Goal: Task Accomplishment & Management: Use online tool/utility

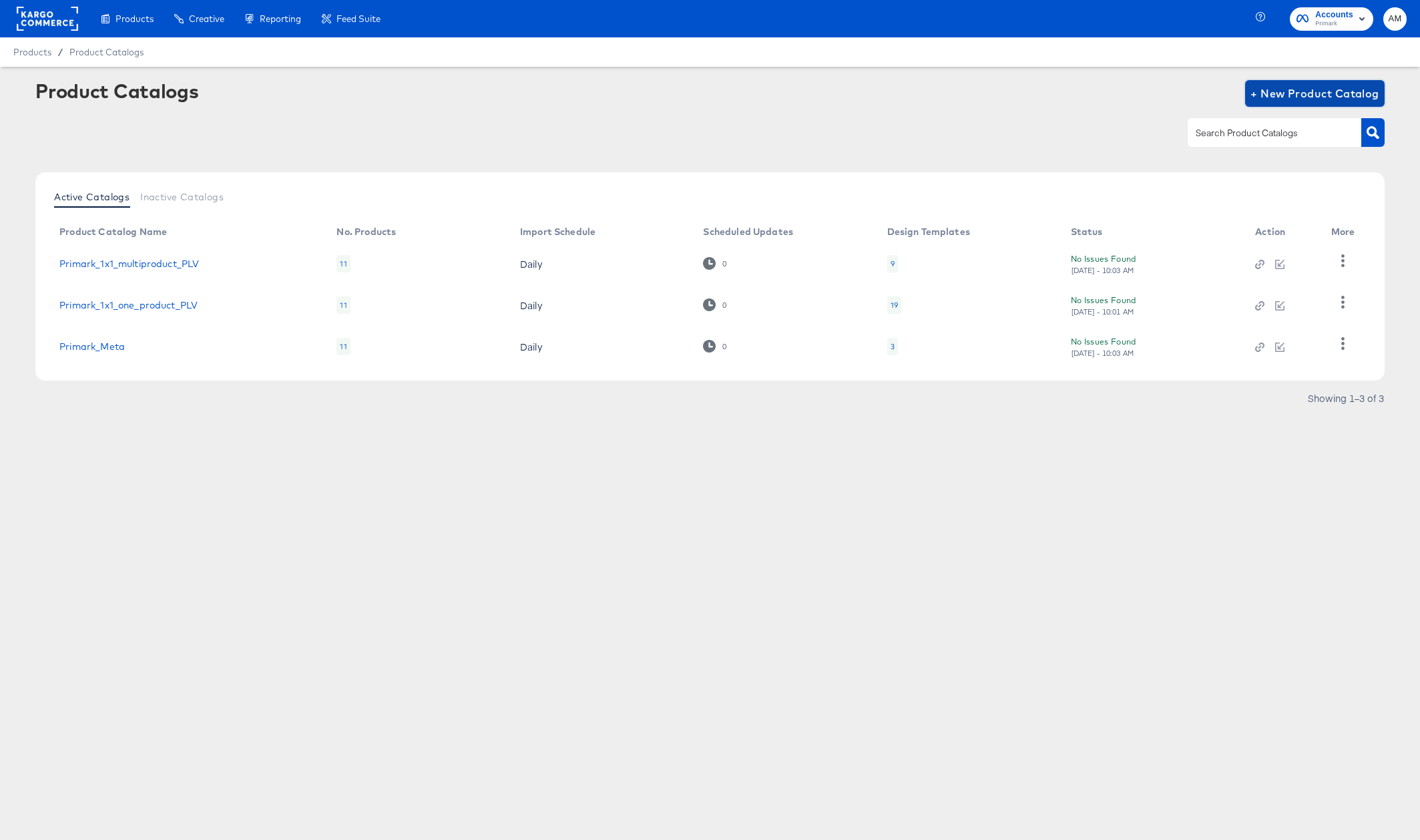
click at [1276, 98] on span "+ New Product Catalog" at bounding box center [1314, 93] width 128 height 18
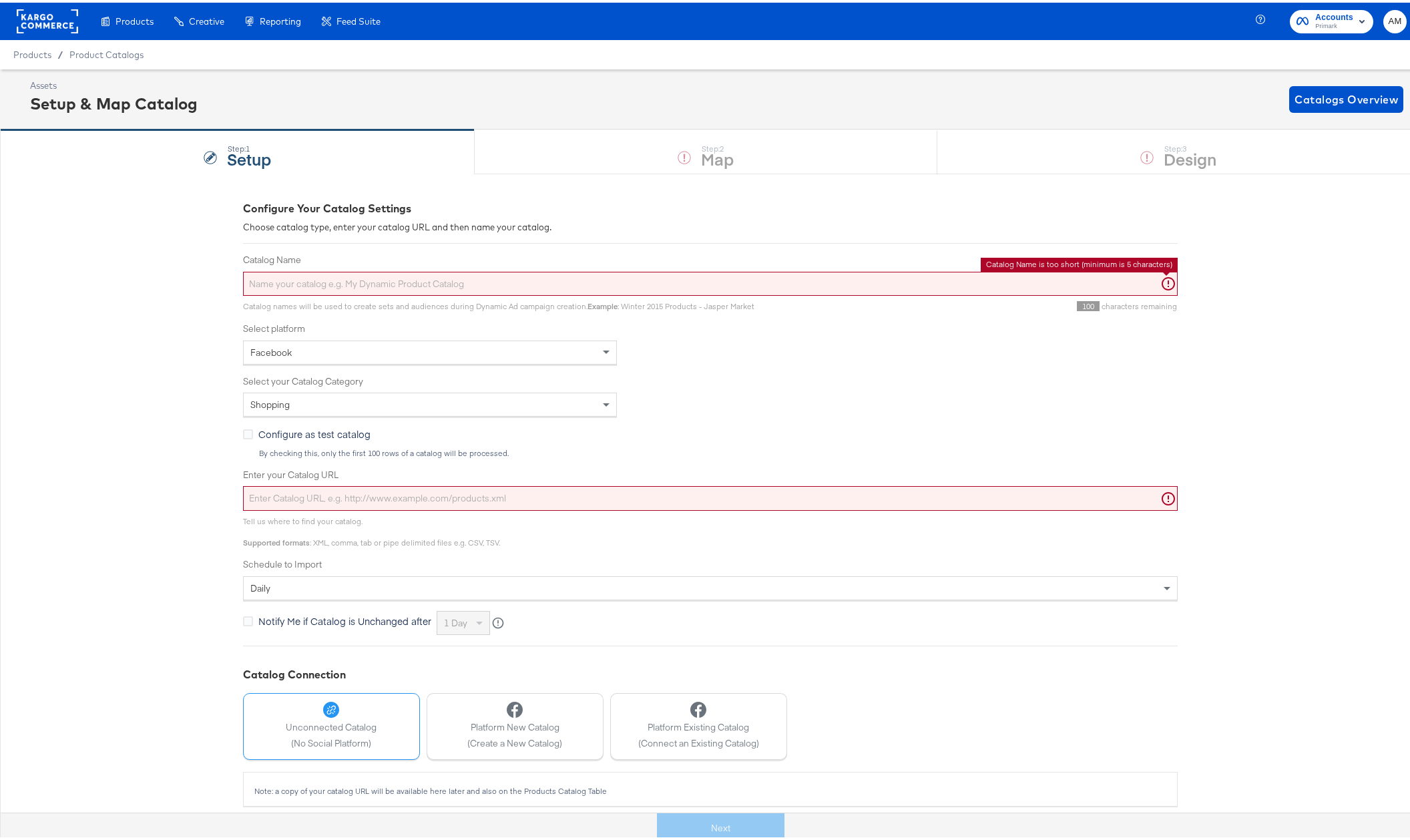
click at [401, 278] on input "Catalog Name" at bounding box center [710, 282] width 935 height 25
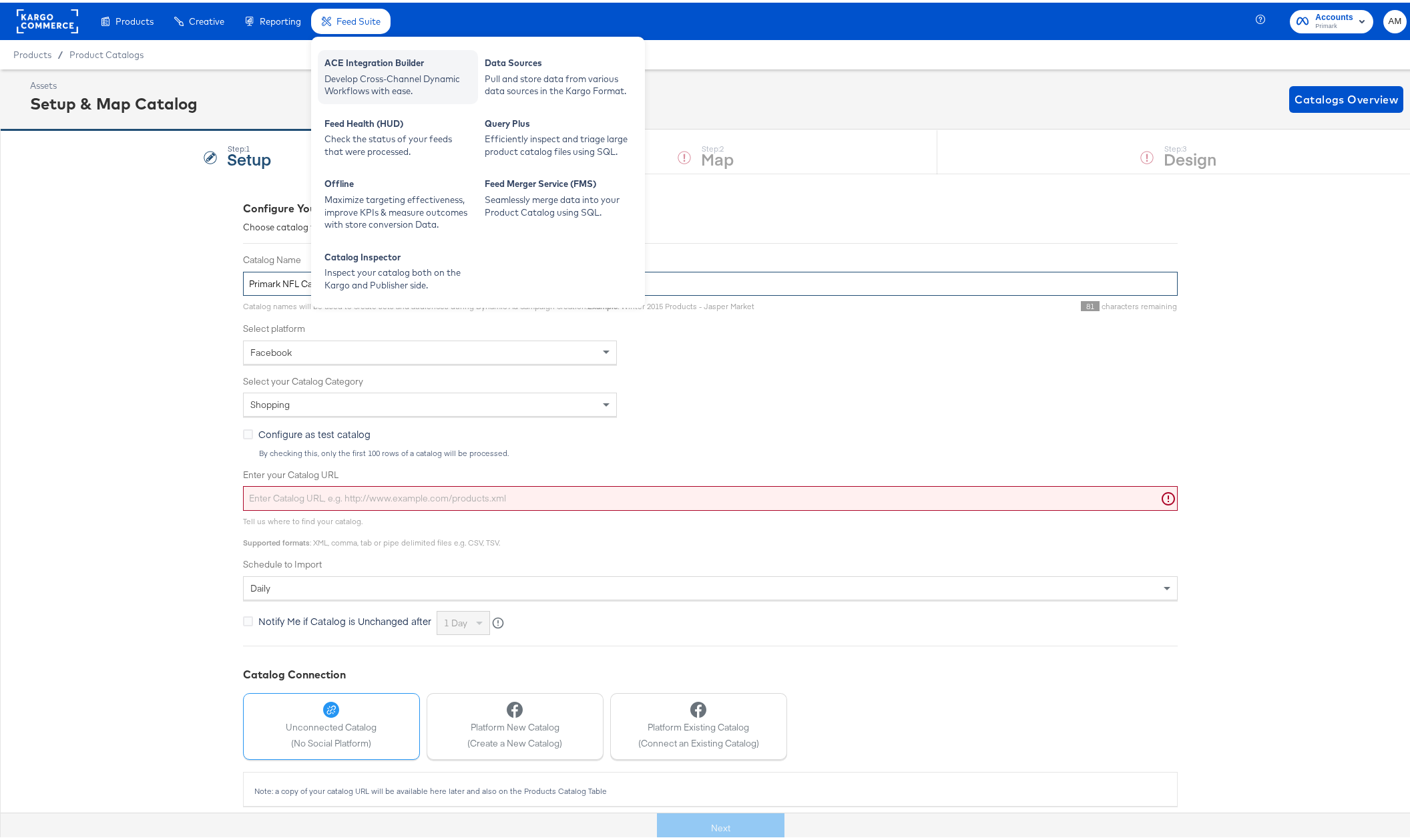
type input "Primark NFL Catalog"
click at [397, 65] on div "ACE Integration Builder" at bounding box center [398, 62] width 147 height 16
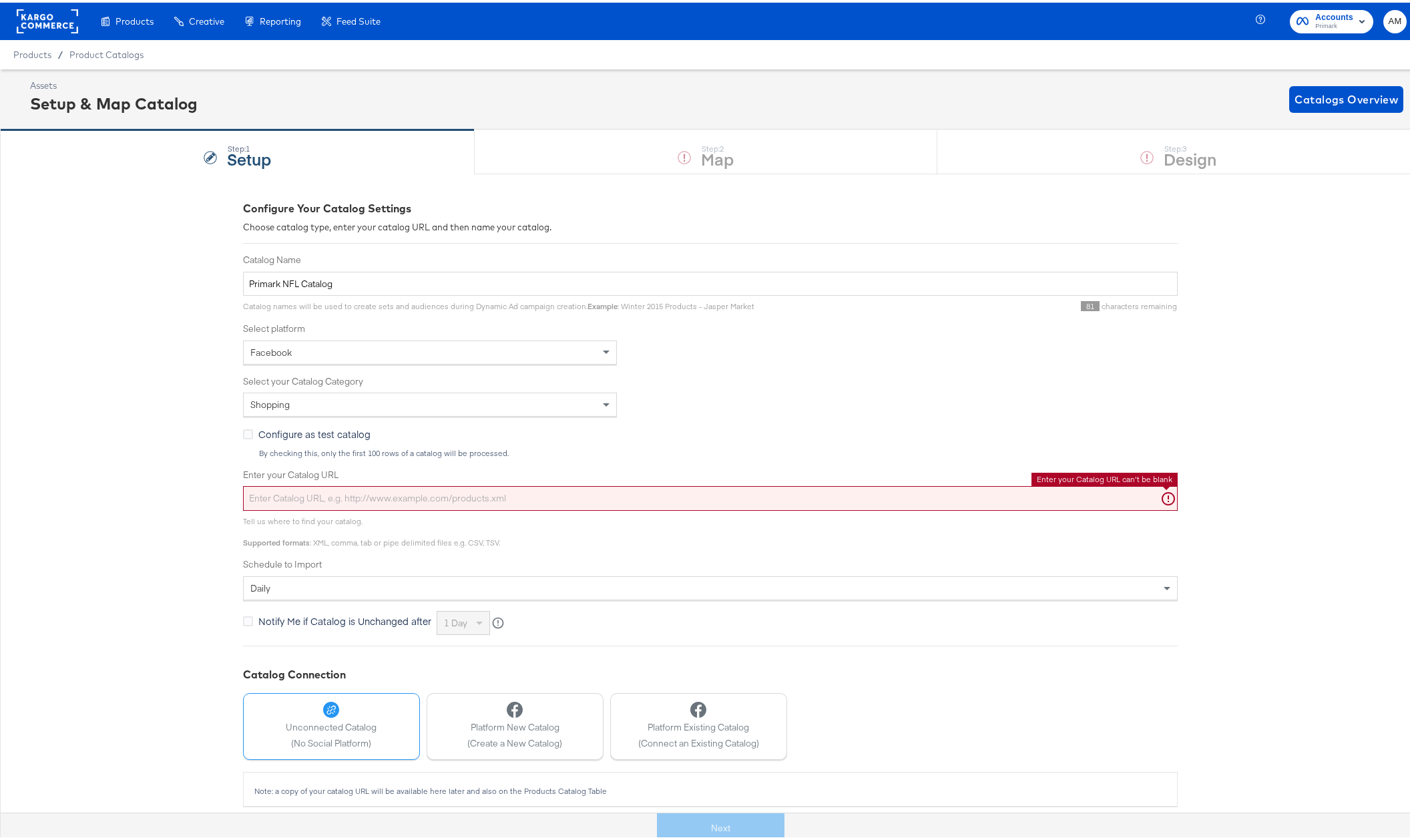
click at [358, 496] on input "Enter your Catalog URL" at bounding box center [710, 495] width 935 height 25
paste input "https://ace.stitcherads.com/exports/1449/universal/none/universal/export.tsv.gz"
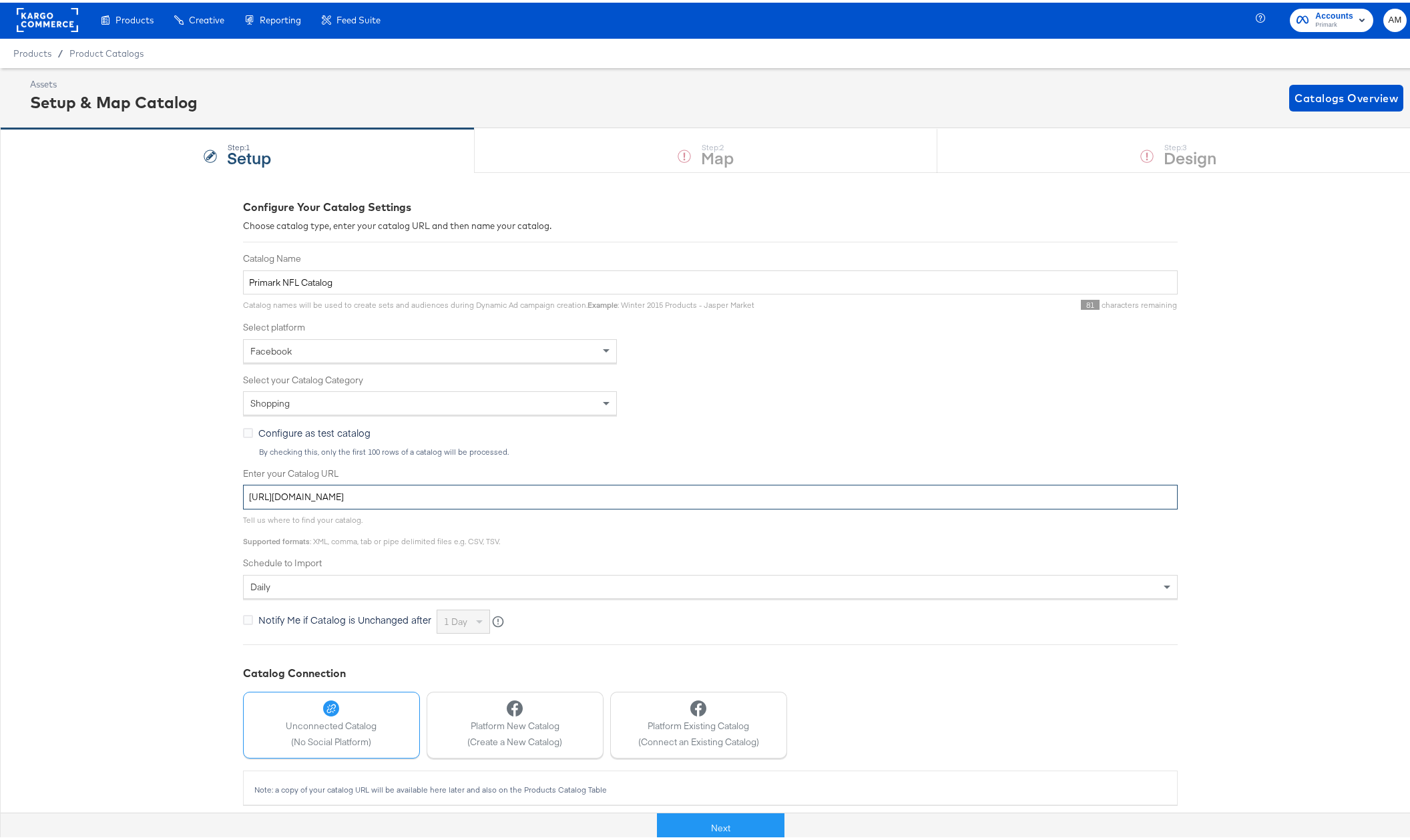
scroll to position [2, 0]
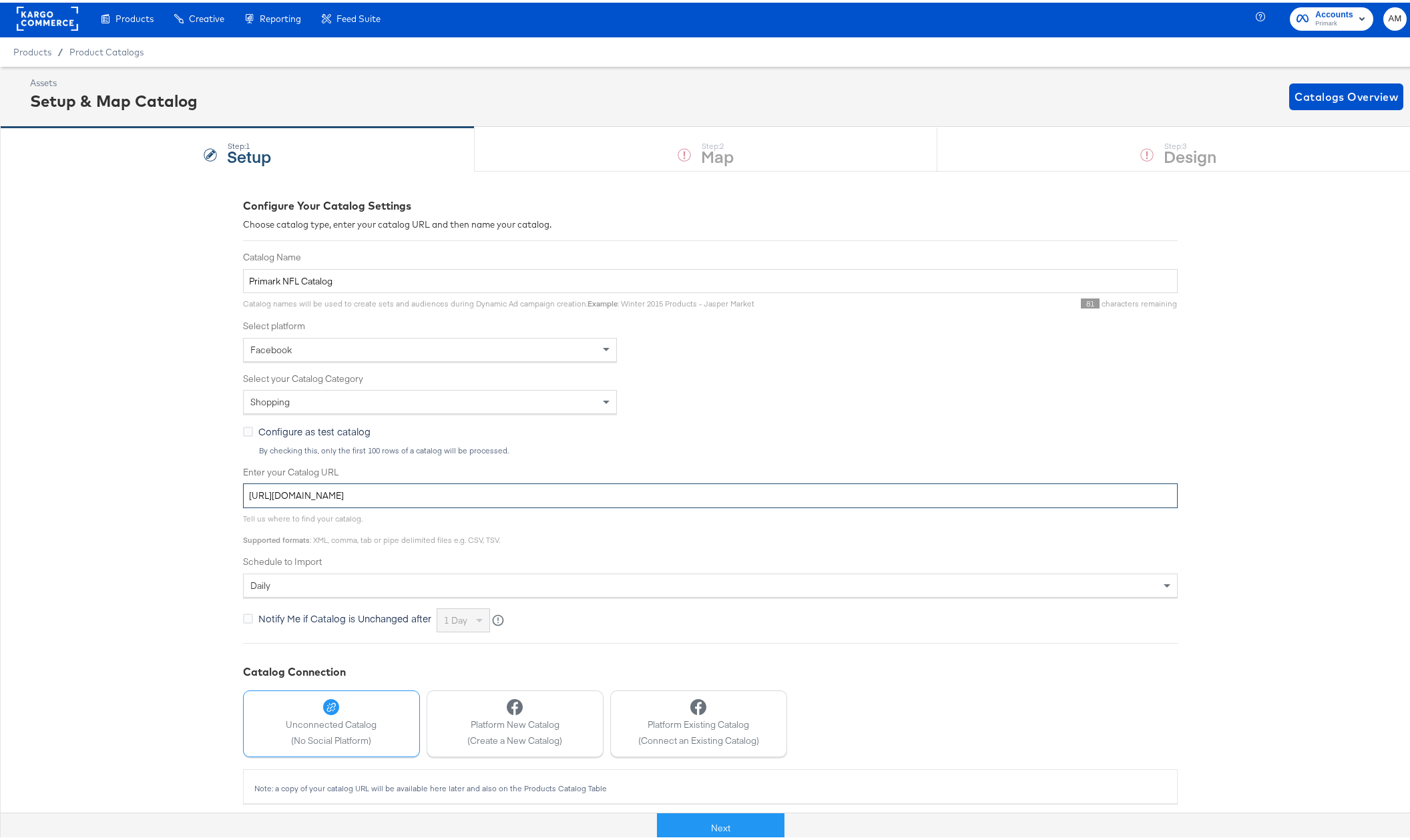
type input "https://ace.stitcherads.com/exports/1449/universal/none/universal/export.tsv.gz"
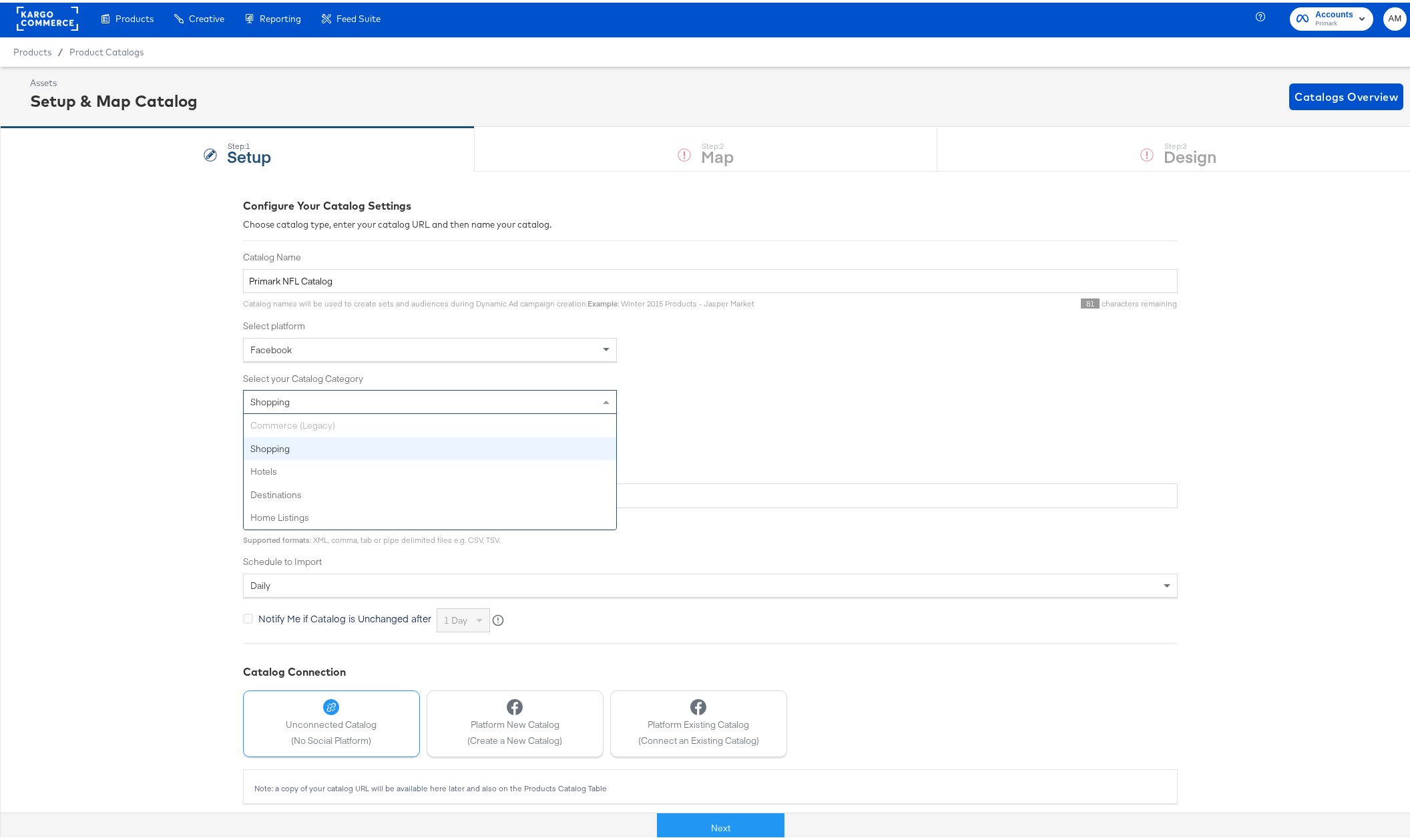
drag, startPoint x: 535, startPoint y: 399, endPoint x: 764, endPoint y: 395, distance: 229.0
click at [764, 395] on div "Shopping Commerce (Legacy) Shopping Hotels Destinations Home Listings" at bounding box center [710, 398] width 935 height 24
click at [763, 395] on div "Shopping Commerce (Legacy) Shopping Hotels Destinations Home Listings" at bounding box center [710, 398] width 935 height 24
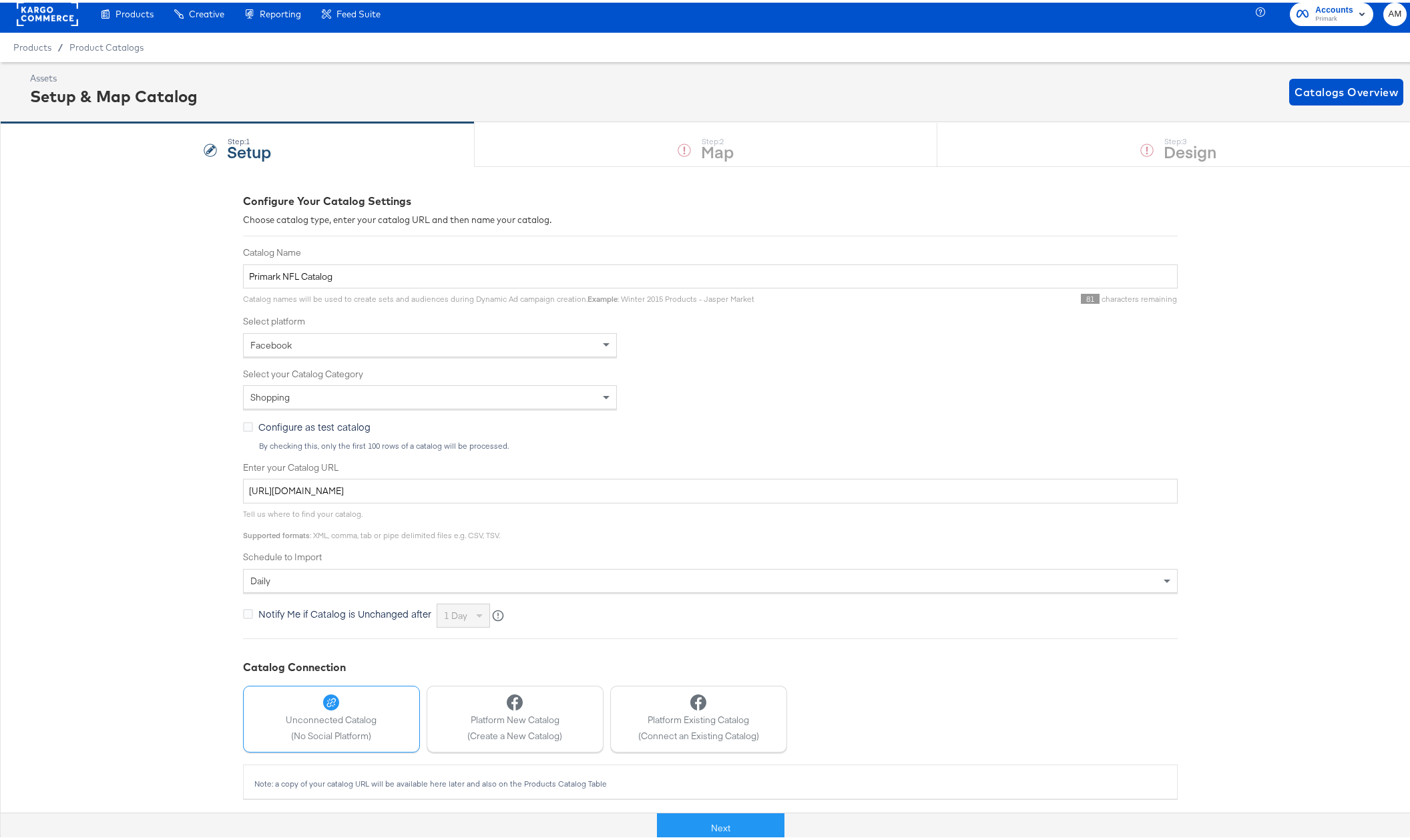
scroll to position [10, 0]
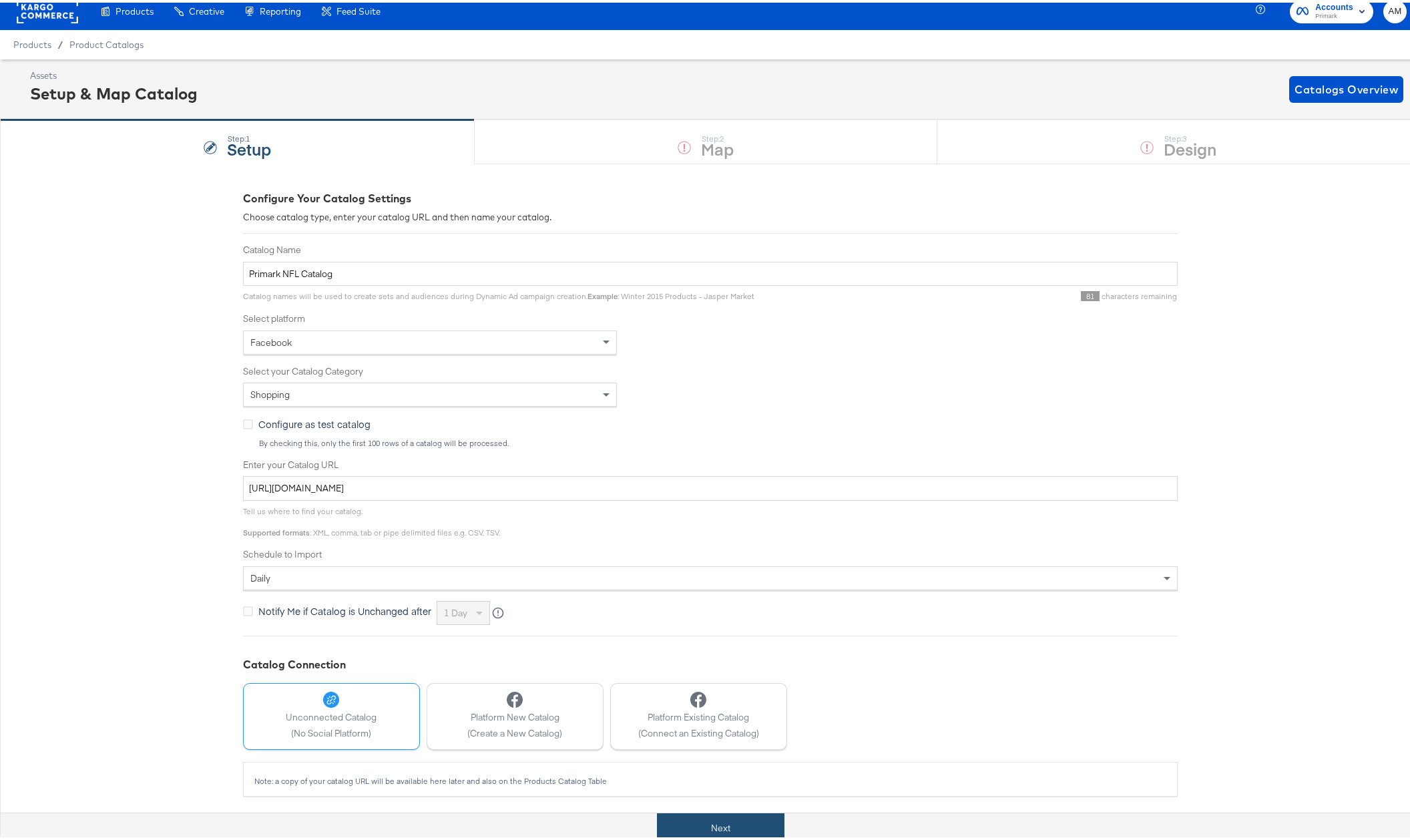
click at [708, 820] on button "Next" at bounding box center [721, 825] width 128 height 30
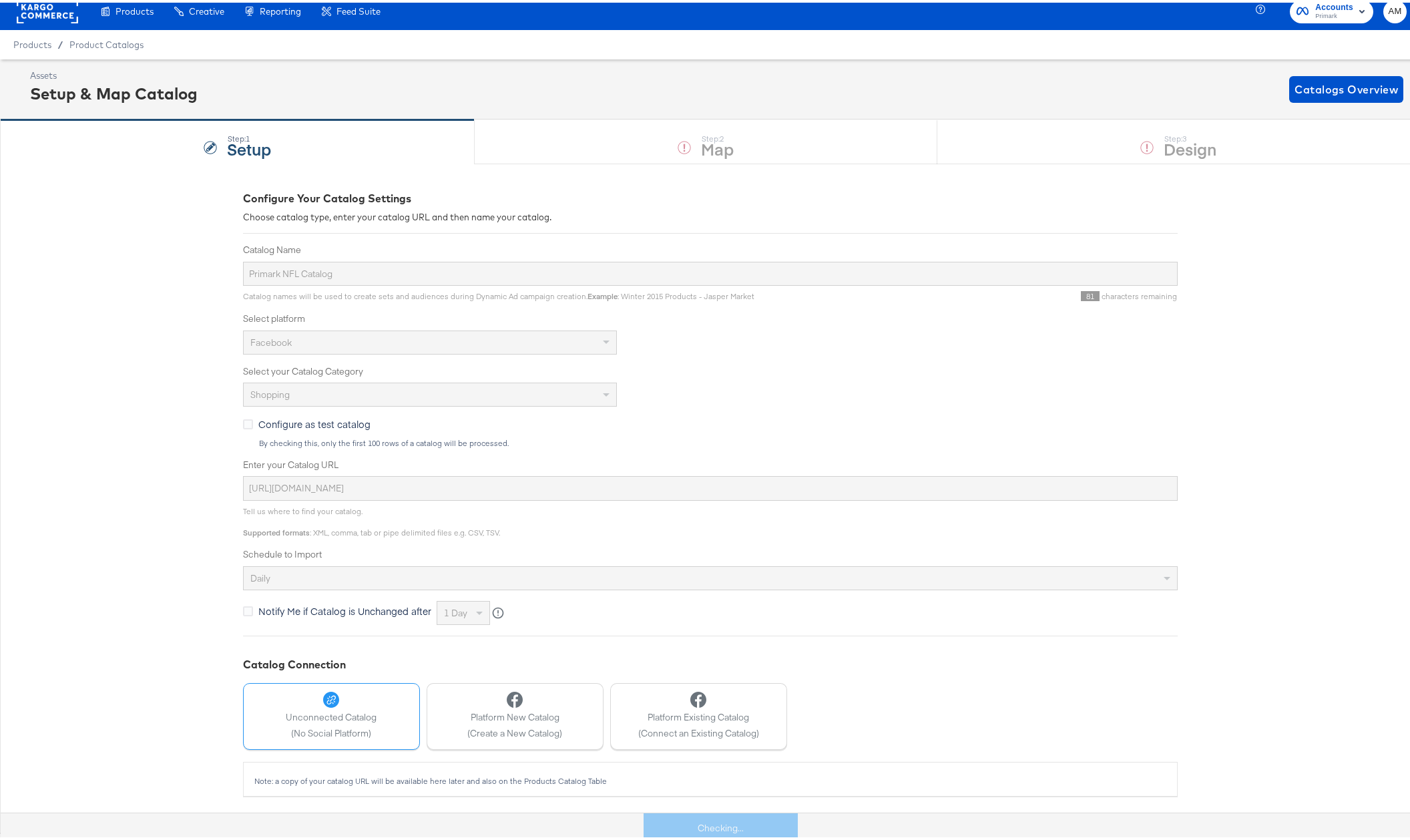
scroll to position [0, 0]
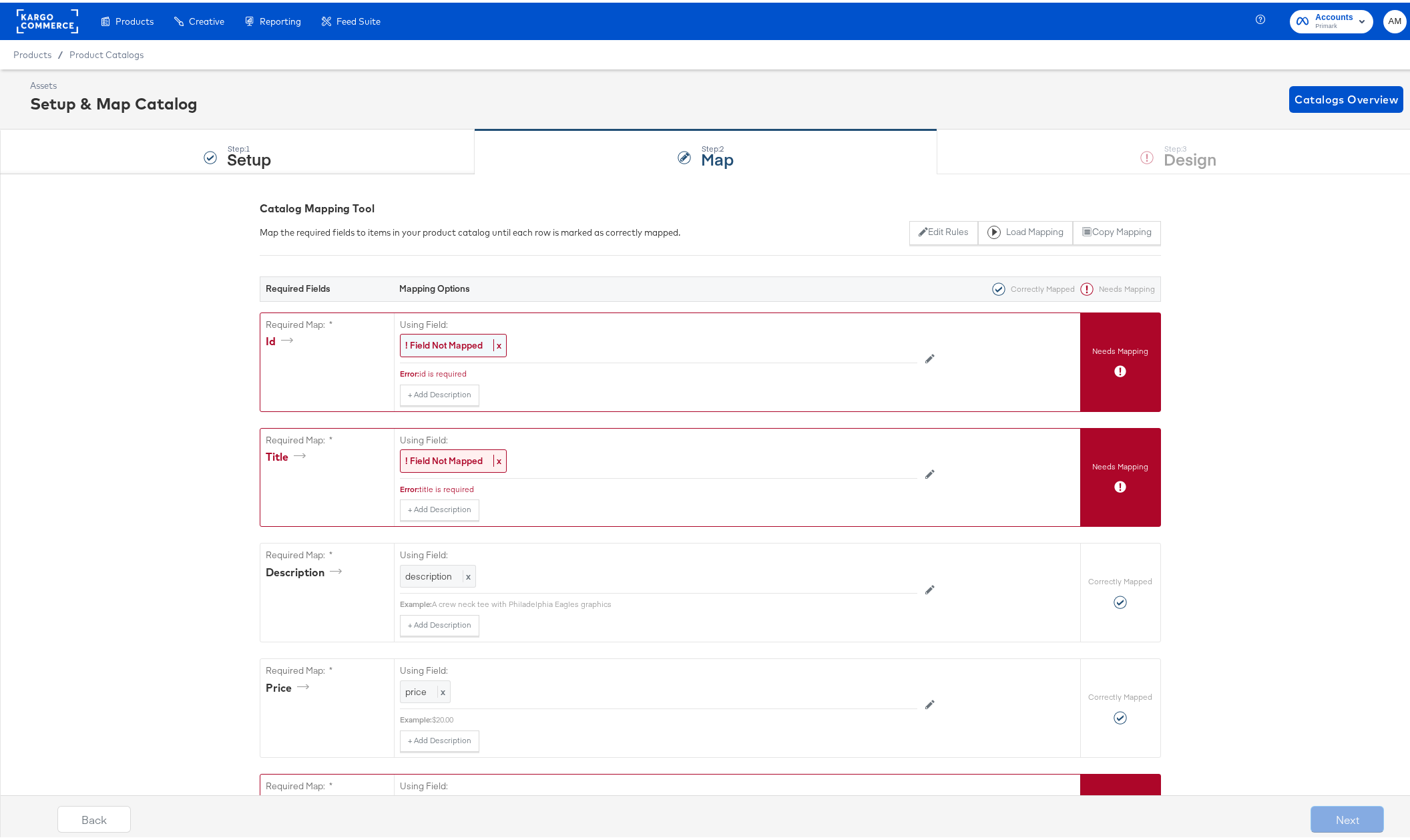
click at [441, 343] on strong "! Field Not Mapped" at bounding box center [444, 342] width 78 height 12
click at [442, 342] on div "Select..." at bounding box center [628, 343] width 455 height 23
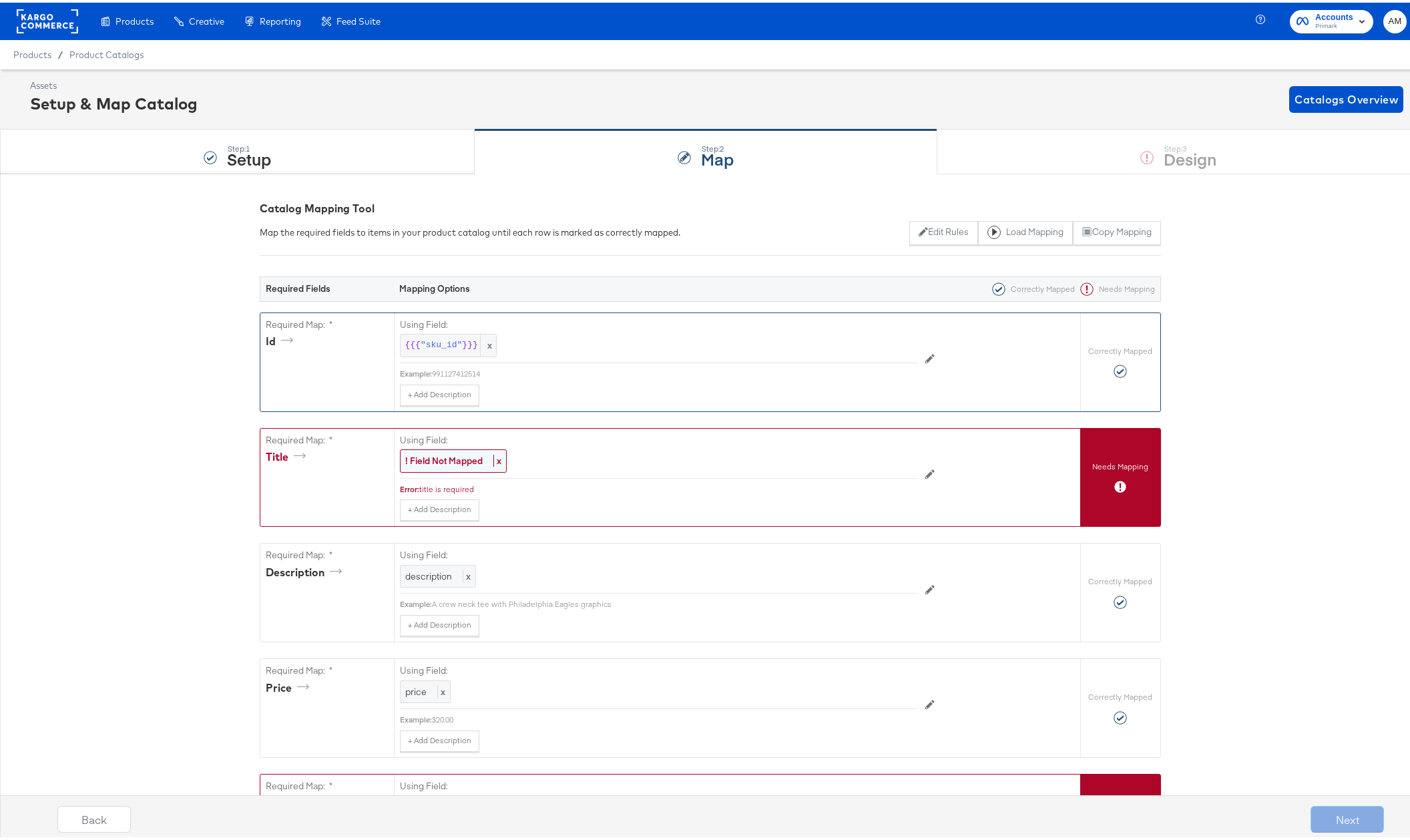
click at [435, 452] on strong "! Field Not Mapped" at bounding box center [444, 458] width 78 height 12
click at [453, 469] on div "Select..." at bounding box center [628, 458] width 456 height 24
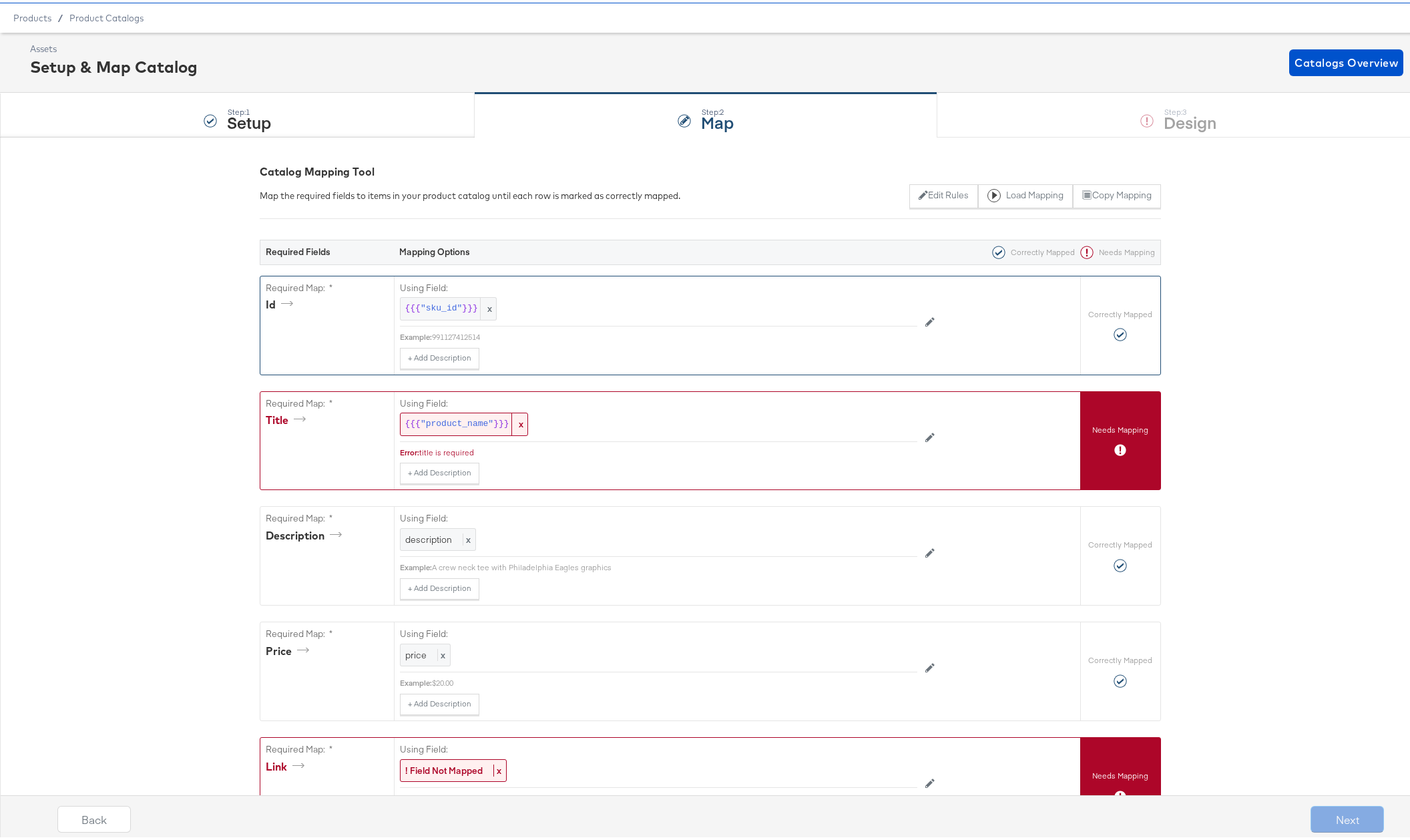
scroll to position [235, 0]
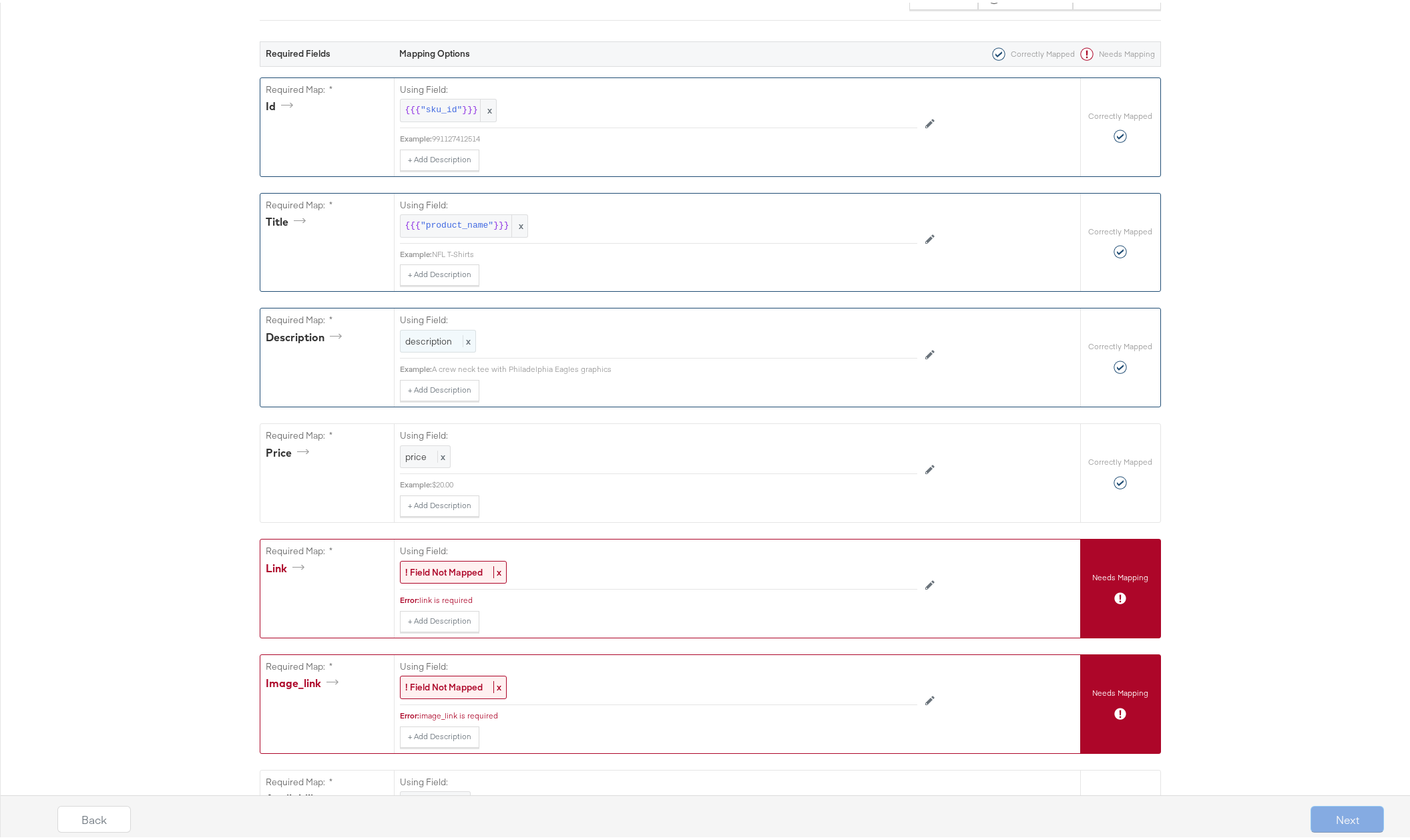
click at [422, 347] on div "description x" at bounding box center [438, 338] width 76 height 23
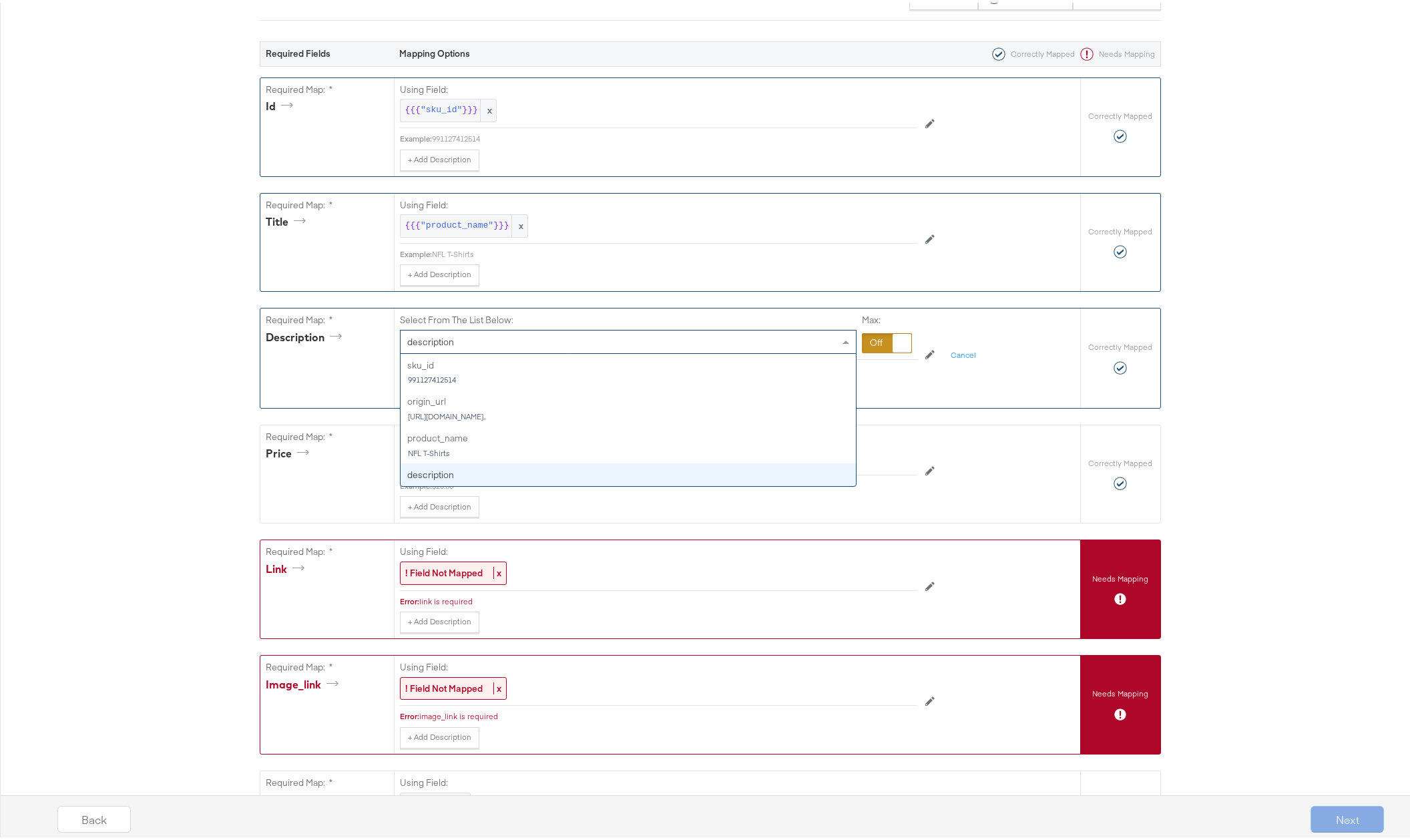
click at [423, 343] on span "description" at bounding box center [430, 339] width 47 height 12
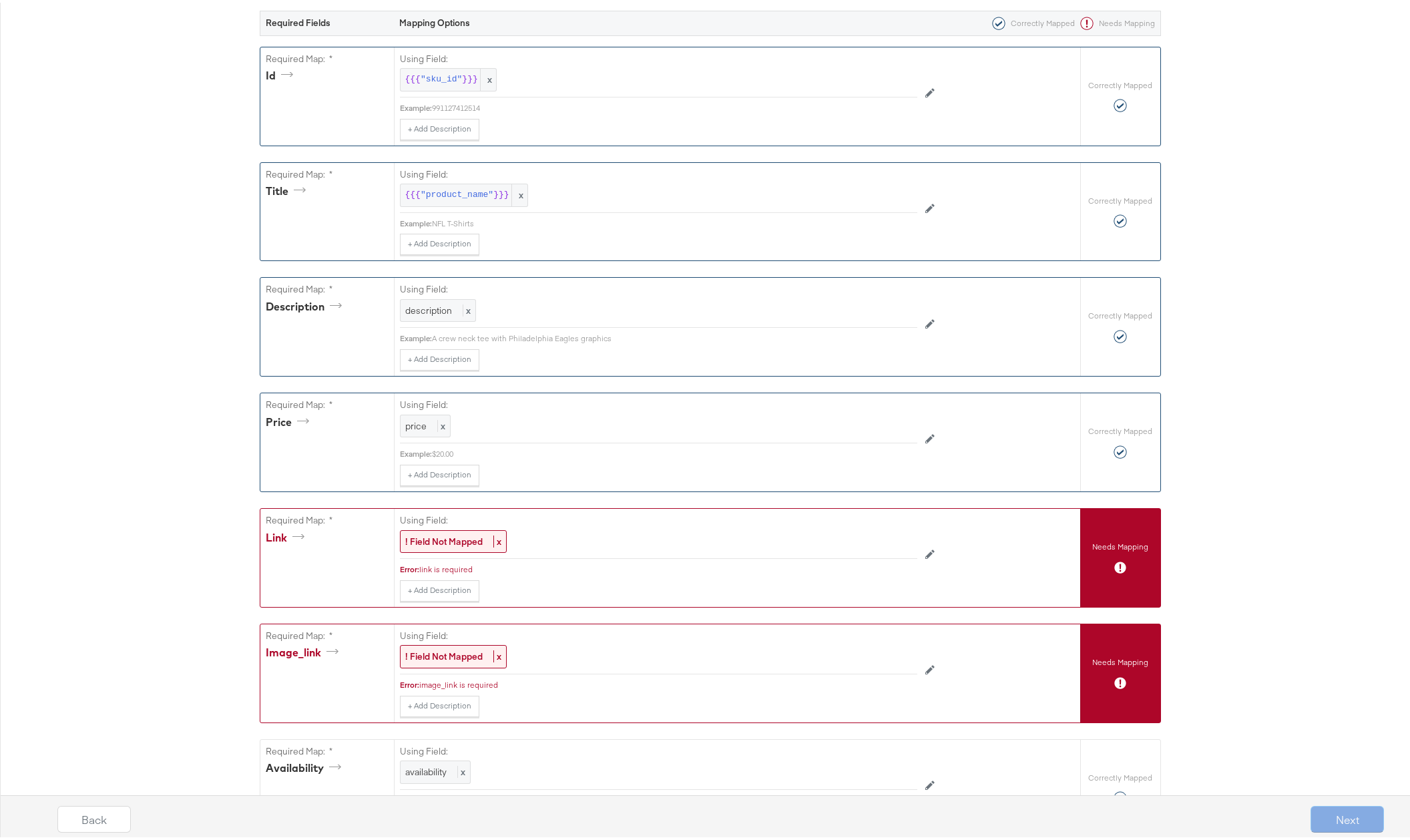
scroll to position [342, 0]
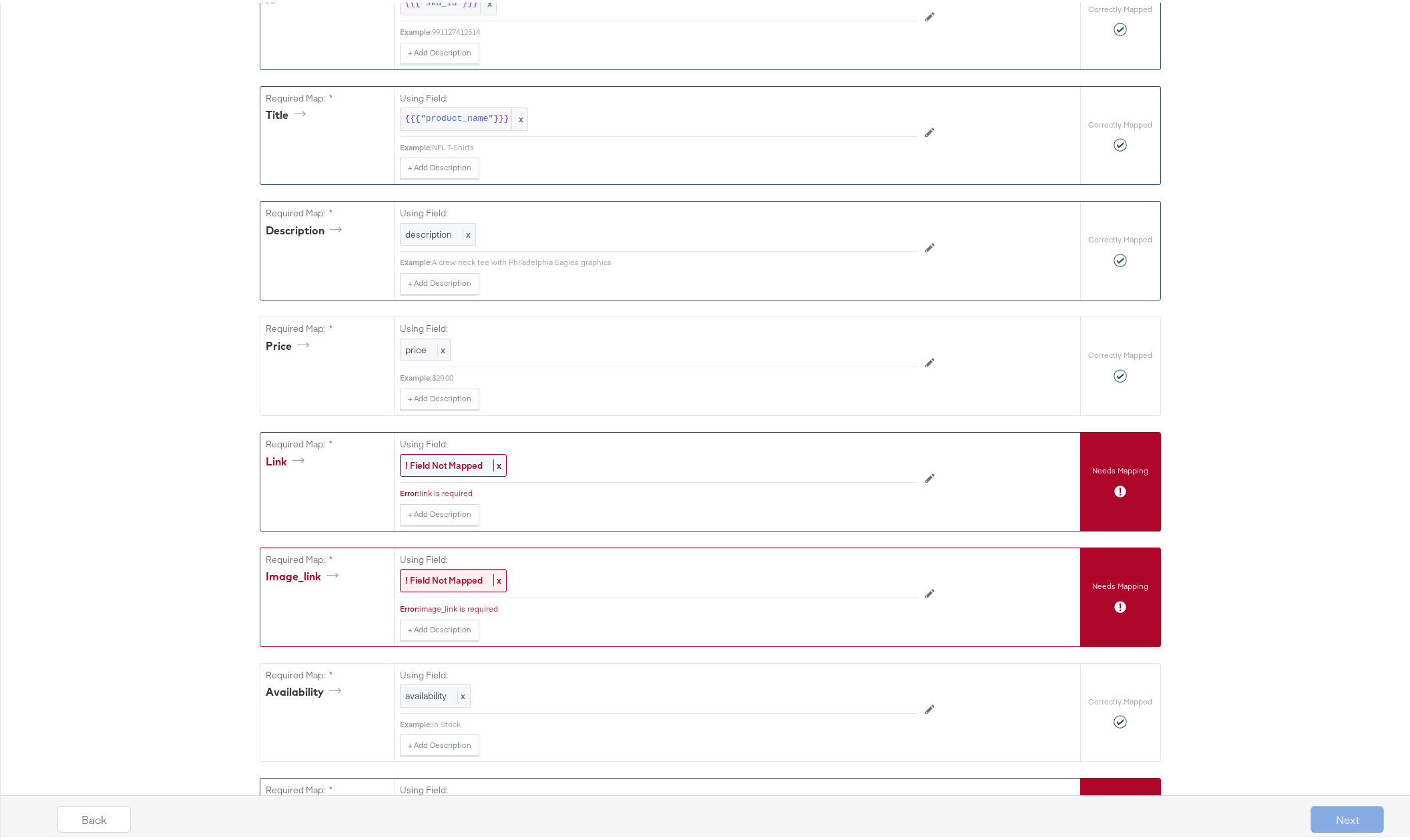
click at [458, 463] on strong "! Field Not Mapped" at bounding box center [444, 462] width 78 height 12
click at [472, 462] on div "Select..." at bounding box center [628, 463] width 455 height 23
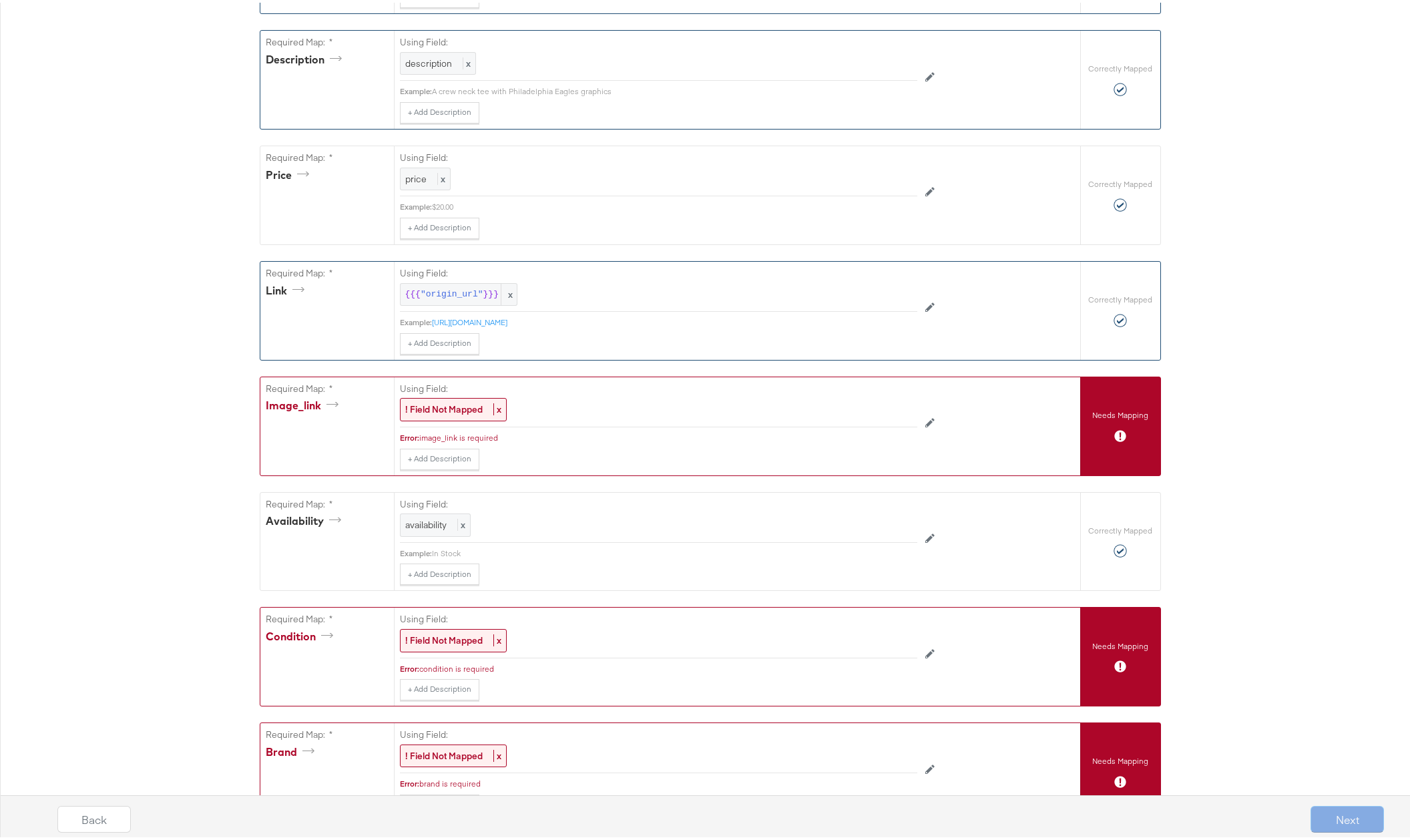
scroll to position [525, 0]
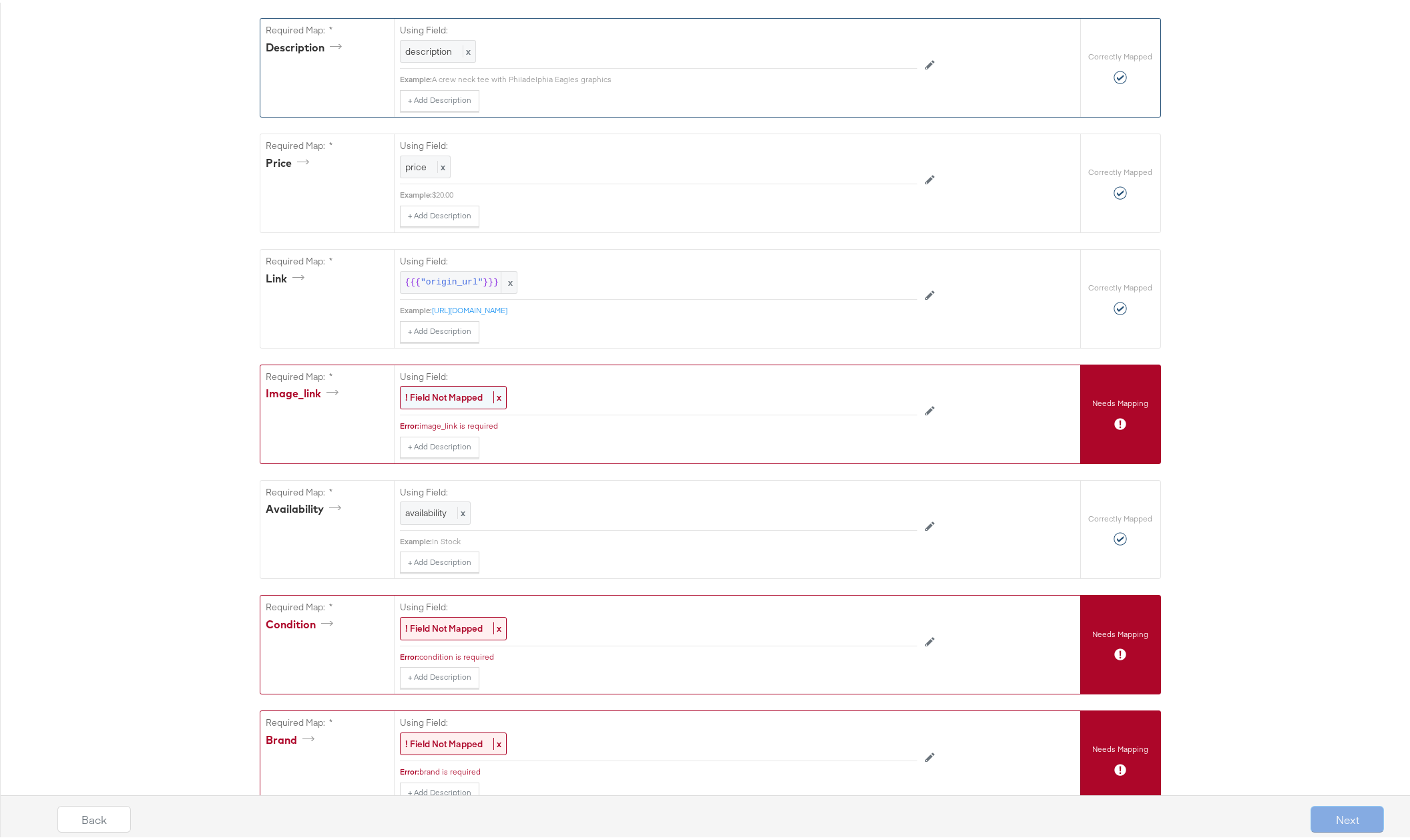
click at [432, 397] on strong "! Field Not Mapped" at bounding box center [444, 395] width 78 height 12
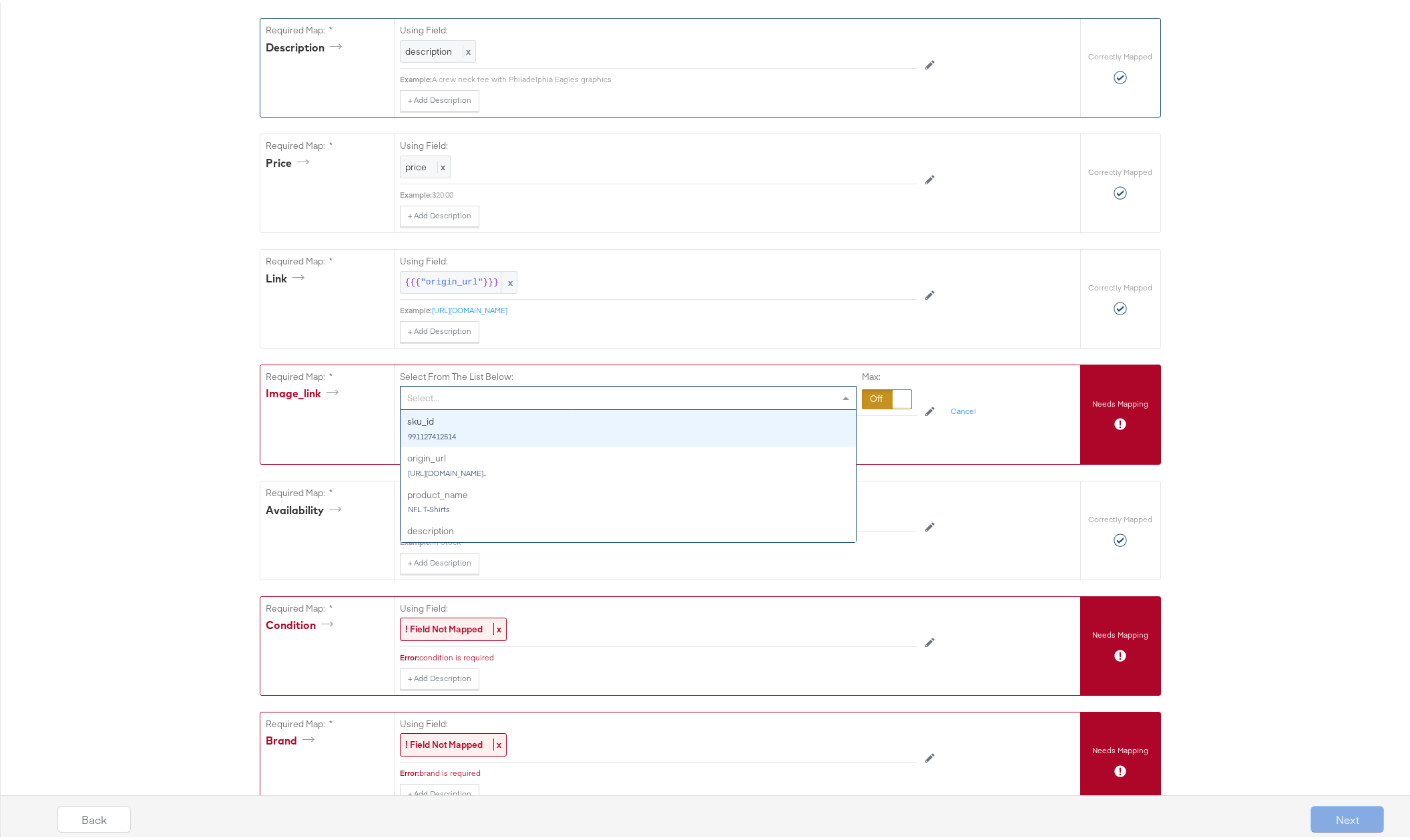
click at [477, 406] on div "Select... sku_id 991127412514 origin_url https://www.primark.com/en-... product…" at bounding box center [628, 395] width 456 height 24
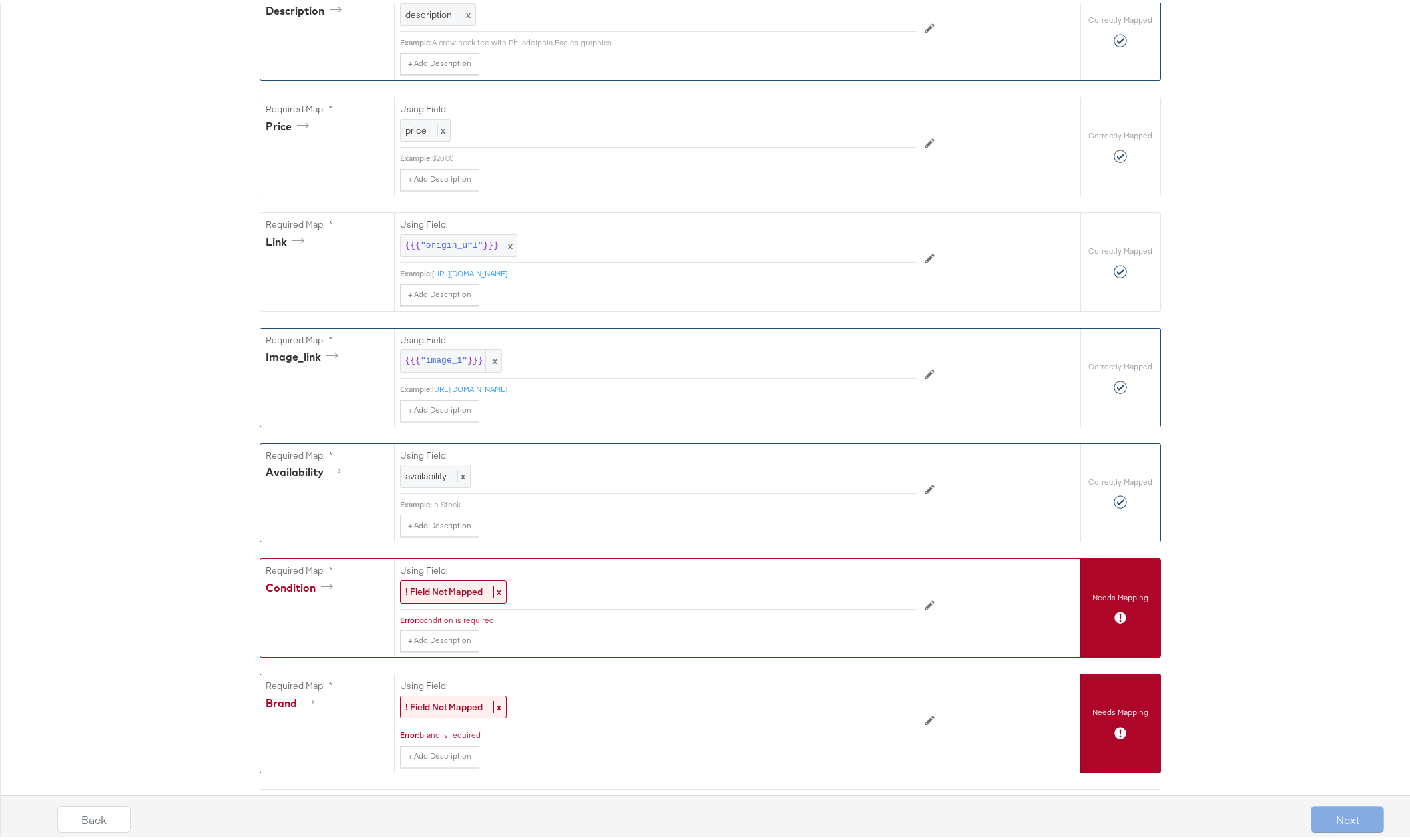
scroll to position [622, 0]
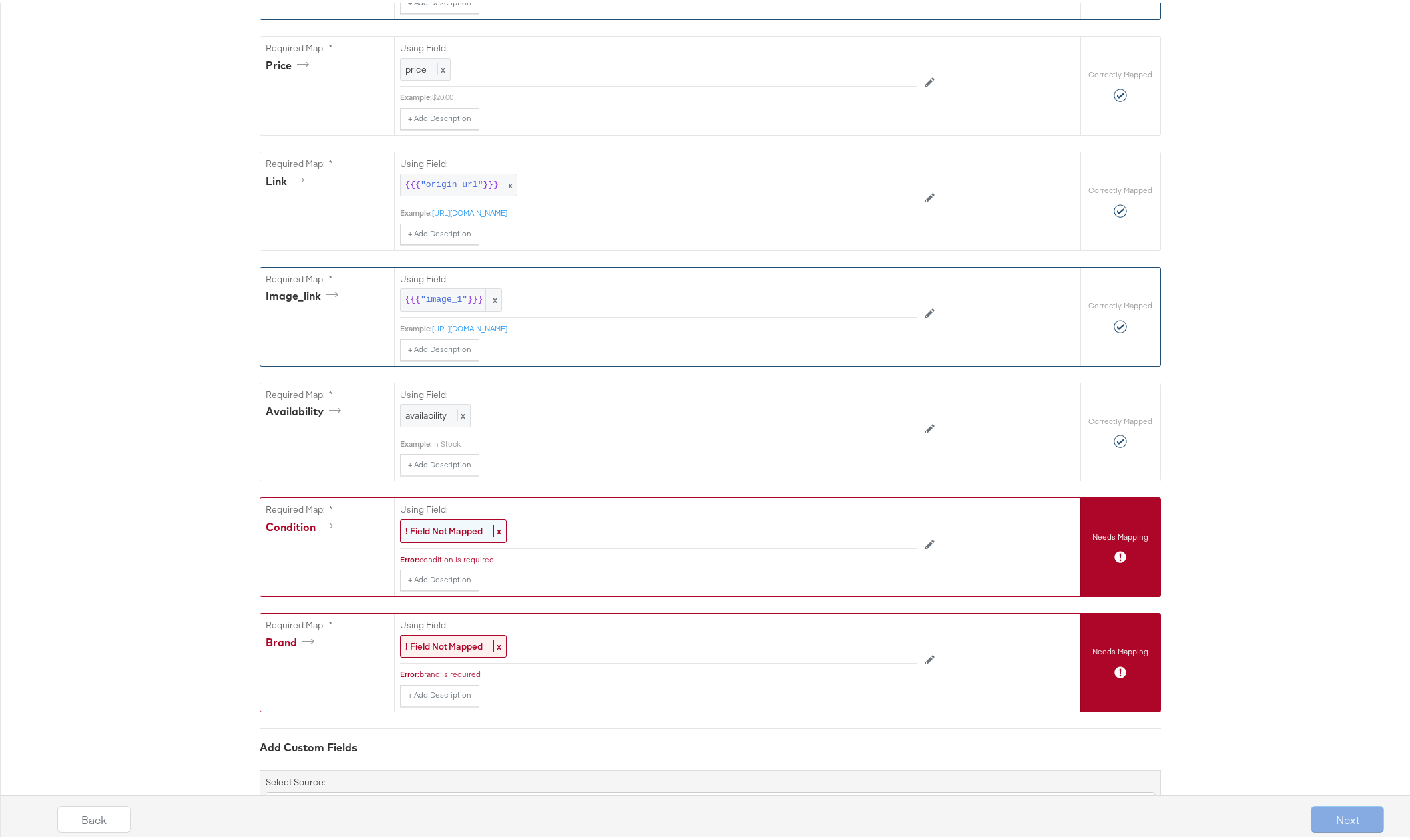
click at [442, 530] on strong "! Field Not Mapped" at bounding box center [444, 528] width 78 height 12
click at [871, 531] on div at bounding box center [886, 530] width 50 height 20
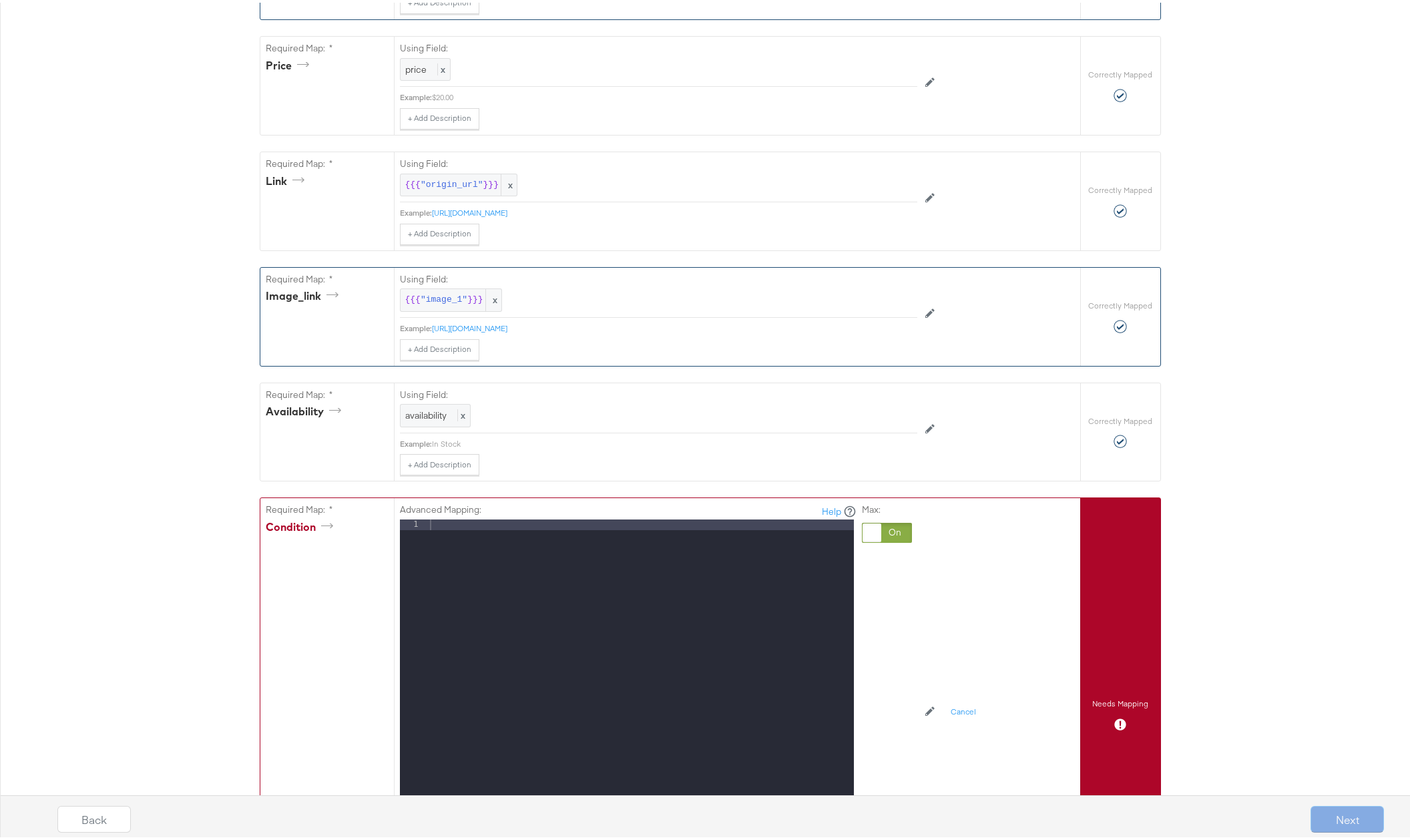
click at [482, 521] on div at bounding box center [640, 695] width 426 height 355
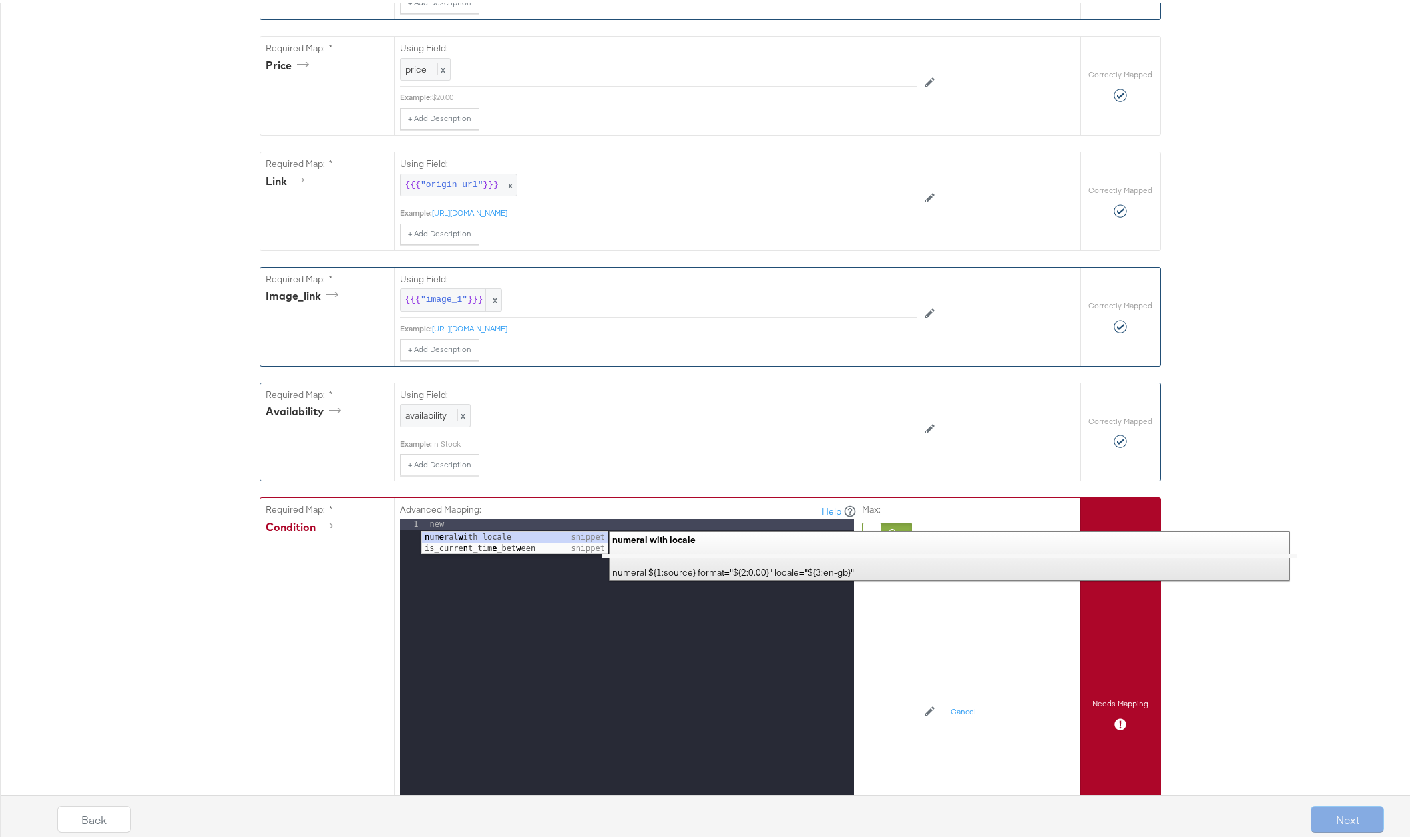
click at [692, 449] on div "Using Field: availability x Example: In Stock + Add Description Add Note" at bounding box center [658, 427] width 517 height 93
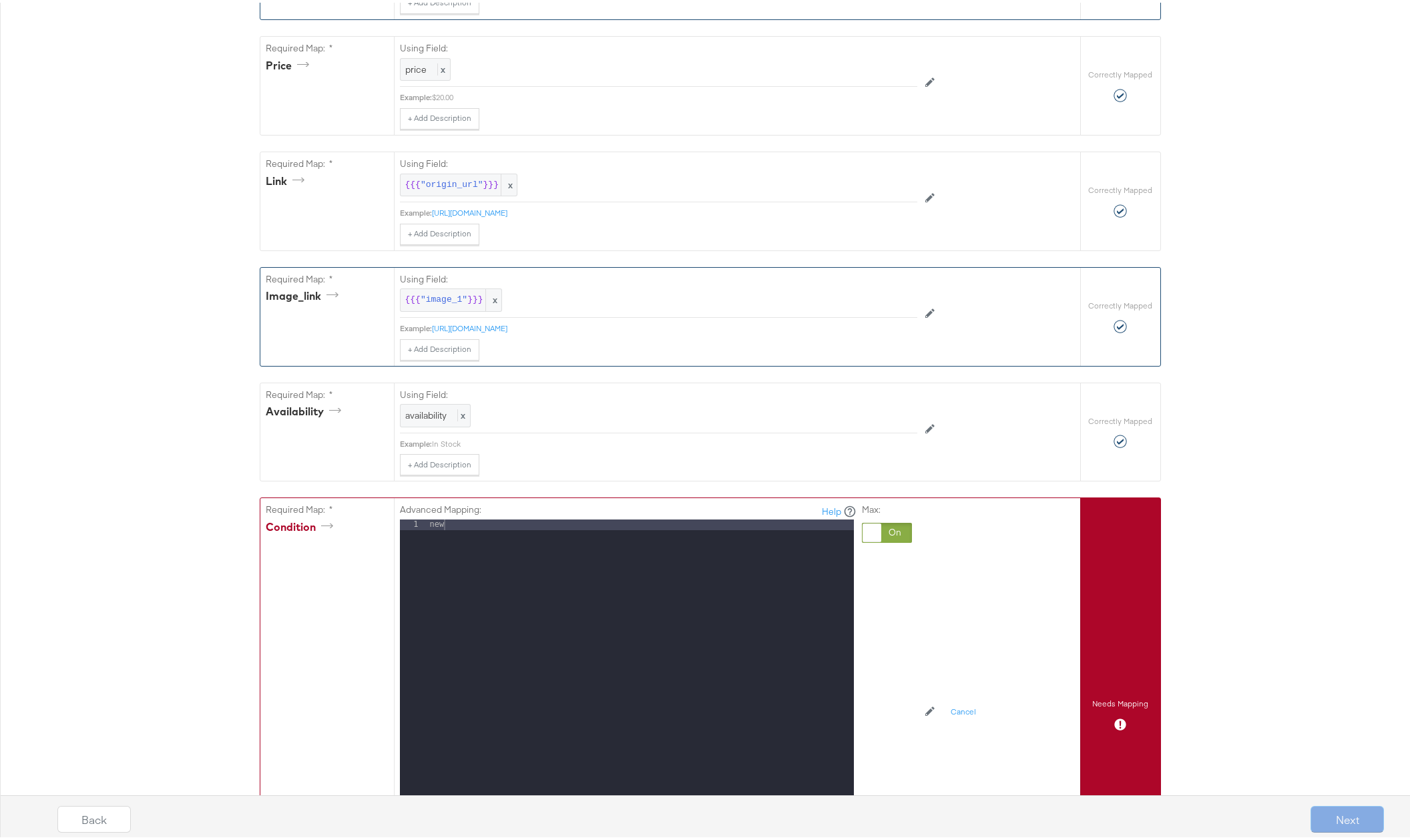
click at [948, 569] on div "Advanced Mapping: Help 1 new XXXXXXXXXXXXXXXXXXXXXXXXXXXXXXXXXXXXXXXXXXXXXXXXXX…" at bounding box center [692, 708] width 584 height 427
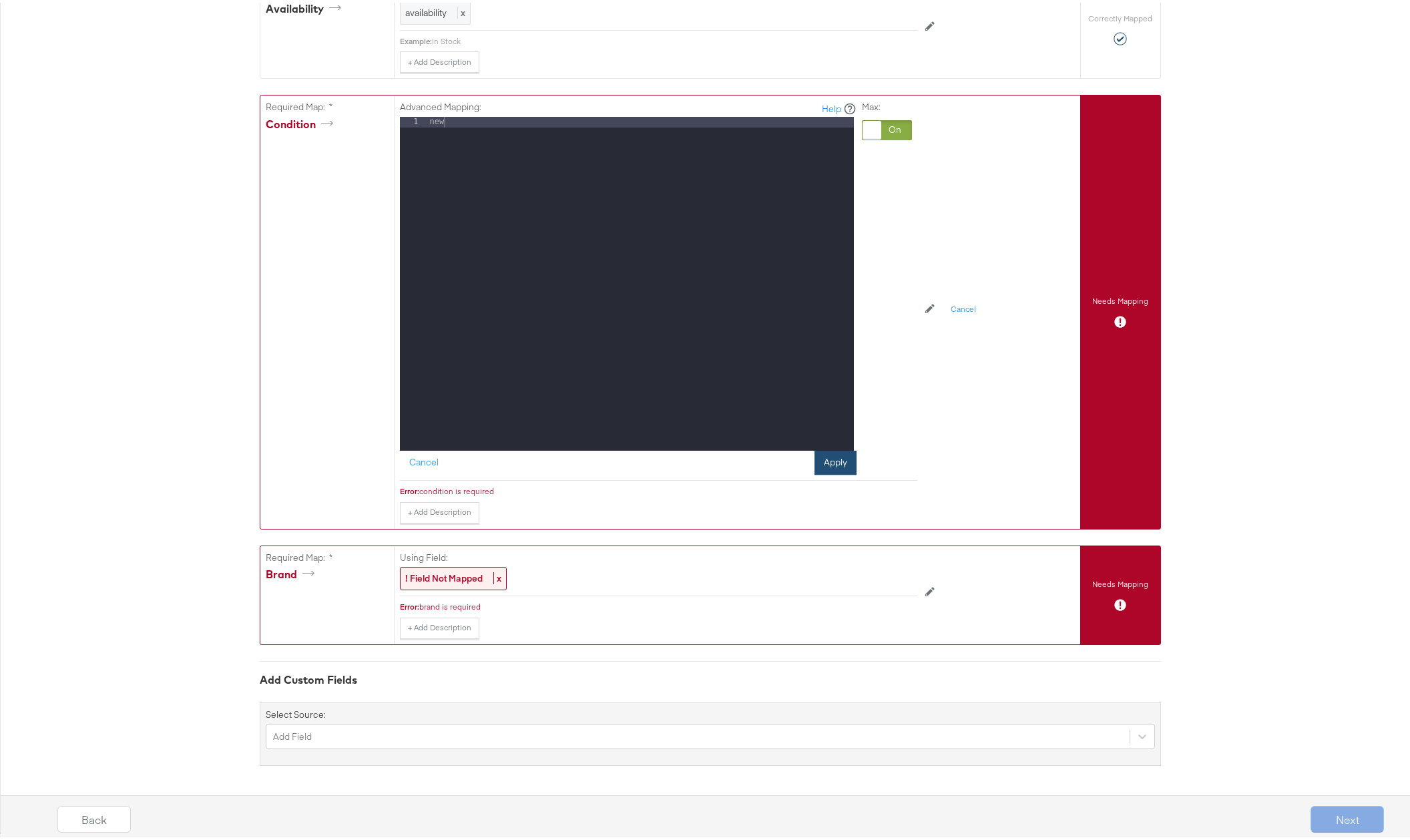
click at [828, 461] on button "Apply" at bounding box center [835, 459] width 42 height 24
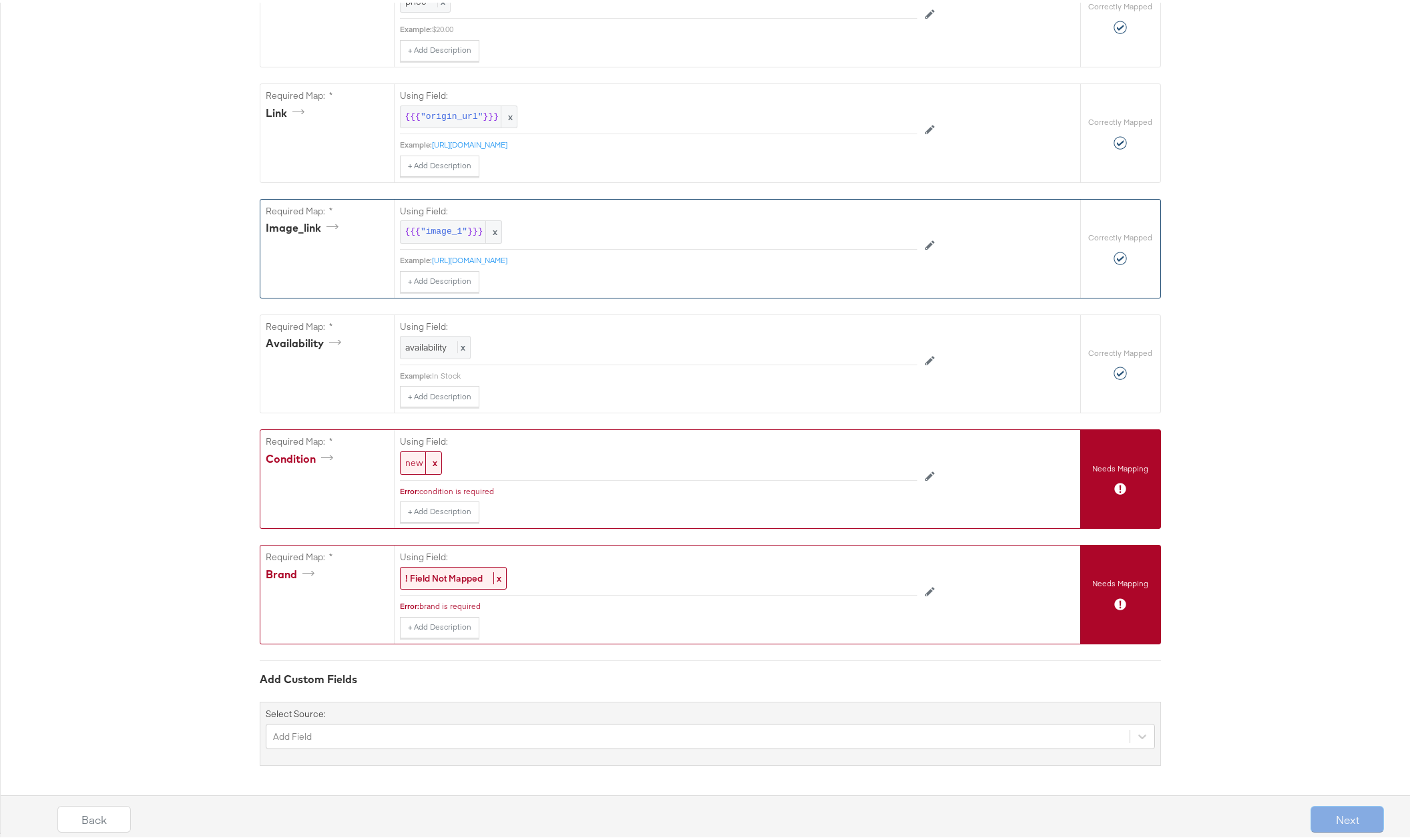
scroll to position [690, 0]
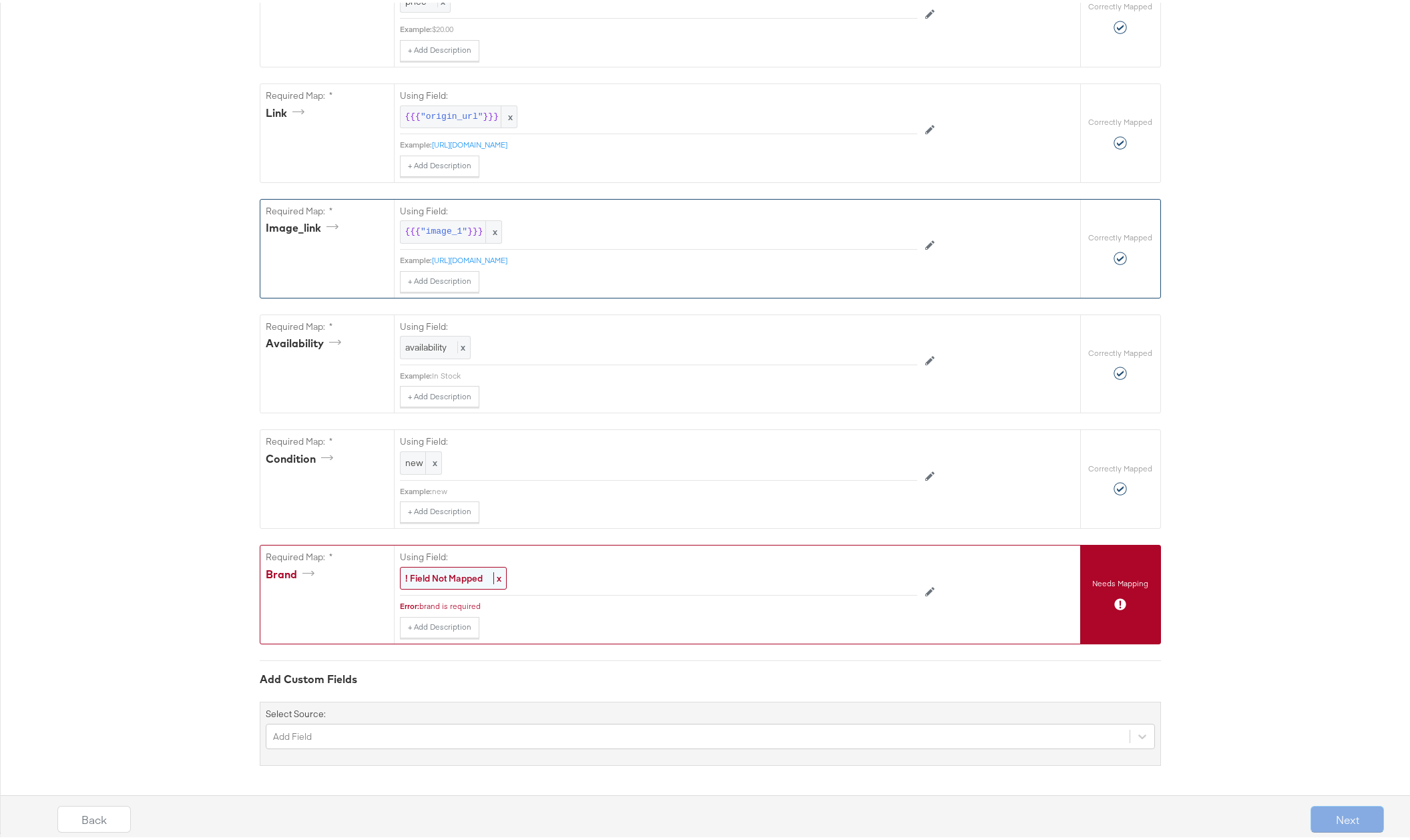
click at [430, 573] on strong "! Field Not Mapped" at bounding box center [444, 575] width 78 height 12
click at [472, 576] on div "Select..." at bounding box center [628, 575] width 455 height 23
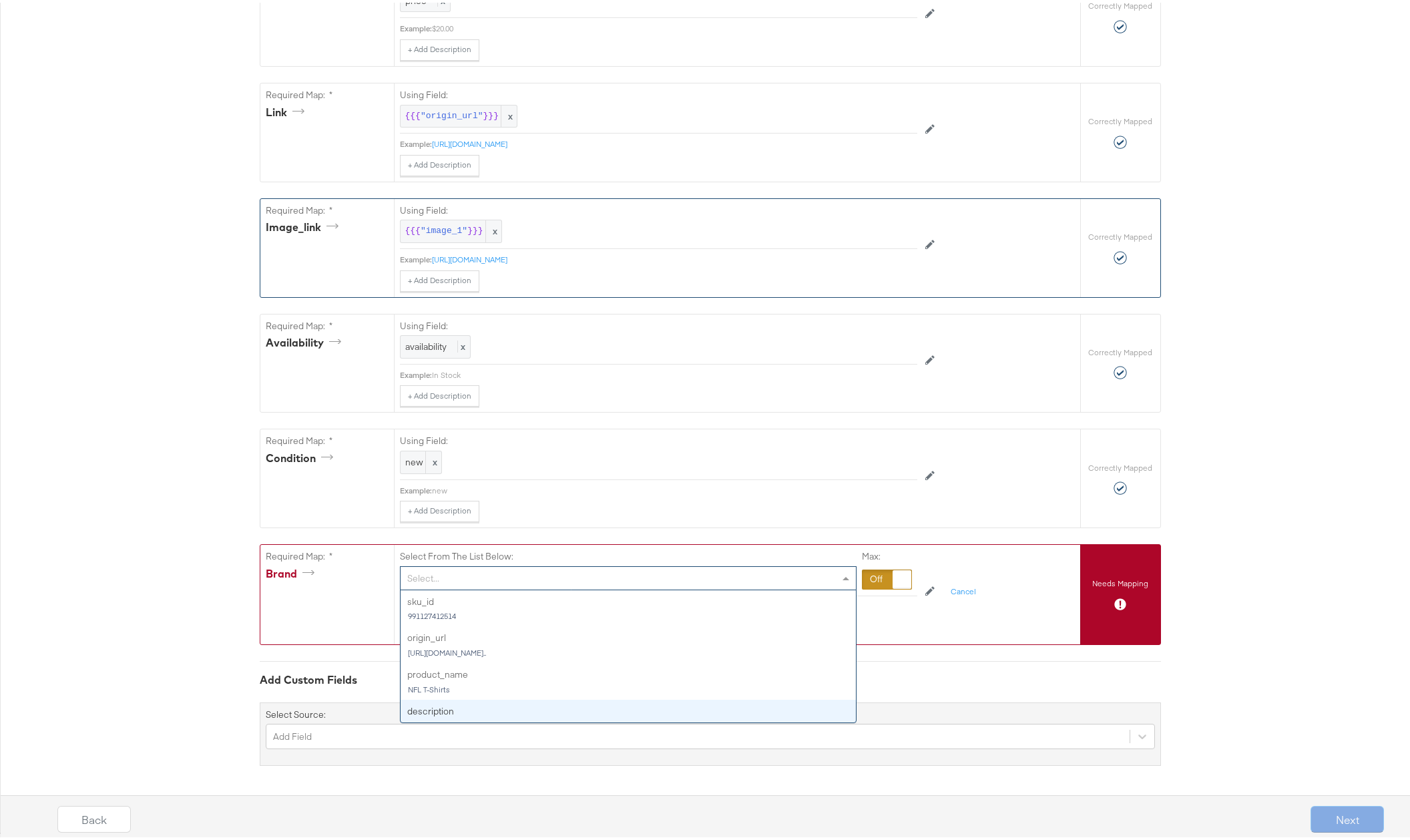
scroll to position [0, 0]
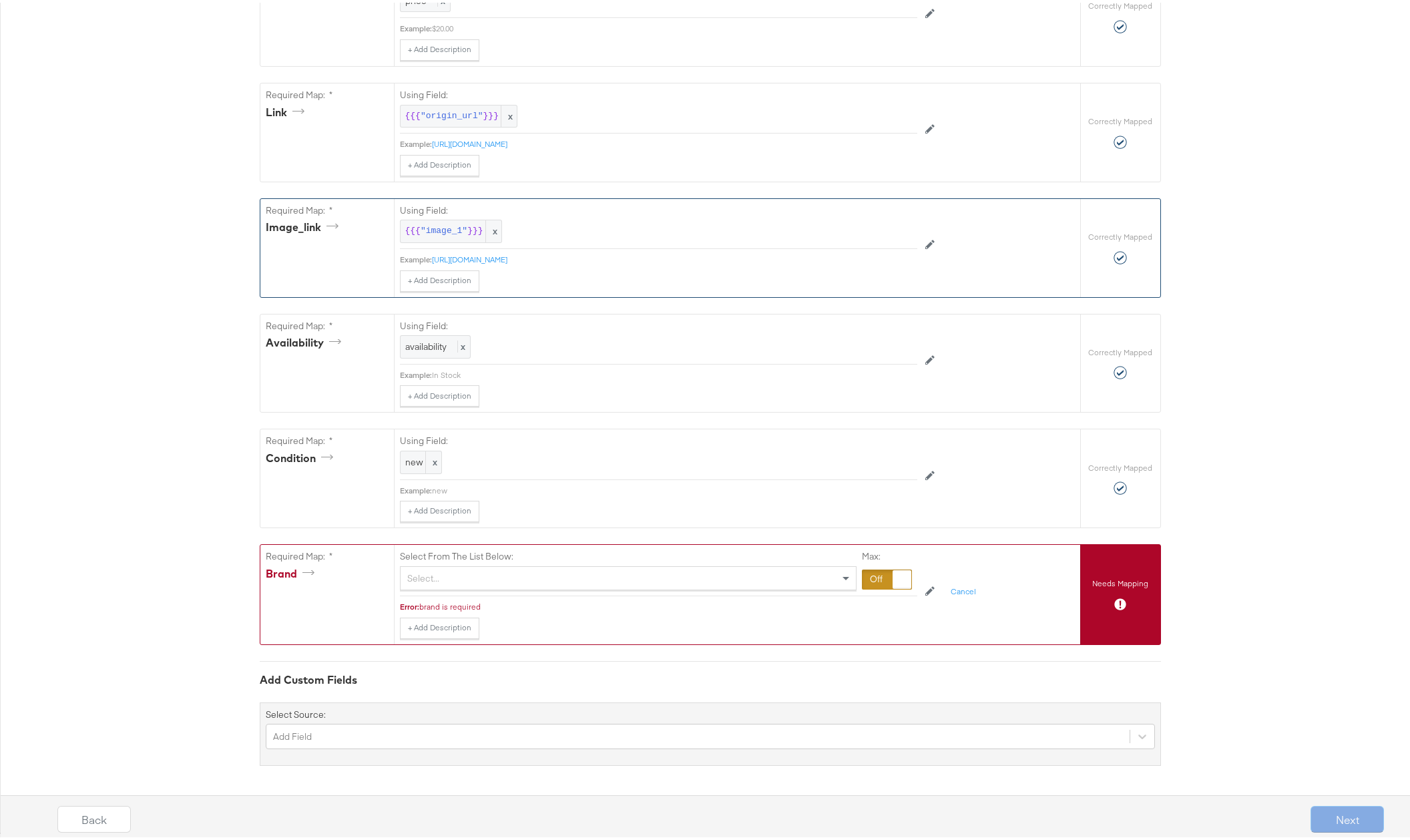
click at [902, 658] on div "Add Custom Fields Select Source: Add Field" at bounding box center [710, 711] width 901 height 105
click at [868, 581] on div at bounding box center [886, 577] width 50 height 20
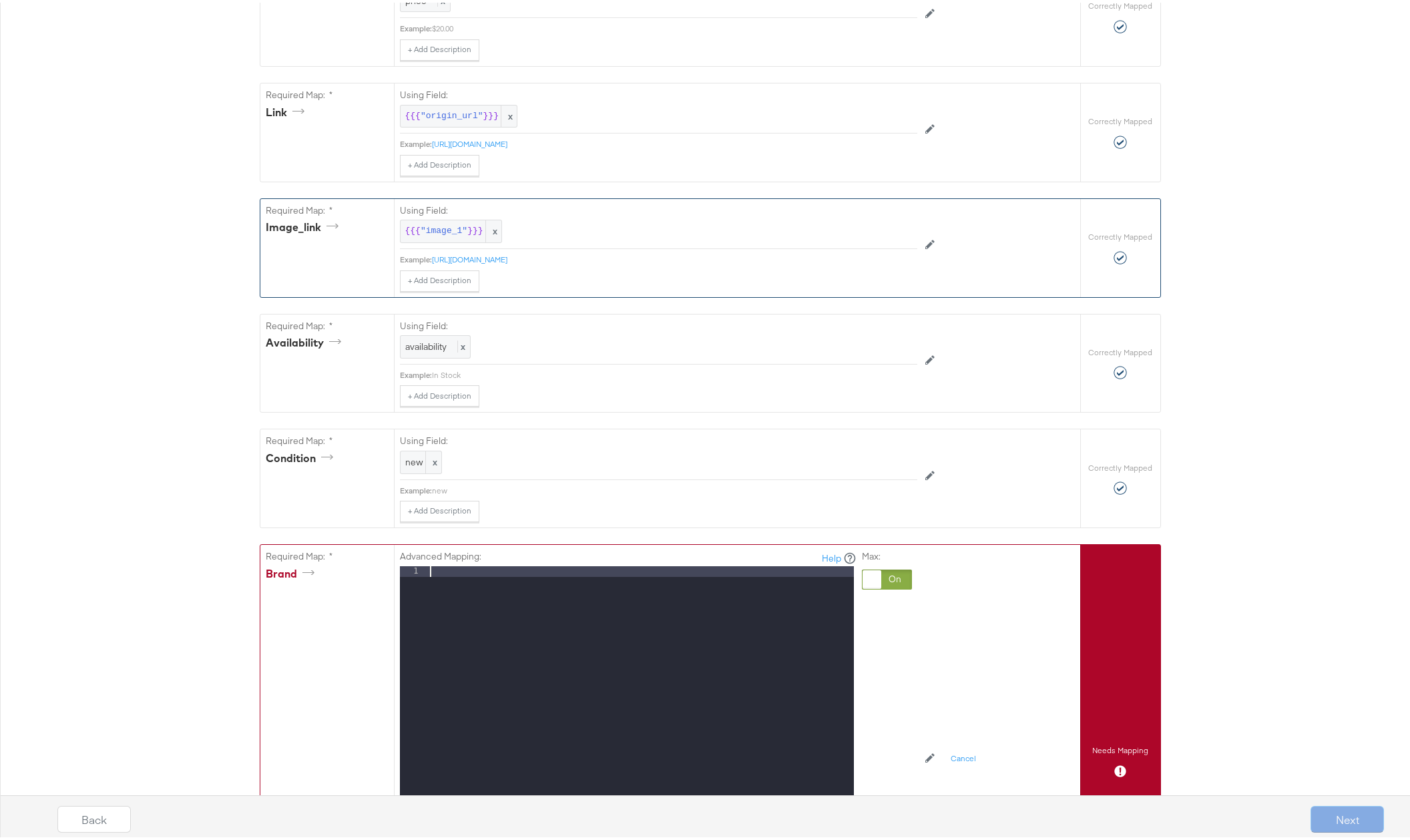
click at [507, 572] on div at bounding box center [640, 741] width 426 height 355
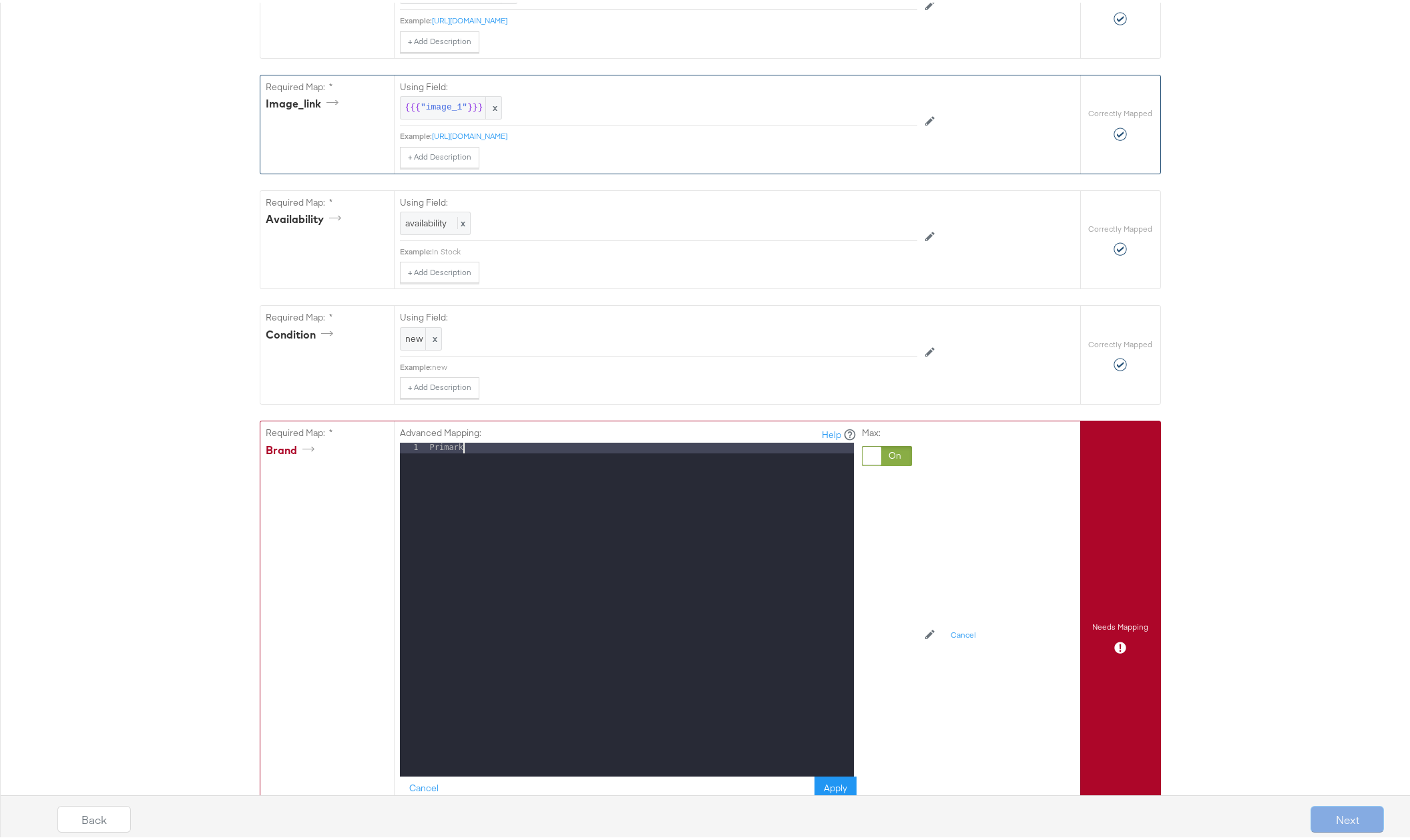
click at [827, 782] on div "Back Next" at bounding box center [721, 811] width 1420 height 58
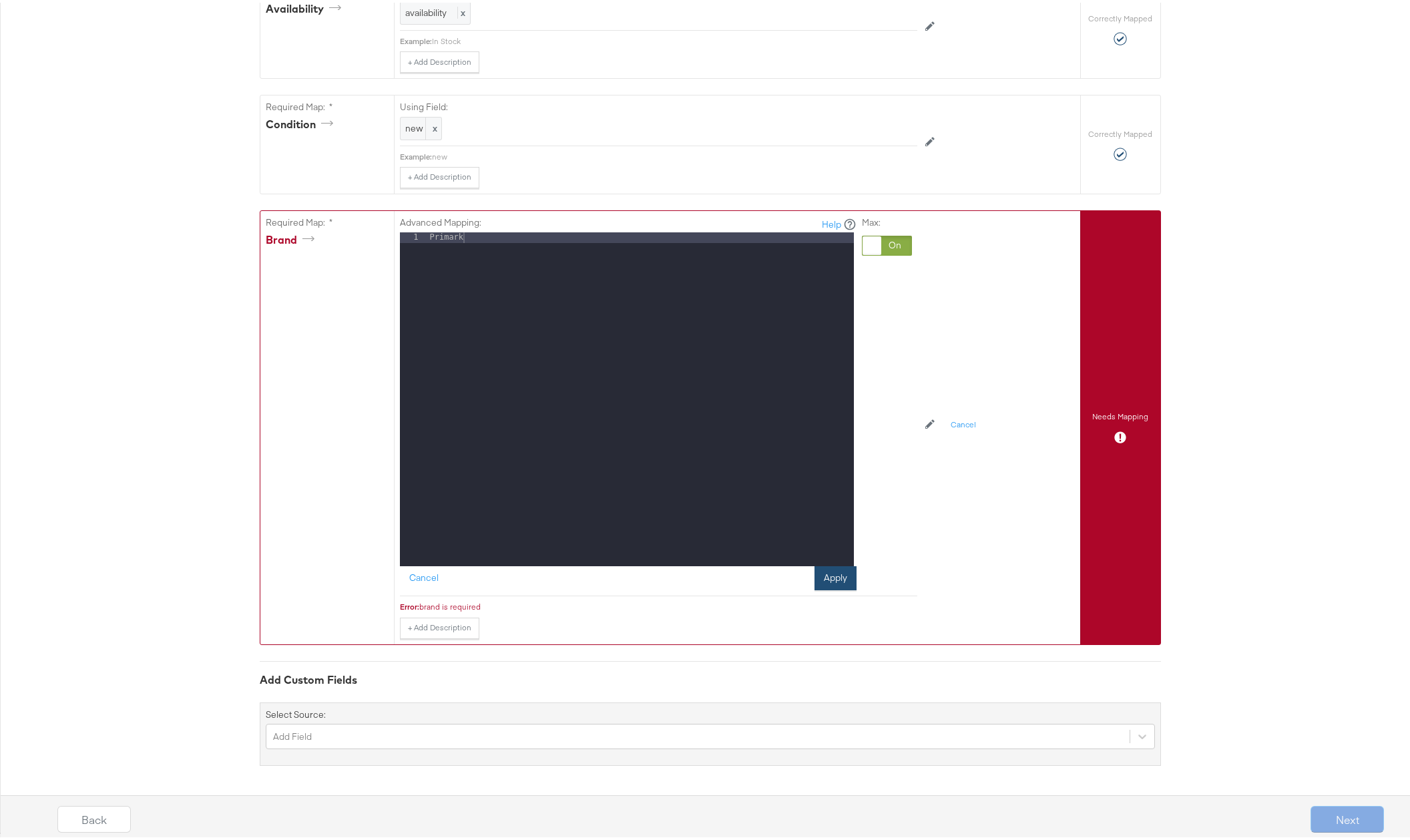
click at [831, 577] on button "Apply" at bounding box center [835, 575] width 42 height 24
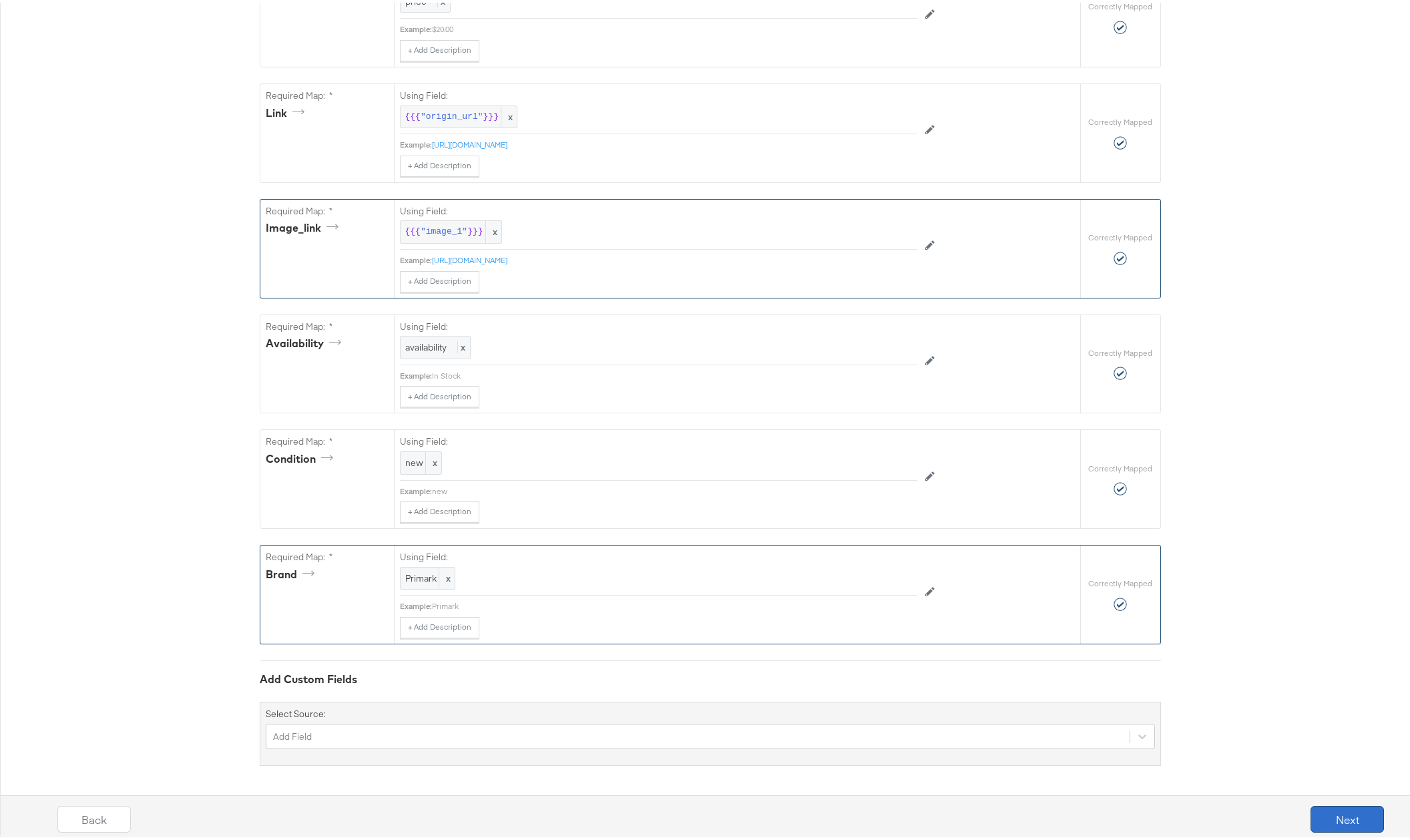
click at [1322, 812] on button "Next" at bounding box center [1346, 816] width 73 height 27
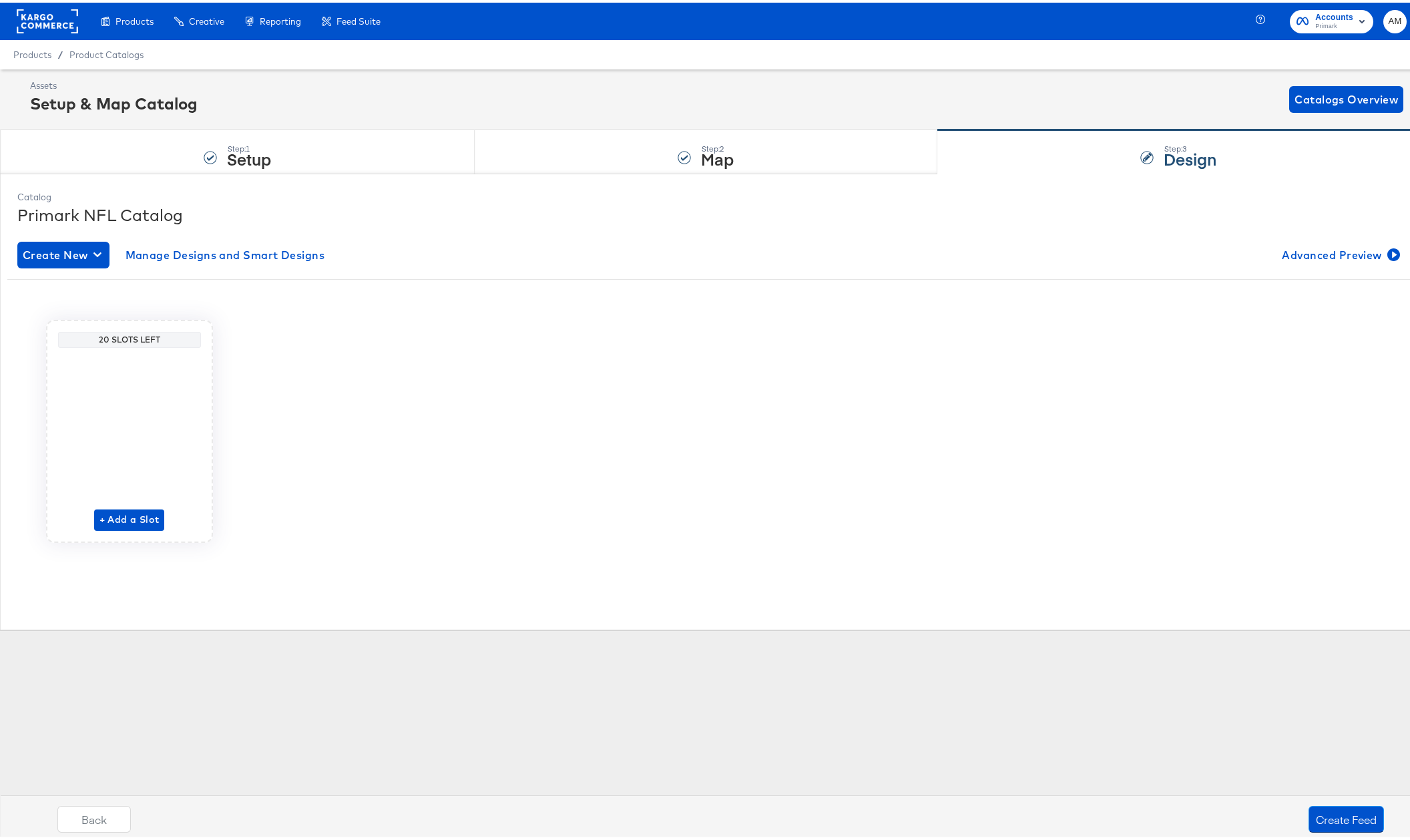
scroll to position [0, 0]
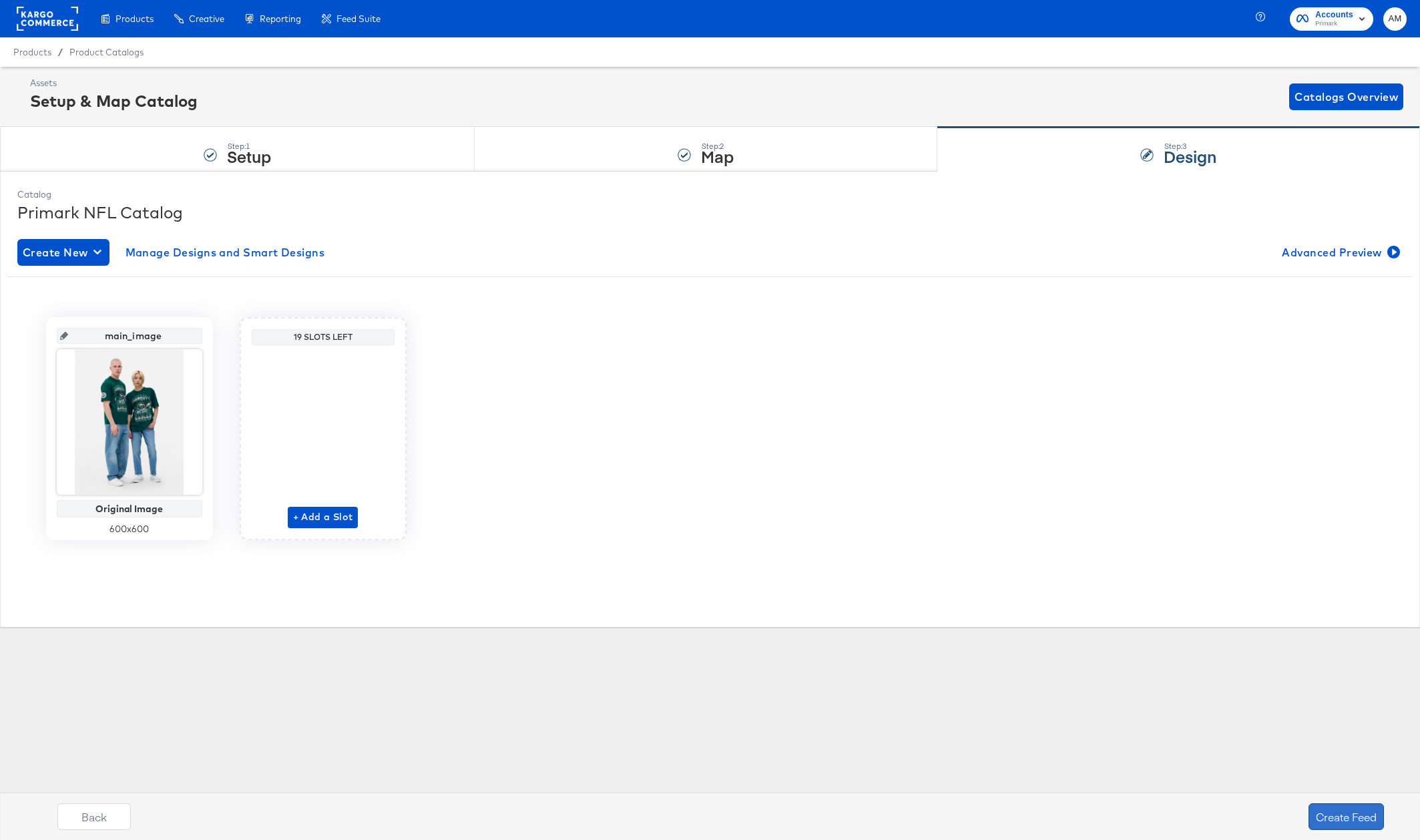
click at [1332, 818] on button "Create Feed" at bounding box center [1346, 816] width 75 height 27
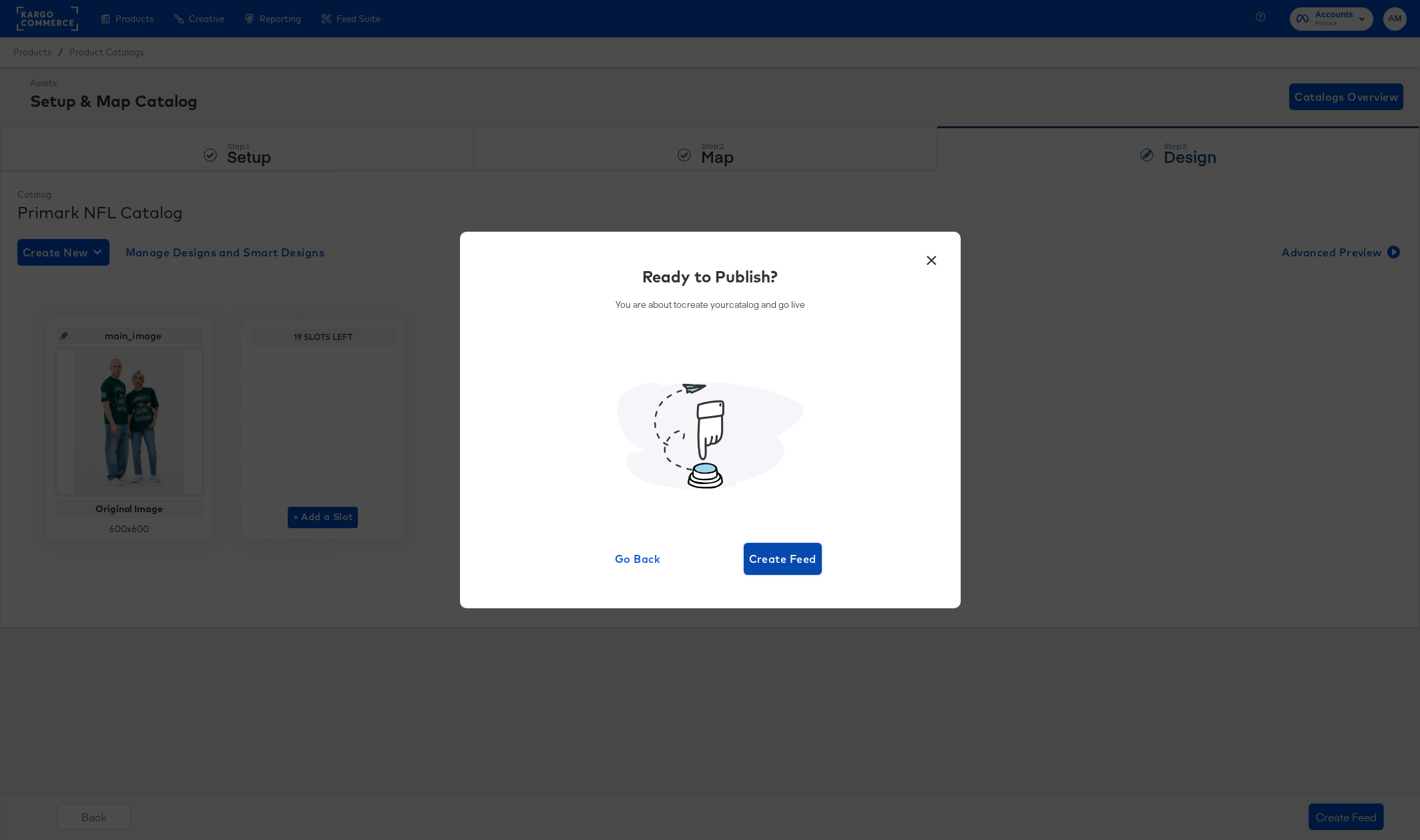
click at [767, 560] on span "Create Feed" at bounding box center [783, 558] width 68 height 18
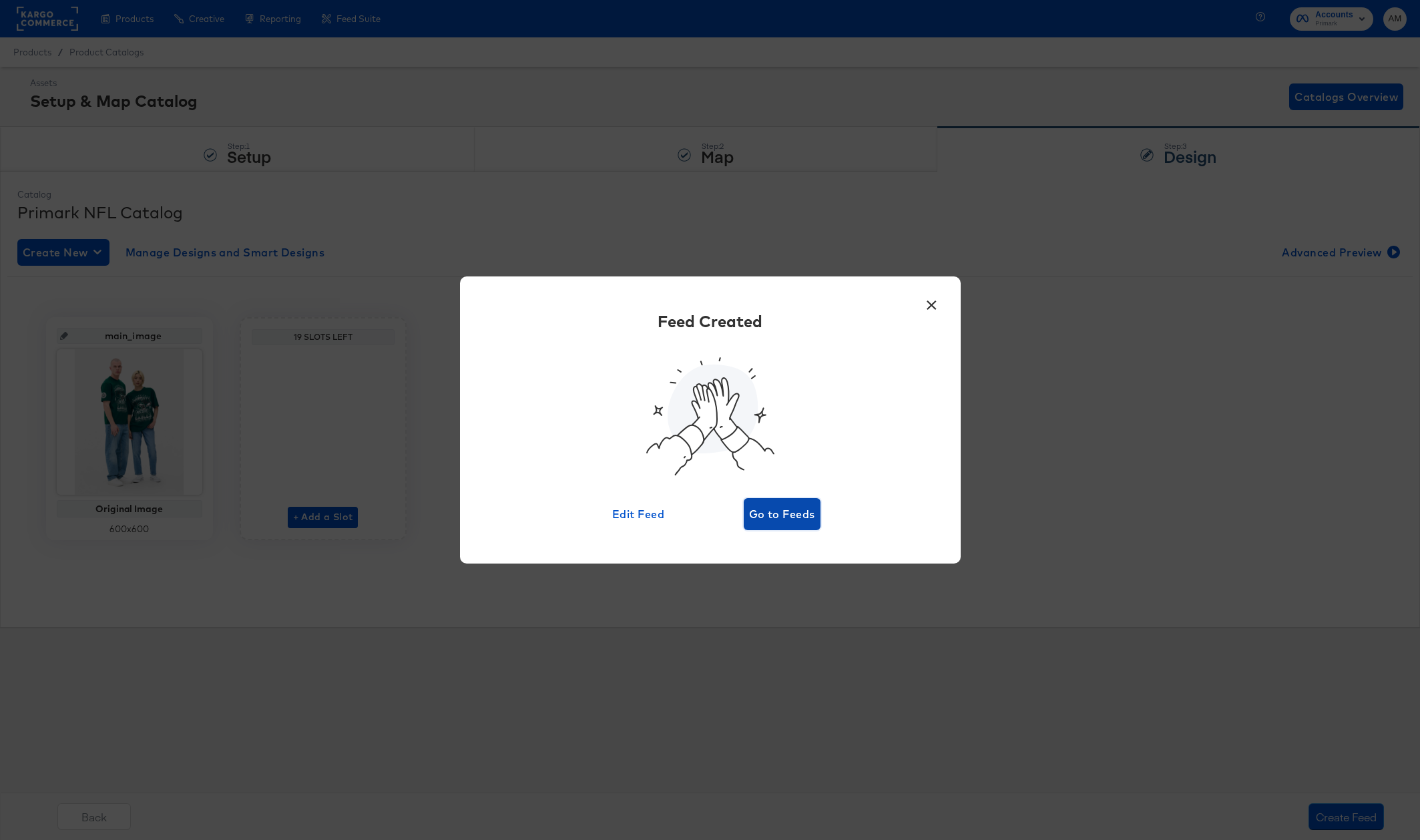
click at [772, 516] on span "Go to Feeds" at bounding box center [782, 514] width 66 height 18
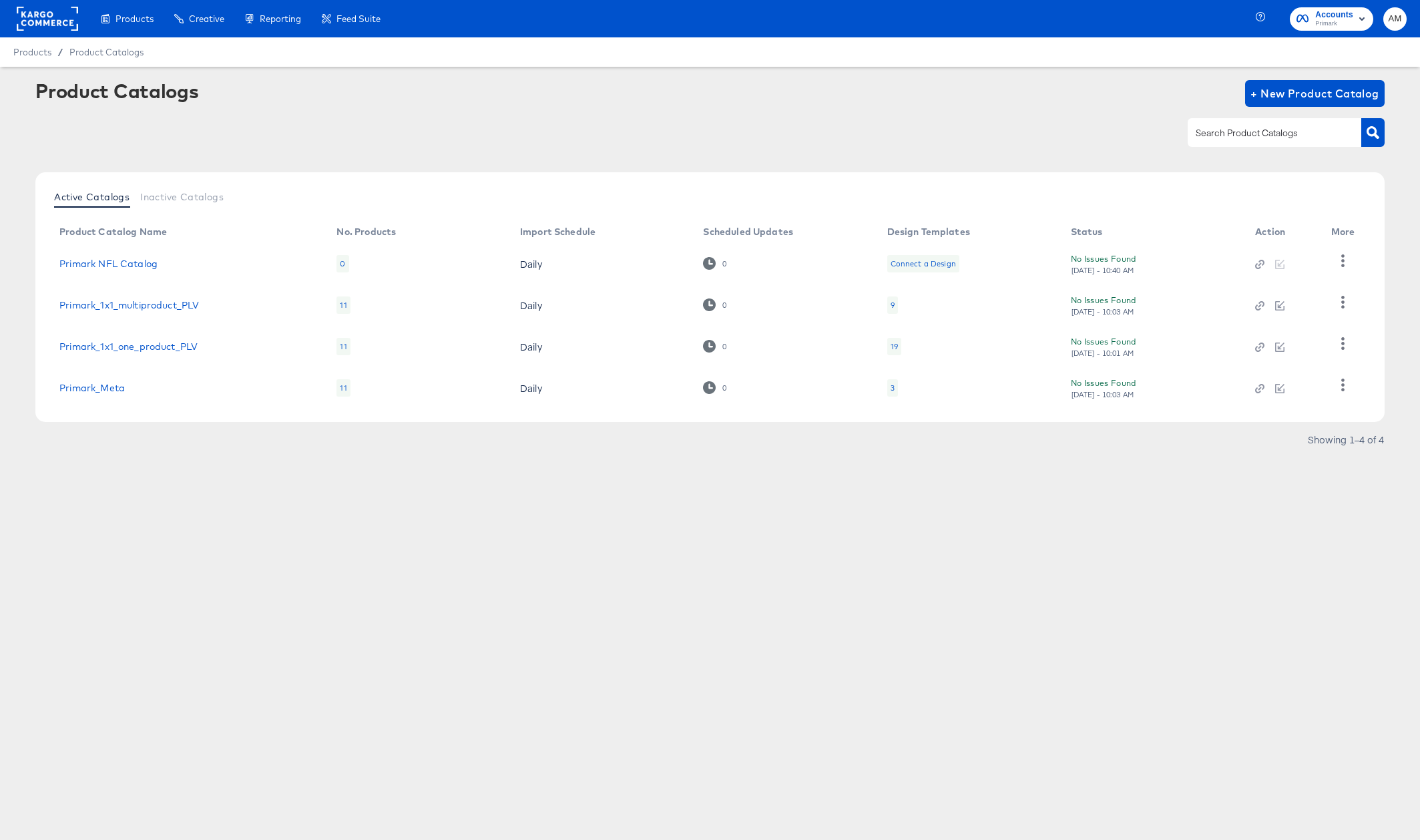
click at [114, 397] on td "Primark_Meta" at bounding box center [187, 388] width 277 height 42
click at [112, 389] on link "Primark_Meta" at bounding box center [92, 388] width 65 height 11
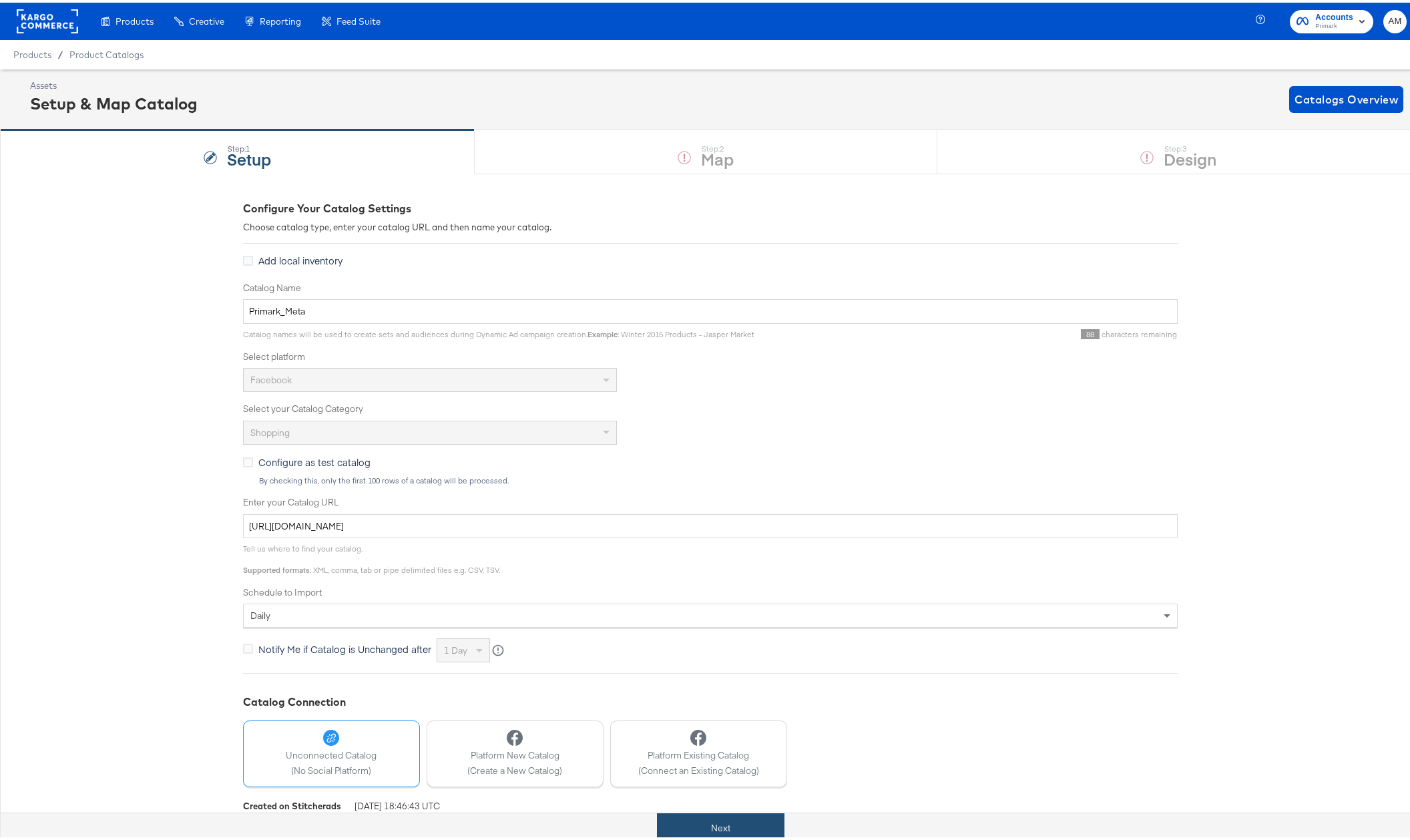
click at [758, 811] on button "Next" at bounding box center [721, 825] width 128 height 30
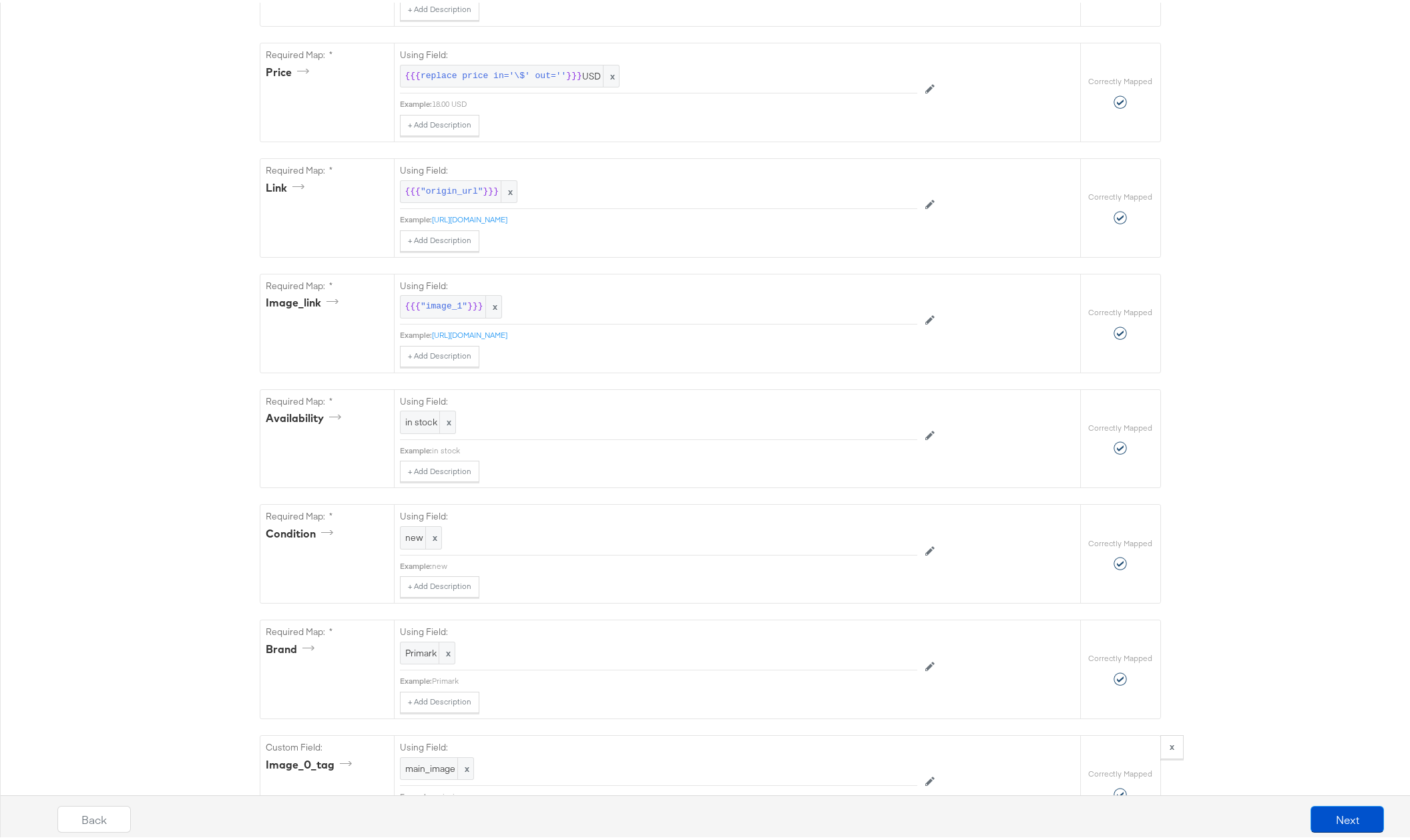
scroll to position [616, 0]
click at [400, 73] on div "{{{ replace price in='\$' out='' }}} USD x" at bounding box center [509, 73] width 219 height 23
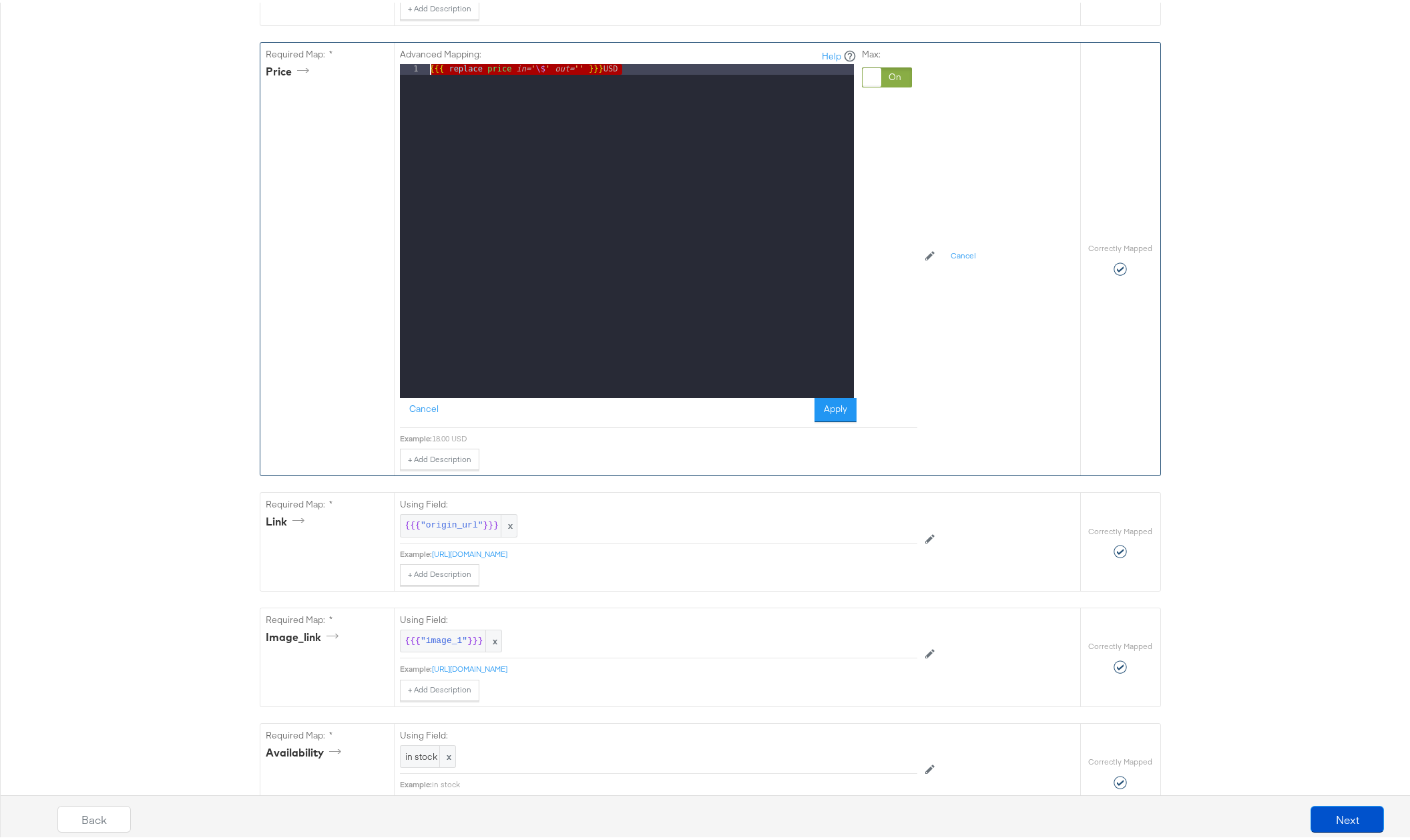
drag, startPoint x: 659, startPoint y: 65, endPoint x: 310, endPoint y: 55, distance: 349.1
click at [310, 55] on div "Required Map: * price Advanced Mapping: Help 1 {{{ replace price in= ' \$ ' out…" at bounding box center [670, 256] width 820 height 432
click at [832, 402] on button "Apply" at bounding box center [835, 407] width 42 height 24
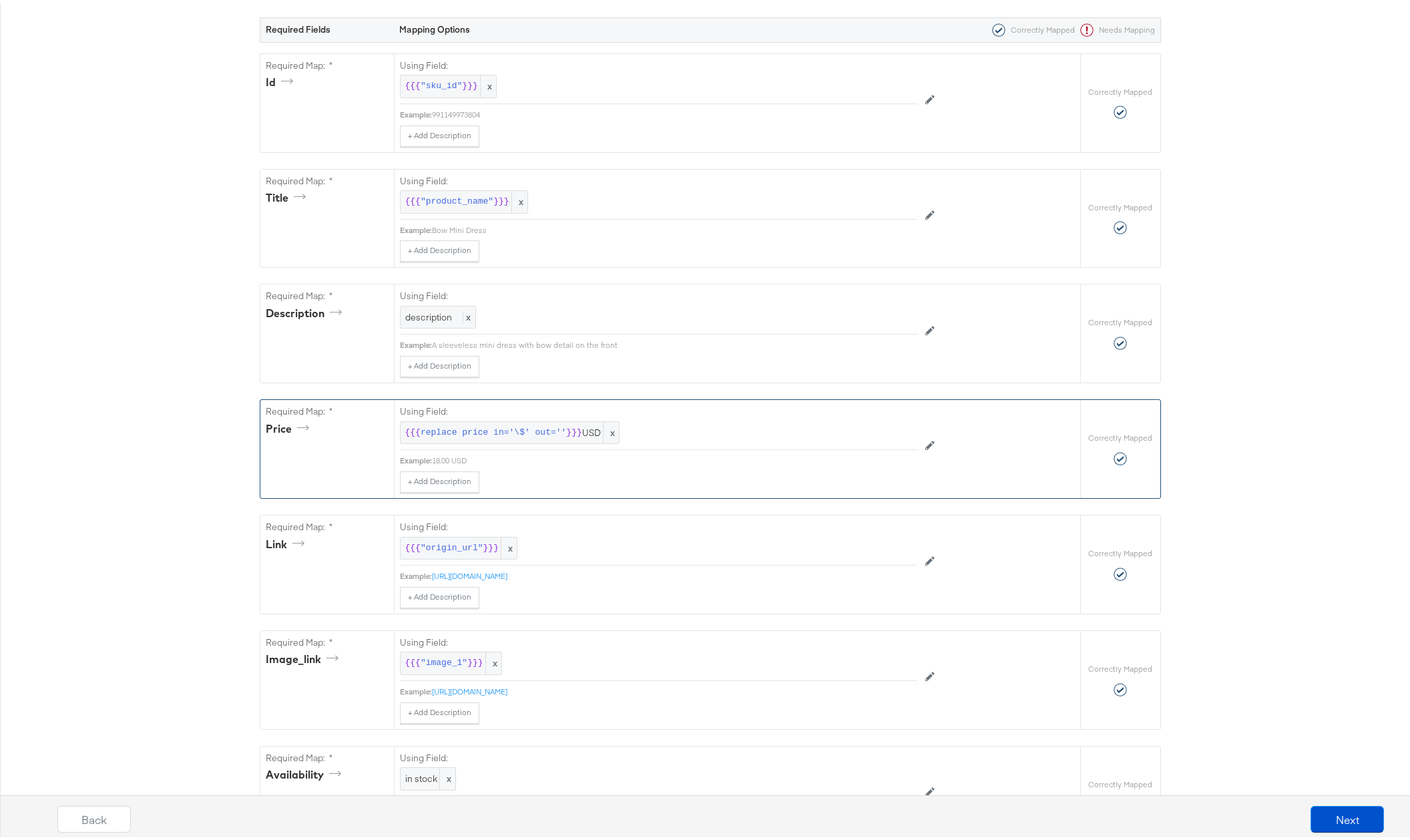
scroll to position [0, 0]
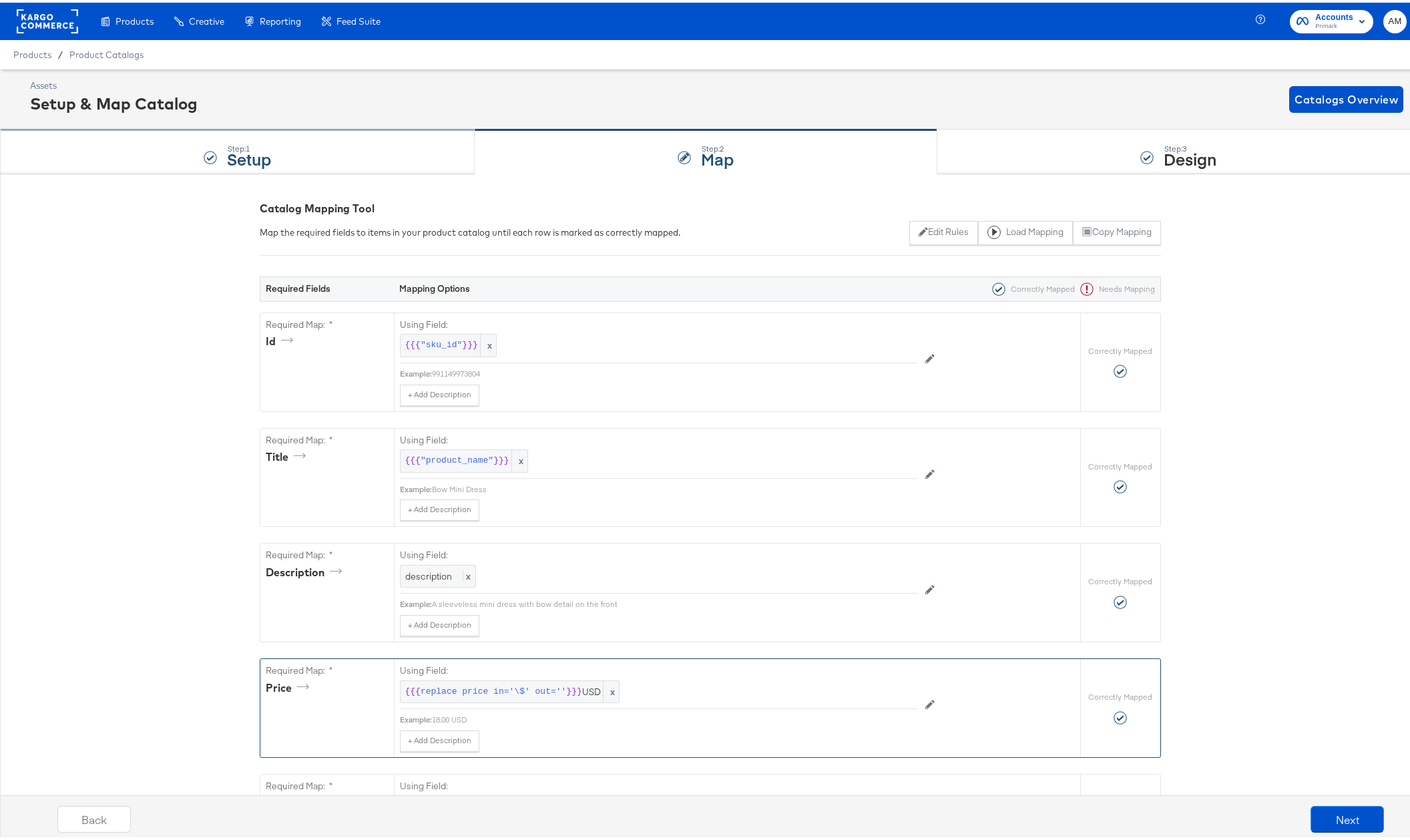
click at [187, 164] on div "Step: 1 Setup" at bounding box center [237, 149] width 475 height 44
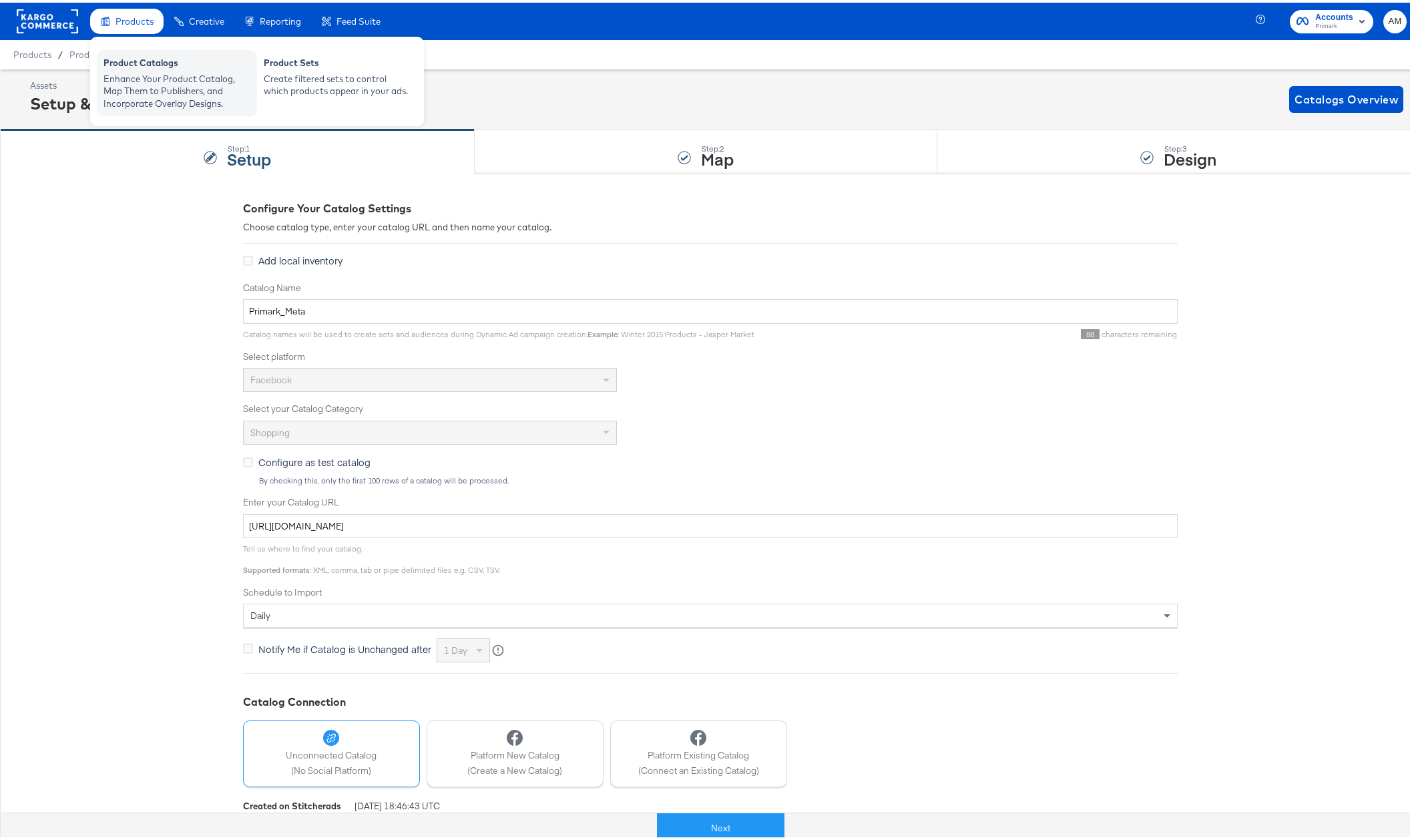
click at [125, 71] on div "Enhance Your Product Catalog, Map Them to Publishers, and Incorporate Overlay D…" at bounding box center [176, 88] width 147 height 38
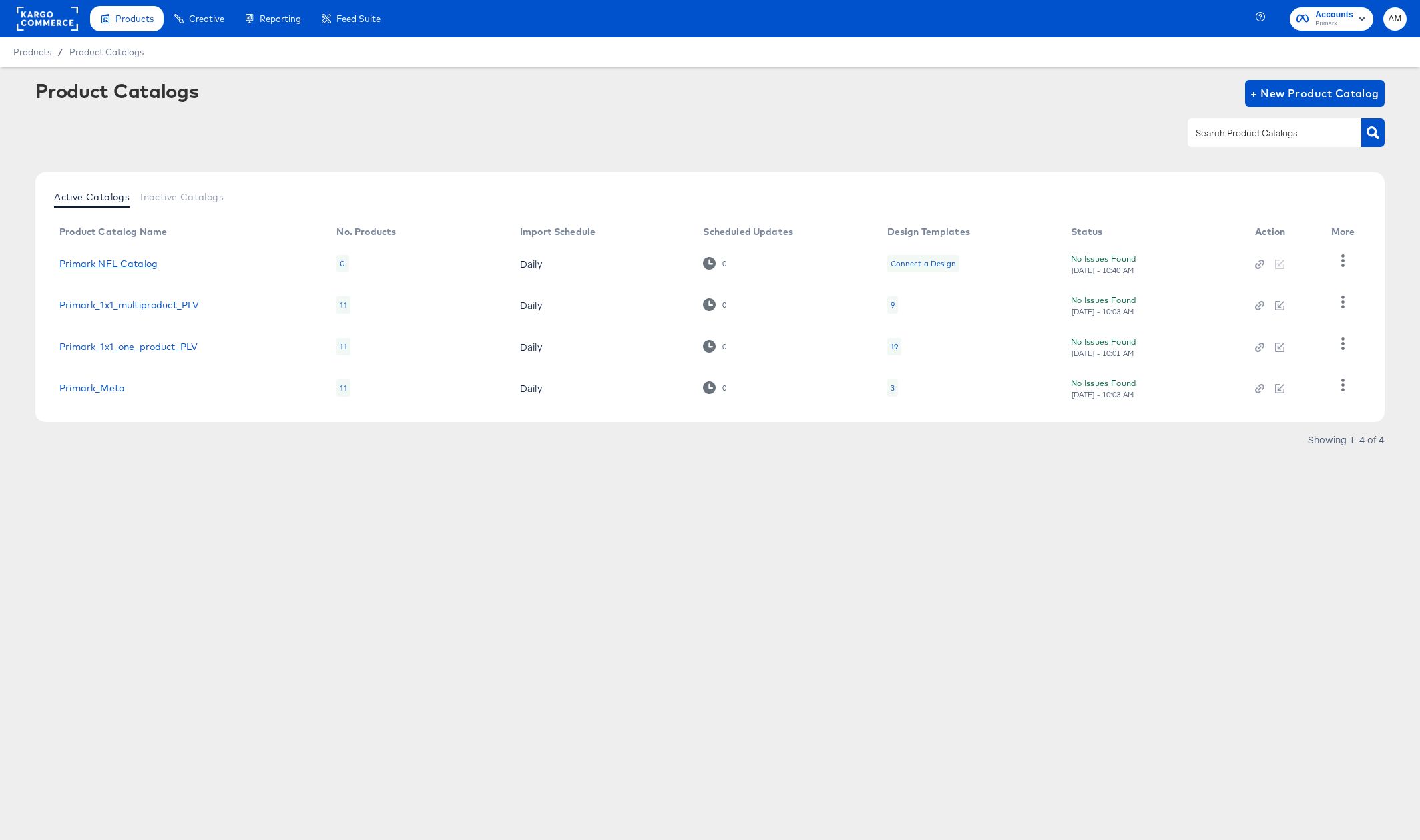
click at [134, 265] on link "Primark NFL Catalog" at bounding box center [108, 264] width 98 height 11
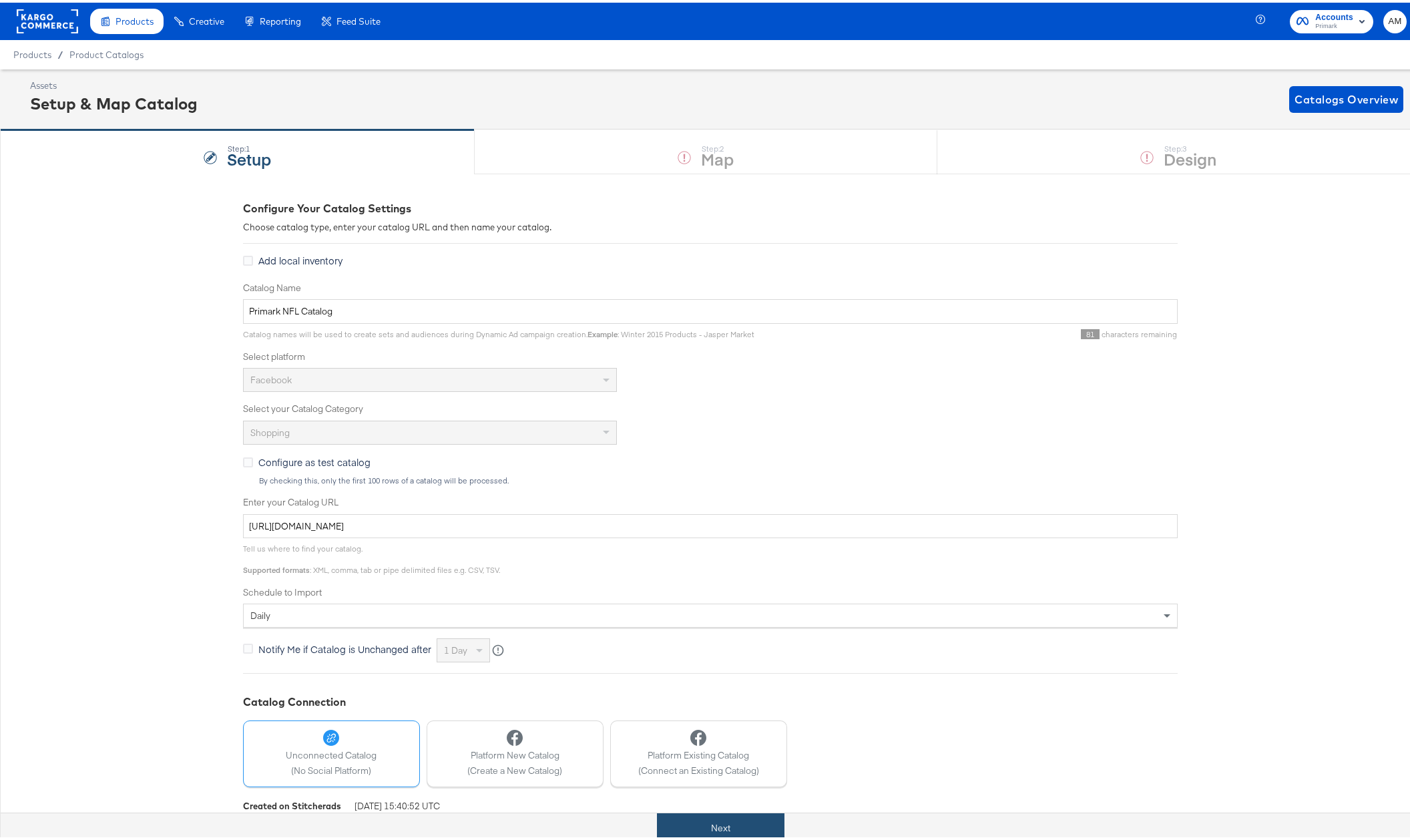
click at [744, 835] on button "Next" at bounding box center [721, 825] width 128 height 30
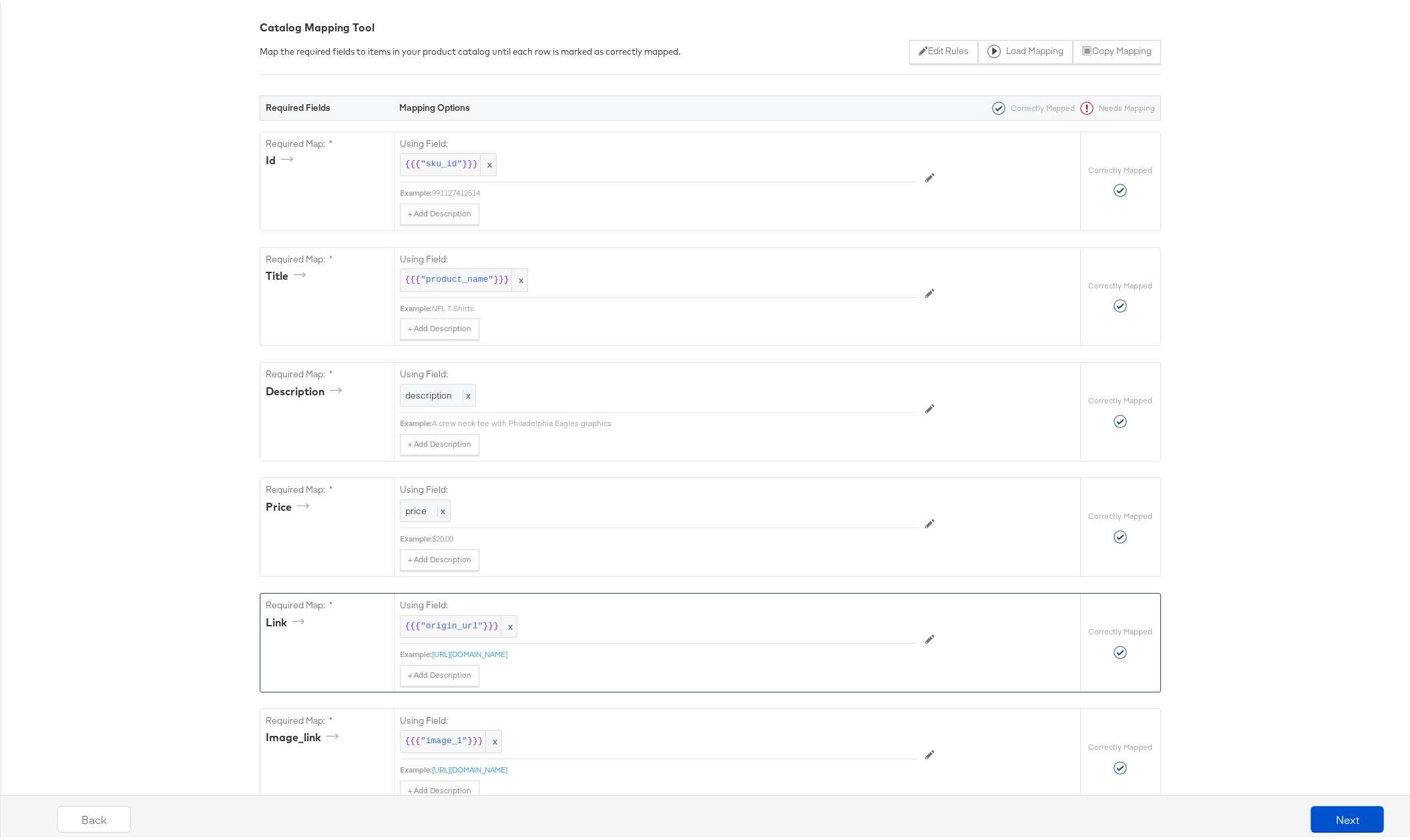
scroll to position [180, 0]
click at [412, 514] on div "price x" at bounding box center [425, 508] width 51 height 23
click at [507, 507] on div "price" at bounding box center [628, 509] width 455 height 23
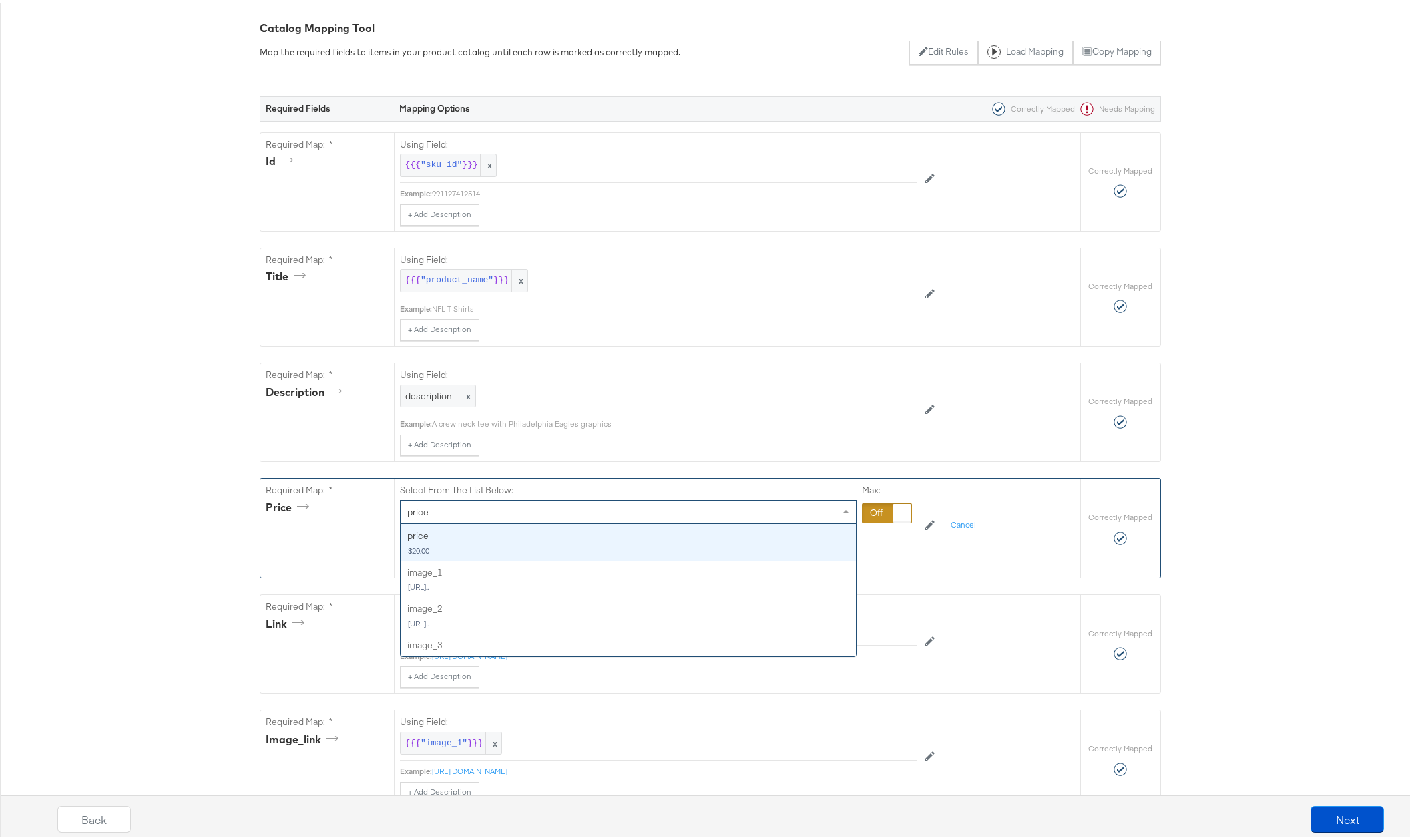
click at [868, 512] on div at bounding box center [886, 511] width 50 height 20
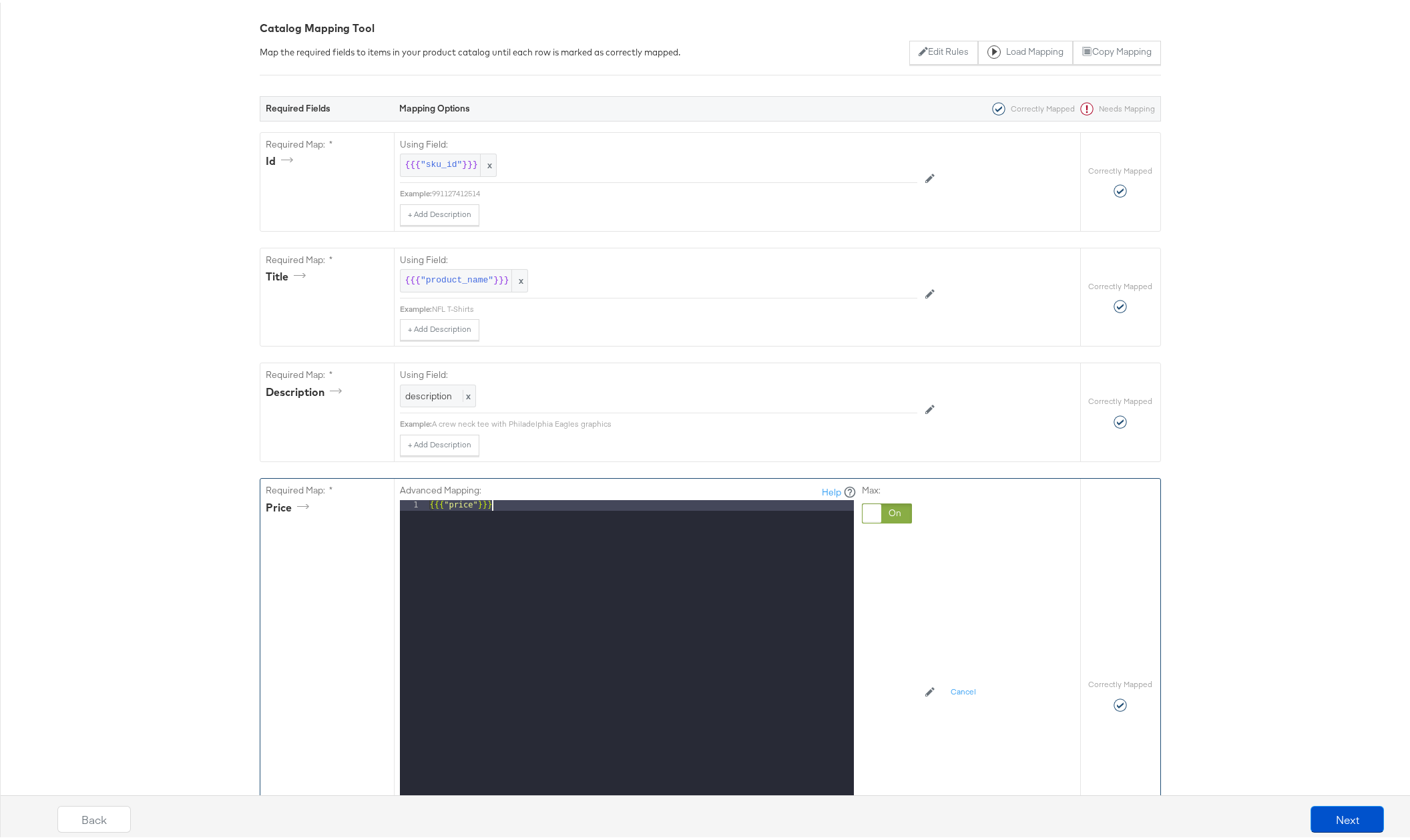
drag, startPoint x: 517, startPoint y: 500, endPoint x: 265, endPoint y: 491, distance: 252.2
click at [265, 491] on div "Required Map: * price Advanced Mapping: Help 1 {{{ "price" }}} XXXXXXXXXXXXXXXX…" at bounding box center [670, 692] width 820 height 432
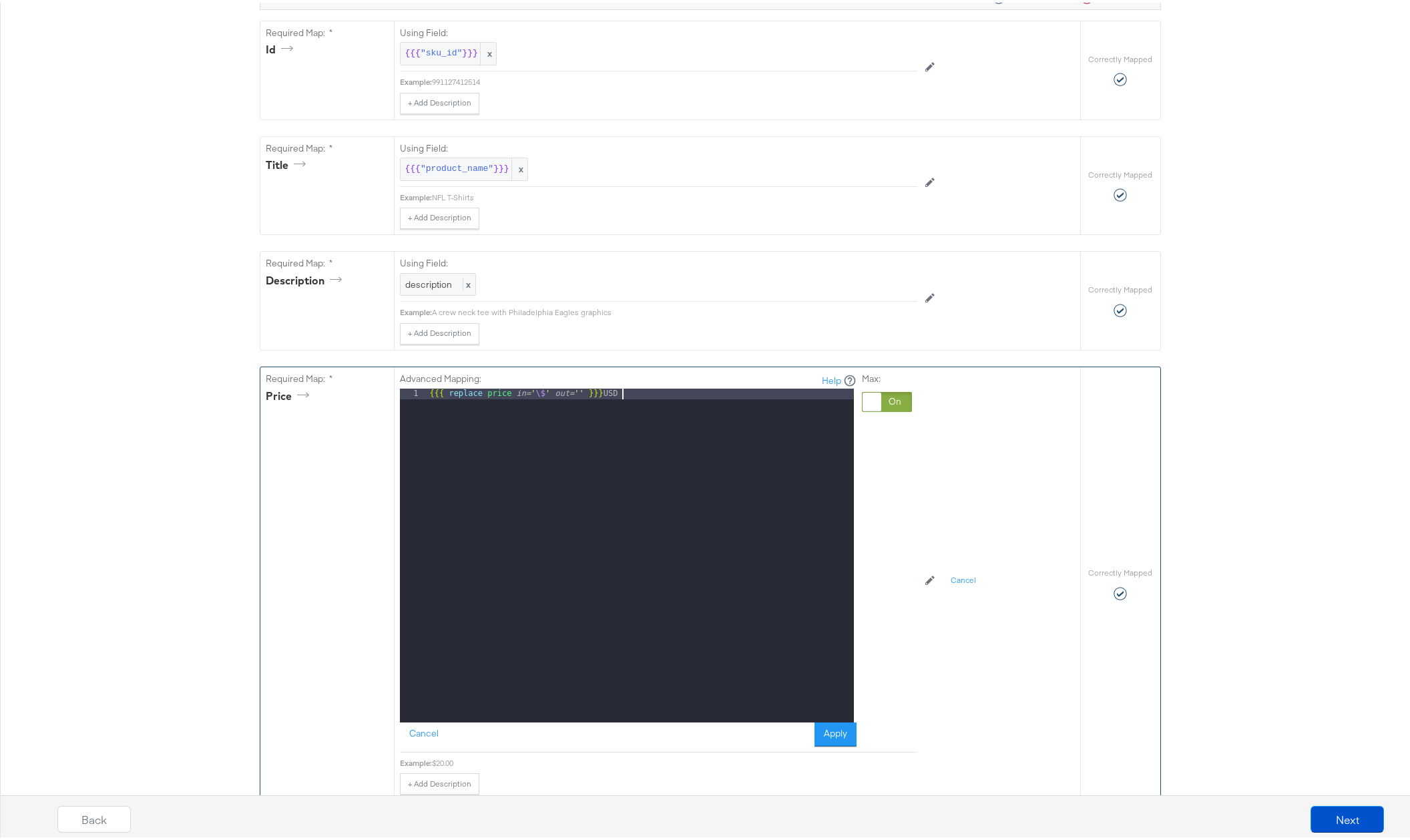
scroll to position [432, 0]
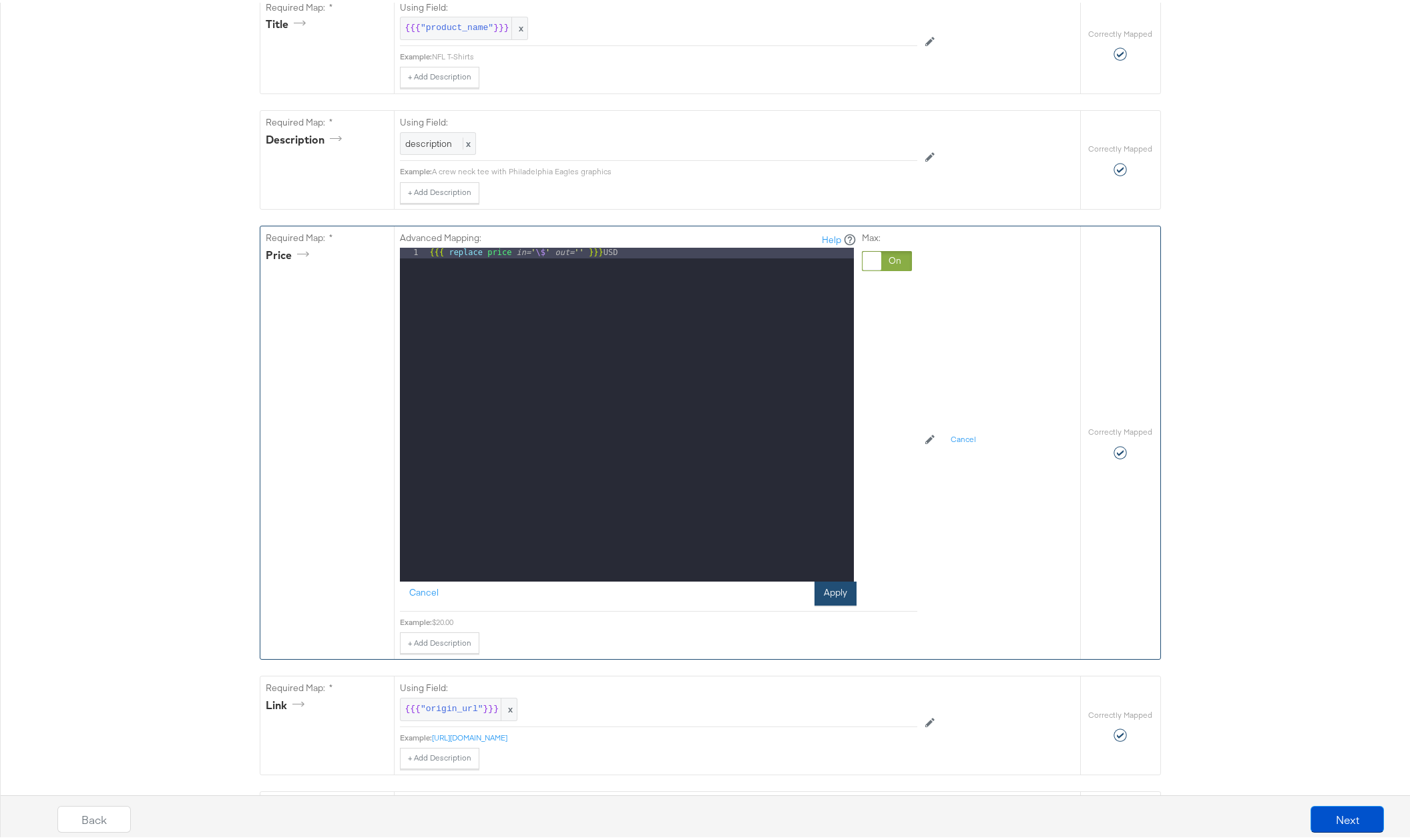
click at [828, 589] on button "Apply" at bounding box center [835, 590] width 42 height 24
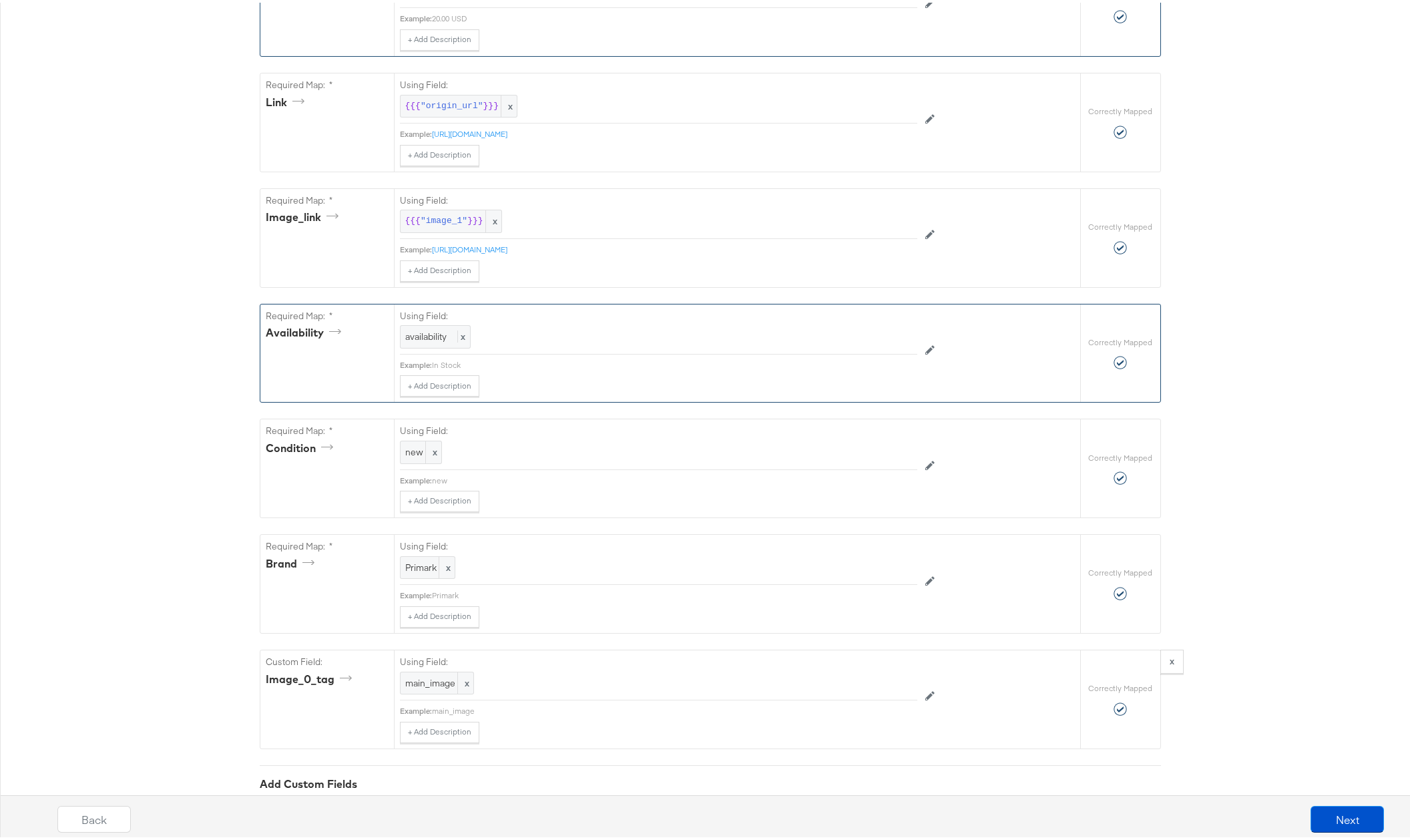
scroll to position [805, 0]
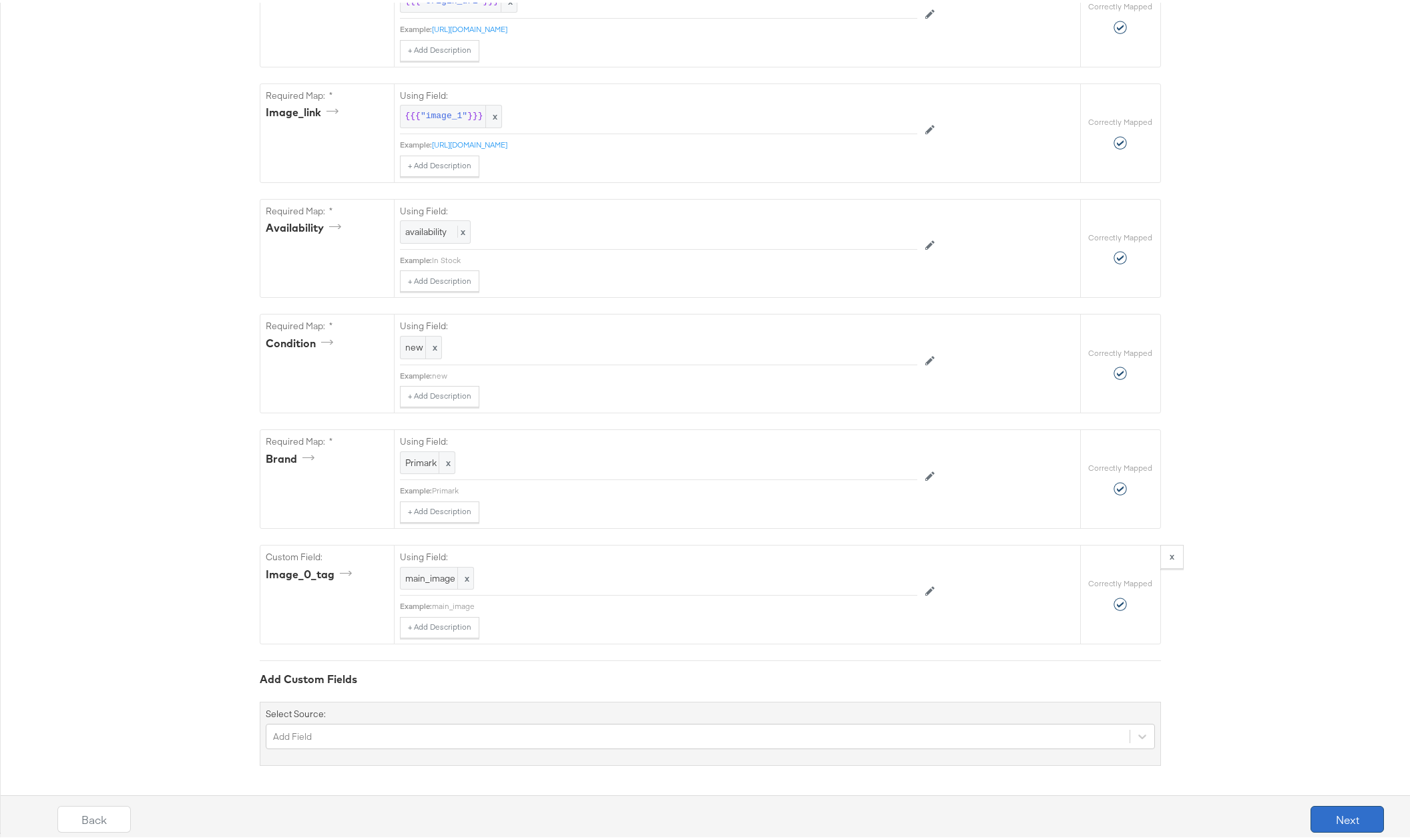
click at [1334, 818] on button "Next" at bounding box center [1346, 816] width 73 height 27
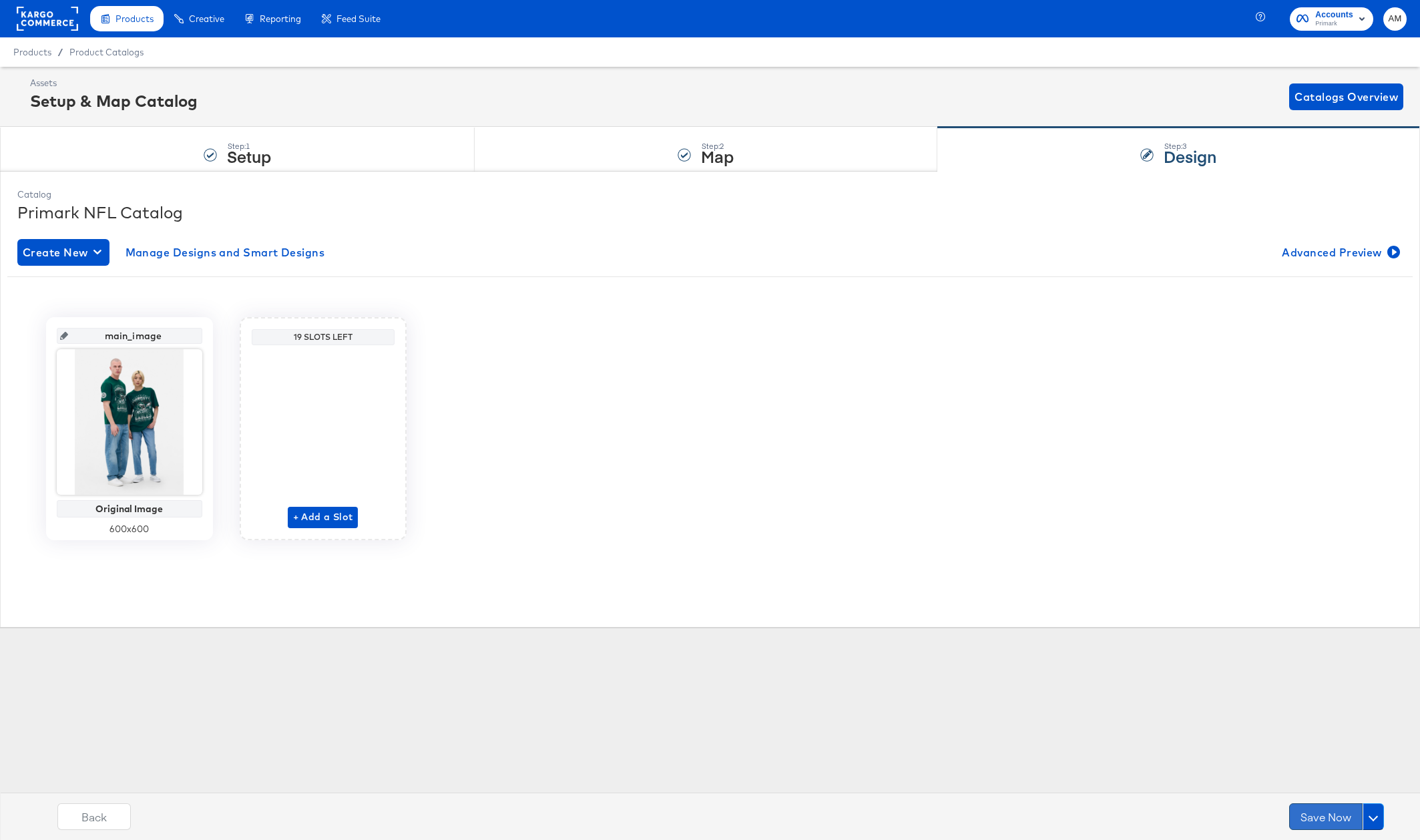
click at [1329, 815] on button "Save Now" at bounding box center [1325, 816] width 73 height 27
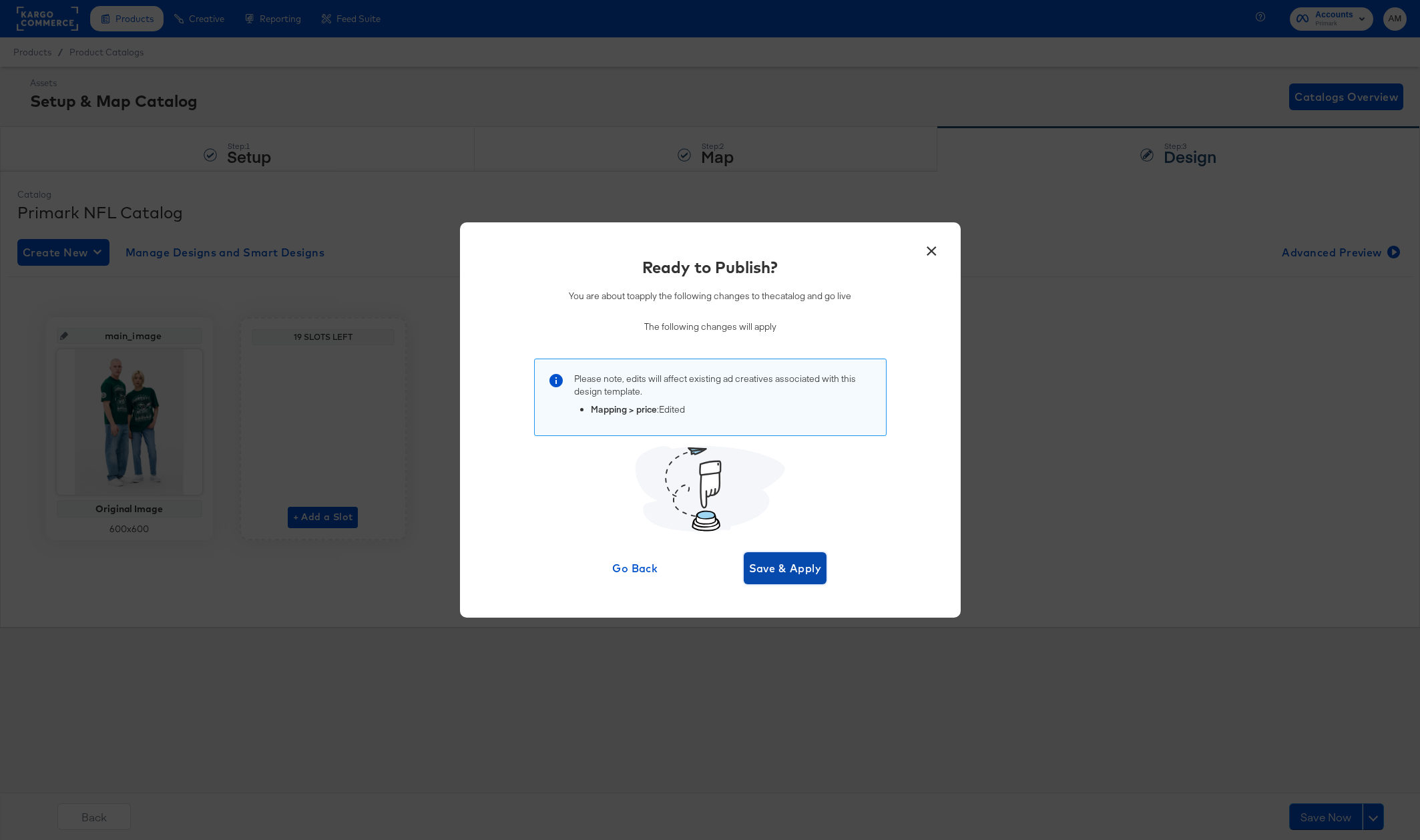
click at [759, 555] on button "Save & Apply" at bounding box center [785, 568] width 83 height 32
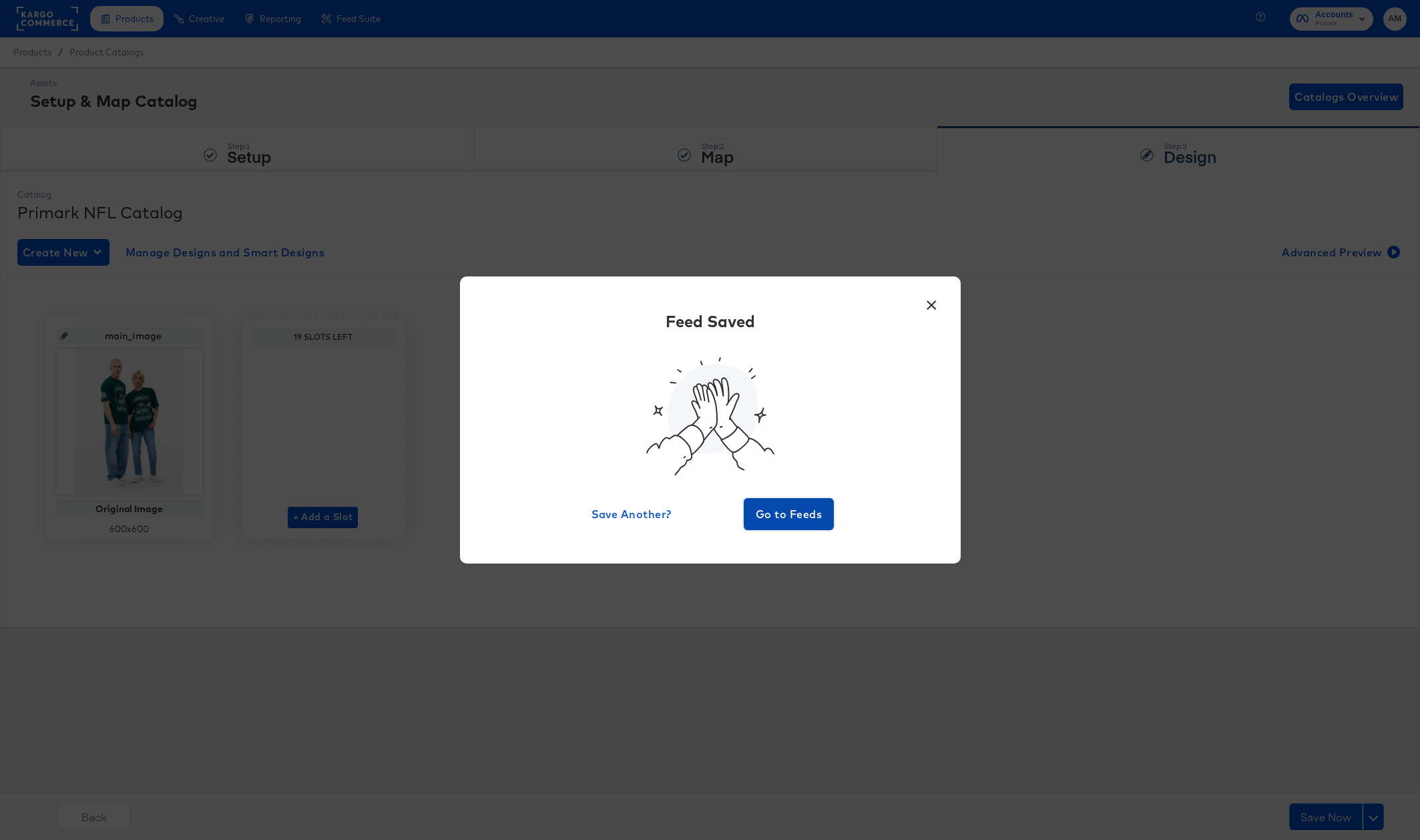
click at [781, 512] on span "Go to Feeds" at bounding box center [789, 514] width 80 height 18
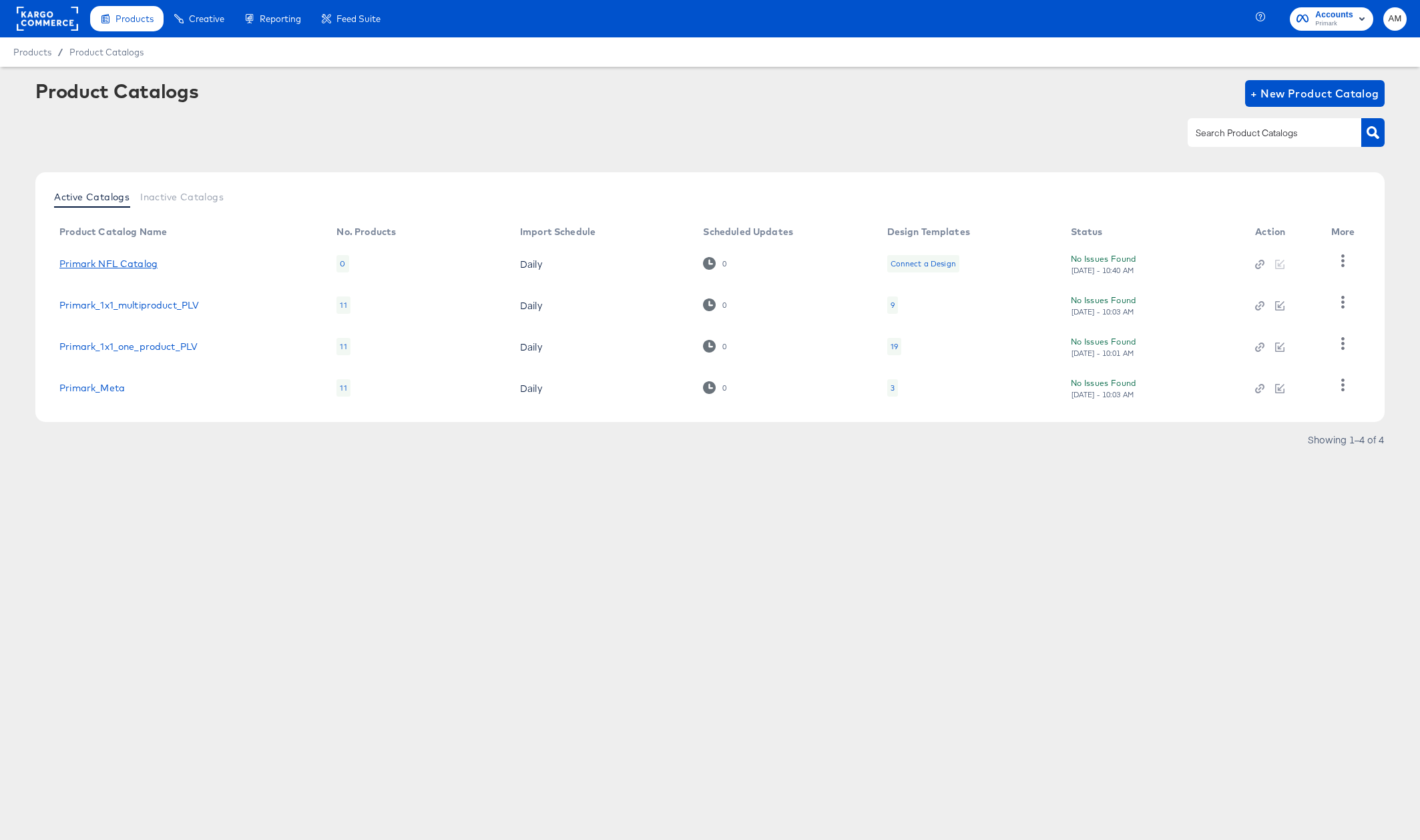
click at [125, 263] on link "Primark NFL Catalog" at bounding box center [108, 264] width 98 height 11
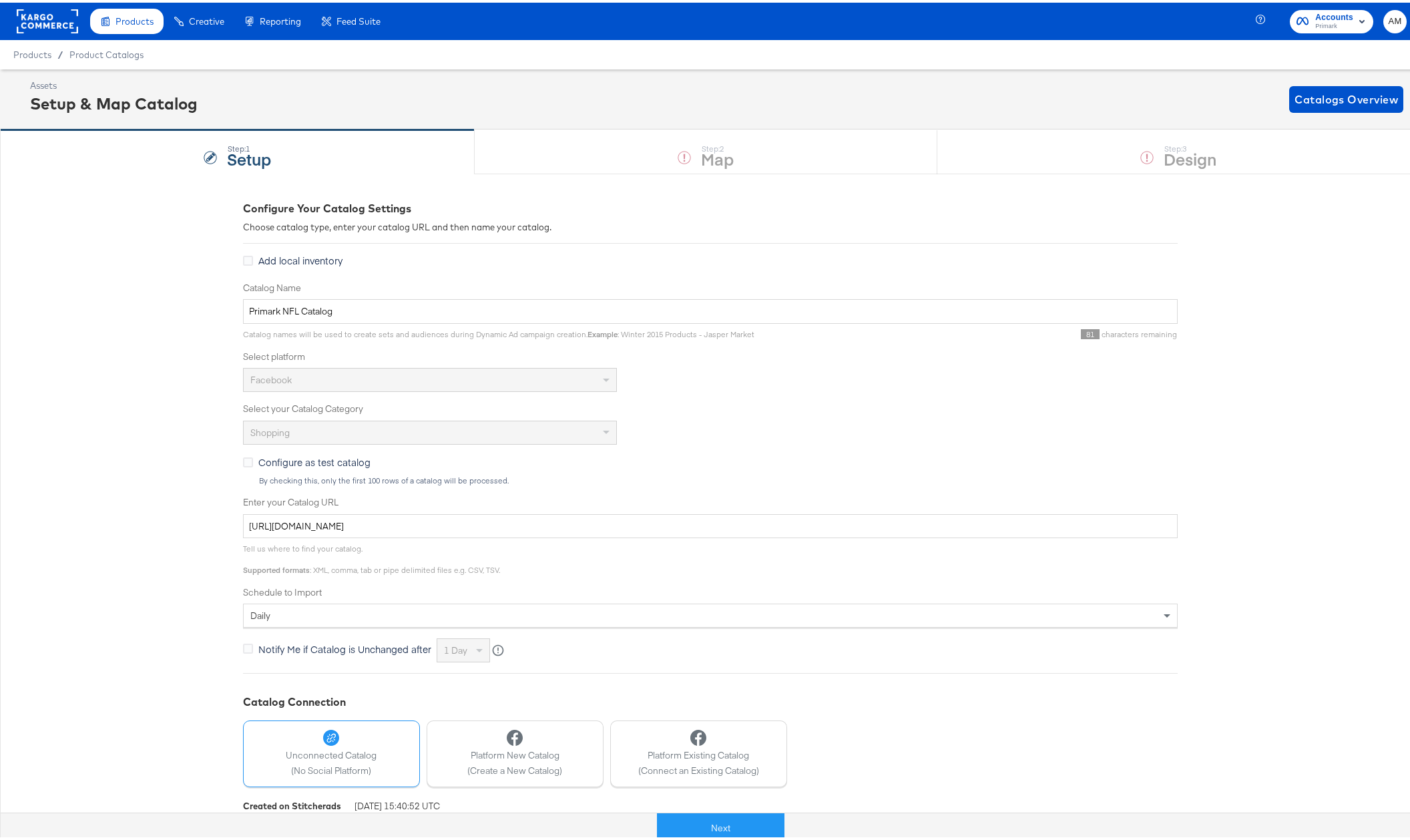
click at [235, 258] on div "Configure Your Catalog Settings Choose catalog type, enter your catalog URL and…" at bounding box center [710, 528] width 1420 height 715
click at [243, 258] on icon at bounding box center [248, 258] width 10 height 10
click at [0, 0] on input "Add local inventory" at bounding box center [0, 0] width 0 height 0
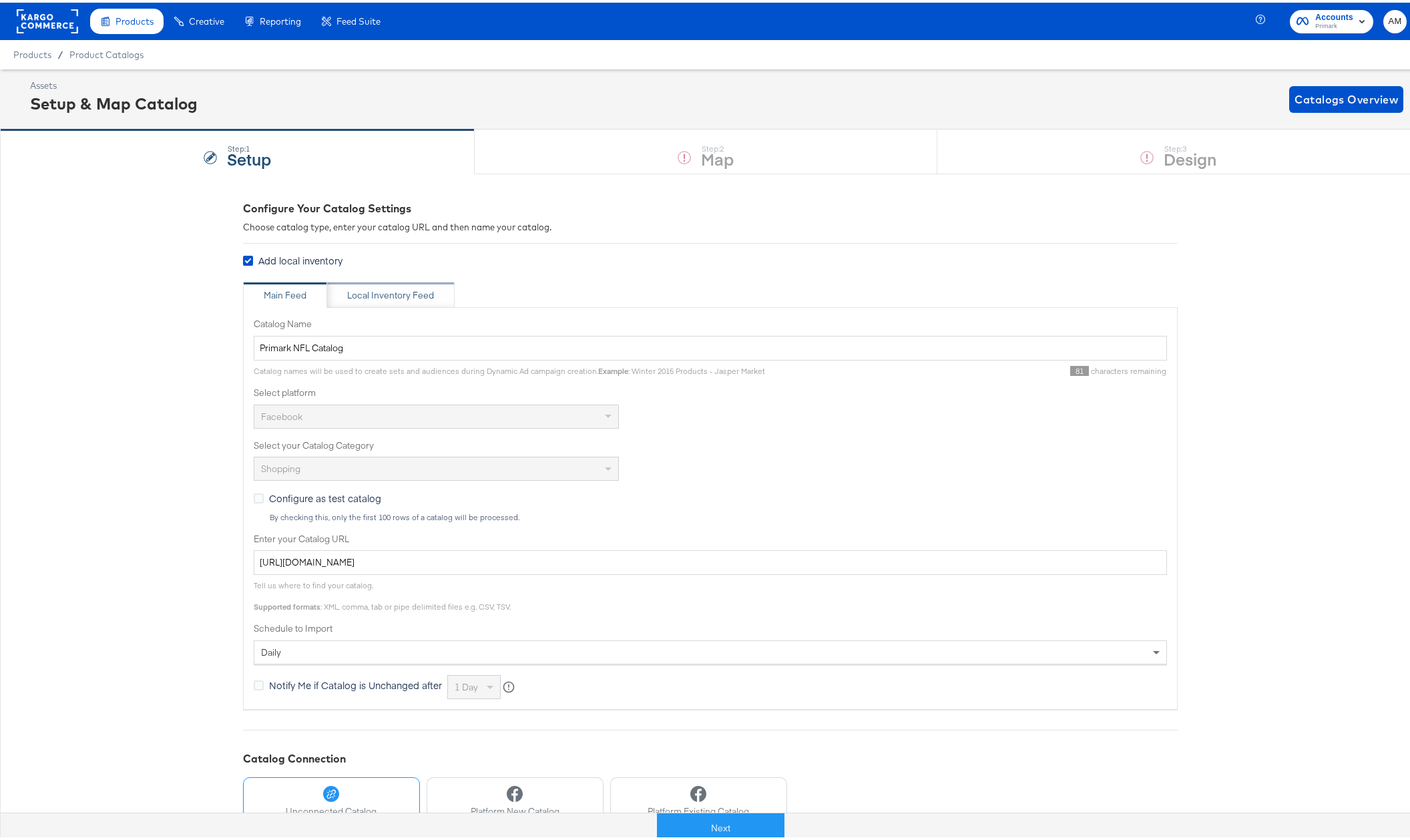
click at [371, 296] on div "Local Inventory Feed" at bounding box center [390, 292] width 87 height 12
type input "Local Inventory Feed for Primark NFL Catalog"
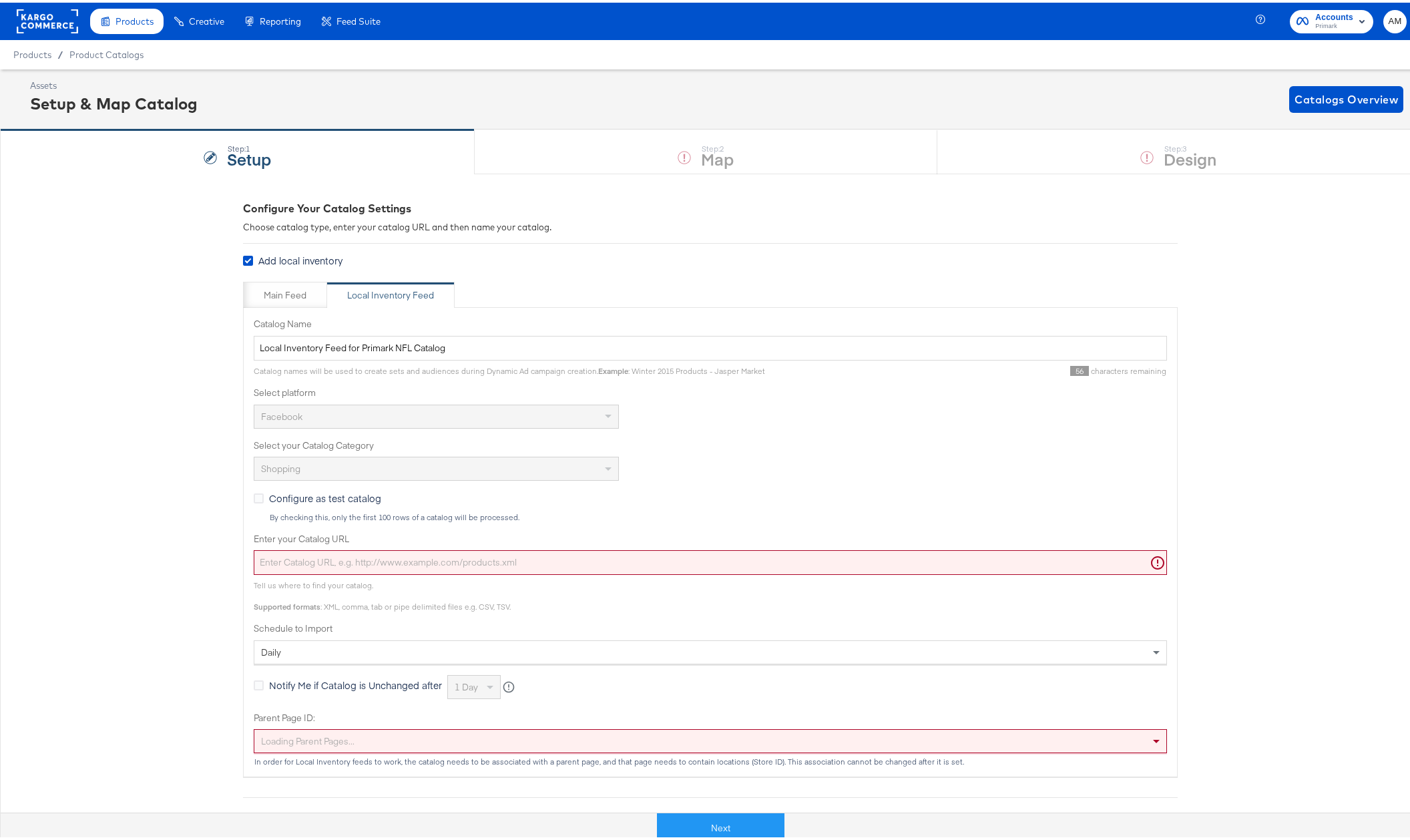
click at [338, 558] on input "Enter your Catalog URL" at bounding box center [710, 559] width 913 height 25
paste input "https://ace.stitcherads.com/exports/1450/universal/none/universal/export.tsv.gz"
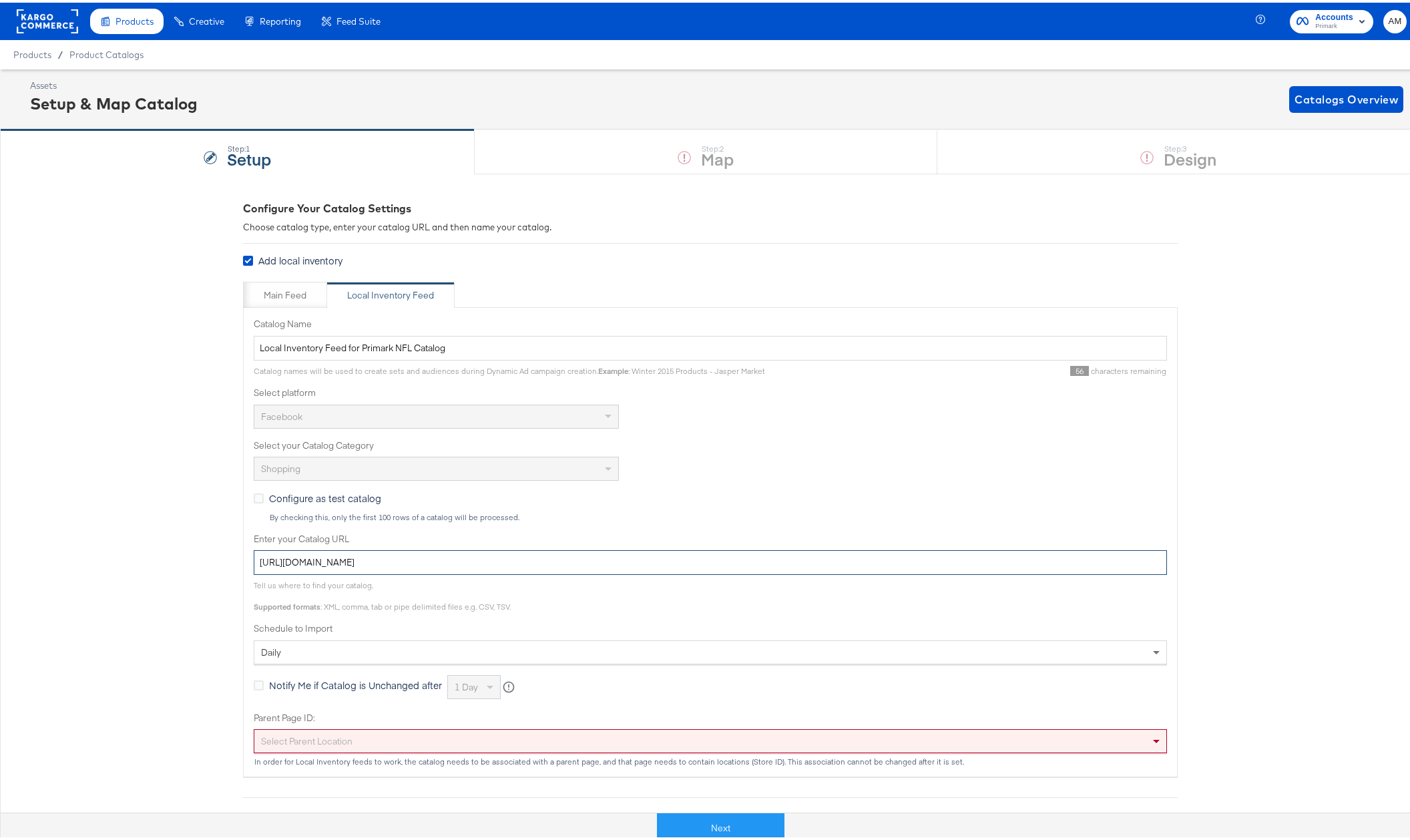
scroll to position [179, 0]
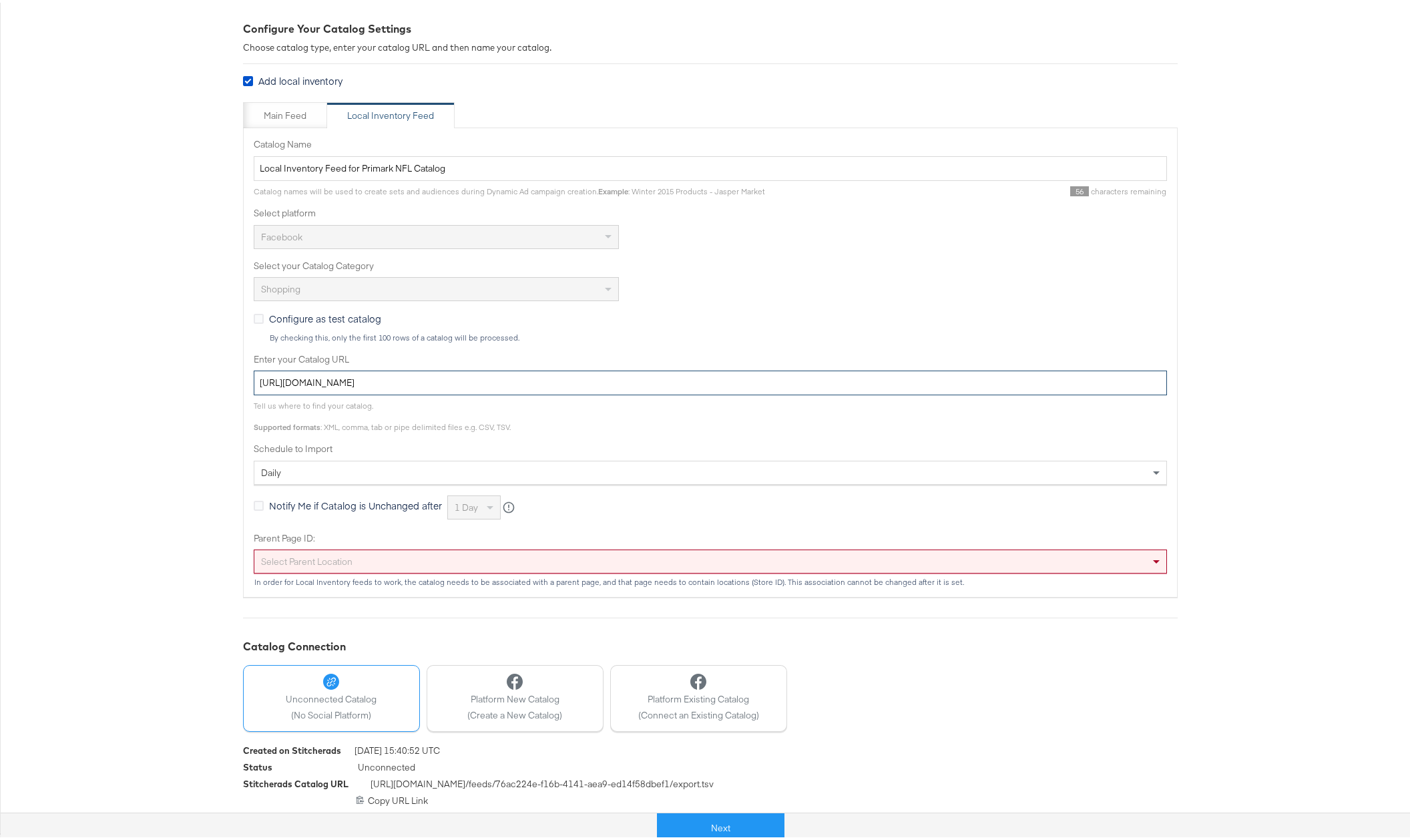
type input "https://ace.stitcherads.com/exports/1450/universal/none/universal/export.tsv.gz"
click at [345, 554] on div "Select Parent Location" at bounding box center [710, 558] width 912 height 23
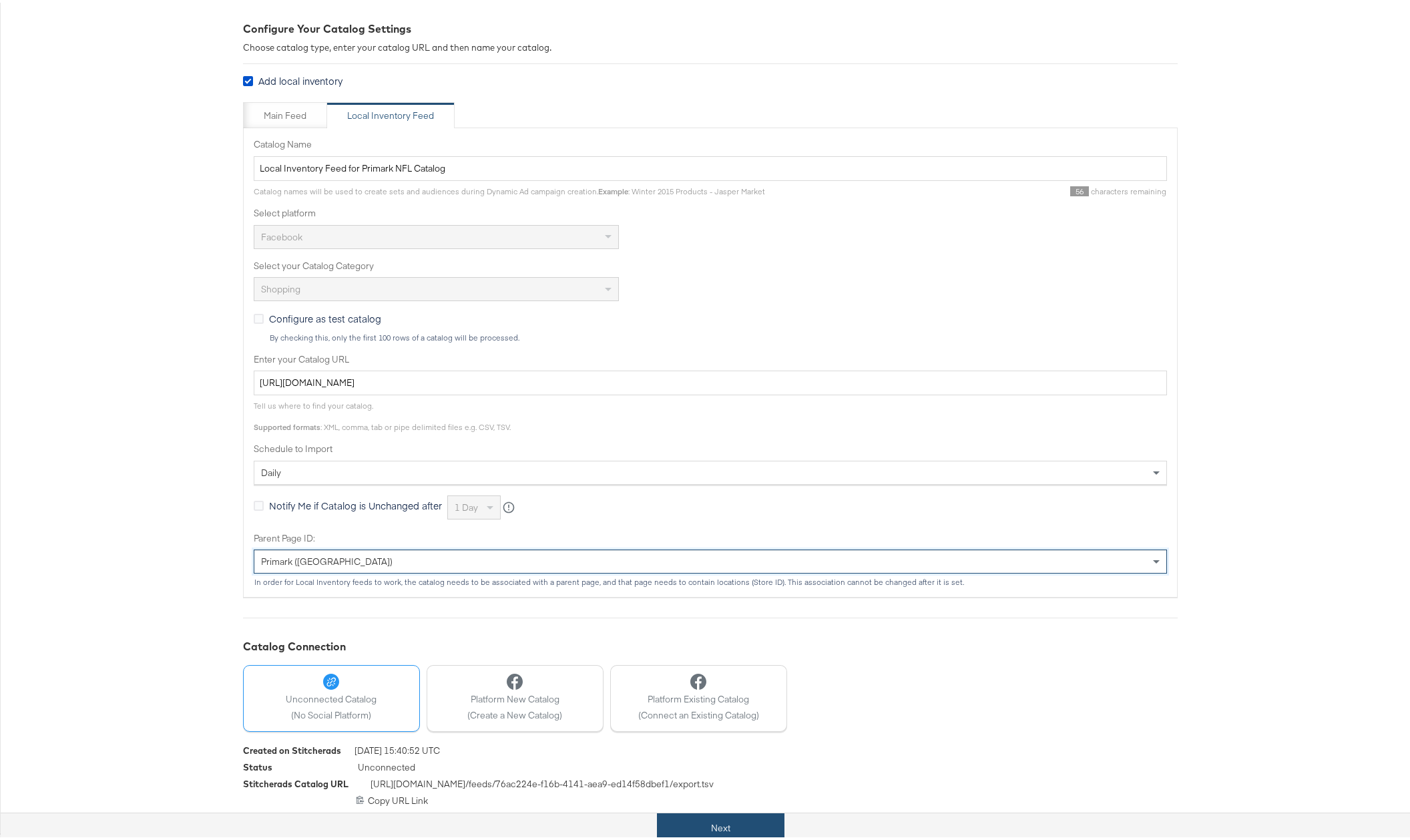
click at [728, 822] on button "Next" at bounding box center [721, 825] width 128 height 30
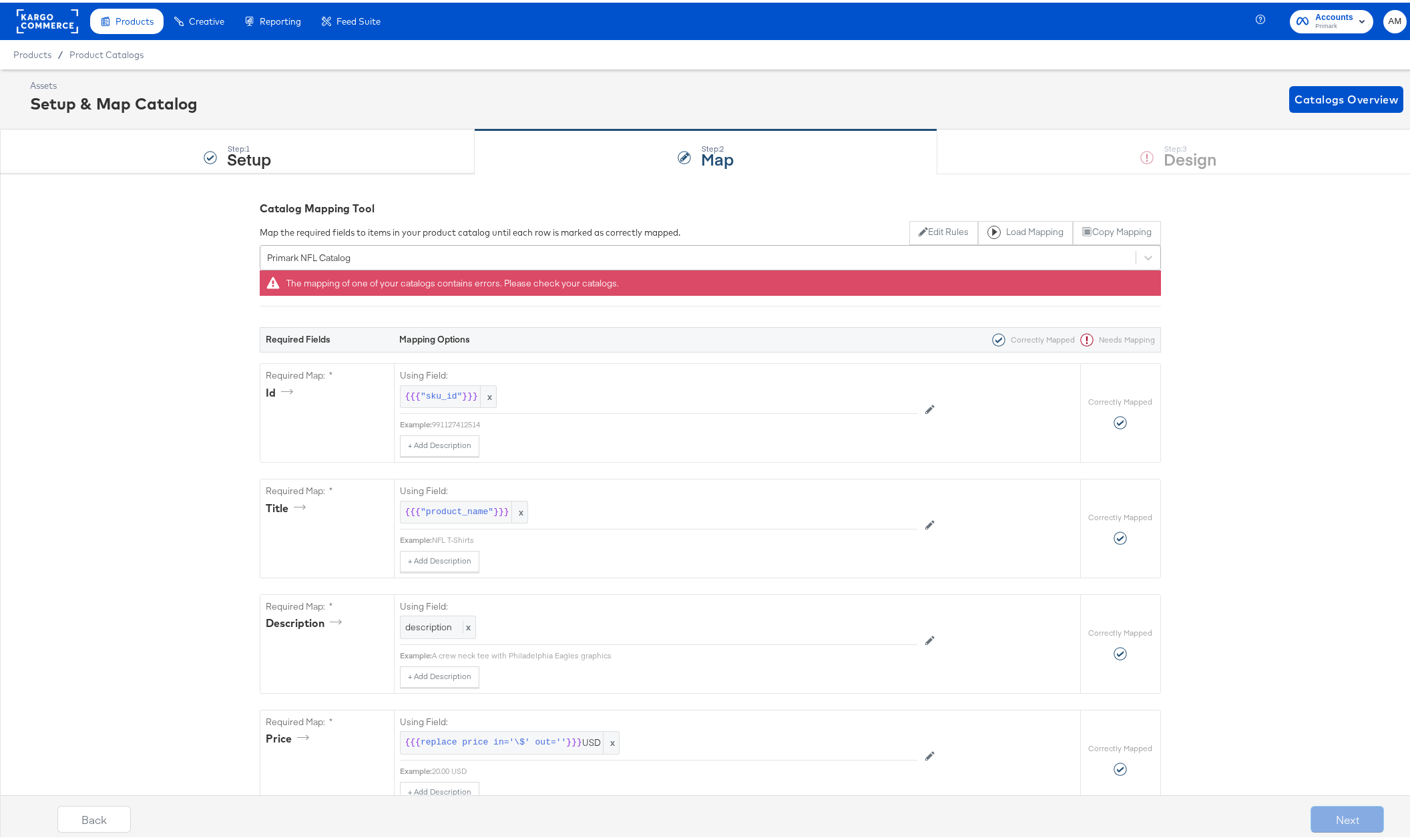
click at [386, 258] on div "Primark NFL Catalog" at bounding box center [698, 255] width 875 height 21
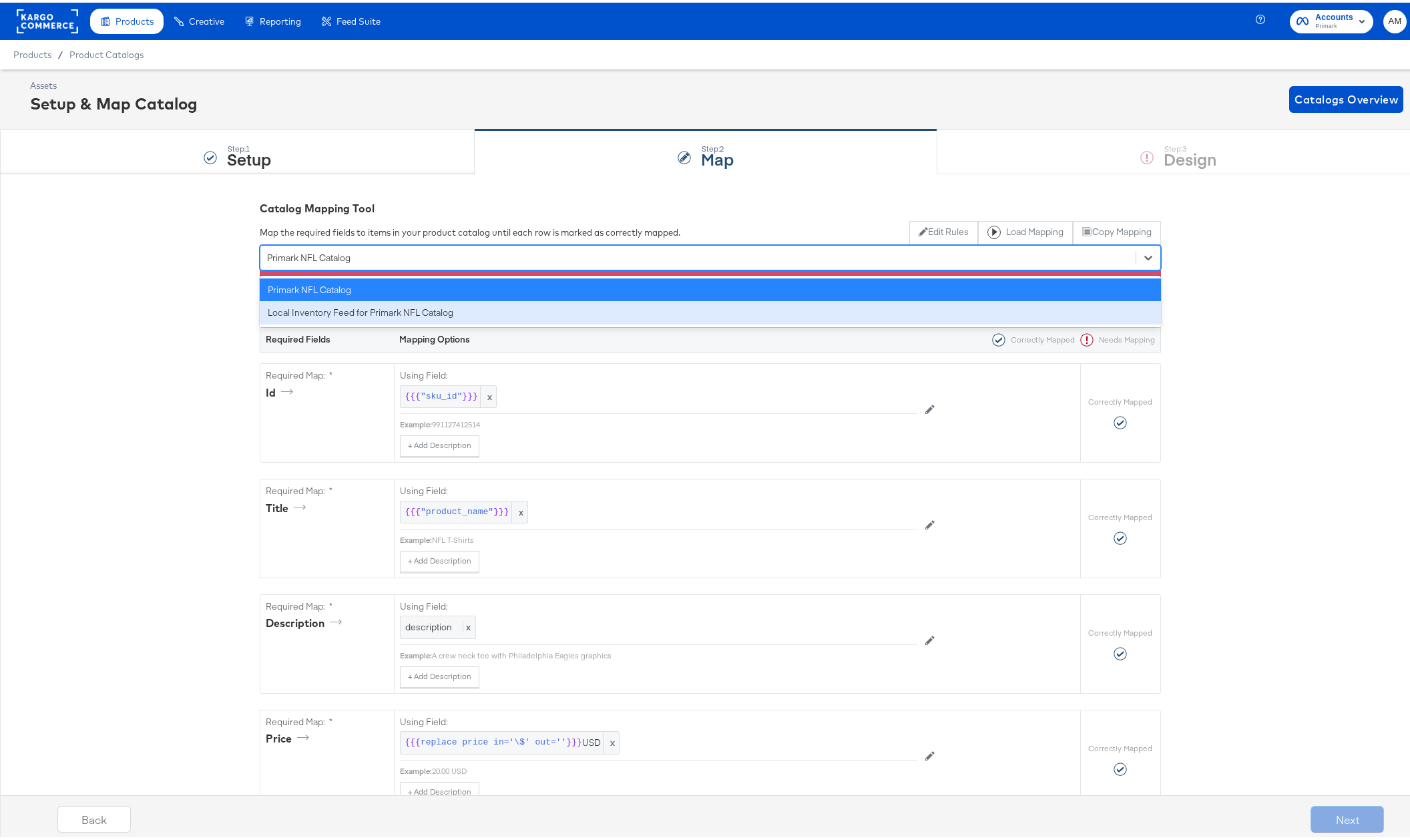
click at [340, 310] on div "Local Inventory Feed for Primark NFL Catalog" at bounding box center [710, 310] width 901 height 23
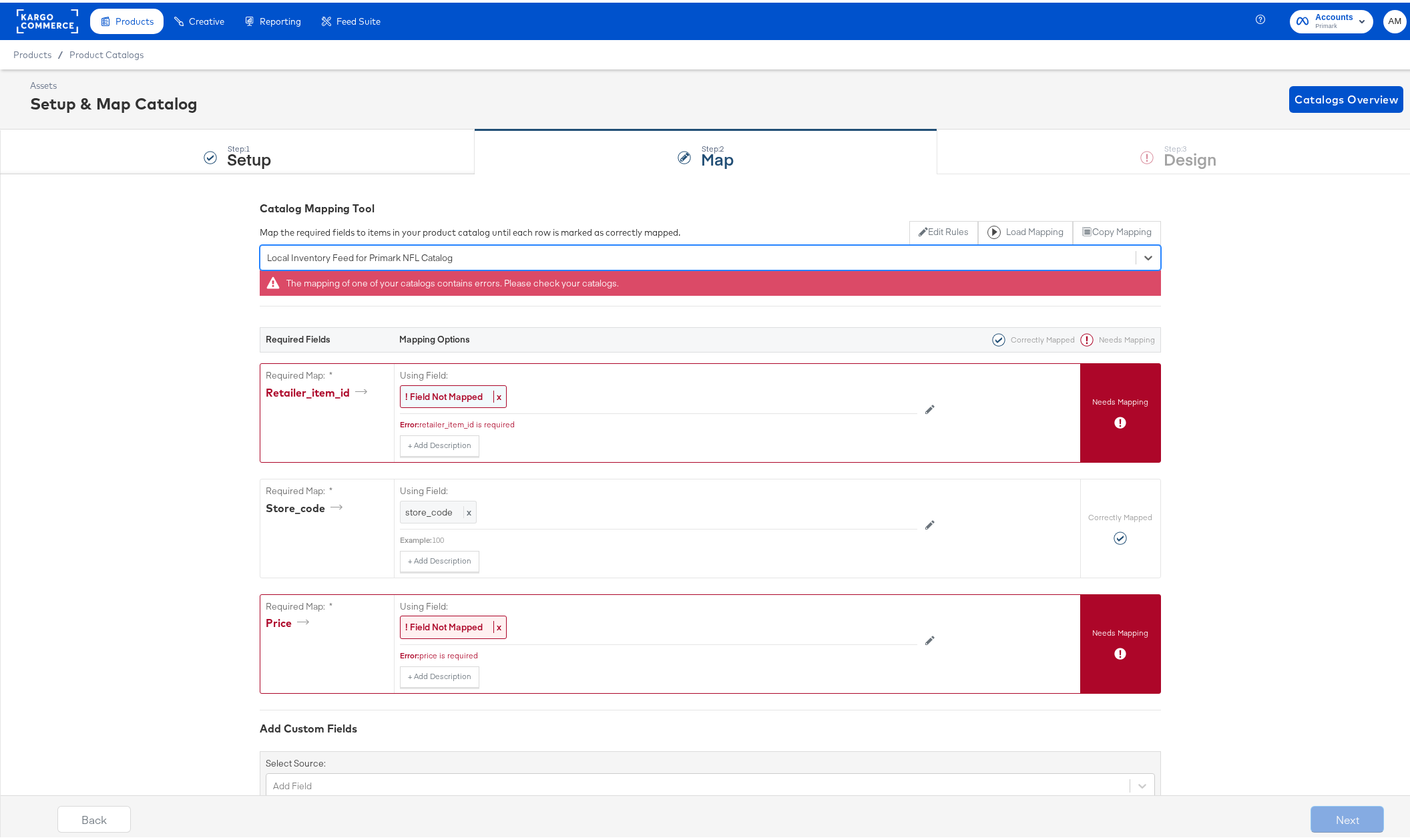
click at [438, 388] on strong "! Field Not Mapped" at bounding box center [444, 394] width 78 height 12
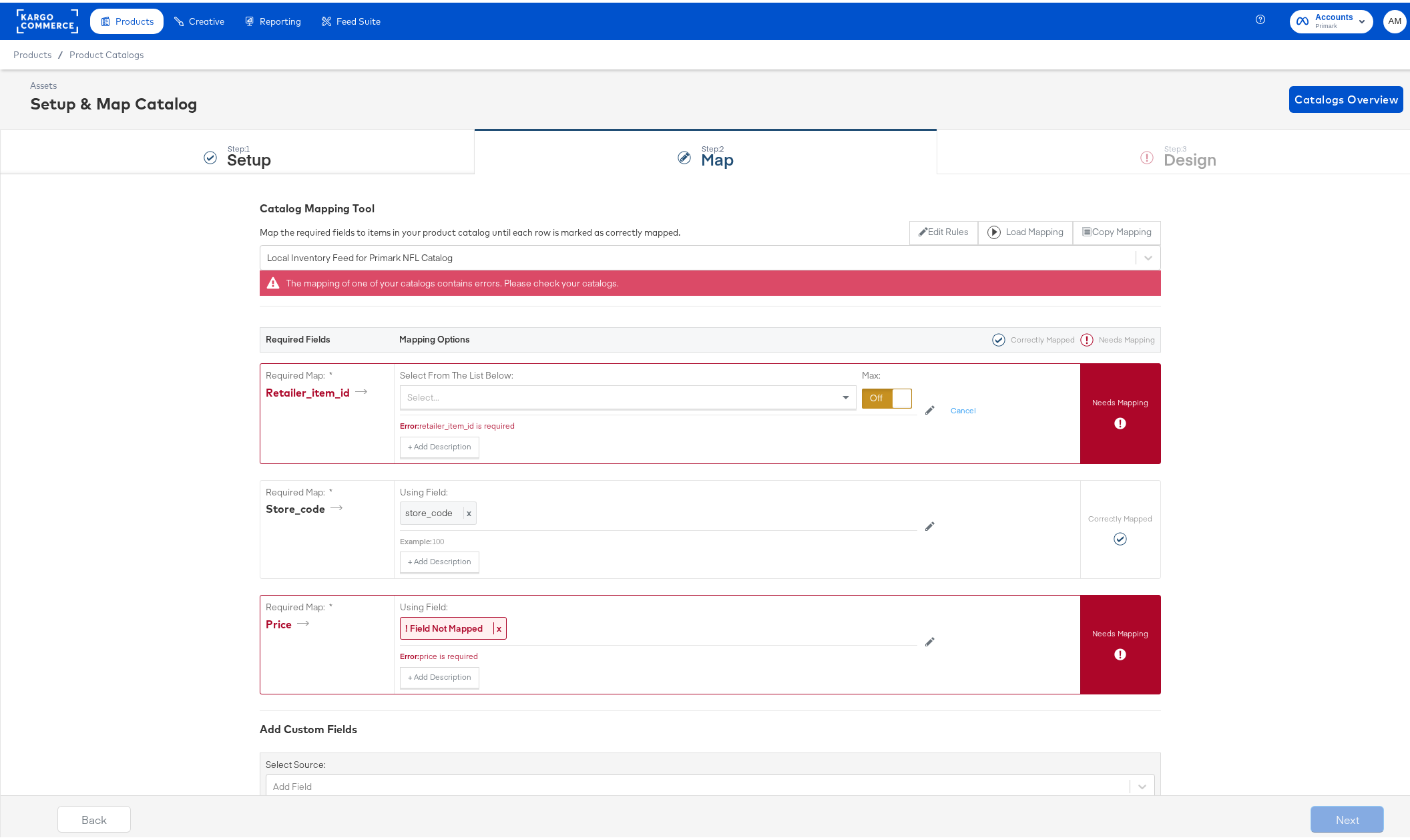
click at [448, 393] on div "Select..." at bounding box center [628, 395] width 455 height 23
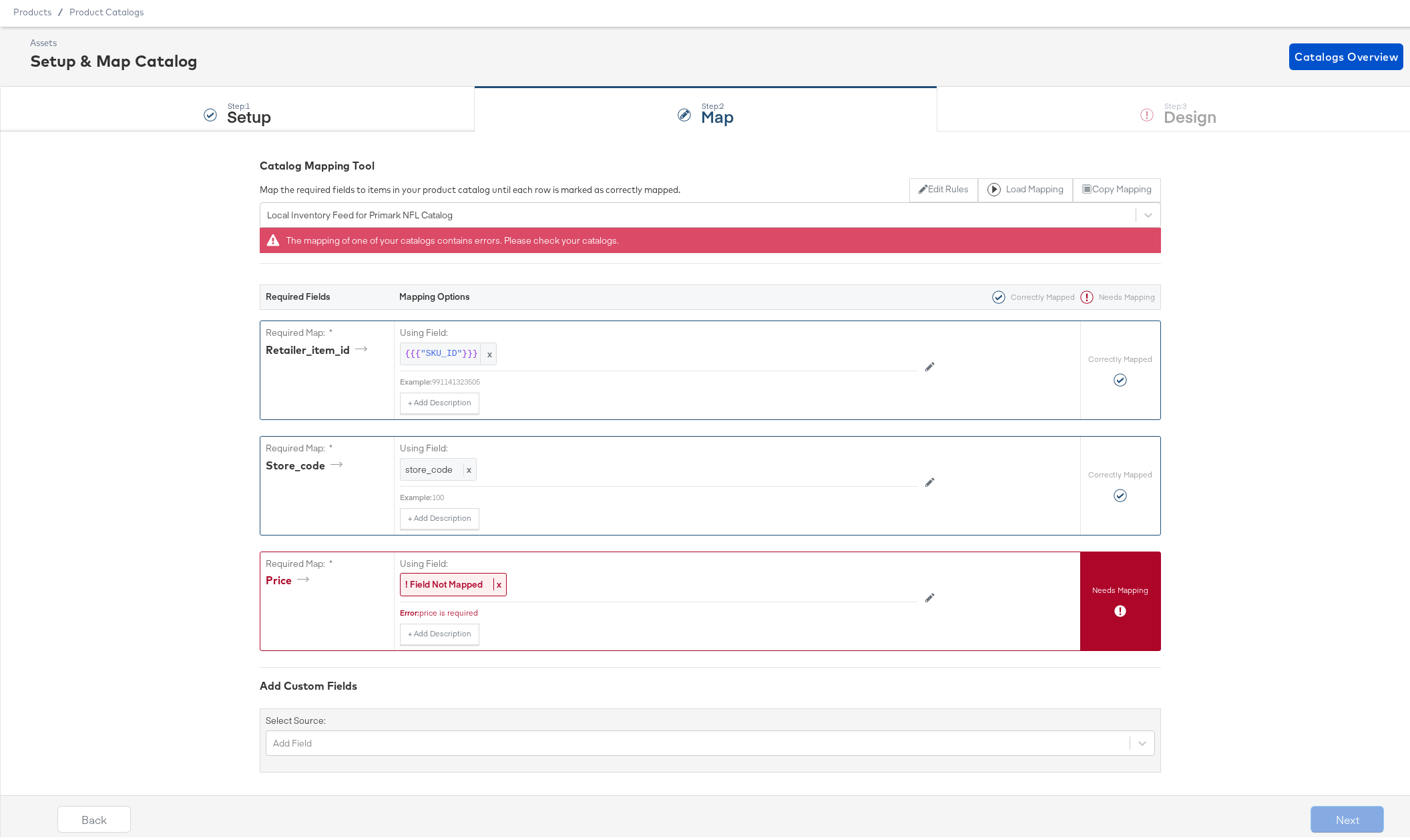
scroll to position [49, 0]
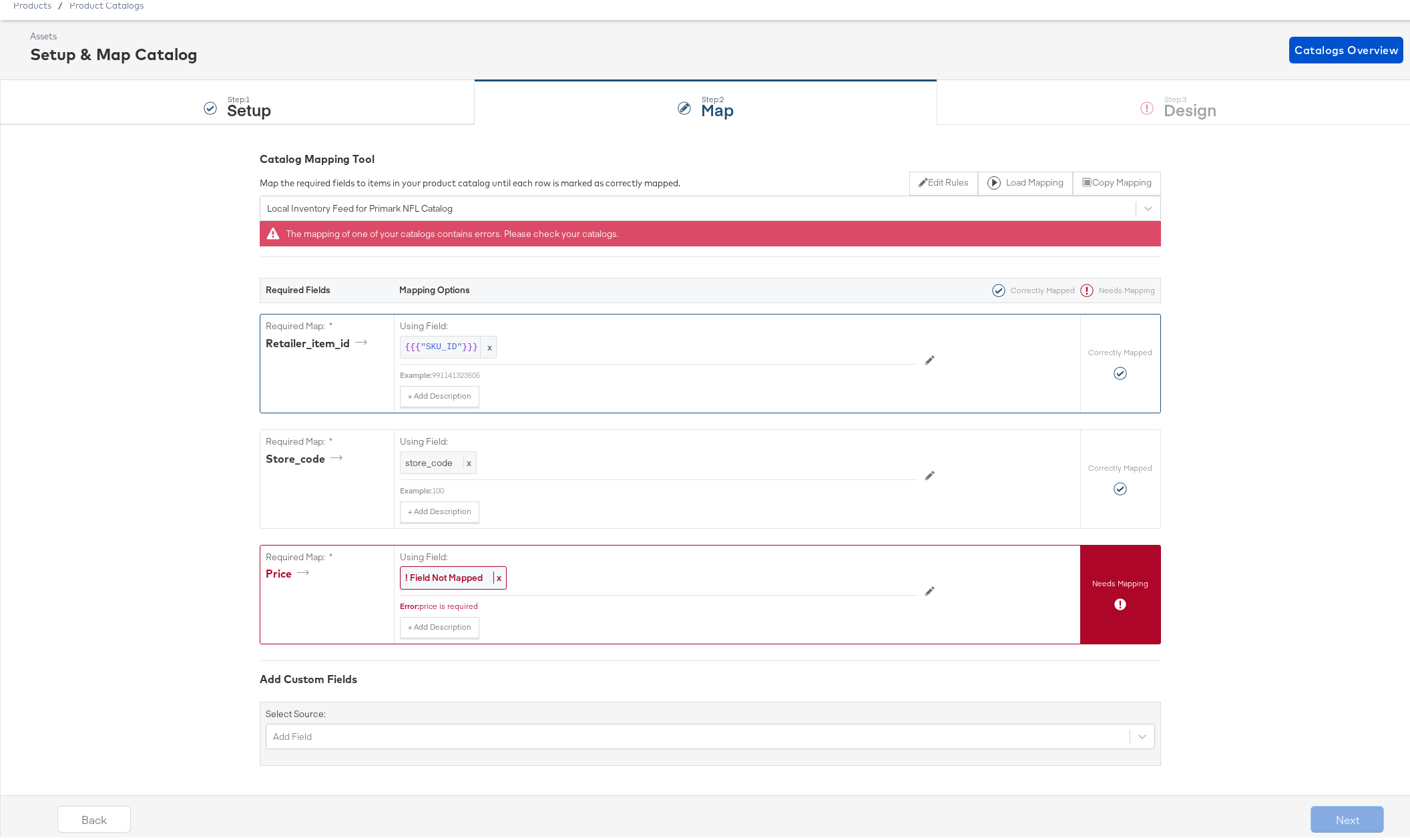
click at [437, 572] on strong "! Field Not Mapped" at bounding box center [444, 575] width 78 height 12
click at [477, 575] on div "Select..." at bounding box center [628, 575] width 455 height 23
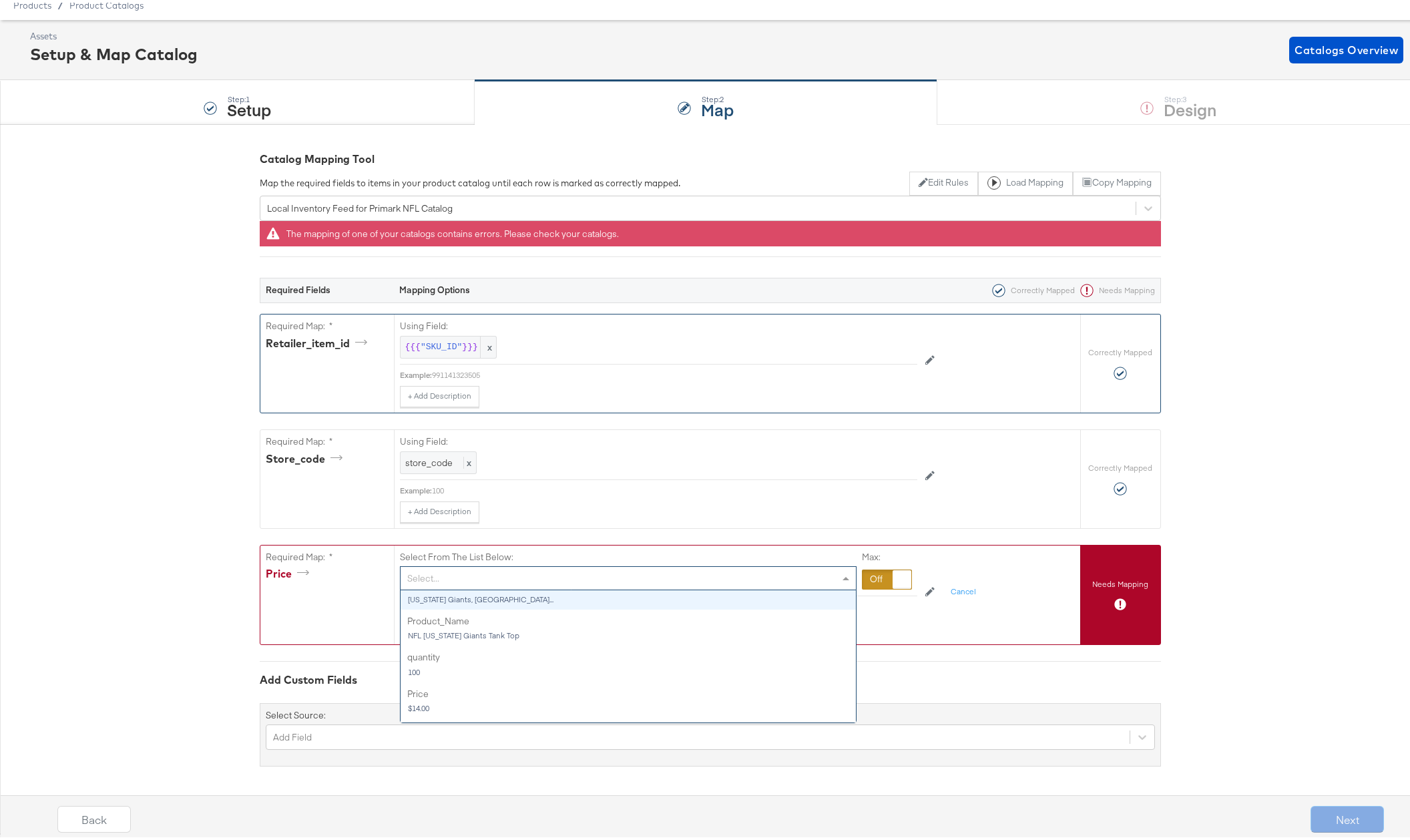
scroll to position [55, 0]
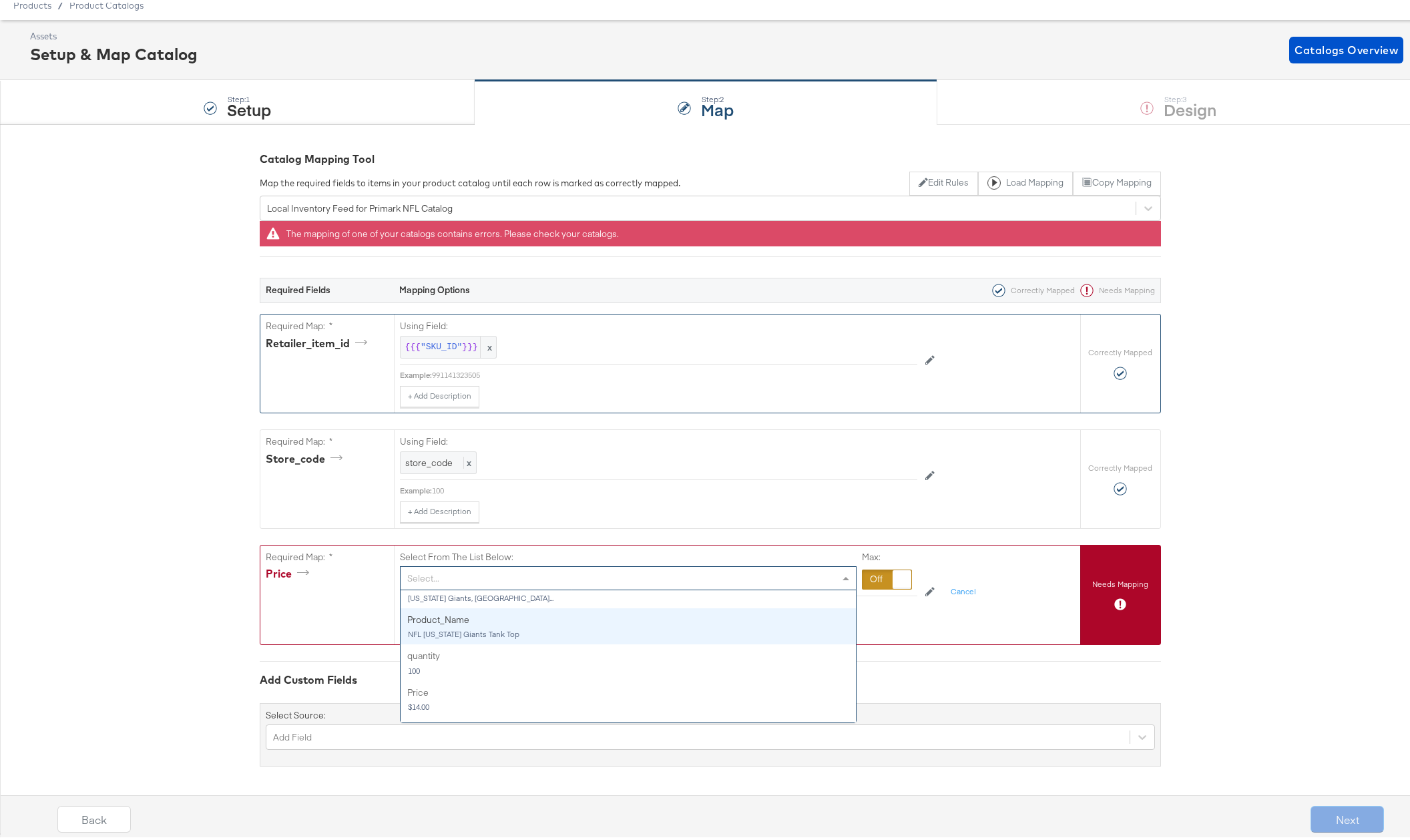
click at [867, 565] on div "Max:" at bounding box center [886, 568] width 50 height 40
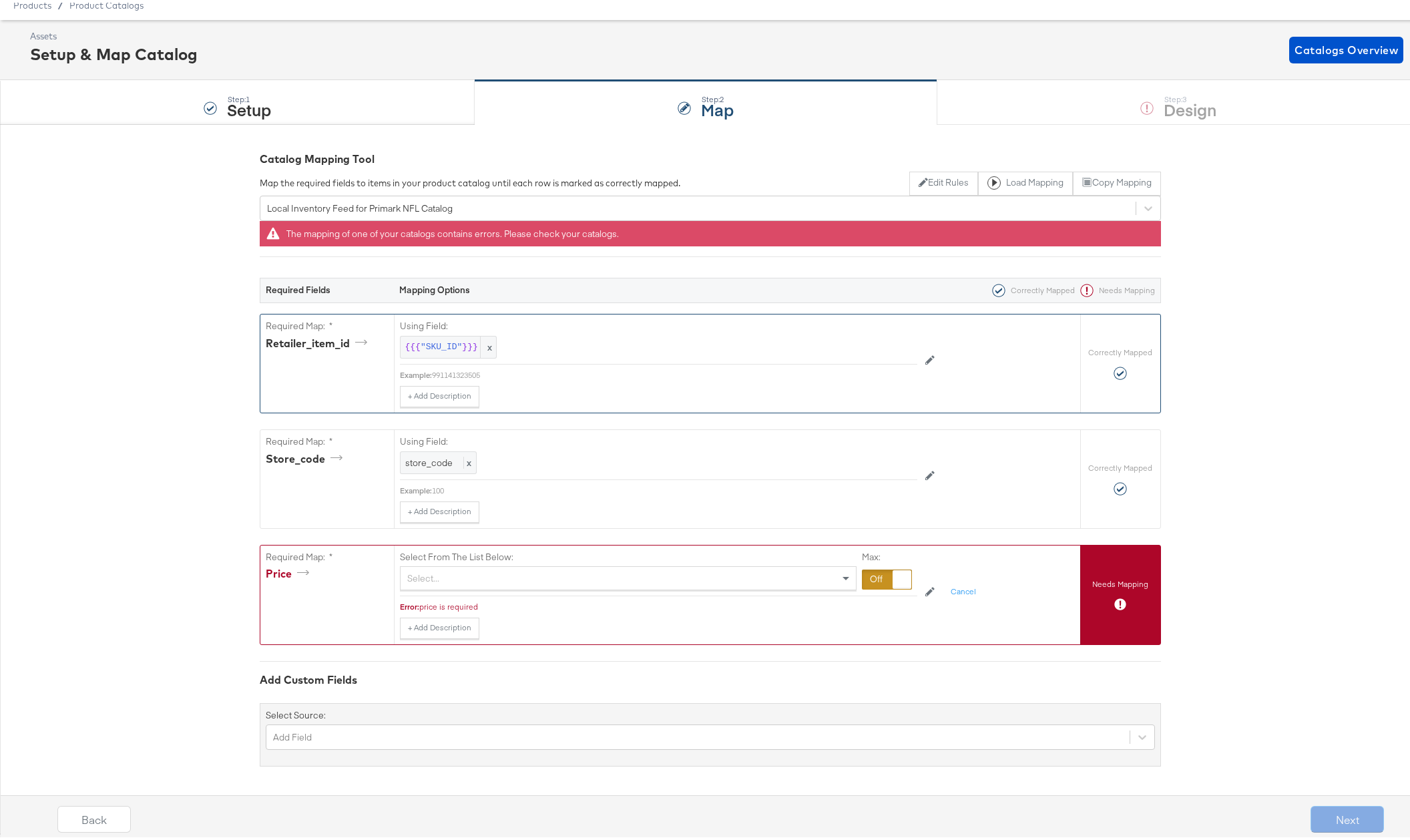
click at [868, 575] on div at bounding box center [886, 577] width 50 height 20
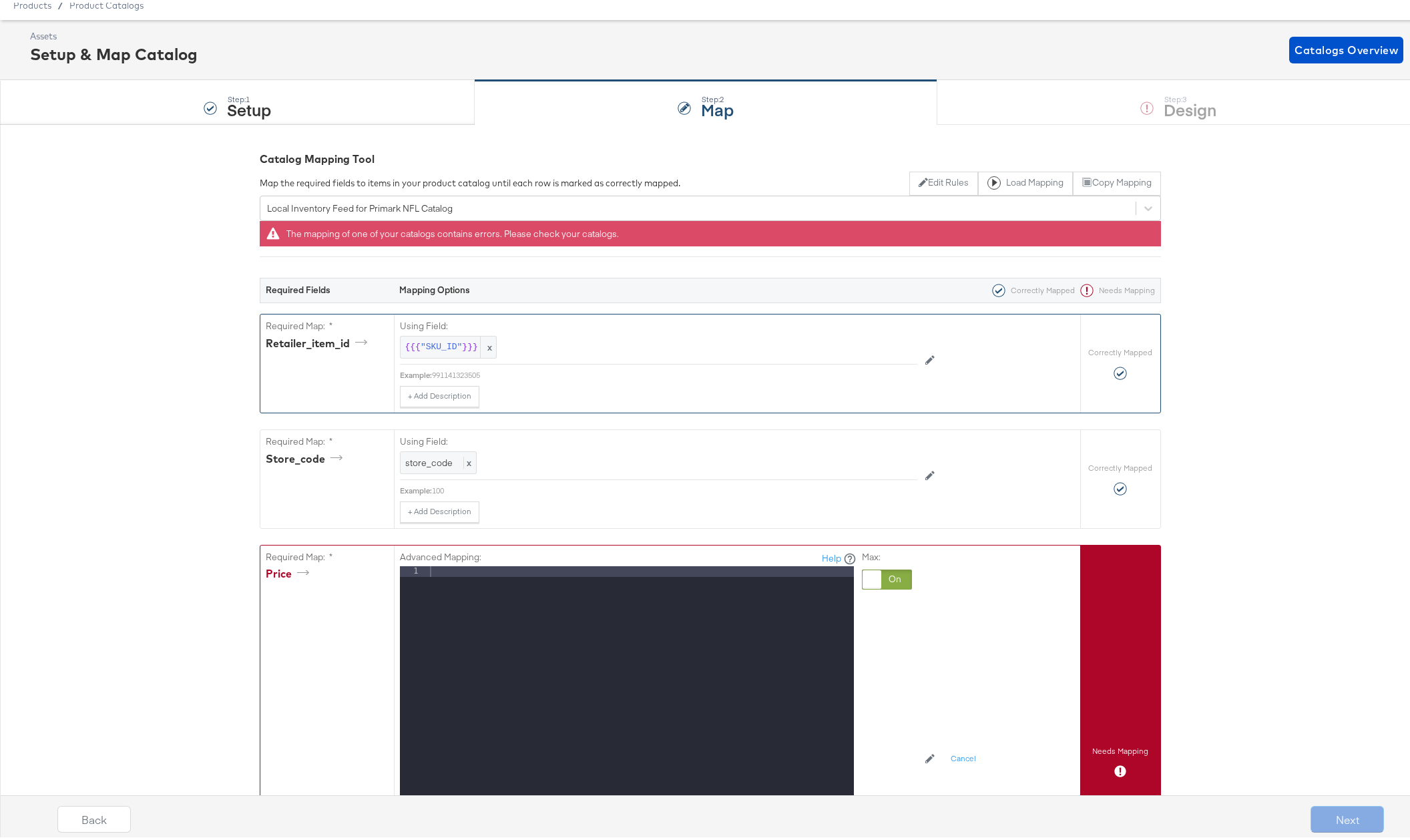
click at [511, 578] on div at bounding box center [640, 741] width 426 height 355
drag, startPoint x: 813, startPoint y: 570, endPoint x: 280, endPoint y: 547, distance: 533.5
click at [280, 547] on div "Required Map: * price Advanced Mapping: Help 1 https://ace.stitcherads.com/expo…" at bounding box center [670, 758] width 820 height 432
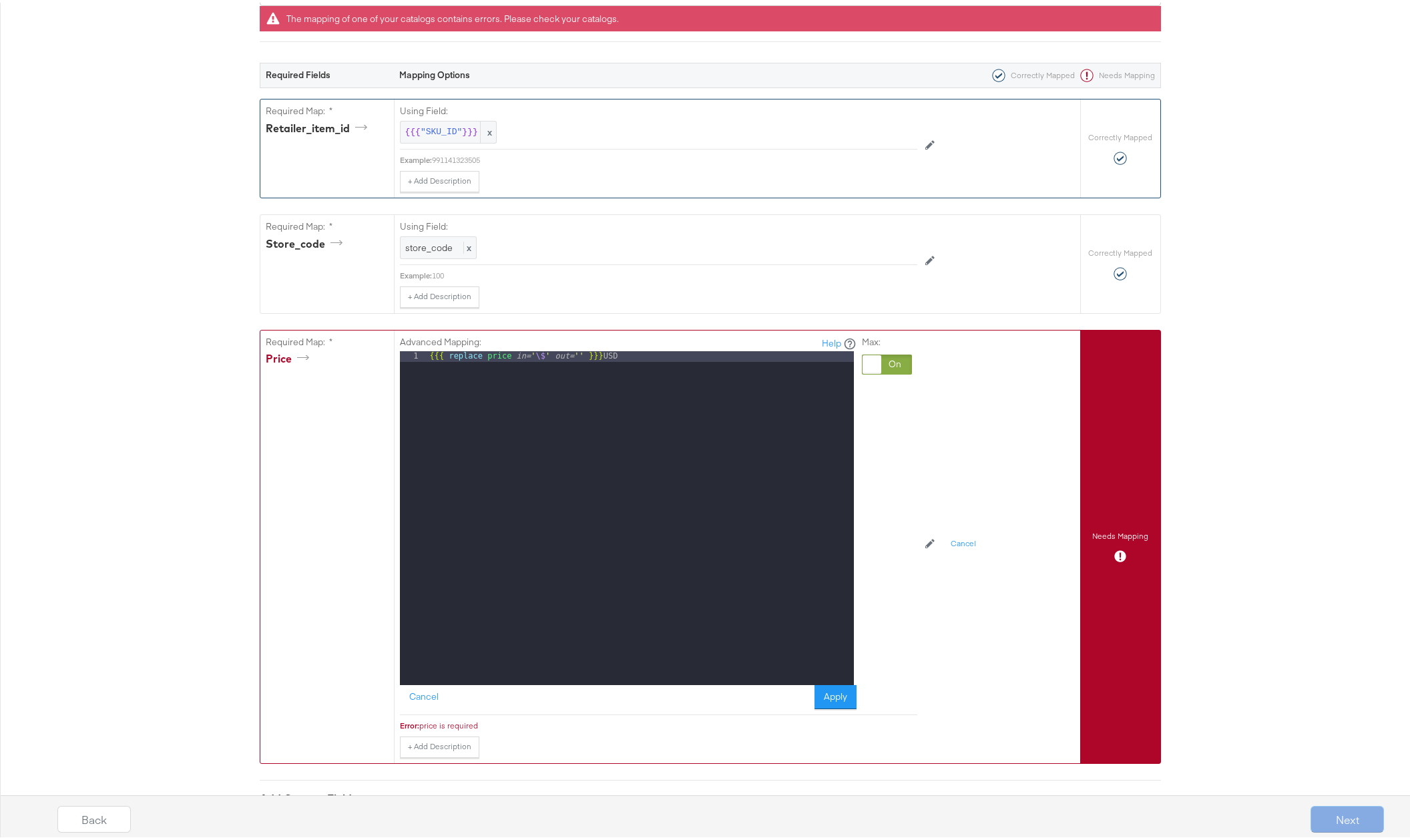
click at [838, 695] on button "Apply" at bounding box center [835, 694] width 42 height 24
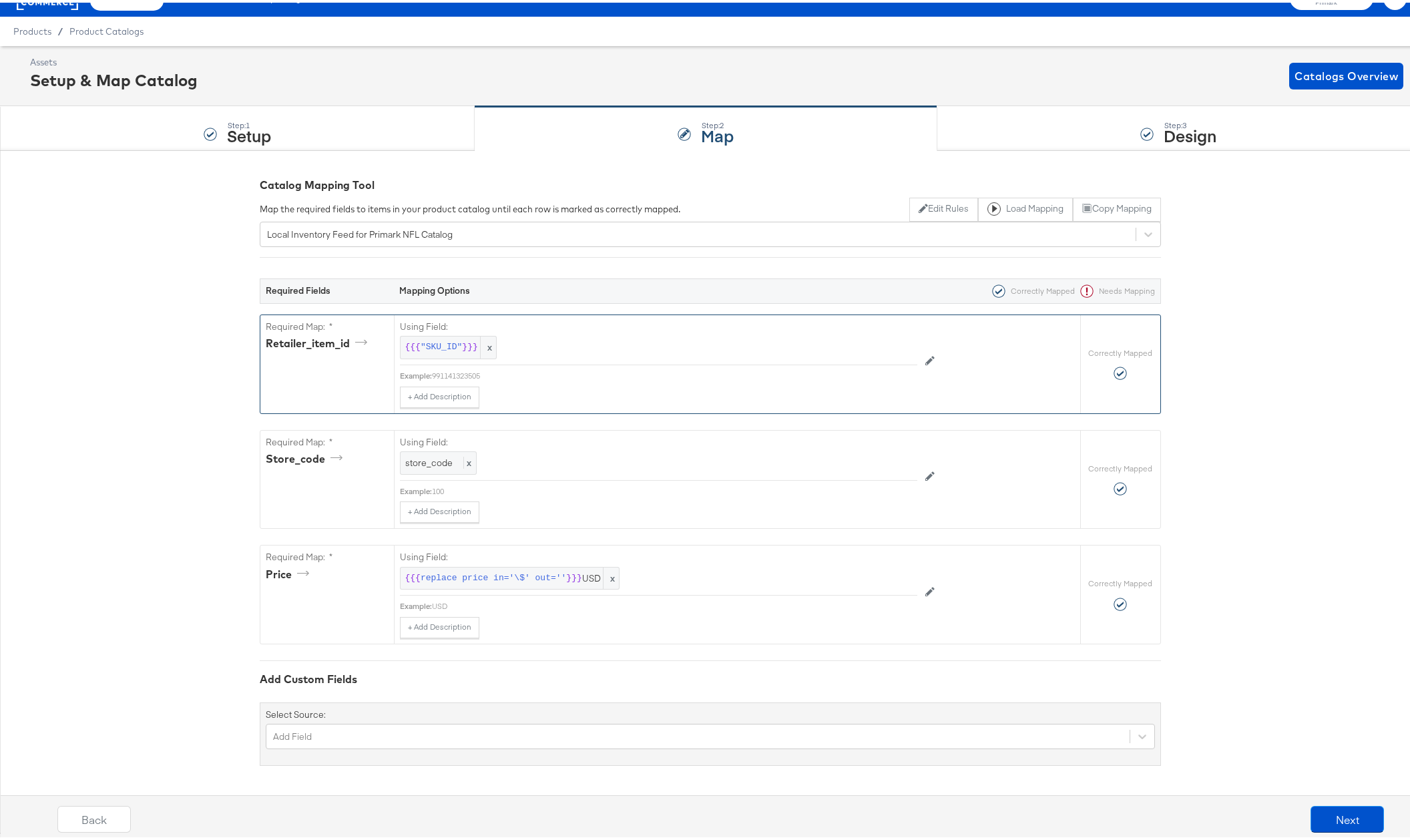
scroll to position [23, 0]
click at [403, 743] on div "Add Field" at bounding box center [710, 733] width 889 height 25
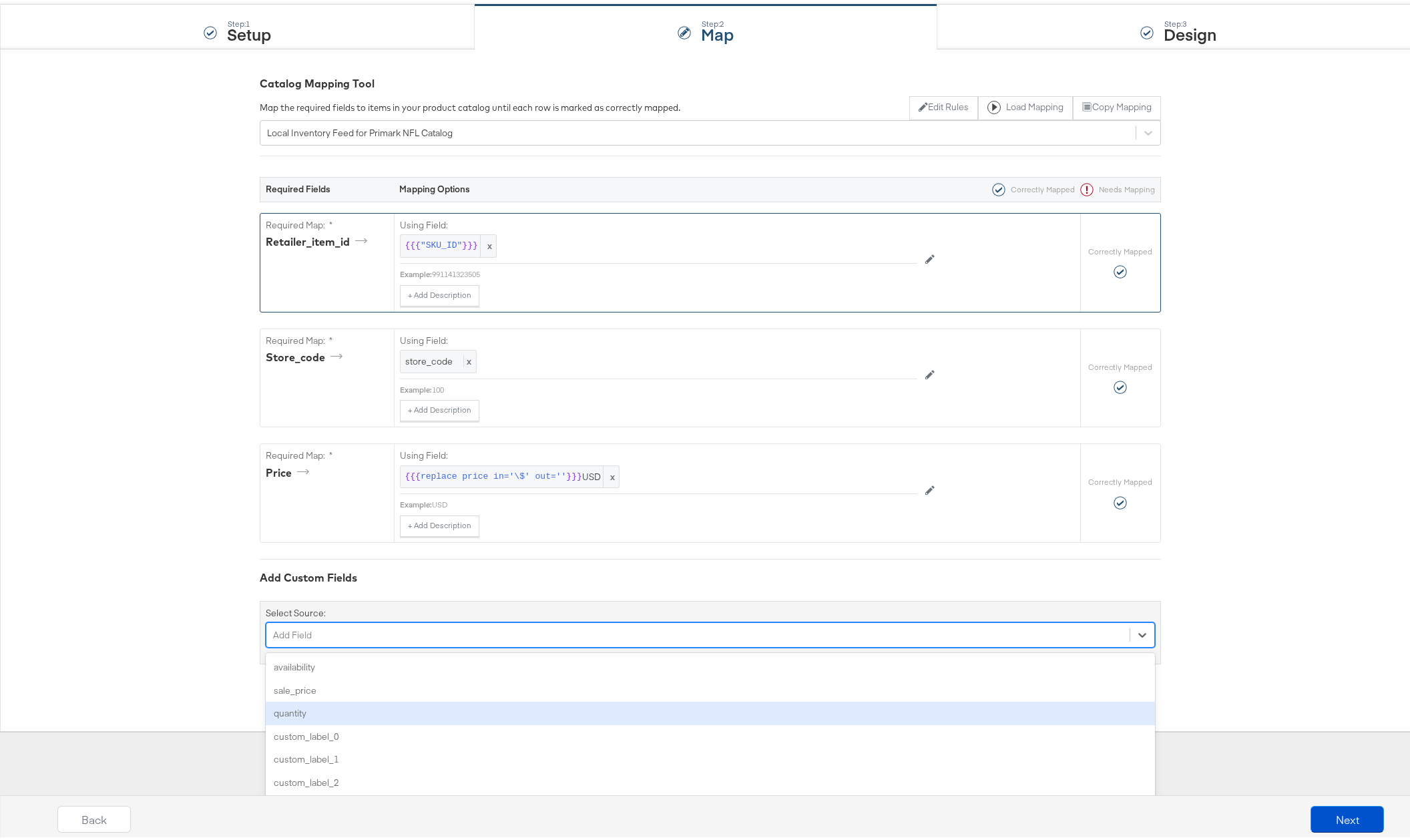
click at [391, 702] on div "quantity" at bounding box center [710, 710] width 889 height 23
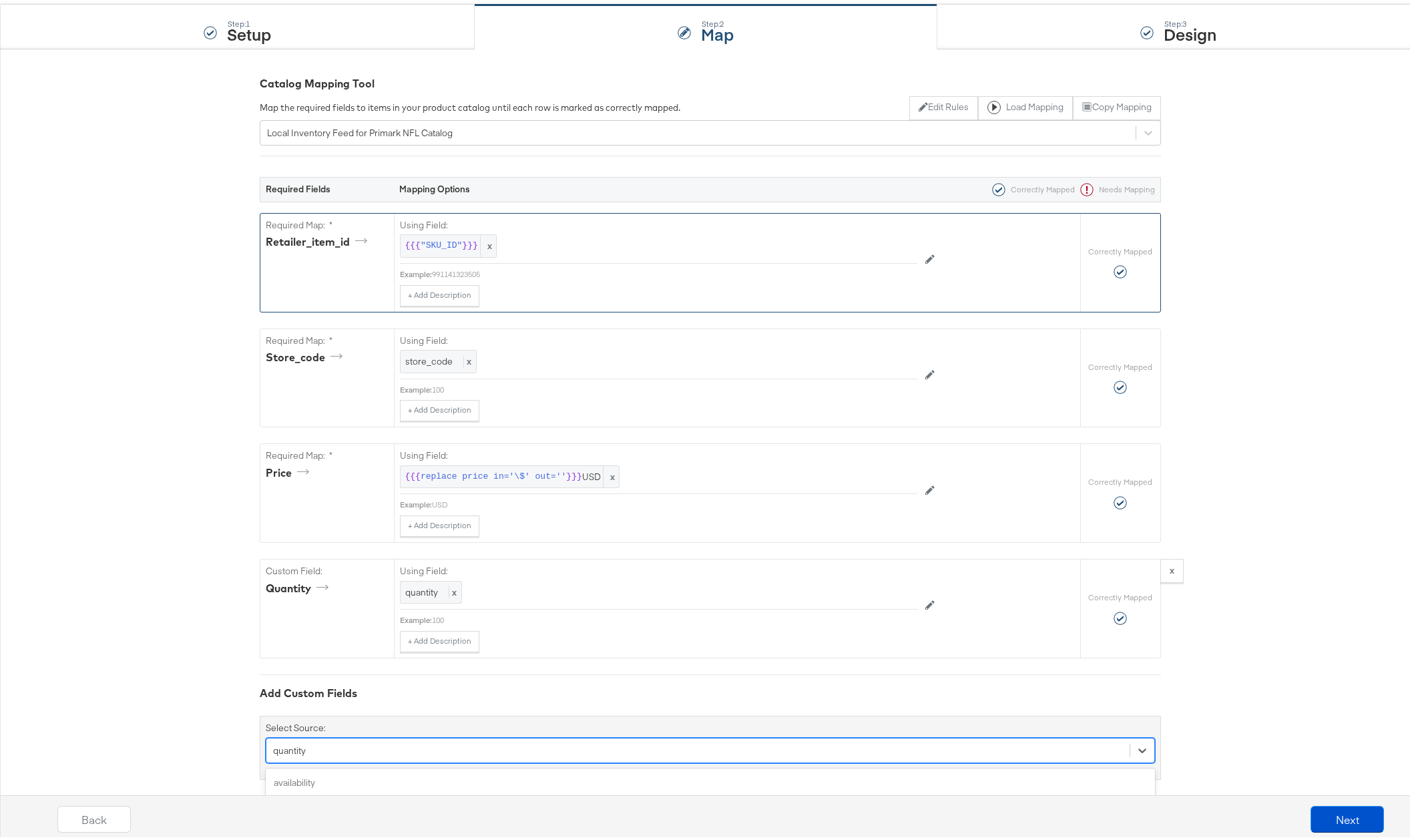
scroll to position [218, 0]
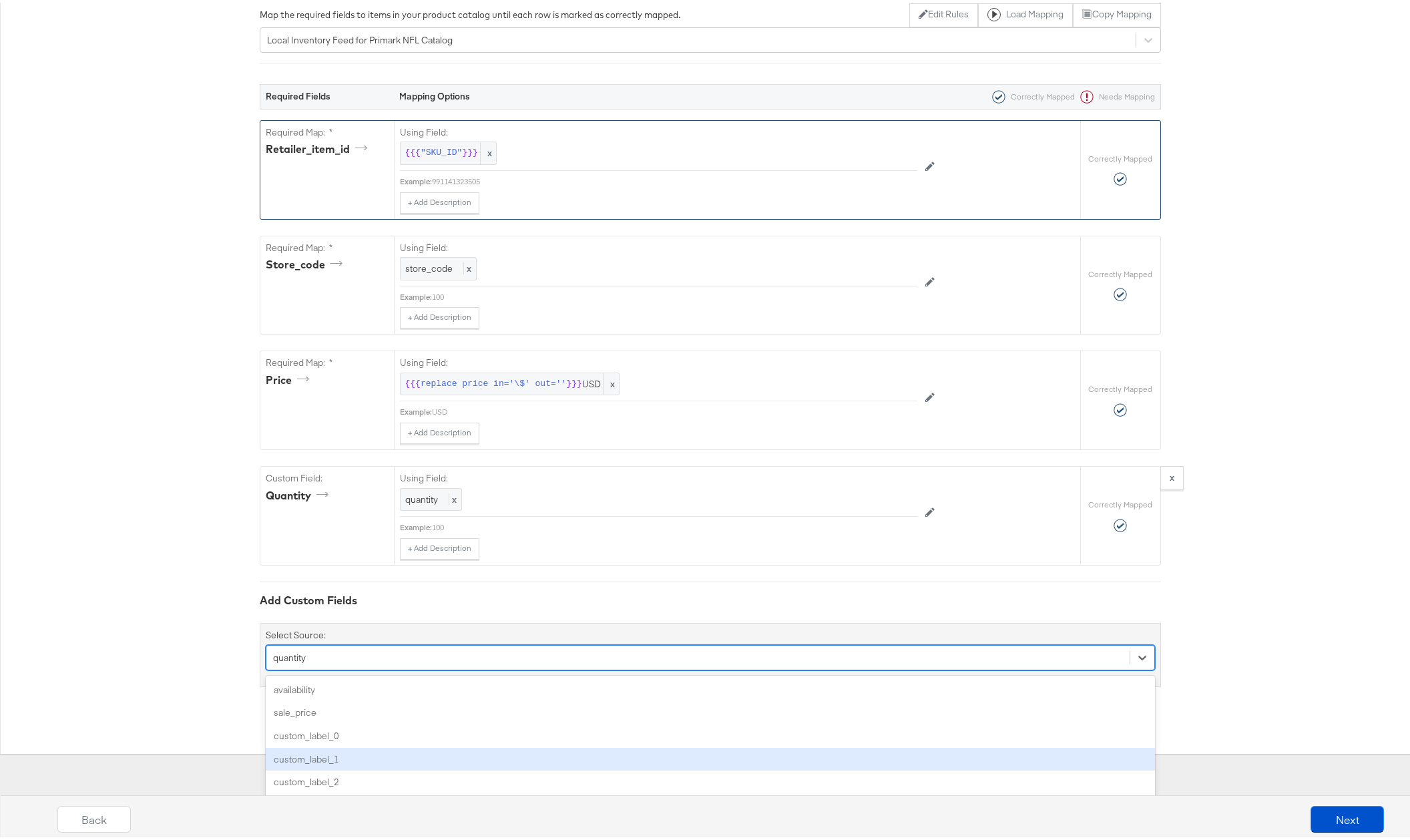
click at [606, 668] on div "option quantity, selected. option custom_label_1 focused, 4 of 7. 7 results ava…" at bounding box center [710, 655] width 889 height 25
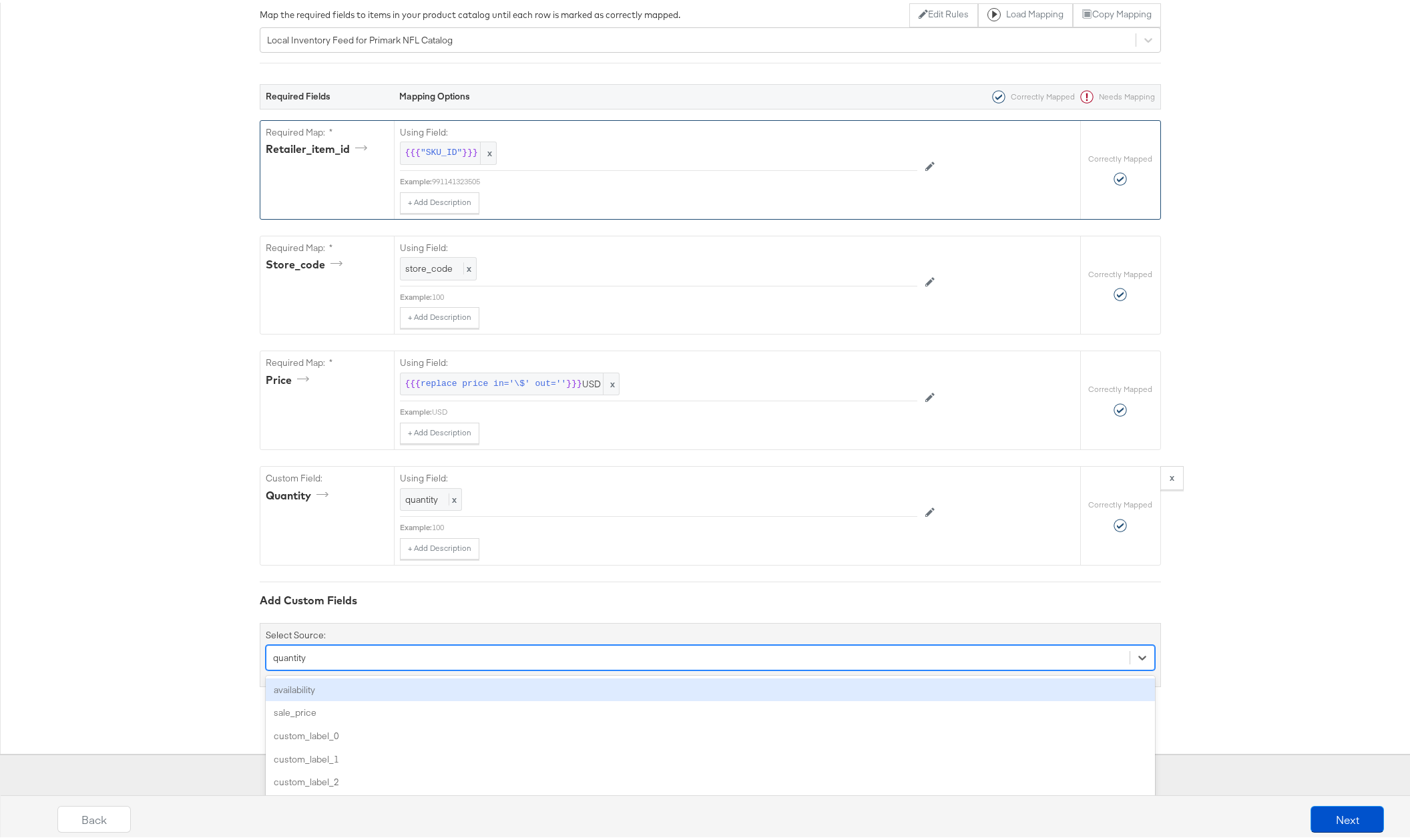
click at [547, 687] on div "availability" at bounding box center [710, 687] width 889 height 23
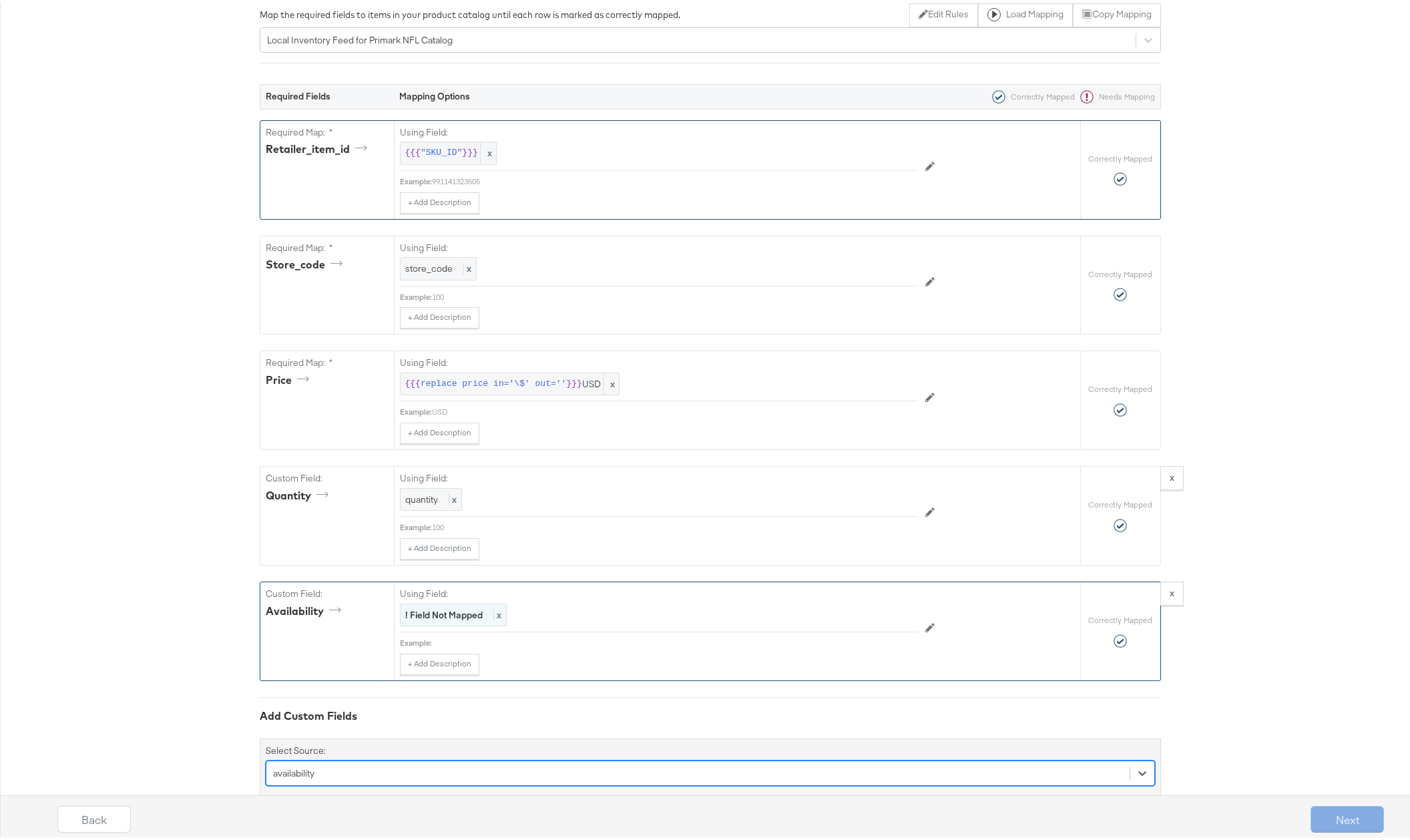
click at [436, 612] on strong "! Field Not Mapped" at bounding box center [444, 612] width 78 height 12
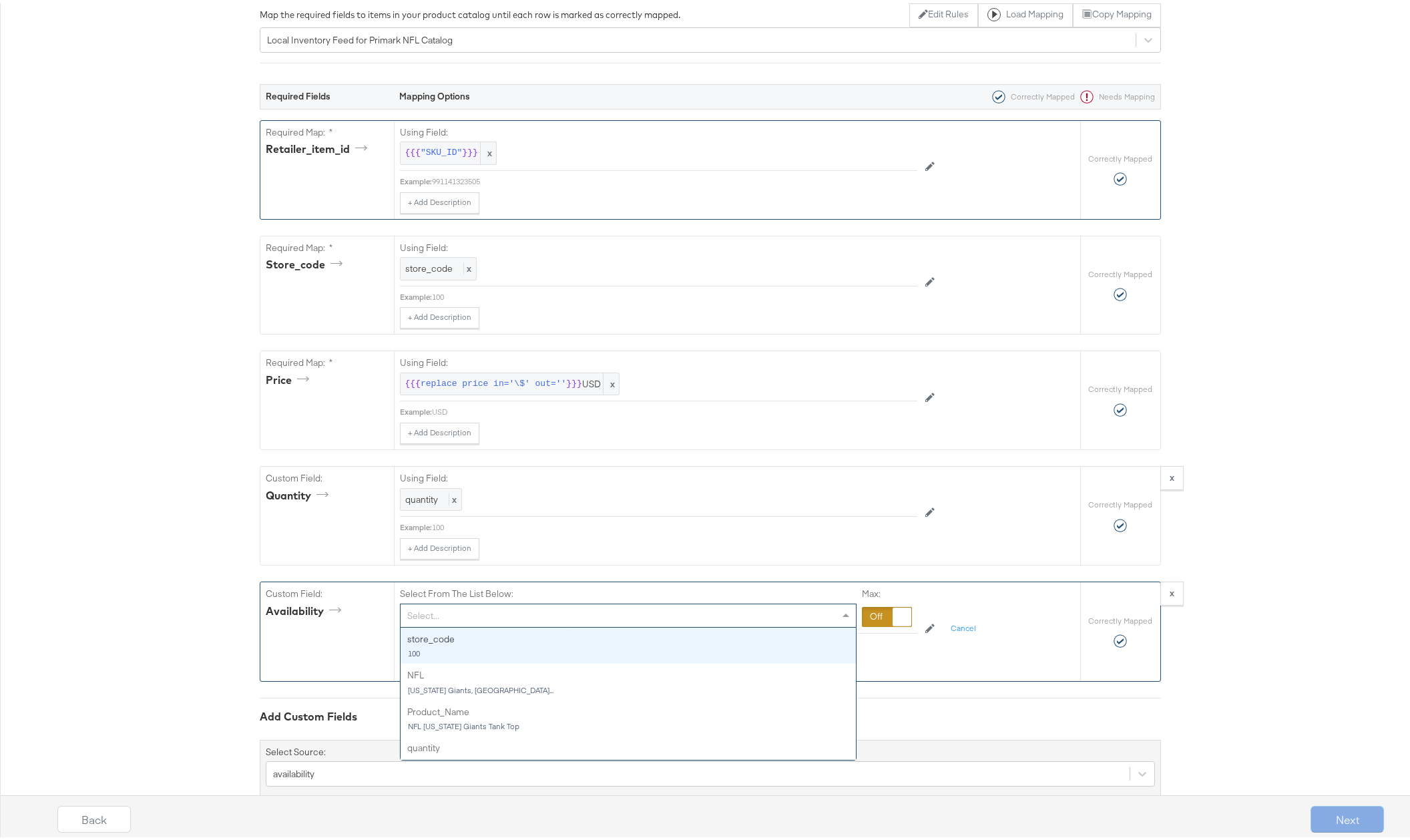
click at [438, 612] on div "Select..." at bounding box center [628, 613] width 455 height 23
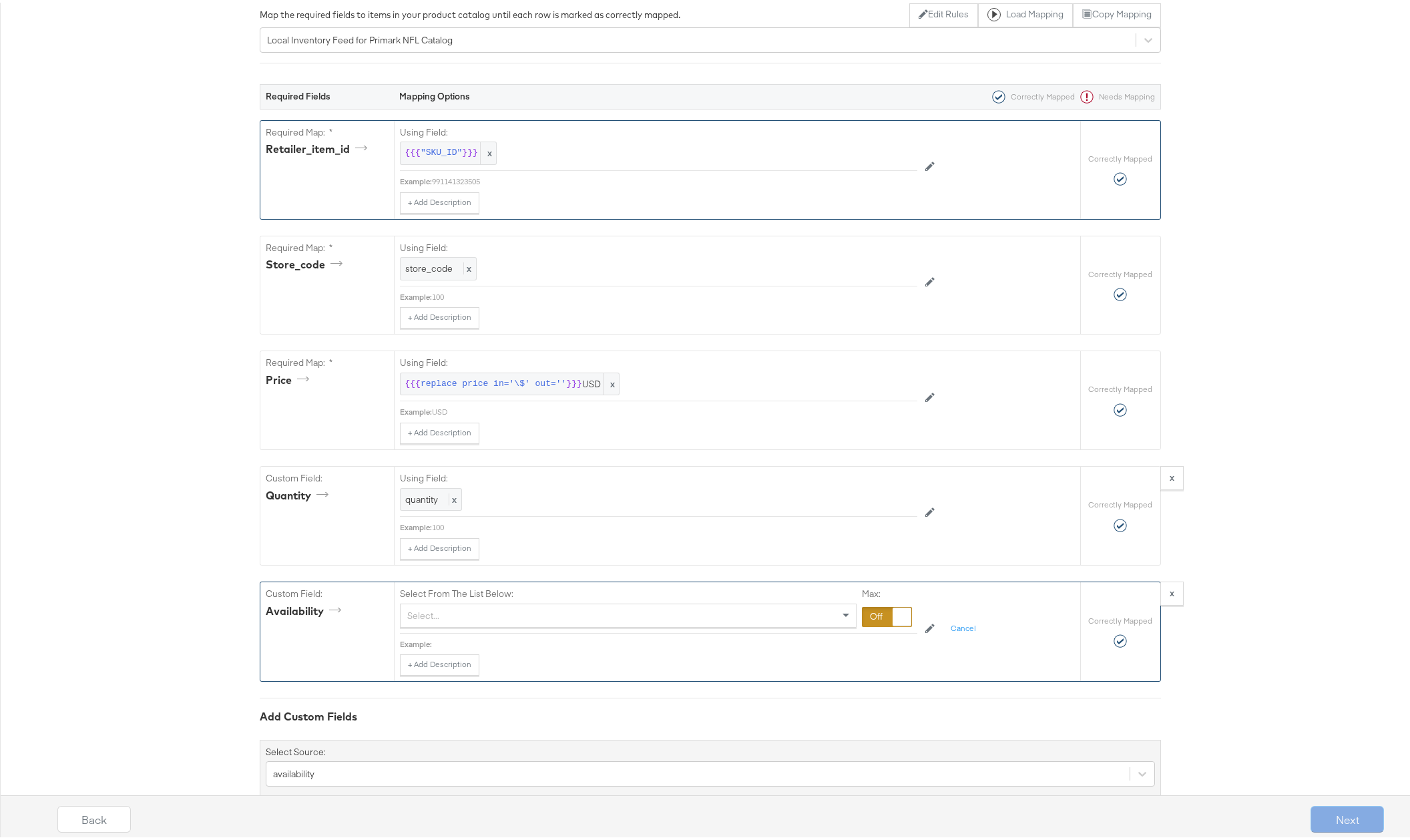
click at [568, 584] on div "Select From The List Below: Select... Max:" at bounding box center [658, 605] width 517 height 52
click at [868, 614] on div at bounding box center [886, 614] width 50 height 20
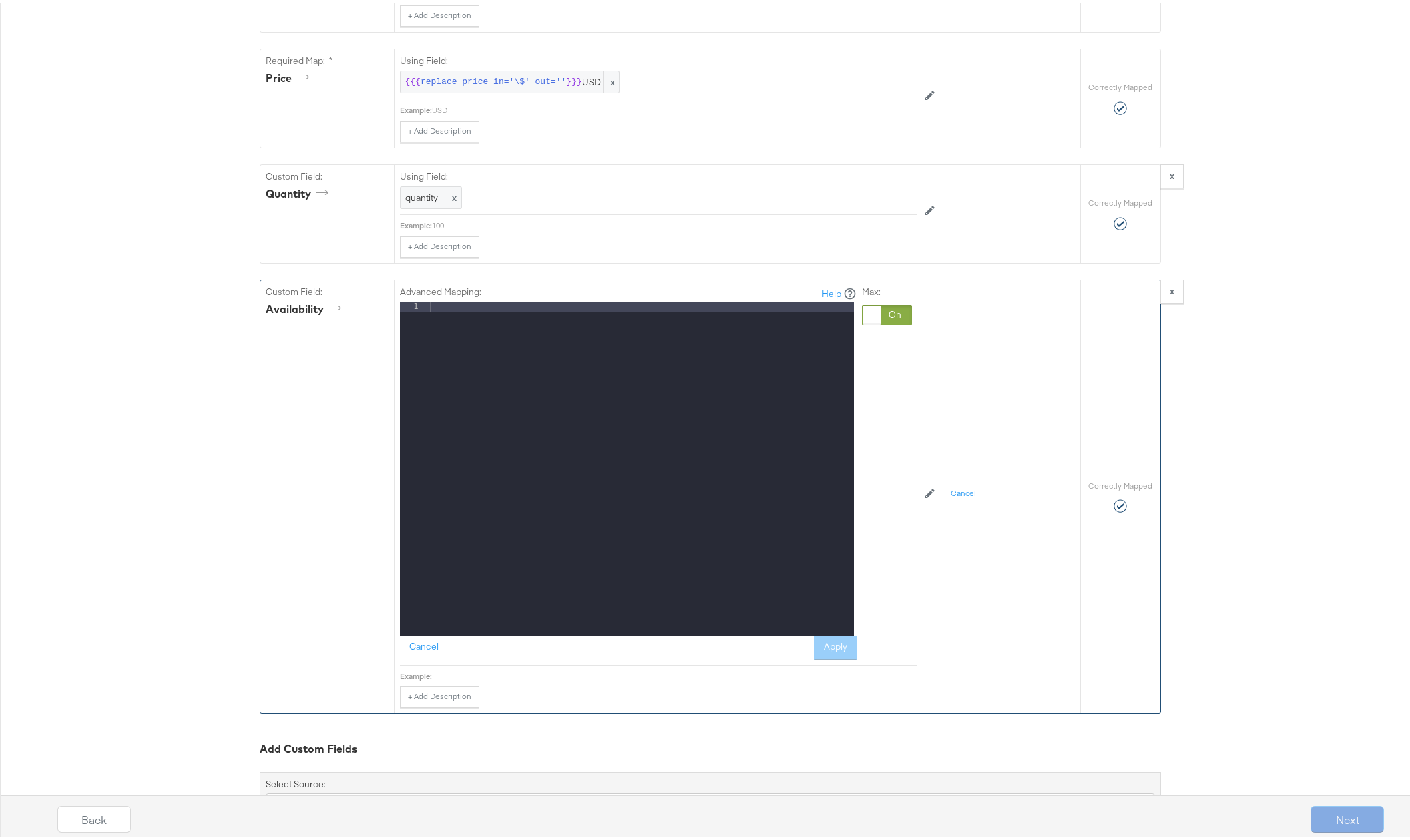
scroll to position [588, 0]
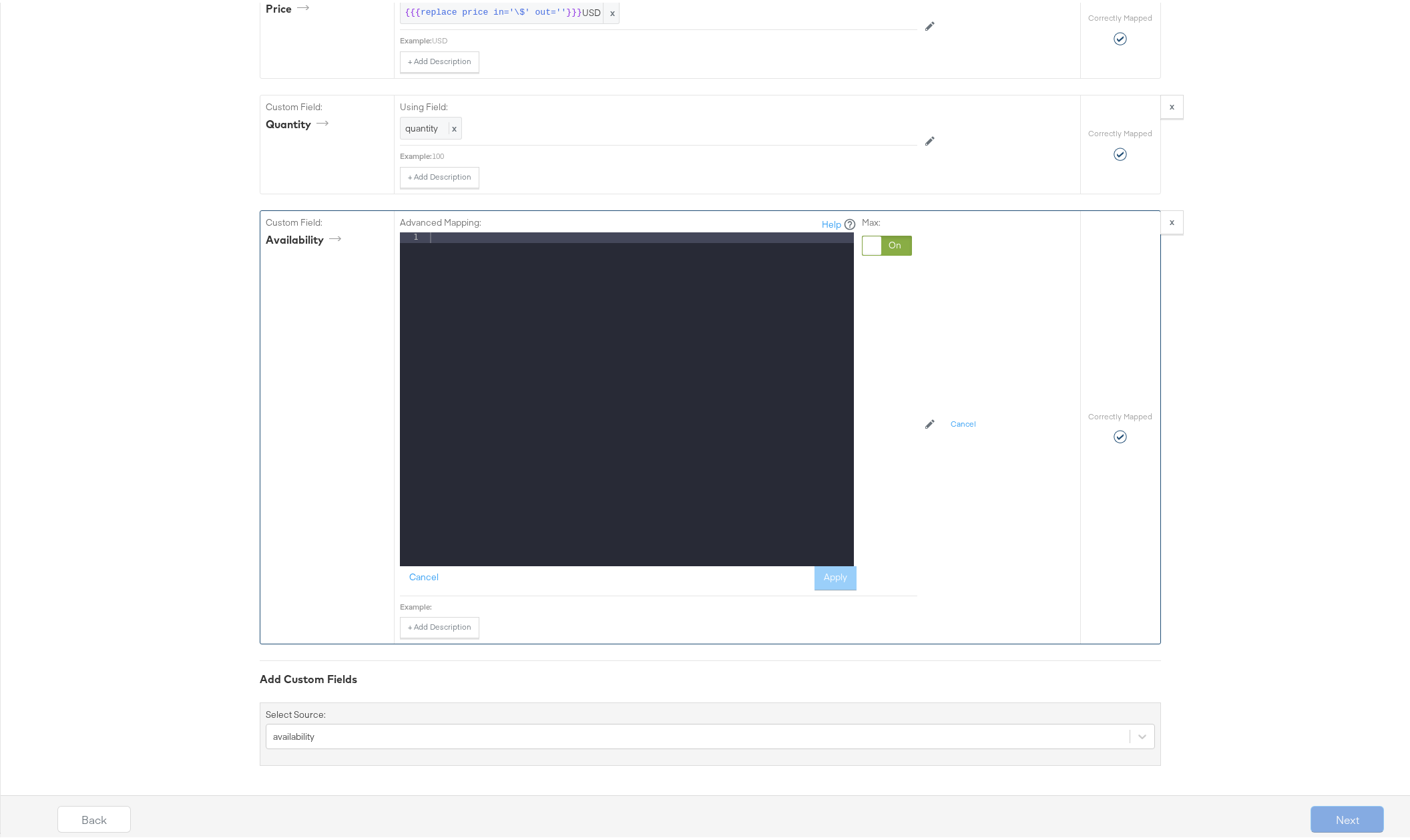
click at [453, 244] on div at bounding box center [640, 407] width 426 height 355
drag, startPoint x: 447, startPoint y: 241, endPoint x: 406, endPoint y: 242, distance: 41.0
click at [406, 235] on div "1 XXXXXXXXXXXXXXXXXXXXXXXXXXXXXXXXXXXXXXXXXXXXXXXXXX" at bounding box center [627, 396] width 454 height 334
click at [831, 585] on button "Apply" at bounding box center [835, 575] width 42 height 24
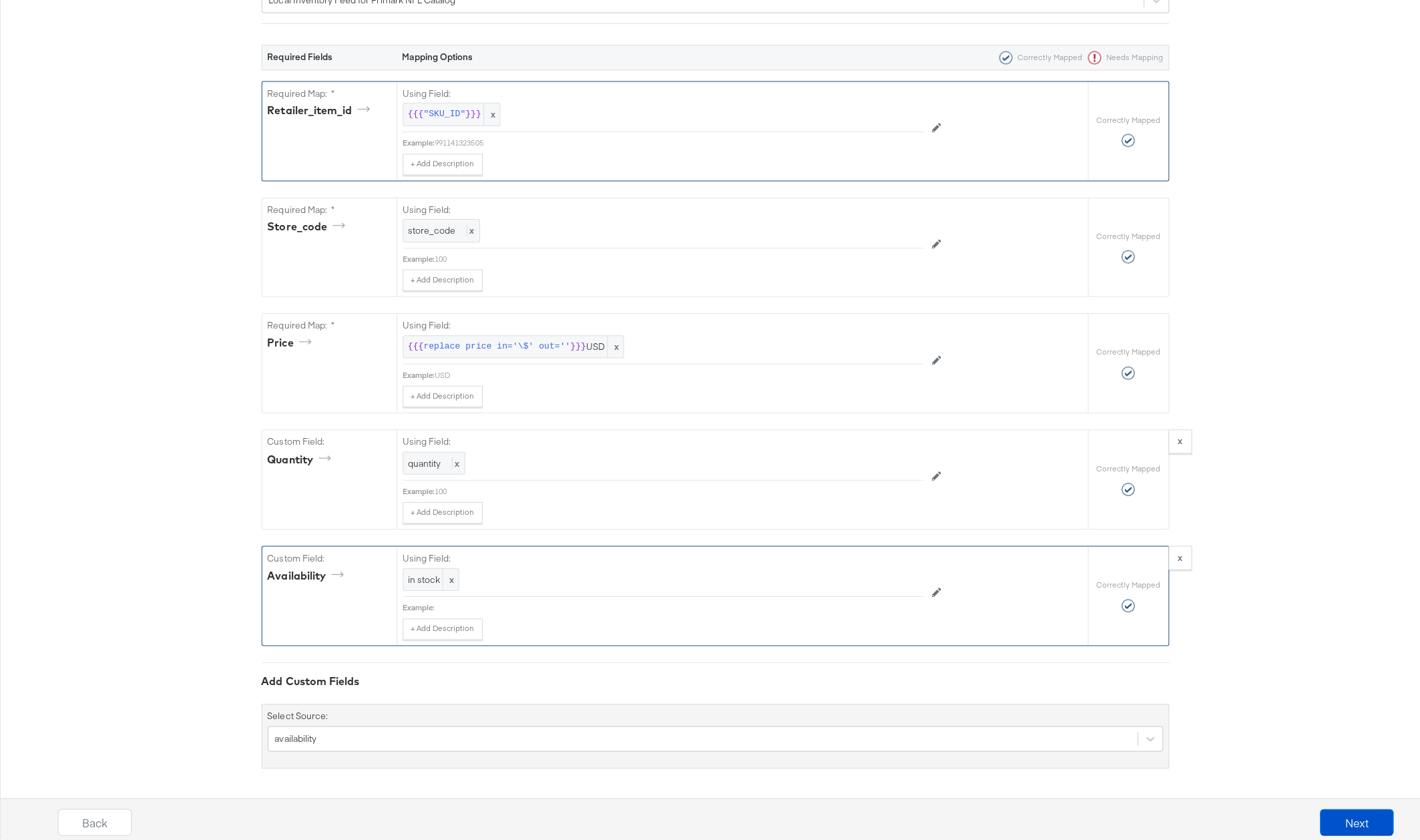
scroll to position [0, 0]
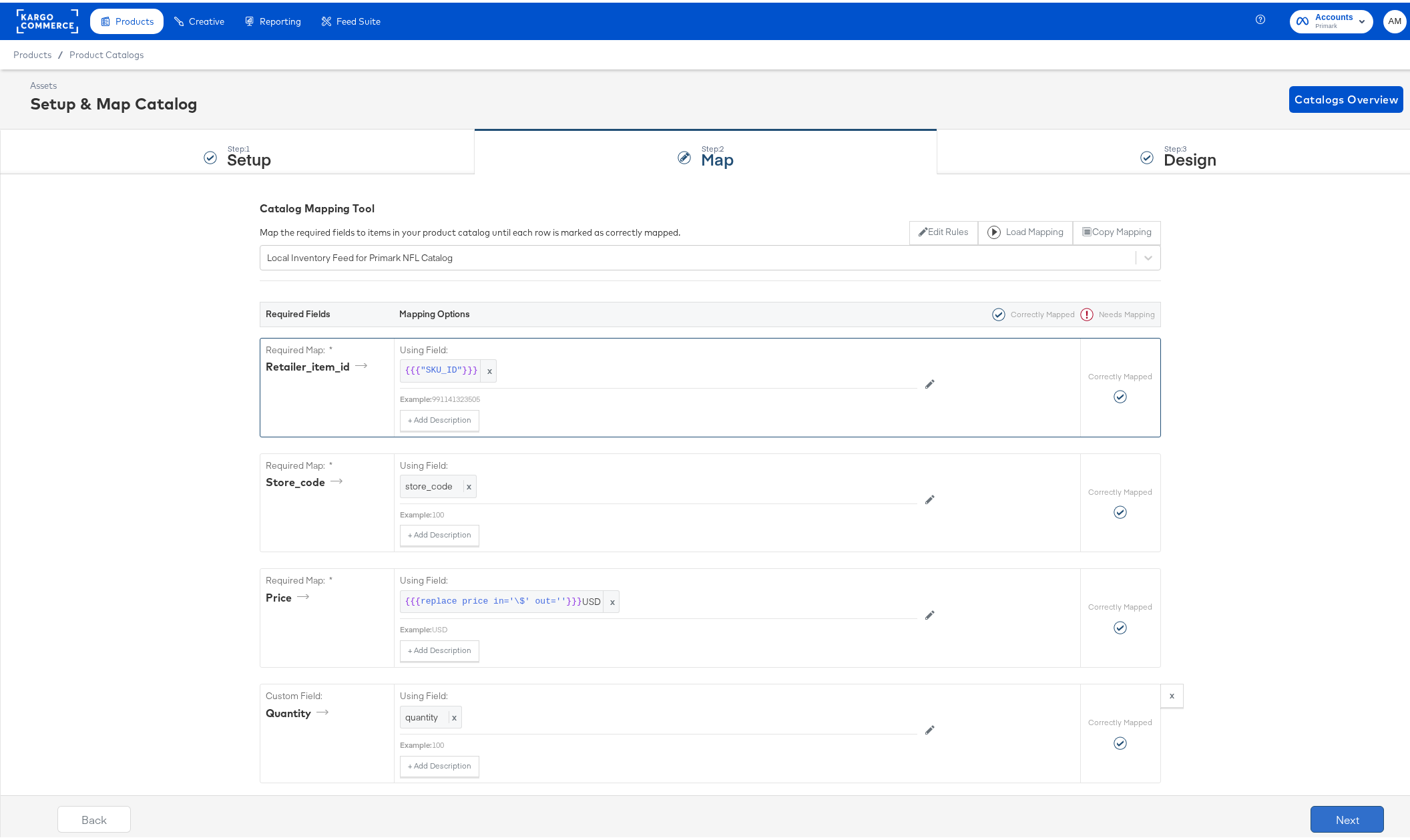
click at [1323, 810] on button "Next" at bounding box center [1346, 816] width 73 height 27
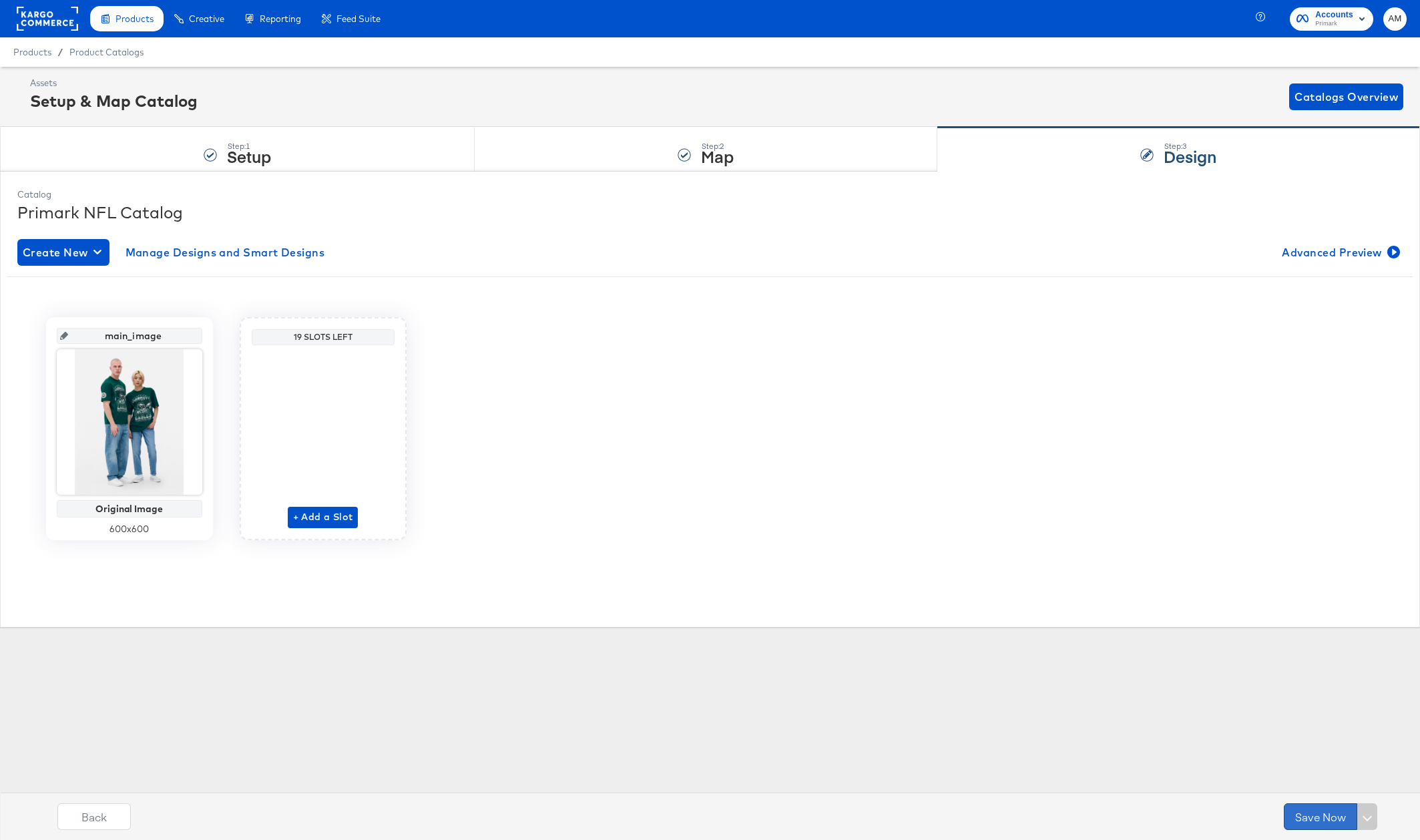
click at [1317, 813] on button "Save Now" at bounding box center [1320, 816] width 73 height 27
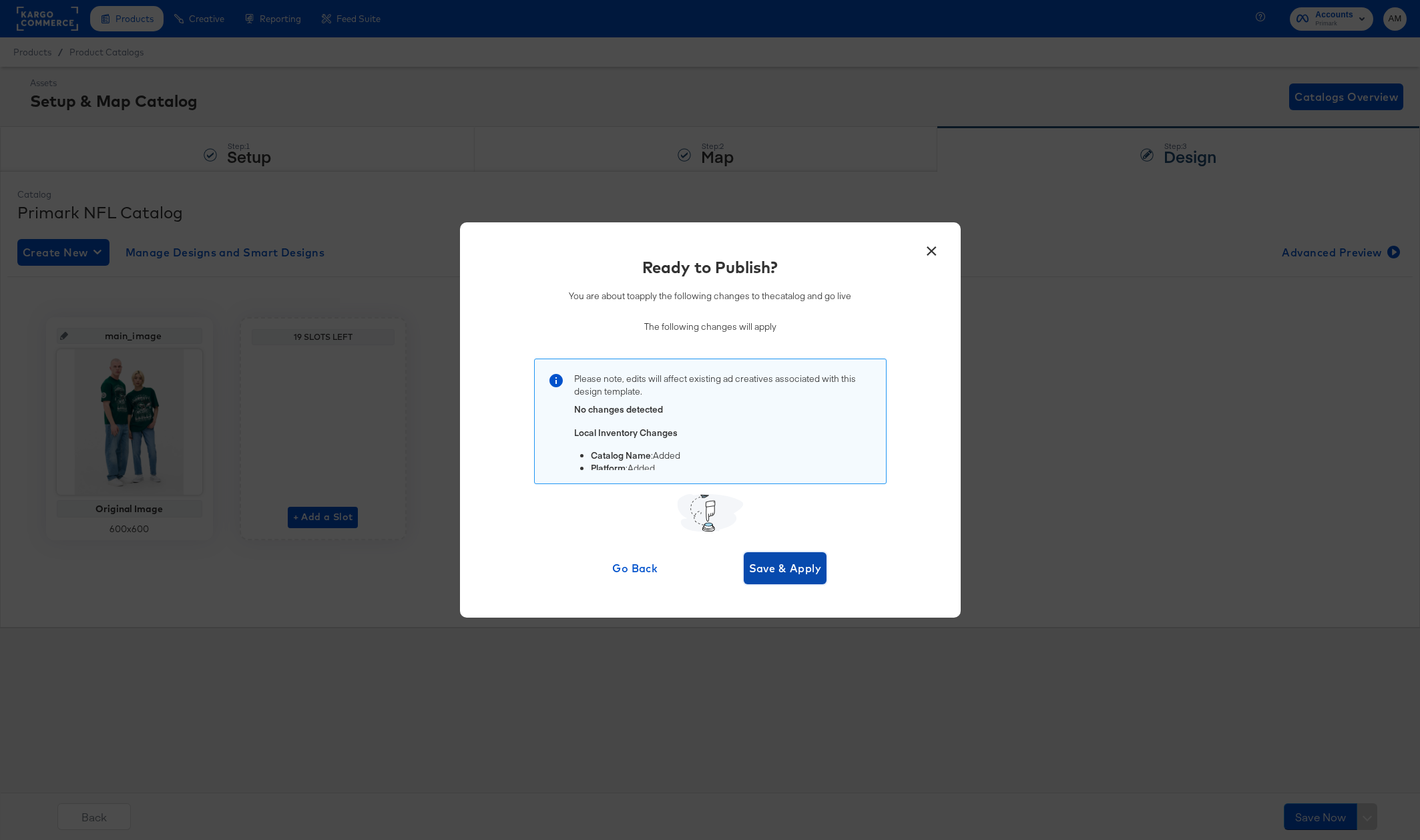
click at [787, 575] on span "Save & Apply" at bounding box center [785, 568] width 73 height 18
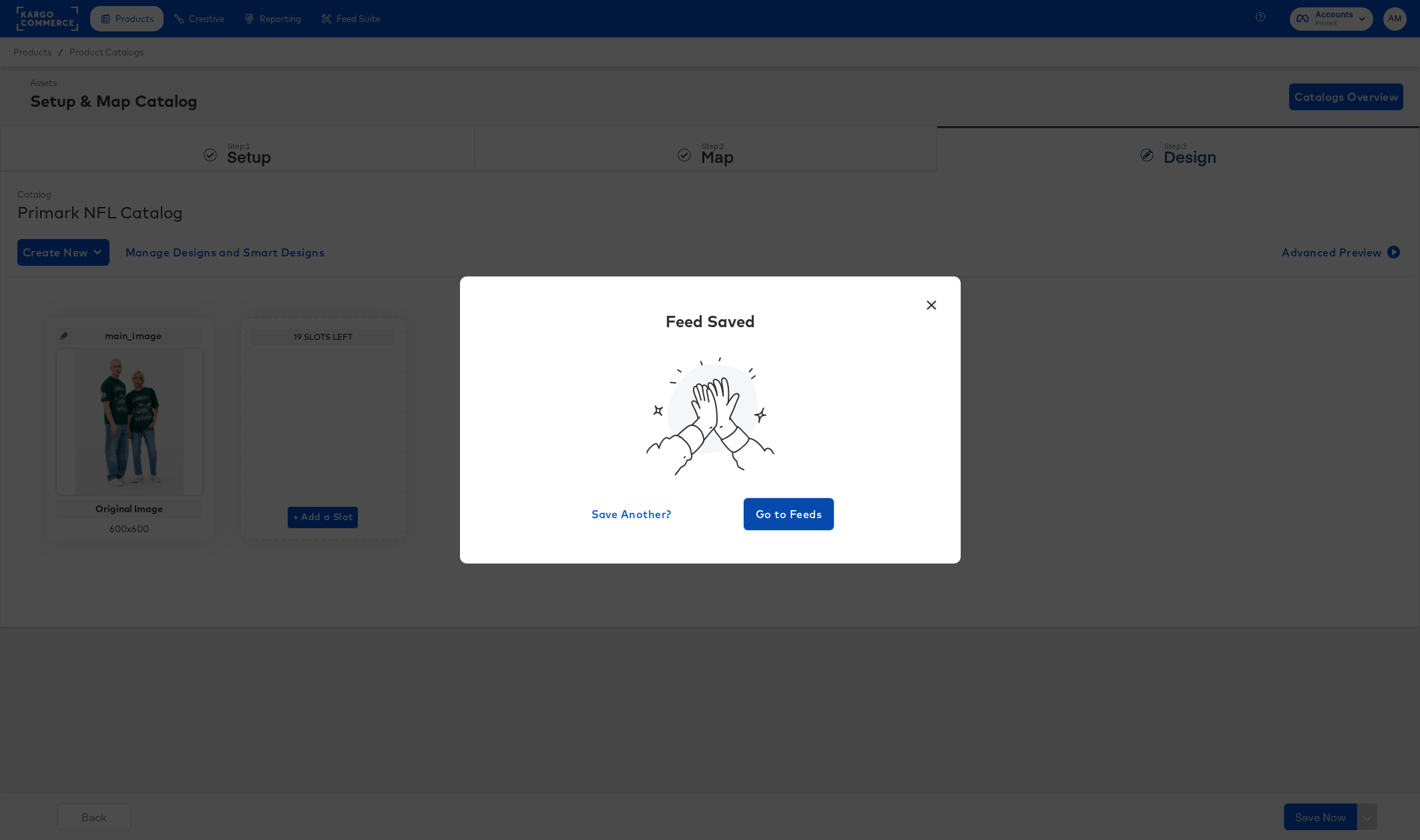
click at [785, 518] on span "Go to Feeds" at bounding box center [789, 514] width 80 height 18
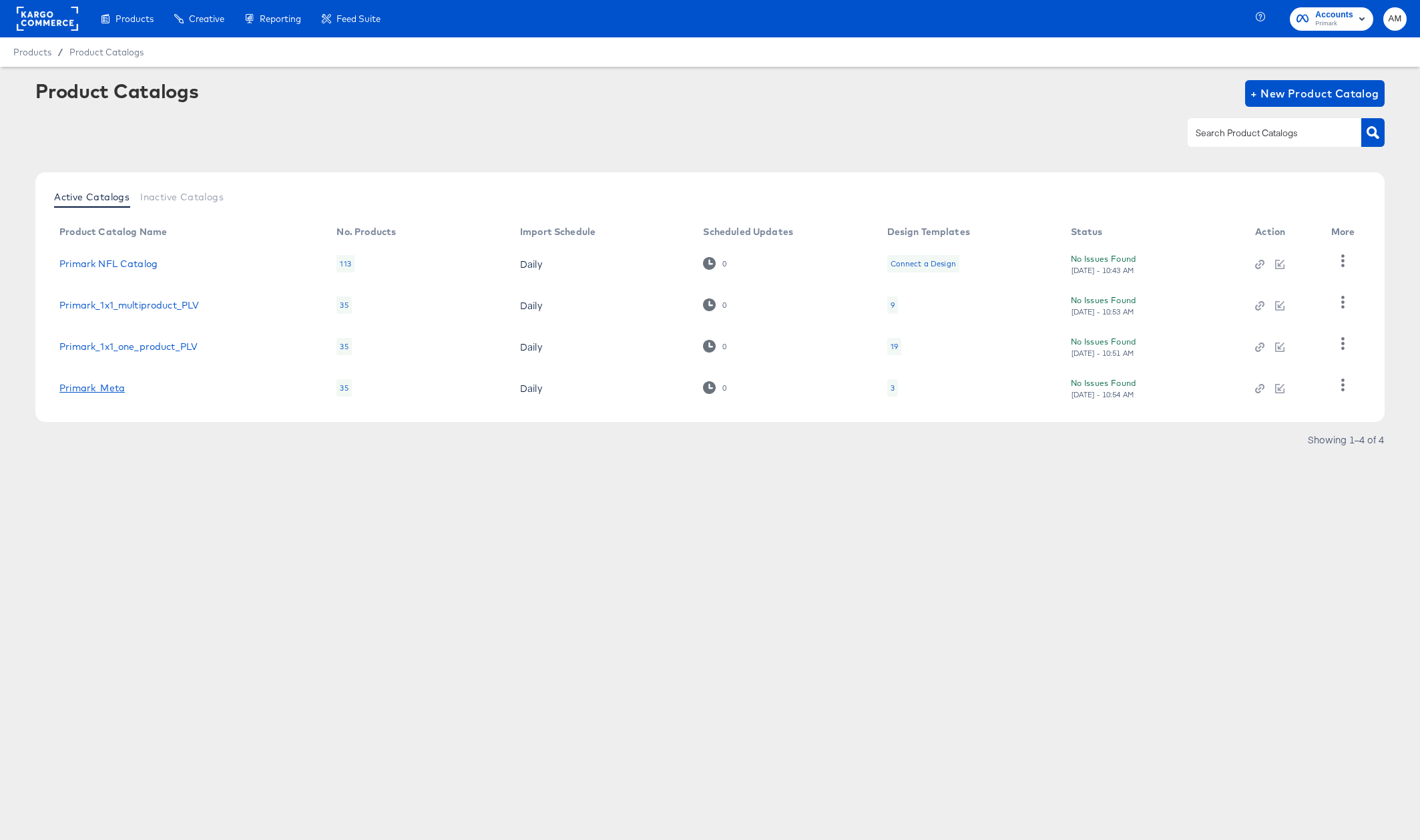
click at [83, 386] on link "Primark_Meta" at bounding box center [92, 388] width 65 height 11
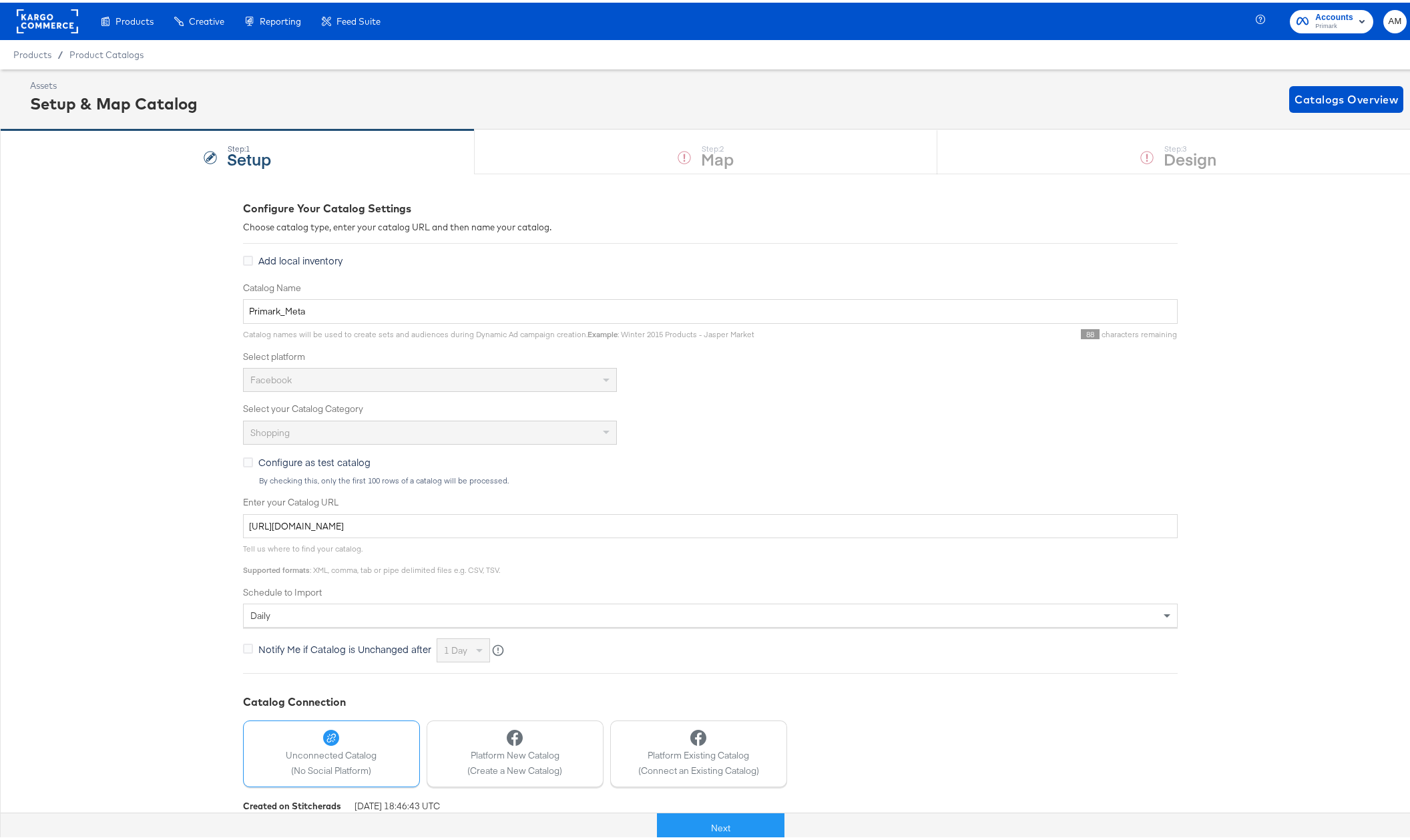
scroll to position [55, 0]
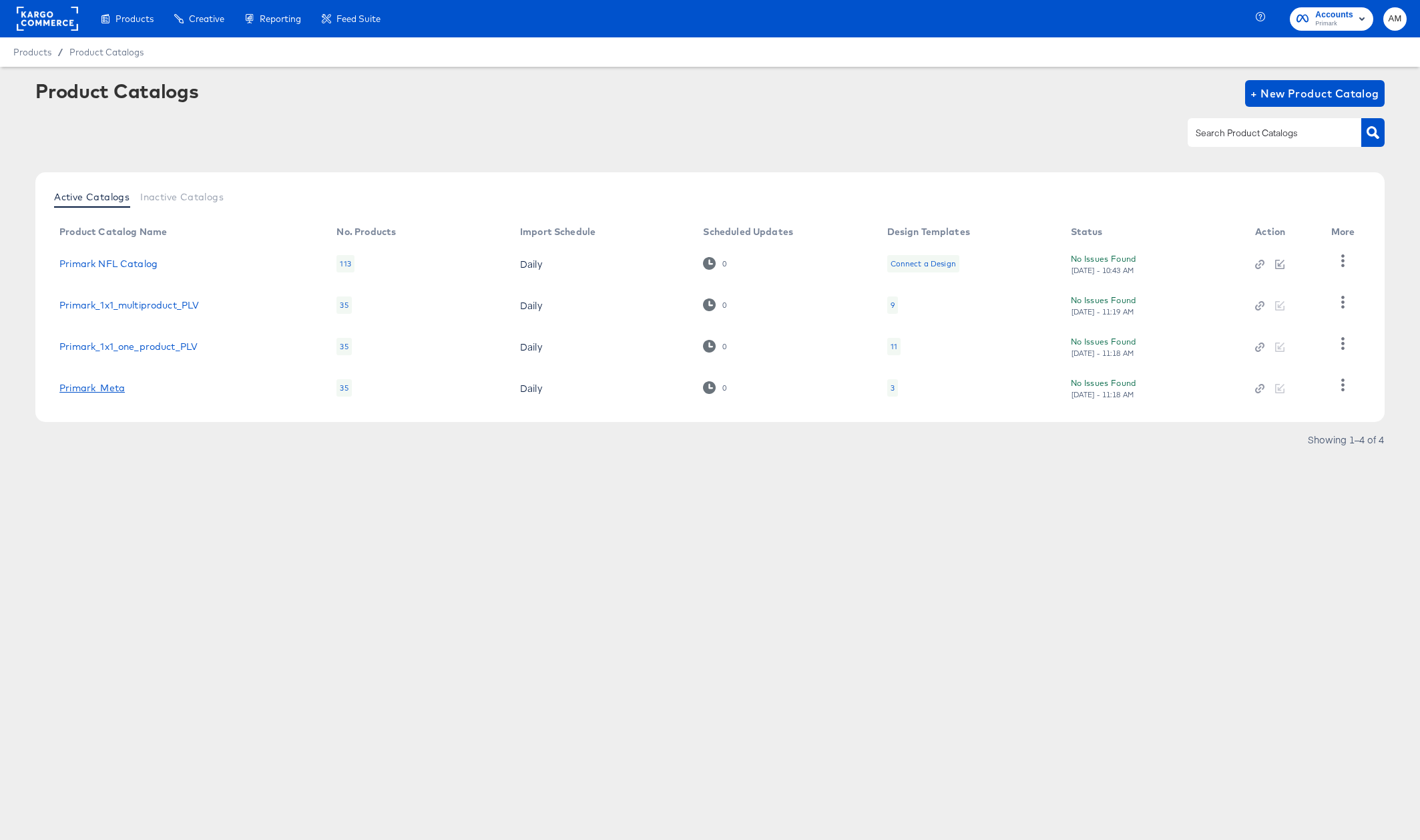
click at [94, 382] on link "Primark_Meta" at bounding box center [92, 388] width 65 height 11
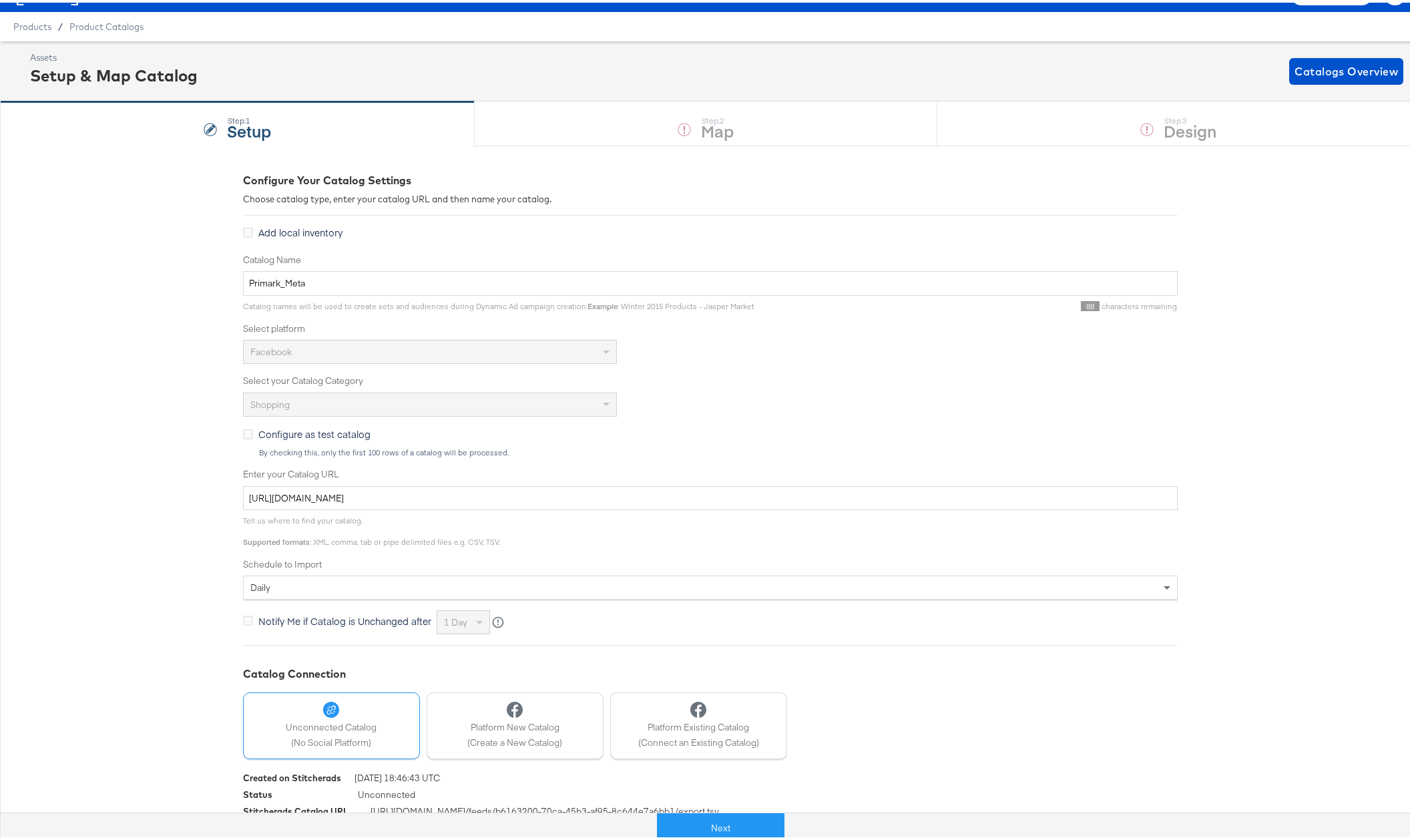
scroll to position [55, 0]
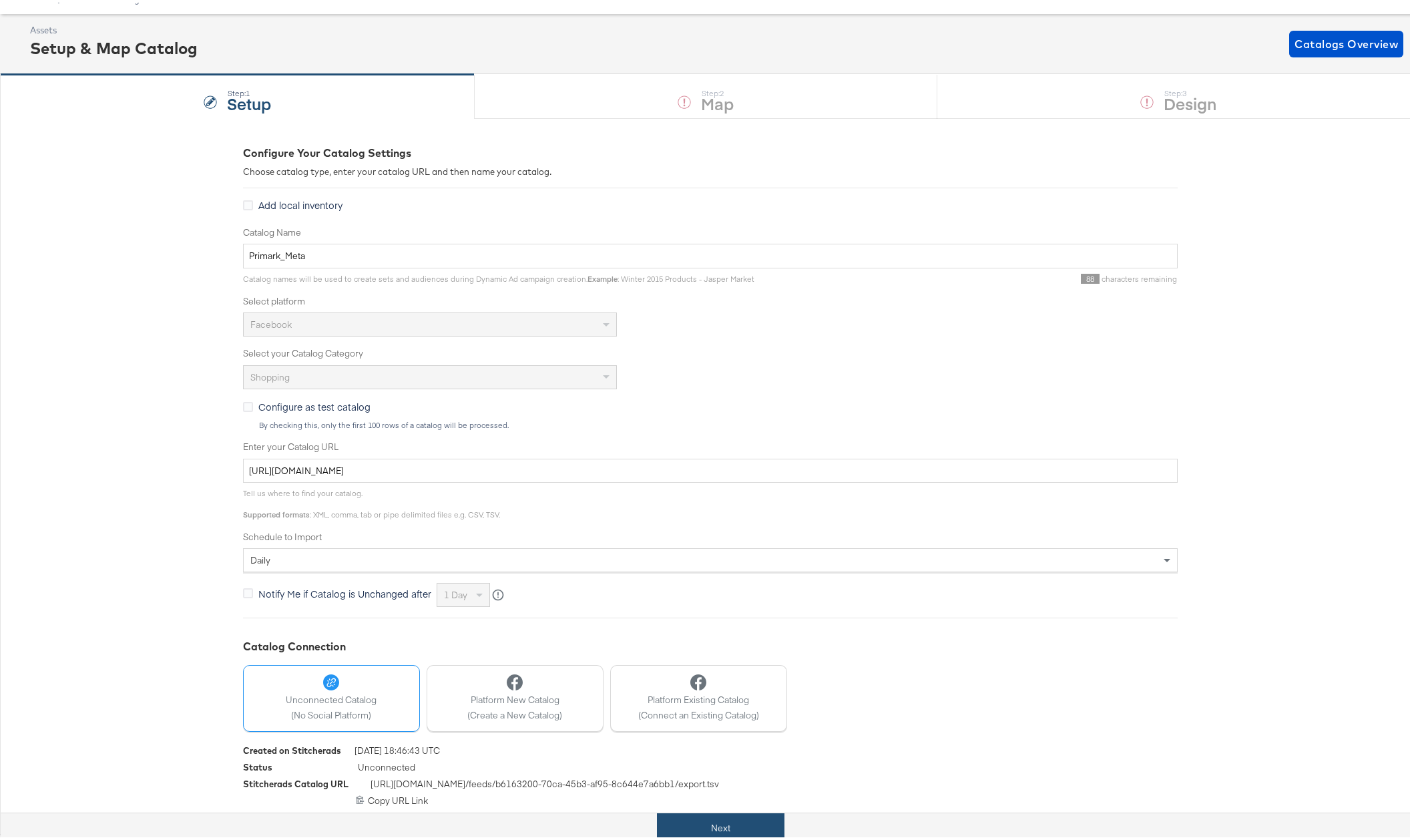
click at [732, 824] on button "Next" at bounding box center [721, 825] width 128 height 30
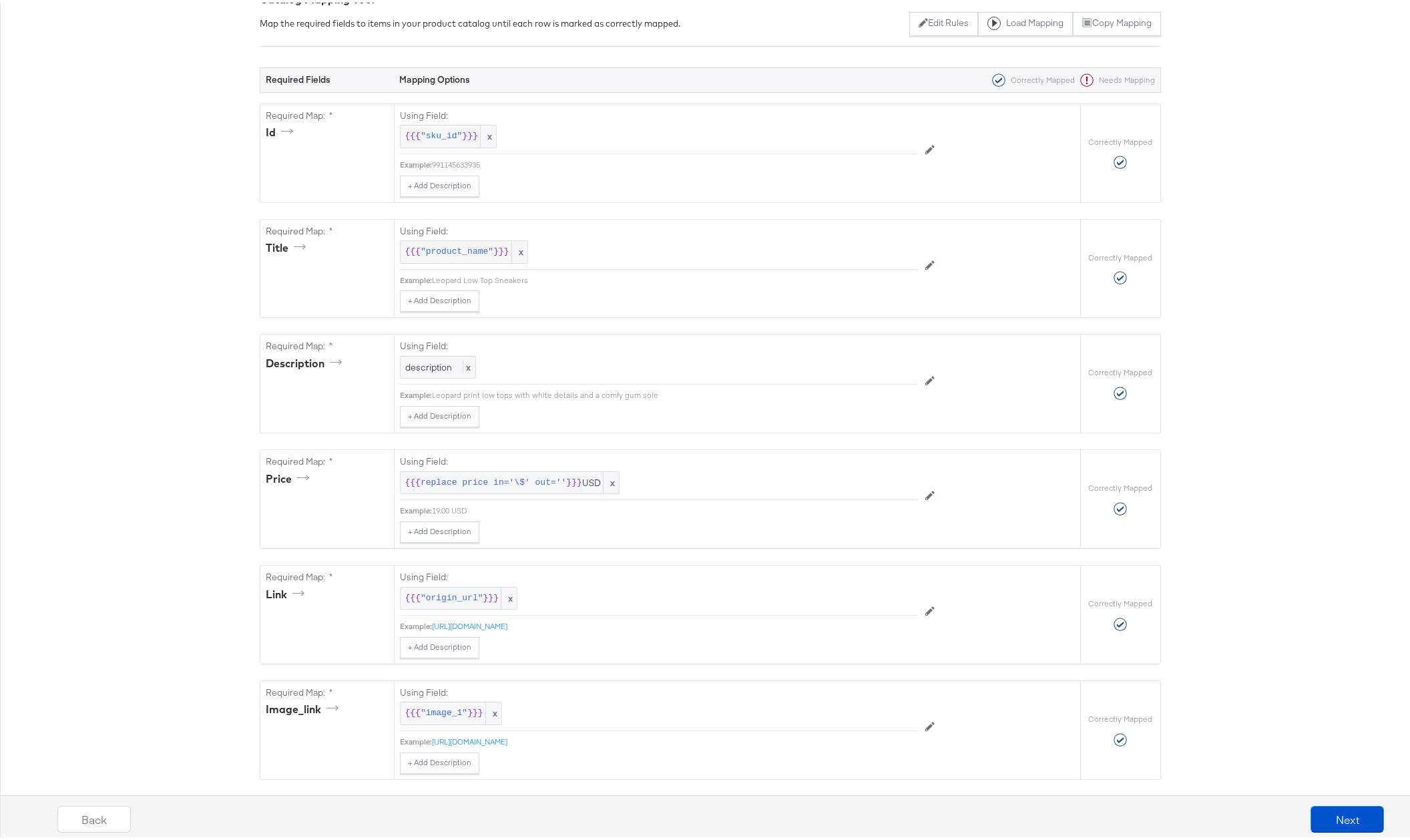
scroll to position [0, 0]
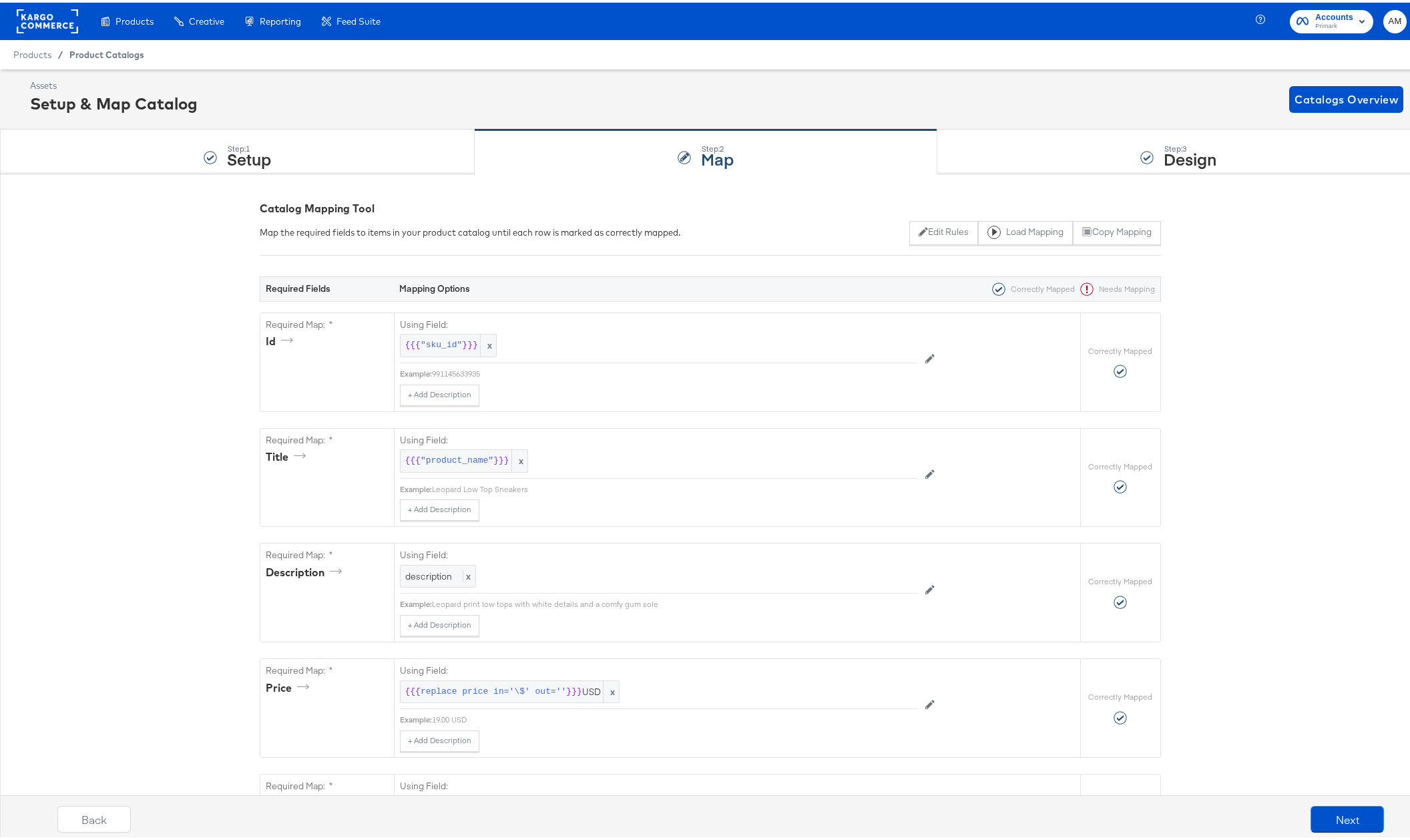
click at [106, 49] on span "Product Catalogs" at bounding box center [106, 52] width 75 height 11
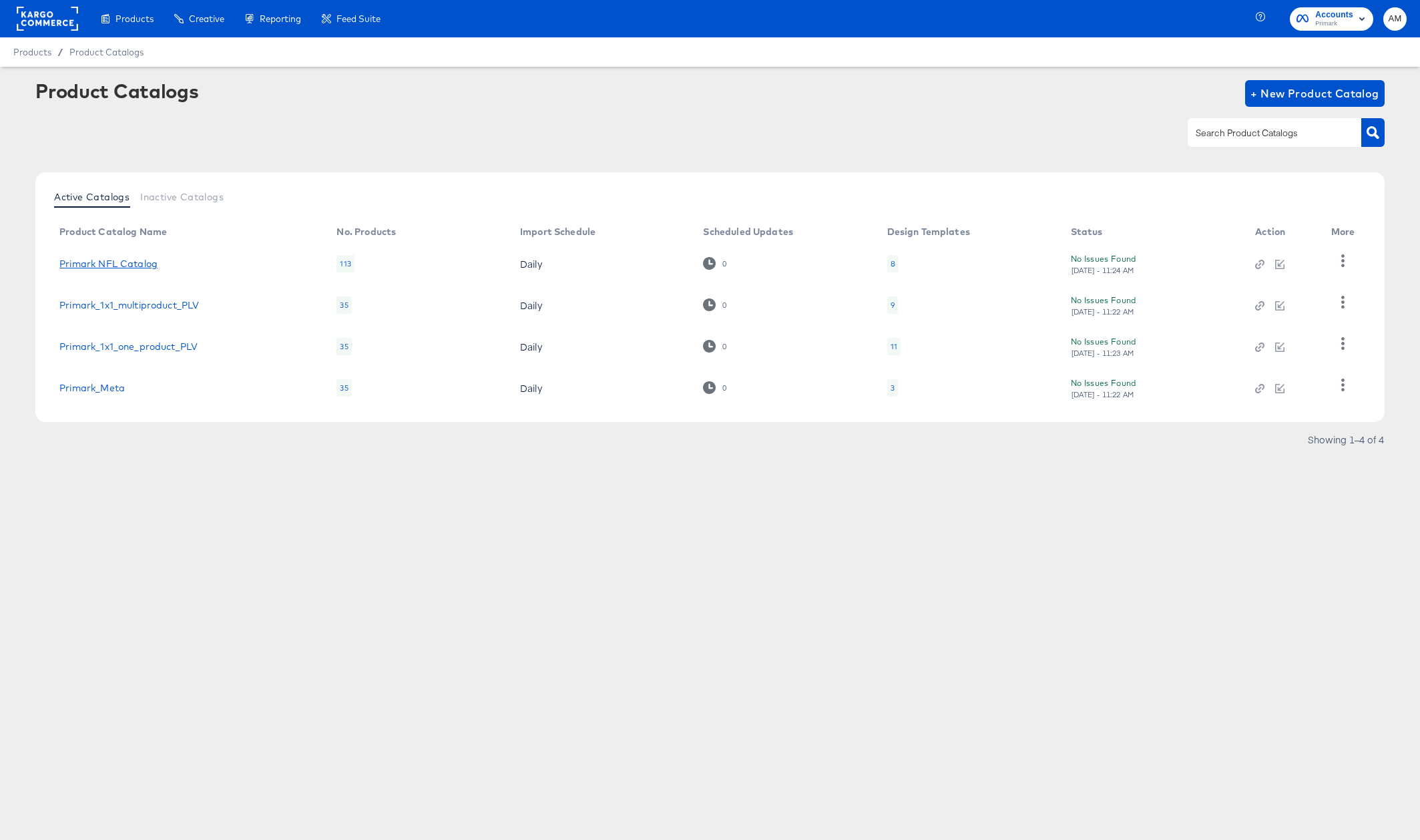
click at [142, 265] on link "Primark NFL Catalog" at bounding box center [108, 264] width 98 height 11
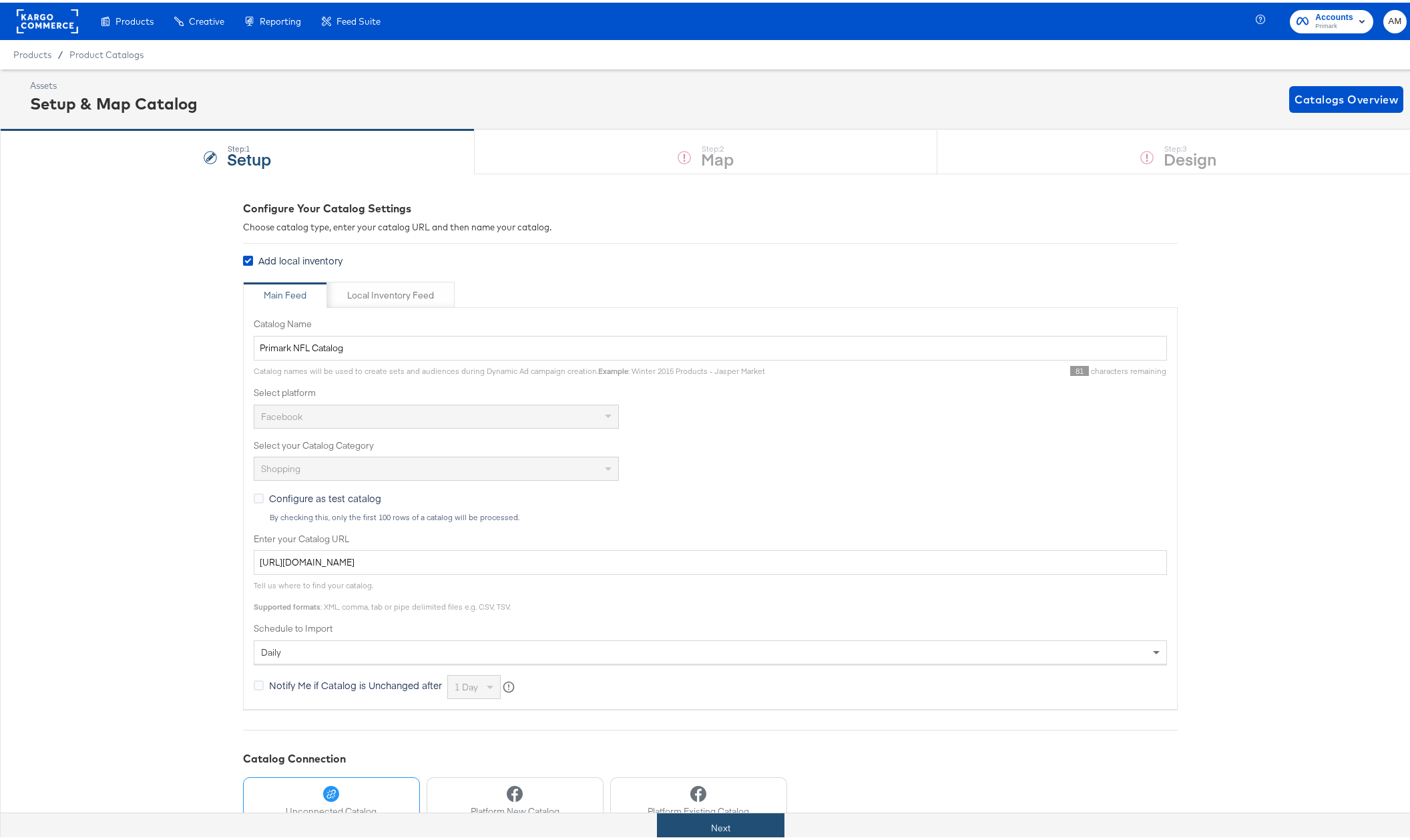
click at [678, 827] on button "Next" at bounding box center [721, 825] width 128 height 30
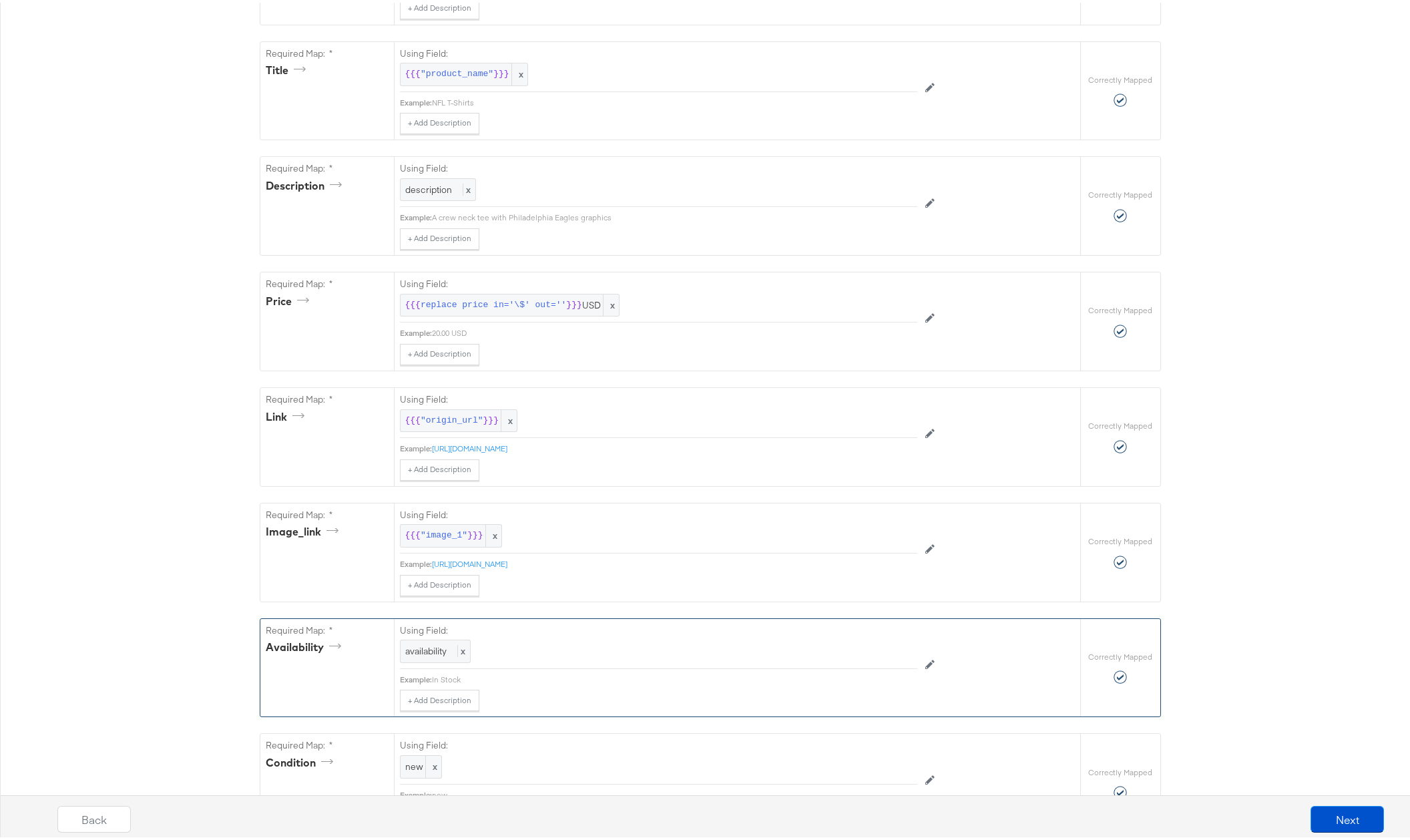
scroll to position [1754, 0]
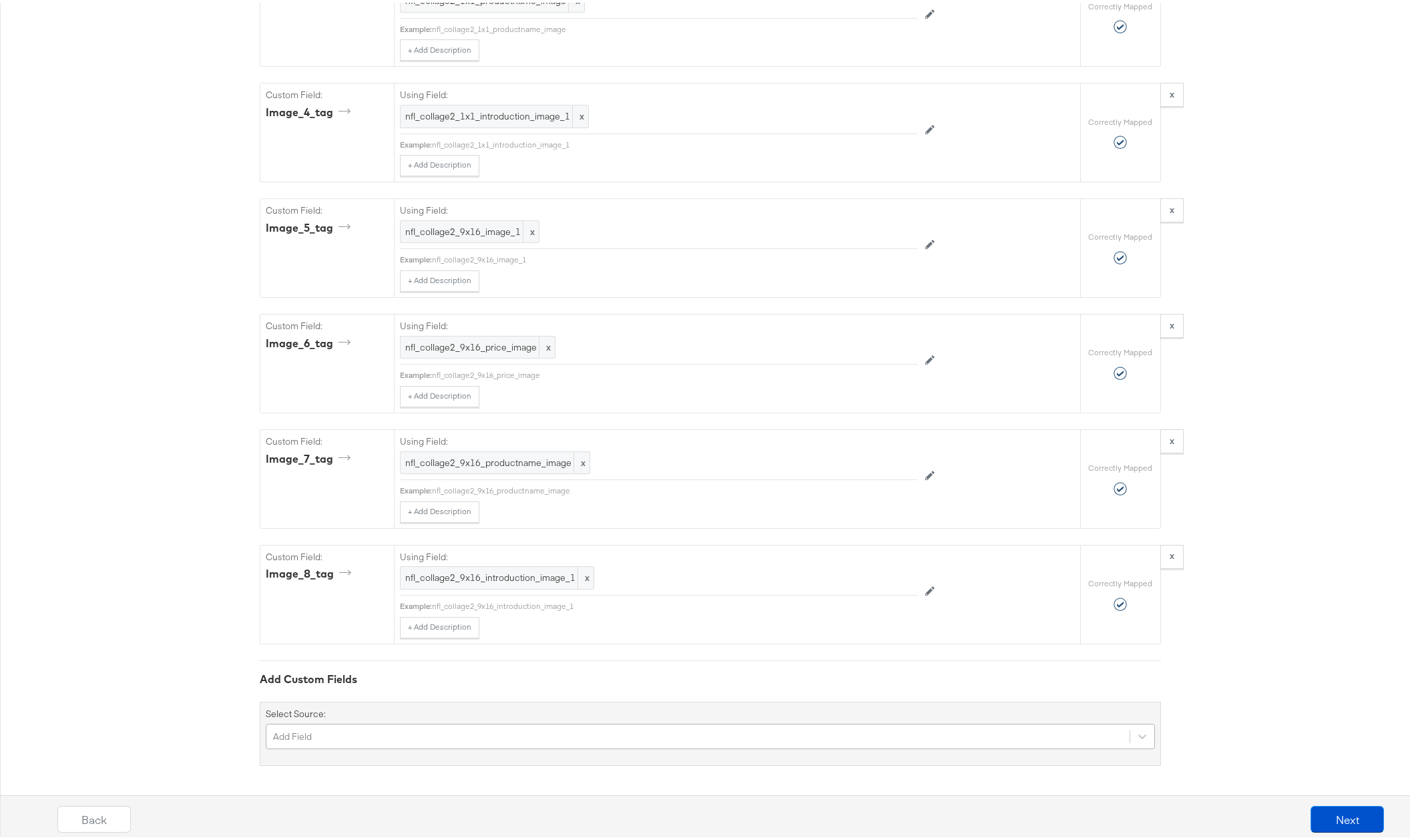
click at [359, 732] on div "Add Field" at bounding box center [710, 733] width 889 height 25
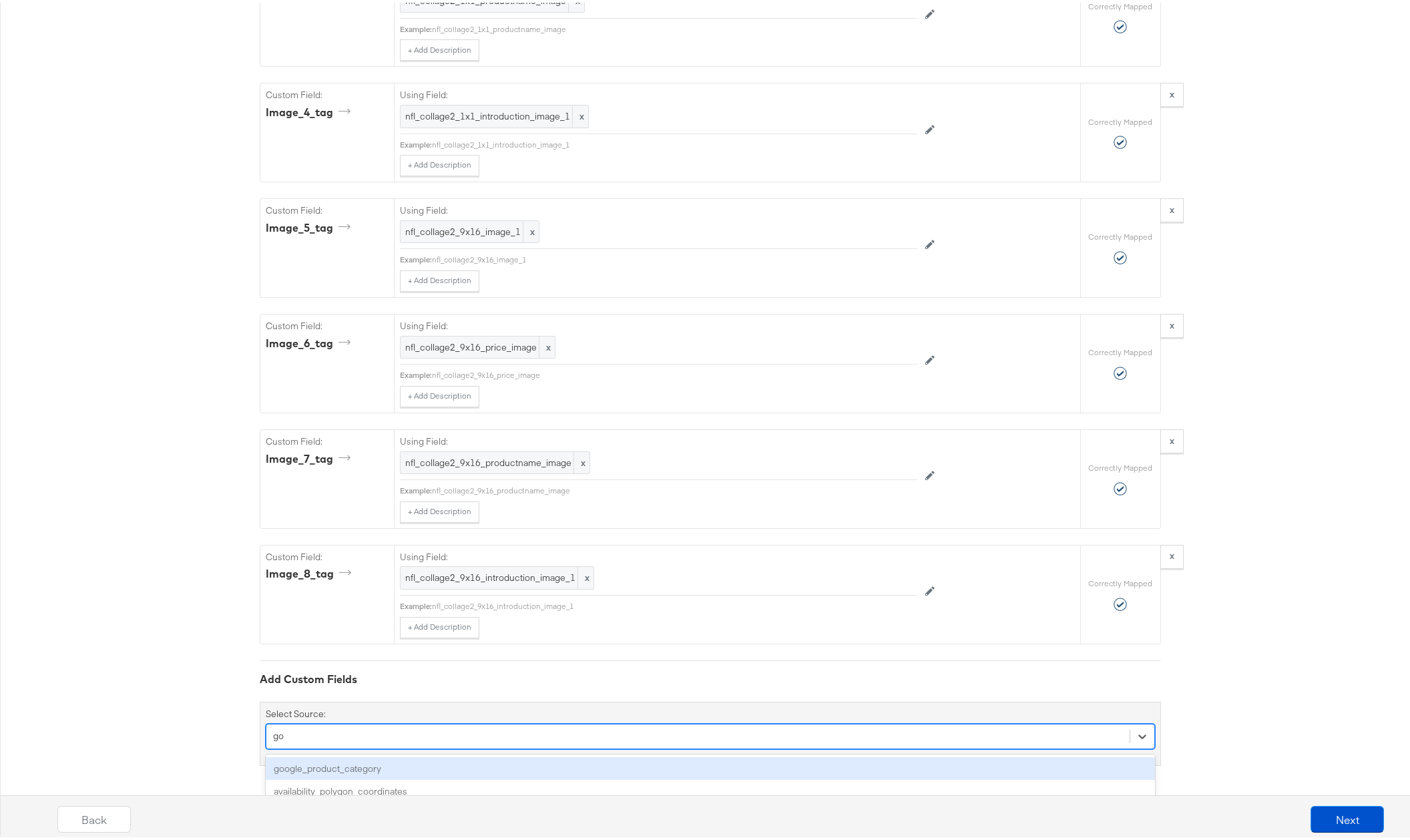
scroll to position [0, 0]
type input "google"
click at [315, 767] on div "google_product_category" at bounding box center [710, 765] width 889 height 23
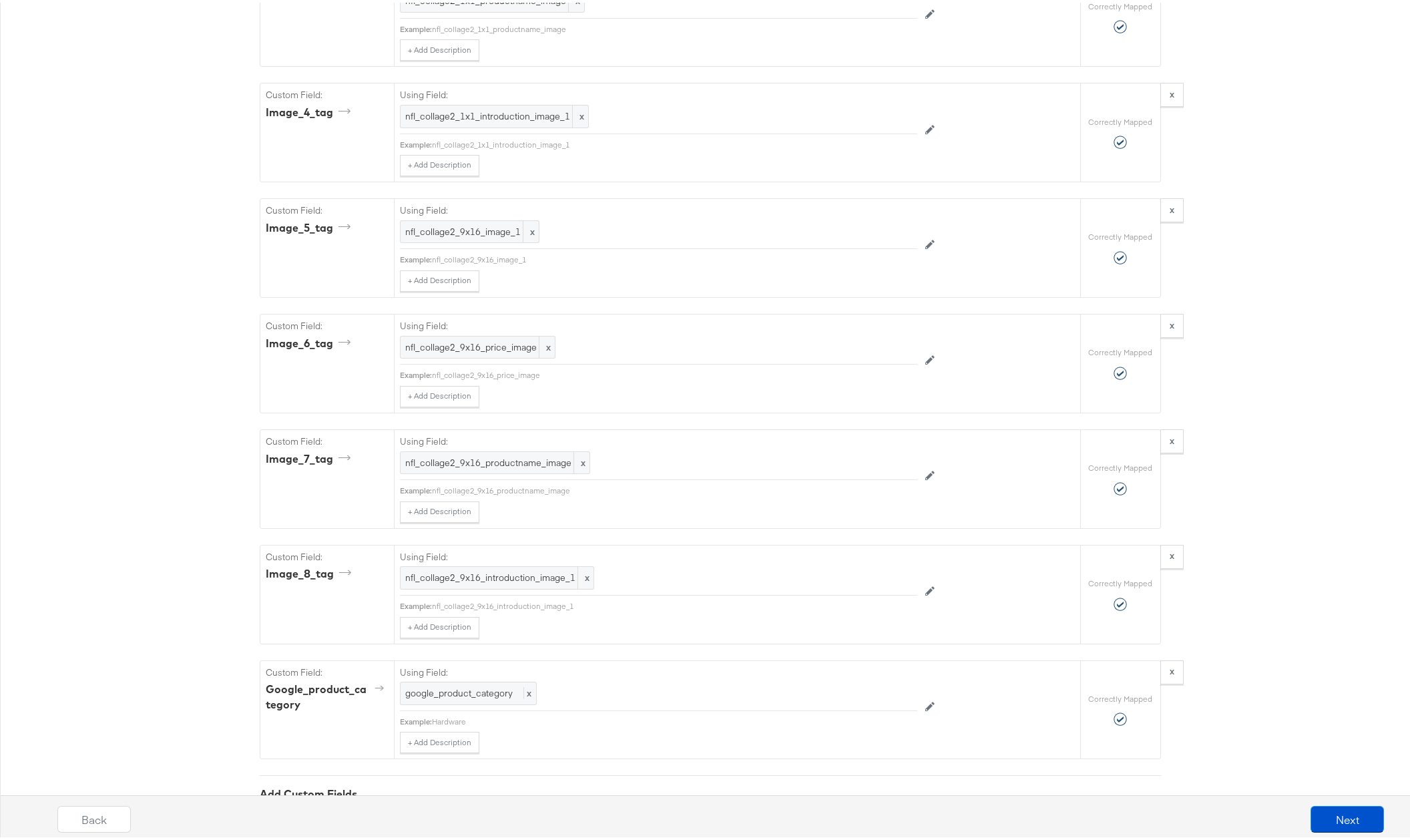
scroll to position [1866, 0]
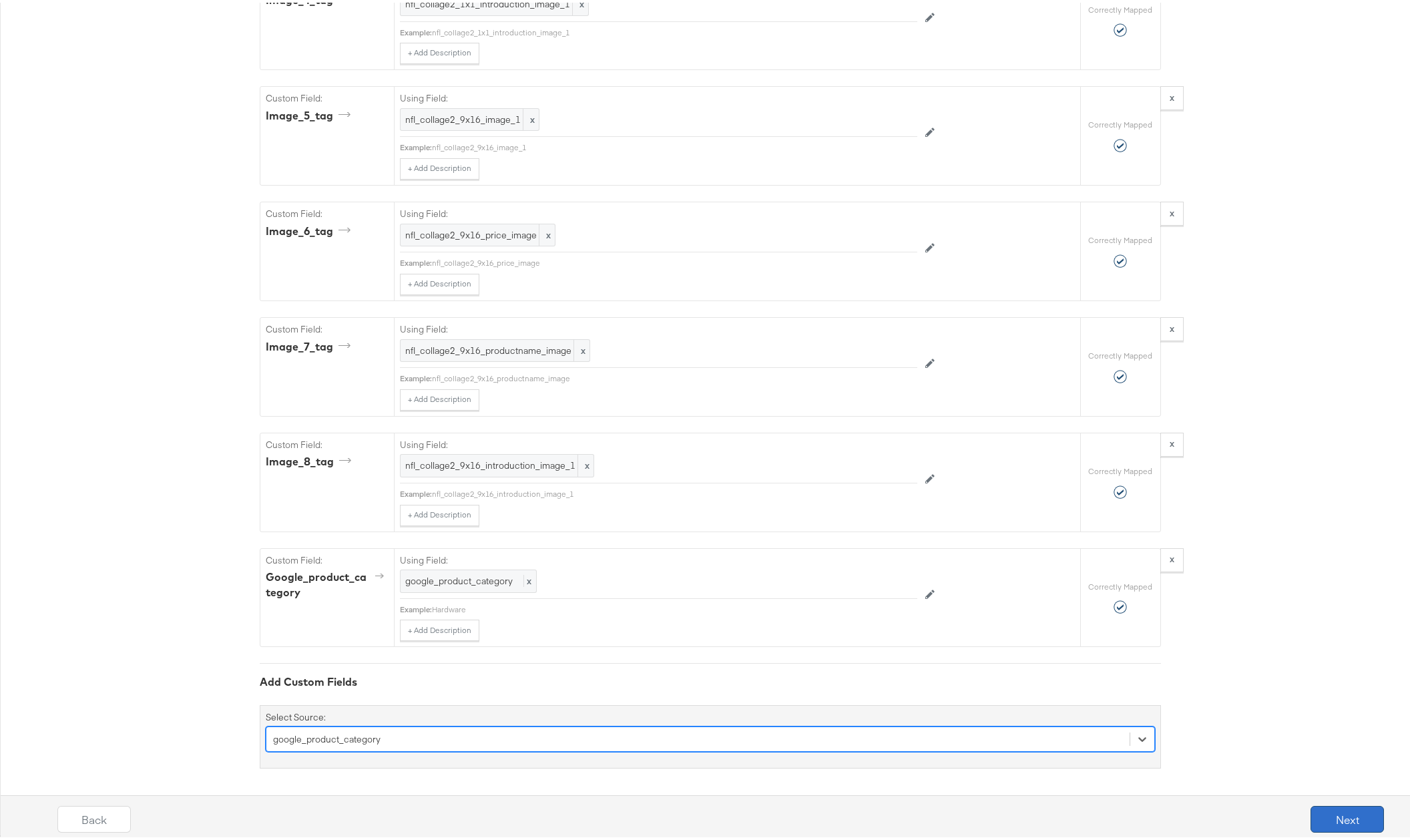
click at [1346, 818] on button "Next" at bounding box center [1346, 816] width 73 height 27
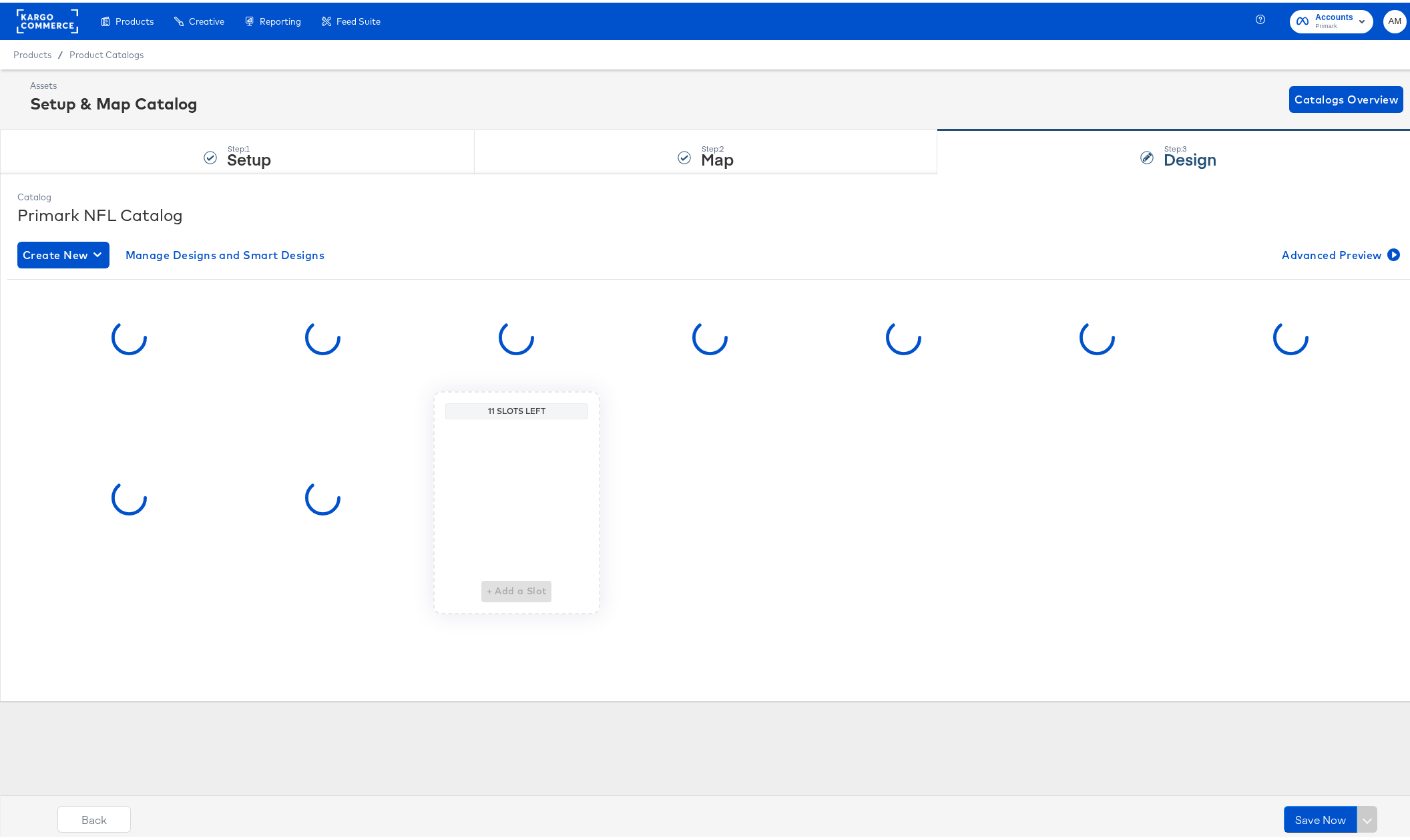
scroll to position [0, 0]
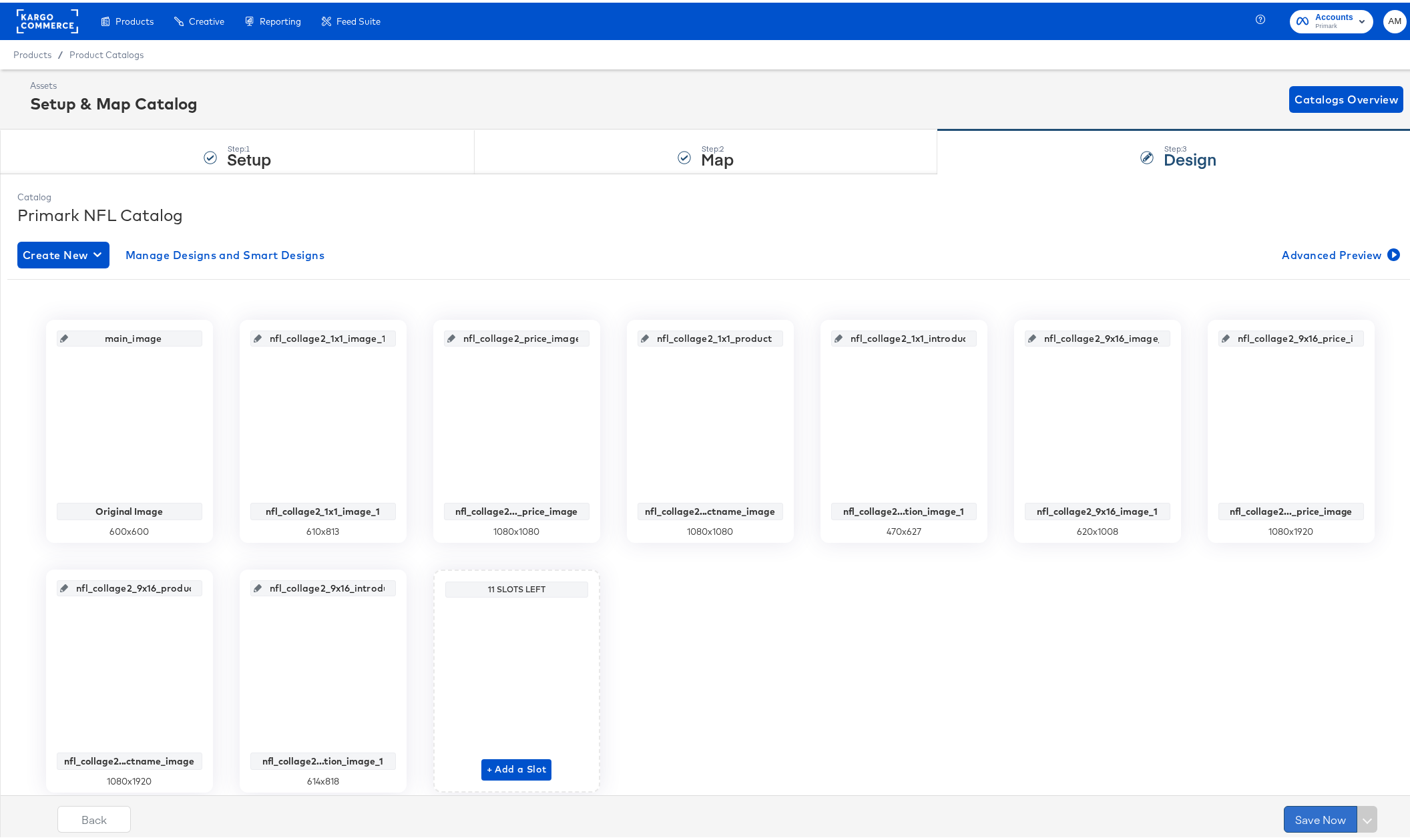
click at [1314, 814] on button "Save Now" at bounding box center [1320, 816] width 73 height 27
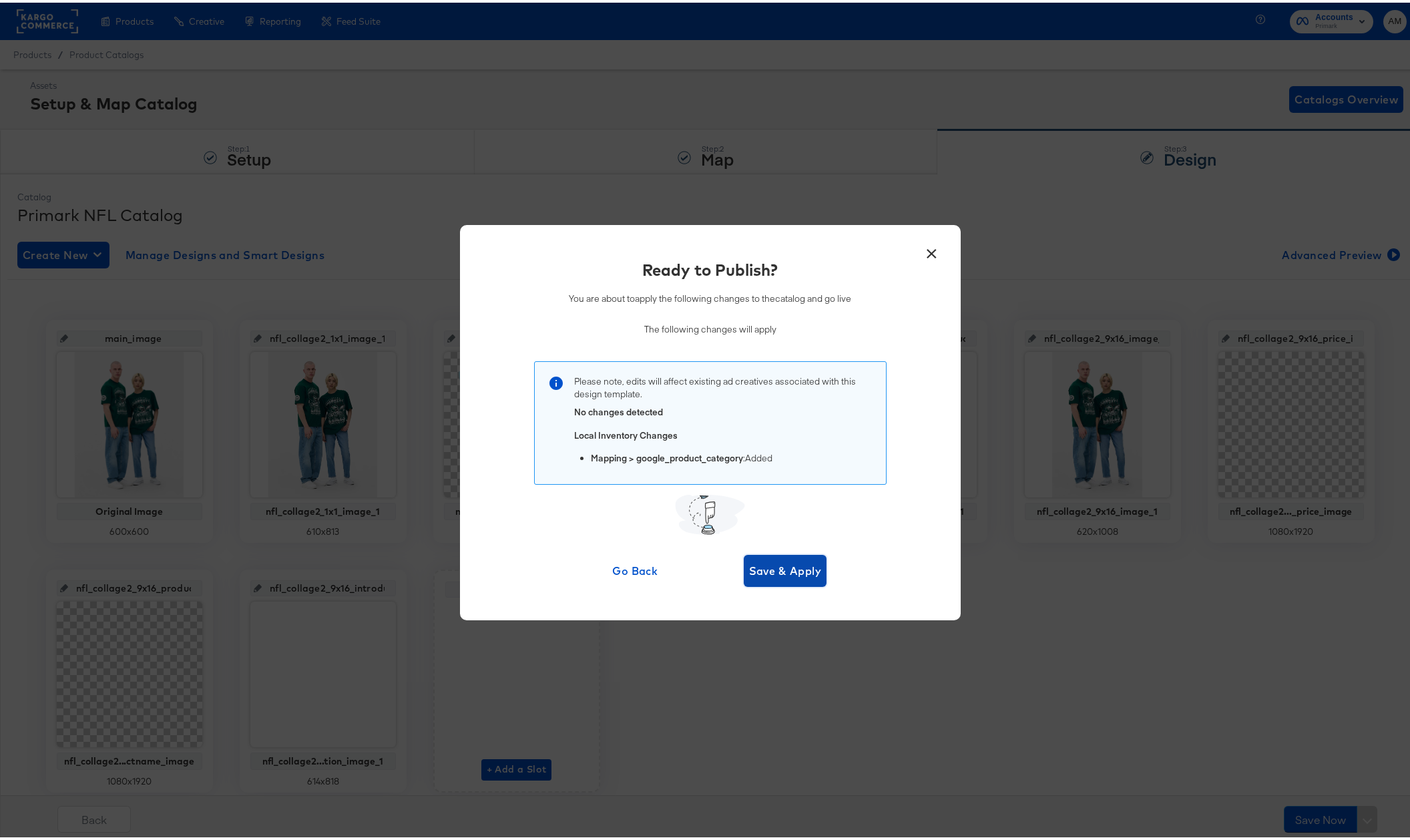
click at [775, 572] on span "Save & Apply" at bounding box center [785, 568] width 73 height 18
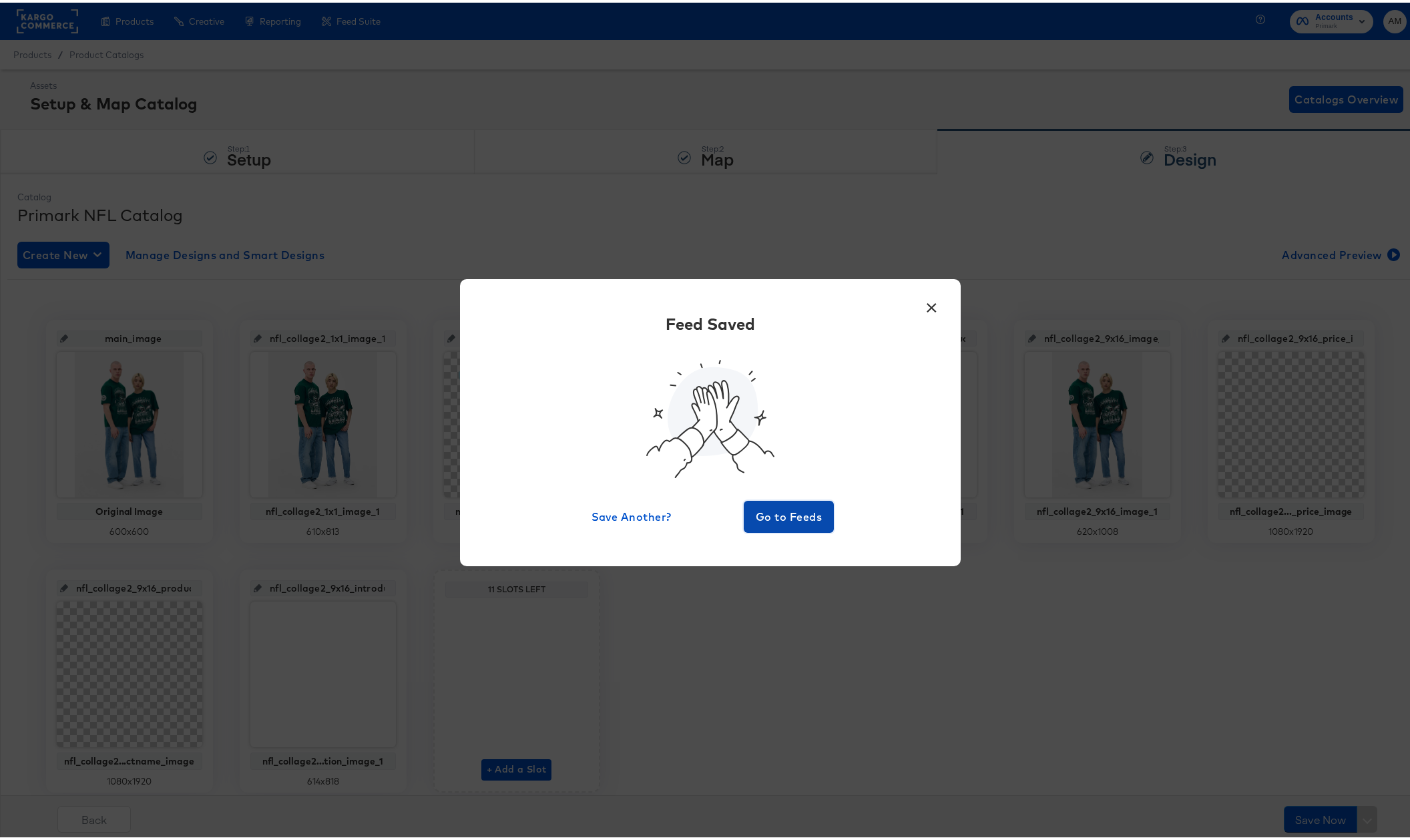
click at [779, 512] on span "Go to Feeds" at bounding box center [789, 514] width 80 height 18
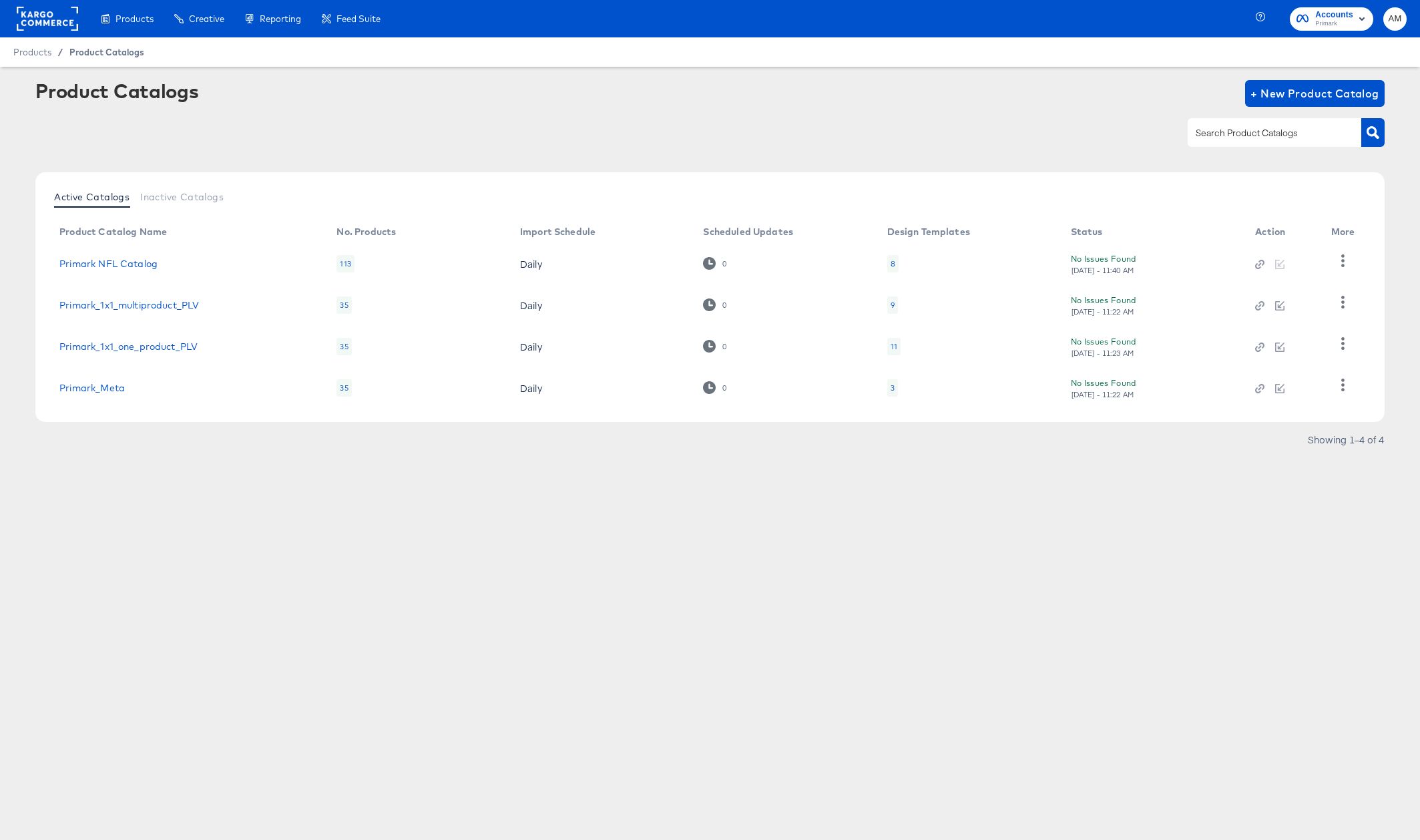
click at [118, 55] on span "Product Catalogs" at bounding box center [106, 52] width 75 height 11
click at [152, 265] on link "Primark NFL Catalog" at bounding box center [108, 264] width 98 height 11
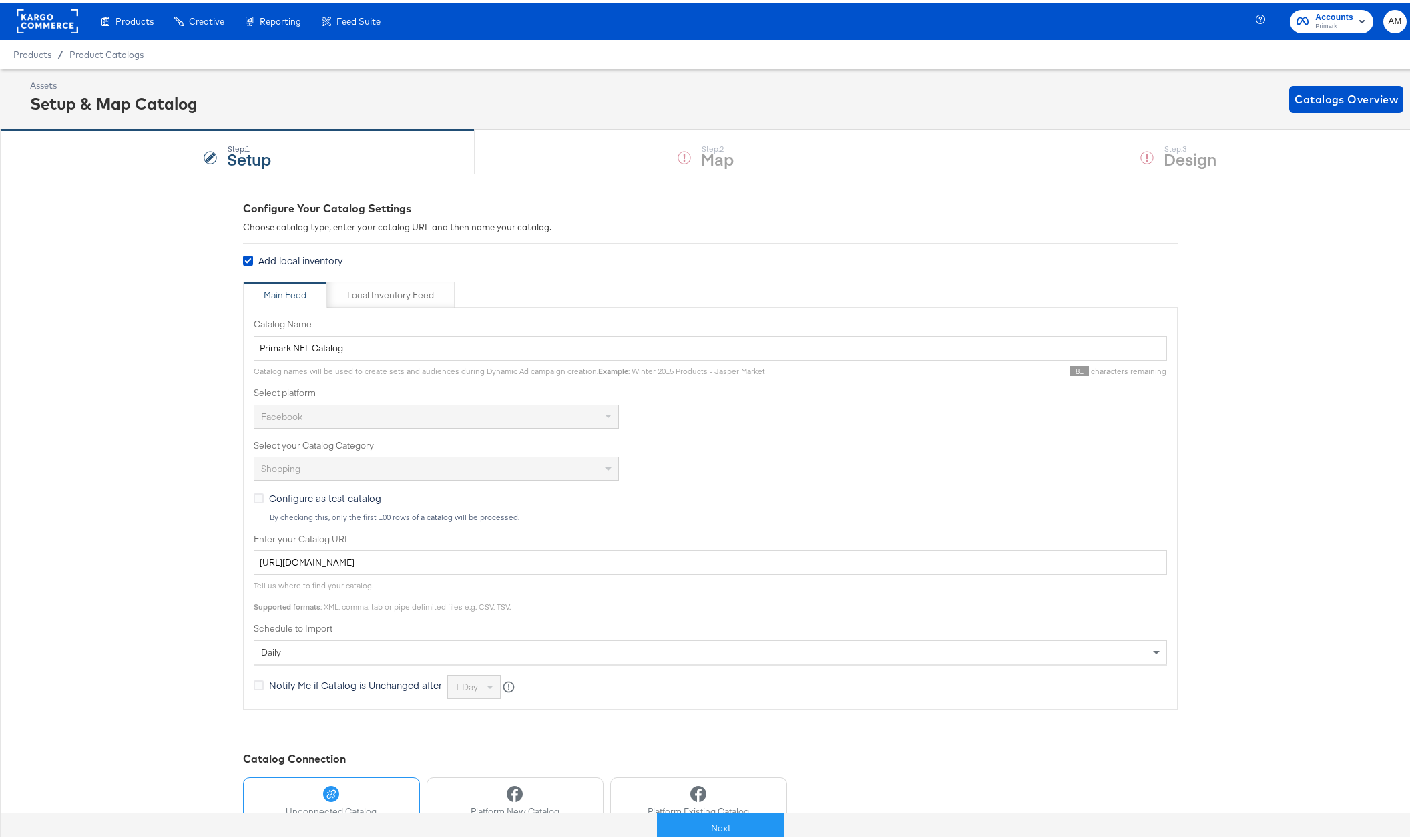
scroll to position [112, 0]
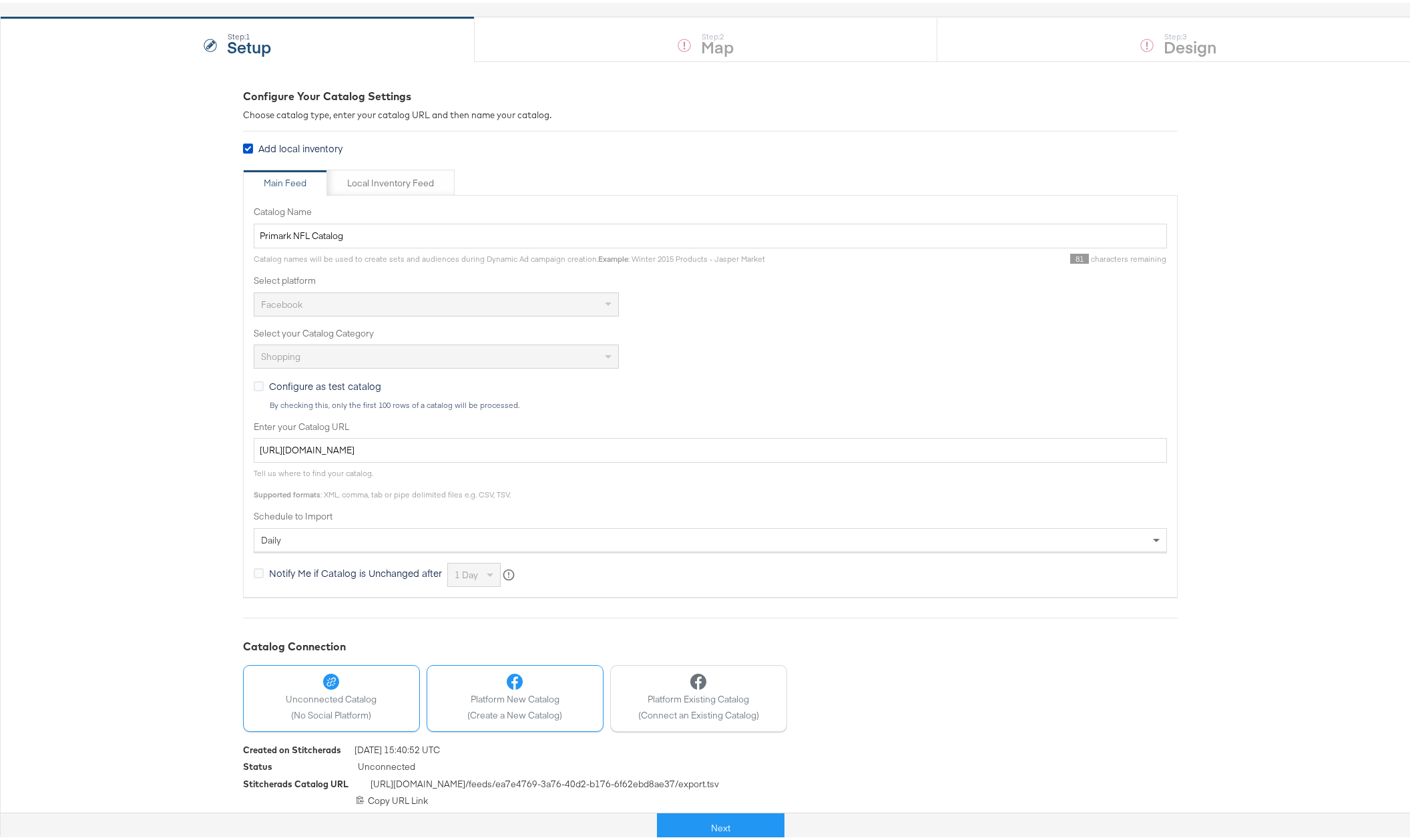
click at [550, 704] on div "Platform New Catalog (Create a New Catalog)" at bounding box center [514, 695] width 95 height 48
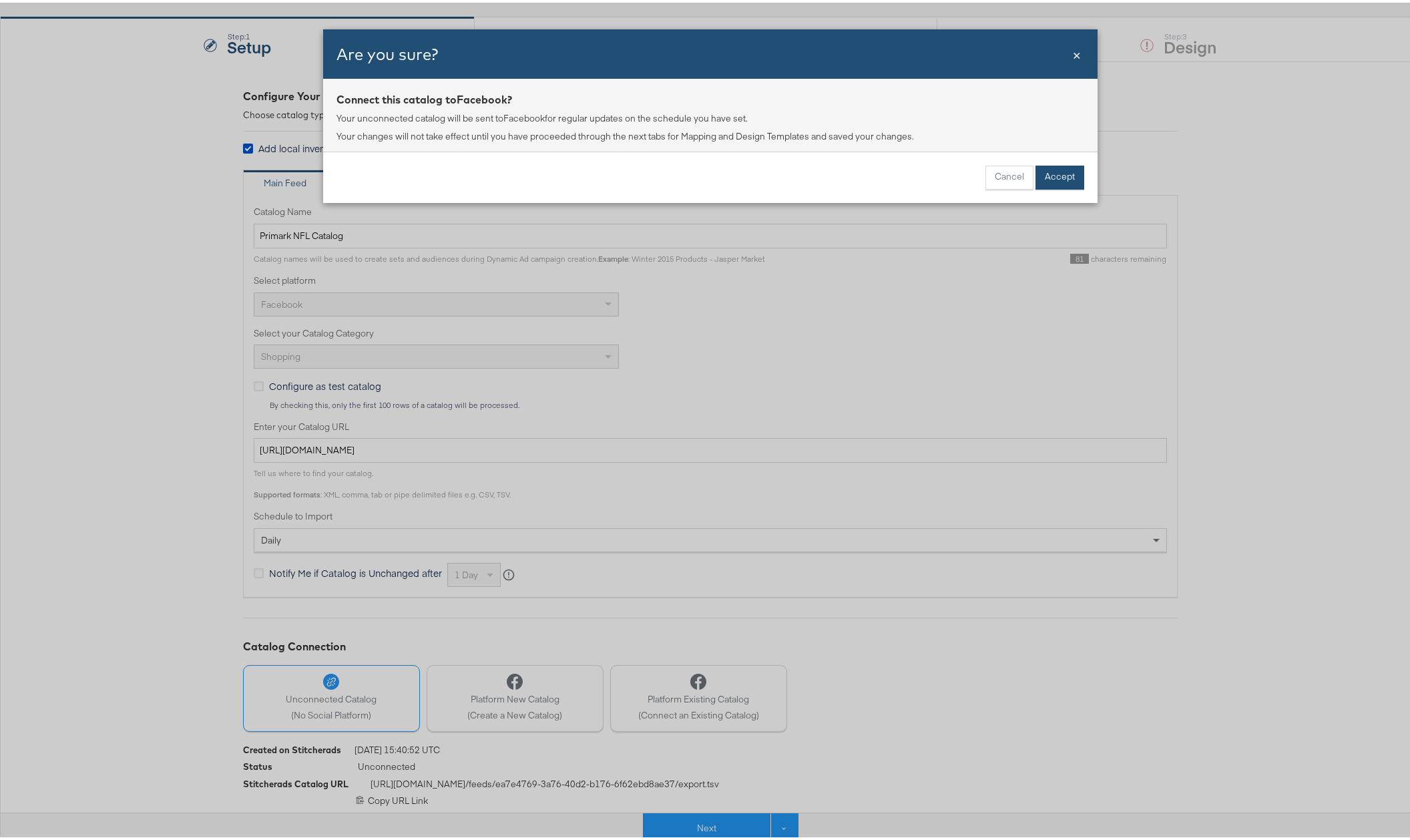
click at [1055, 176] on button "Accept" at bounding box center [1059, 175] width 48 height 24
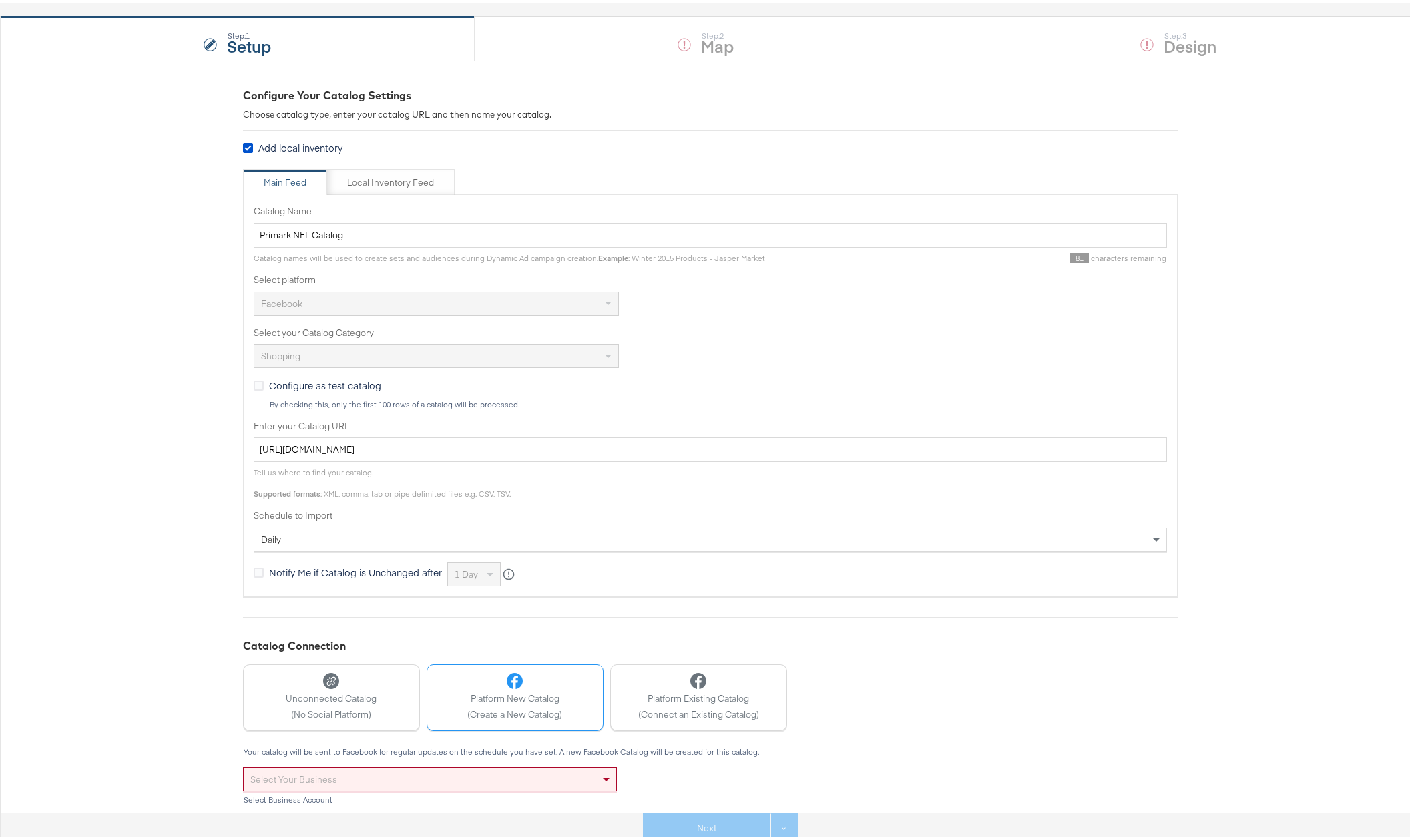
scroll to position [215, 0]
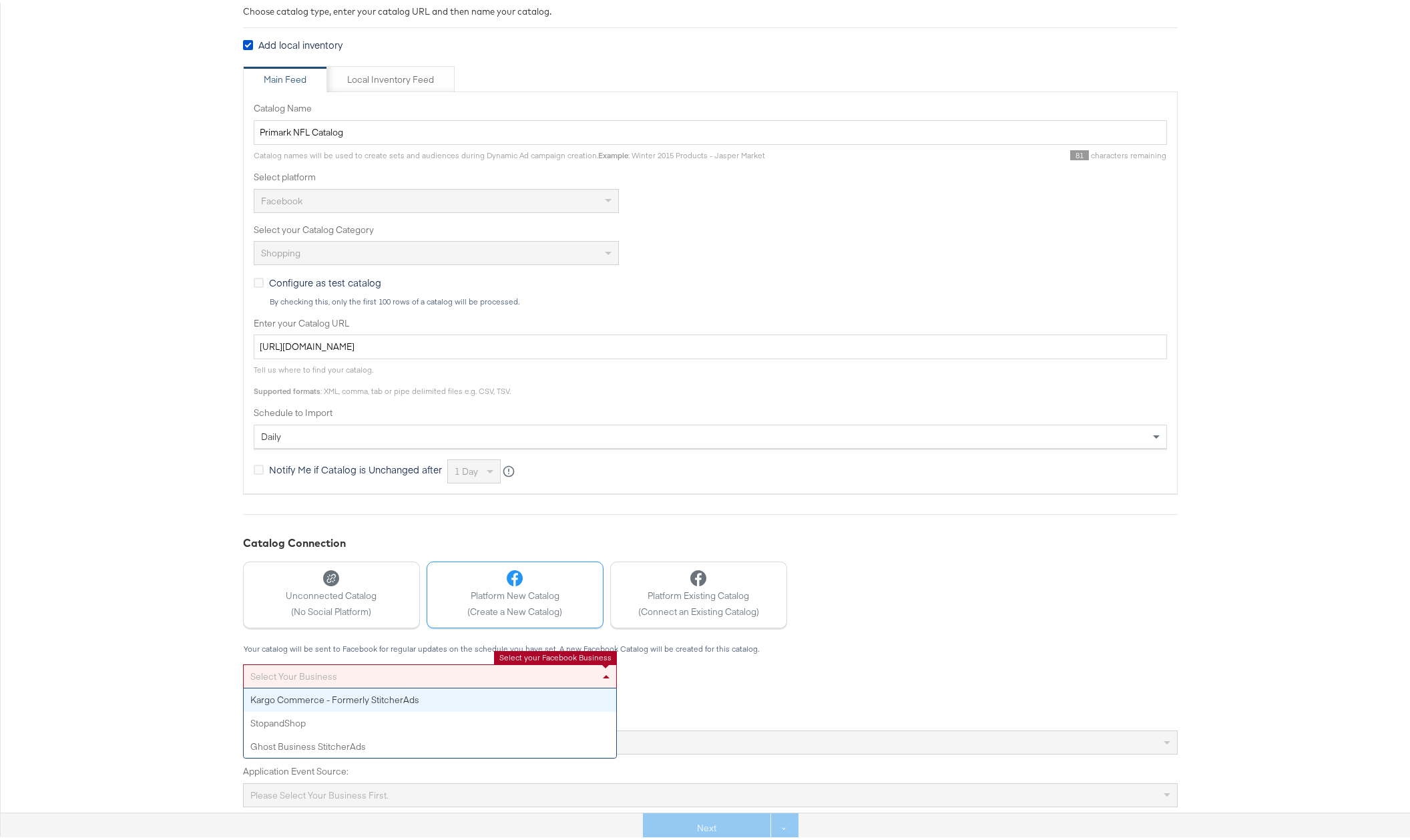
click at [599, 668] on span at bounding box center [608, 674] width 17 height 23
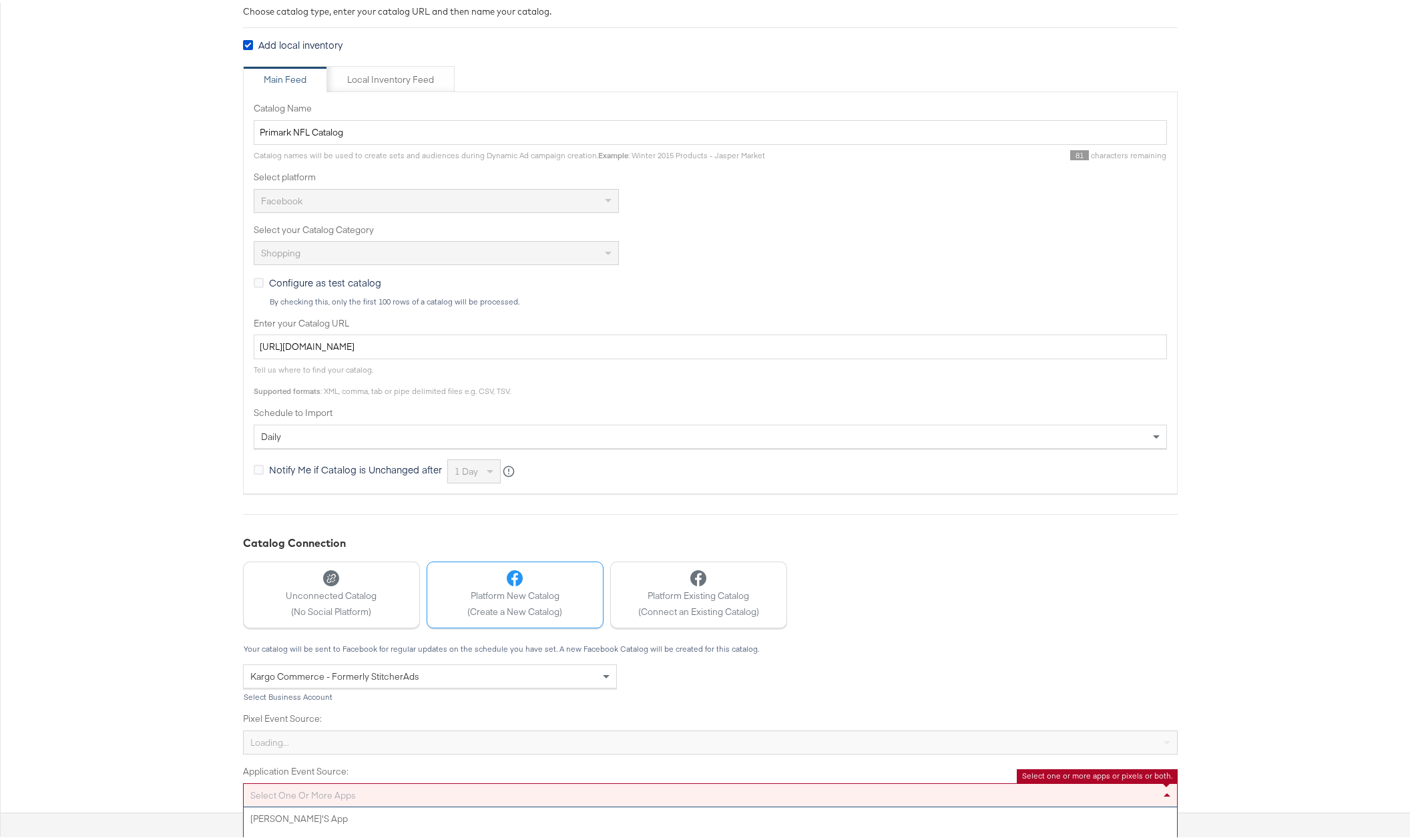
click at [347, 789] on div "Select one or more apps Adam's App Anthropologie Consumer App Azadea Belk BG iO…" at bounding box center [710, 792] width 935 height 24
type input "p"
click at [351, 795] on div "Prim Prim" at bounding box center [710, 792] width 935 height 24
drag, startPoint x: 282, startPoint y: 788, endPoint x: 87, endPoint y: 769, distance: 195.9
click at [87, 769] on div "Configure Your Catalog Settings Choose catalog type, enter your catalog URL and…" at bounding box center [710, 393] width 1420 height 875
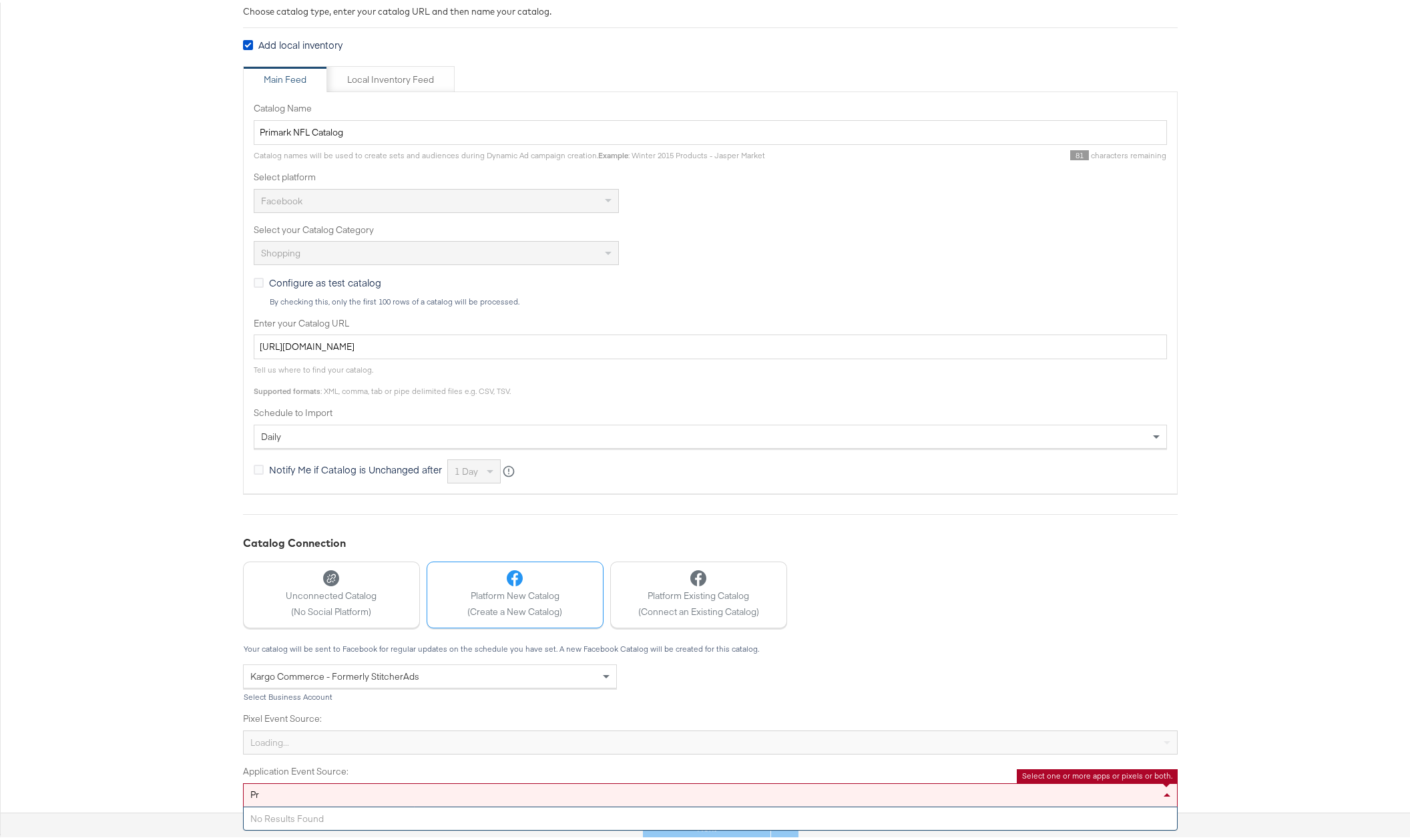
type input "P"
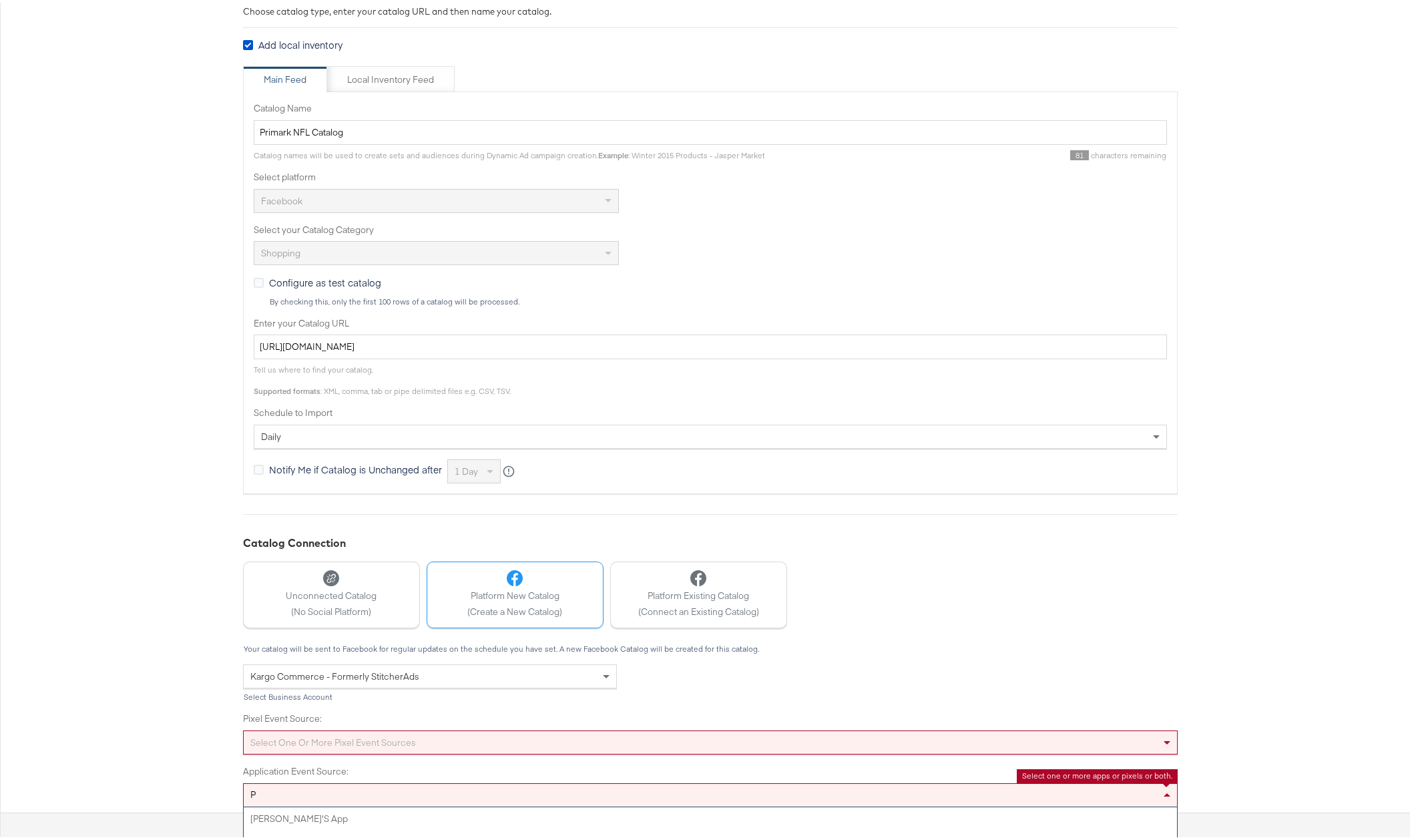
scroll to position [312, 0]
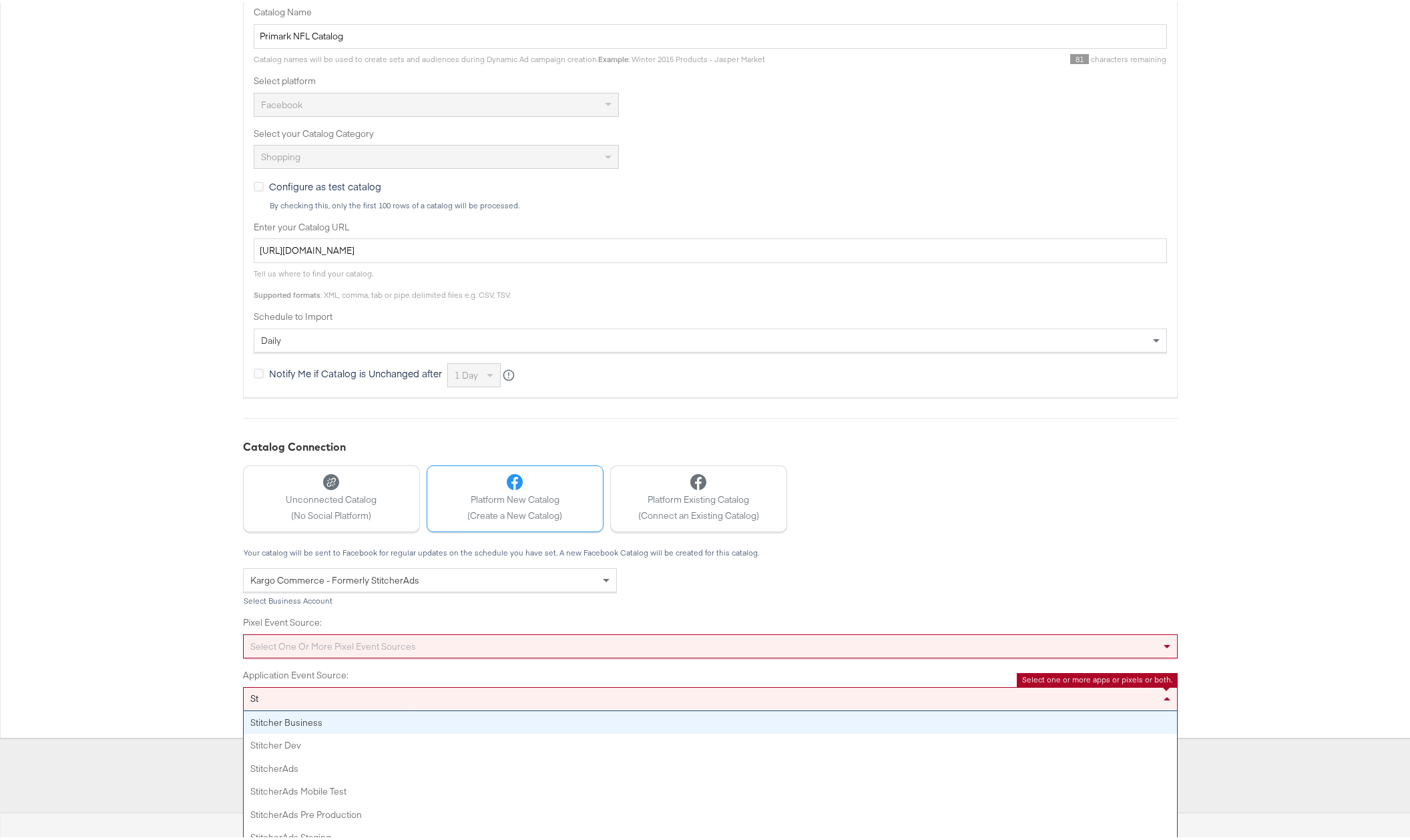
type input "S"
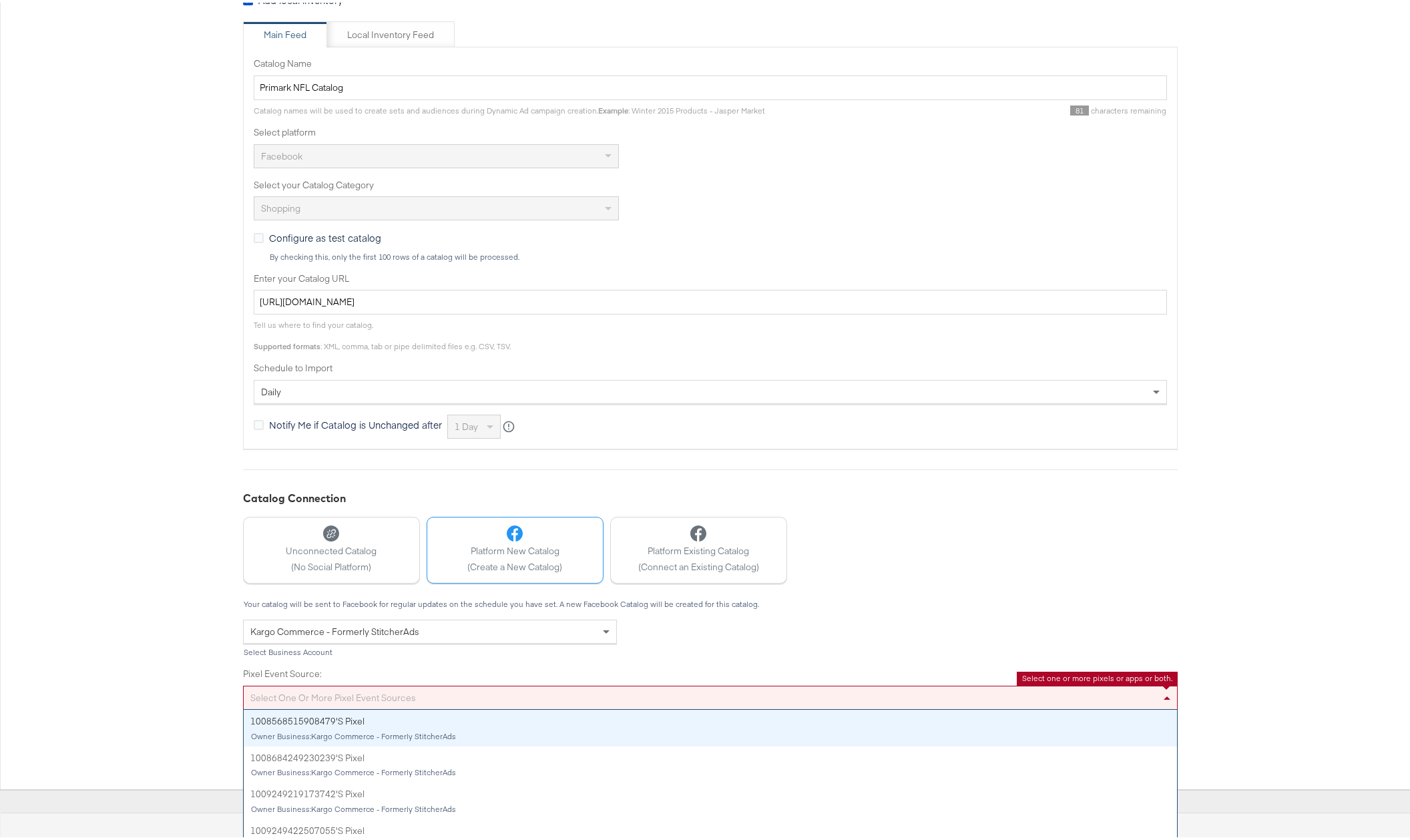
click at [375, 642] on div "Your catalog will be sent to Facebook for regular updates on the schedule you h…" at bounding box center [710, 678] width 935 height 162
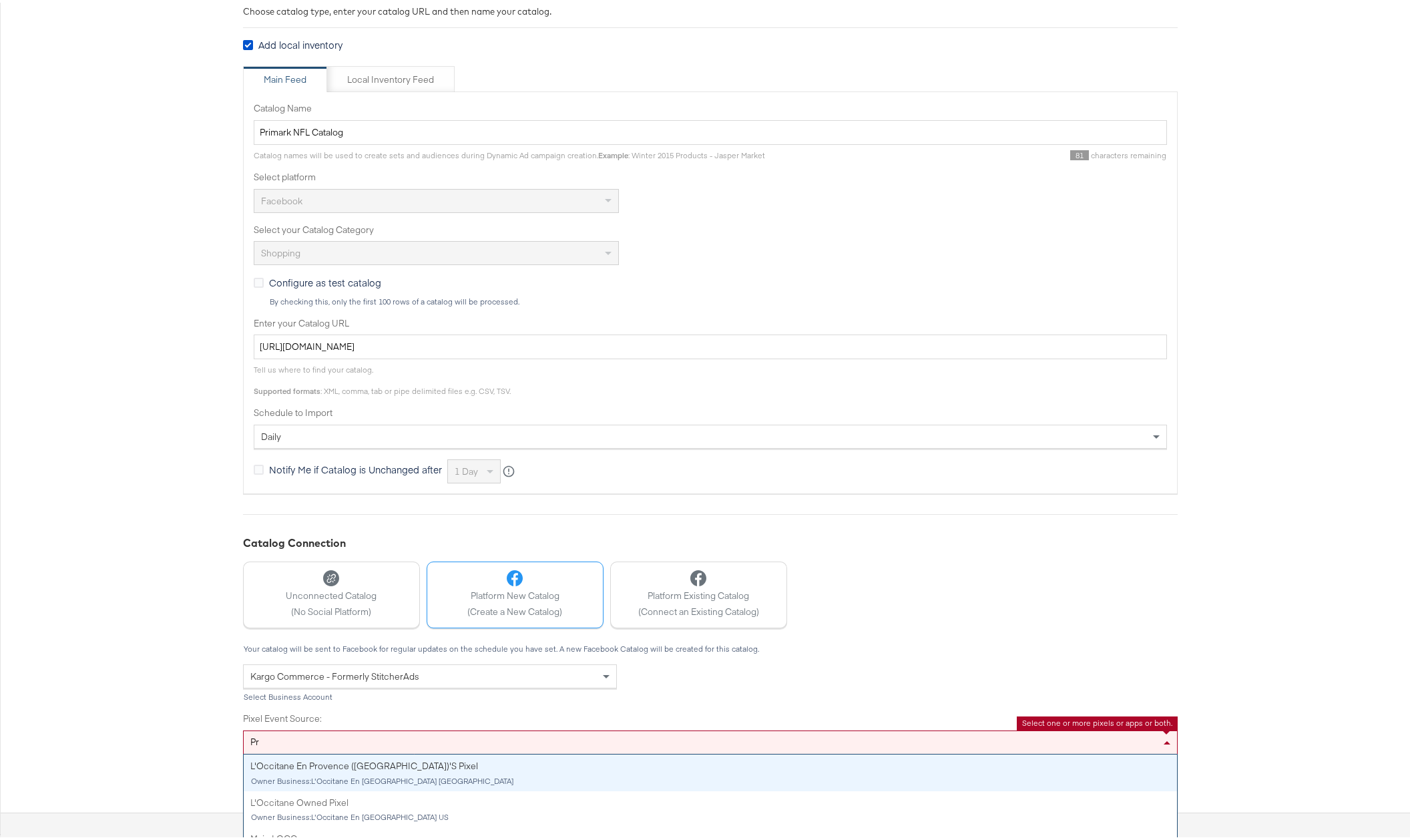
scroll to position [260, 0]
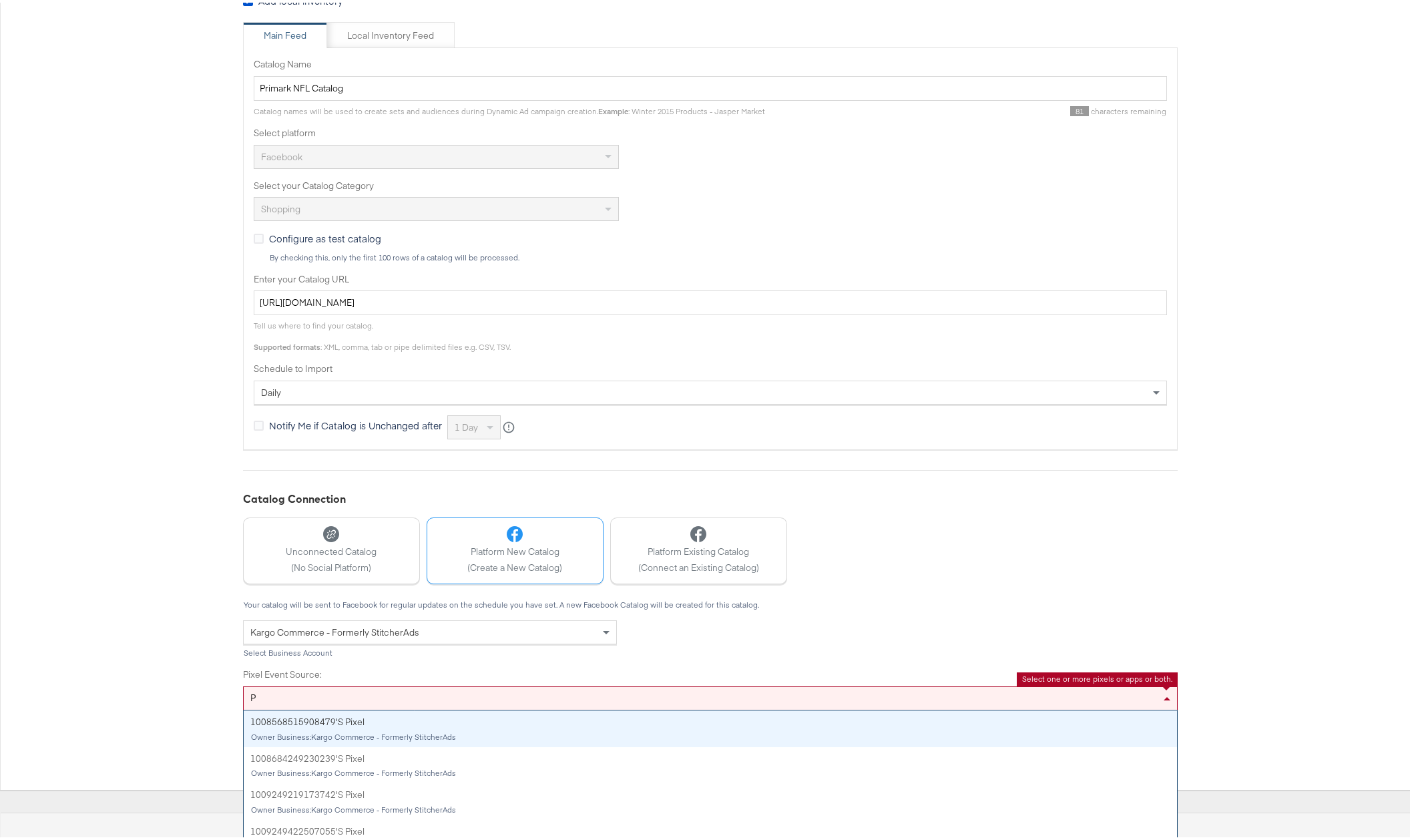
type input "P"
click at [502, 665] on div "Your catalog will be sent to Facebook for regular updates on the schedule you h…" at bounding box center [710, 678] width 935 height 162
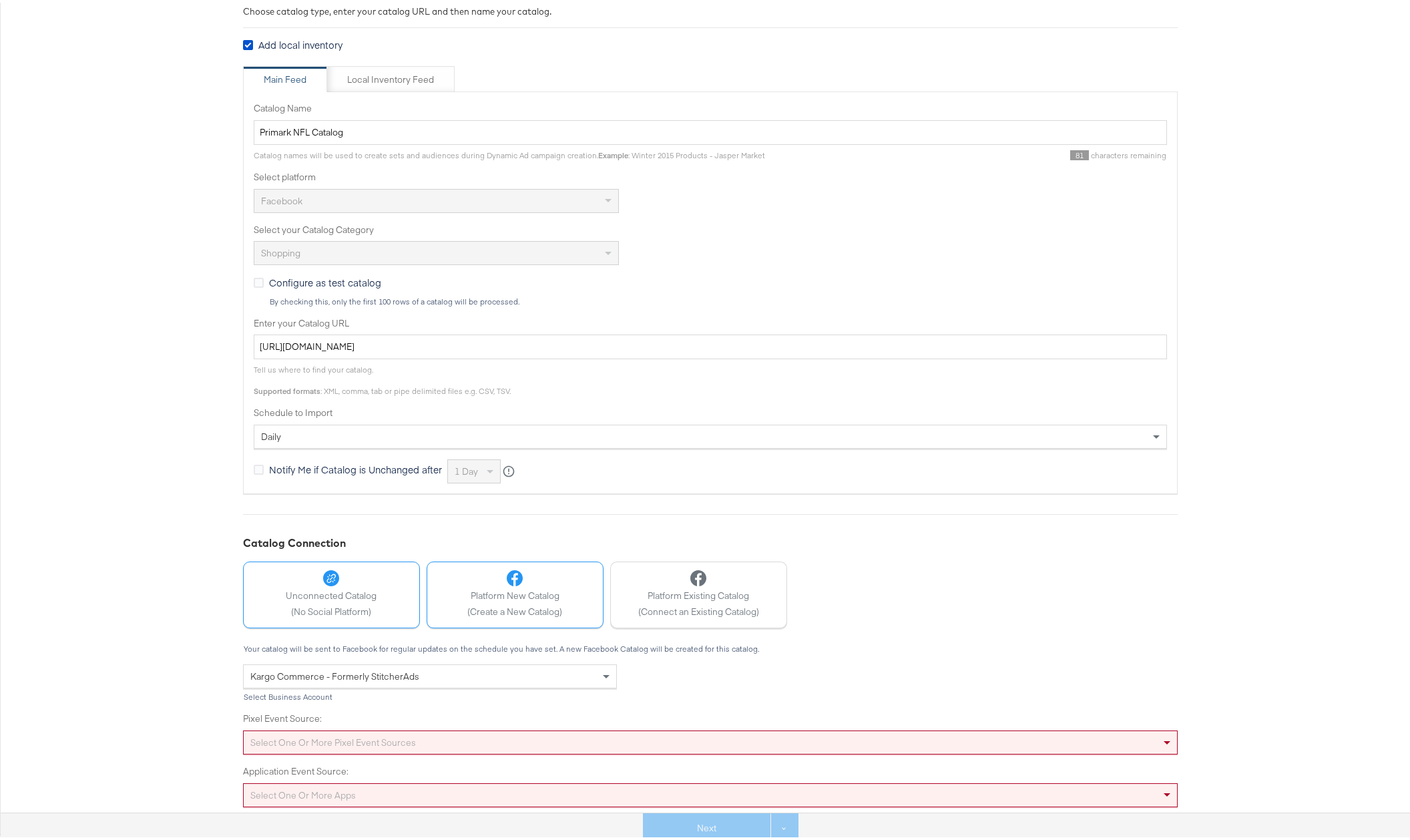
click at [355, 599] on div "Unconnected Catalog (No Social Platform)" at bounding box center [331, 592] width 91 height 48
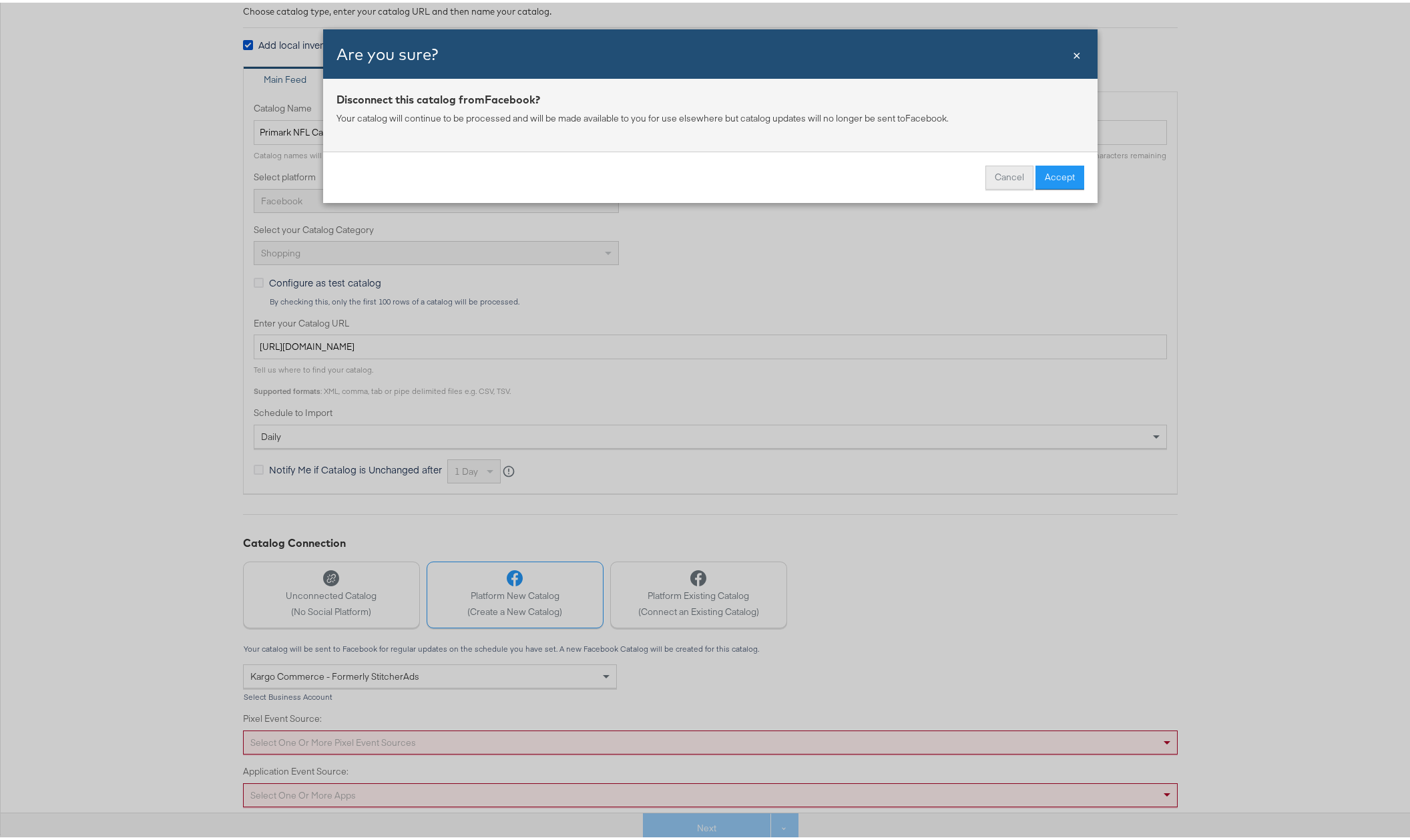
click at [1010, 175] on button "Cancel" at bounding box center [1009, 175] width 48 height 24
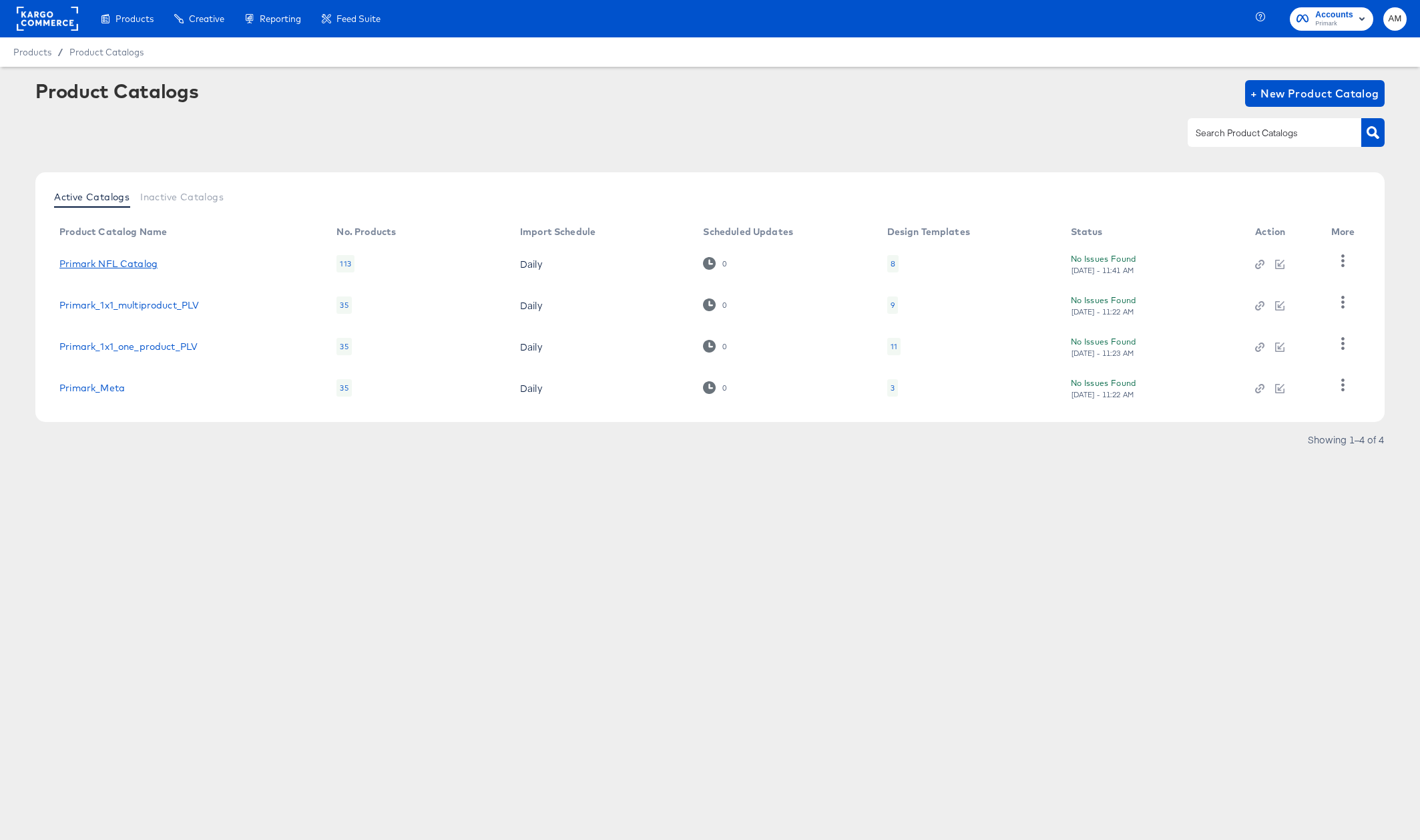
click at [125, 265] on link "Primark NFL Catalog" at bounding box center [108, 264] width 98 height 11
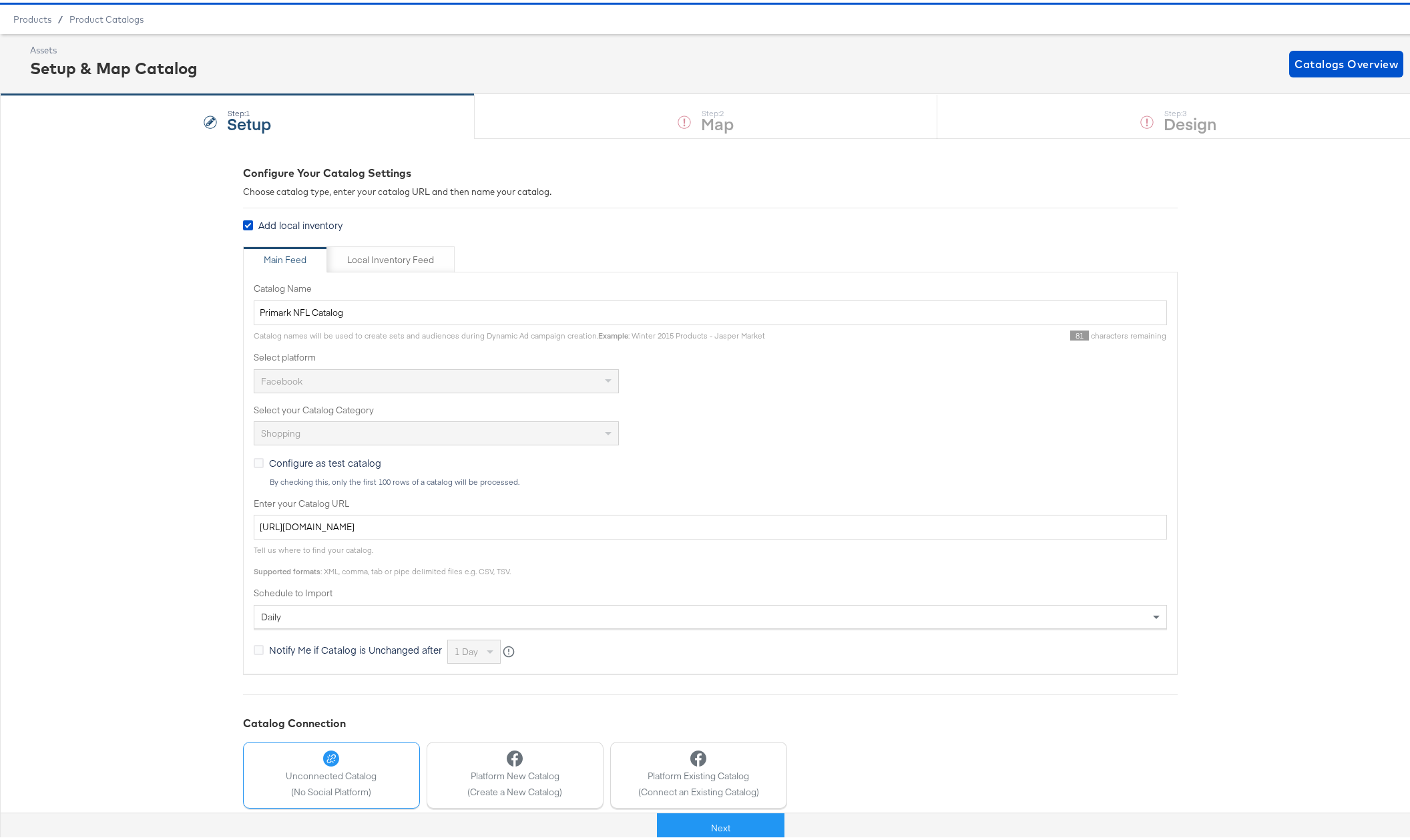
scroll to position [112, 0]
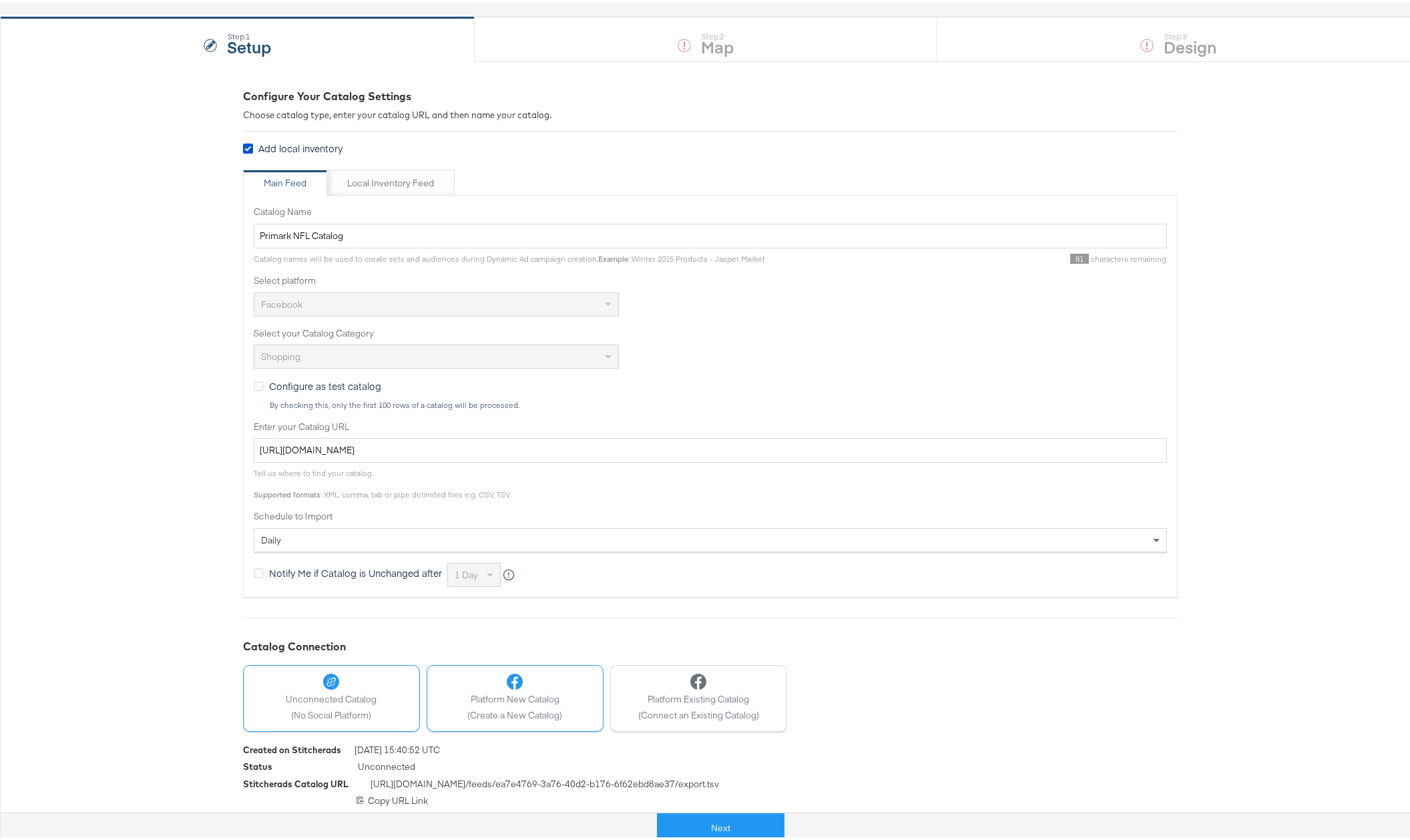
click at [491, 703] on div "Platform New Catalog (Create a New Catalog)" at bounding box center [514, 695] width 95 height 48
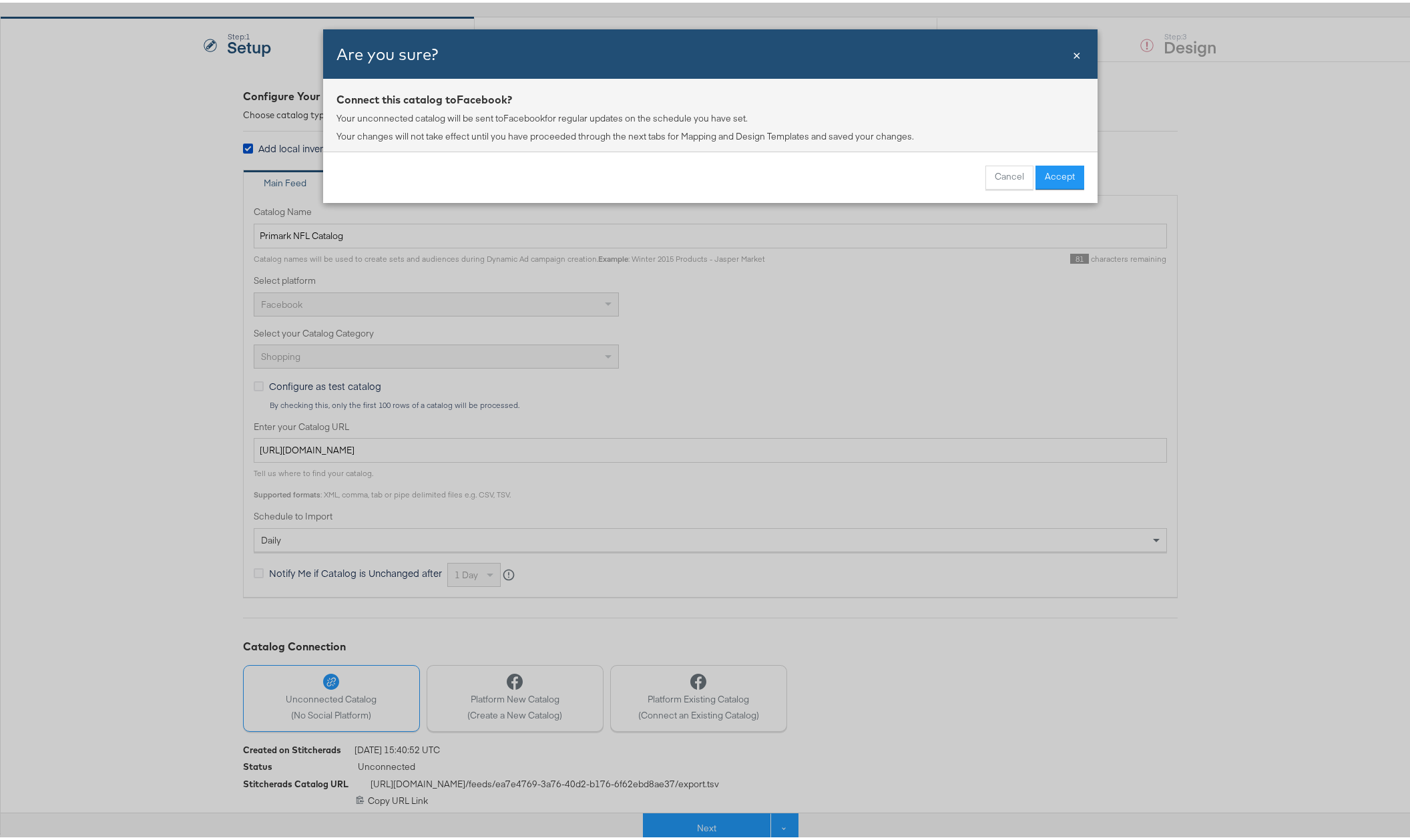
drag, startPoint x: 1003, startPoint y: 174, endPoint x: 689, endPoint y: 201, distance: 315.2
click at [1003, 174] on button "Cancel" at bounding box center [1009, 175] width 48 height 24
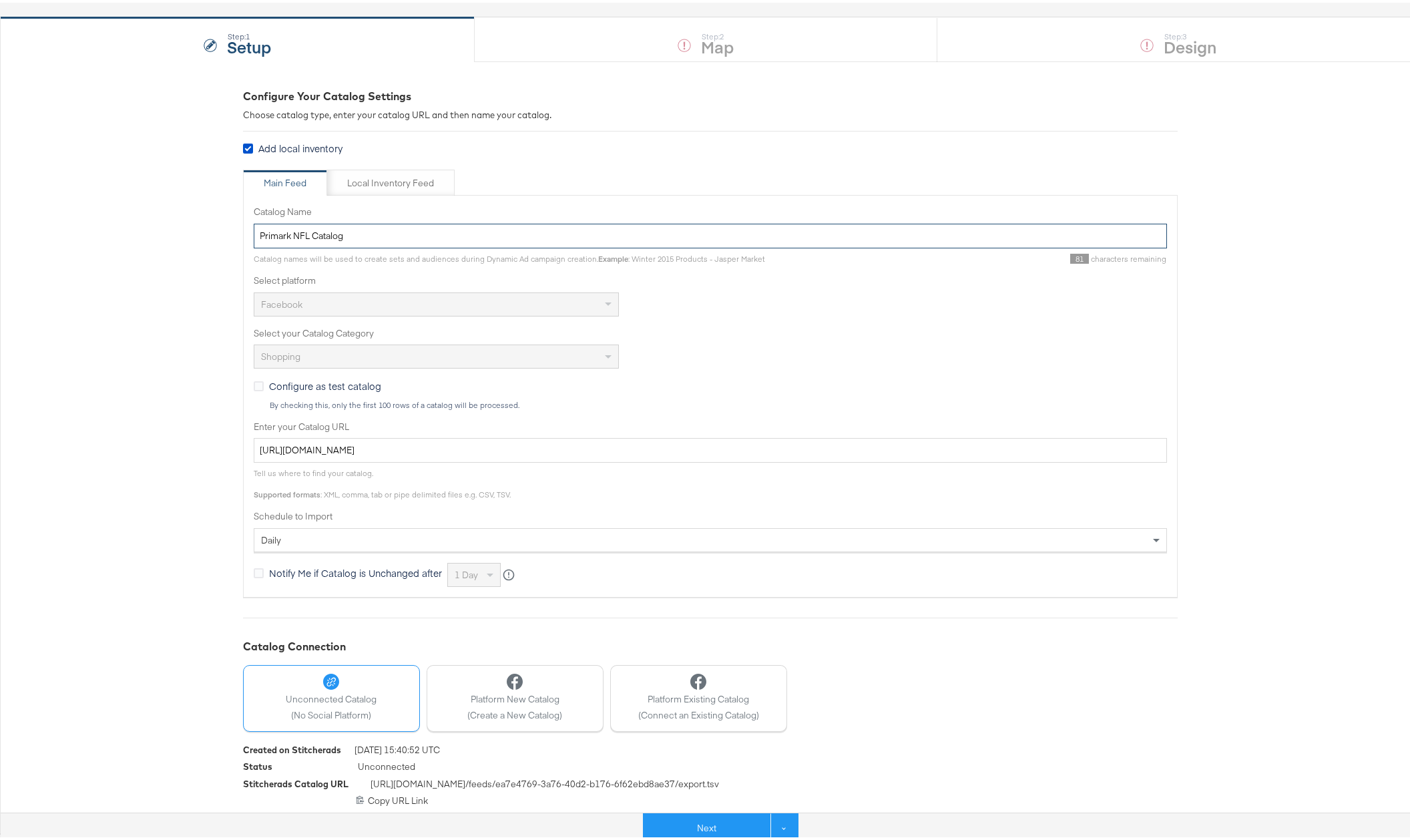
drag, startPoint x: 396, startPoint y: 231, endPoint x: 127, endPoint y: 228, distance: 269.0
click at [128, 228] on div "Configure Your Catalog Settings Choose catalog type, enter your catalog URL and…" at bounding box center [710, 444] width 1420 height 772
paste input "Catalog_products_Primark_NYC 2.0_Kargo"
drag, startPoint x: 394, startPoint y: 234, endPoint x: 402, endPoint y: 235, distance: 8.1
click at [402, 235] on input "Catalog_products_Primark_NYC 2.0_Kargo" at bounding box center [710, 233] width 913 height 25
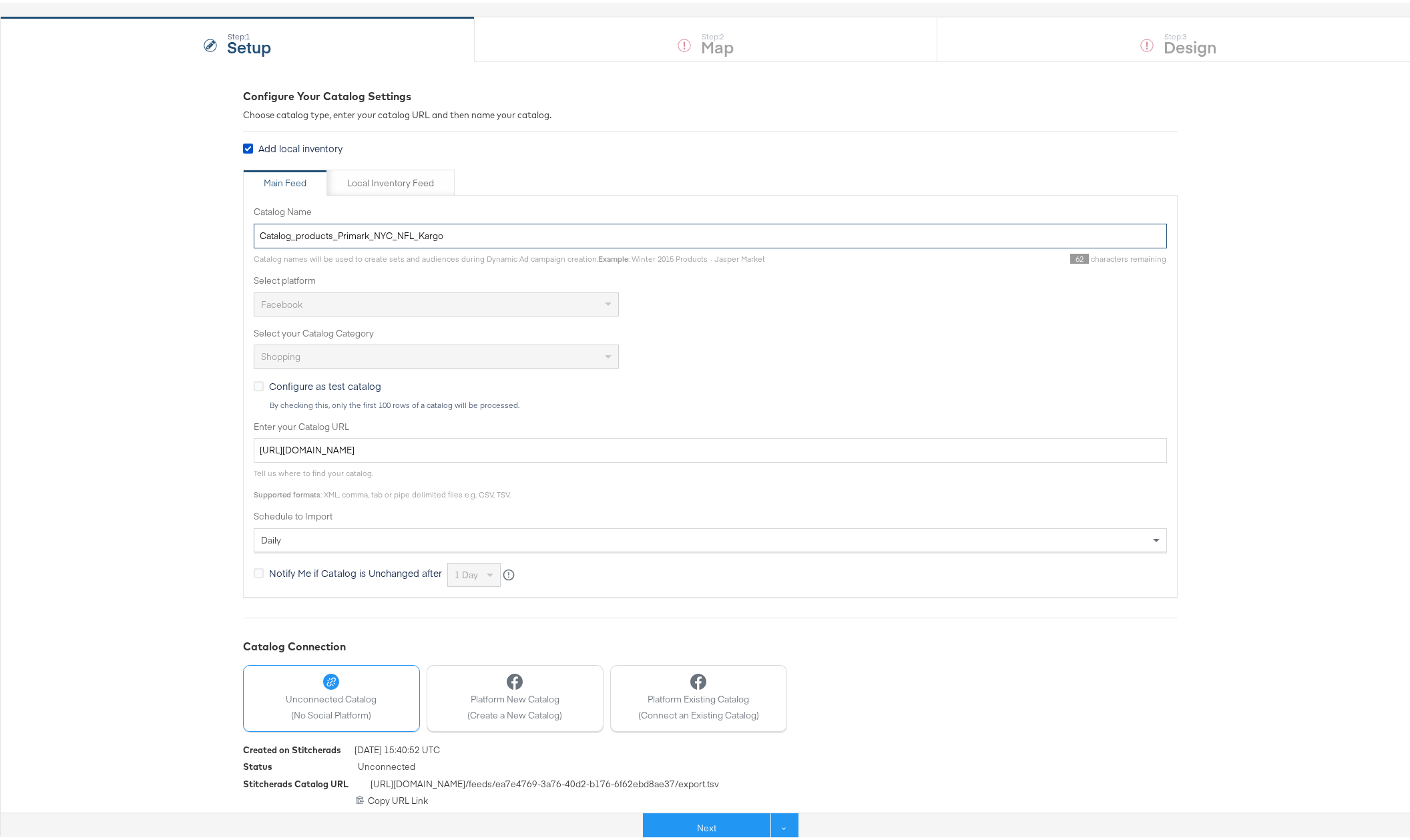
type input "Catalog_products_Primark_NYC_NFL_Kargo"
click at [734, 383] on div "Configure as test catalog By checking this, only the first 100 rows of a catalo…" at bounding box center [710, 392] width 913 height 31
click at [486, 687] on div "Platform New Catalog (Create a New Catalog)" at bounding box center [514, 695] width 95 height 48
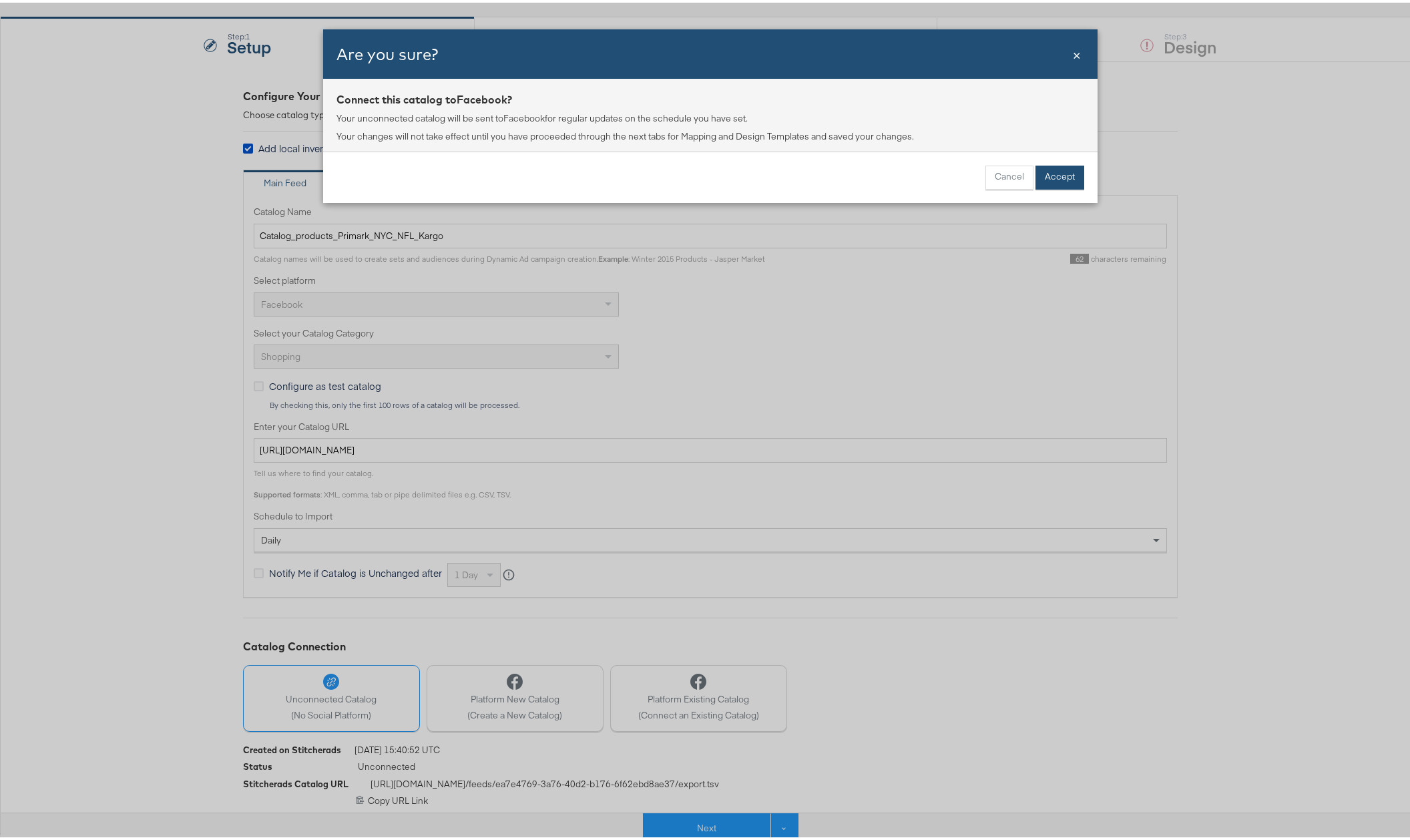
click at [1056, 172] on button "Accept" at bounding box center [1059, 175] width 48 height 24
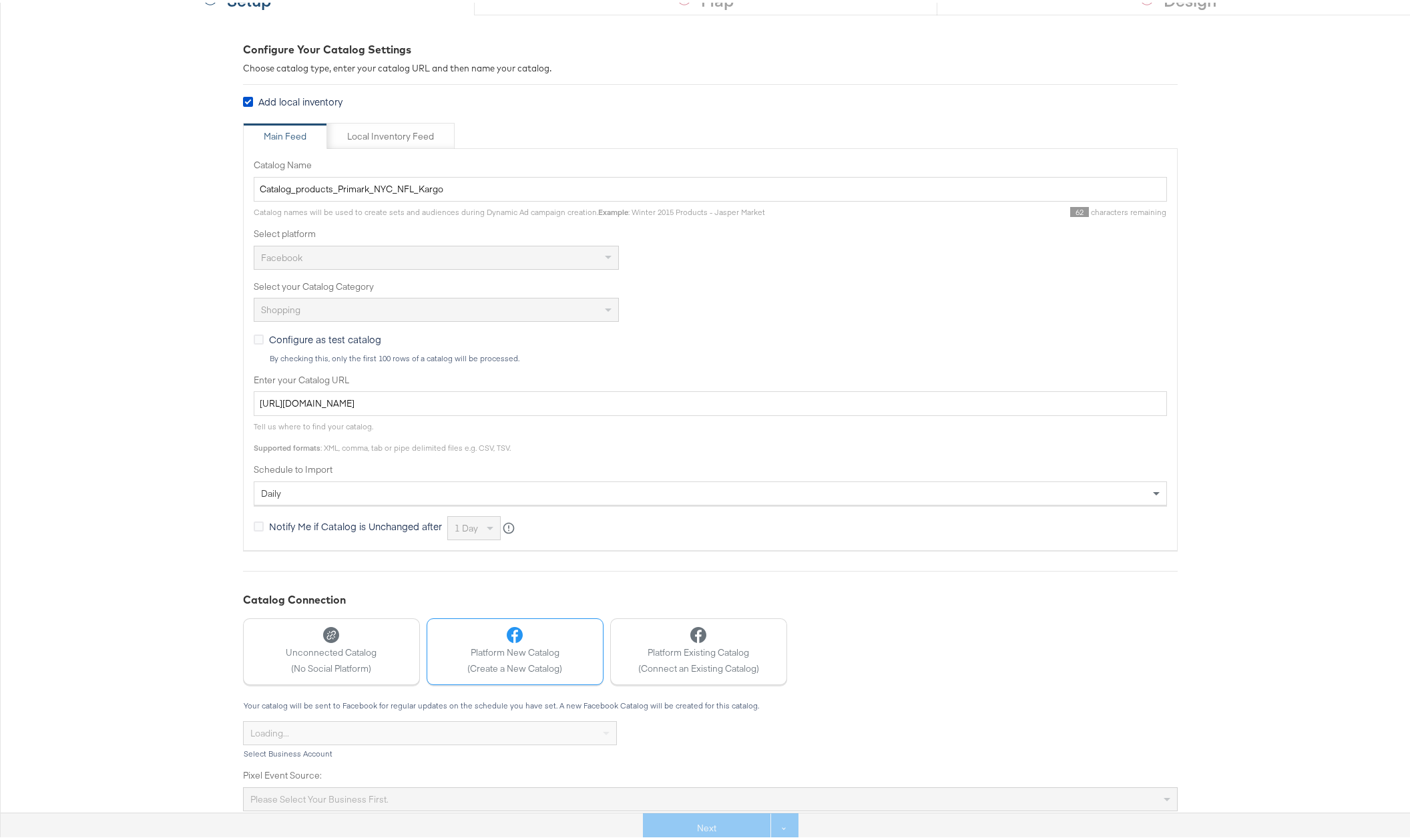
scroll to position [215, 0]
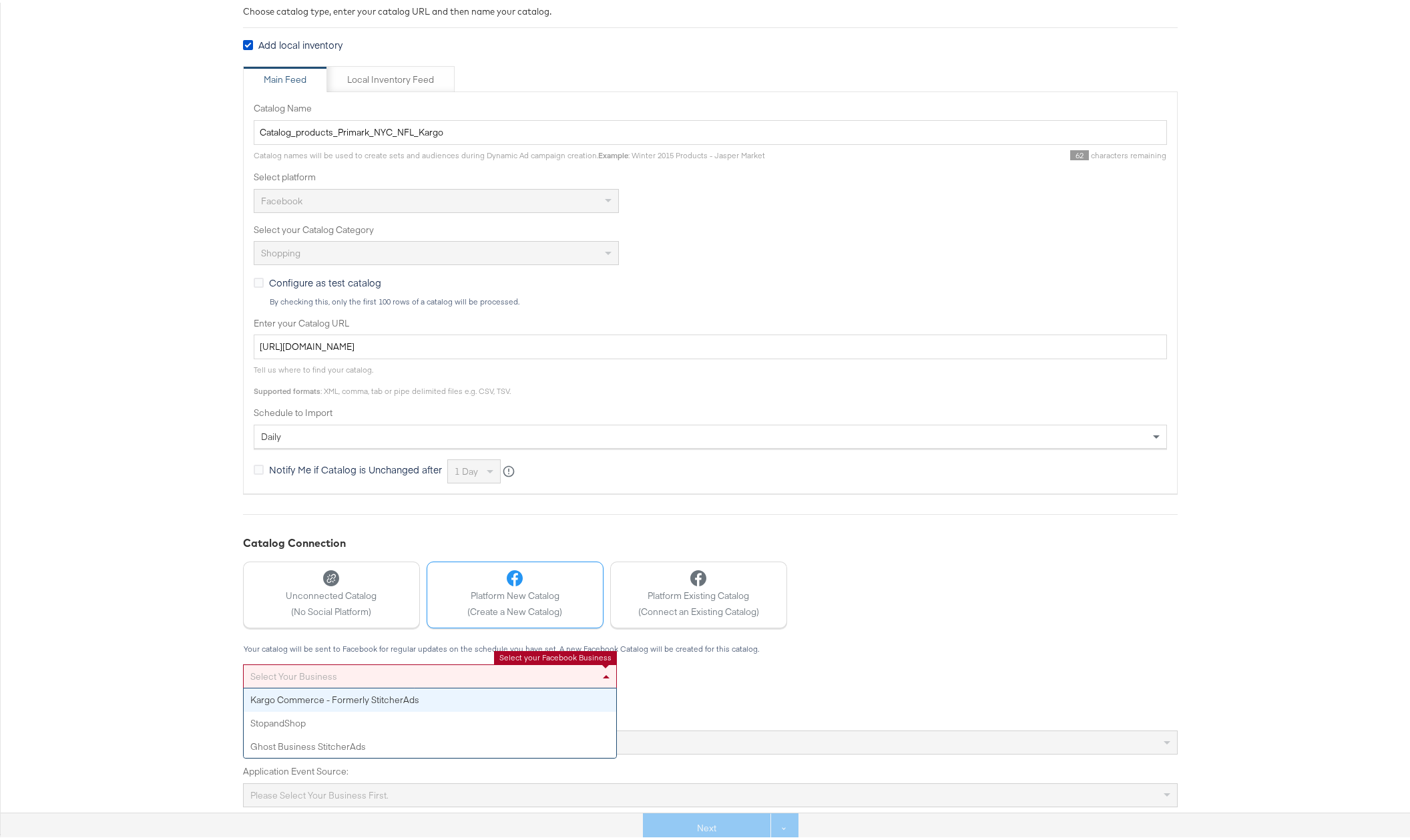
click at [342, 667] on div "Select your business" at bounding box center [430, 674] width 372 height 23
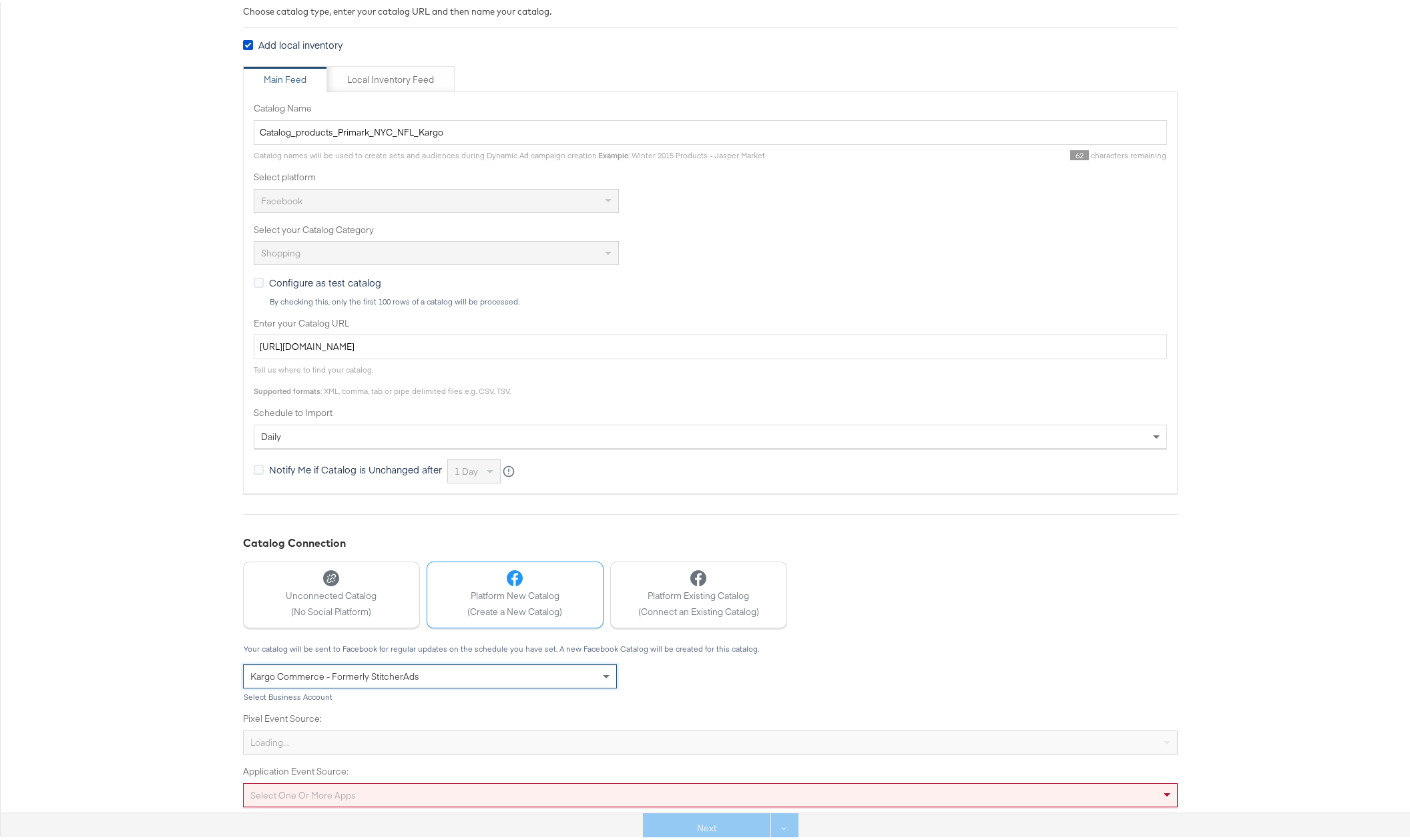
click at [320, 789] on div "Select one or more apps" at bounding box center [710, 792] width 935 height 24
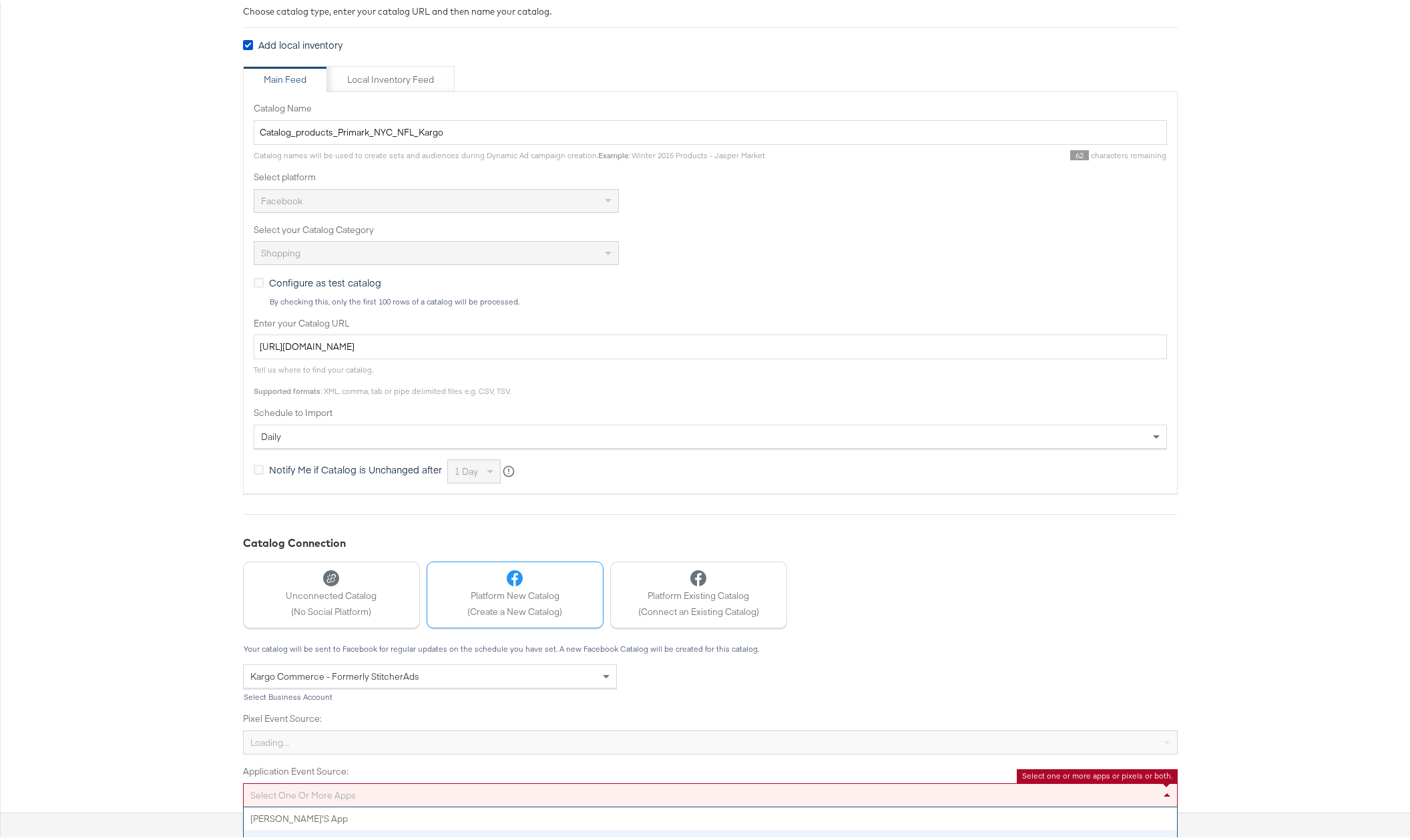
click at [846, 588] on div "Catalog Connection Unconnected Catalog (No Social Platform) Platform New Catalo…" at bounding box center [710, 668] width 935 height 272
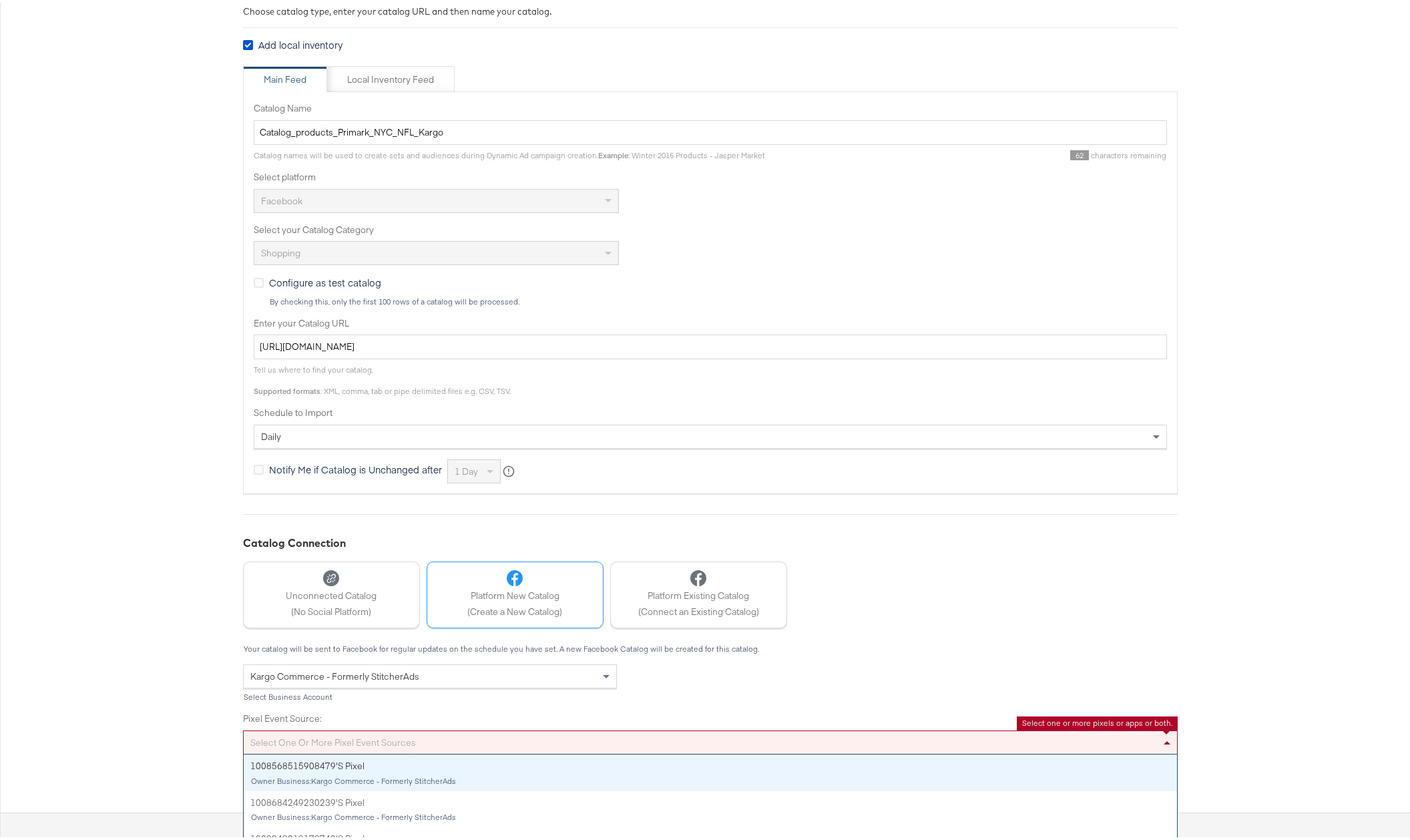
click at [446, 739] on div "Select one or more pixel event sources 1008568515908479's Pixel Owner Business:…" at bounding box center [710, 739] width 935 height 24
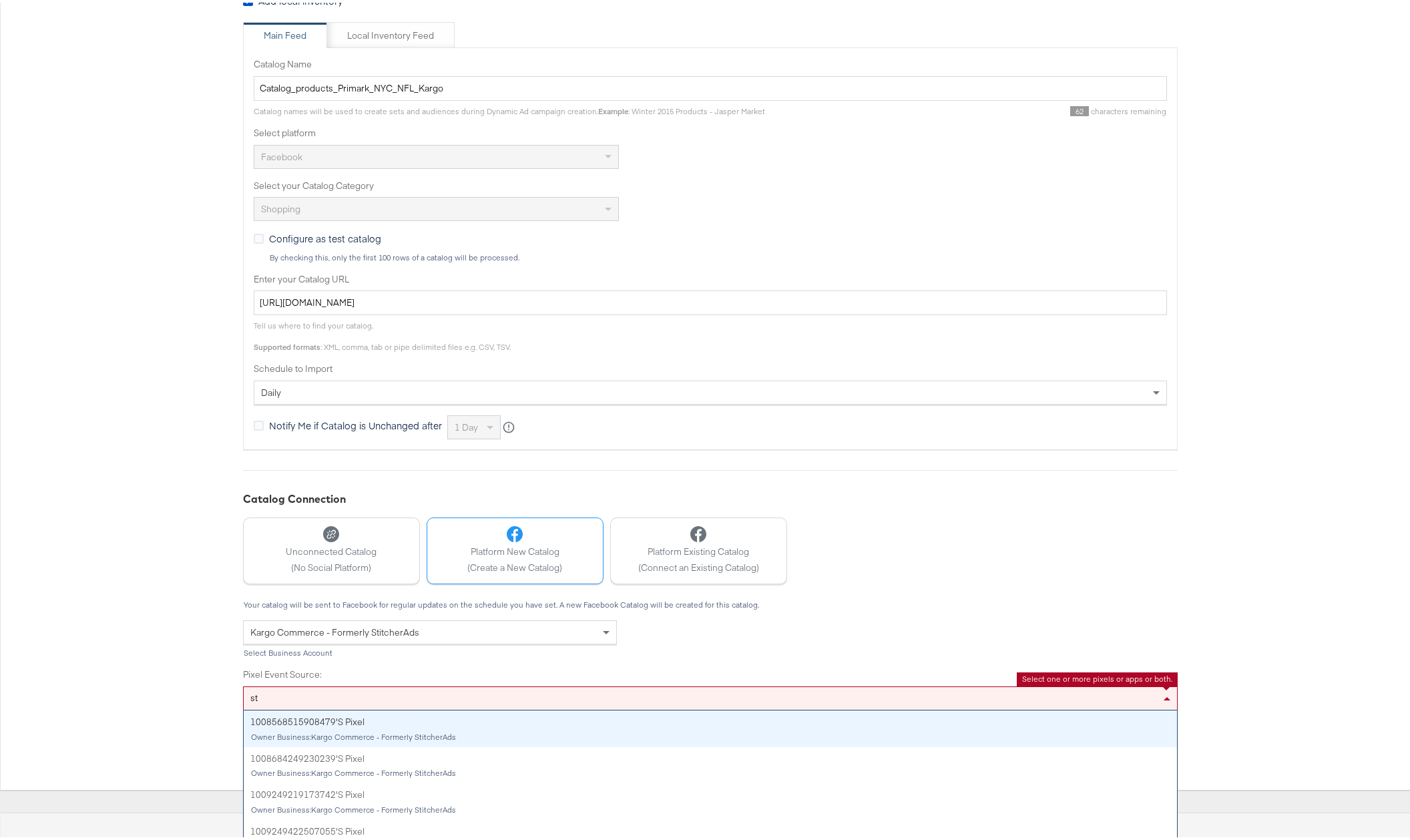
type input "s"
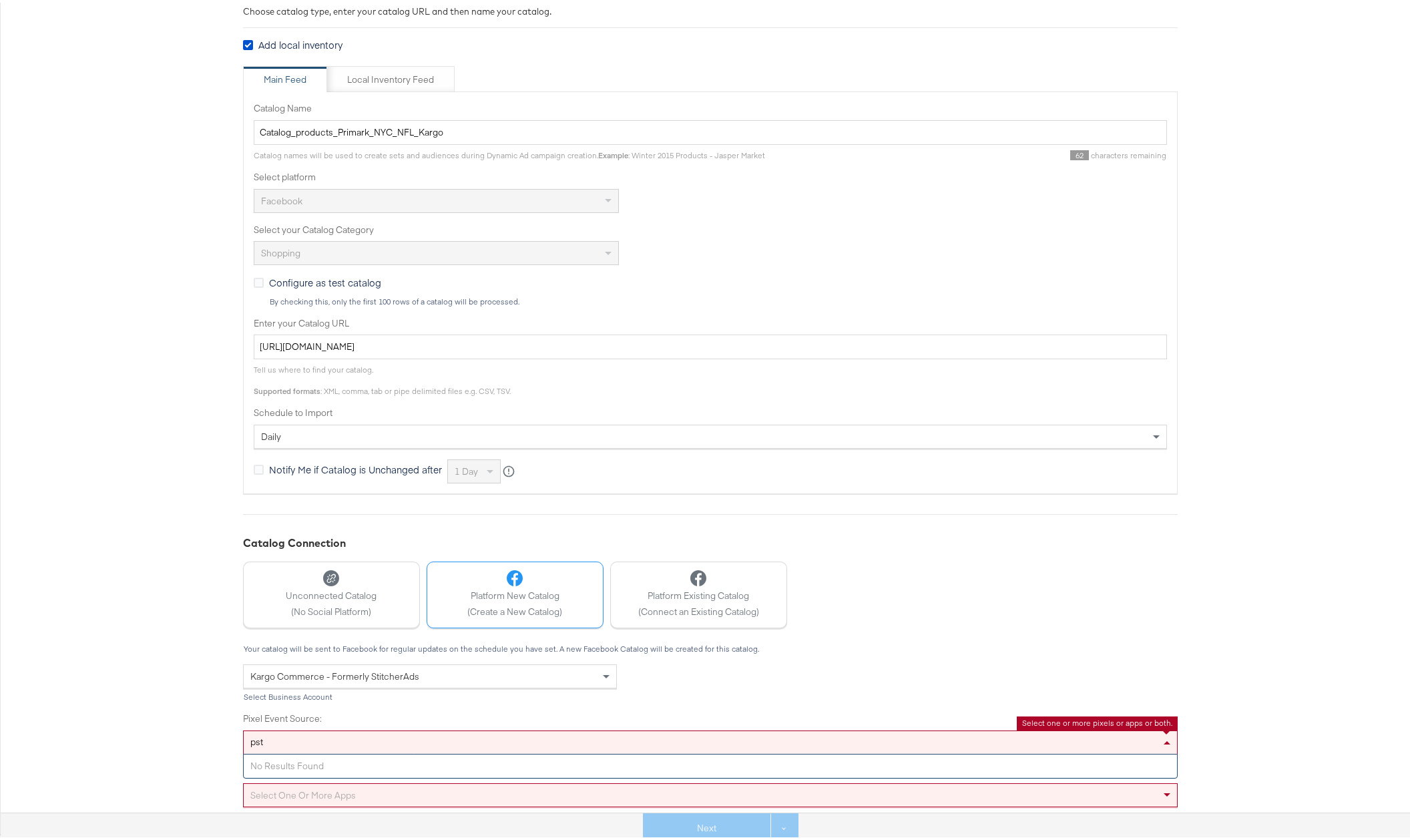
type input "pst"
click at [310, 712] on label "Pixel Event Source:" at bounding box center [710, 715] width 935 height 12
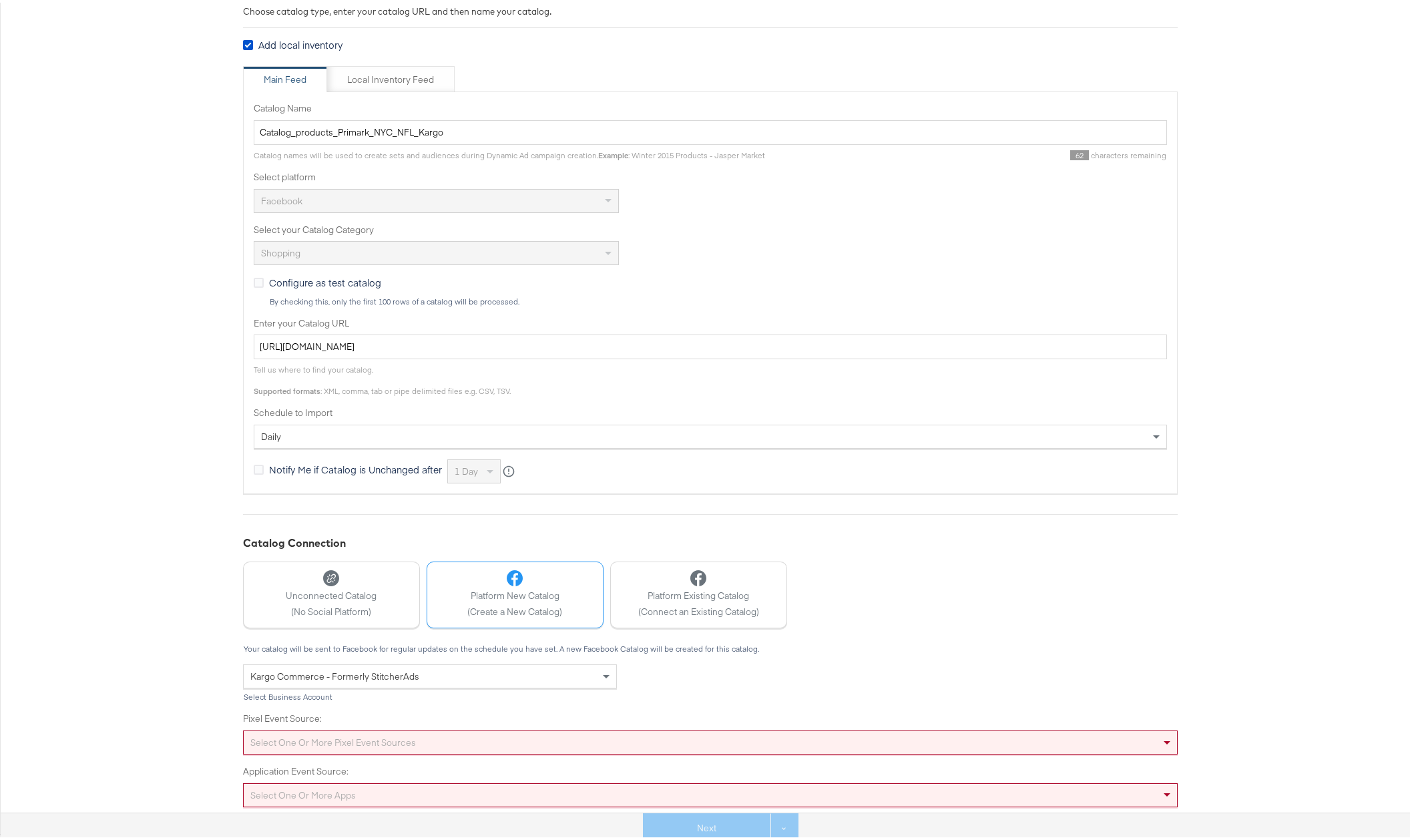
click at [328, 792] on div "Select one or more apps" at bounding box center [710, 792] width 935 height 24
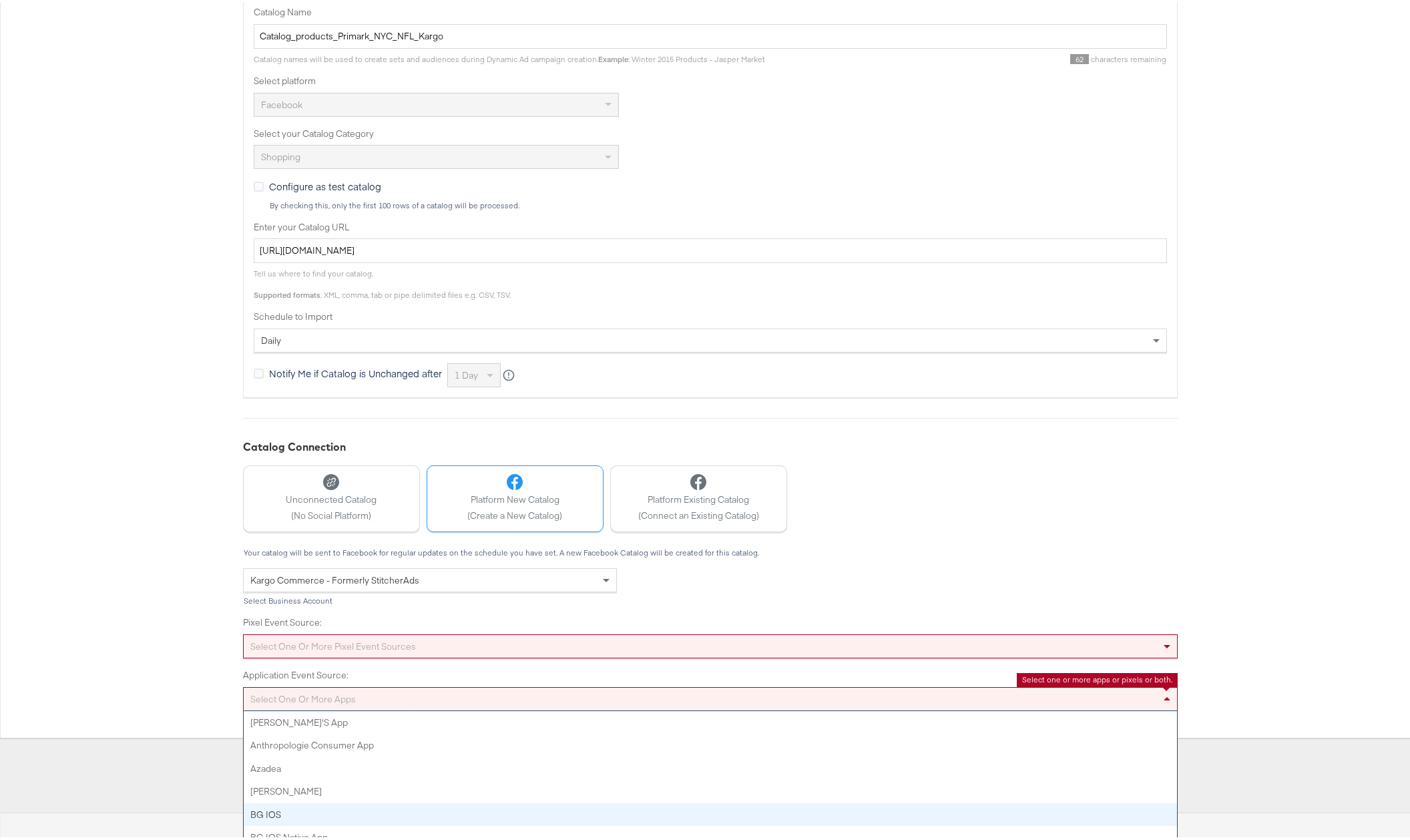
scroll to position [23, 0]
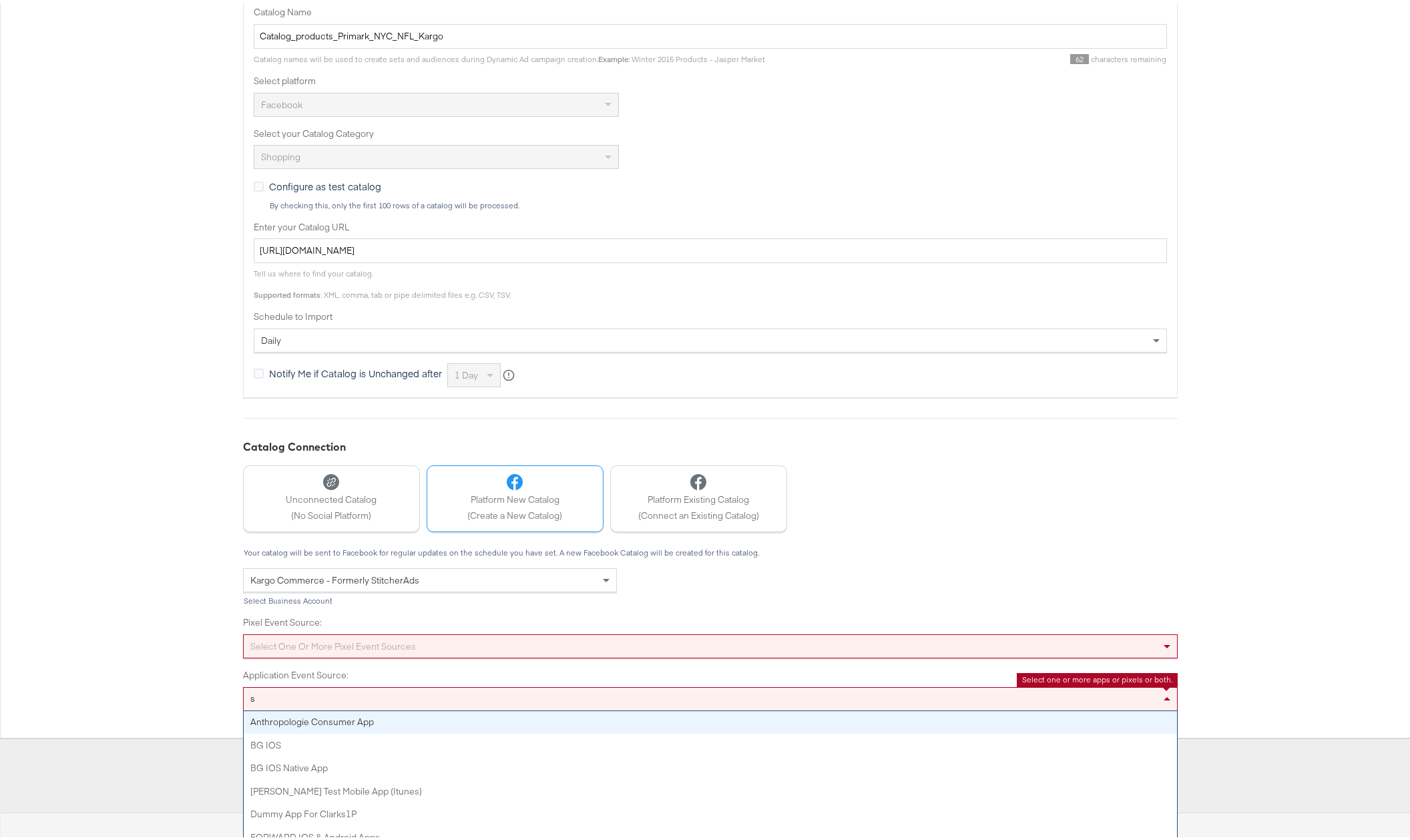
type input "st"
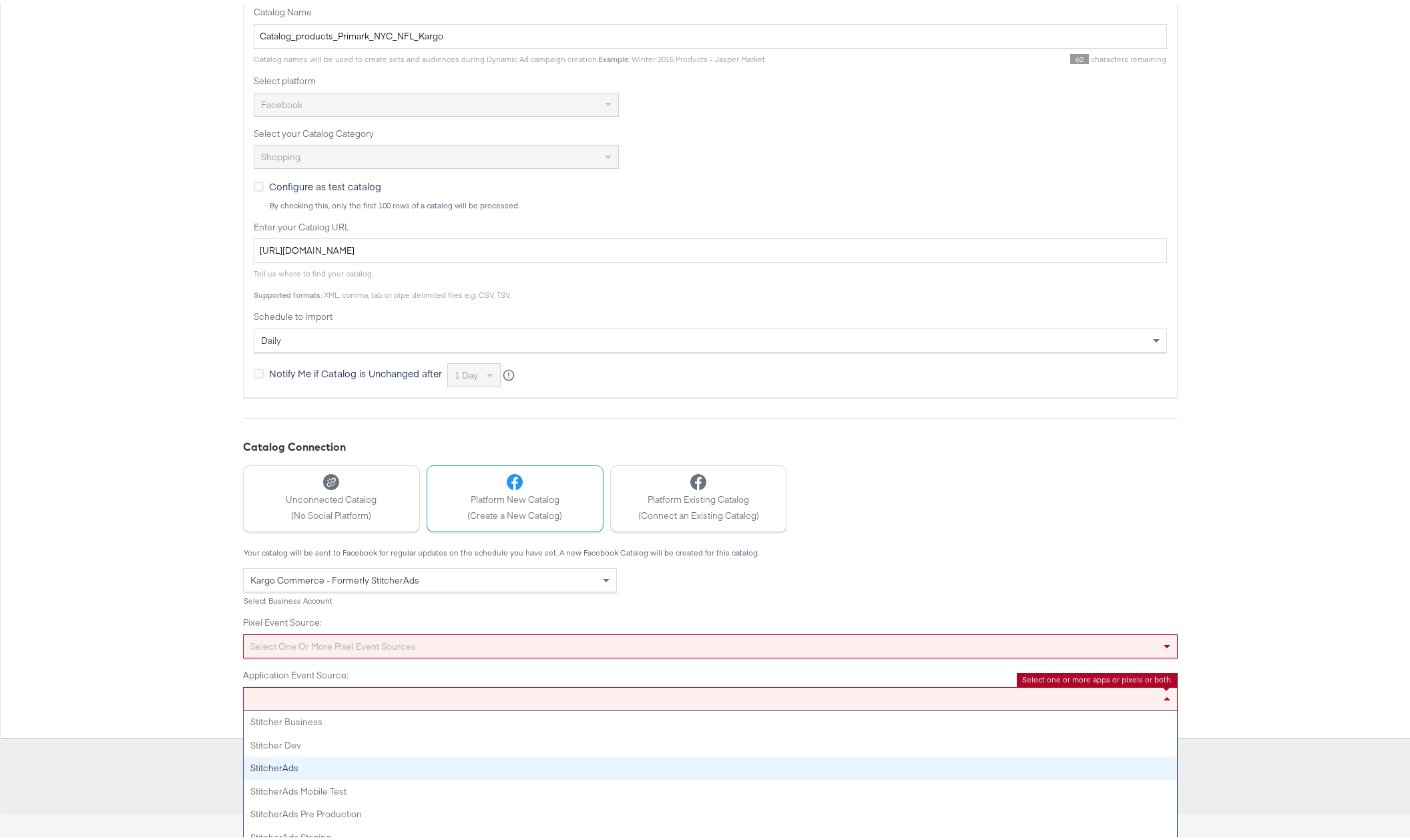
scroll to position [215, 0]
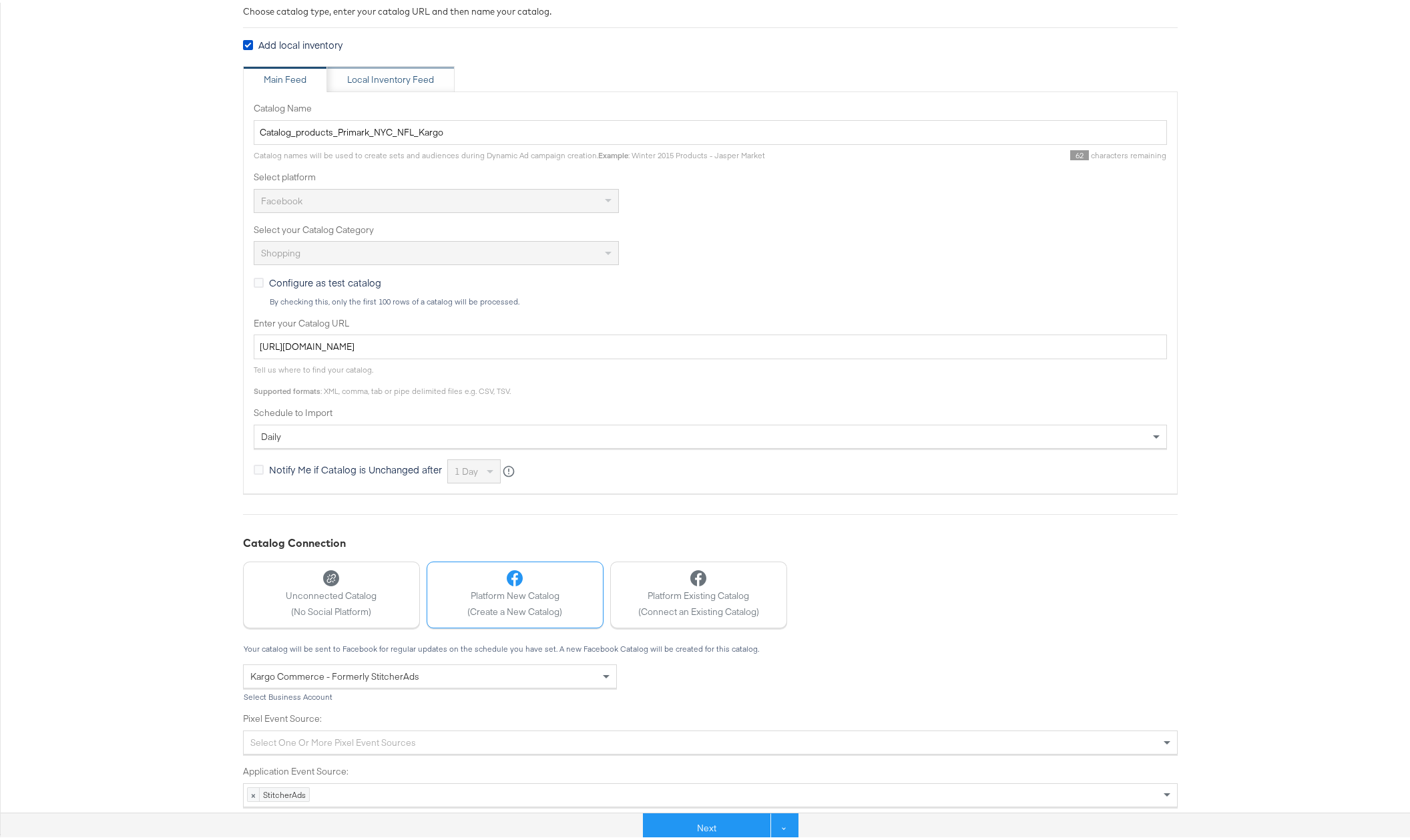
click at [399, 75] on div "Local Inventory Feed" at bounding box center [390, 77] width 87 height 12
type input "Local Inventory Feed for Primark NFL Catalog"
type input "https://ace.stitcherads.com/exports/1450/universal/none/universal/export.tsv.gz"
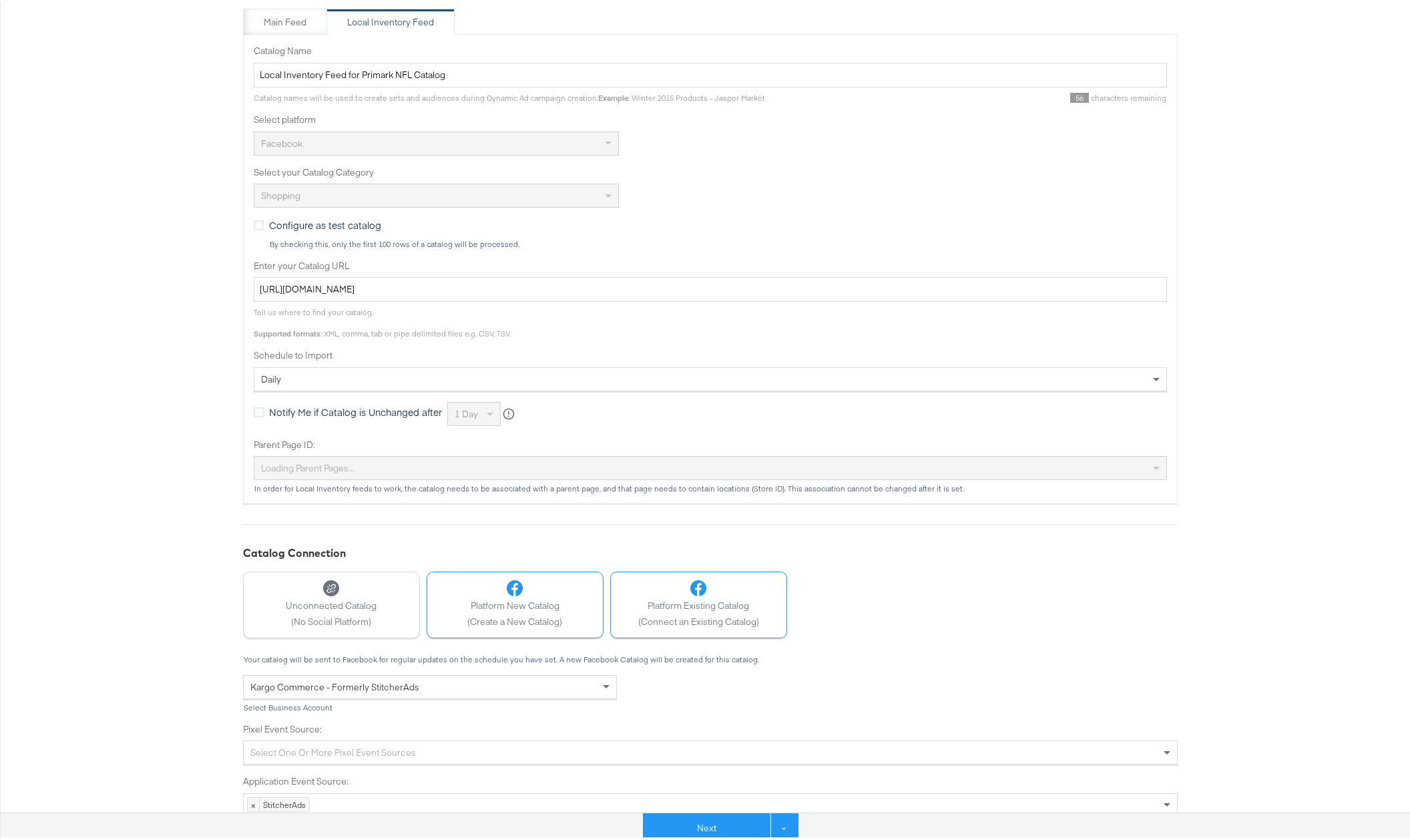
scroll to position [283, 0]
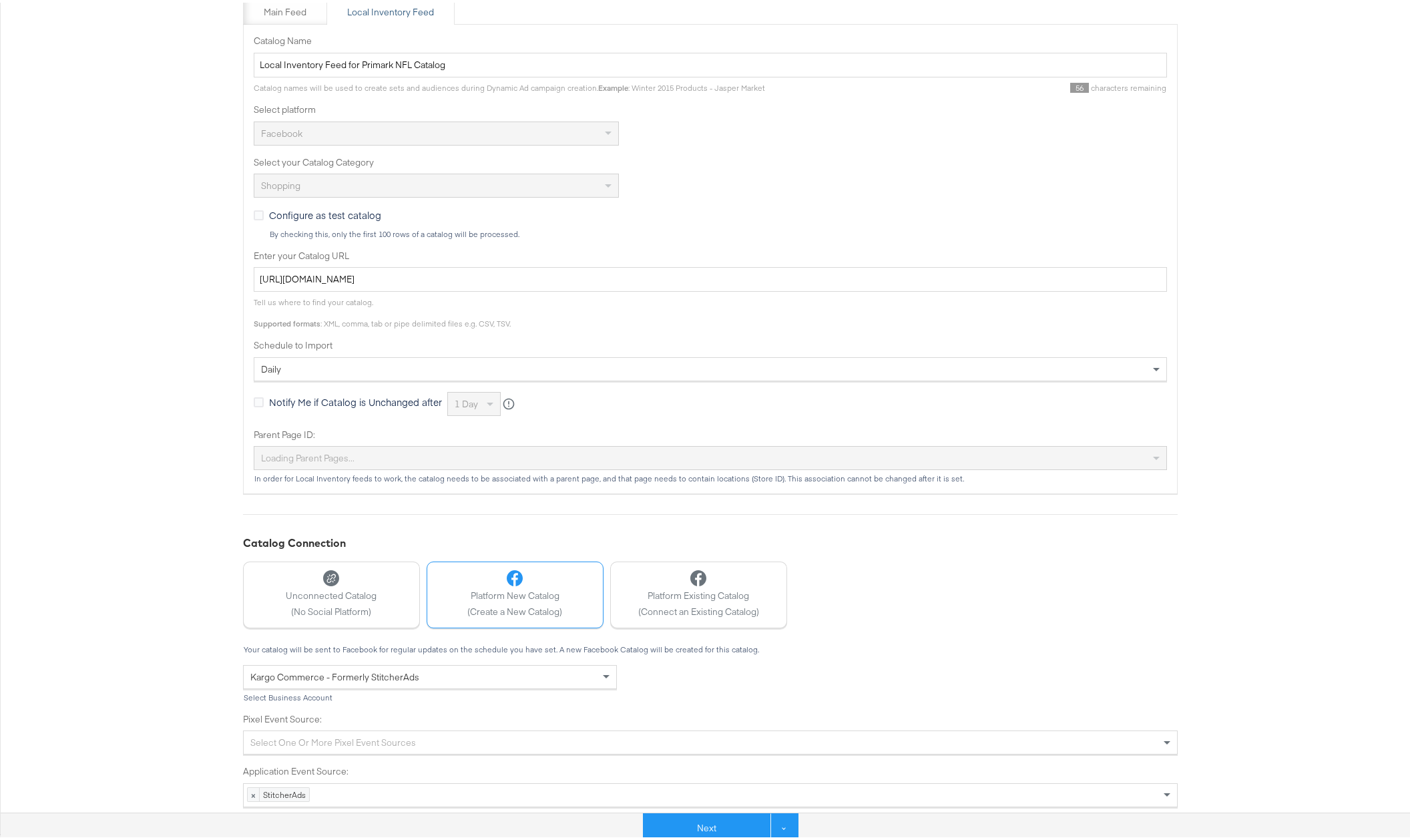
click at [298, 462] on div "Loading parent pages..." at bounding box center [710, 455] width 912 height 23
click at [392, 453] on div "Primark (US)" at bounding box center [710, 455] width 912 height 23
click at [699, 829] on button "Next" at bounding box center [707, 825] width 128 height 30
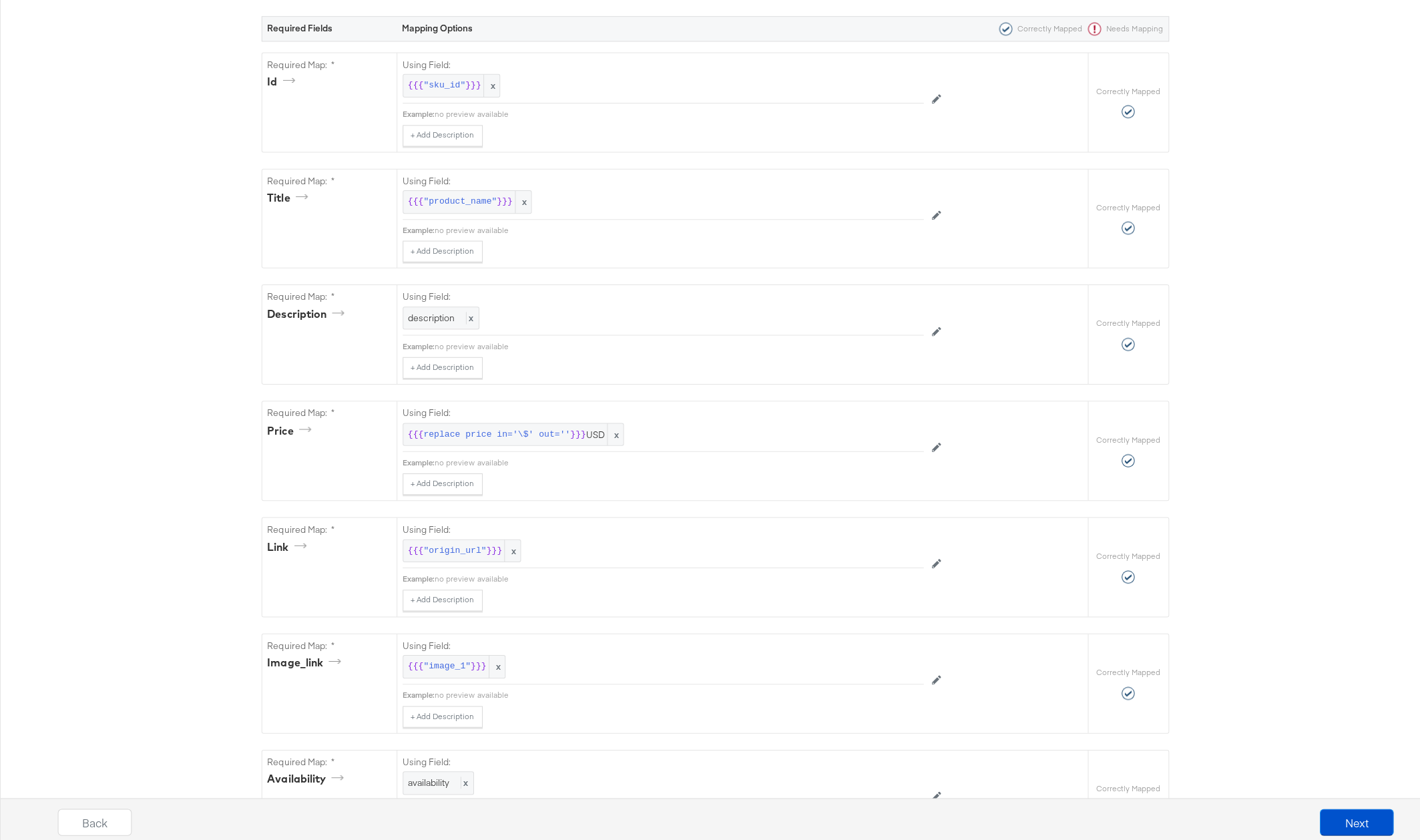
scroll to position [0, 0]
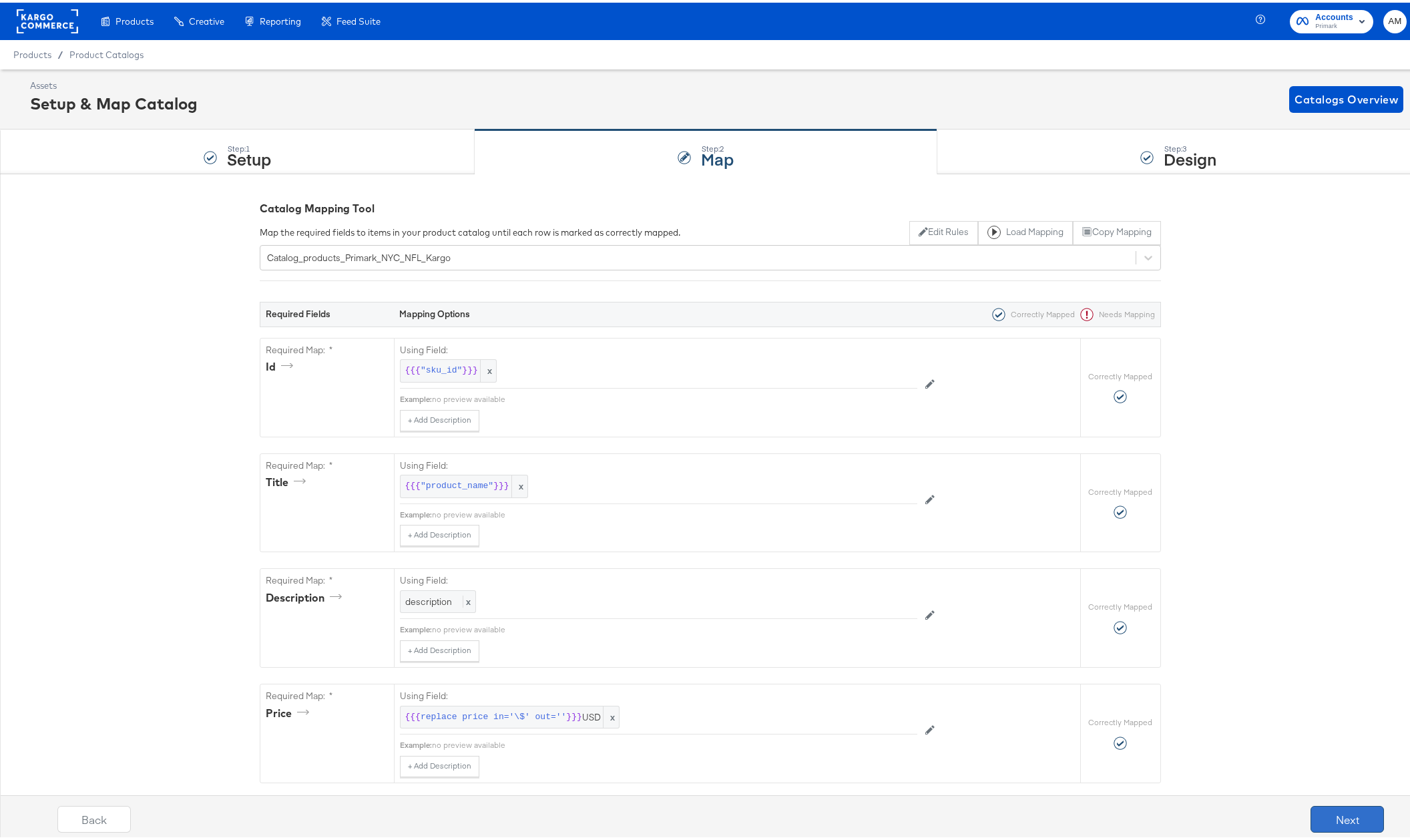
click at [1341, 817] on button "Next" at bounding box center [1346, 816] width 73 height 27
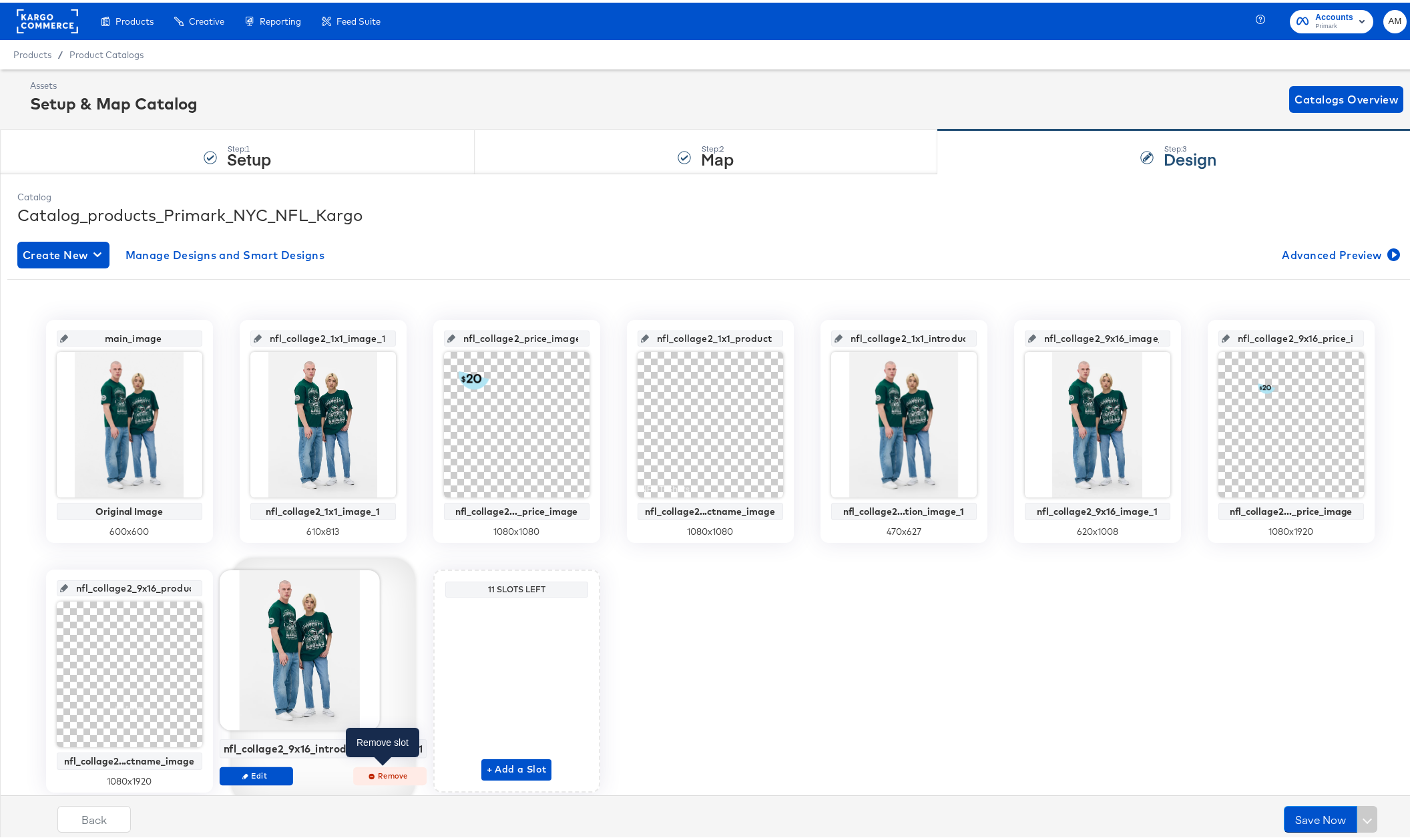
click at [381, 775] on span "Remove" at bounding box center [389, 772] width 62 height 10
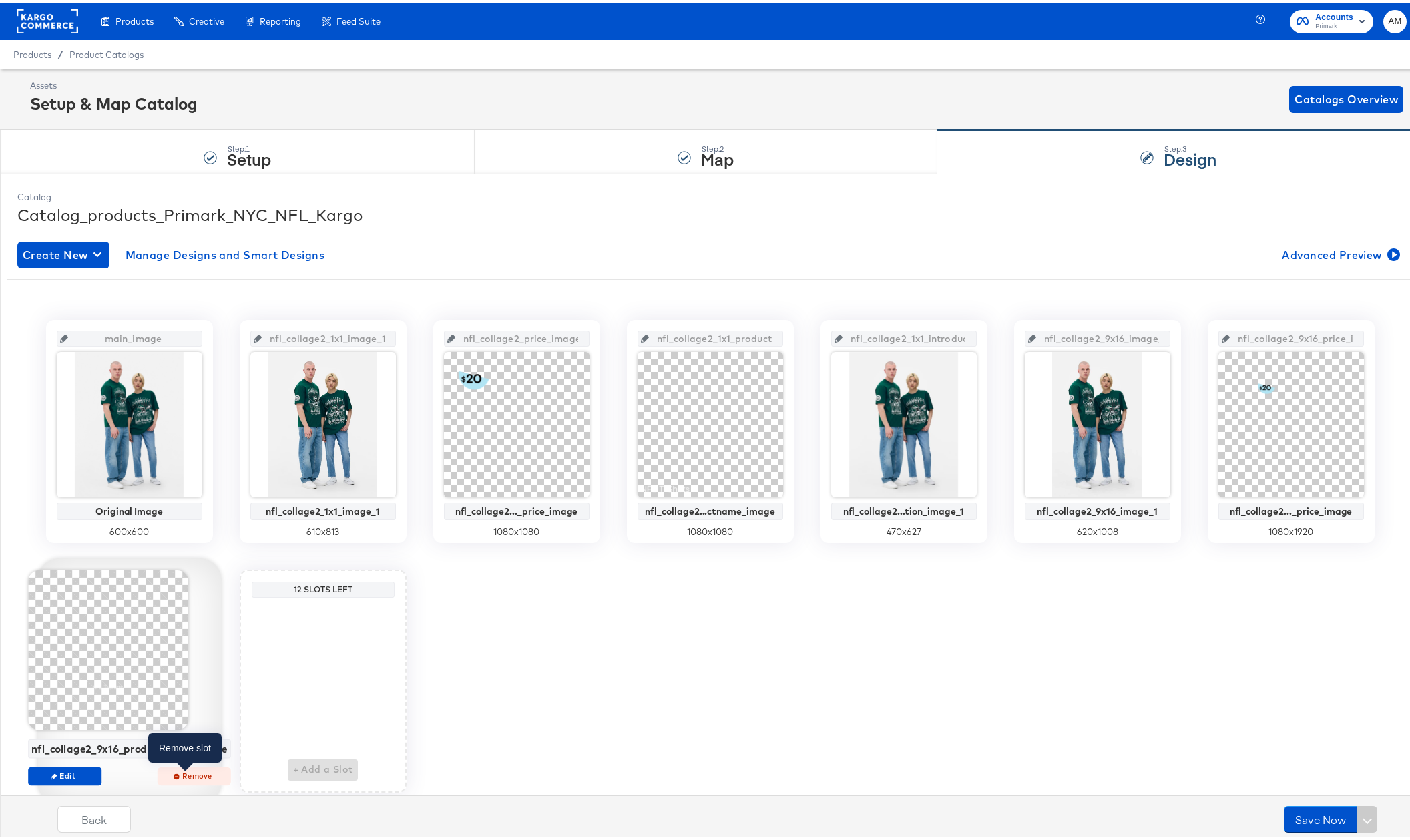
click at [172, 772] on span "Remove" at bounding box center [194, 772] width 62 height 10
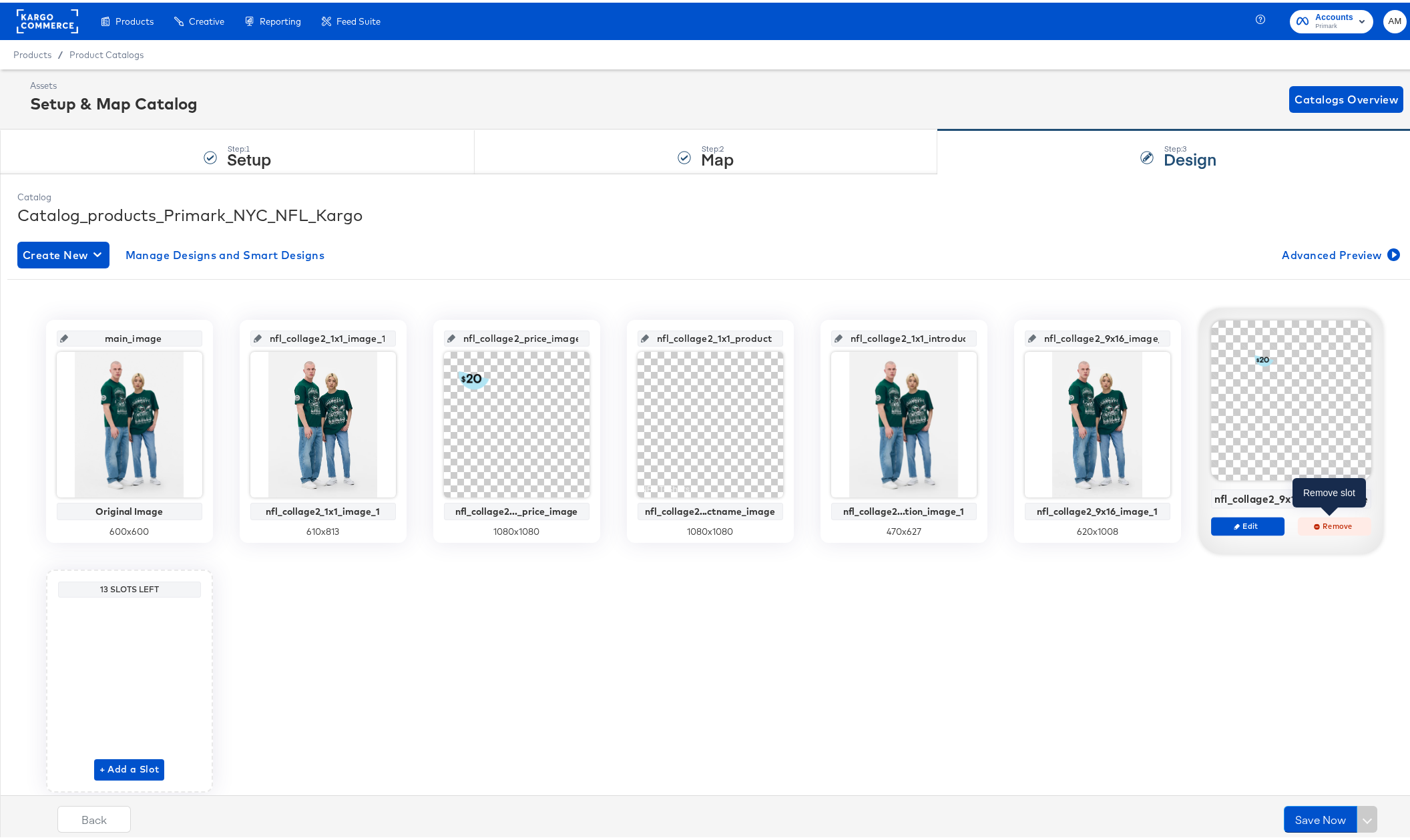
click at [1326, 521] on span "Remove" at bounding box center [1335, 522] width 62 height 10
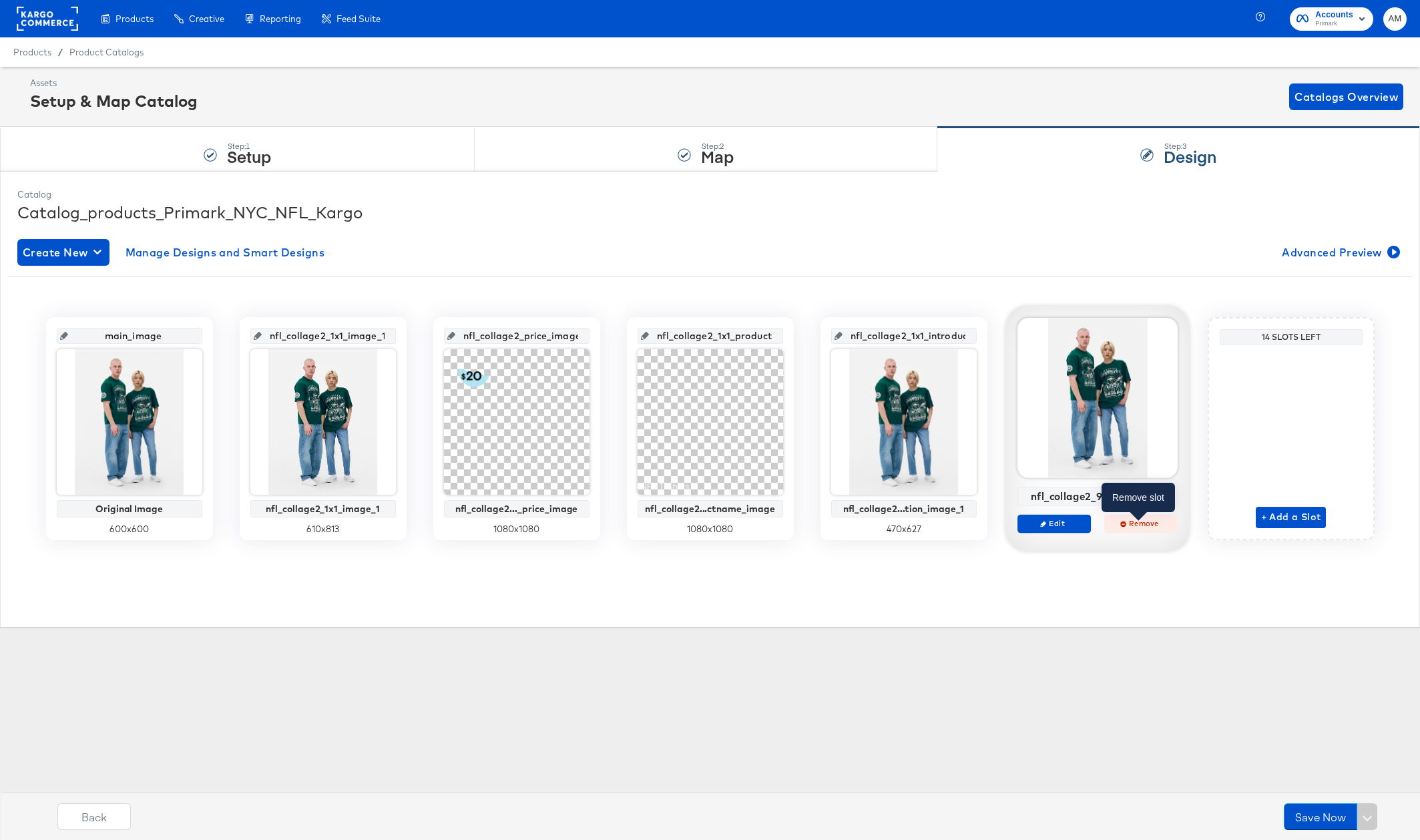
click at [1133, 522] on span "Remove" at bounding box center [1140, 522] width 62 height 10
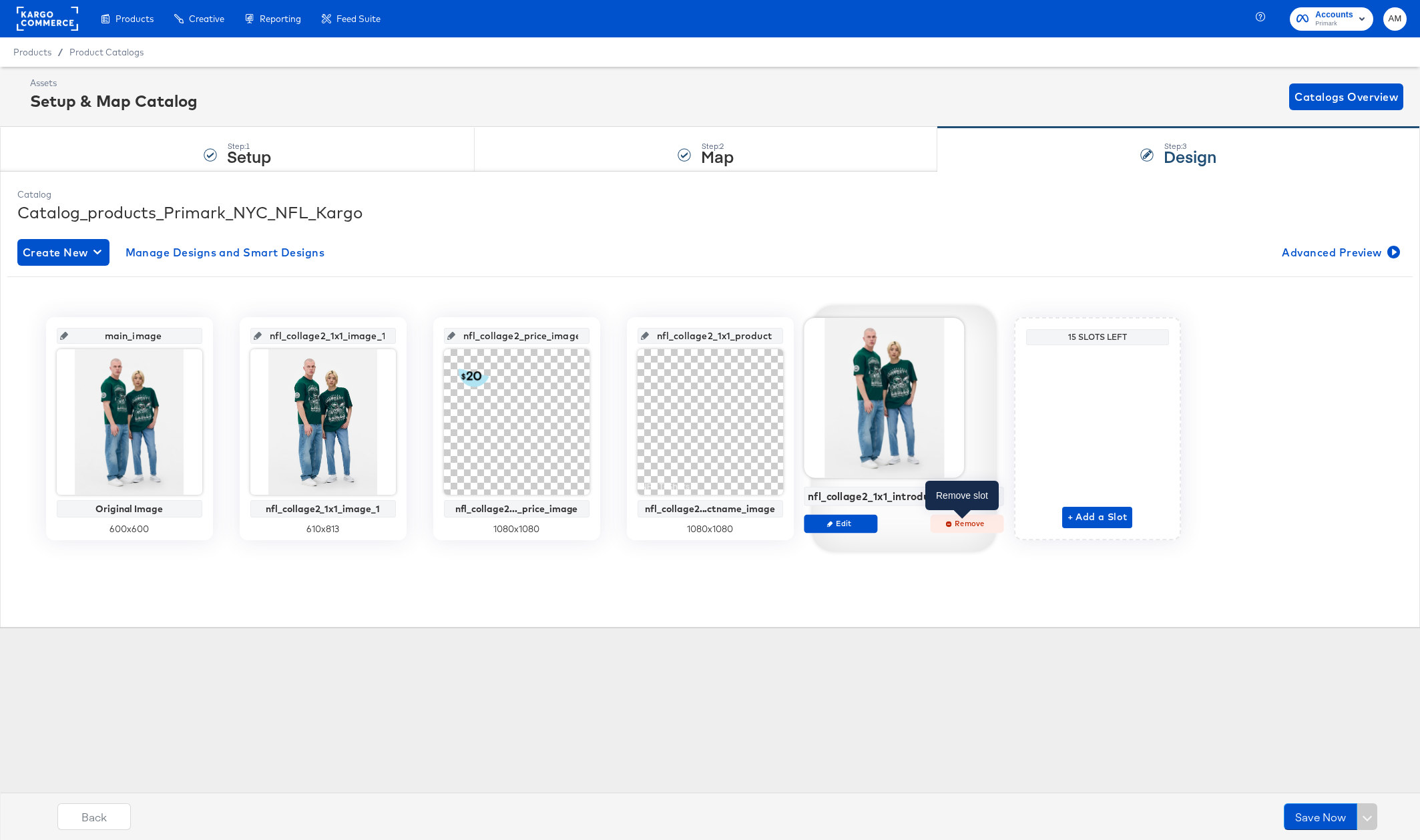
click at [960, 527] on span "Remove" at bounding box center [966, 522] width 62 height 10
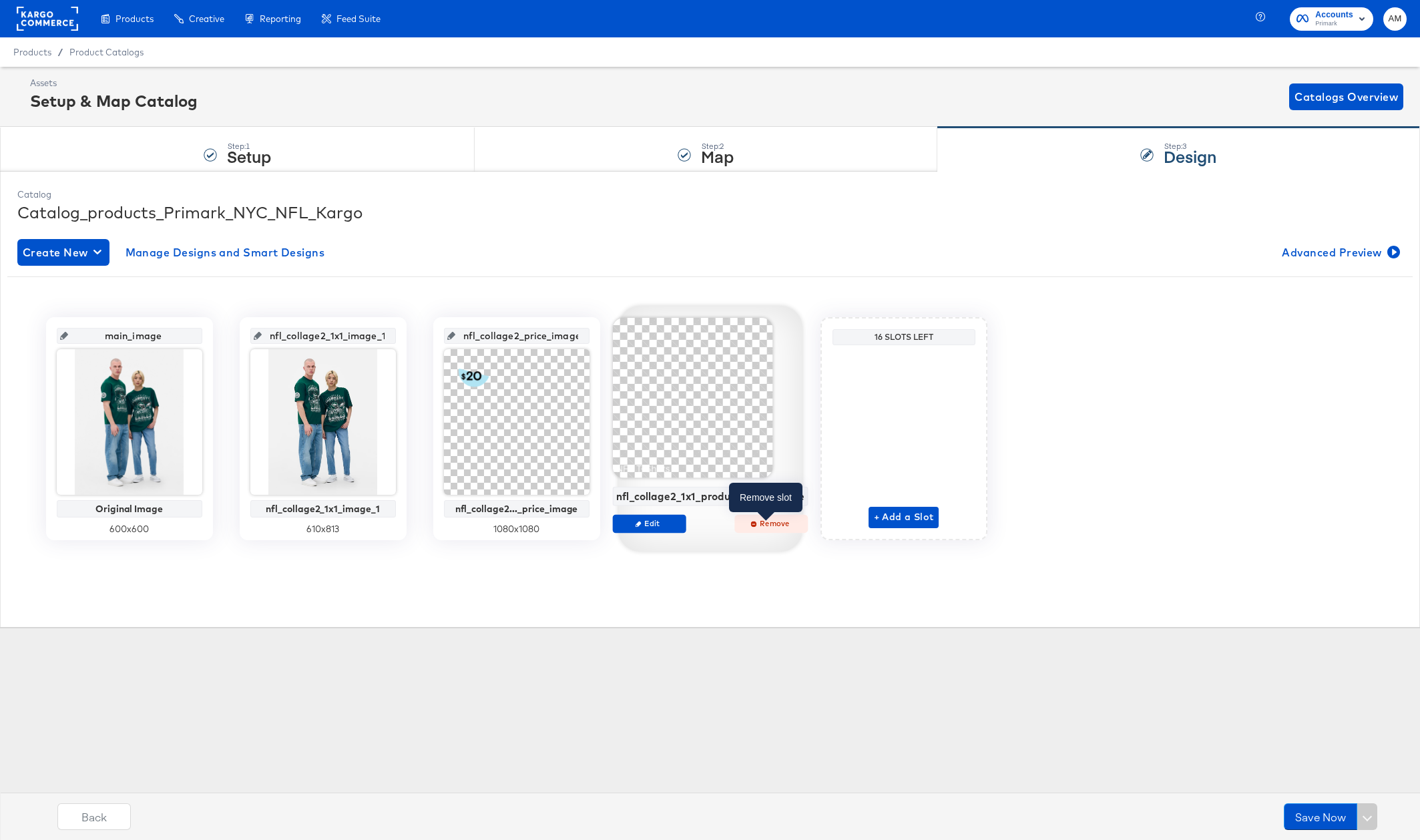
click at [744, 523] on span "Remove" at bounding box center [771, 522] width 62 height 10
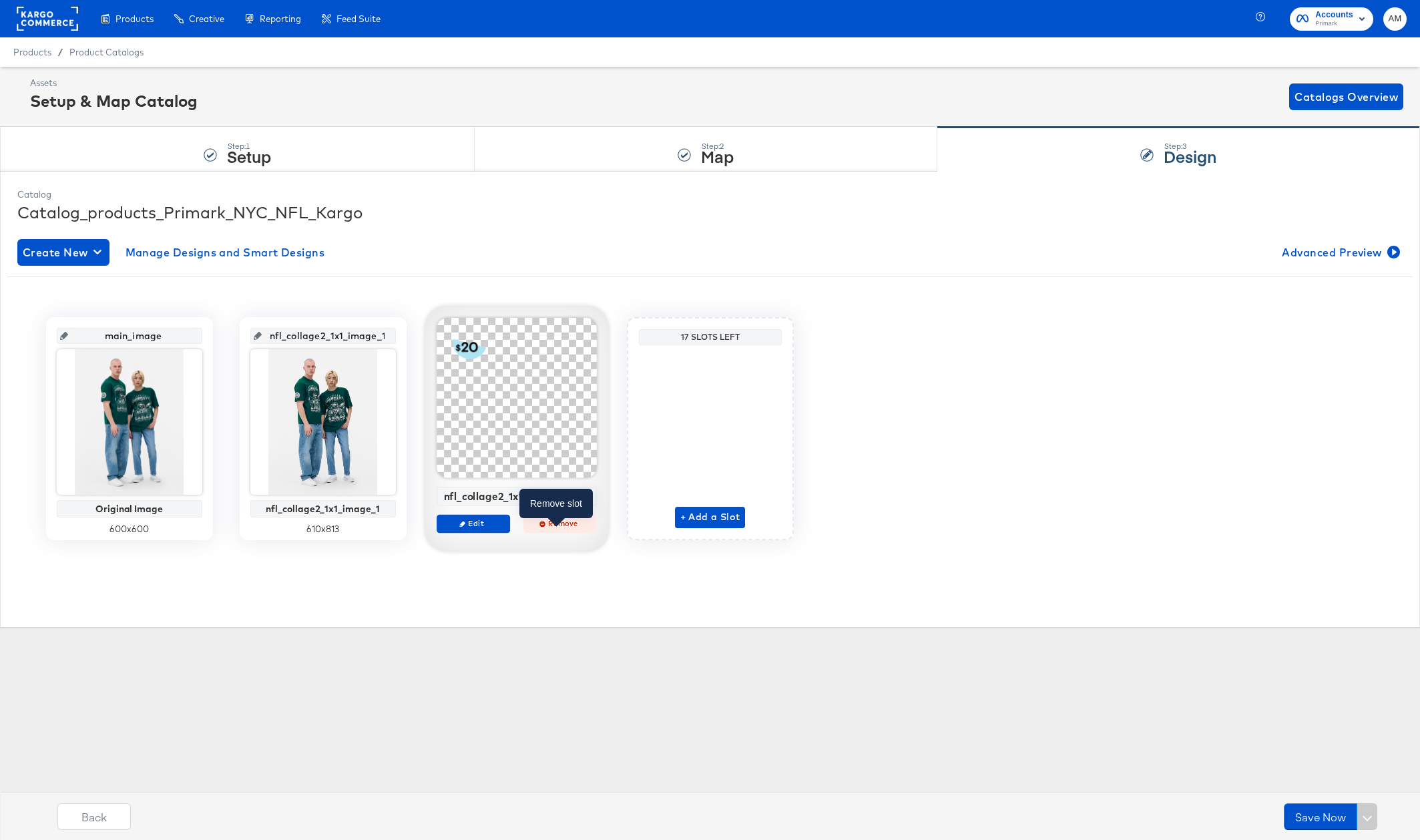
click at [564, 523] on span "Remove" at bounding box center [559, 522] width 62 height 10
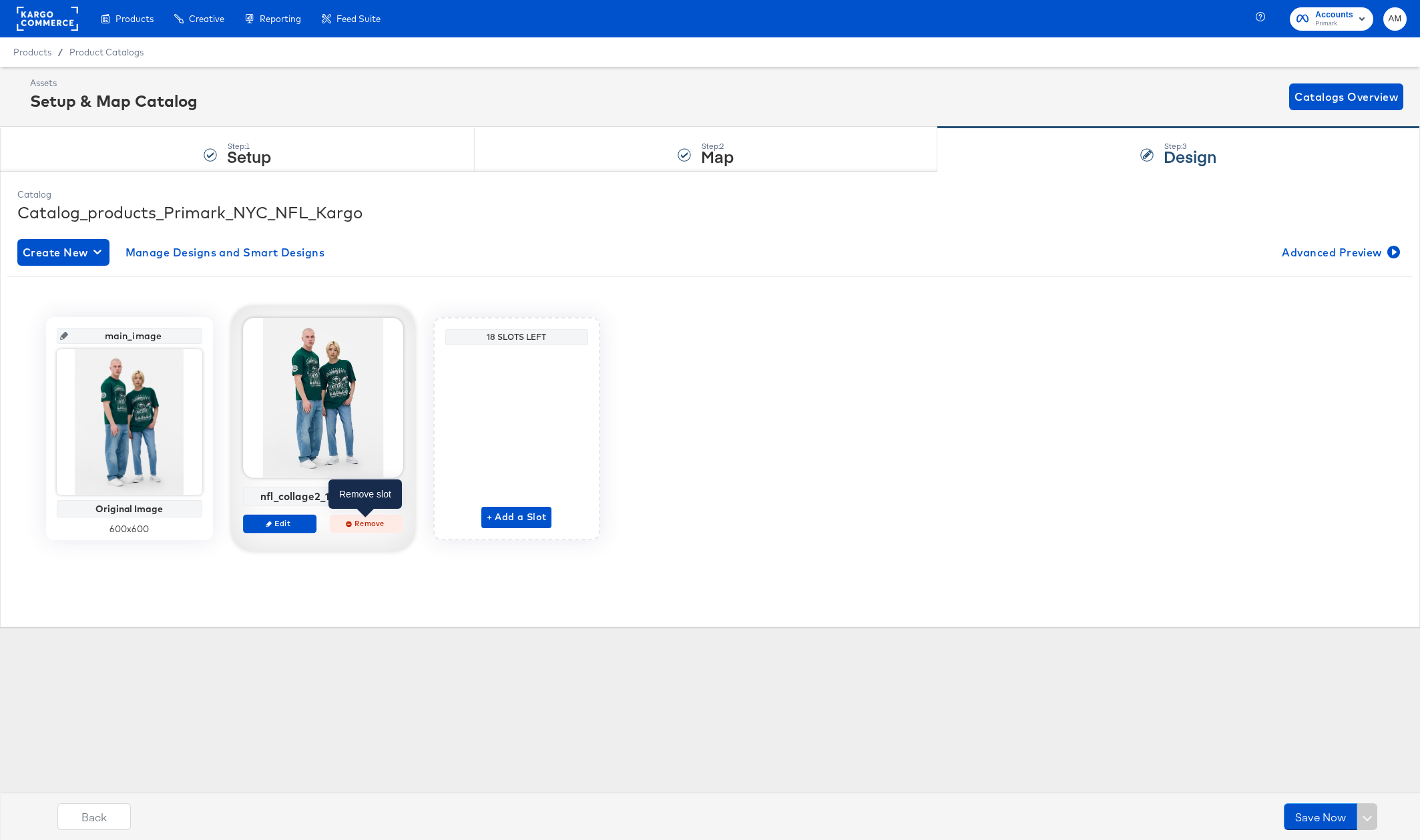
click at [355, 522] on span "Remove" at bounding box center [366, 522] width 62 height 10
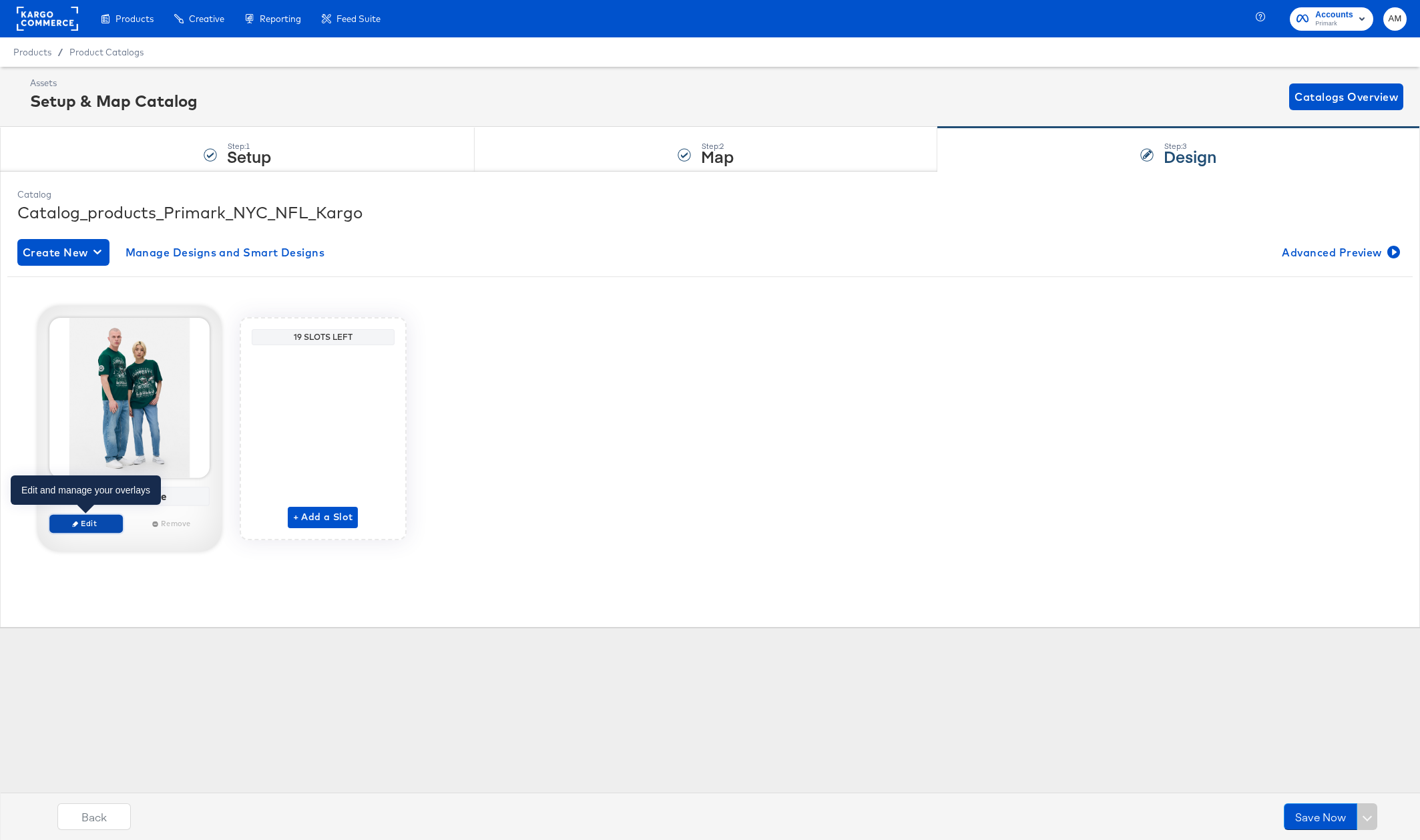
click at [85, 522] on span "Edit" at bounding box center [85, 522] width 62 height 10
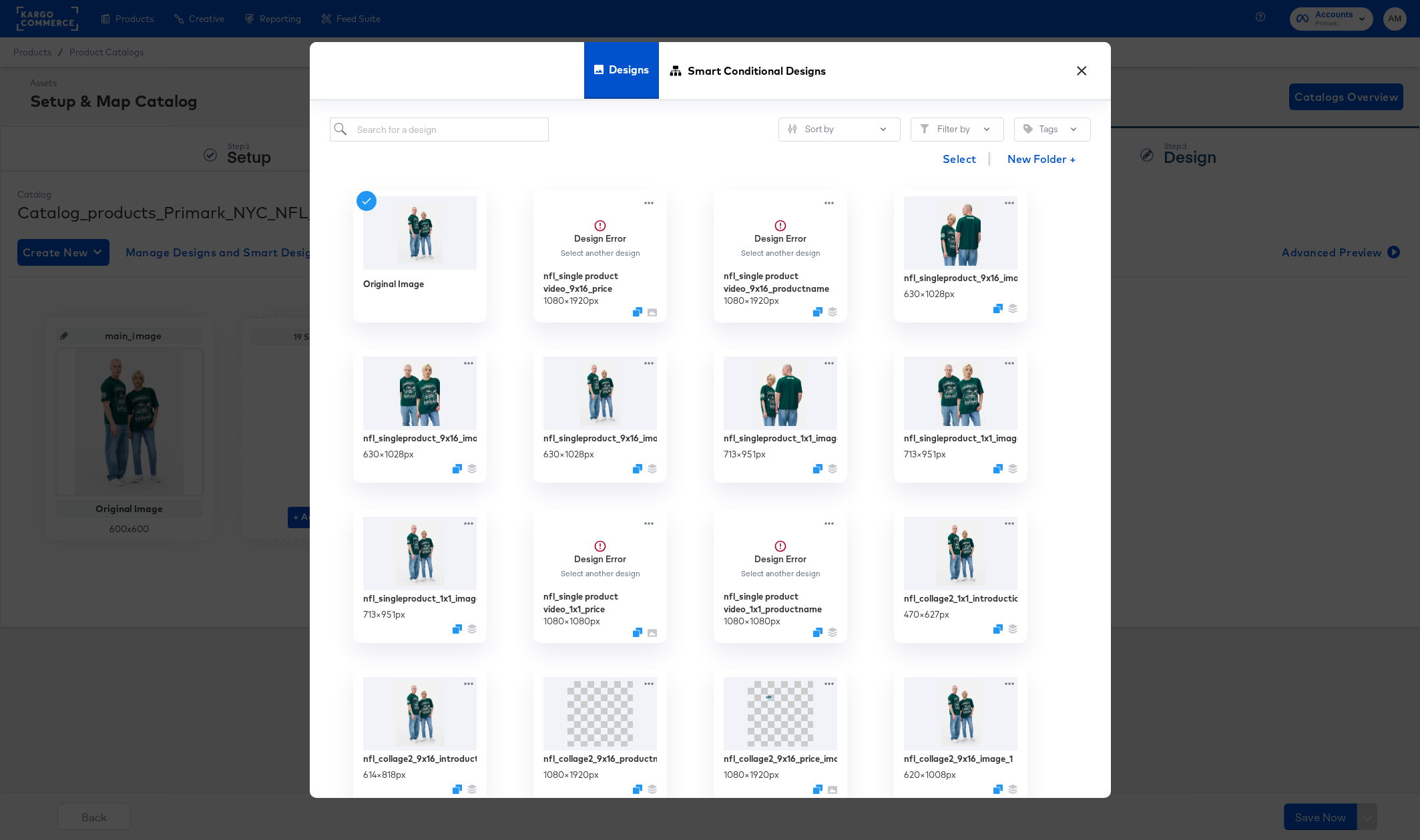
click at [1082, 62] on button "×" at bounding box center [1082, 67] width 24 height 24
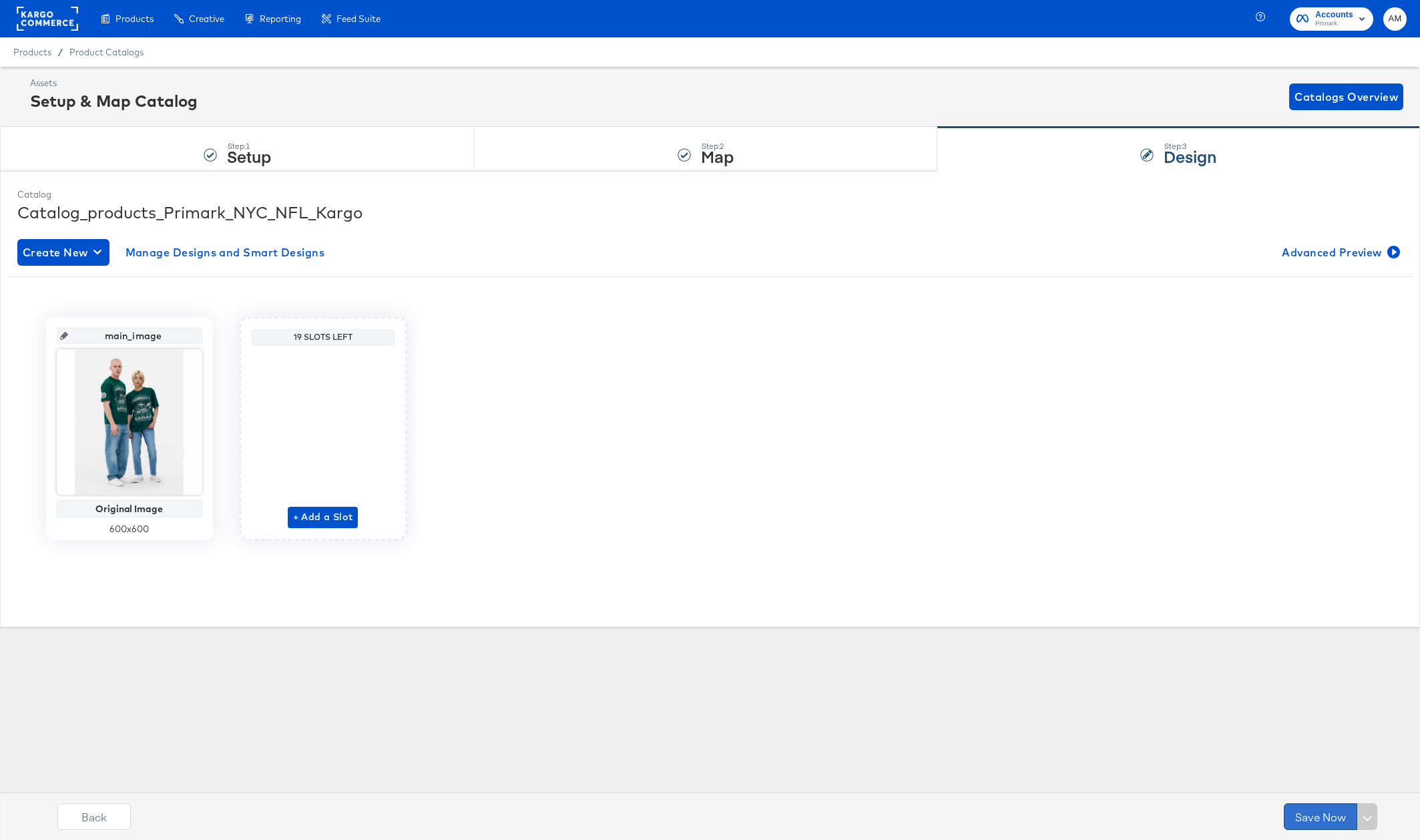
click at [1309, 815] on button "Save Now" at bounding box center [1320, 816] width 73 height 27
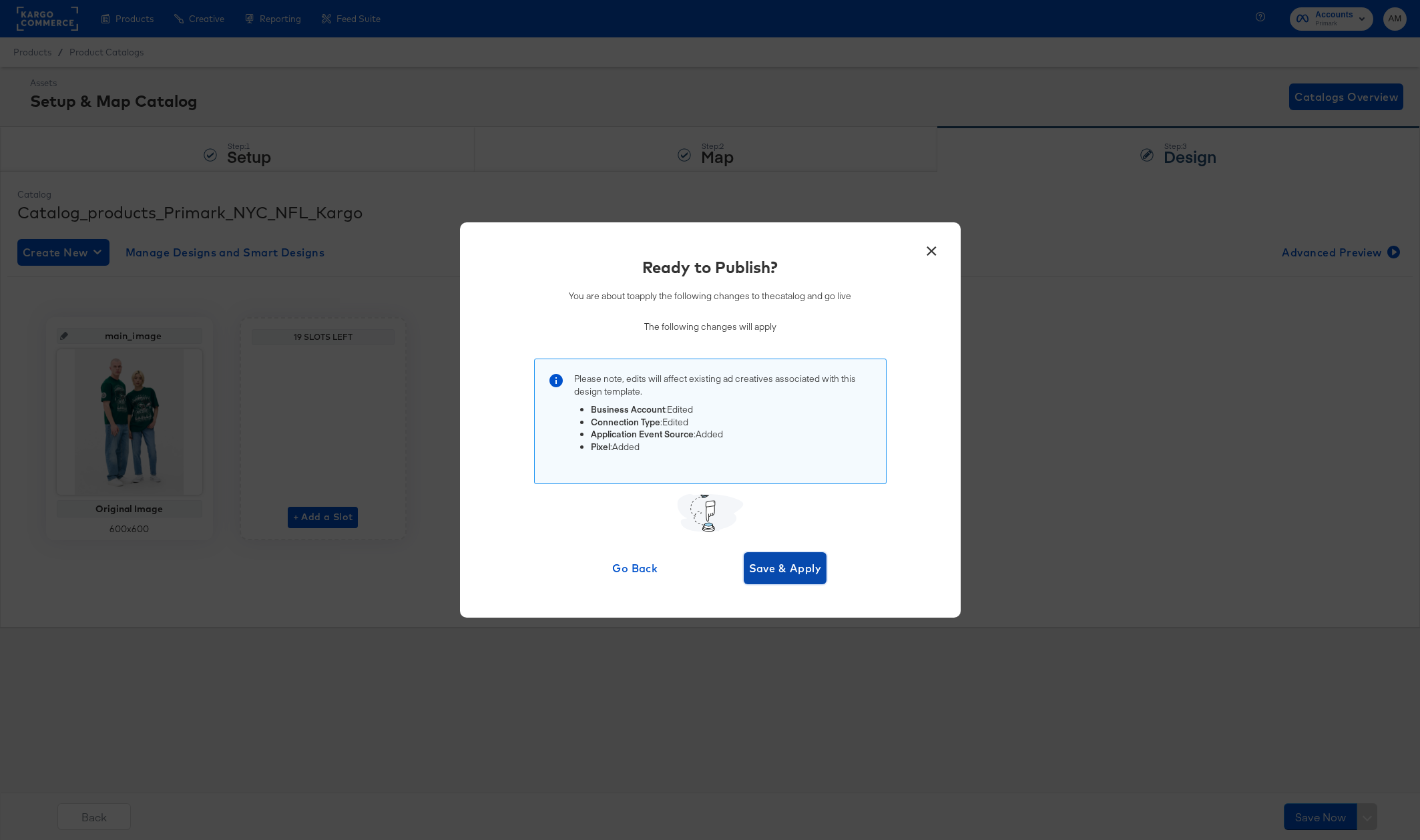
click at [787, 570] on span "Save & Apply" at bounding box center [785, 568] width 73 height 18
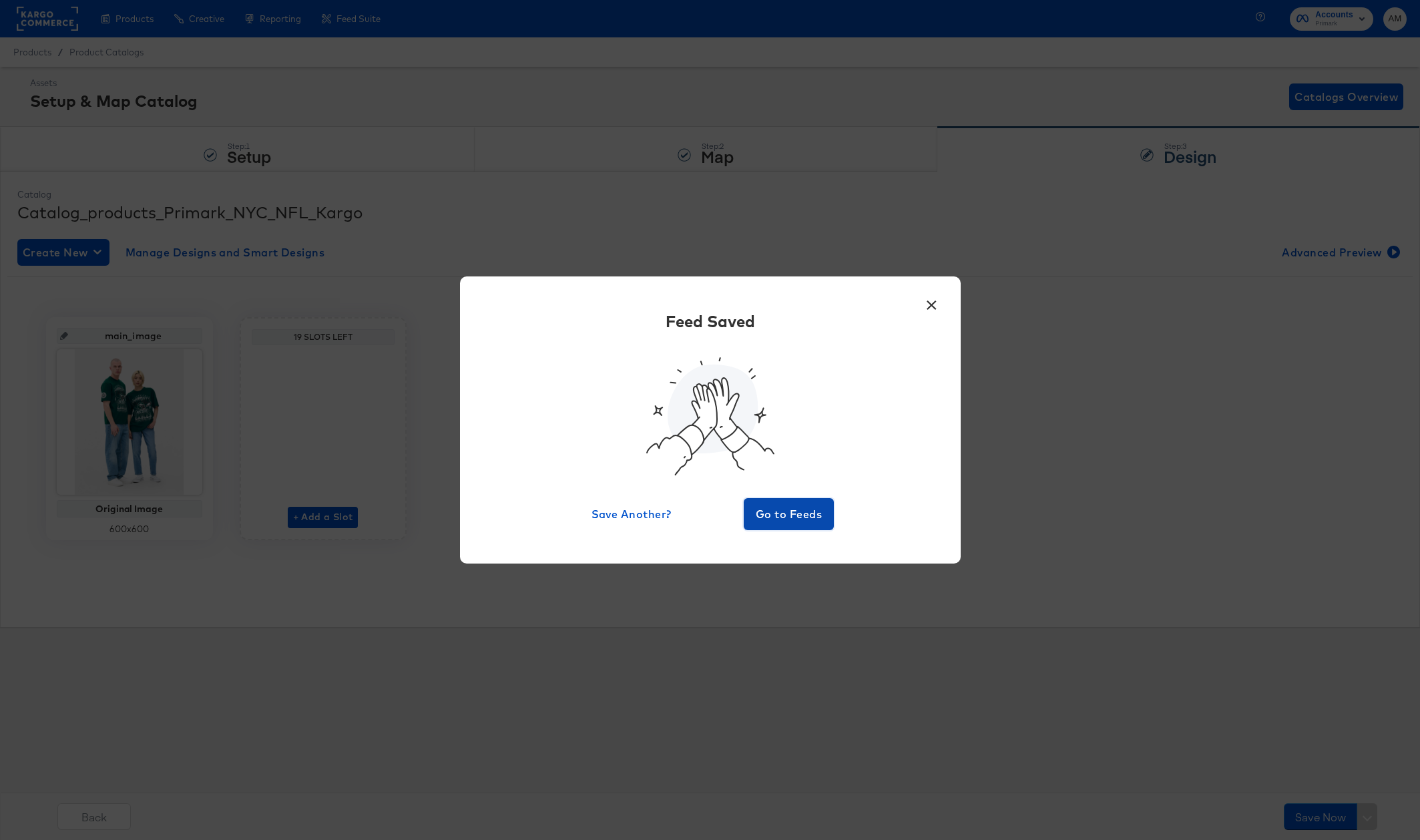
click at [764, 512] on span "Go to Feeds" at bounding box center [789, 514] width 80 height 18
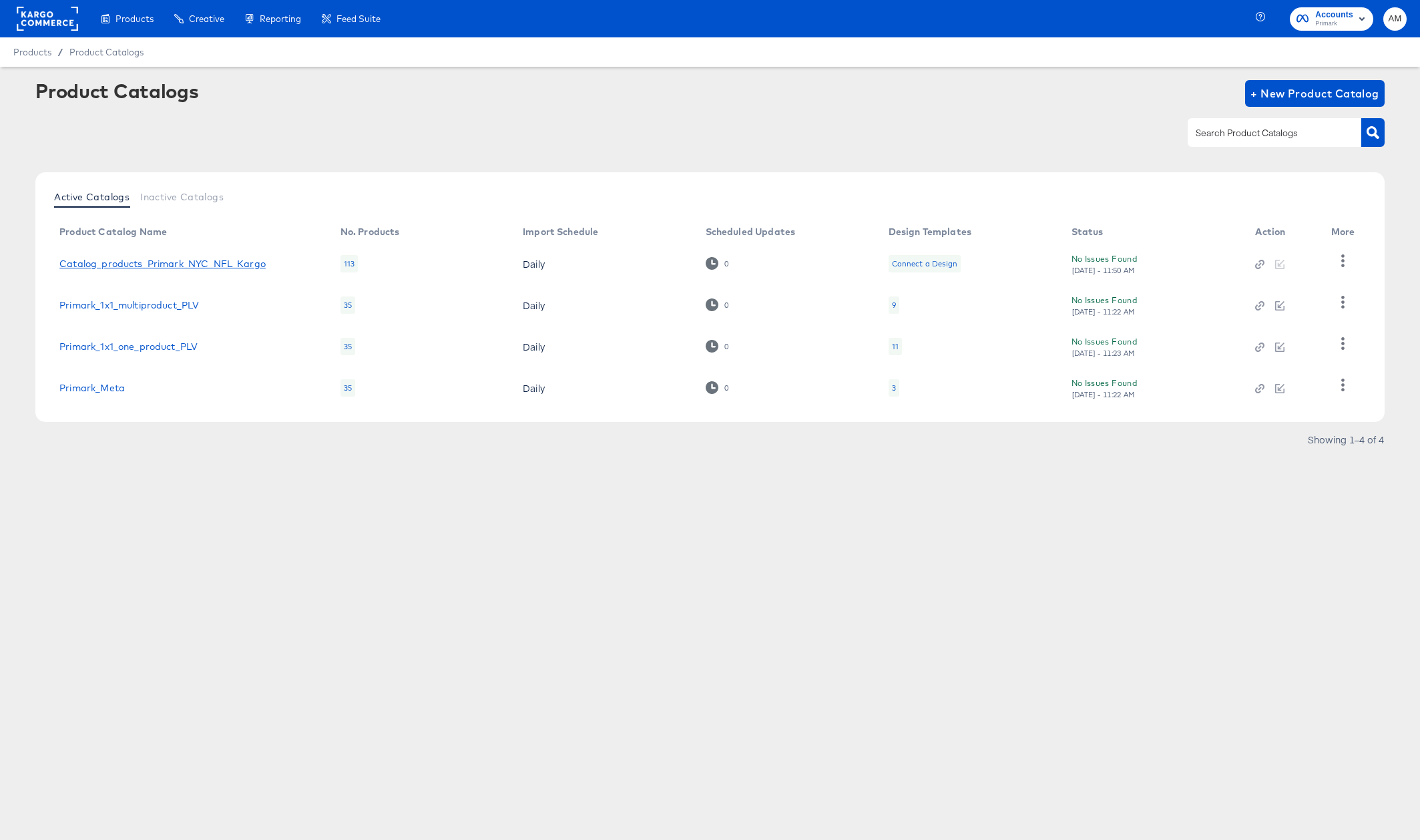
click at [225, 263] on link "Catalog_products_Primark_NYC_NFL_Kargo" at bounding box center [162, 264] width 206 height 11
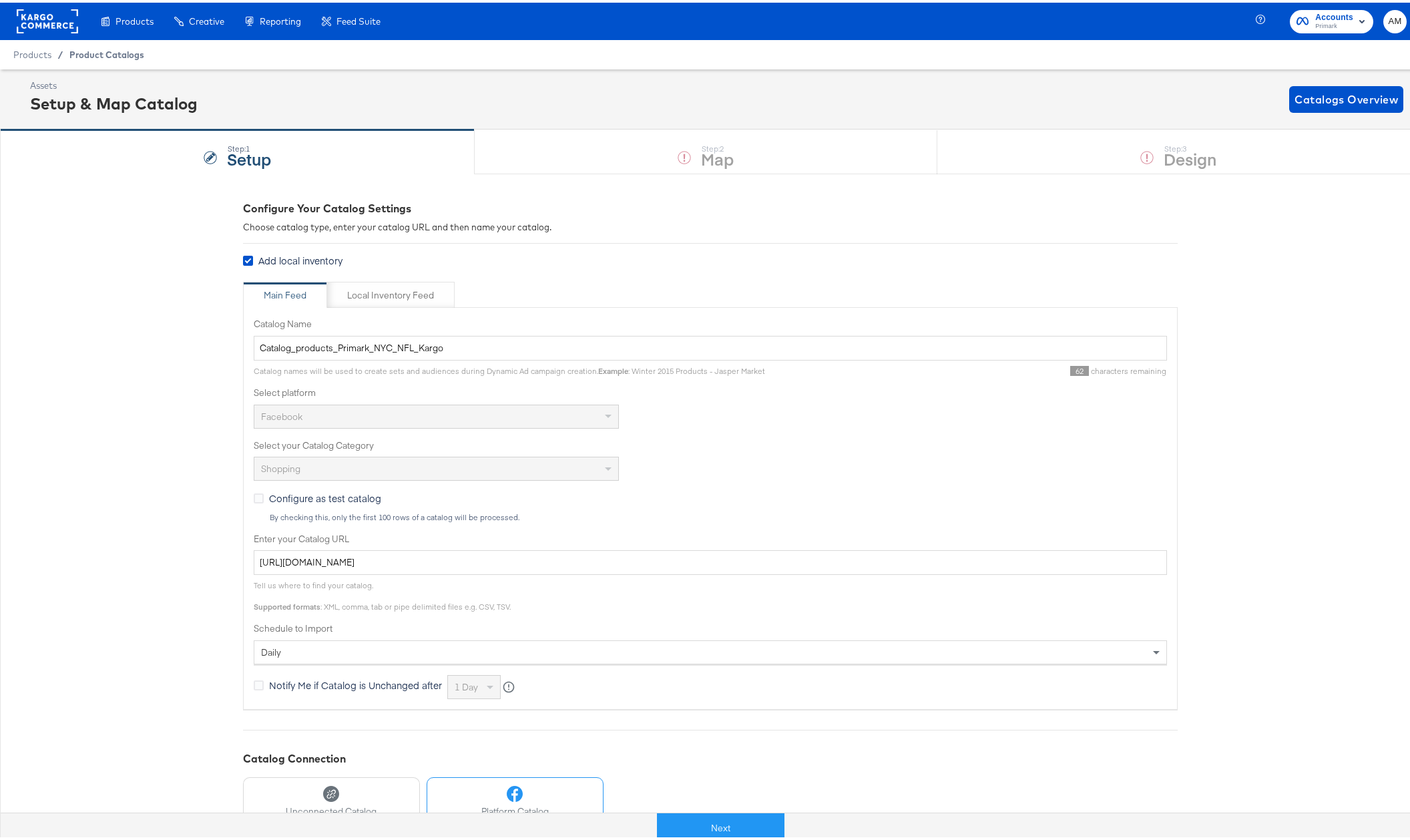
click at [97, 56] on span "Product Catalogs" at bounding box center [106, 52] width 75 height 11
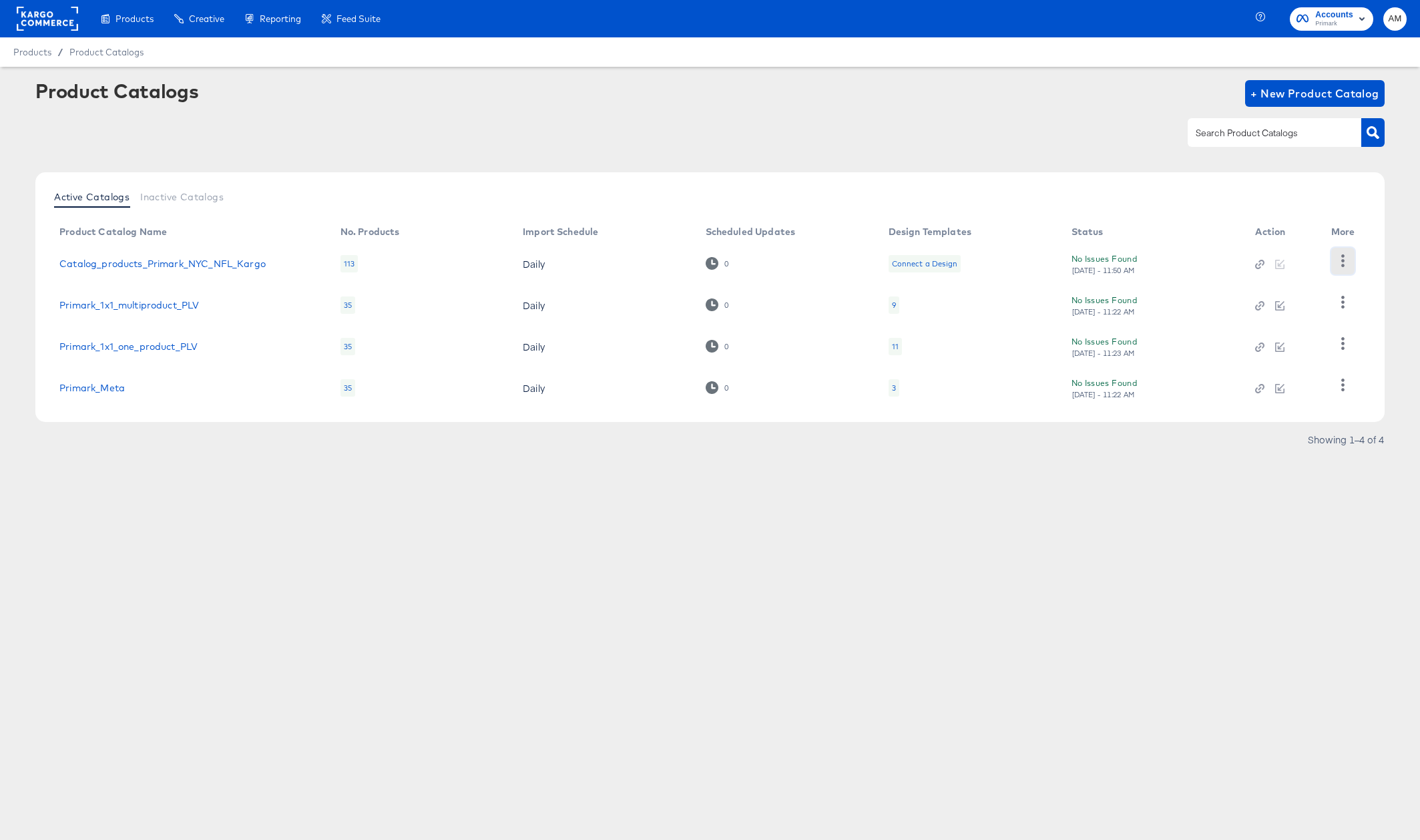
click at [1339, 265] on icon "button" at bounding box center [1342, 261] width 12 height 12
click at [1291, 327] on div "Business Manager" at bounding box center [1288, 324] width 134 height 22
click at [1405, 16] on button "AM" at bounding box center [1395, 19] width 23 height 23
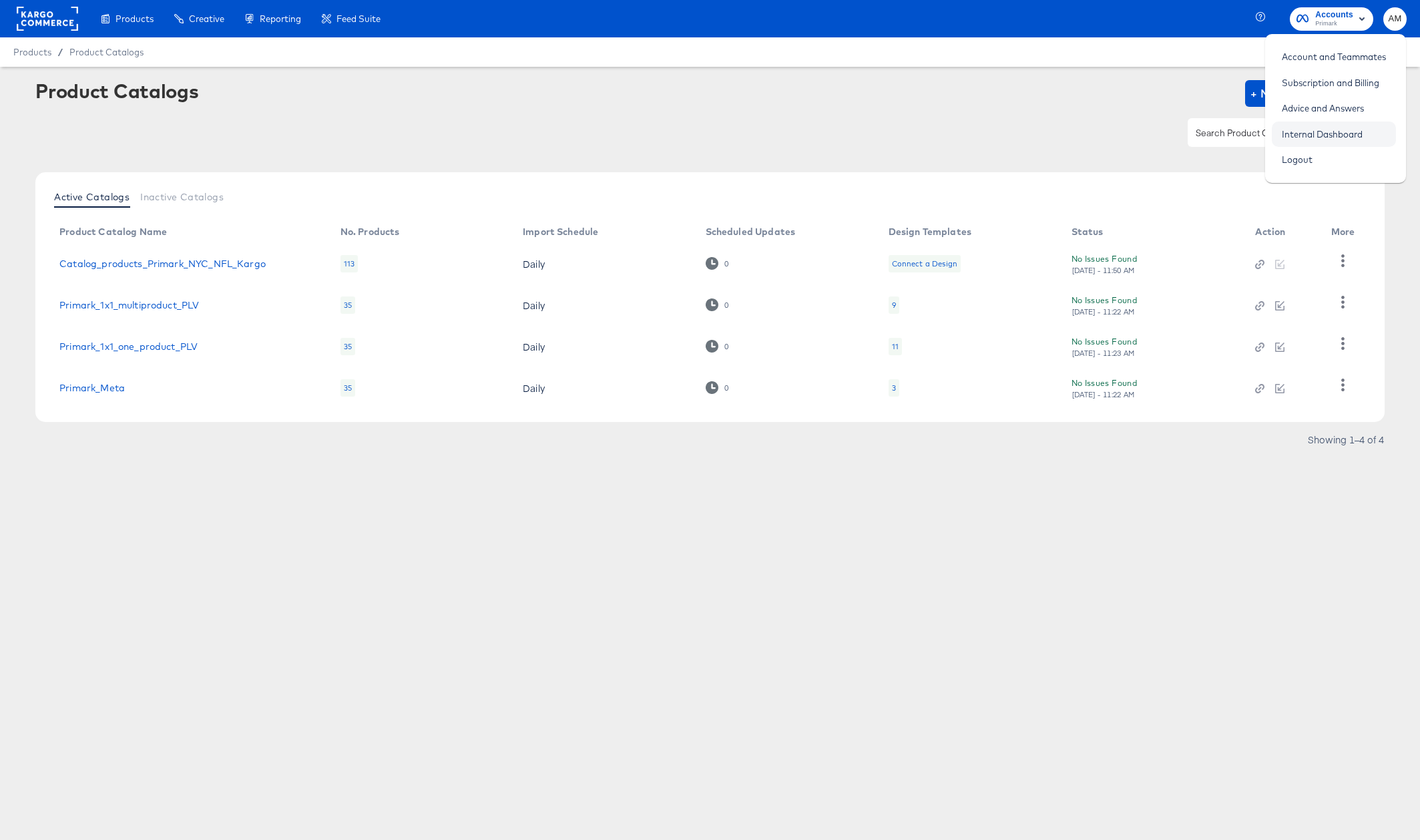
click at [1340, 137] on link "Internal Dashboard" at bounding box center [1322, 134] width 101 height 24
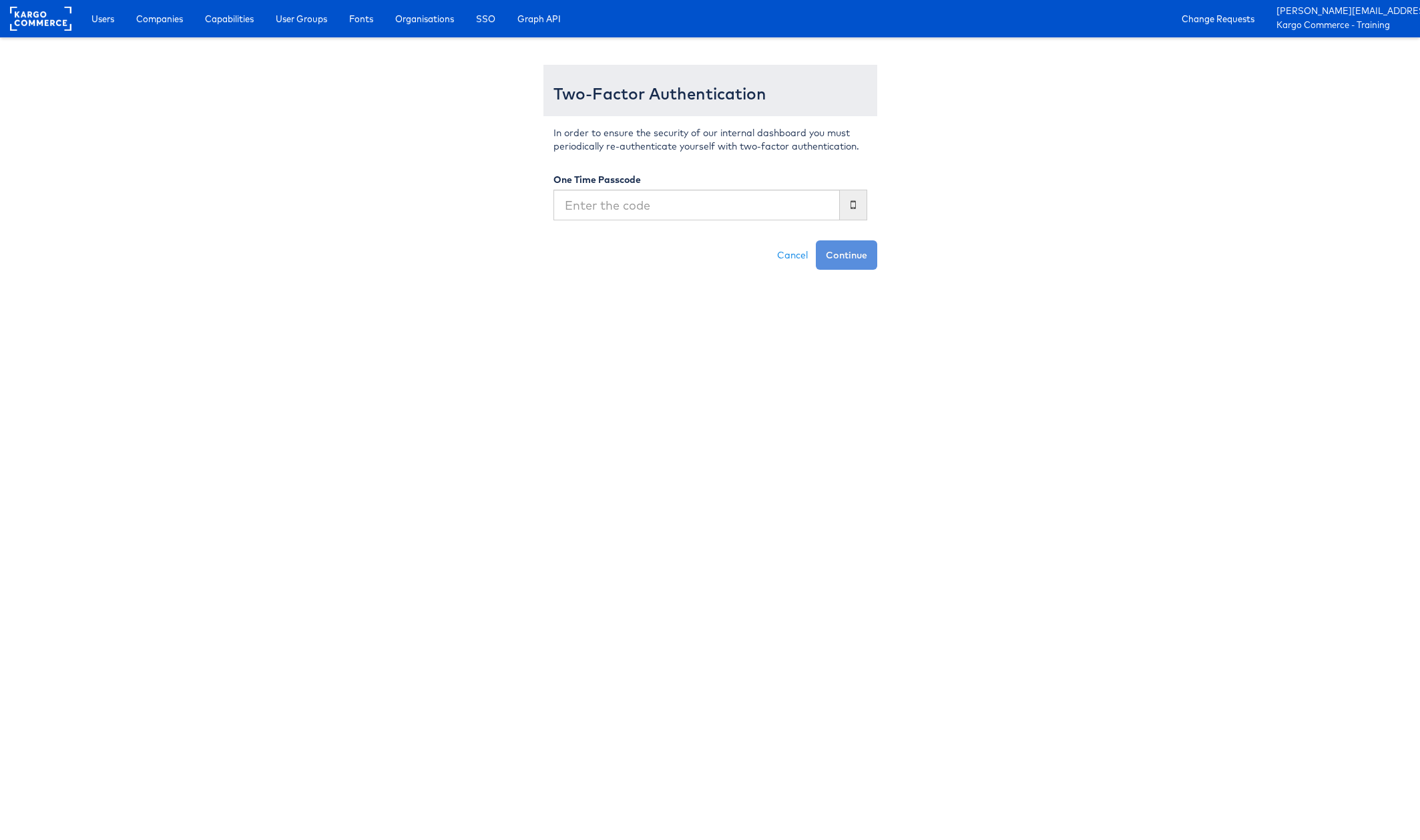
click at [612, 209] on input "text" at bounding box center [696, 205] width 286 height 31
type input "647653"
click at [815, 240] on button "Continue" at bounding box center [846, 255] width 62 height 29
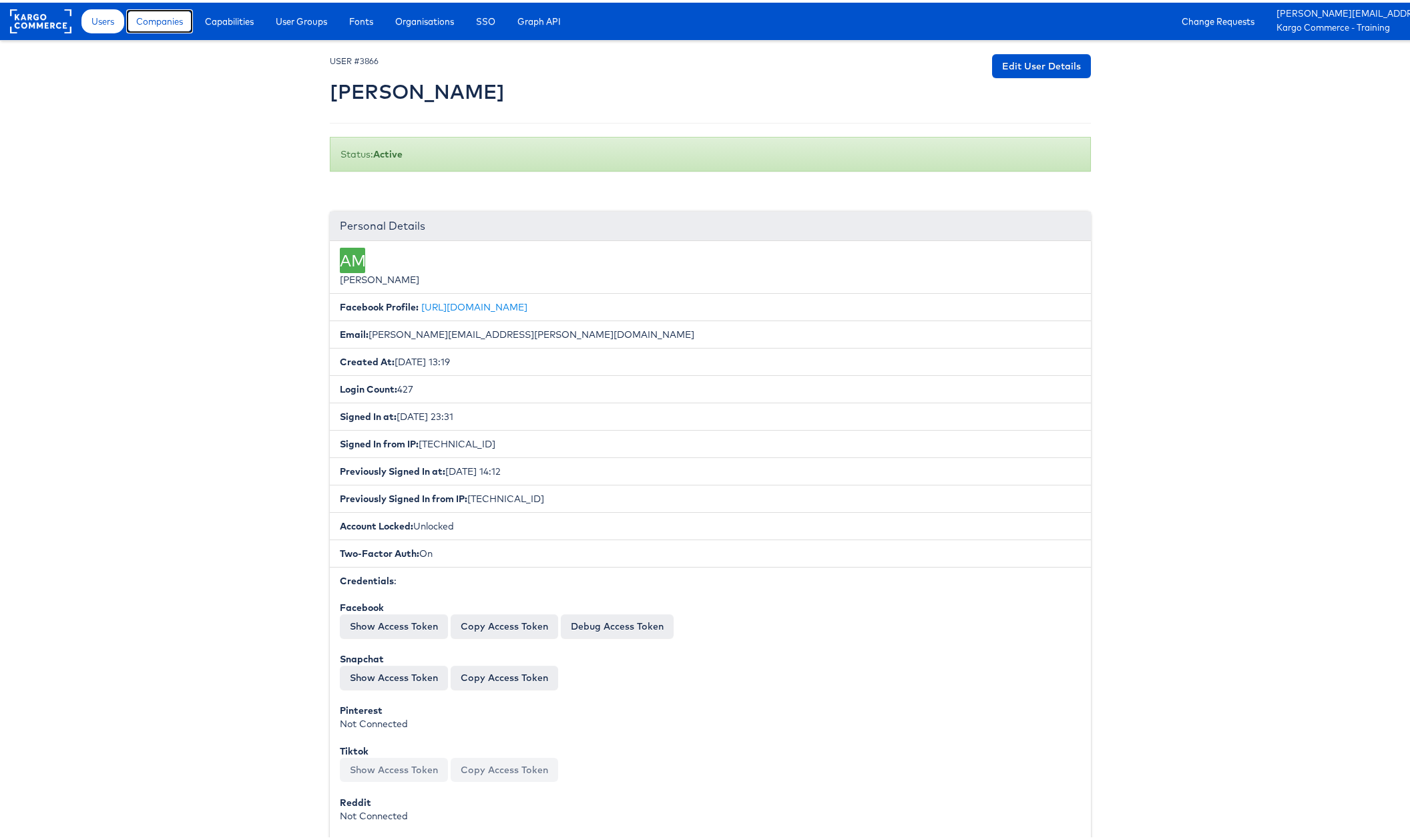
click at [146, 25] on span "Companies" at bounding box center [159, 18] width 47 height 13
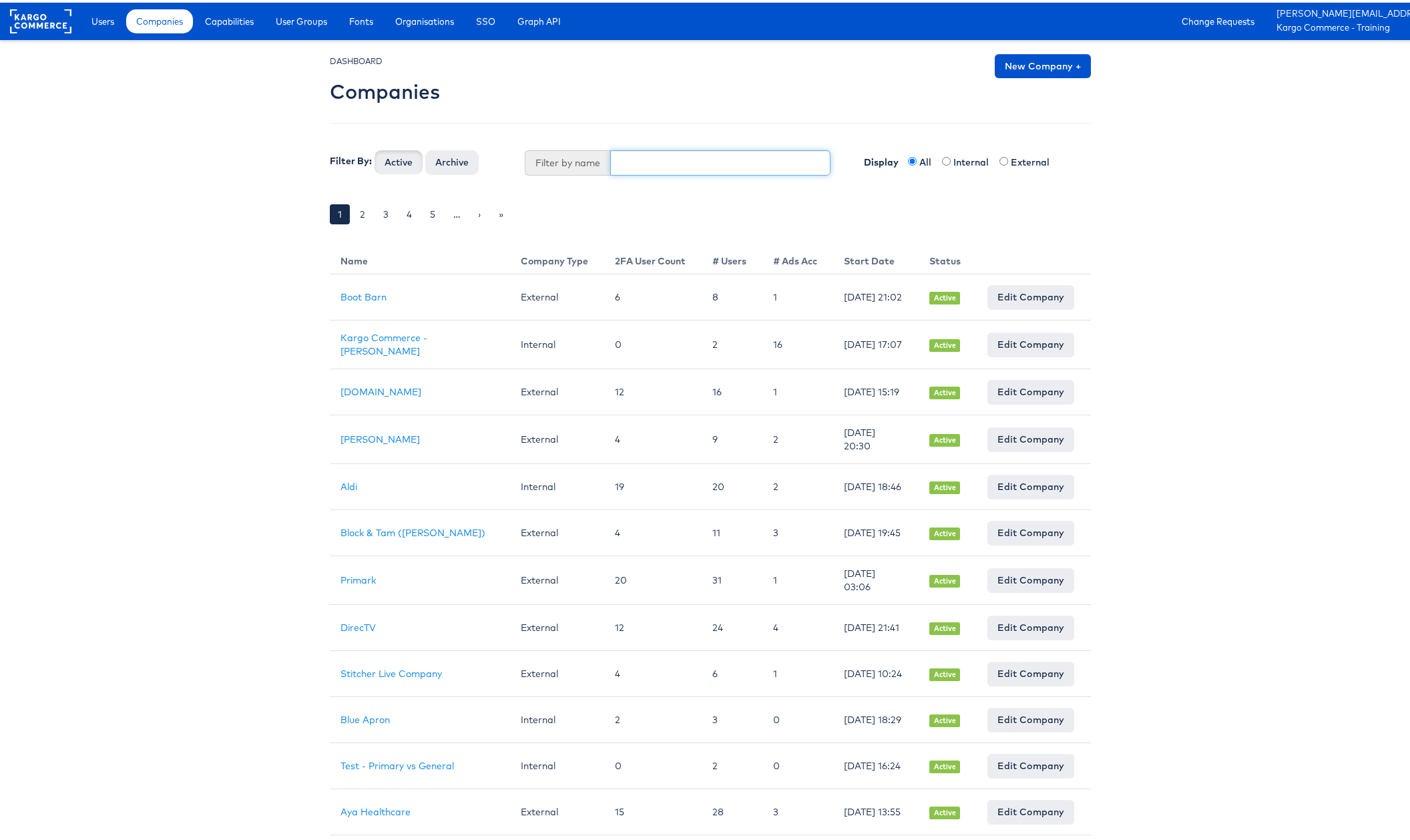
click at [640, 157] on input "text" at bounding box center [720, 160] width 220 height 25
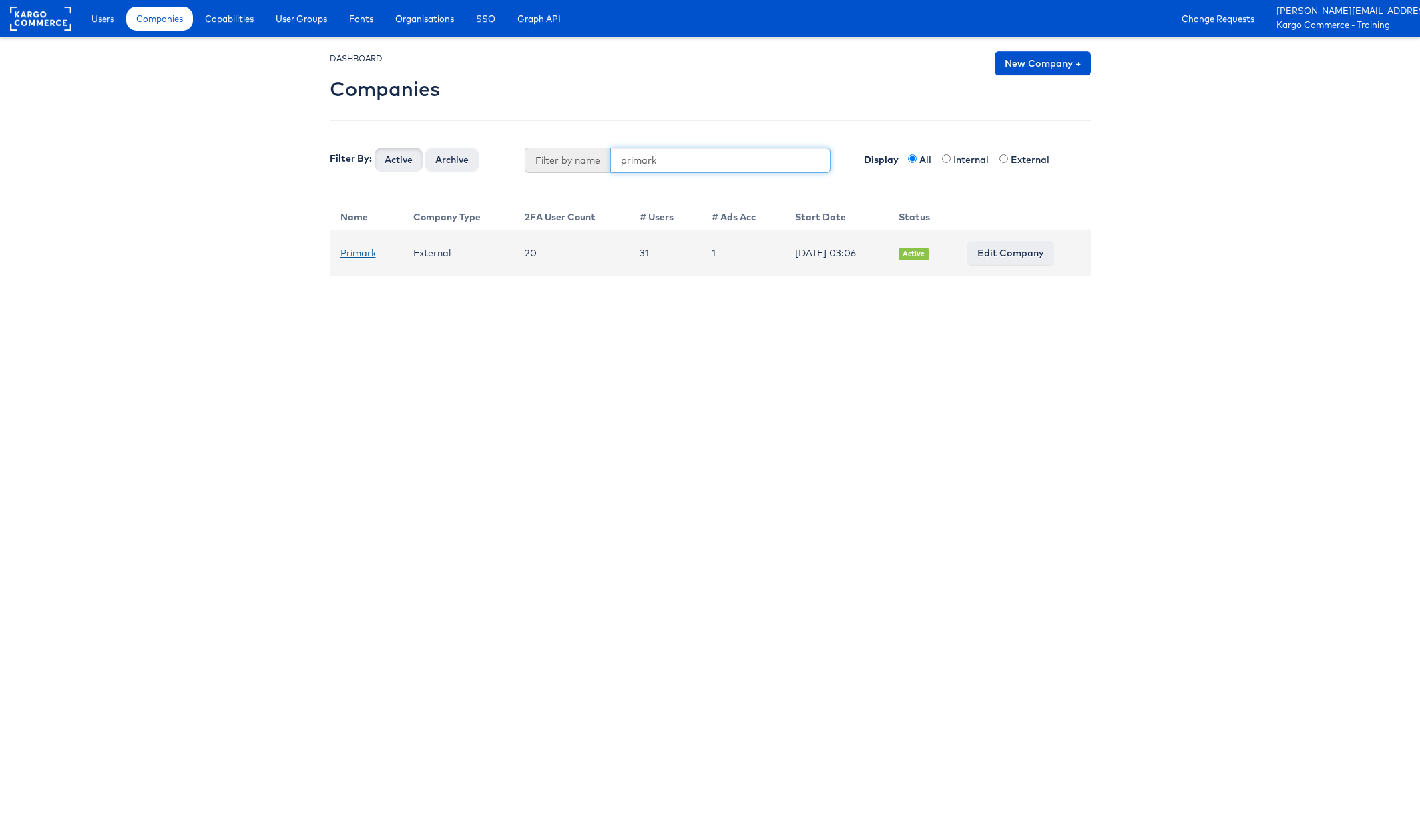
type input "primark"
click at [361, 255] on link "Primark" at bounding box center [358, 253] width 35 height 12
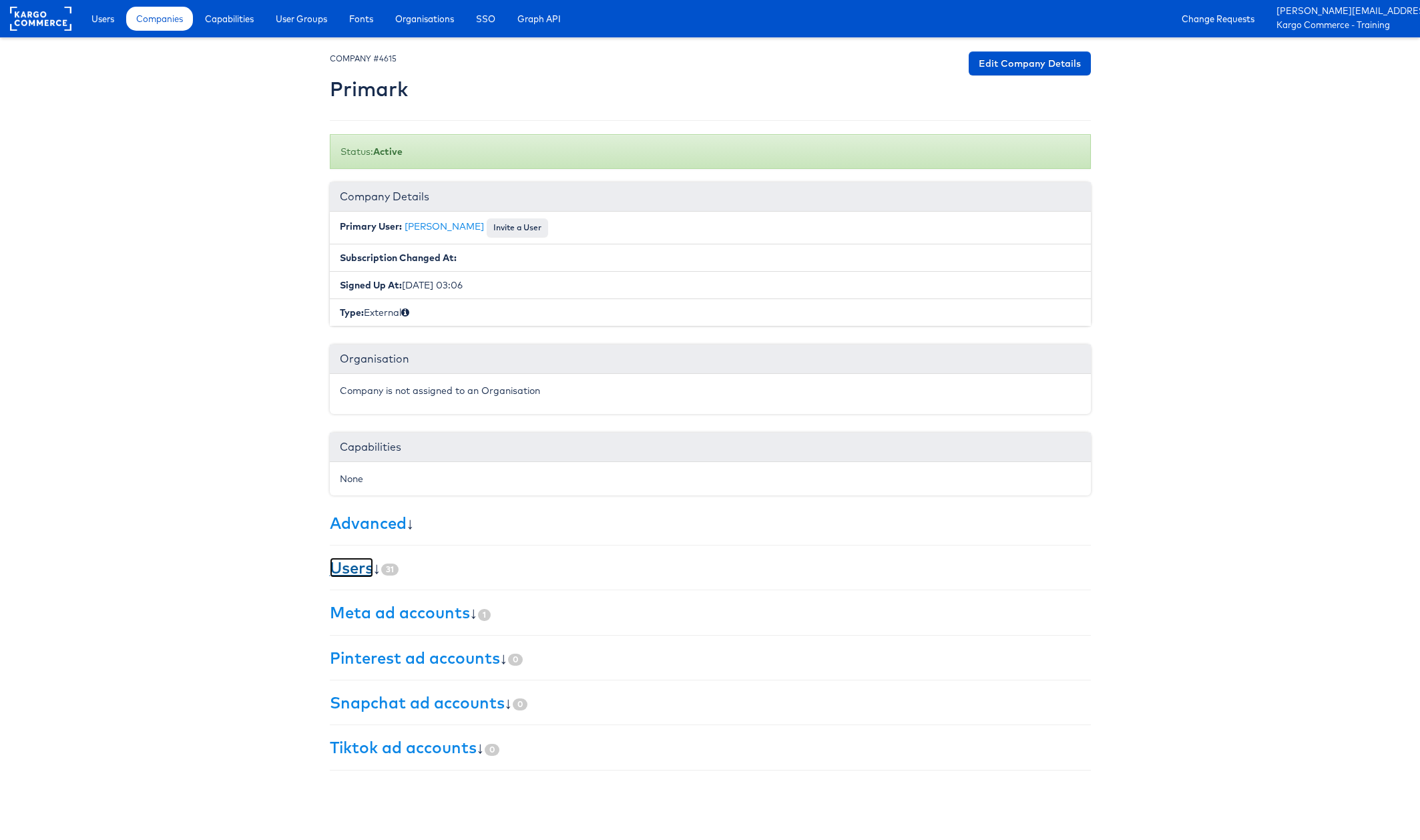
click at [337, 567] on link "Users" at bounding box center [352, 568] width 43 height 20
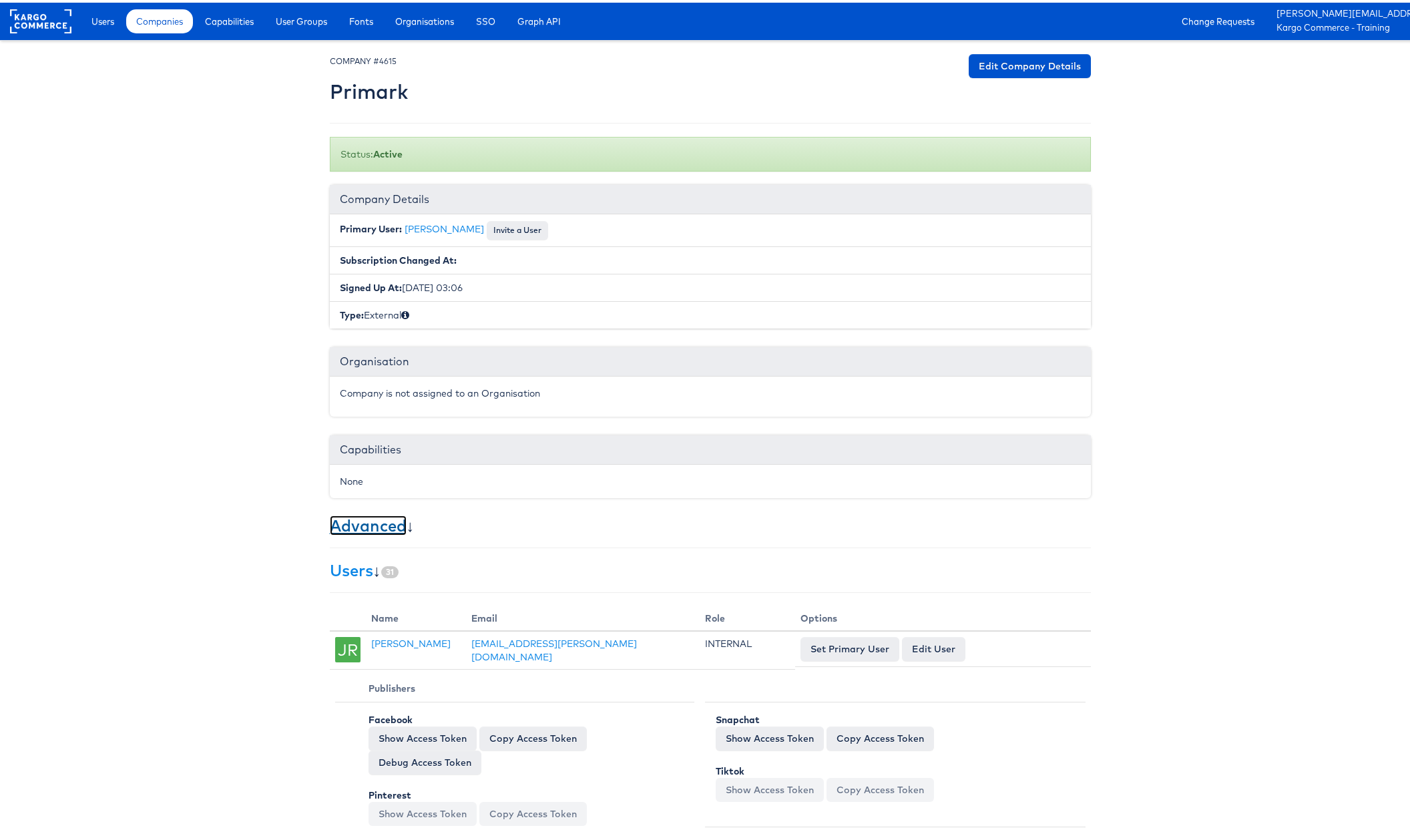
click at [341, 523] on link "Advanced" at bounding box center [368, 522] width 77 height 20
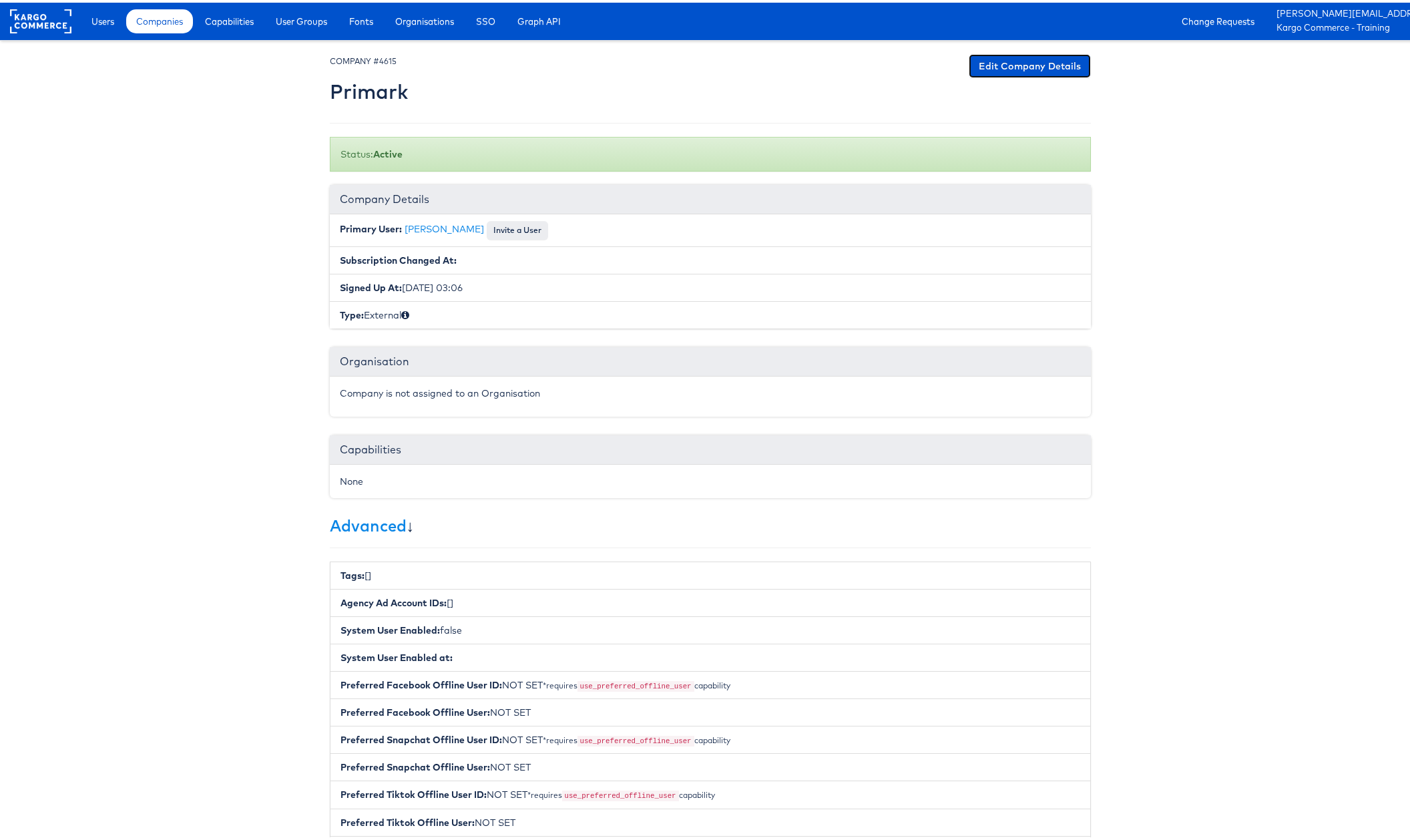
click at [1015, 60] on link "Edit Company Details" at bounding box center [1029, 63] width 122 height 24
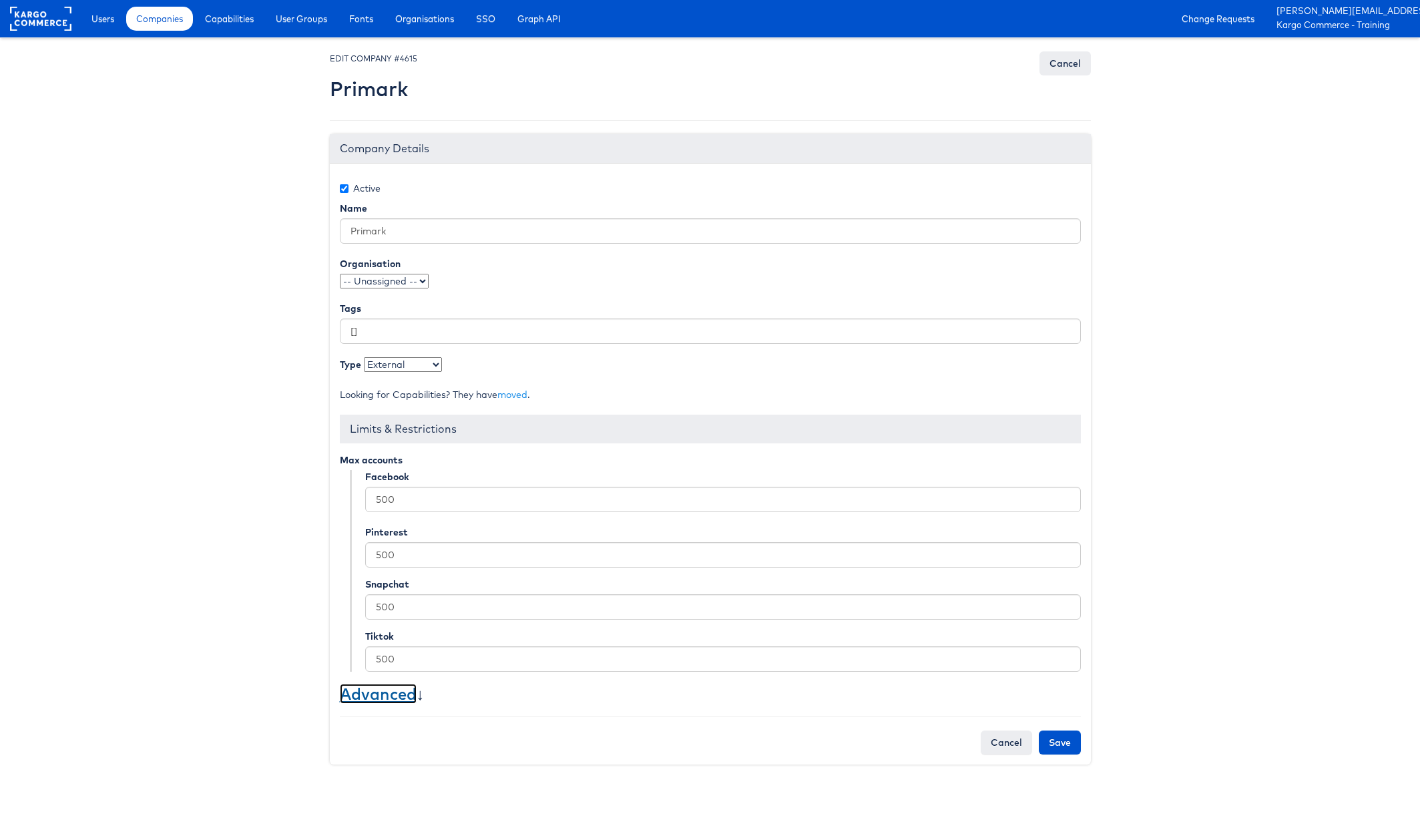
click at [397, 694] on link "Advanced" at bounding box center [378, 694] width 77 height 20
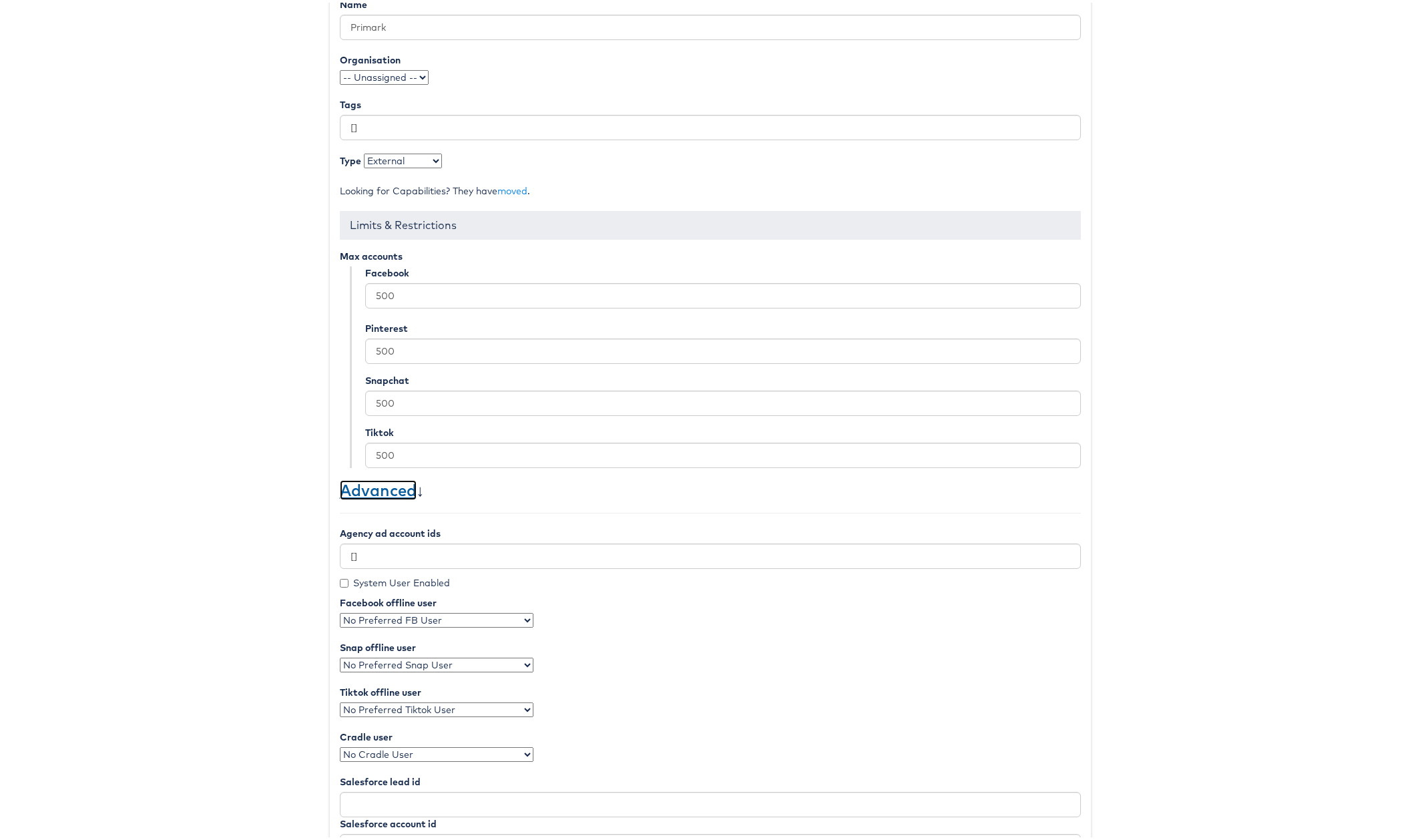
scroll to position [257, 0]
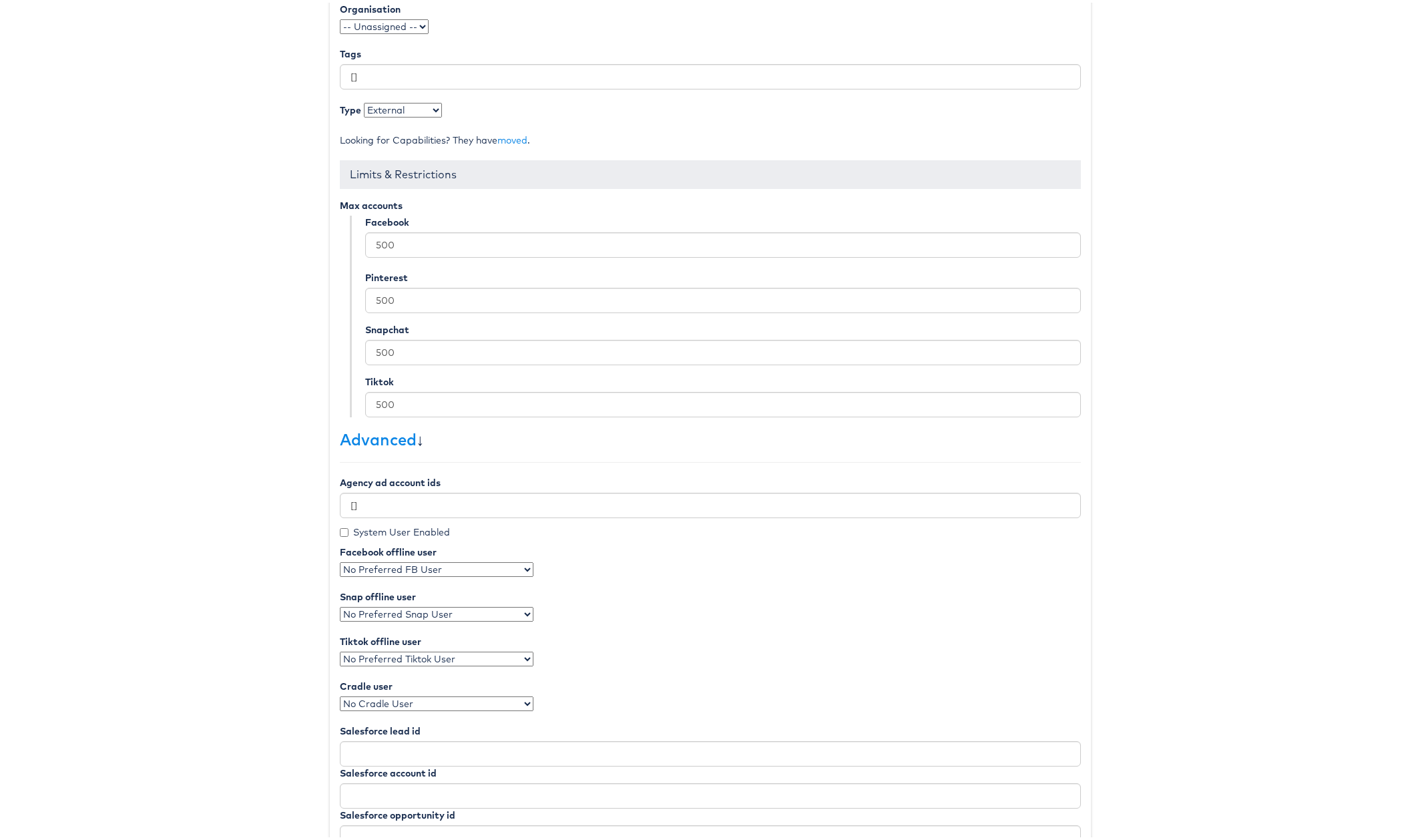
click at [412, 565] on select "No Preferred FB User [PERSON_NAME] [PERSON_NAME] [PERSON_NAME] [PERSON_NAME] [P…" at bounding box center [437, 566] width 194 height 15
click at [340, 529] on input "System User Enabled" at bounding box center [344, 529] width 8 height 8
checkbox input "true"
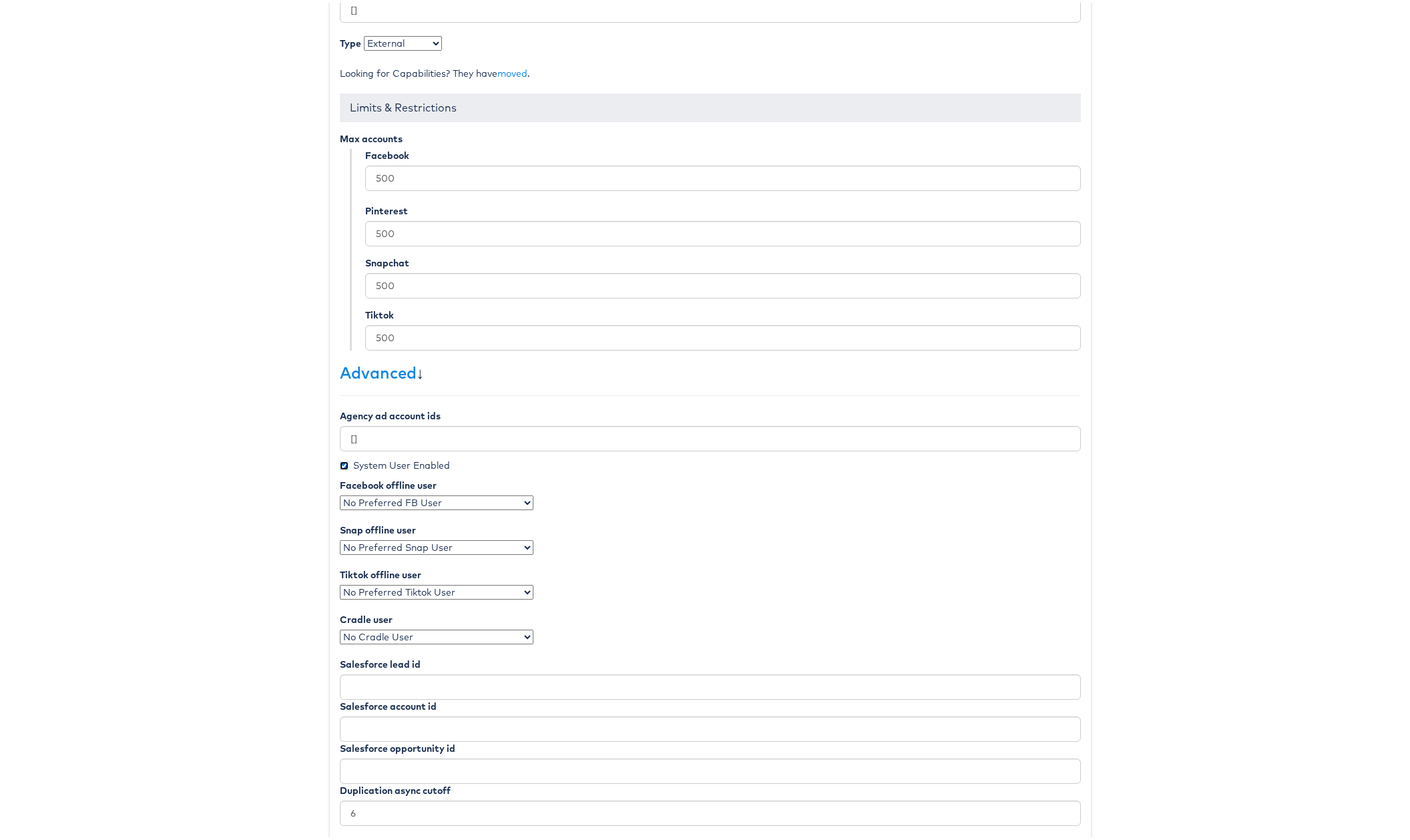
scroll to position [398, 0]
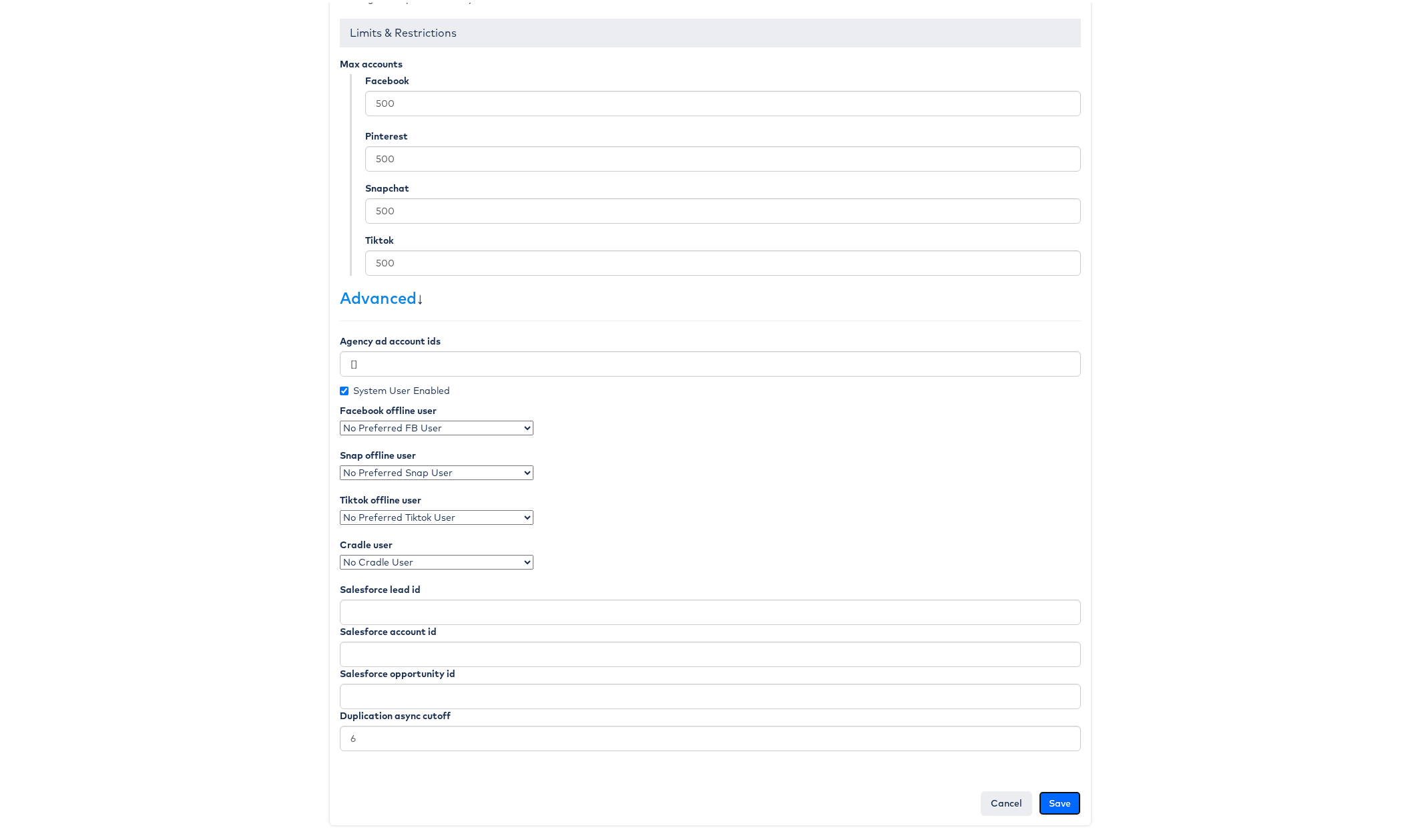
click at [1050, 798] on input "Save" at bounding box center [1059, 800] width 42 height 24
type input "Saving..."
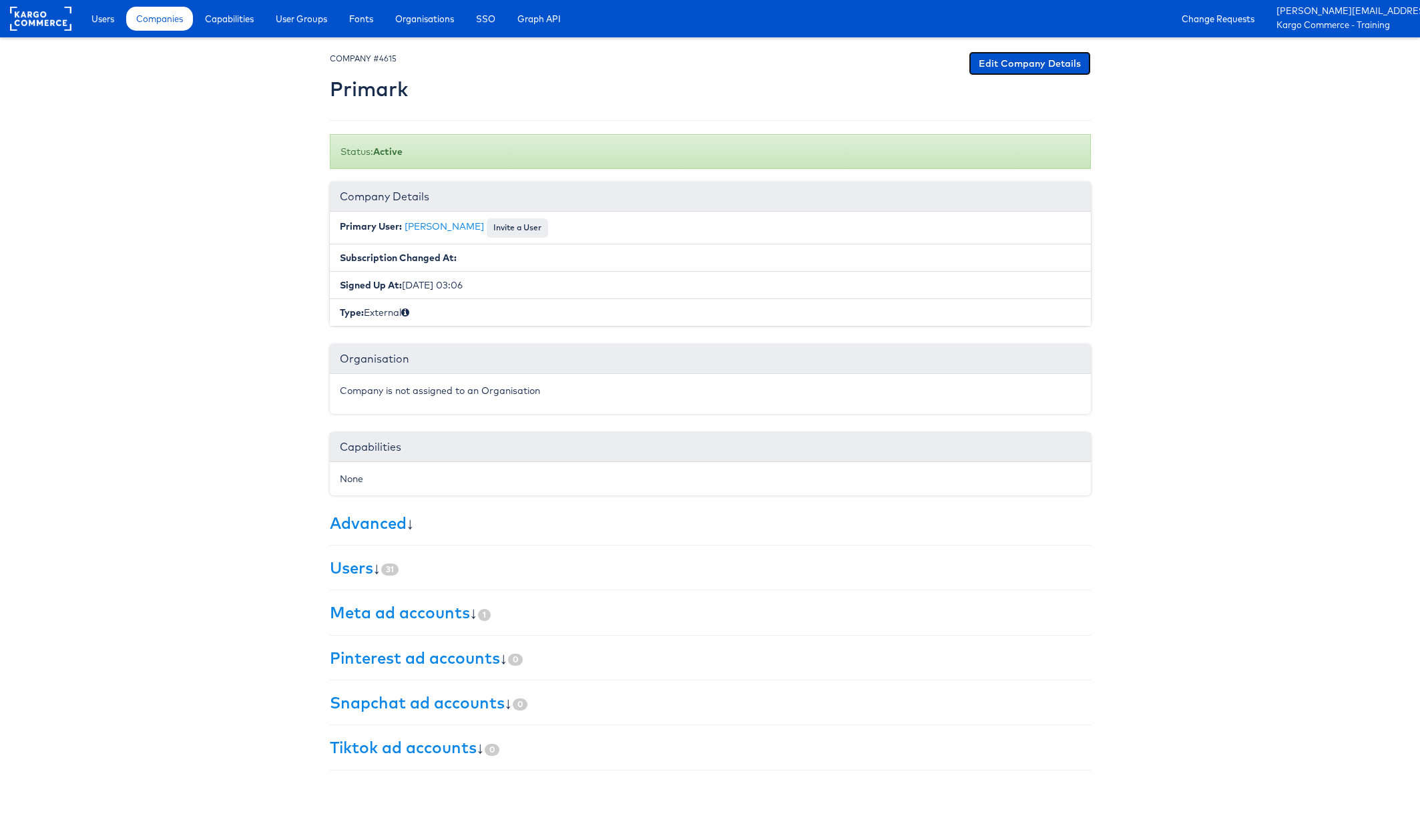
click at [1029, 63] on link "Edit Company Details" at bounding box center [1029, 63] width 122 height 24
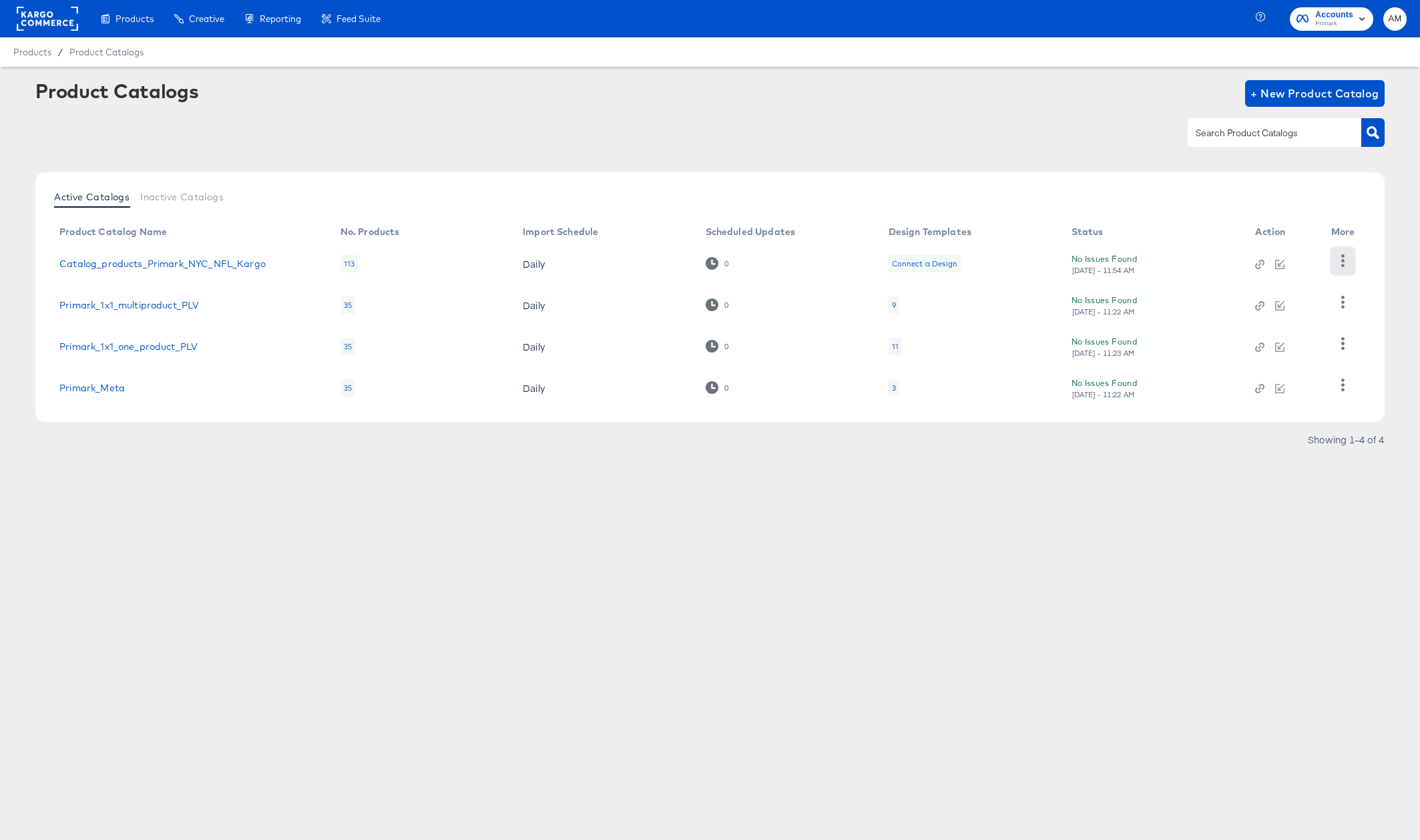
click at [1347, 258] on icon "button" at bounding box center [1342, 261] width 12 height 12
click at [1281, 300] on div "HUD Checks (Internal)" at bounding box center [1288, 302] width 134 height 22
click at [245, 264] on link "Catalog_products_Primark_NYC_NFL_Kargo" at bounding box center [162, 264] width 206 height 11
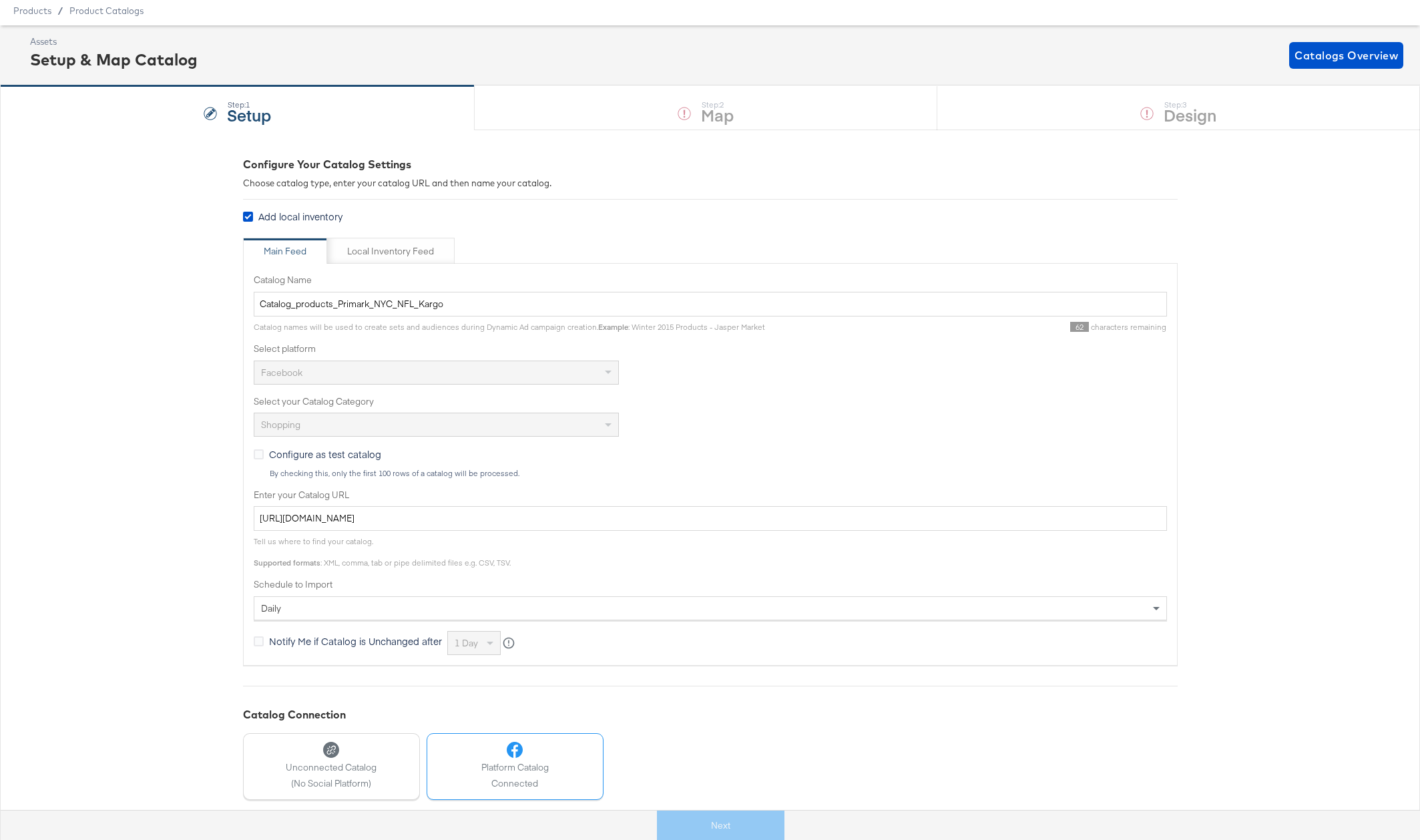
scroll to position [215, 0]
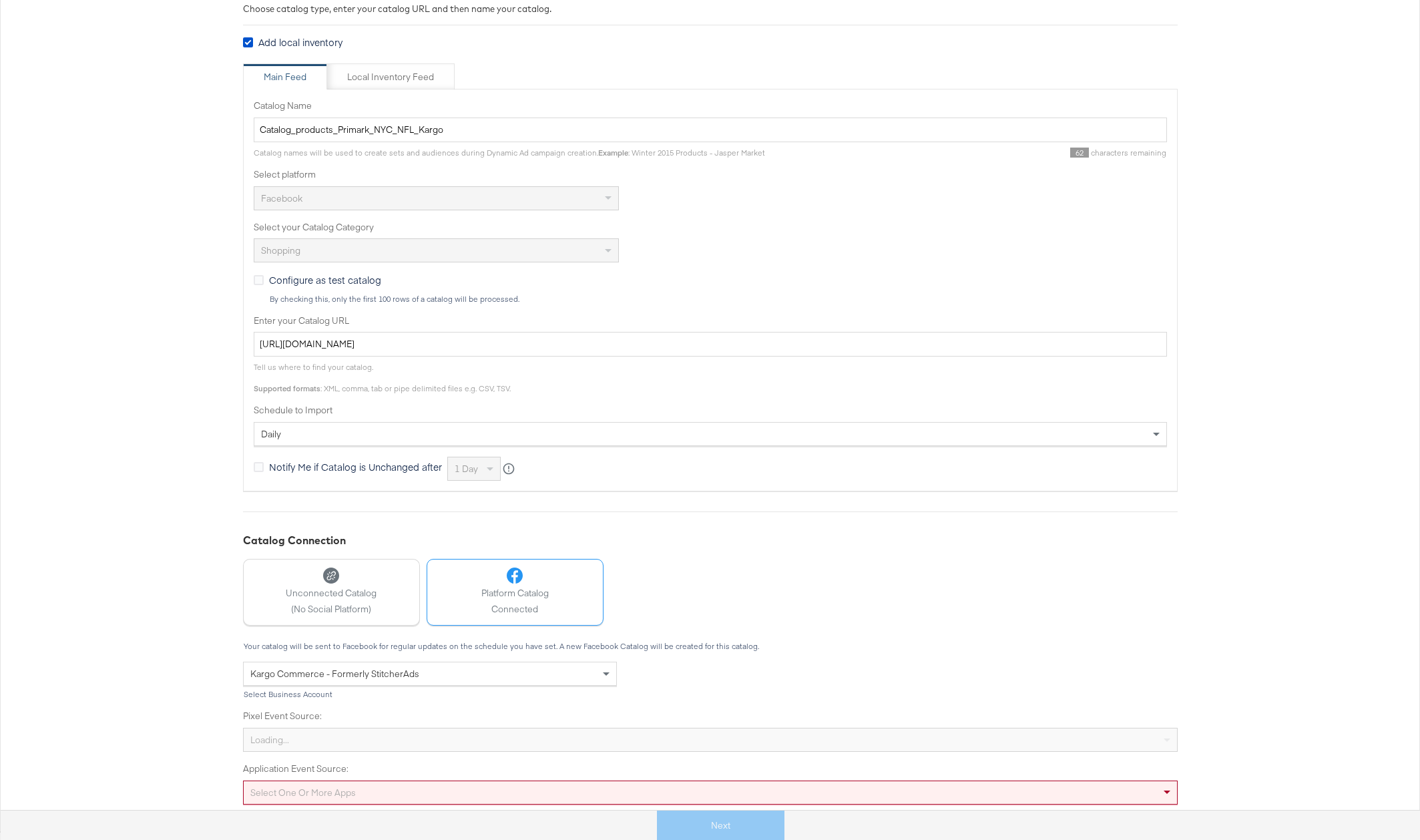
click at [422, 791] on div "Select one or more apps" at bounding box center [710, 792] width 935 height 24
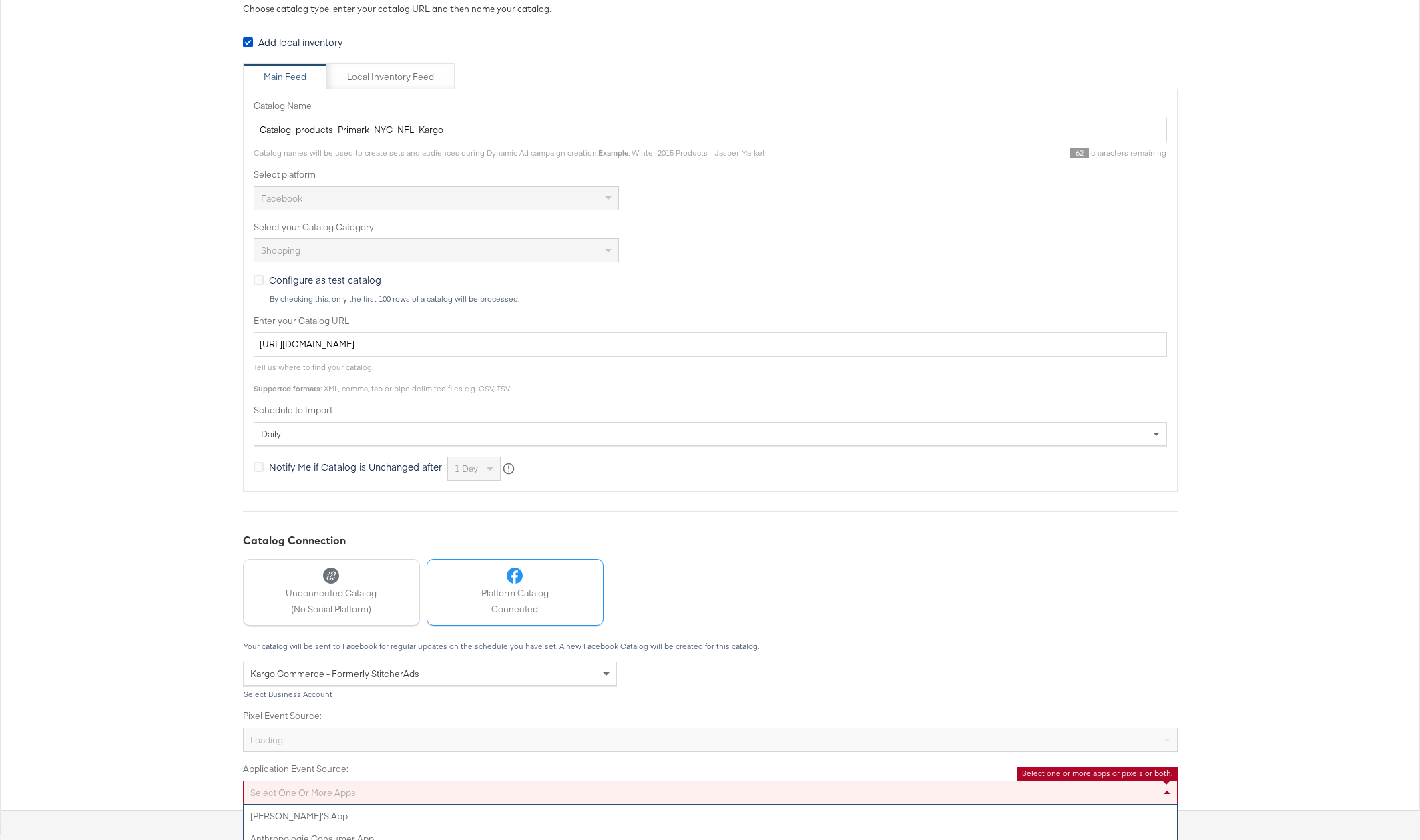
scroll to position [312, 0]
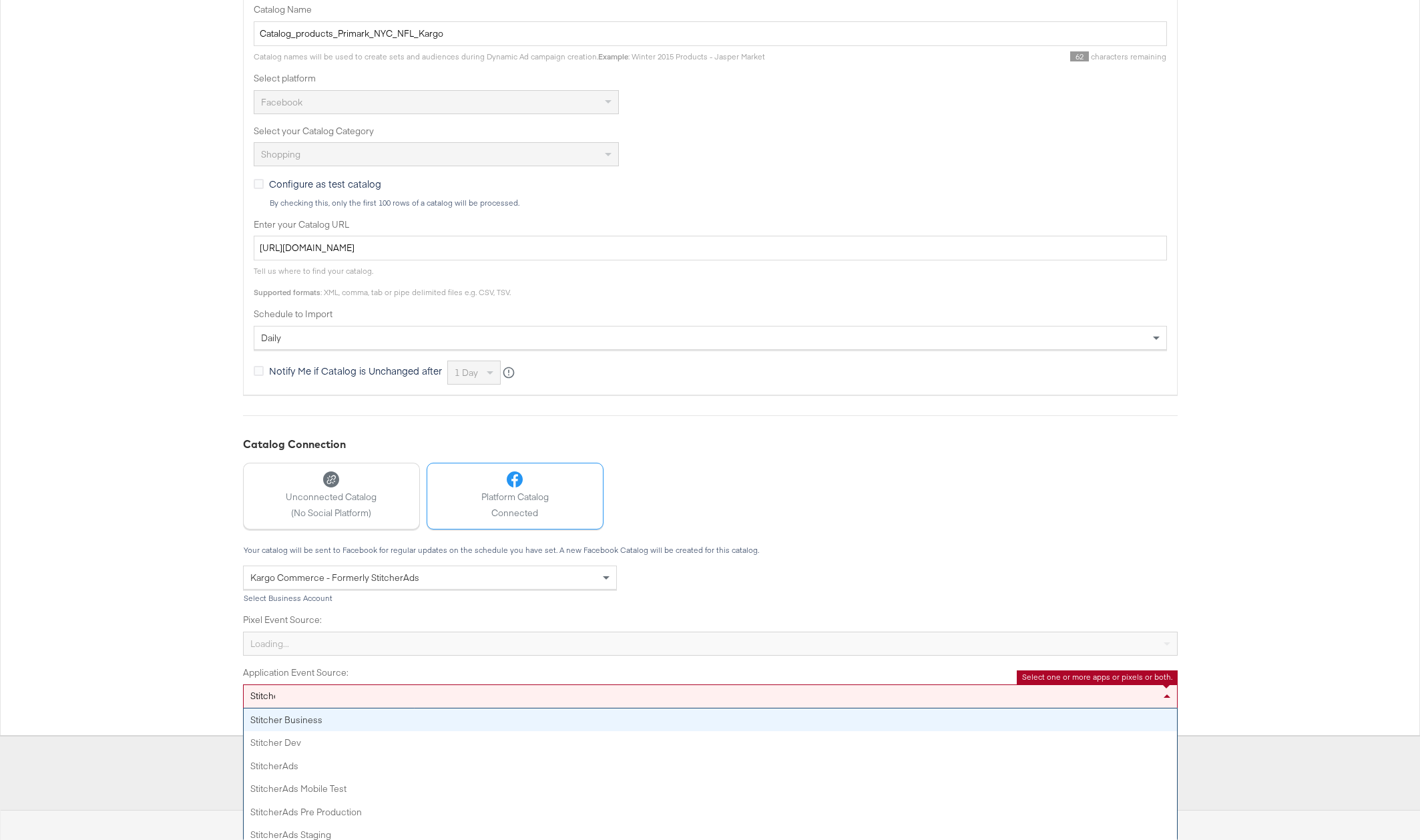
type input "Stitcher"
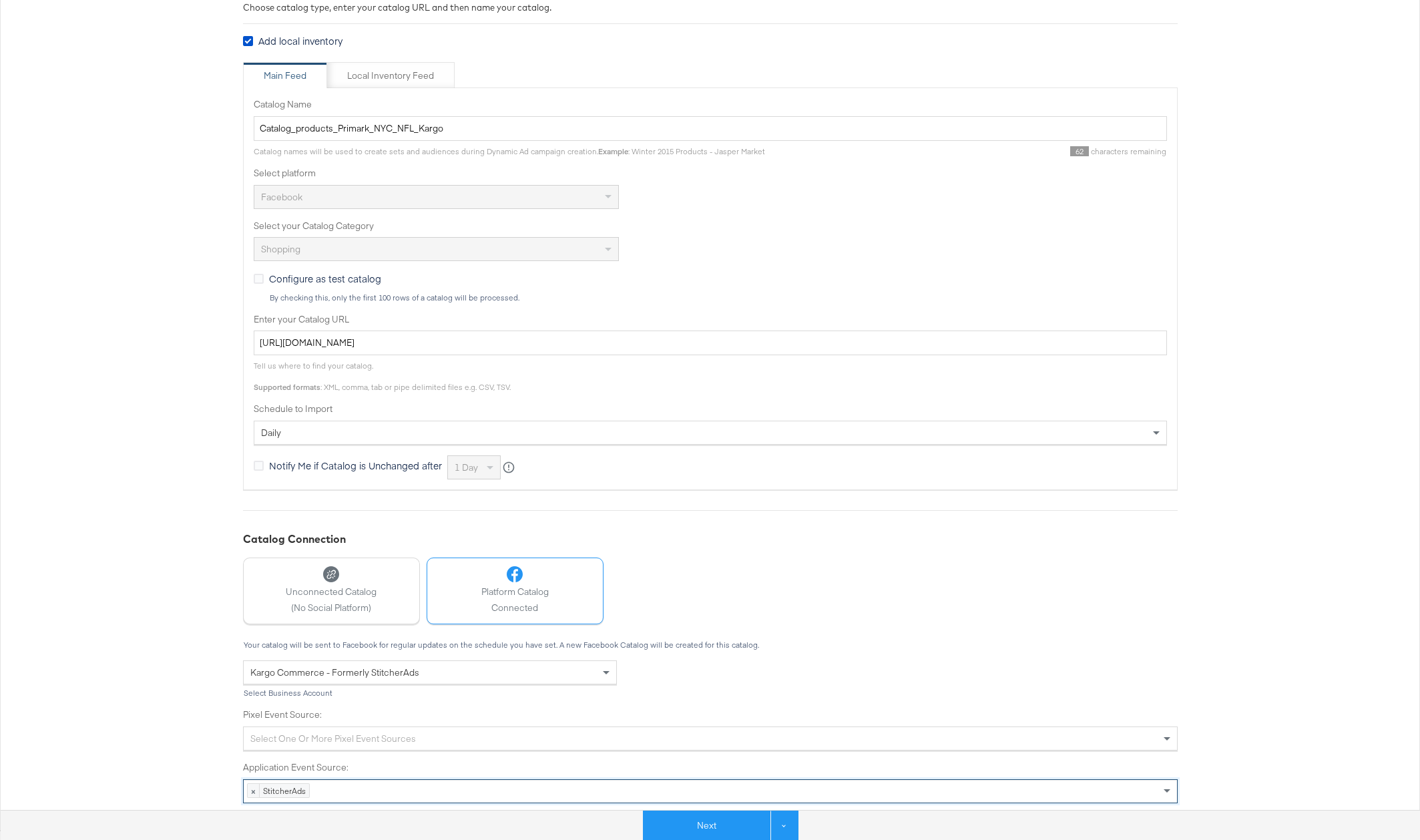
scroll to position [215, 0]
click at [684, 829] on button "Next" at bounding box center [707, 825] width 128 height 30
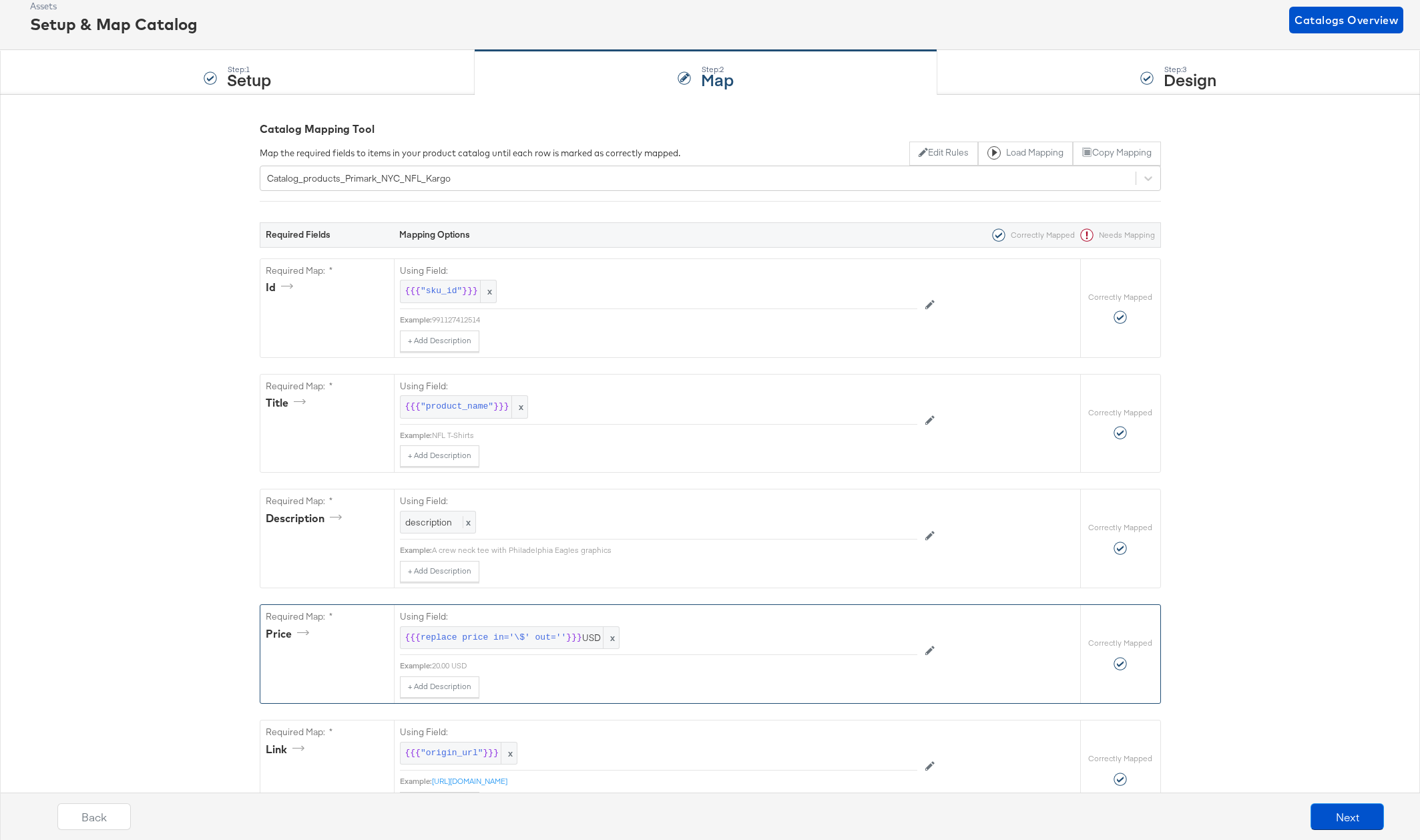
scroll to position [82, 0]
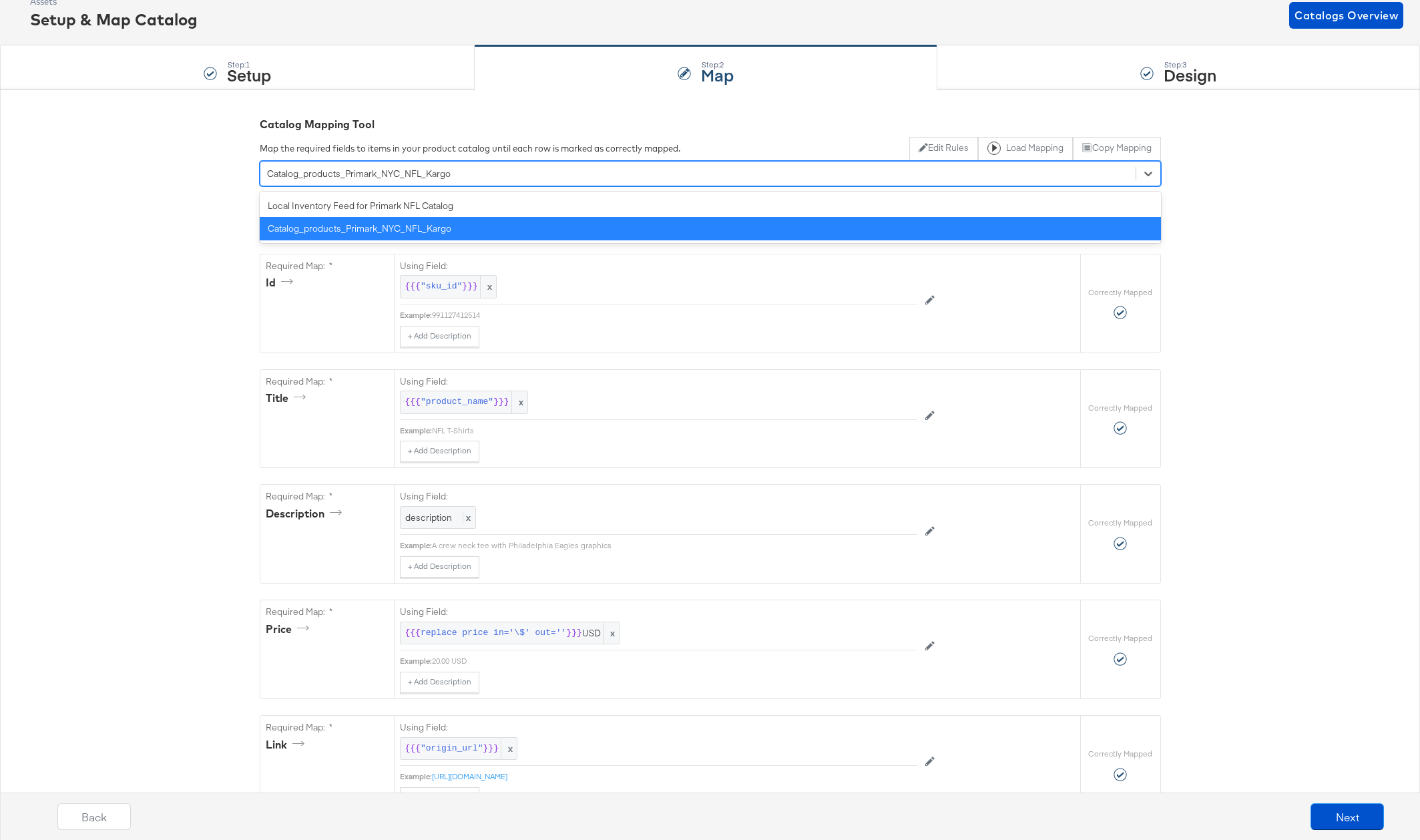
click at [426, 180] on div "Catalog_products_Primark_NYC_NFL_Kargo" at bounding box center [698, 173] width 875 height 21
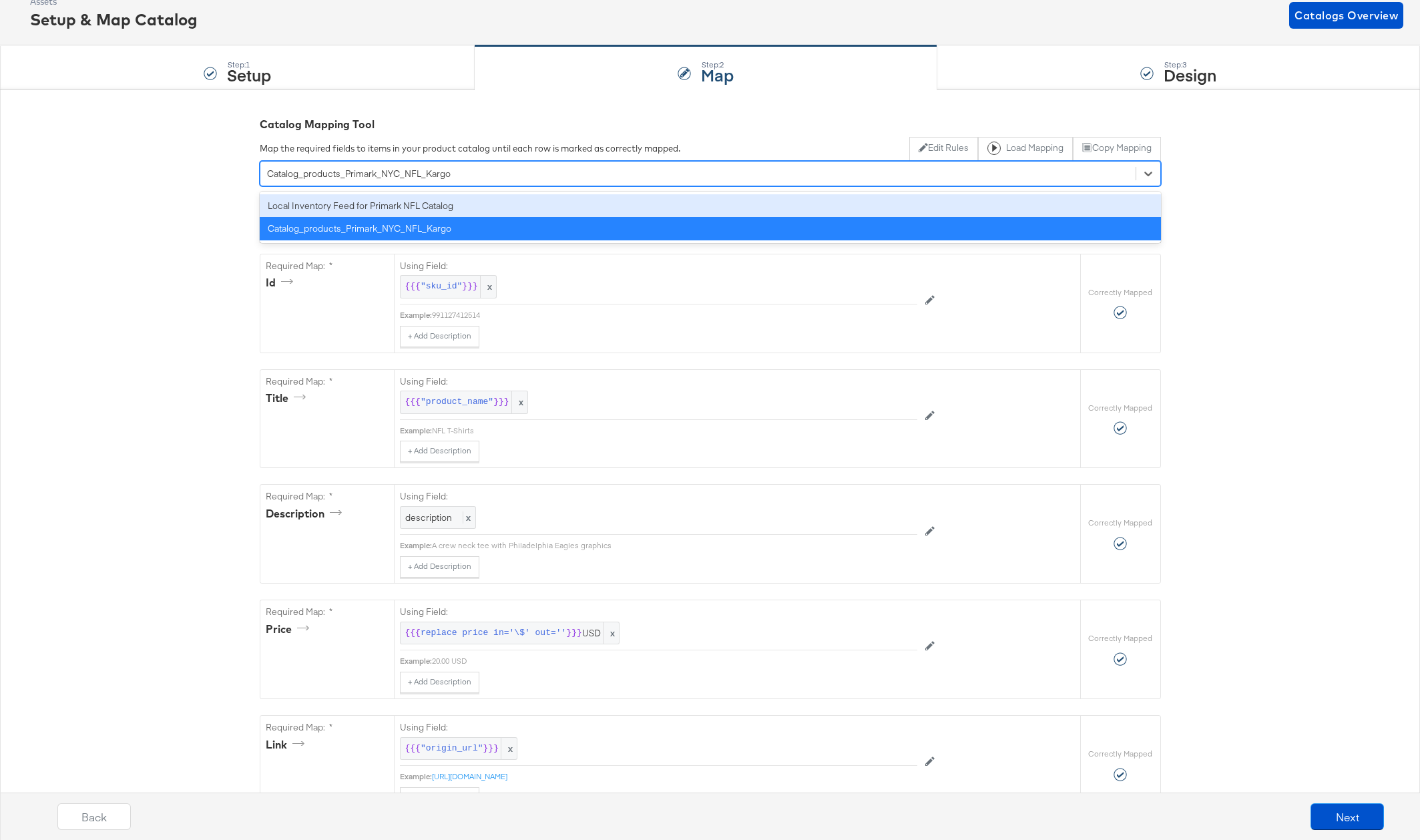
click at [418, 209] on div "Local Inventory Feed for Primark NFL Catalog" at bounding box center [710, 205] width 901 height 23
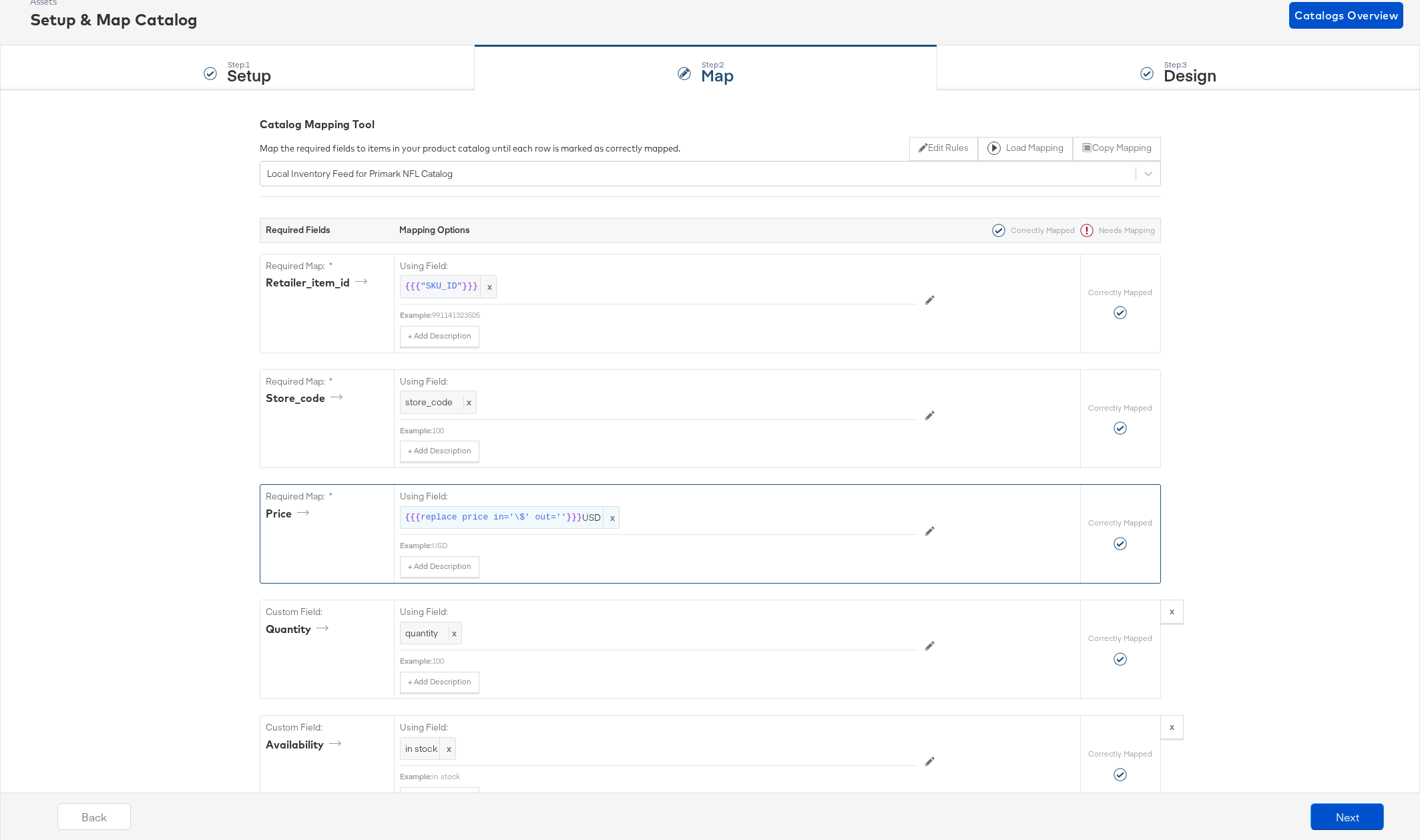
click at [477, 517] on span "replace price in='\$' out=''" at bounding box center [493, 518] width 145 height 12
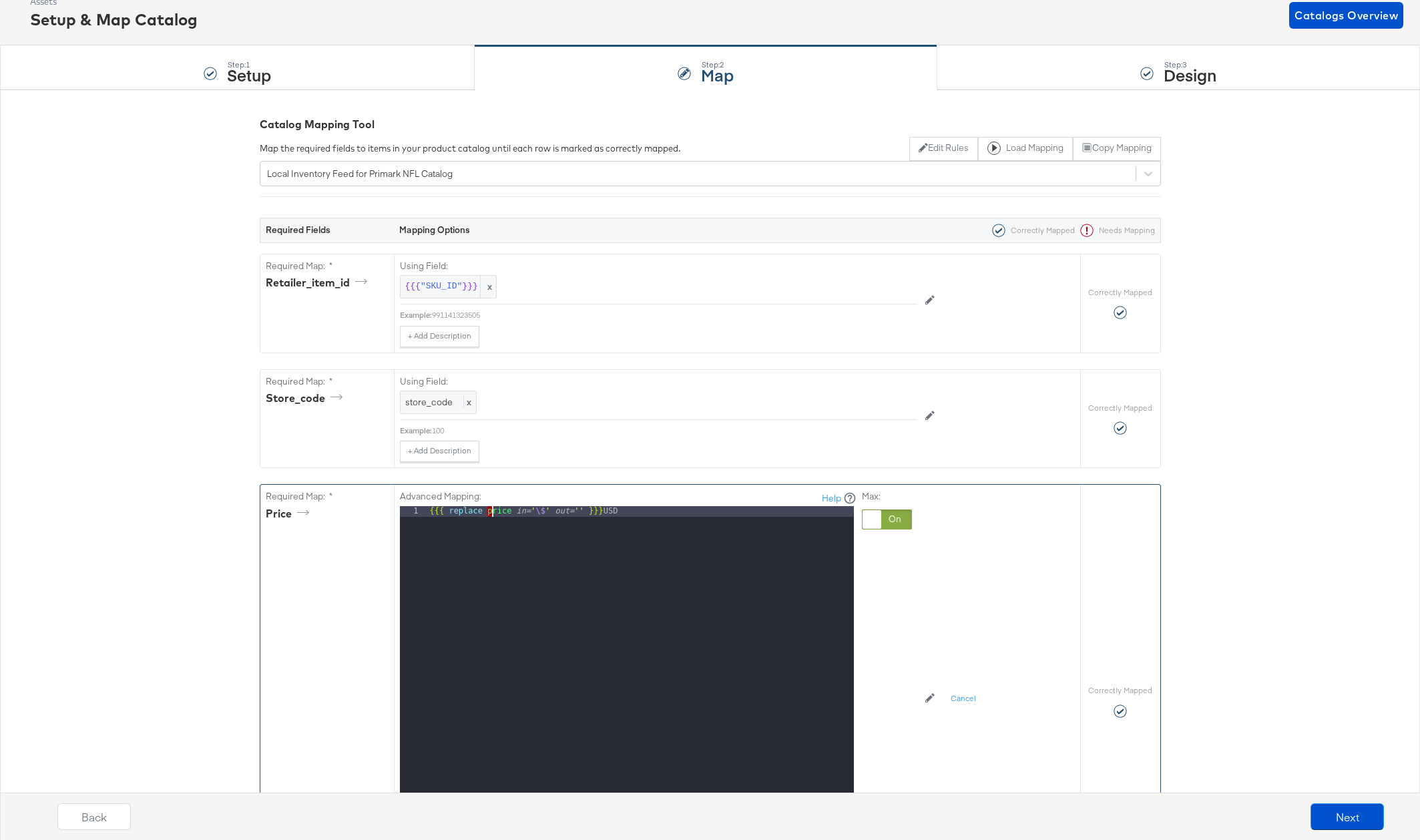
click at [492, 512] on div "{{{ replace price in= ' \$ ' out= '' }}} USD" at bounding box center [640, 684] width 426 height 355
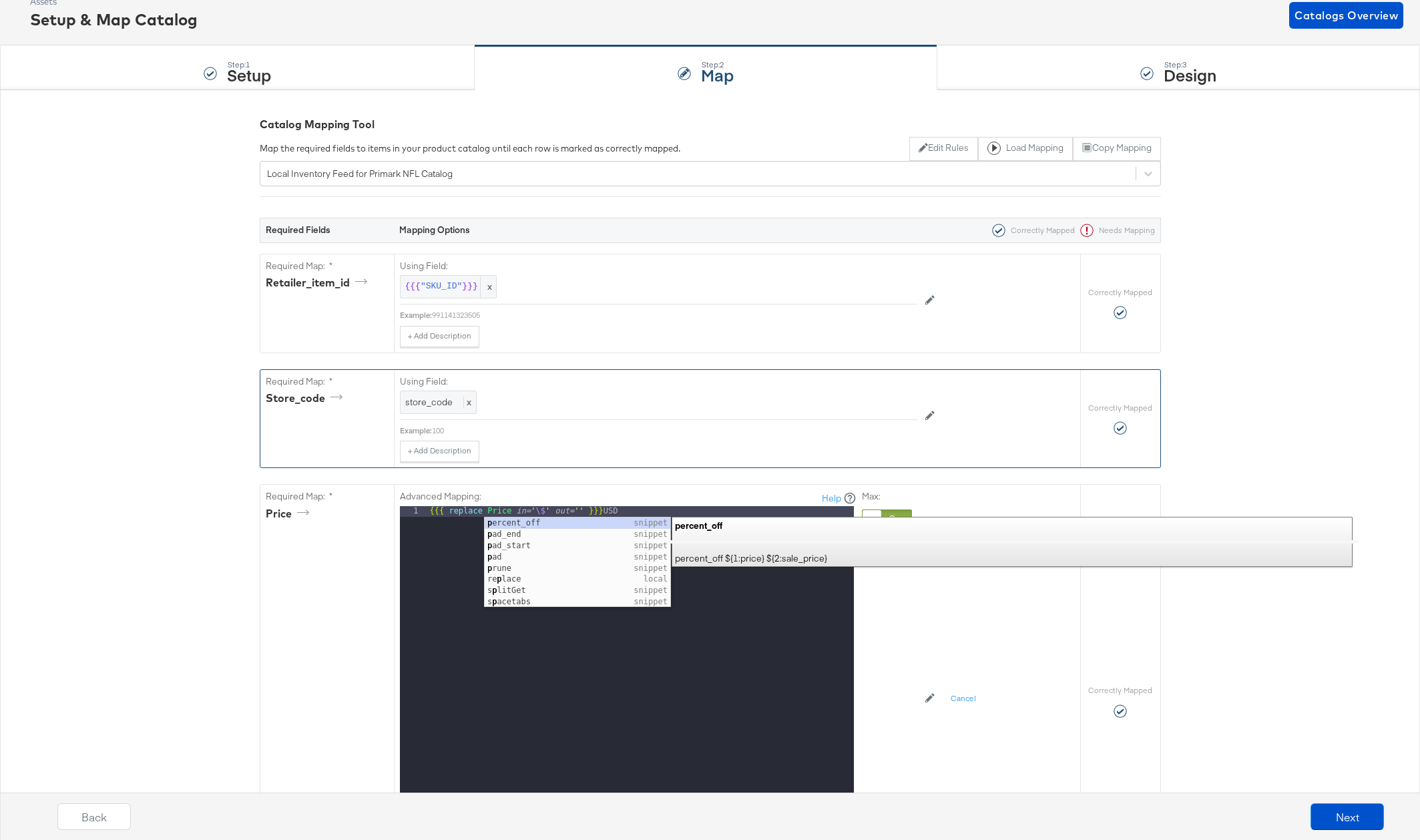
click at [663, 458] on div "+ Add Description Add Note" at bounding box center [658, 452] width 517 height 22
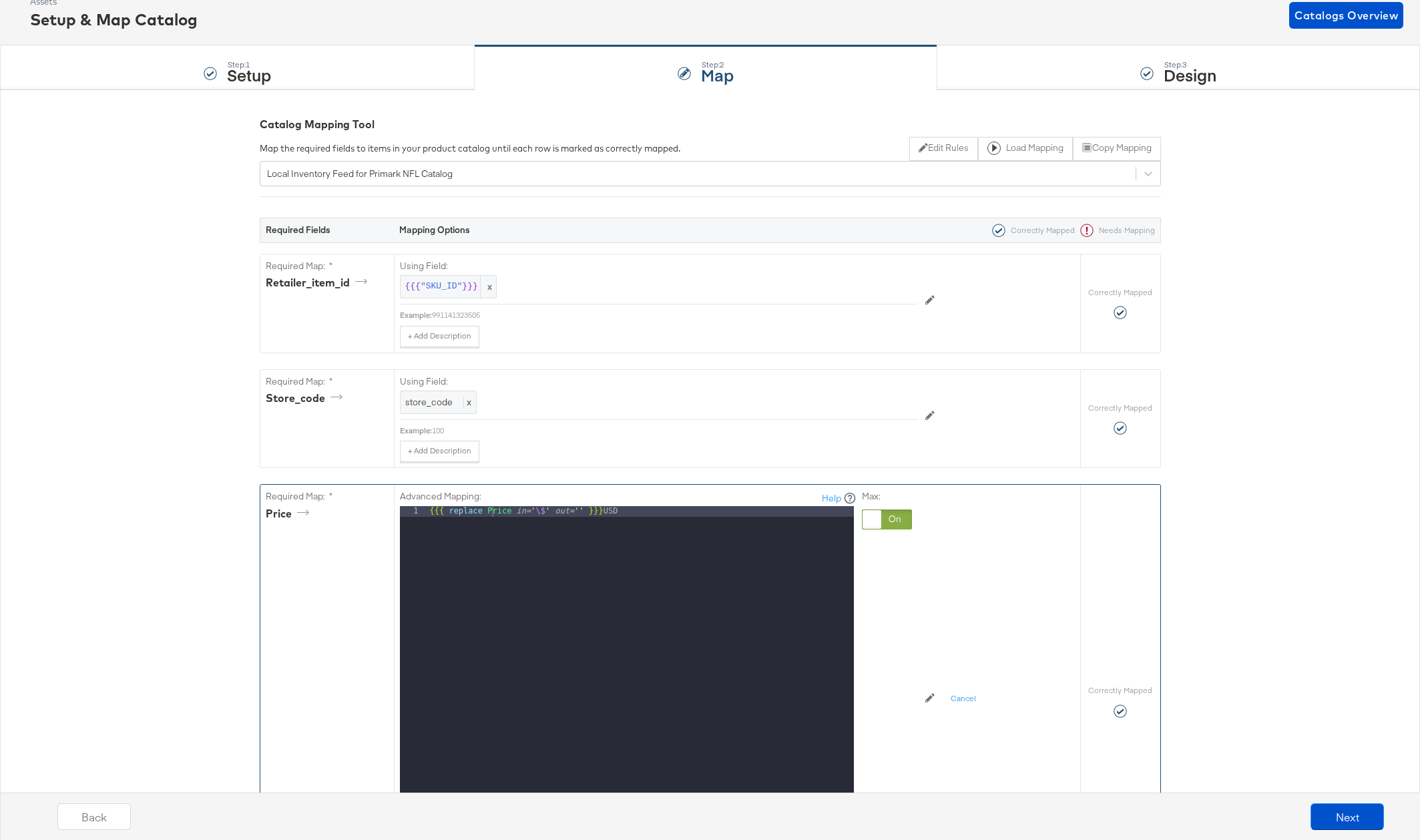
scroll to position [313, 0]
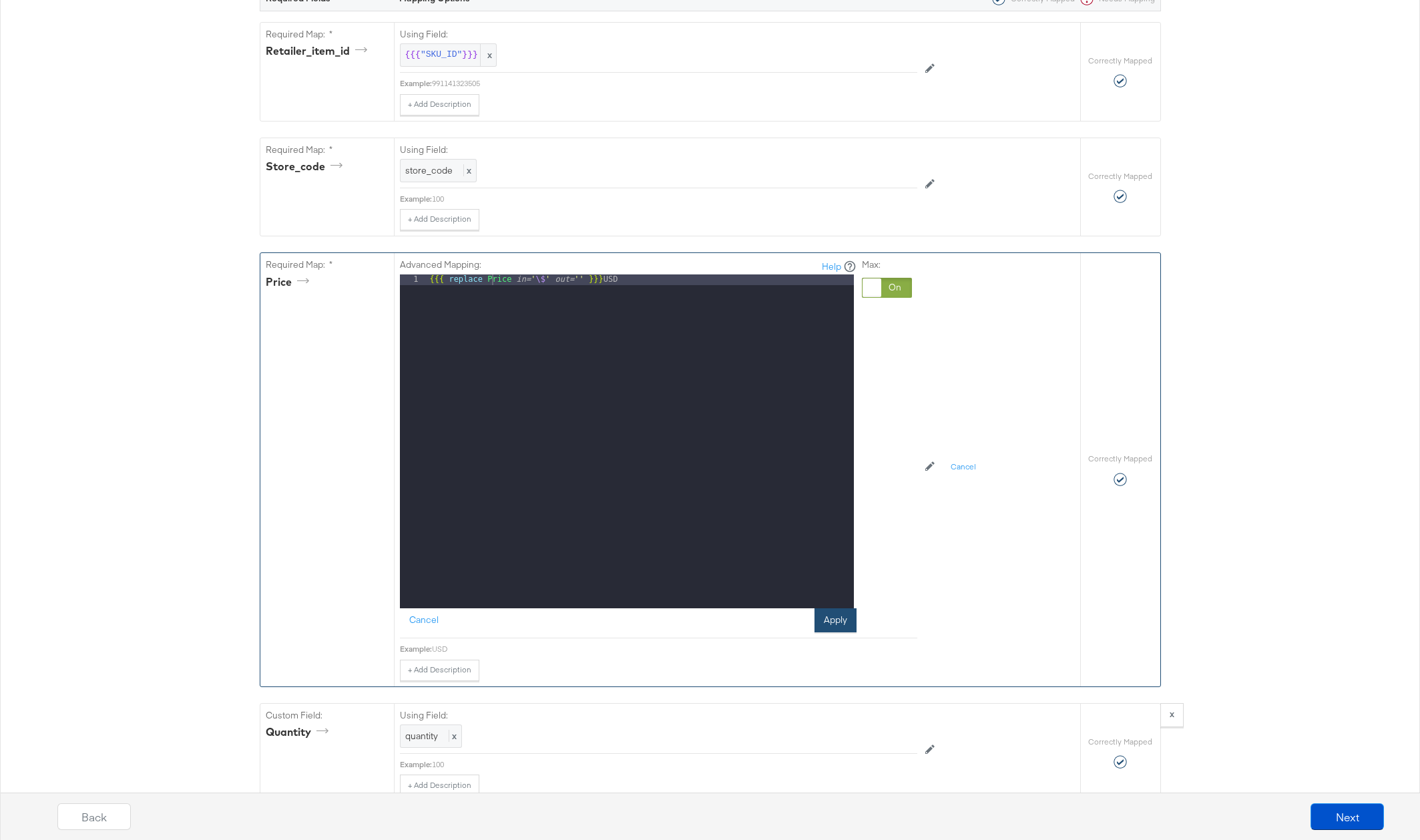
click at [824, 614] on button "Apply" at bounding box center [835, 619] width 42 height 24
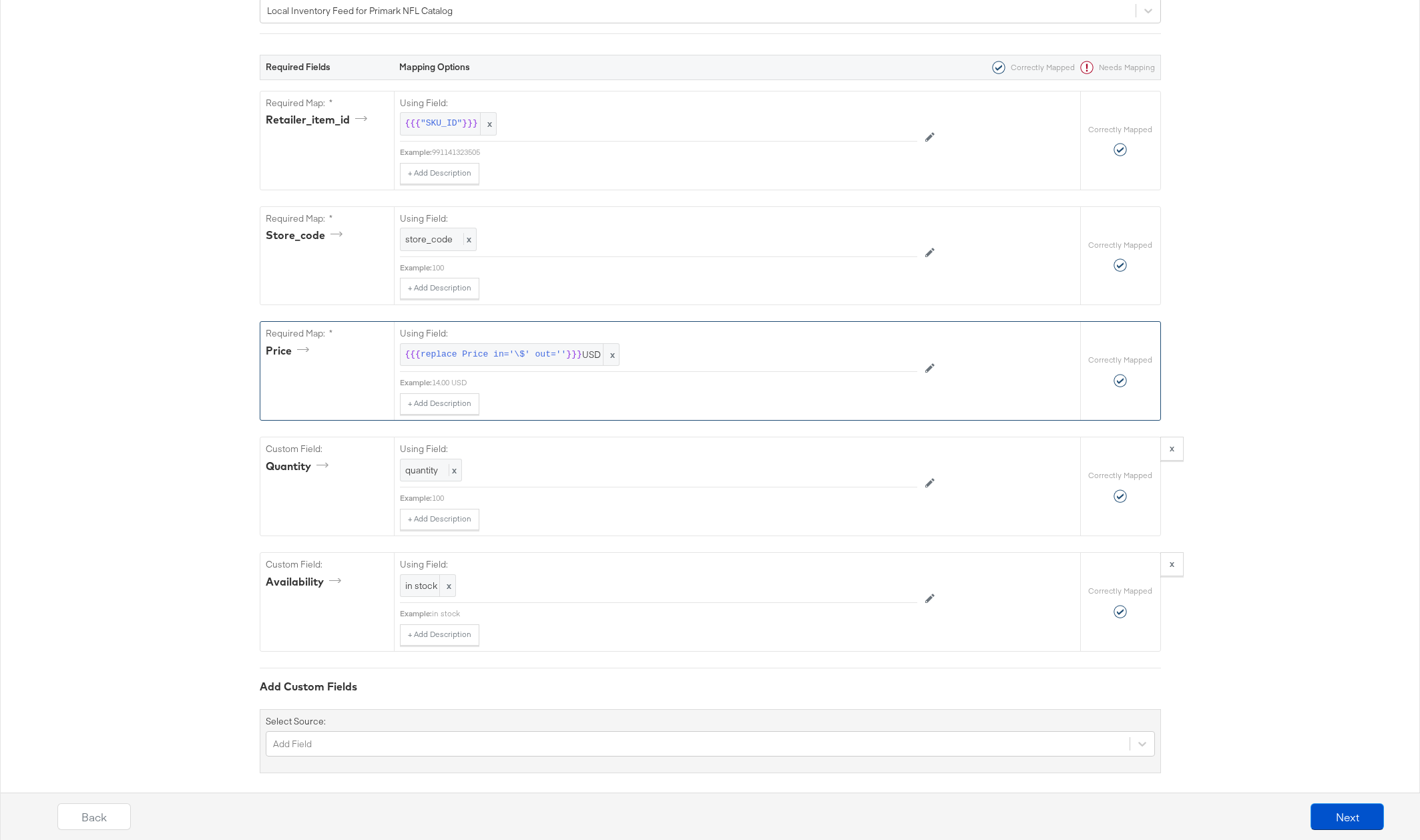
scroll to position [255, 0]
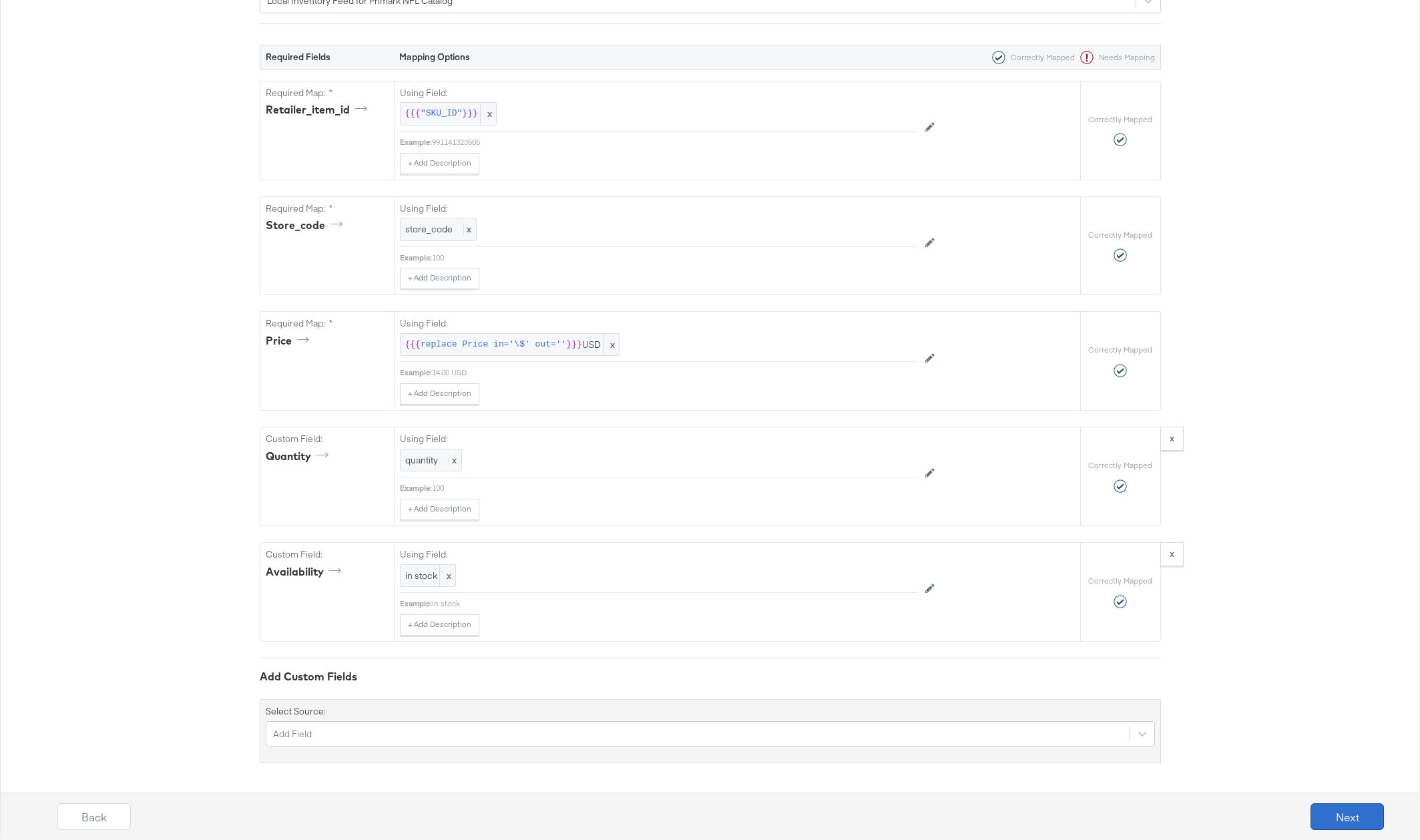
click at [1330, 815] on button "Next" at bounding box center [1346, 816] width 73 height 27
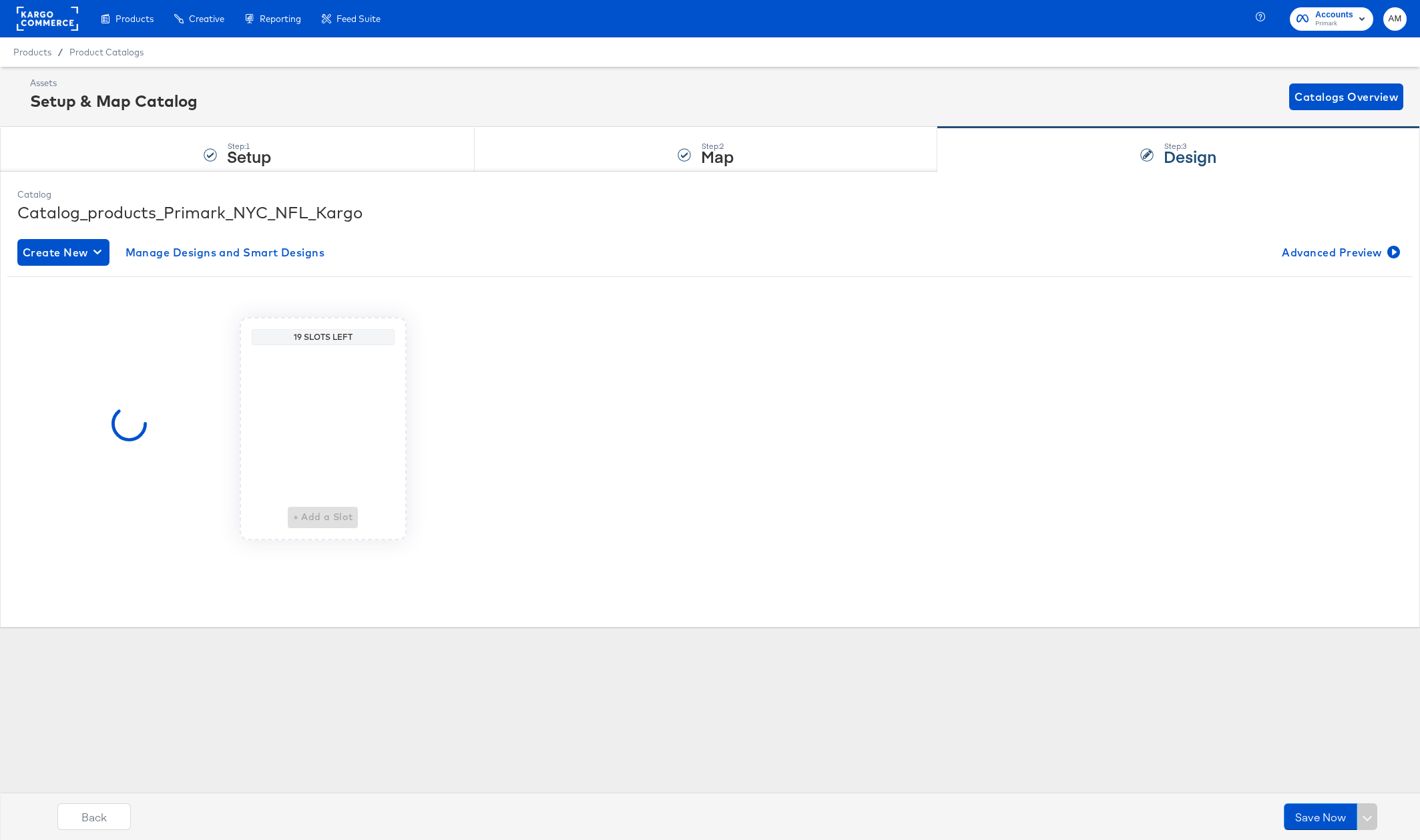
scroll to position [0, 0]
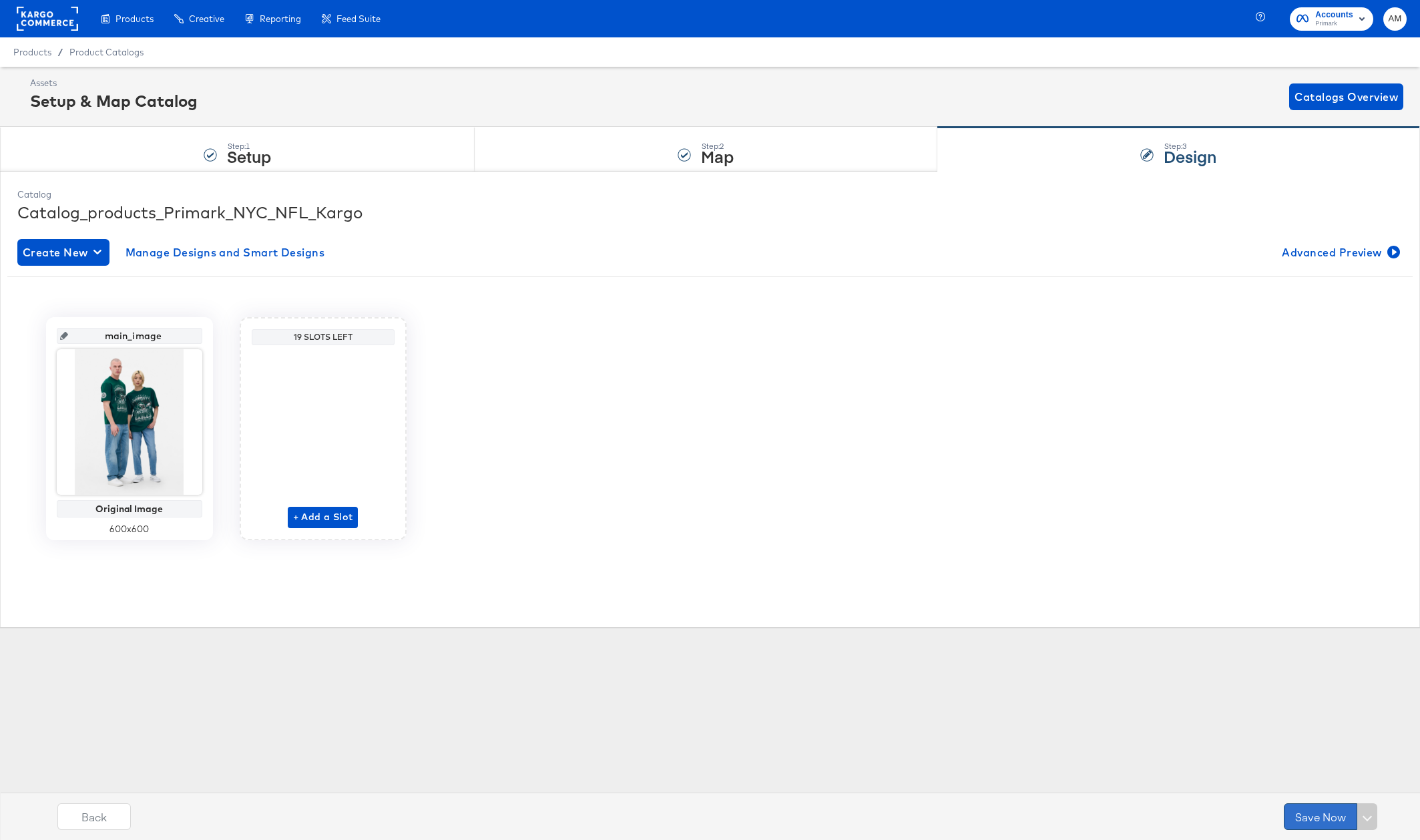
click at [1318, 815] on button "Save Now" at bounding box center [1320, 816] width 73 height 27
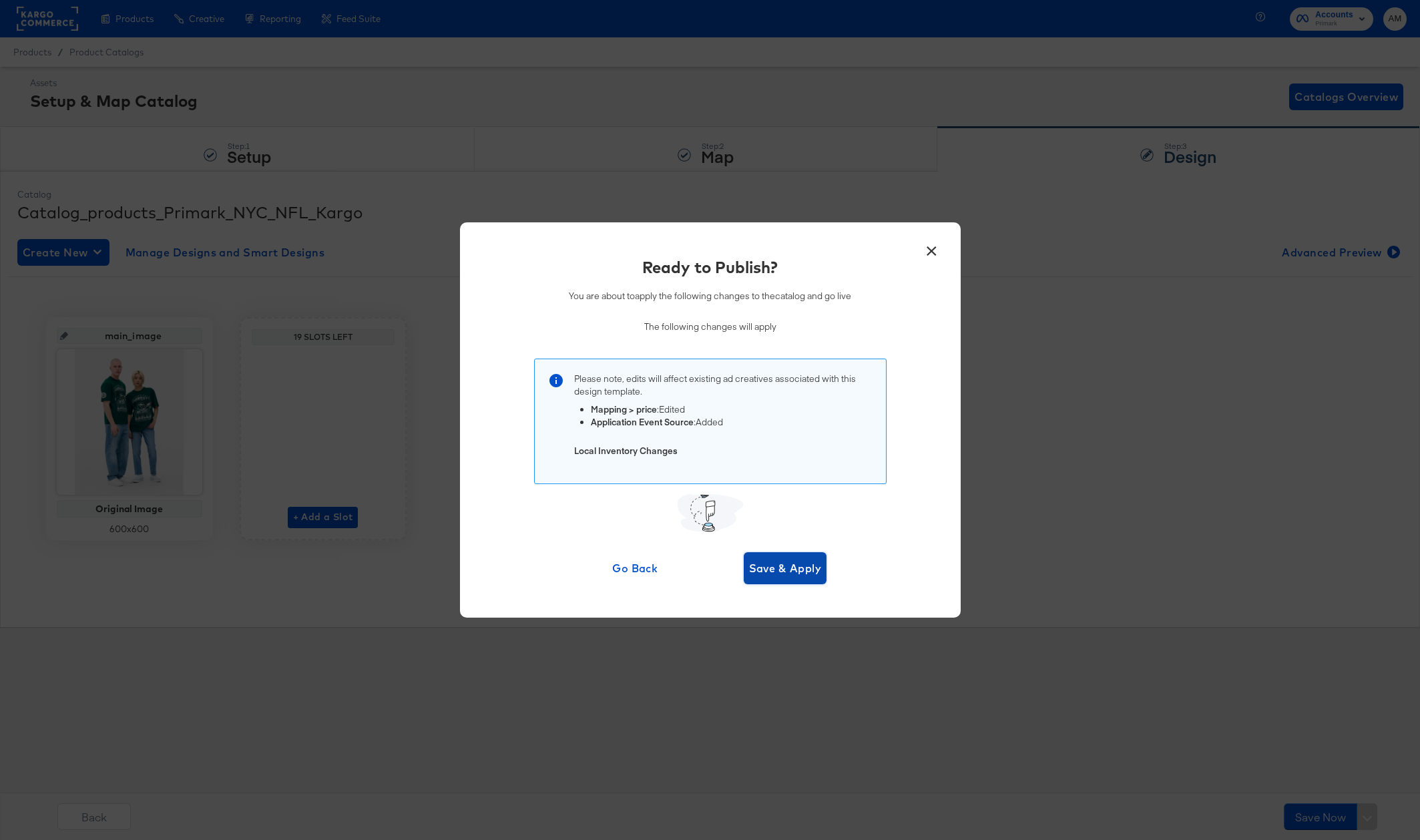
click at [773, 572] on span "Save & Apply" at bounding box center [785, 568] width 73 height 18
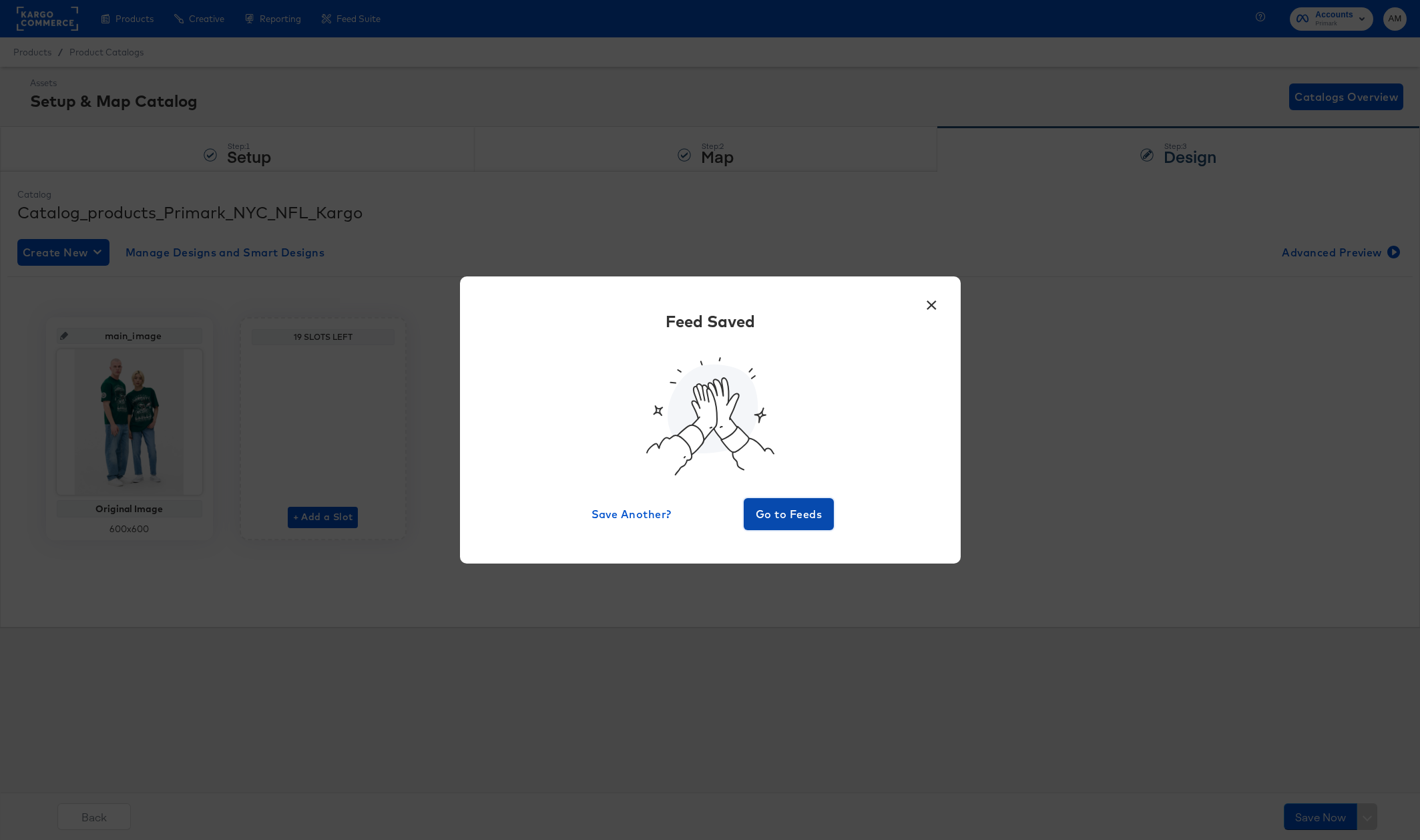
click at [775, 513] on span "Go to Feeds" at bounding box center [789, 514] width 80 height 18
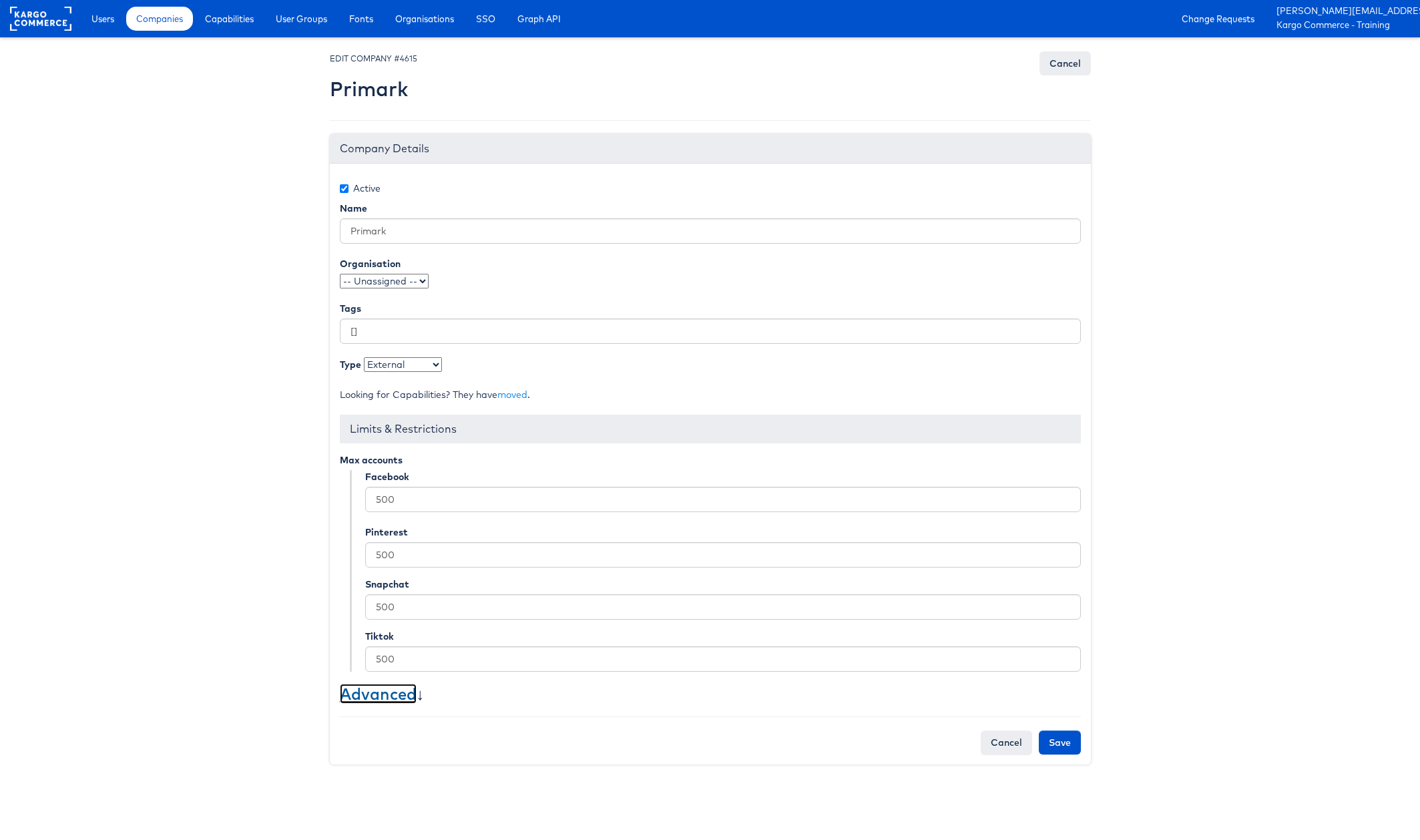
drag, startPoint x: 386, startPoint y: 696, endPoint x: 442, endPoint y: 685, distance: 57.1
click at [386, 695] on link "Advanced" at bounding box center [378, 694] width 77 height 20
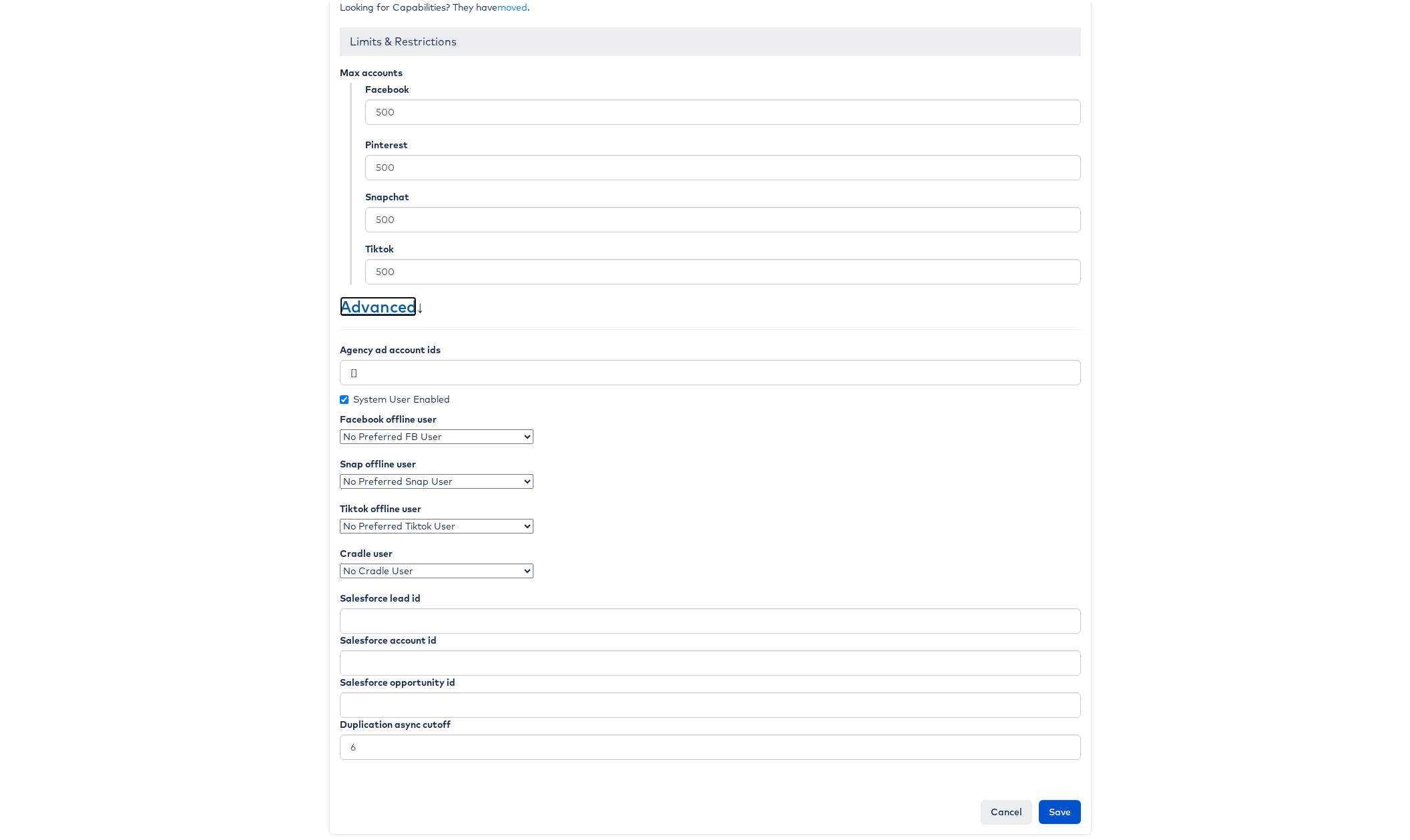
scroll to position [398, 0]
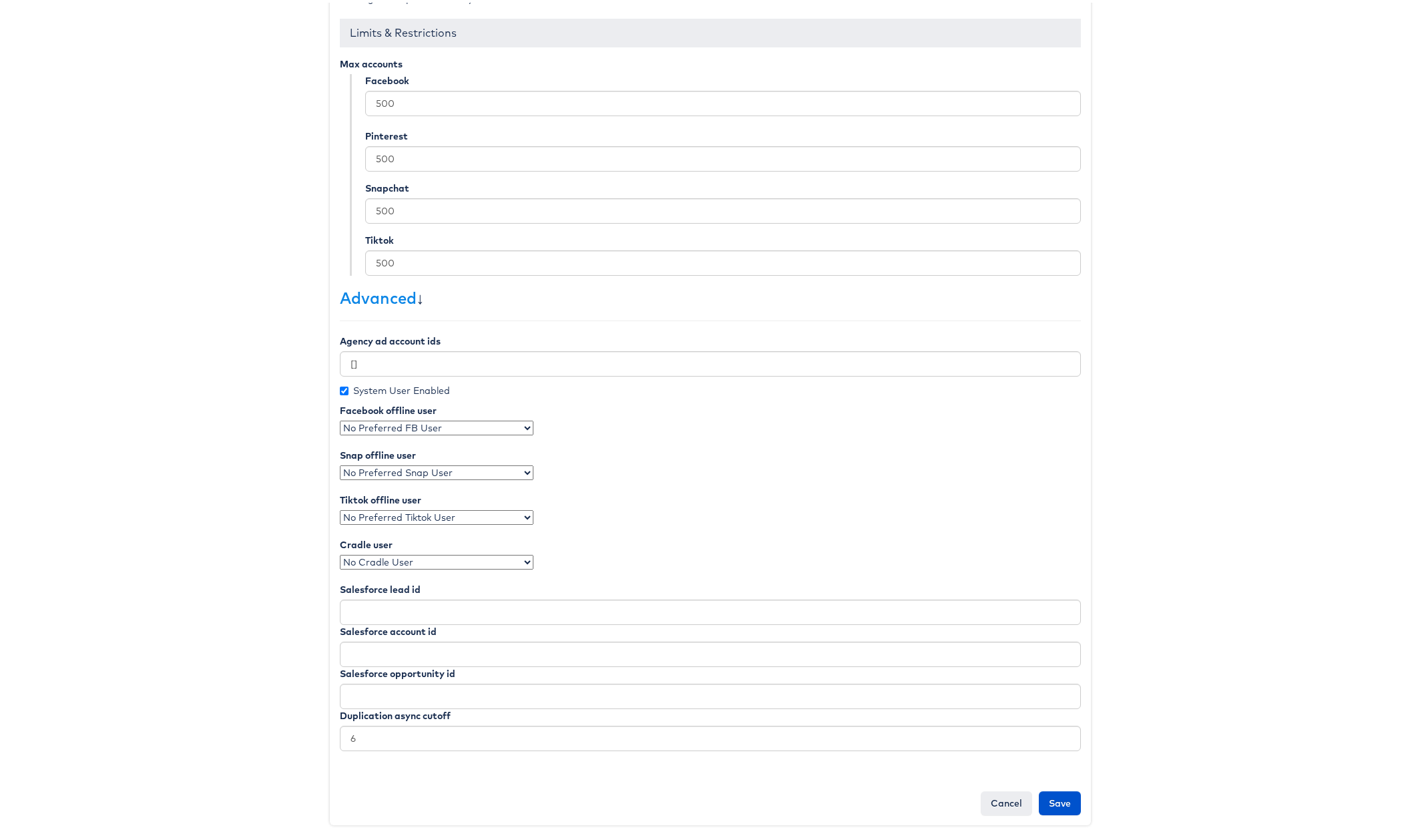
click at [424, 426] on select "No Preferred FB User Craig Wilmott Alex Judge Colin Clarke Adam McGilvray Lexi …" at bounding box center [437, 425] width 194 height 15
click at [1052, 797] on input "Save" at bounding box center [1059, 800] width 42 height 24
type input "Saving..."
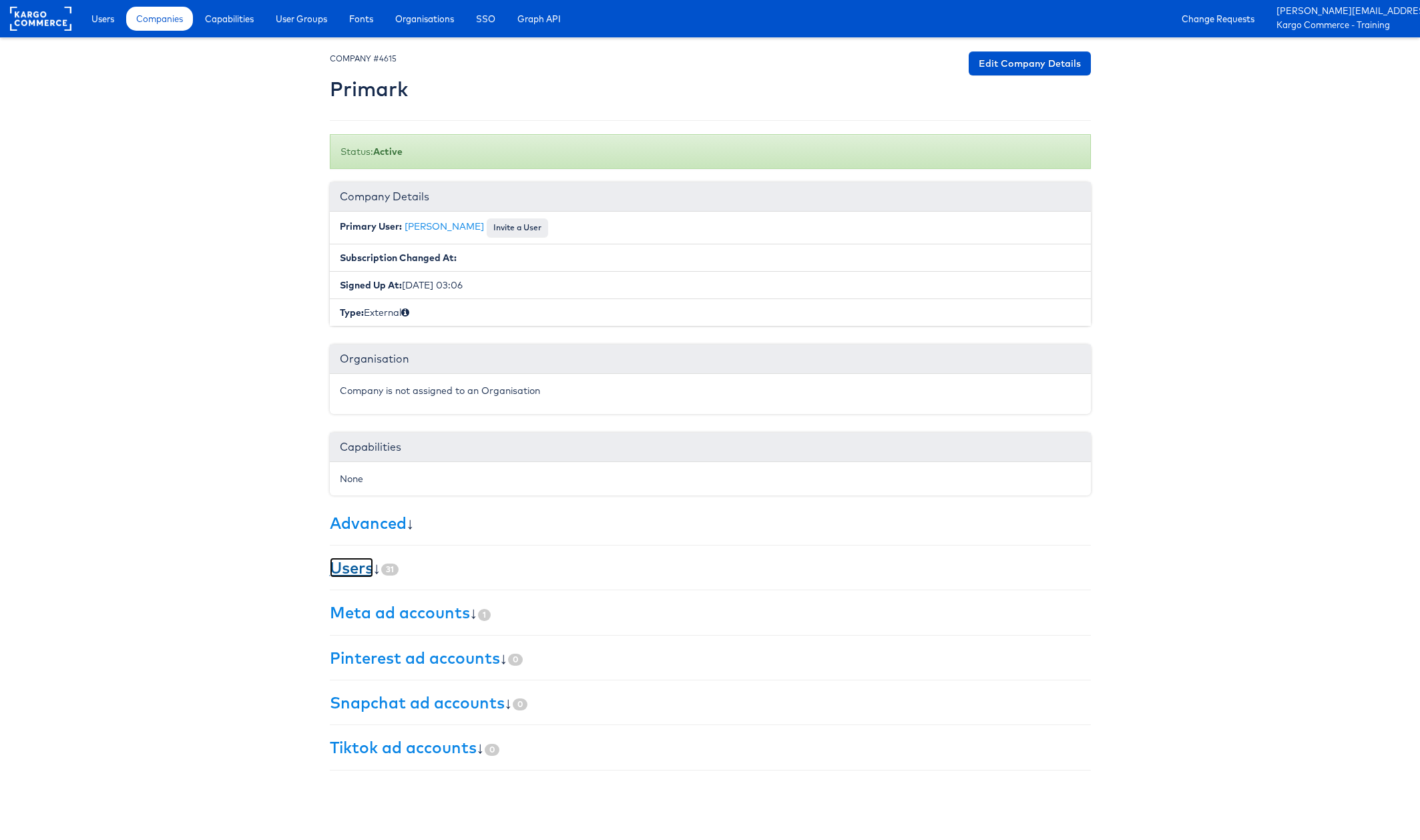
click at [338, 568] on link "Users" at bounding box center [352, 568] width 43 height 20
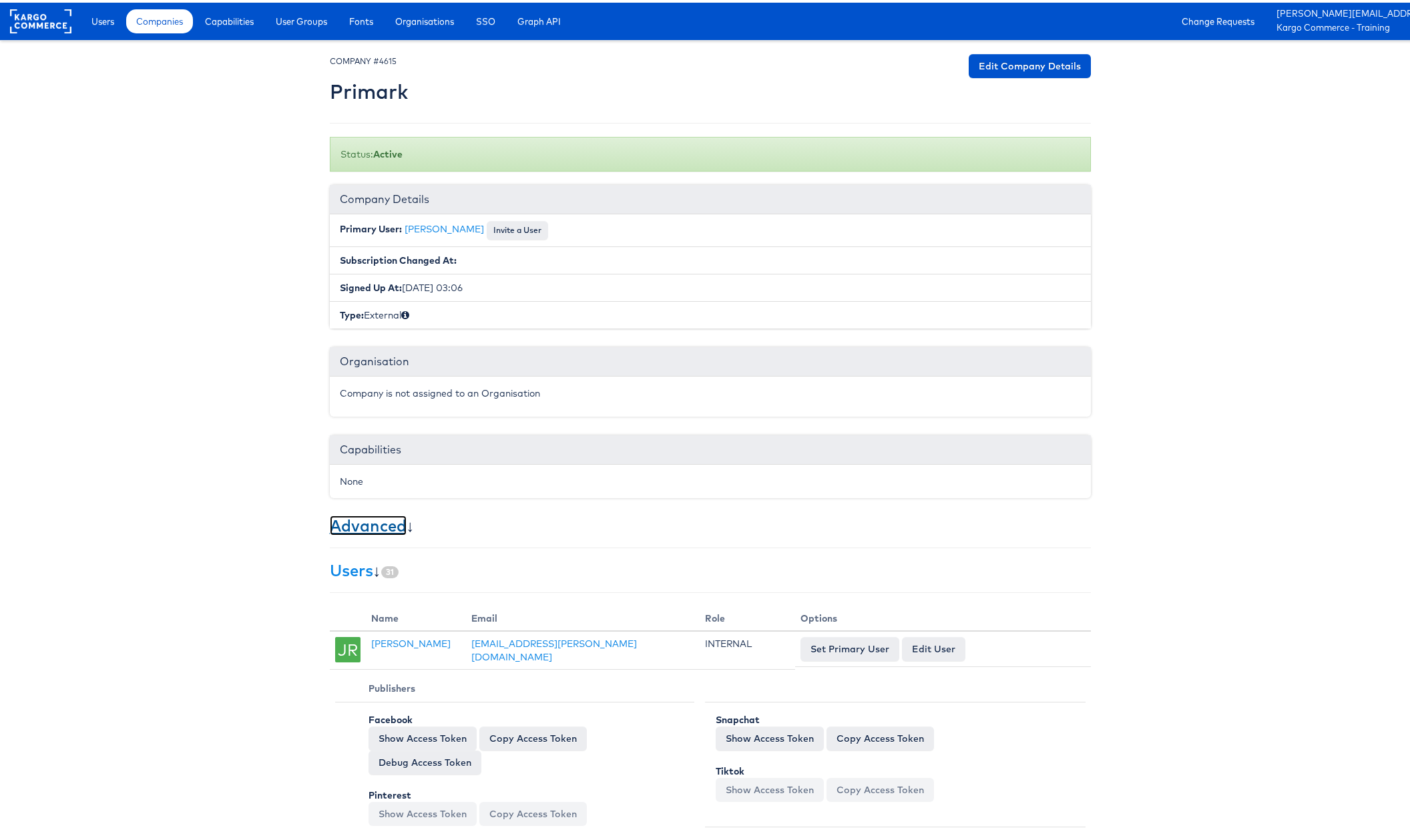
click at [383, 519] on link "Advanced" at bounding box center [368, 522] width 77 height 20
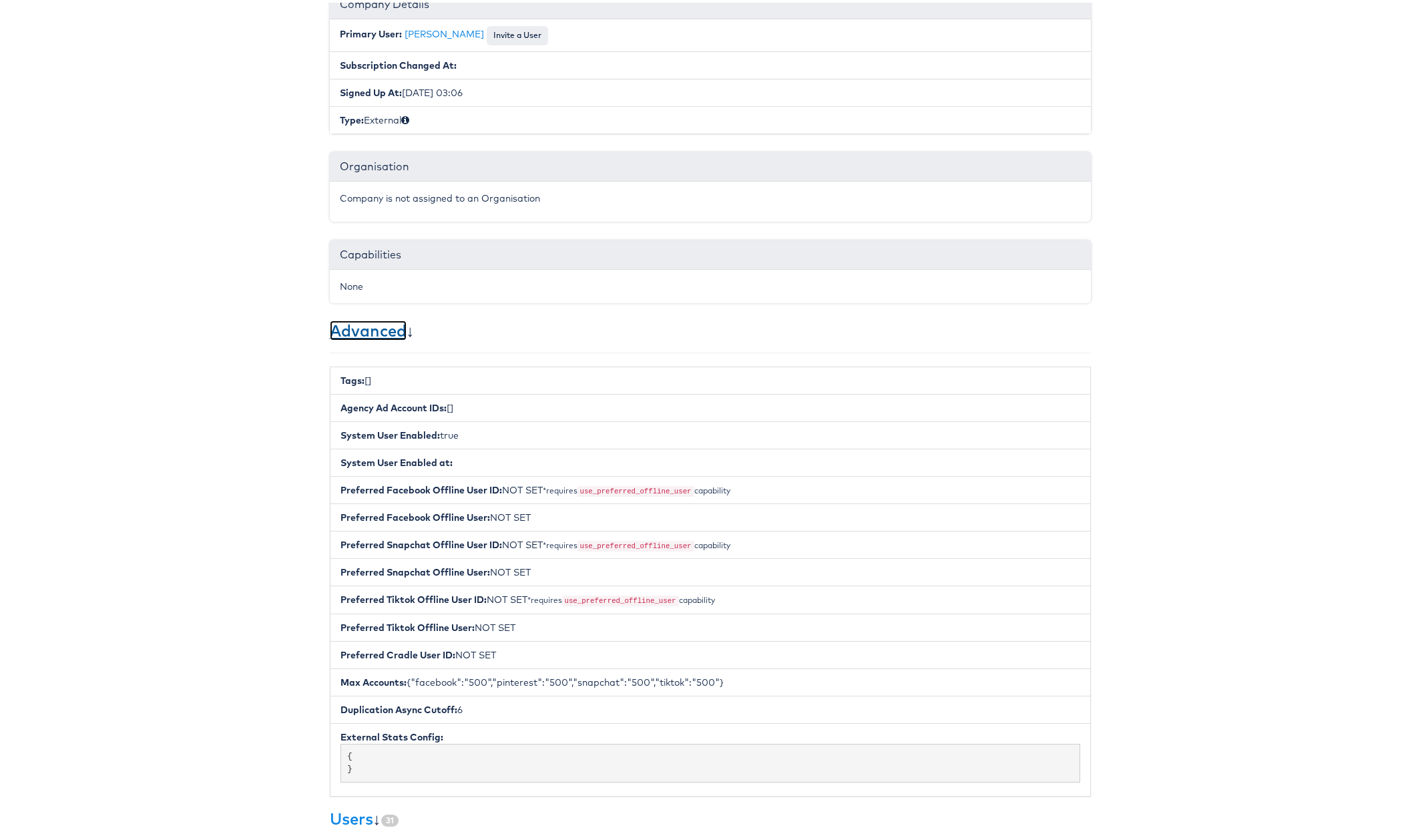
scroll to position [203, 0]
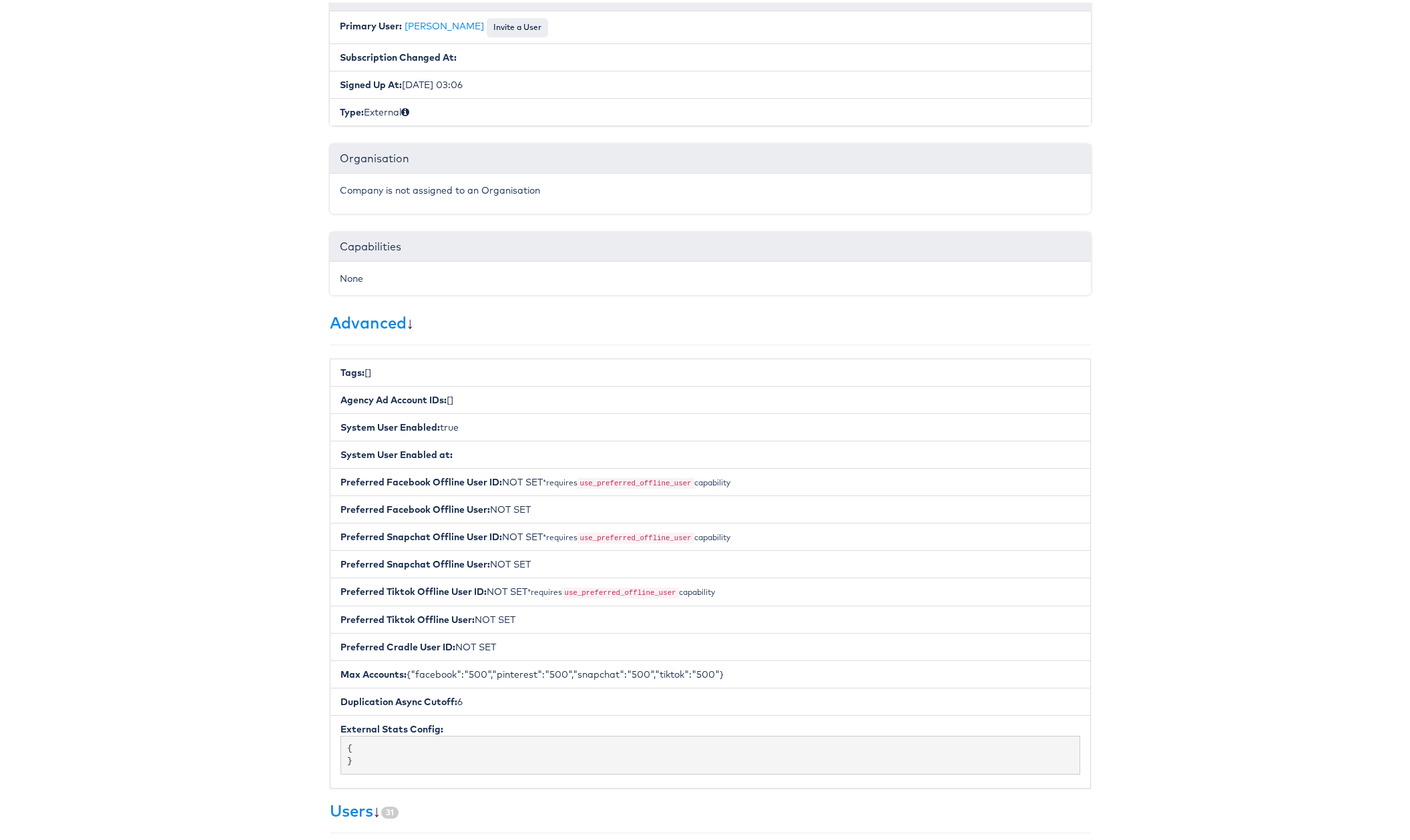
click at [644, 478] on code "use_preferred_offline_user" at bounding box center [636, 481] width 117 height 11
copy code "use_preferred_offline_user"
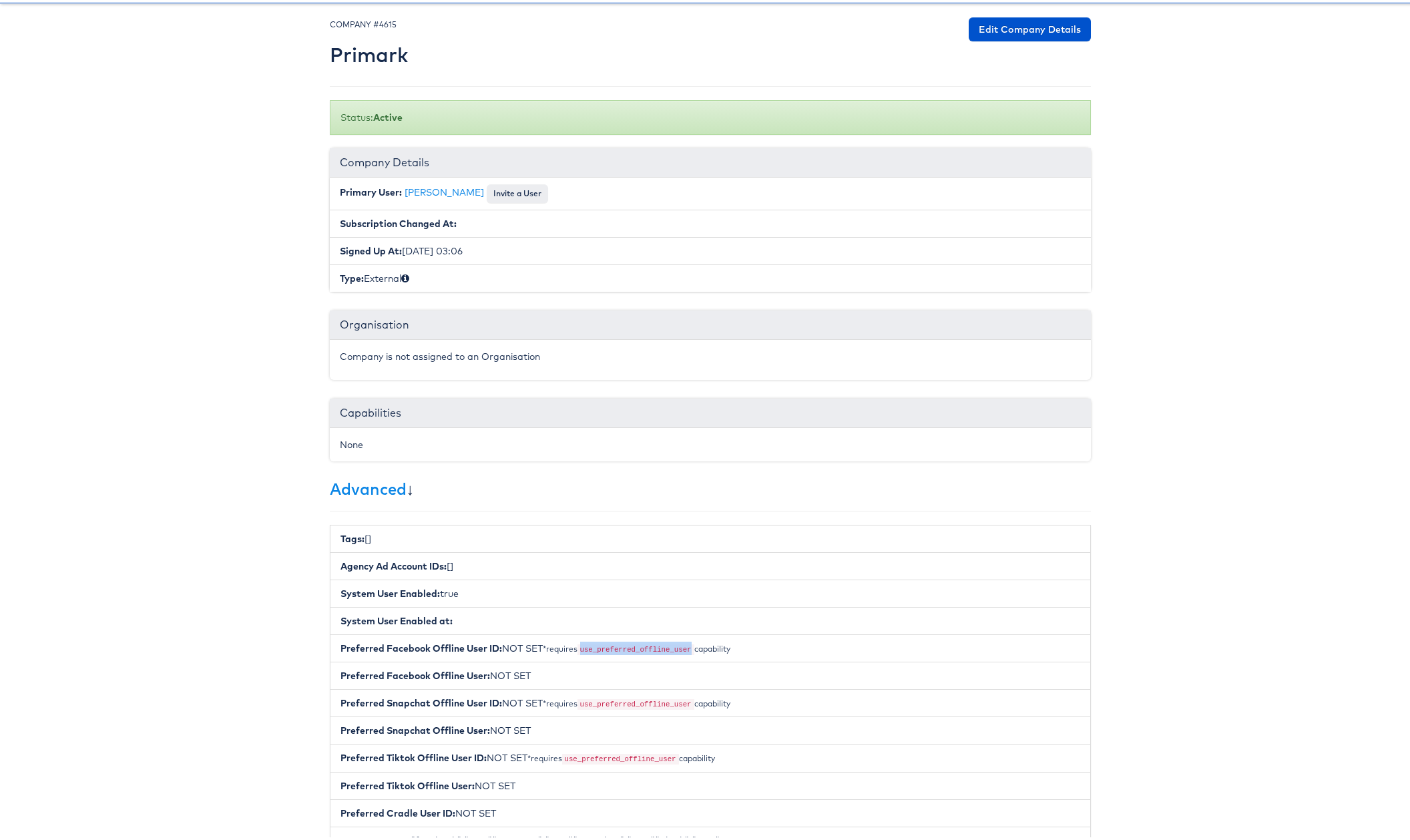
scroll to position [0, 0]
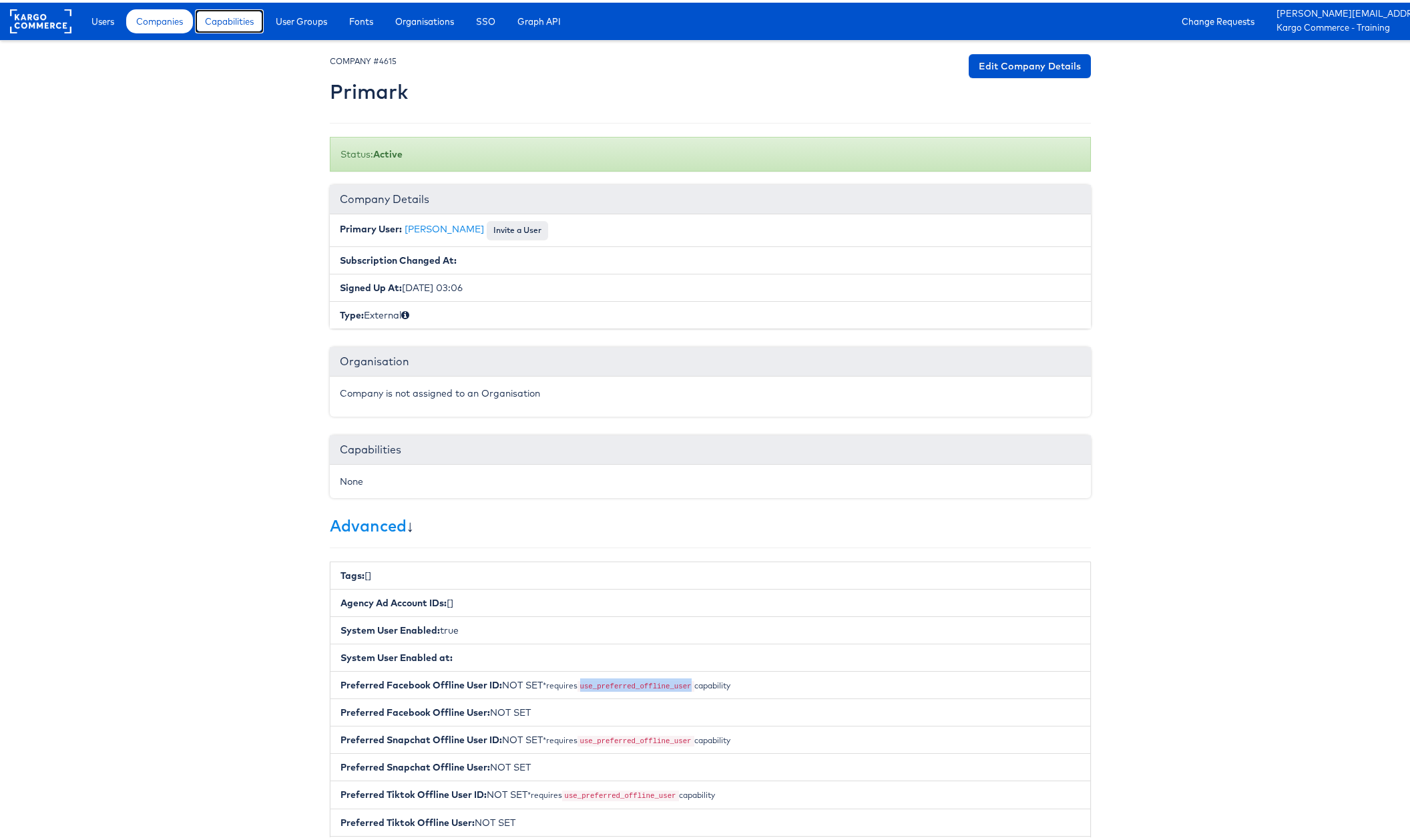
click at [236, 21] on span "Capabilities" at bounding box center [228, 18] width 48 height 13
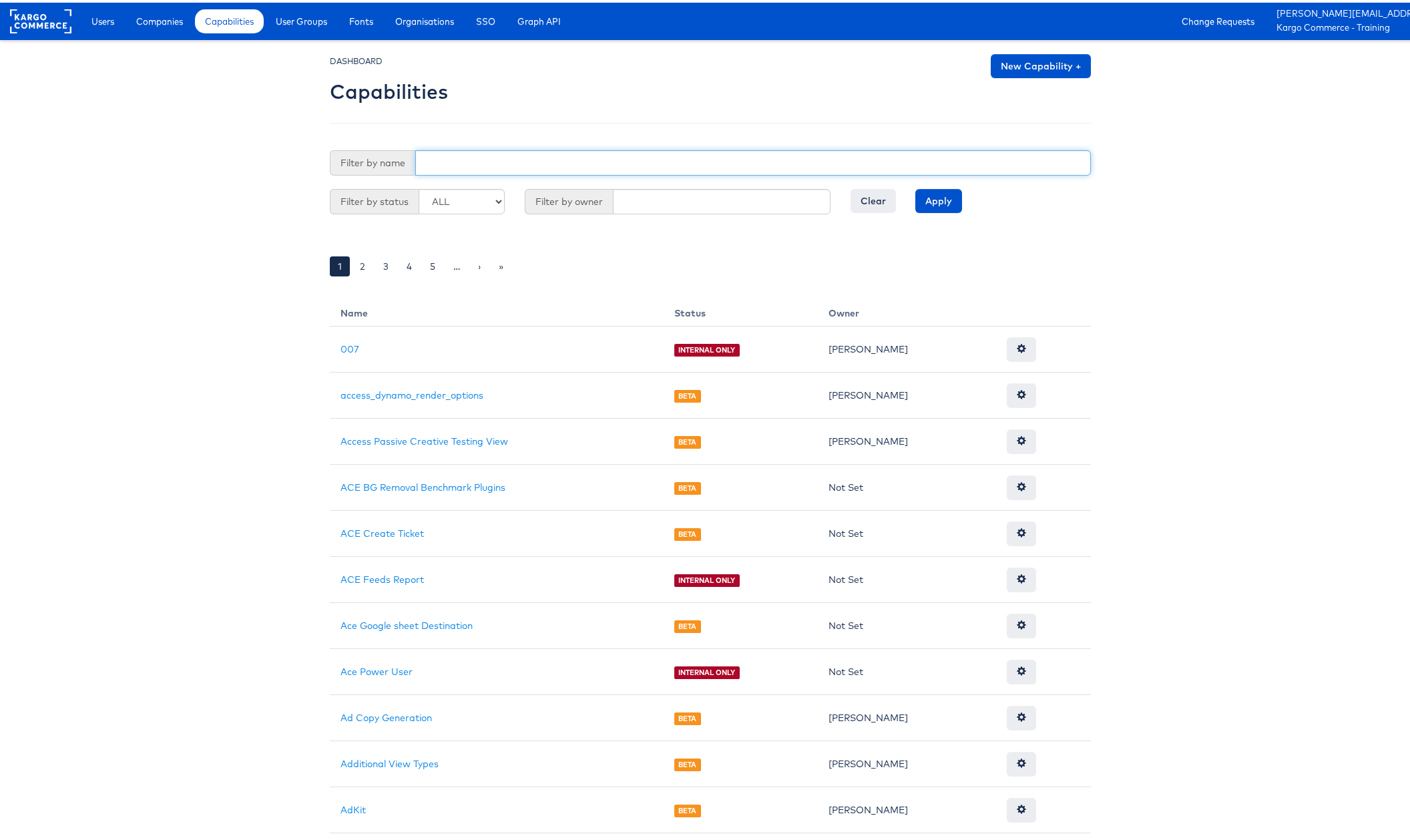
click at [446, 156] on input "text" at bounding box center [753, 160] width 675 height 25
paste input "use_preferred_offline_user"
click at [929, 199] on input "Apply" at bounding box center [938, 198] width 47 height 24
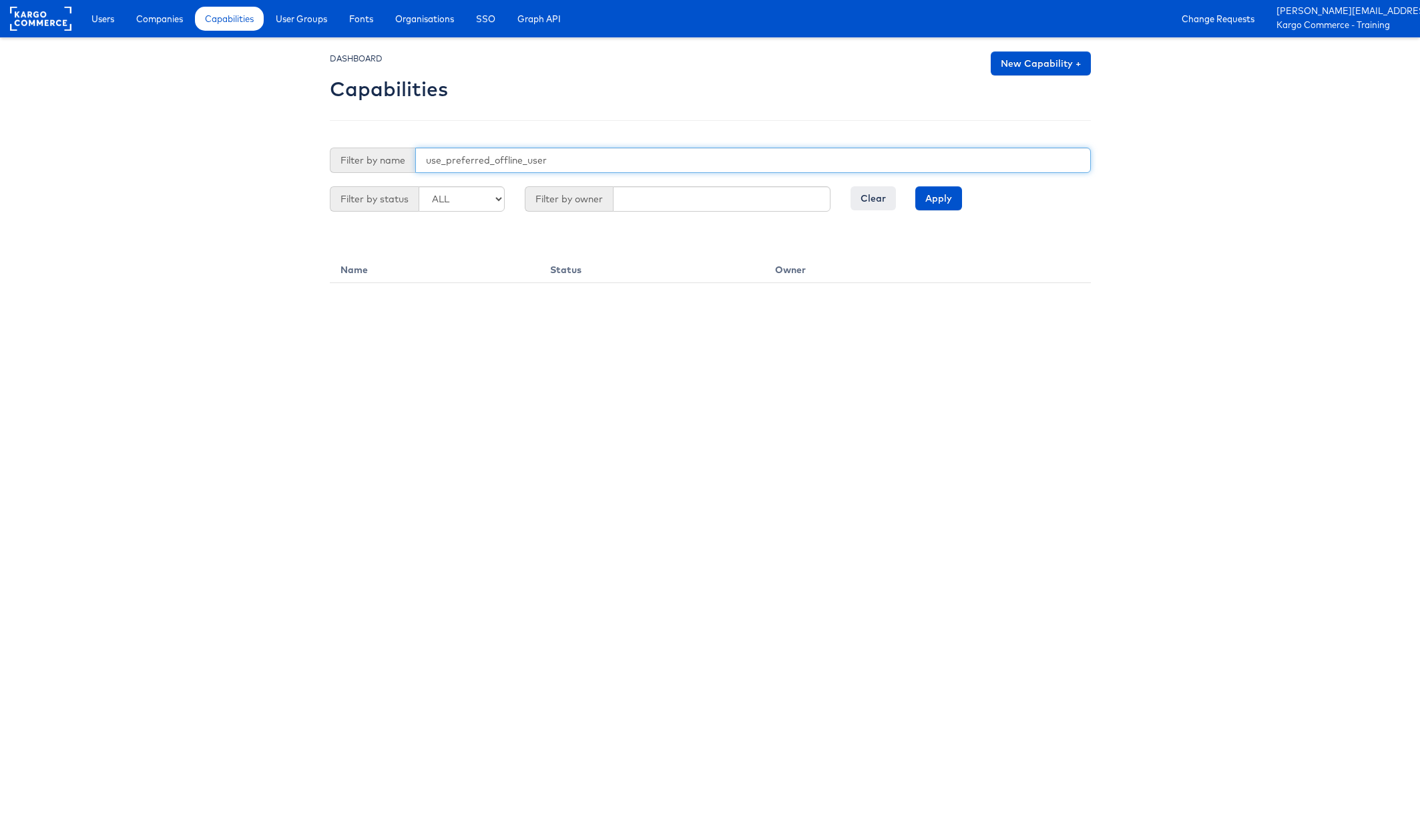
drag, startPoint x: 586, startPoint y: 160, endPoint x: 371, endPoint y: 155, distance: 215.1
click at [371, 155] on div "Filter by name use_preferred_offline_user" at bounding box center [710, 160] width 761 height 25
type input "preferred"
click at [925, 196] on input "Apply" at bounding box center [938, 198] width 47 height 24
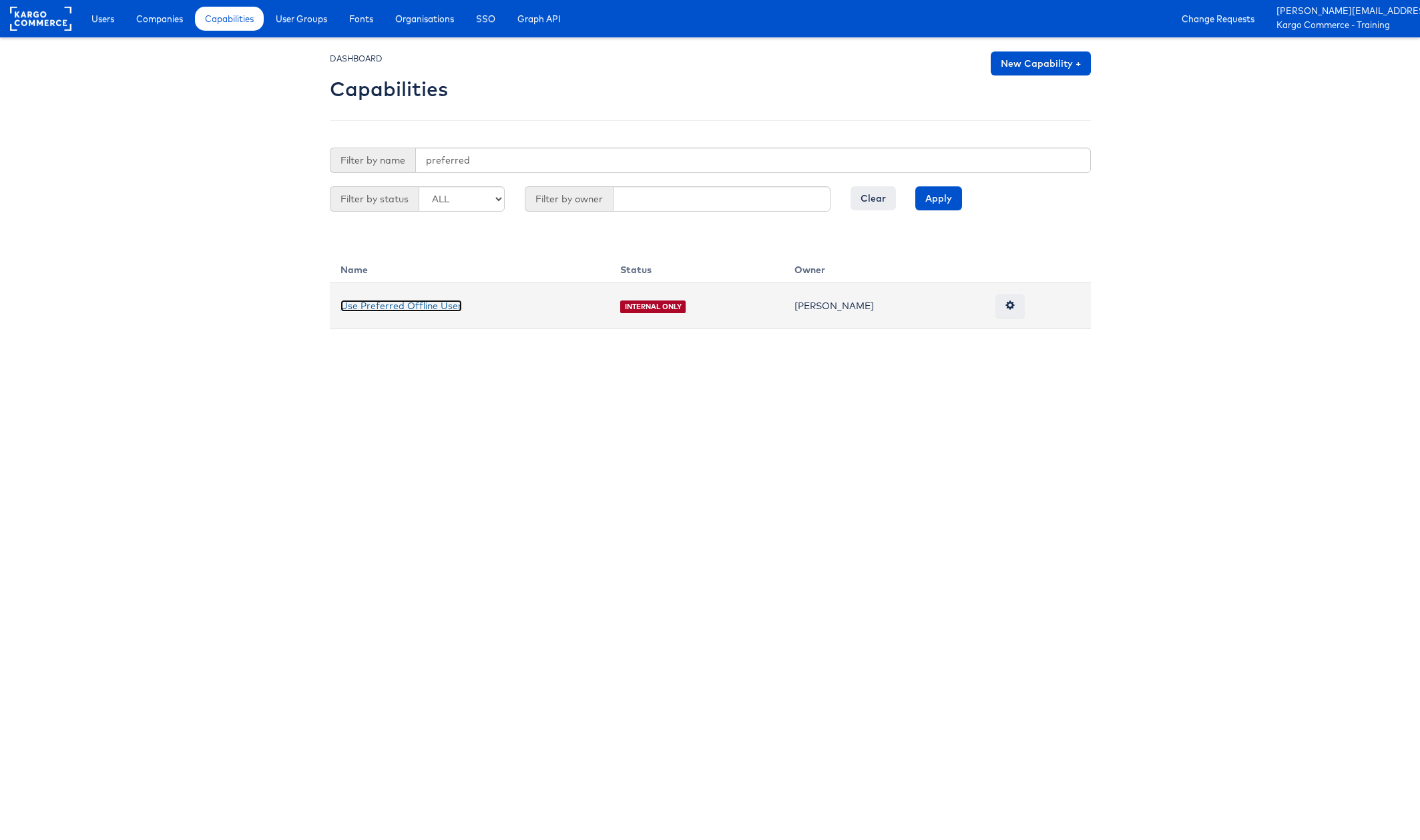
click at [440, 305] on link "Use Preferred Offline User" at bounding box center [402, 306] width 122 height 12
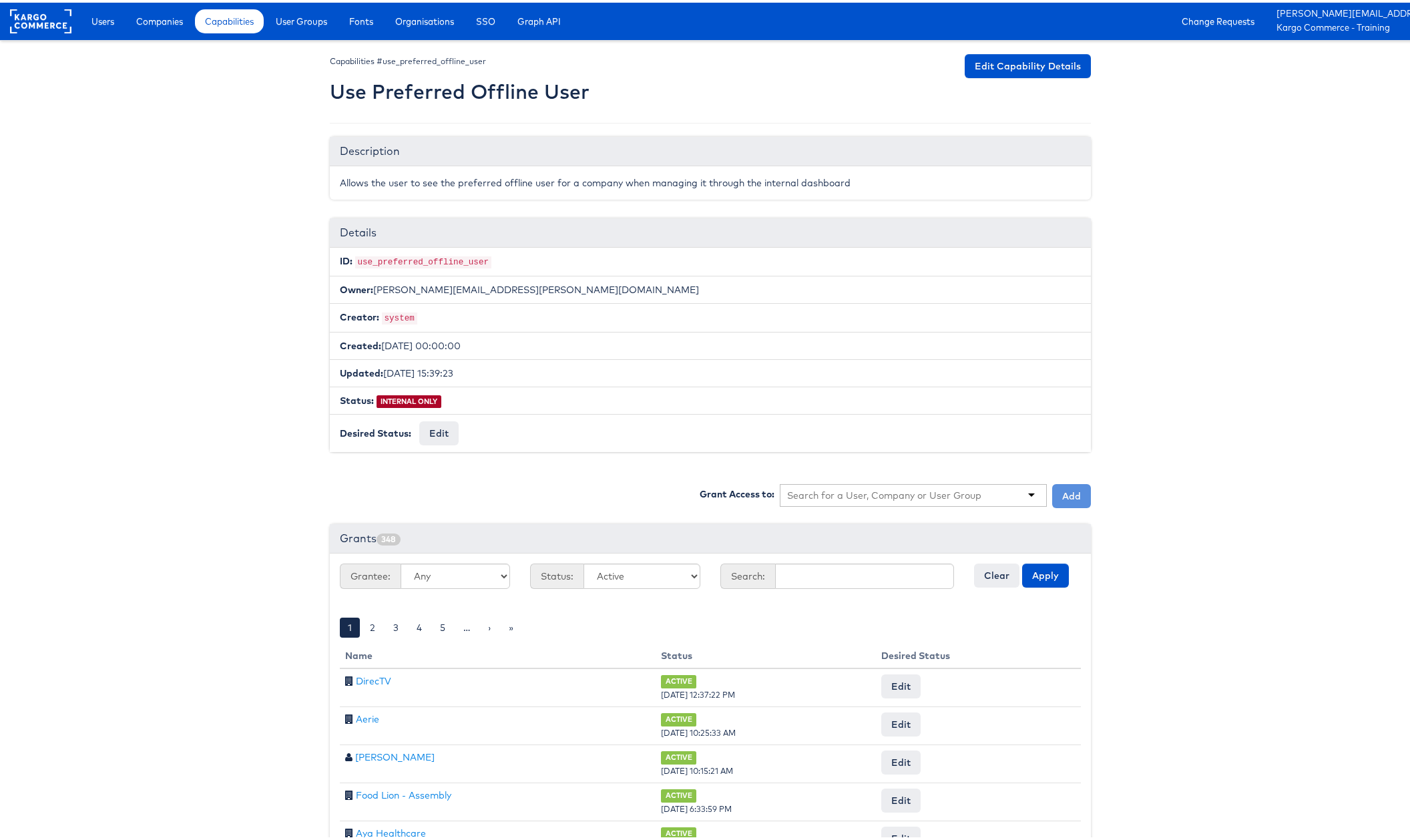
click at [881, 492] on input "text" at bounding box center [884, 492] width 195 height 13
type input "primark"
click at [1067, 490] on button "Add" at bounding box center [1071, 493] width 38 height 24
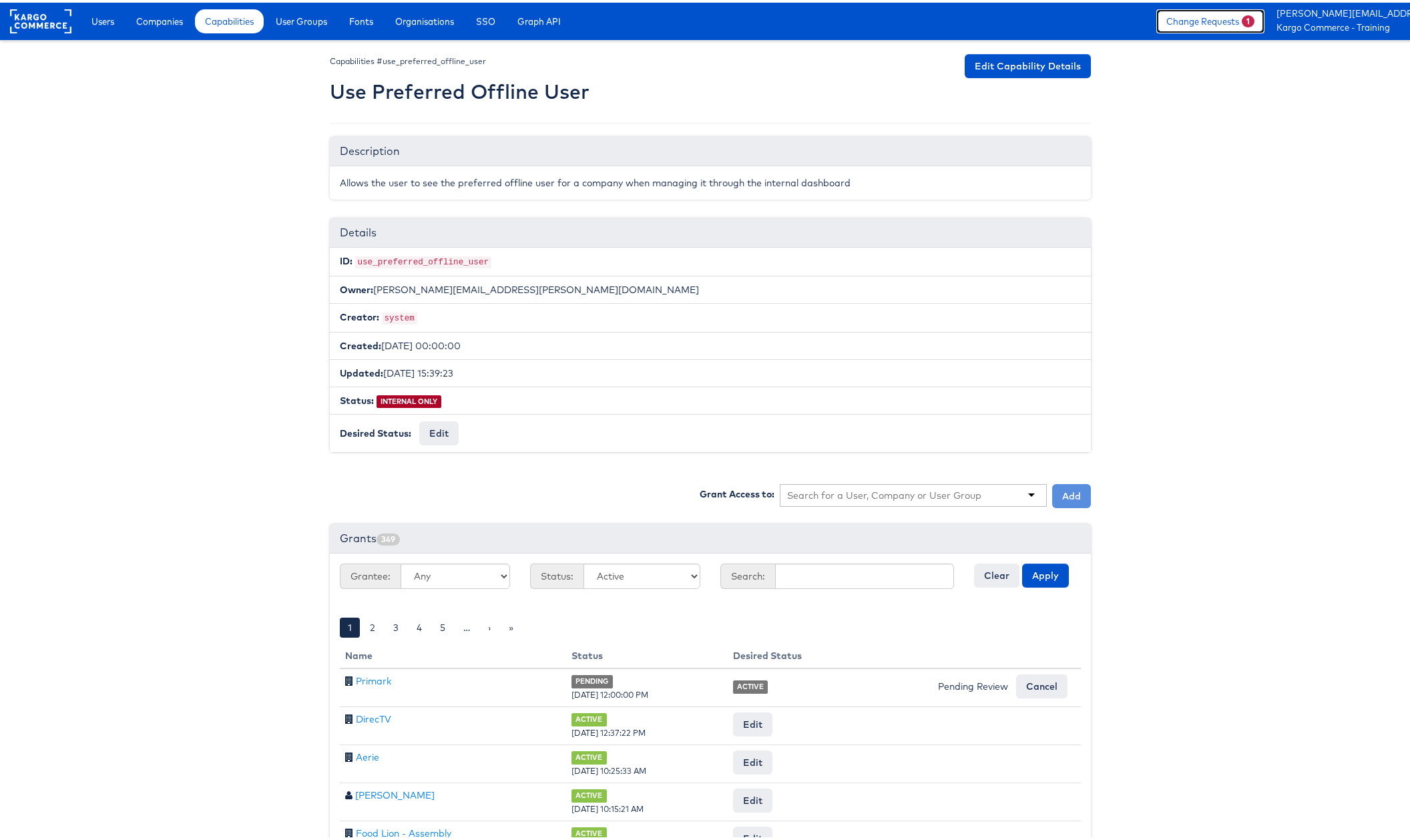
click at [1232, 25] on link "Change Requests 1" at bounding box center [1210, 18] width 108 height 24
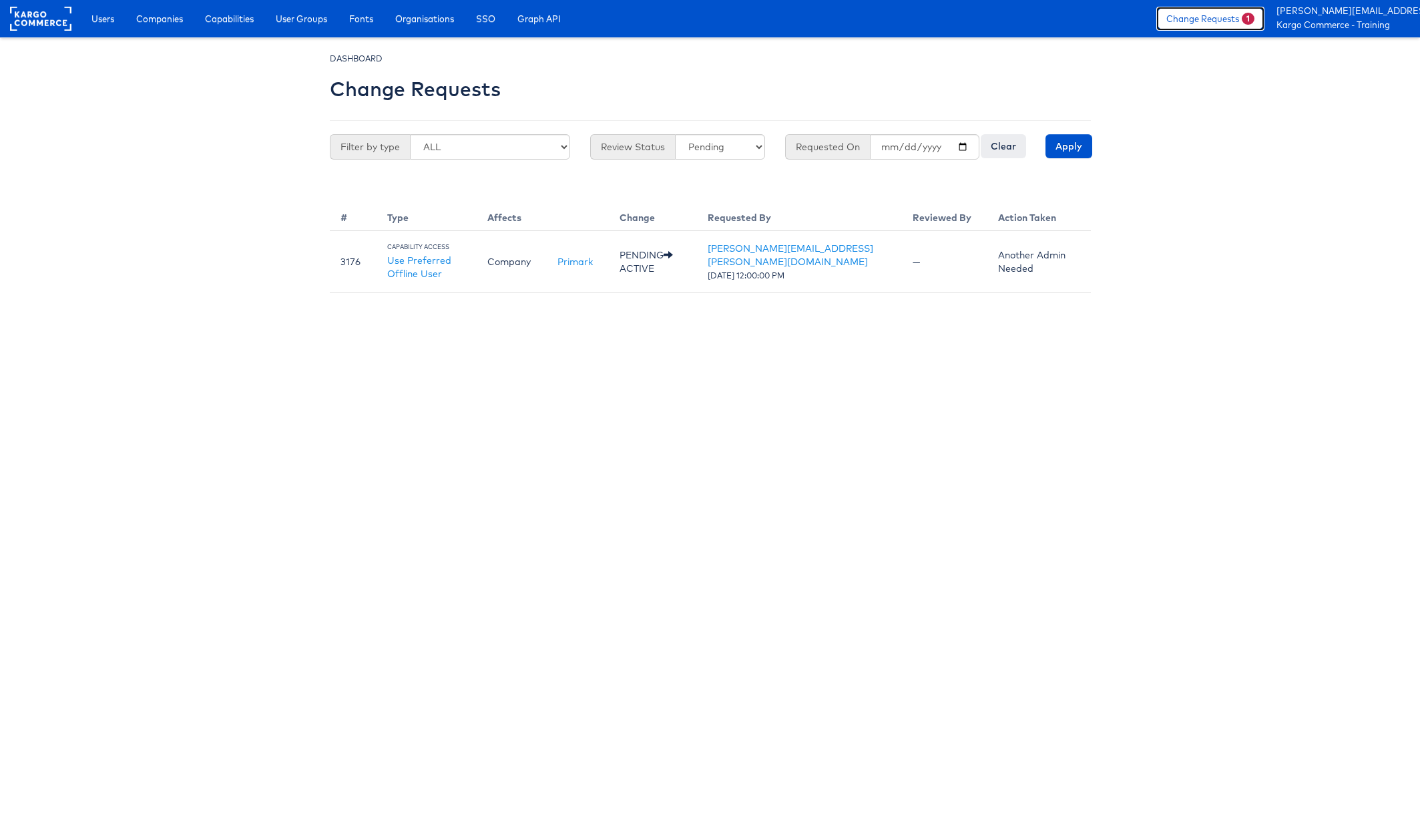
click at [1205, 15] on link "Change Requests 1" at bounding box center [1210, 18] width 108 height 24
click at [1230, 18] on link "Change Requests 1" at bounding box center [1210, 18] width 108 height 24
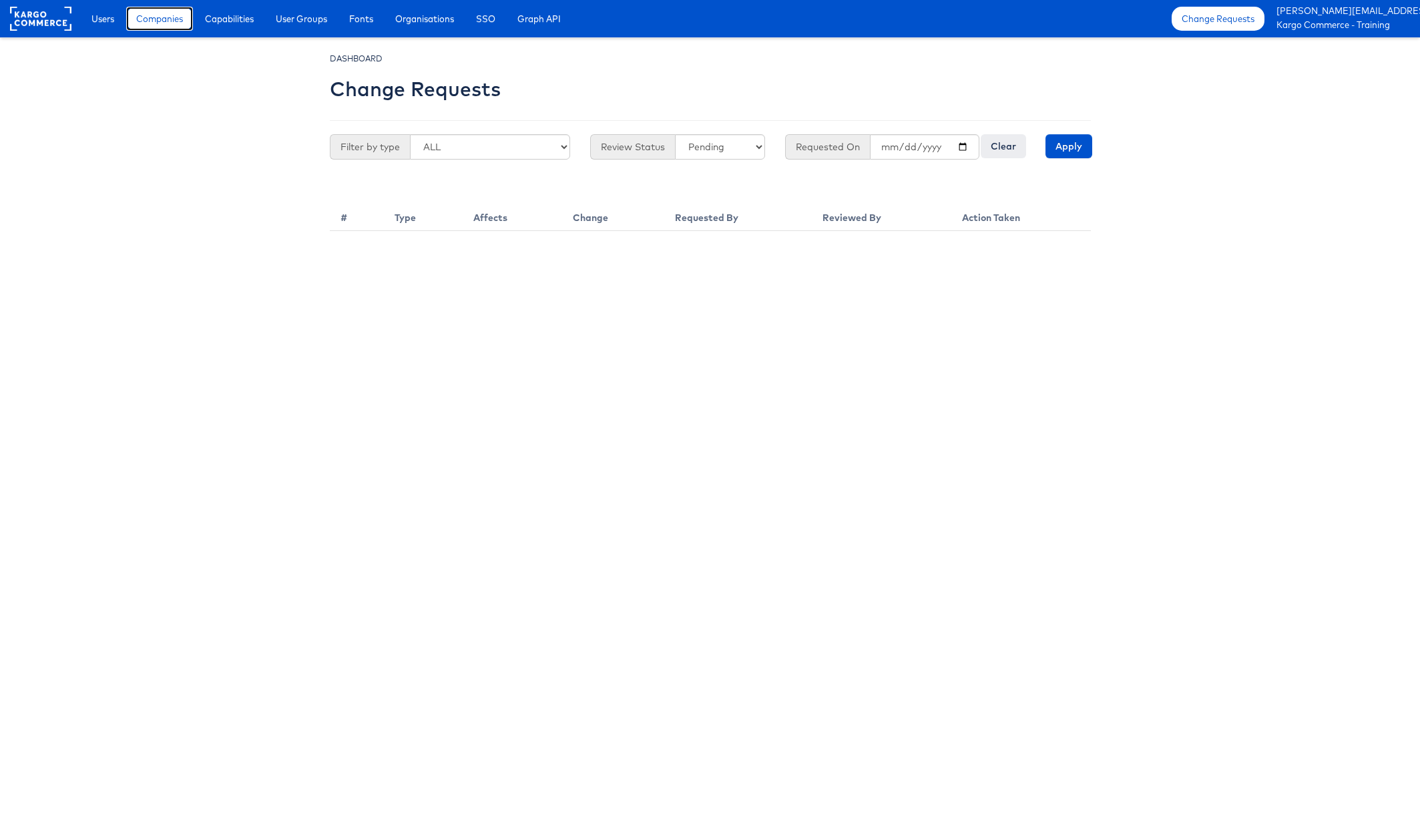
click at [165, 22] on span "Companies" at bounding box center [159, 18] width 47 height 13
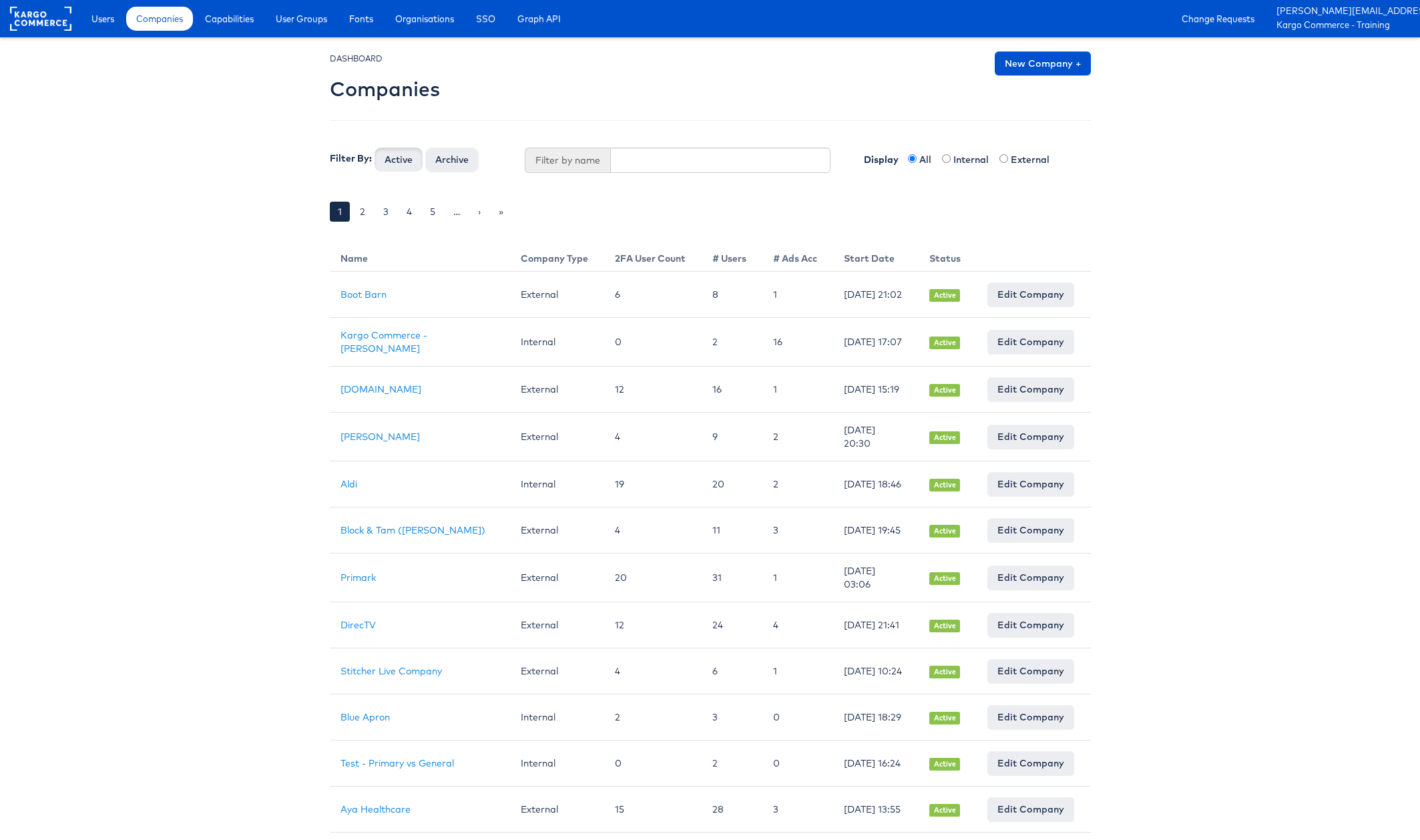
click at [666, 174] on div "DASHBOARD Companies New Company + Filter By: Active Archive Filter by name Disp…" at bounding box center [710, 146] width 761 height 189
click at [663, 161] on input "text" at bounding box center [720, 160] width 220 height 25
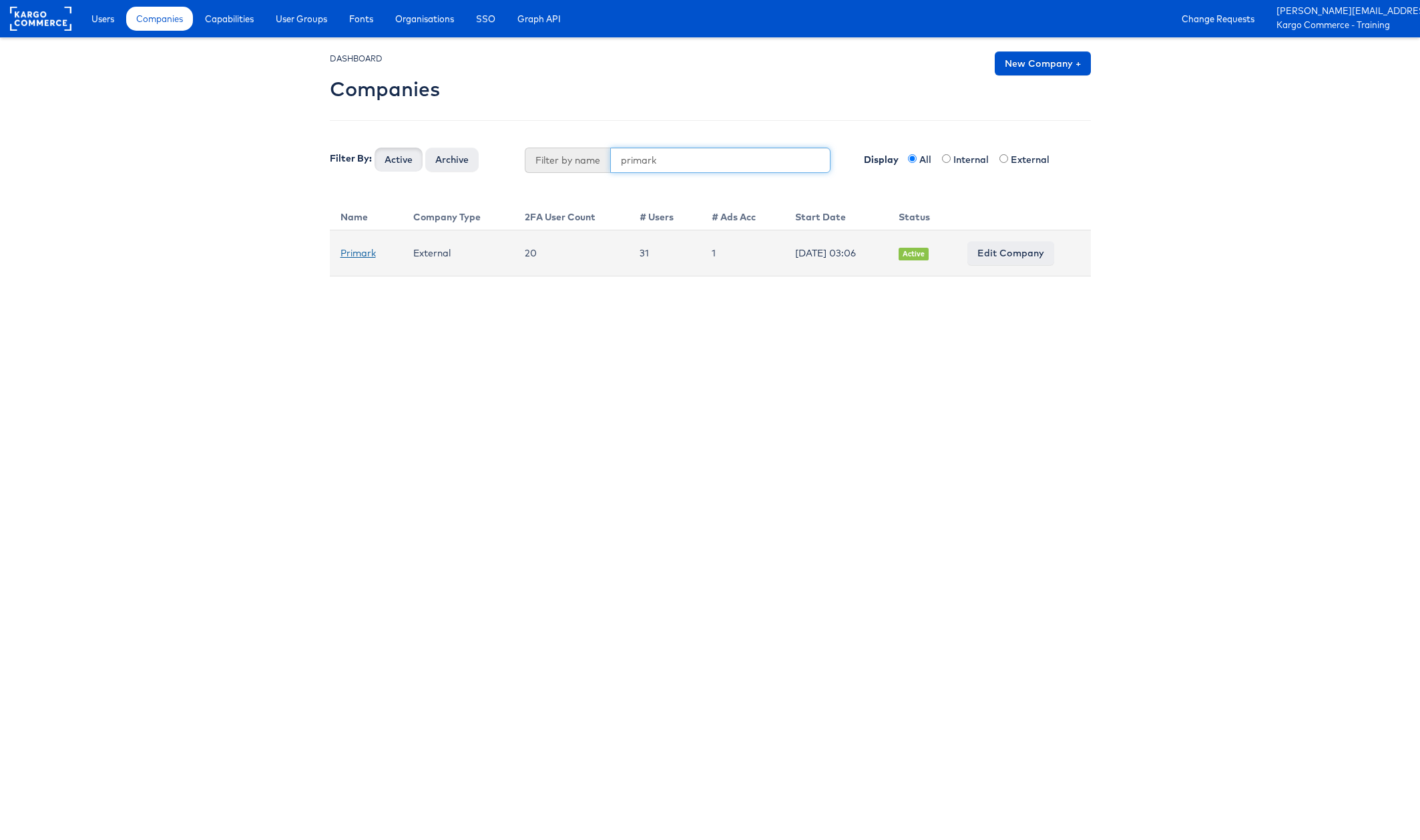
type input "primark"
click at [362, 252] on link "Primark" at bounding box center [358, 253] width 35 height 12
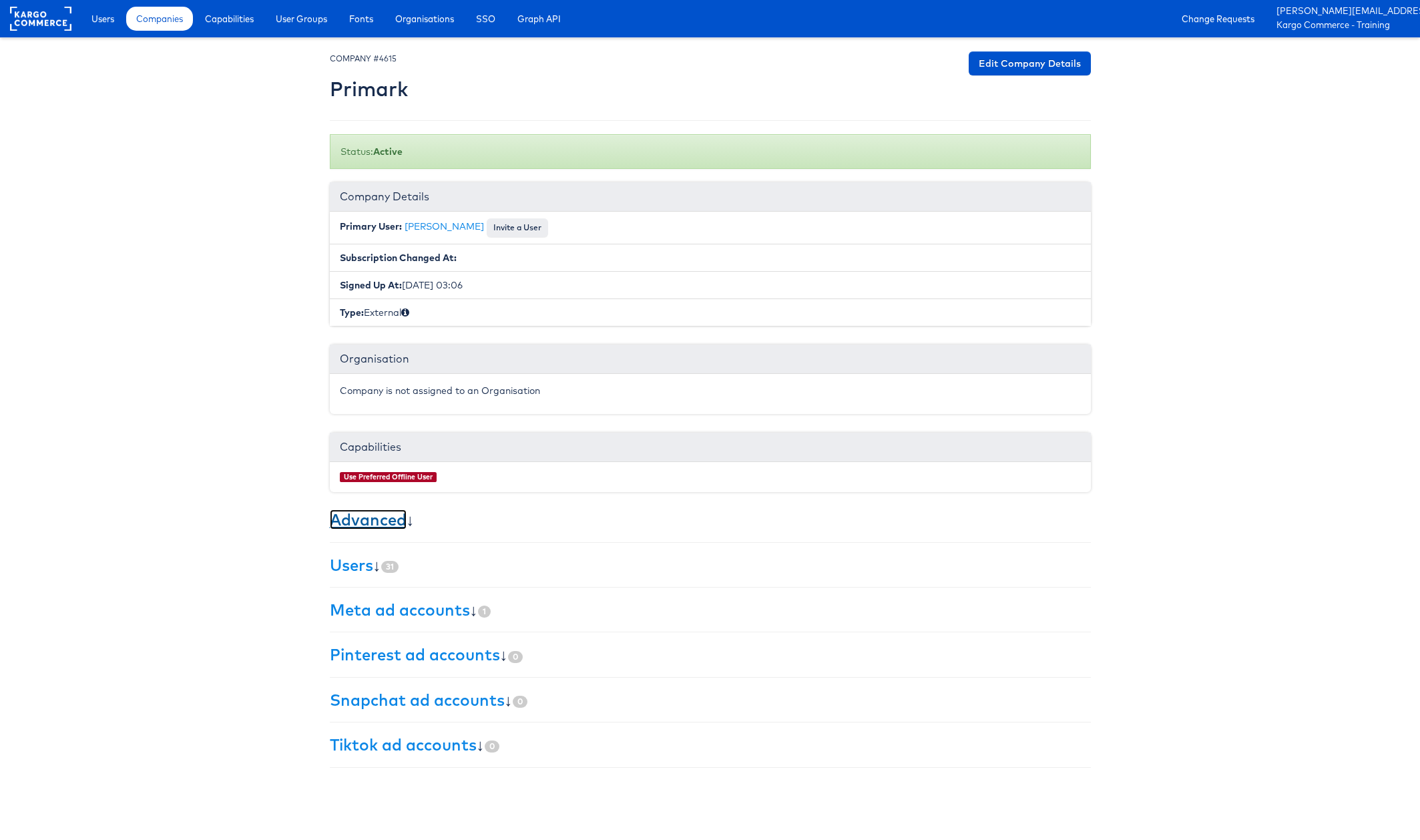
click at [353, 524] on link "Advanced" at bounding box center [368, 519] width 77 height 20
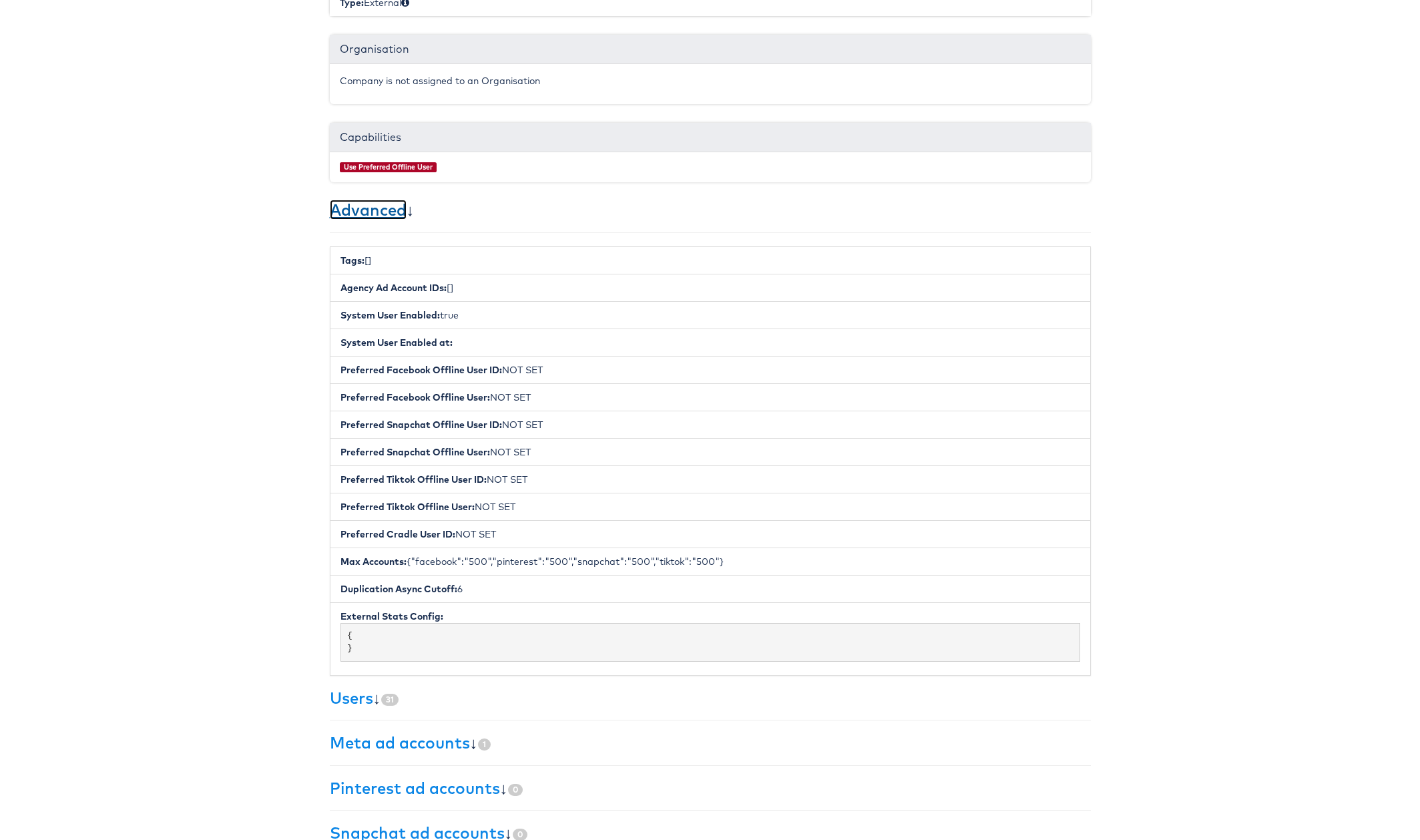
scroll to position [384, 0]
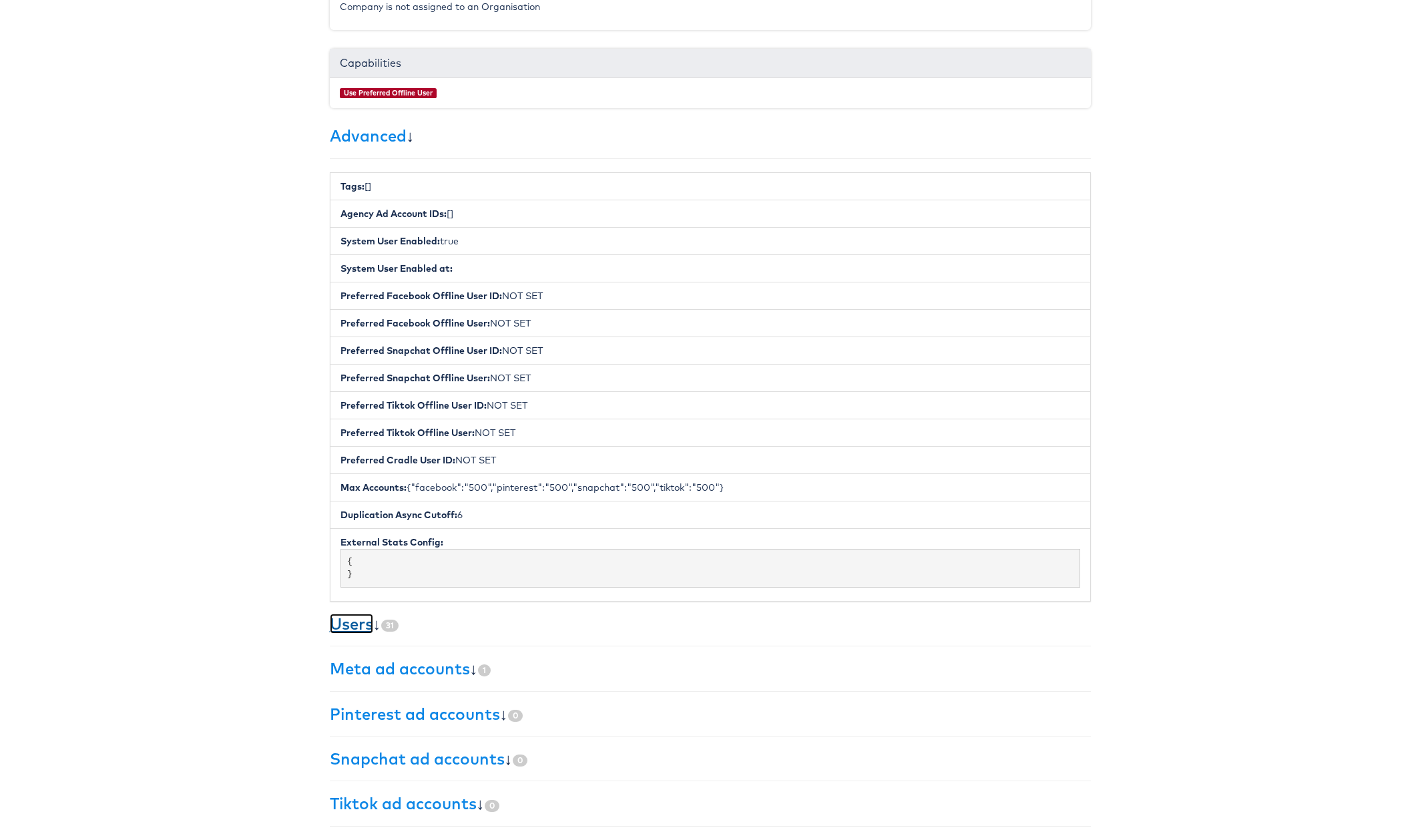
click at [346, 623] on link "Users" at bounding box center [352, 623] width 43 height 20
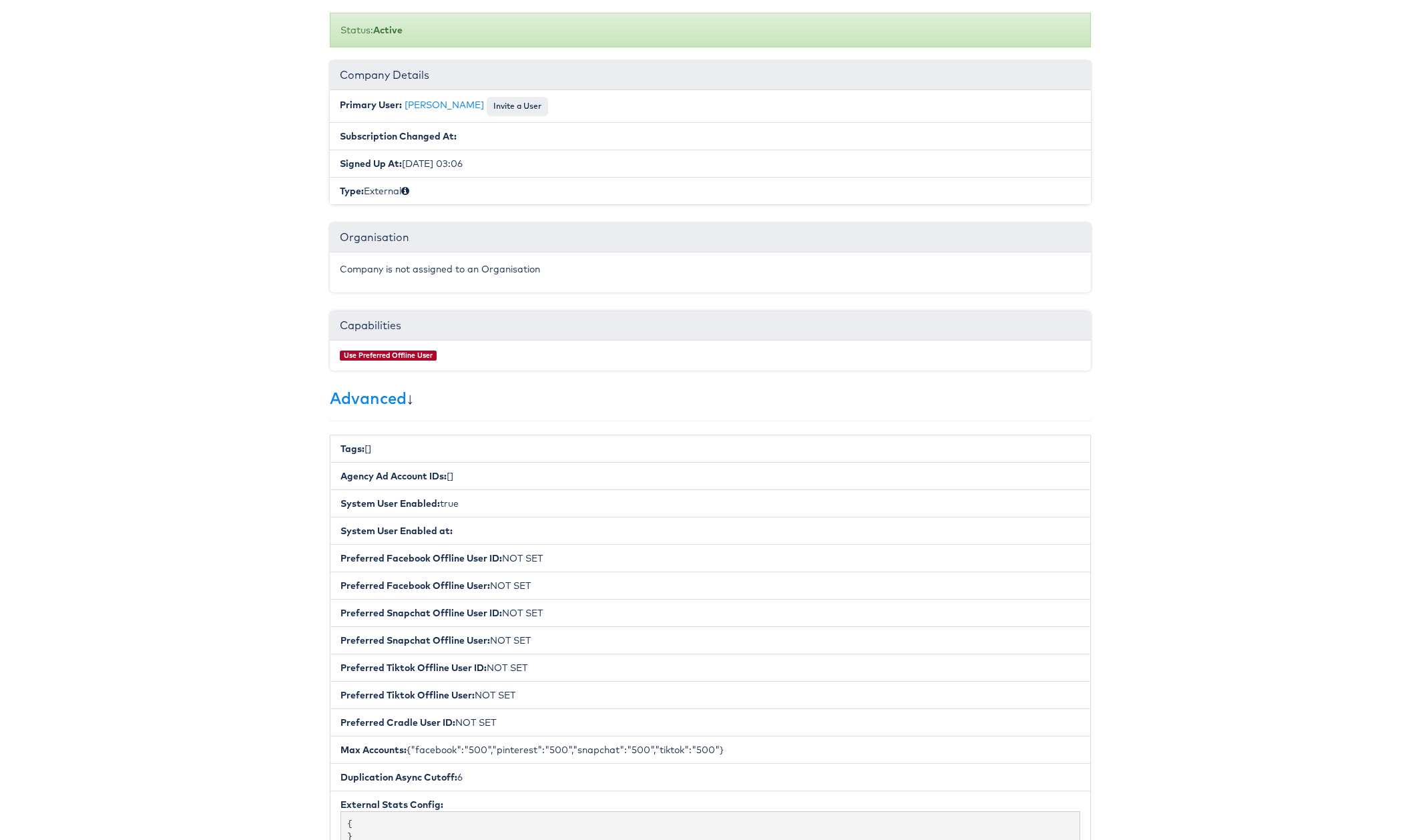
scroll to position [0, 0]
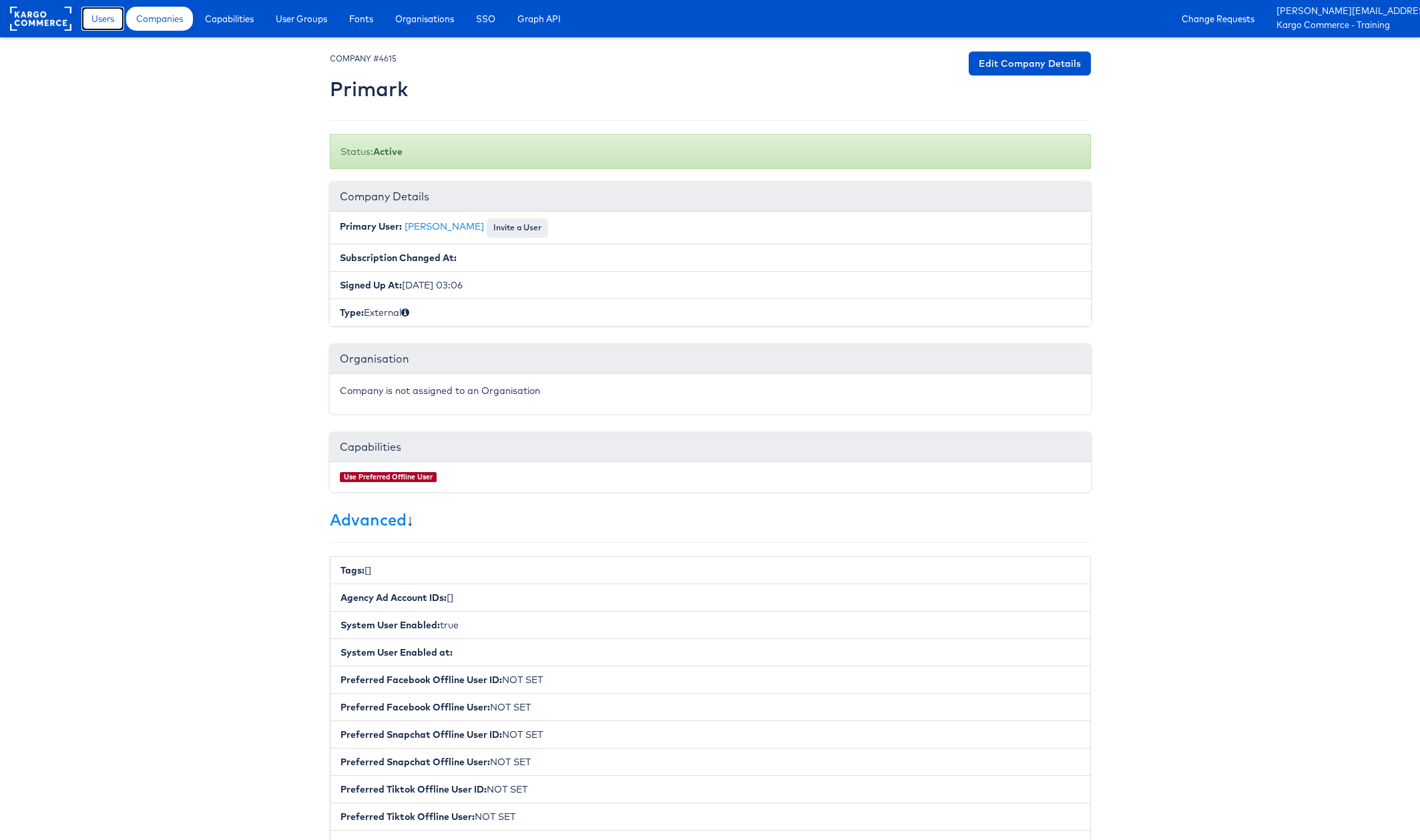
click at [99, 19] on span "Users" at bounding box center [103, 18] width 23 height 13
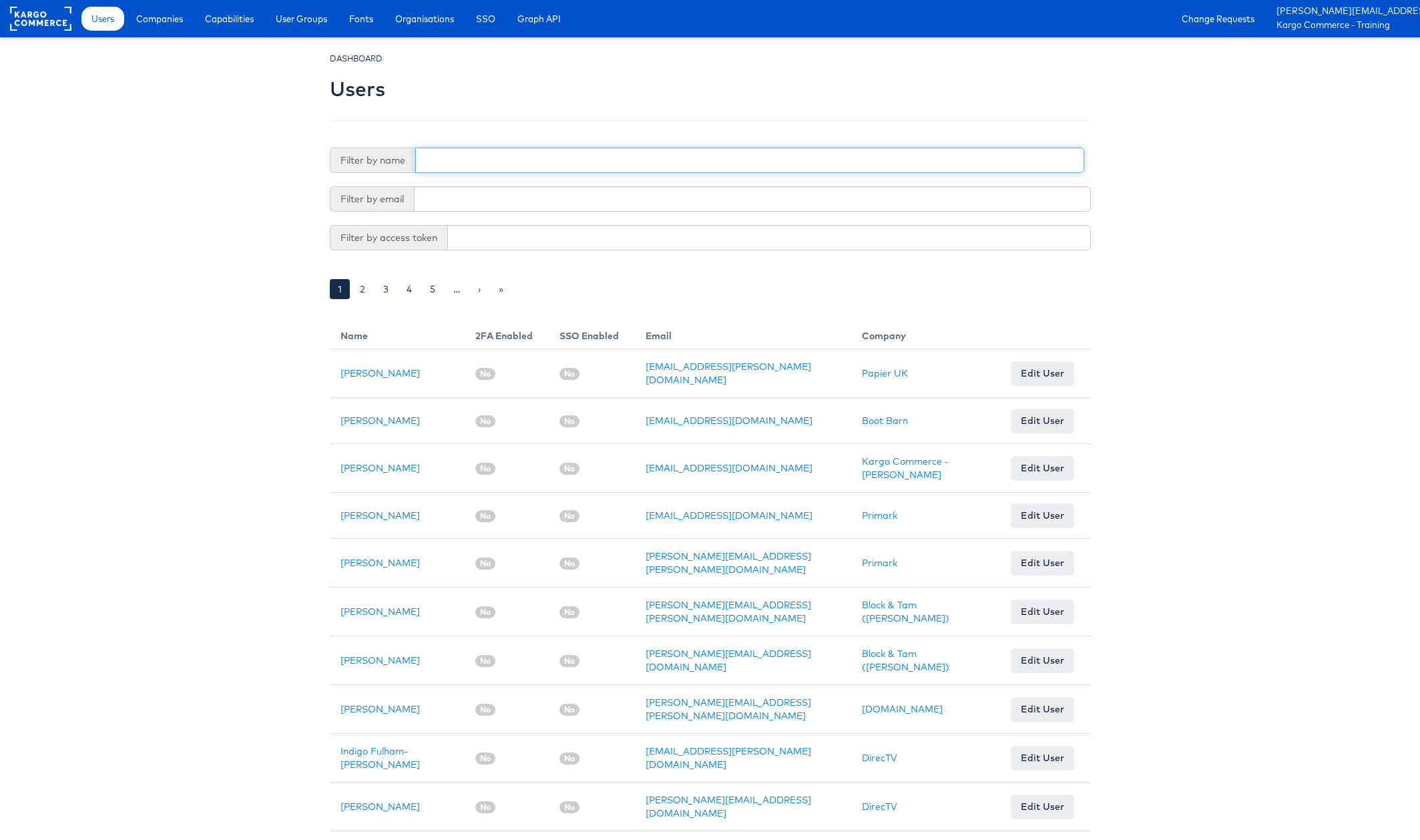
click at [459, 160] on input "text" at bounding box center [749, 160] width 668 height 25
type input "system"
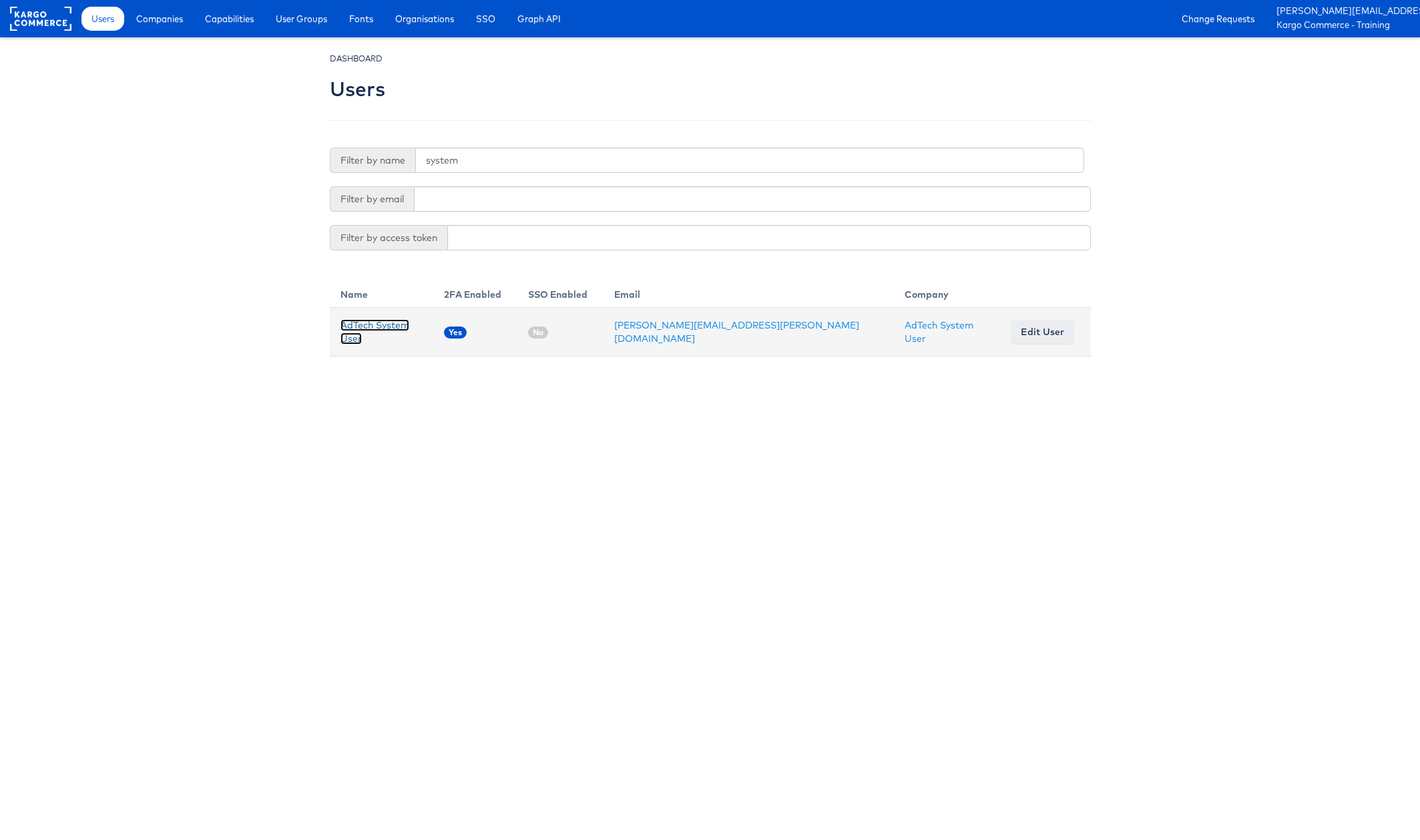
click at [396, 331] on link "AdTech System User" at bounding box center [375, 332] width 68 height 25
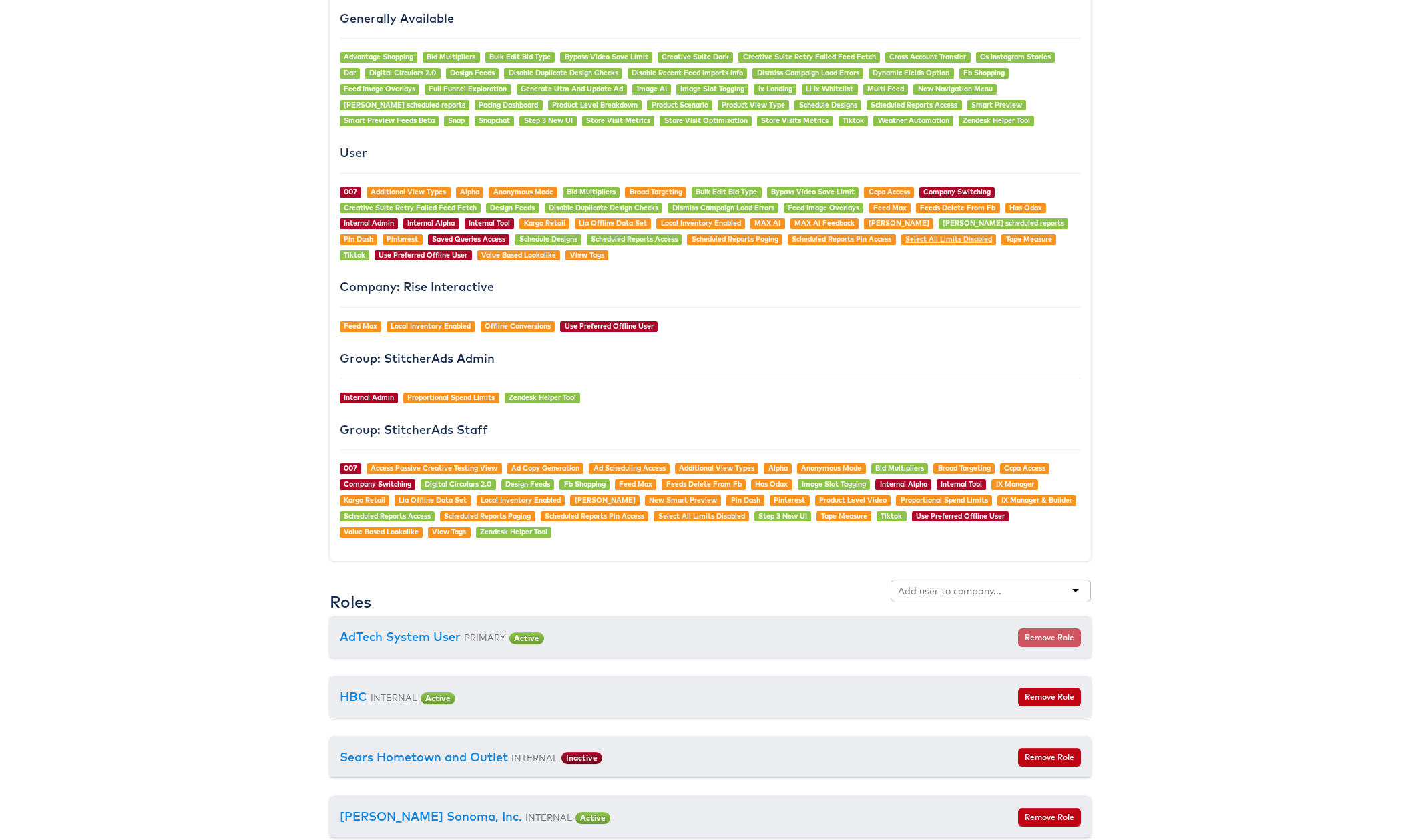
scroll to position [1117, 0]
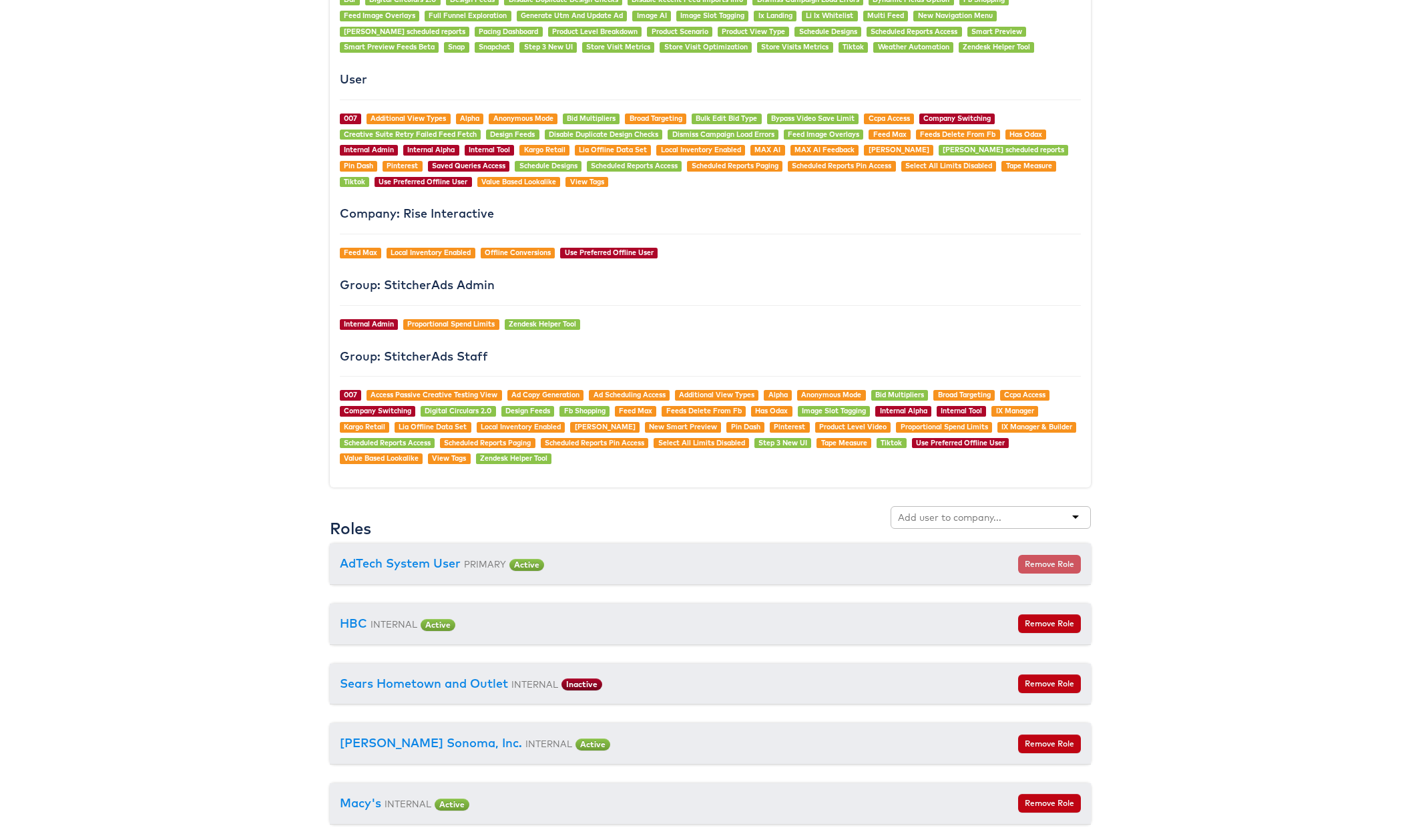
click at [958, 514] on input "text" at bounding box center [950, 517] width 105 height 13
type input "primark"
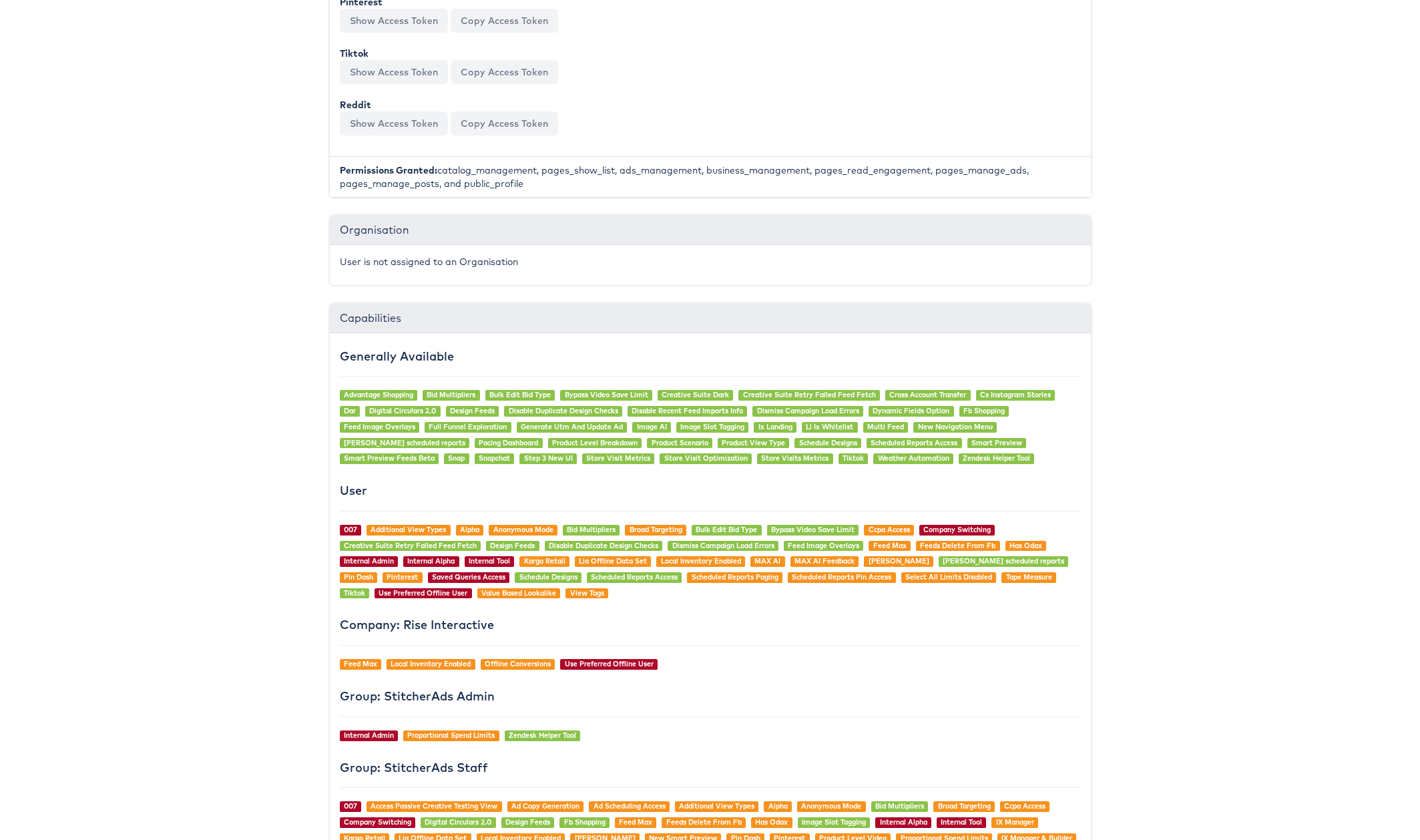
scroll to position [0, 0]
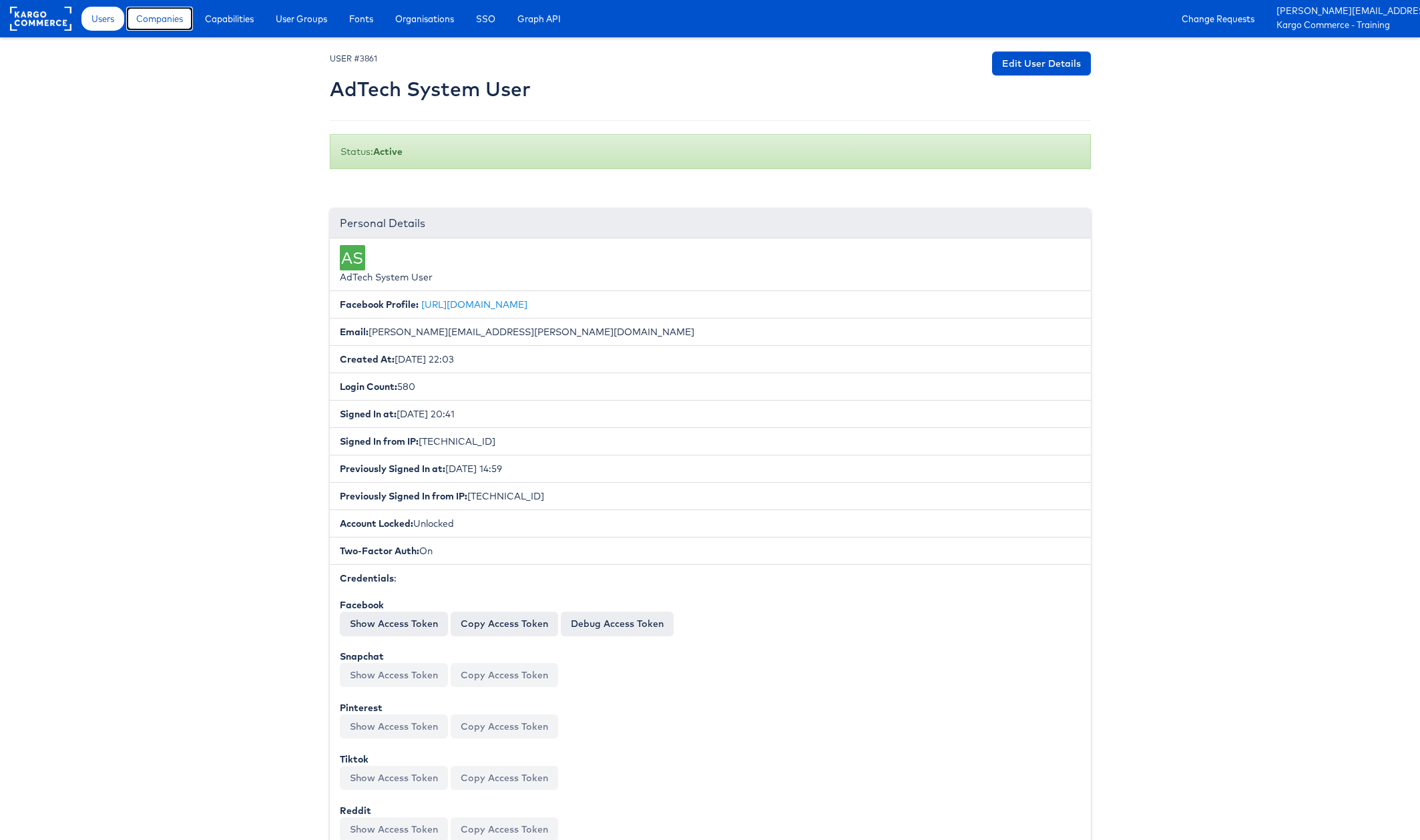
click at [168, 22] on span "Companies" at bounding box center [159, 18] width 47 height 13
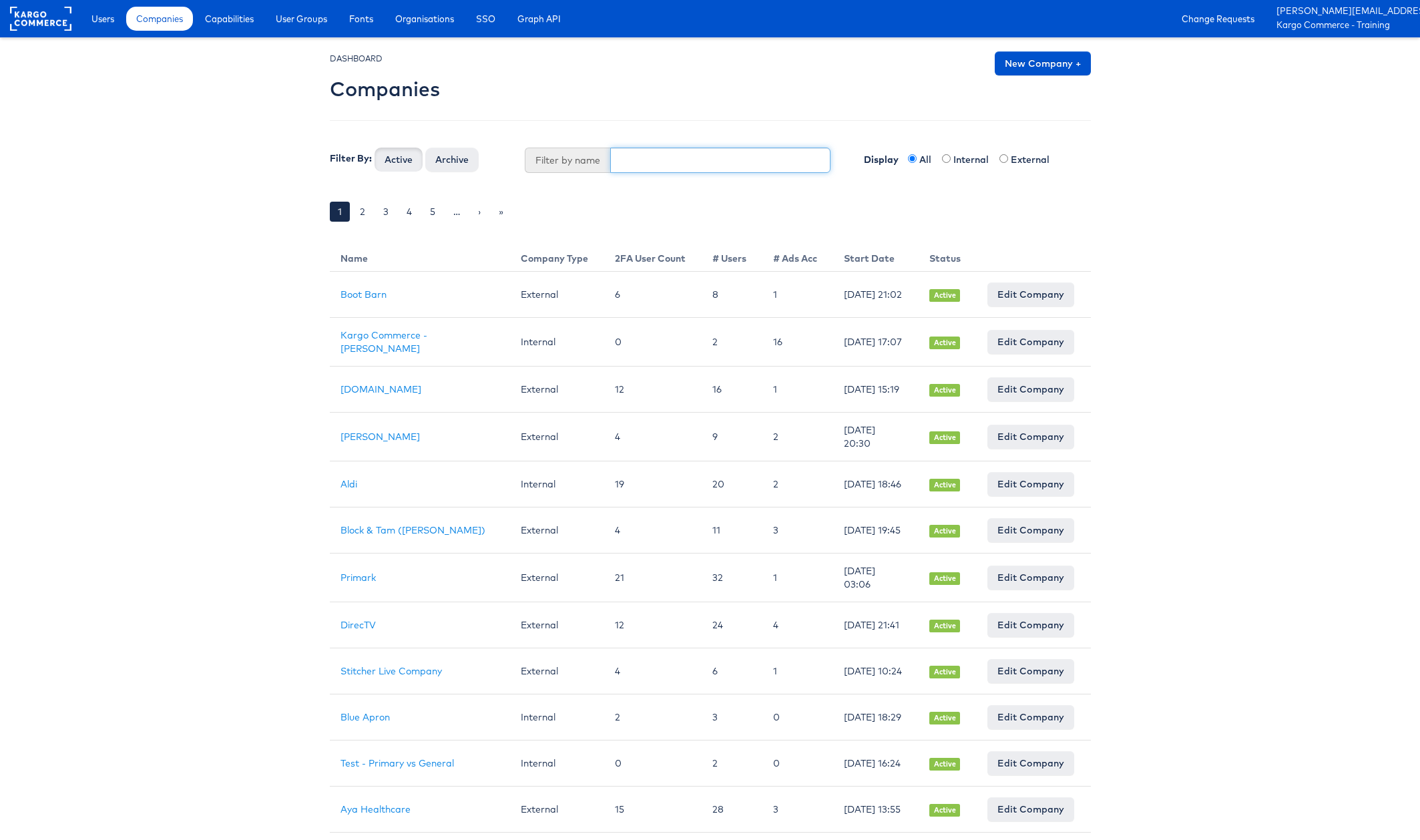
click at [669, 164] on input "text" at bounding box center [720, 160] width 220 height 25
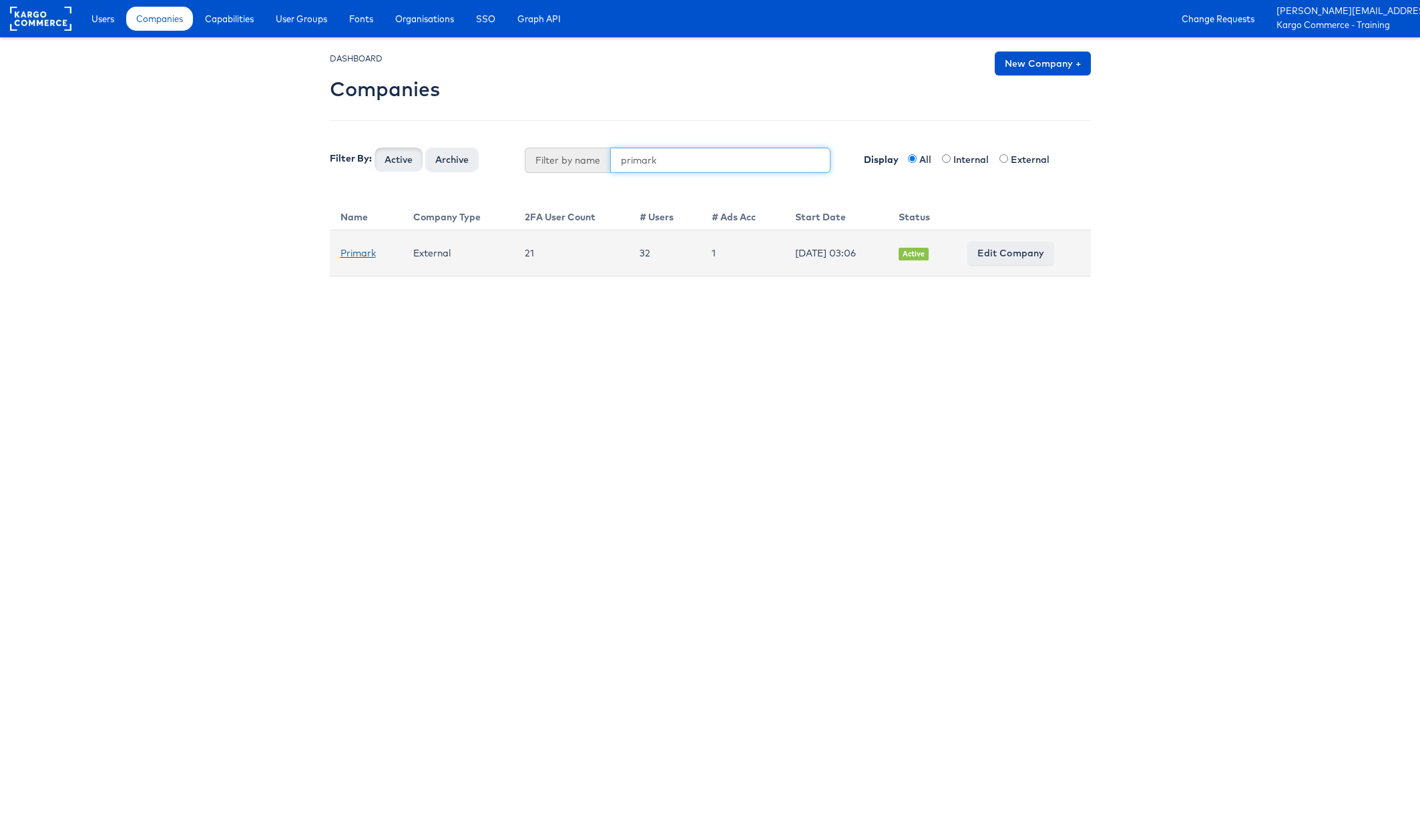
type input "primark"
click at [343, 253] on link "Primark" at bounding box center [358, 253] width 35 height 12
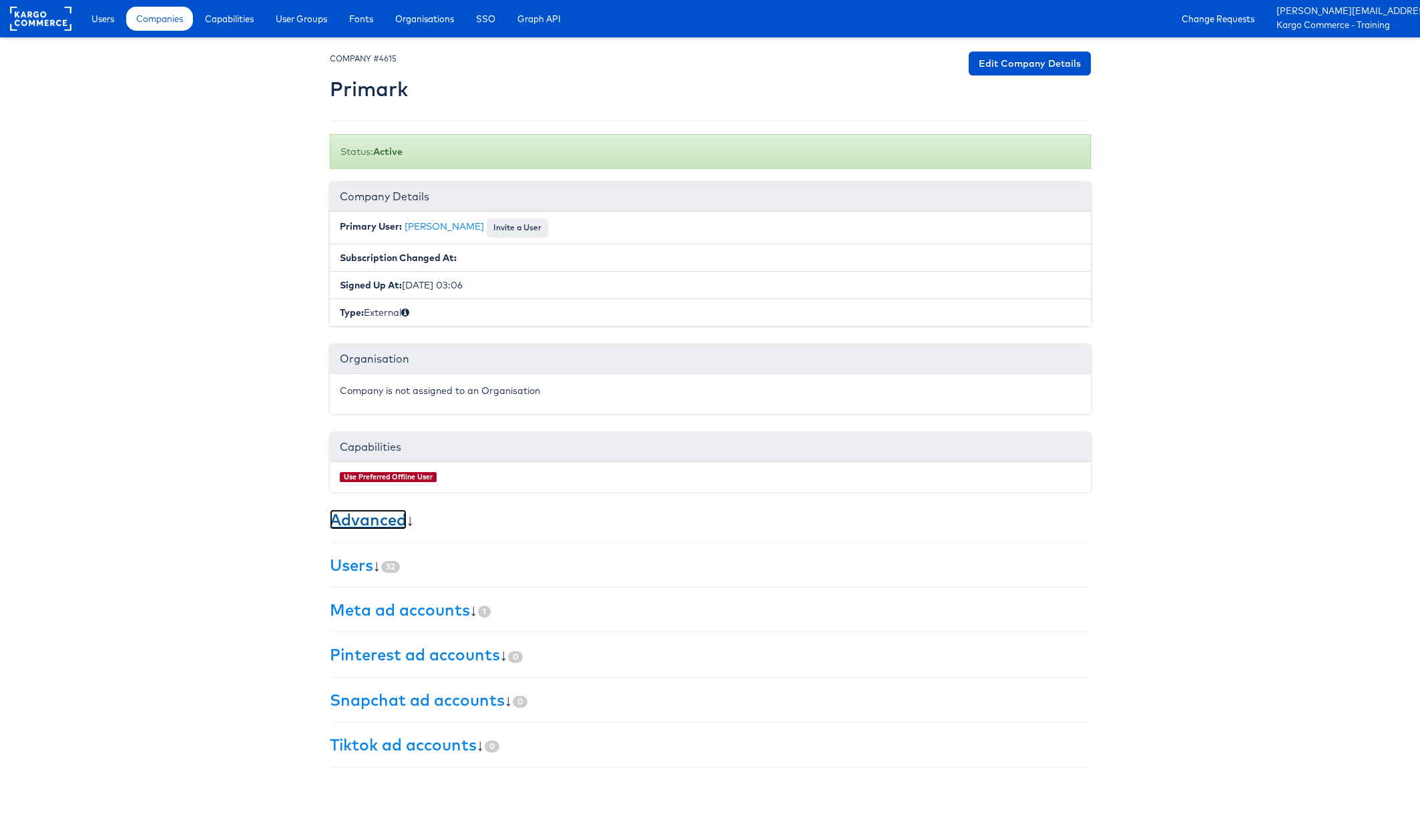
click at [363, 524] on link "Advanced" at bounding box center [368, 519] width 77 height 20
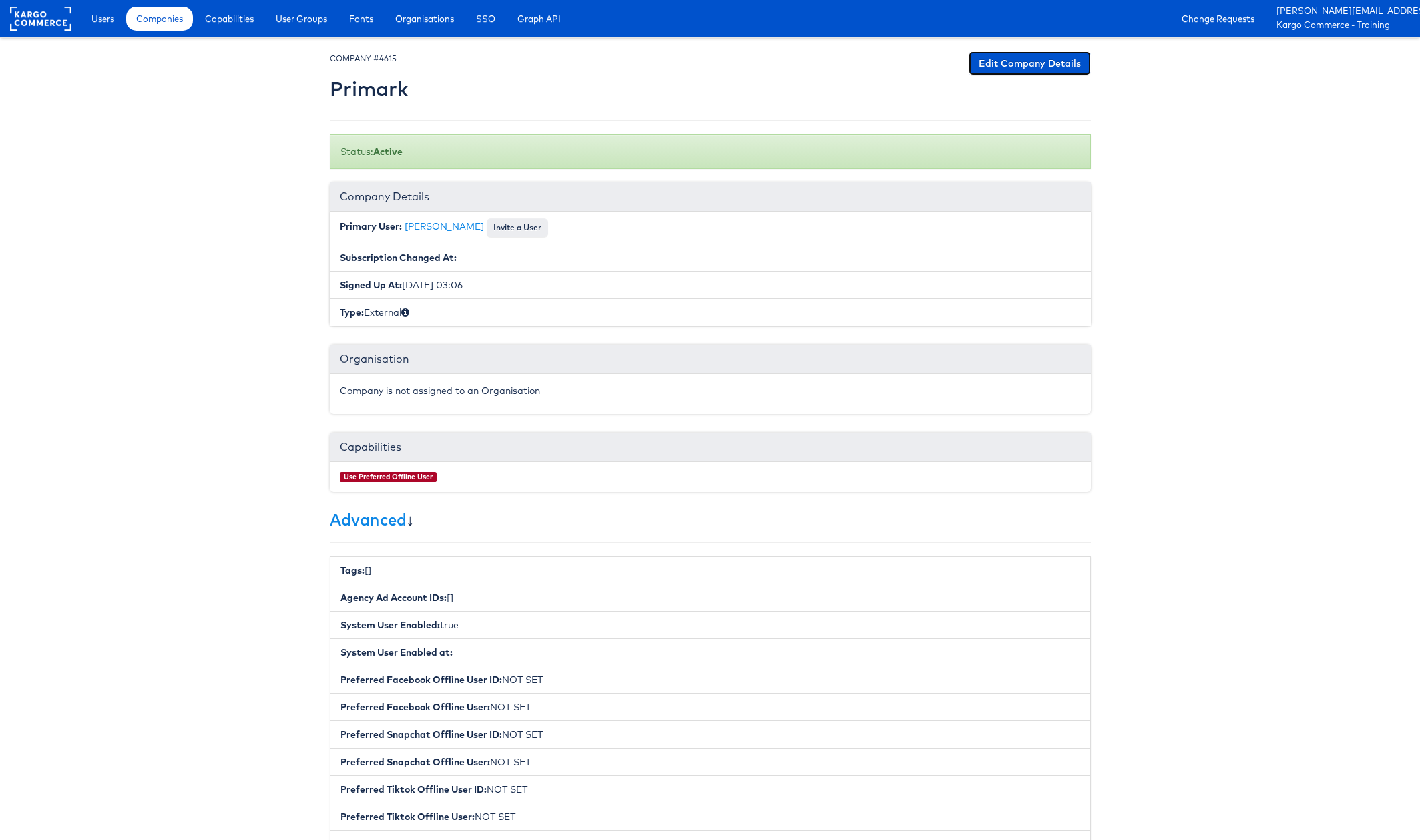
click at [1054, 64] on link "Edit Company Details" at bounding box center [1029, 63] width 122 height 24
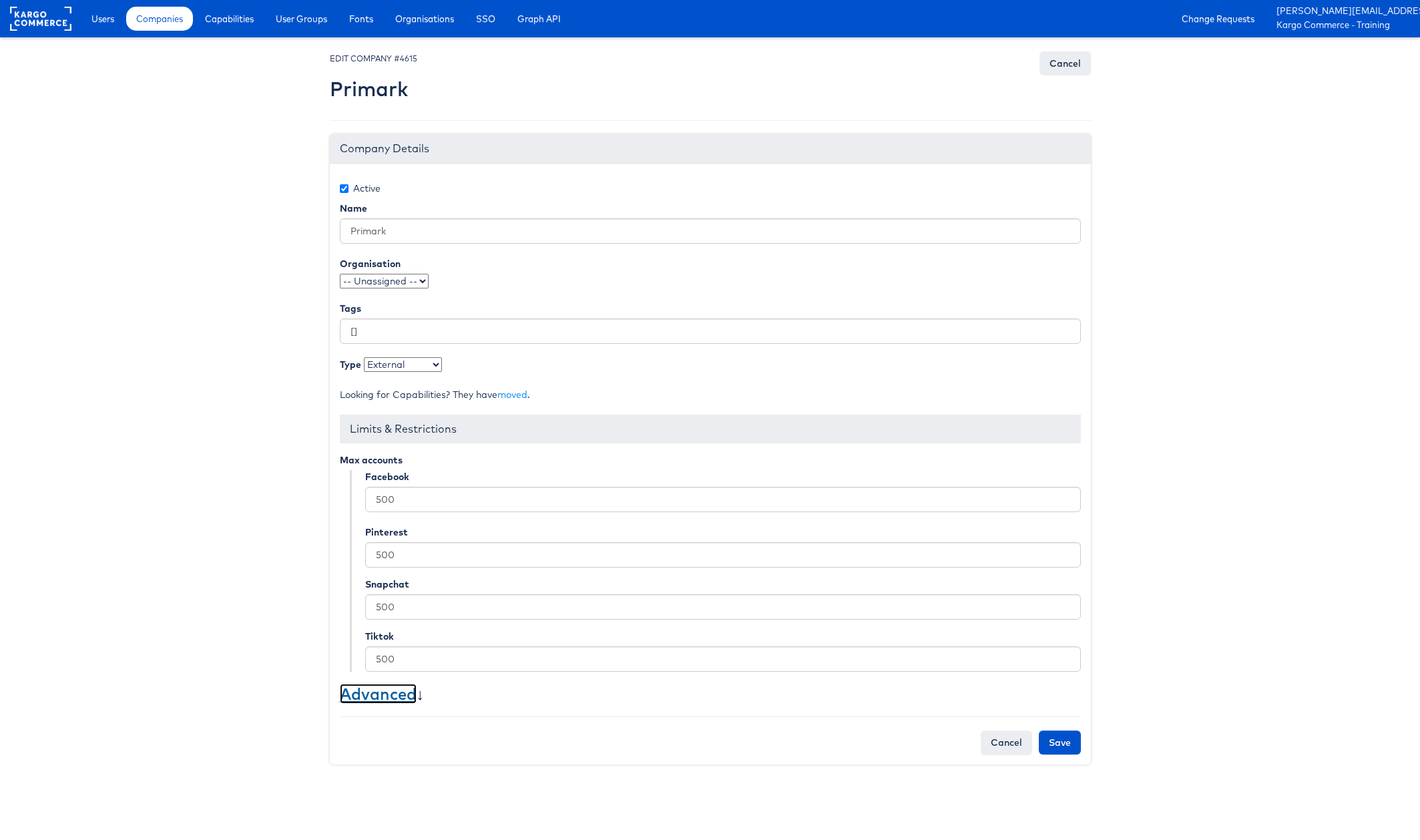
click at [391, 694] on link "Advanced" at bounding box center [378, 694] width 77 height 20
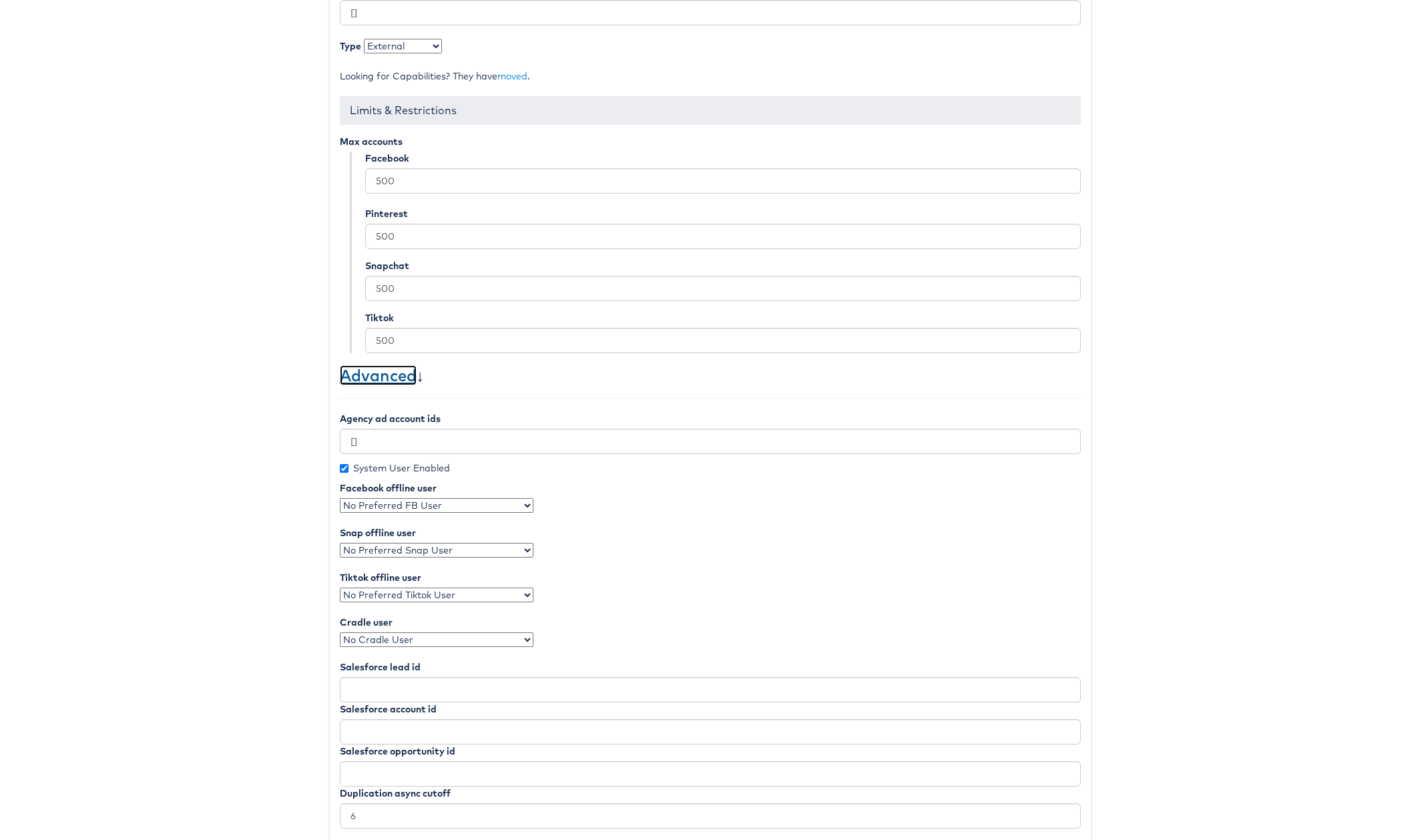
scroll to position [398, 0]
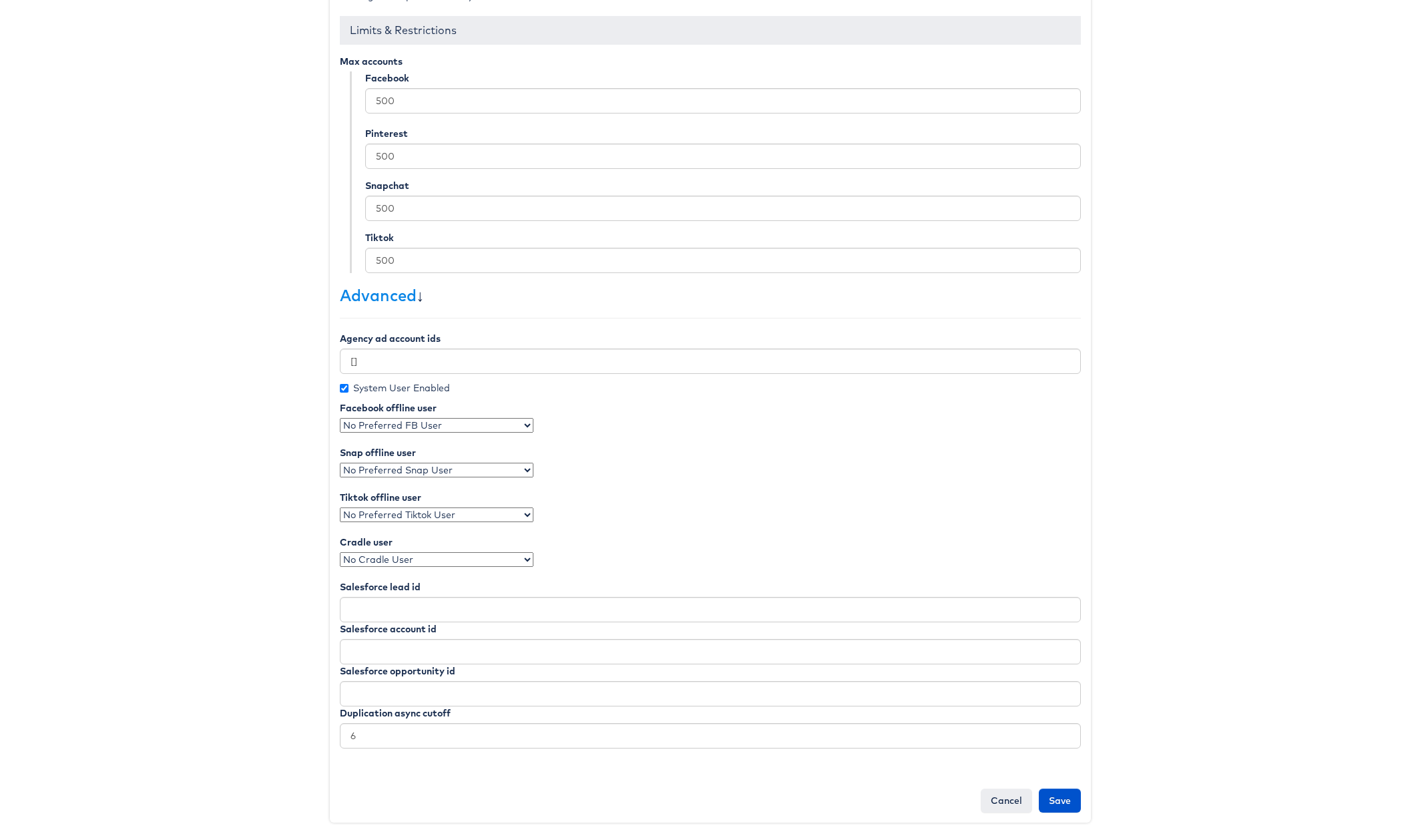
click at [379, 426] on select "No Preferred FB User Craig Wilmott Alex Judge Colin Clarke AdTech System User A…" at bounding box center [437, 425] width 194 height 15
select select "3861"
click at [340, 418] on select "No Preferred FB User Craig Wilmott Alex Judge Colin Clarke AdTech System User A…" at bounding box center [437, 425] width 194 height 15
click at [1055, 802] on input "Save" at bounding box center [1059, 800] width 42 height 24
type input "Saving..."
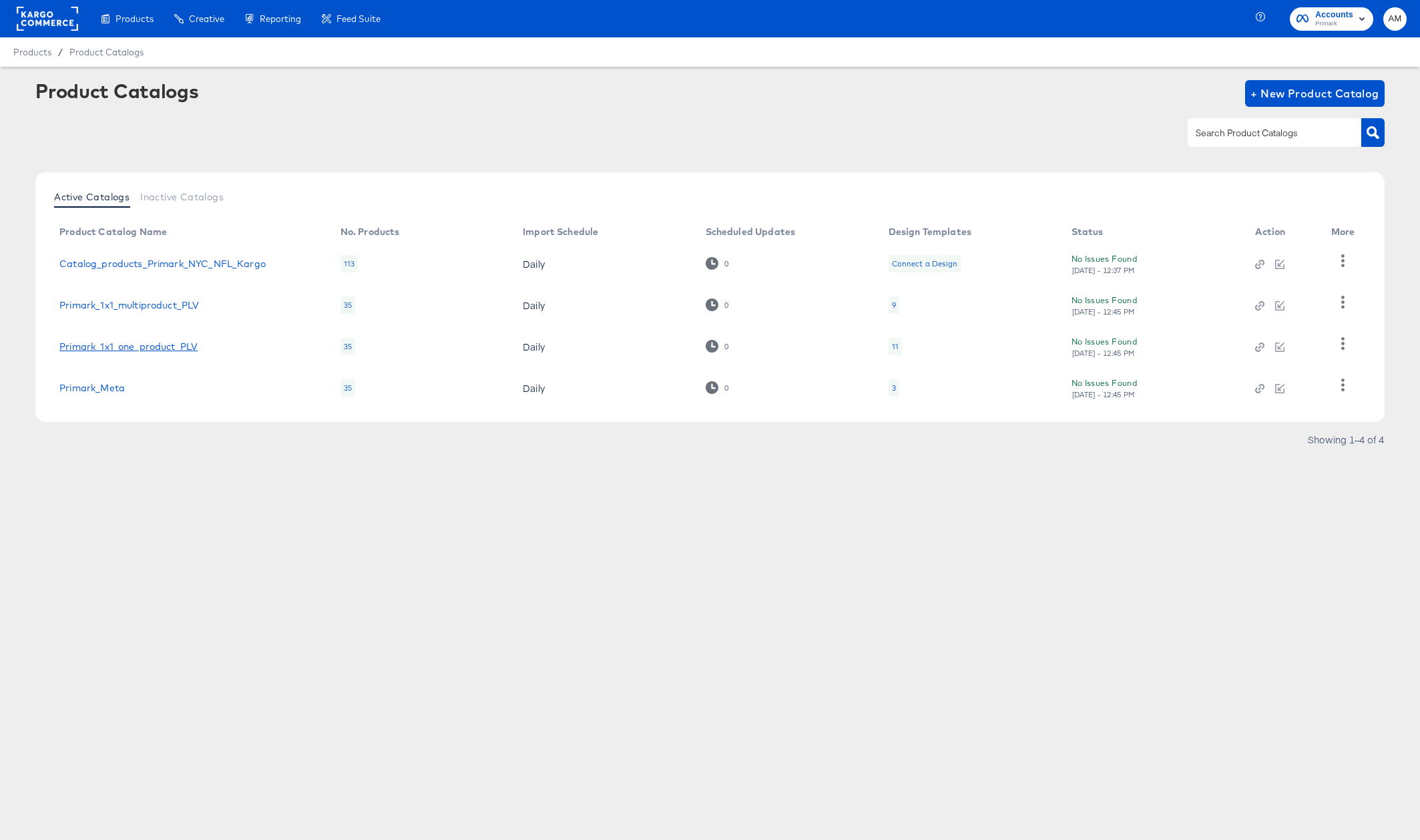
click at [178, 348] on link "Primark_1x1_one_product_PLV" at bounding box center [128, 346] width 138 height 11
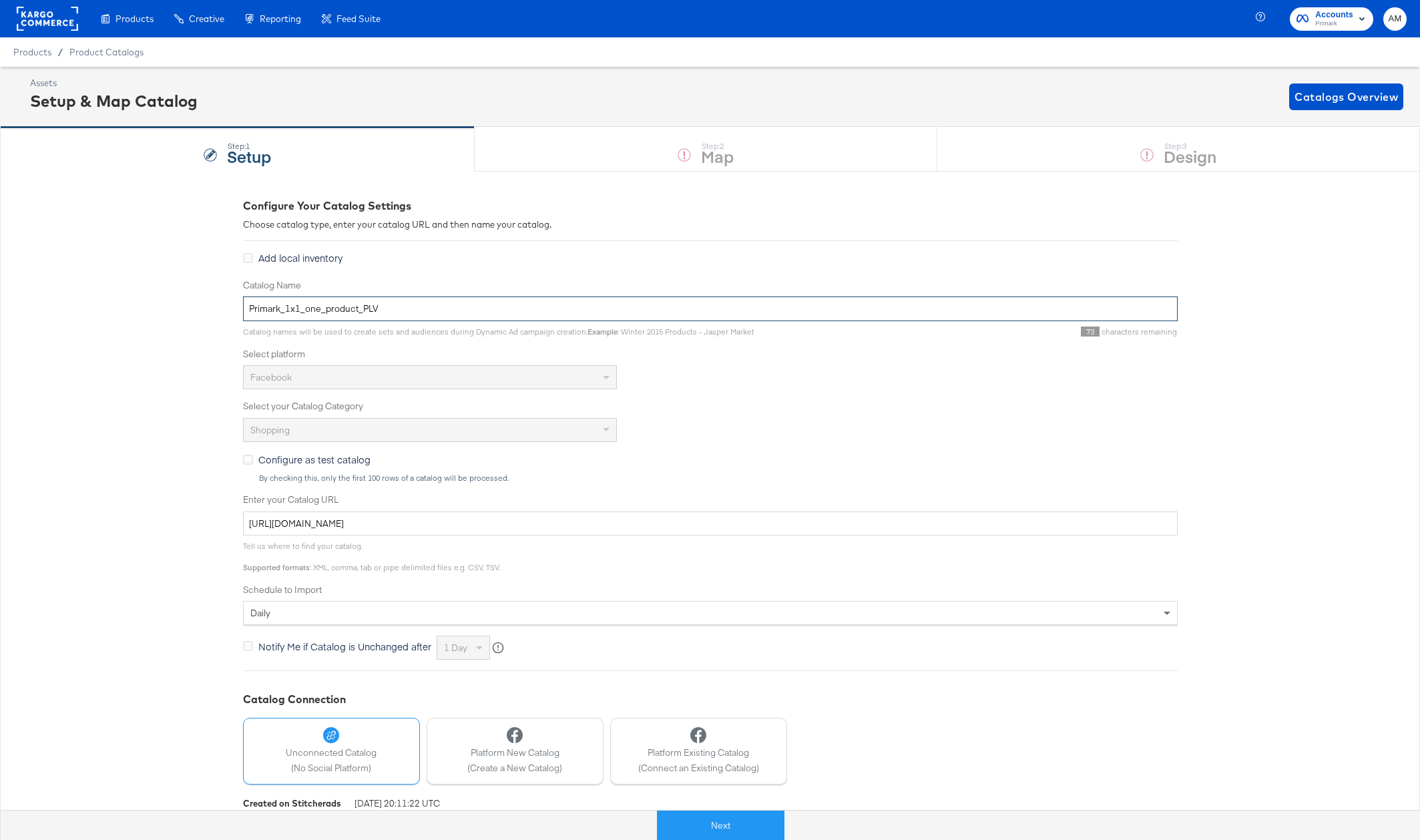
drag, startPoint x: 304, startPoint y: 311, endPoint x: 288, endPoint y: 310, distance: 16.0
click at [288, 310] on input "Primark_1x1_one_product_PLV" at bounding box center [710, 308] width 935 height 25
drag, startPoint x: 355, startPoint y: 312, endPoint x: 285, endPoint y: 310, distance: 70.0
click at [285, 310] on input "Primark_1x1_one_product_PLV" at bounding box center [710, 308] width 935 height 25
type input "Primark_single_product_PLV"
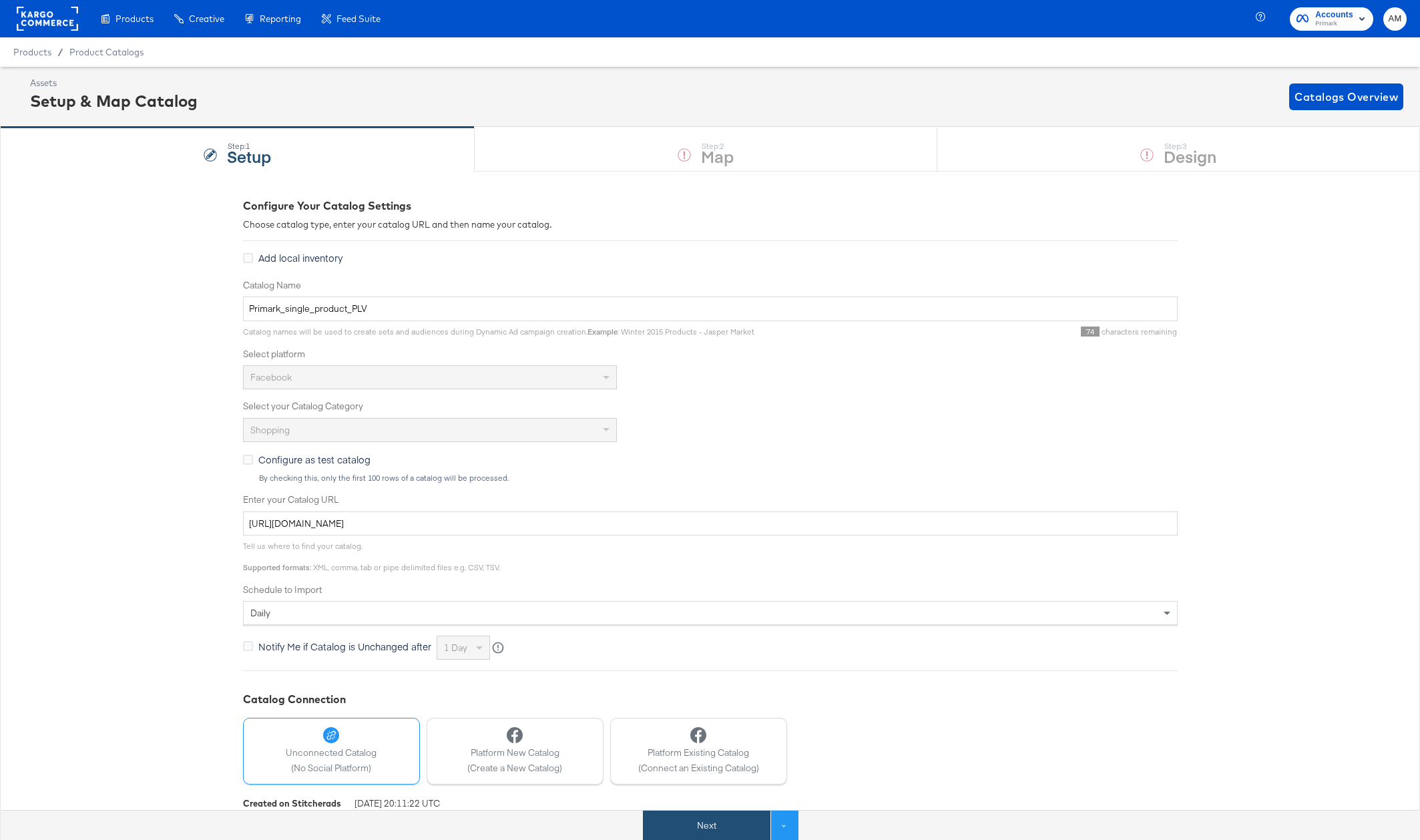
click at [718, 816] on button "Next" at bounding box center [707, 825] width 128 height 30
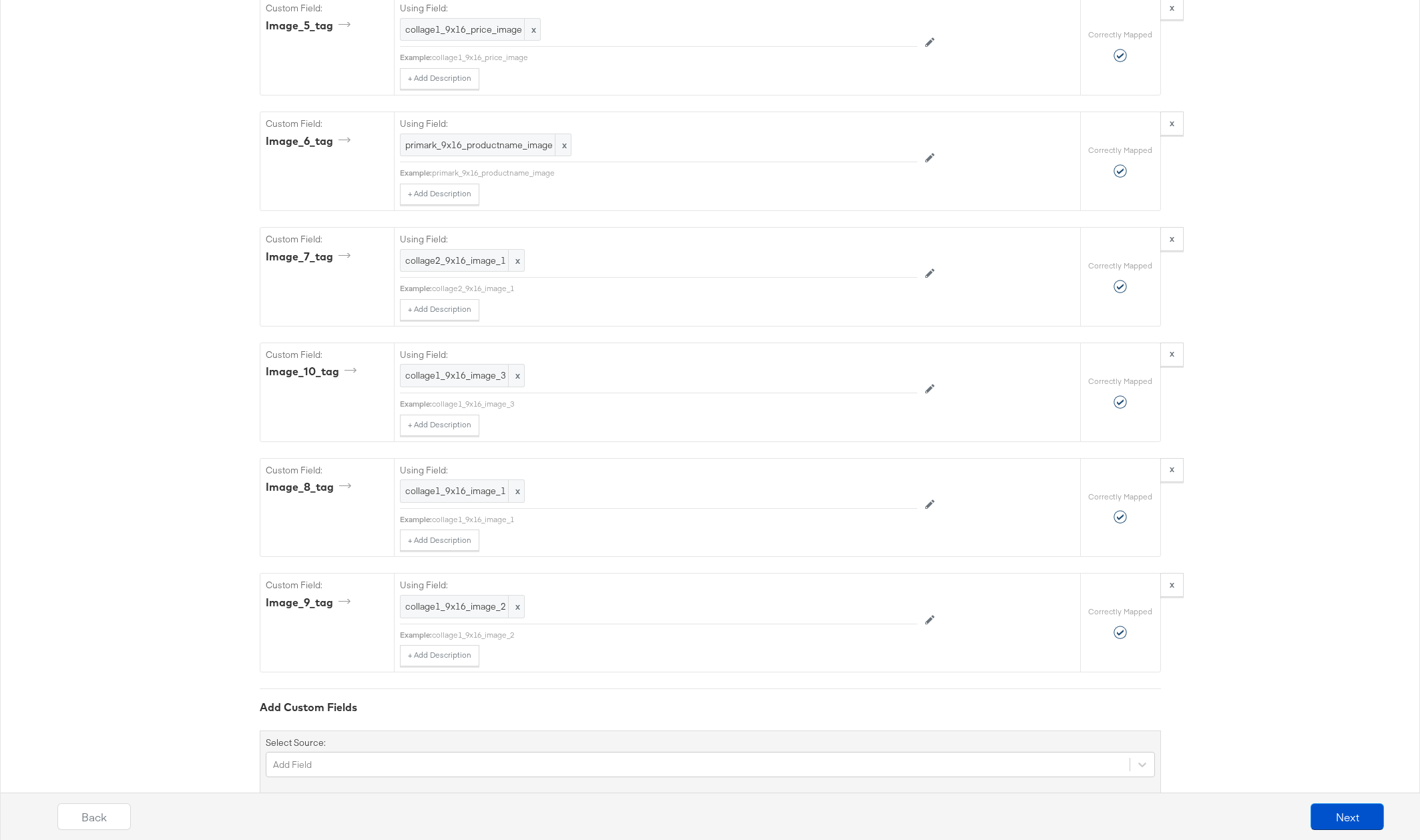
scroll to position [1959, 0]
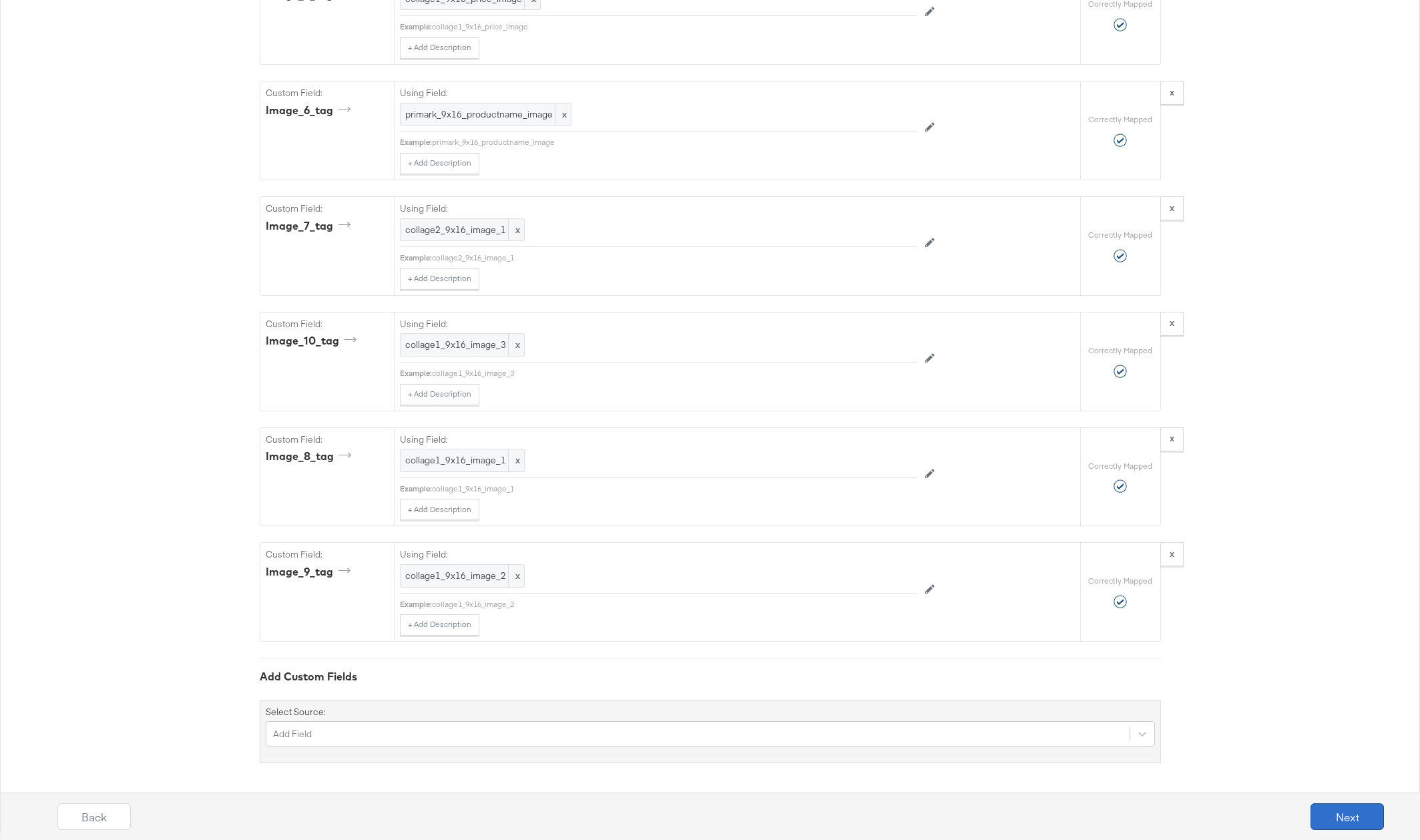
click at [1334, 825] on button "Next" at bounding box center [1346, 816] width 73 height 27
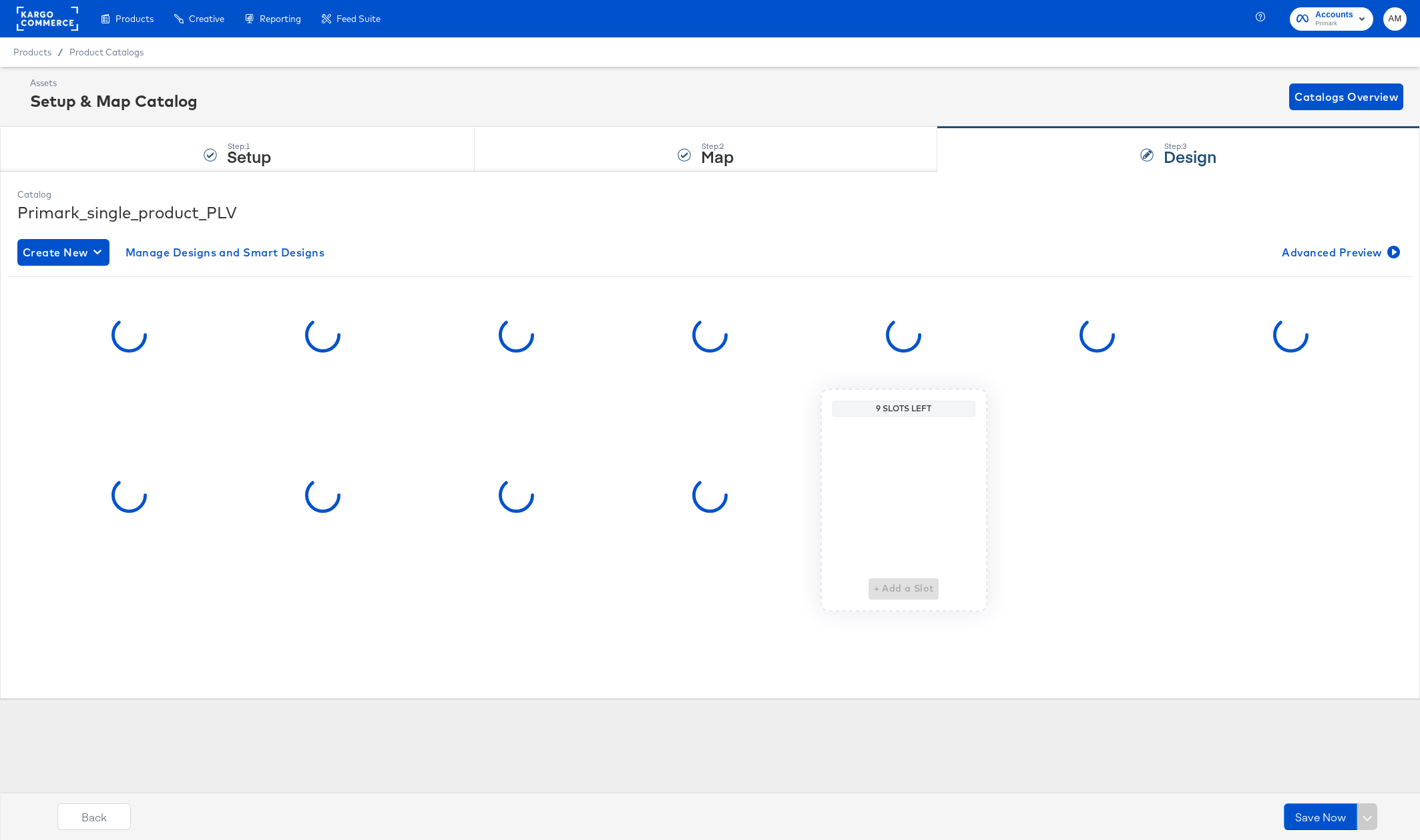
scroll to position [0, 0]
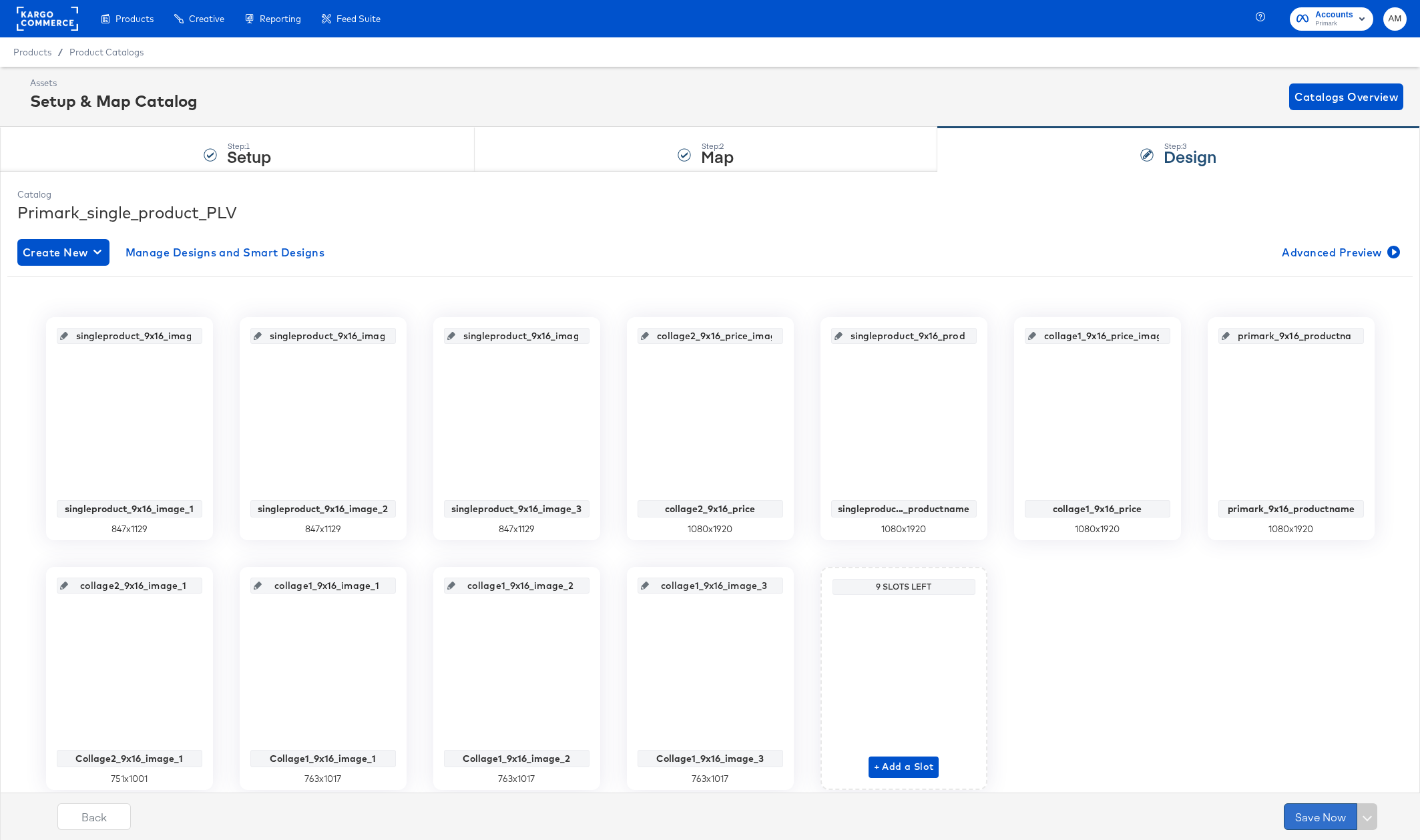
click at [1325, 813] on button "Save Now" at bounding box center [1320, 816] width 73 height 27
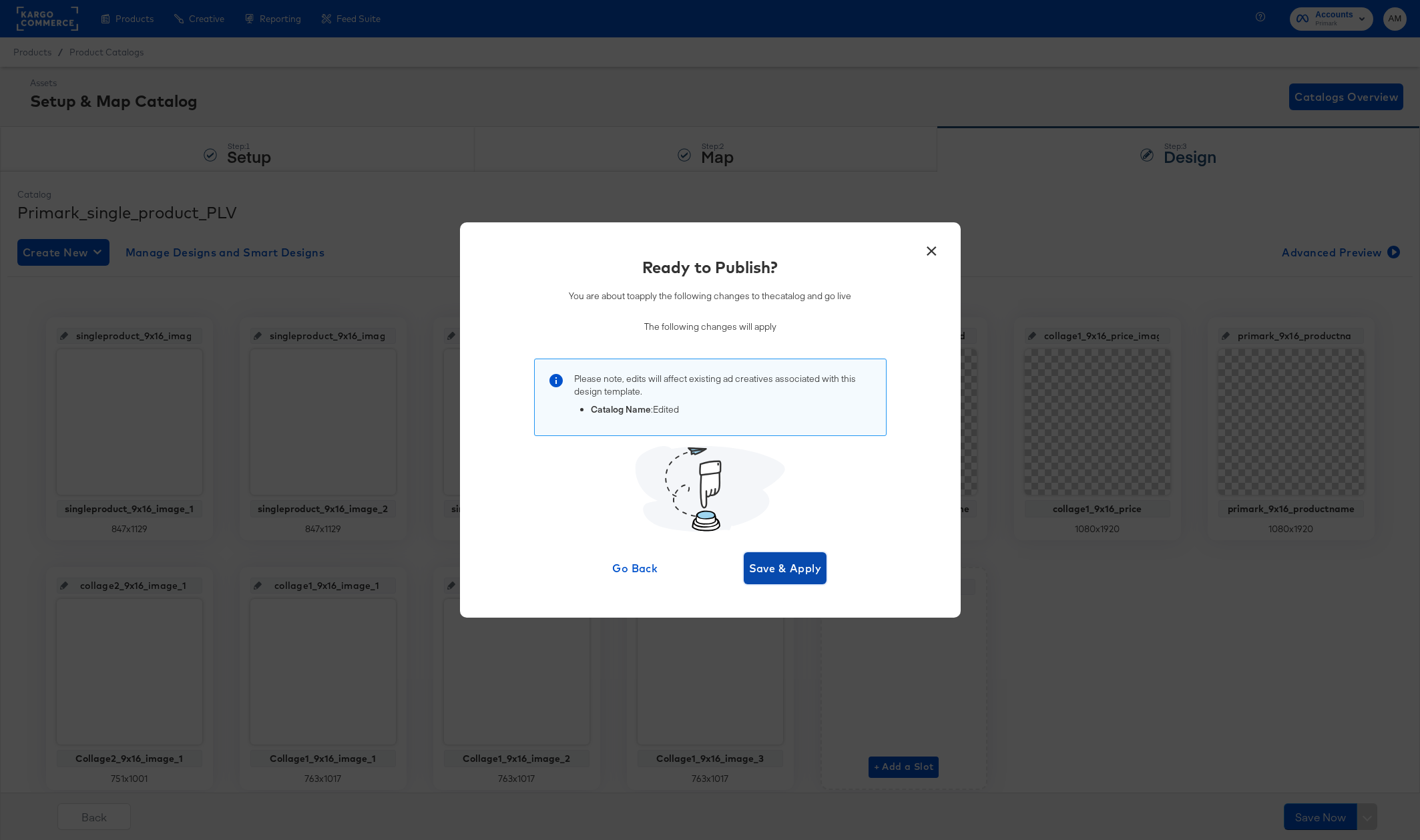
click at [776, 558] on span "Save & Apply" at bounding box center [785, 568] width 73 height 18
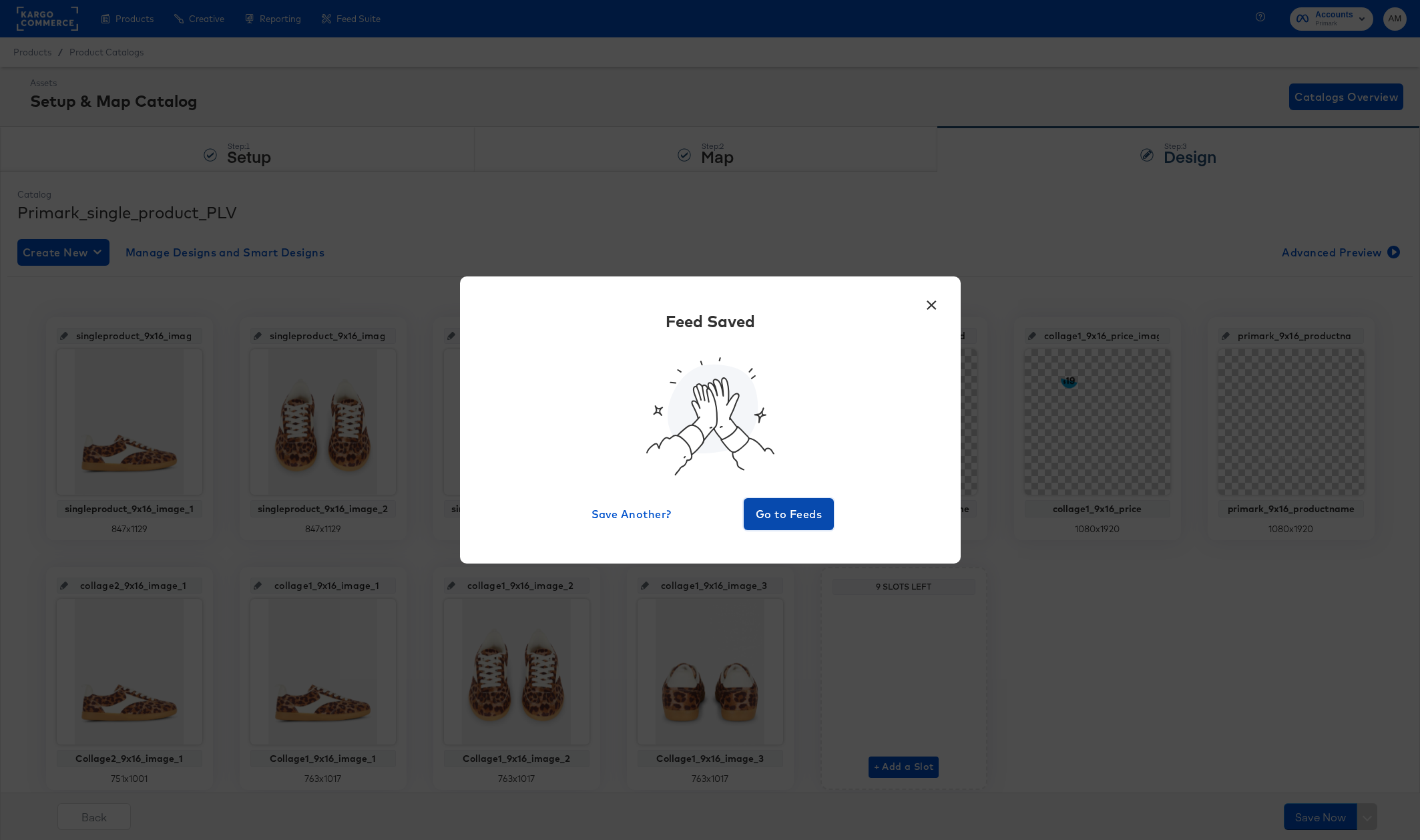
click at [780, 507] on span "Go to Feeds" at bounding box center [789, 514] width 80 height 18
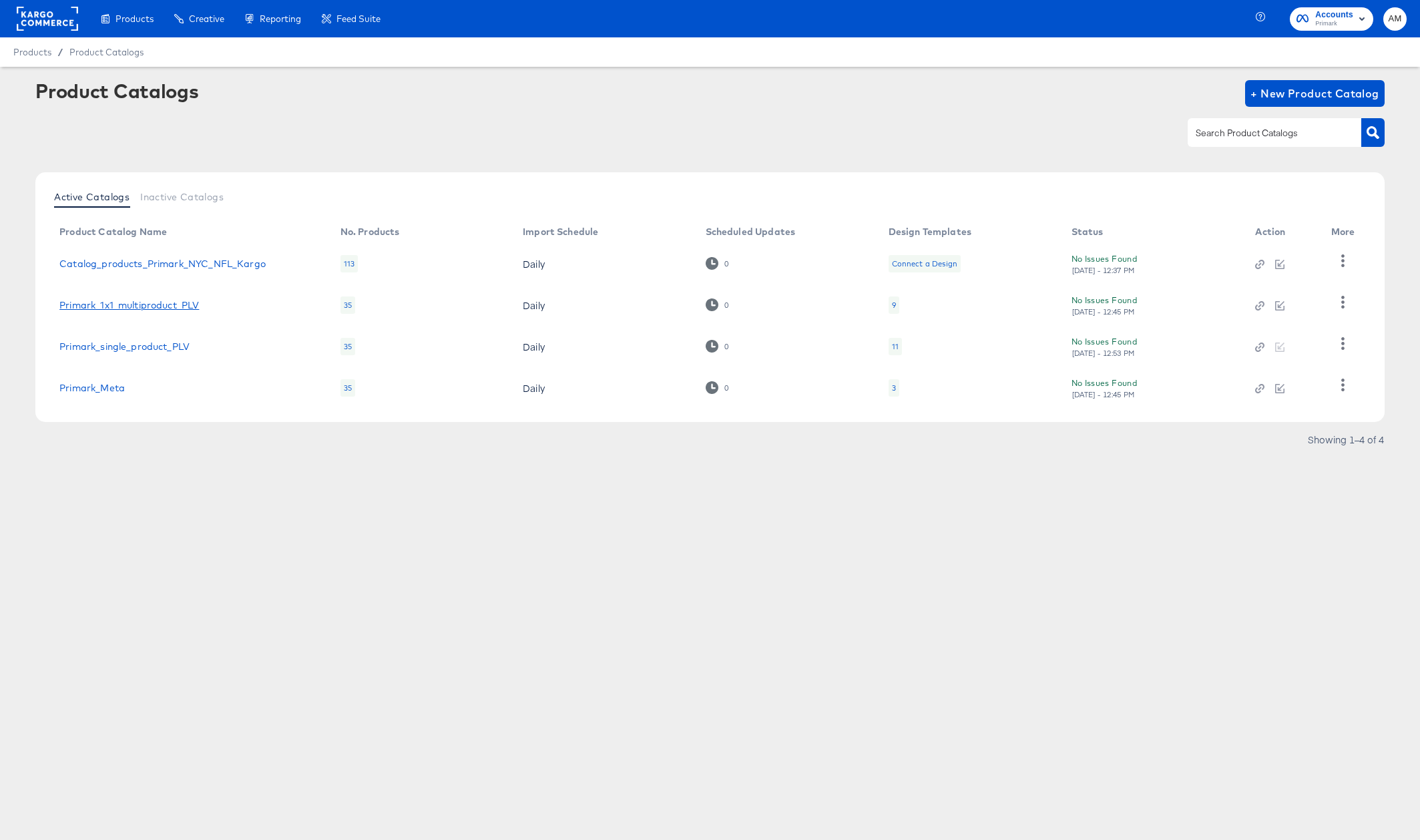
click at [154, 305] on link "Primark_1x1_multiproduct_PLV" at bounding box center [128, 305] width 139 height 11
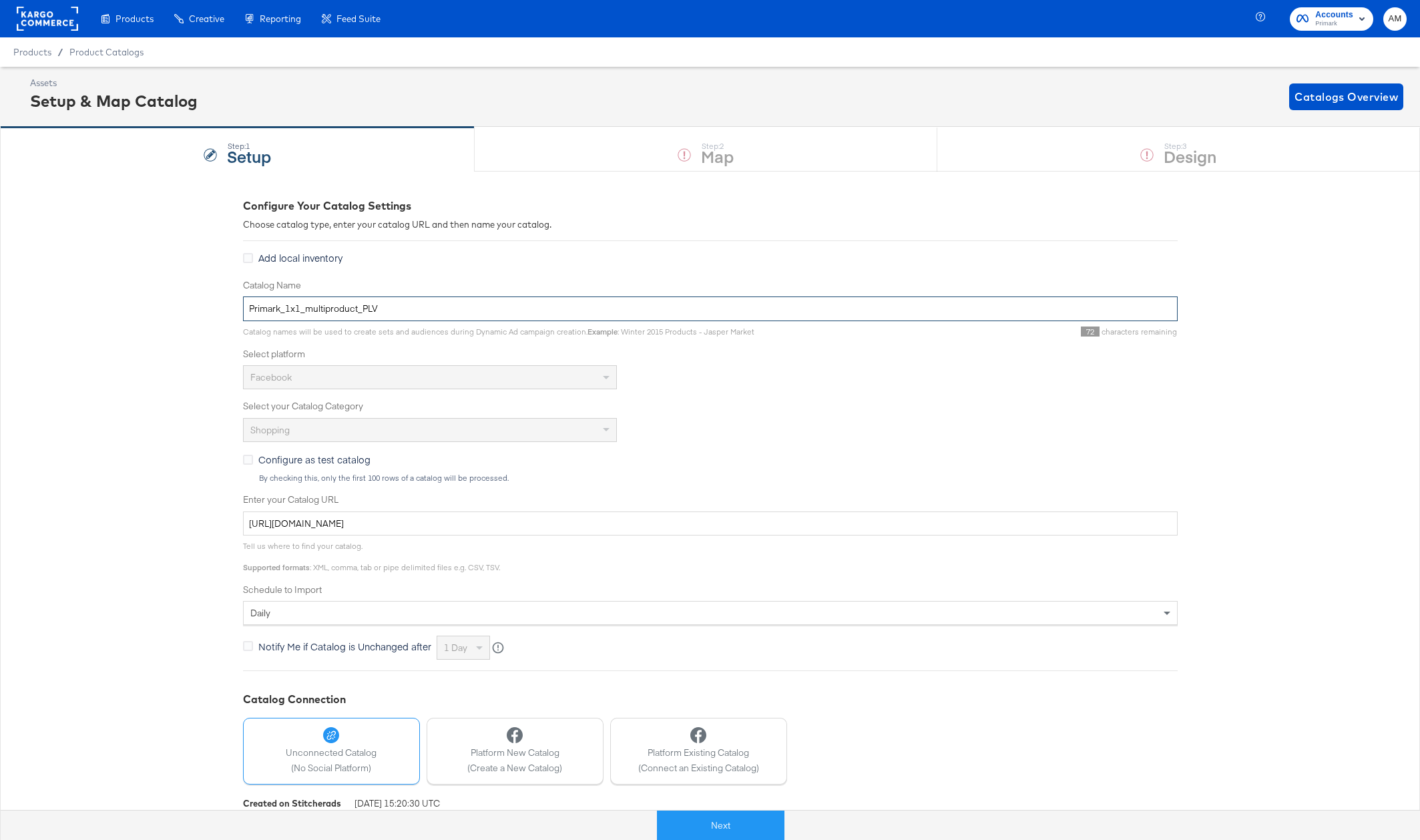
drag, startPoint x: 304, startPoint y: 310, endPoint x: 284, endPoint y: 312, distance: 20.1
click at [284, 312] on input "Primark_1x1_multiproduct_PLV" at bounding box center [710, 308] width 935 height 25
type input "Primark_multiproduct_PLV"
click at [724, 822] on button "Next" at bounding box center [707, 825] width 128 height 30
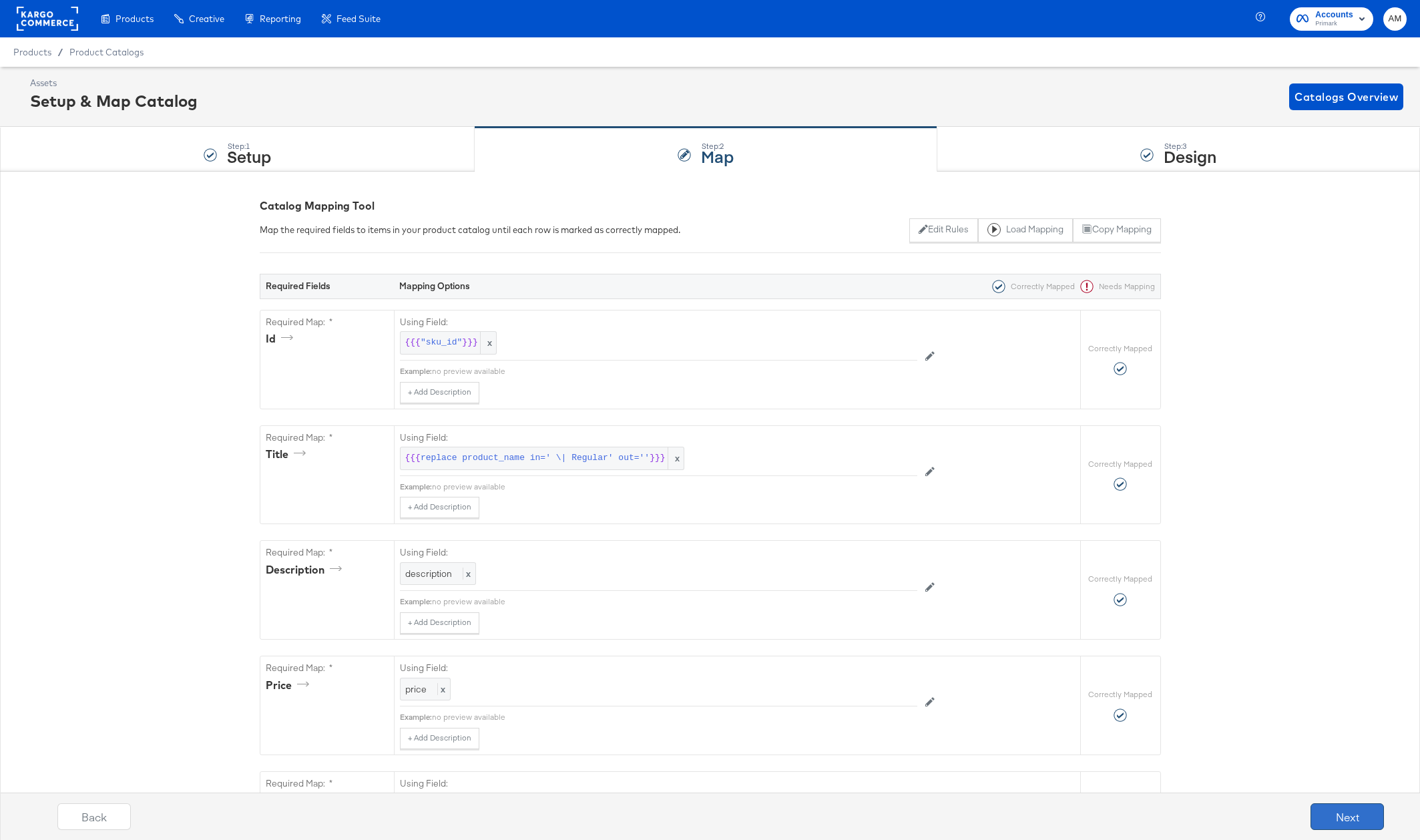
click at [1356, 805] on button "Next" at bounding box center [1346, 816] width 73 height 27
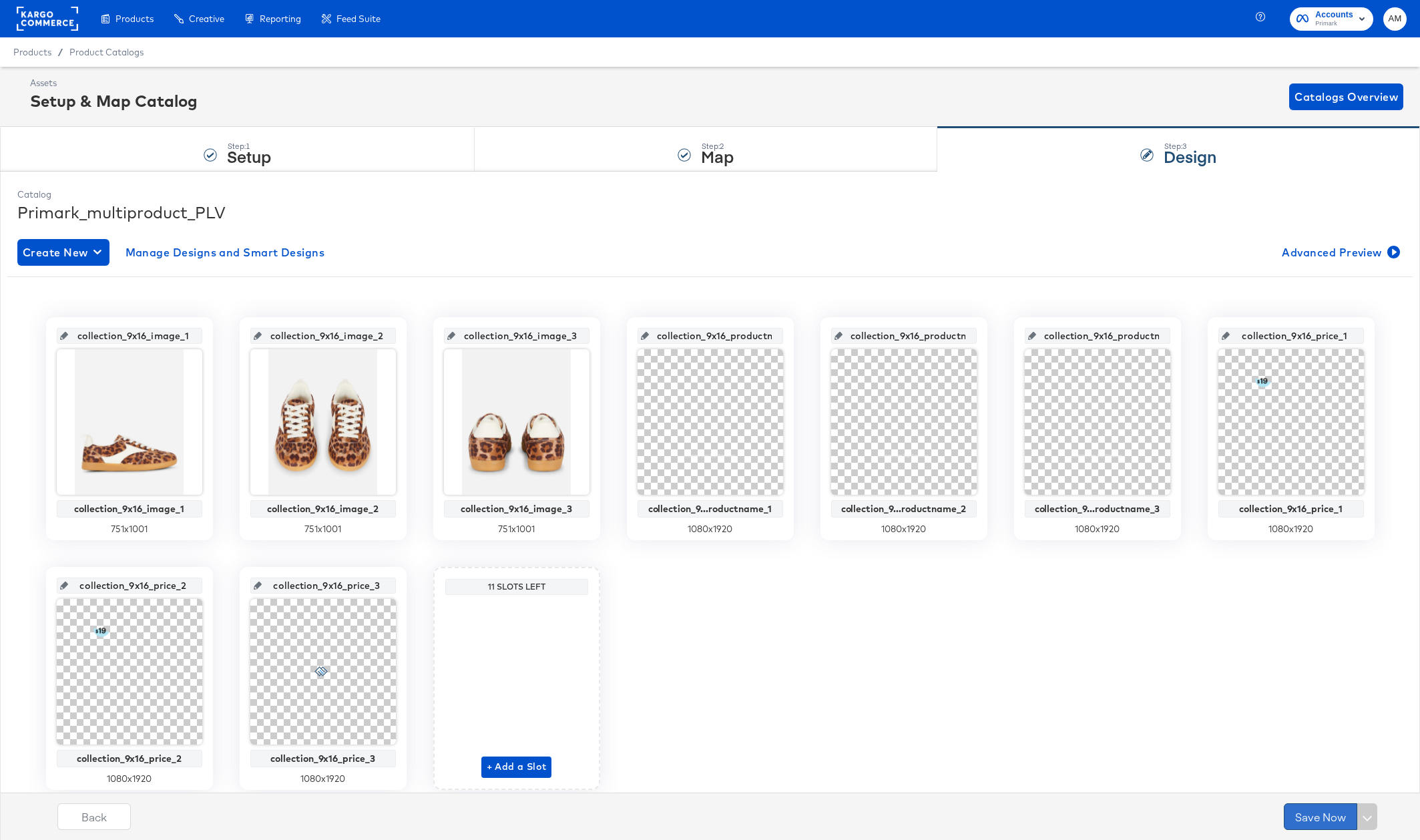
click at [1307, 822] on button "Save Now" at bounding box center [1320, 816] width 73 height 27
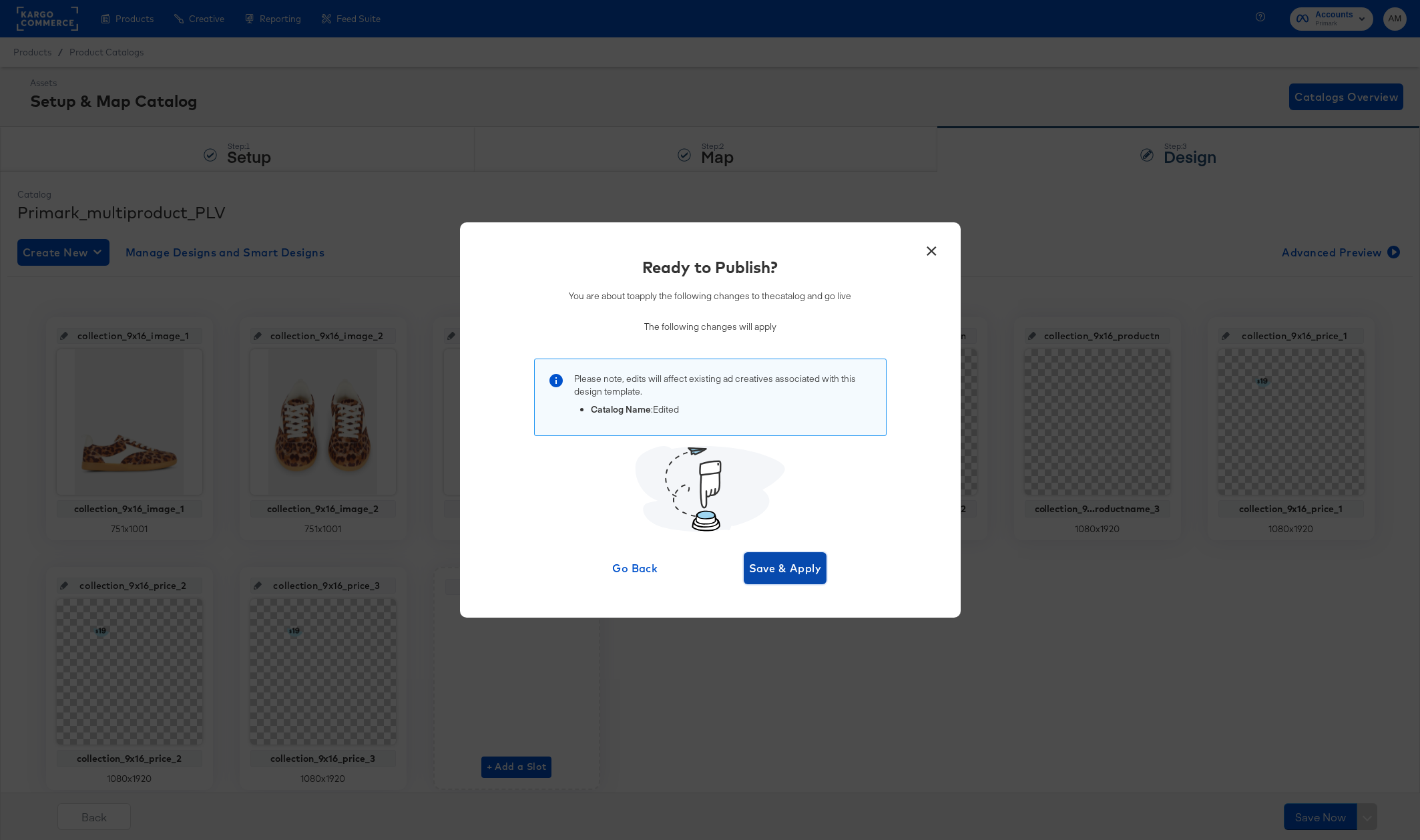
click at [775, 568] on span "Save & Apply" at bounding box center [785, 568] width 73 height 18
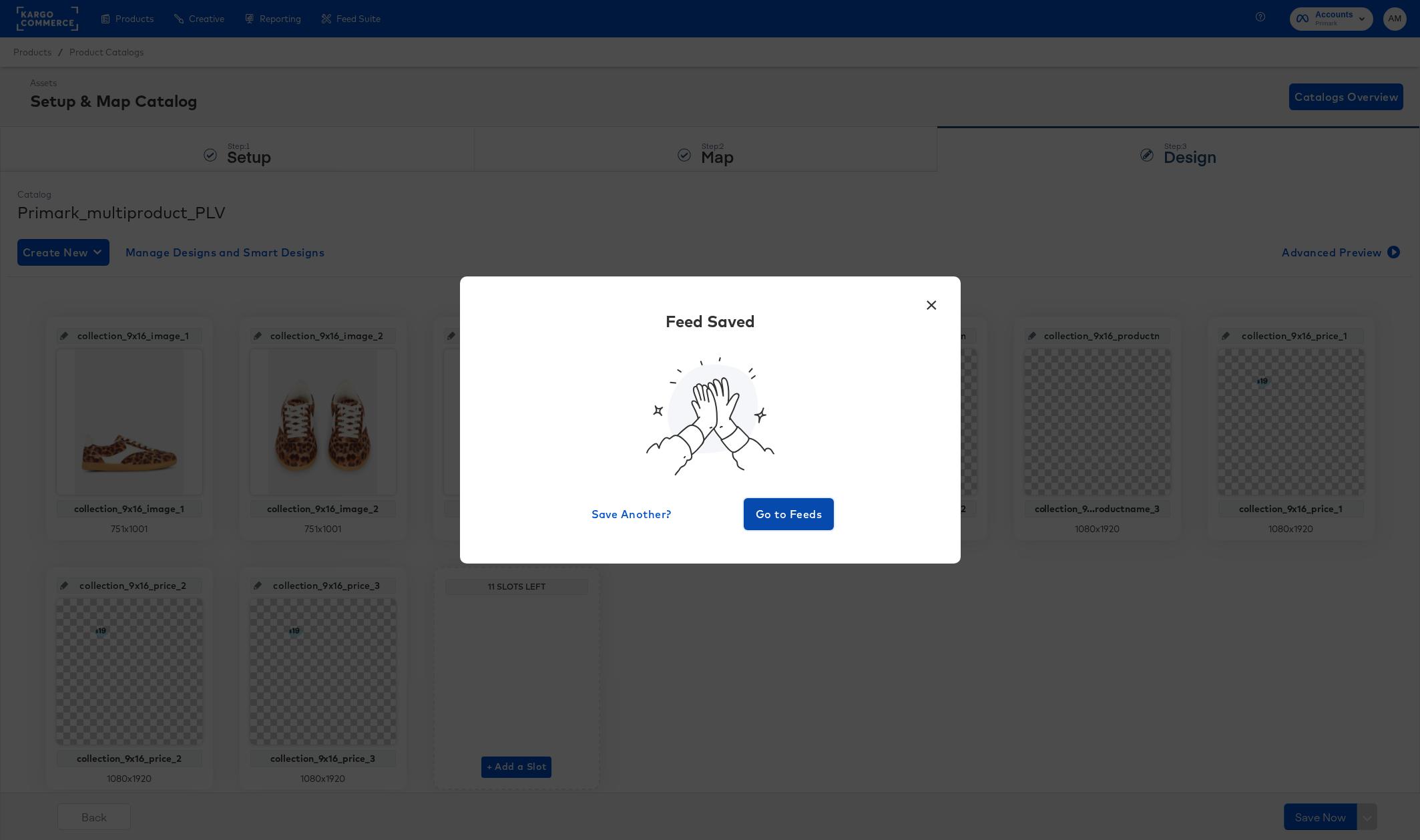
click at [775, 520] on span "Go to Feeds" at bounding box center [789, 514] width 80 height 18
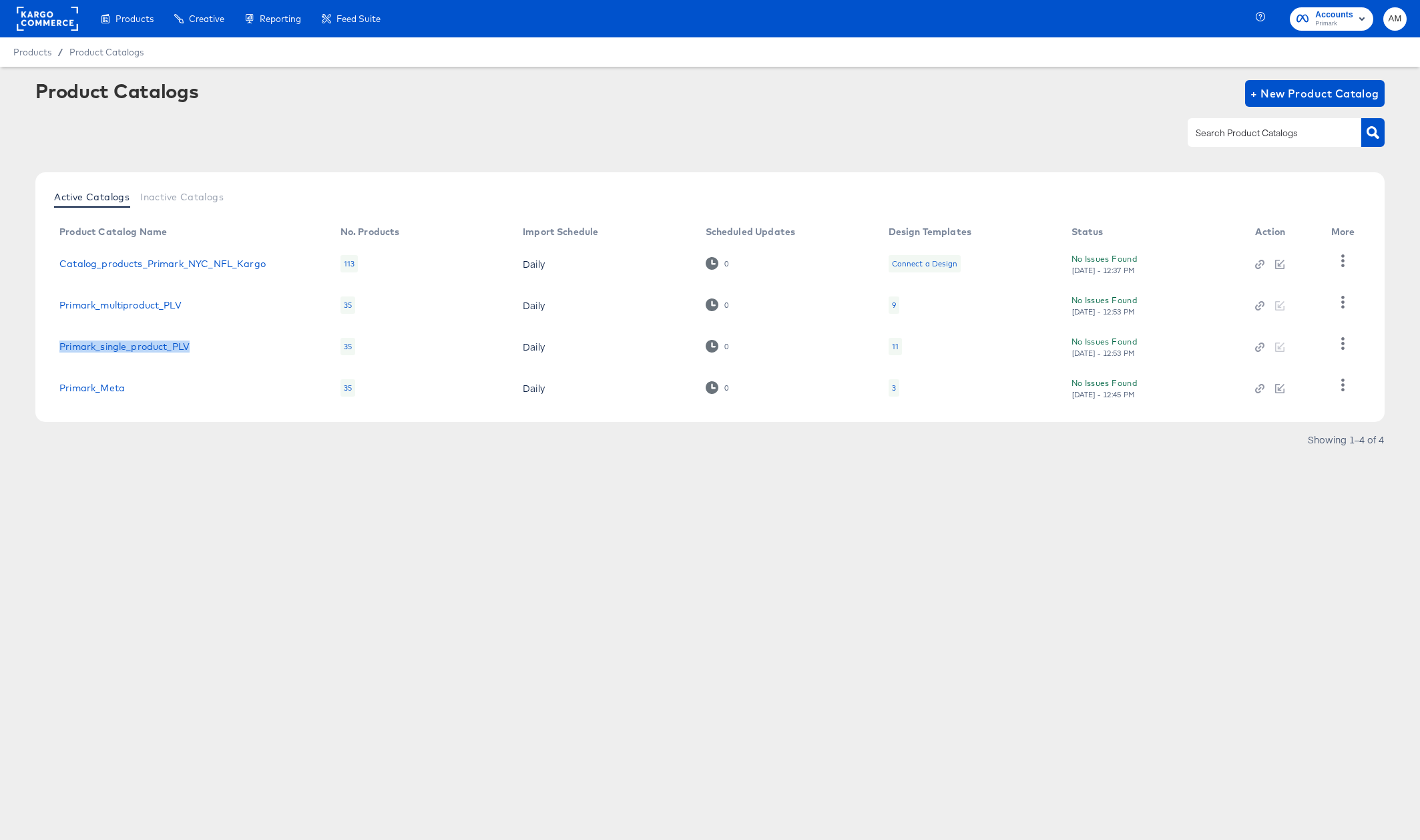
drag, startPoint x: 212, startPoint y: 340, endPoint x: 196, endPoint y: 345, distance: 16.8
click at [196, 345] on td "Primark_single_product_PLV" at bounding box center [188, 346] width 281 height 42
copy link "Primark_single_product_PLV"
click at [1288, 94] on span "+ New Product Catalog" at bounding box center [1314, 93] width 128 height 18
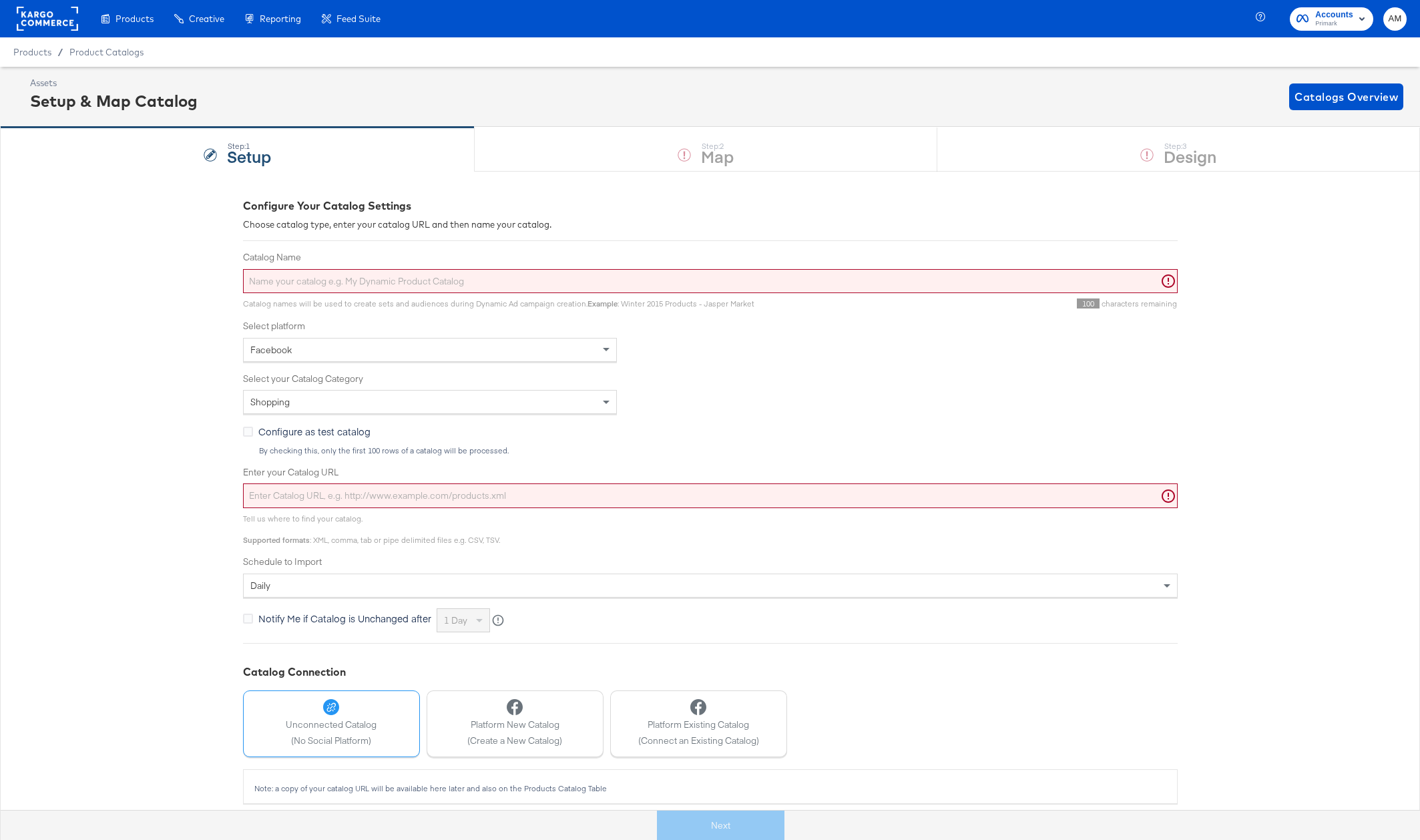
click at [359, 285] on input "Catalog Name" at bounding box center [710, 282] width 935 height 25
paste input "Primark_single_product_PLV"
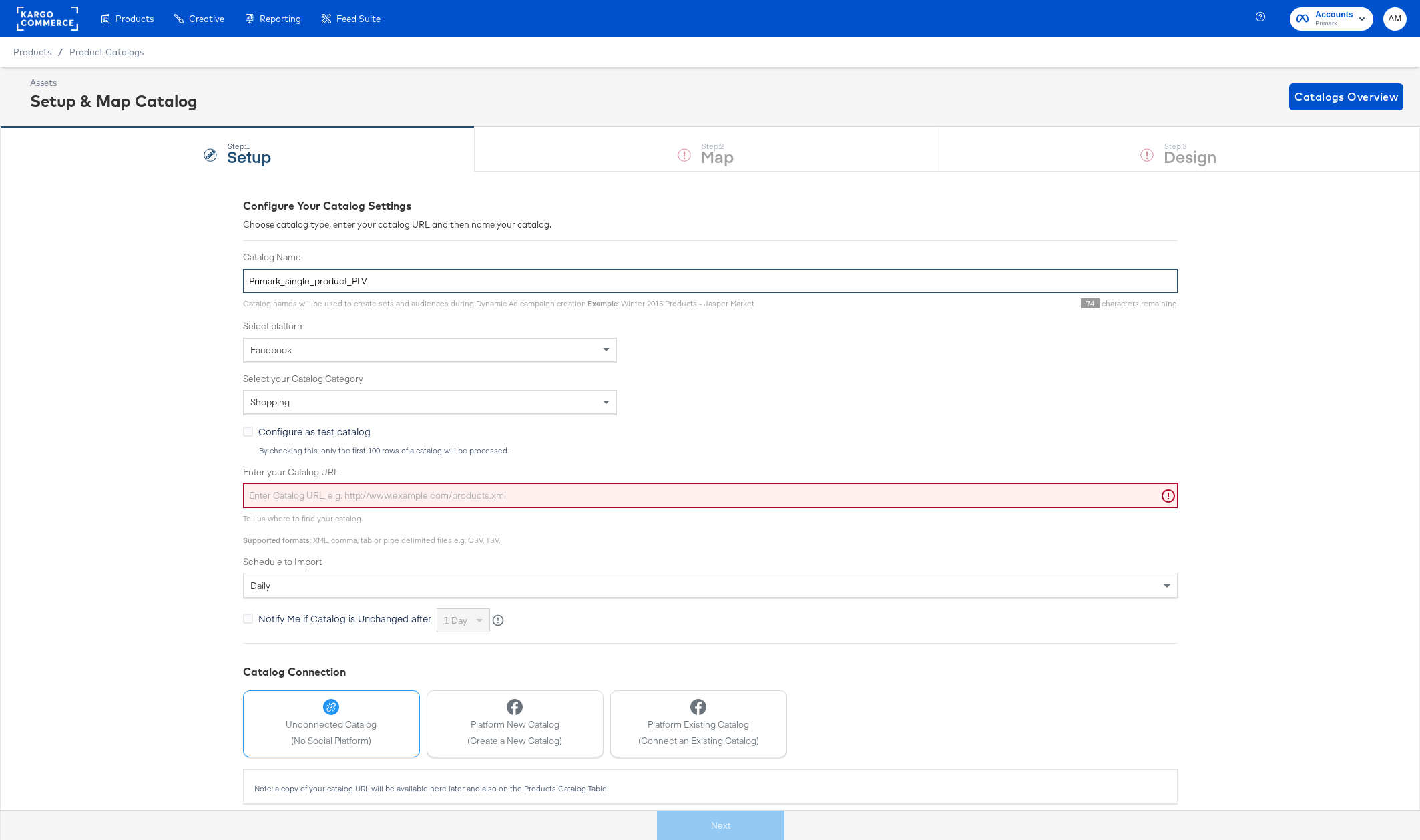
click at [285, 284] on input "Primark_single_product_PLV" at bounding box center [710, 282] width 935 height 25
type input "Primark_NFL_single_product_PLV"
click at [334, 344] on div "Facebook" at bounding box center [430, 350] width 372 height 23
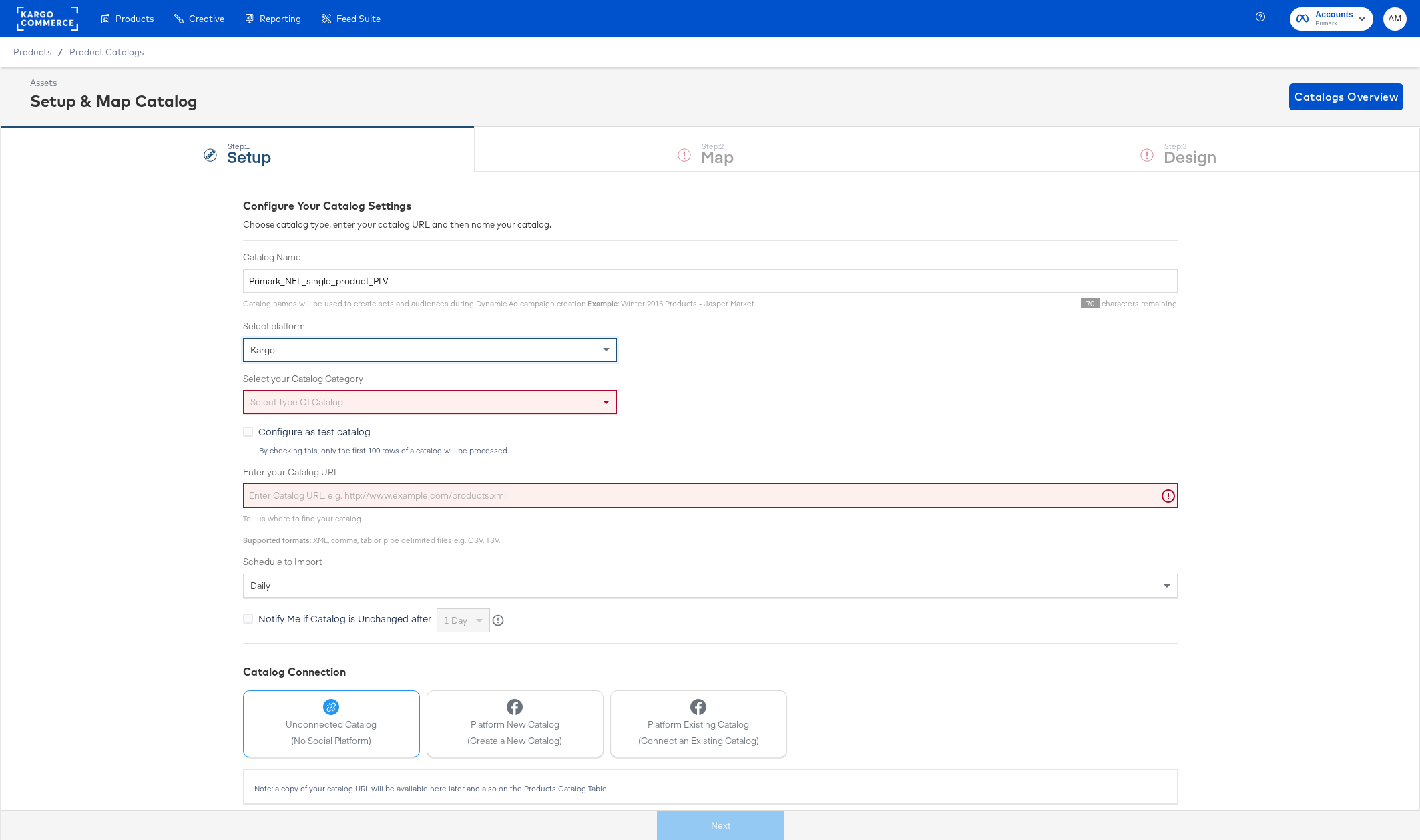
click at [312, 402] on div "Select type of catalog" at bounding box center [430, 402] width 372 height 23
click at [453, 492] on input "Enter your Catalog URL" at bounding box center [710, 495] width 935 height 25
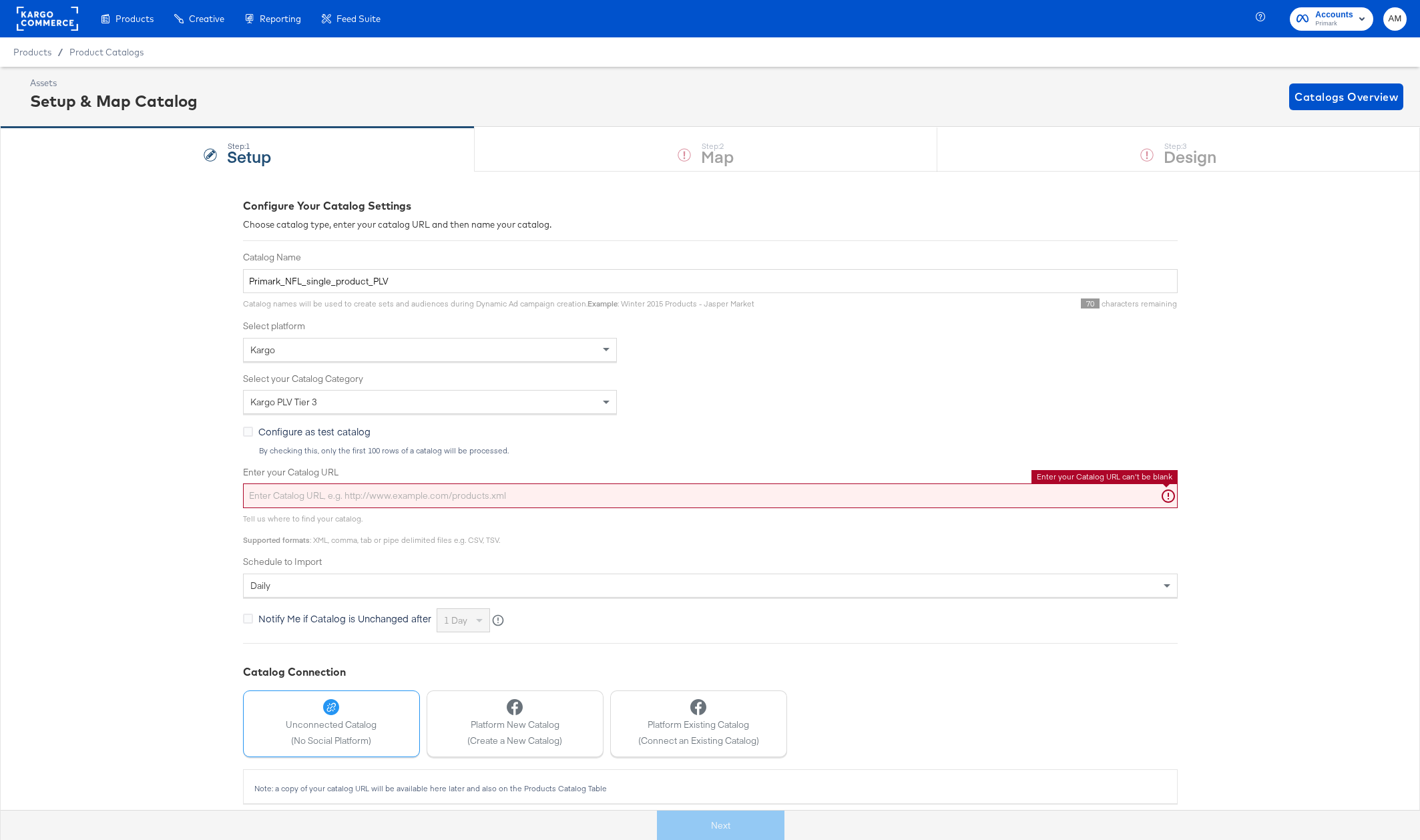
paste input "https://ace.stitcherads.com/exports/1449/universal/none/universal/export.tsv.gz"
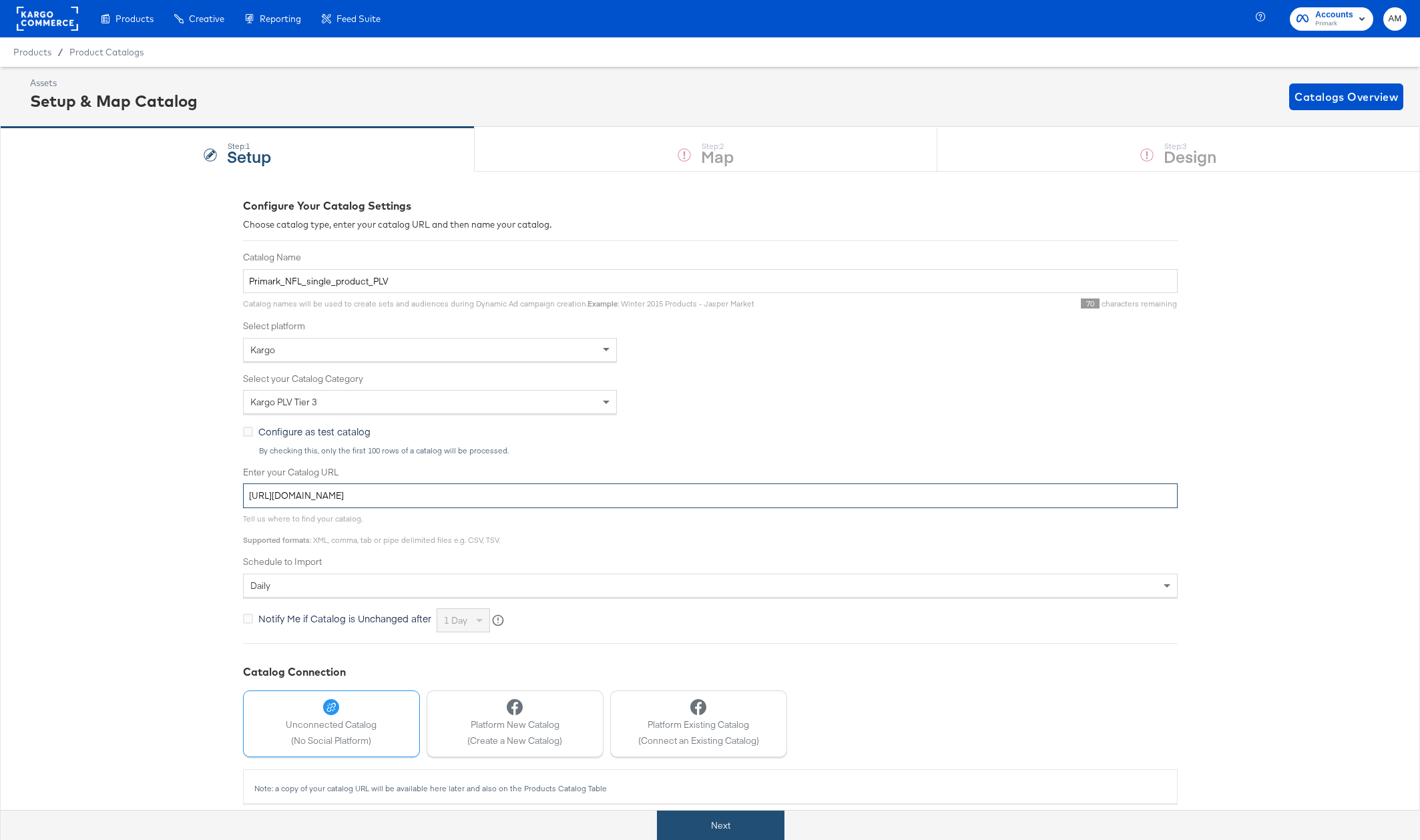
type input "https://ace.stitcherads.com/exports/1449/universal/none/universal/export.tsv.gz"
click at [706, 824] on button "Next" at bounding box center [721, 825] width 128 height 30
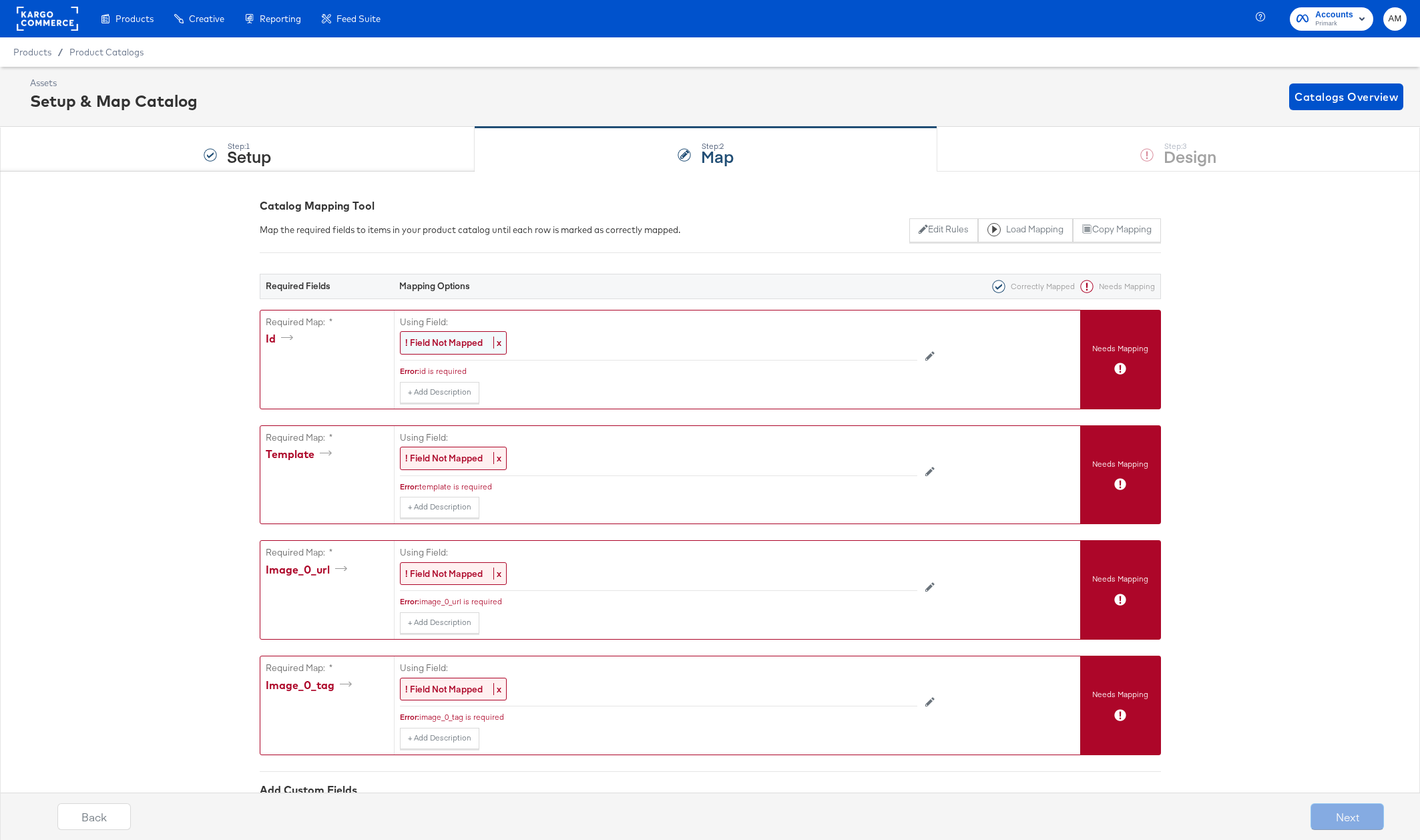
click at [455, 337] on strong "! Field Not Mapped" at bounding box center [444, 342] width 78 height 12
click at [455, 338] on div "Select..." at bounding box center [628, 343] width 455 height 23
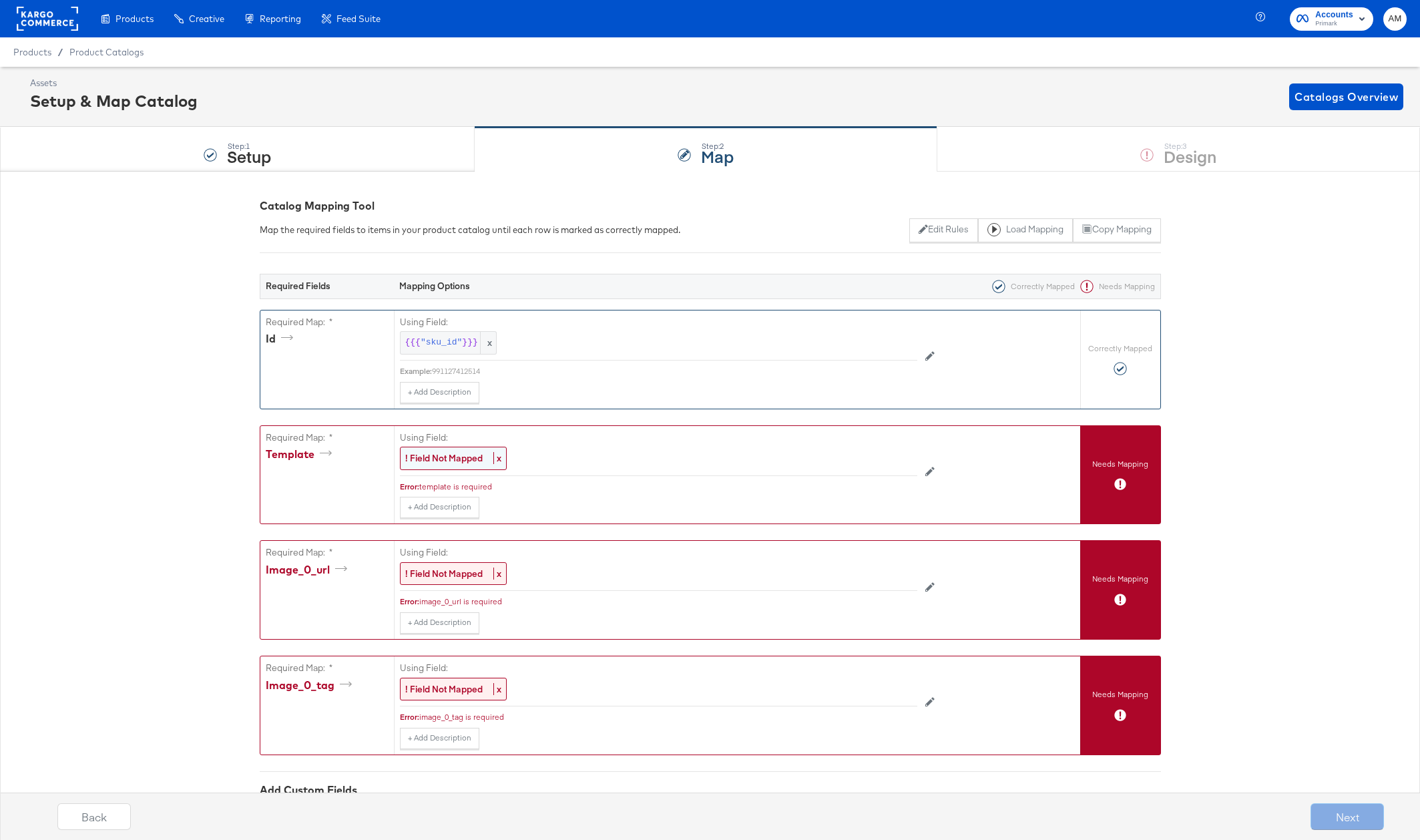
click at [445, 461] on strong "! Field Not Mapped" at bounding box center [444, 458] width 78 height 12
click at [445, 461] on div "Select..." at bounding box center [628, 458] width 455 height 23
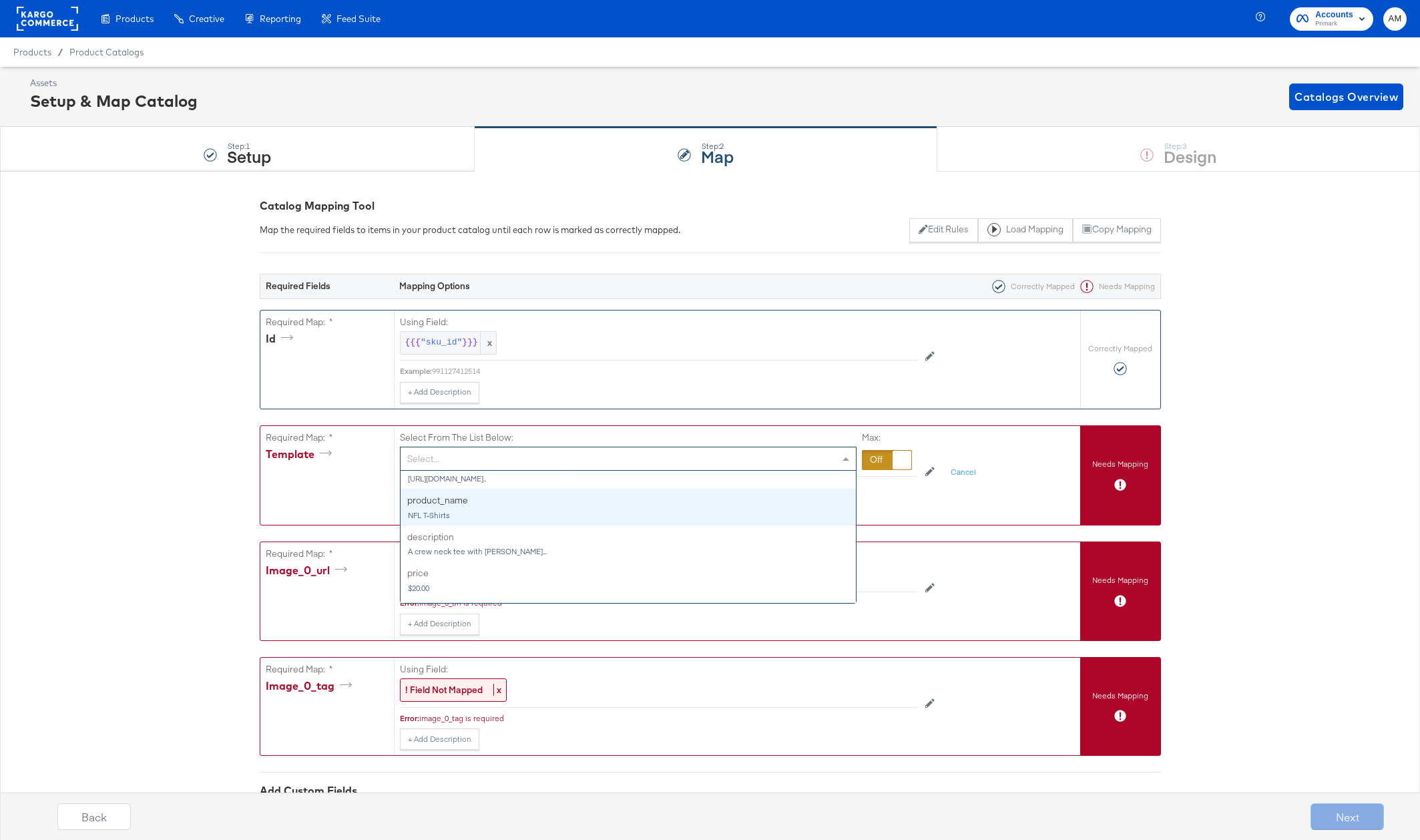
scroll to position [55, 0]
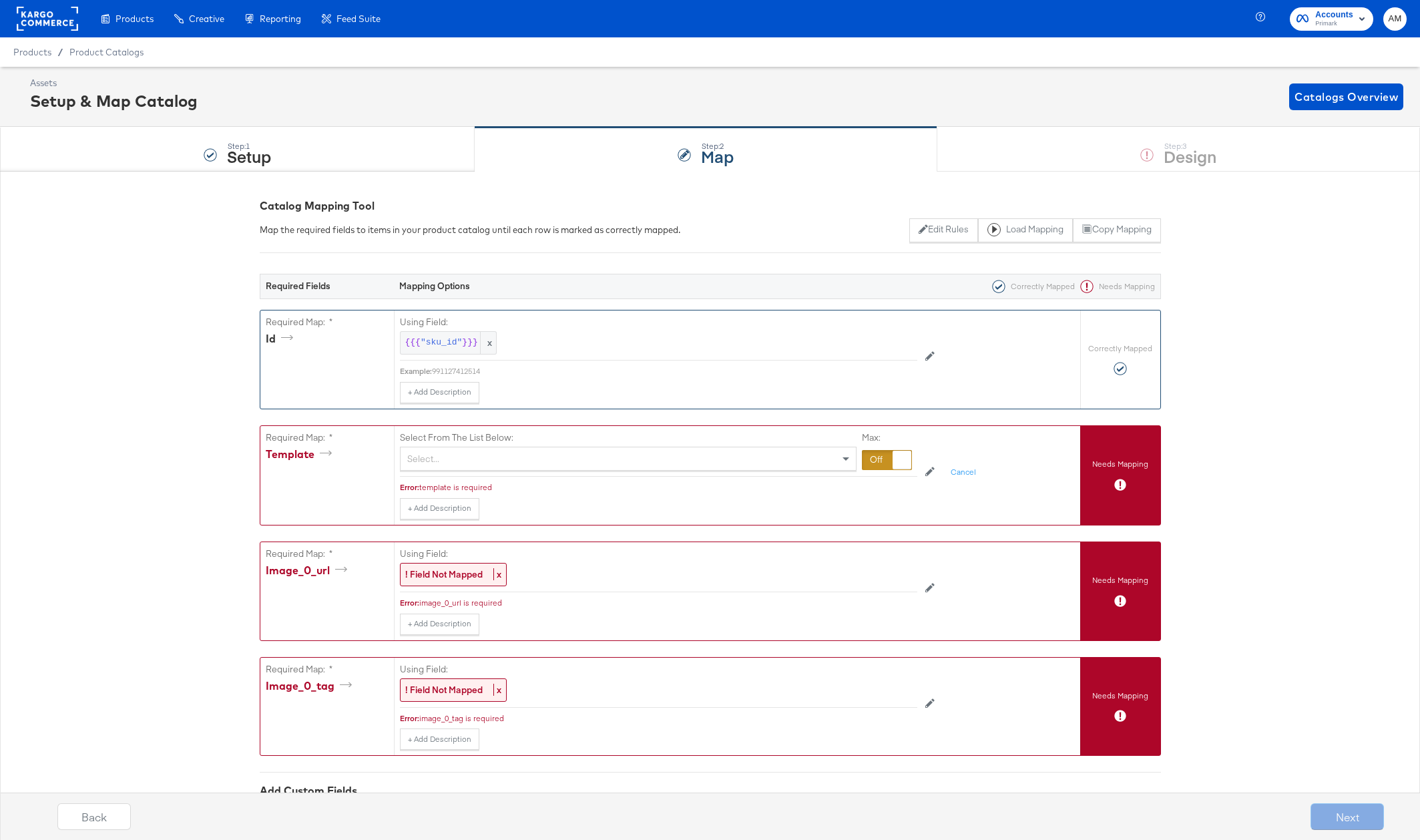
click at [898, 487] on div "template is required" at bounding box center [668, 487] width 498 height 11
click at [873, 459] on div at bounding box center [886, 460] width 50 height 20
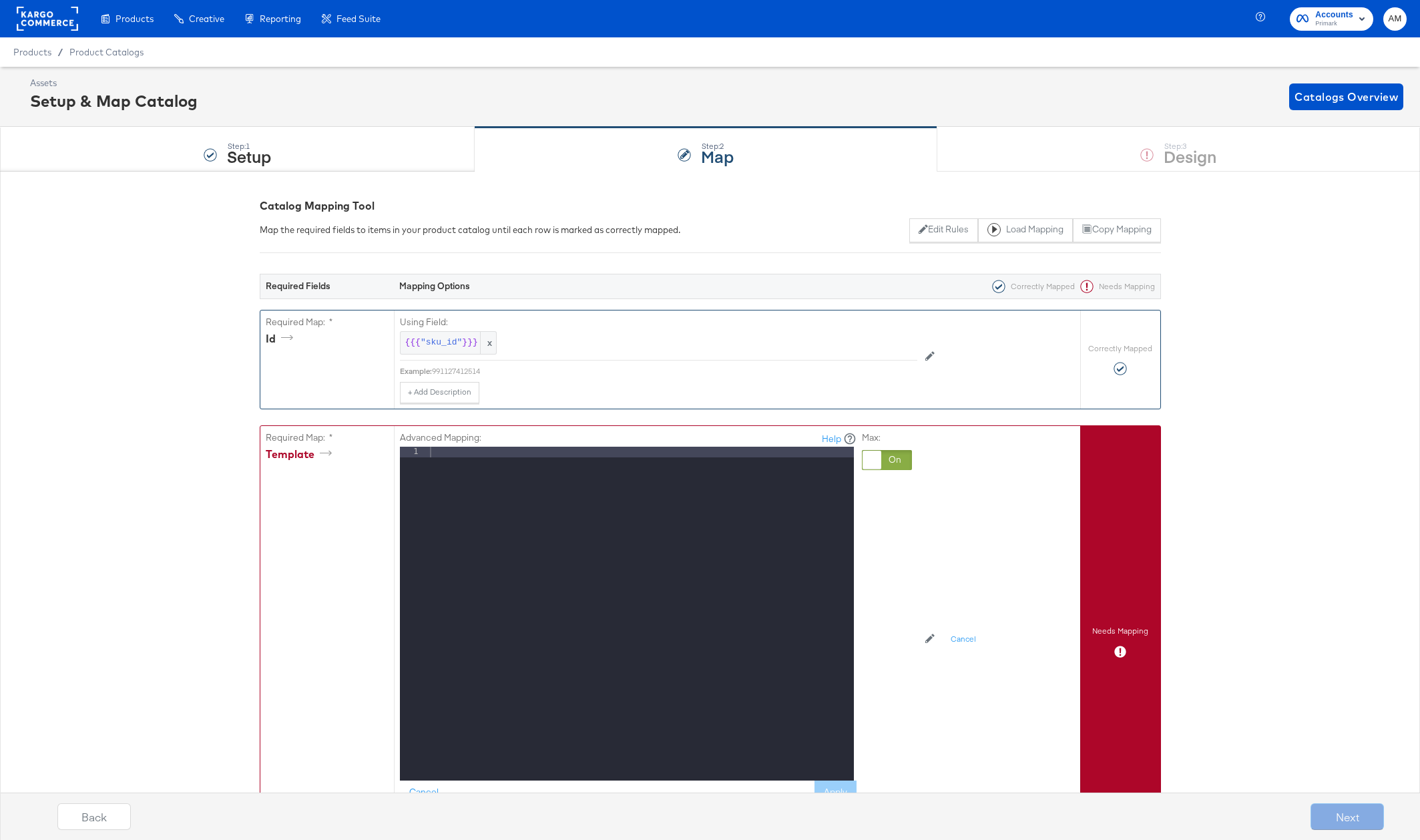
click at [604, 454] on div at bounding box center [640, 624] width 426 height 355
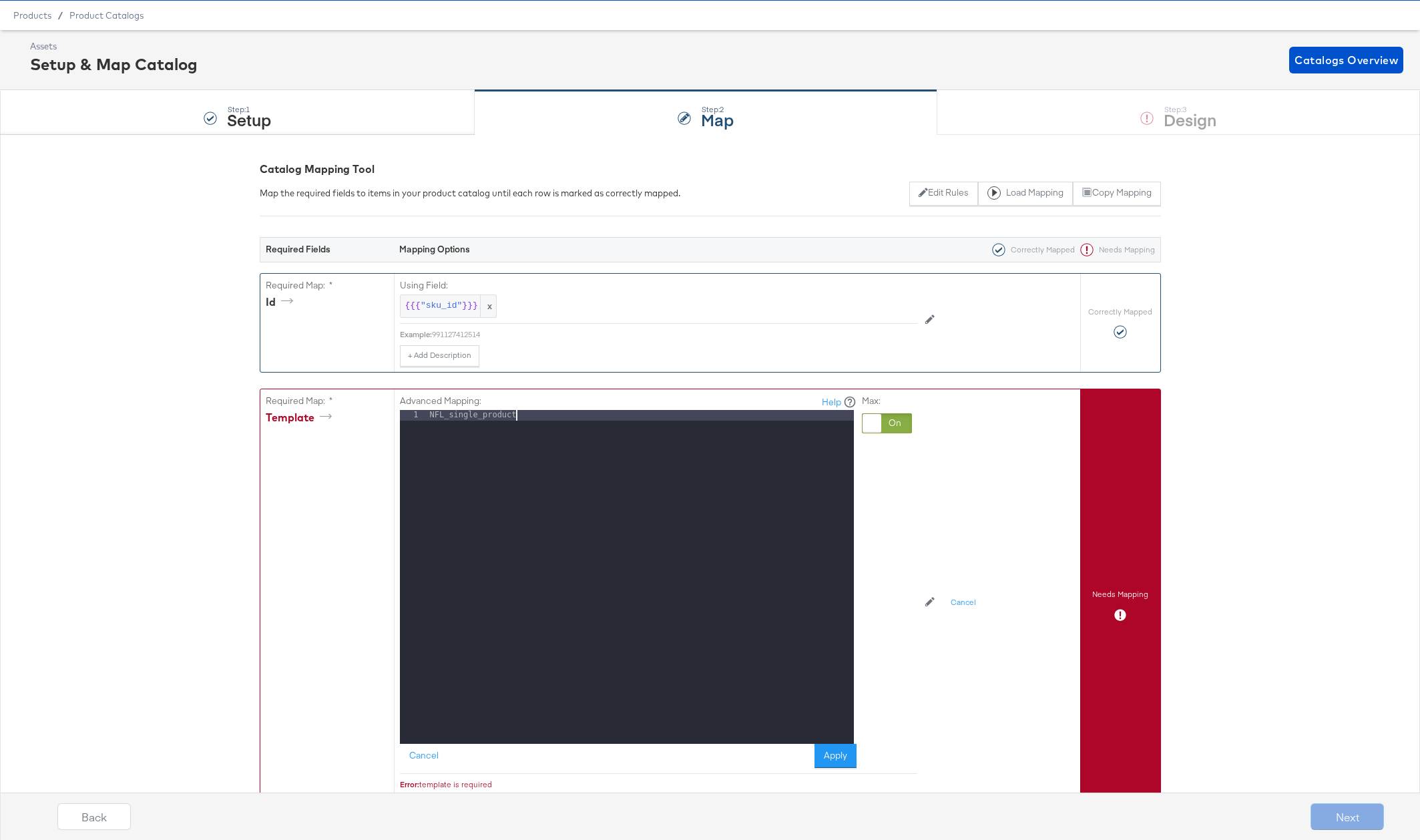
scroll to position [102, 0]
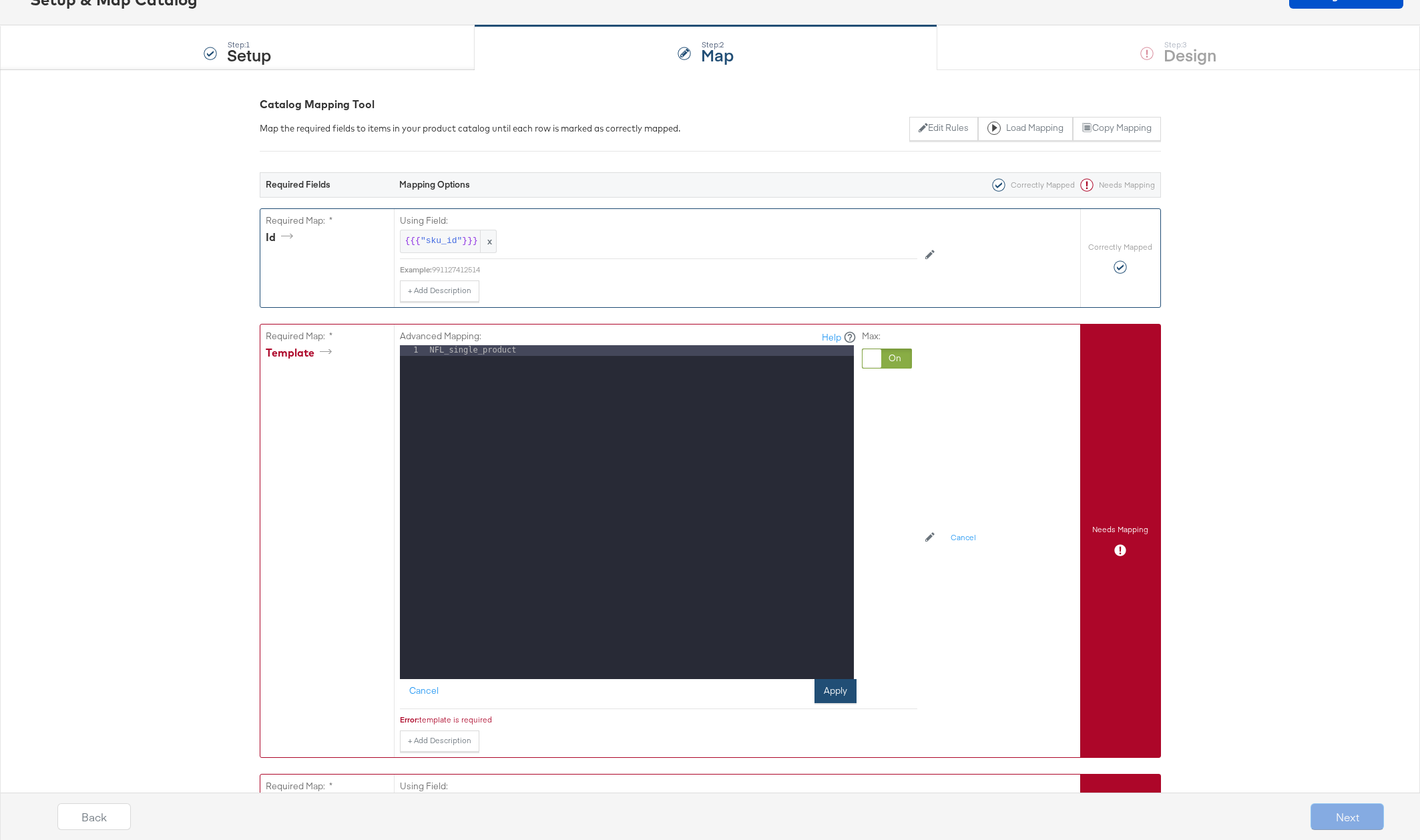
click at [829, 688] on button "Apply" at bounding box center [835, 690] width 42 height 24
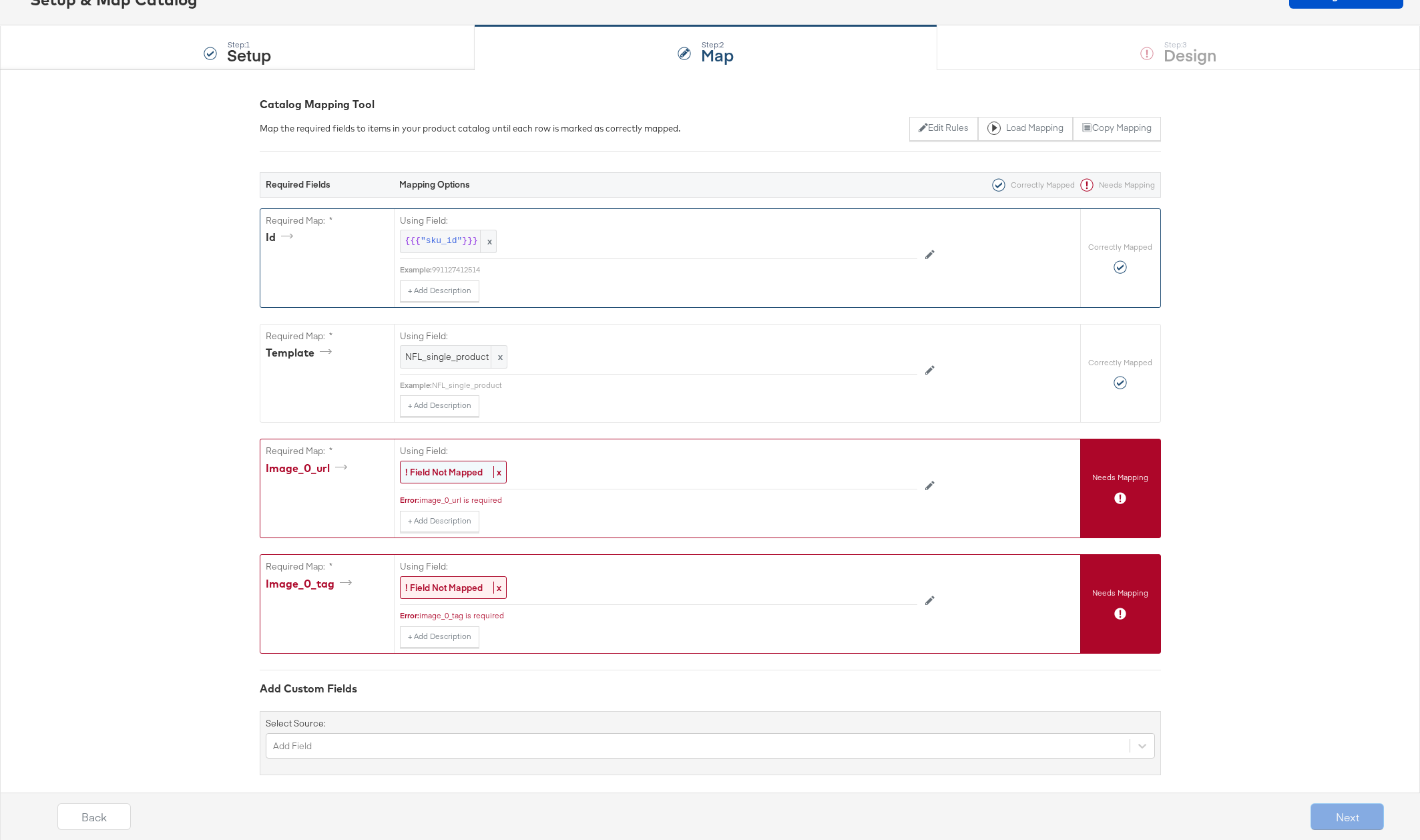
click at [443, 472] on strong "! Field Not Mapped" at bounding box center [444, 472] width 78 height 12
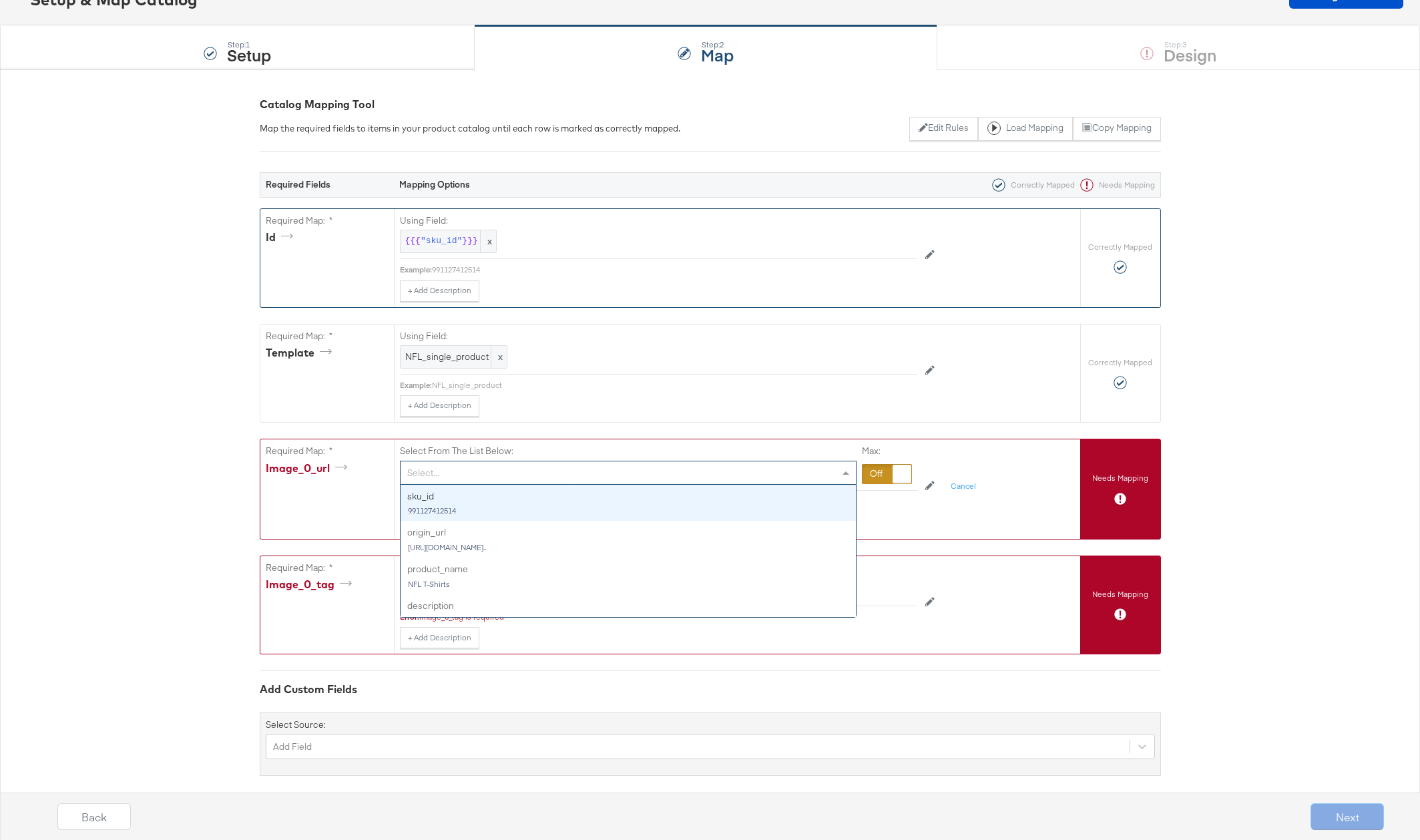
click at [464, 473] on div "Select..." at bounding box center [628, 473] width 455 height 23
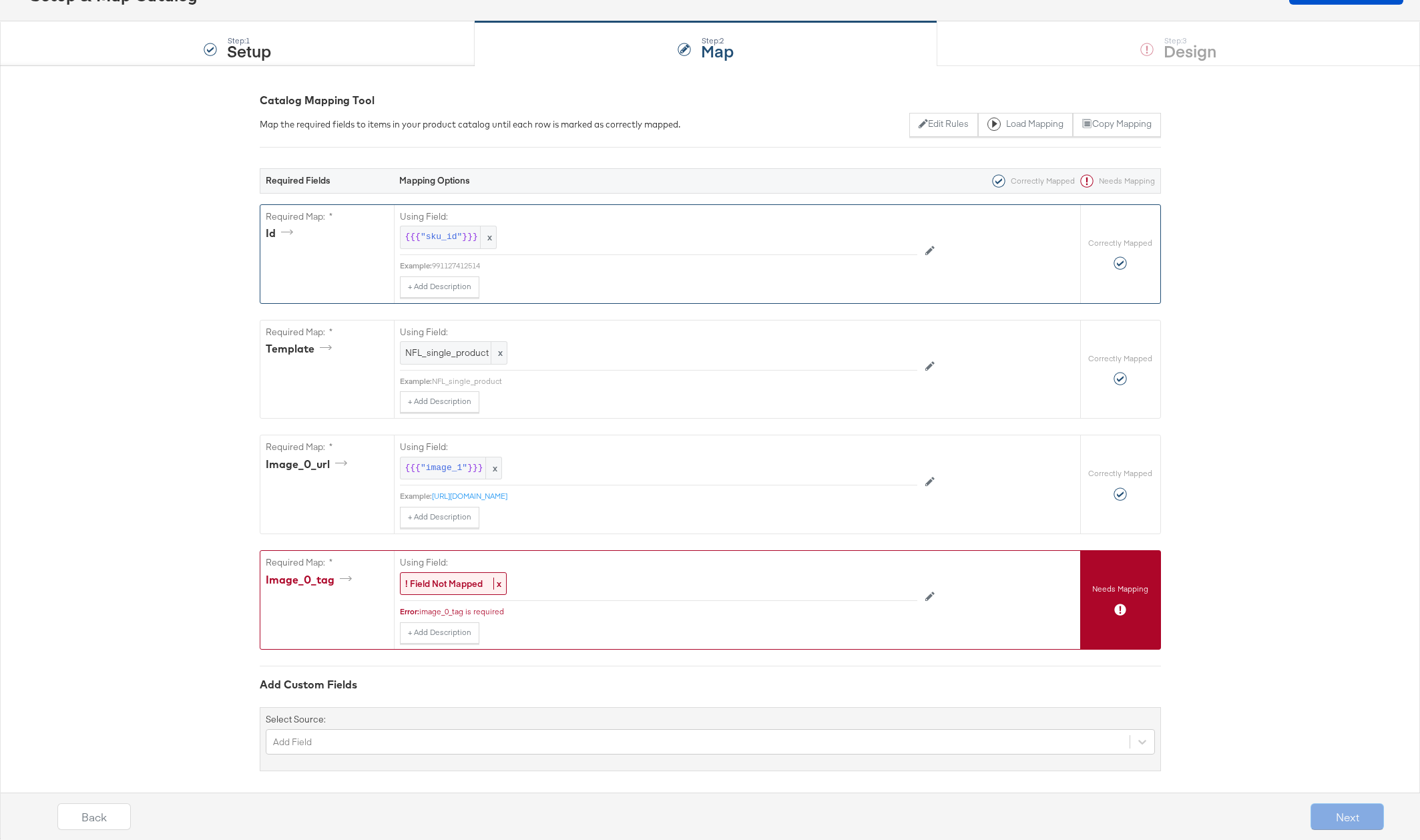
scroll to position [114, 0]
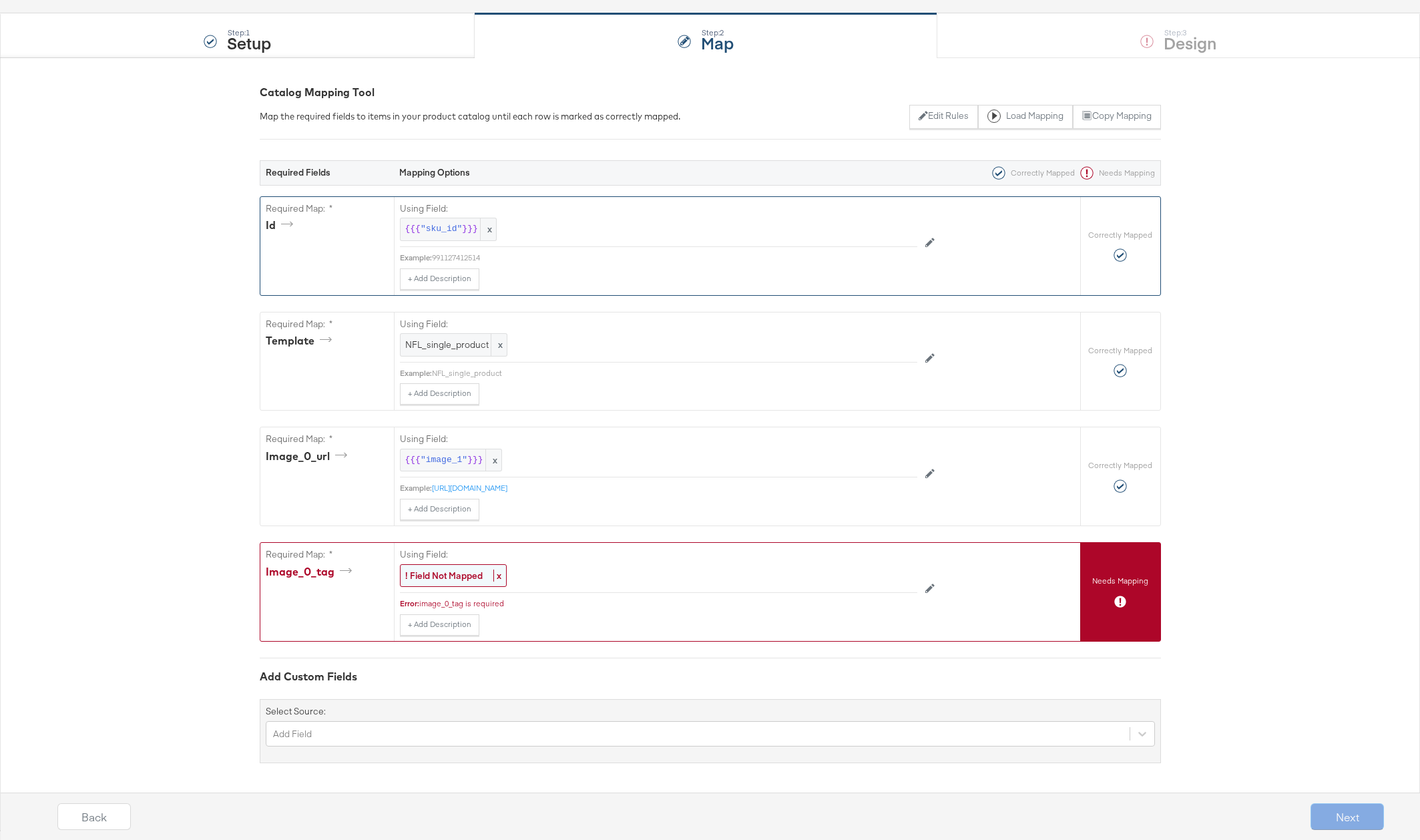
click at [455, 574] on strong "! Field Not Mapped" at bounding box center [444, 575] width 78 height 12
click at [868, 578] on div at bounding box center [886, 578] width 50 height 20
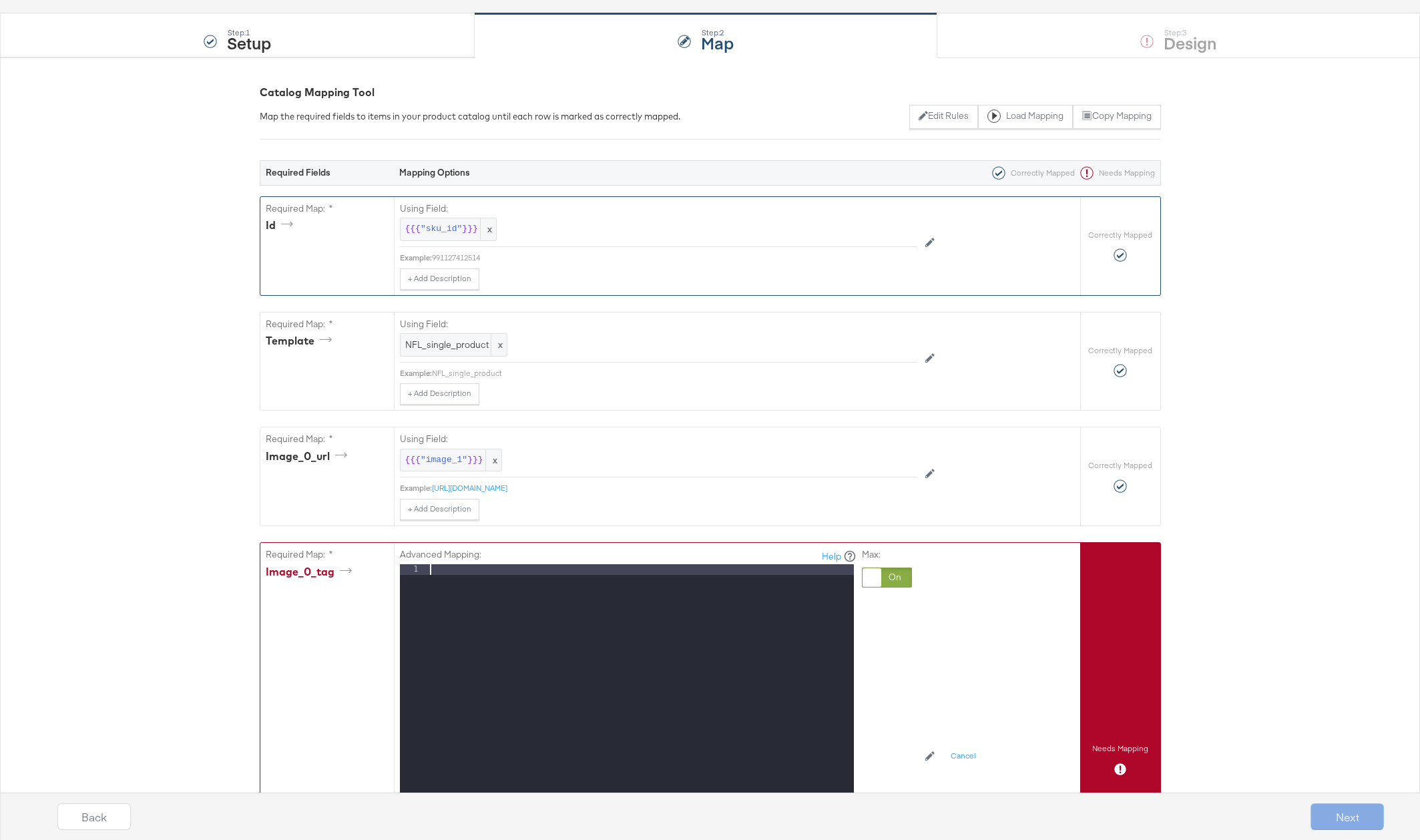
click at [496, 568] on div at bounding box center [640, 742] width 426 height 355
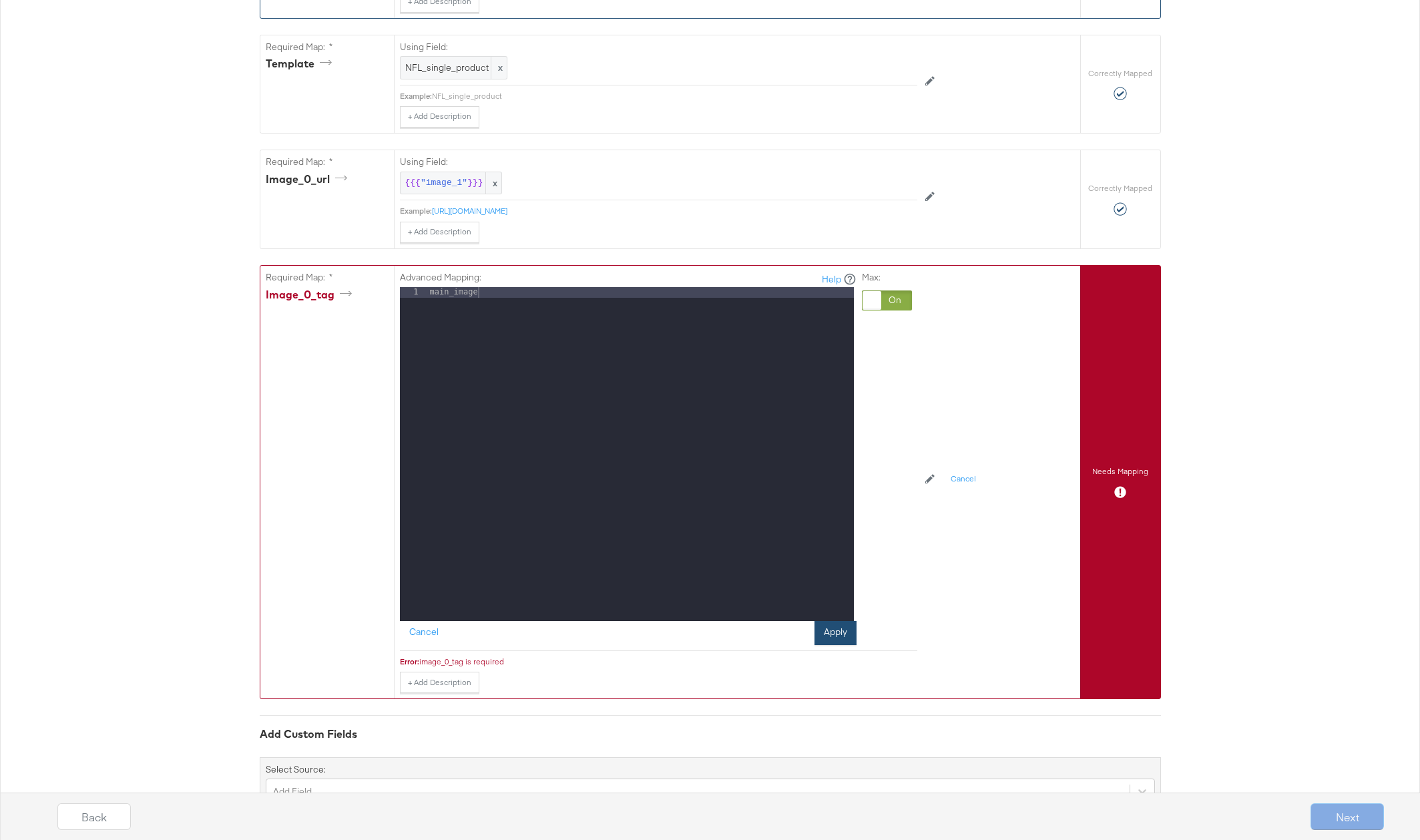
click at [833, 632] on button "Apply" at bounding box center [835, 632] width 42 height 24
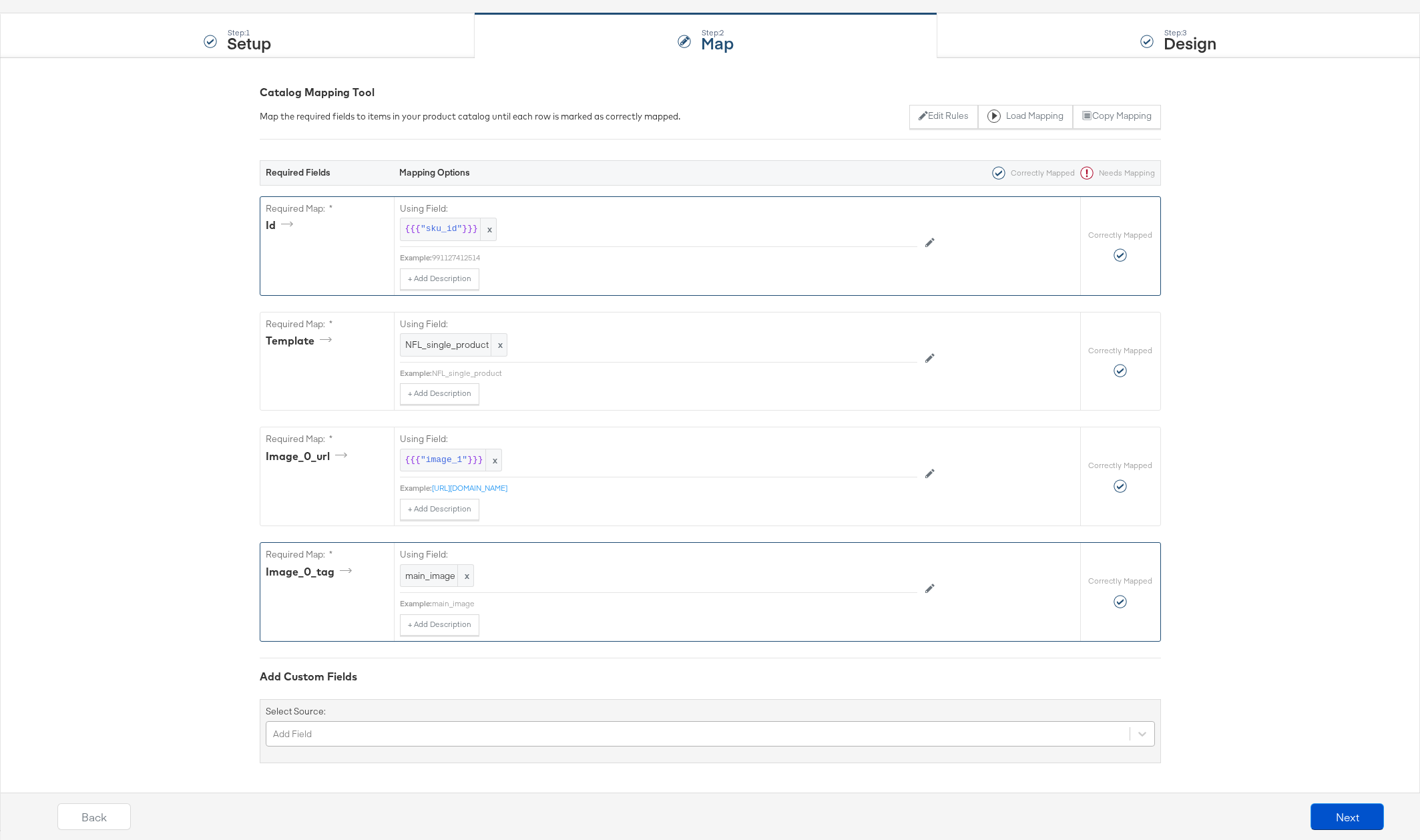
click at [348, 732] on div "Add Field" at bounding box center [710, 733] width 889 height 25
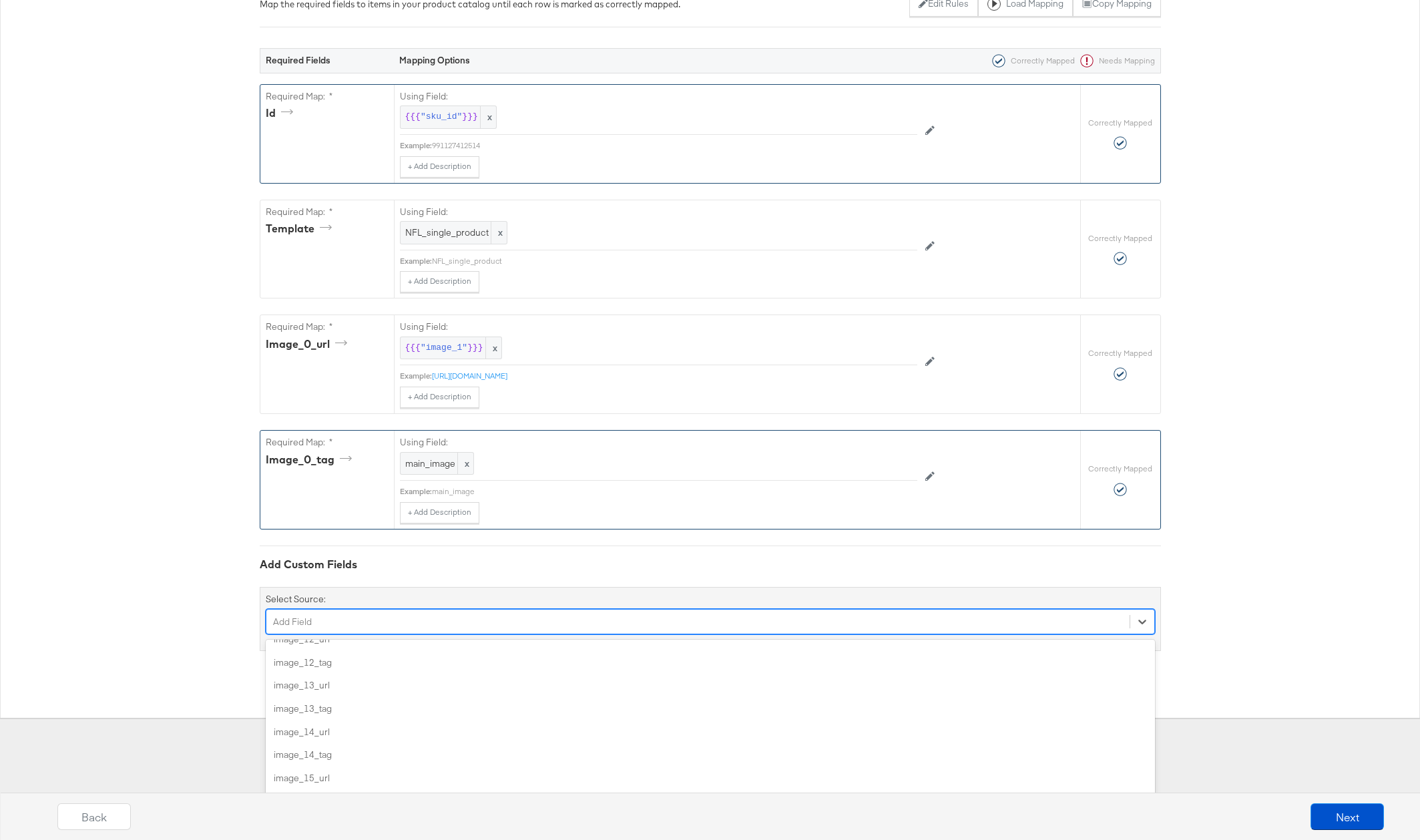
scroll to position [935, 0]
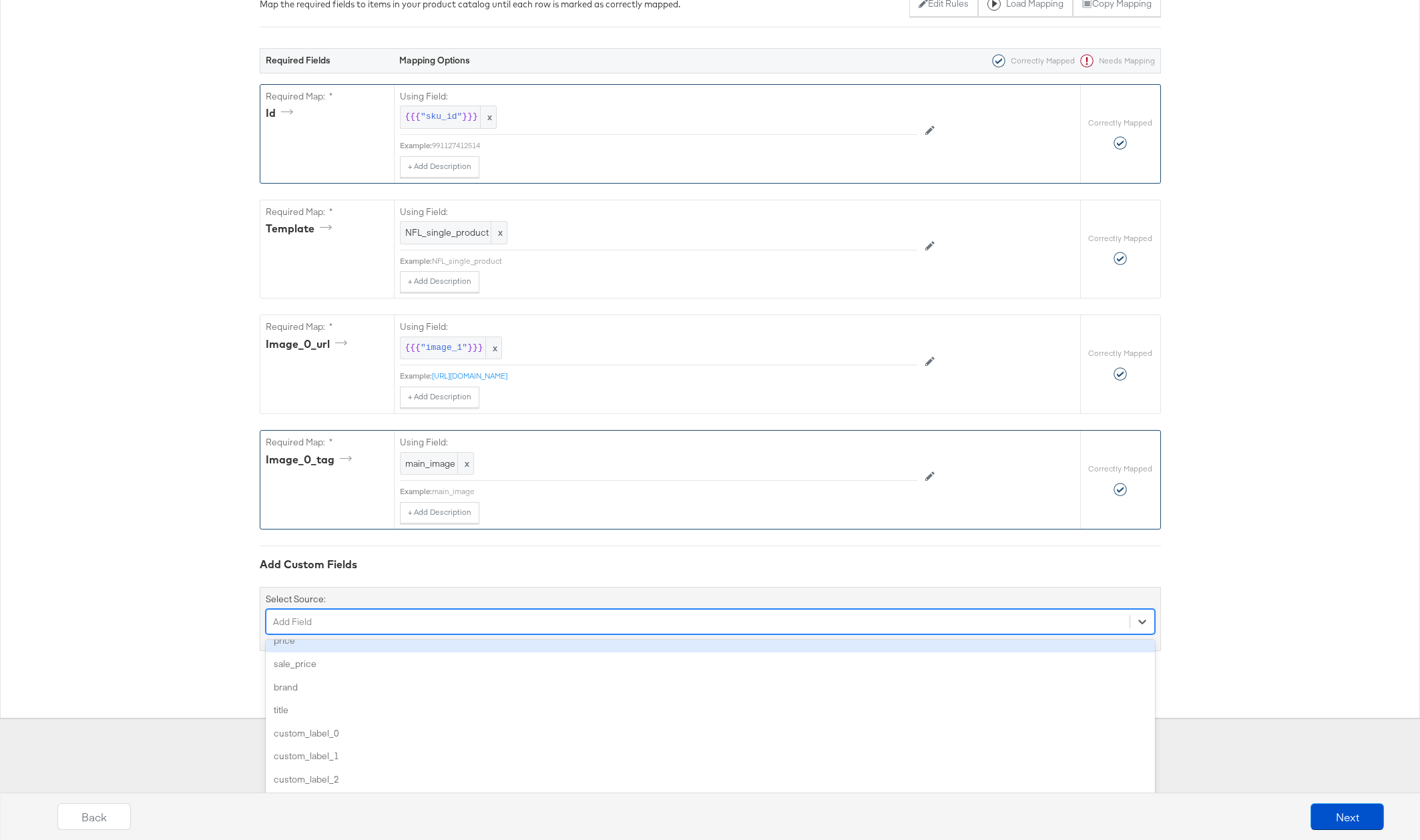
click at [347, 645] on div "price" at bounding box center [710, 640] width 889 height 23
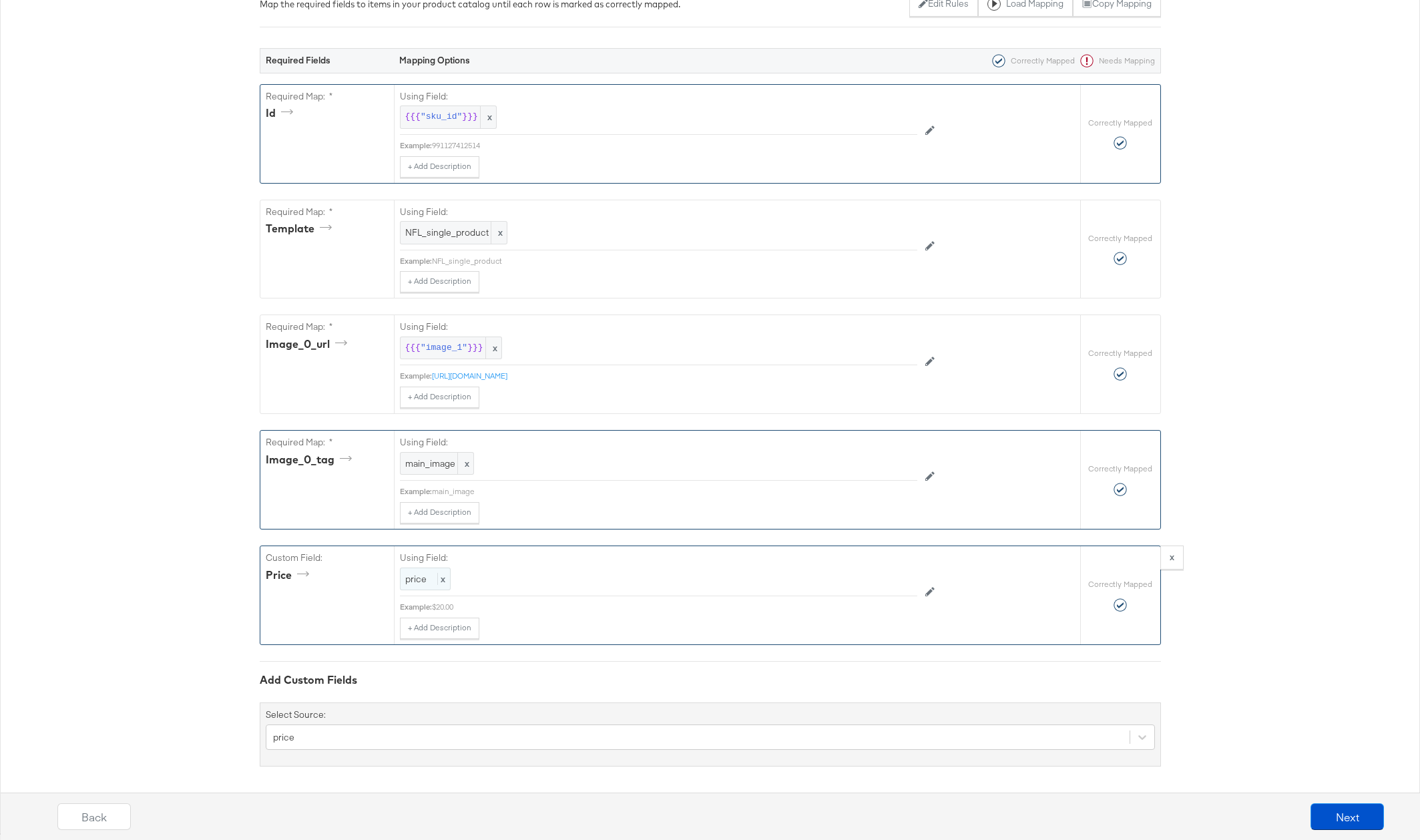
click at [415, 579] on span "price" at bounding box center [416, 578] width 22 height 12
click at [865, 578] on div at bounding box center [886, 581] width 50 height 20
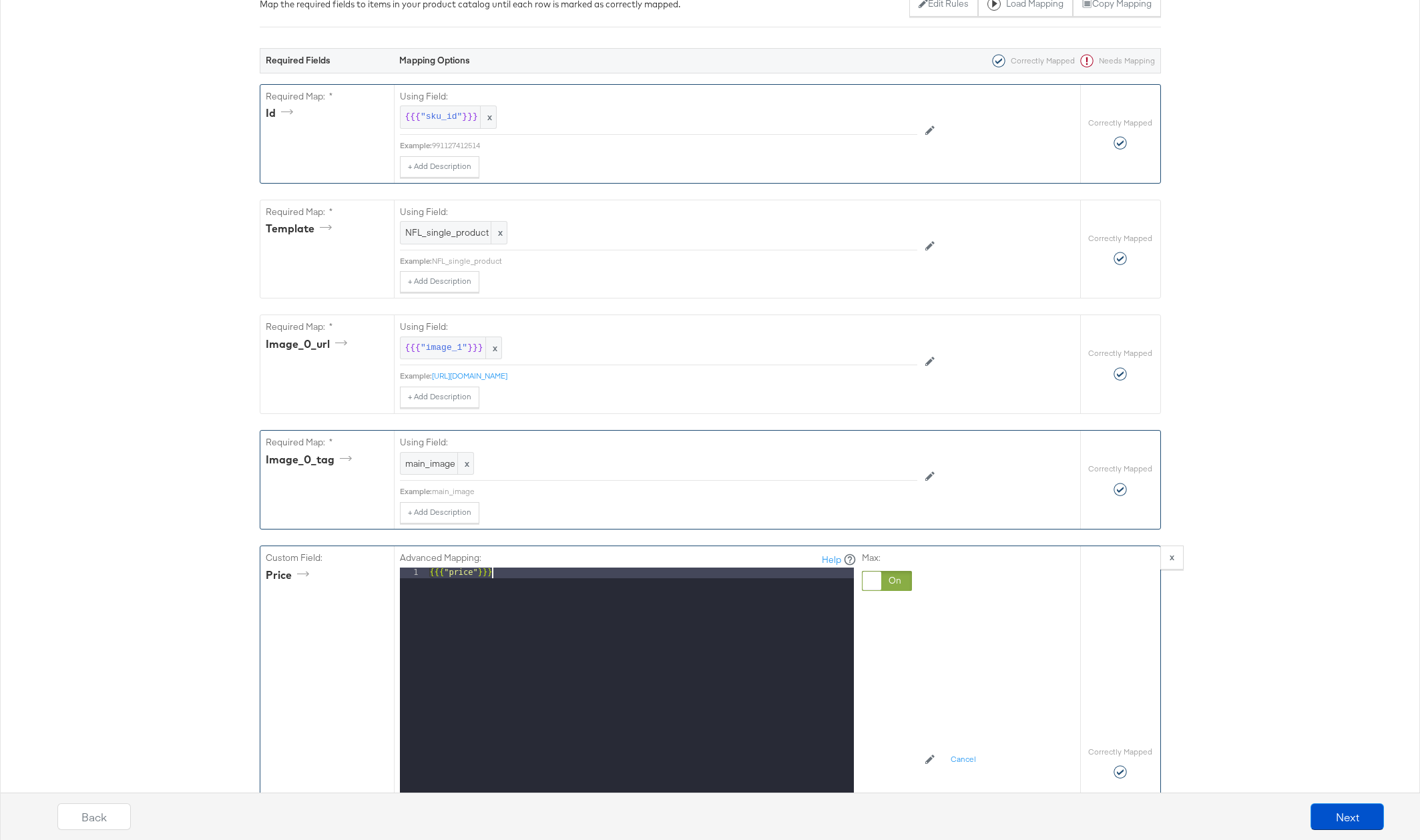
click at [507, 574] on div "{{{ "price" }}}" at bounding box center [640, 745] width 426 height 355
drag, startPoint x: 516, startPoint y: 572, endPoint x: 373, endPoint y: 560, distance: 143.5
click at [374, 560] on div "Custom Field: price Advanced Mapping: Help 1 {{{ "price" }}} XXXXXXXXXXXXXXXXXX…" at bounding box center [670, 762] width 820 height 432
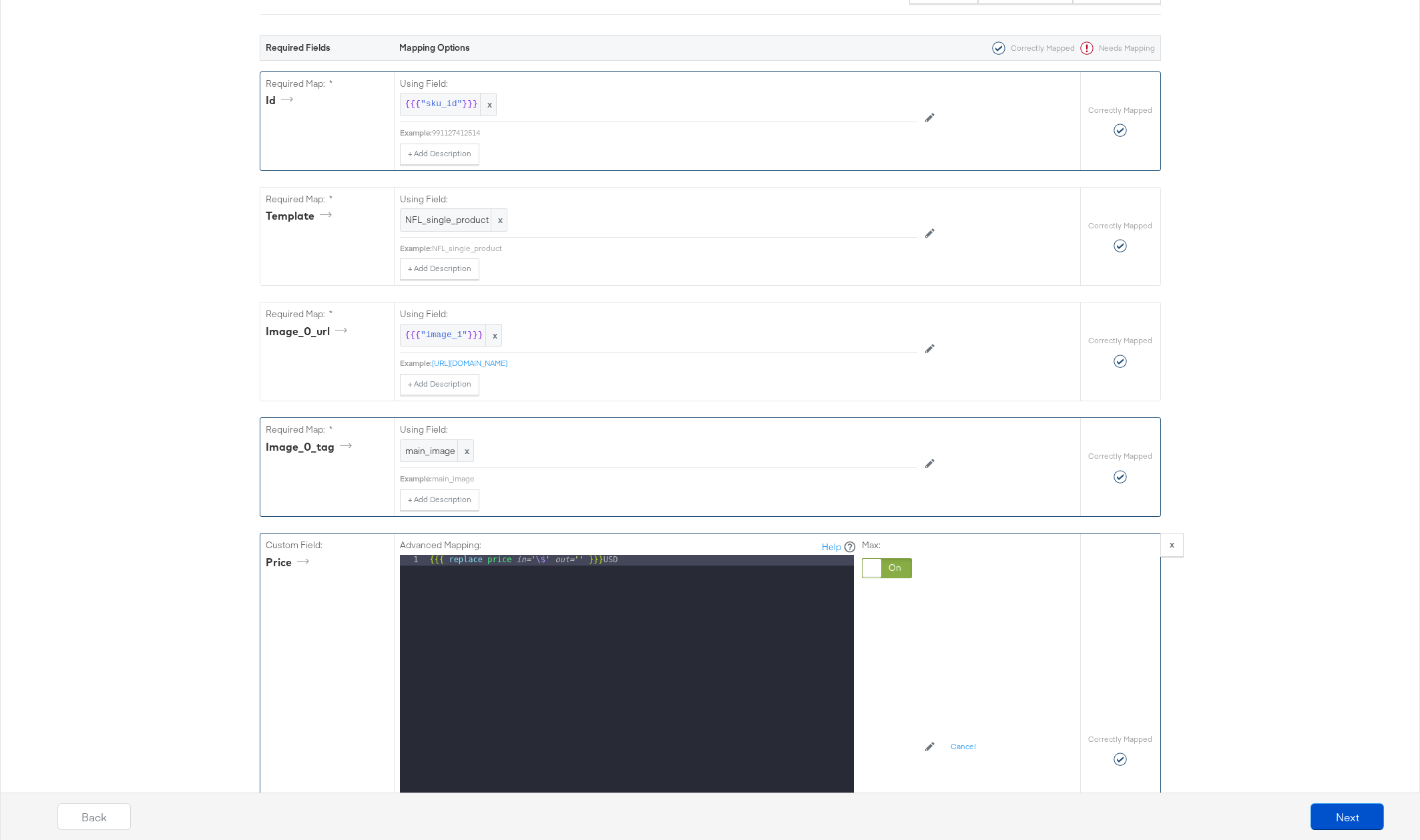
scroll to position [420, 0]
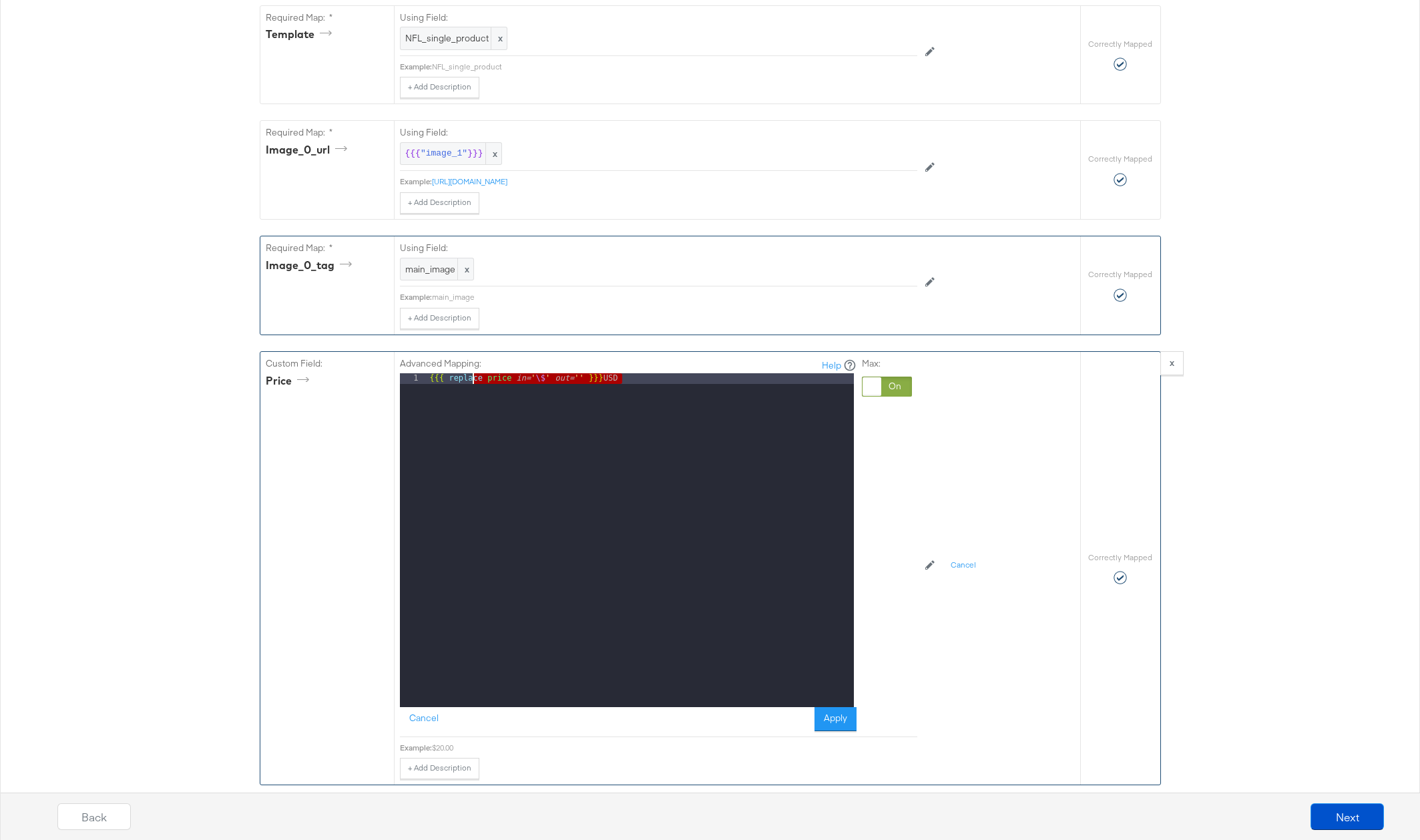
drag, startPoint x: 563, startPoint y: 381, endPoint x: 335, endPoint y: 357, distance: 229.3
click at [342, 359] on div "Custom Field: price Advanced Mapping: Help 1 {{{ replace price in= ' \$ ' out= …" at bounding box center [670, 568] width 820 height 432
click at [895, 381] on div at bounding box center [886, 386] width 50 height 20
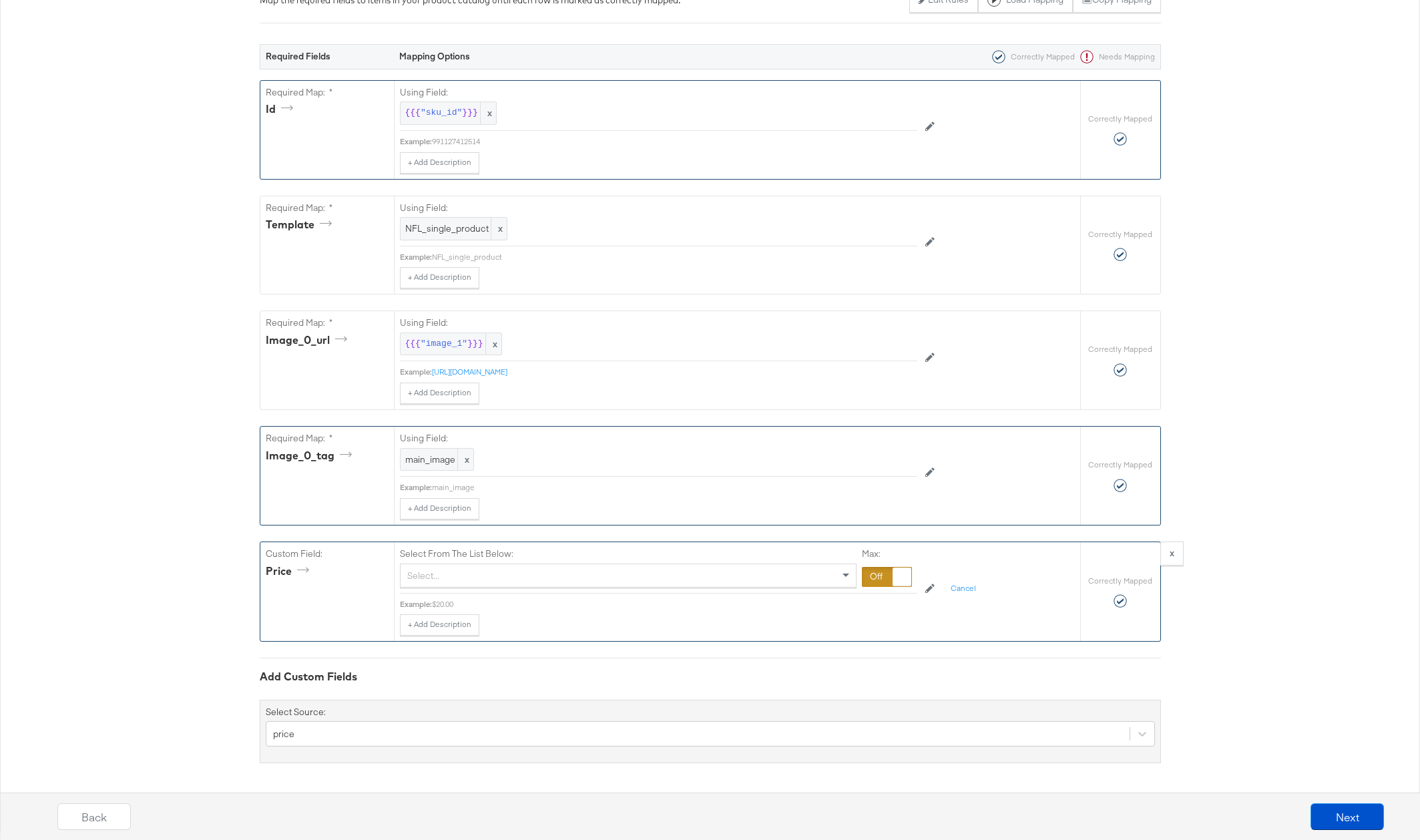
click at [578, 572] on div "Select..." at bounding box center [628, 575] width 455 height 23
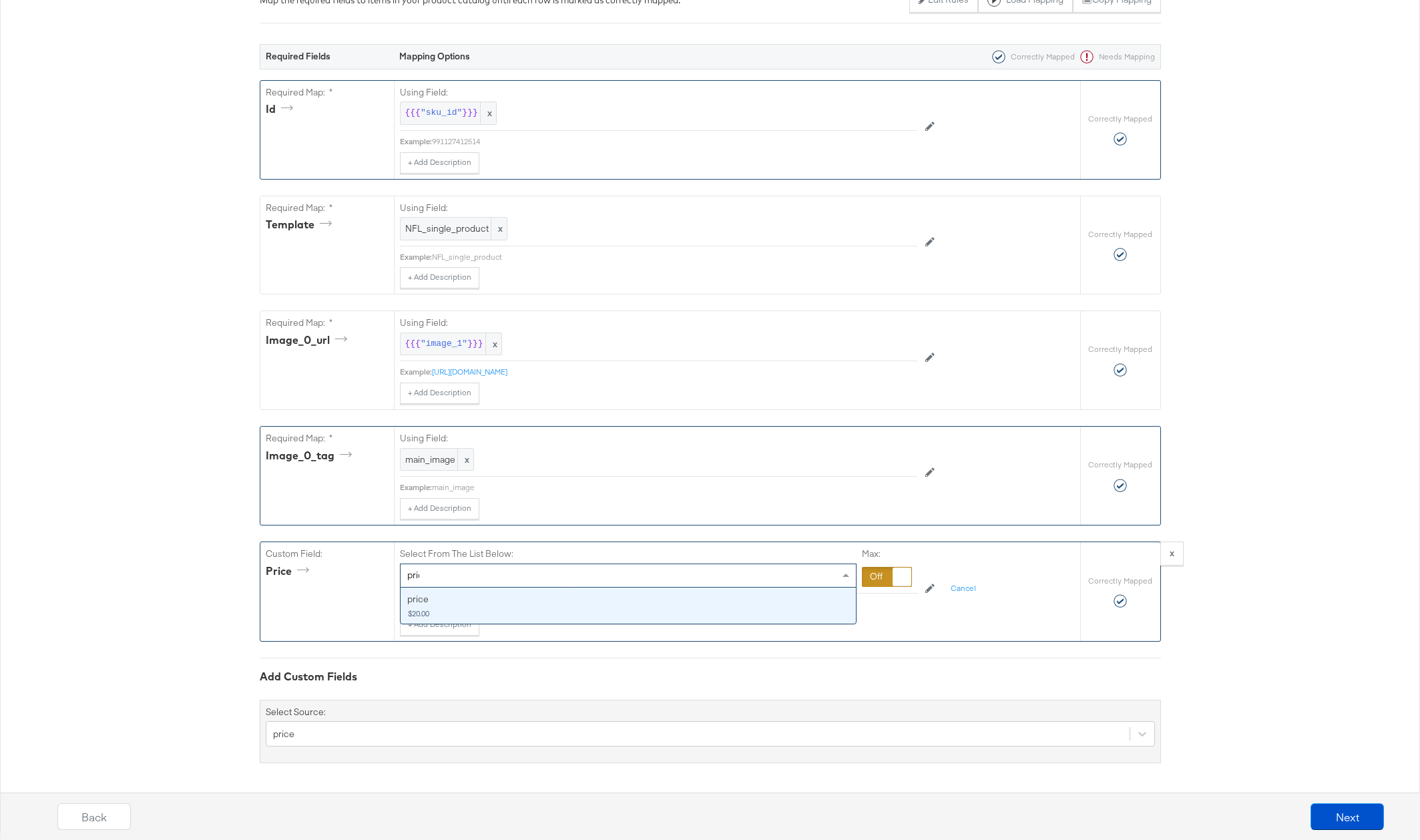
type input "price"
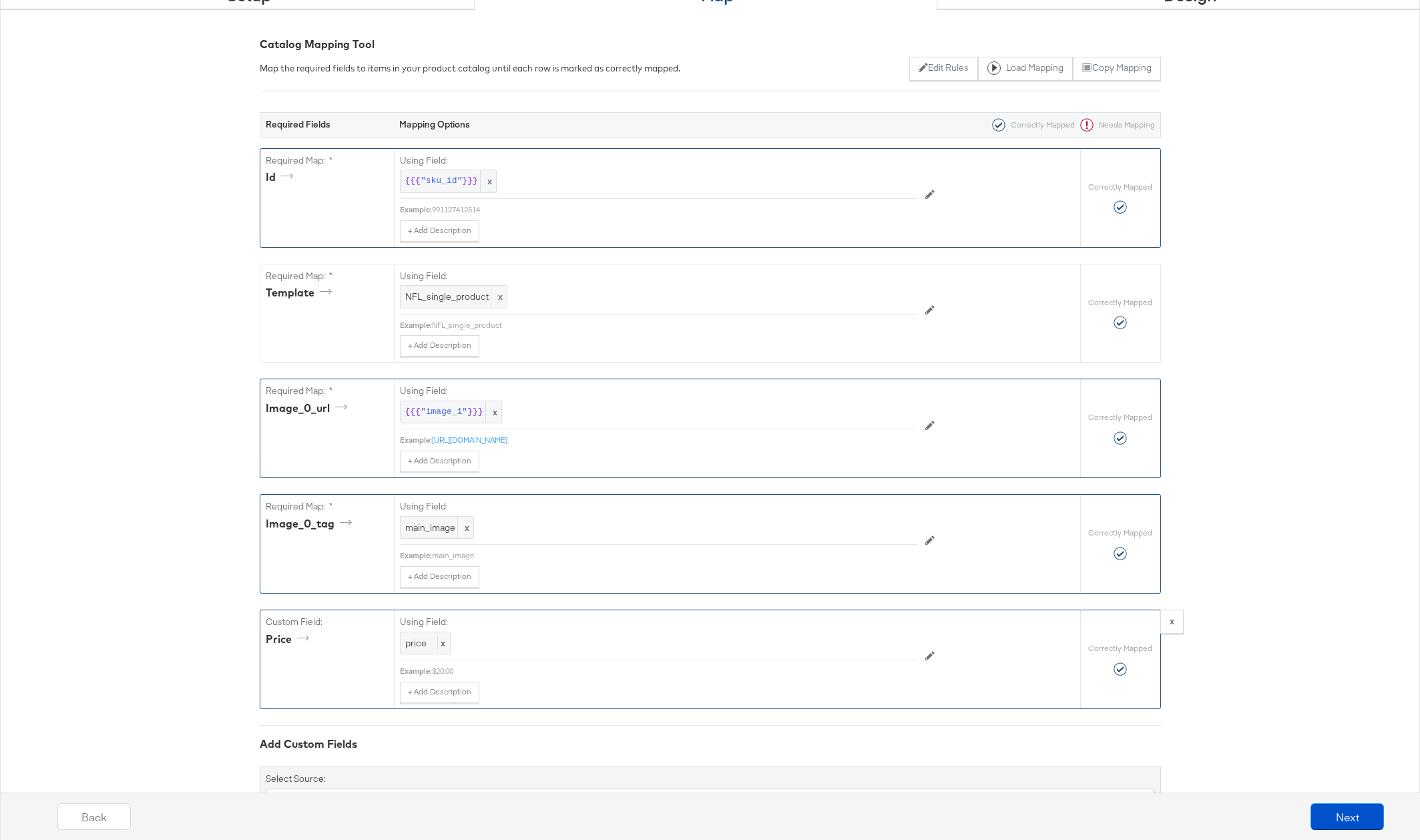
scroll to position [229, 0]
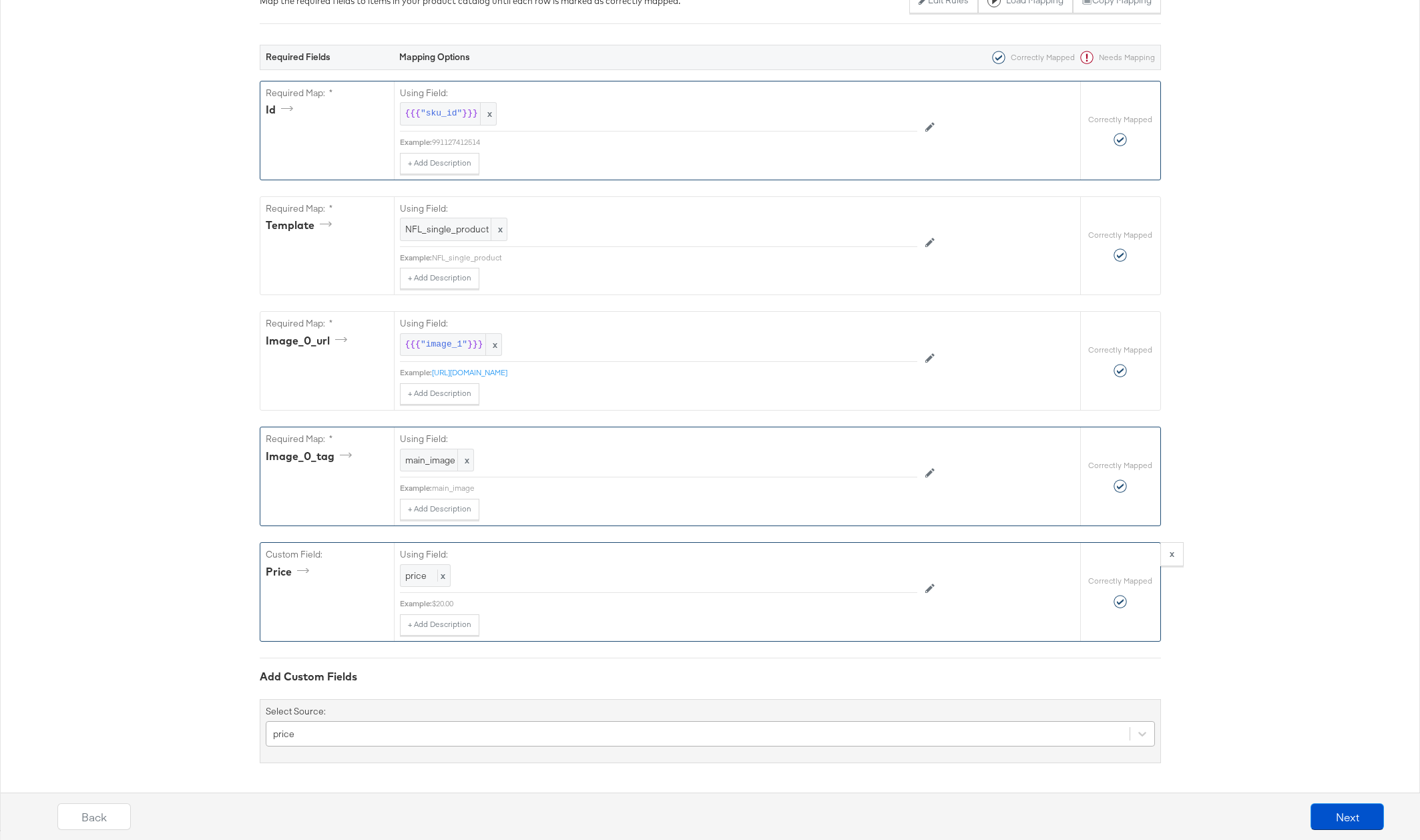
click at [354, 731] on div "price" at bounding box center [710, 733] width 889 height 25
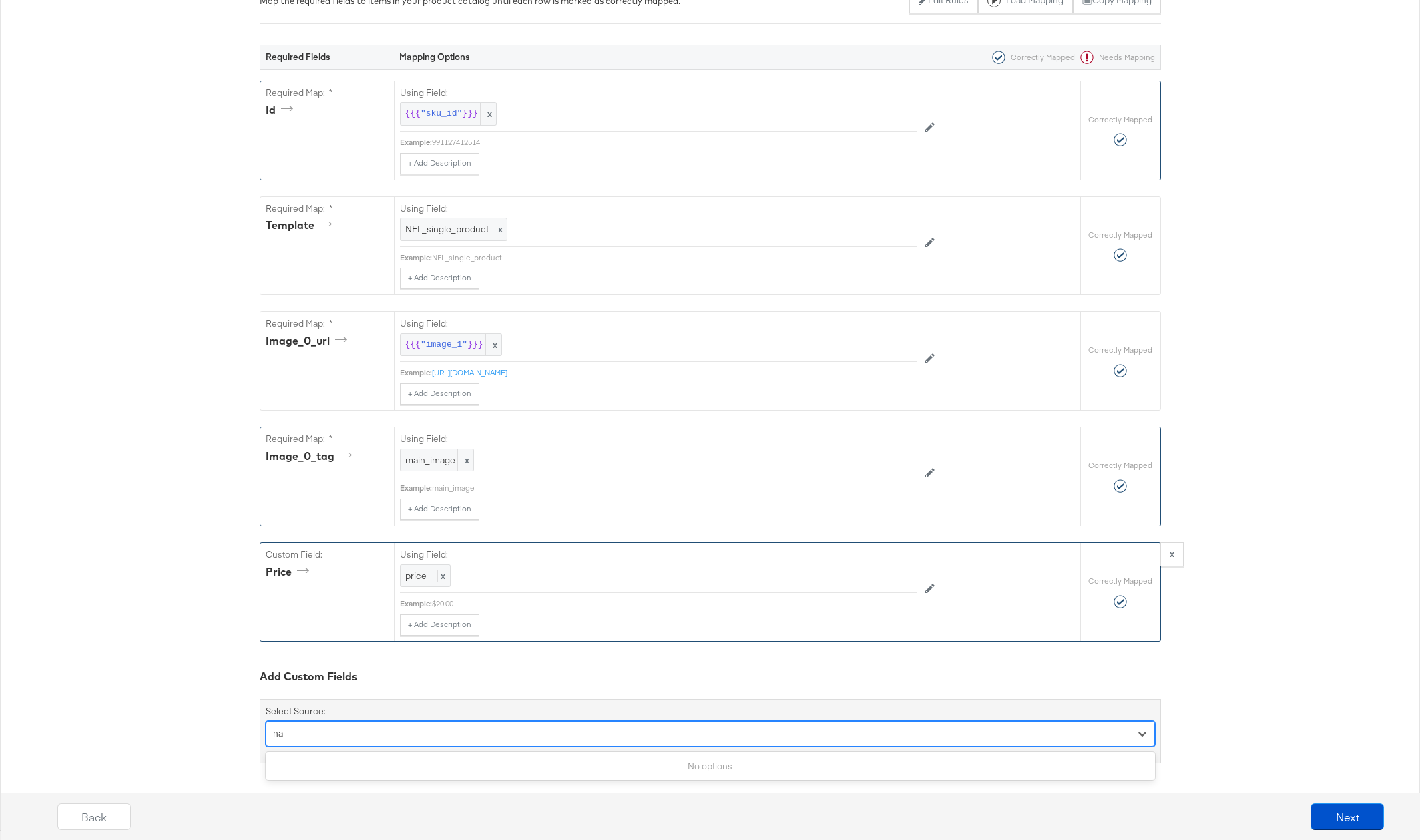
type input "n"
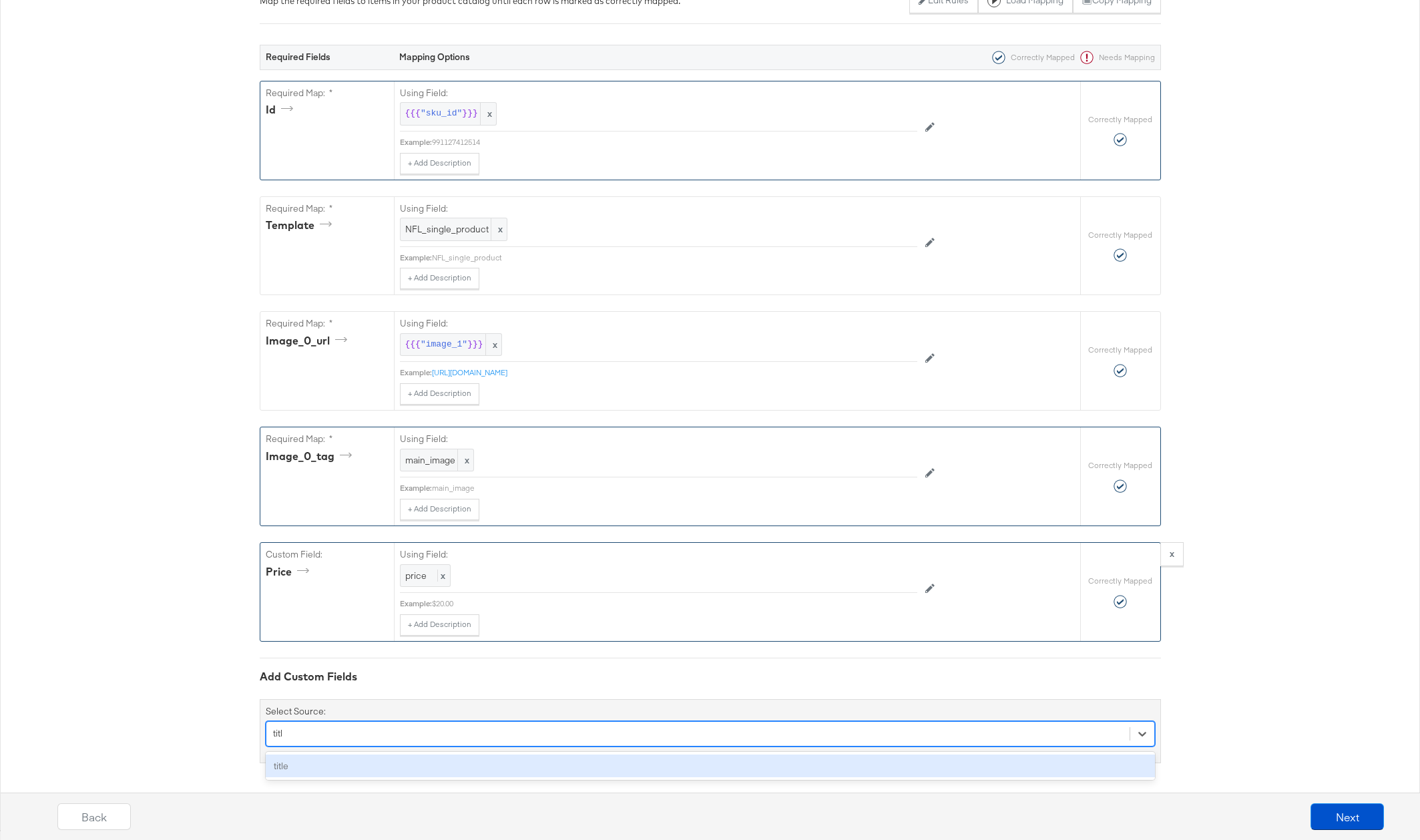
type input "title"
click at [329, 769] on div "title" at bounding box center [710, 765] width 889 height 23
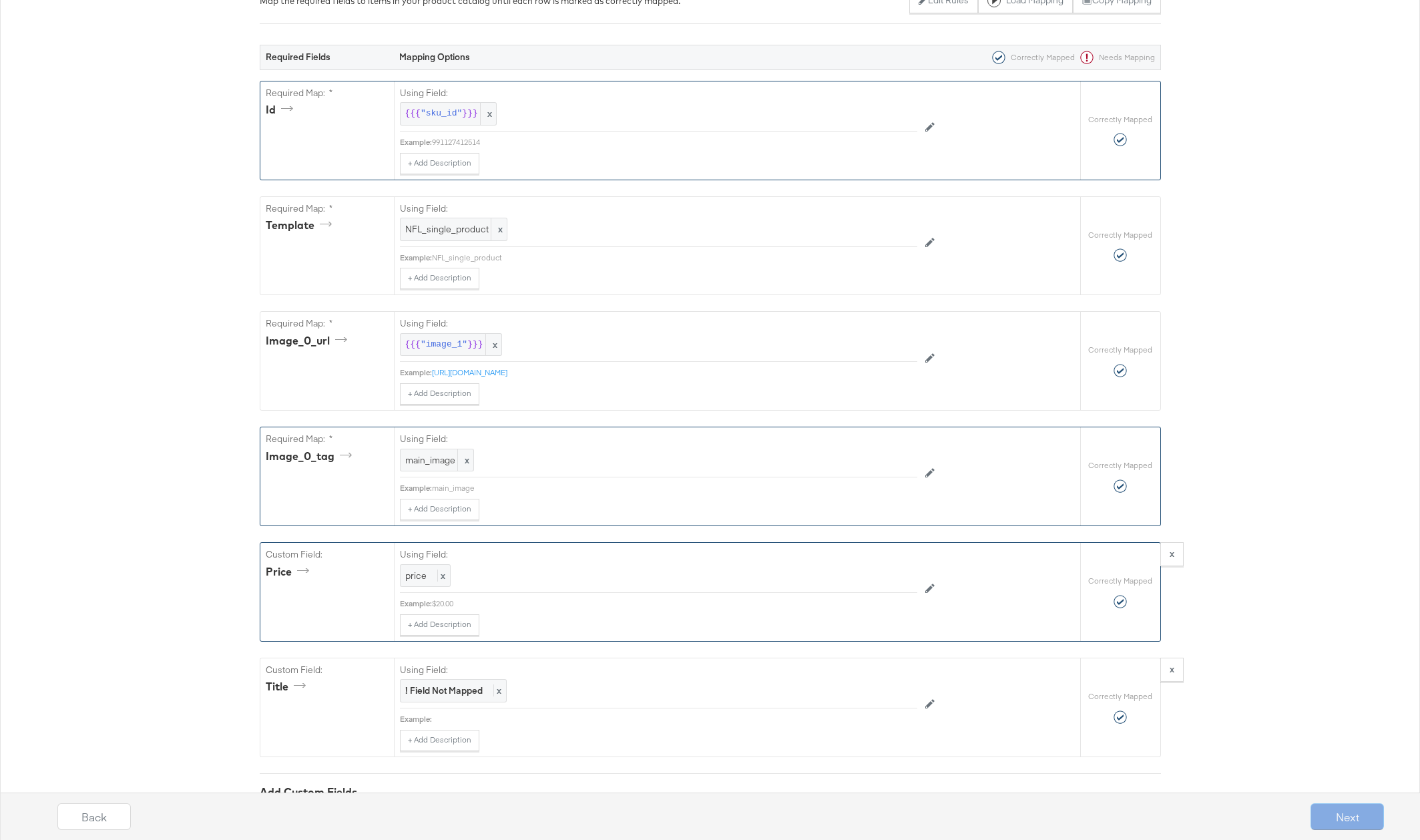
scroll to position [341, 0]
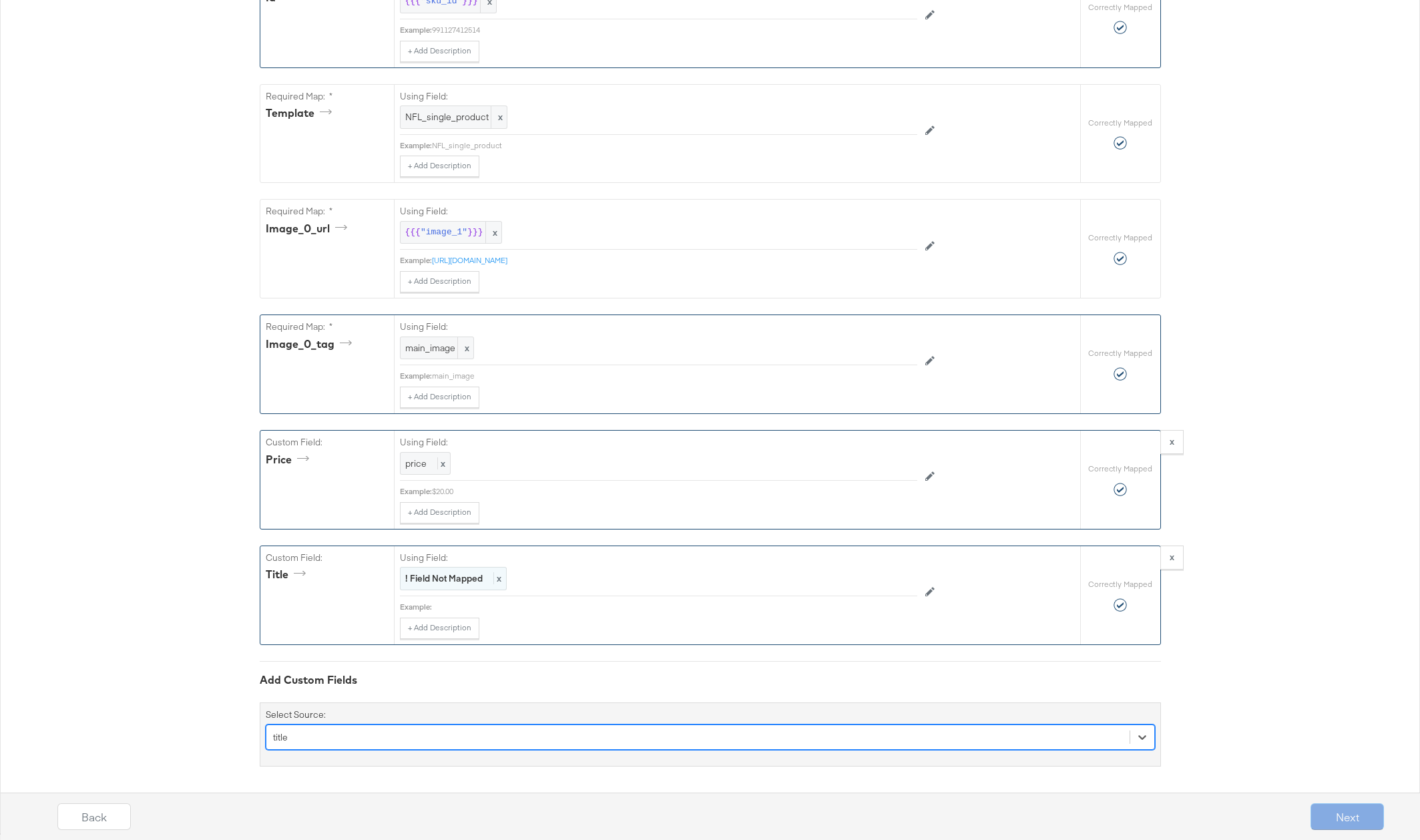
click at [443, 578] on strong "! Field Not Mapped" at bounding box center [444, 578] width 78 height 12
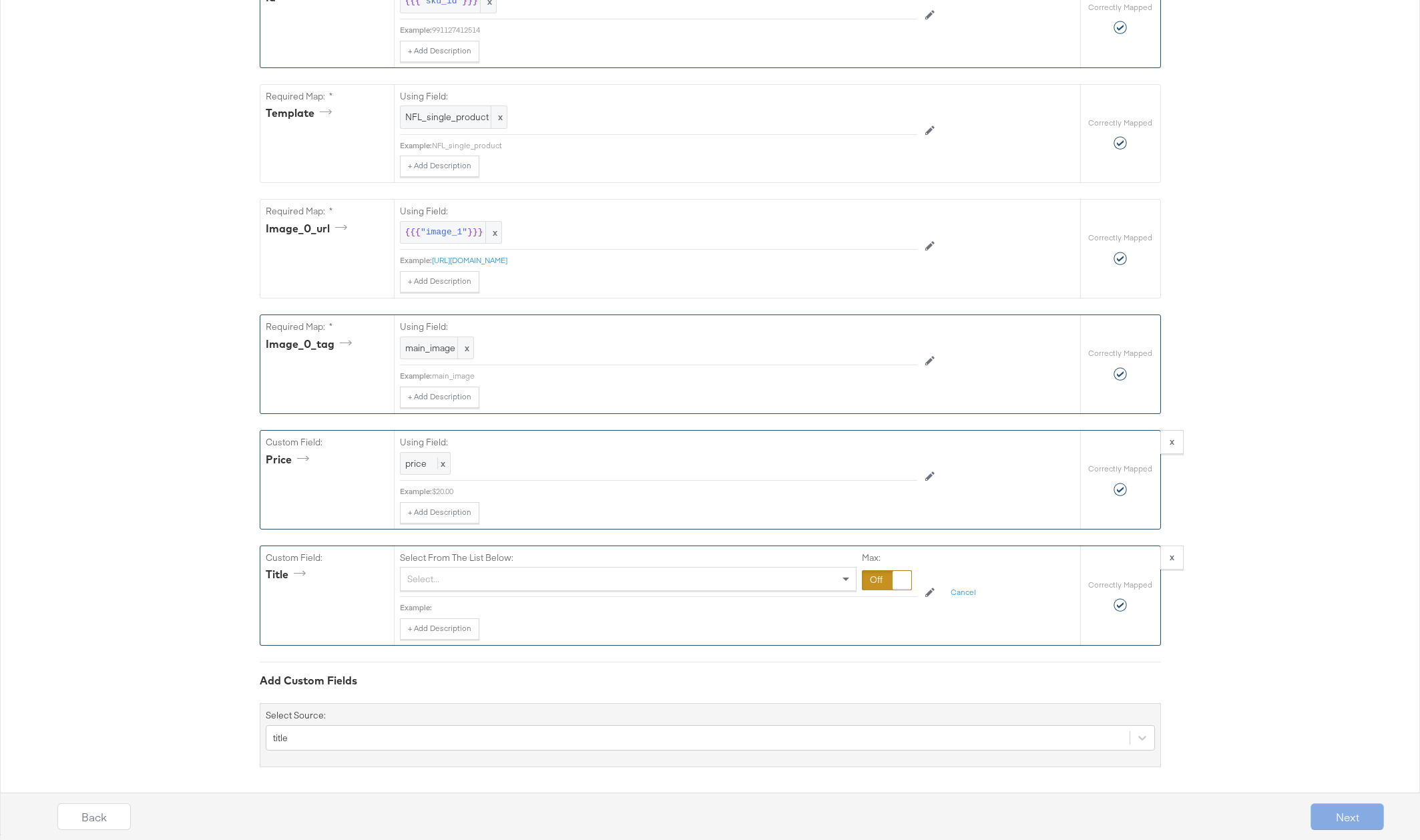
click at [477, 580] on div "Select..." at bounding box center [628, 579] width 455 height 23
click at [1348, 817] on button "Next" at bounding box center [1346, 816] width 73 height 27
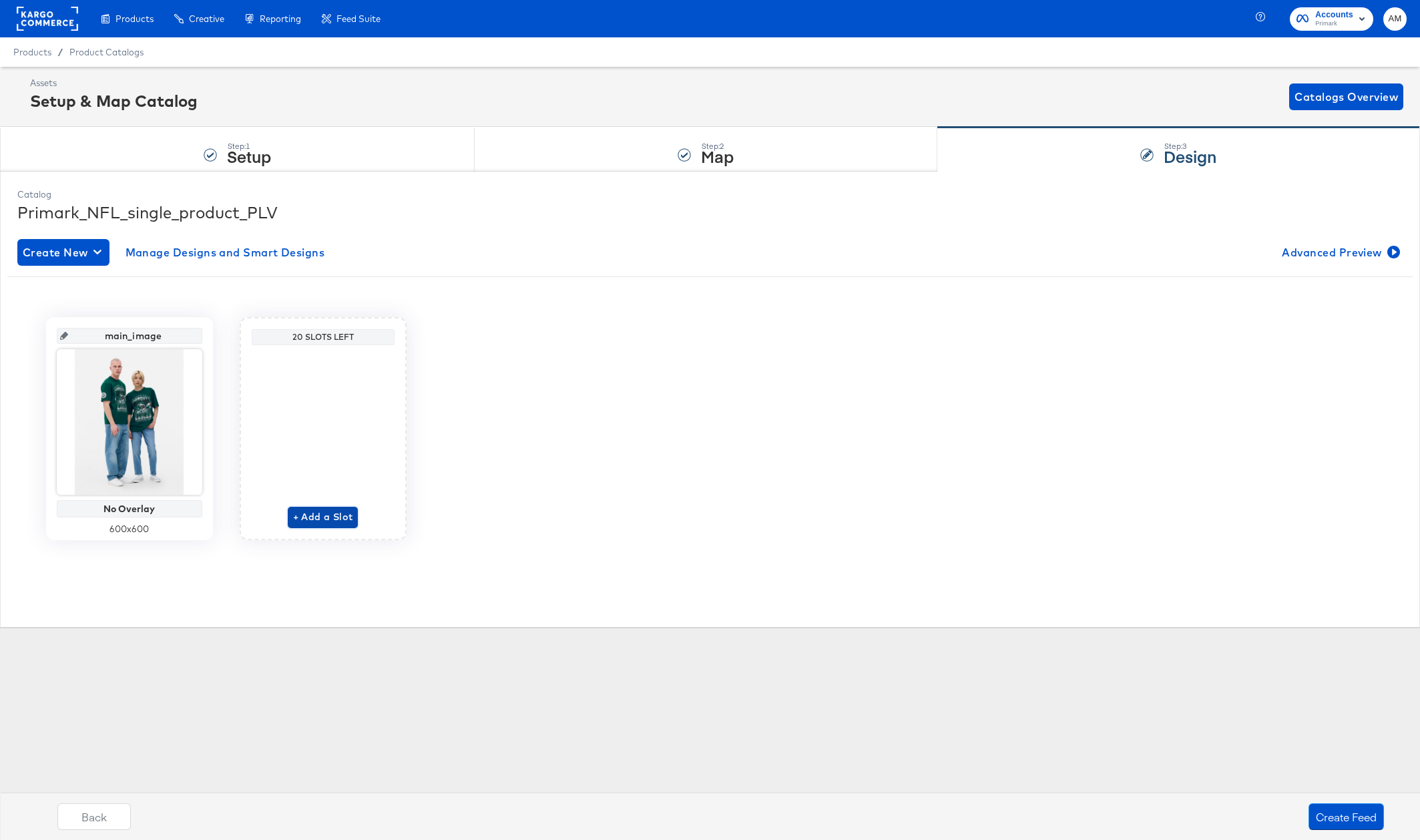
click at [308, 516] on span "+ Add a Slot" at bounding box center [323, 517] width 60 height 17
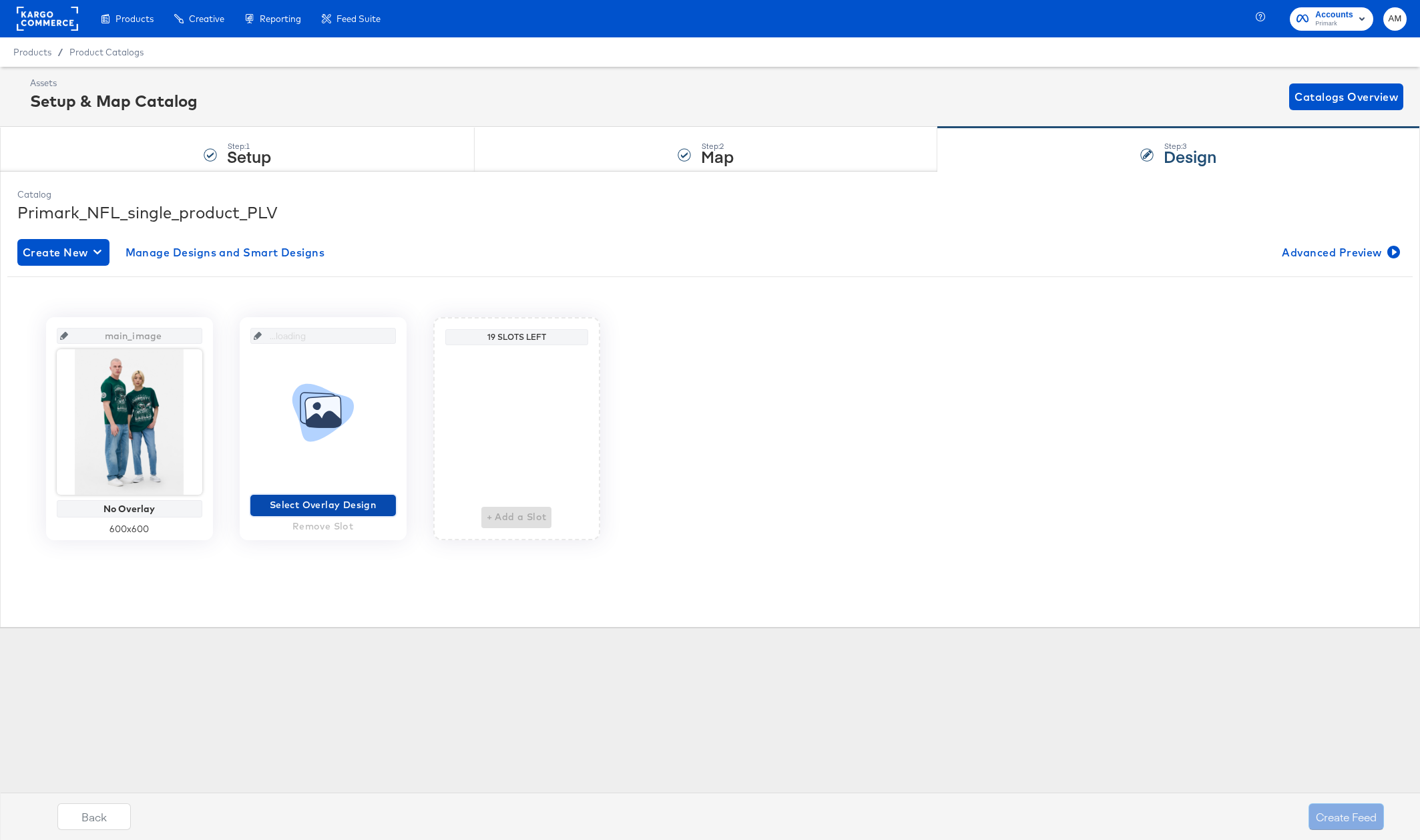
click at [306, 505] on span "Select Overlay Design" at bounding box center [322, 505] width 135 height 17
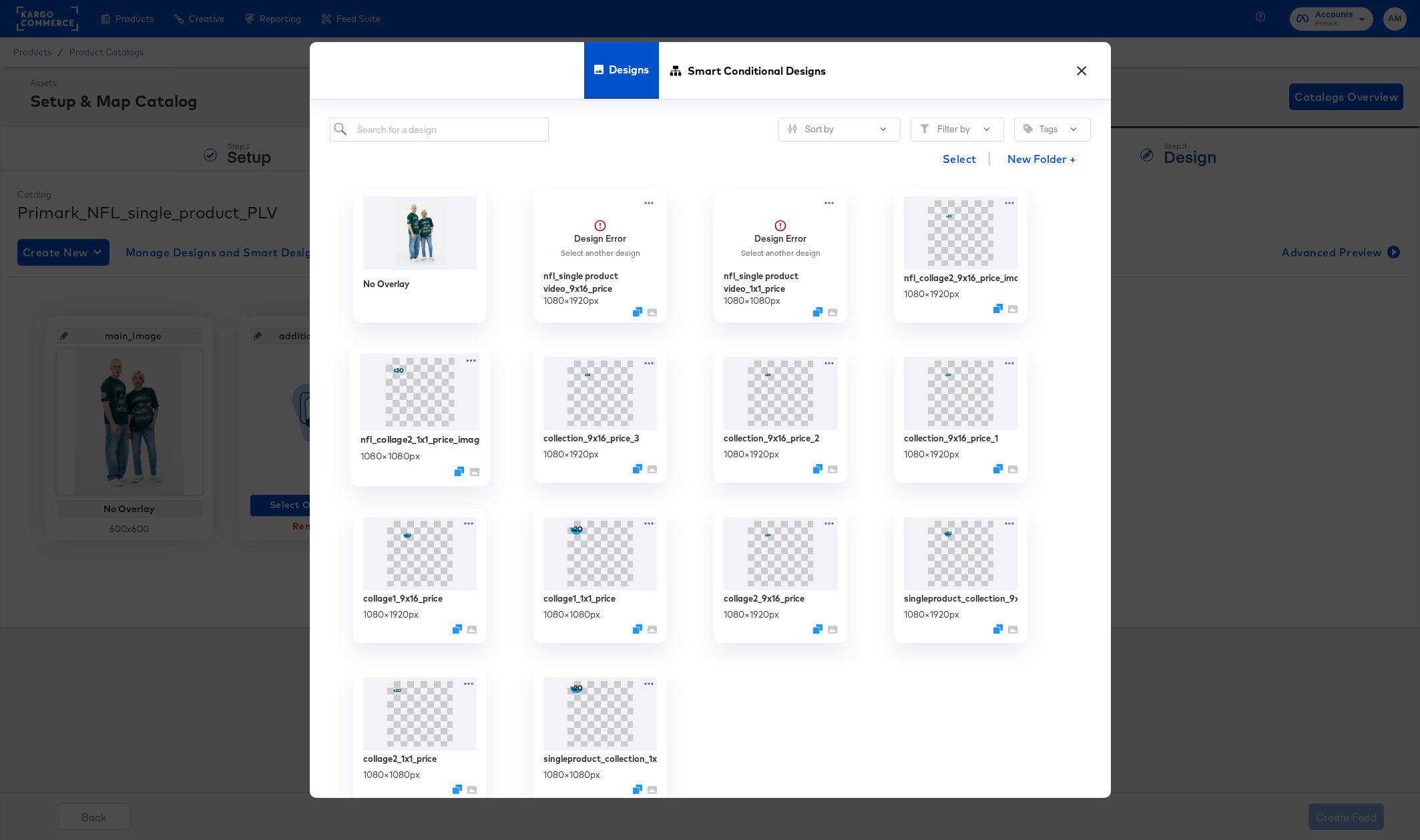
click at [418, 415] on img at bounding box center [419, 392] width 119 height 78
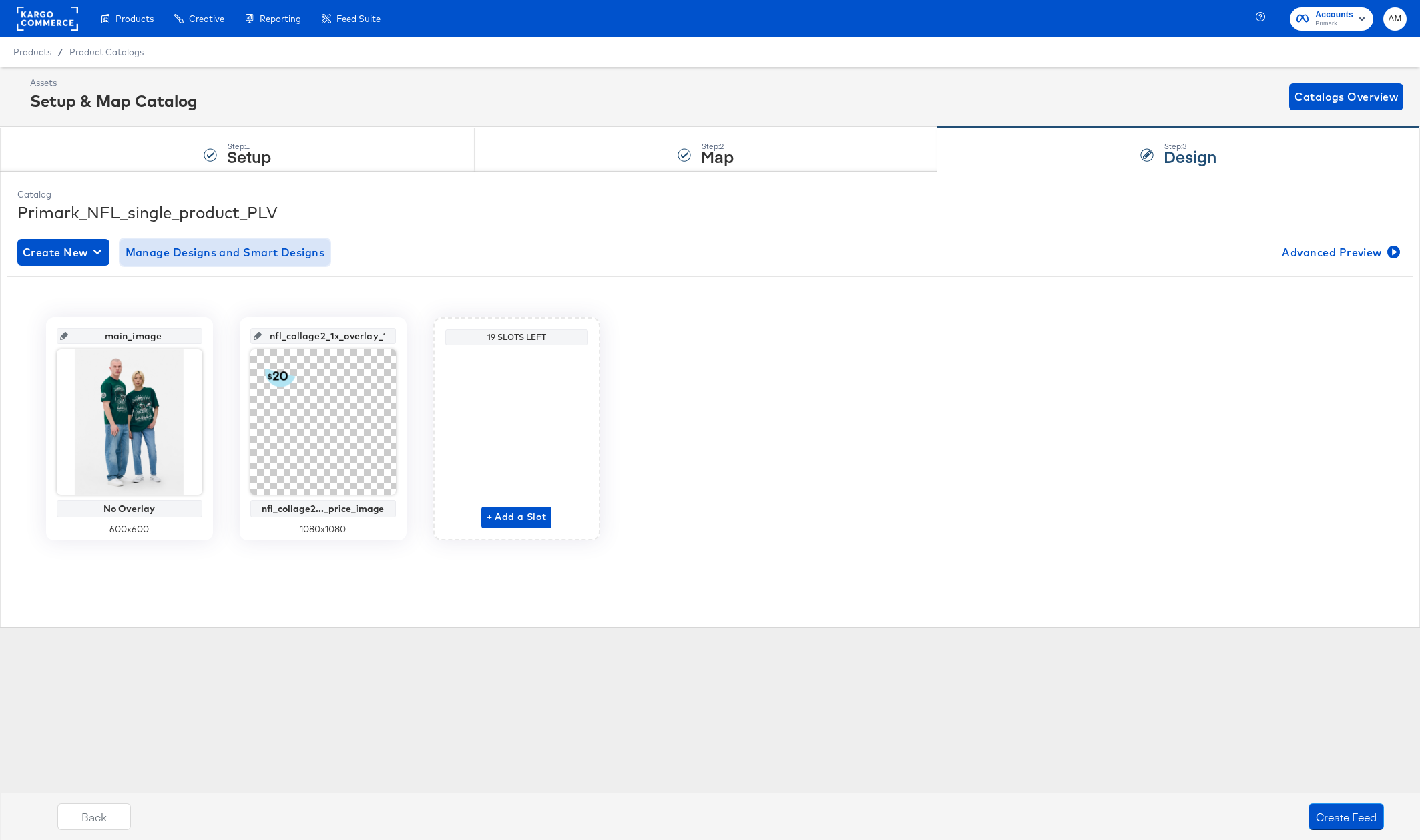
click at [221, 248] on span "Manage Designs and Smart Designs" at bounding box center [225, 252] width 199 height 18
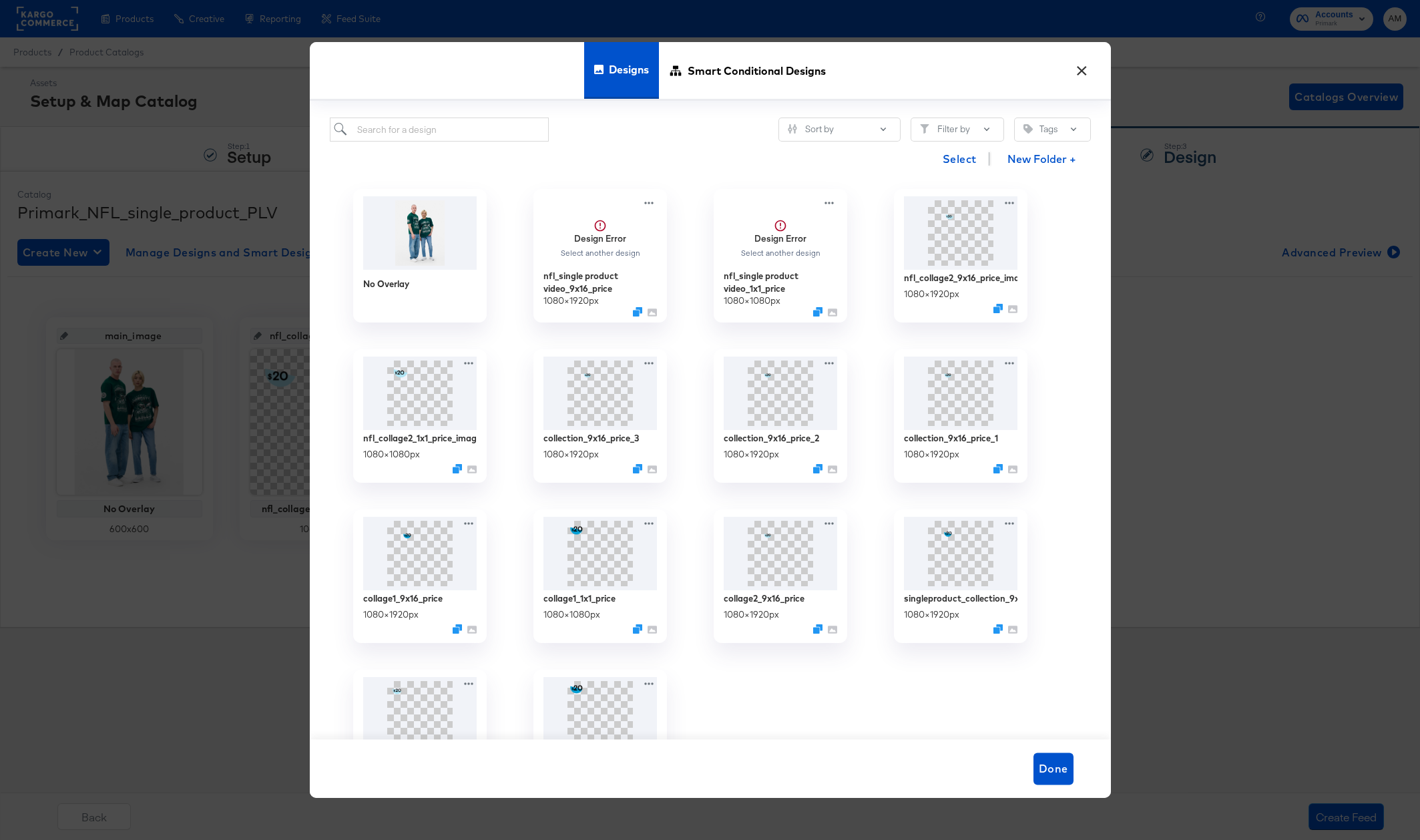
click at [1082, 64] on button "×" at bounding box center [1082, 67] width 24 height 24
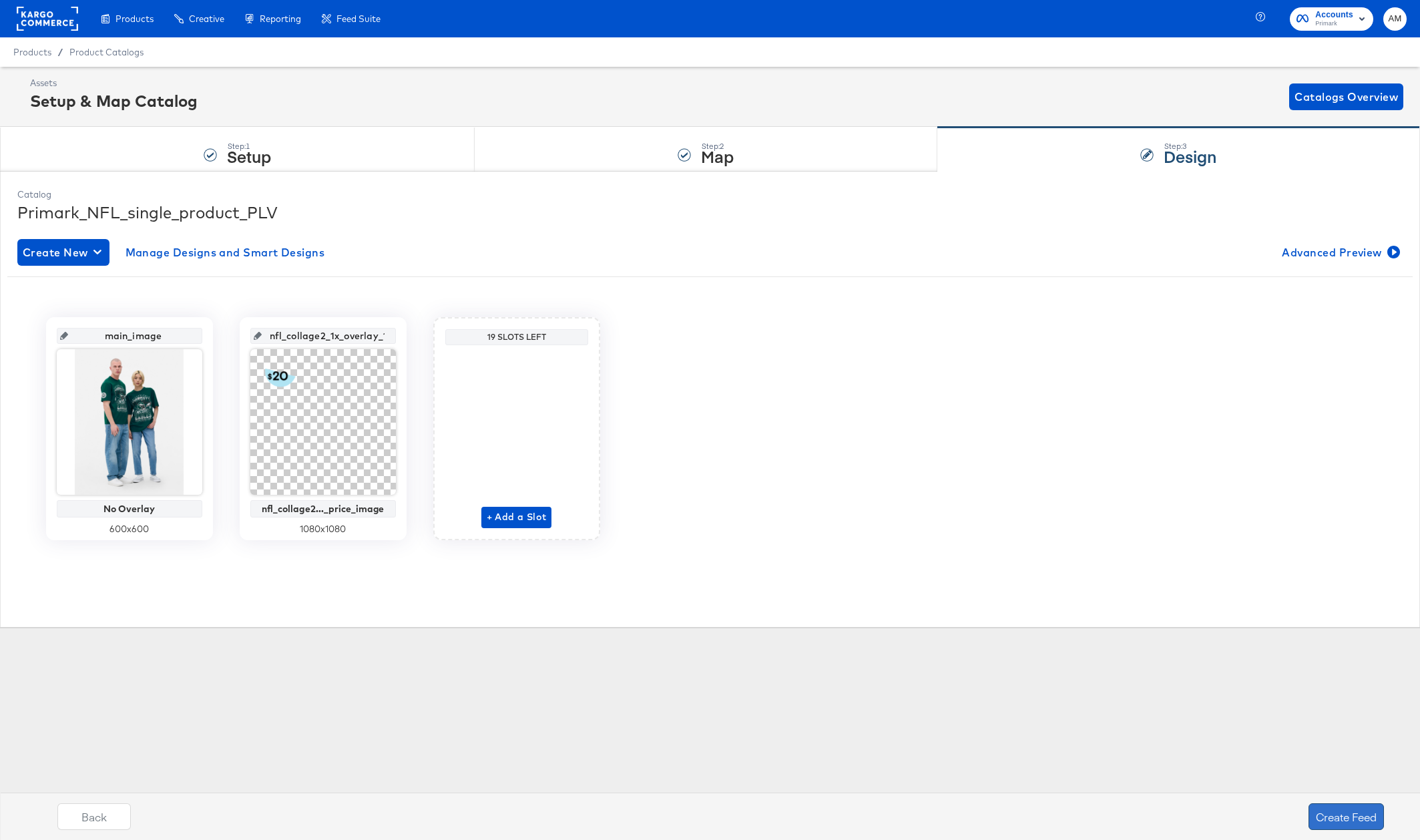
click at [1338, 817] on button "Create Feed" at bounding box center [1346, 816] width 75 height 27
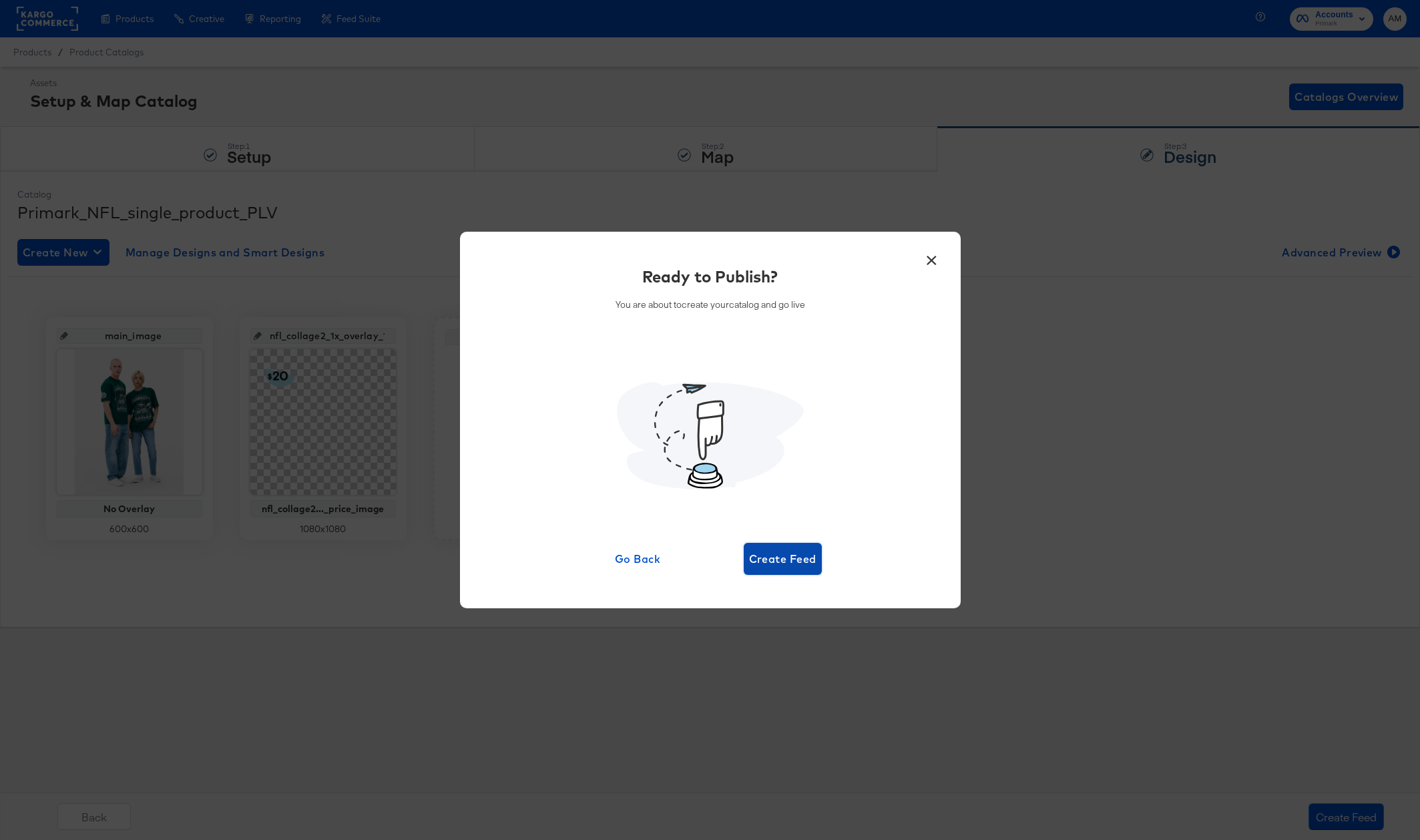
click at [782, 558] on span "Create Feed" at bounding box center [783, 558] width 68 height 18
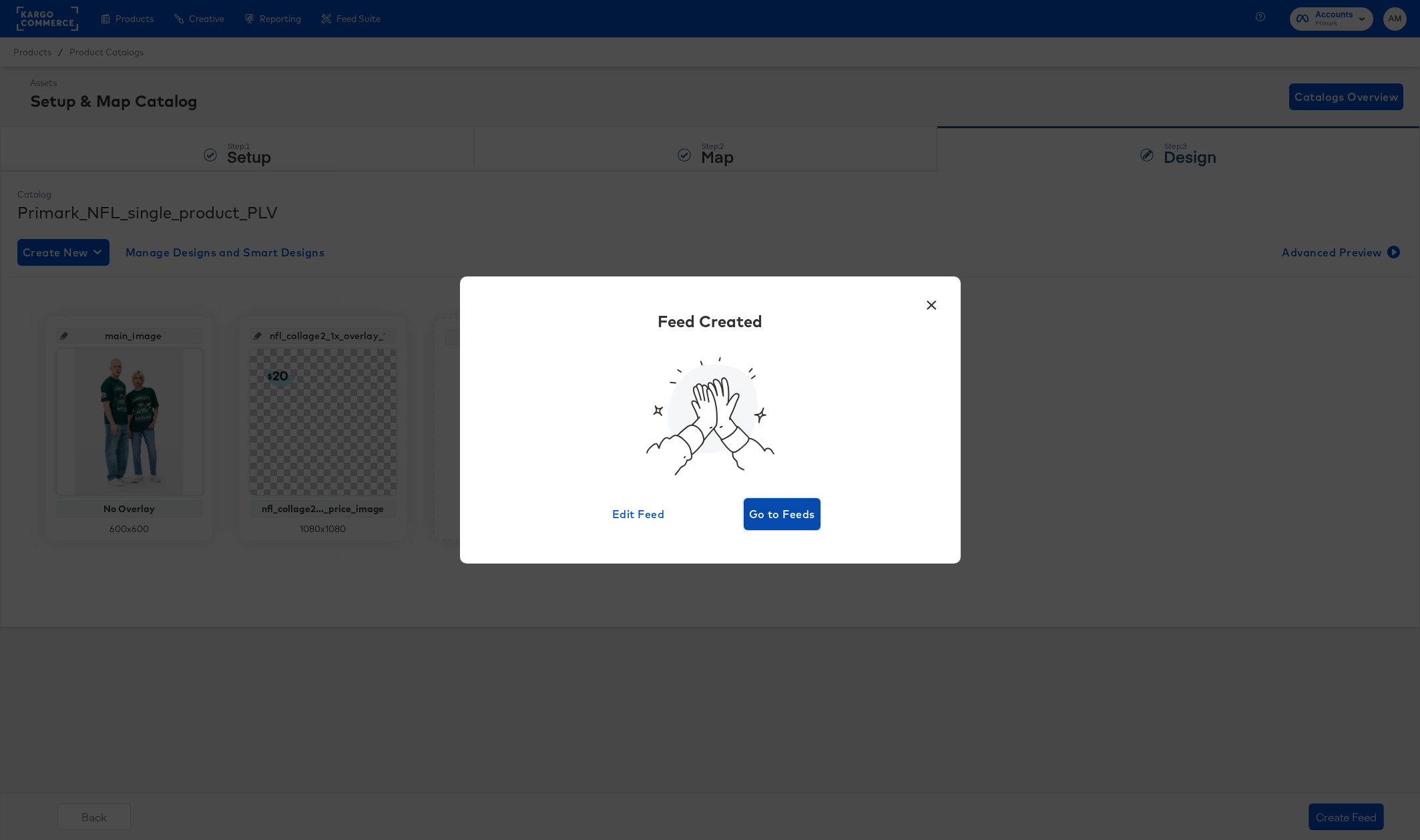
click at [789, 507] on span "Go to Feeds" at bounding box center [782, 514] width 66 height 18
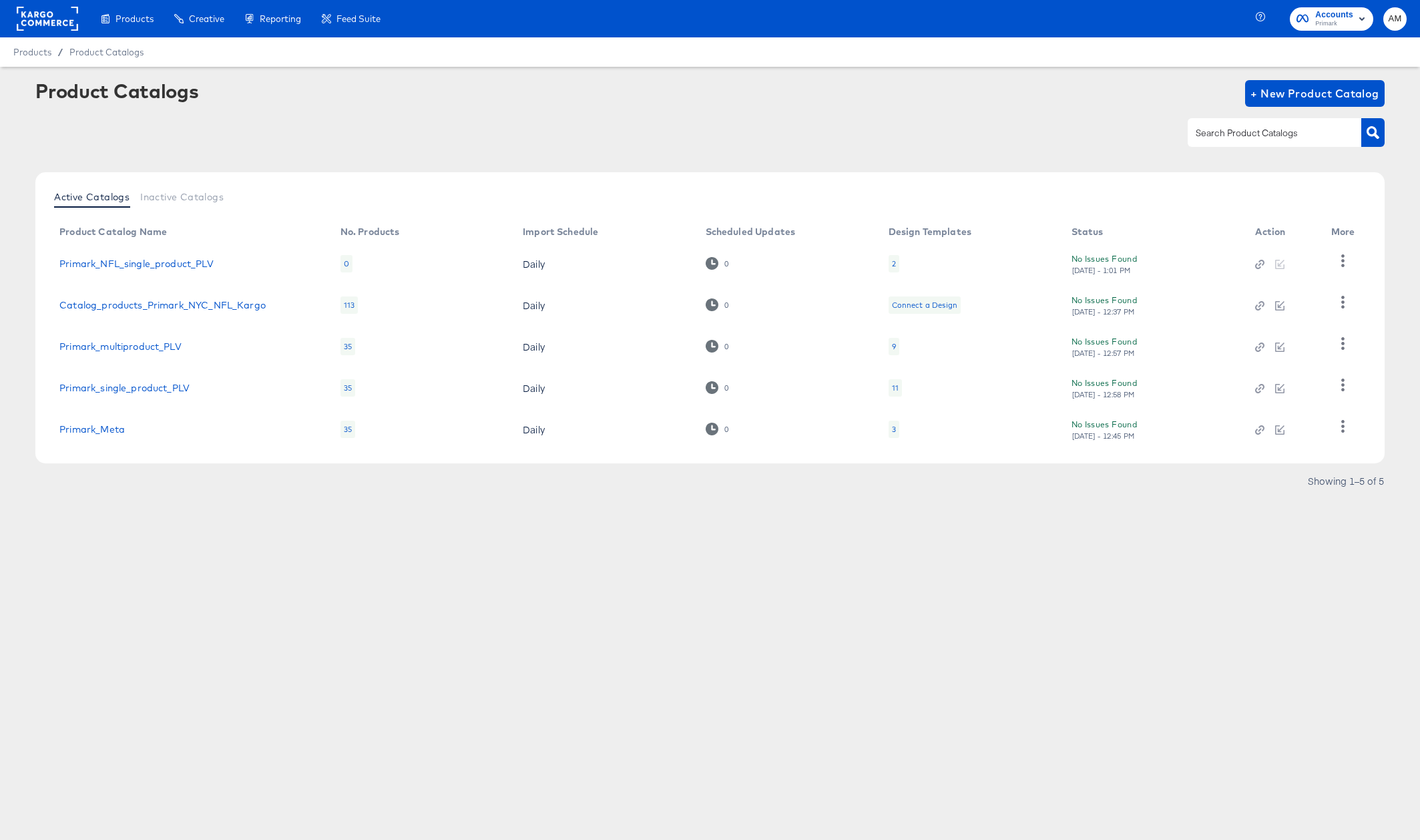
click at [0, 0] on div "Build overlay designs and videos, leveraging your catalog data." at bounding box center [0, 0] width 0 height 0
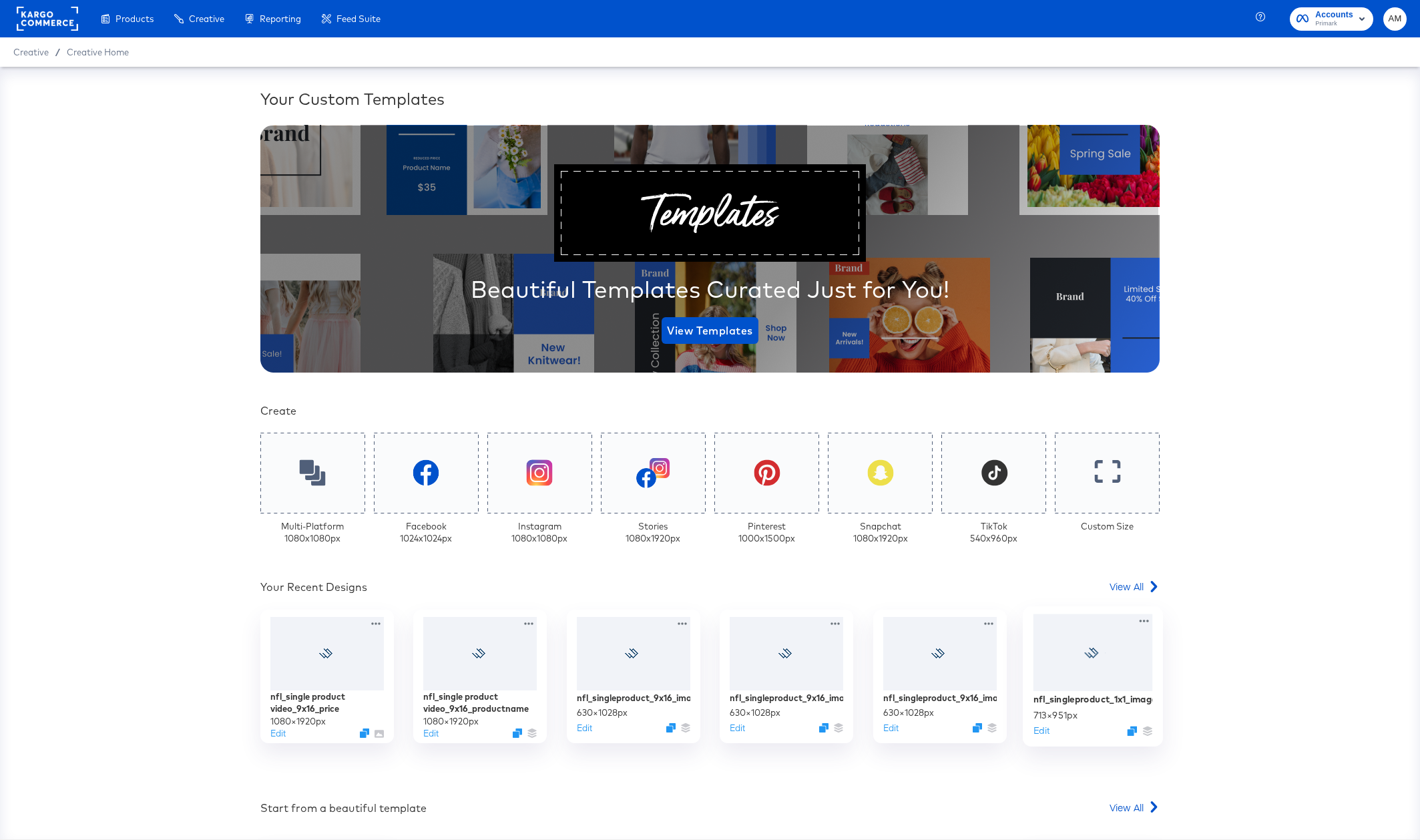
click at [1125, 644] on div at bounding box center [1092, 652] width 119 height 78
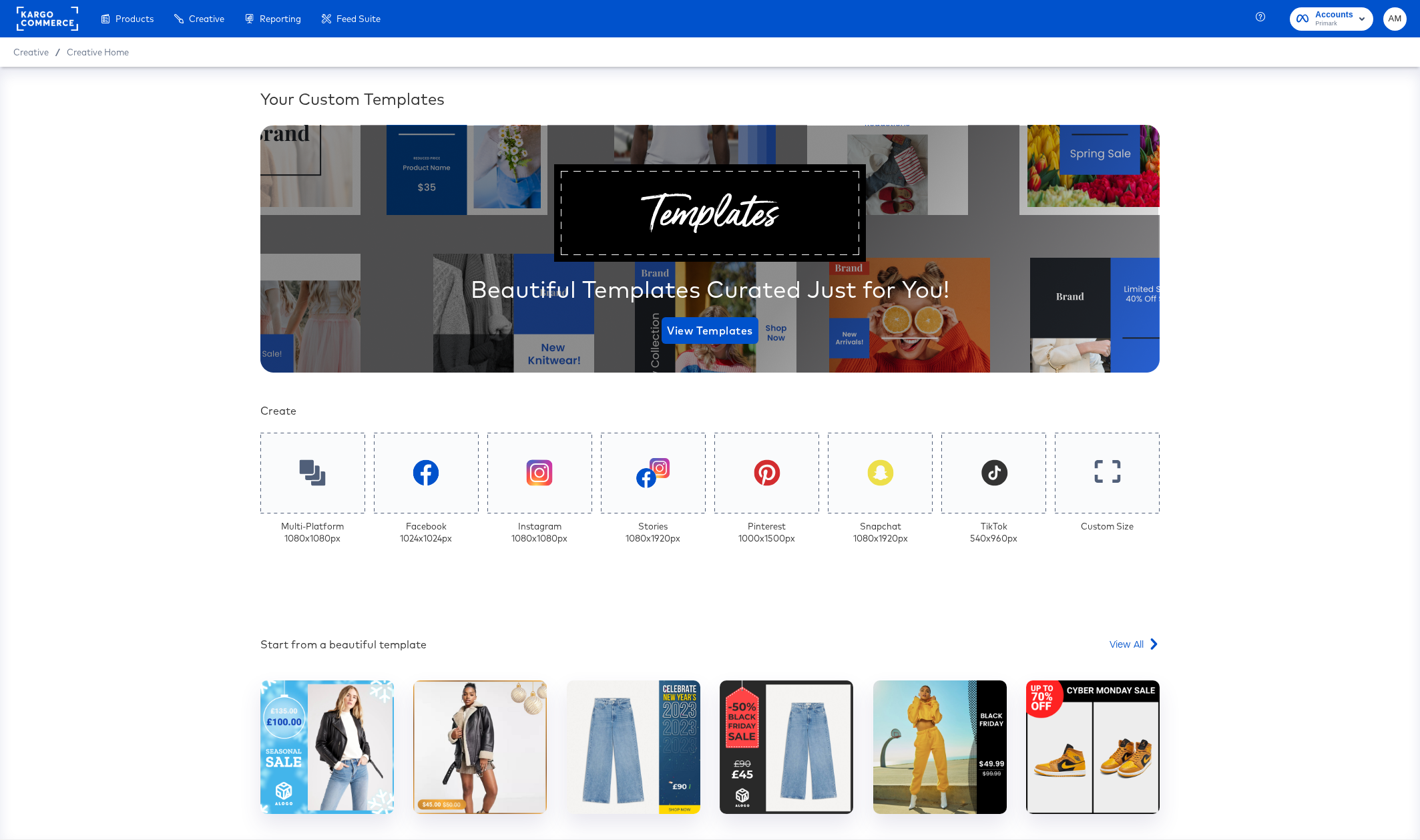
click at [1115, 590] on div at bounding box center [709, 592] width 939 height 27
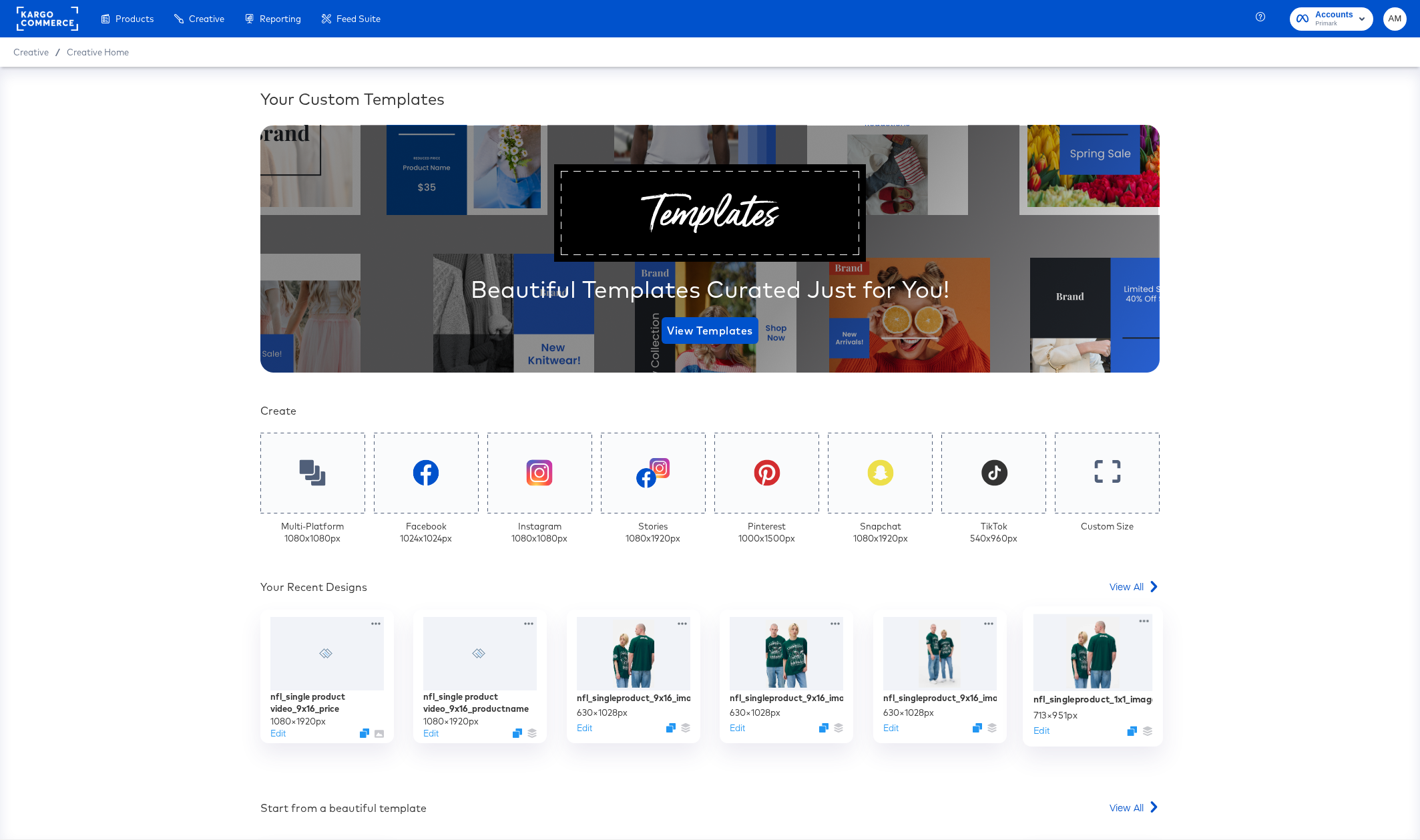
click at [1123, 648] on div at bounding box center [1092, 652] width 119 height 78
click at [1126, 587] on span "View All" at bounding box center [1126, 585] width 34 height 13
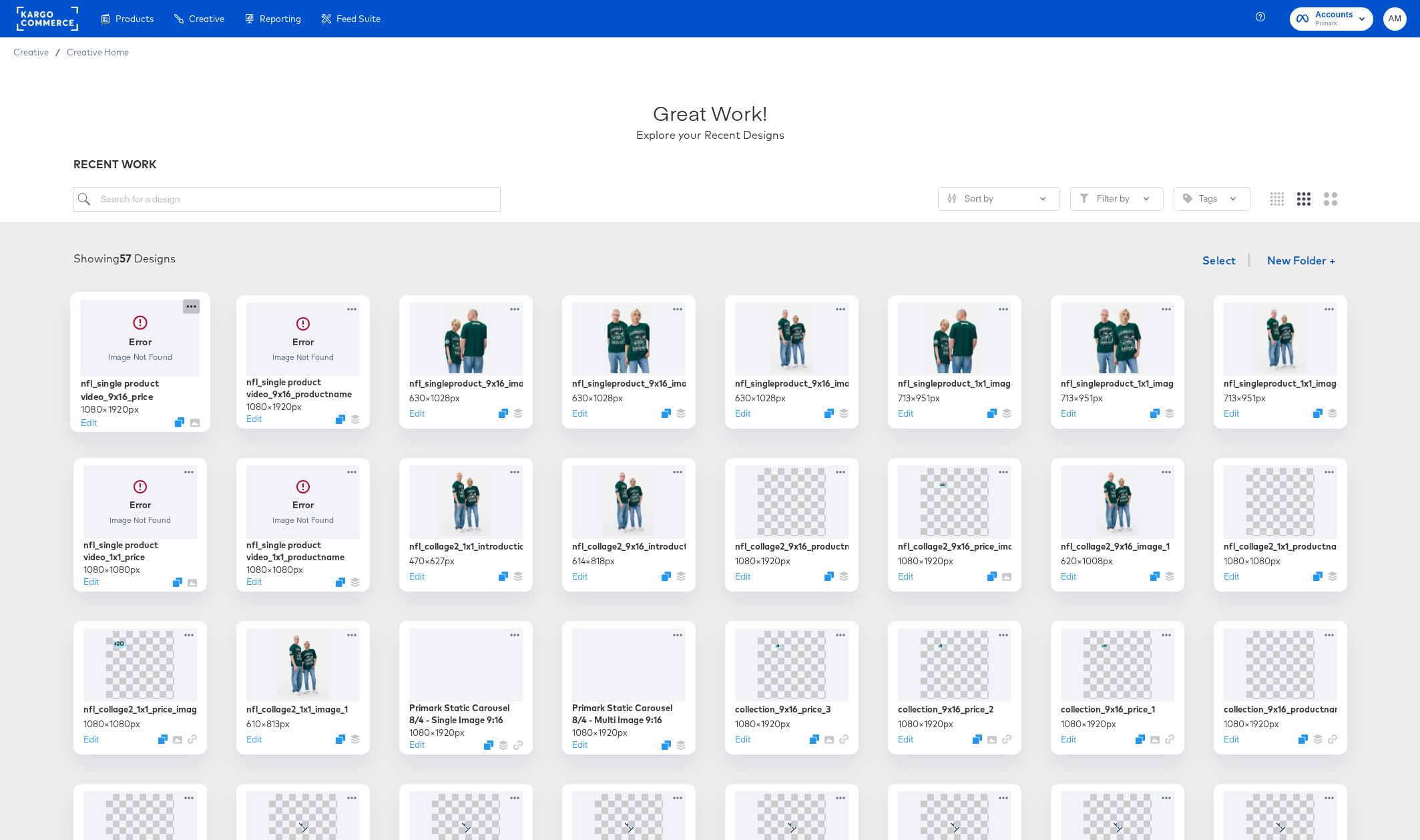
click at [192, 308] on icon at bounding box center [192, 306] width 17 height 14
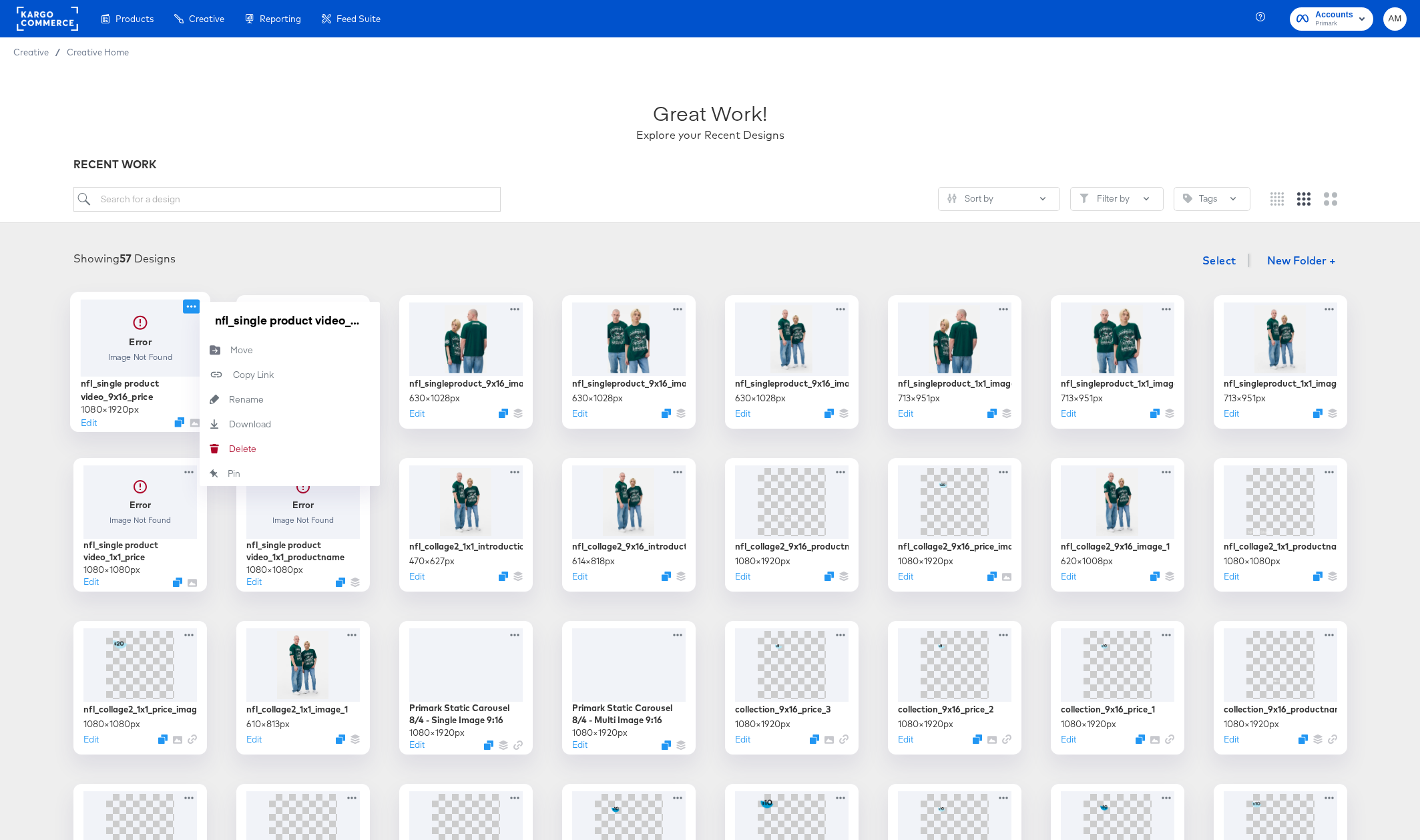
click at [102, 422] on div "Edit" at bounding box center [139, 422] width 119 height 12
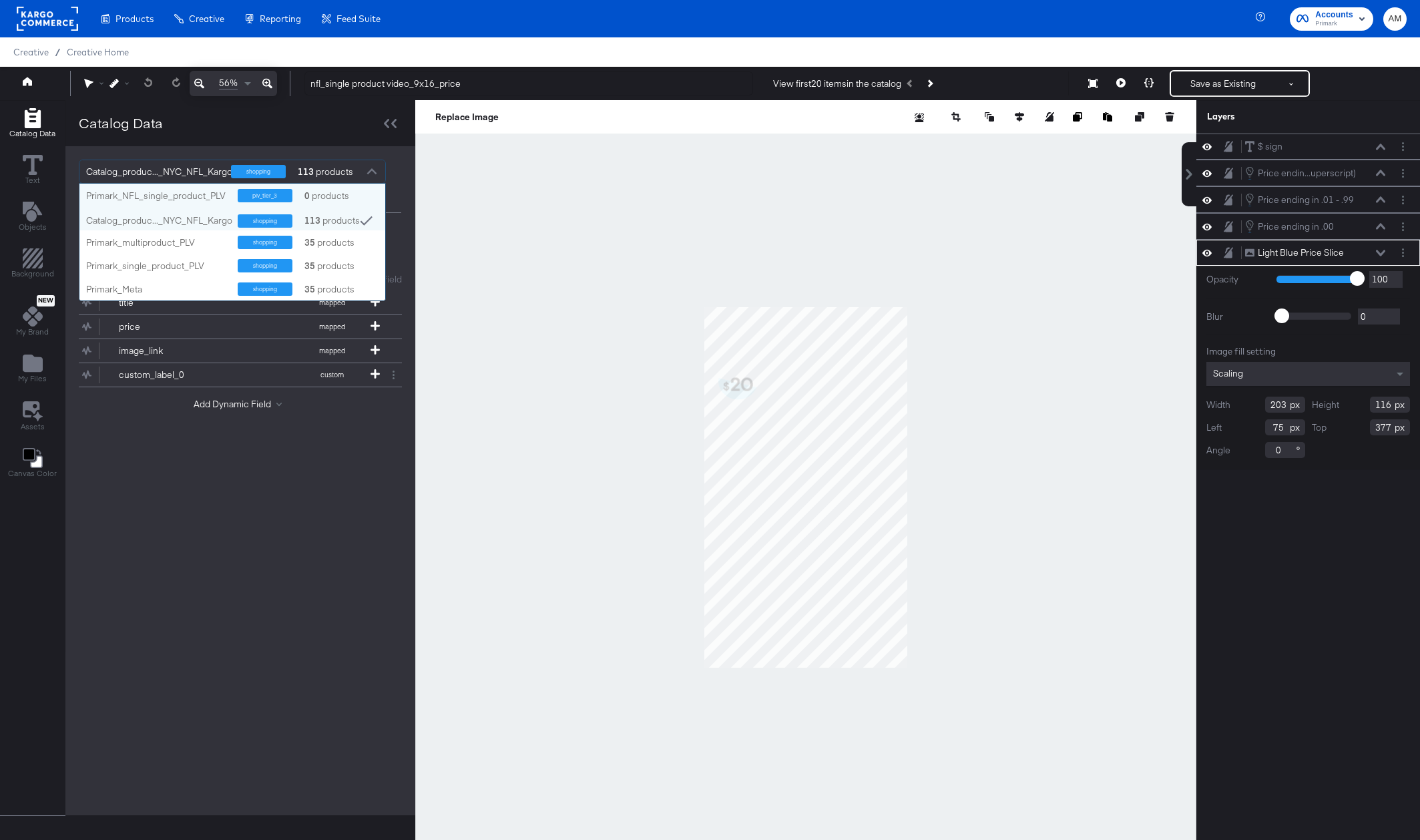
click at [372, 169] on div at bounding box center [372, 173] width 20 height 23
click at [320, 602] on div "Catalog_produc..._NYC_NFL_Kargo shopping 113 products Primark_NFL_single_produc…" at bounding box center [240, 480] width 350 height 668
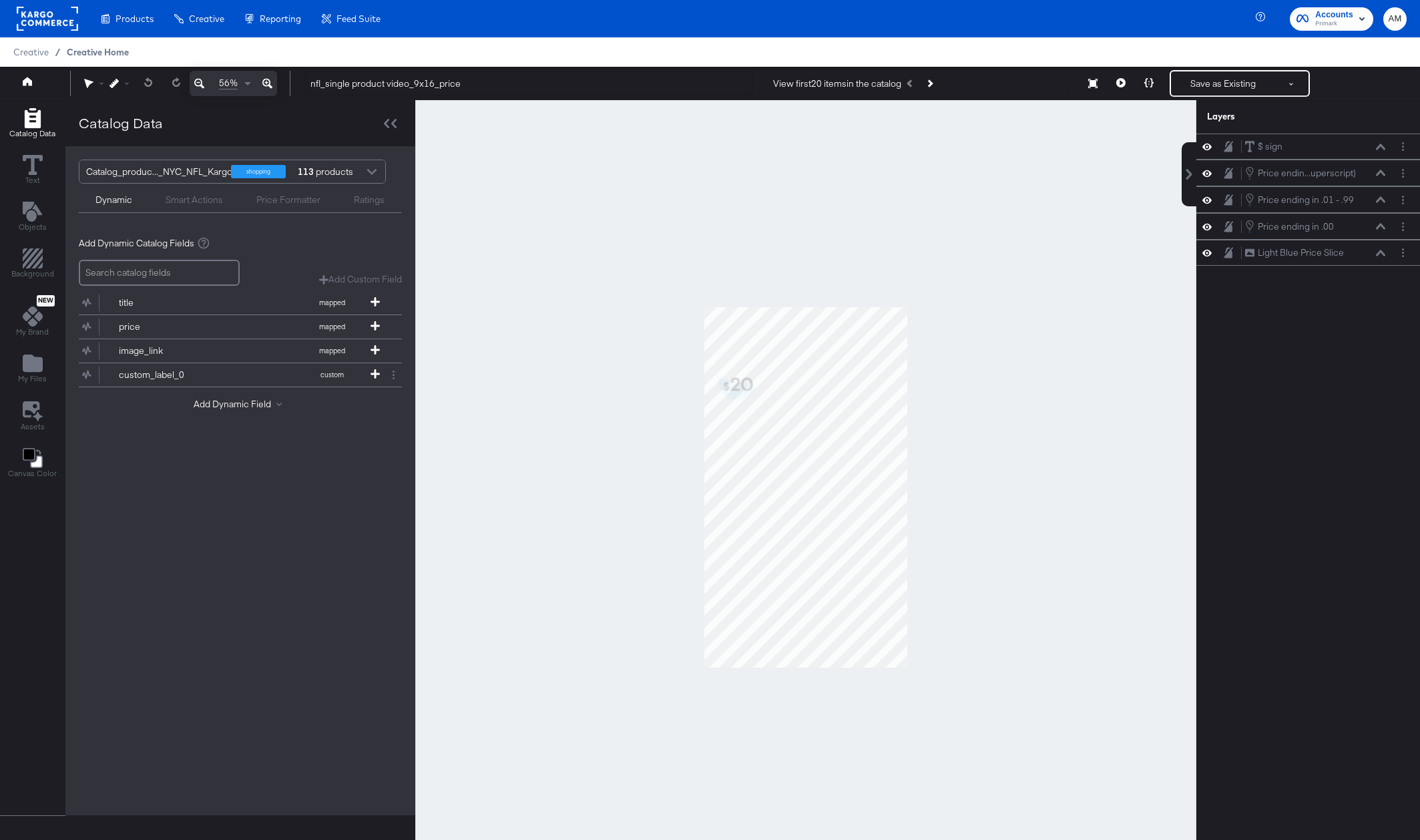
click at [74, 50] on span "Creative Home" at bounding box center [98, 52] width 62 height 11
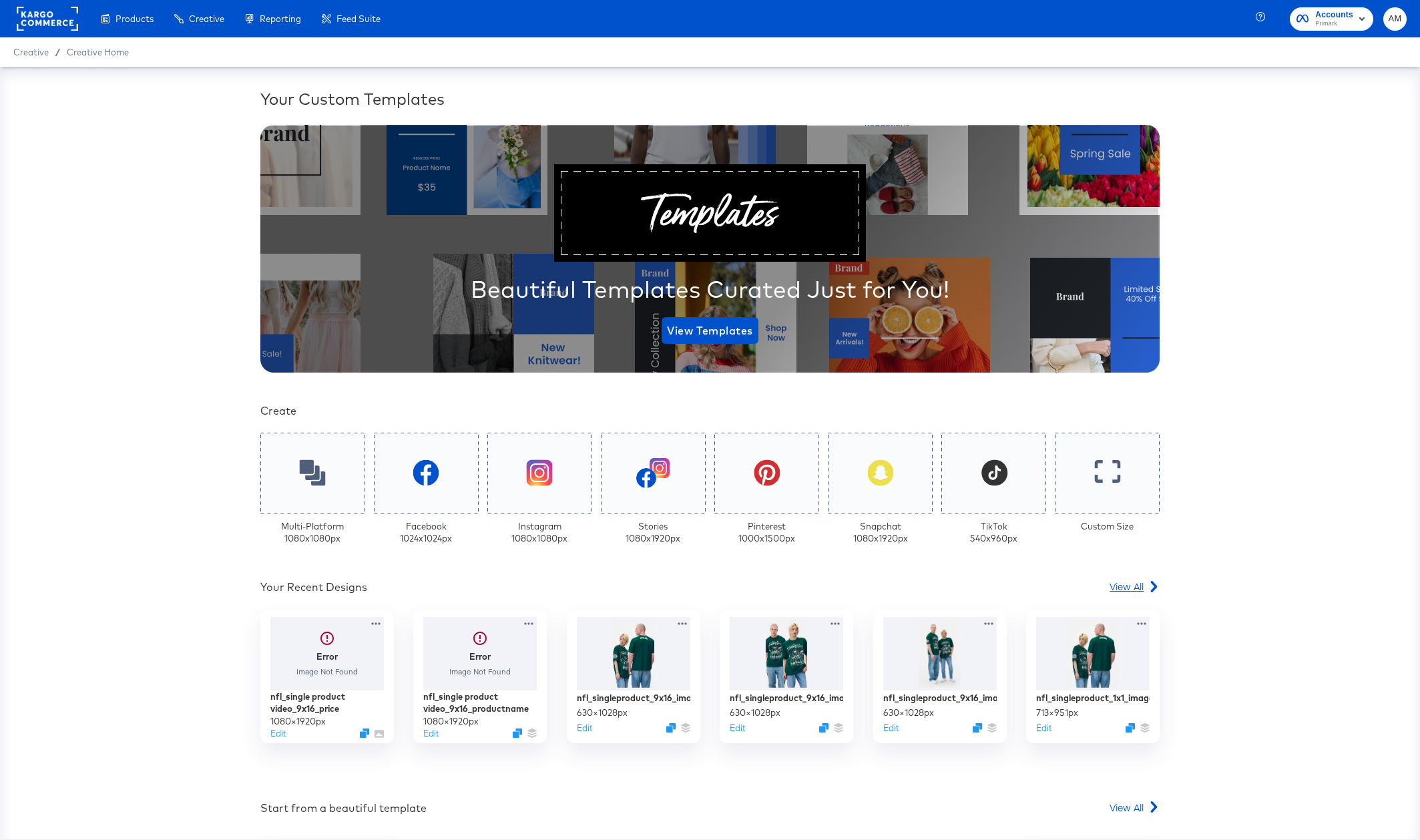
click at [1128, 589] on span "View All" at bounding box center [1126, 585] width 34 height 13
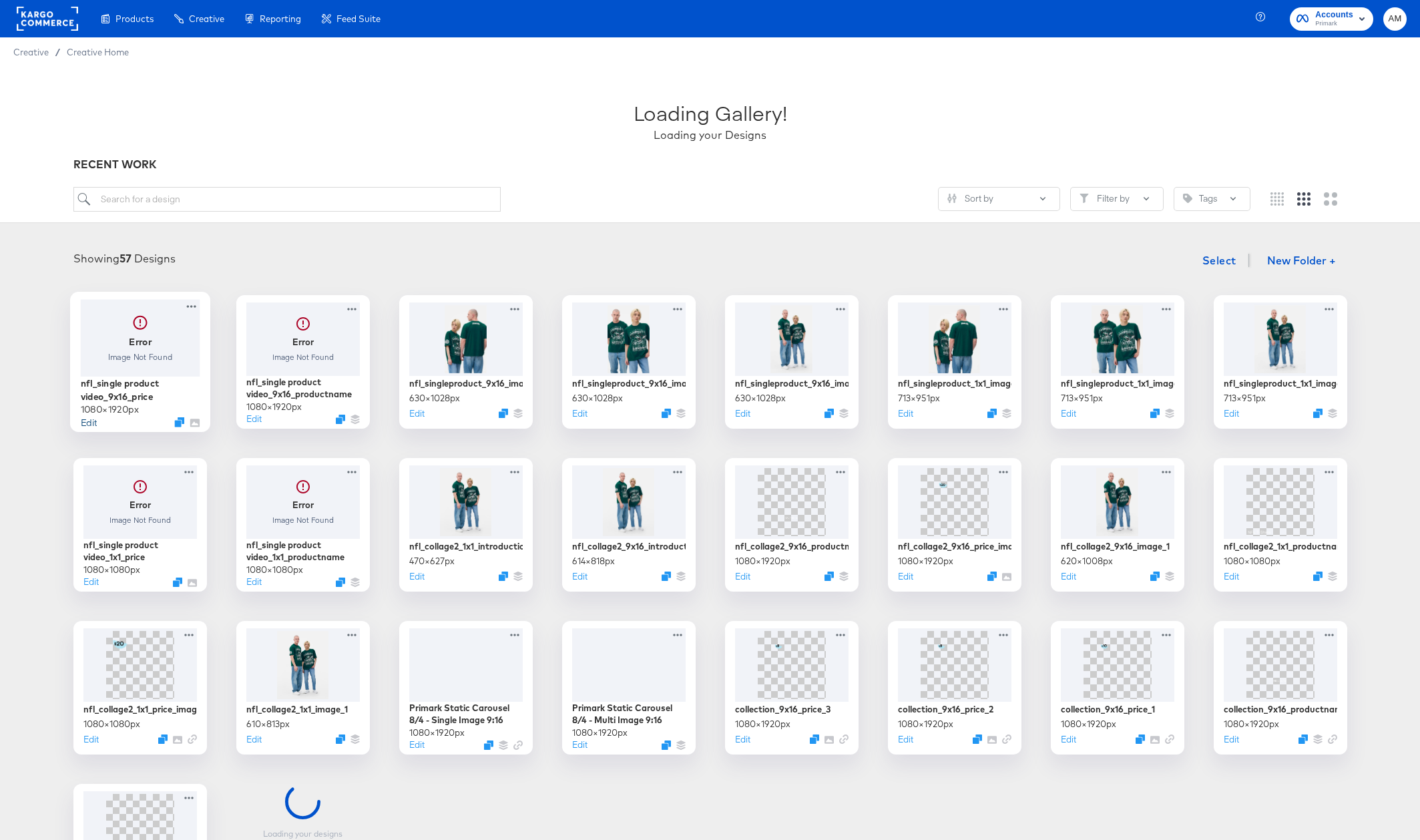
click at [82, 422] on button "Edit" at bounding box center [88, 422] width 16 height 12
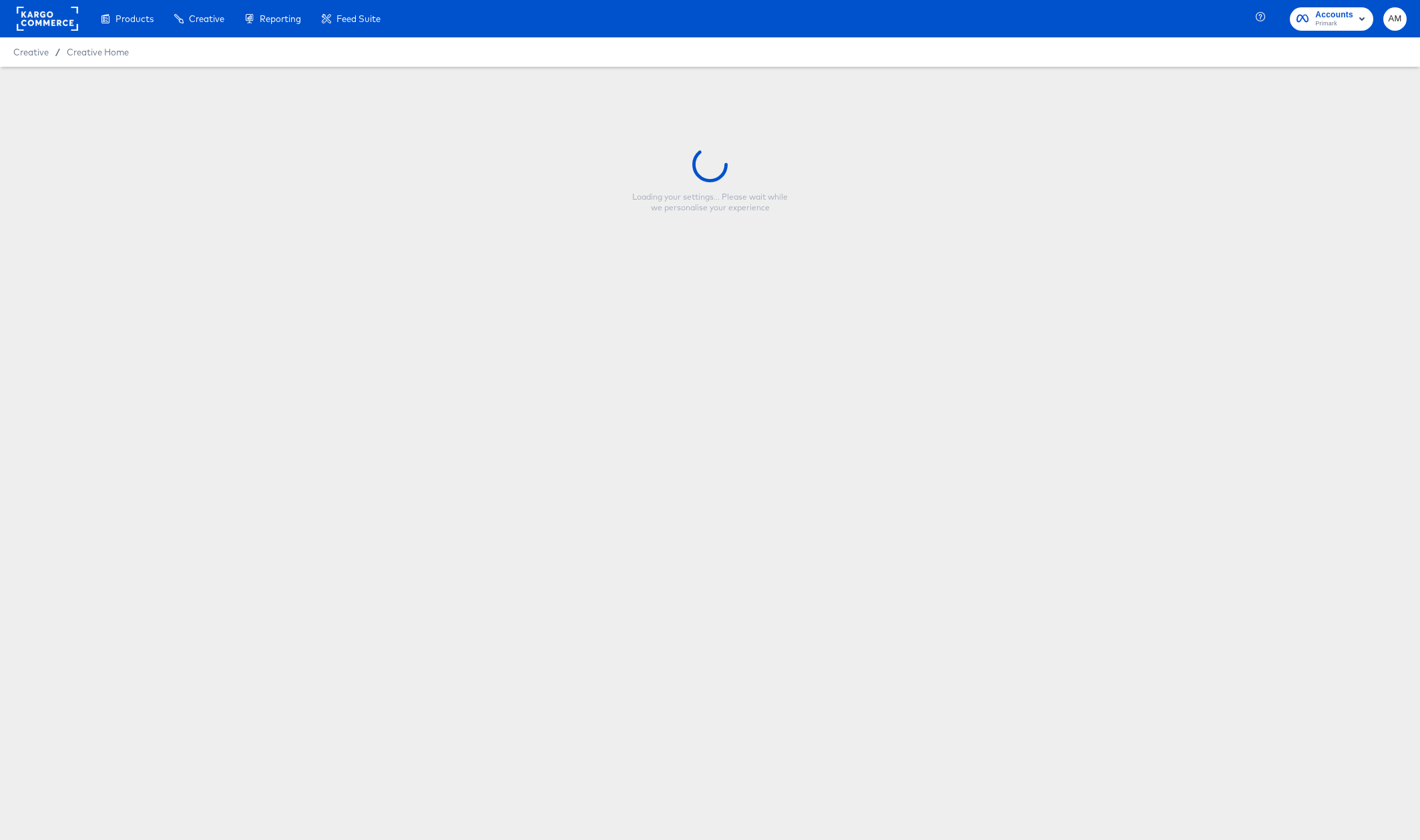
type input "nfl_single product video_9x16_price"
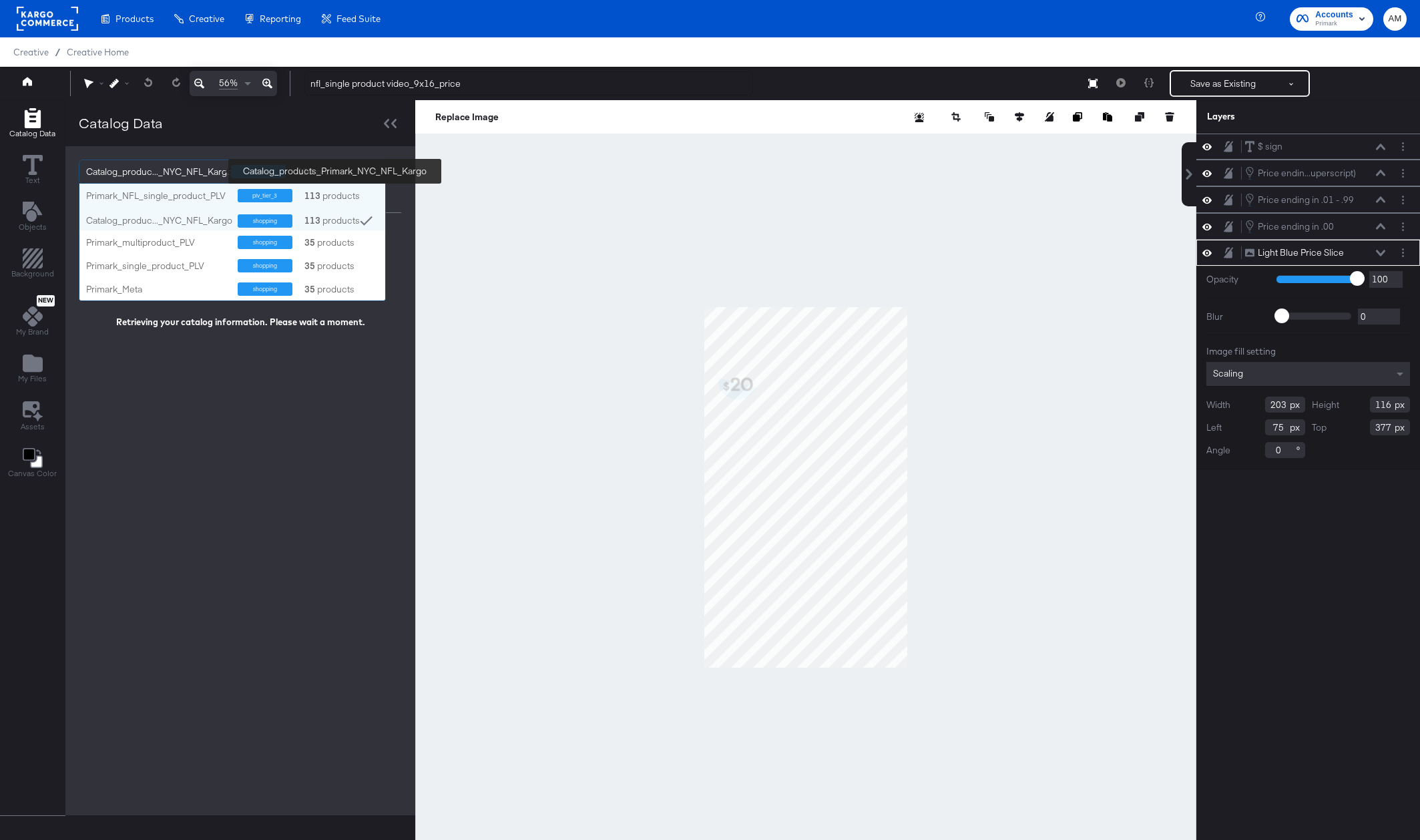
click at [209, 172] on div "Catalog_produc..._NYC_NFL_Kargo" at bounding box center [159, 172] width 146 height 23
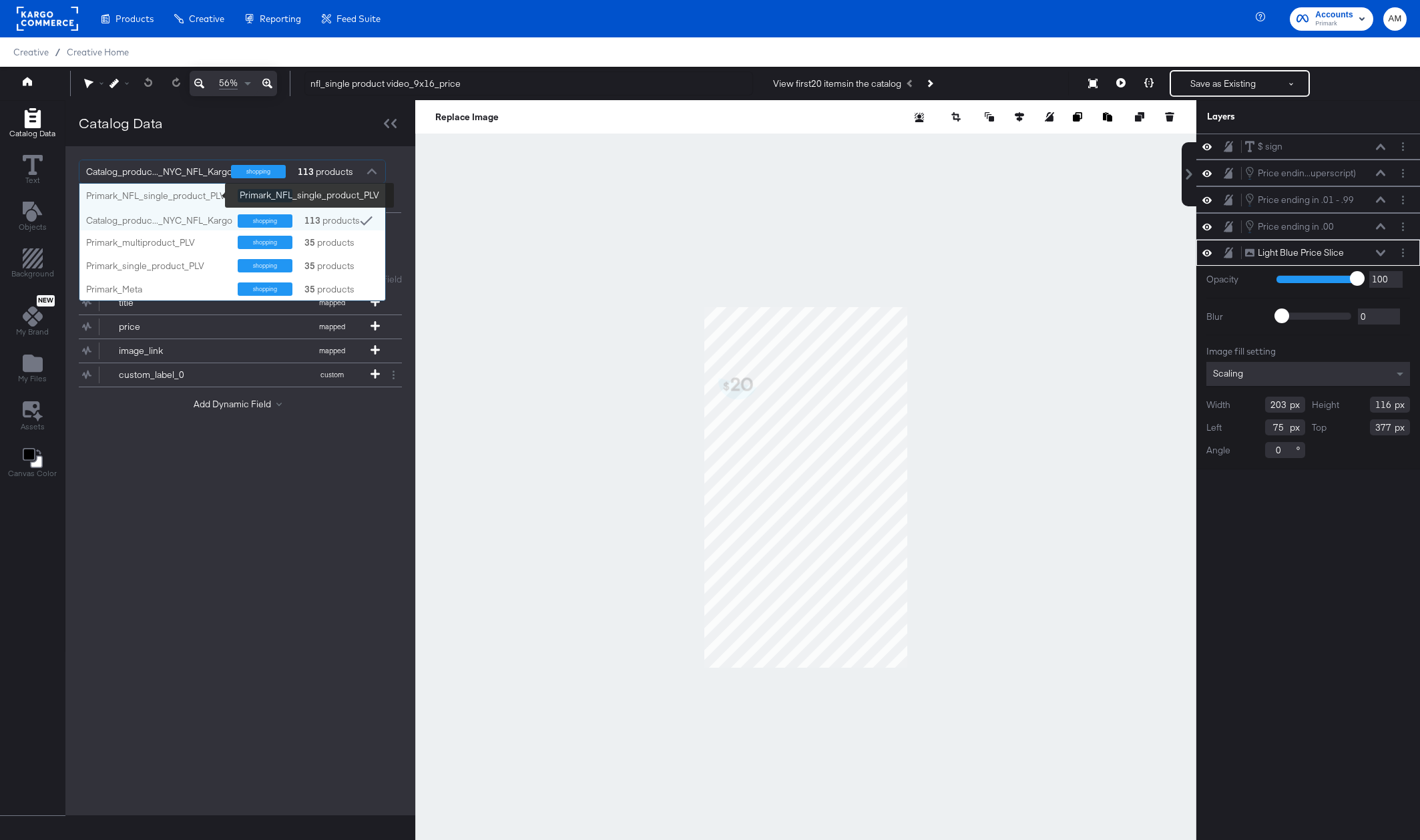
click at [197, 192] on div "Primark_NFL_single_product_PLV" at bounding box center [157, 195] width 142 height 12
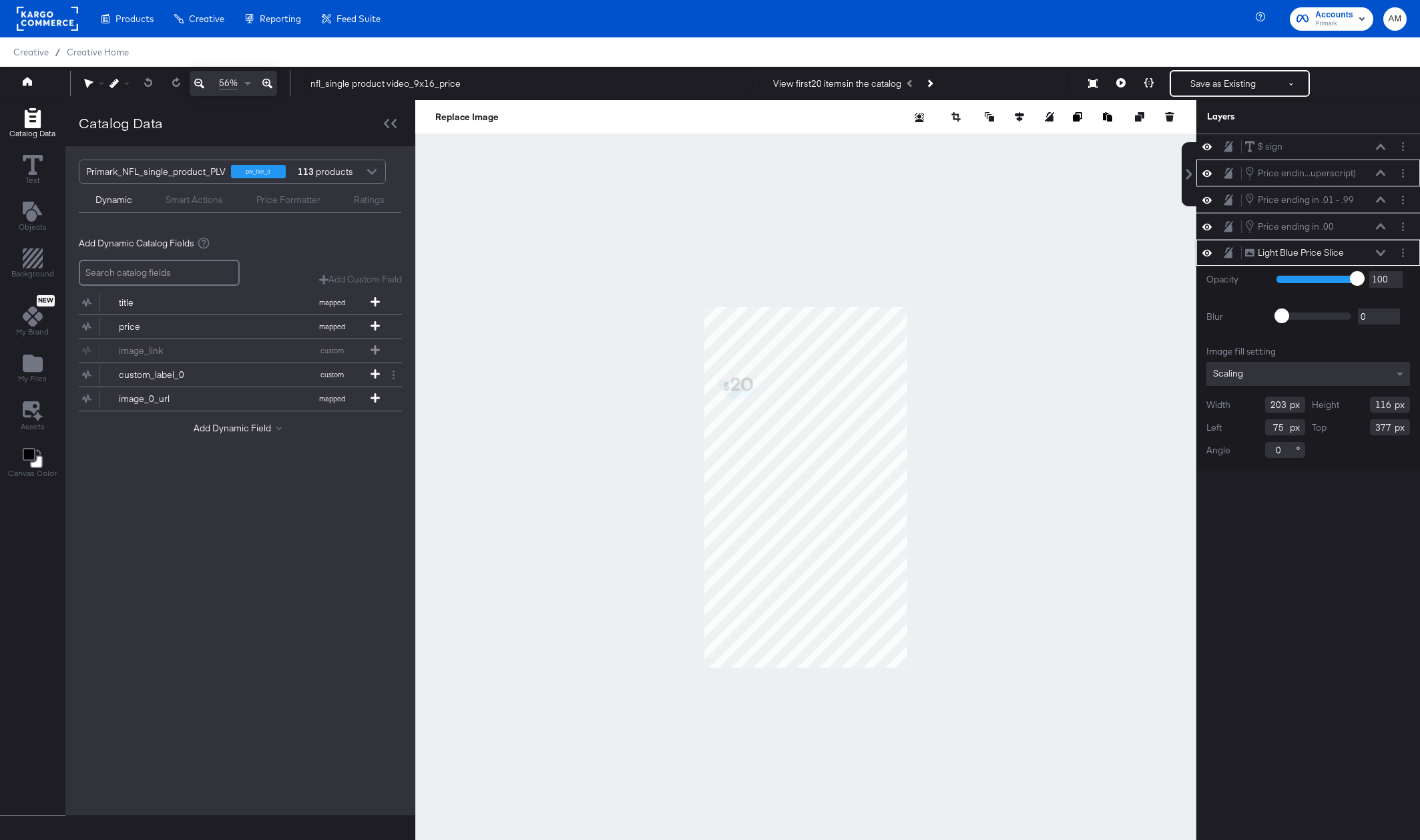
click at [1379, 173] on icon at bounding box center [1380, 172] width 9 height 7
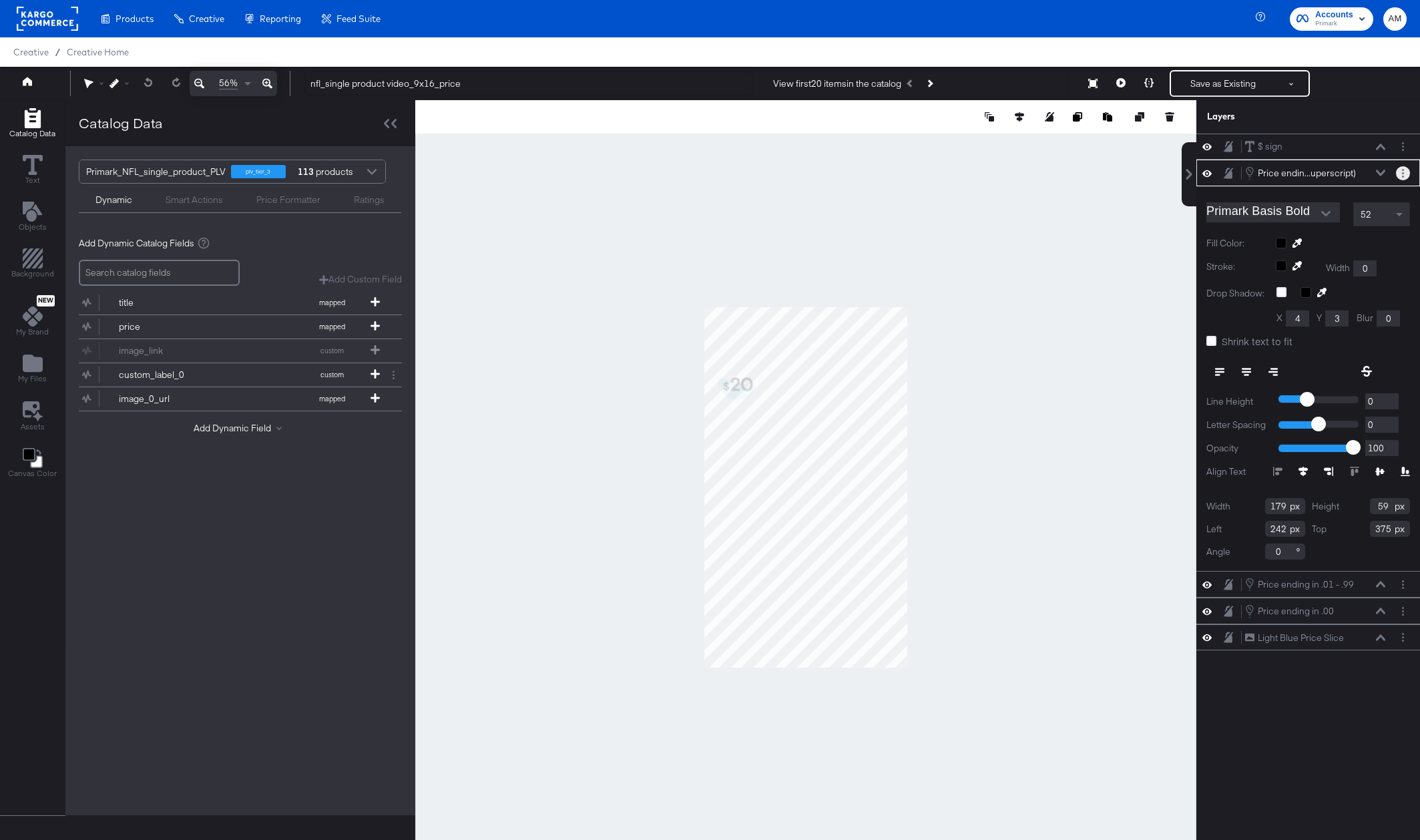
click at [1400, 172] on button "Layer Options" at bounding box center [1402, 173] width 14 height 14
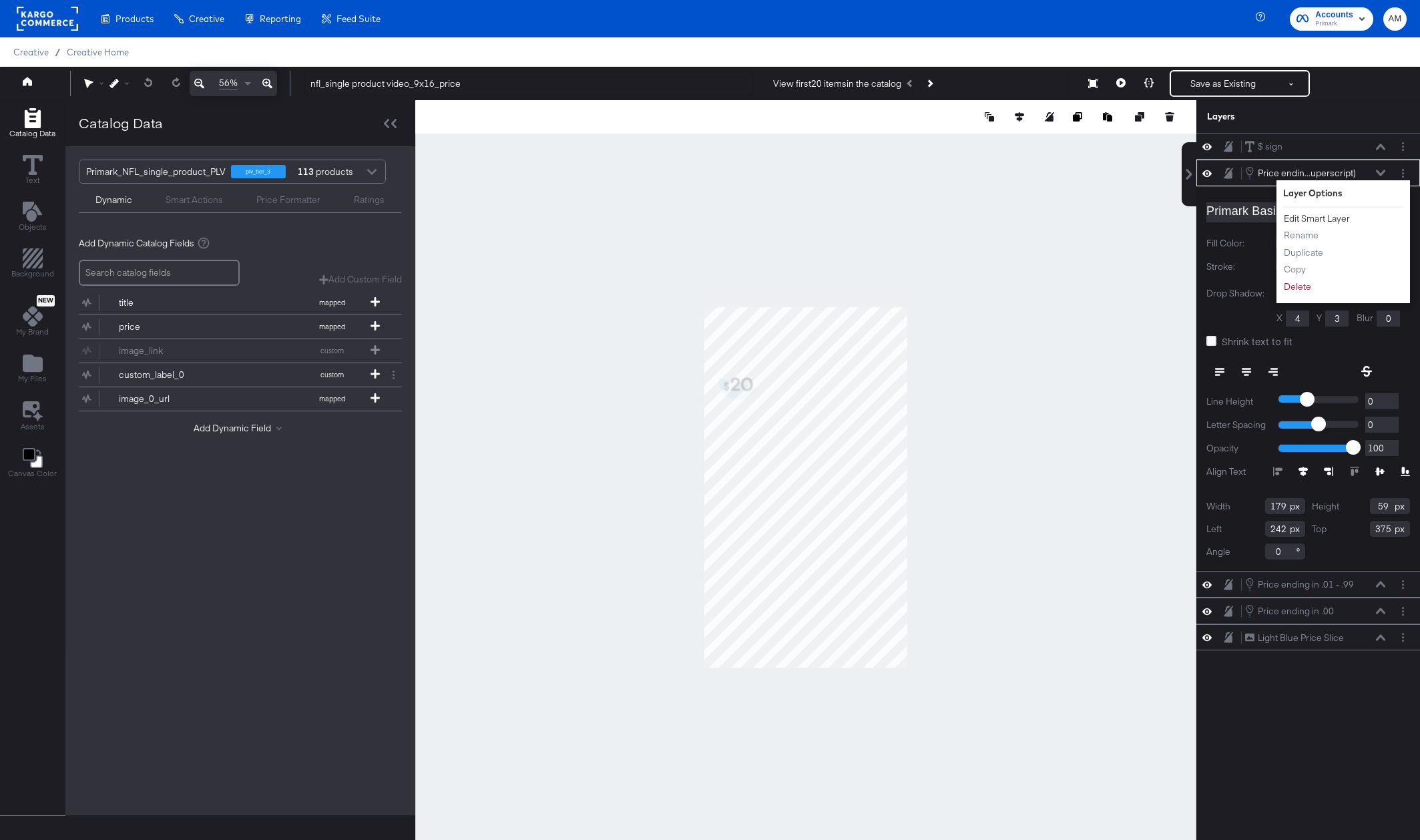
click at [1338, 218] on button "Edit Smart Layer" at bounding box center [1317, 218] width 68 height 14
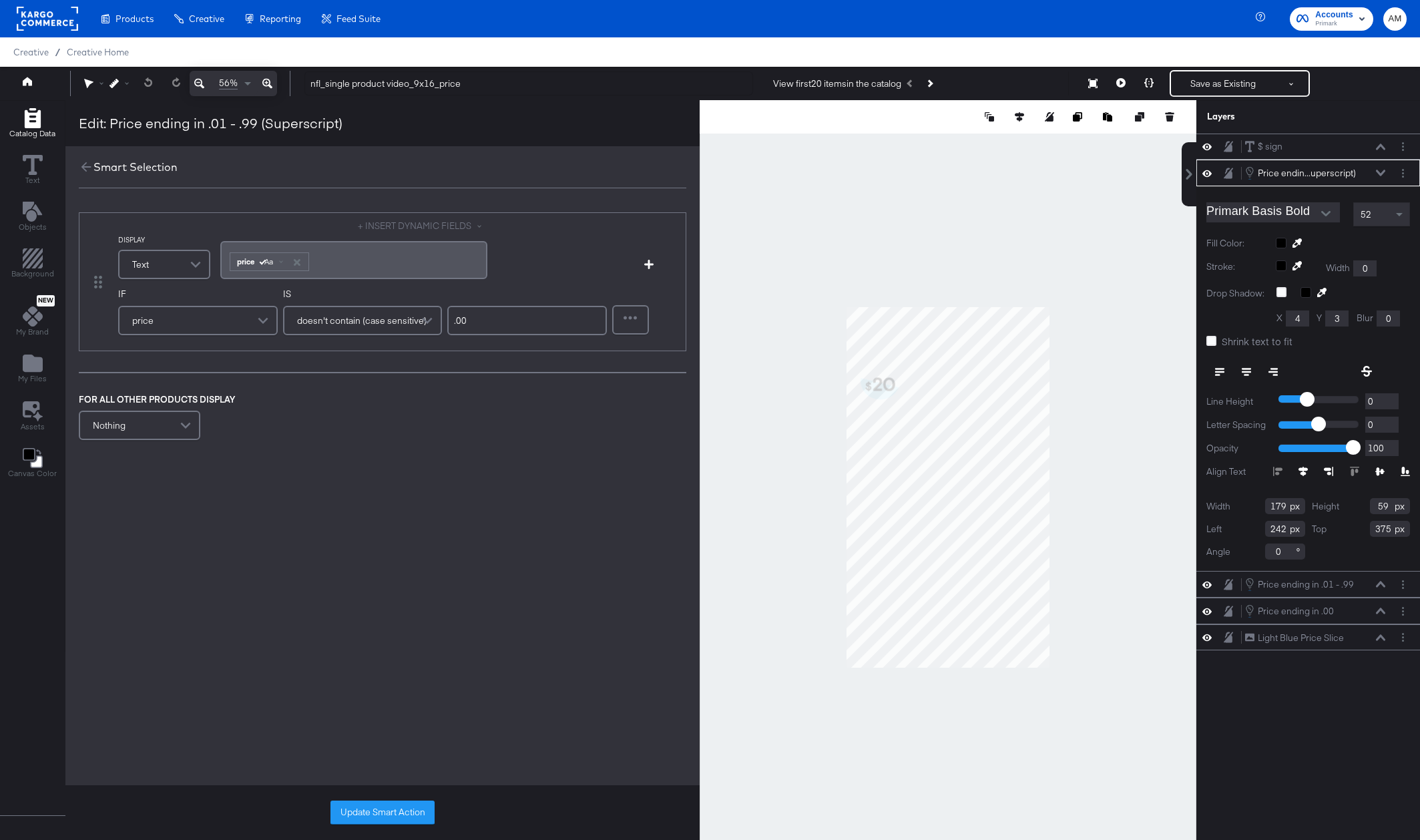
click at [488, 438] on div "FOR ALL OTHER PRODUCTS DISPLAY Nothing" at bounding box center [382, 418] width 608 height 51
click at [1382, 172] on icon at bounding box center [1380, 172] width 9 height 6
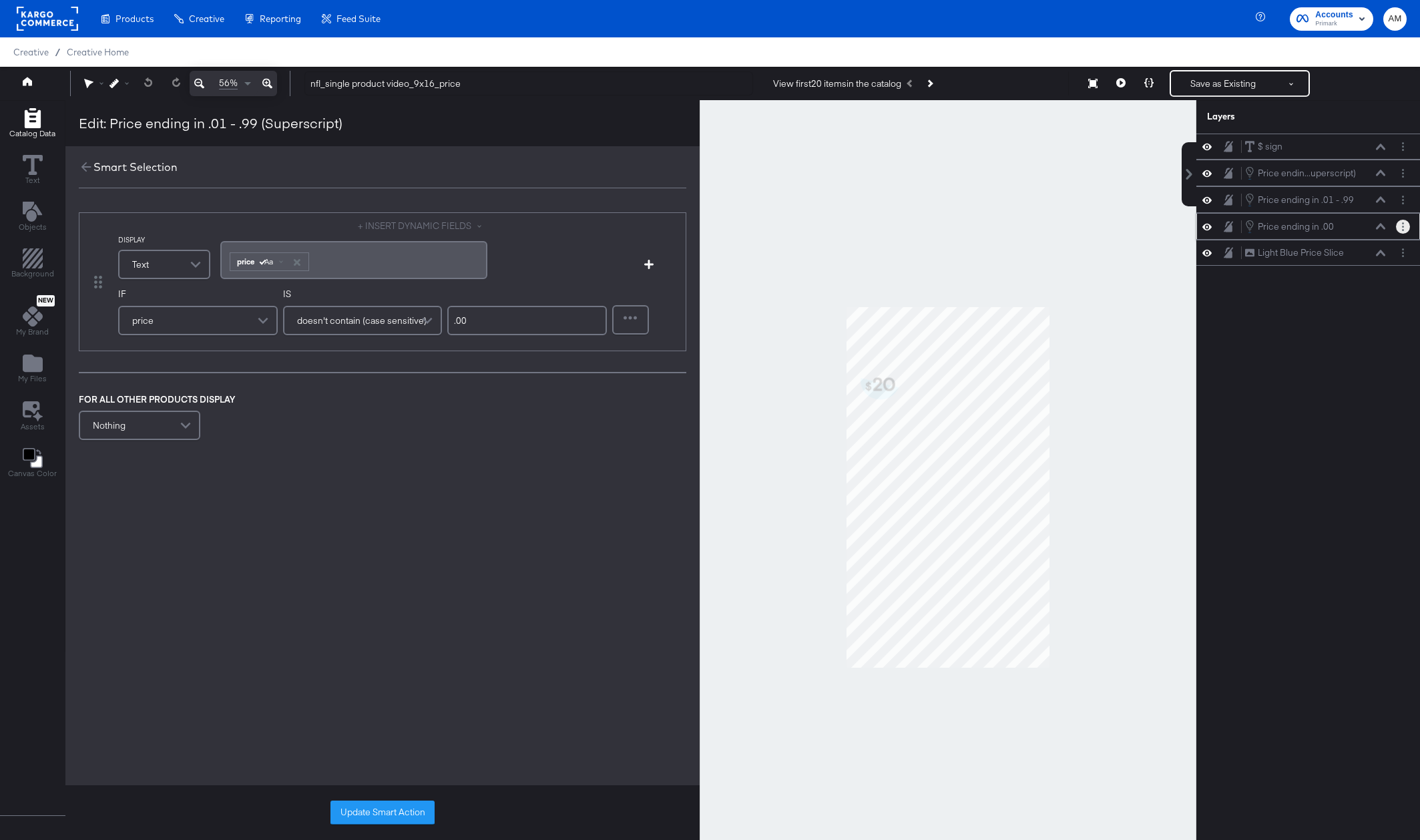
click at [1397, 225] on button "Layer Options" at bounding box center [1402, 226] width 14 height 14
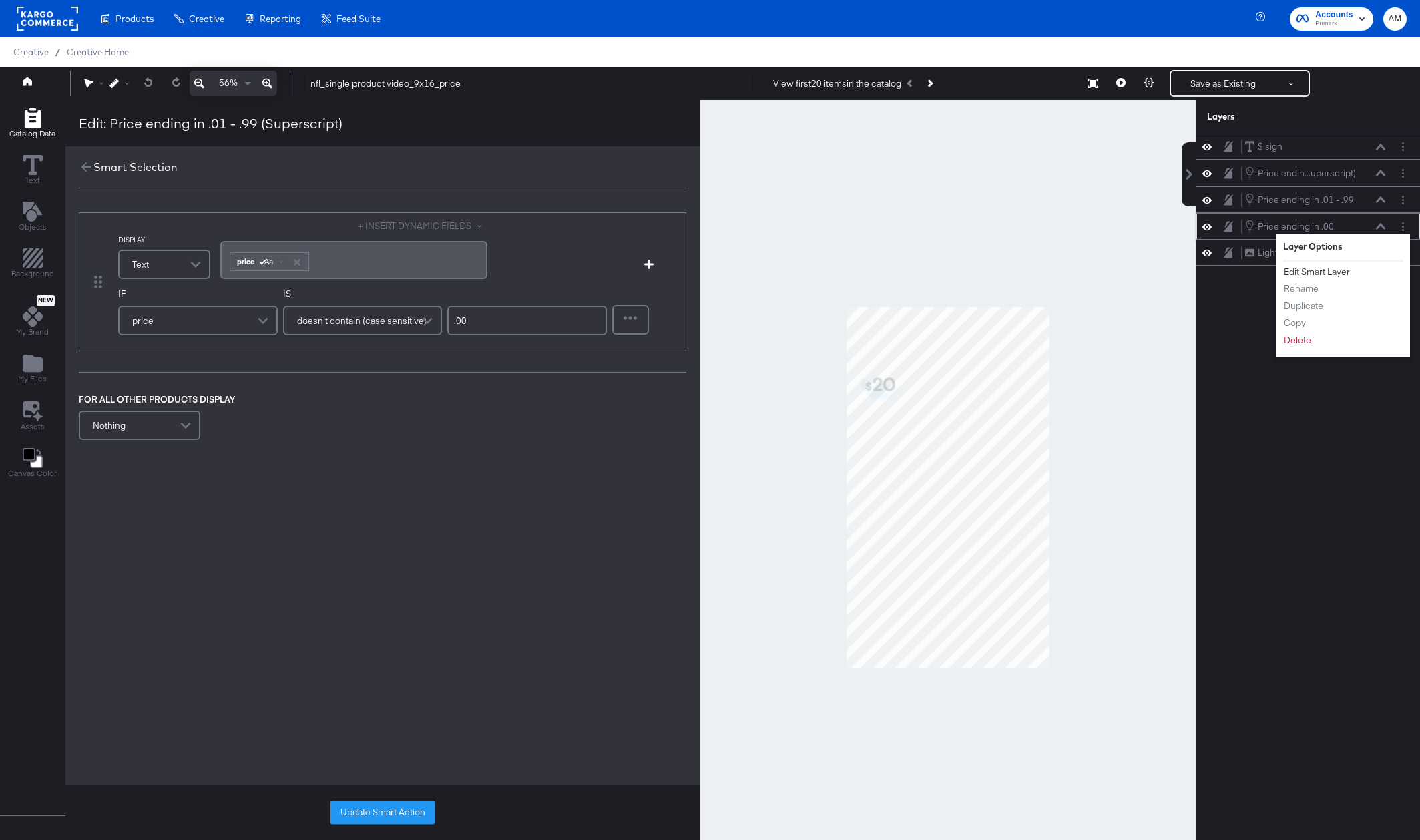
click at [1327, 271] on button "Edit Smart Layer" at bounding box center [1317, 272] width 68 height 14
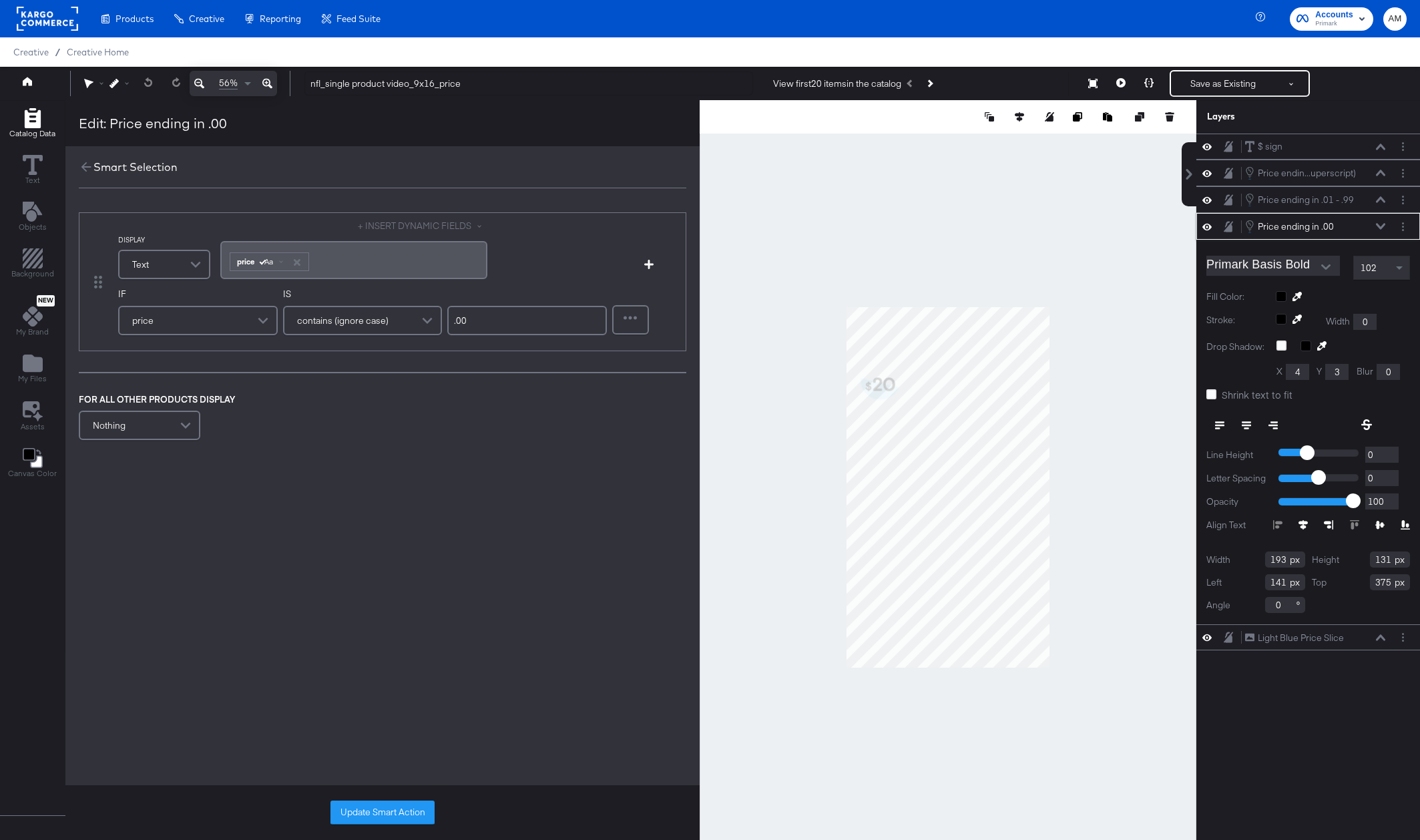
click at [1379, 225] on icon at bounding box center [1380, 226] width 9 height 7
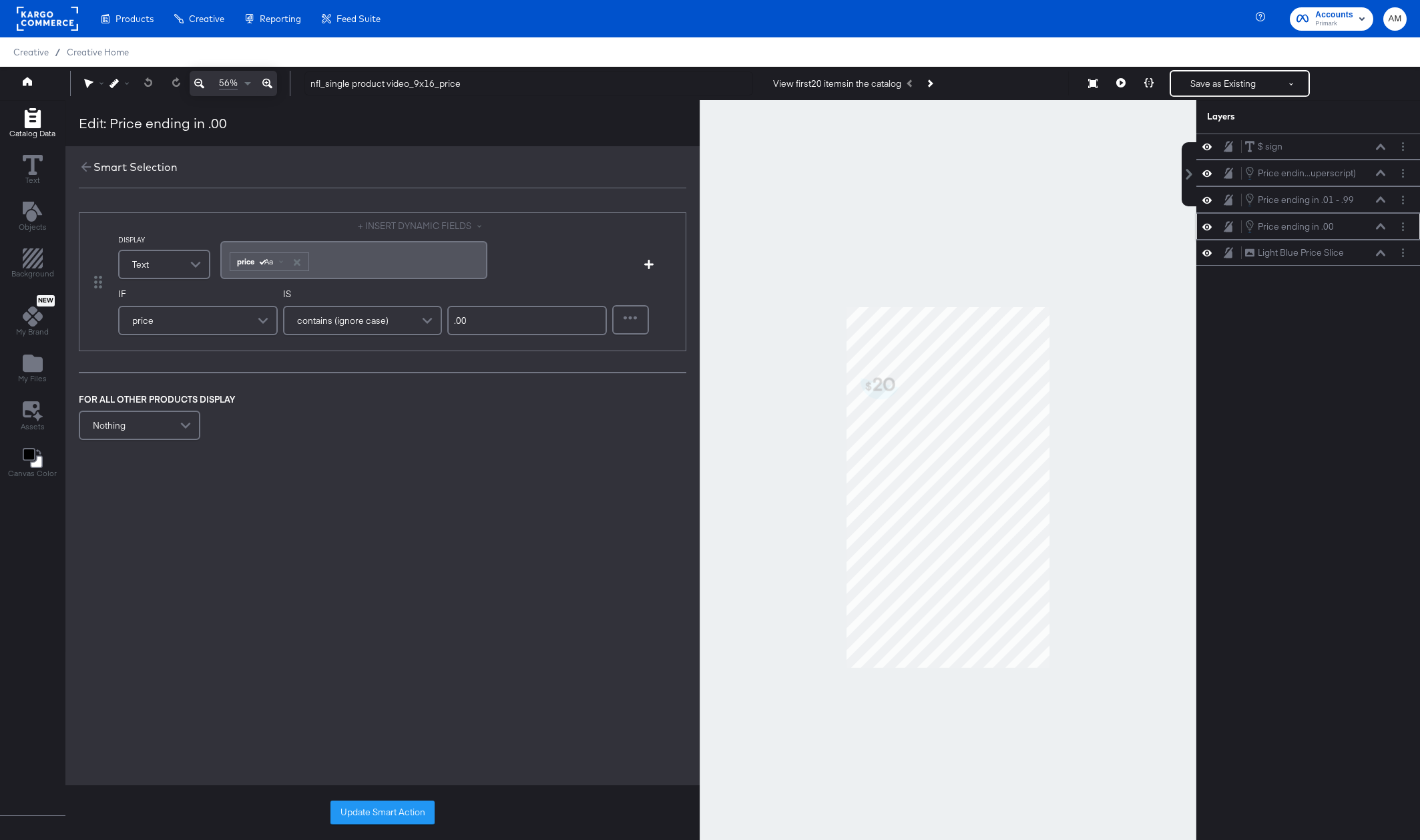
click at [1211, 225] on icon at bounding box center [1207, 226] width 9 height 7
click at [1211, 225] on icon at bounding box center [1207, 226] width 9 height 8
click at [1122, 86] on icon at bounding box center [1121, 83] width 9 height 9
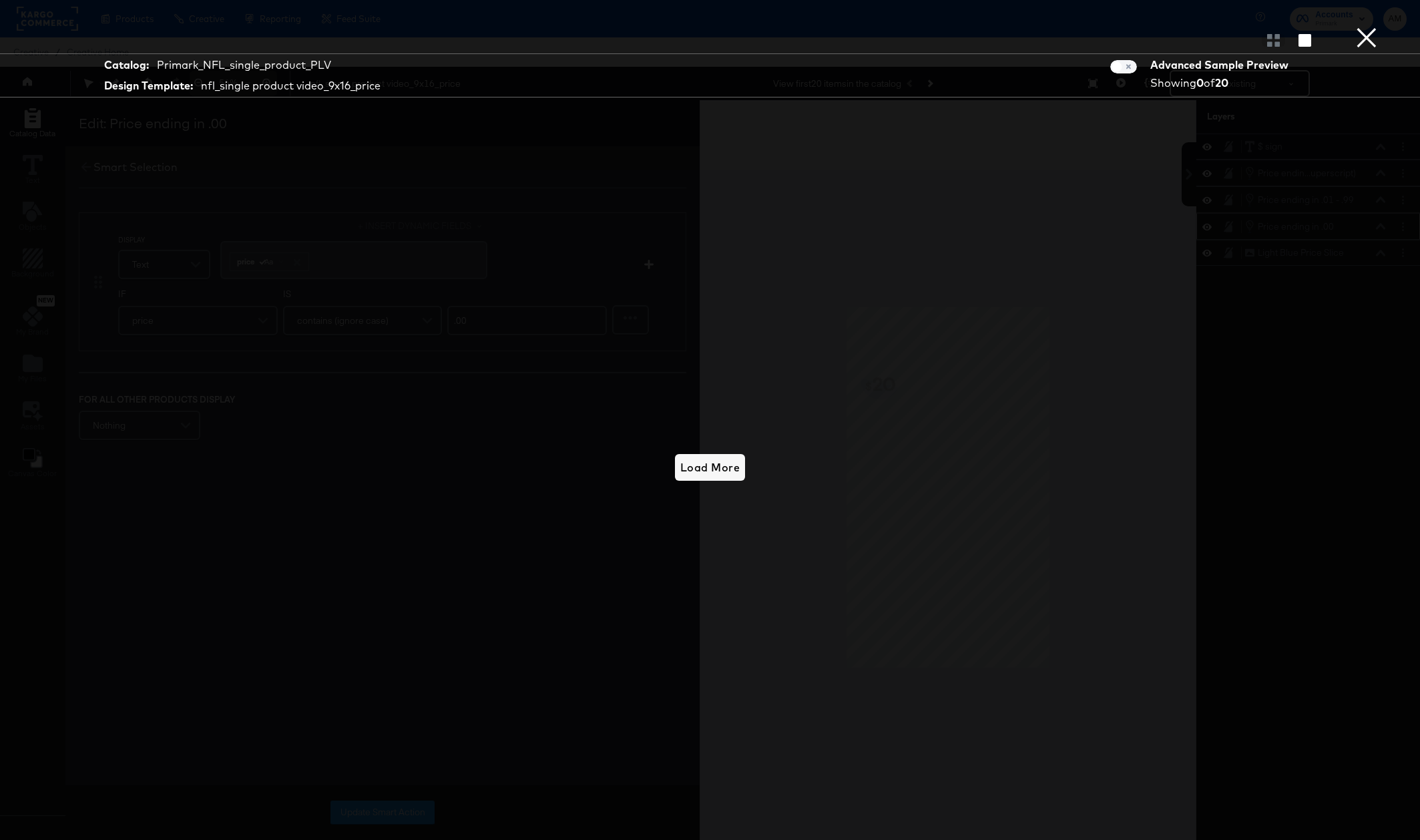
click at [1366, 27] on button "×" at bounding box center [1366, 13] width 27 height 27
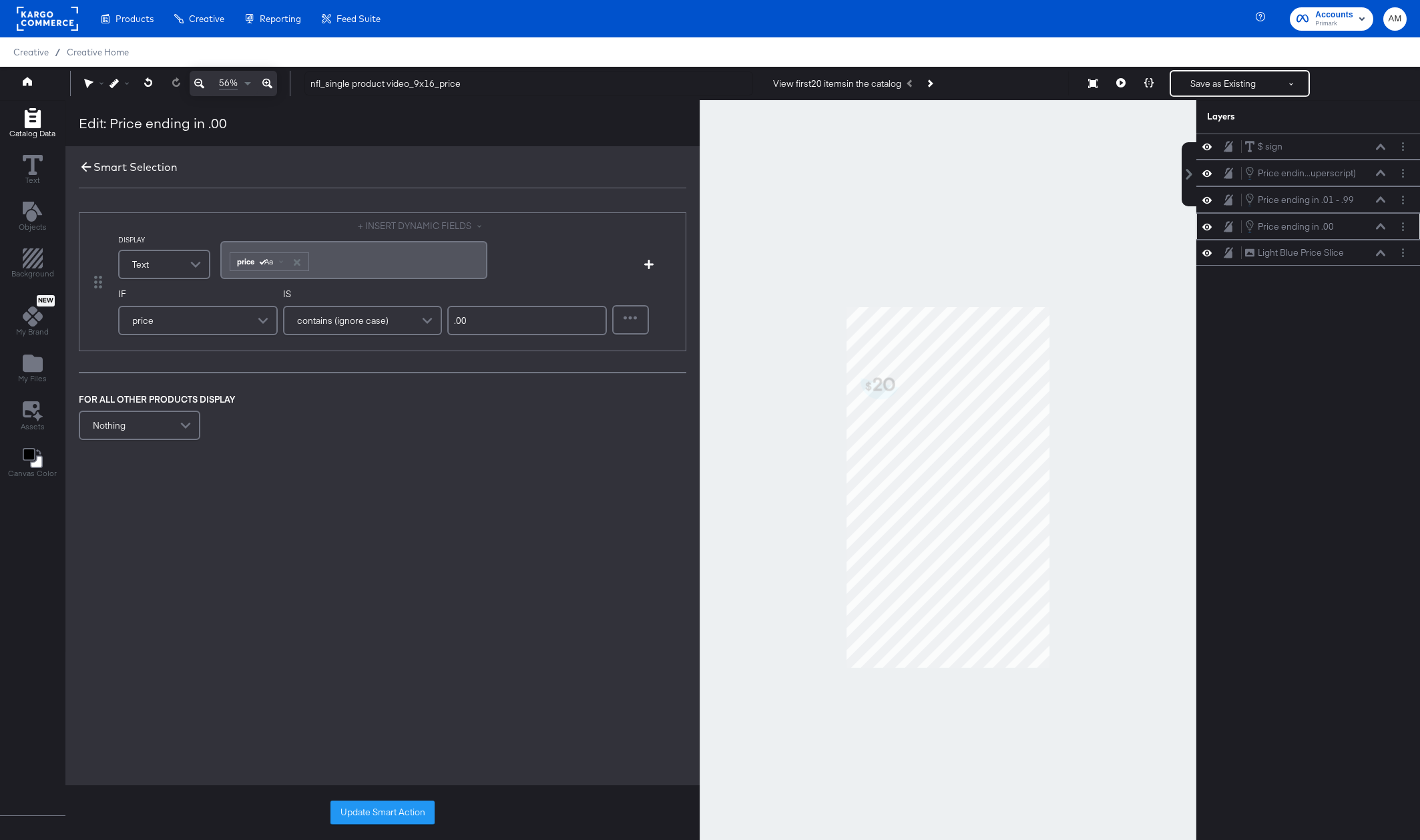
click at [82, 168] on icon at bounding box center [86, 167] width 10 height 10
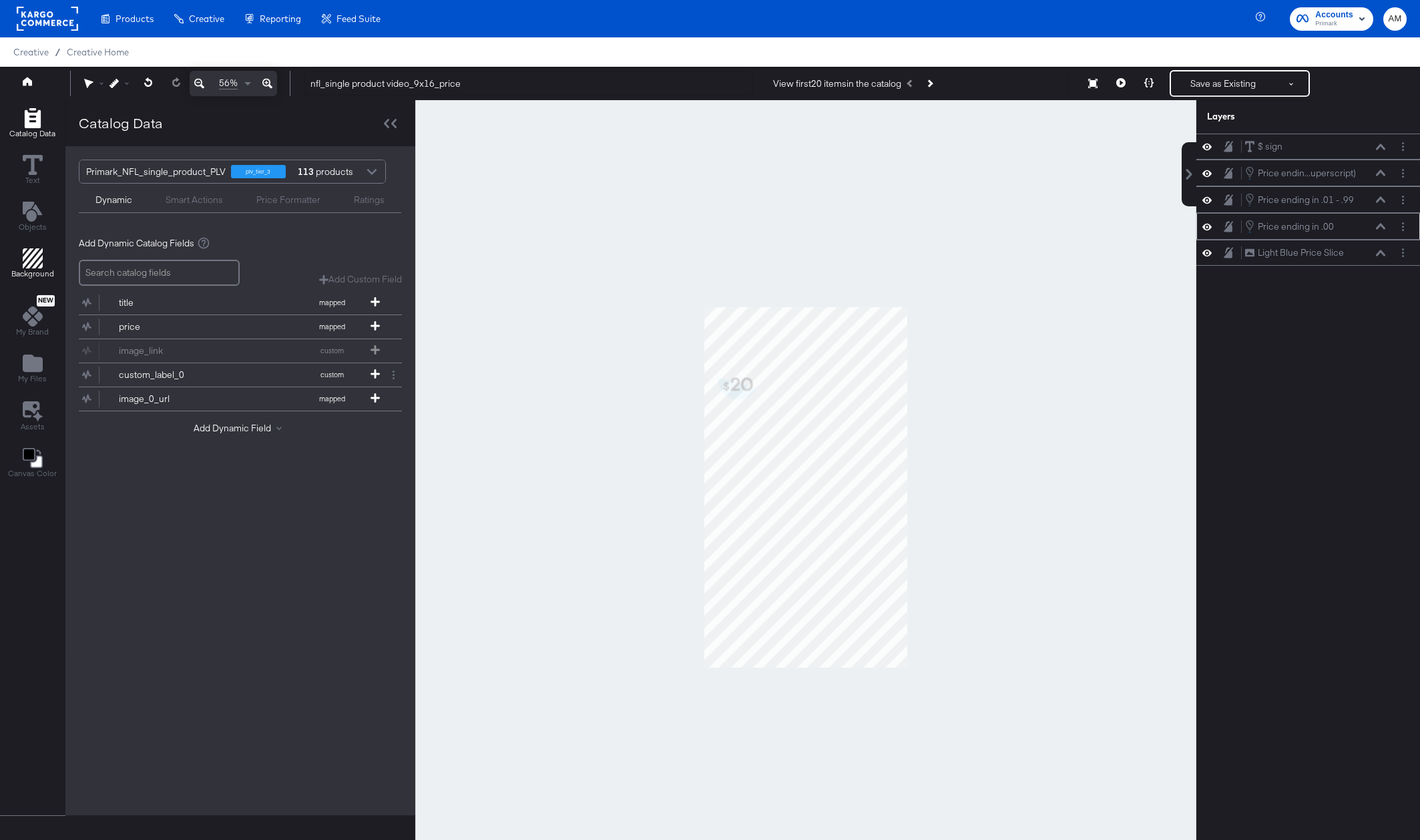
click at [32, 271] on span "Background" at bounding box center [33, 274] width 43 height 11
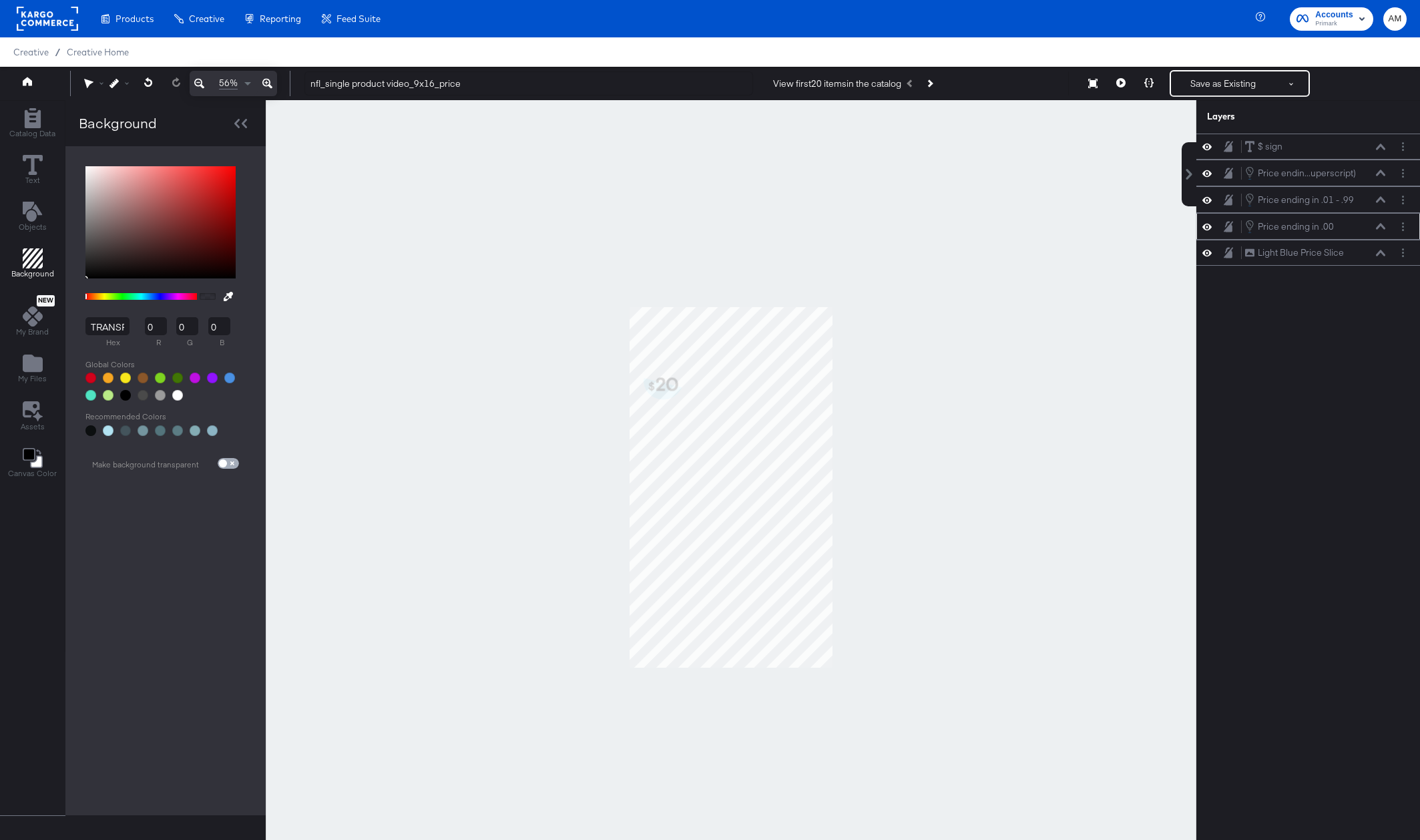
click at [226, 462] on input "checkbox" at bounding box center [223, 466] width 32 height 11
checkbox input "true"
type input "FFFFFF"
type input "255"
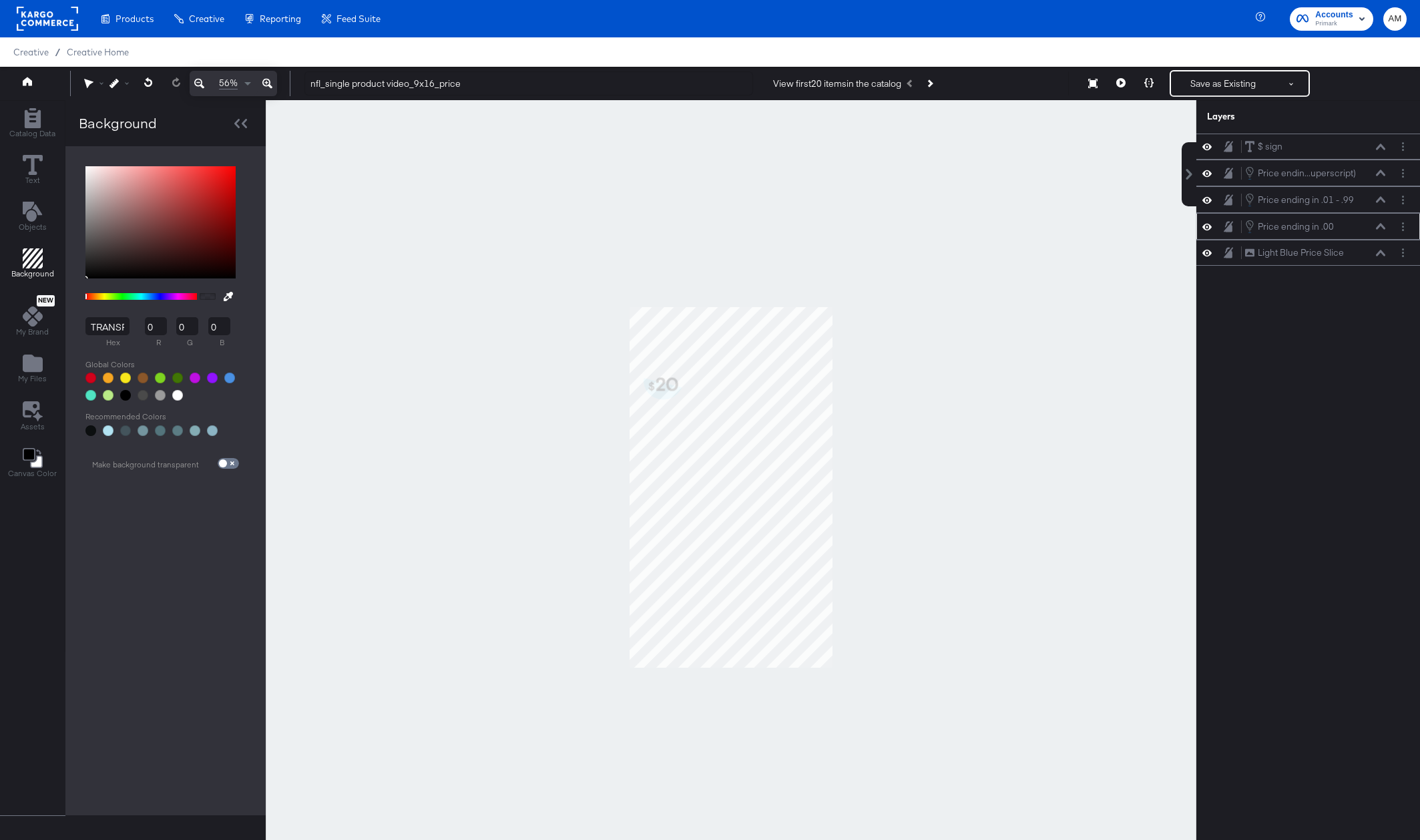
type input "255"
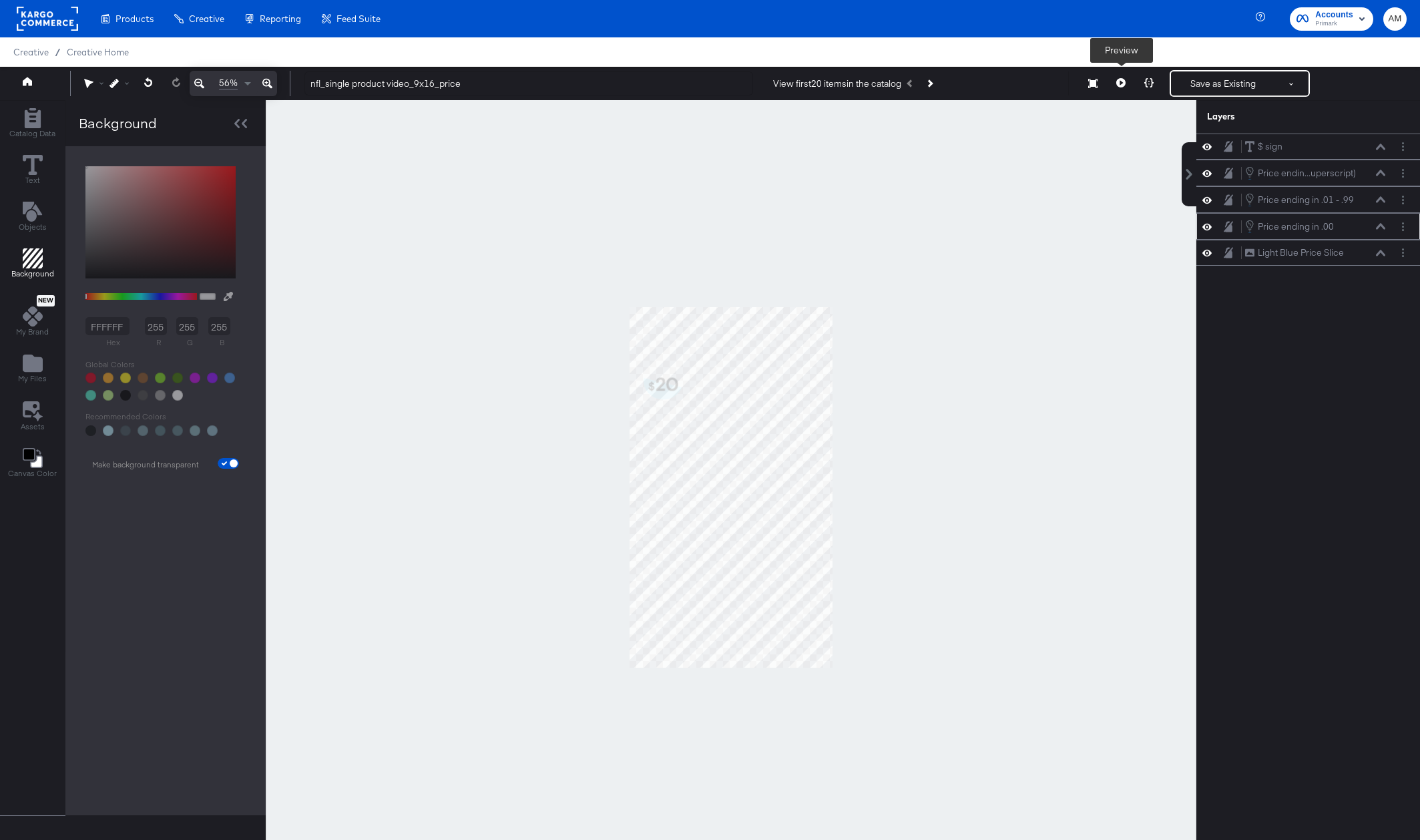
click at [1122, 80] on icon at bounding box center [1121, 83] width 9 height 9
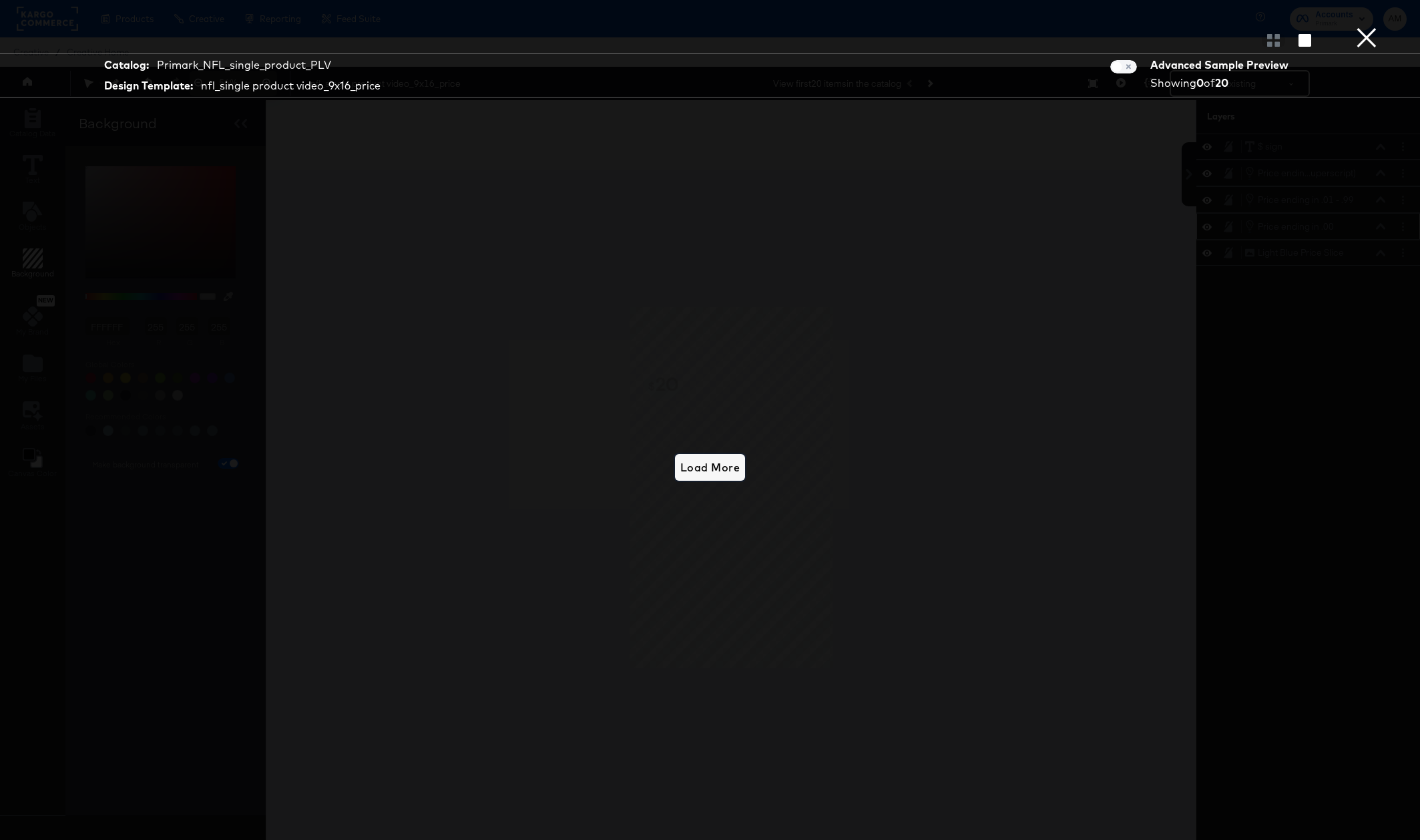
click at [699, 466] on span "Load More" at bounding box center [709, 467] width 59 height 18
drag, startPoint x: 700, startPoint y: 466, endPoint x: 1032, endPoint y: 293, distance: 374.4
click at [701, 466] on span "Load More" at bounding box center [709, 467] width 59 height 18
click at [1368, 27] on button "×" at bounding box center [1366, 13] width 27 height 27
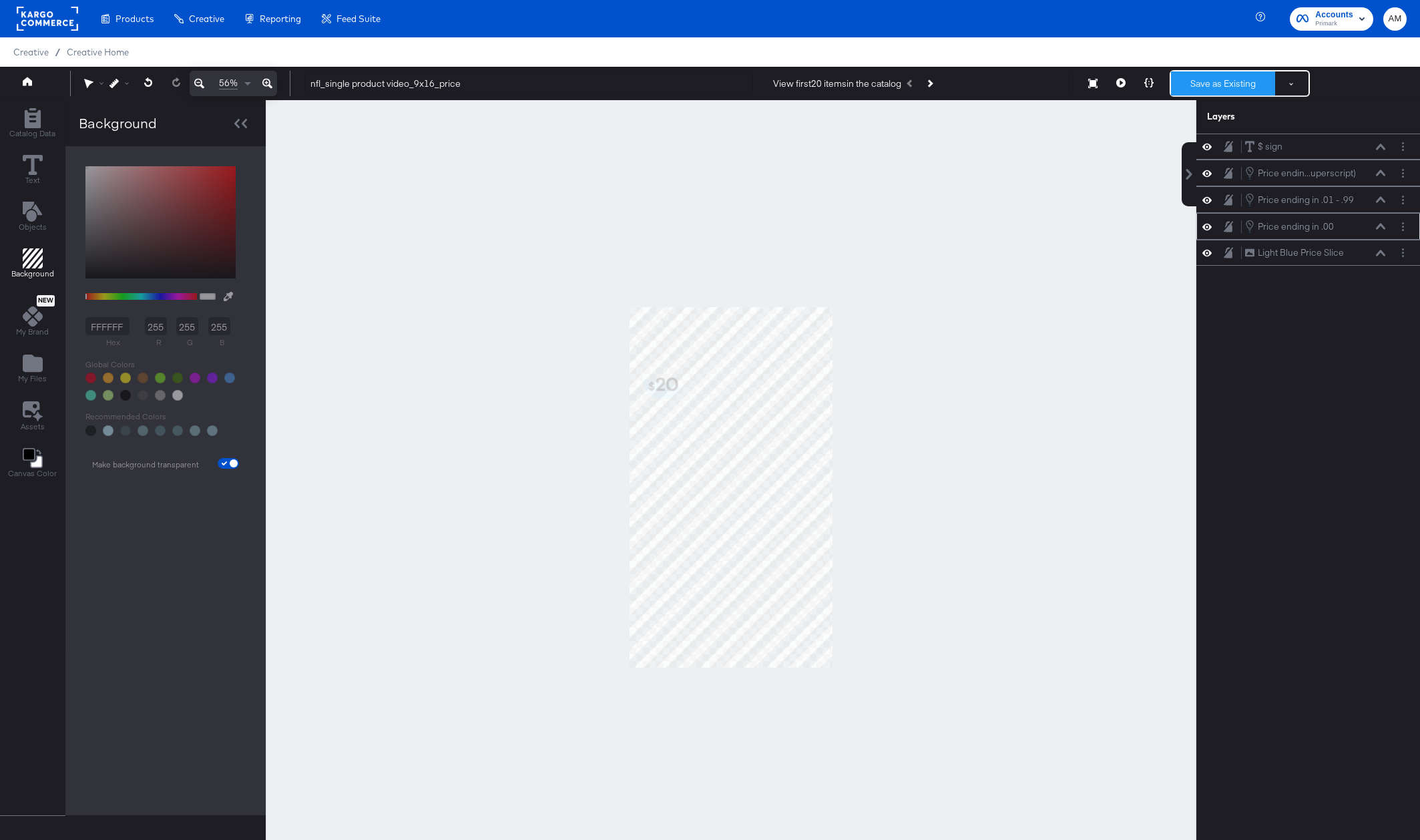
click at [1208, 79] on button "Save as Existing" at bounding box center [1222, 83] width 104 height 24
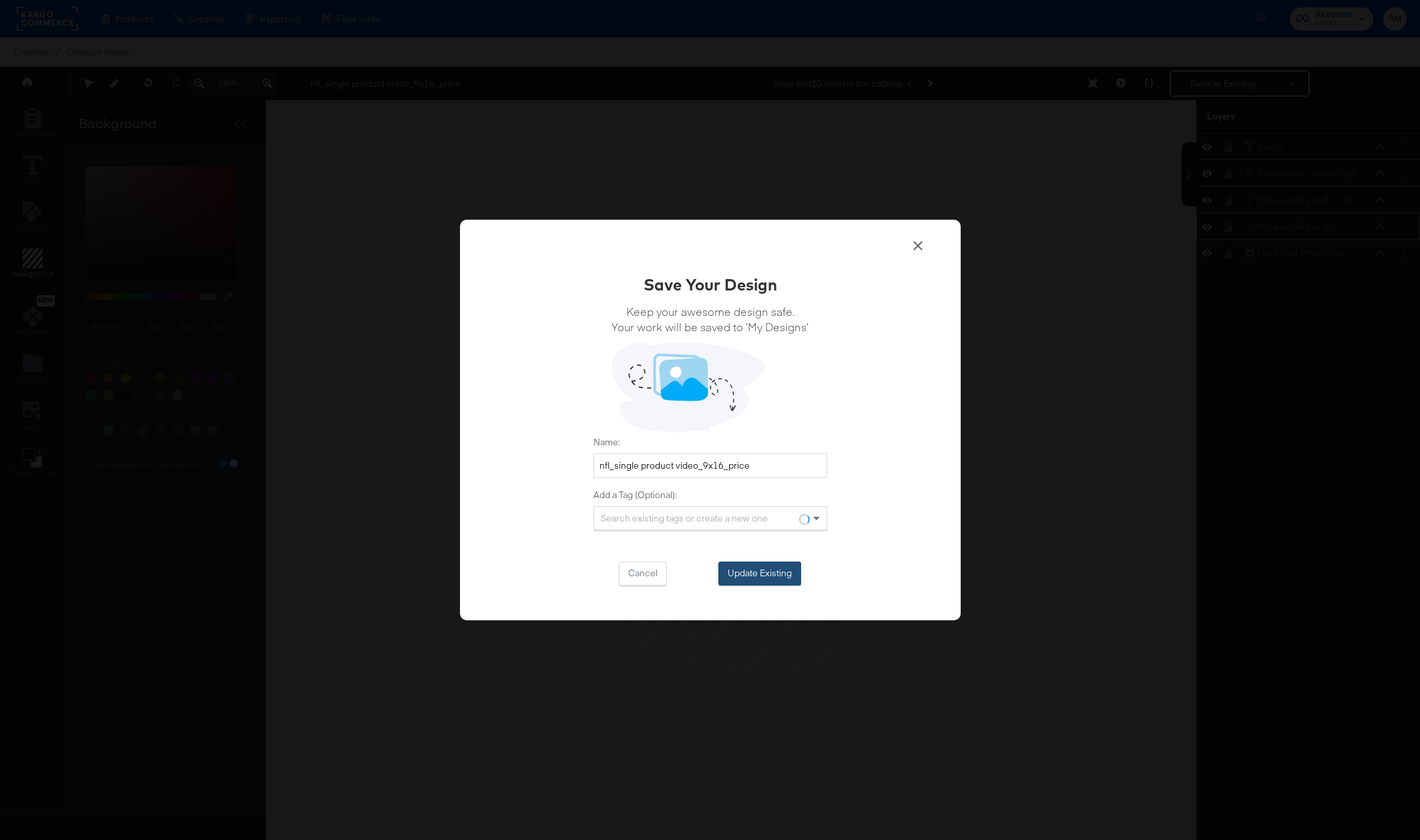
click at [758, 568] on button "Update Existing" at bounding box center [760, 573] width 83 height 24
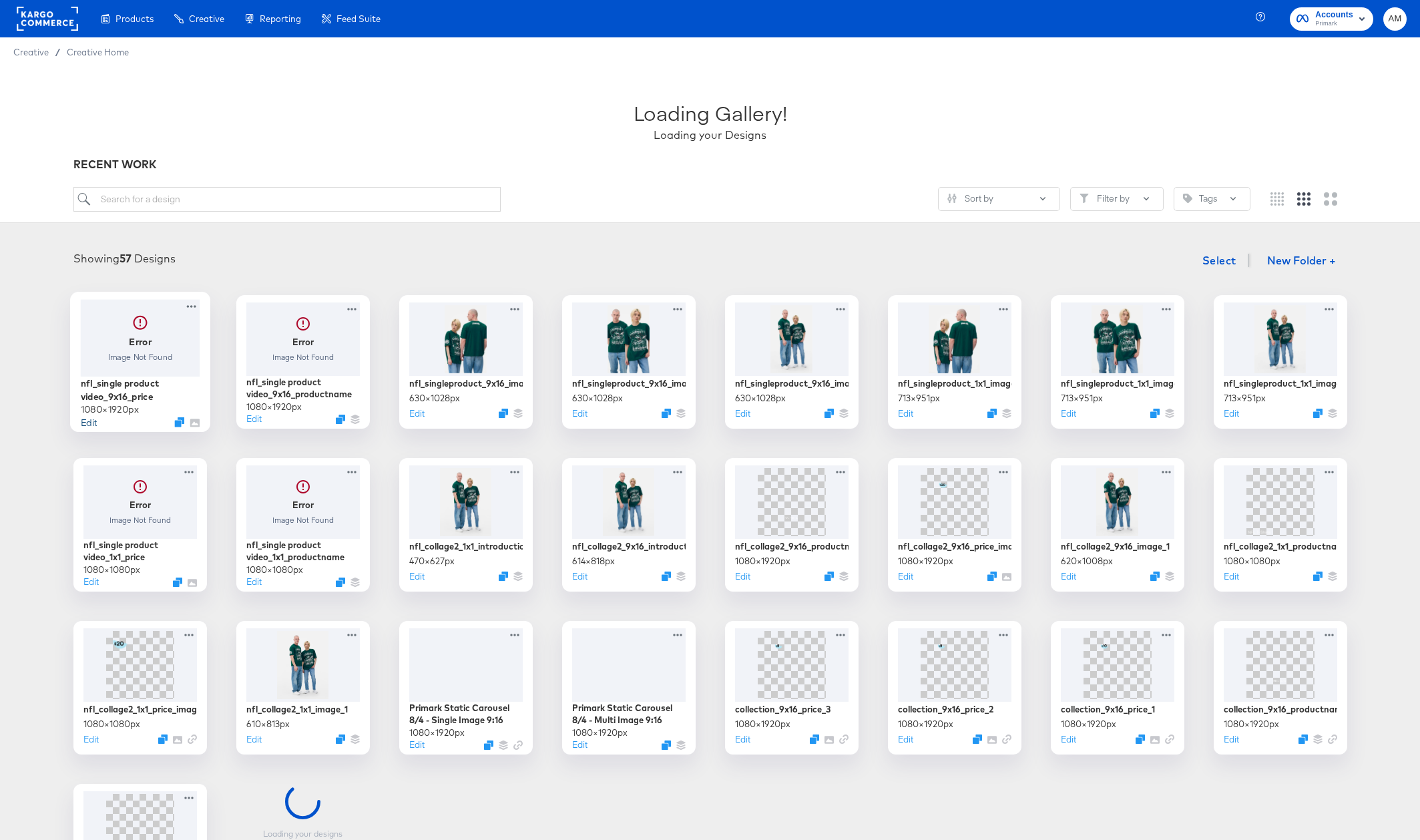
click at [87, 420] on button "Edit" at bounding box center [88, 422] width 16 height 12
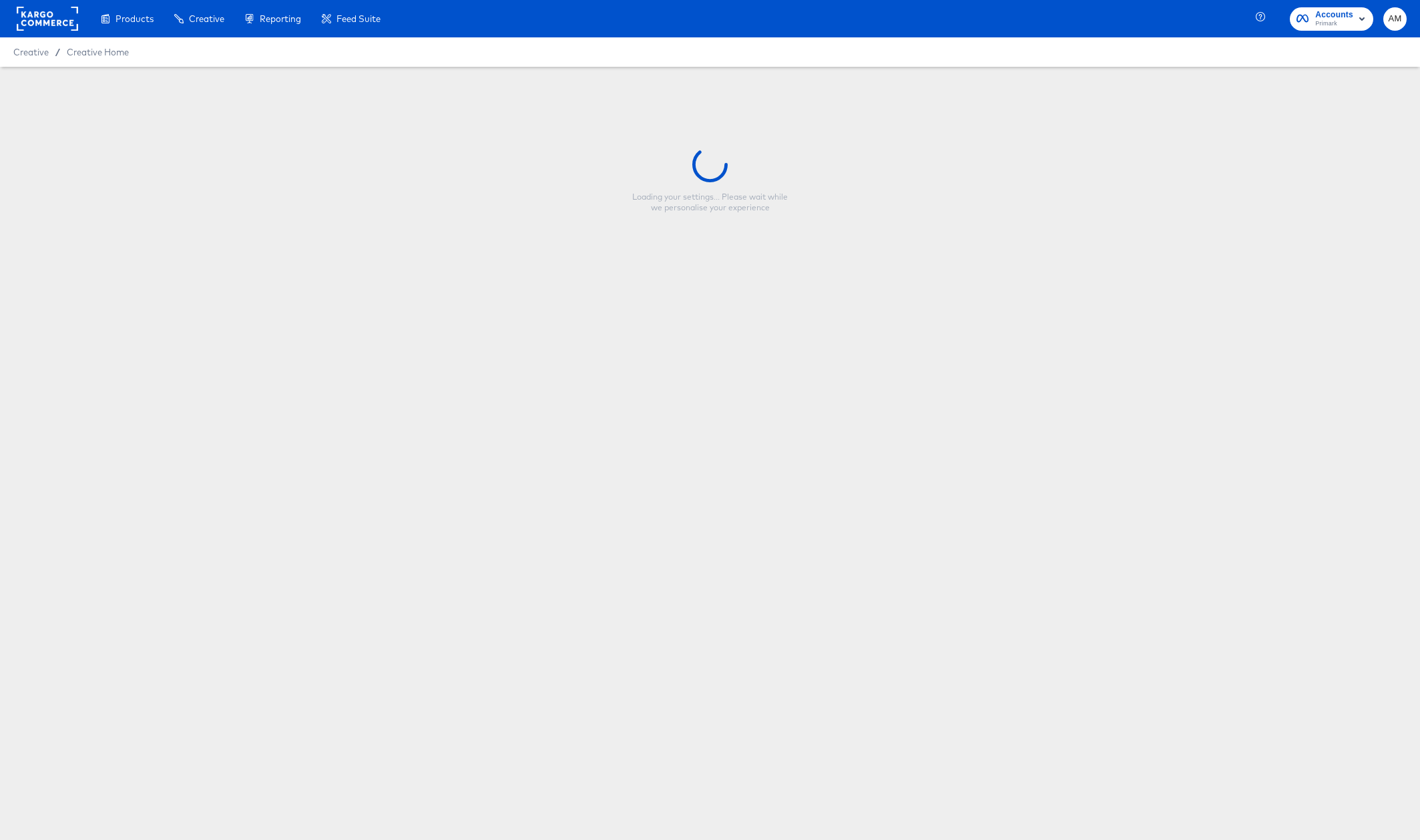
type input "nfl_single product video_9x16_price"
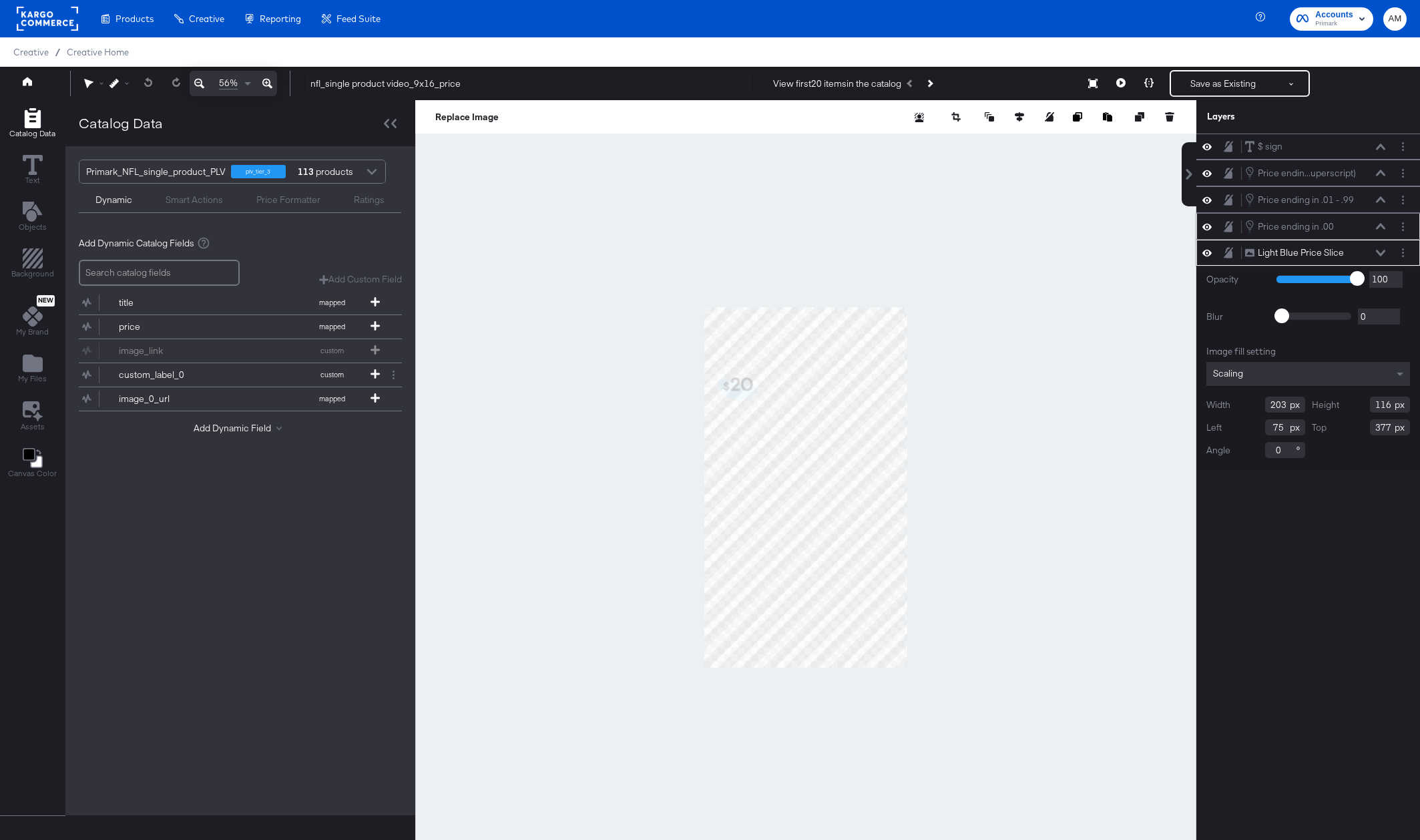
click at [1383, 225] on icon at bounding box center [1380, 226] width 9 height 7
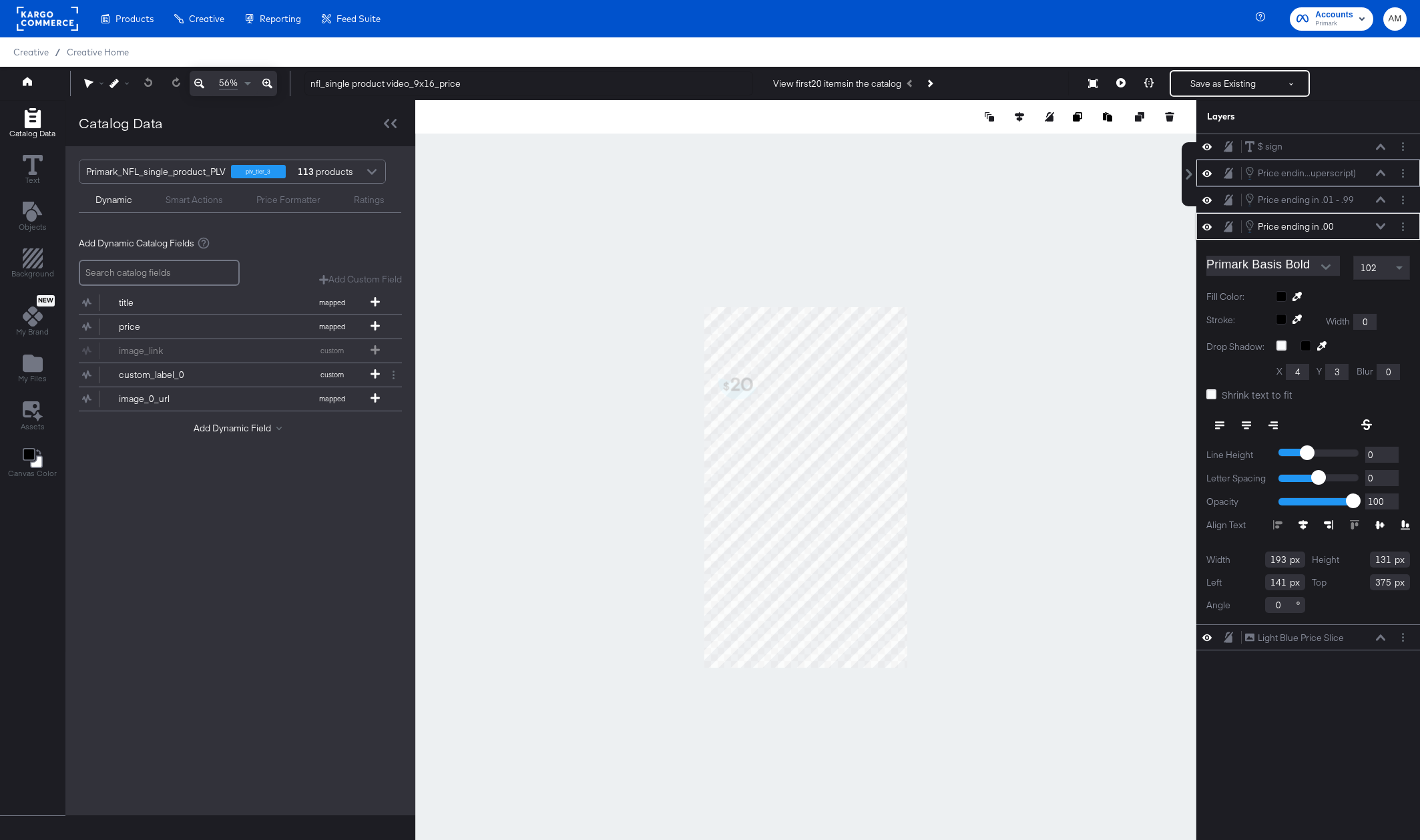
click at [1206, 168] on icon at bounding box center [1207, 173] width 9 height 12
click at [1205, 200] on icon at bounding box center [1207, 199] width 9 height 12
click at [1206, 226] on icon at bounding box center [1207, 226] width 9 height 12
click at [1380, 222] on div "Price ending in .00 Price ending in .00" at bounding box center [1315, 226] width 142 height 15
click at [1379, 225] on icon at bounding box center [1380, 226] width 9 height 7
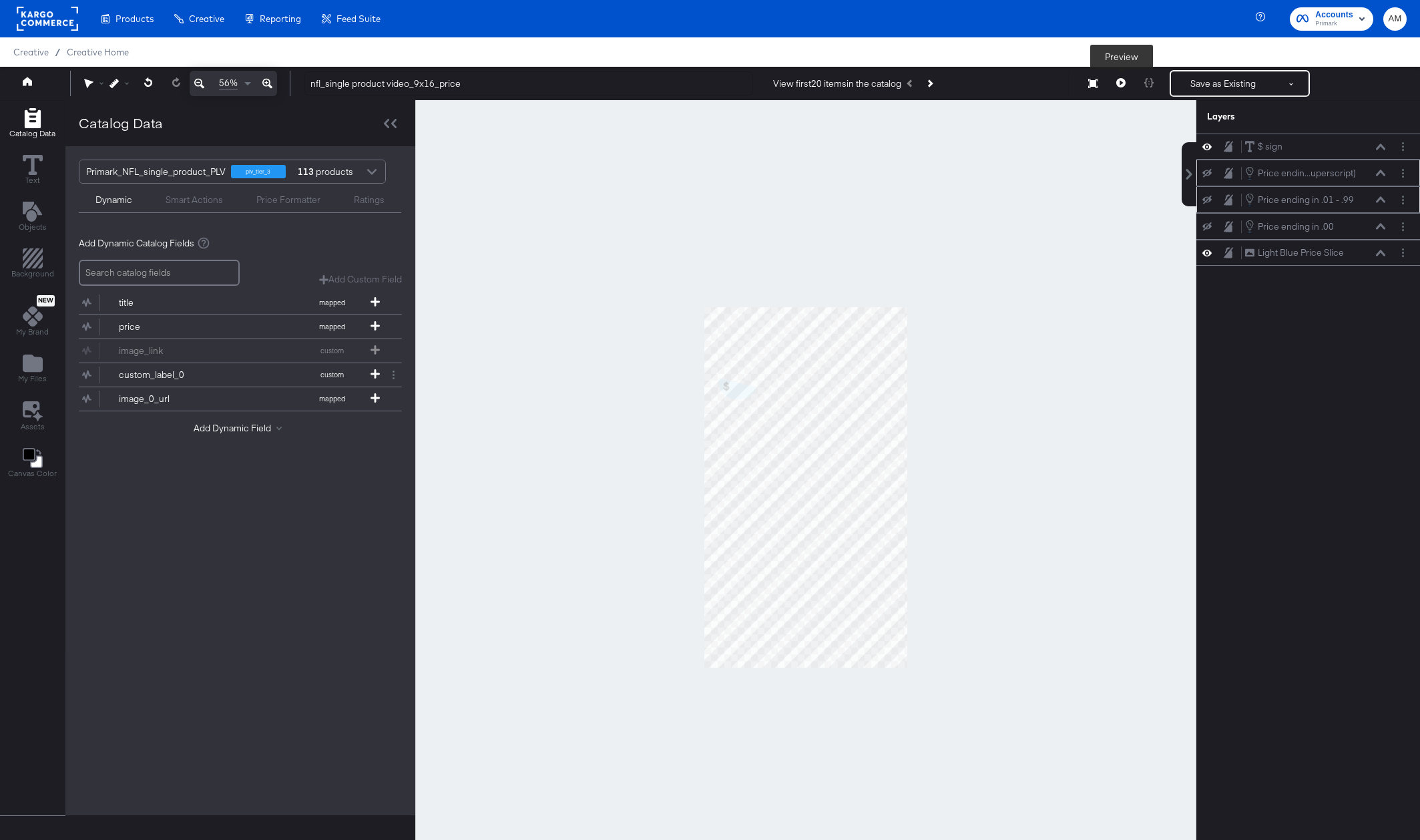
click at [1124, 83] on icon at bounding box center [1121, 83] width 9 height 9
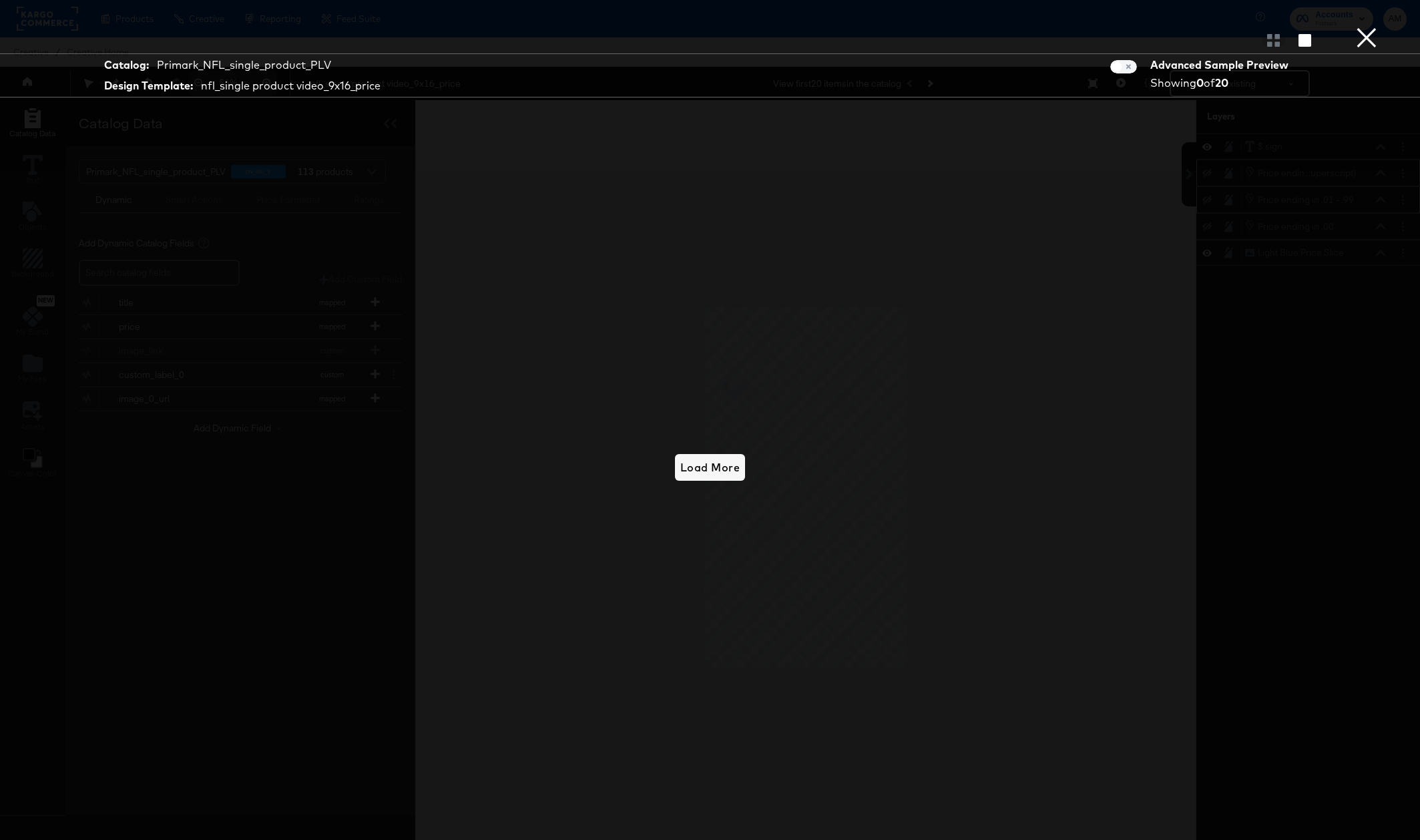
click at [1359, 27] on button "×" at bounding box center [1366, 13] width 27 height 27
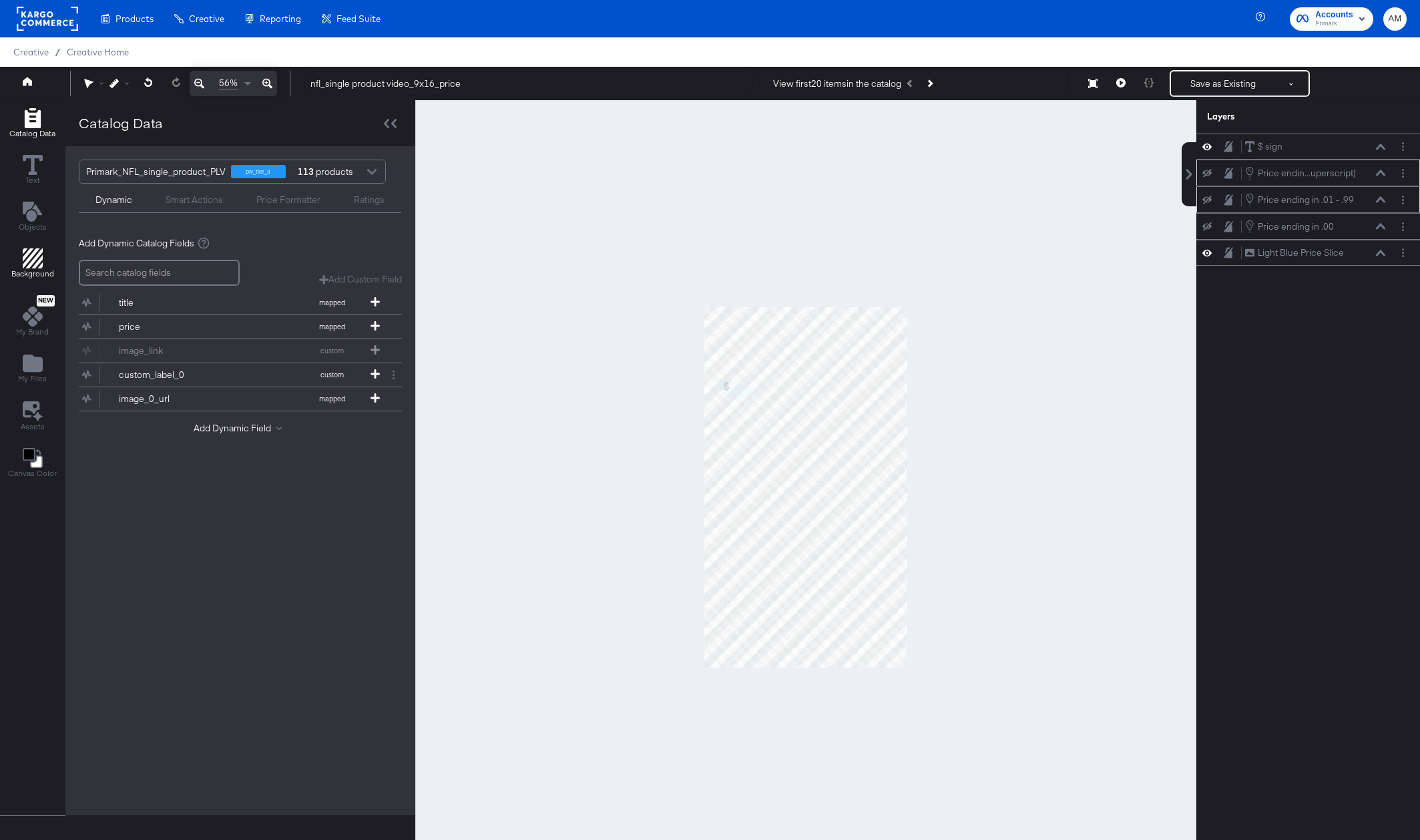
click at [28, 270] on span "Background" at bounding box center [33, 274] width 43 height 11
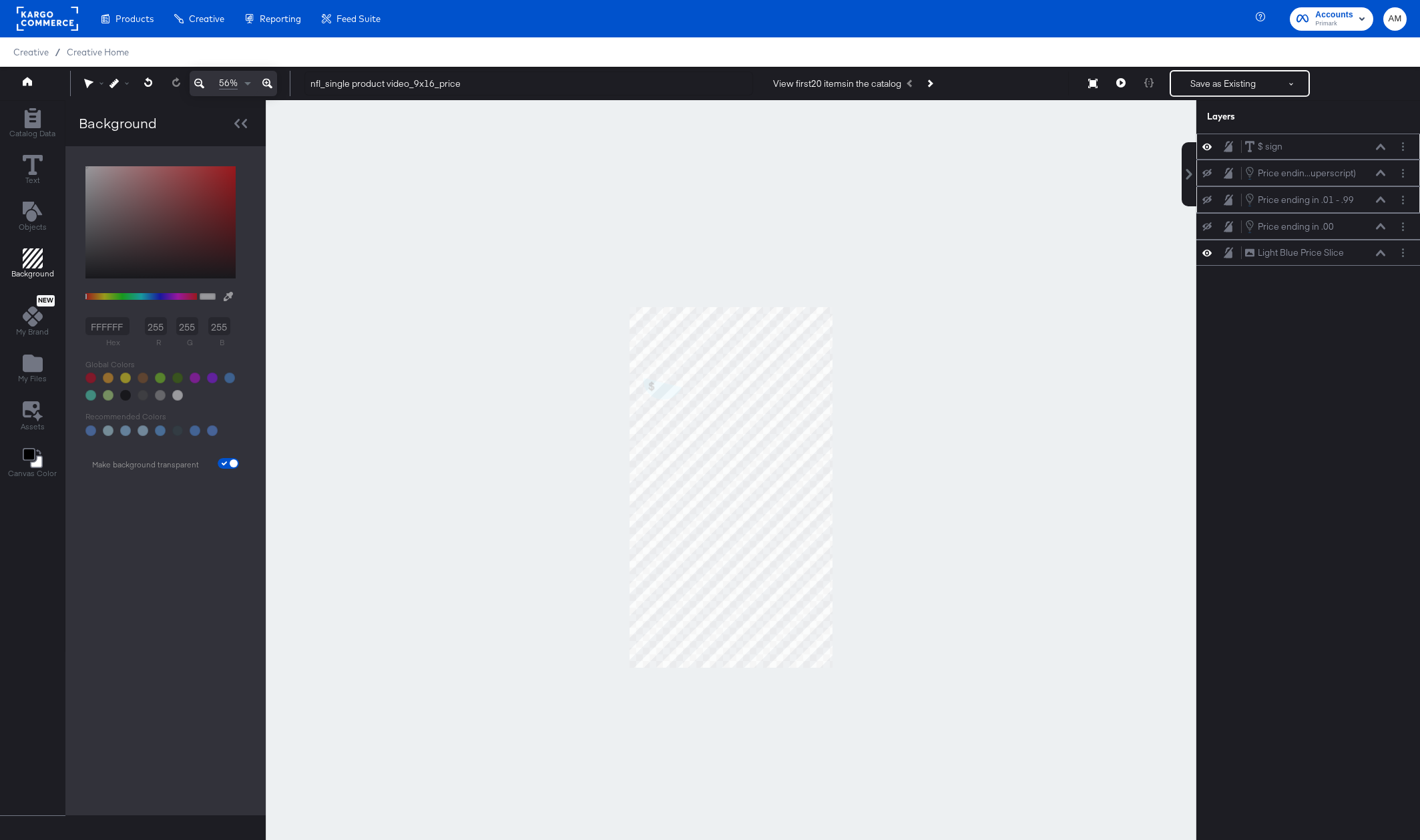
click at [1208, 148] on icon at bounding box center [1207, 146] width 9 height 12
click at [1119, 83] on icon at bounding box center [1121, 83] width 9 height 9
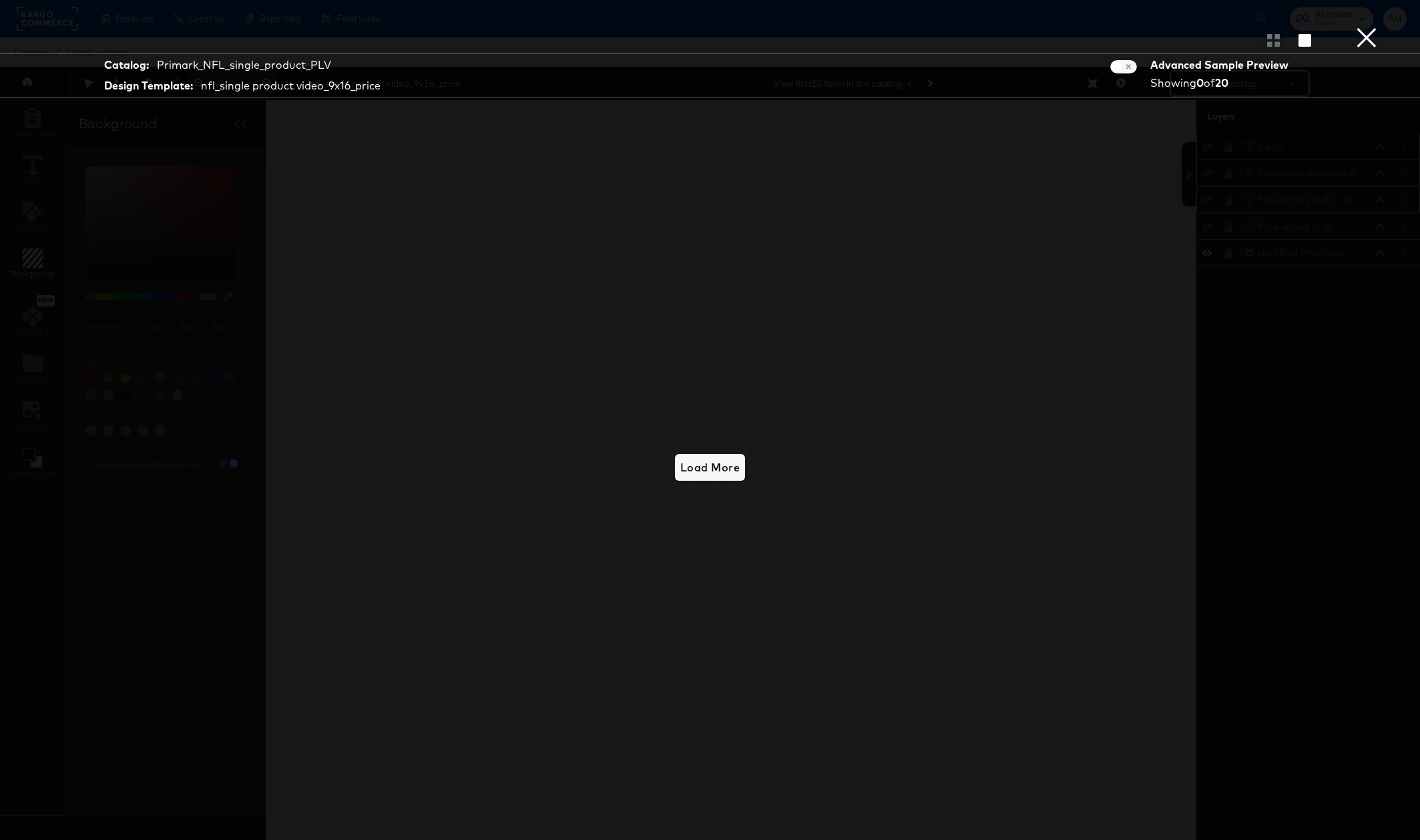
click at [1364, 27] on button "×" at bounding box center [1366, 13] width 27 height 27
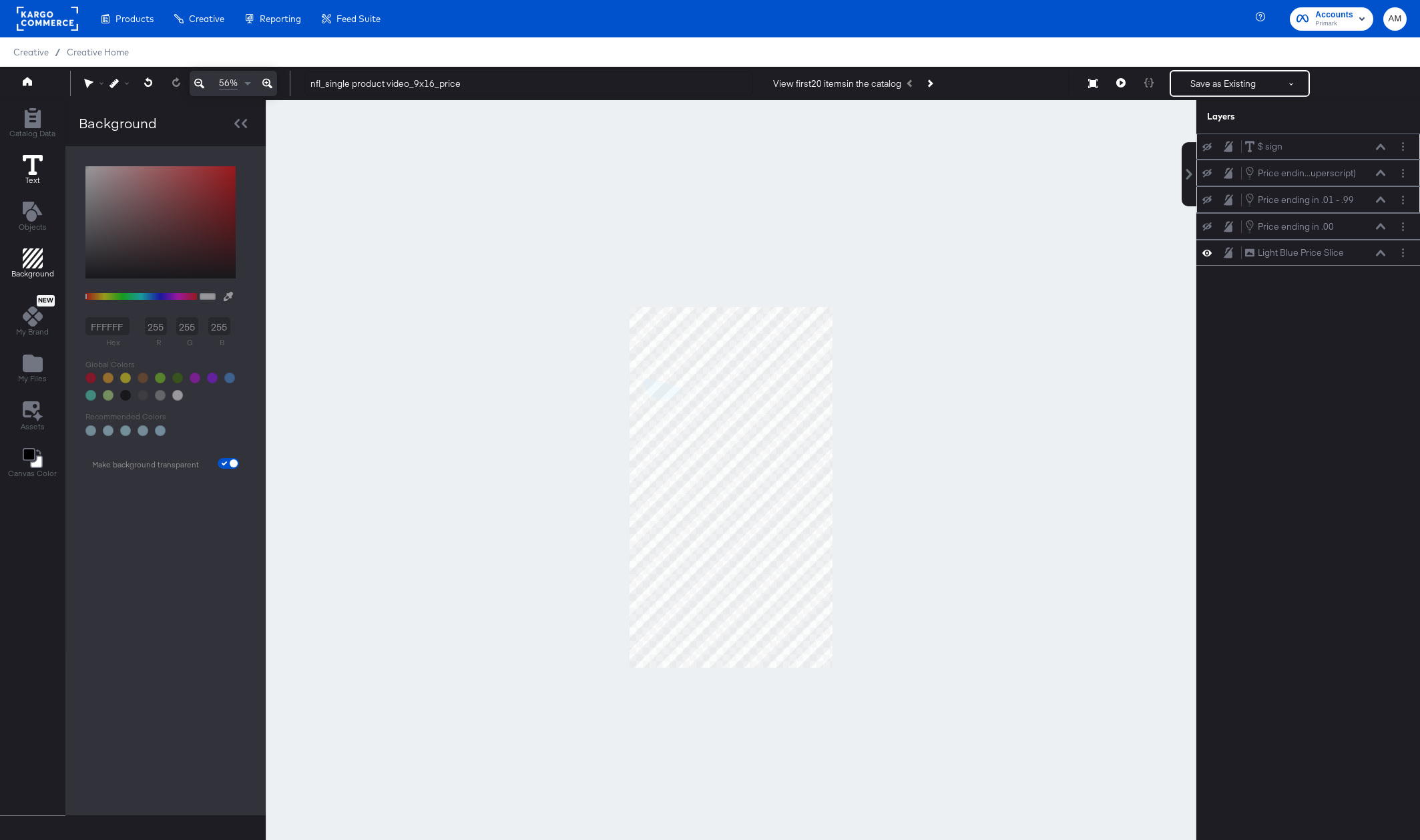
click at [28, 156] on icon at bounding box center [33, 165] width 20 height 20
click at [28, 118] on icon "Add Rectangle" at bounding box center [32, 118] width 16 height 20
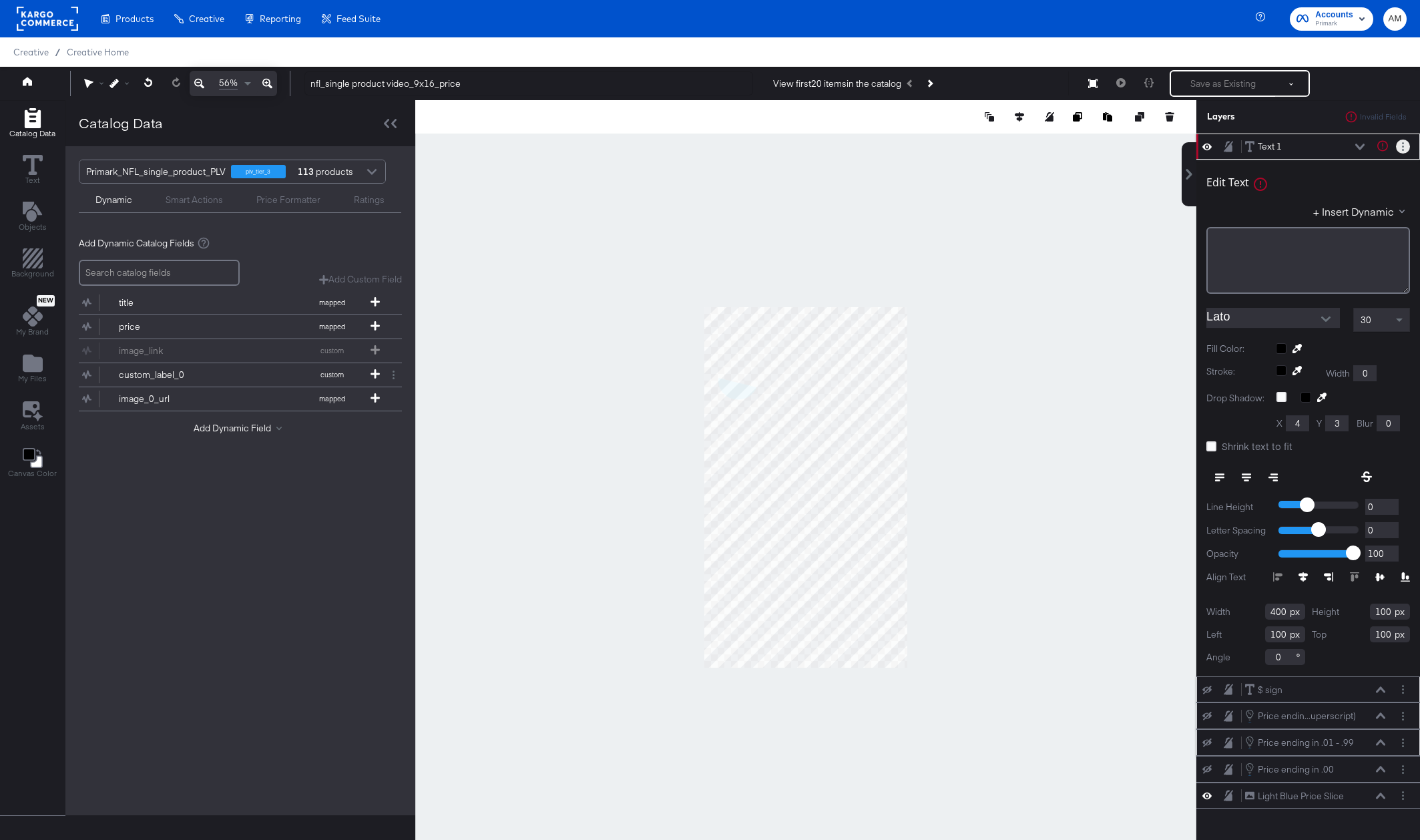
click at [1404, 148] on button "Layer Options" at bounding box center [1402, 146] width 14 height 14
click at [1295, 242] on button "Delete" at bounding box center [1297, 242] width 28 height 14
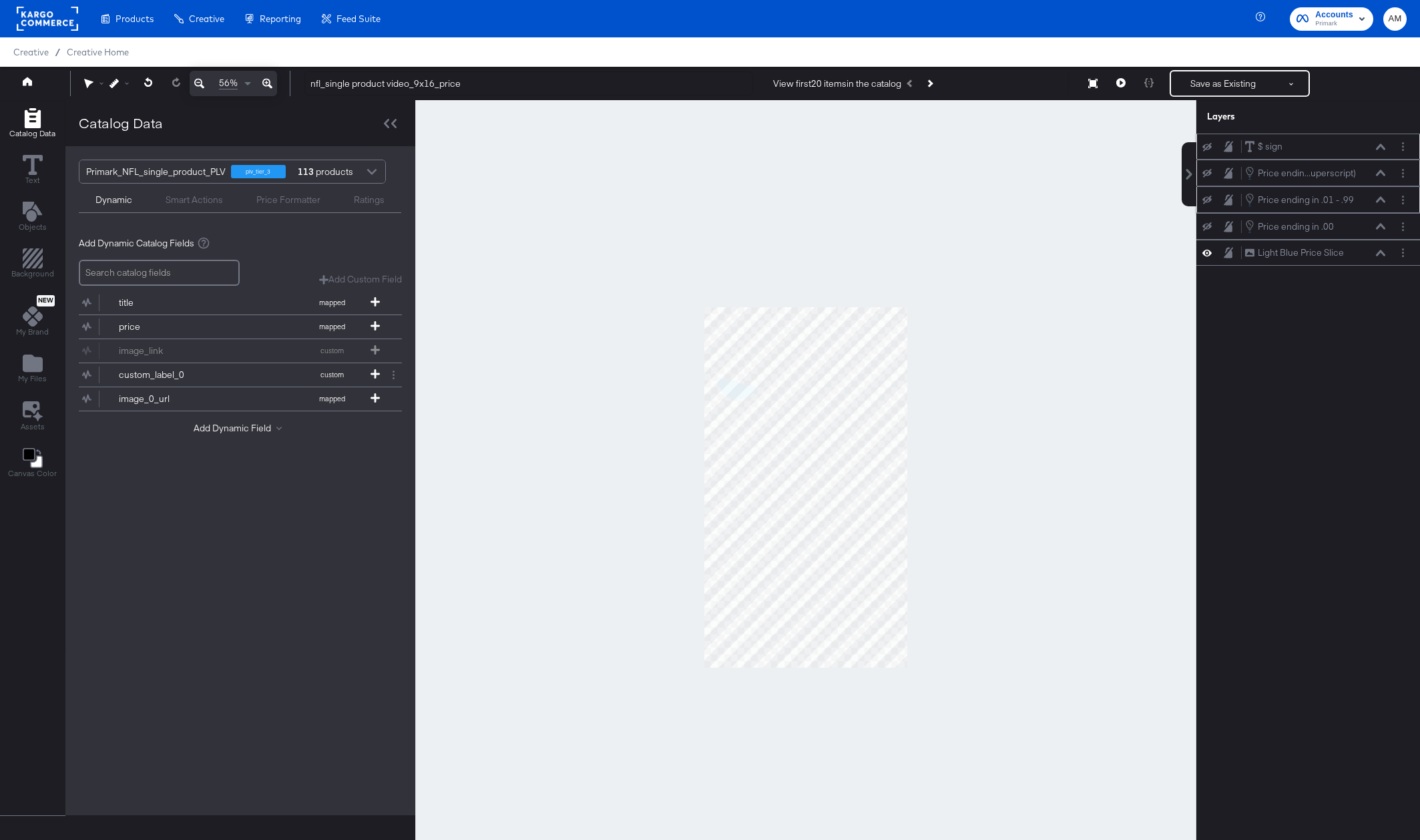
click at [1379, 172] on icon at bounding box center [1380, 172] width 9 height 6
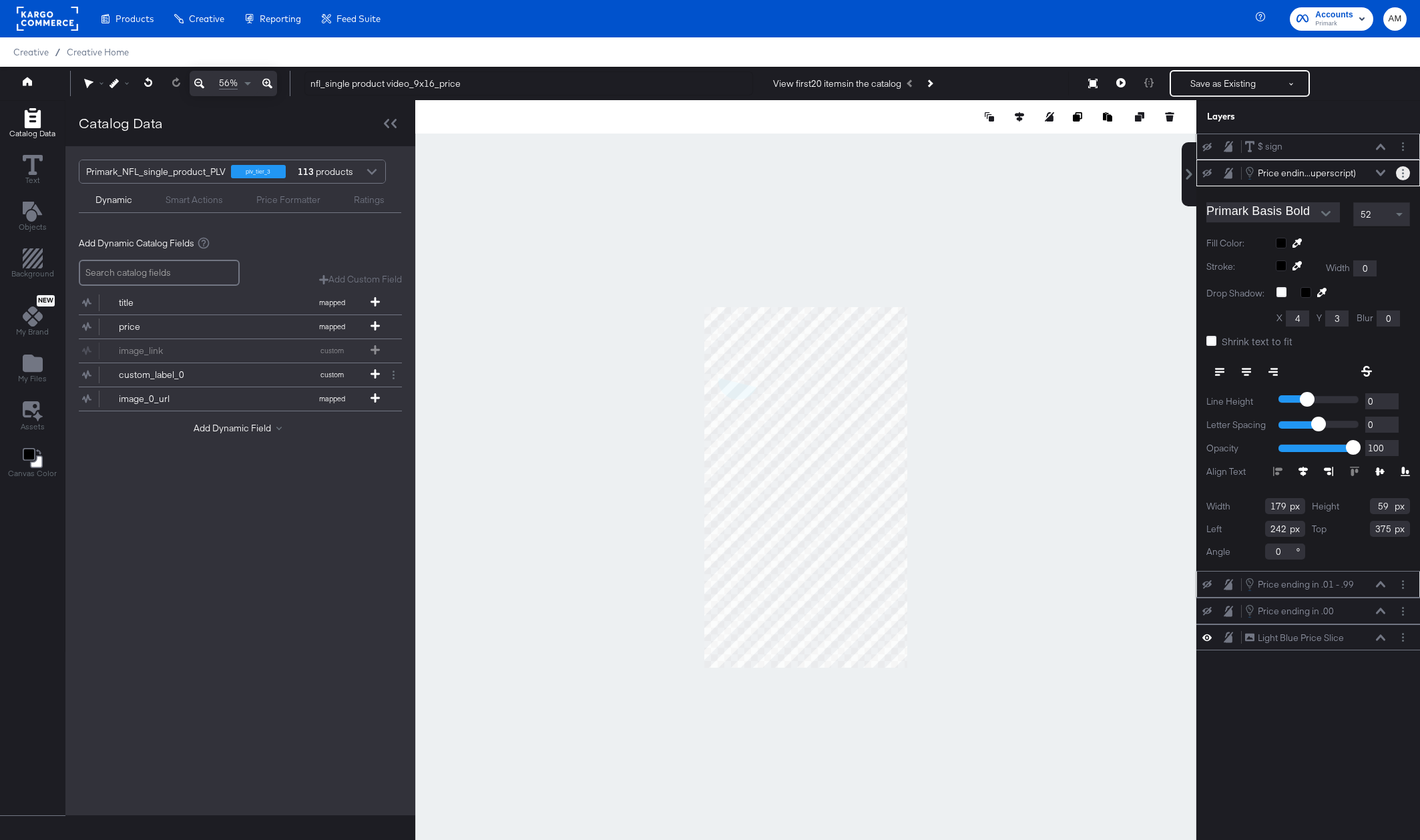
drag, startPoint x: 1403, startPoint y: 169, endPoint x: 1396, endPoint y: 178, distance: 11.4
click at [1402, 169] on circle "Layer Options" at bounding box center [1402, 170] width 2 height 2
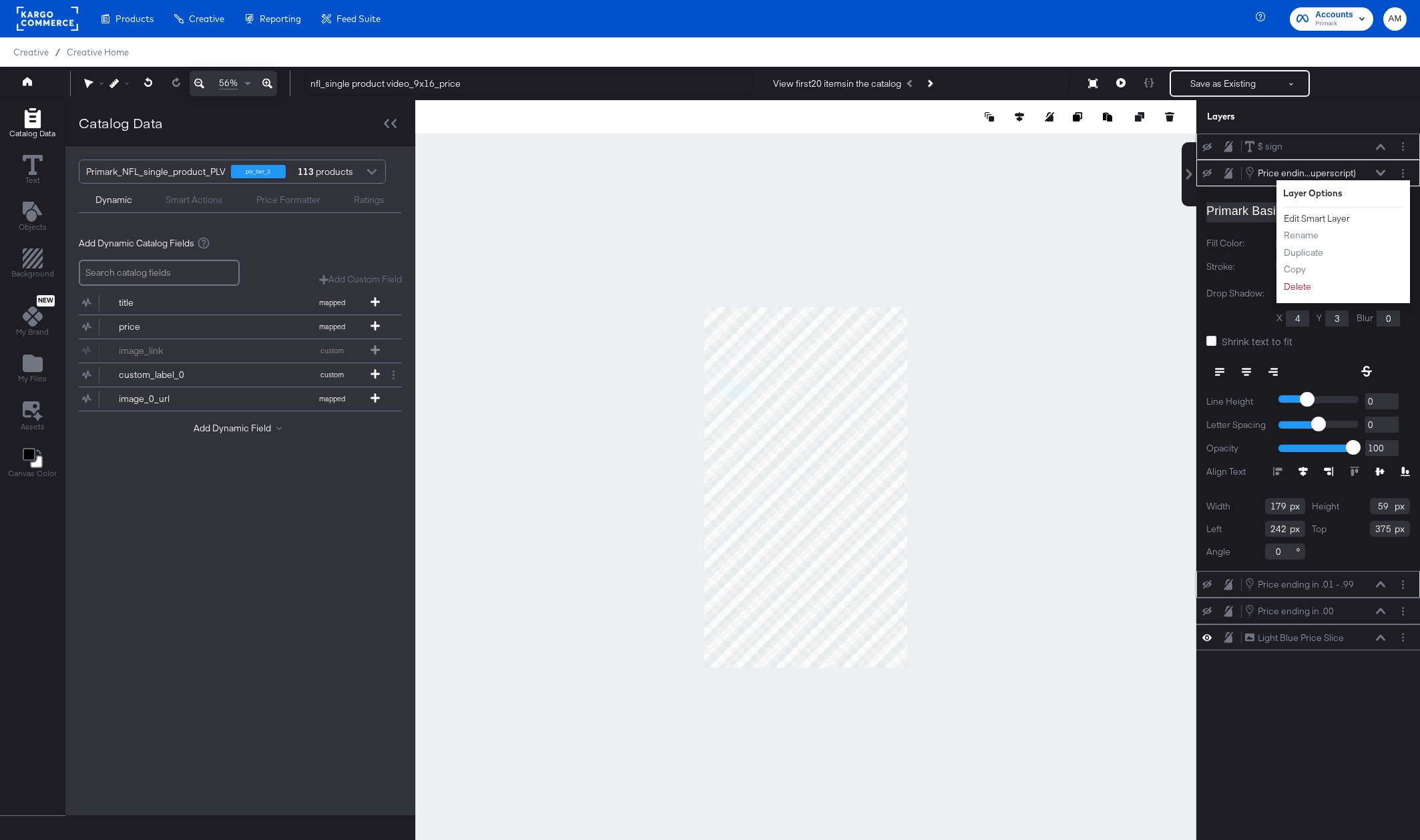
click at [1325, 221] on button "Edit Smart Layer" at bounding box center [1317, 218] width 68 height 14
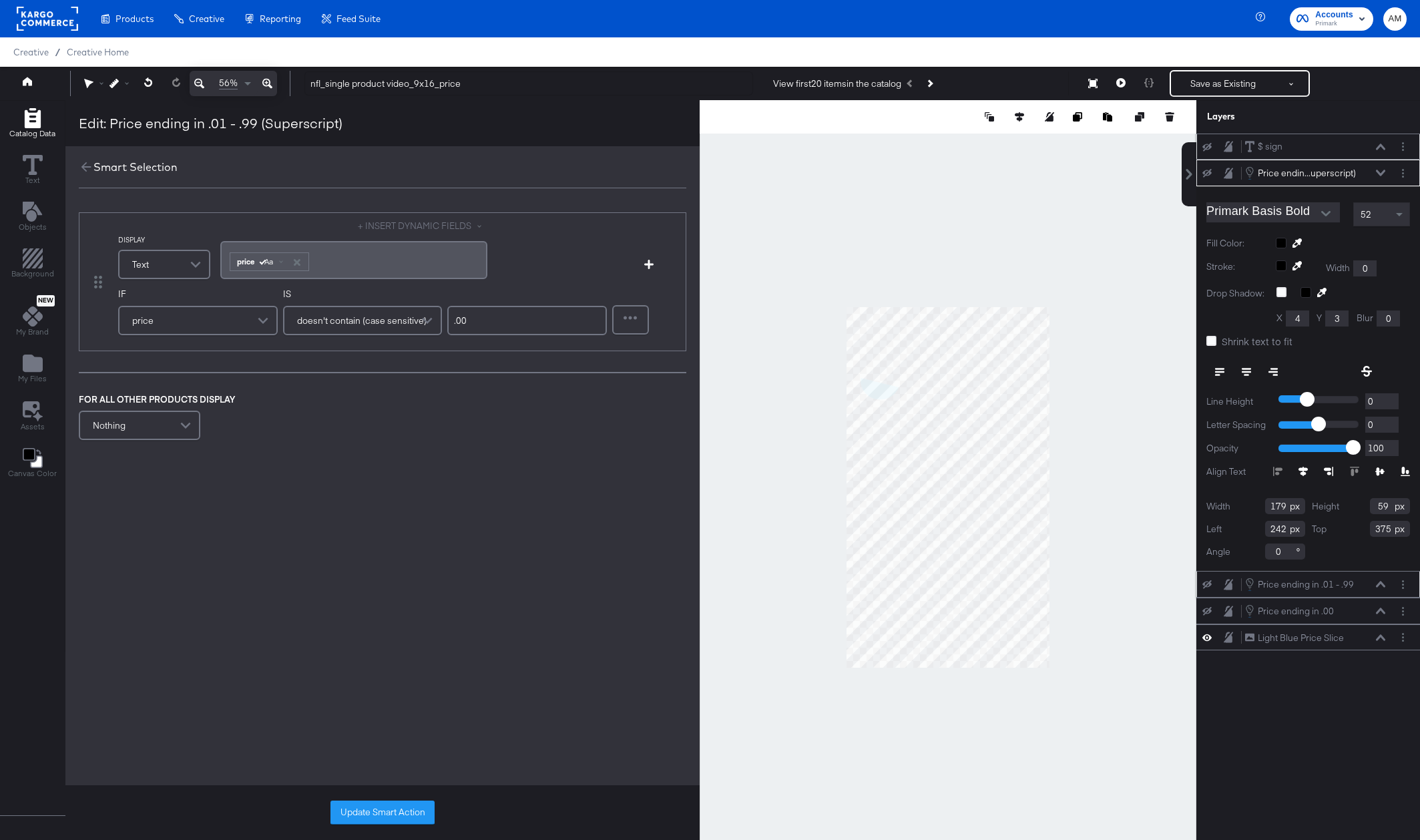
click at [261, 320] on span at bounding box center [265, 320] width 23 height 27
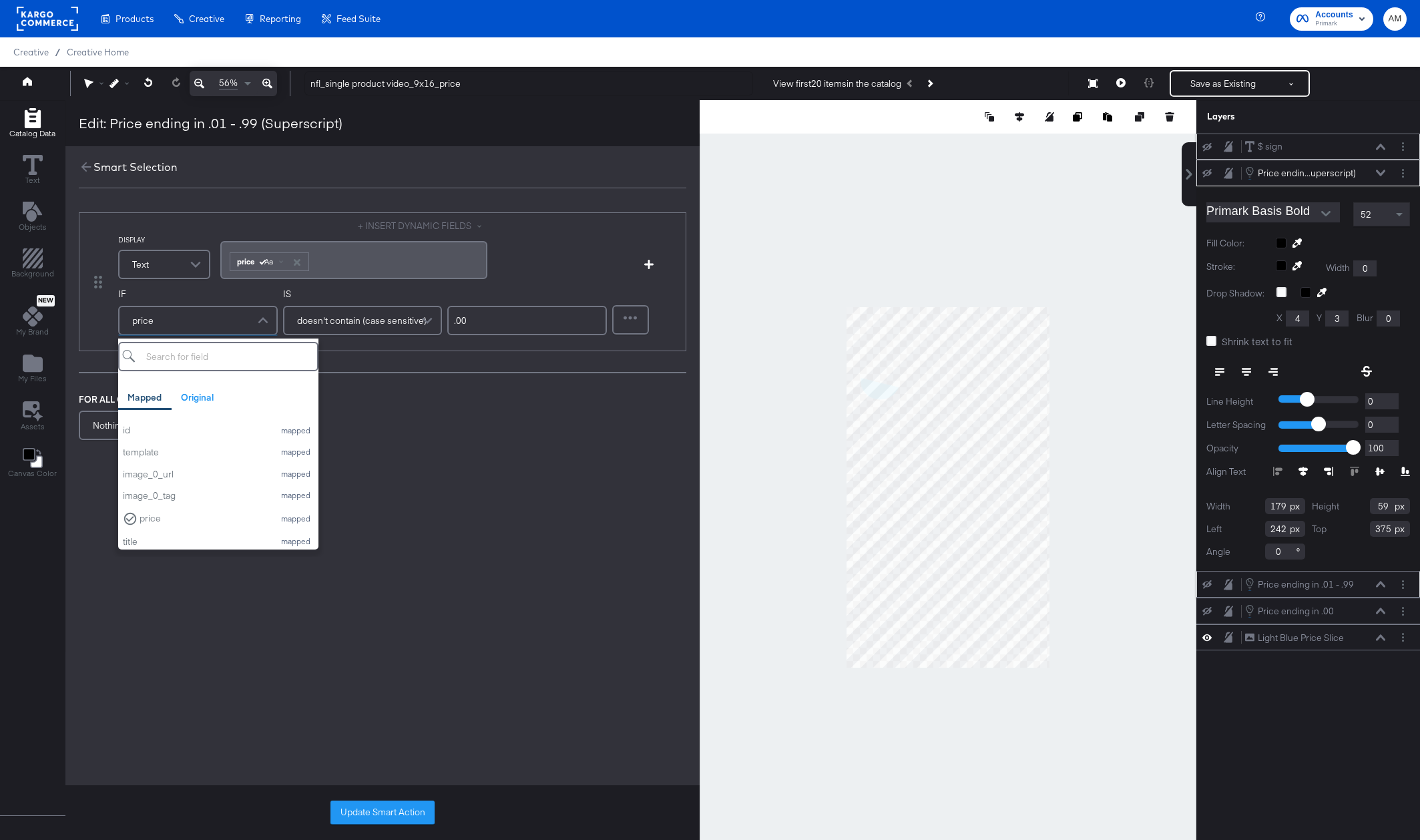
click at [434, 425] on div "FOR ALL OTHER PRODUCTS DISPLAY Nothing" at bounding box center [382, 418] width 608 height 51
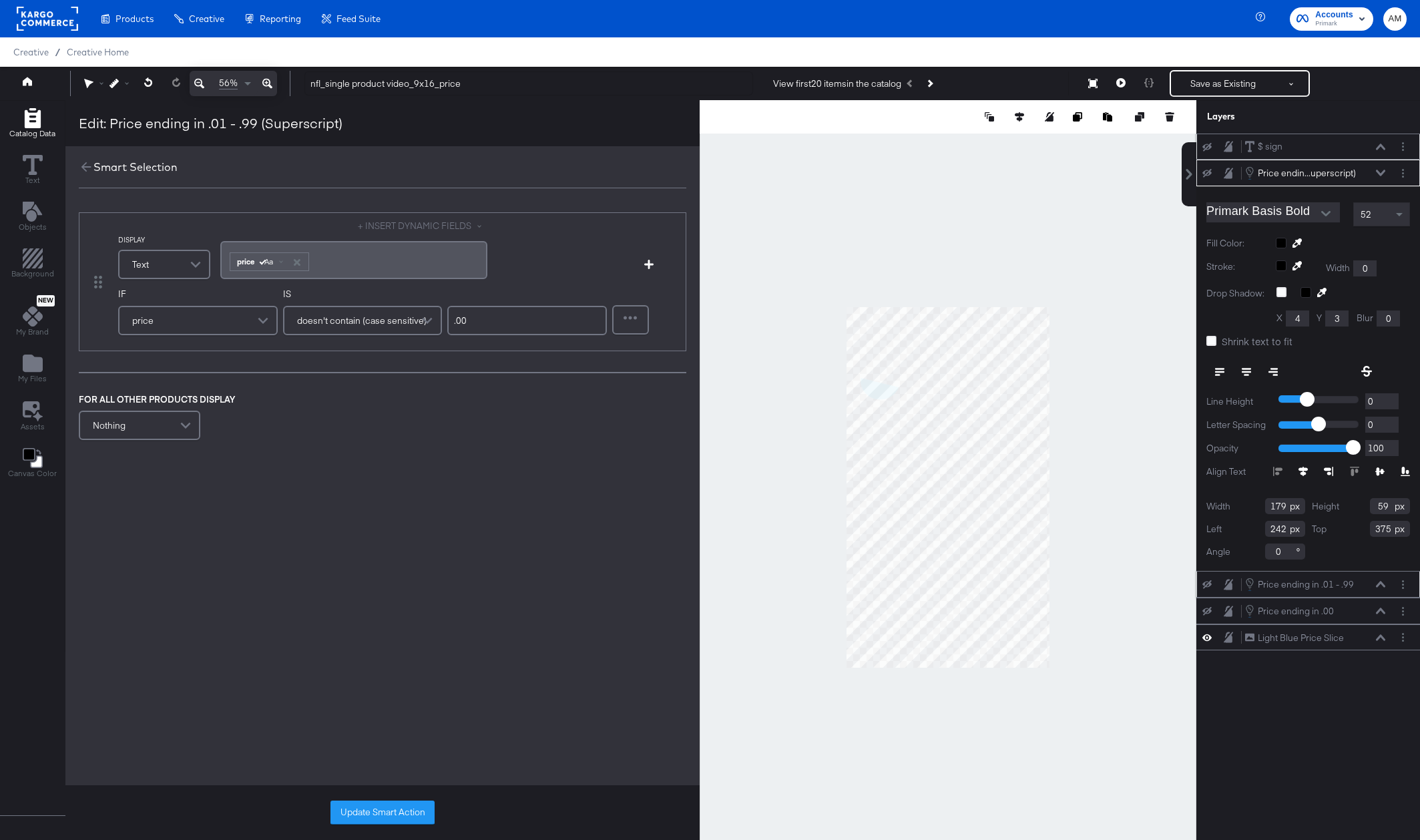
click at [1382, 172] on icon at bounding box center [1380, 172] width 9 height 7
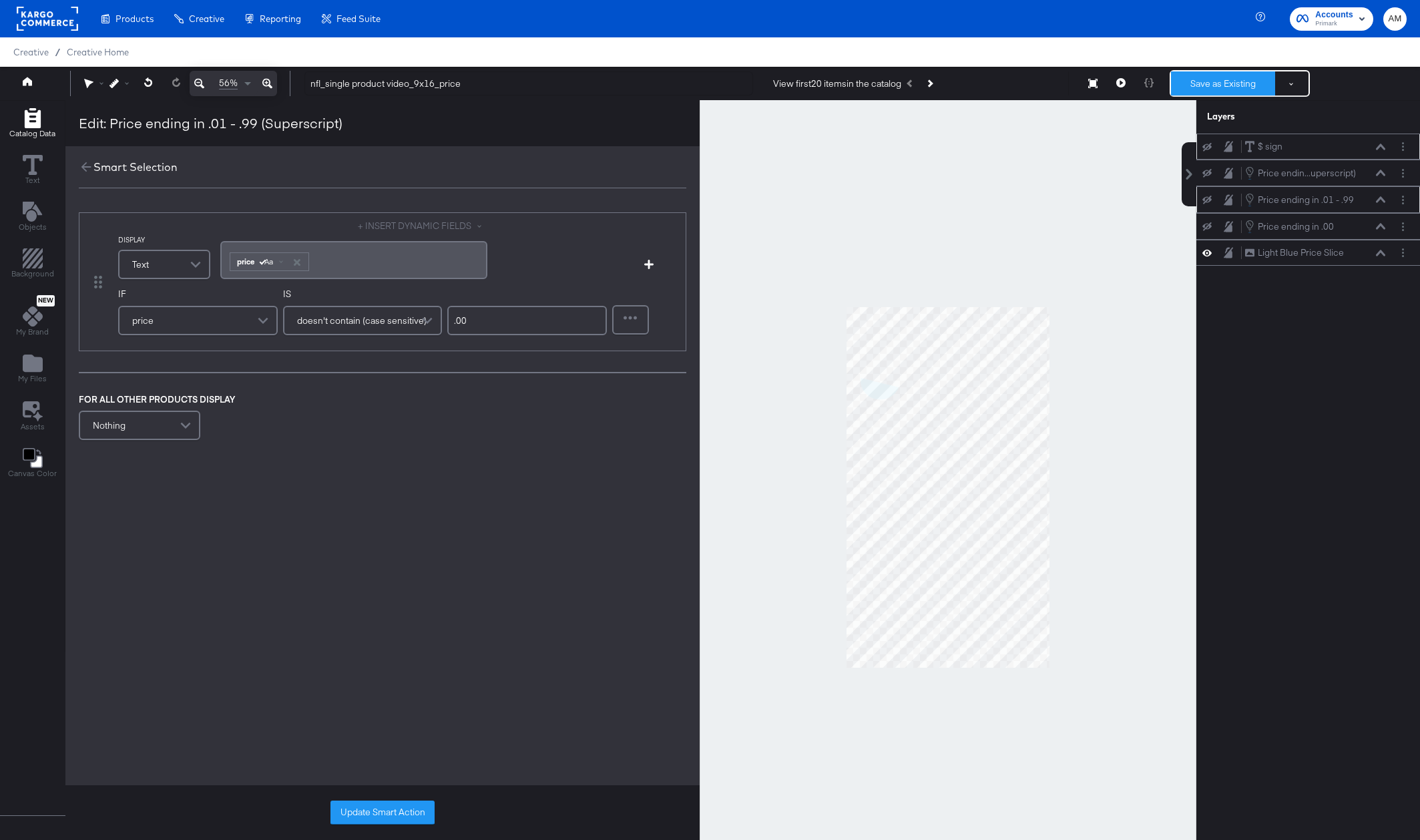
click at [1215, 87] on button "Save as Existing" at bounding box center [1222, 83] width 104 height 24
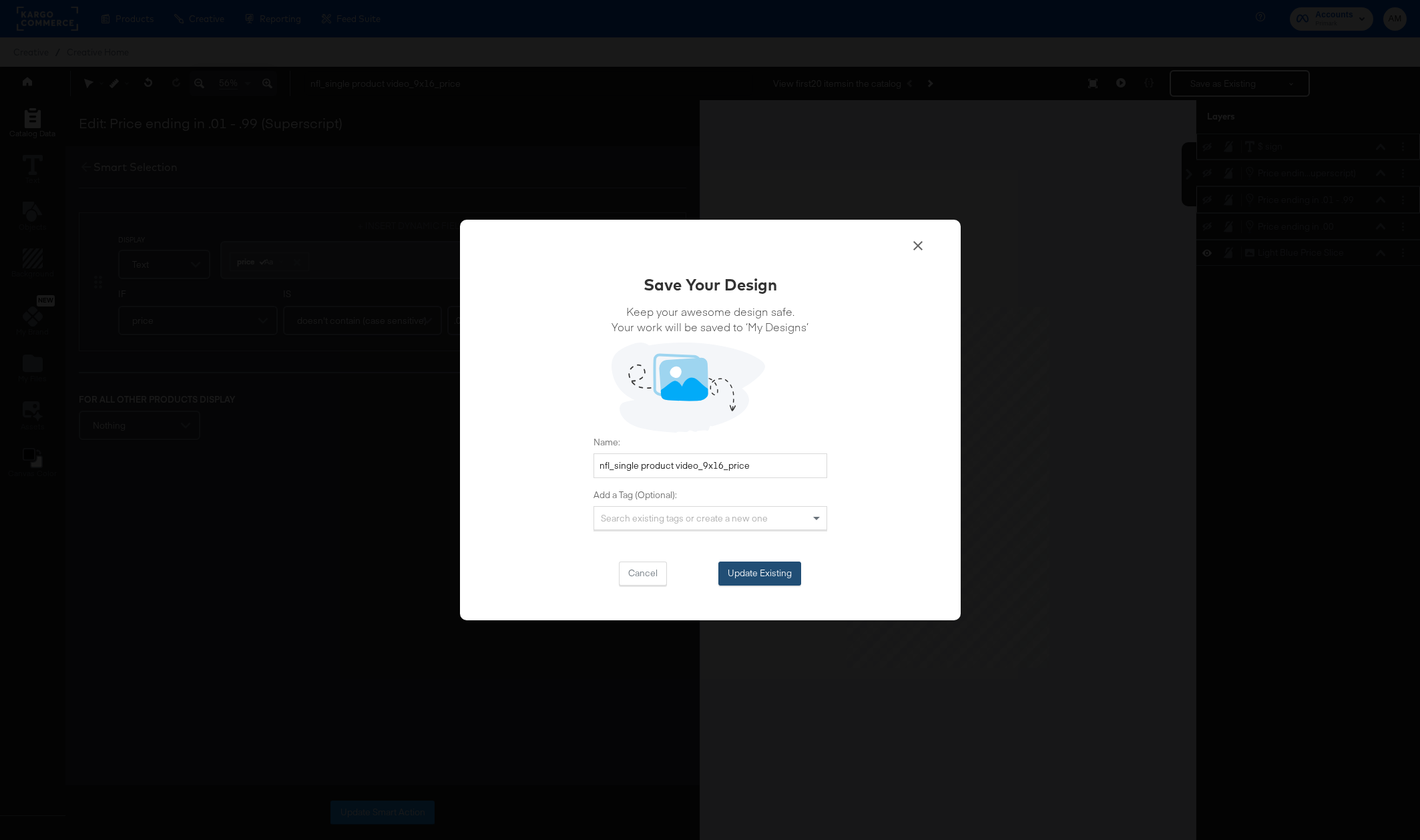
click at [728, 574] on button "Update Existing" at bounding box center [760, 573] width 83 height 24
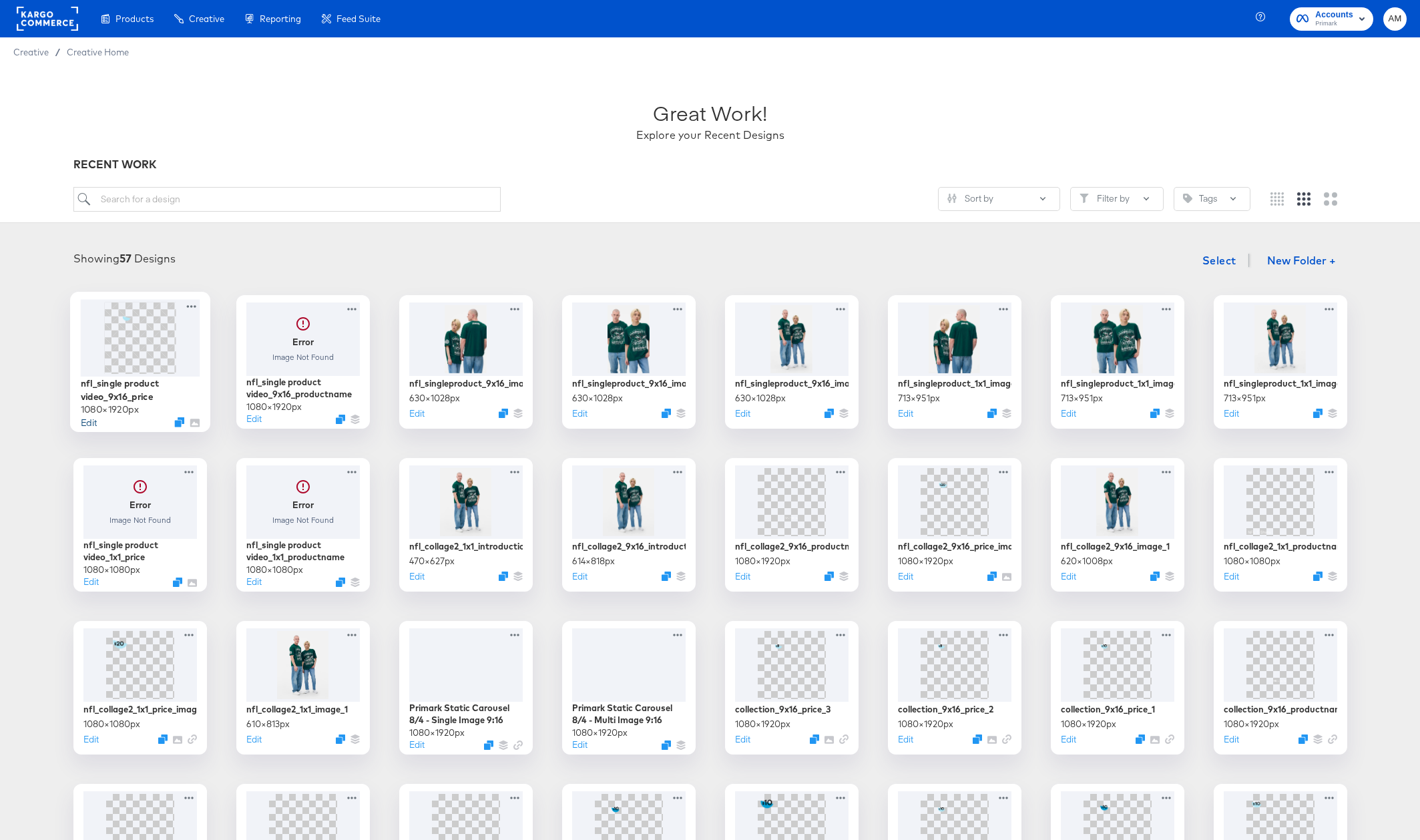
click at [88, 418] on button "Edit" at bounding box center [88, 422] width 16 height 12
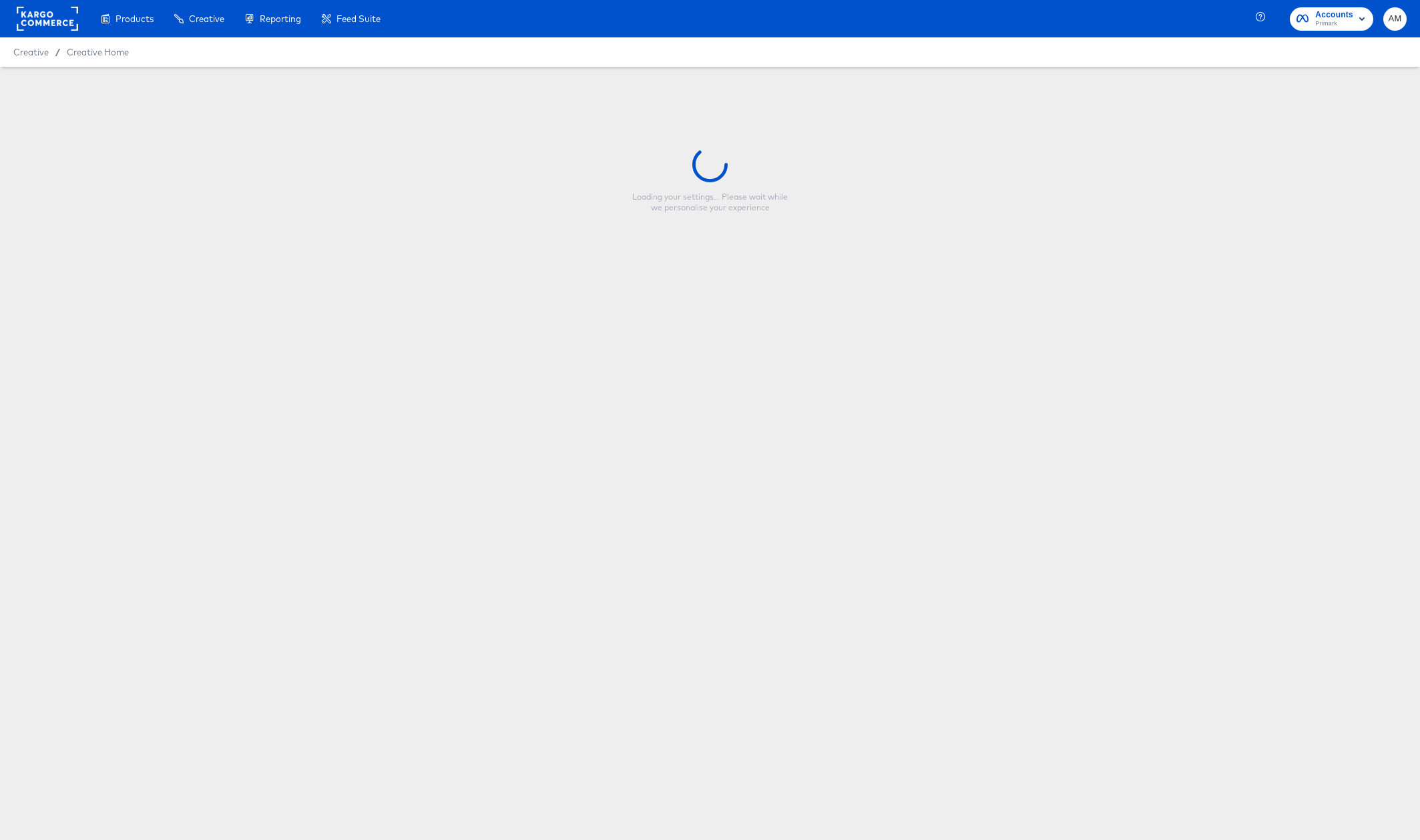
type input "nfl_single product video_9x16_price"
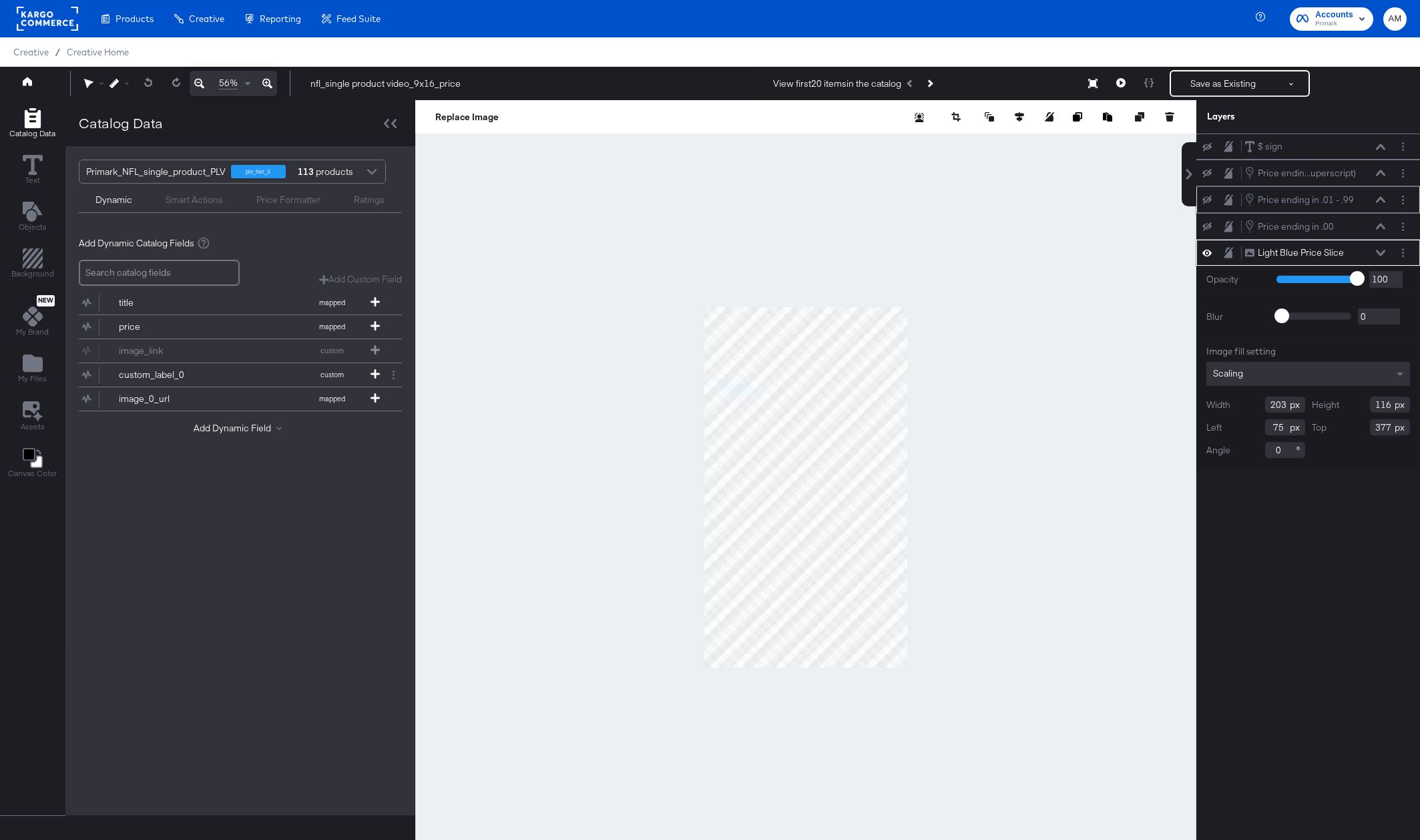
drag, startPoint x: 1205, startPoint y: 225, endPoint x: 1209, endPoint y: 207, distance: 18.4
click at [1205, 225] on icon at bounding box center [1207, 226] width 9 height 8
click at [1206, 192] on div "Price ending in .01 - .99 Price ending in .01 - .99" at bounding box center [1308, 199] width 213 height 15
click at [1208, 174] on icon at bounding box center [1207, 173] width 9 height 8
click at [1210, 205] on div "Price ending in .01 - .99 Price ending in .01 - .99" at bounding box center [1308, 199] width 213 height 15
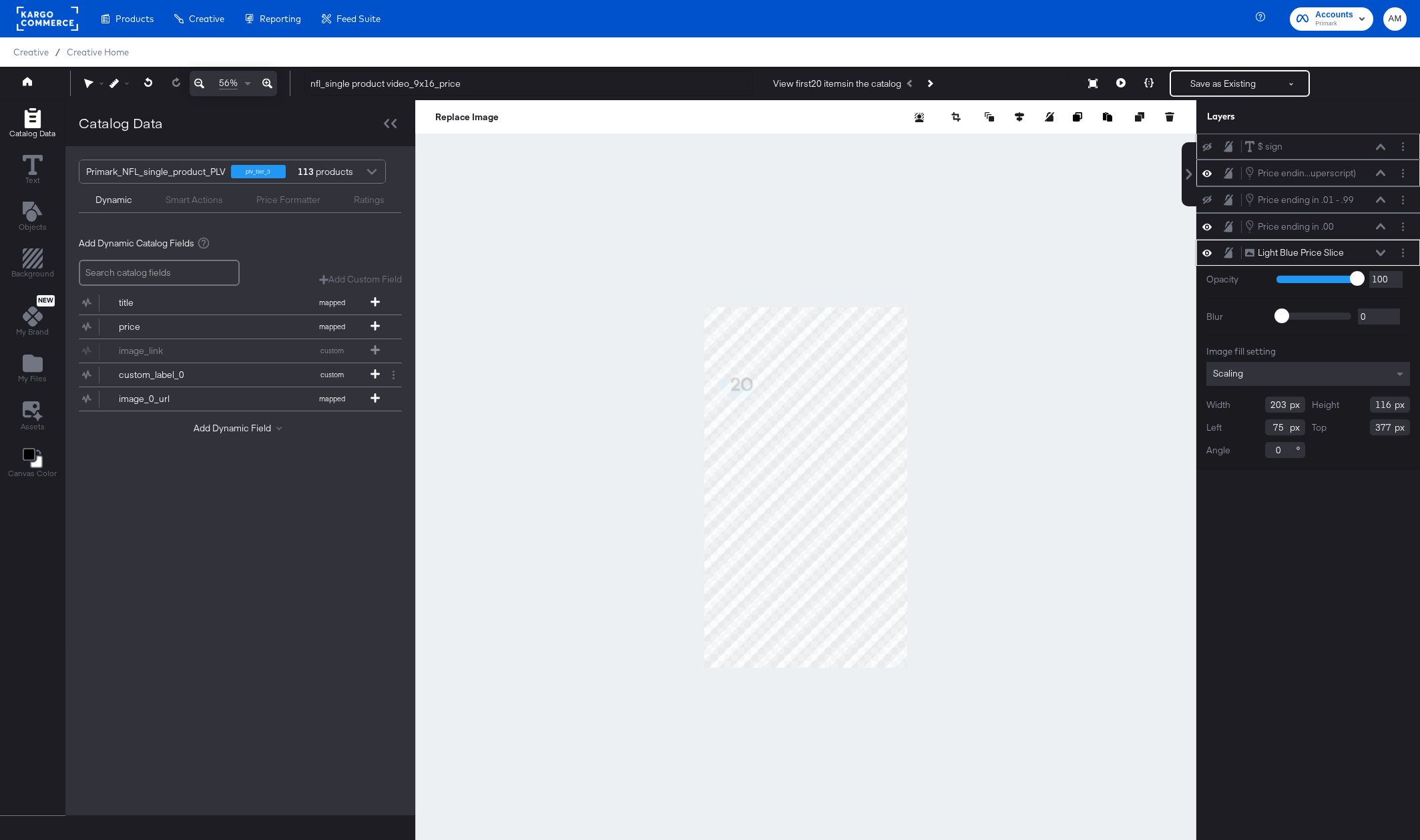
click at [1207, 145] on icon at bounding box center [1207, 147] width 9 height 8
click at [1206, 201] on icon at bounding box center [1207, 199] width 9 height 8
click at [1120, 83] on icon at bounding box center [1121, 83] width 9 height 9
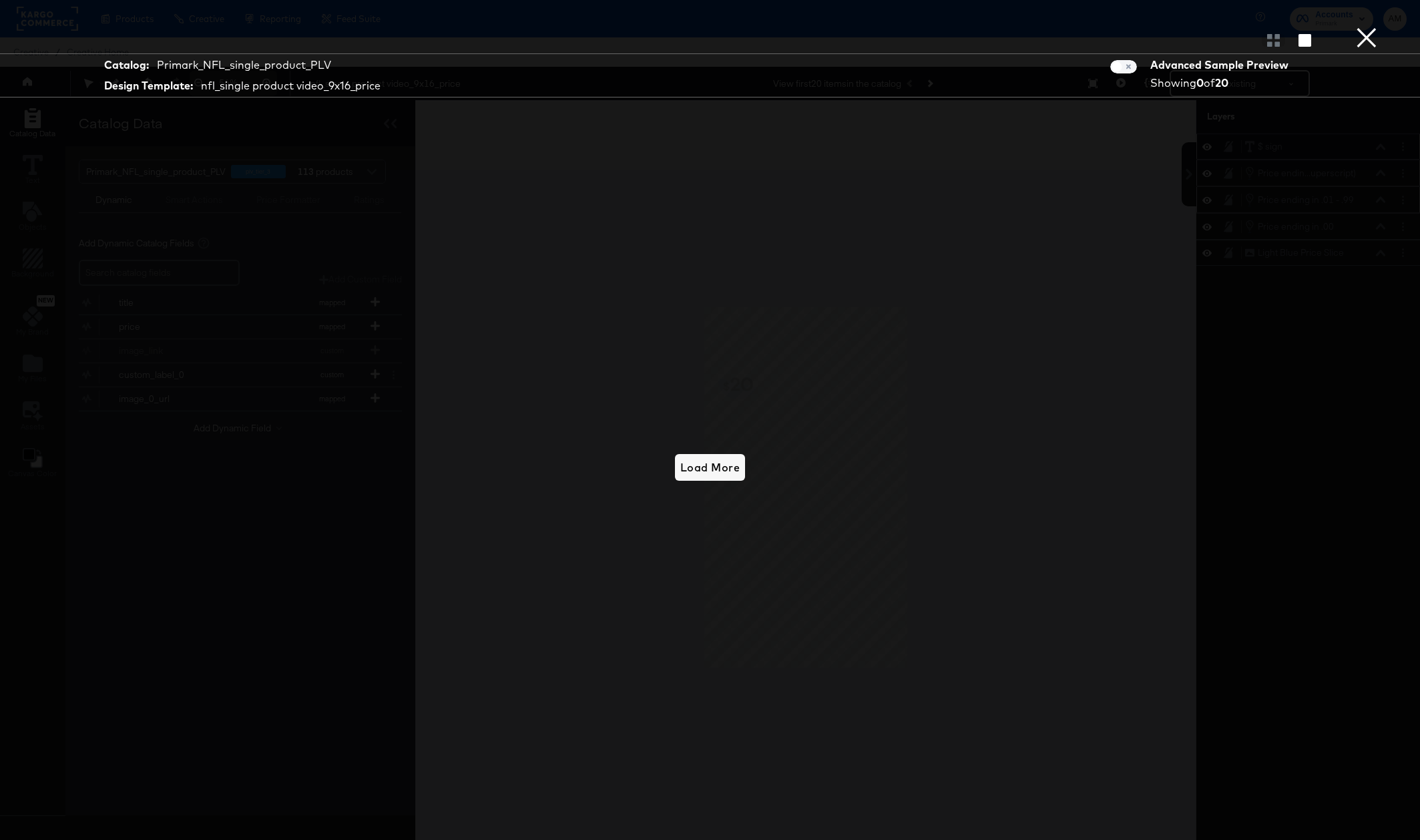
click at [1360, 27] on button "×" at bounding box center [1366, 13] width 27 height 27
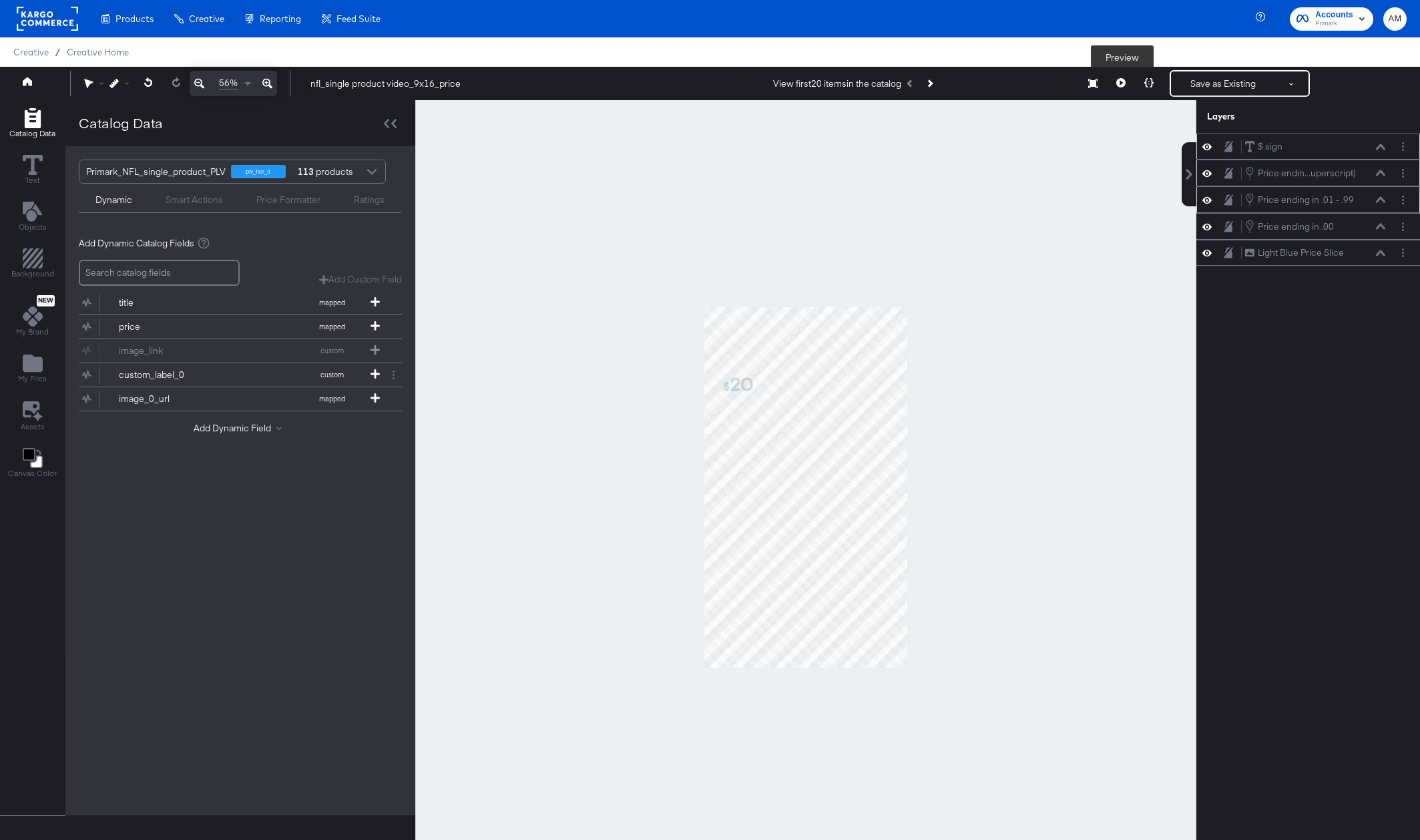
click at [1122, 85] on icon at bounding box center [1121, 83] width 9 height 9
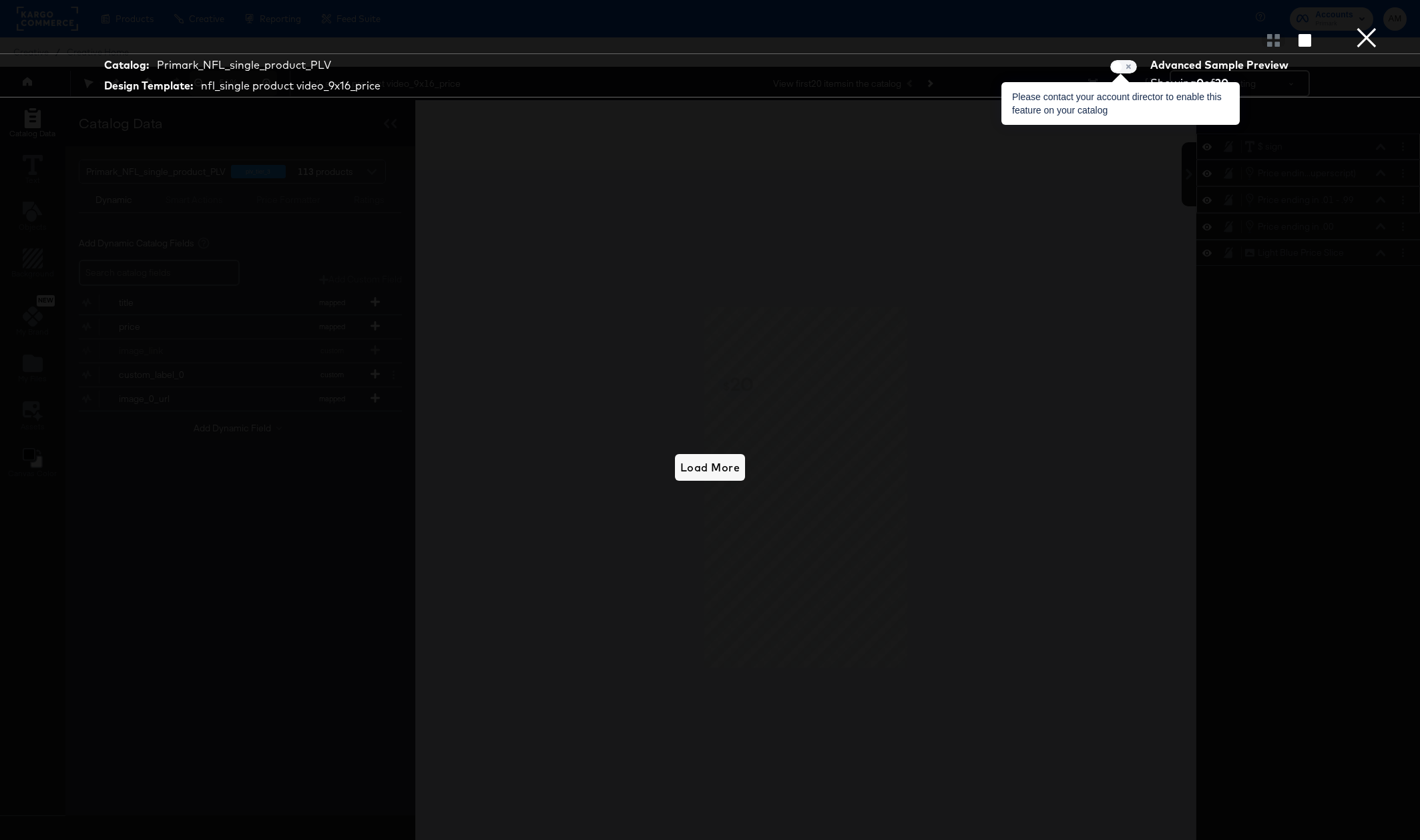
click at [1125, 67] on span at bounding box center [1123, 66] width 27 height 13
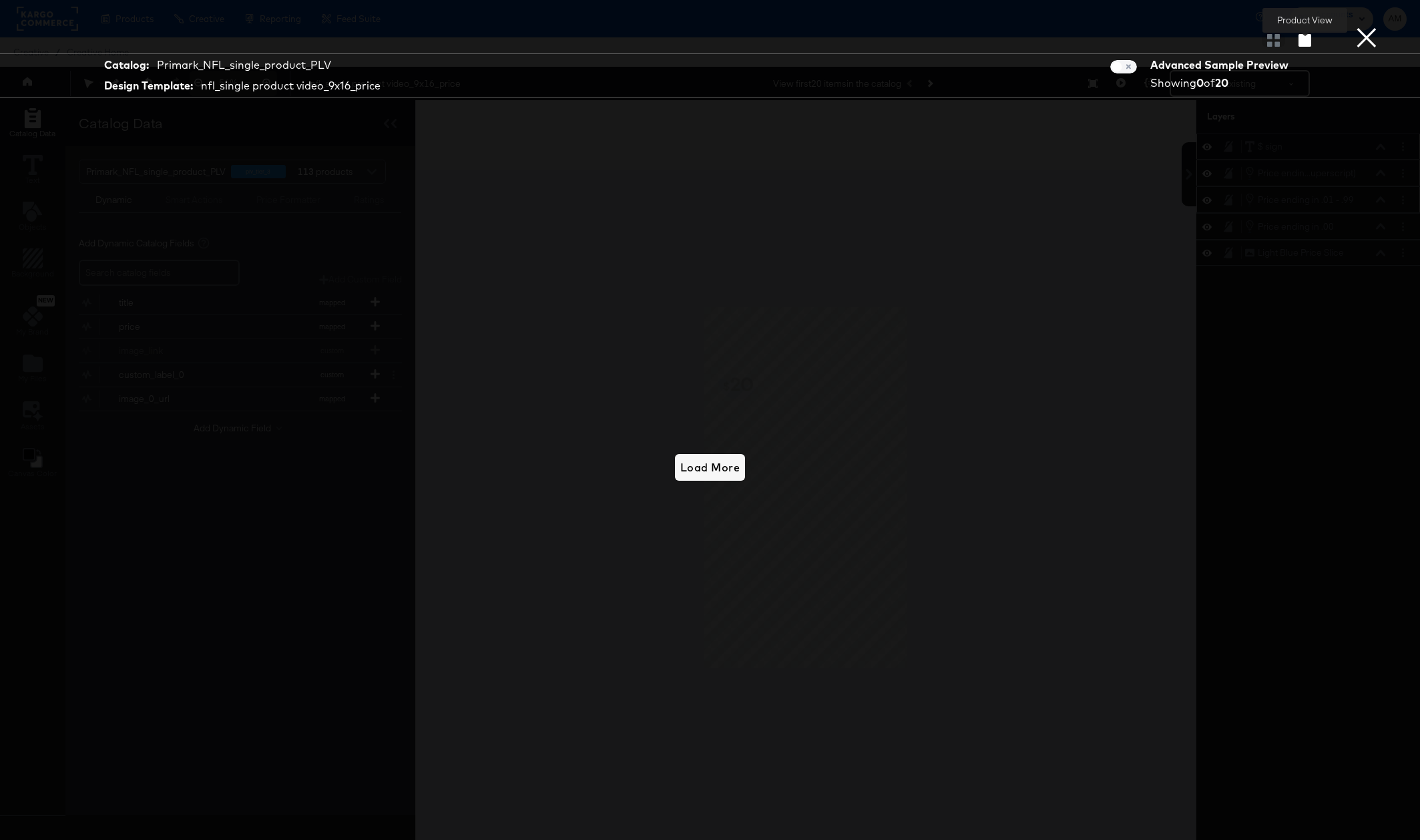
click at [1304, 41] on icon "button" at bounding box center [1305, 40] width 12 height 12
click at [1366, 27] on button "×" at bounding box center [1366, 13] width 27 height 27
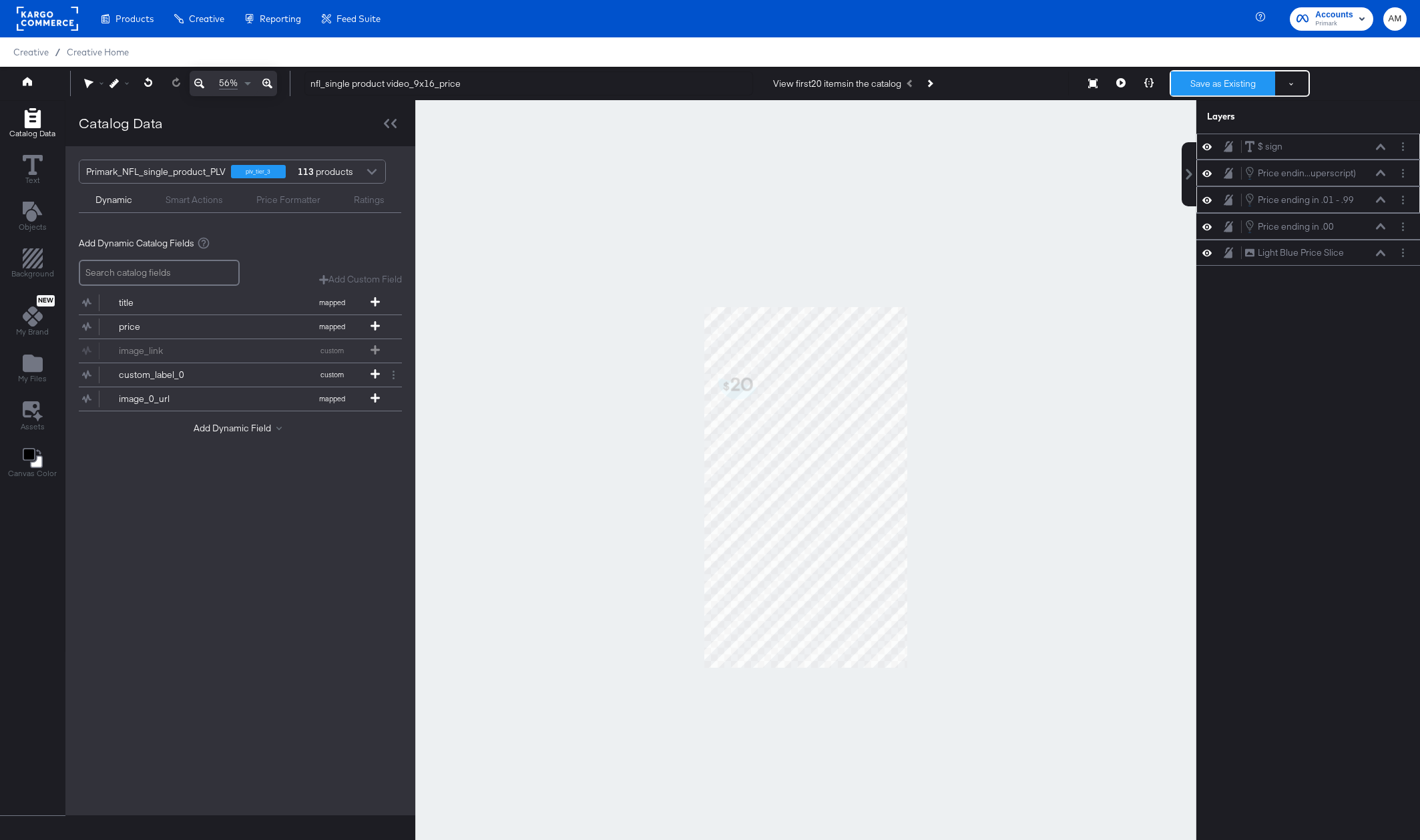
click at [1220, 82] on button "Save as Existing" at bounding box center [1222, 83] width 104 height 24
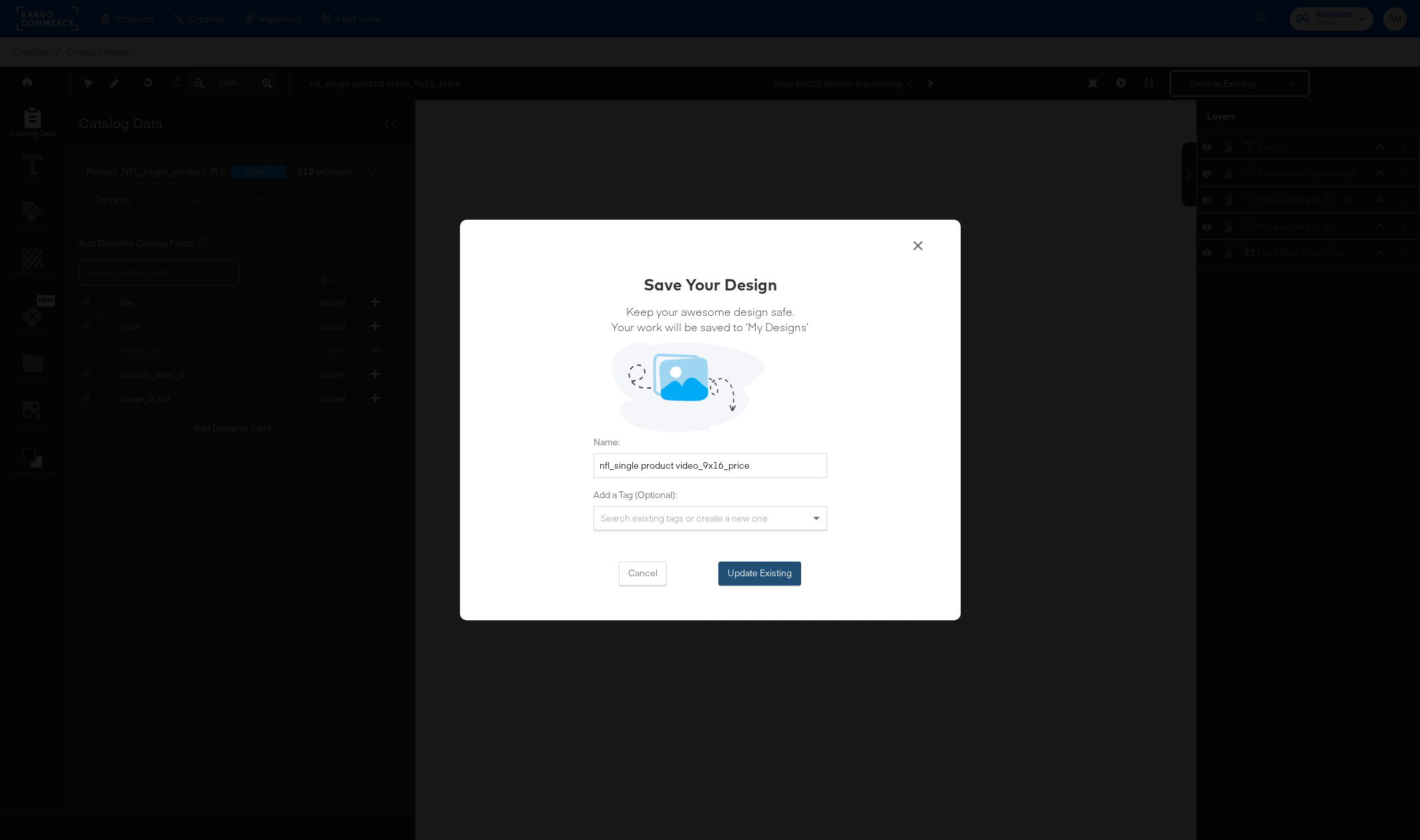
click at [748, 568] on button "Update Existing" at bounding box center [760, 573] width 83 height 24
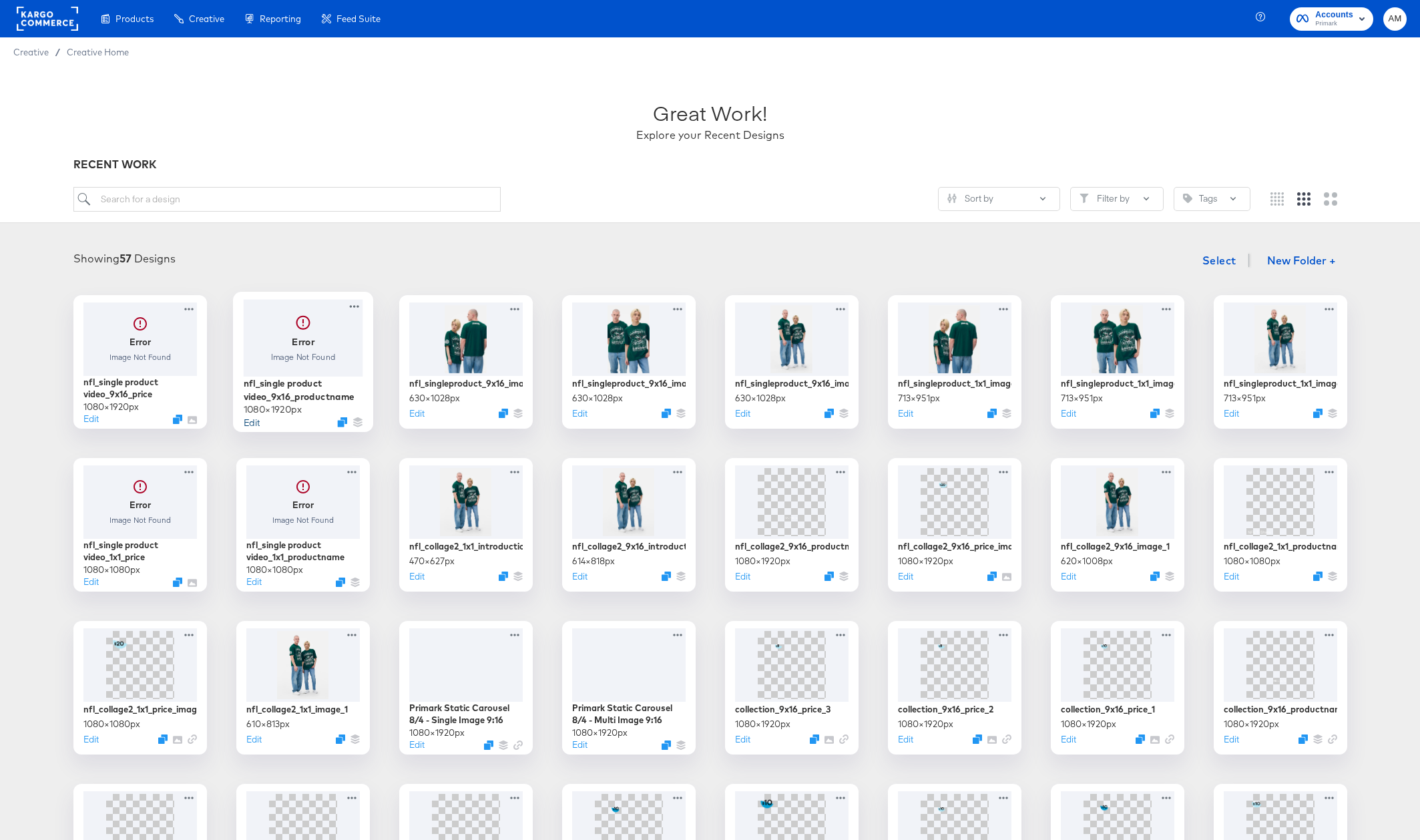
click at [253, 421] on button "Edit" at bounding box center [251, 422] width 16 height 12
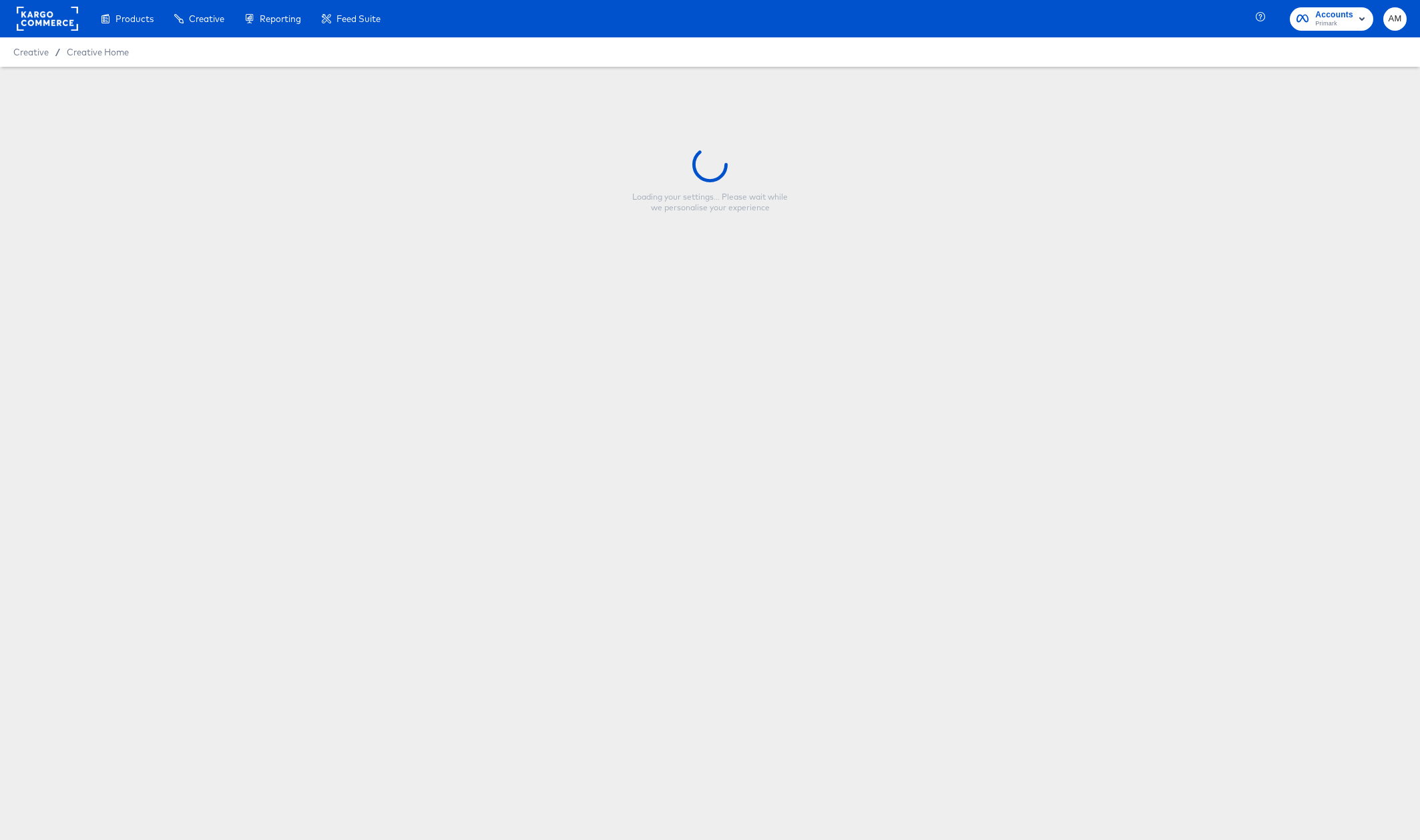
type input "nfl_single product video_9x16_productname"
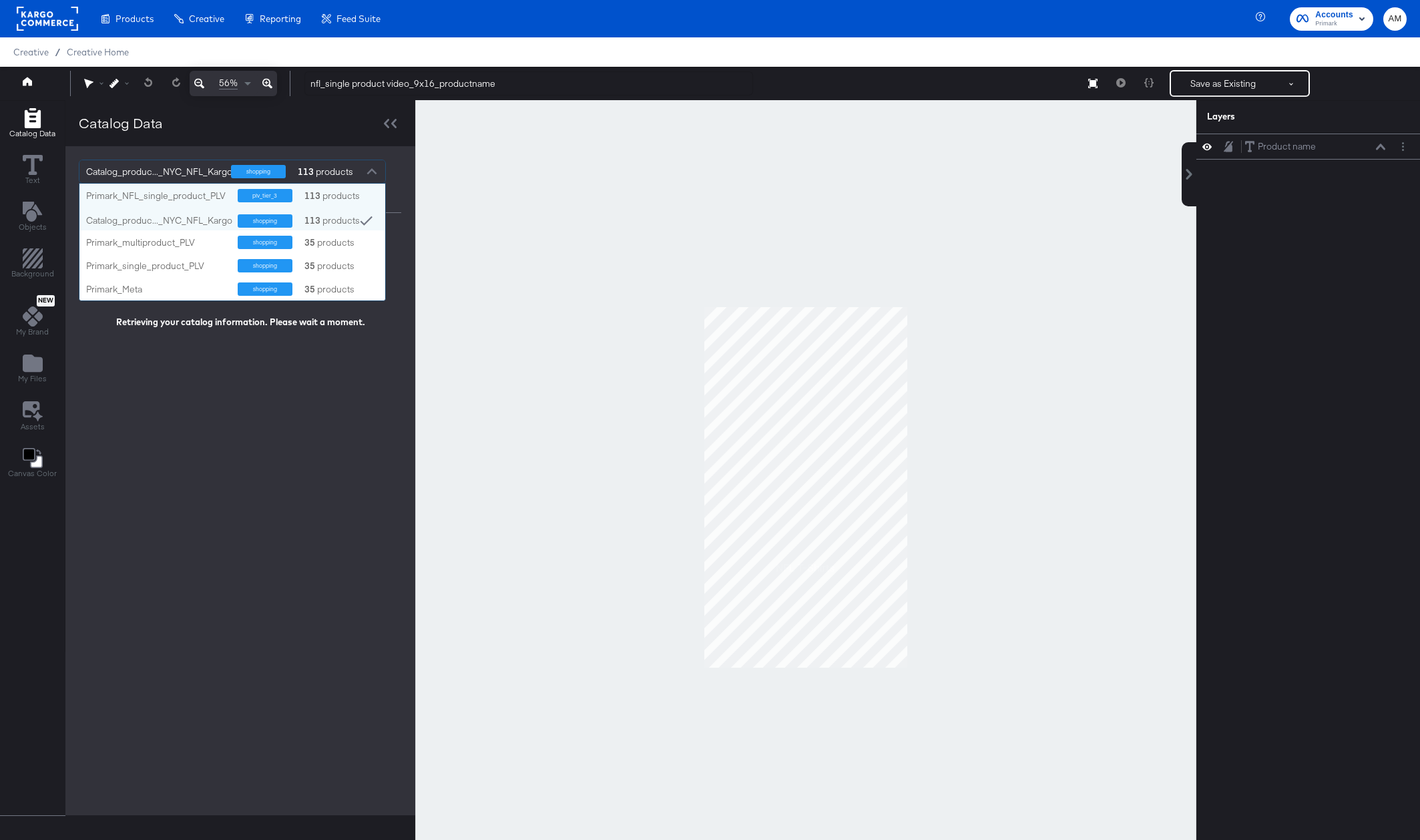
click at [371, 169] on div at bounding box center [372, 173] width 20 height 23
click at [172, 192] on div "Primark_NFL_single_product_PLV" at bounding box center [157, 195] width 142 height 12
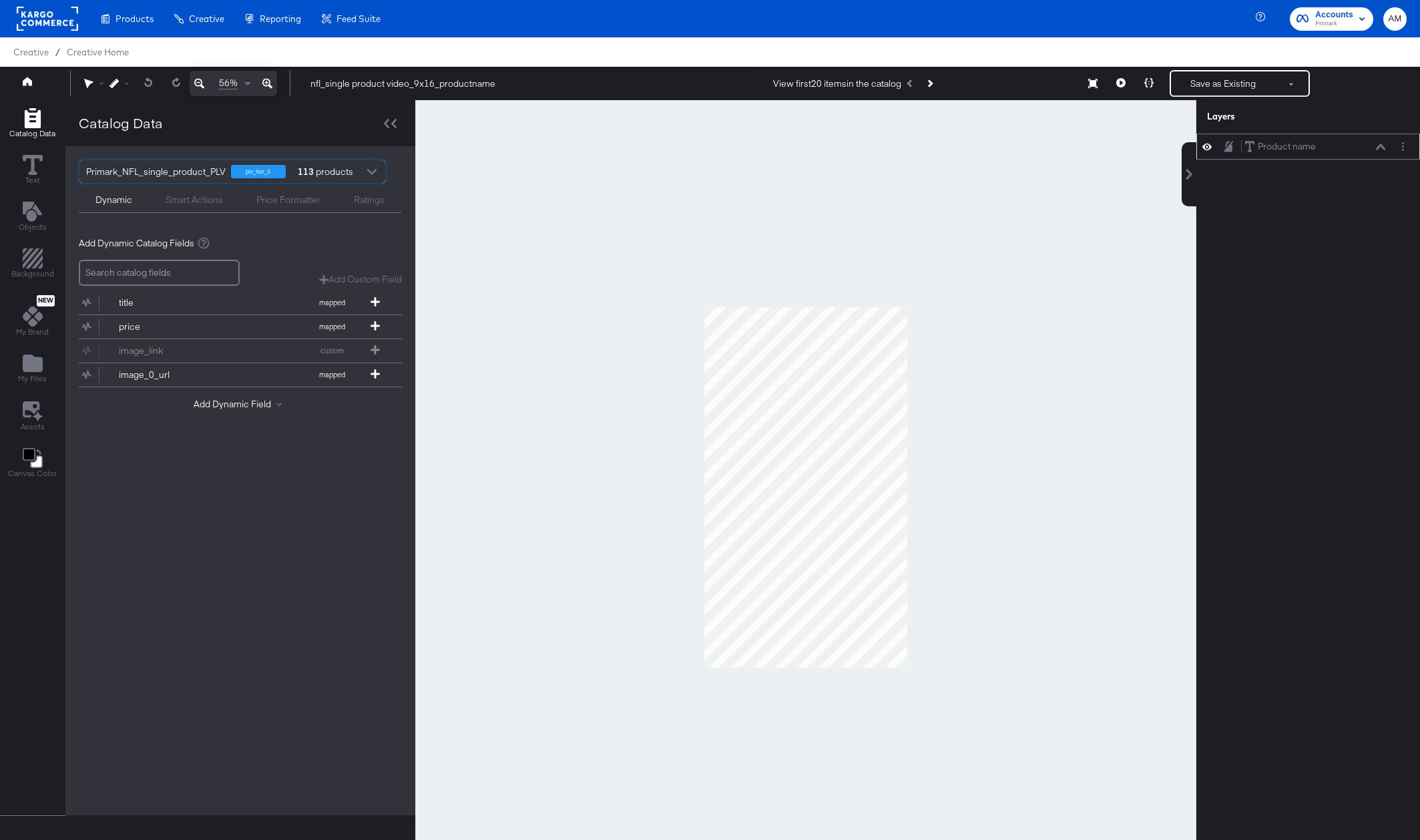
click at [1379, 148] on icon at bounding box center [1380, 147] width 9 height 7
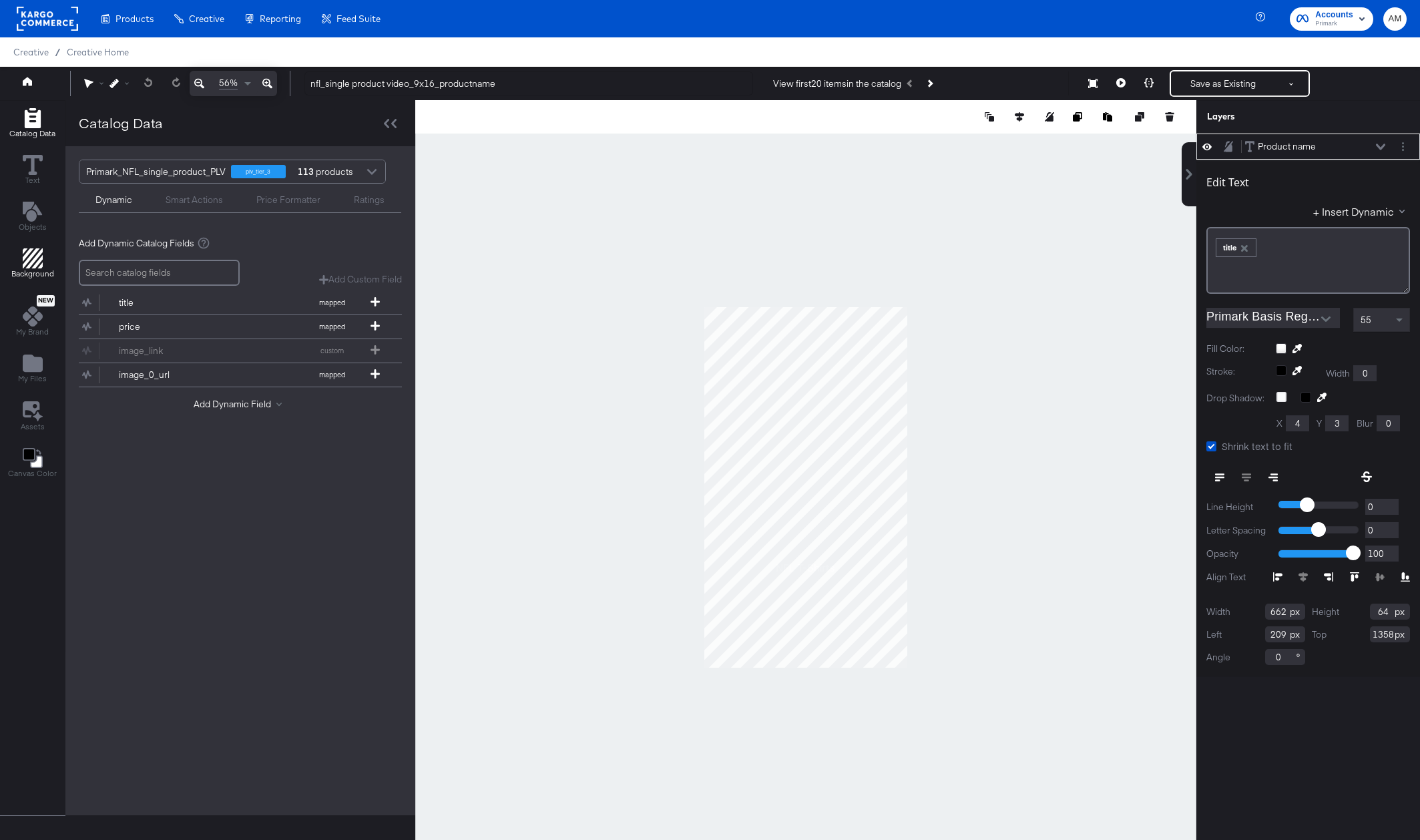
click at [41, 246] on button "Background" at bounding box center [32, 264] width 58 height 38
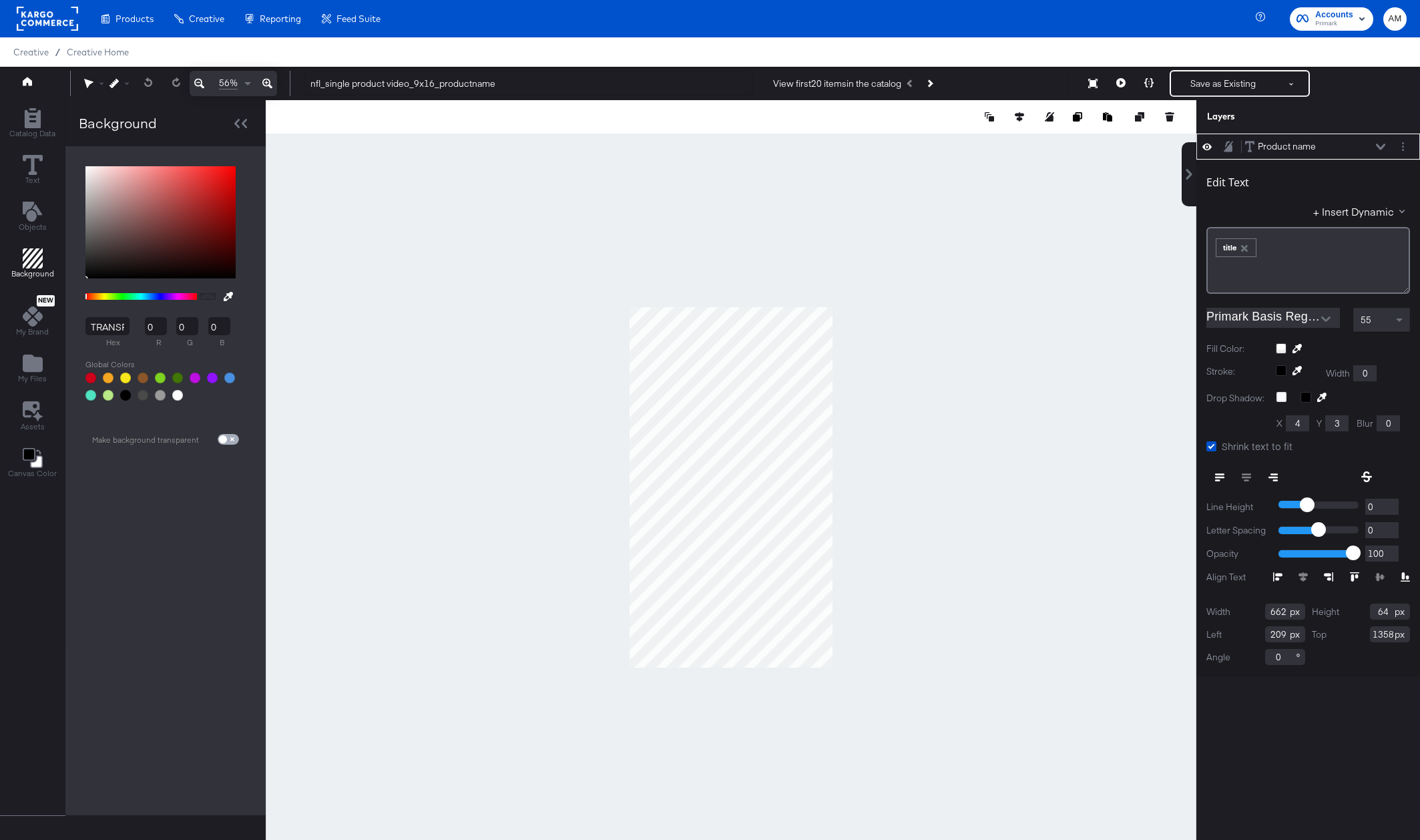
click at [231, 441] on input "checkbox" at bounding box center [223, 442] width 32 height 11
checkbox input "true"
type input "FFFFFF"
type input "255"
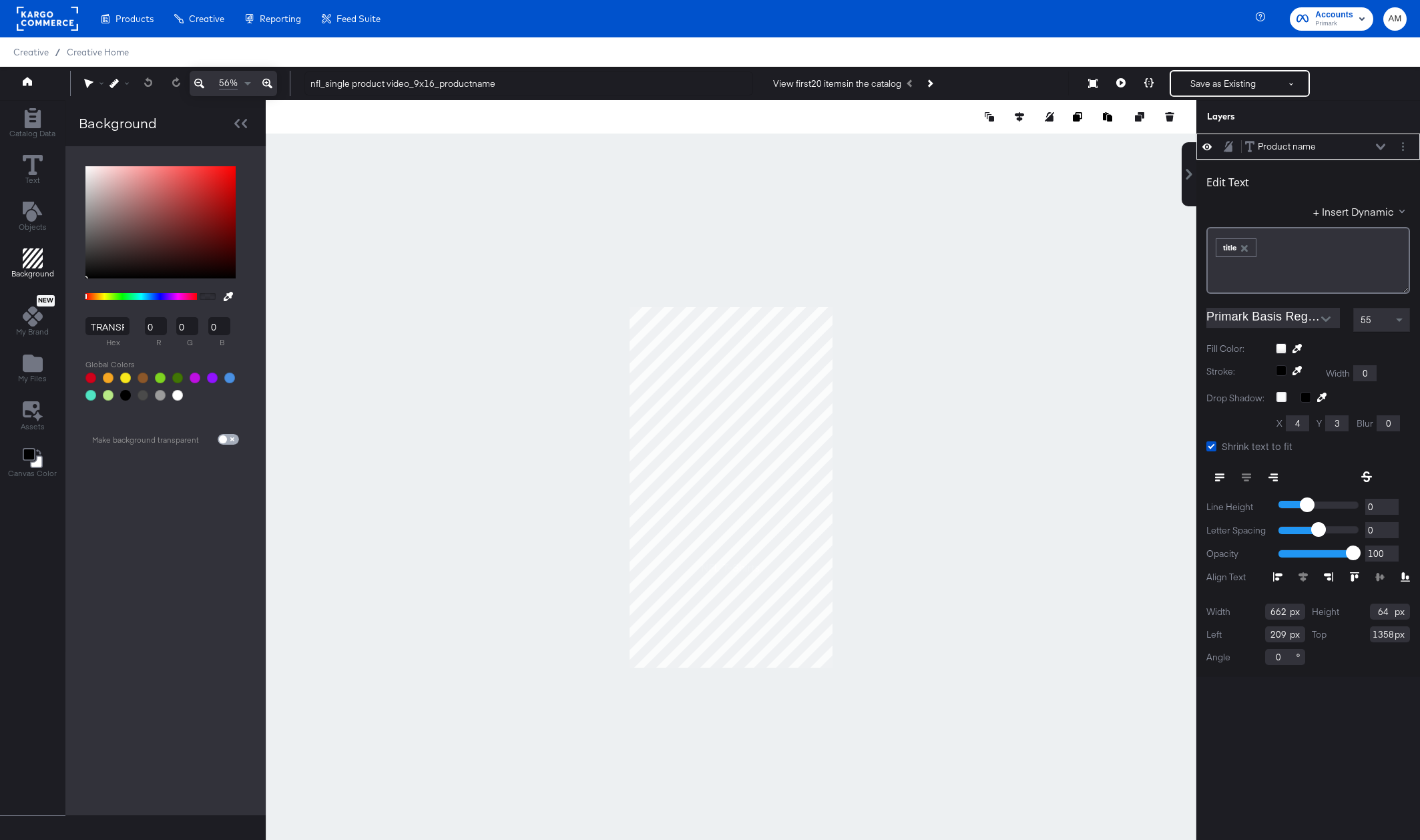
type input "255"
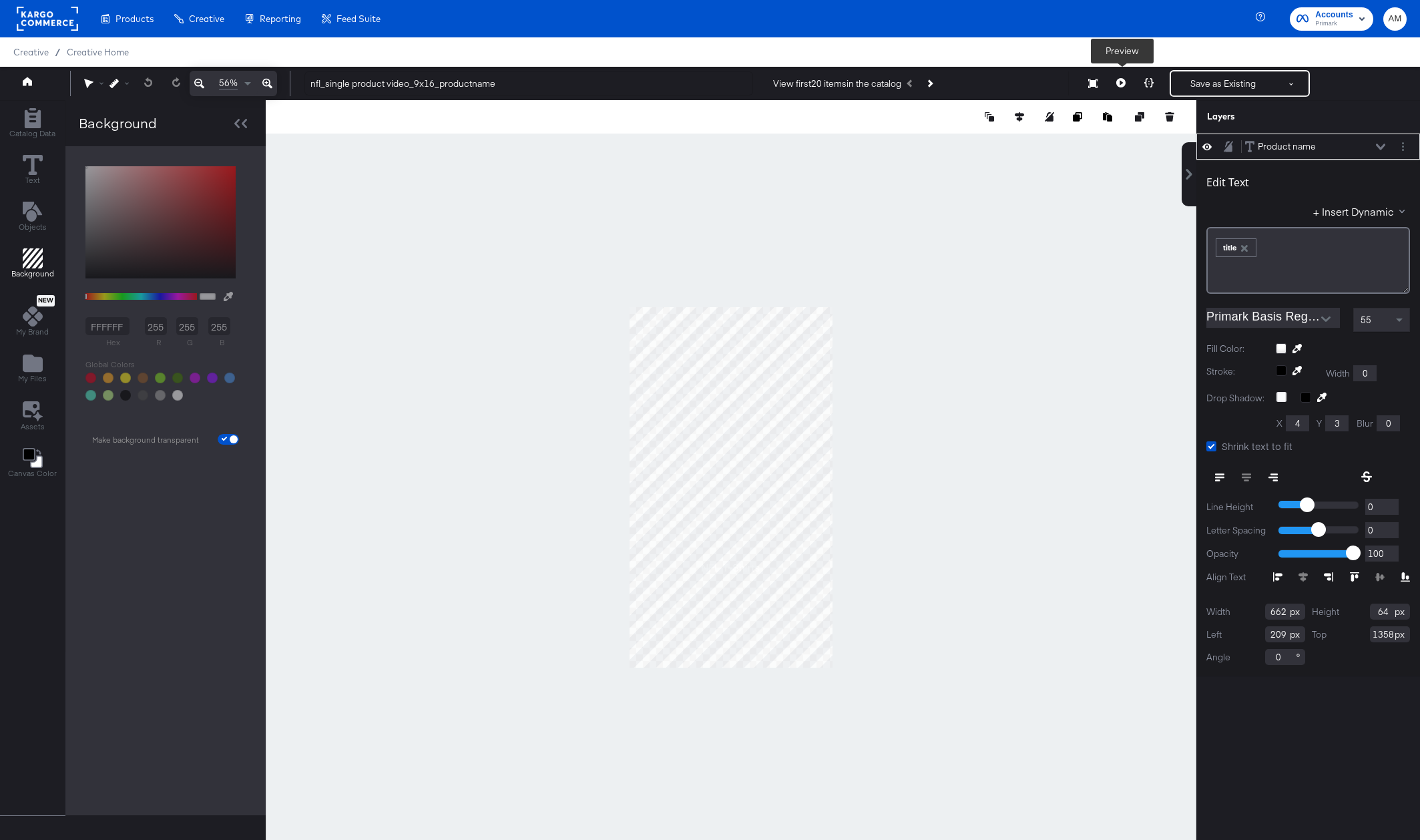
click at [1115, 82] on button at bounding box center [1121, 83] width 28 height 27
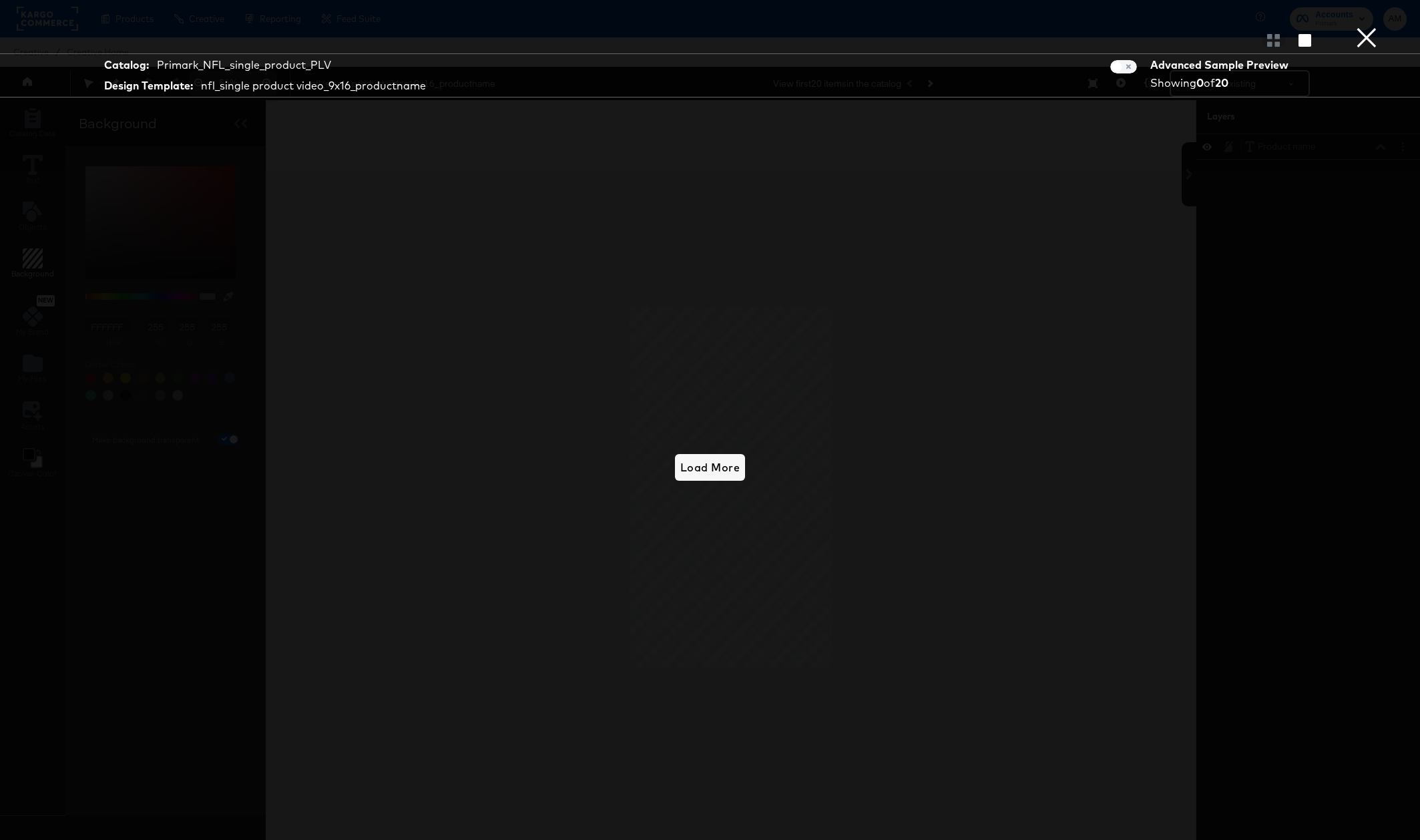
click at [1364, 27] on button "×" at bounding box center [1366, 13] width 27 height 27
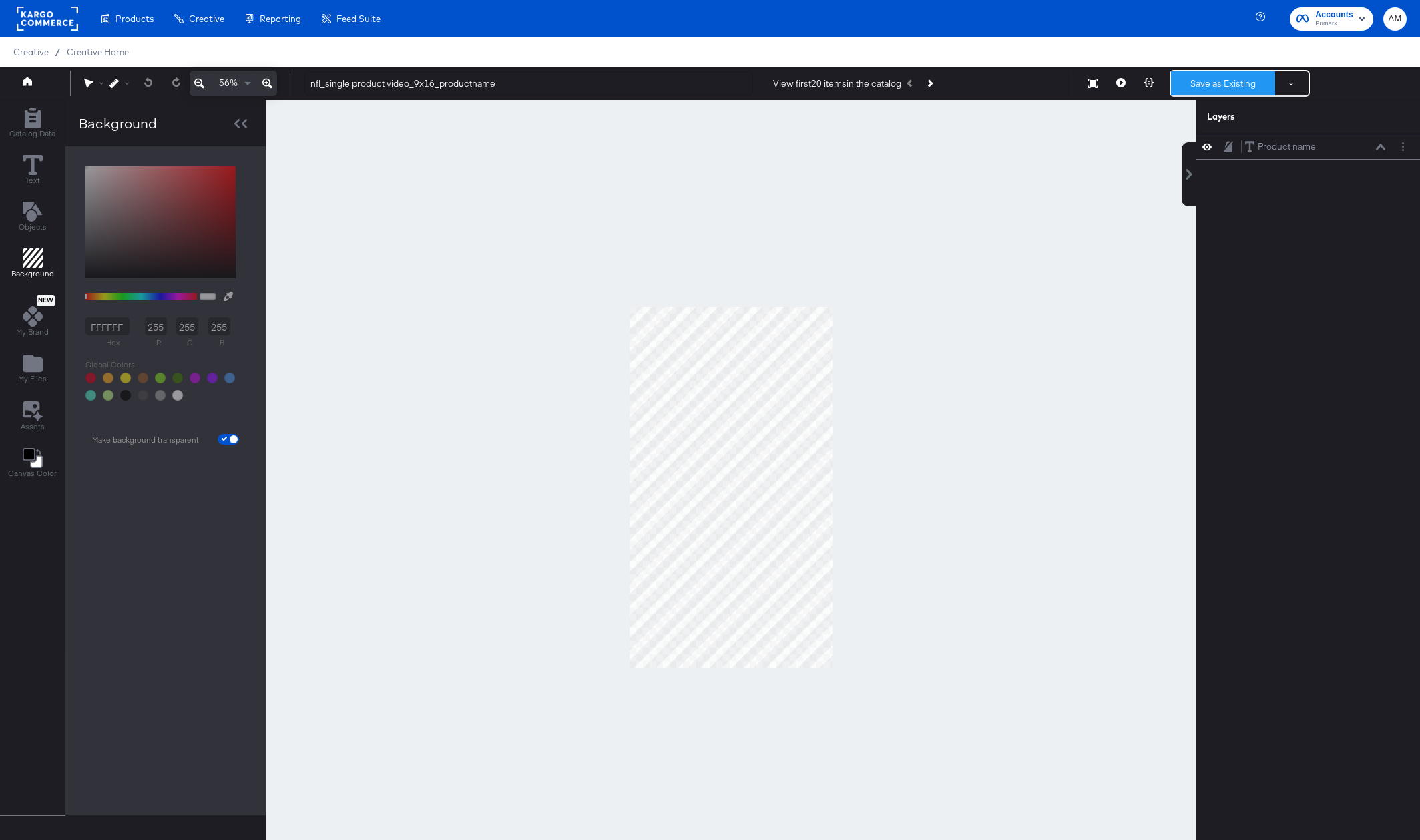
click at [1224, 83] on button "Save as Existing" at bounding box center [1222, 83] width 104 height 24
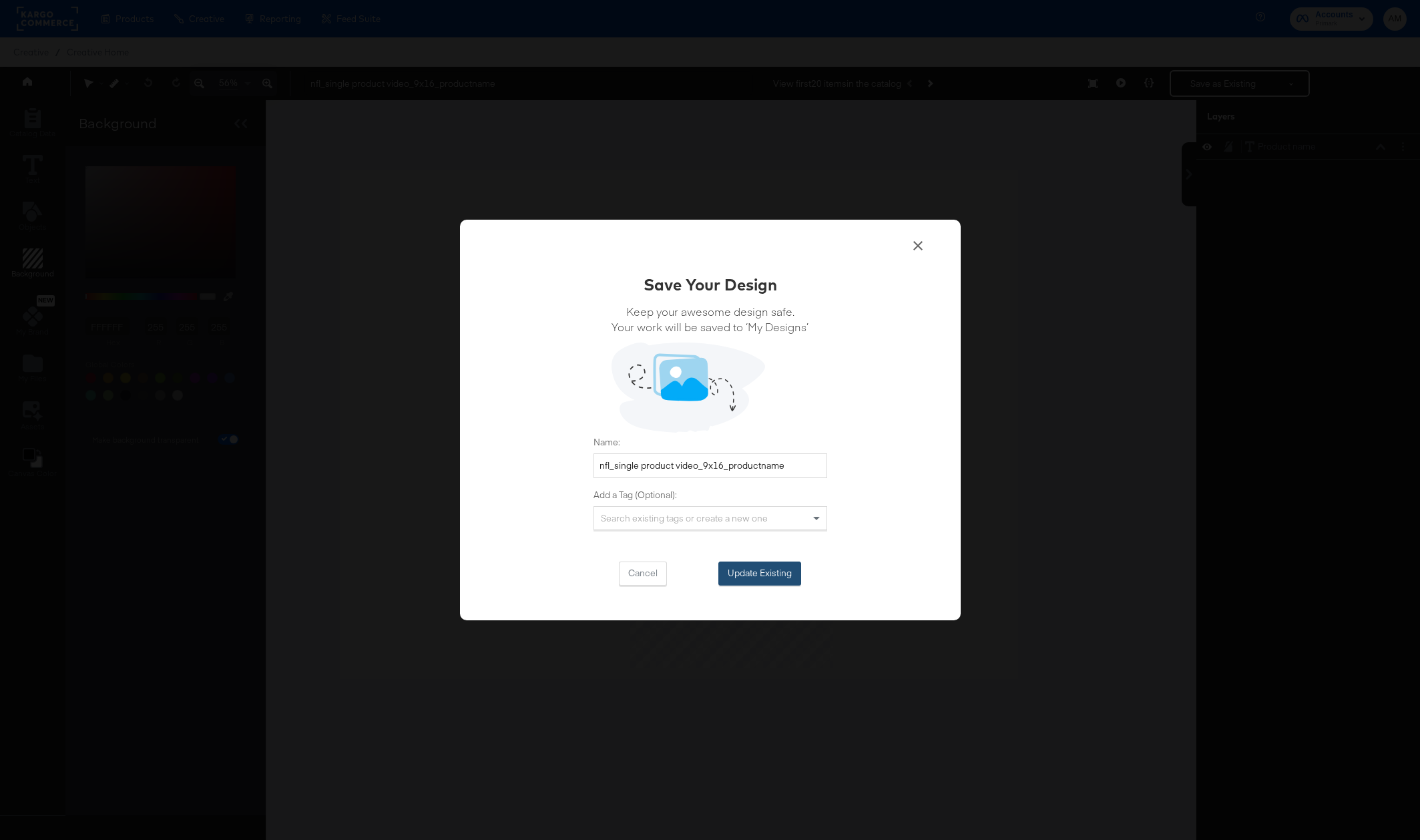
click at [768, 565] on button "Update Existing" at bounding box center [760, 573] width 83 height 24
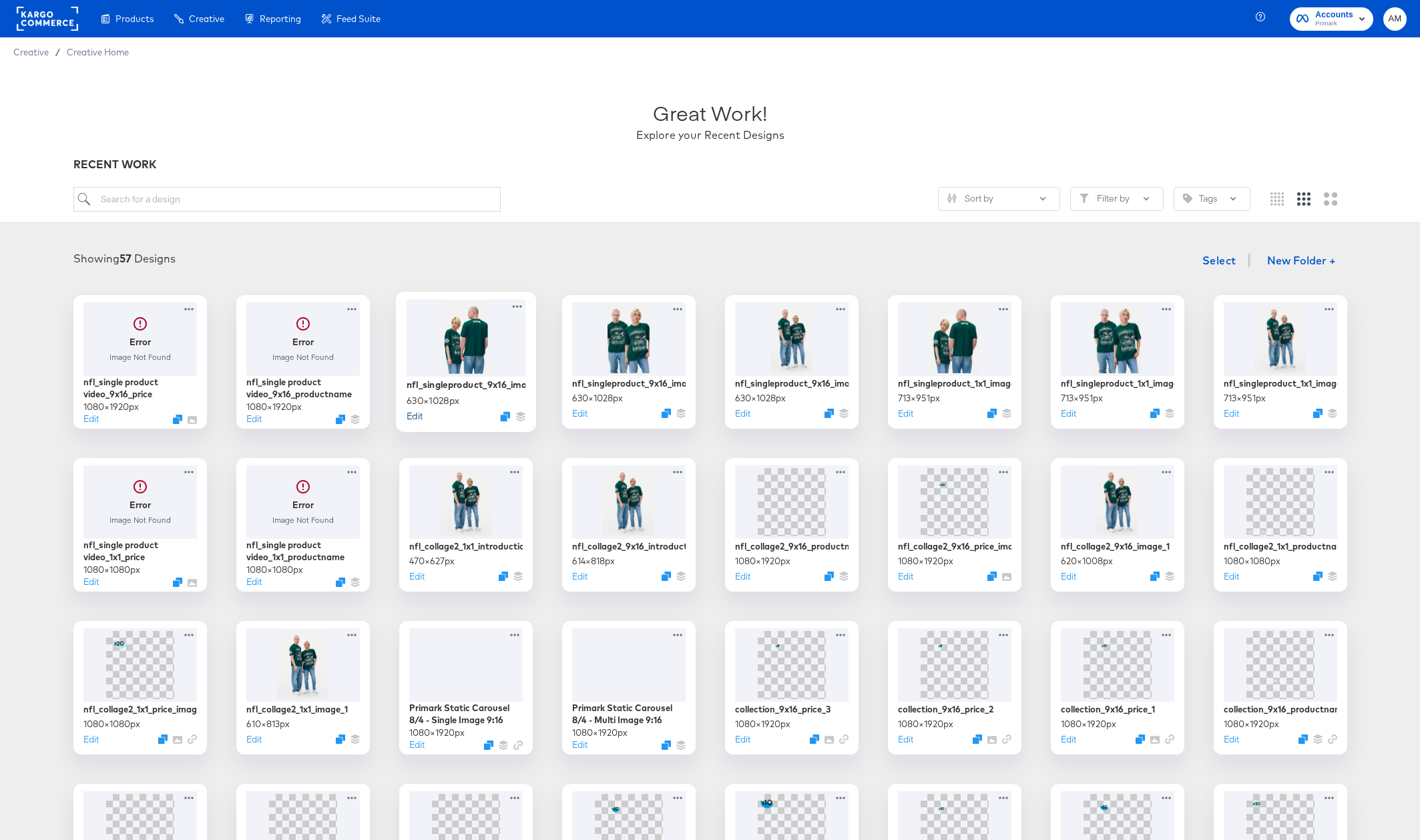
click at [418, 415] on button "Edit" at bounding box center [414, 415] width 16 height 12
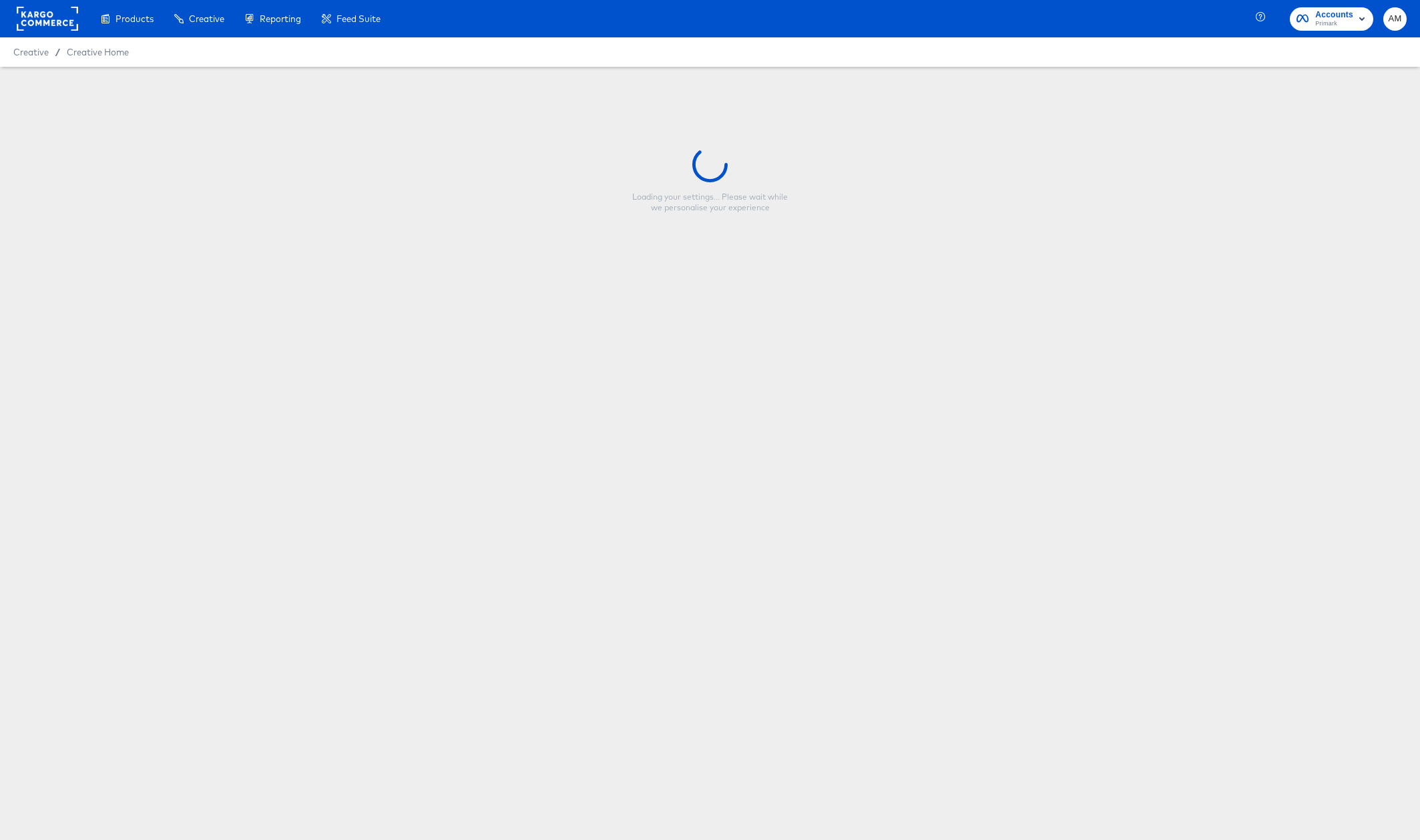
type input "nfl_singleproduct_9x16_image_3"
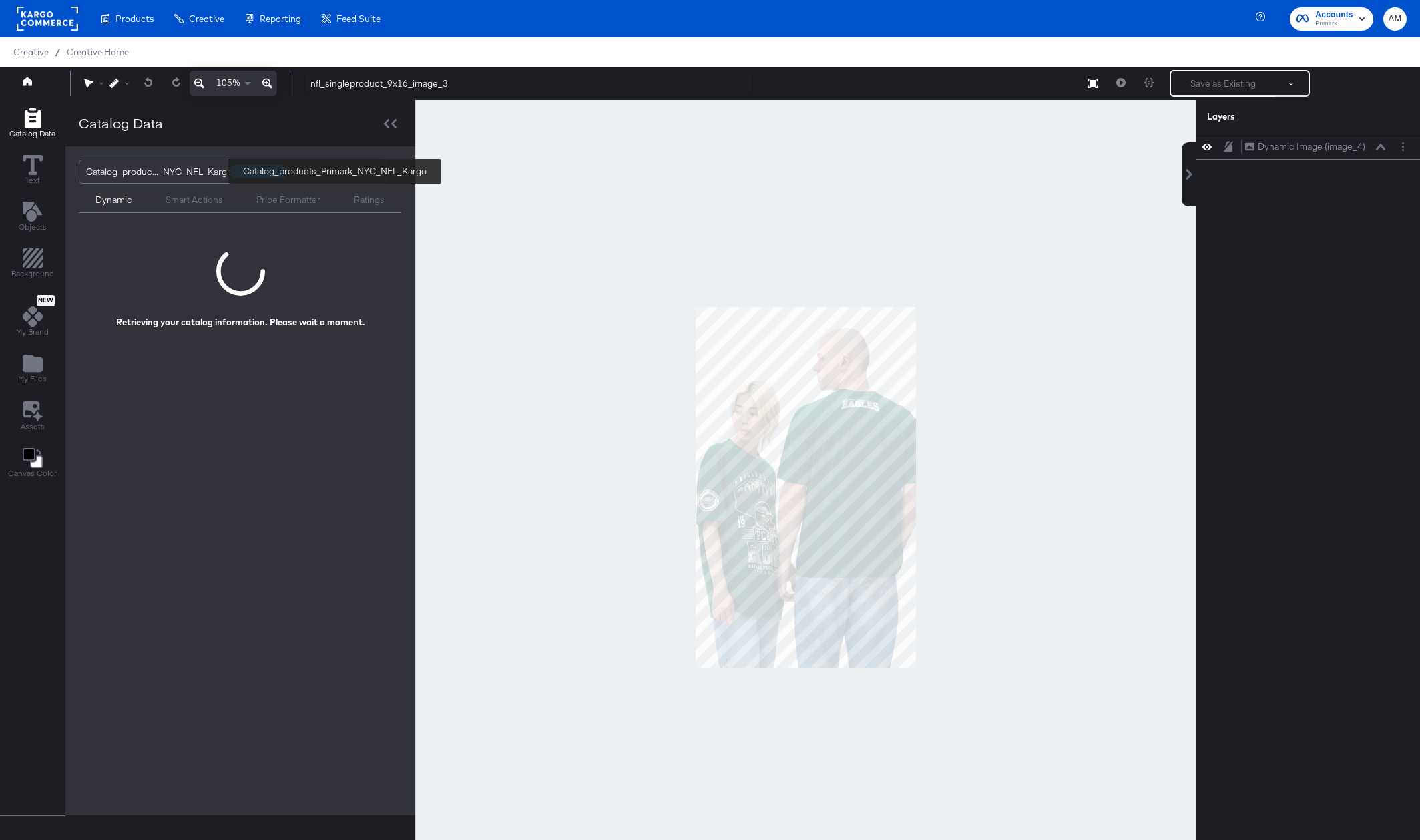
click at [182, 171] on div "Catalog_produc..._NYC_NFL_Kargo" at bounding box center [159, 172] width 146 height 23
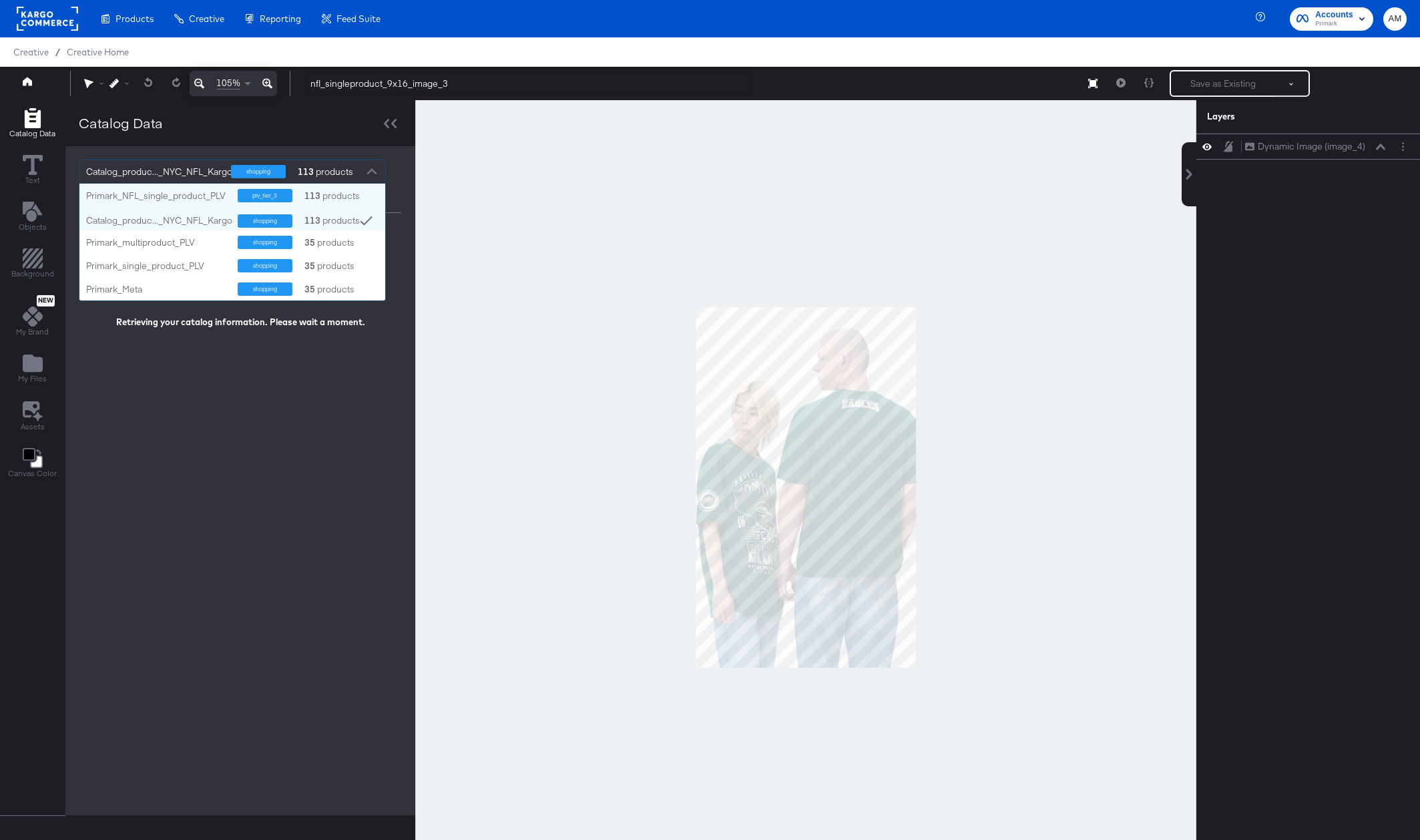
scroll to position [117, 305]
click at [204, 195] on div "Primark_NFL_single_product_PLV" at bounding box center [157, 195] width 142 height 12
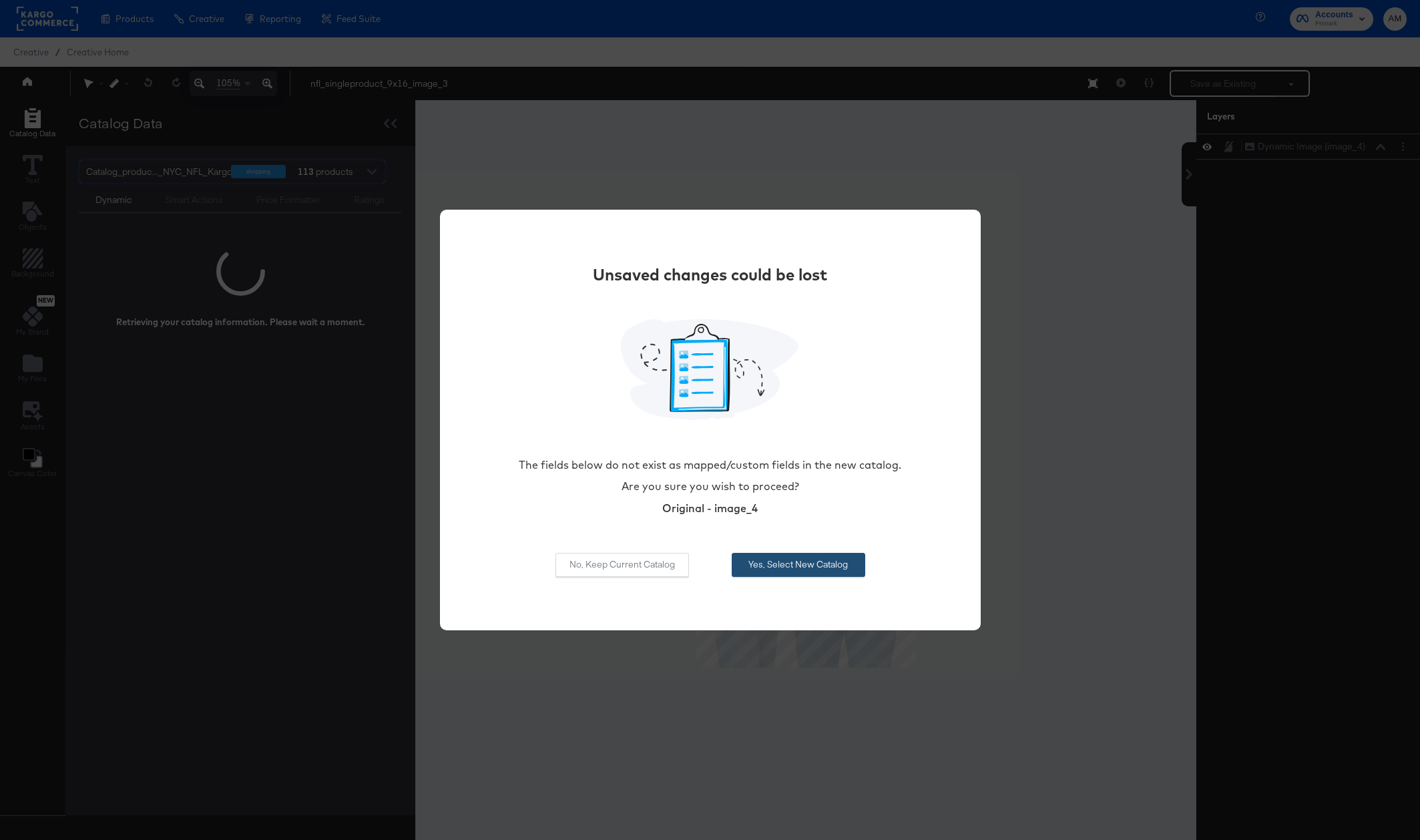
click at [744, 562] on button "Yes, Select New Catalog" at bounding box center [798, 564] width 134 height 24
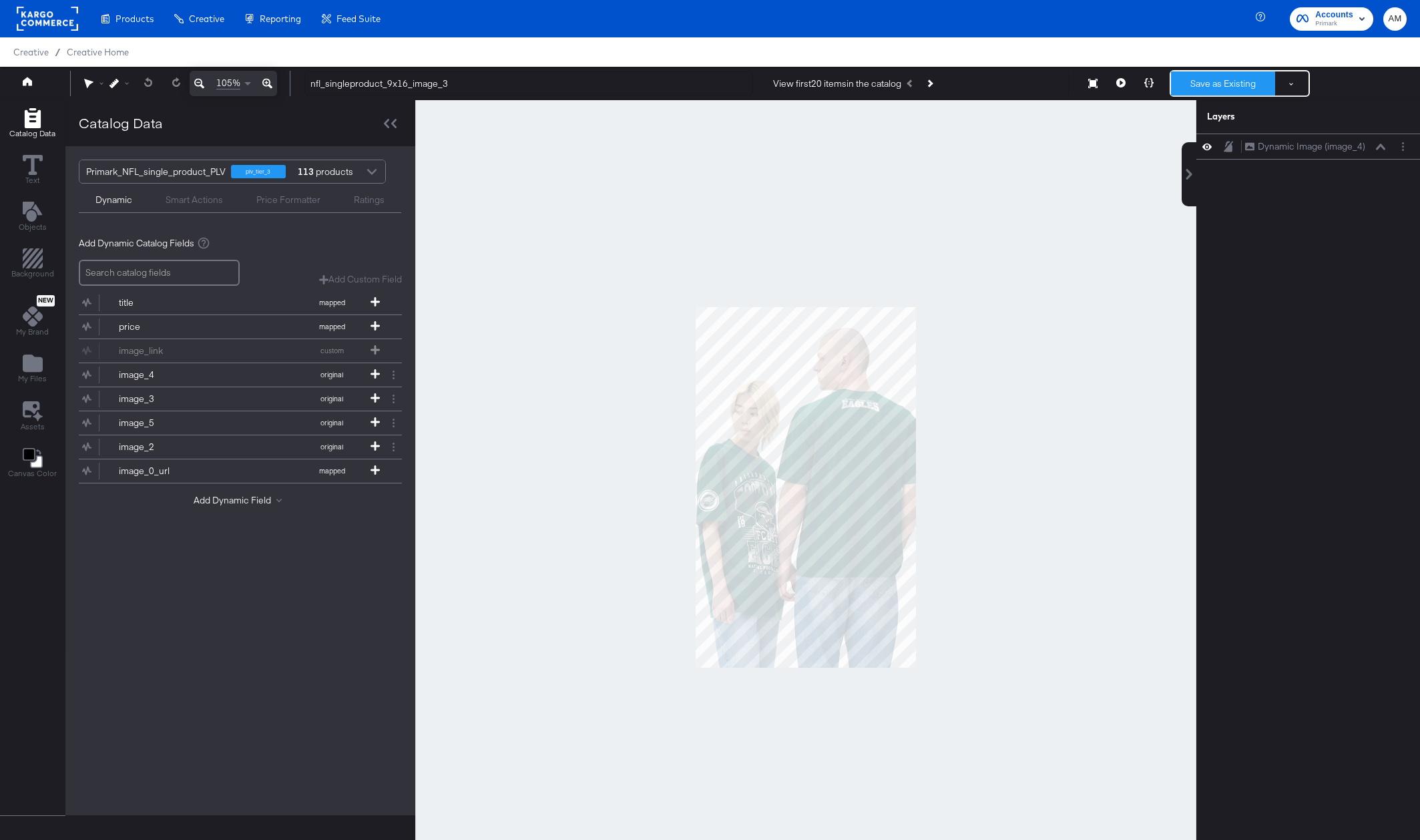
click at [1215, 86] on button "Save as Existing" at bounding box center [1222, 83] width 104 height 24
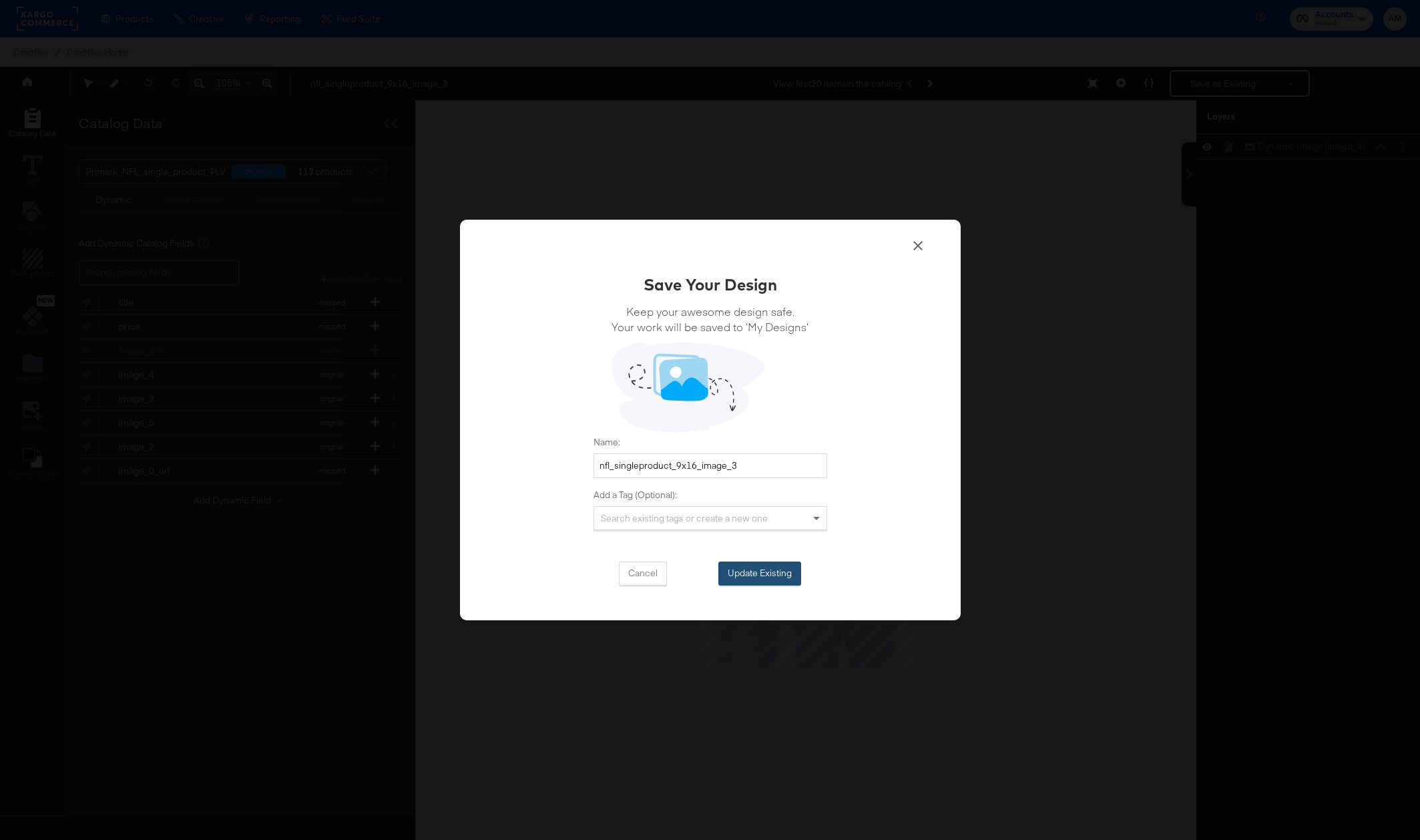
click at [749, 577] on button "Update Existing" at bounding box center [760, 573] width 83 height 24
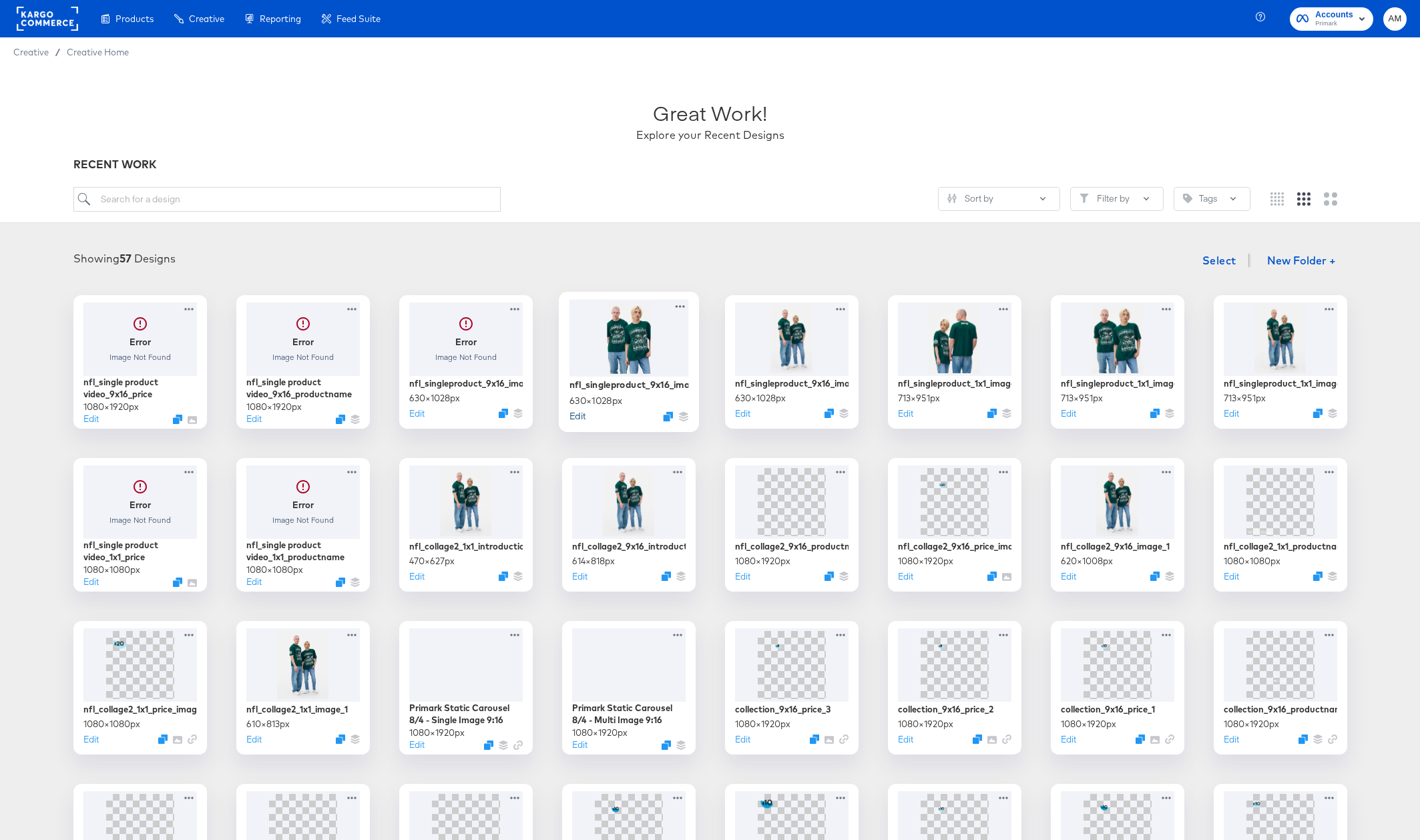
click at [577, 416] on button "Edit" at bounding box center [576, 415] width 16 height 12
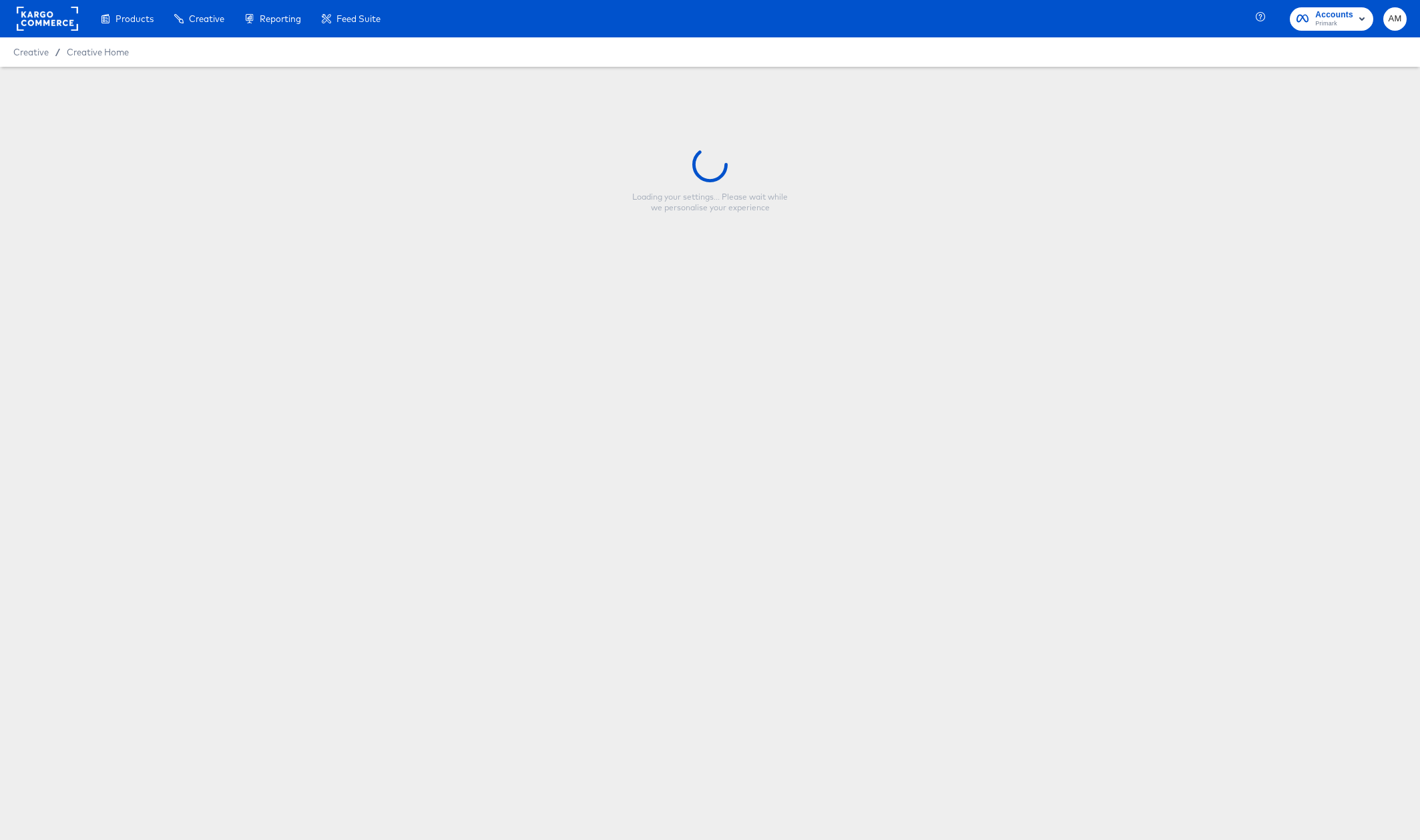
type input "nfl_singleproduct_9x16_image_2"
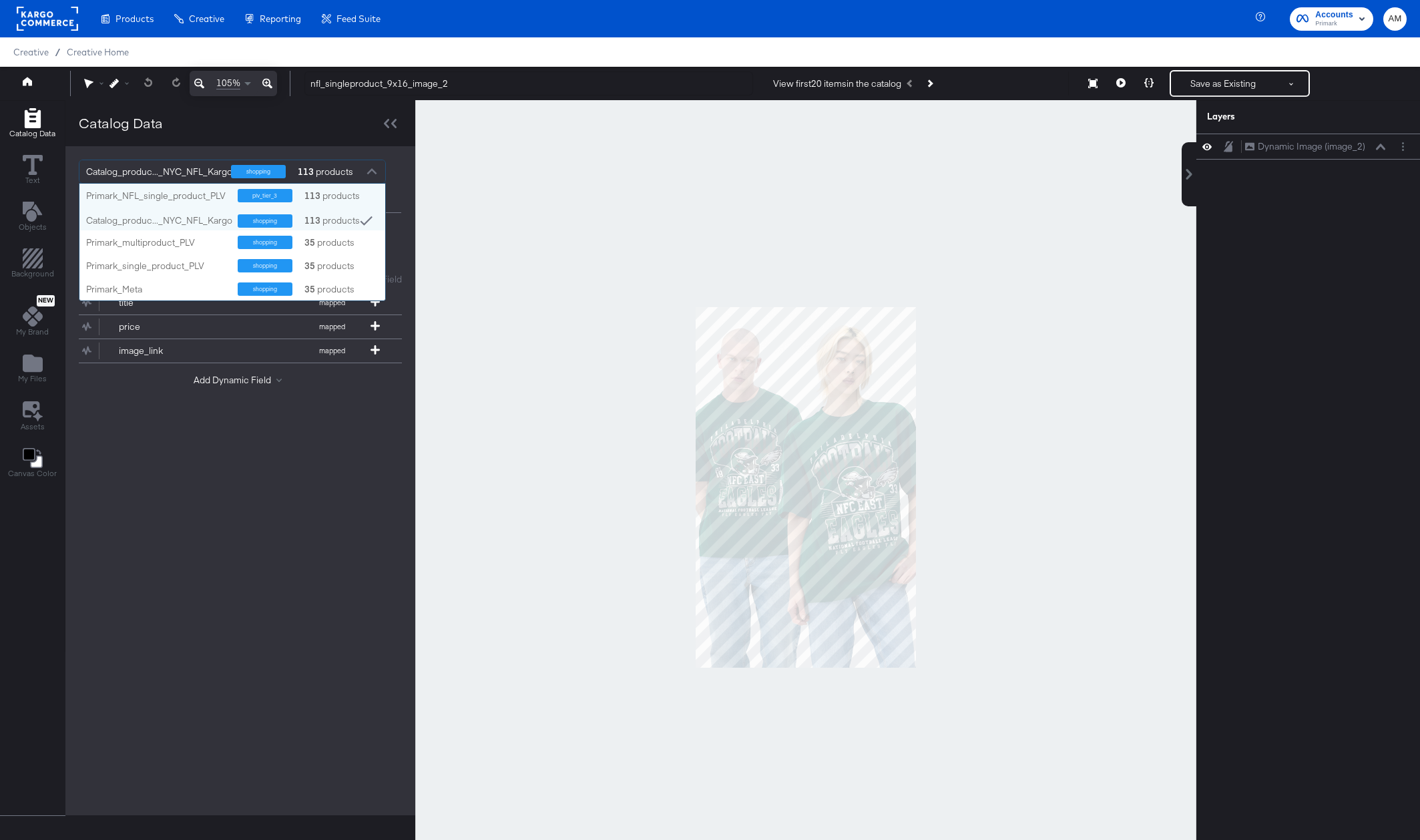
click at [370, 174] on div at bounding box center [372, 173] width 20 height 23
click at [205, 194] on div "Primark_NFL_single_product_PLV" at bounding box center [157, 195] width 142 height 12
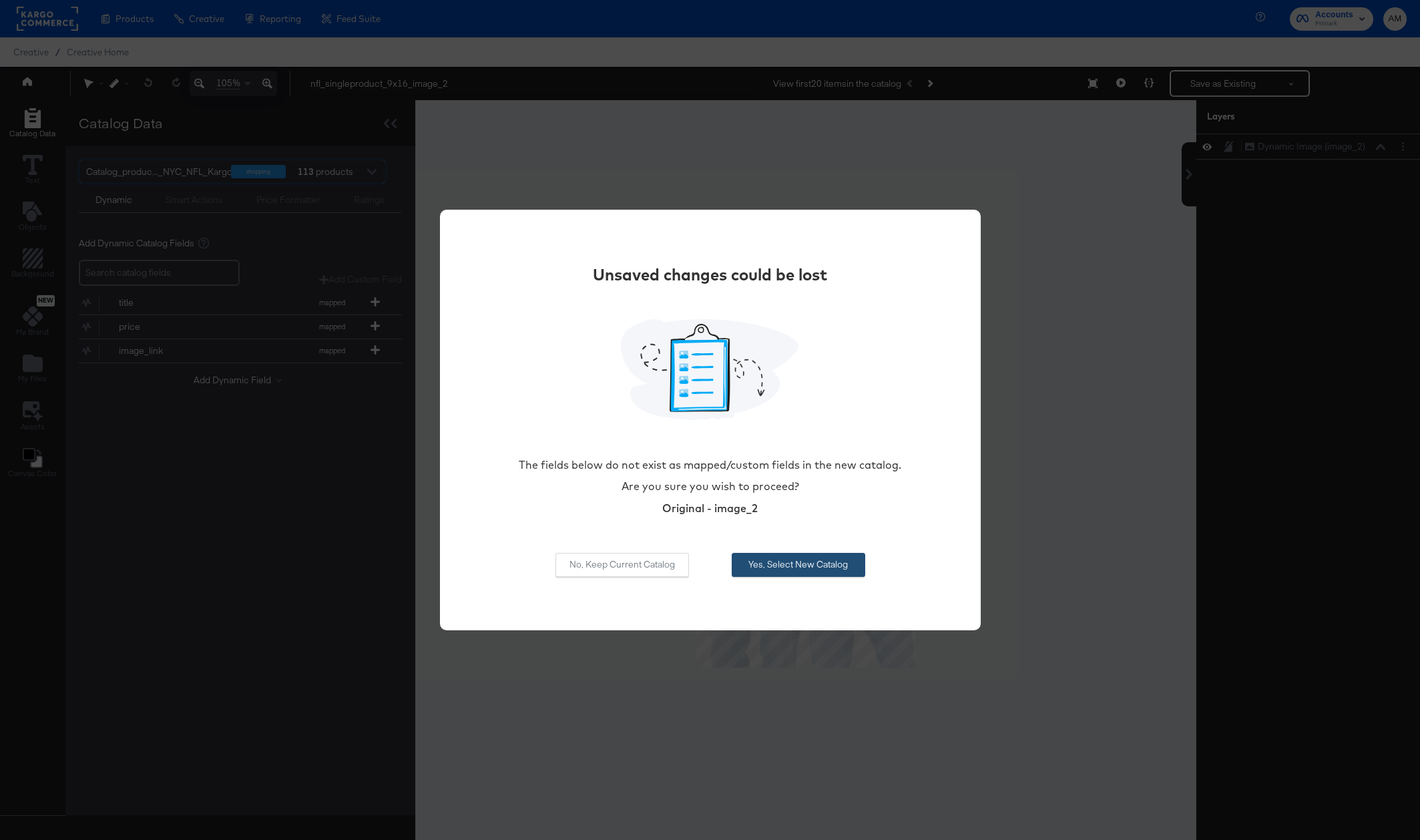
click at [783, 561] on button "Yes, Select New Catalog" at bounding box center [798, 564] width 134 height 24
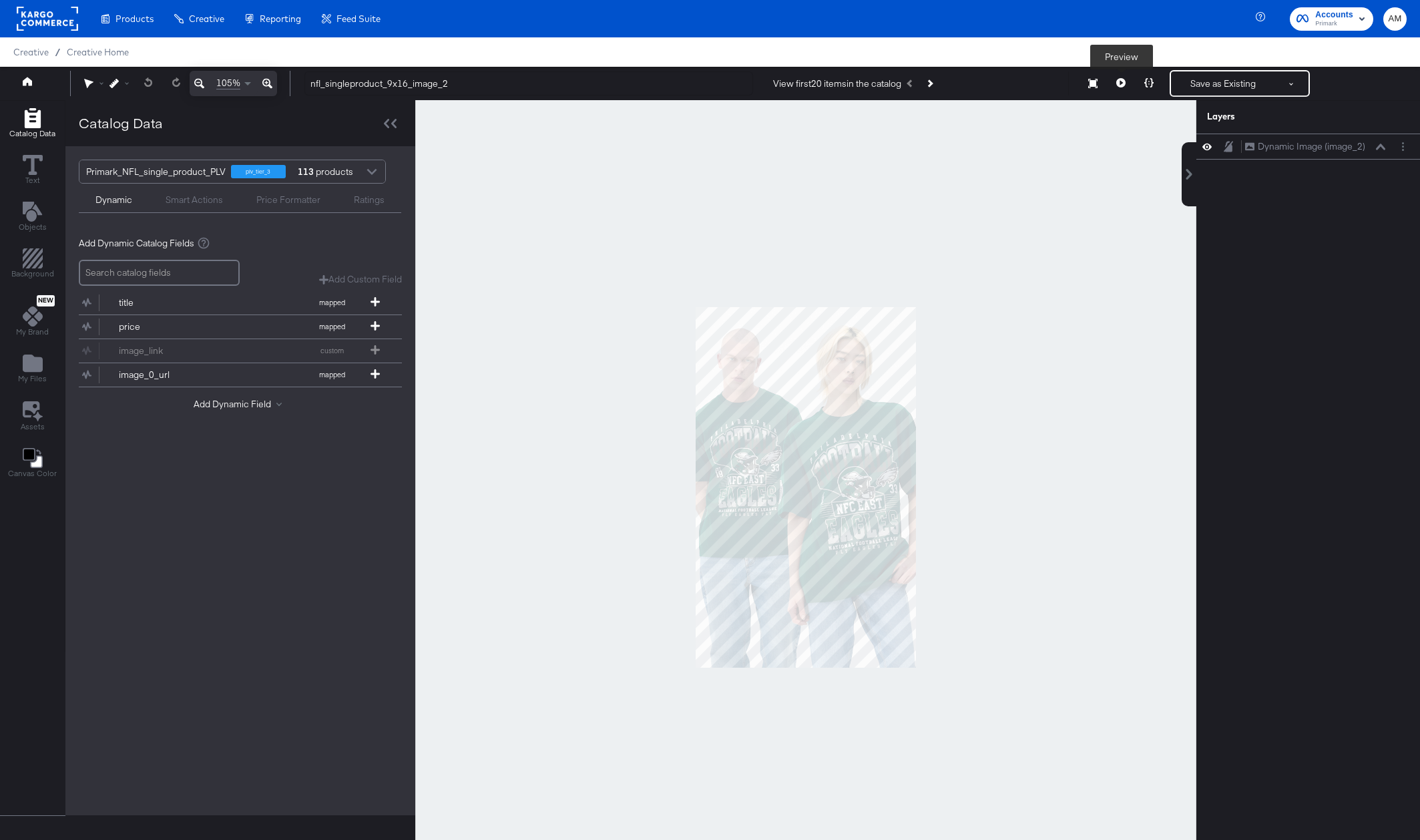
click at [1120, 88] on button at bounding box center [1121, 83] width 28 height 27
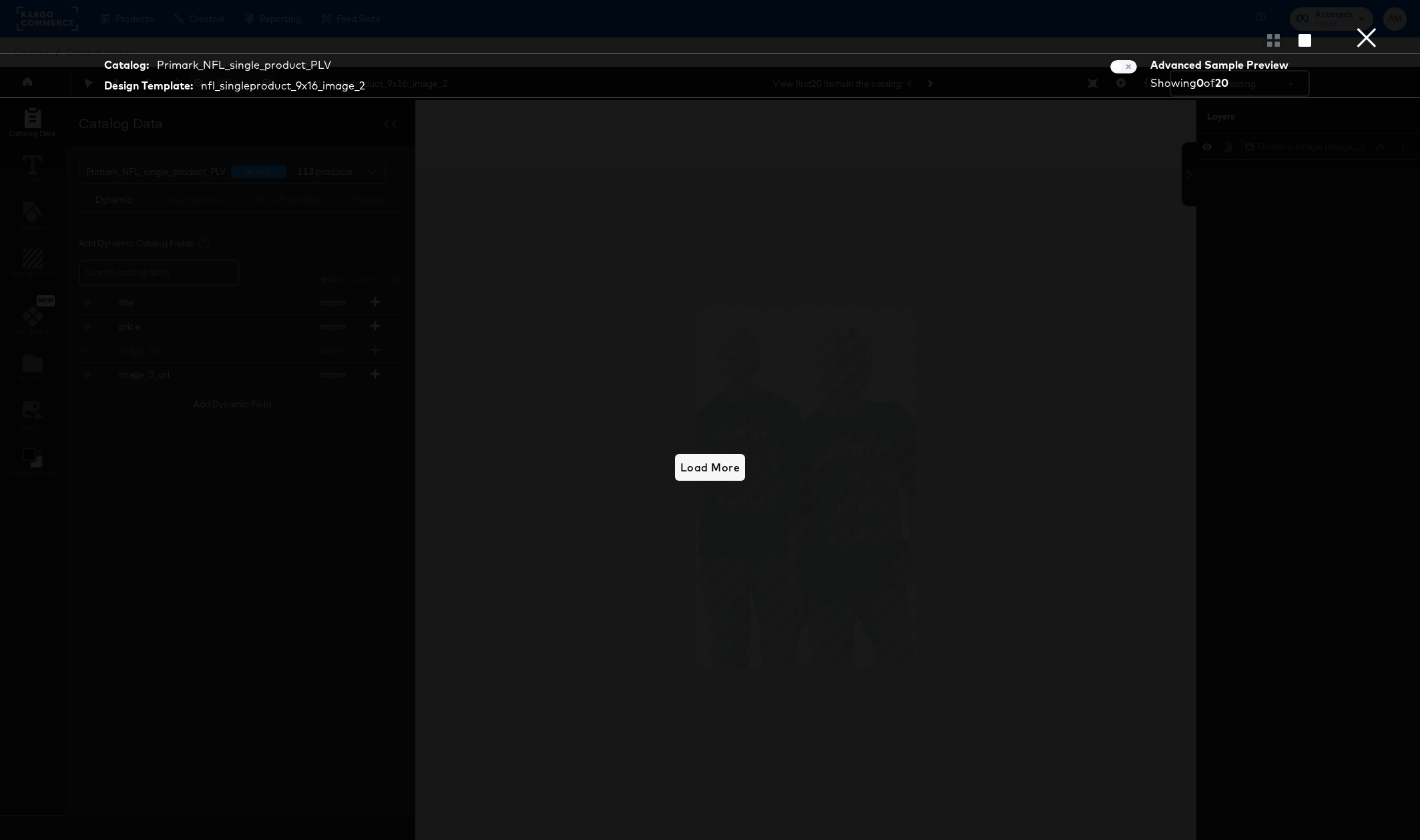
click at [1368, 27] on button "×" at bounding box center [1366, 13] width 27 height 27
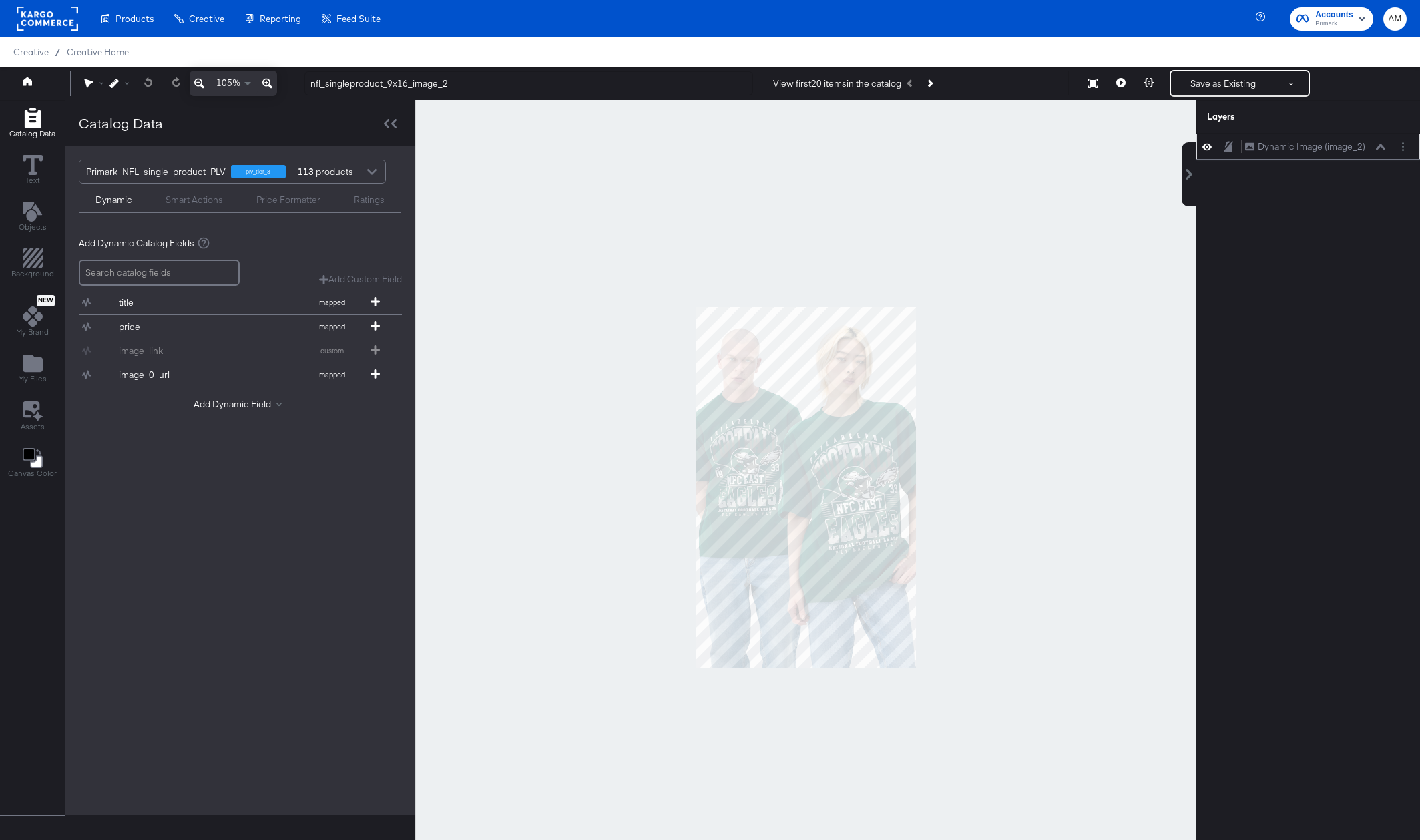
click at [1203, 146] on icon at bounding box center [1207, 146] width 9 height 12
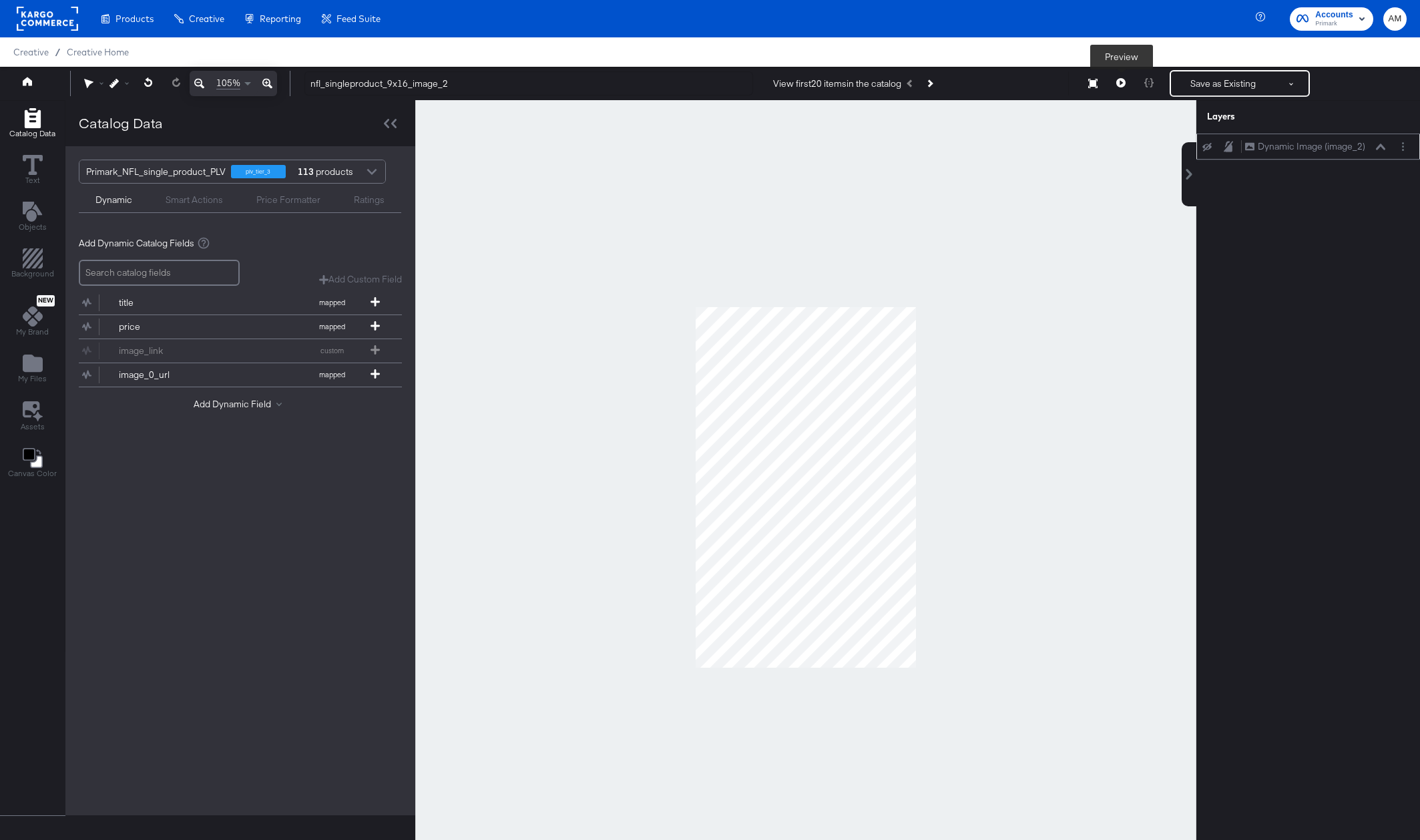
click at [1118, 83] on icon at bounding box center [1121, 83] width 9 height 9
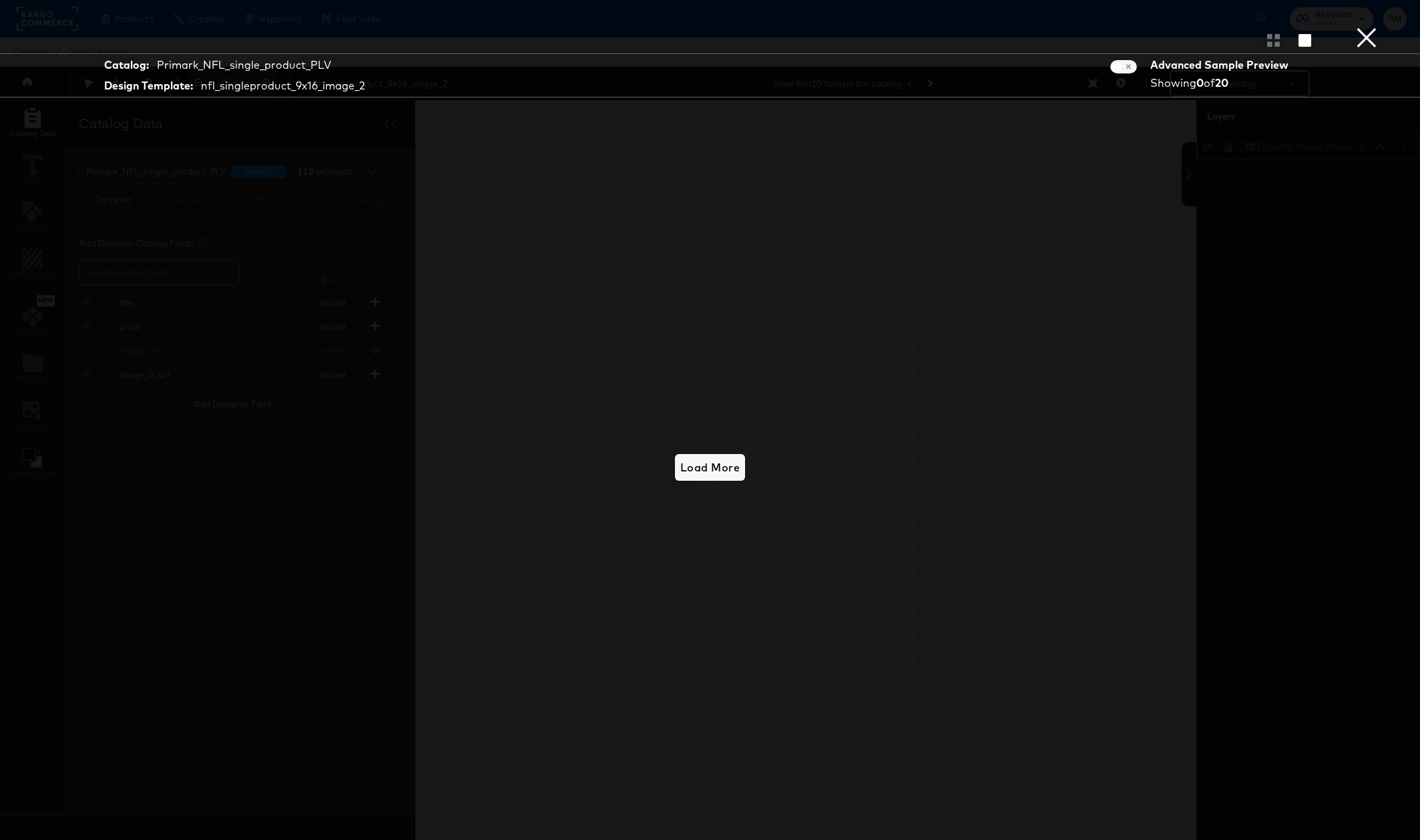
click at [1371, 27] on button "×" at bounding box center [1366, 13] width 27 height 27
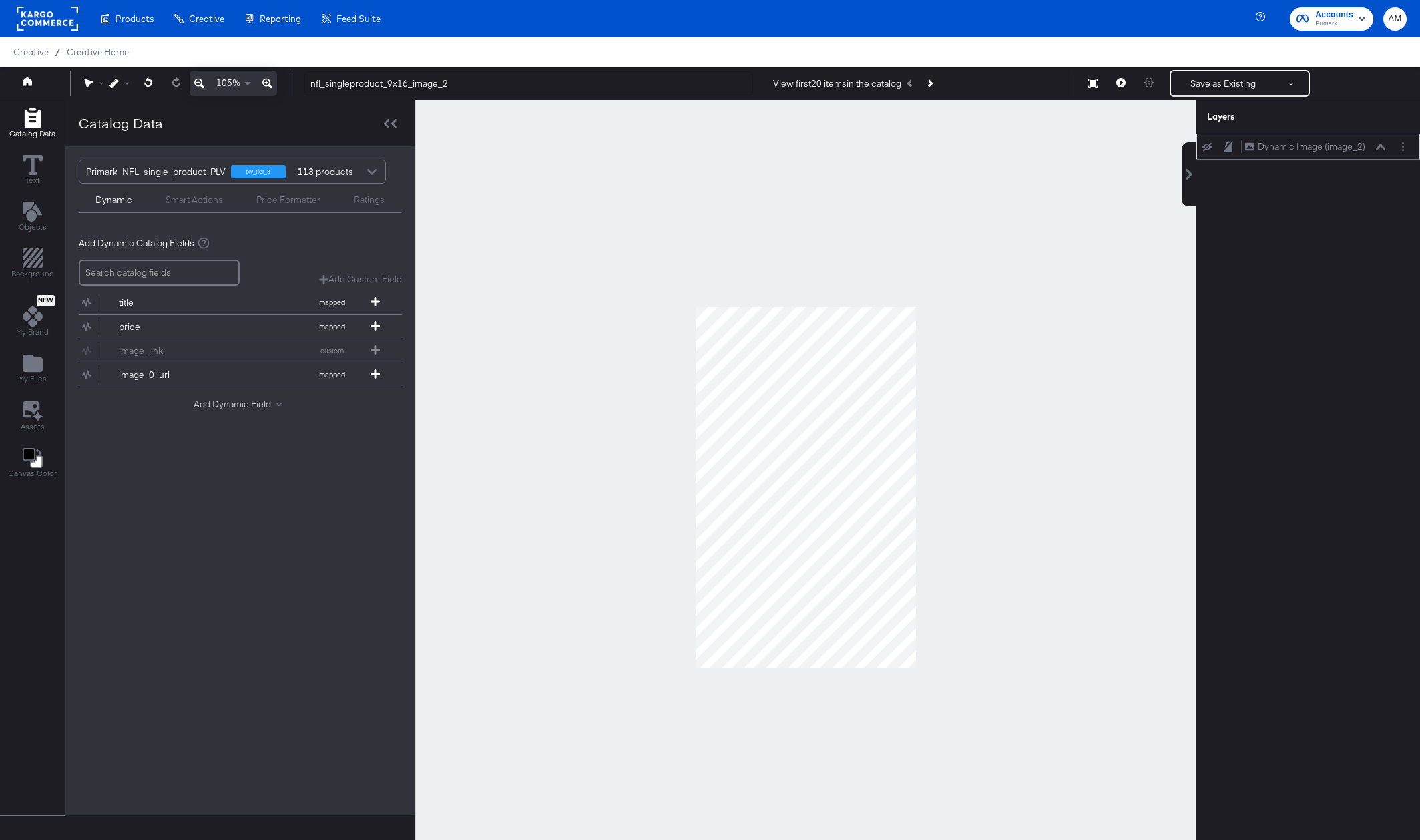
click at [215, 404] on button "Add Dynamic Field" at bounding box center [240, 404] width 93 height 12
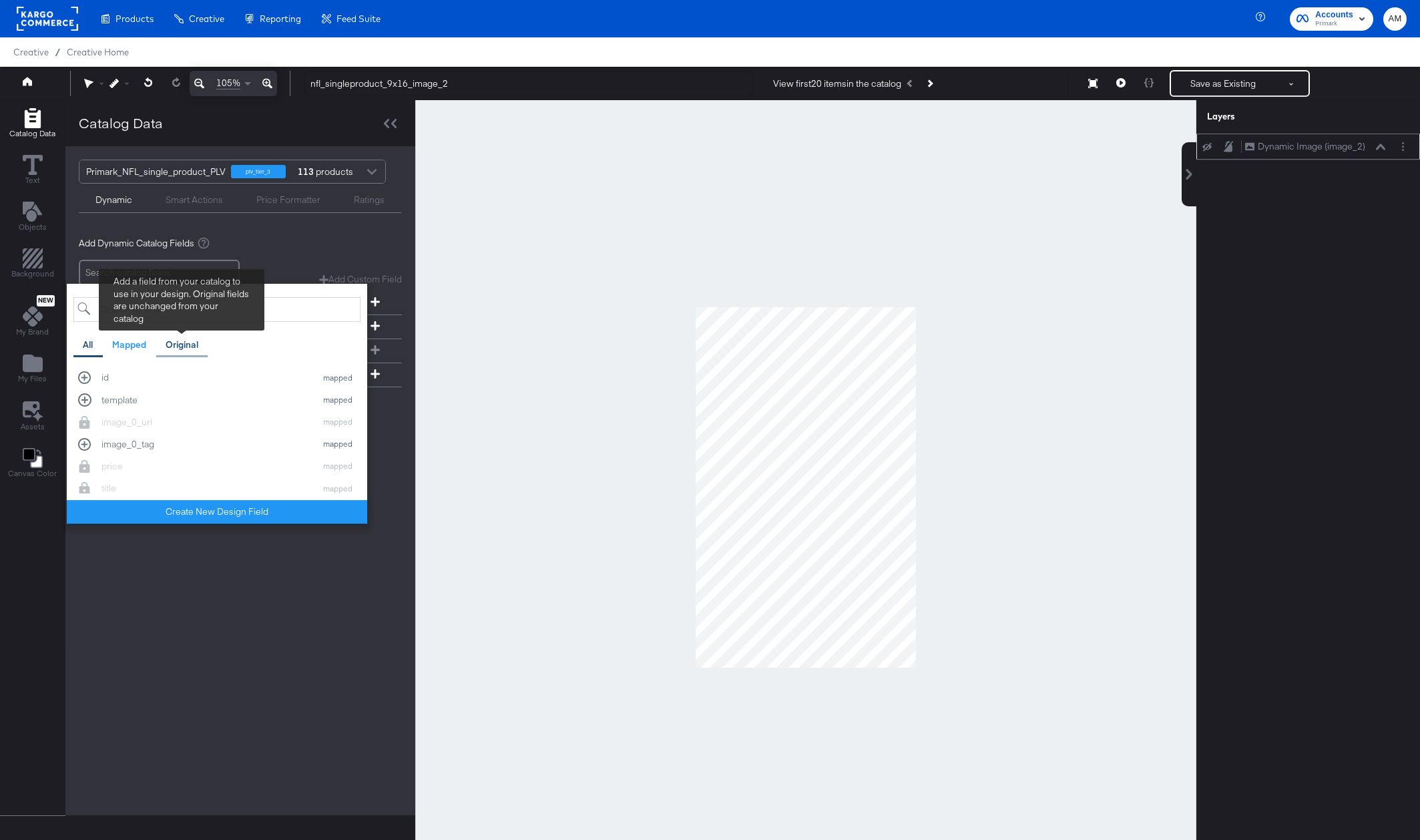
click at [185, 342] on div "Original" at bounding box center [182, 345] width 33 height 12
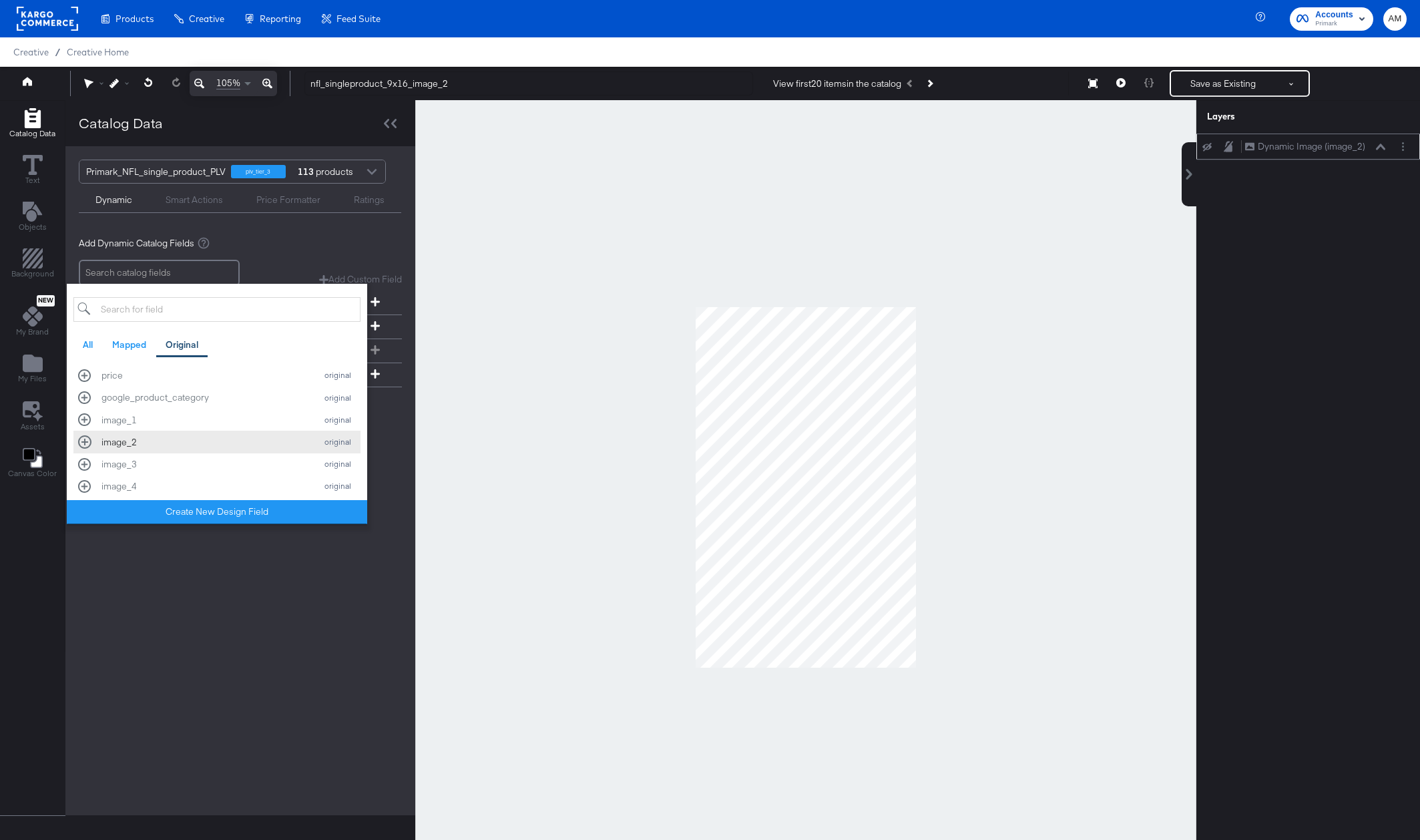
click at [131, 438] on div "image_2" at bounding box center [205, 442] width 208 height 12
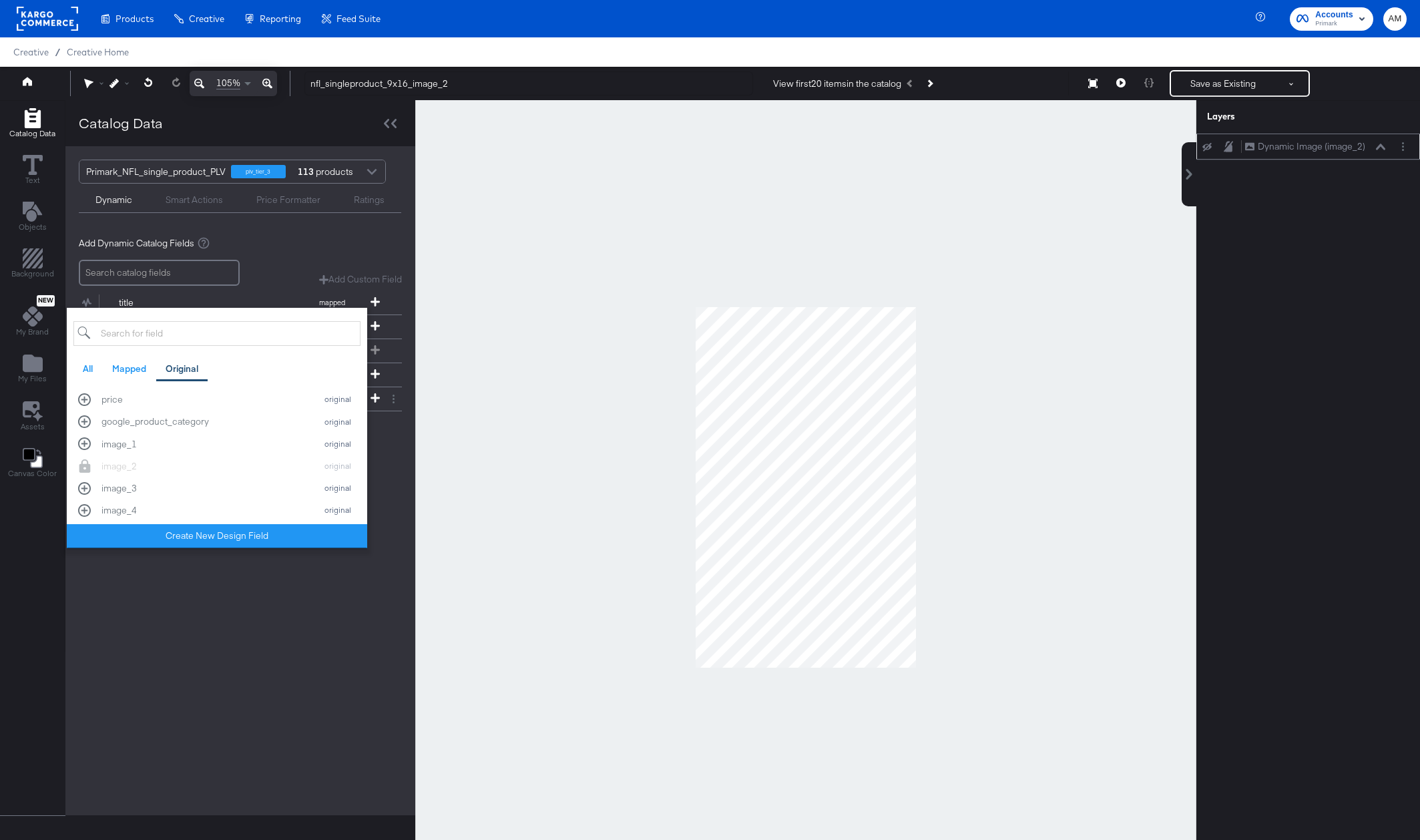
click at [235, 628] on div "Primark_NFL_single_product_PLV plv_tier_3 113 products Dynamic Smart Actions Pr…" at bounding box center [240, 480] width 350 height 668
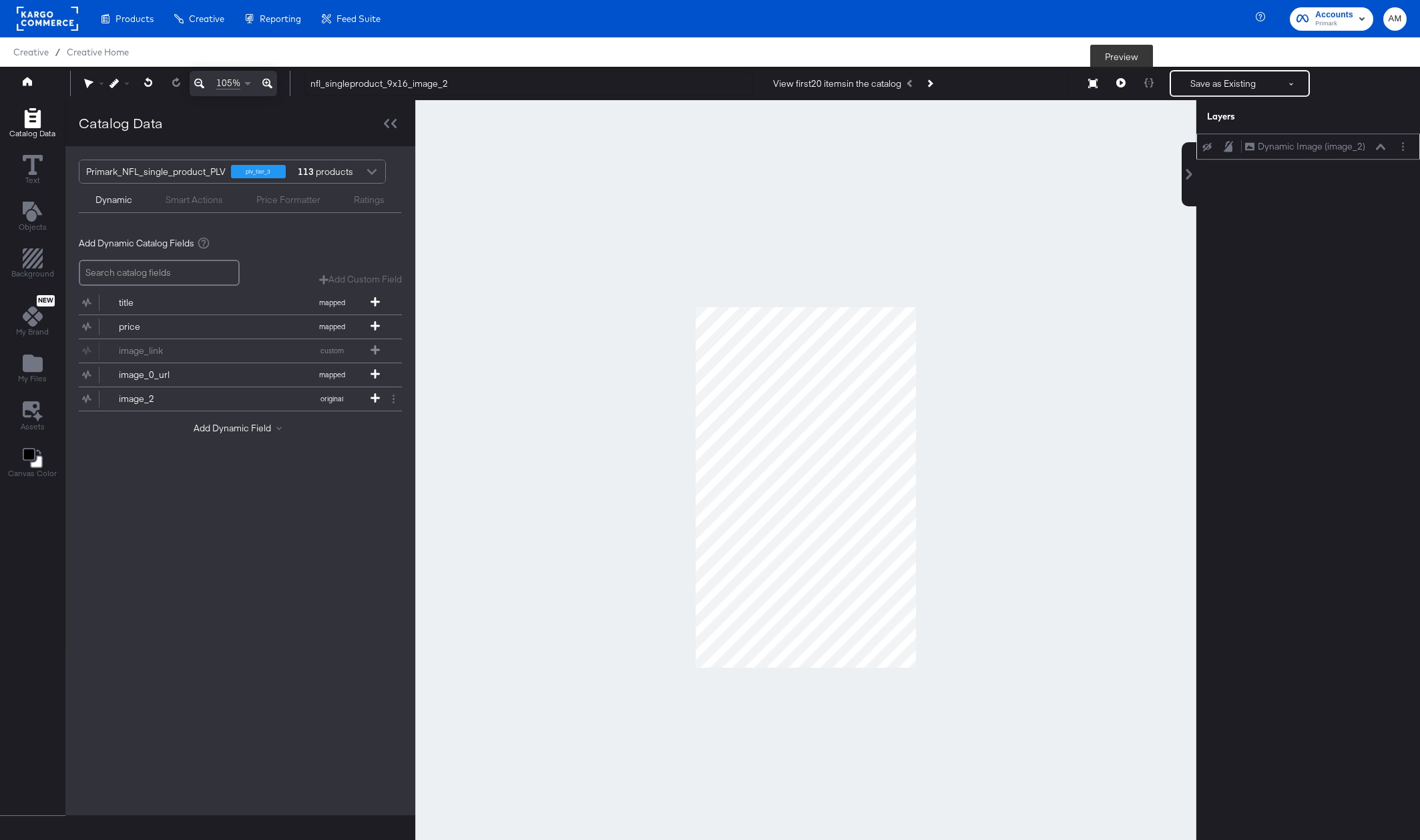
click at [1121, 82] on icon at bounding box center [1121, 83] width 9 height 9
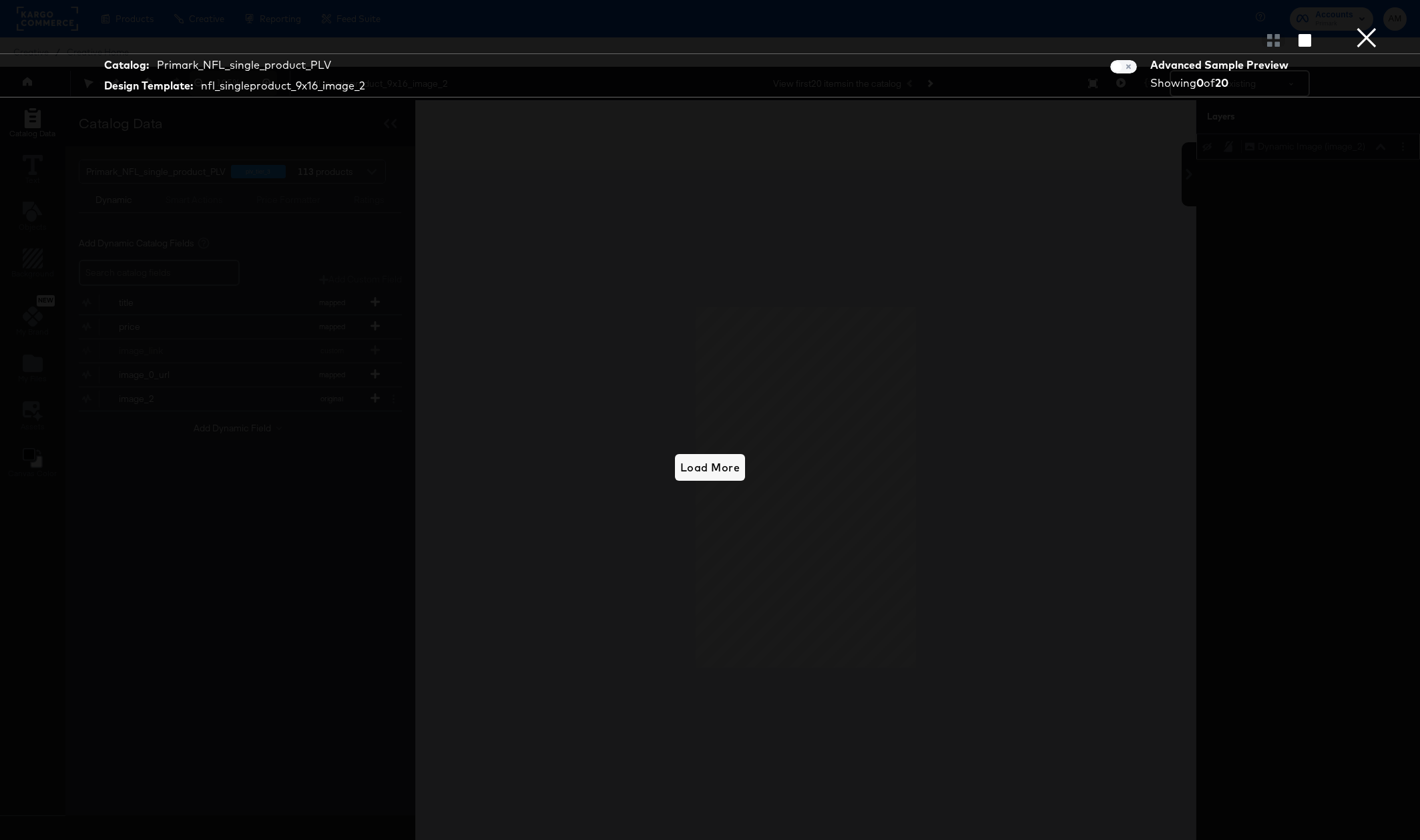
click at [1367, 27] on button "×" at bounding box center [1366, 13] width 27 height 27
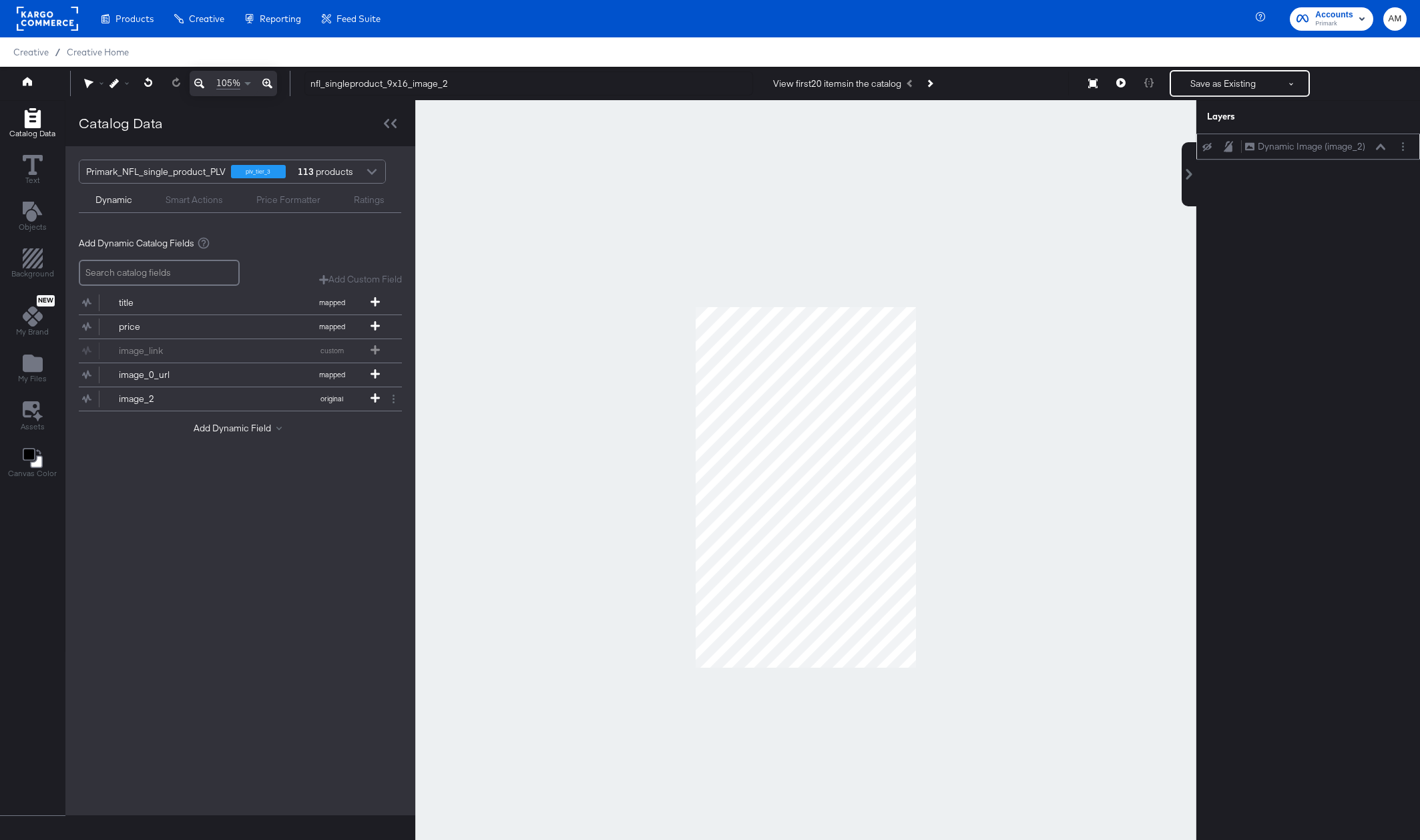
click at [1205, 146] on icon at bounding box center [1207, 147] width 9 height 8
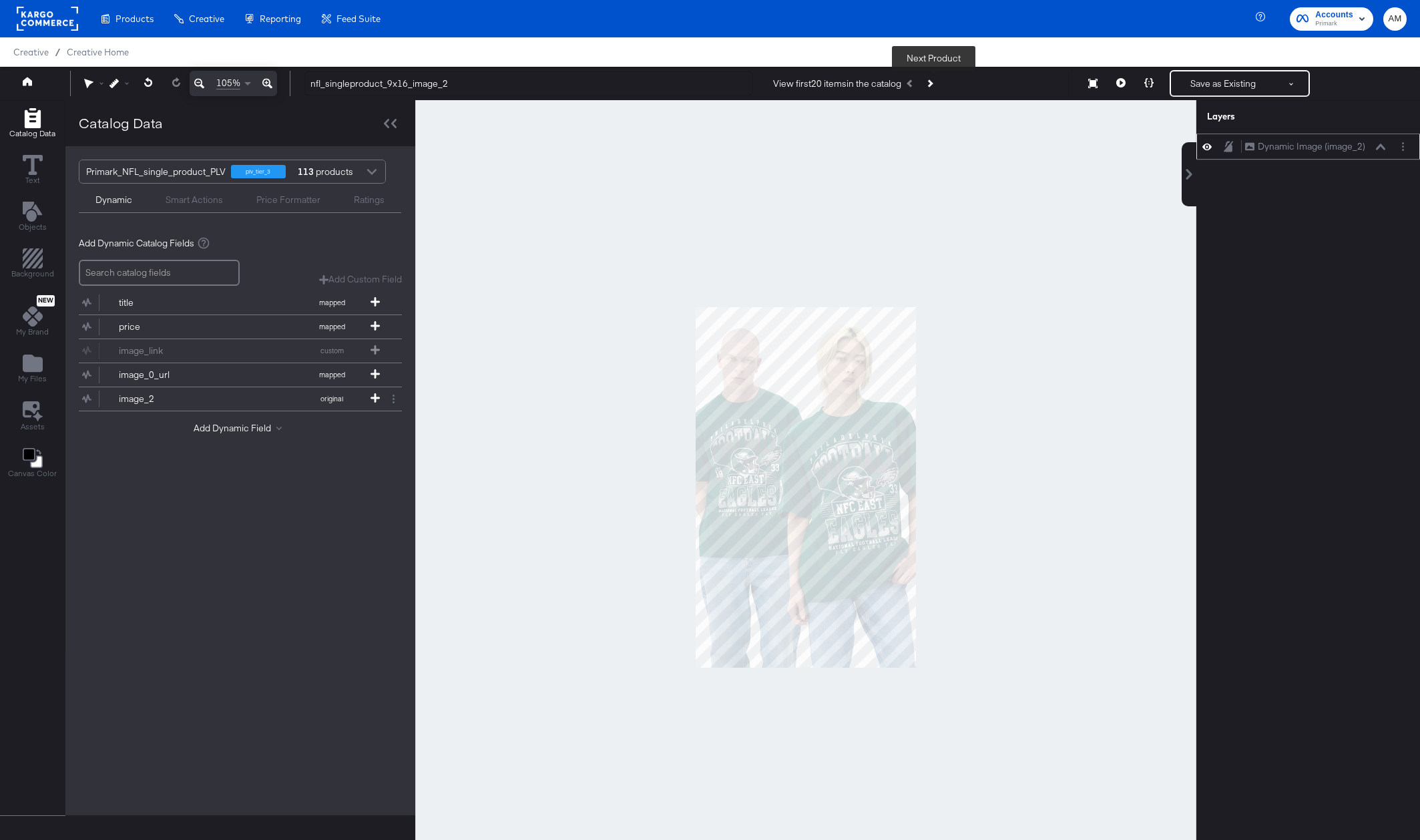
click at [938, 83] on button "Next Product" at bounding box center [929, 83] width 18 height 24
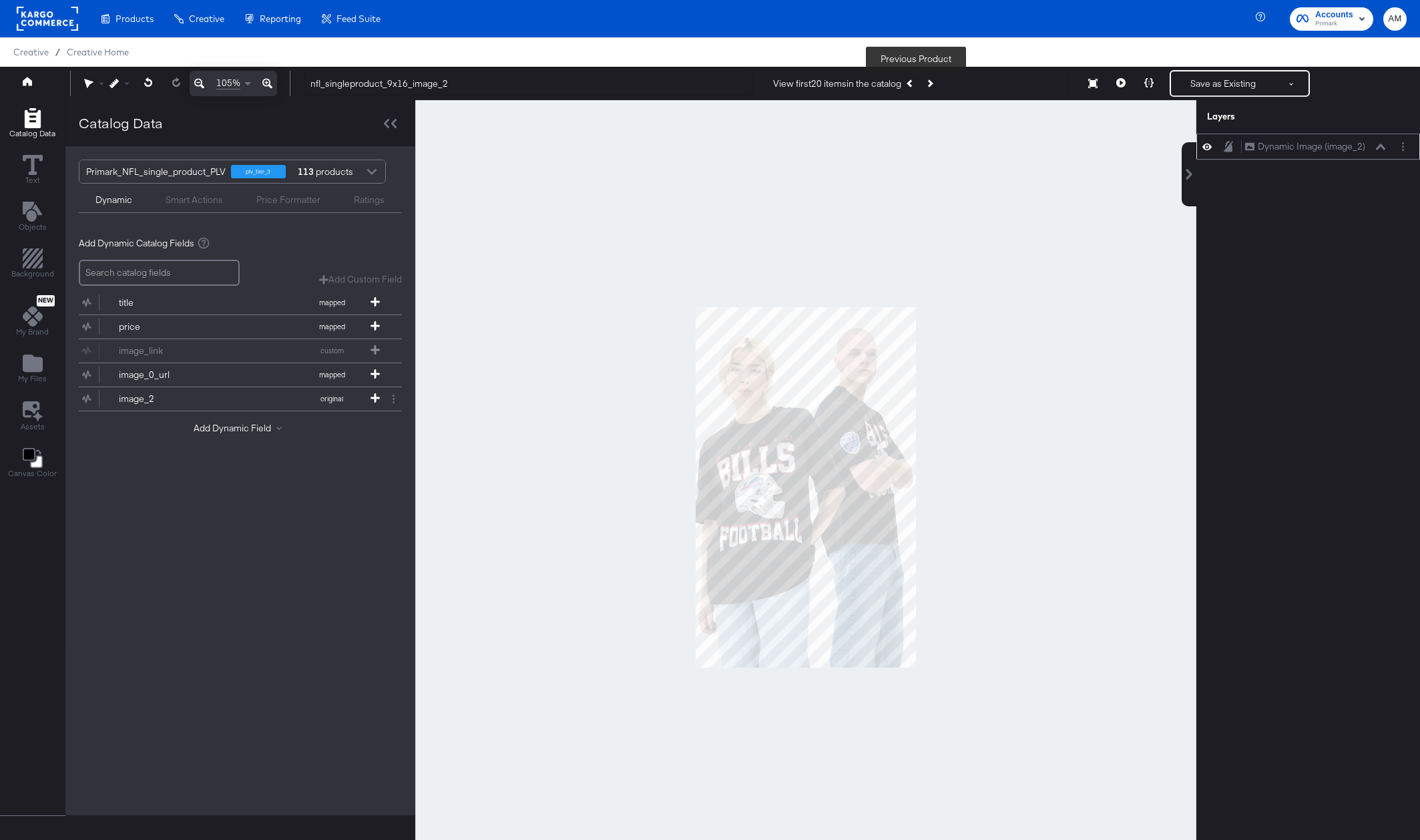
click at [914, 83] on icon "Previous Product" at bounding box center [910, 83] width 8 height 8
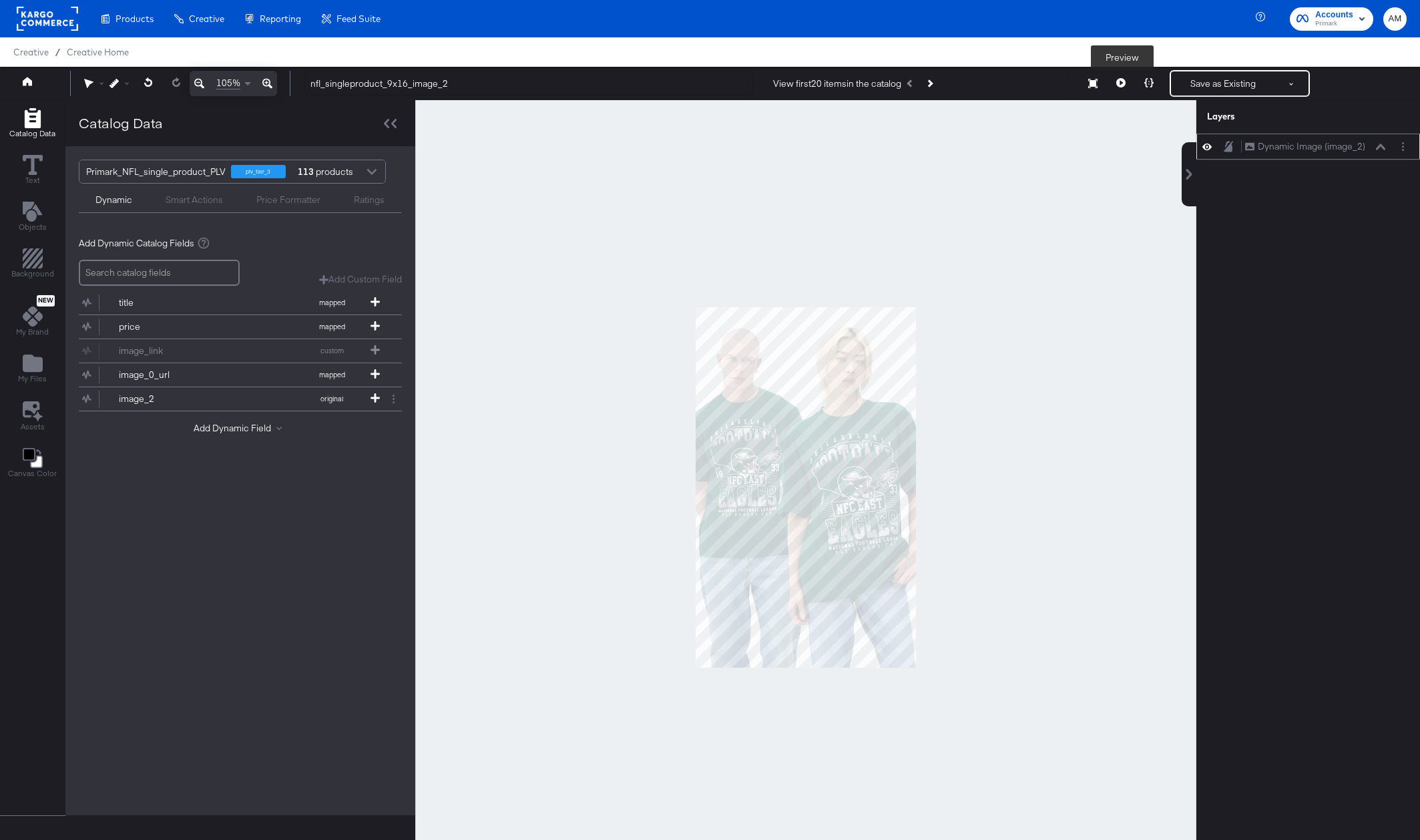
click at [1118, 83] on icon at bounding box center [1121, 83] width 9 height 9
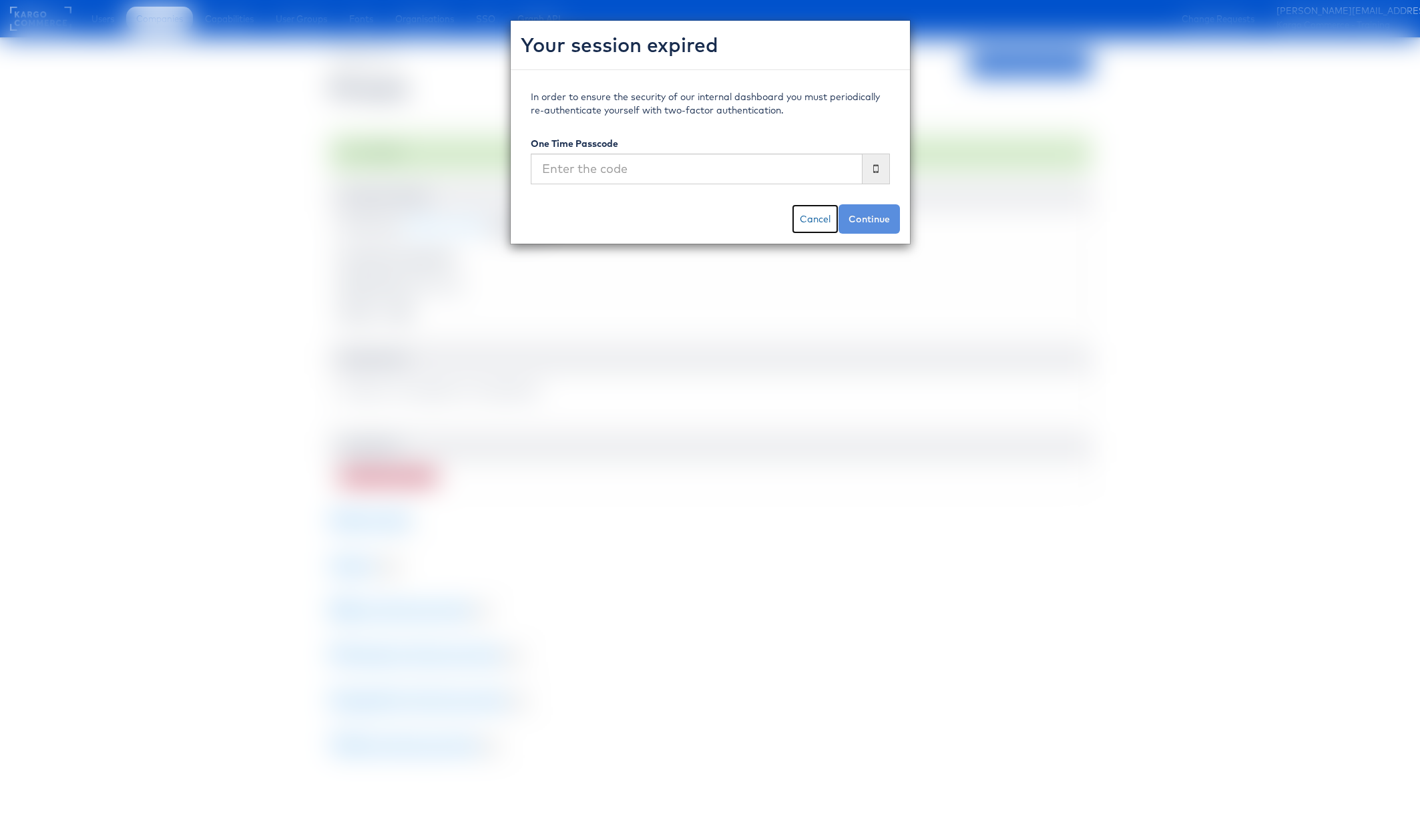
click at [802, 215] on link "Cancel" at bounding box center [815, 219] width 47 height 29
click at [807, 218] on link "Cancel" at bounding box center [815, 219] width 47 height 29
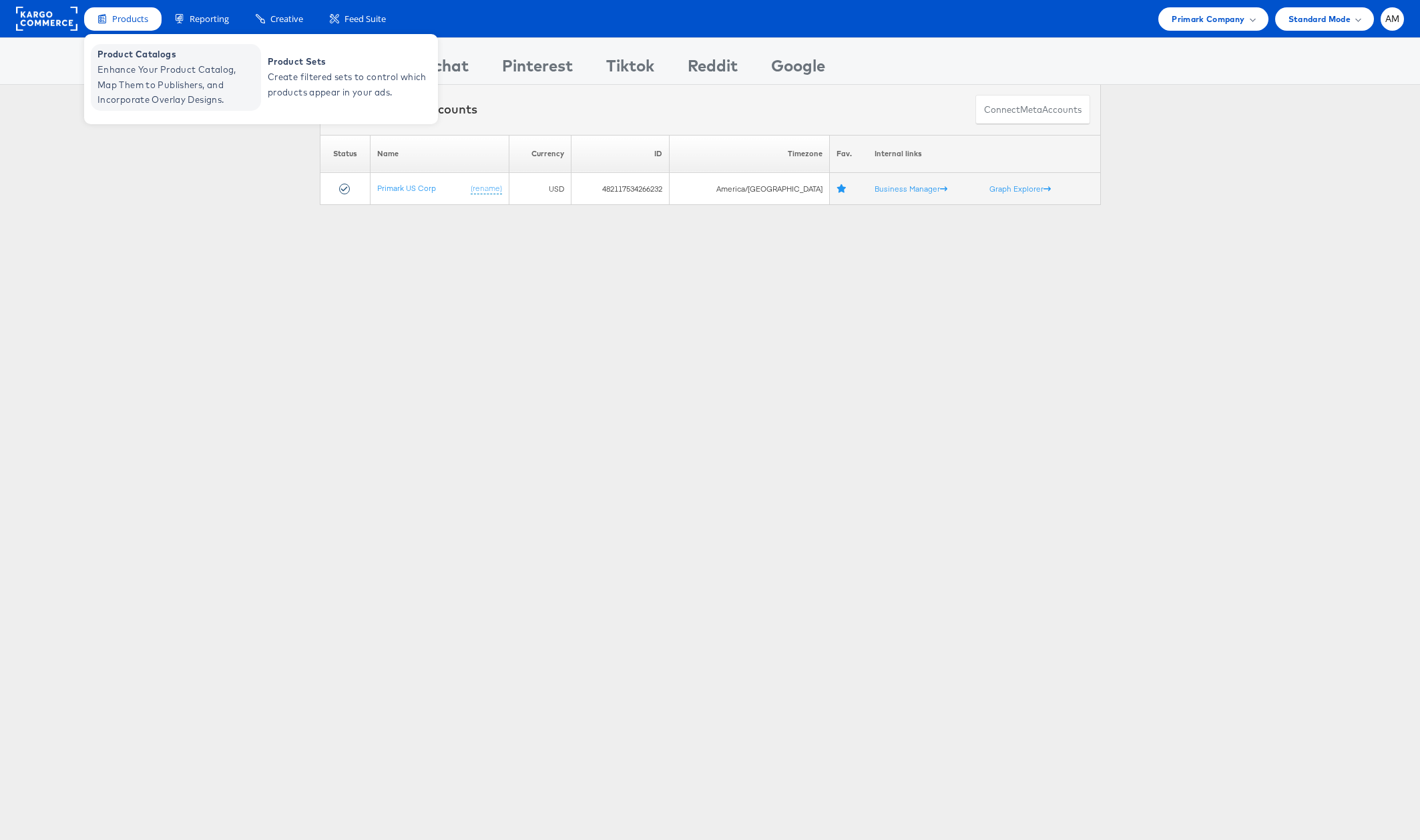
click at [153, 89] on span "Enhance Your Product Catalog, Map Them to Publishers, and Incorporate Overlay D…" at bounding box center [178, 85] width 160 height 45
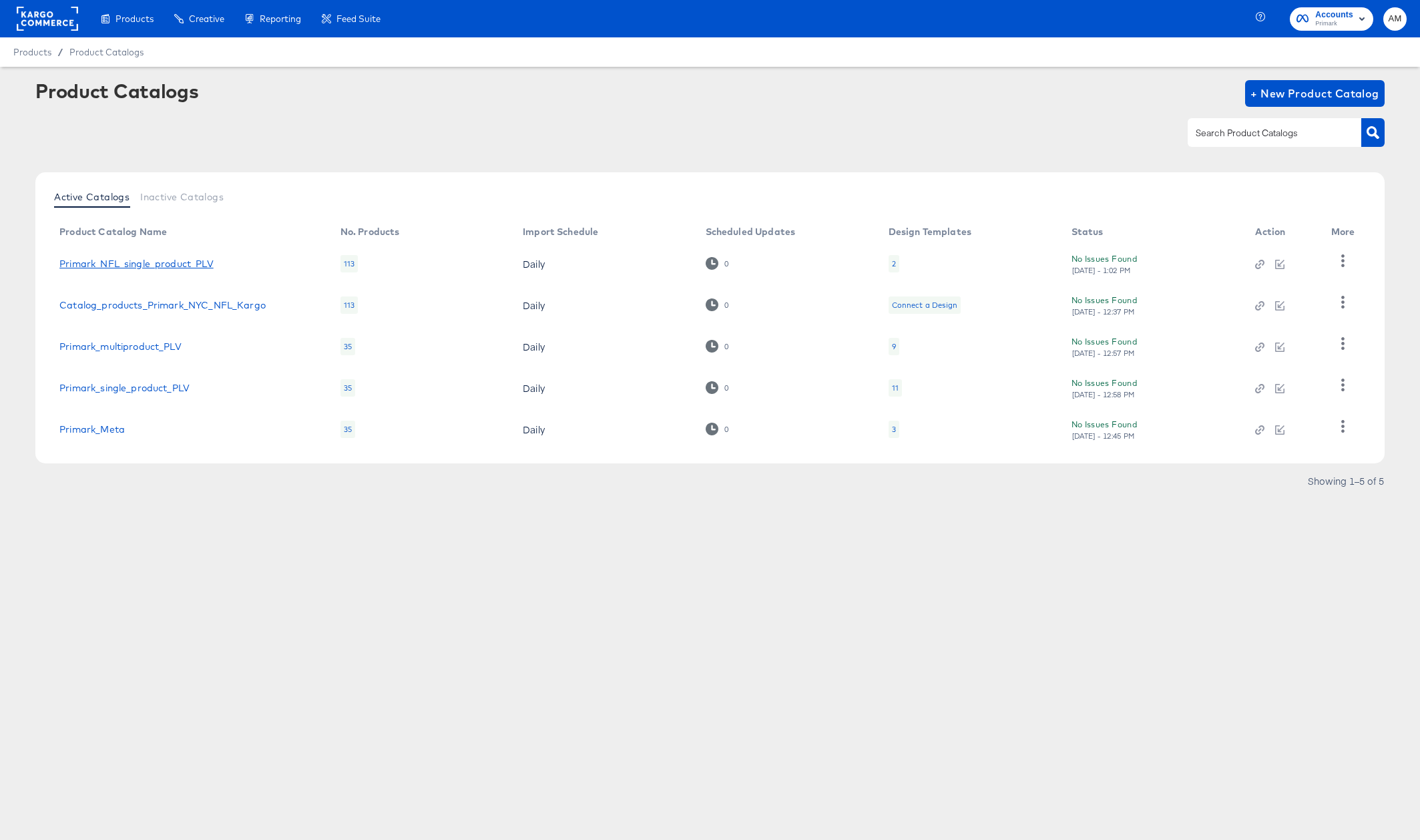
click at [189, 264] on link "Primark_NFL_single_product_PLV" at bounding box center [136, 264] width 154 height 11
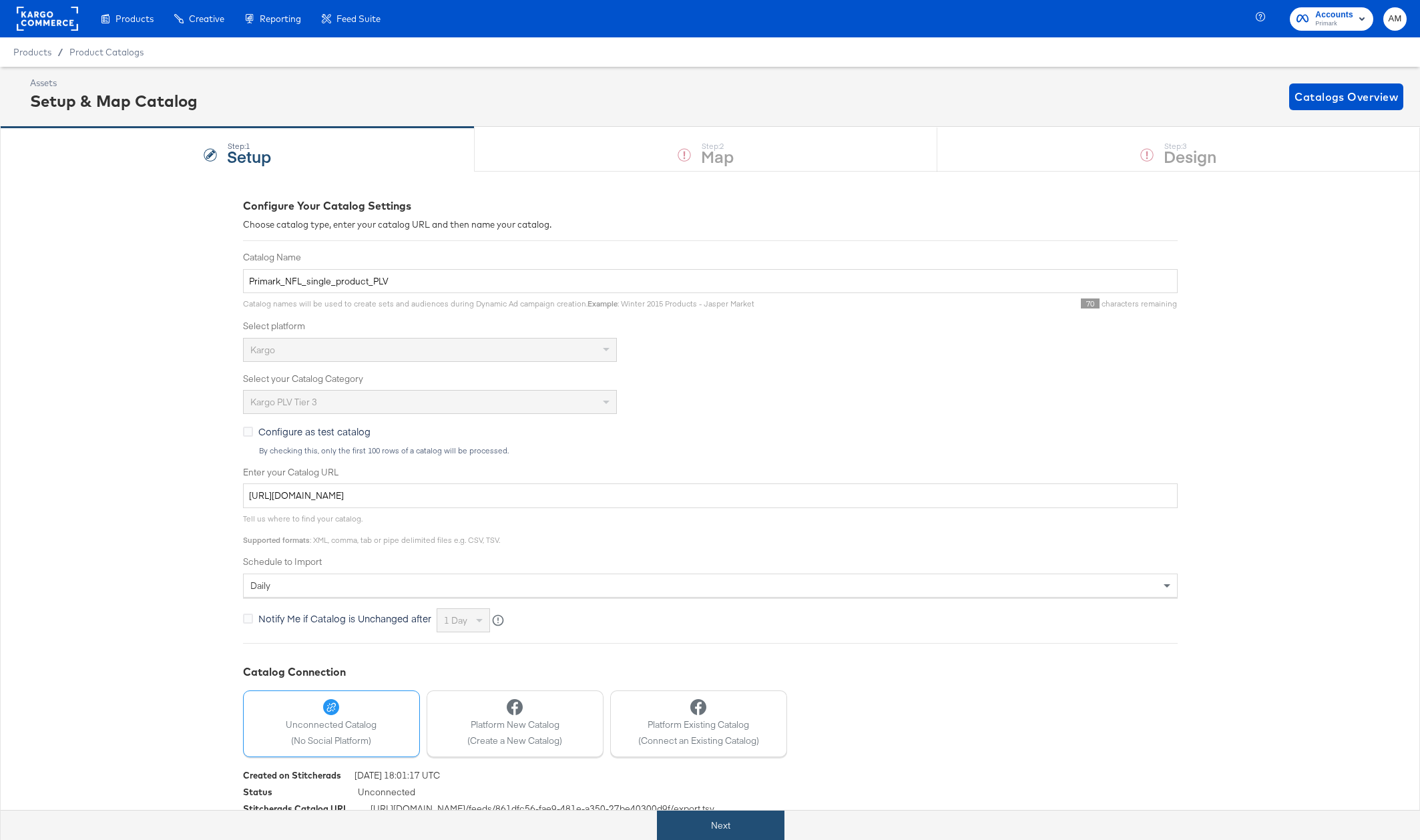
click at [730, 822] on button "Next" at bounding box center [721, 825] width 128 height 30
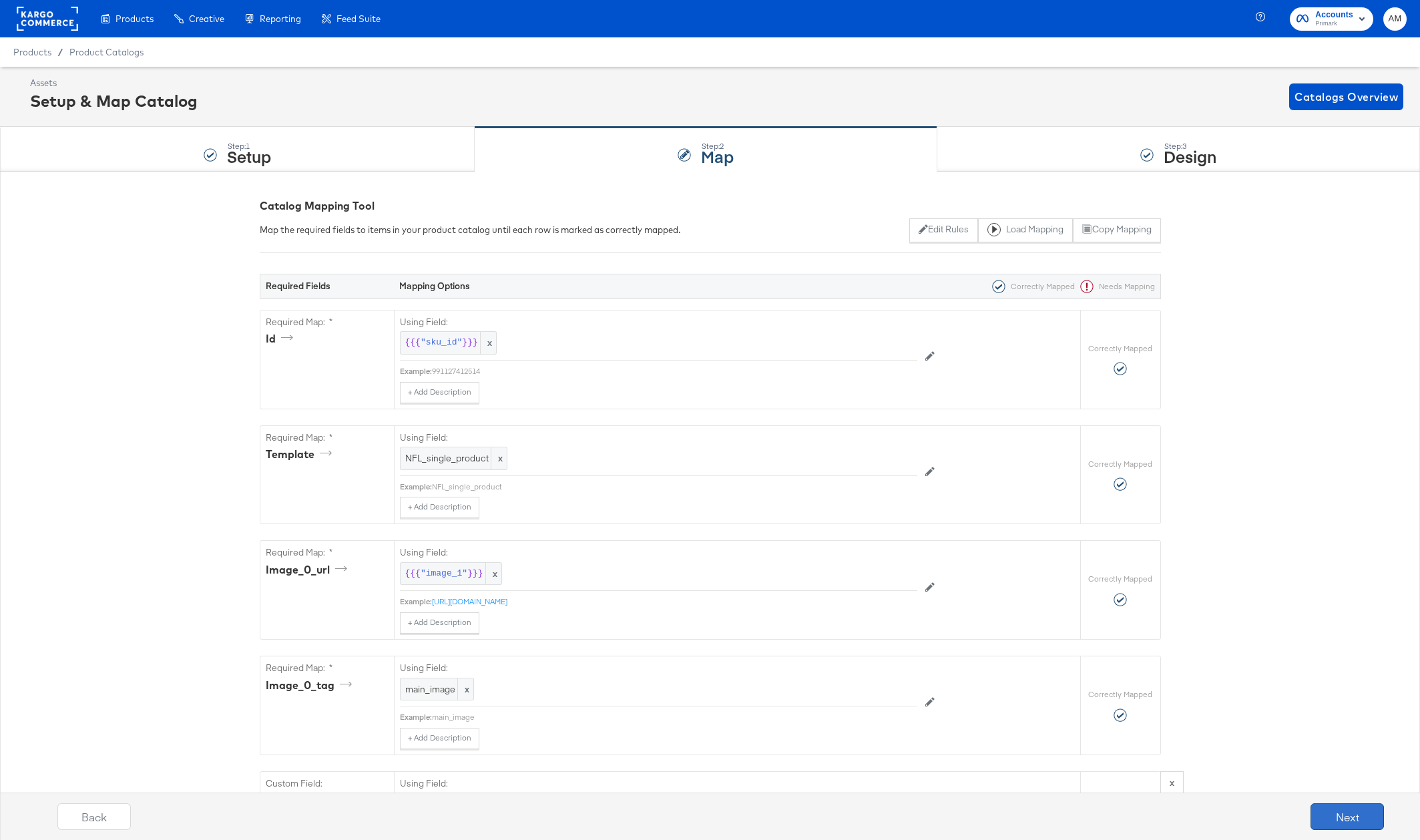
click at [1353, 817] on button "Next" at bounding box center [1346, 816] width 73 height 27
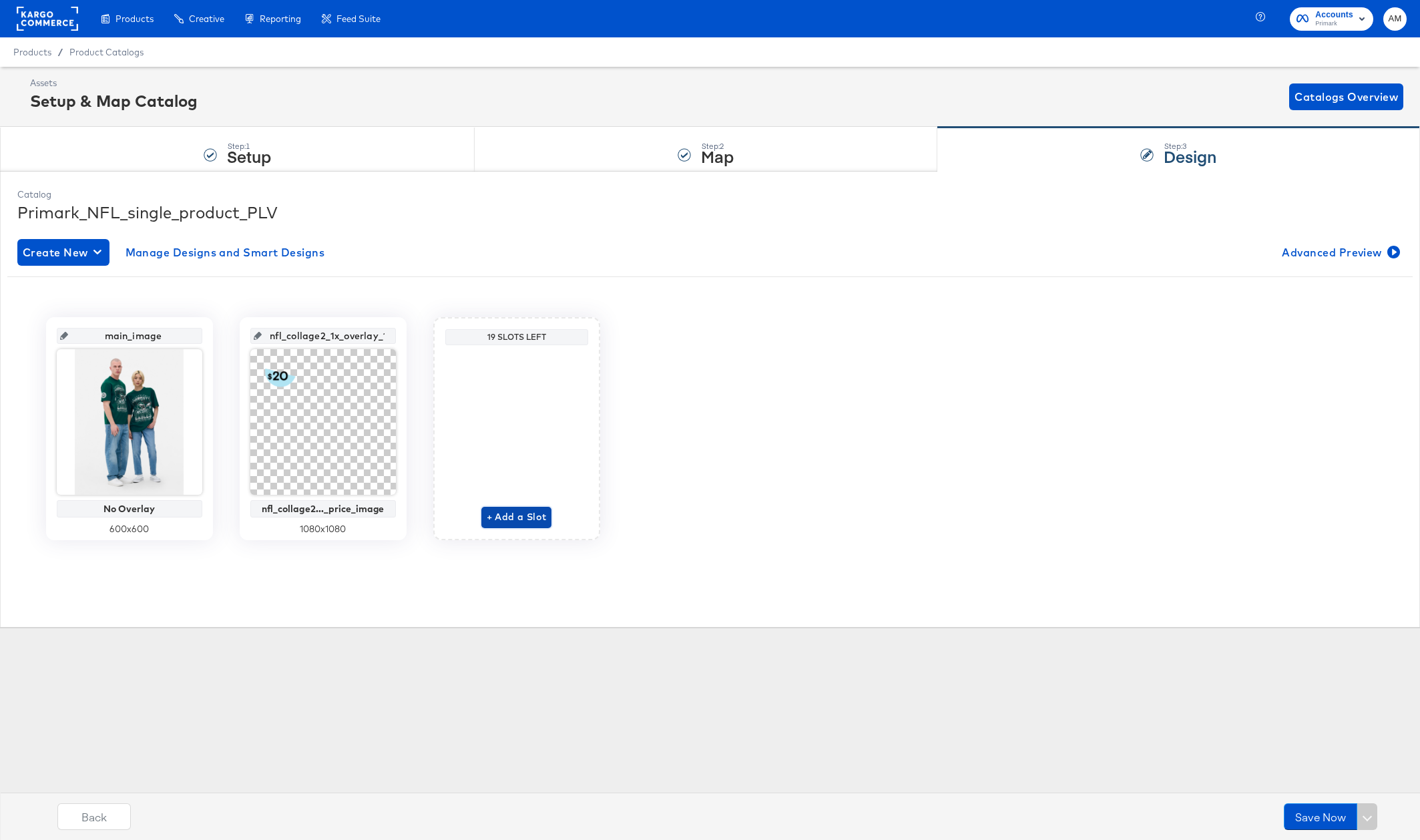
click at [496, 518] on span "+ Add a Slot" at bounding box center [517, 517] width 60 height 17
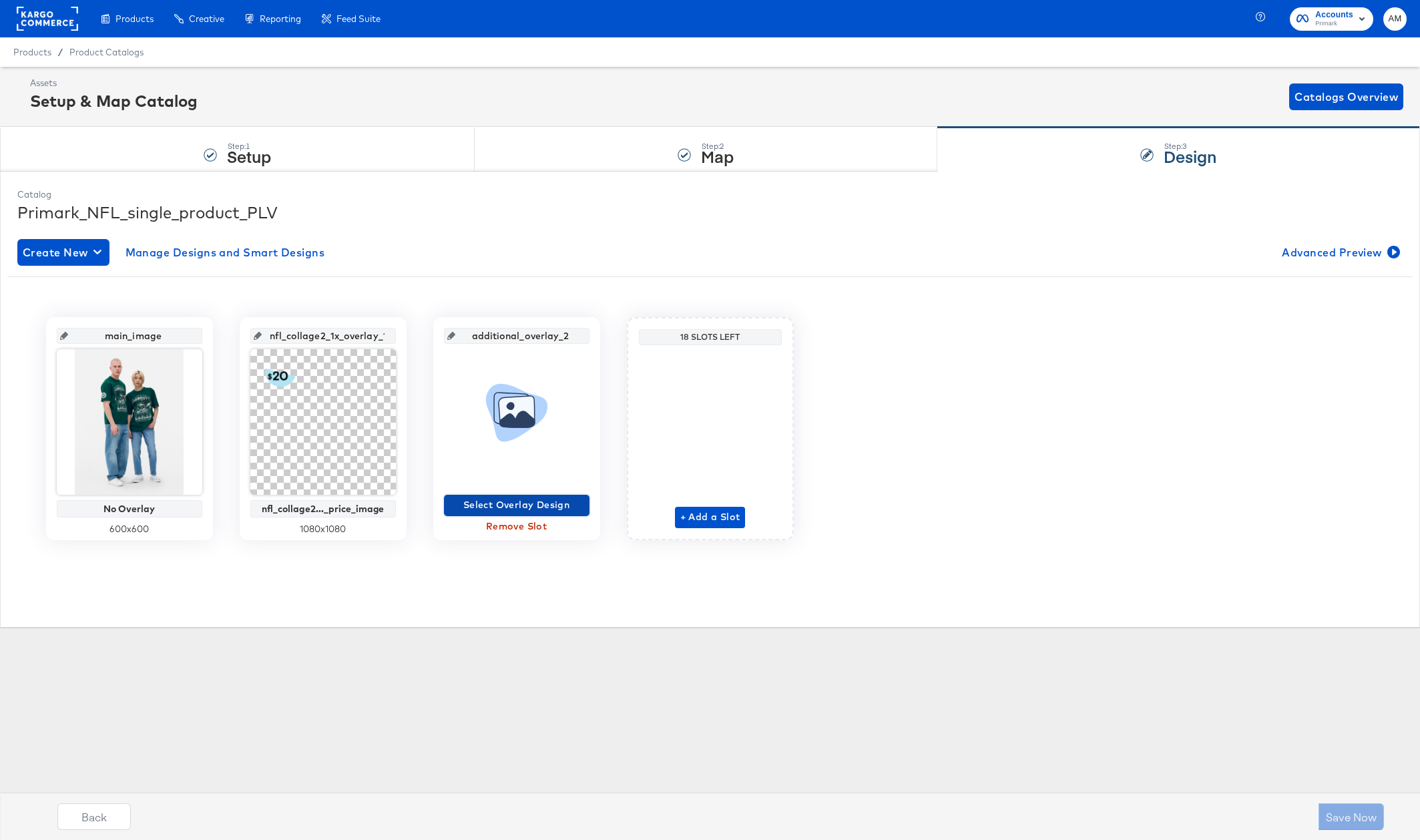
click at [493, 508] on span "Select Overlay Design" at bounding box center [516, 505] width 135 height 17
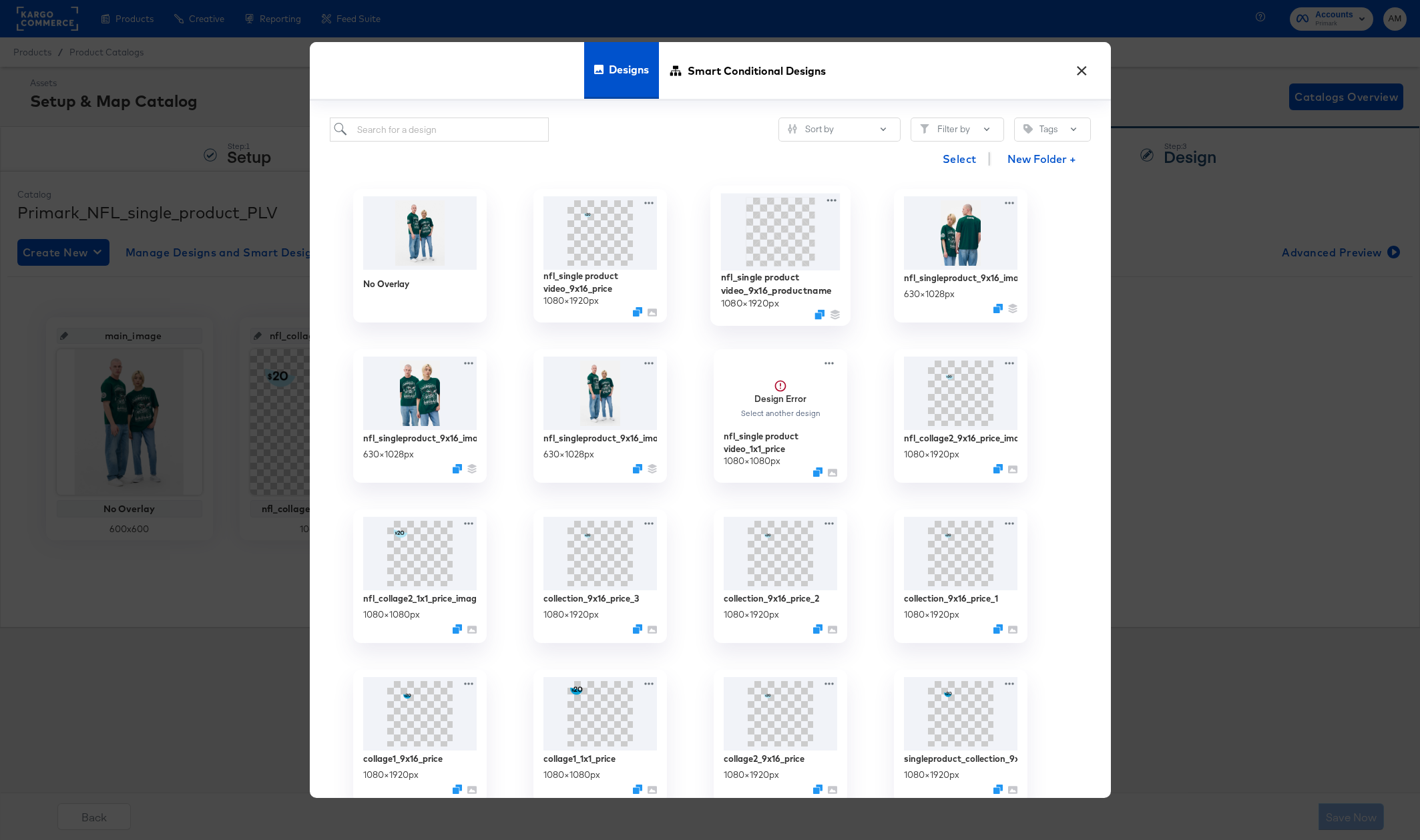
click at [761, 240] on img at bounding box center [779, 232] width 119 height 77
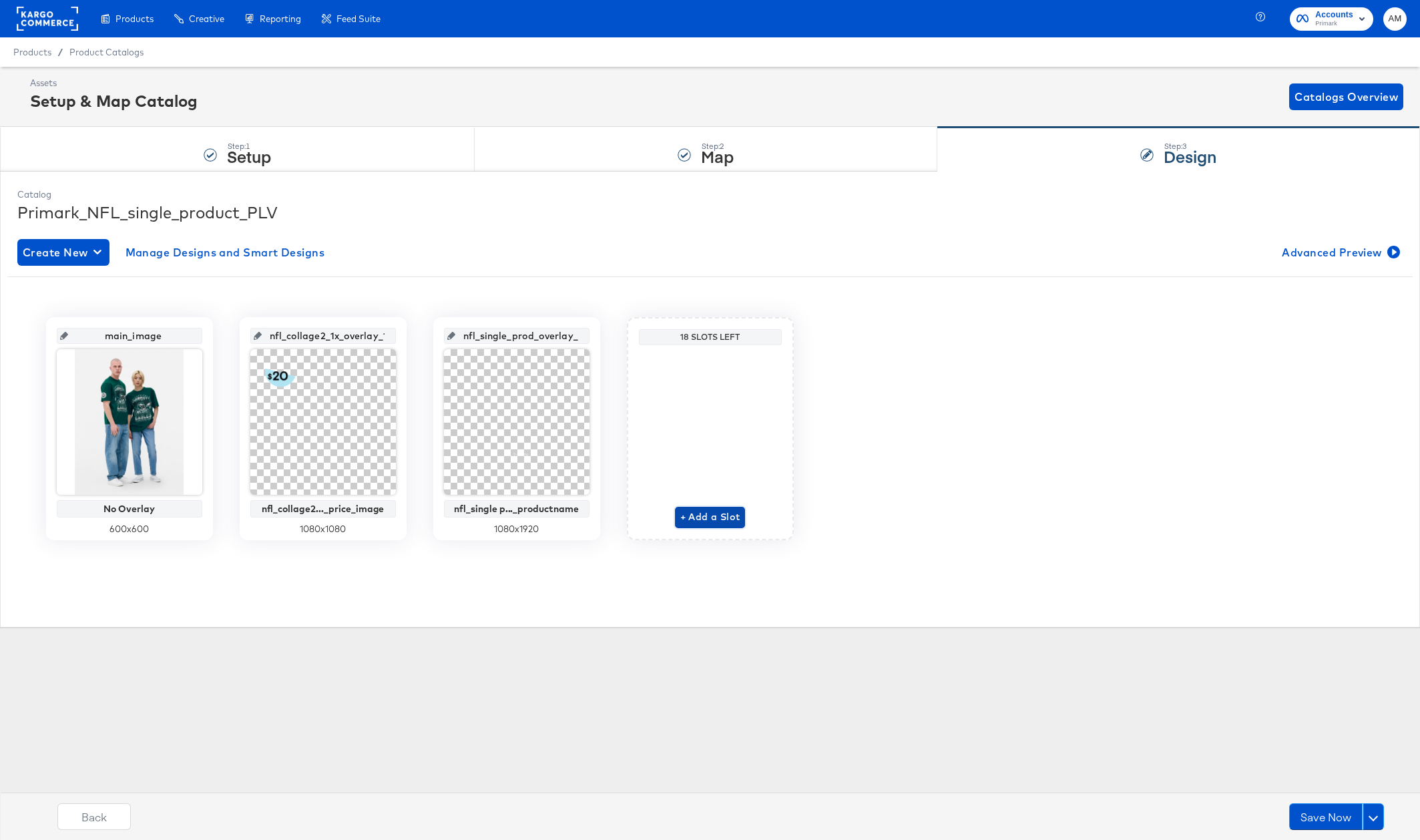
click at [697, 514] on span "+ Add a Slot" at bounding box center [710, 517] width 60 height 17
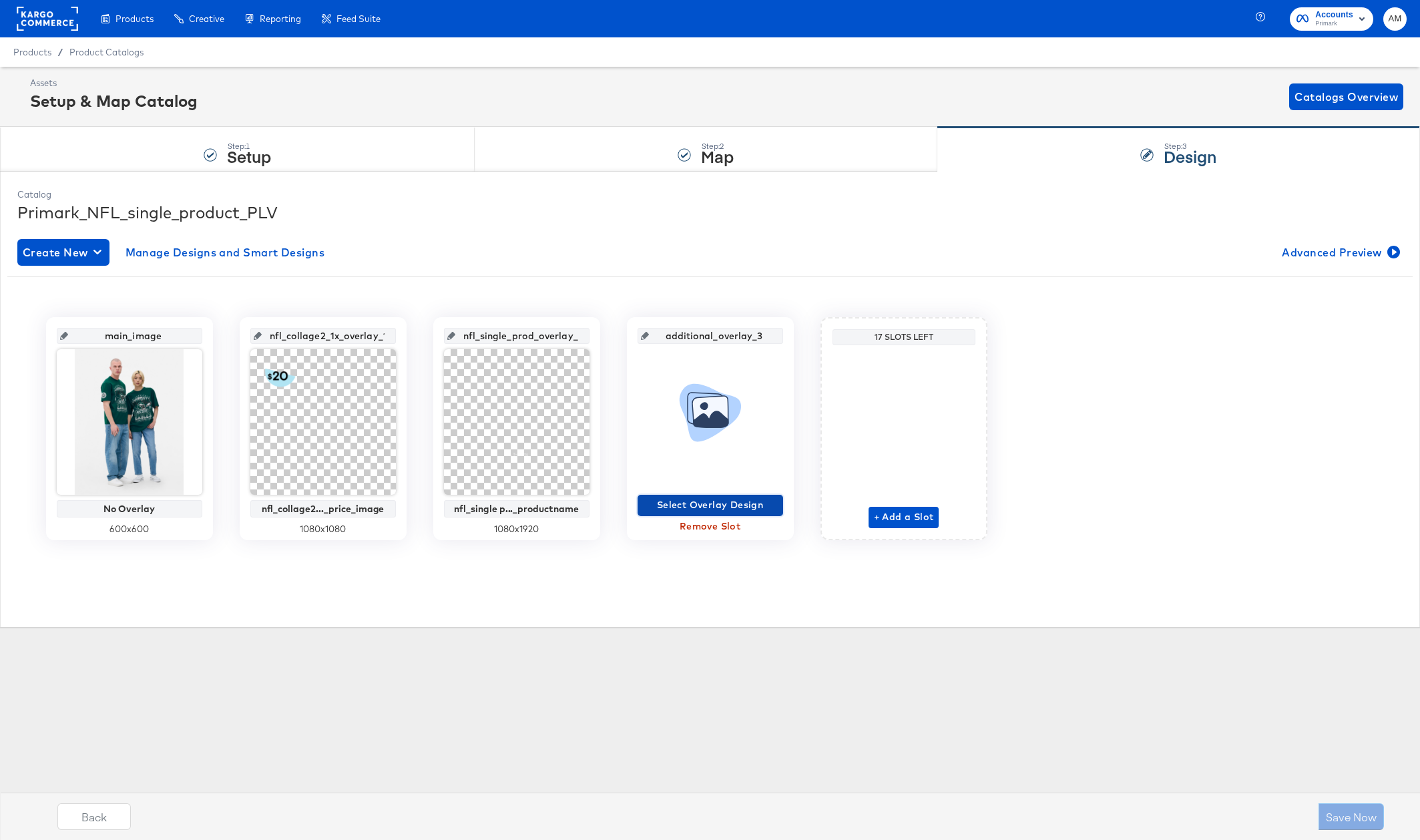
click at [694, 505] on span "Select Overlay Design" at bounding box center [710, 505] width 135 height 17
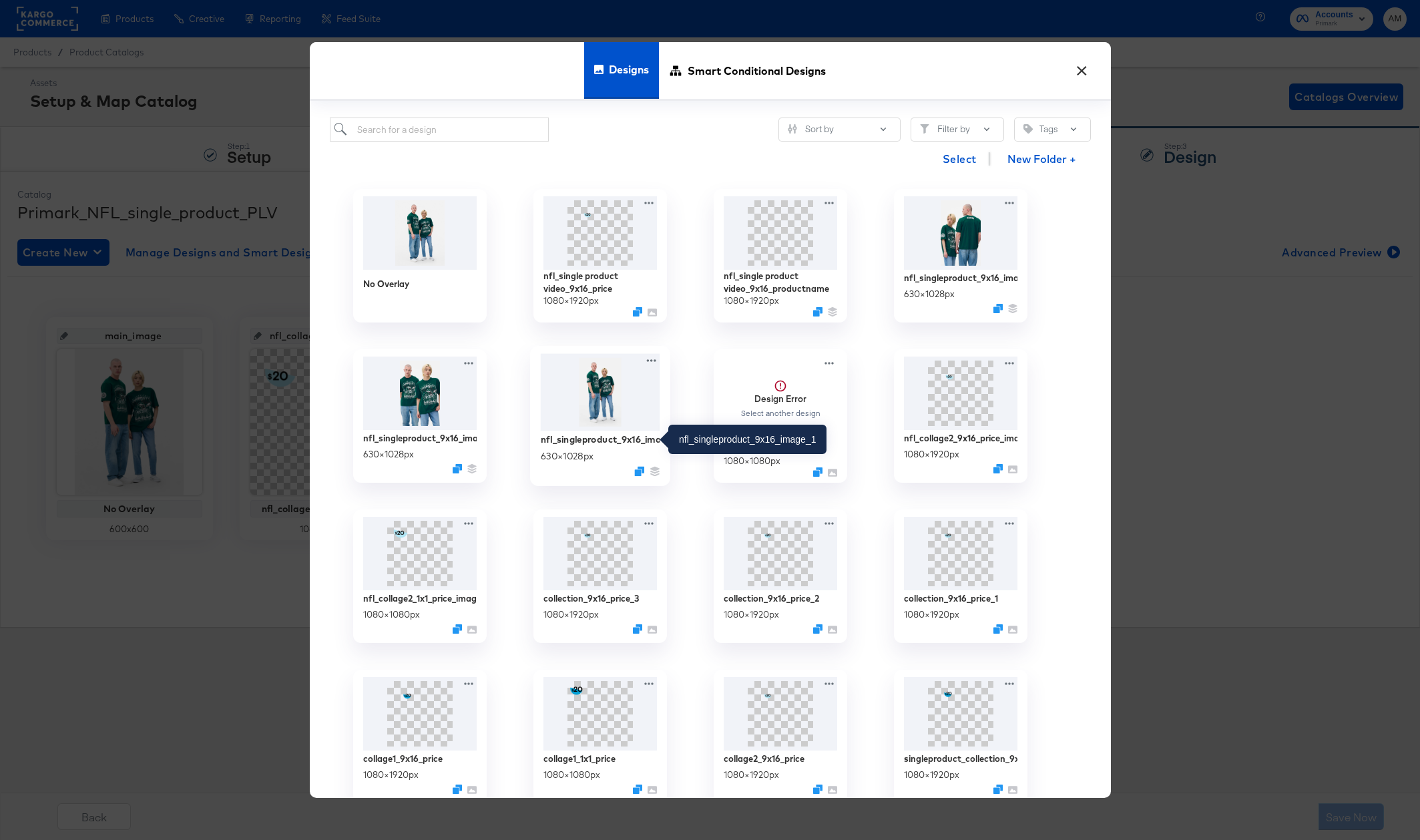
click at [618, 442] on div "nfl_singleproduct_9x16_image_1" at bounding box center [599, 438] width 119 height 12
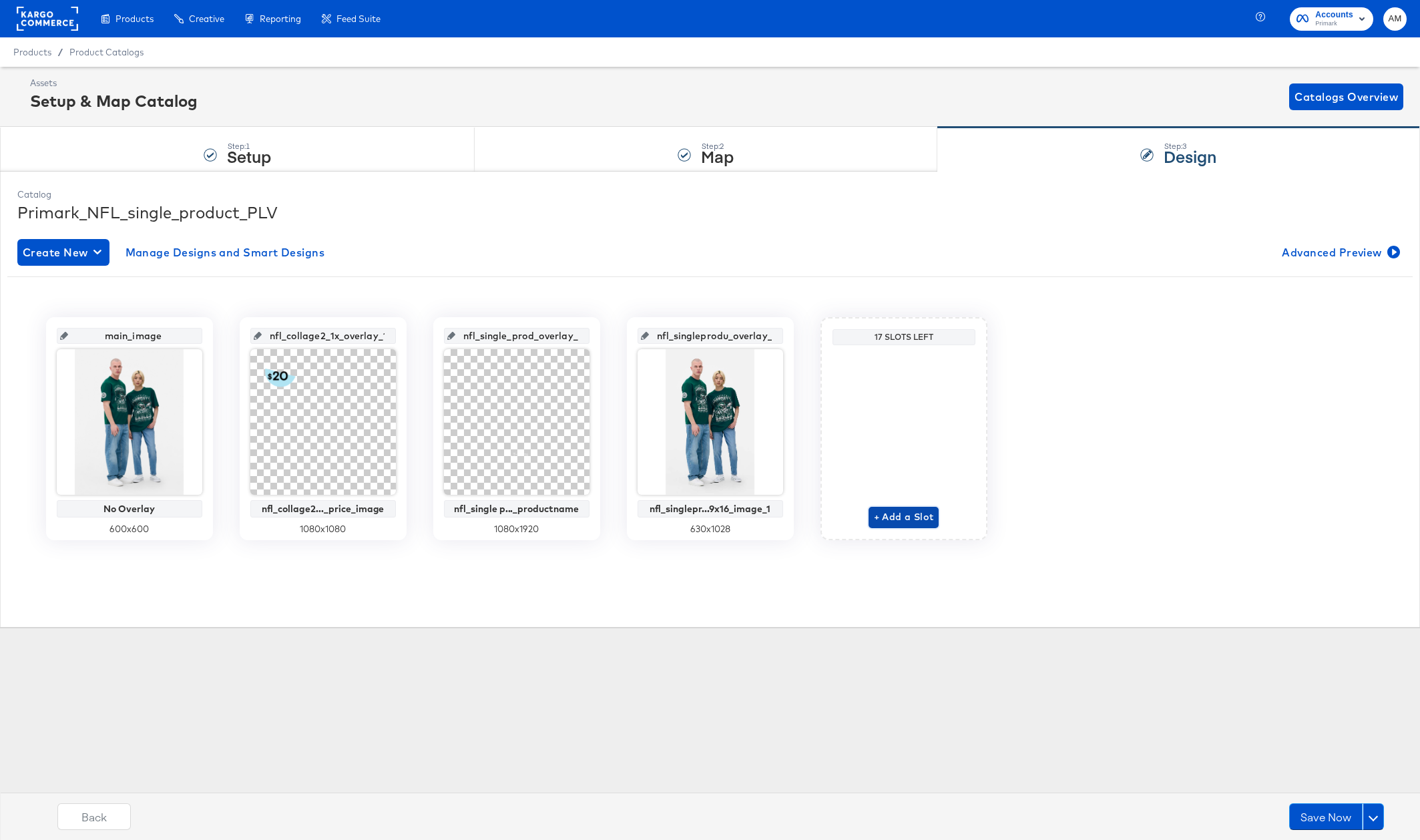
click at [898, 518] on span "+ Add a Slot" at bounding box center [904, 517] width 60 height 17
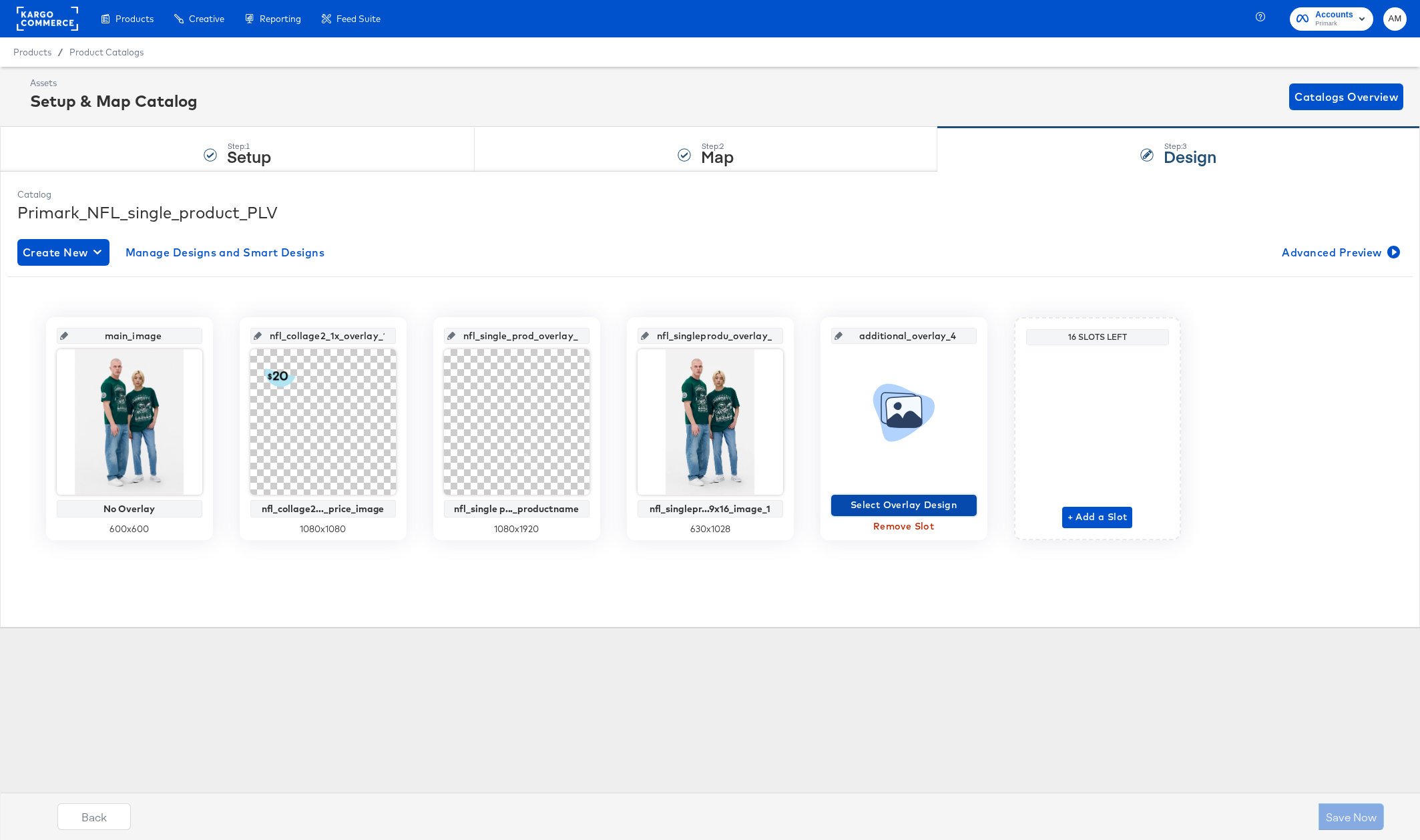
click at [885, 502] on span "Select Overlay Design" at bounding box center [903, 505] width 135 height 17
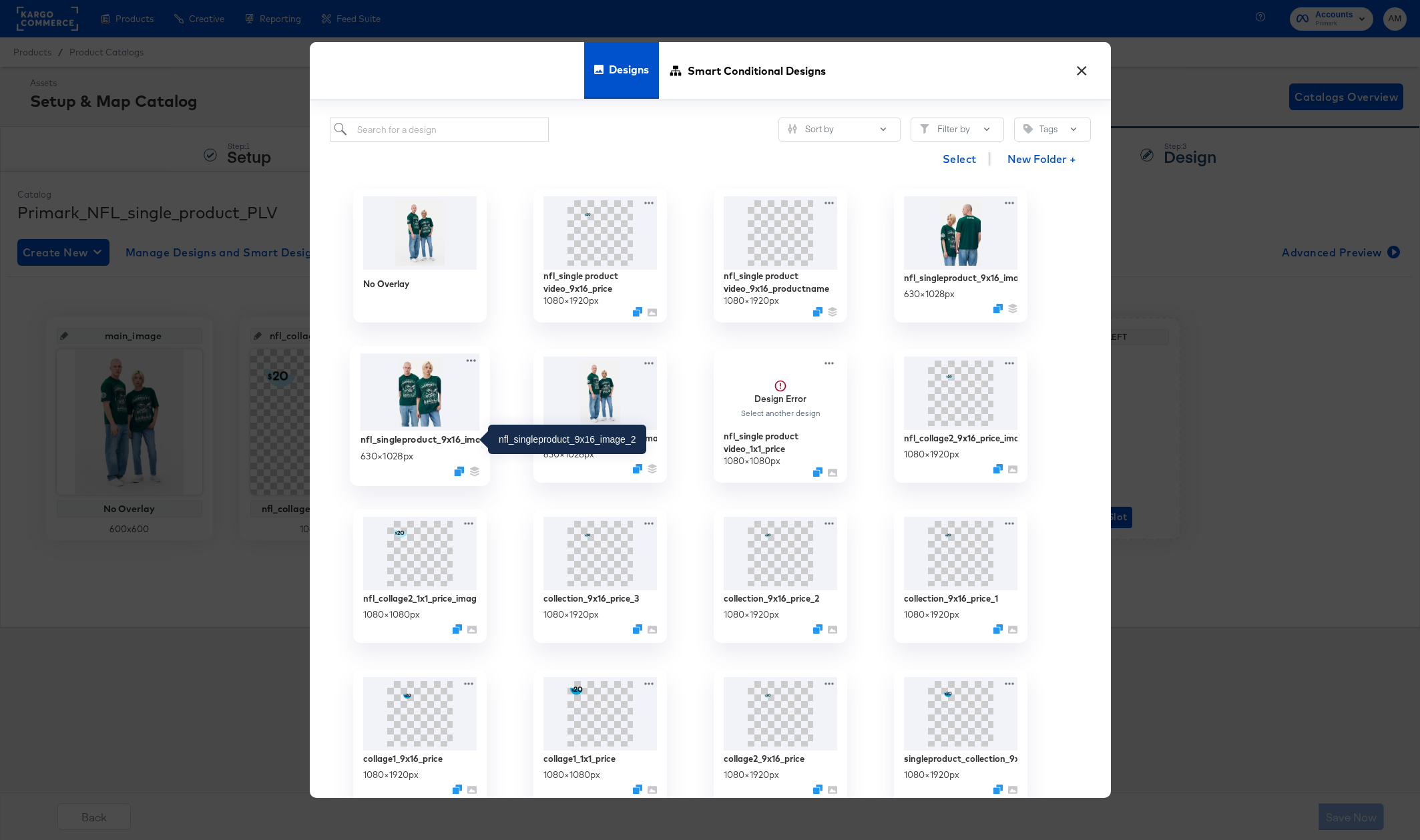
click at [458, 439] on div "nfl_singleproduct_9x16_image_2" at bounding box center [419, 438] width 119 height 12
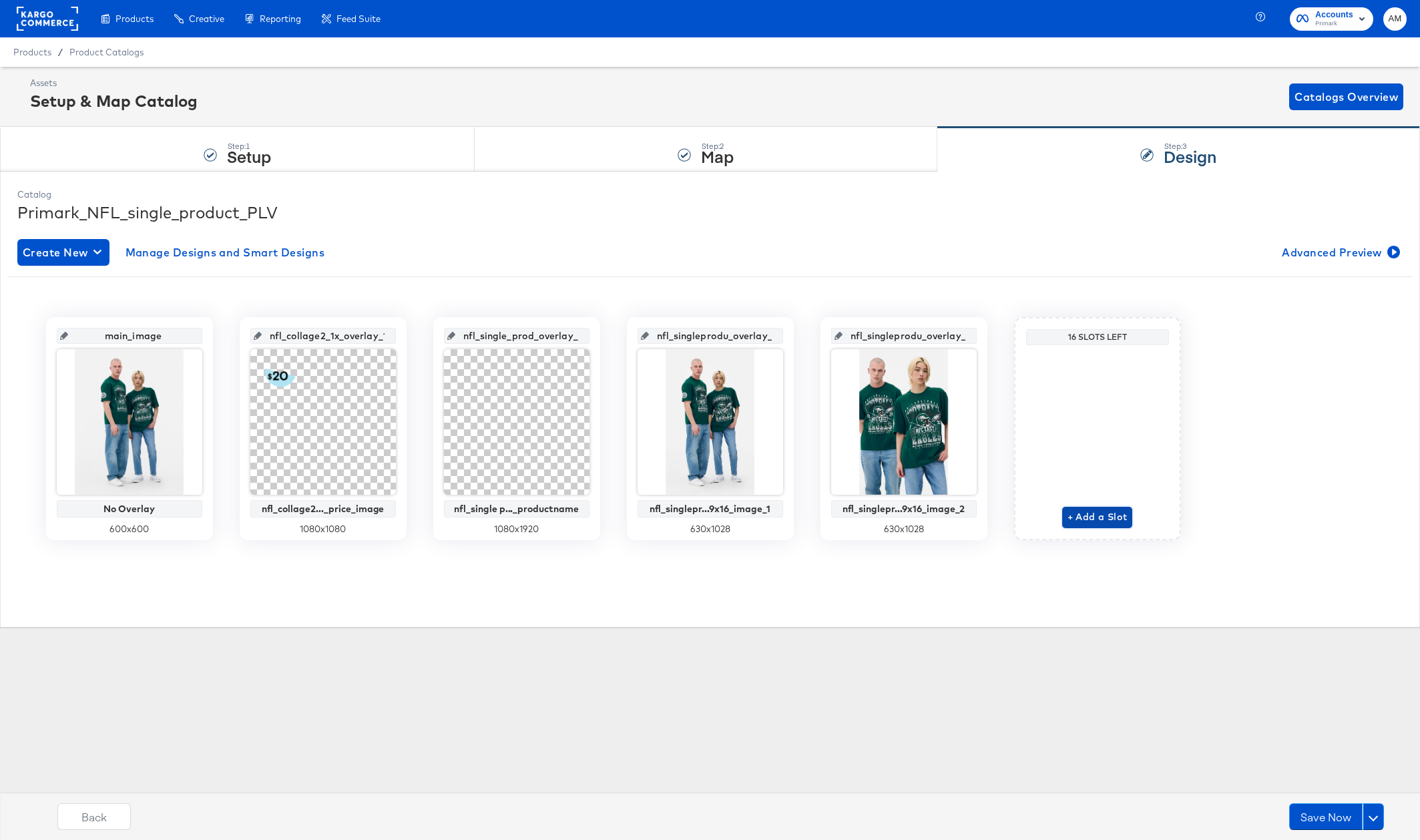
click at [1088, 519] on span "+ Add a Slot" at bounding box center [1097, 517] width 60 height 17
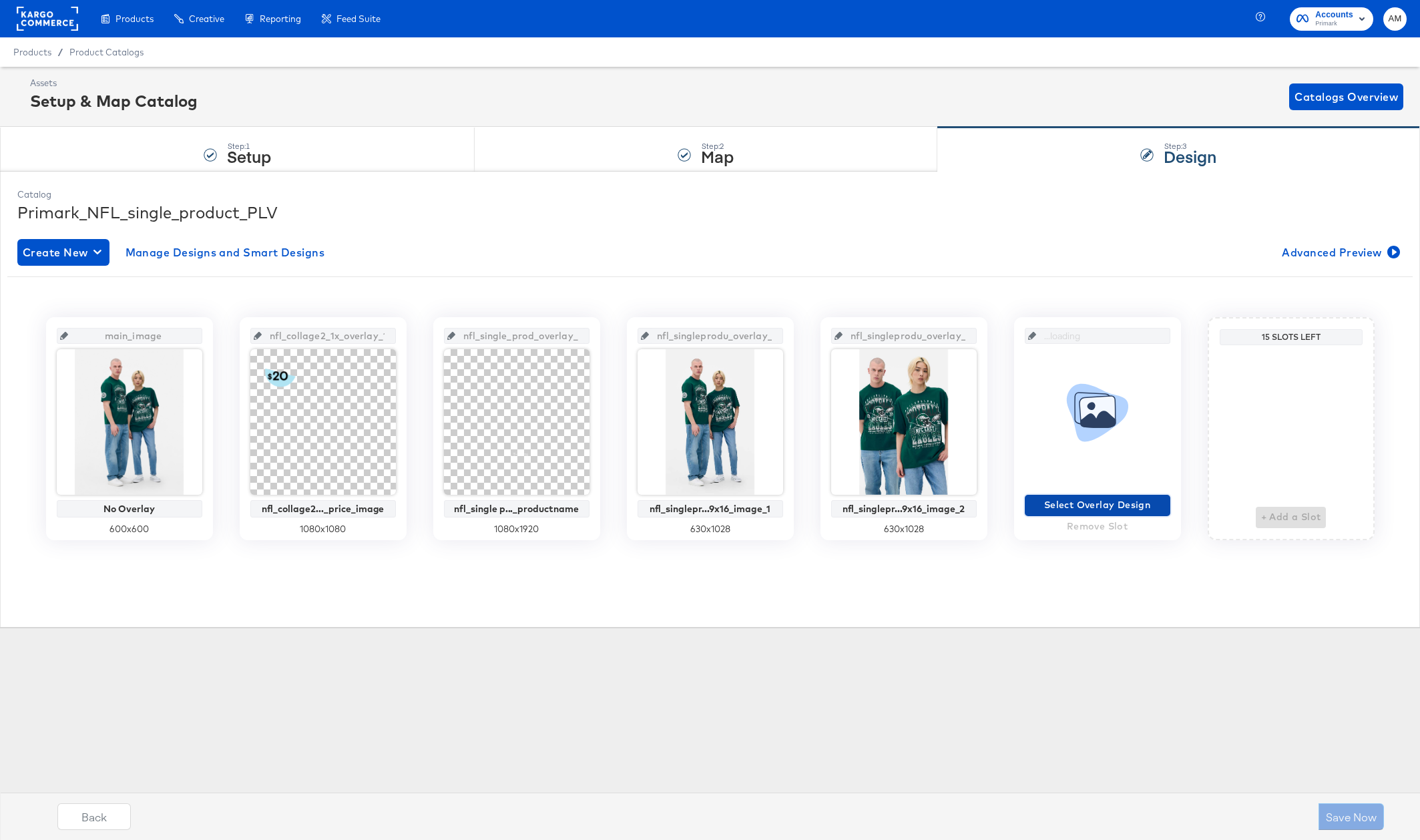
click at [1068, 504] on span "Select Overlay Design" at bounding box center [1097, 505] width 135 height 17
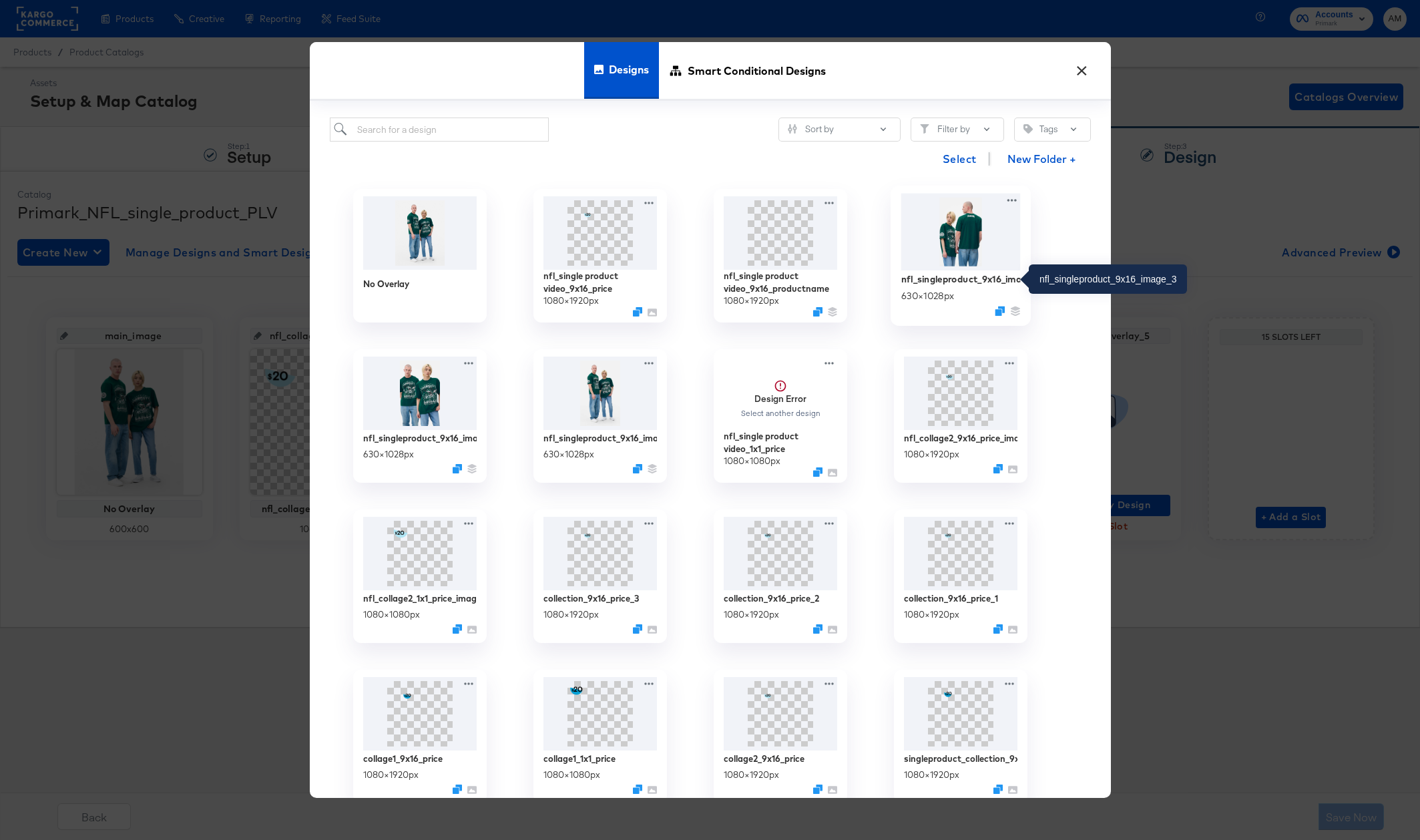
click at [958, 282] on div "nfl_singleproduct_9x16_image_3" at bounding box center [959, 278] width 119 height 12
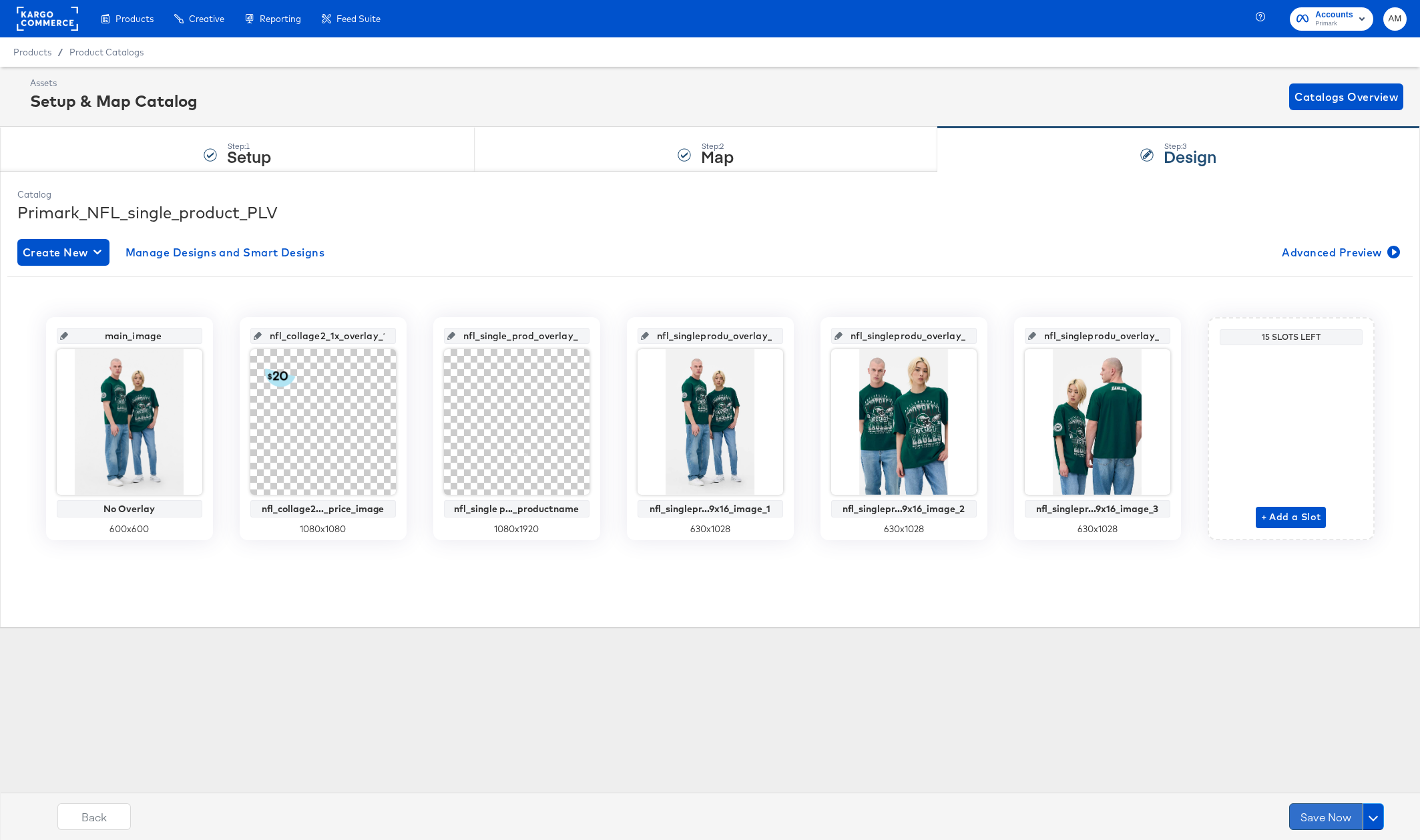
click at [1319, 816] on button "Save Now" at bounding box center [1325, 816] width 73 height 27
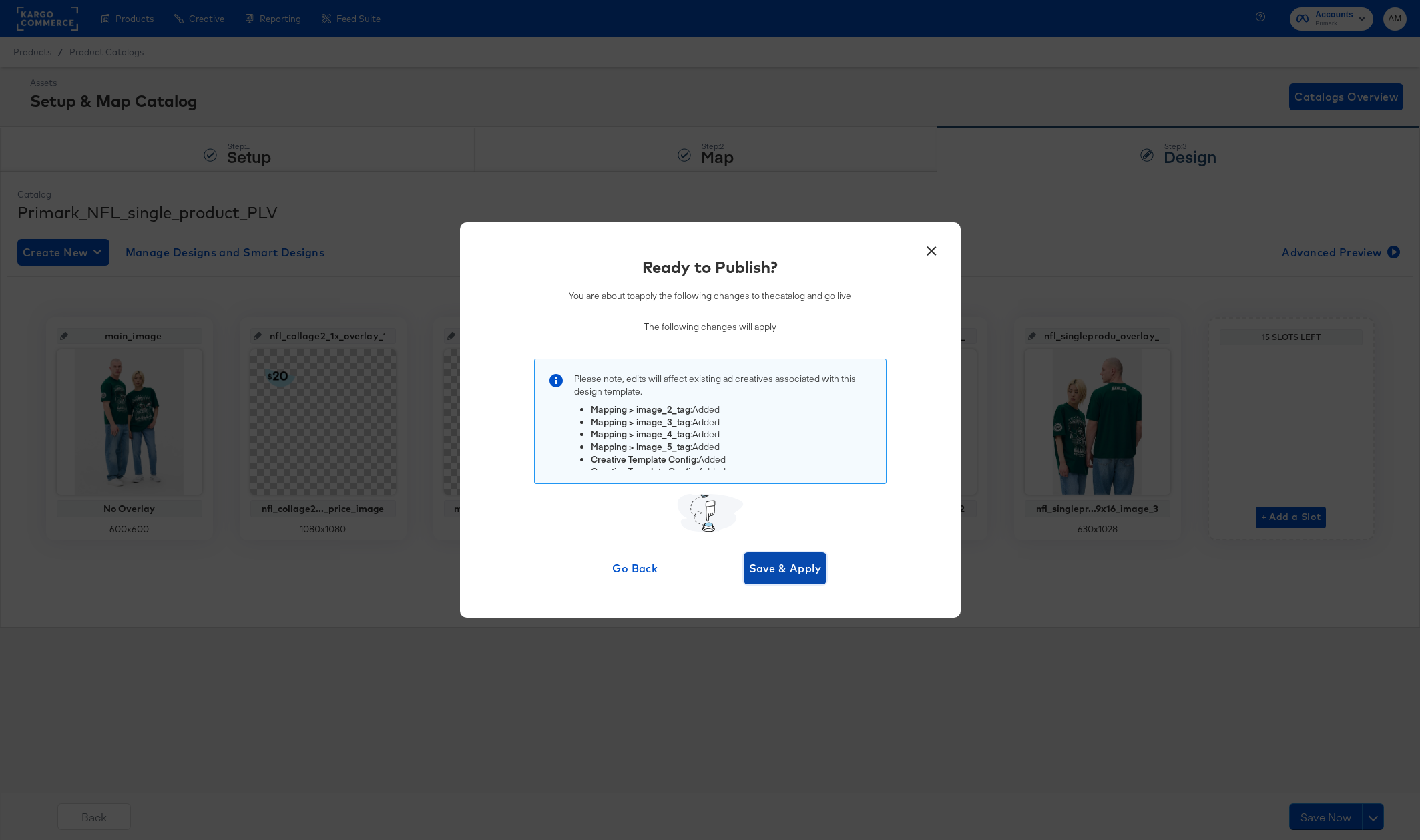
click at [791, 575] on span "Save & Apply" at bounding box center [785, 568] width 73 height 18
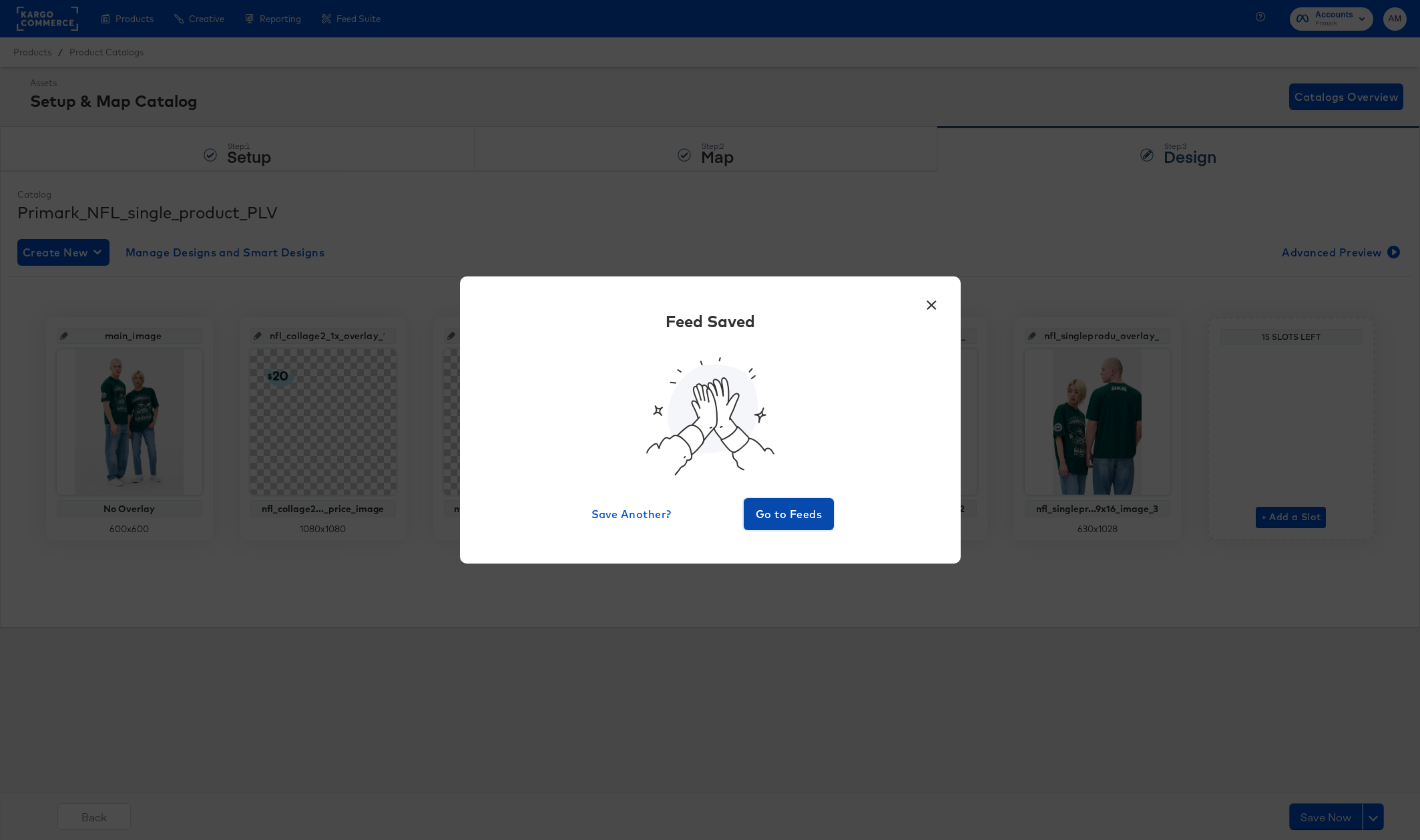
click at [789, 505] on span "Go to Feeds" at bounding box center [789, 514] width 80 height 18
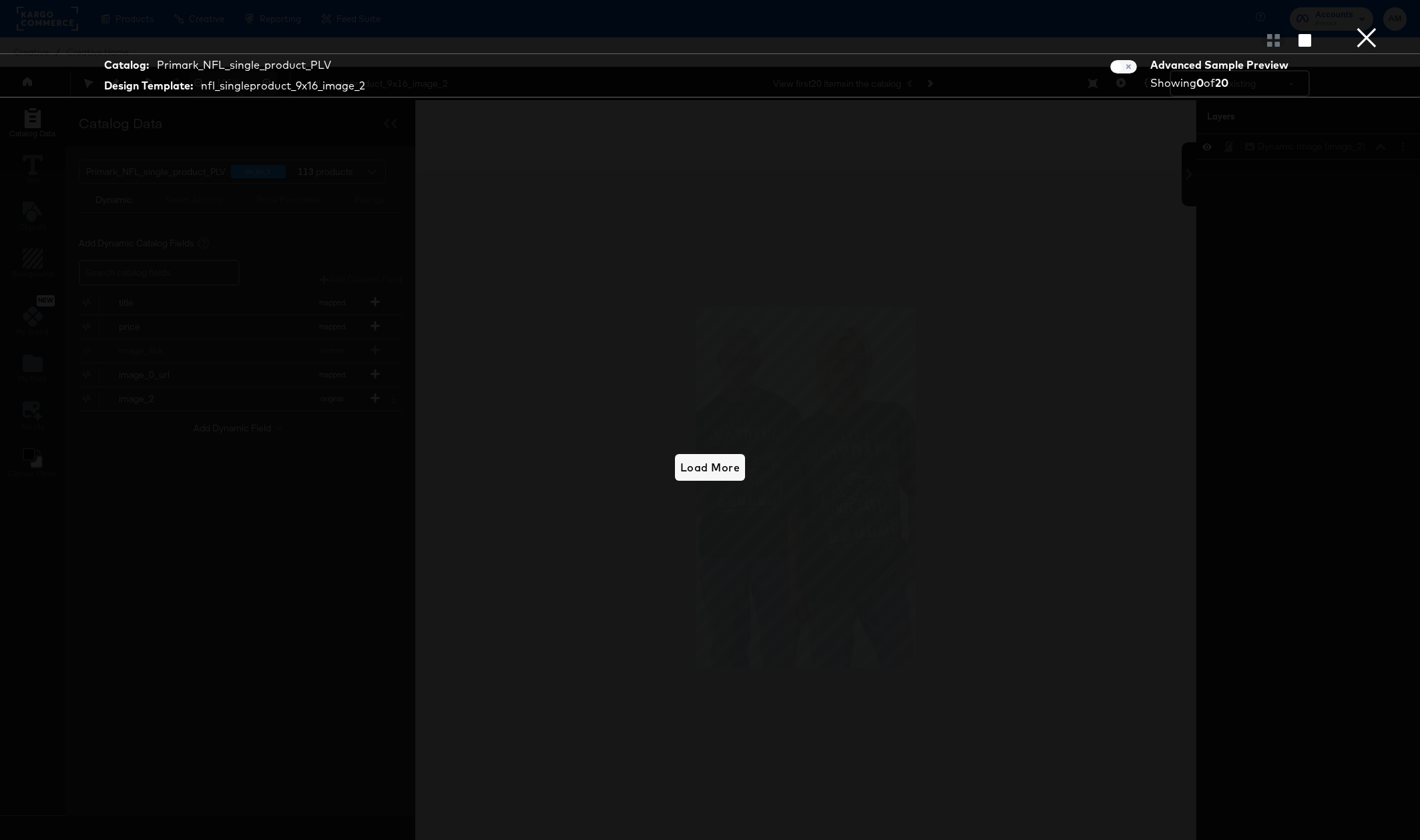
click at [715, 469] on span "Load More" at bounding box center [709, 467] width 59 height 18
click at [1277, 37] on div at bounding box center [1273, 39] width 23 height 13
click at [1274, 40] on div at bounding box center [1273, 39] width 23 height 13
click at [1305, 38] on icon "button" at bounding box center [1305, 40] width 12 height 12
click at [1366, 27] on button "×" at bounding box center [1366, 13] width 27 height 27
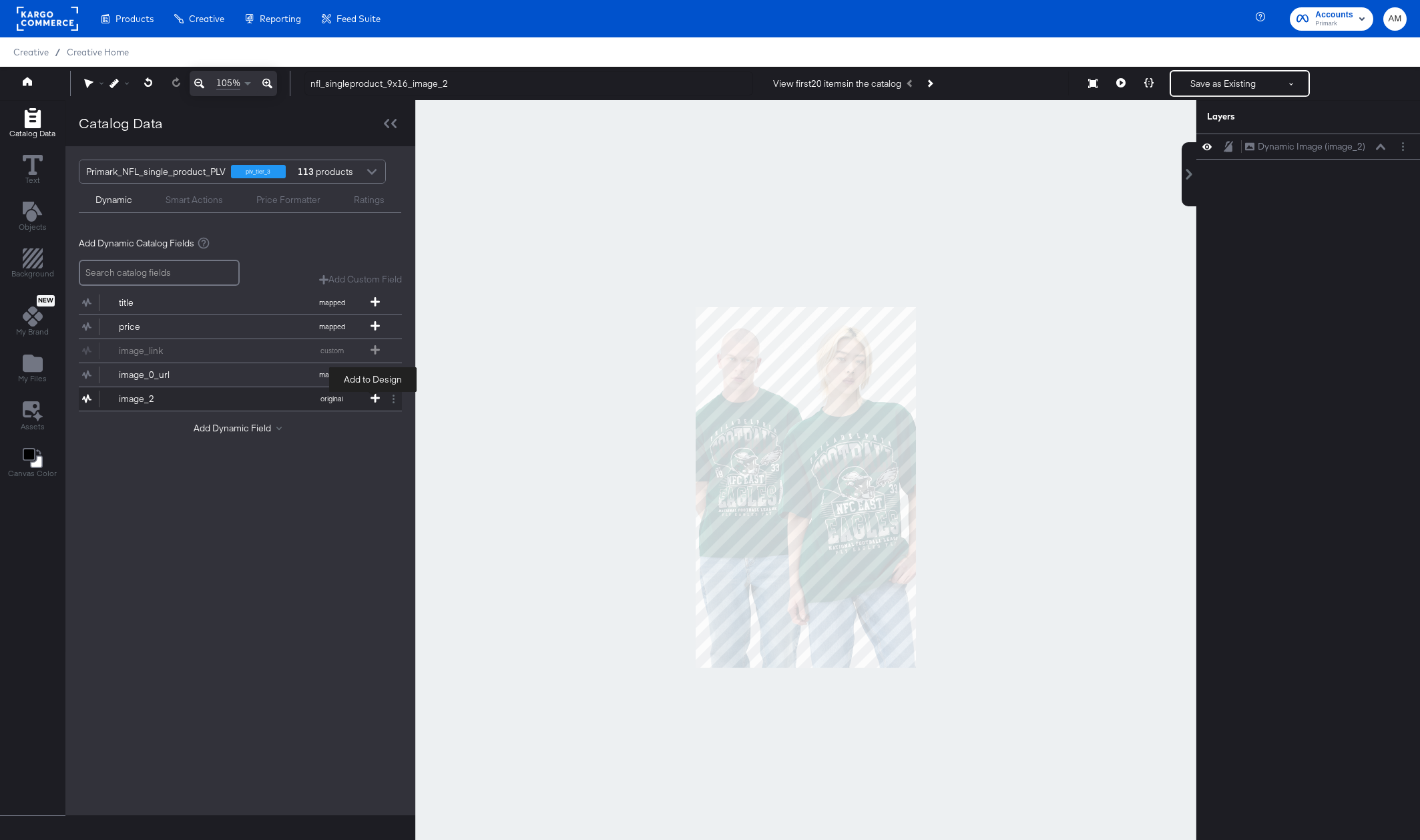
click at [375, 396] on icon at bounding box center [375, 398] width 9 height 9
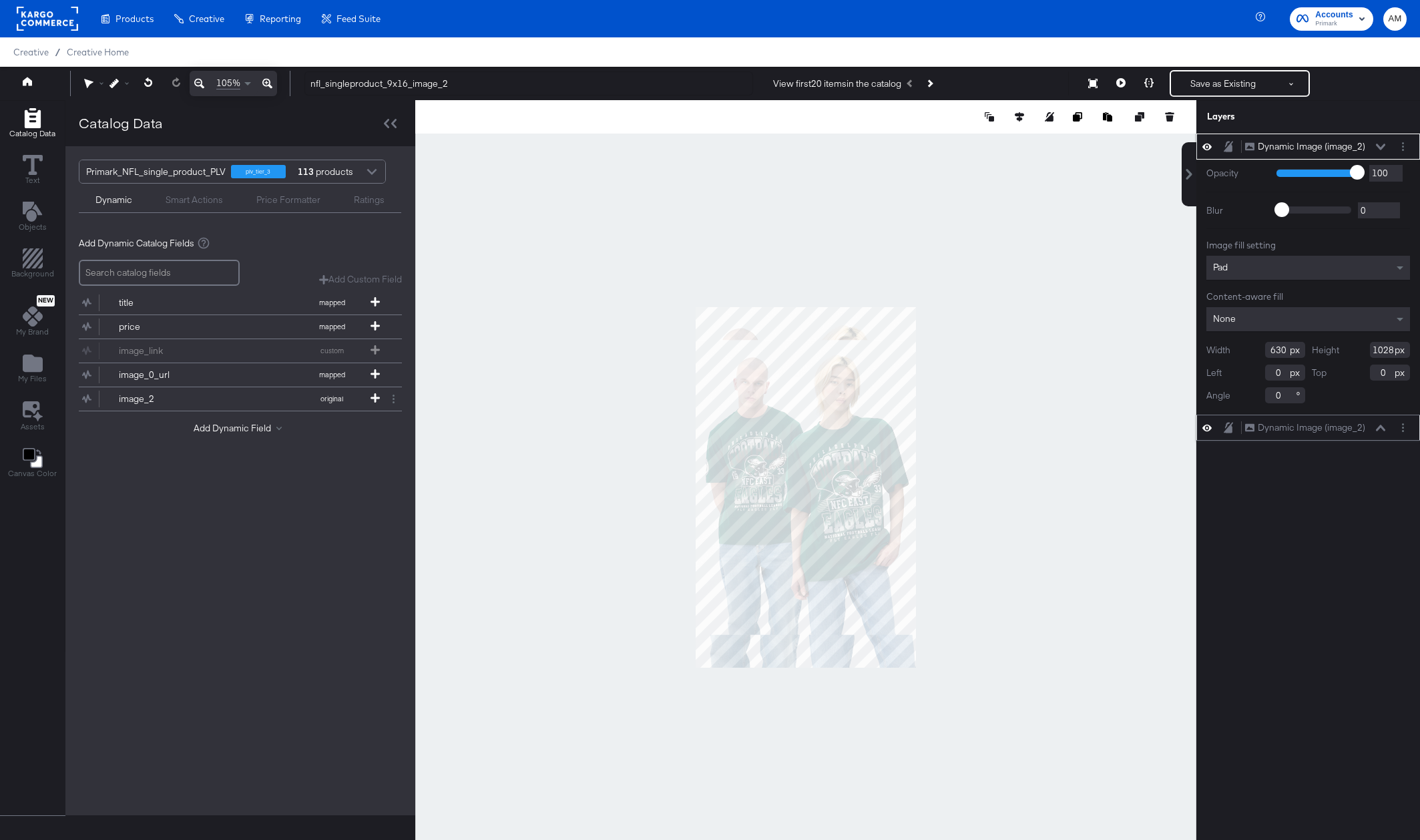
click at [1384, 428] on icon at bounding box center [1380, 428] width 9 height 7
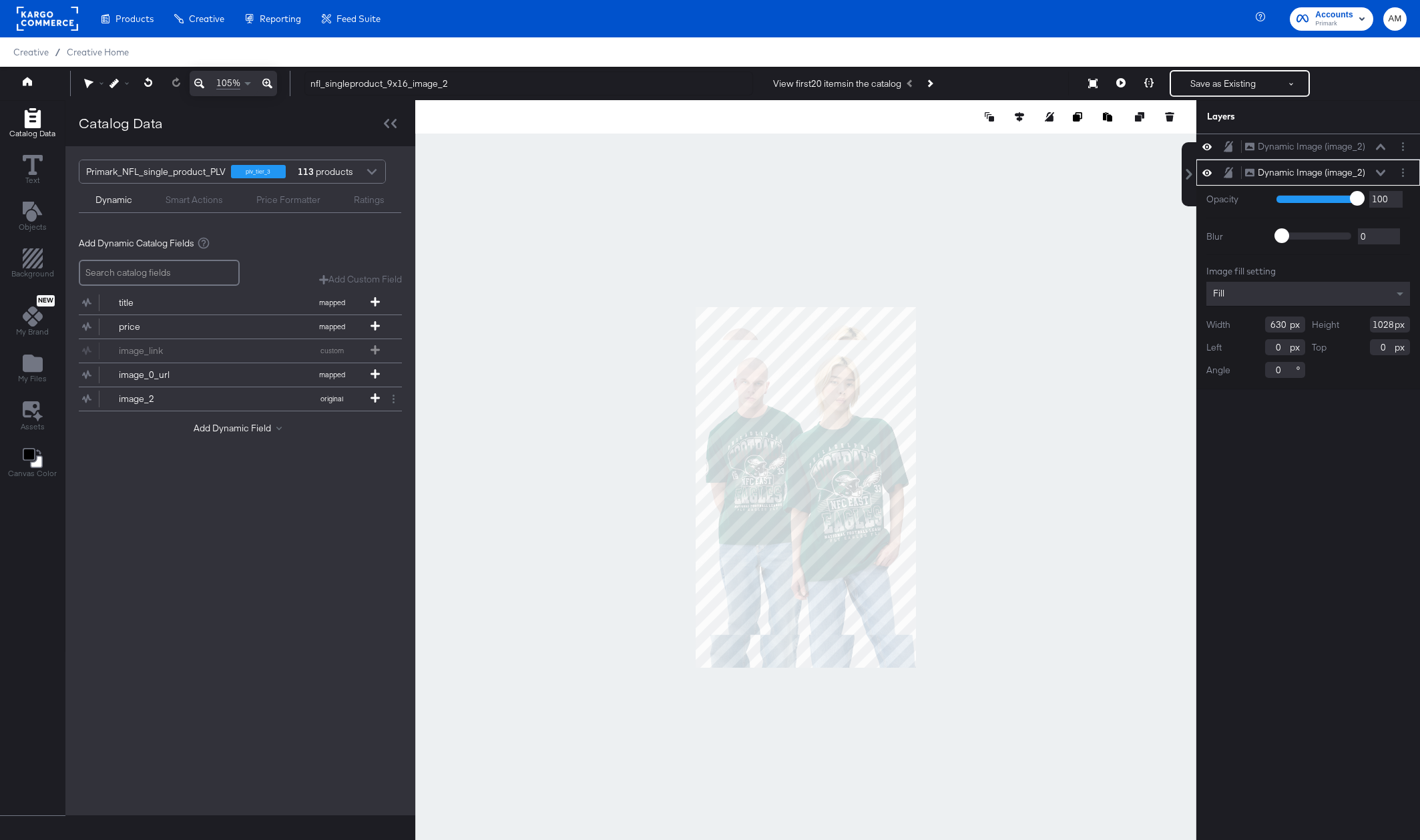
click at [1380, 172] on icon at bounding box center [1380, 172] width 9 height 7
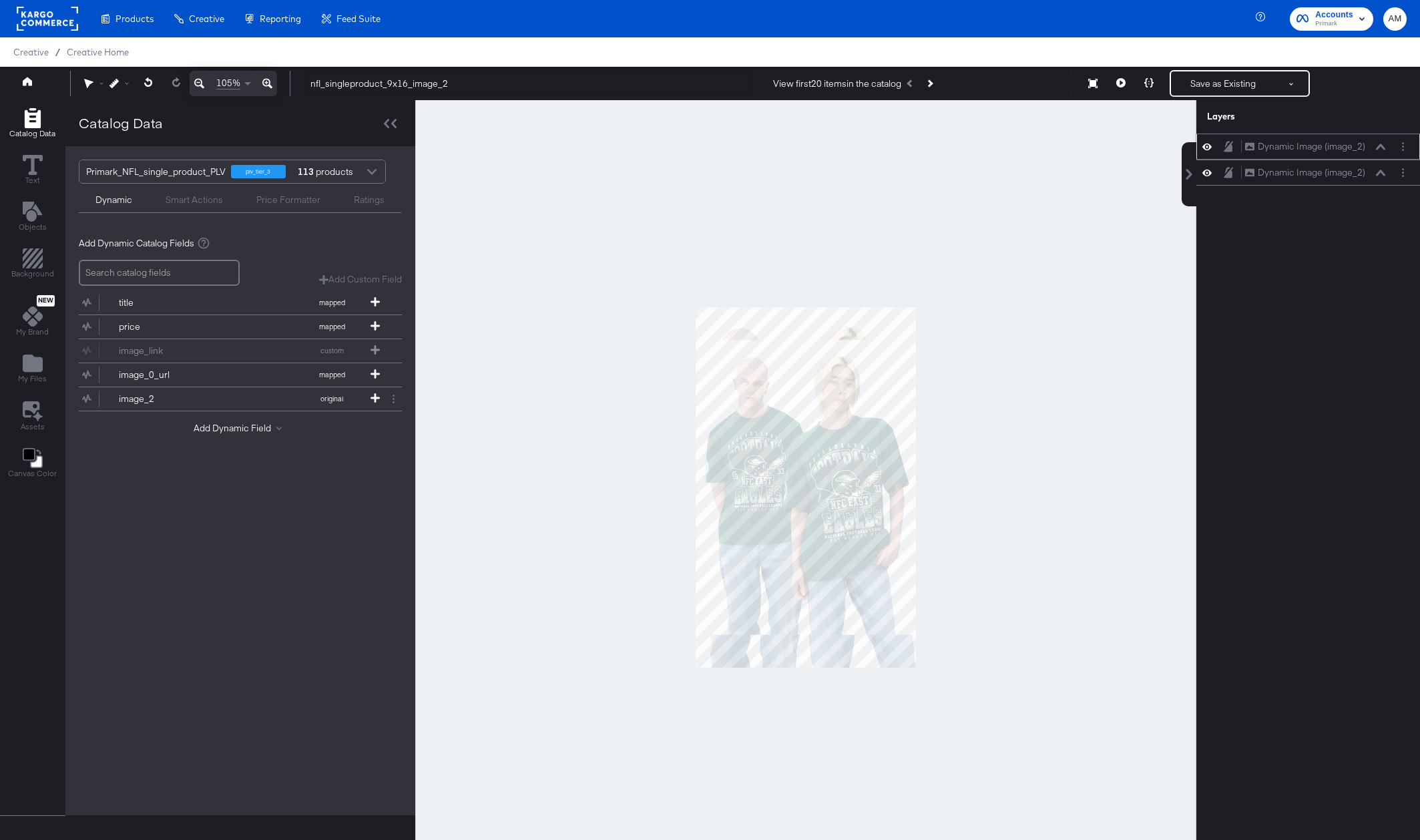
click at [1381, 154] on div "Dynamic Image (image_2) Dynamic Image (image_2)" at bounding box center [1308, 147] width 224 height 26
click at [1381, 148] on icon at bounding box center [1380, 147] width 9 height 7
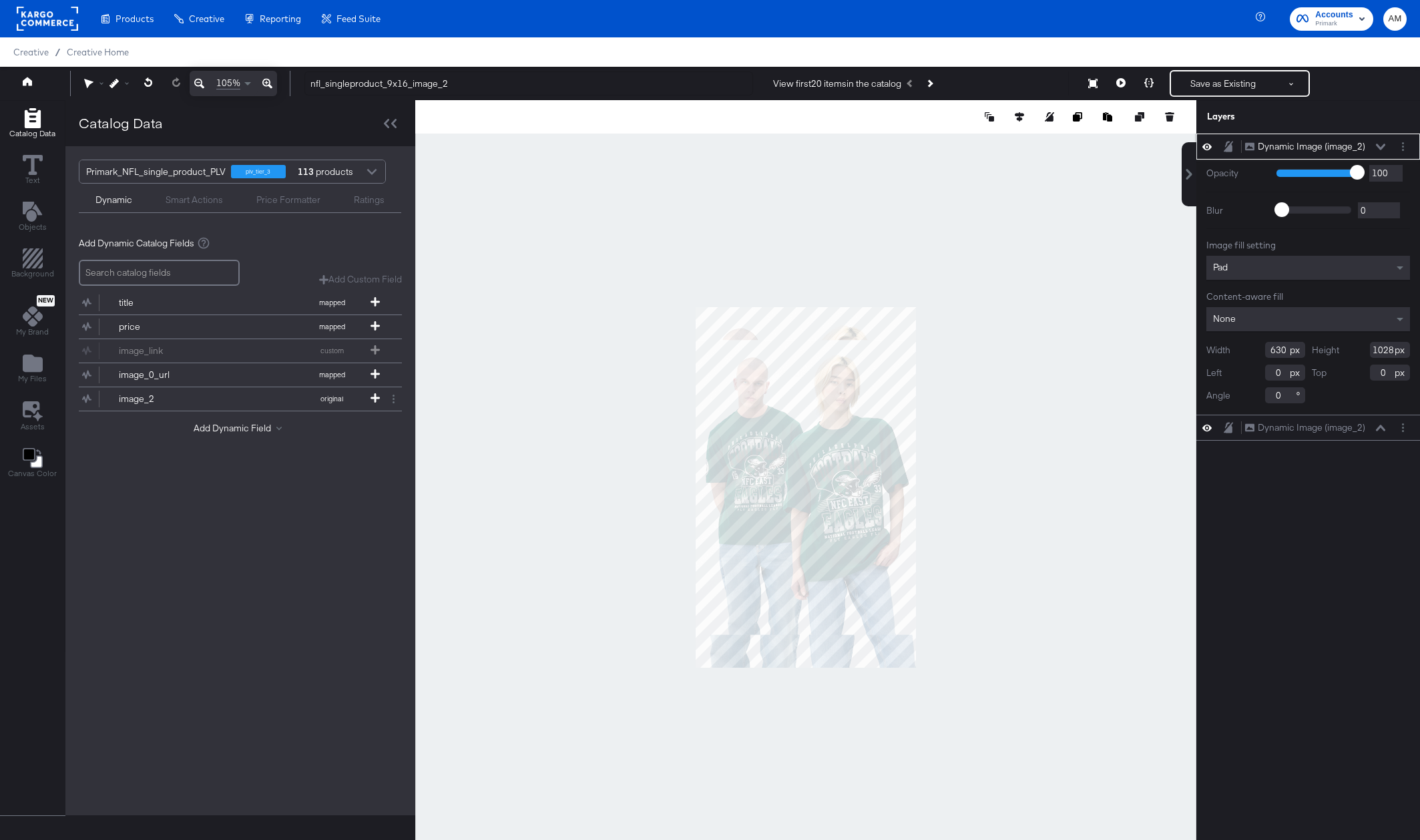
click at [1378, 145] on icon at bounding box center [1380, 147] width 9 height 6
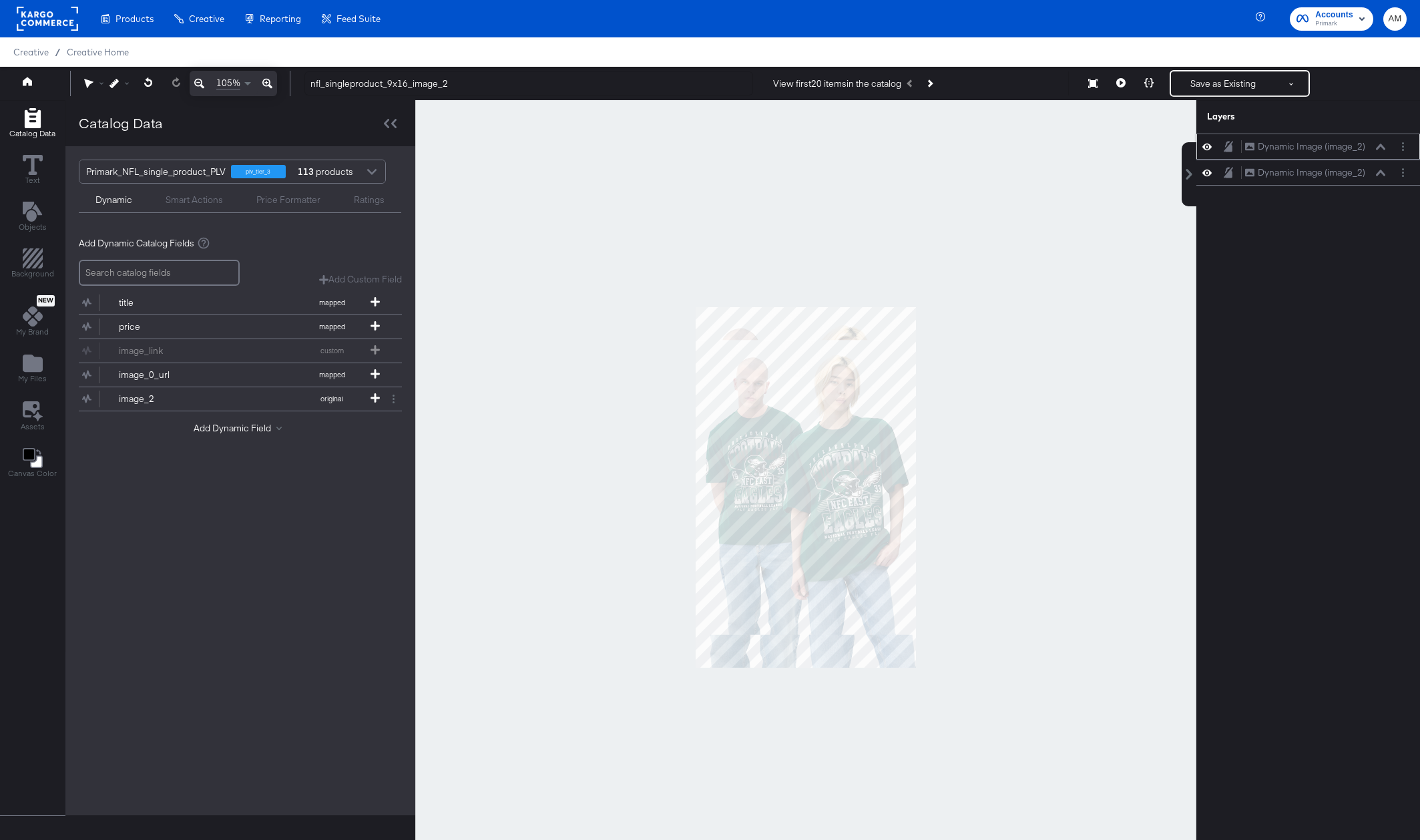
click at [1378, 145] on icon at bounding box center [1380, 147] width 9 height 7
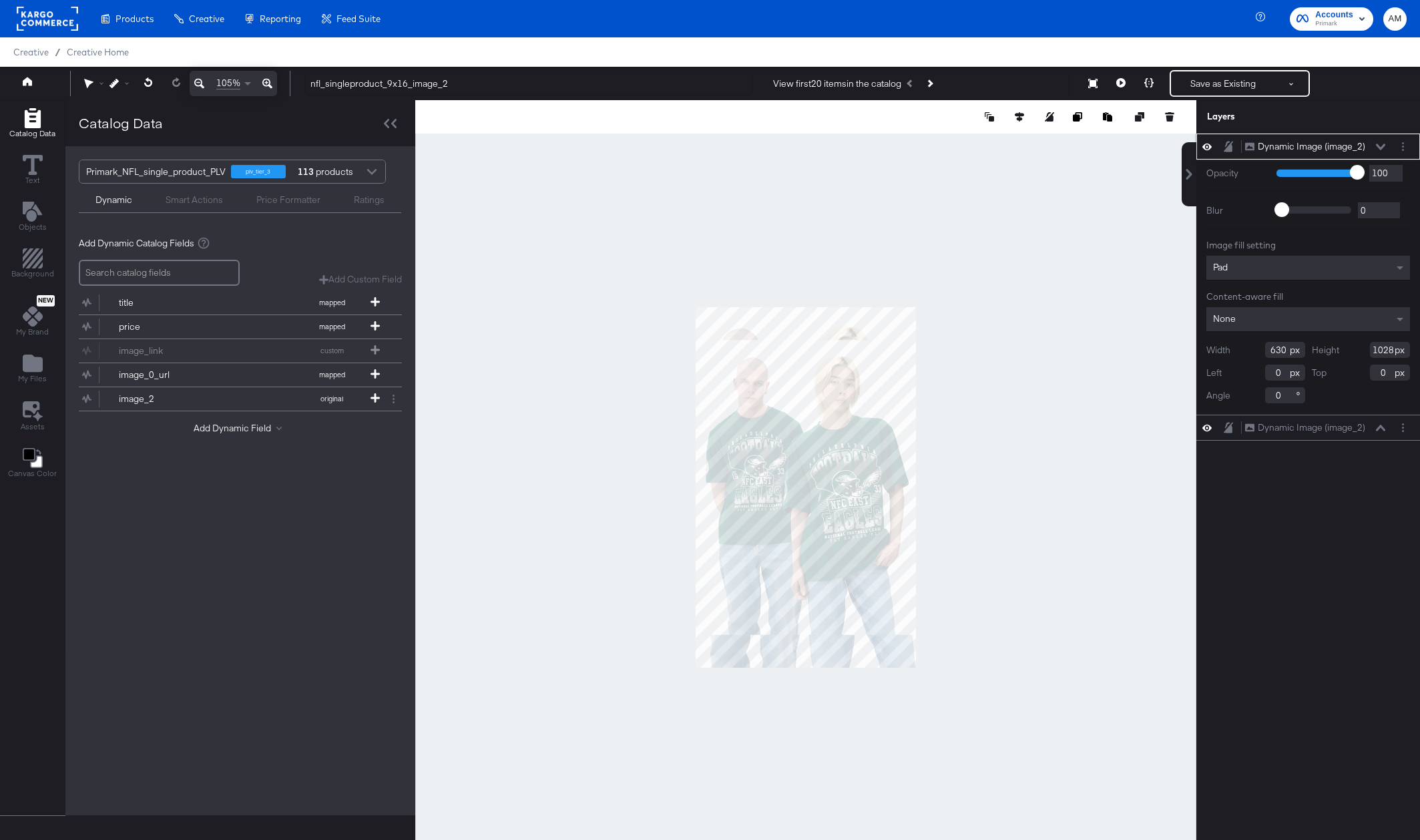
click at [1378, 145] on icon at bounding box center [1380, 147] width 9 height 6
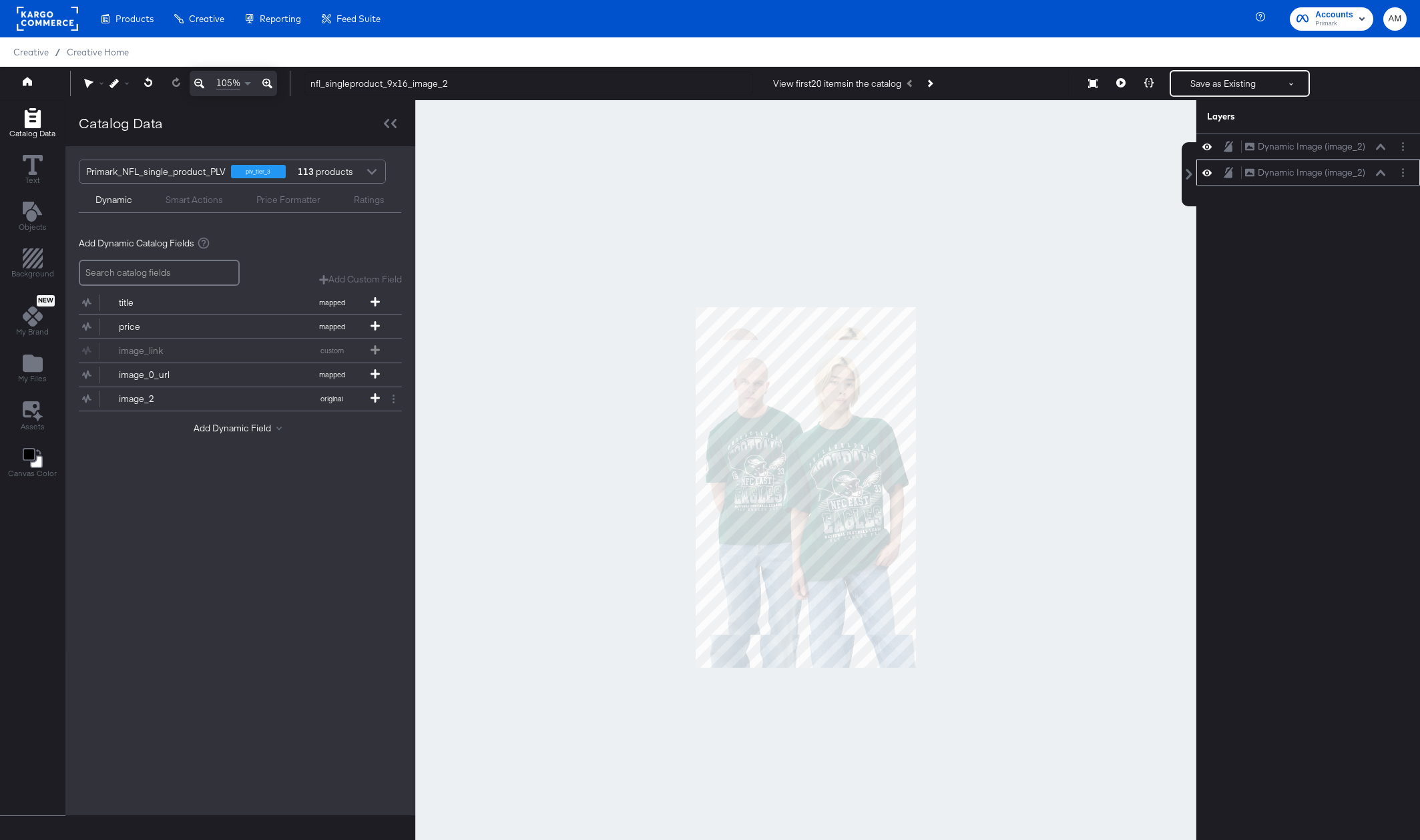
click at [1382, 174] on icon at bounding box center [1380, 172] width 9 height 7
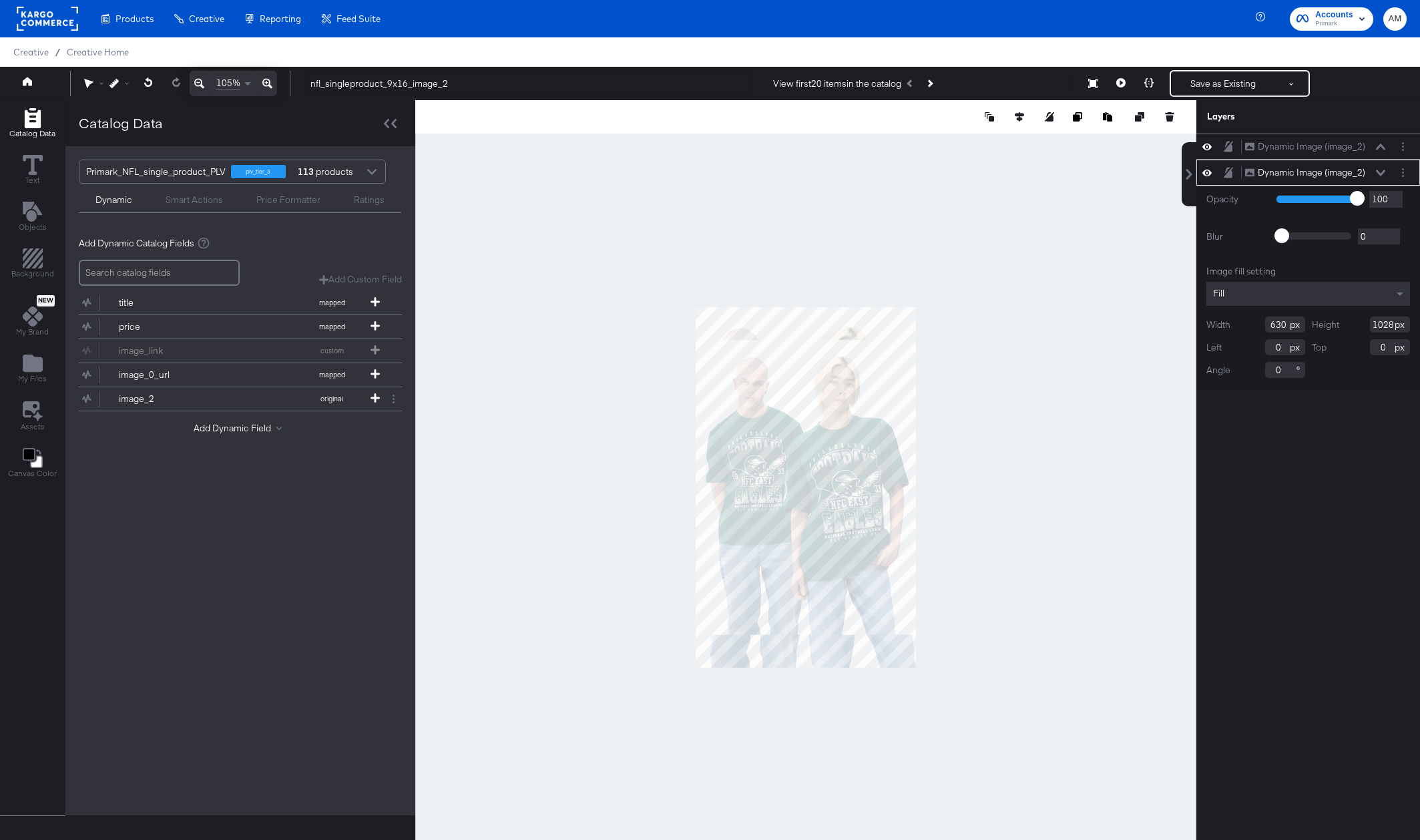
click at [1379, 175] on icon at bounding box center [1380, 172] width 9 height 6
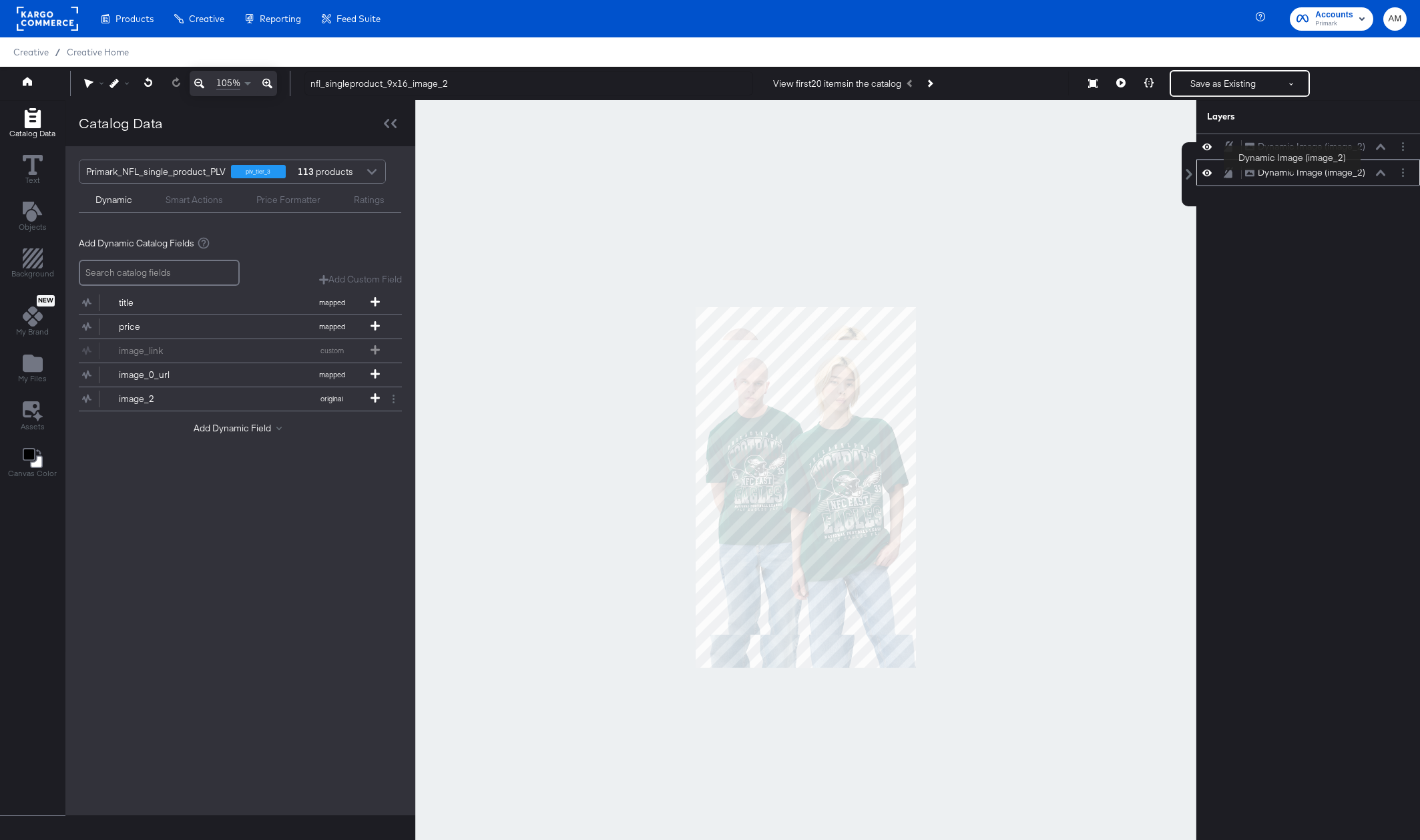
click at [1292, 173] on div "Dynamic Image (image_2)" at bounding box center [1312, 172] width 108 height 12
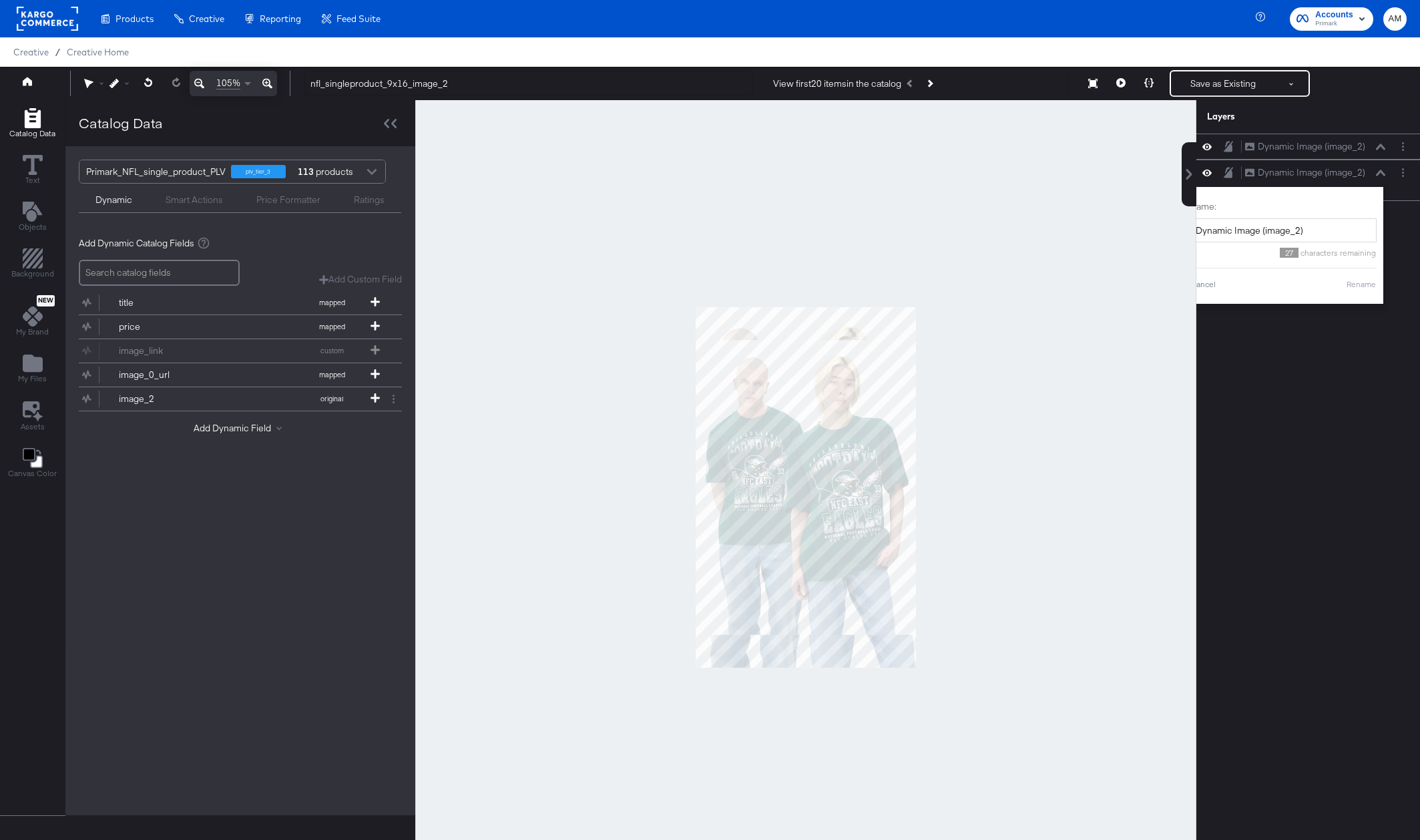
click at [1315, 379] on div "Dynamic Image (image_2) Dynamic Image (image_2) Dynamic Image (image_2) Dynamic…" at bounding box center [1308, 493] width 224 height 719
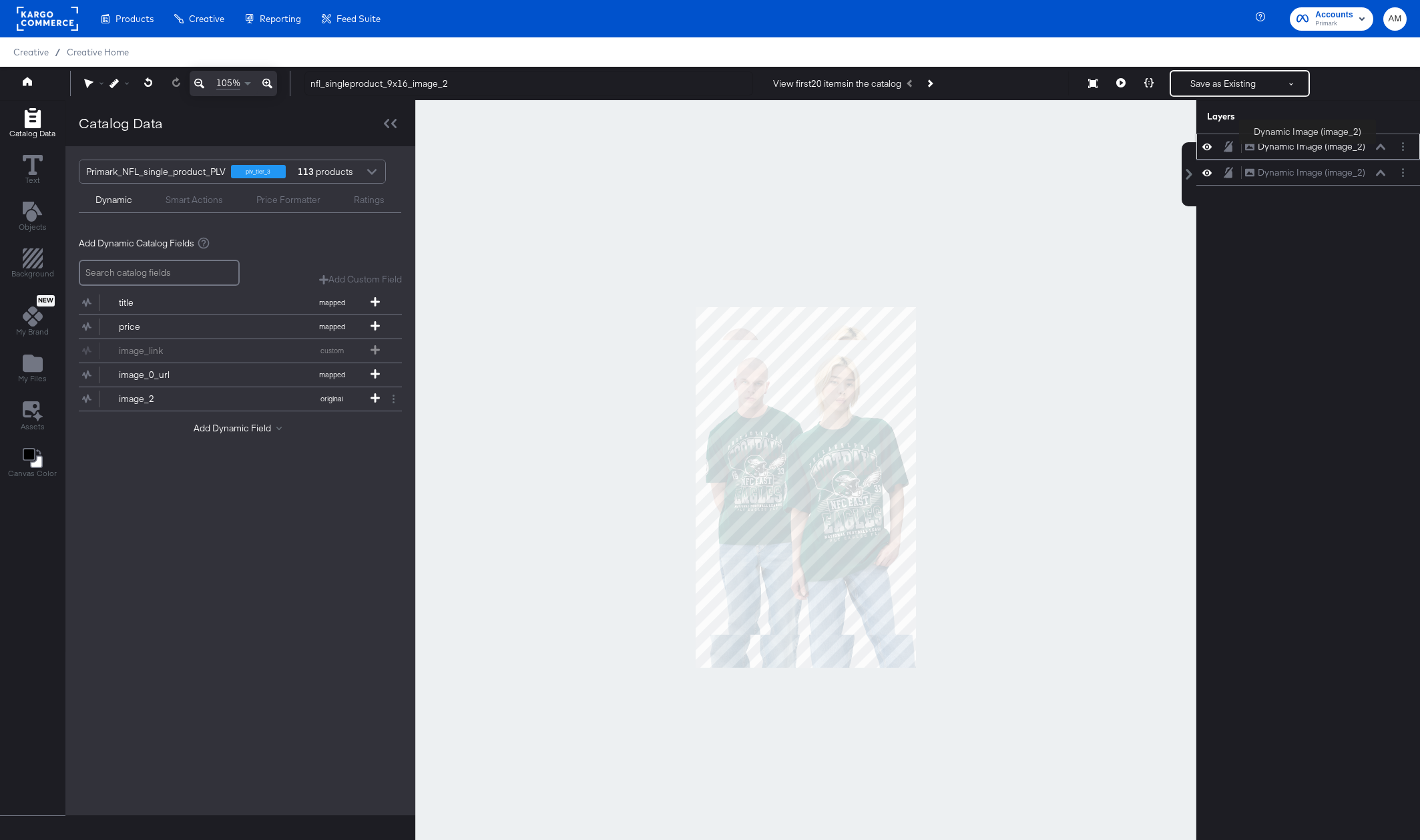
click at [1308, 147] on div "Dynamic Image (image_2)" at bounding box center [1312, 146] width 108 height 12
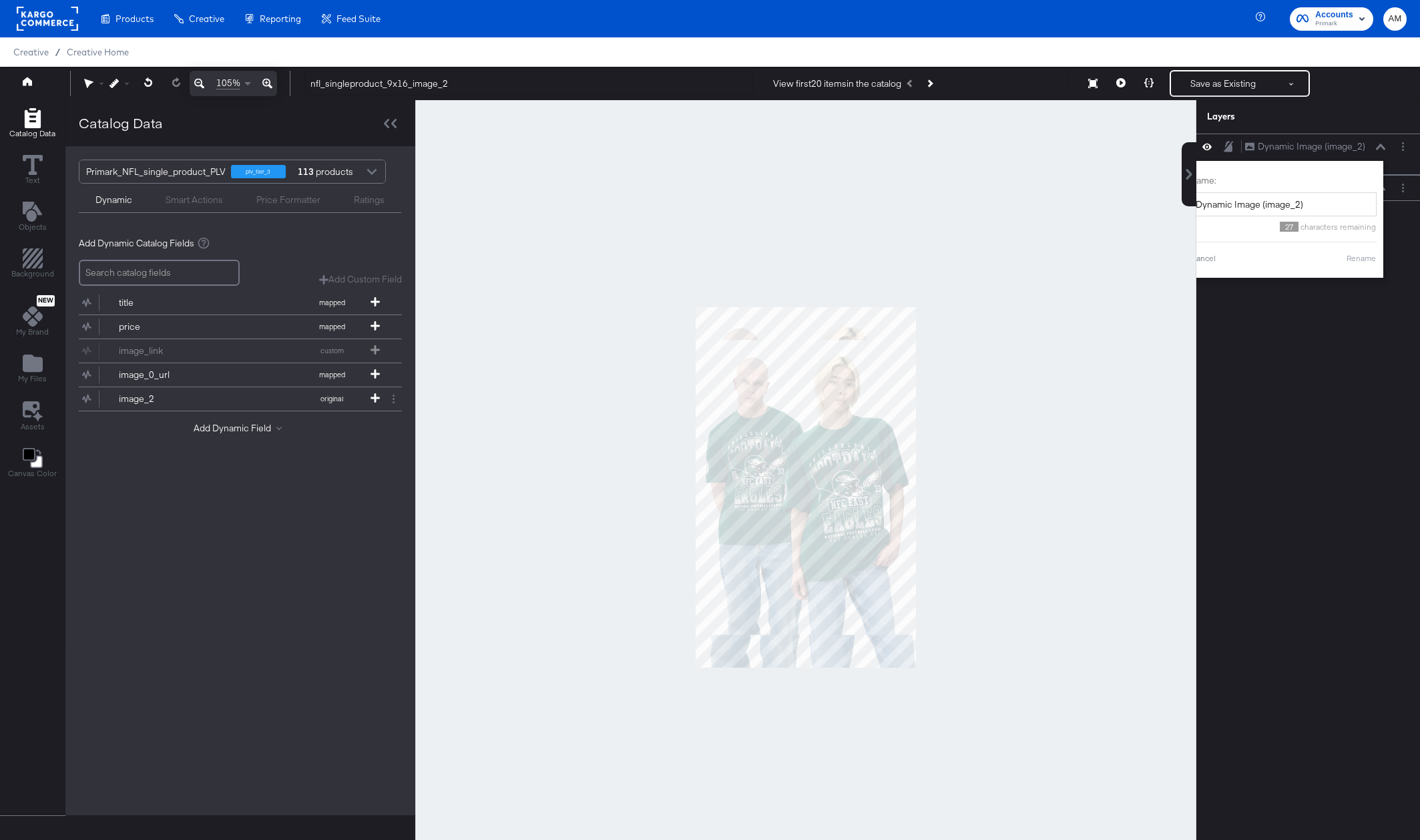
click at [1323, 373] on div "Dynamic Image (image_2) Dynamic Image (image_2) Name: Dynamic Image (image_2) 2…" at bounding box center [1308, 493] width 224 height 719
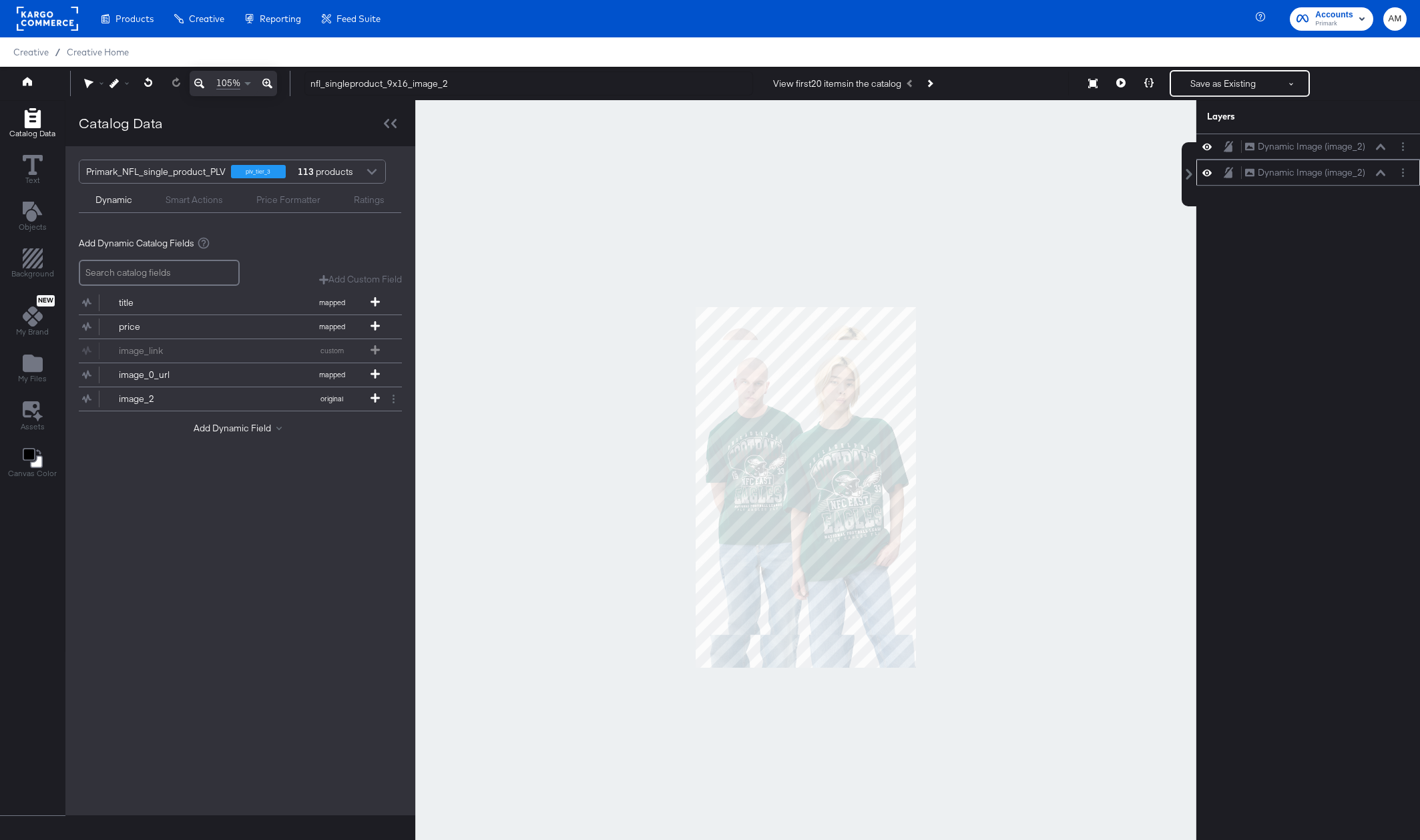
click at [1383, 177] on div "Dynamic Image (image_2) Dynamic Image (image_2)" at bounding box center [1315, 172] width 142 height 14
click at [1382, 175] on icon at bounding box center [1380, 172] width 9 height 7
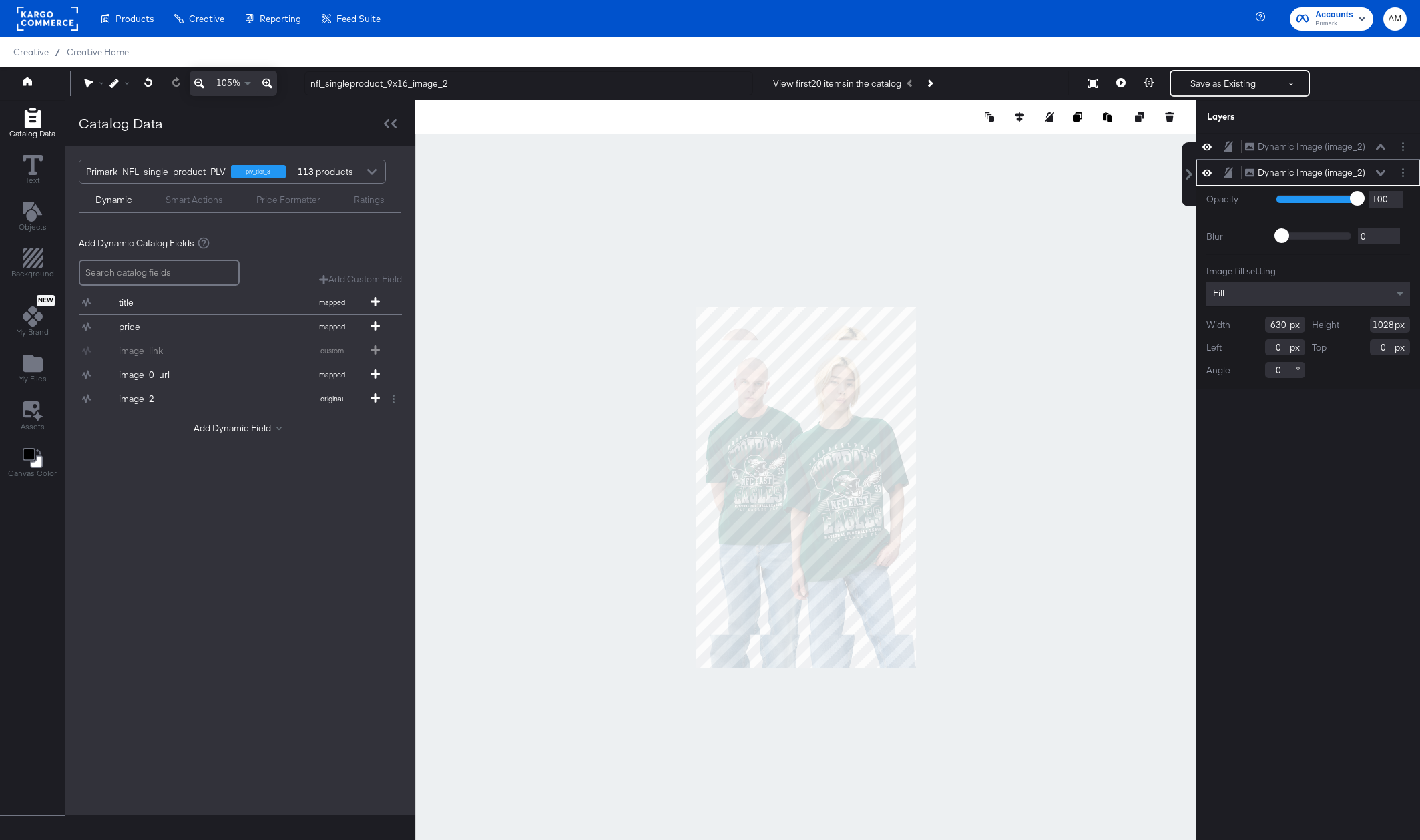
click at [1382, 175] on icon at bounding box center [1380, 172] width 9 height 7
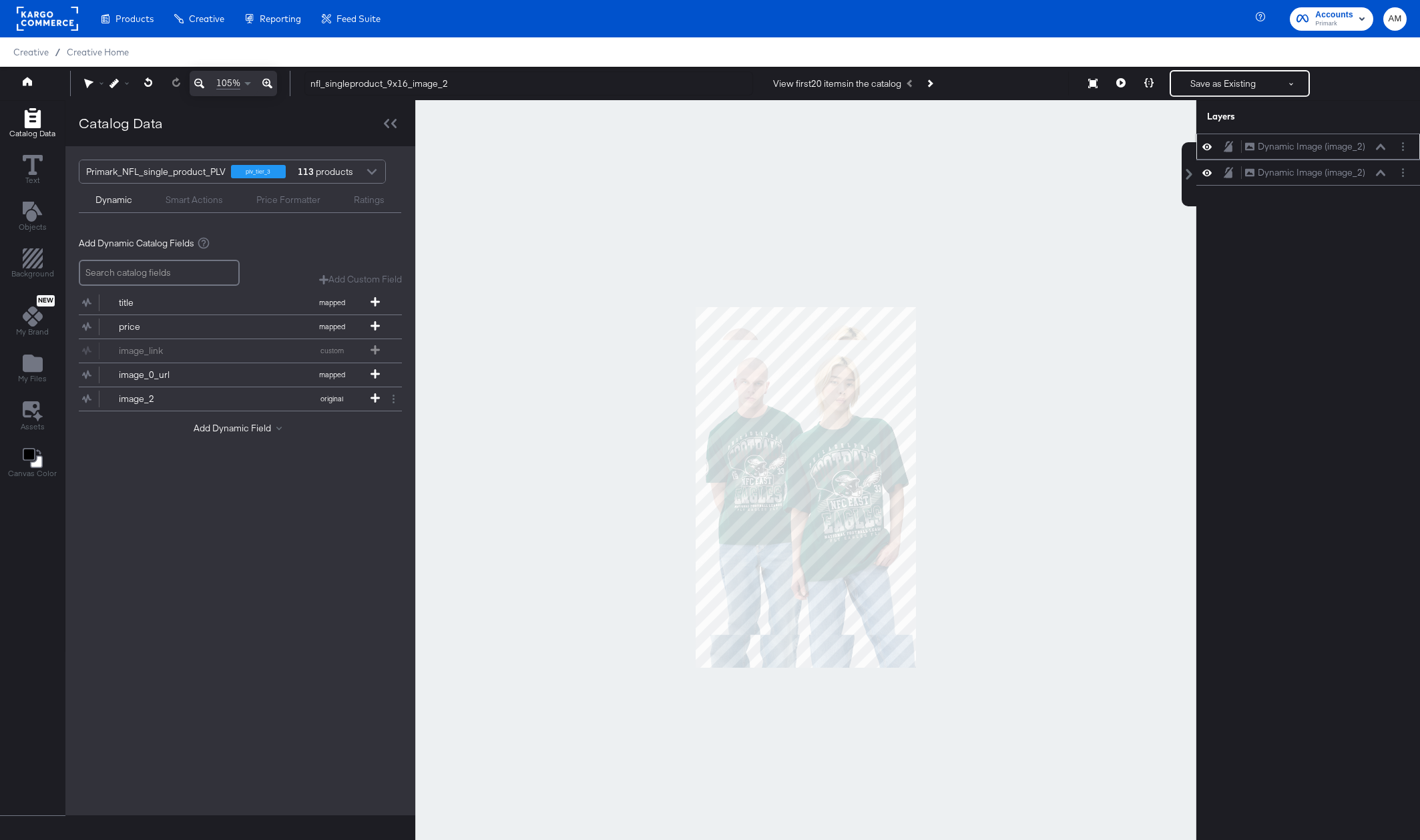
click at [1385, 144] on button at bounding box center [1380, 147] width 11 height 8
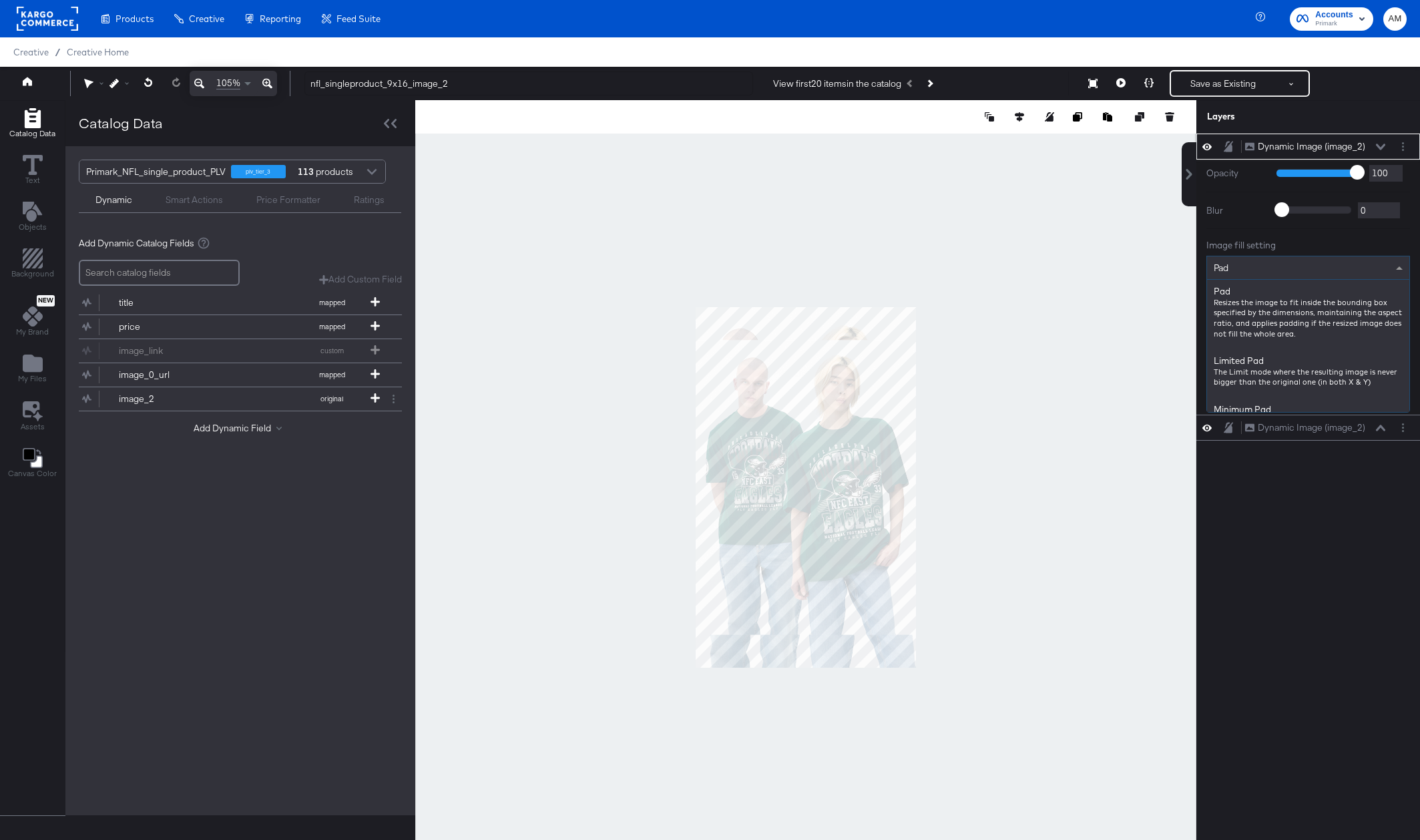
click at [1264, 268] on div "Pad" at bounding box center [1308, 268] width 202 height 23
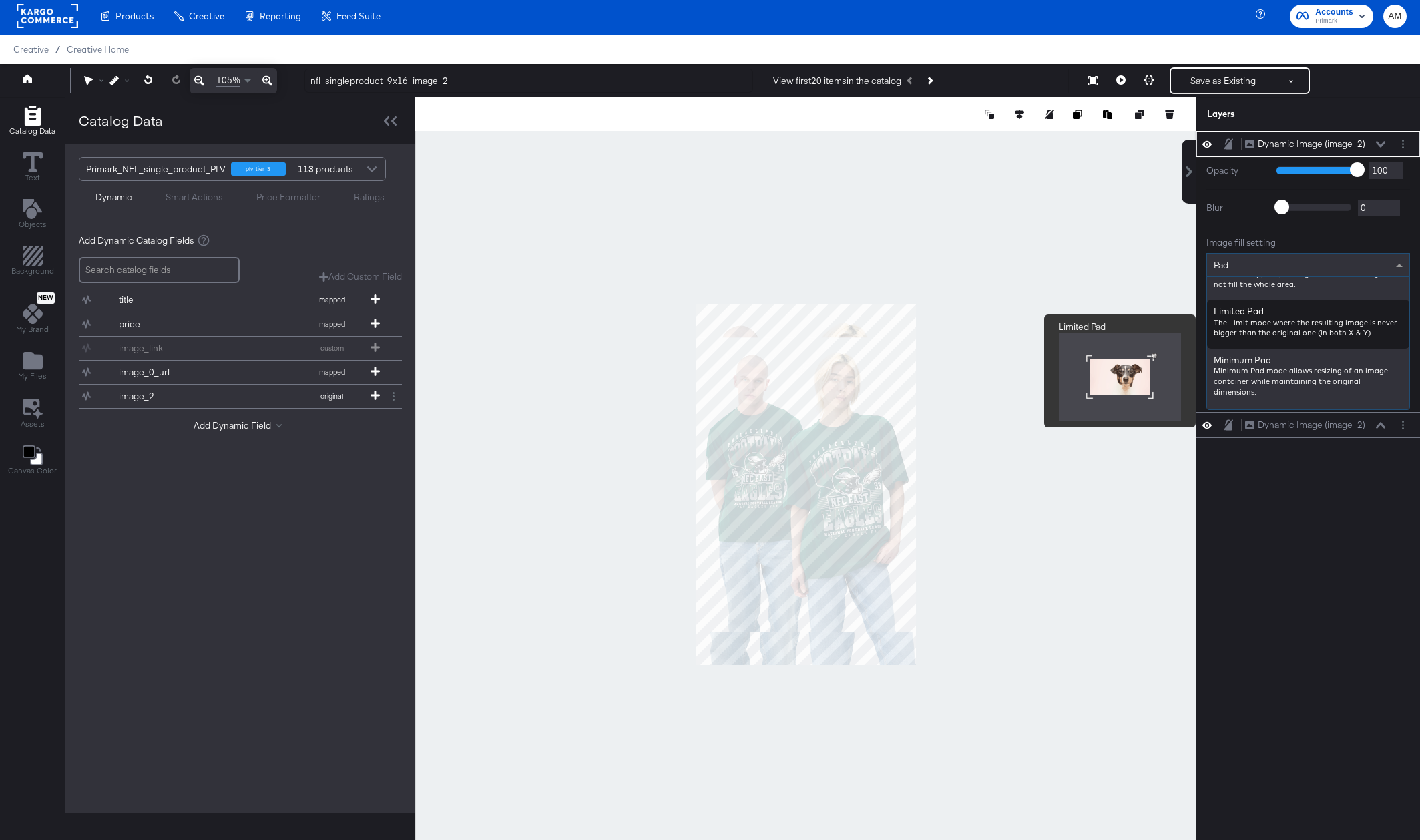
scroll to position [165, 0]
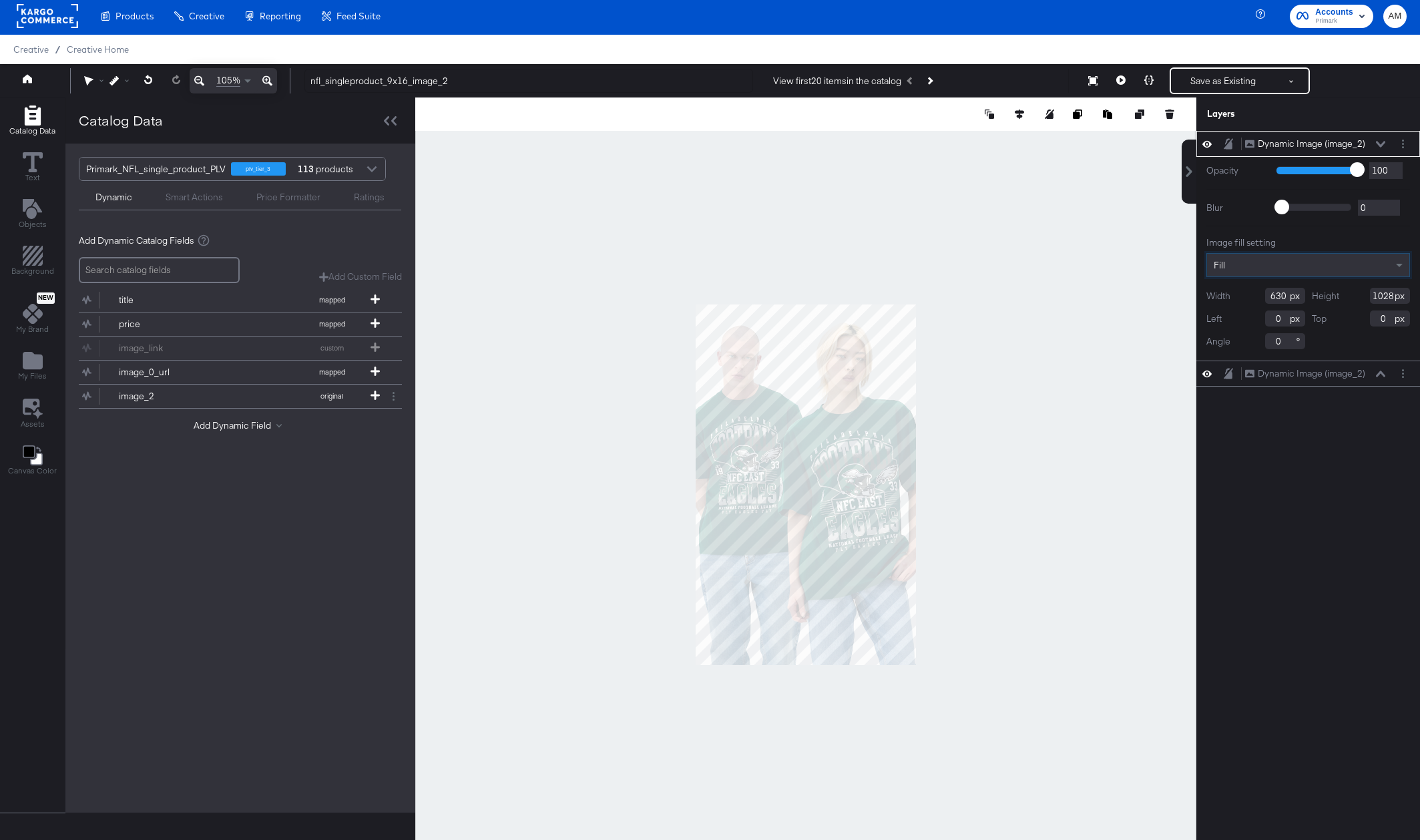
click at [1382, 144] on icon at bounding box center [1380, 144] width 9 height 6
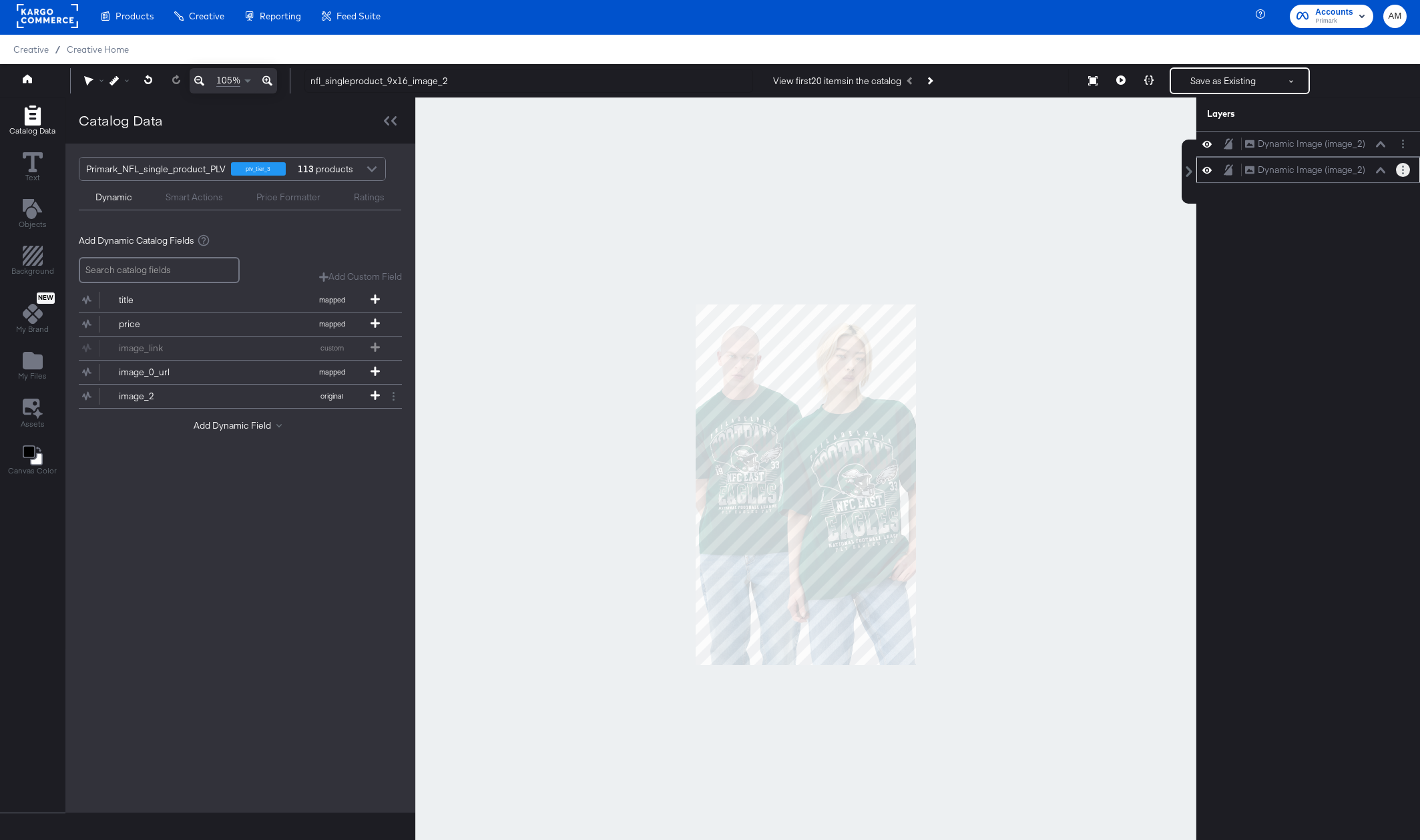
click at [1402, 170] on circle "Layer Options" at bounding box center [1402, 170] width 2 height 2
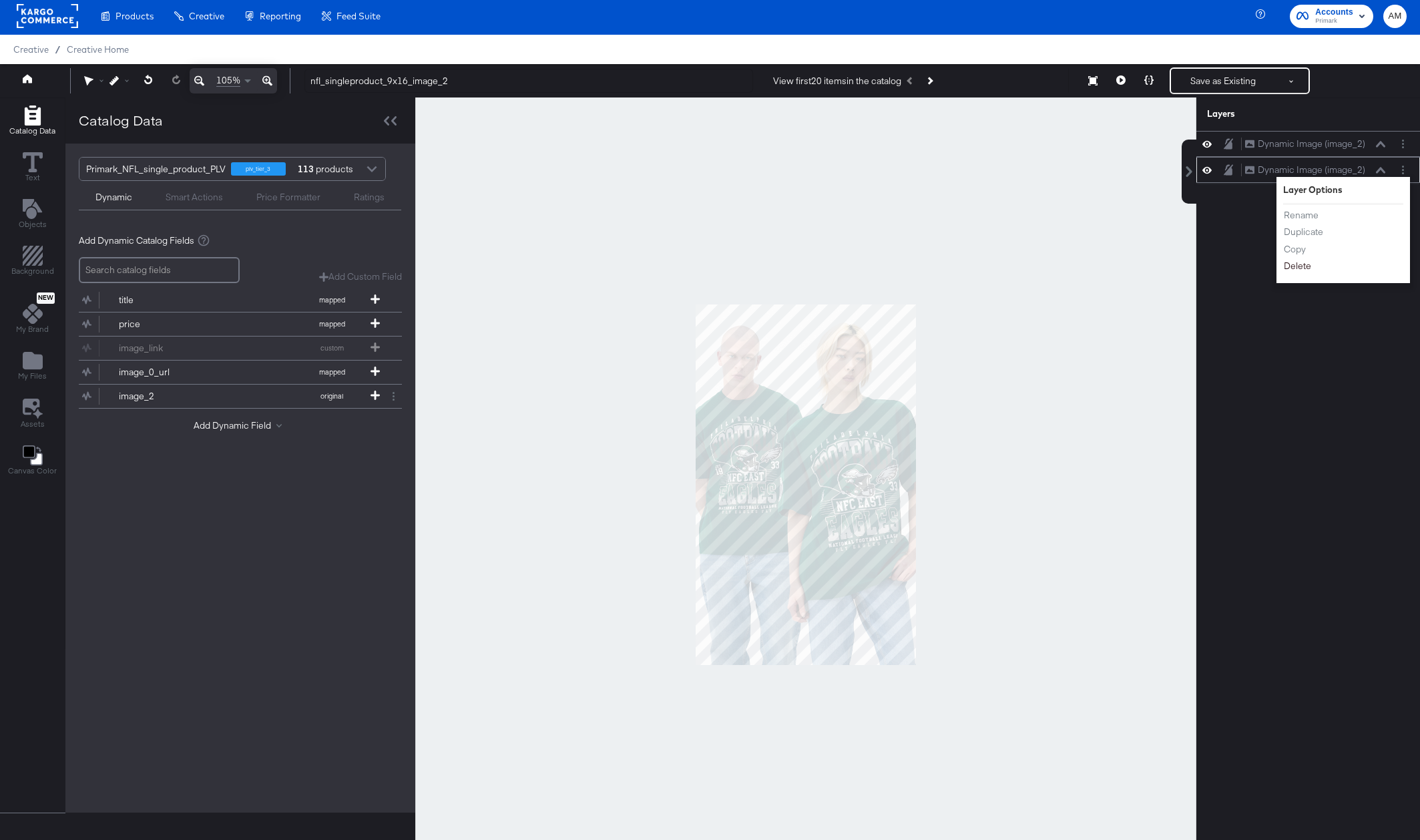
click at [1292, 267] on button "Delete" at bounding box center [1297, 266] width 28 height 14
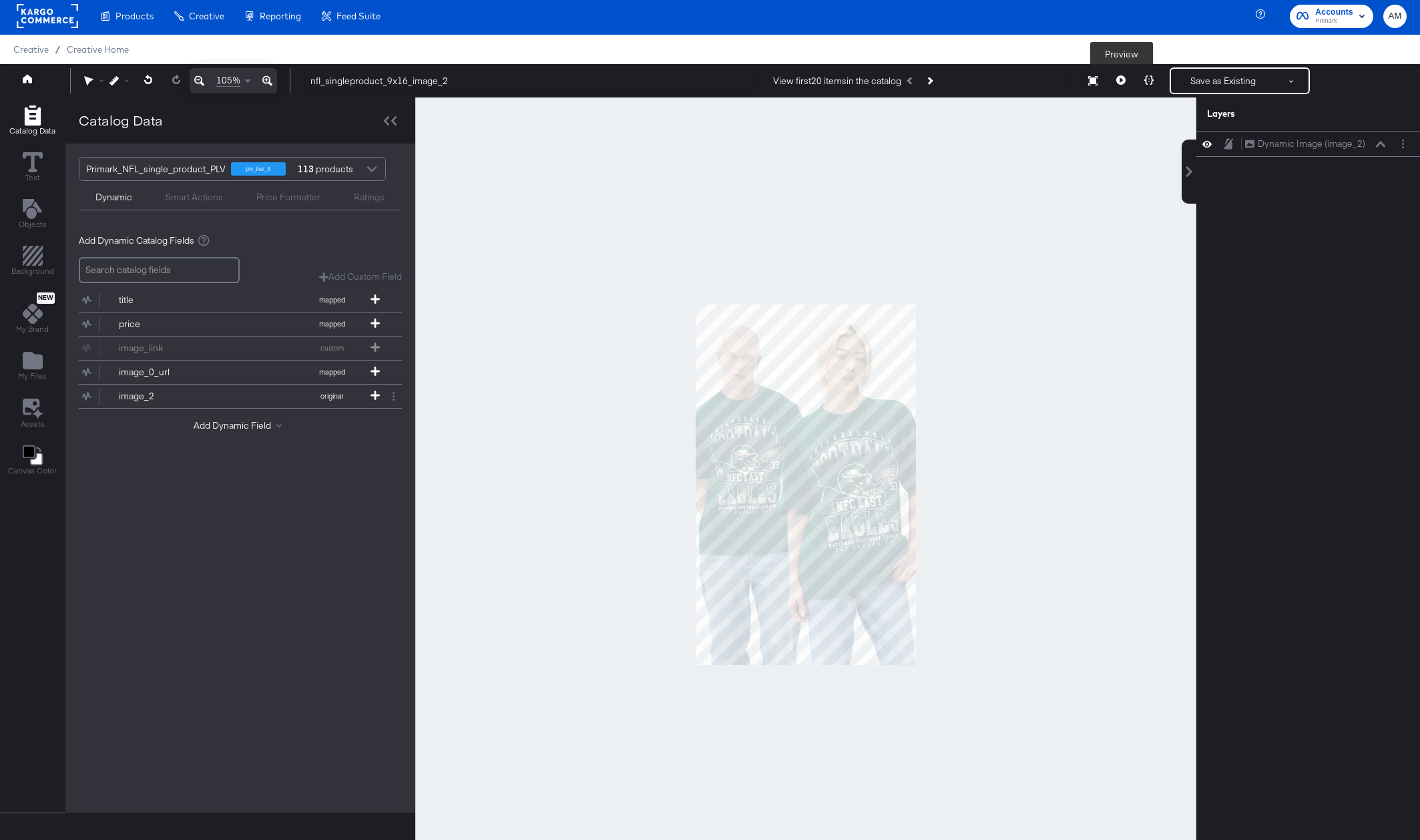
click at [1122, 81] on icon at bounding box center [1121, 80] width 9 height 9
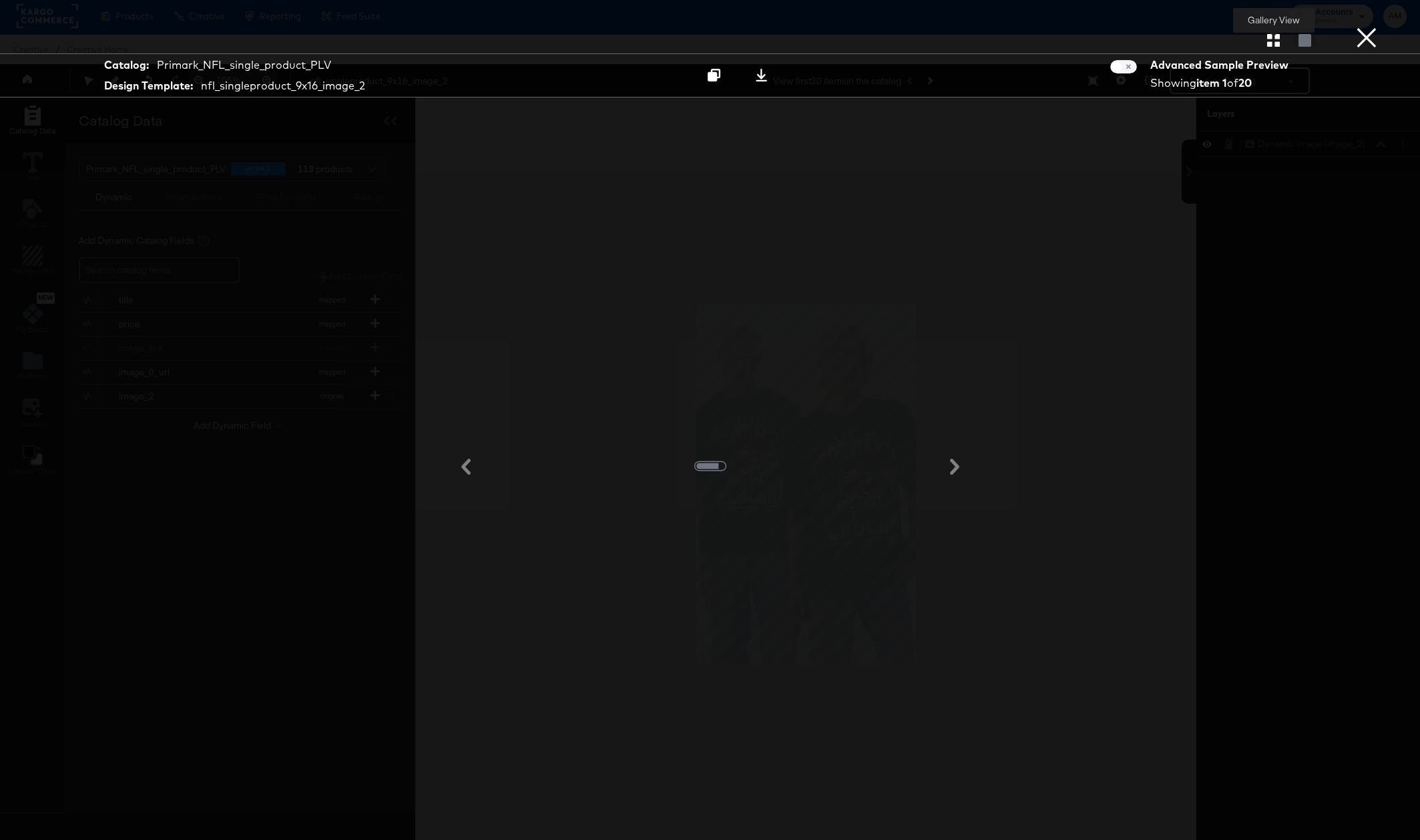
click at [1272, 38] on icon "button" at bounding box center [1273, 40] width 12 height 12
click at [1366, 27] on button "×" at bounding box center [1366, 13] width 27 height 27
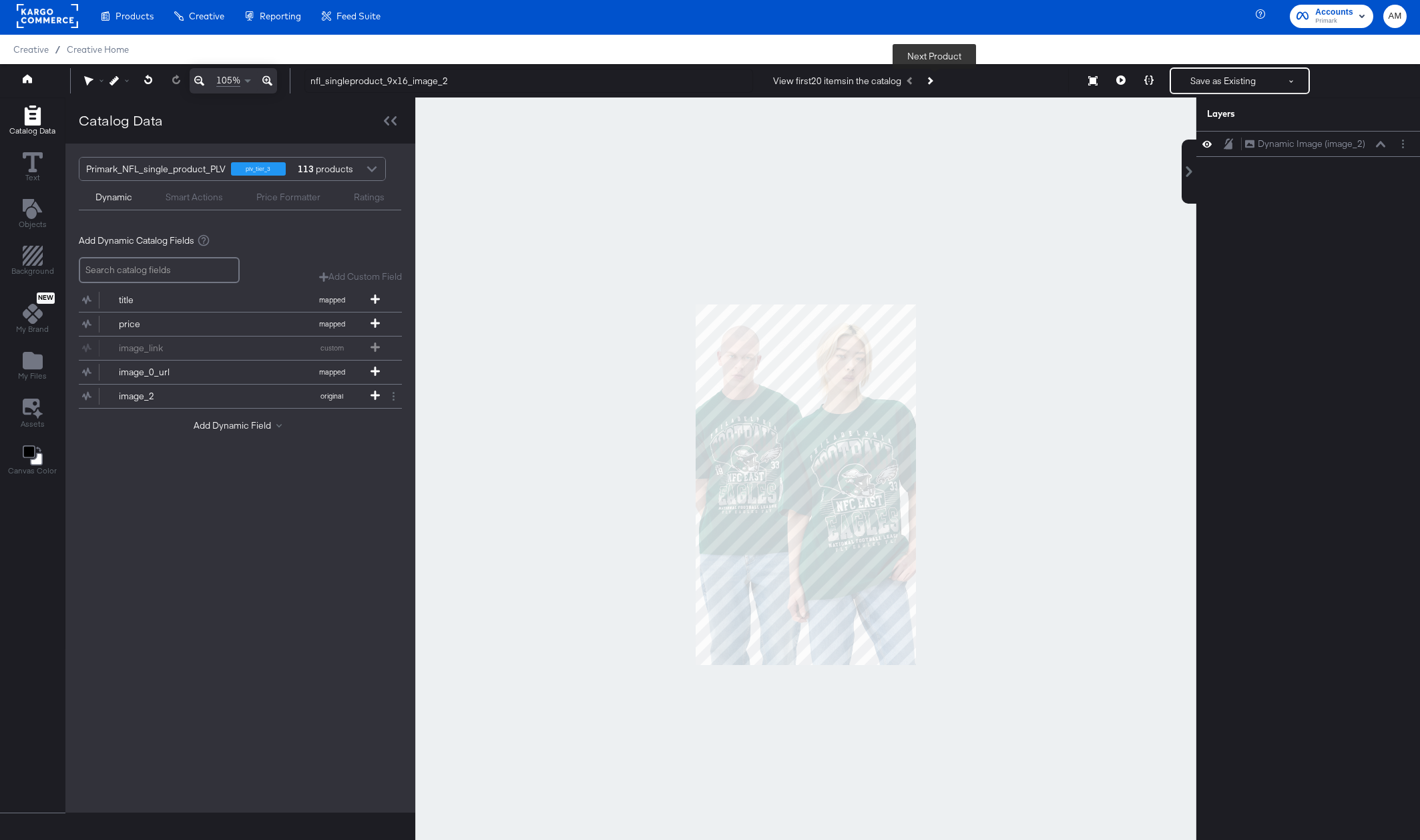
click at [932, 82] on icon "Next Product" at bounding box center [929, 81] width 8 height 8
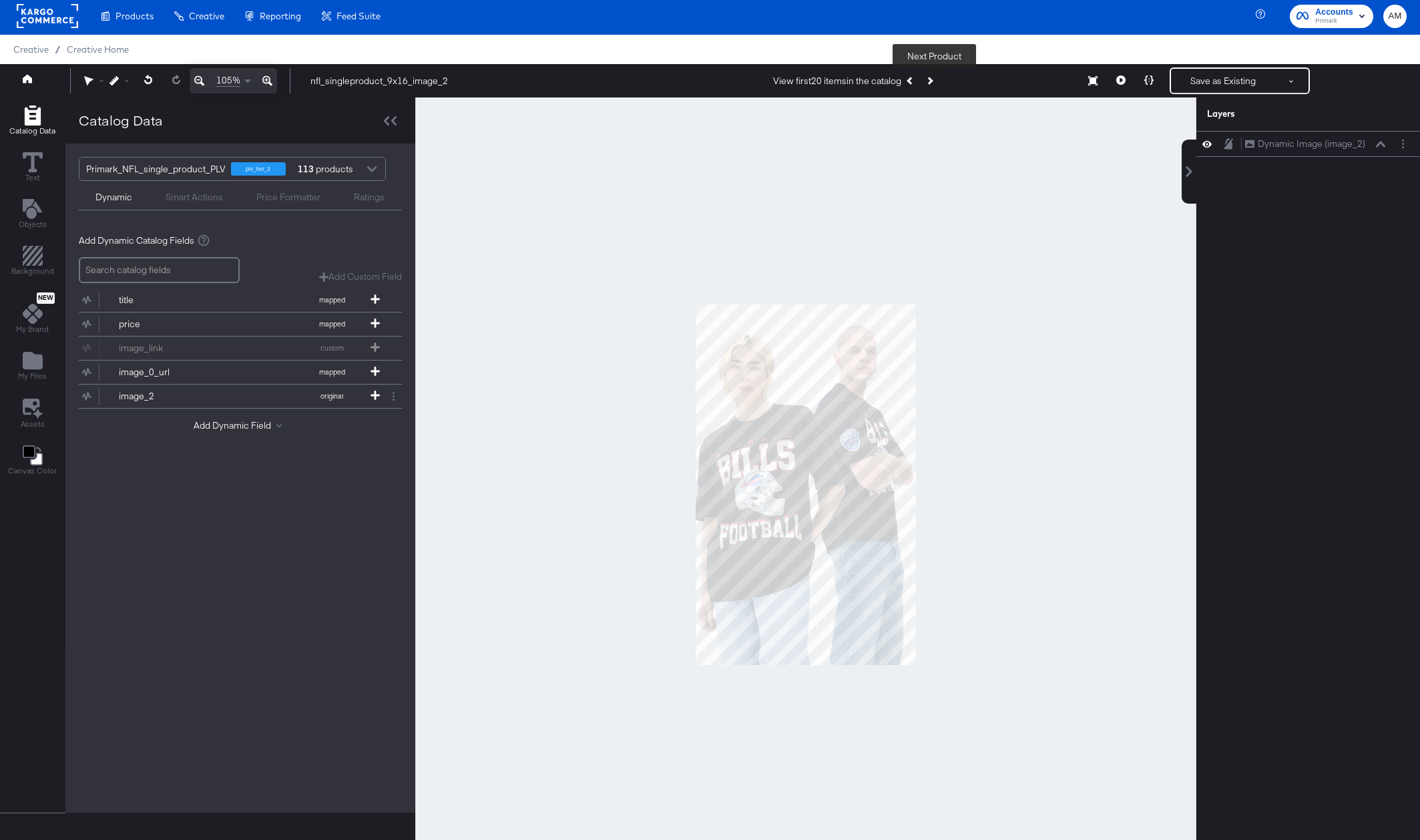
click at [932, 82] on icon "Next Product" at bounding box center [929, 81] width 8 height 8
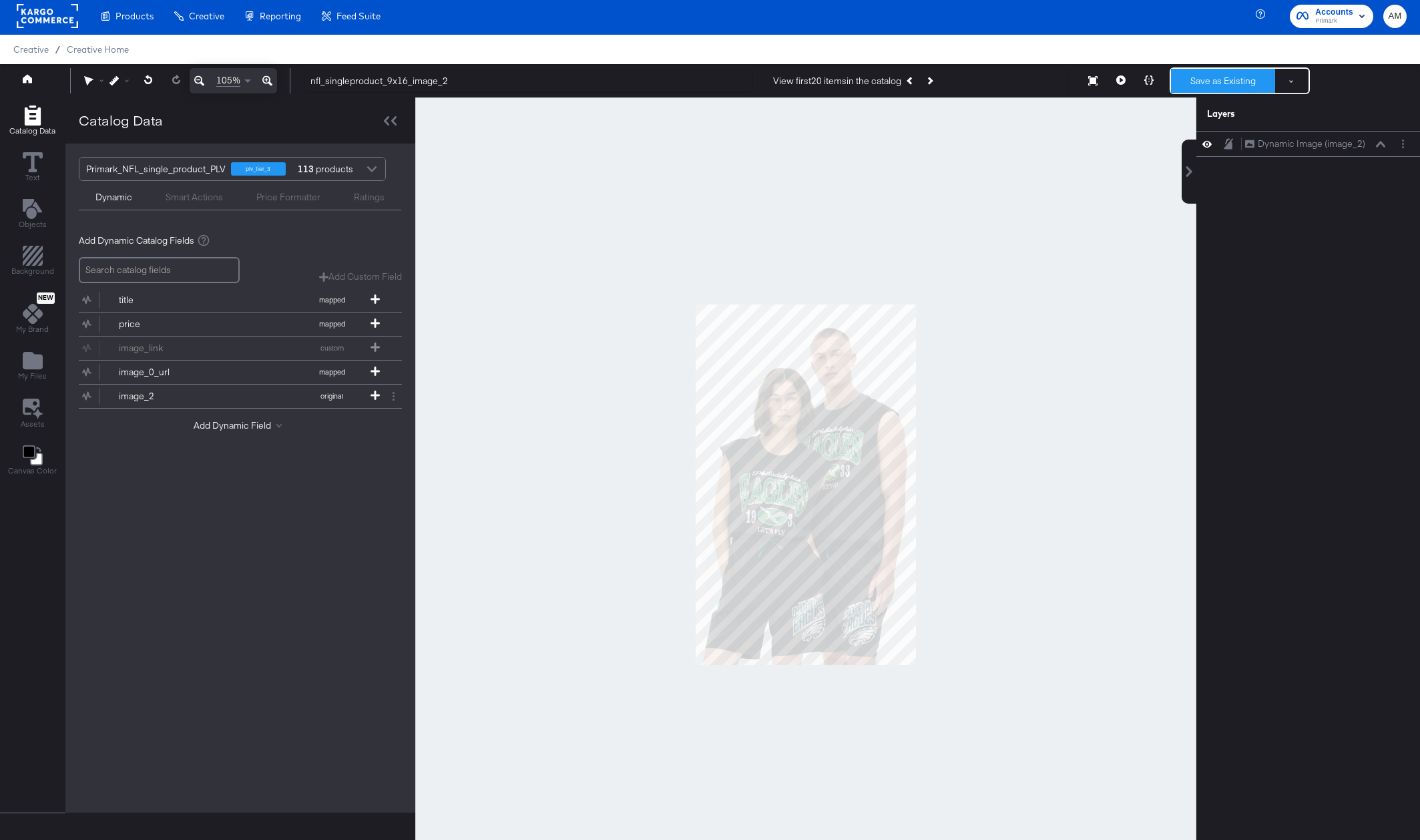
click at [1224, 78] on button "Save as Existing" at bounding box center [1222, 80] width 104 height 24
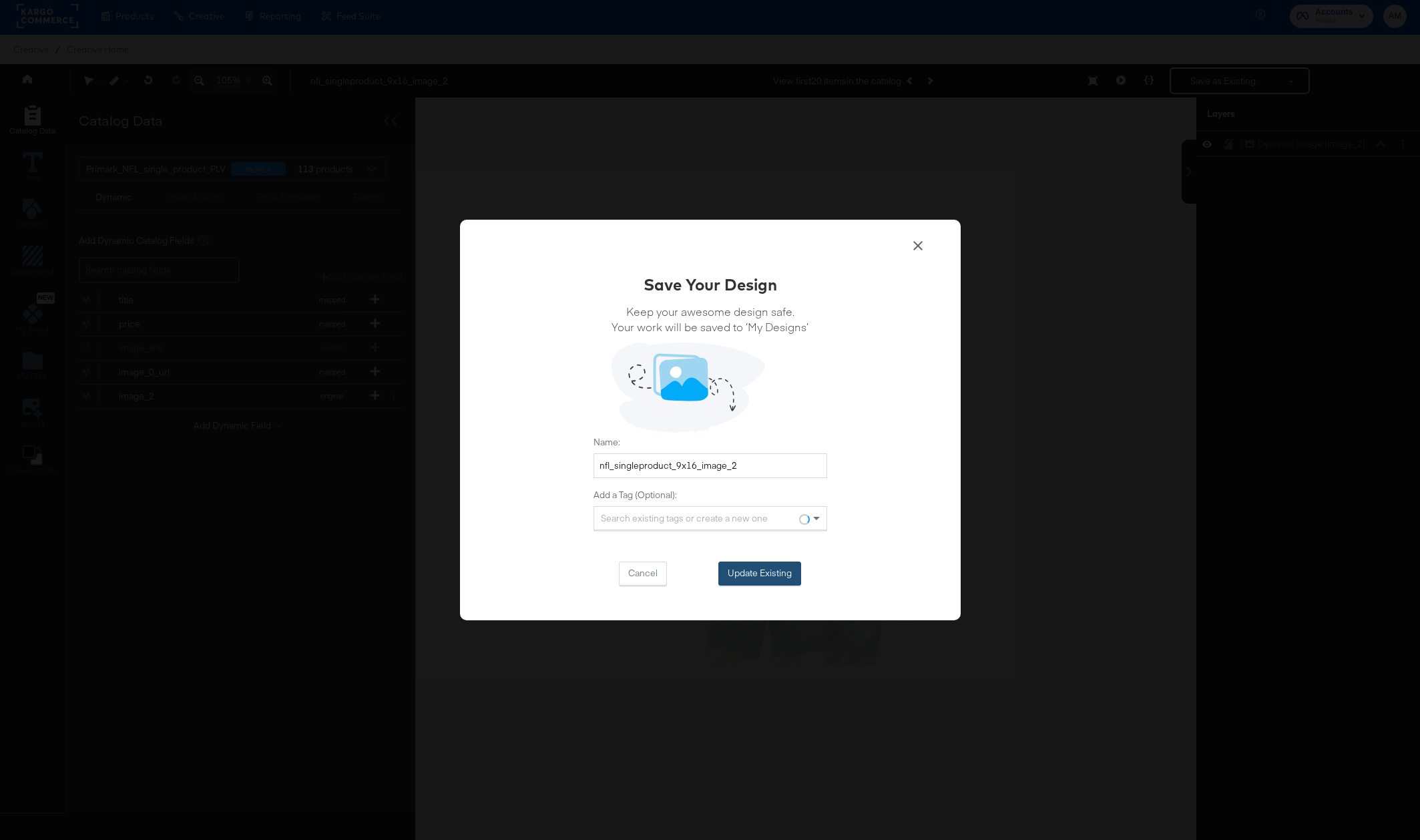
click at [745, 575] on button "Update Existing" at bounding box center [760, 573] width 83 height 24
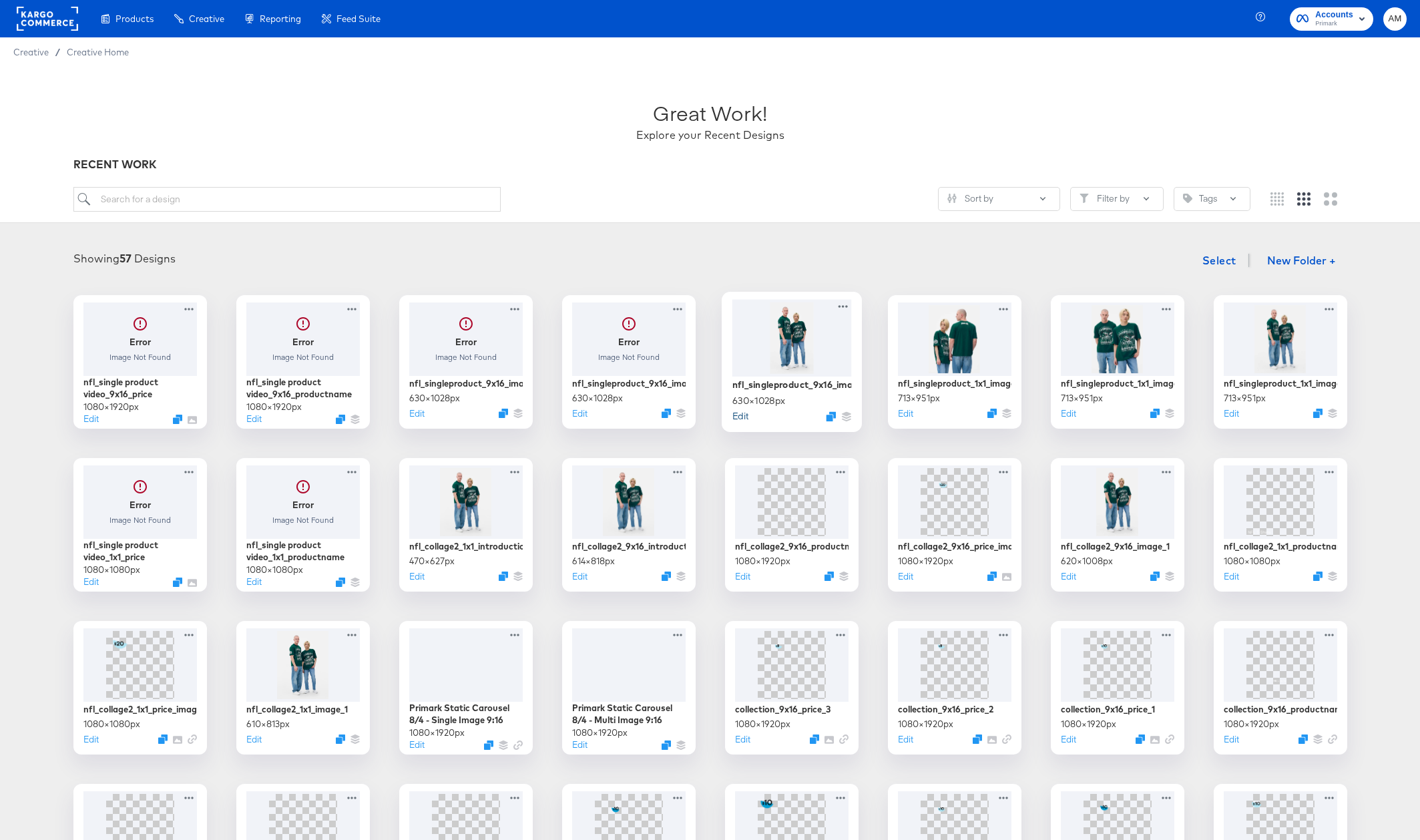
click at [742, 416] on button "Edit" at bounding box center [739, 415] width 16 height 12
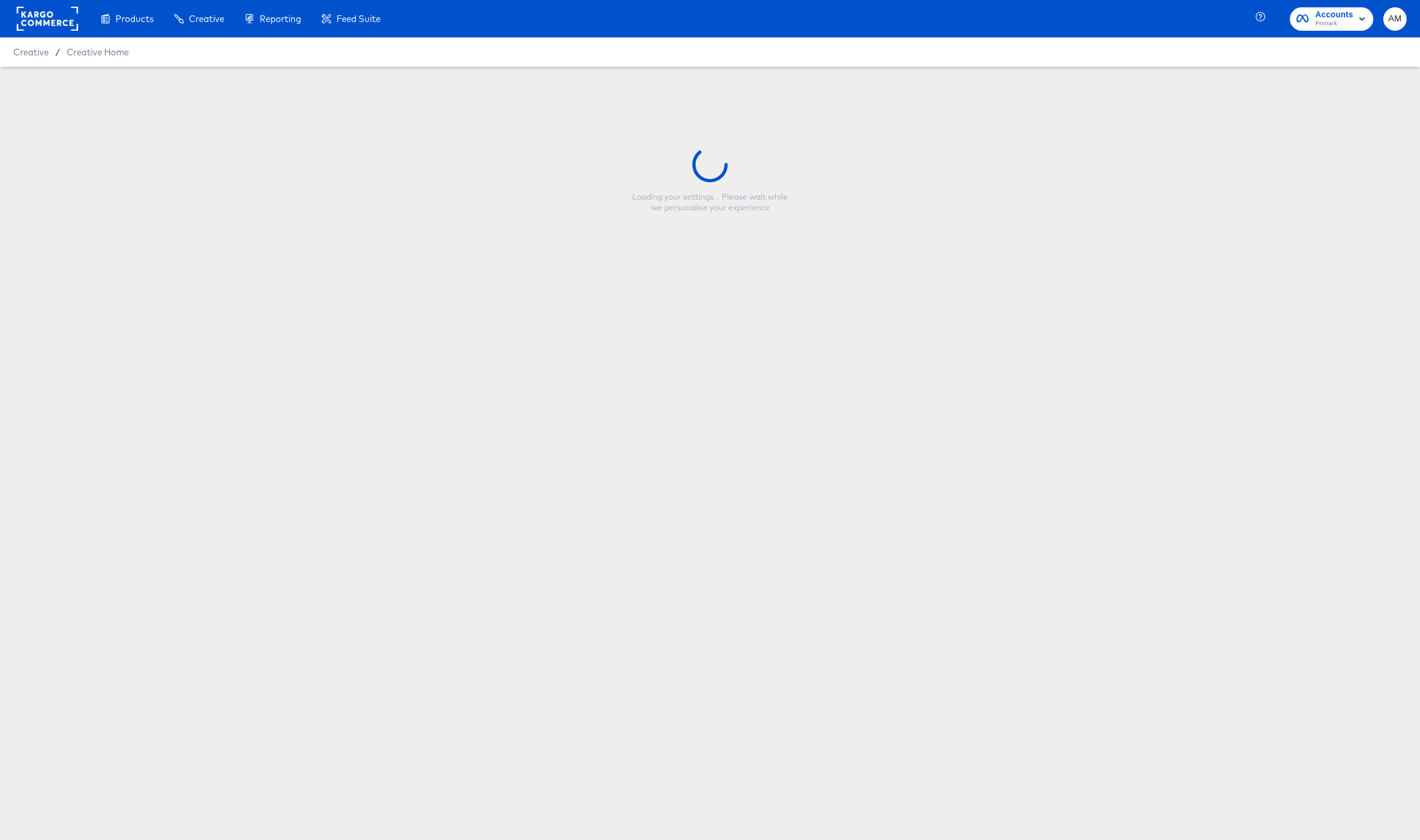
type input "nfl_singleproduct_9x16_image_1"
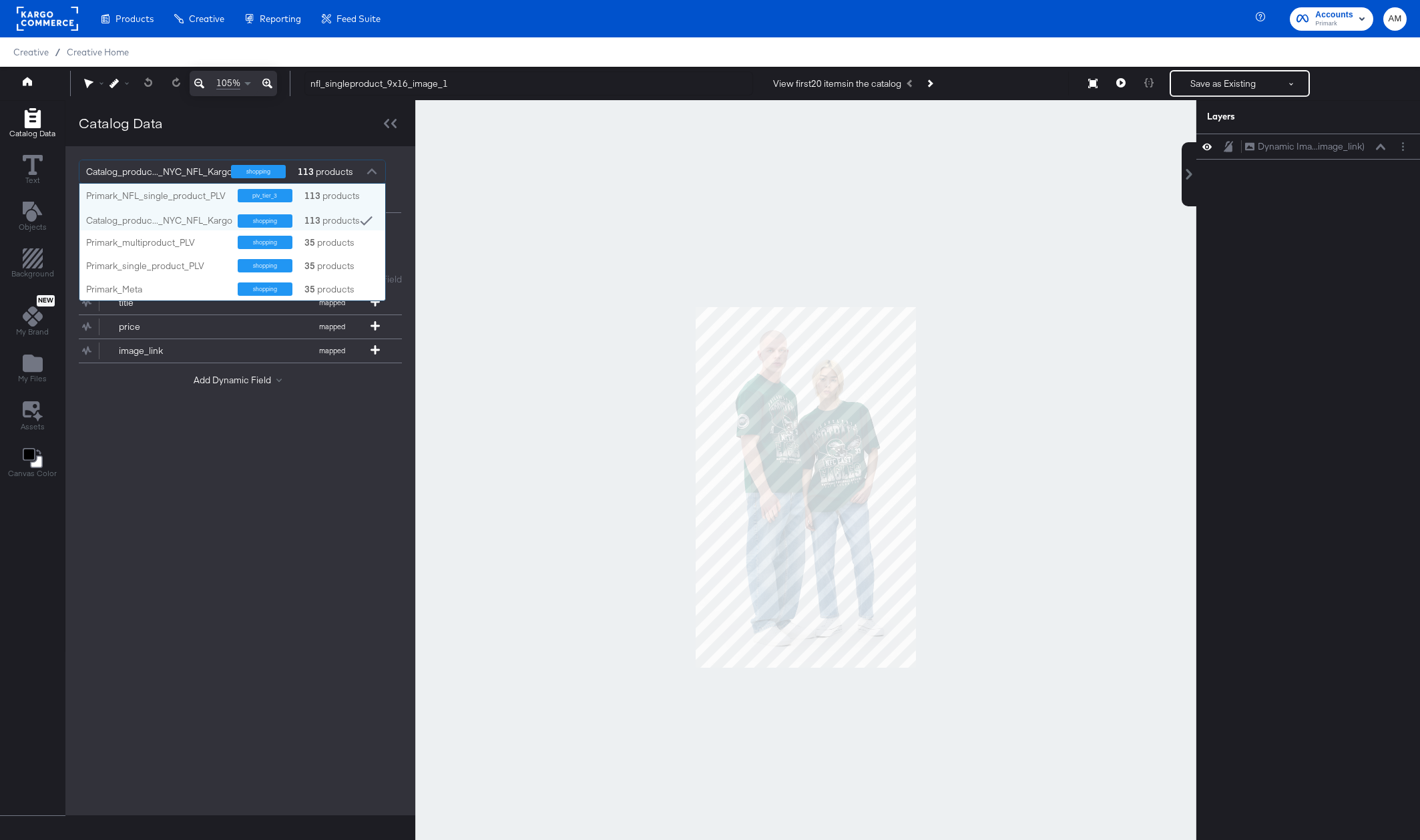
click at [374, 170] on div at bounding box center [372, 173] width 20 height 23
click at [177, 198] on div "Primark_NFL_single_product_PLV" at bounding box center [157, 195] width 142 height 12
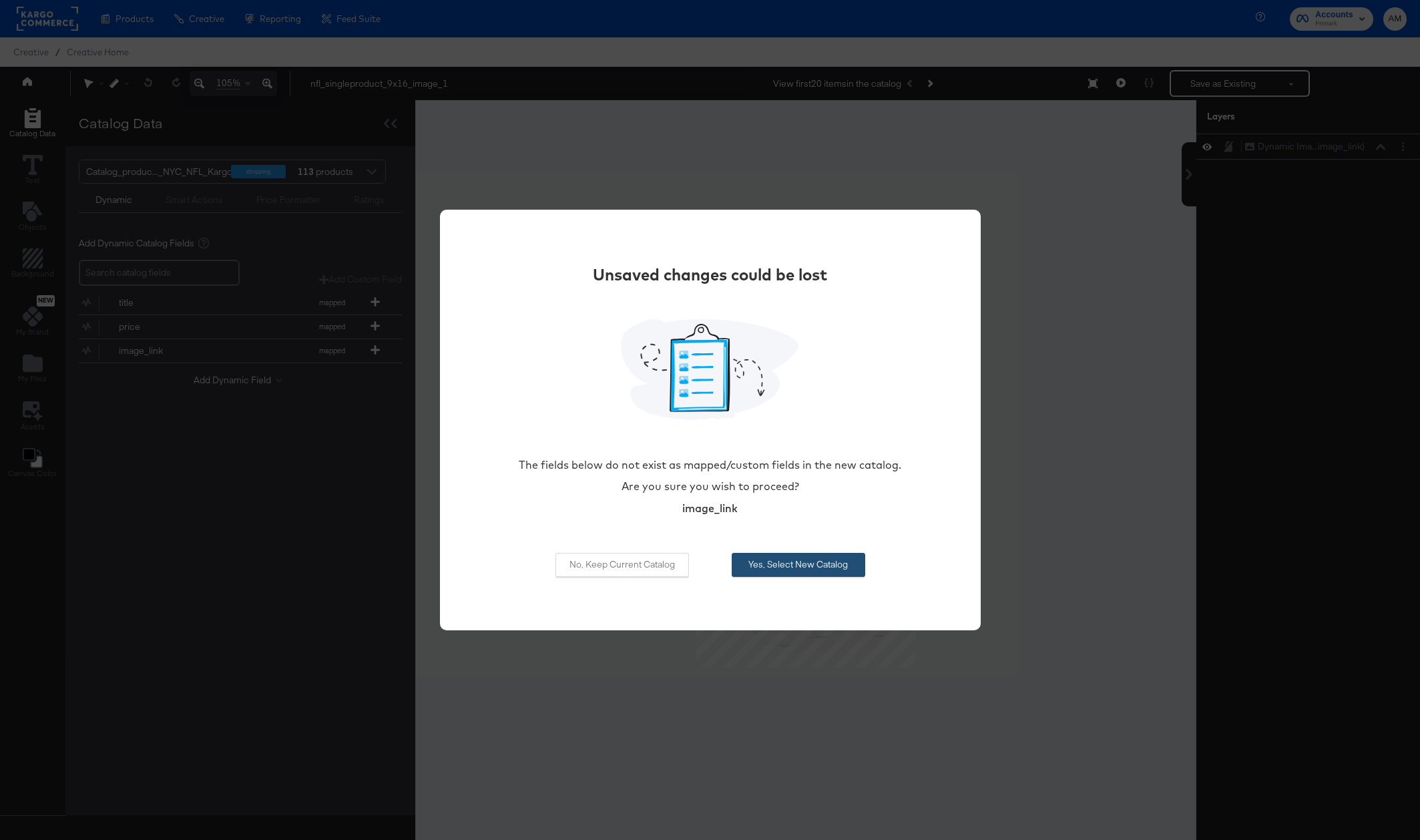
click at [785, 567] on button "Yes, Select New Catalog" at bounding box center [798, 564] width 134 height 24
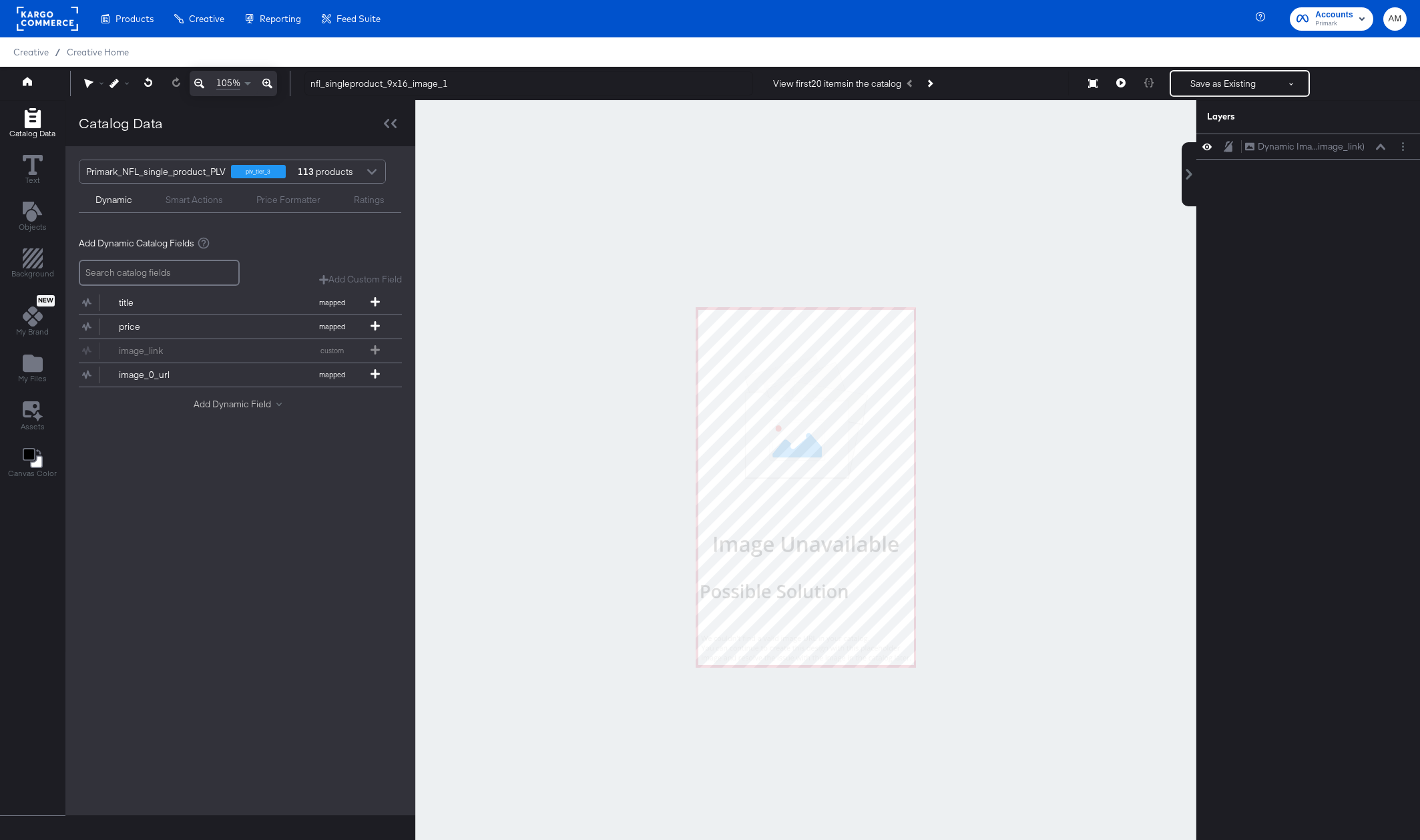
click at [226, 400] on button "Add Dynamic Field" at bounding box center [240, 404] width 93 height 12
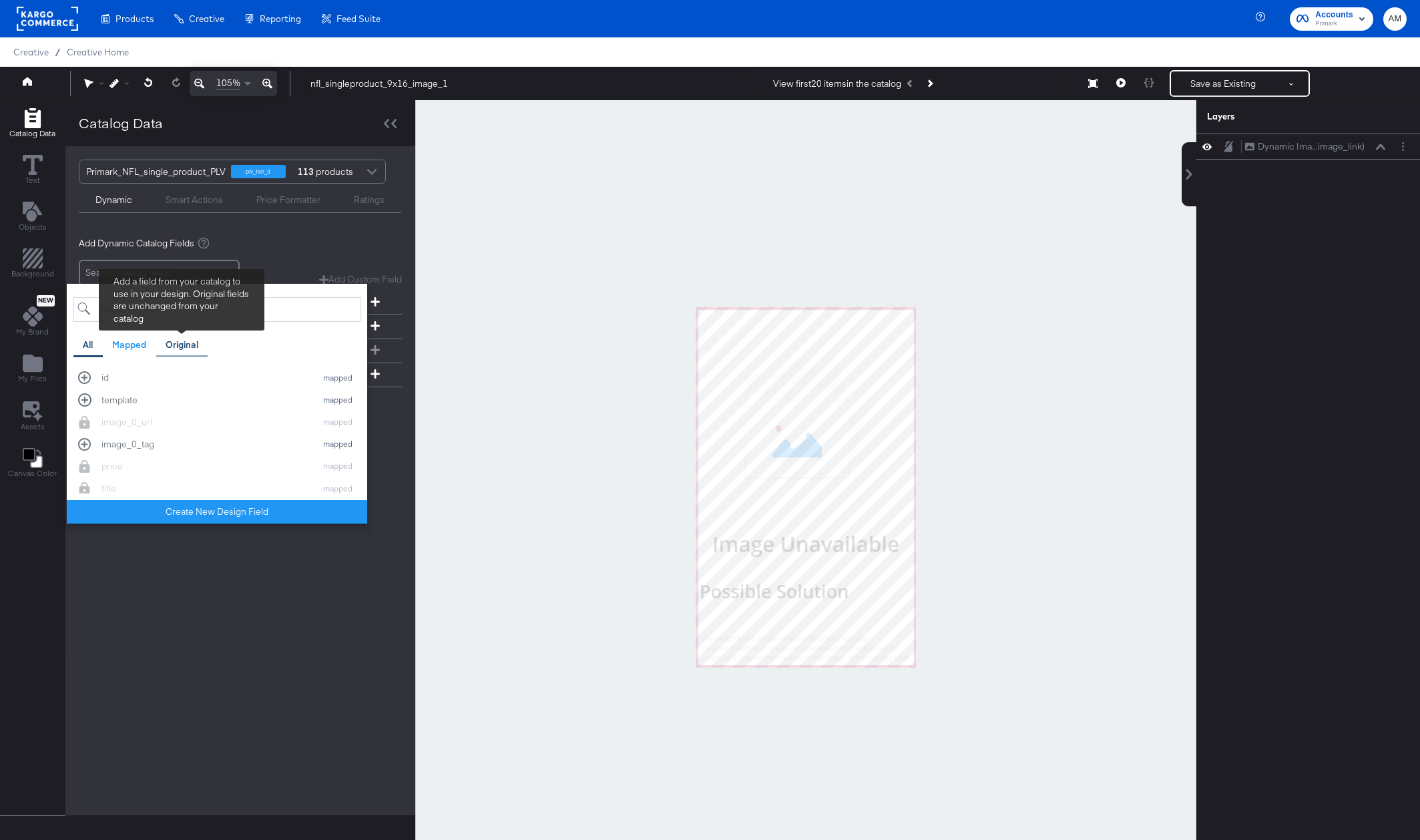
click at [180, 351] on div "Original" at bounding box center [182, 345] width 33 height 12
click at [88, 375] on div "image_1 original" at bounding box center [217, 372] width 278 height 12
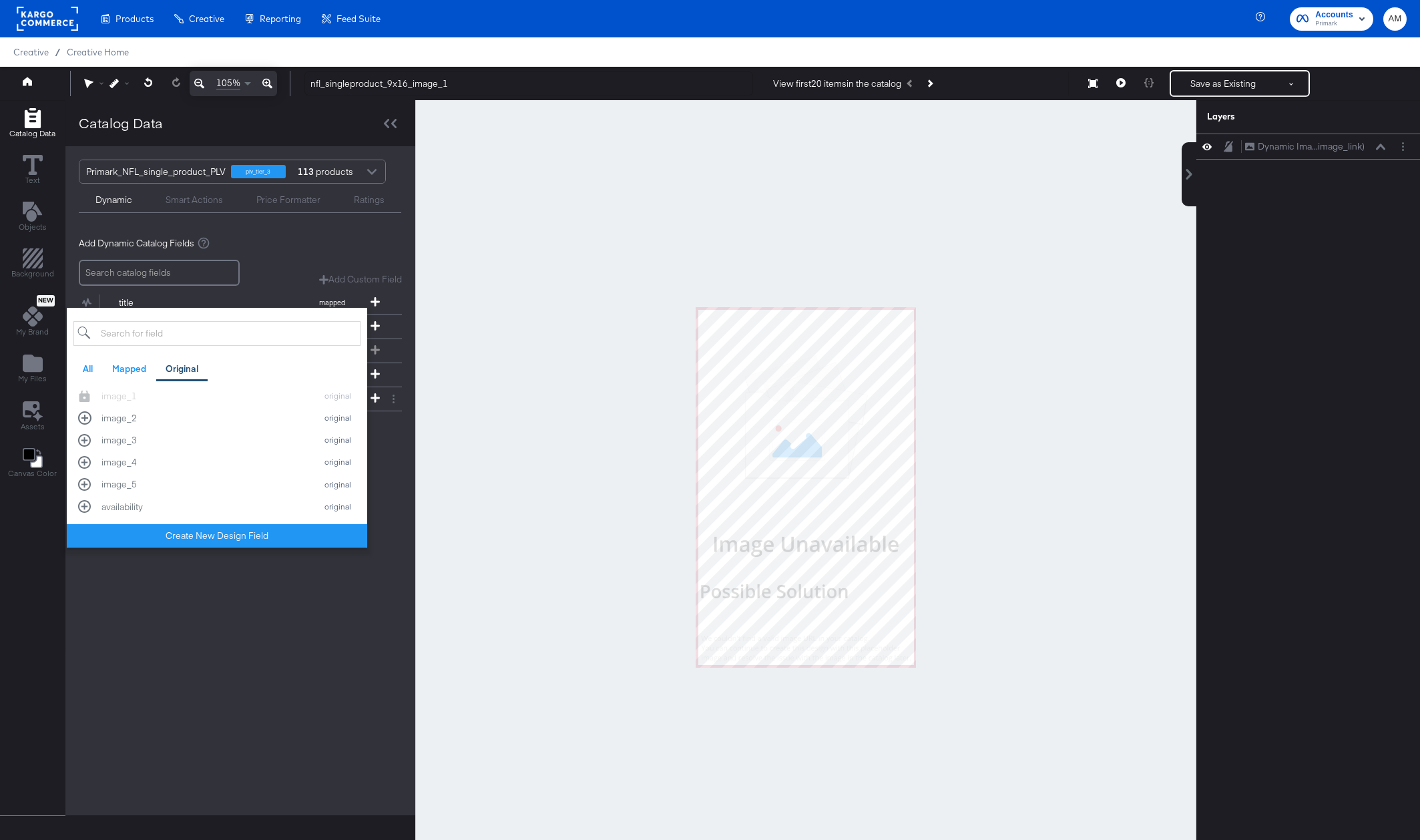
click at [272, 655] on div "Primark_NFL_single_product_PLV plv_tier_3 113 products Dynamic Smart Actions Pr…" at bounding box center [240, 480] width 350 height 668
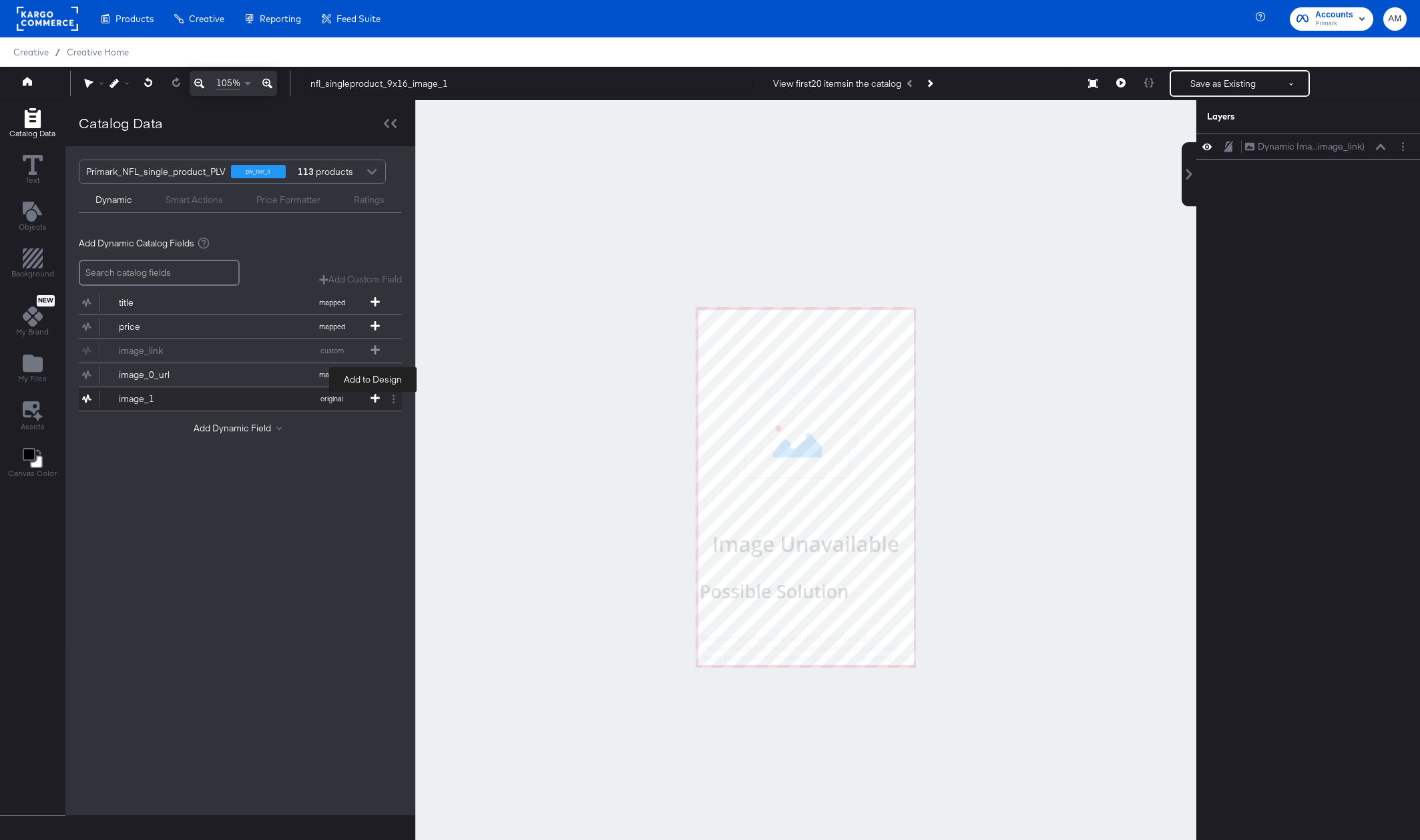
click at [375, 397] on icon at bounding box center [375, 398] width 9 height 9
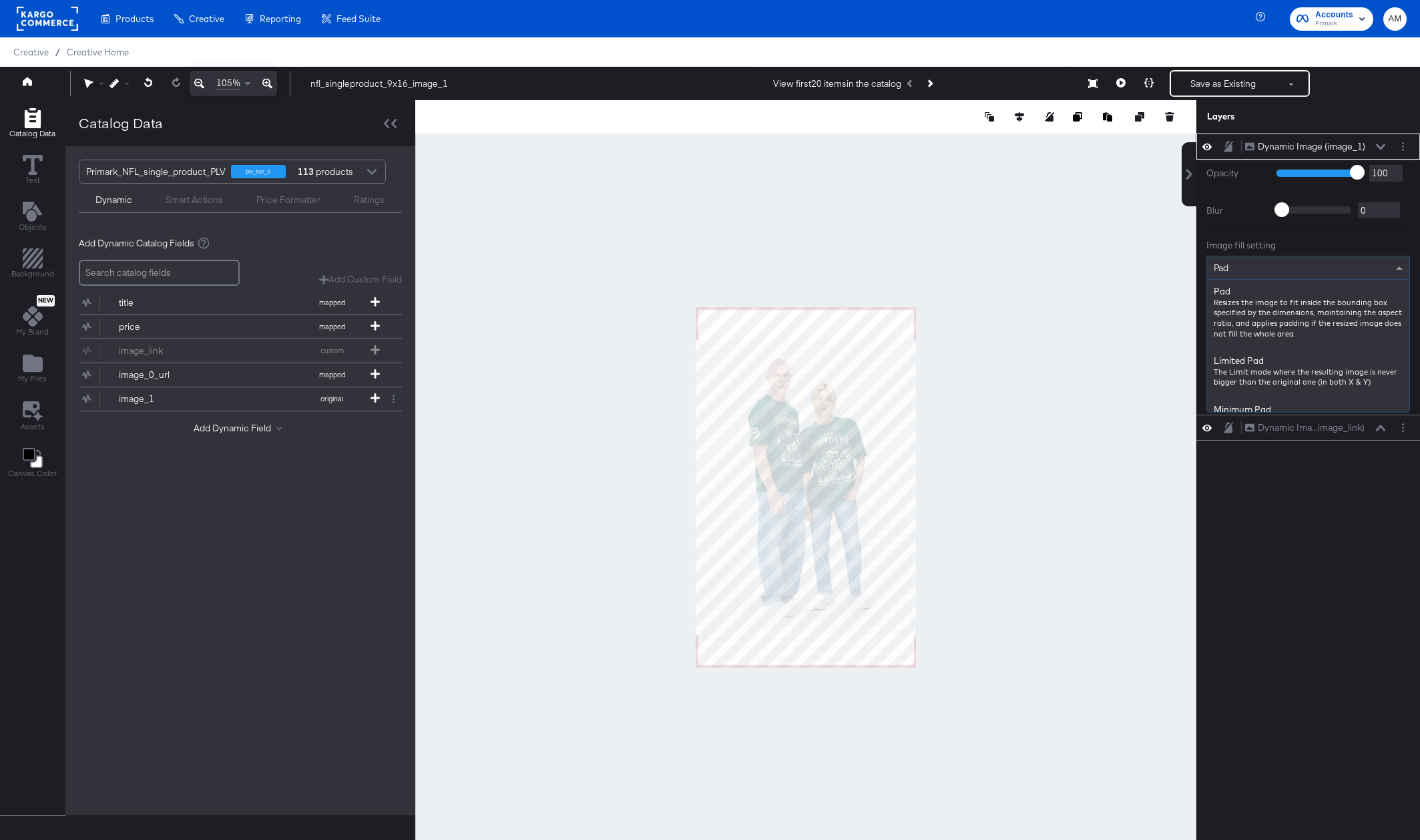
click at [1224, 271] on span "Pad" at bounding box center [1220, 268] width 15 height 12
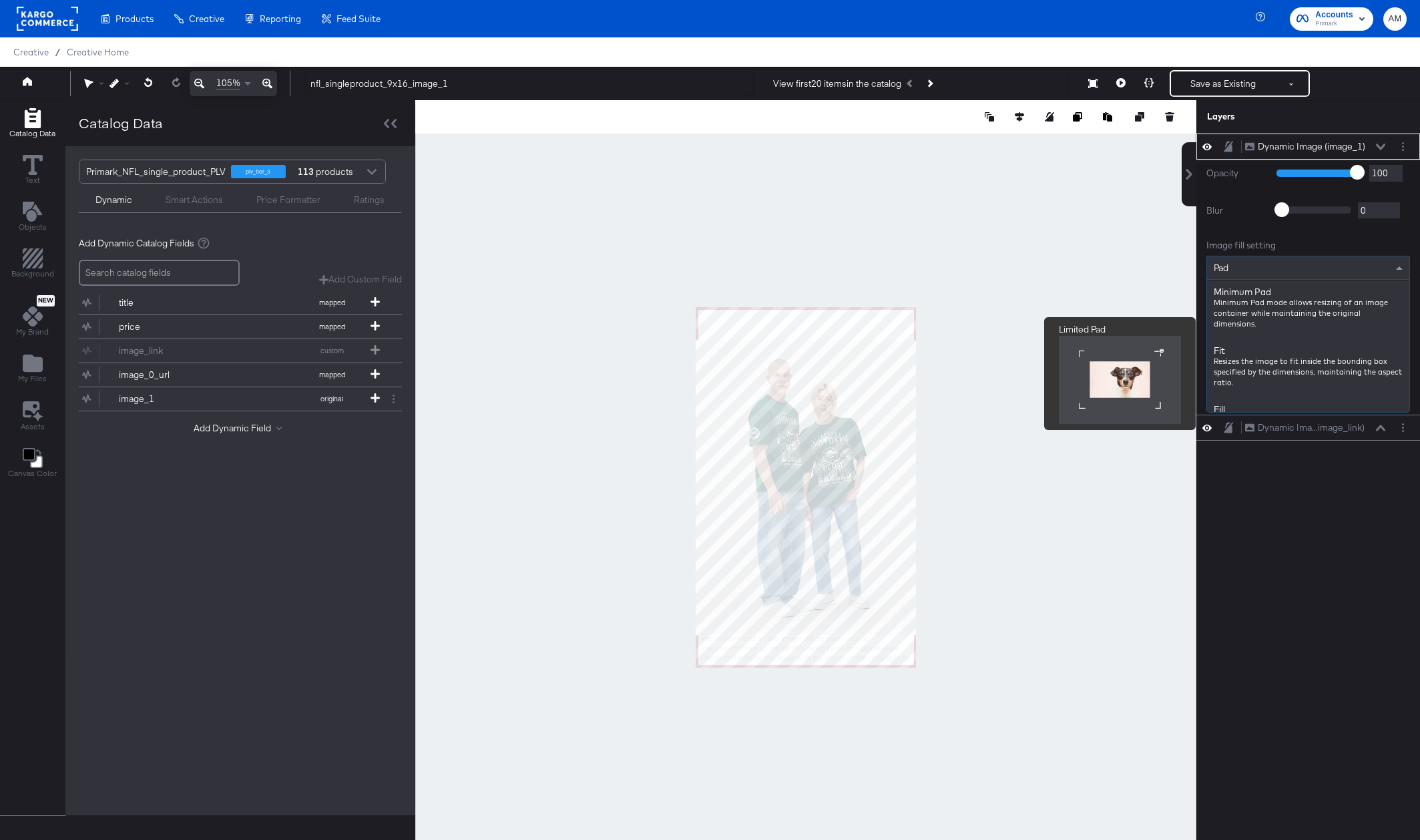
scroll to position [120, 0]
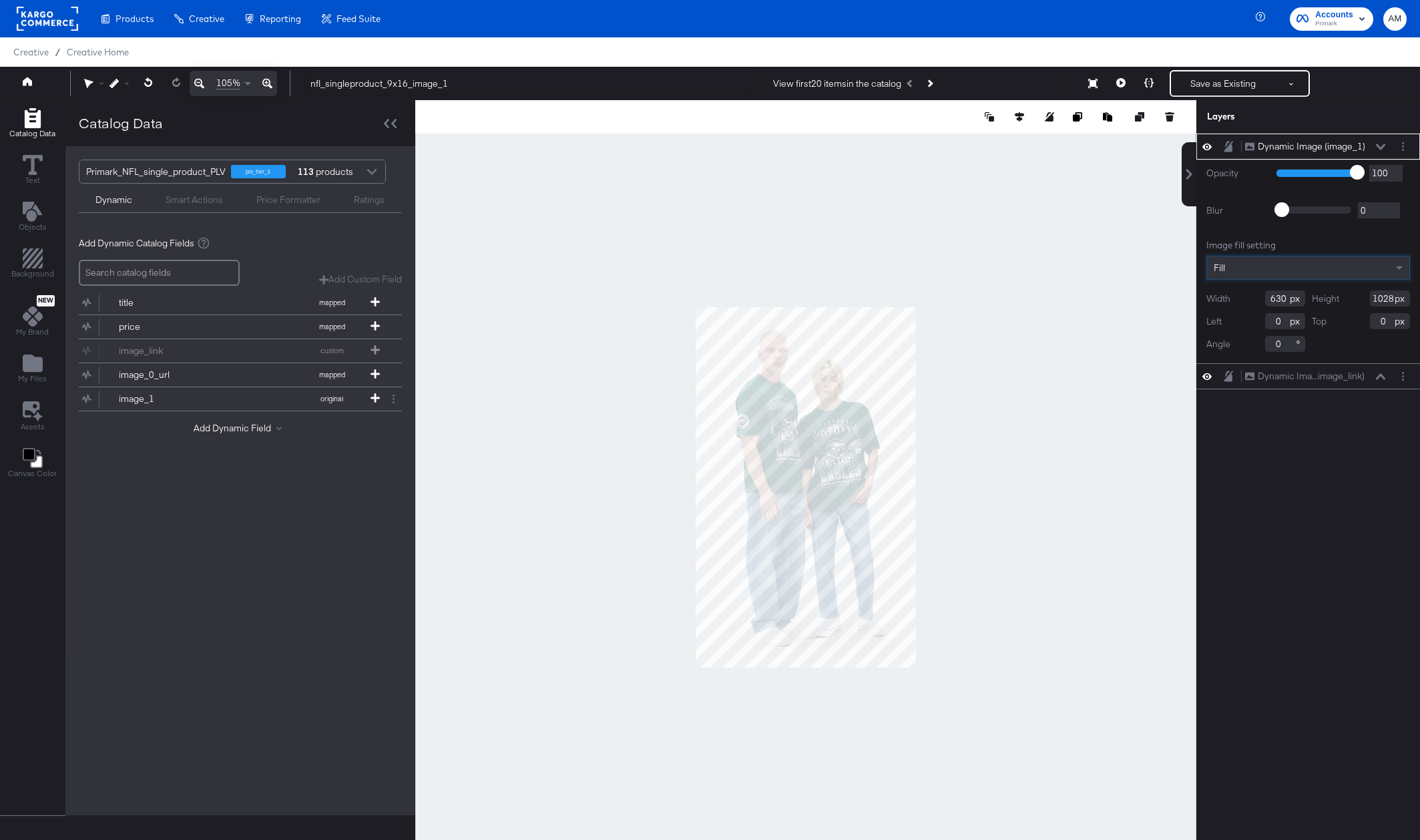
click at [1379, 145] on icon at bounding box center [1380, 147] width 9 height 7
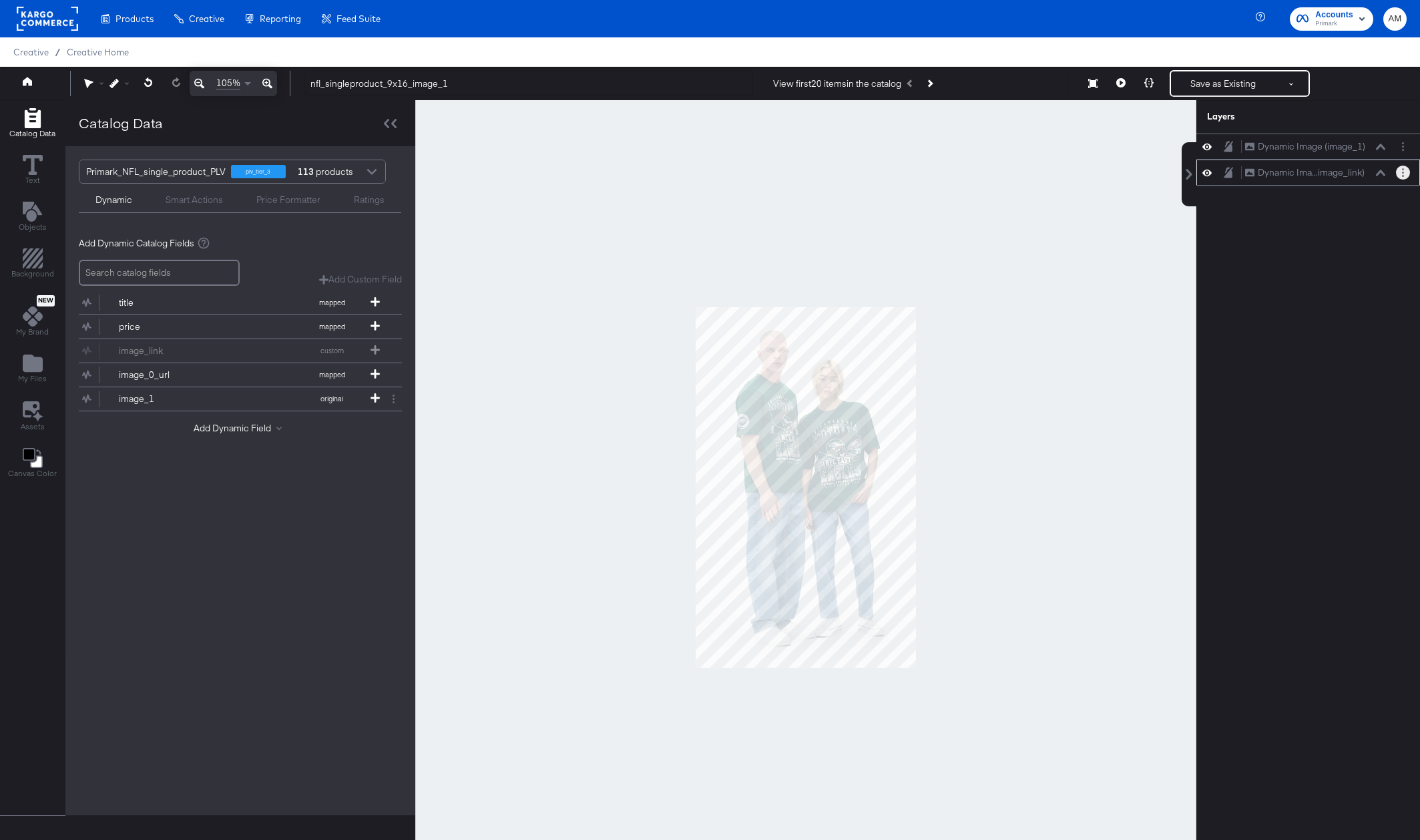
click at [1398, 169] on button "Layer Options" at bounding box center [1402, 172] width 14 height 14
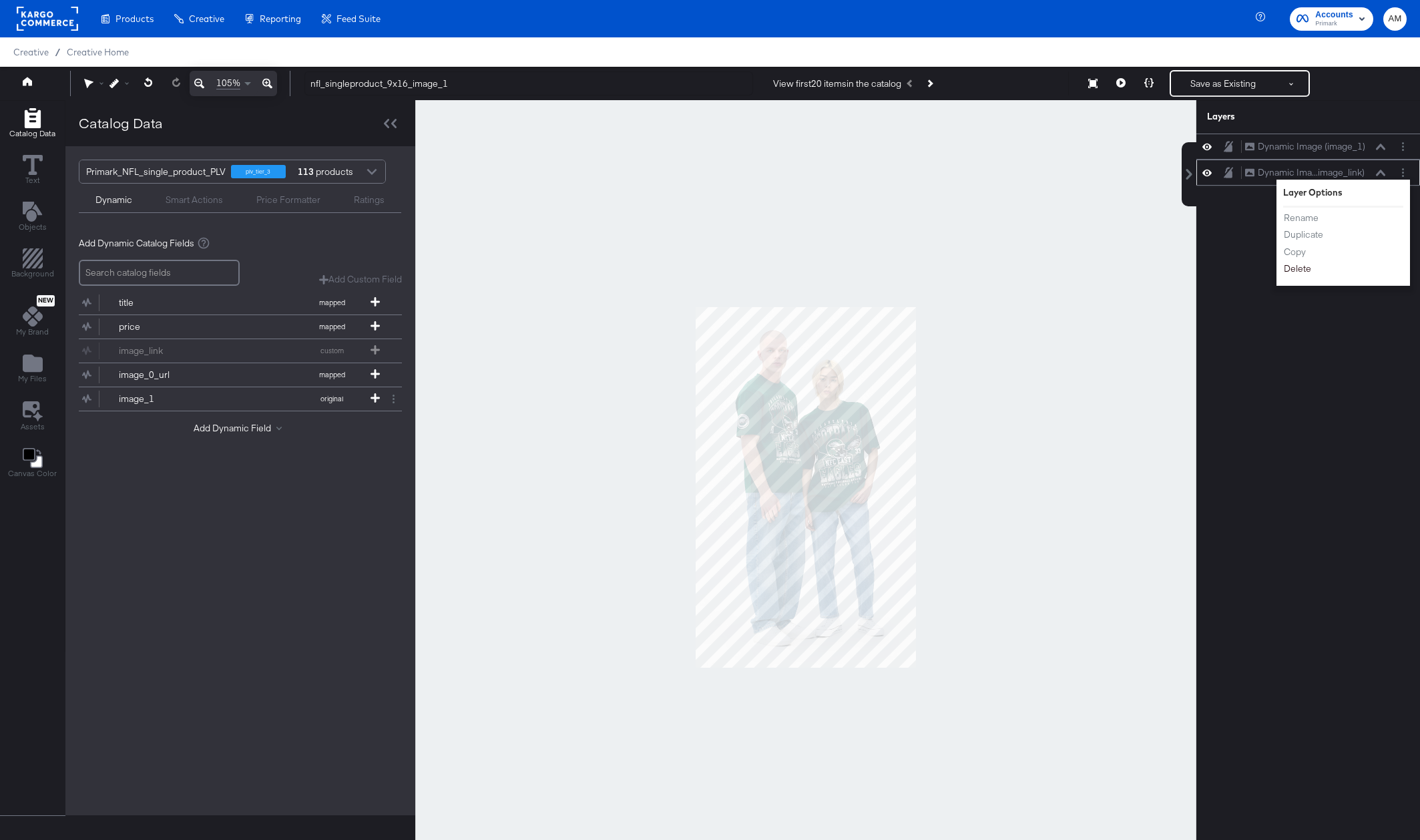
click at [1295, 272] on button "Delete" at bounding box center [1297, 268] width 28 height 14
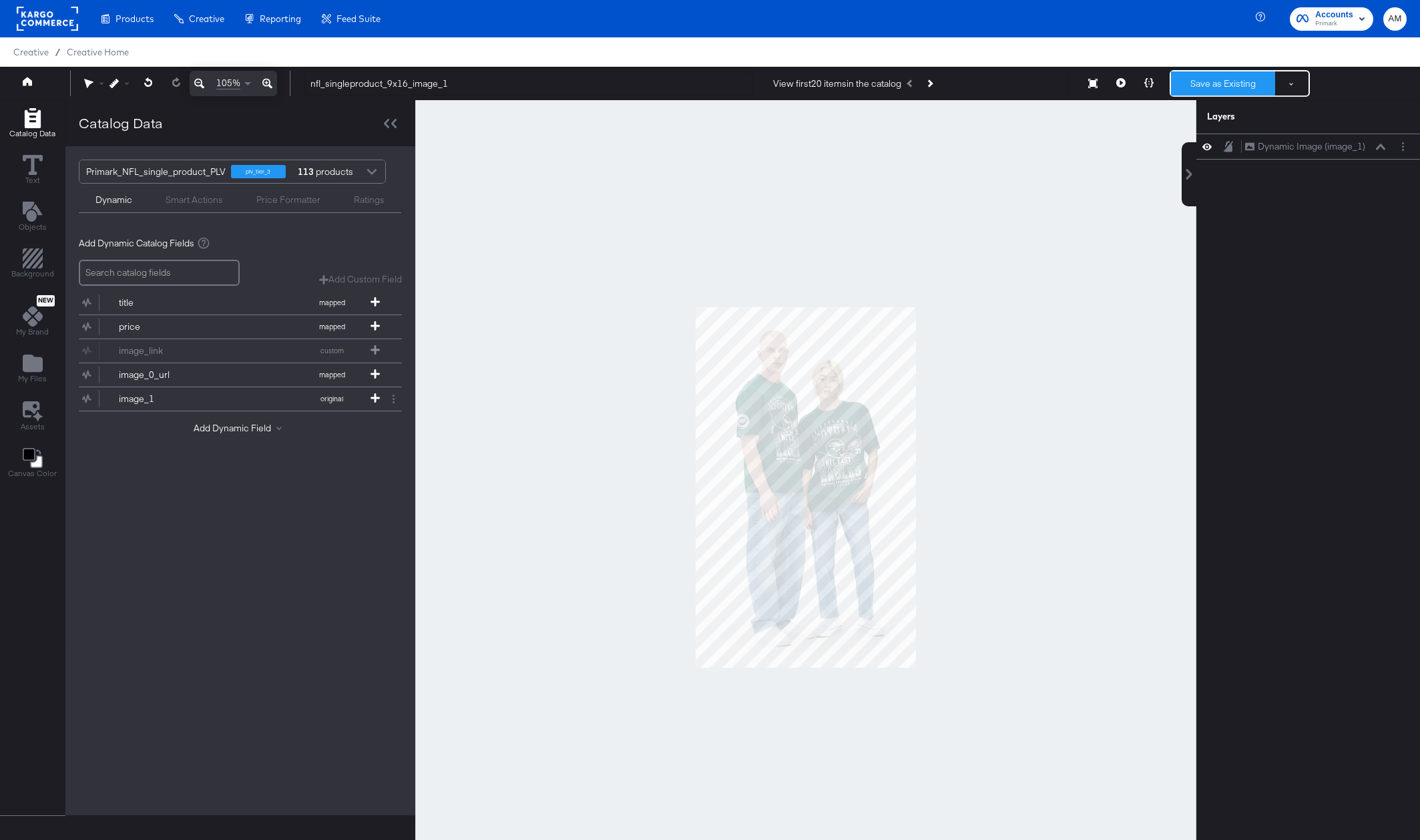
click at [1218, 84] on button "Save as Existing" at bounding box center [1222, 83] width 104 height 24
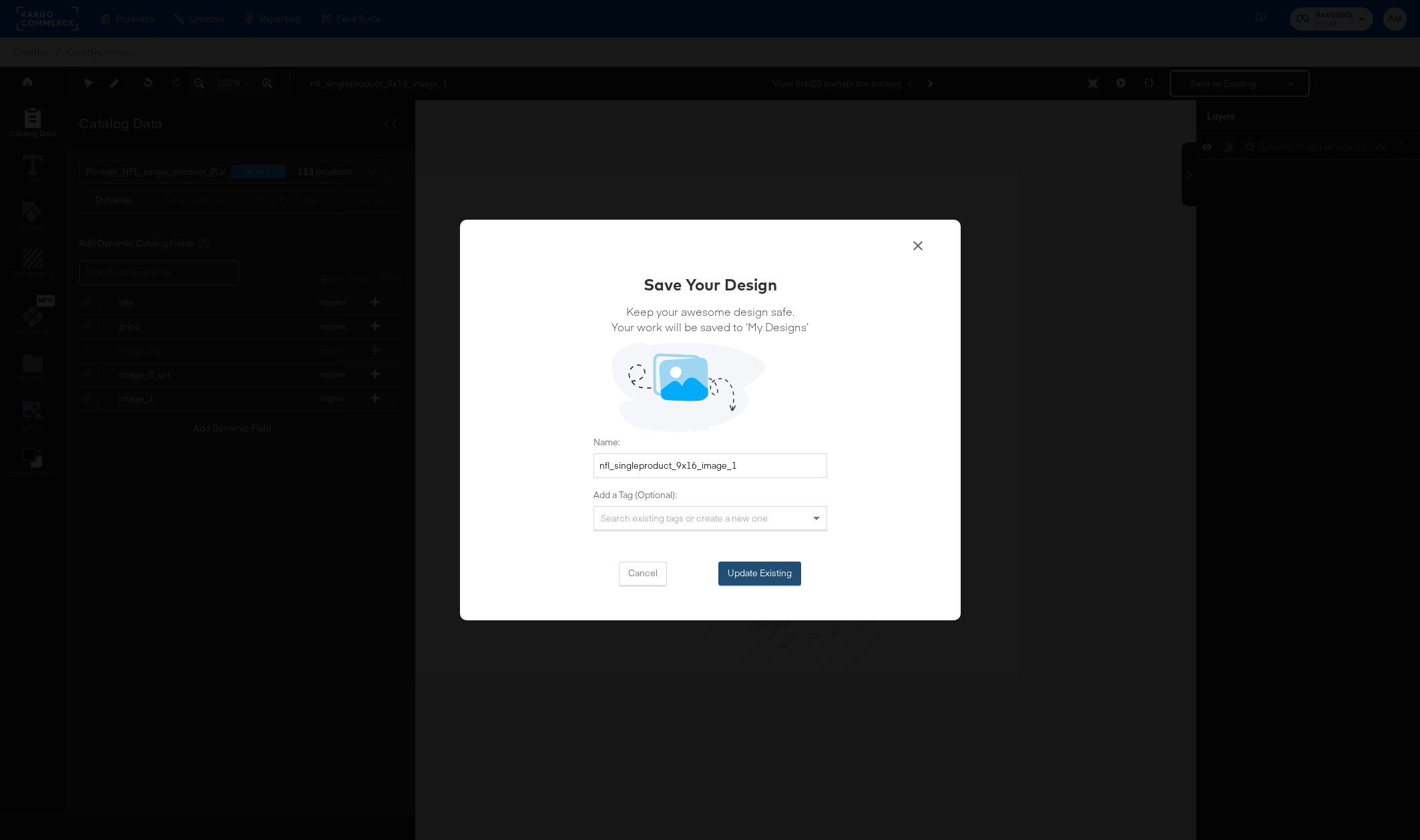
click at [757, 575] on button "Update Existing" at bounding box center [760, 573] width 83 height 24
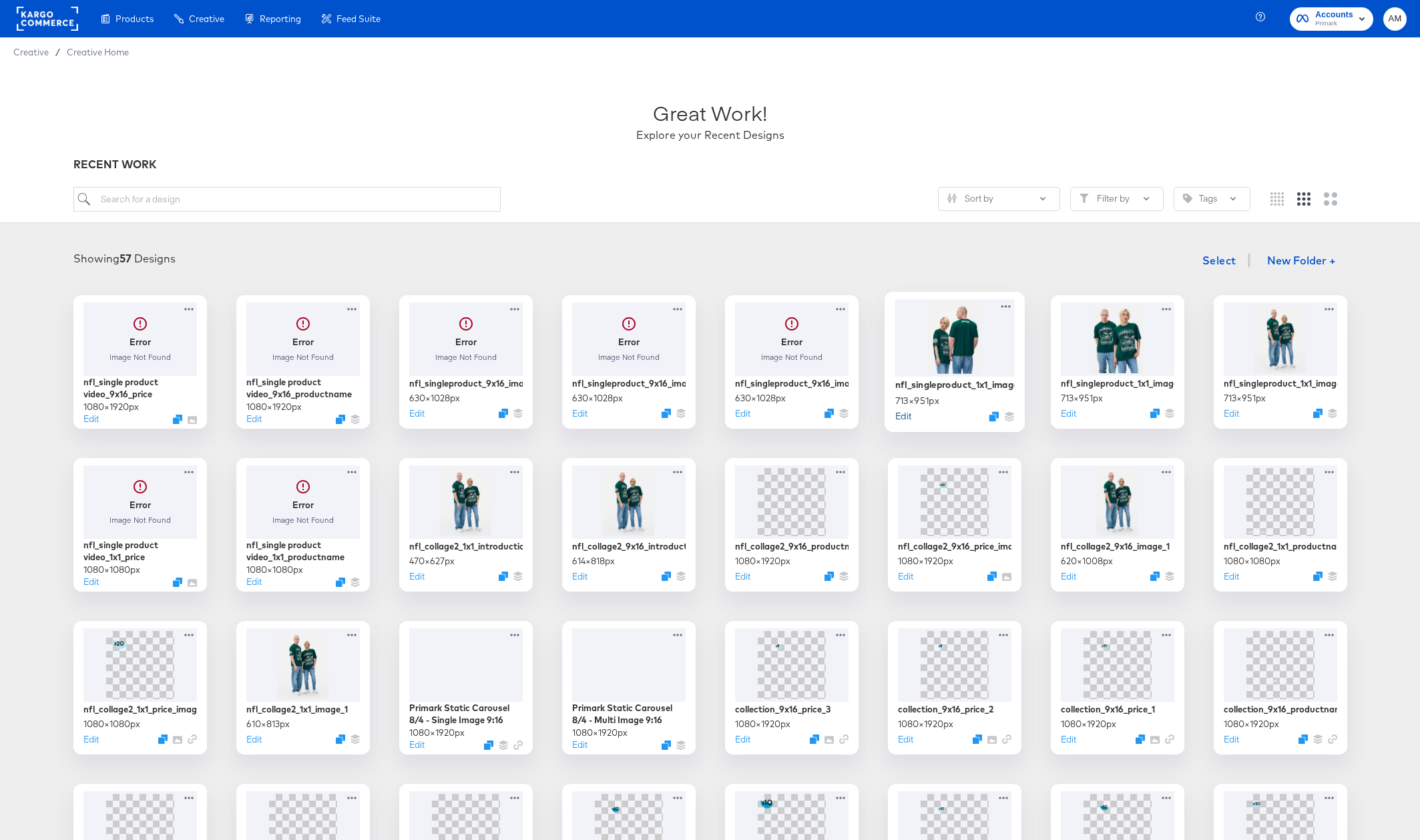
click at [904, 417] on button "Edit" at bounding box center [902, 415] width 16 height 12
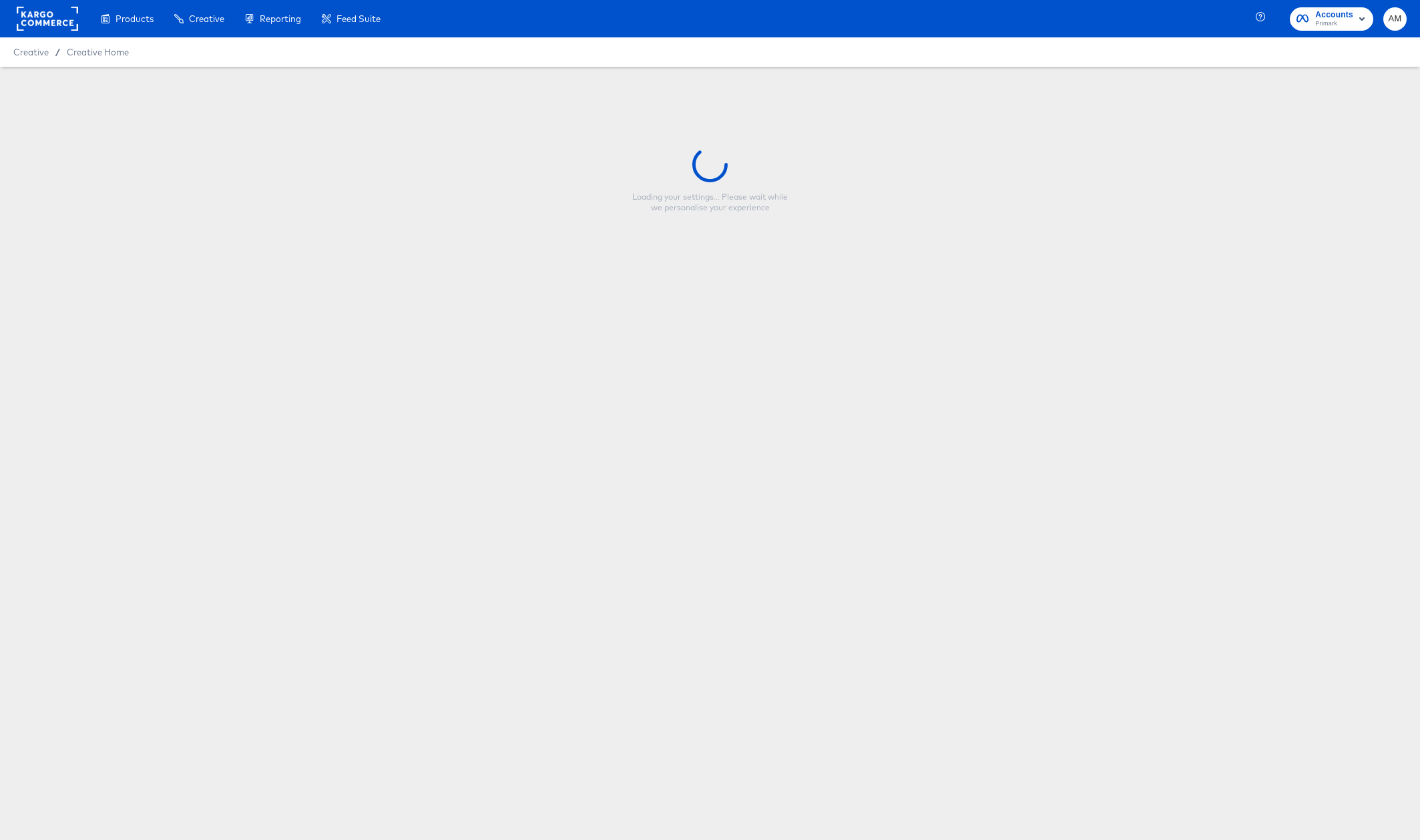
type input "nfl_singleproduct_1x1_image_3"
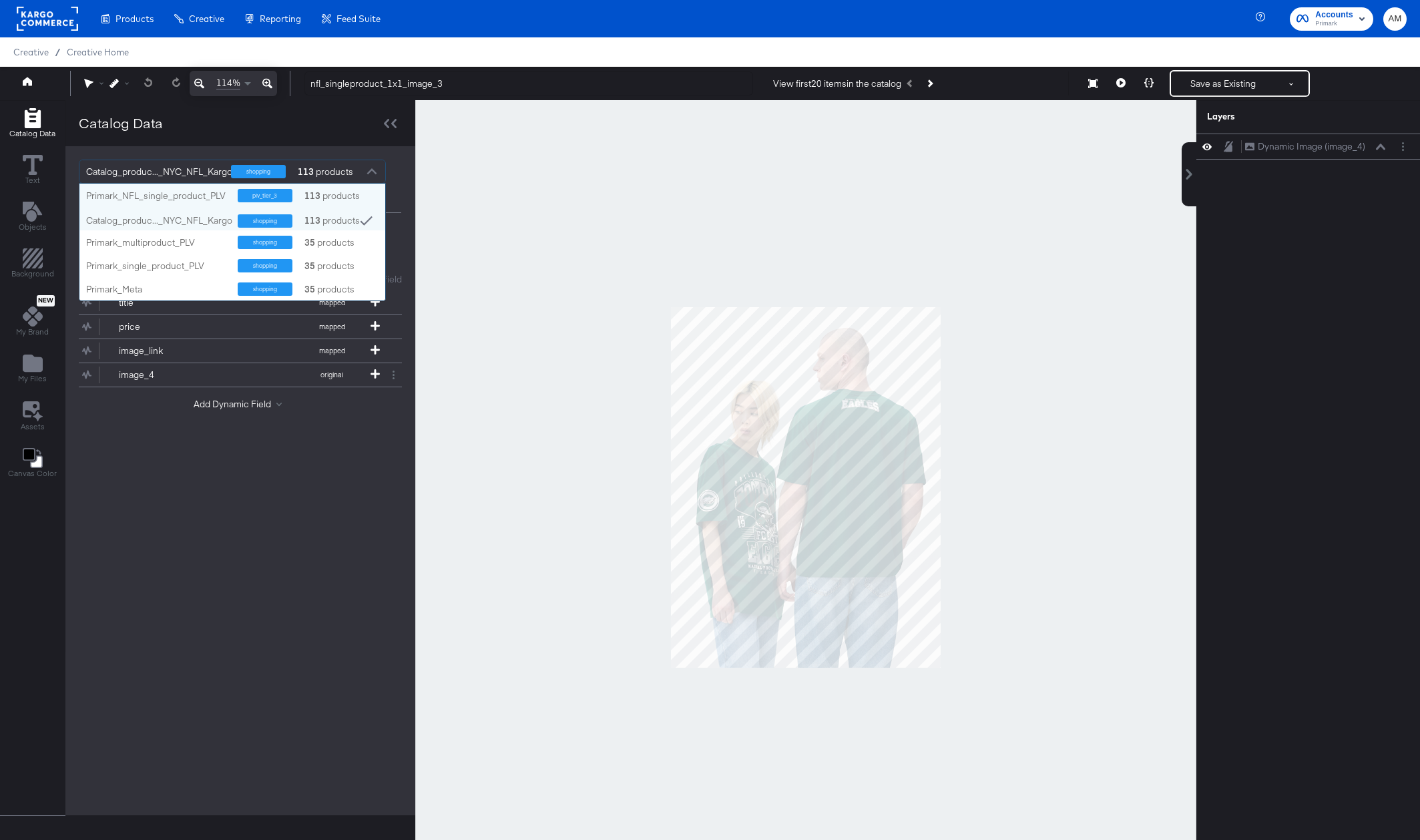
click at [376, 169] on div at bounding box center [372, 173] width 20 height 23
click at [163, 194] on div "Primark_NFL_single_product_PLV" at bounding box center [157, 195] width 142 height 12
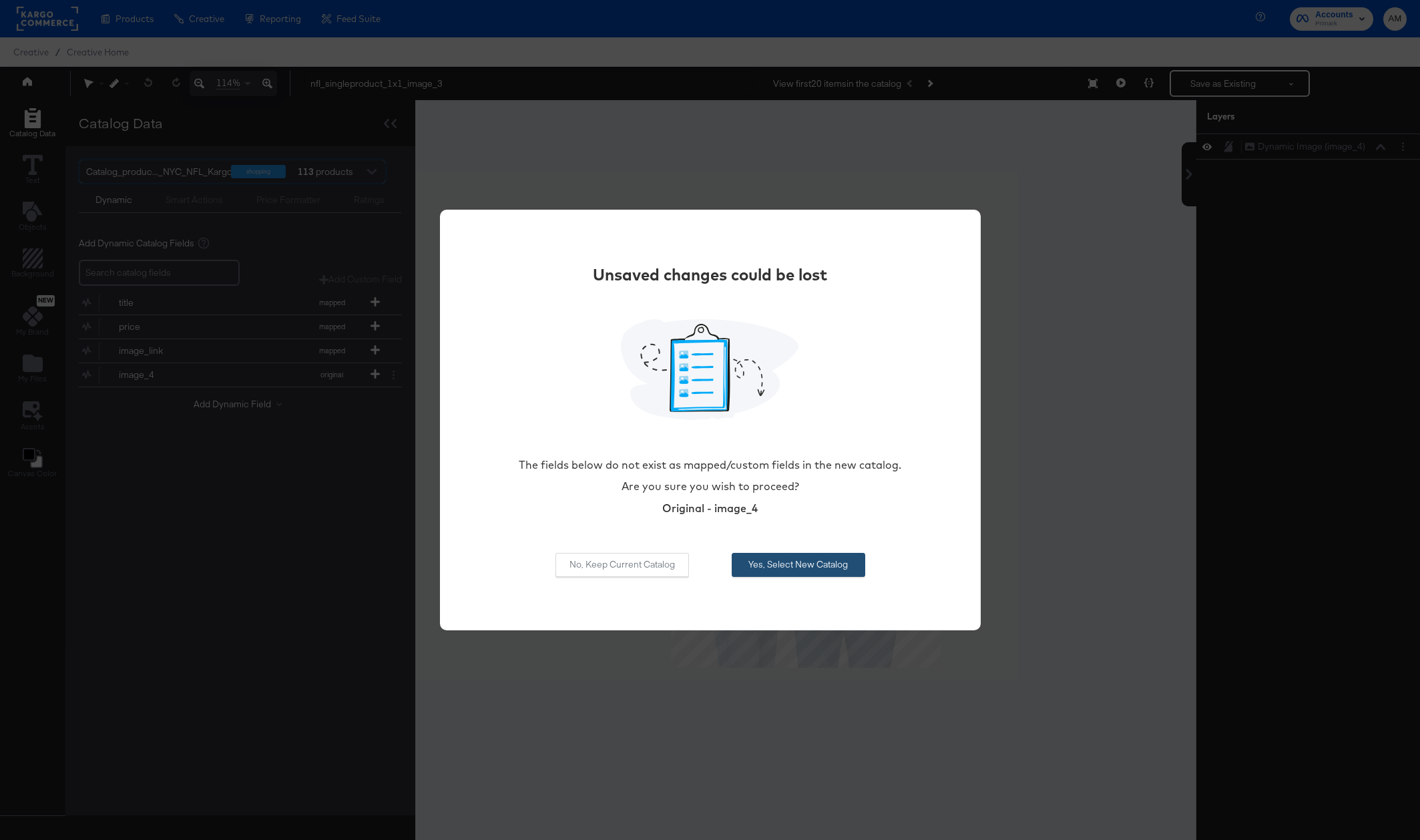
click at [831, 564] on button "Yes, Select New Catalog" at bounding box center [798, 564] width 134 height 24
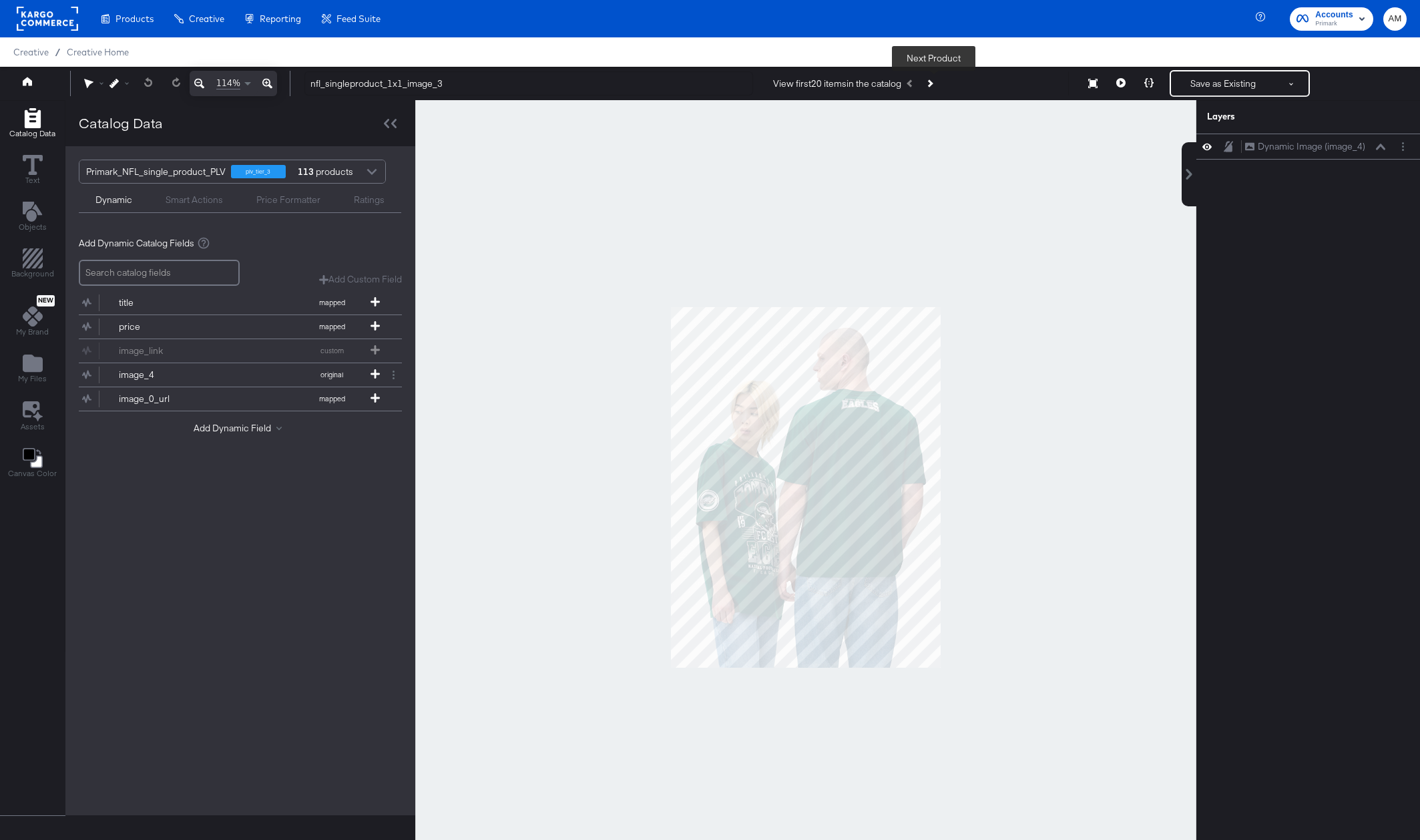
click at [936, 79] on button "Next Product" at bounding box center [929, 83] width 18 height 24
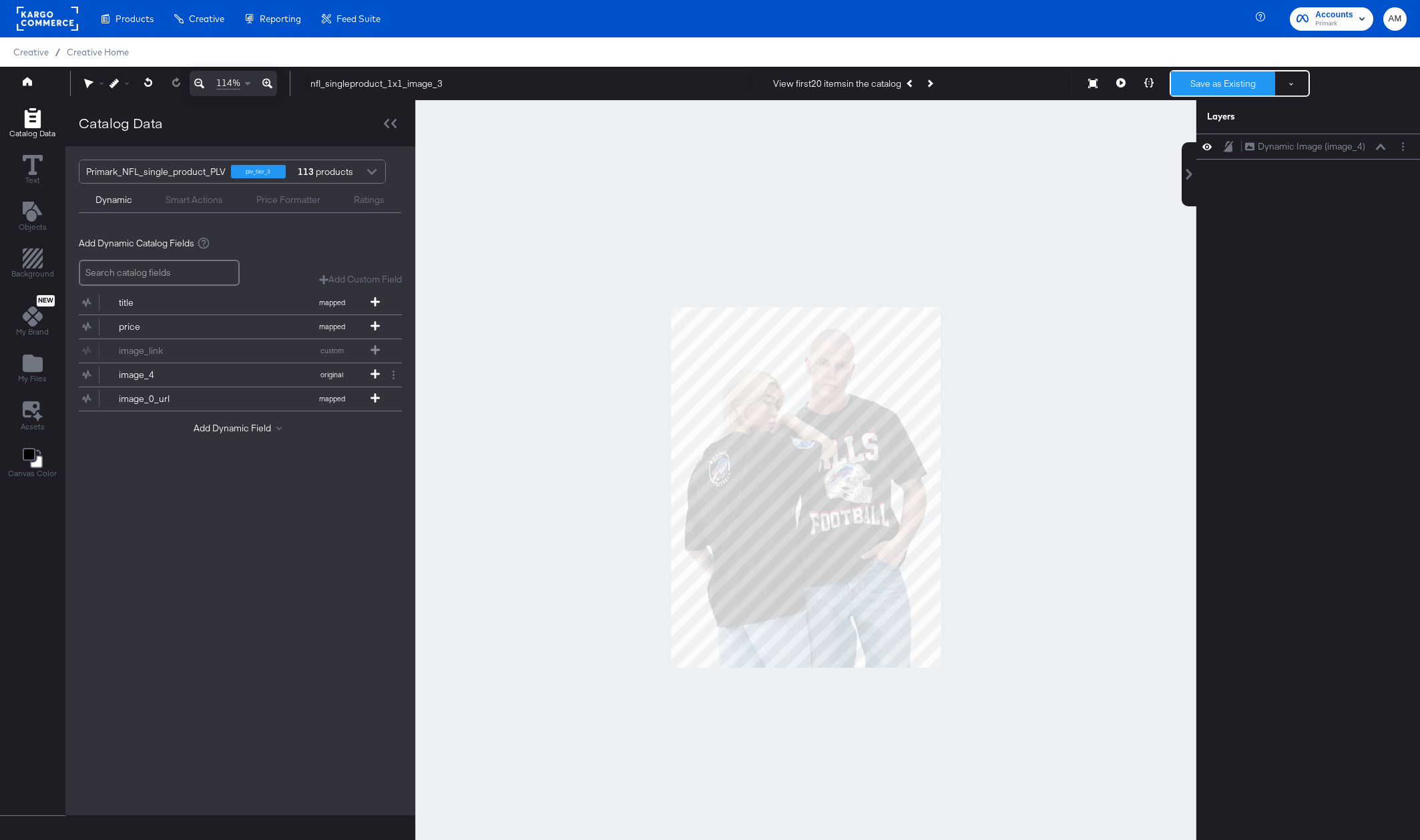
click at [1225, 79] on button "Save as Existing" at bounding box center [1222, 83] width 104 height 24
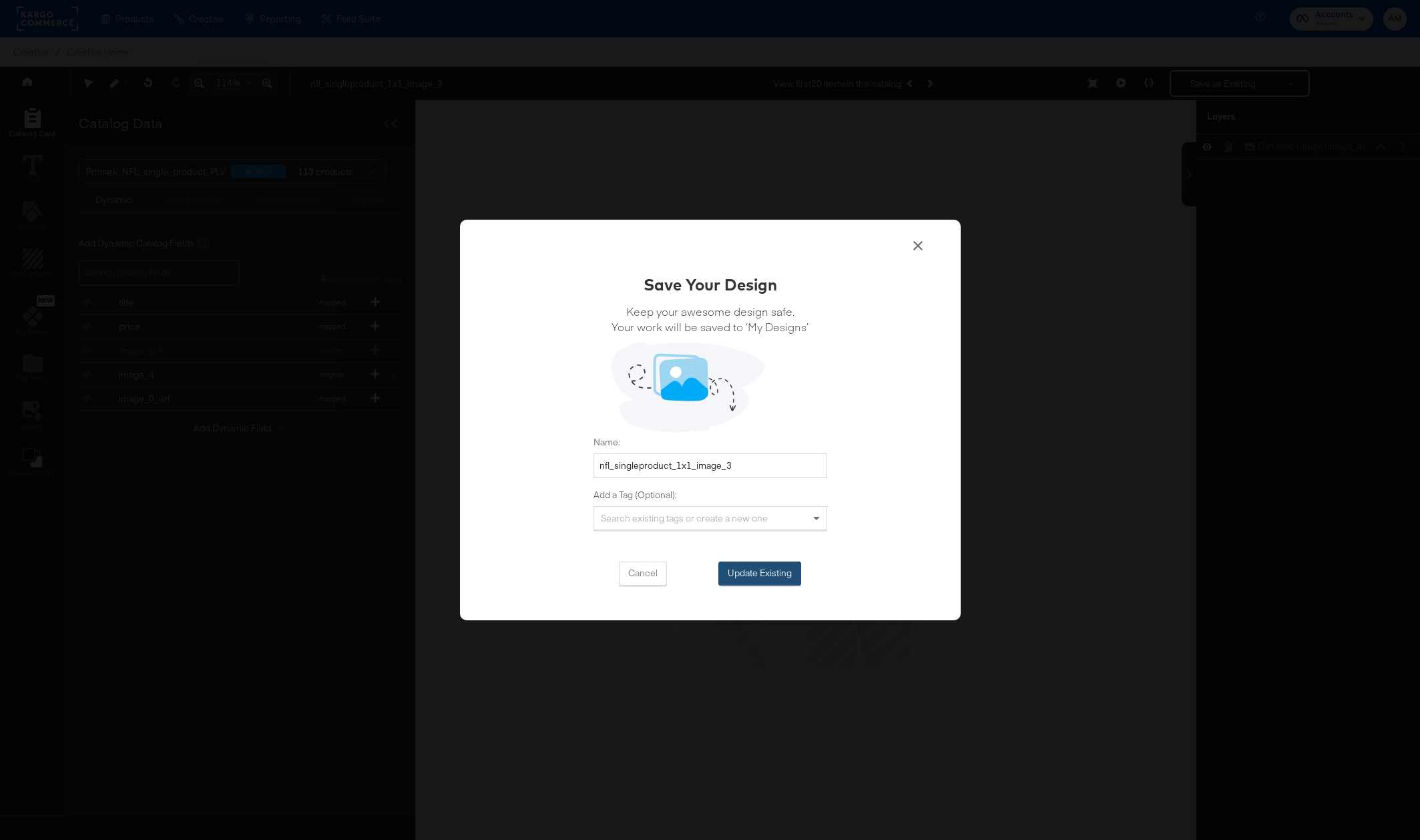
click at [736, 565] on button "Update Existing" at bounding box center [760, 573] width 83 height 24
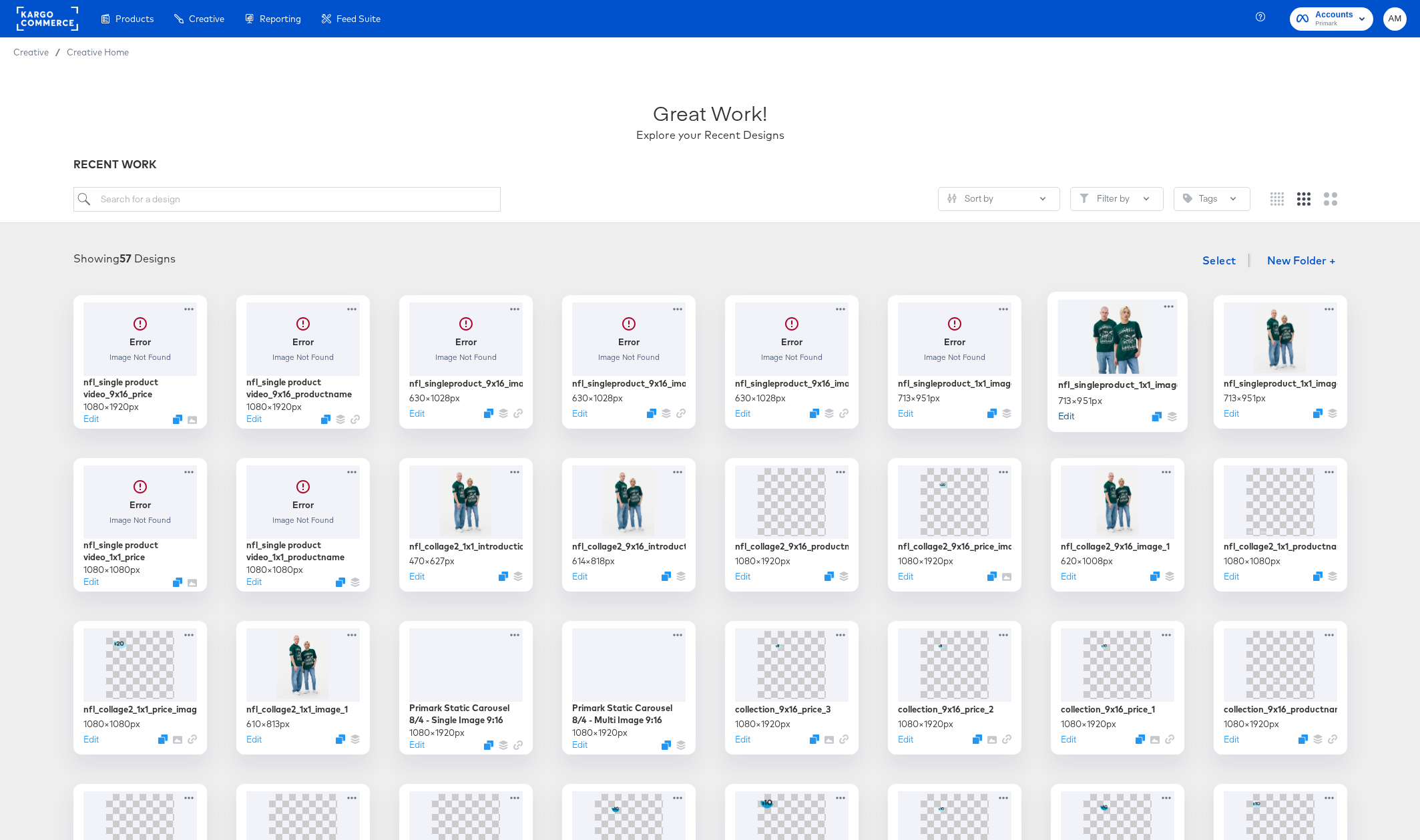
click at [1068, 418] on button "Edit" at bounding box center [1065, 415] width 16 height 12
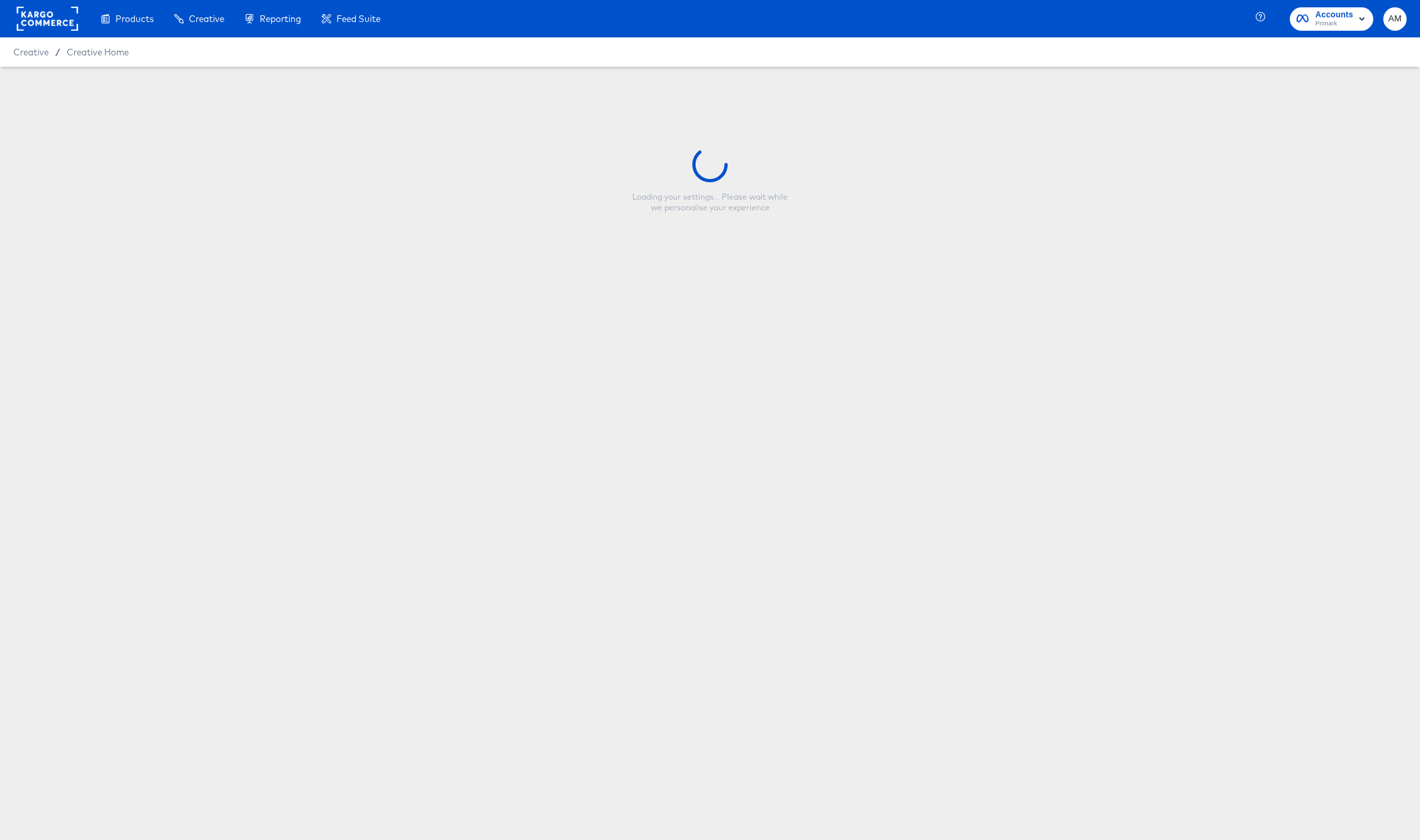
type input "nfl_singleproduct_1x1_image_2"
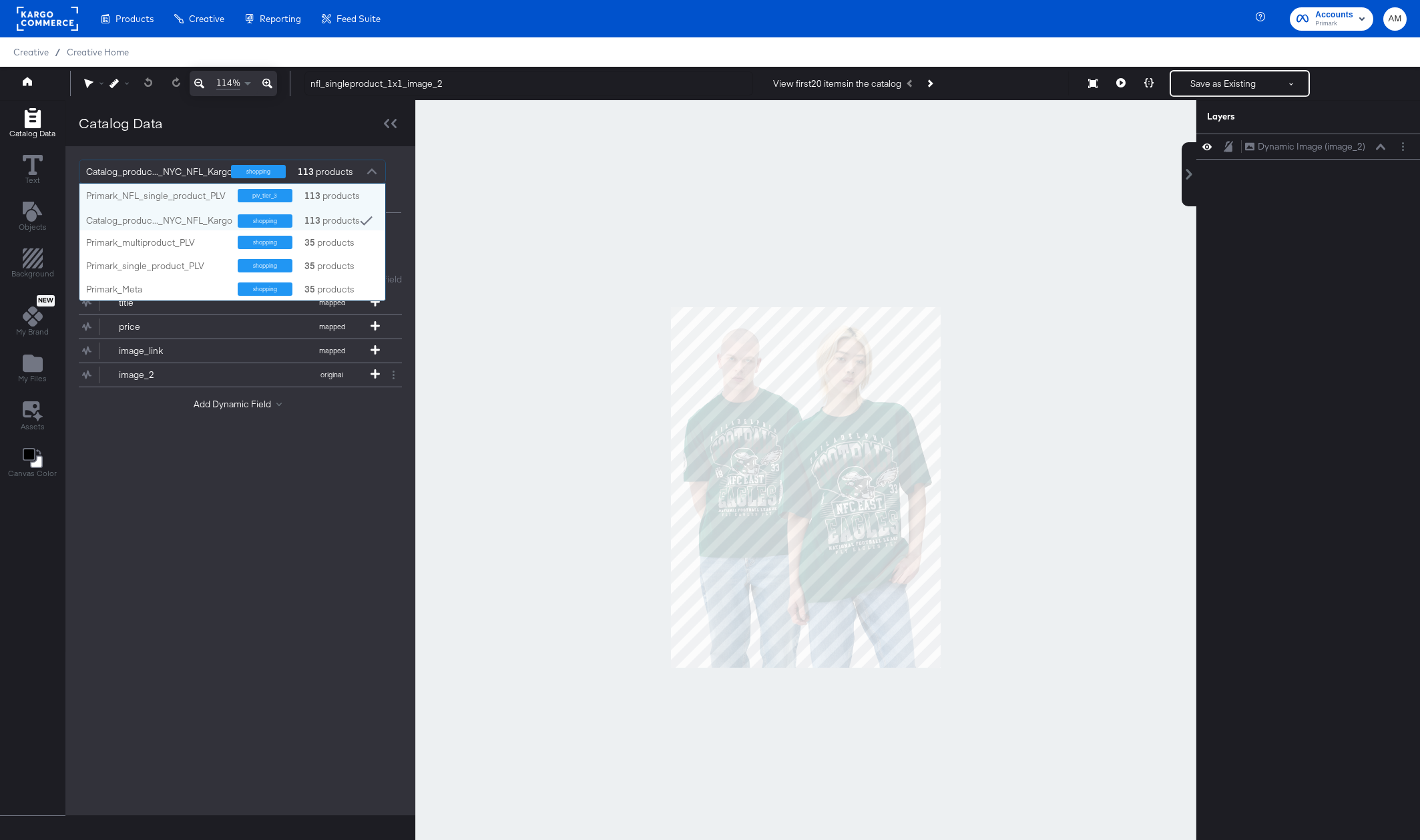
click at [362, 171] on div at bounding box center [372, 173] width 20 height 23
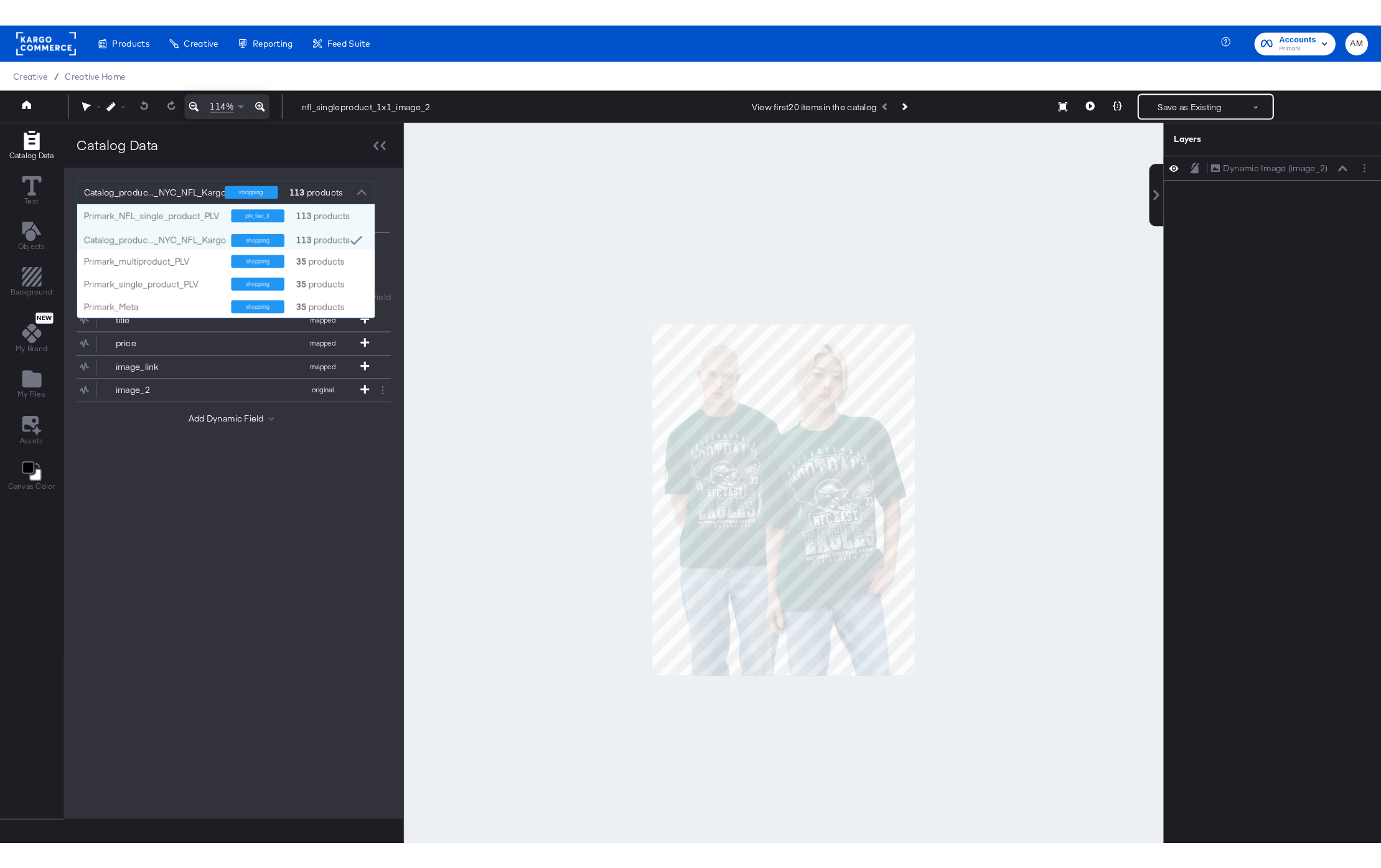
scroll to position [109, 285]
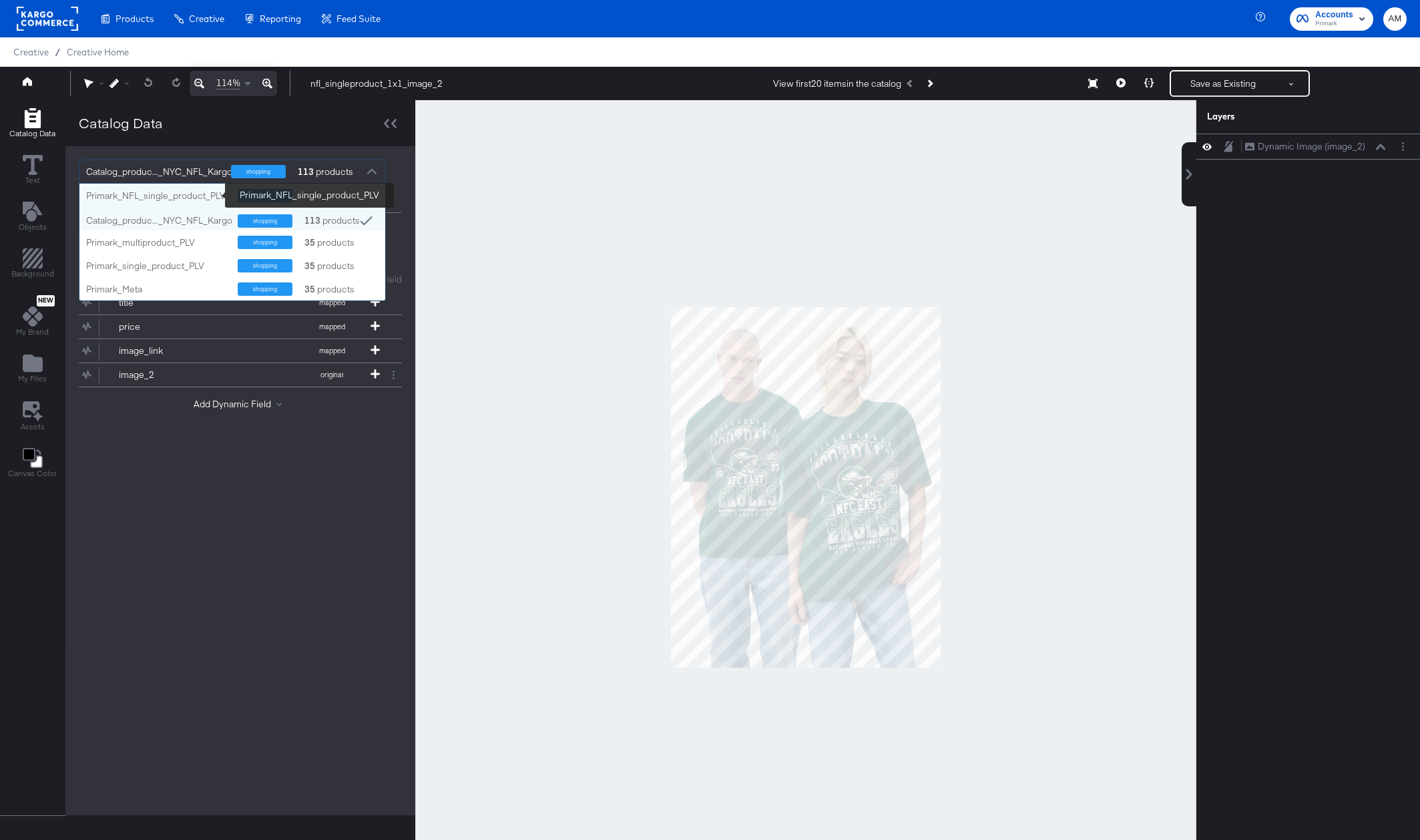
click at [185, 195] on div "Primark_NFL_single_product_PLV" at bounding box center [157, 195] width 142 height 12
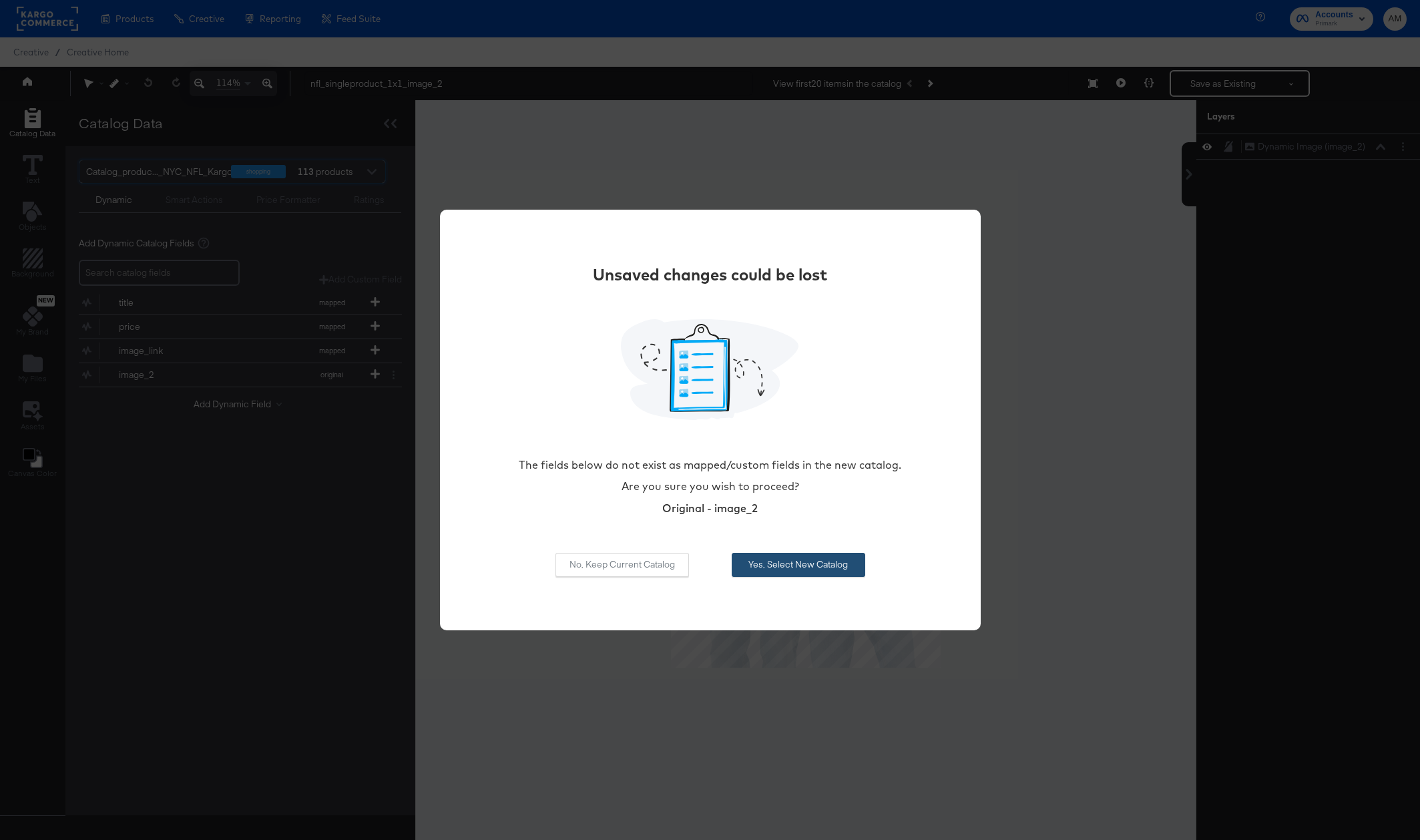
click at [793, 566] on button "Yes, Select New Catalog" at bounding box center [798, 564] width 134 height 24
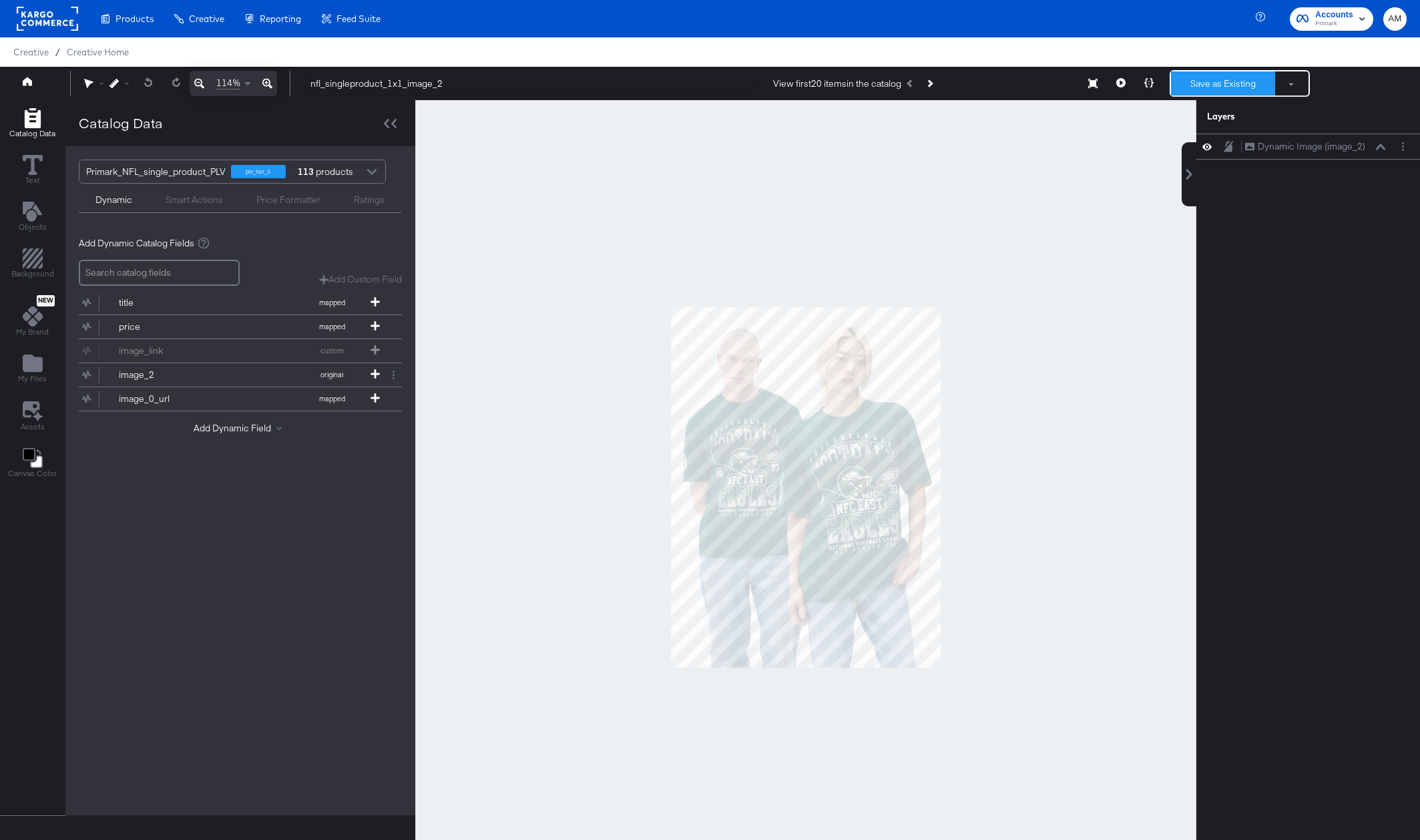
click at [1215, 78] on button "Save as Existing" at bounding box center [1222, 83] width 104 height 24
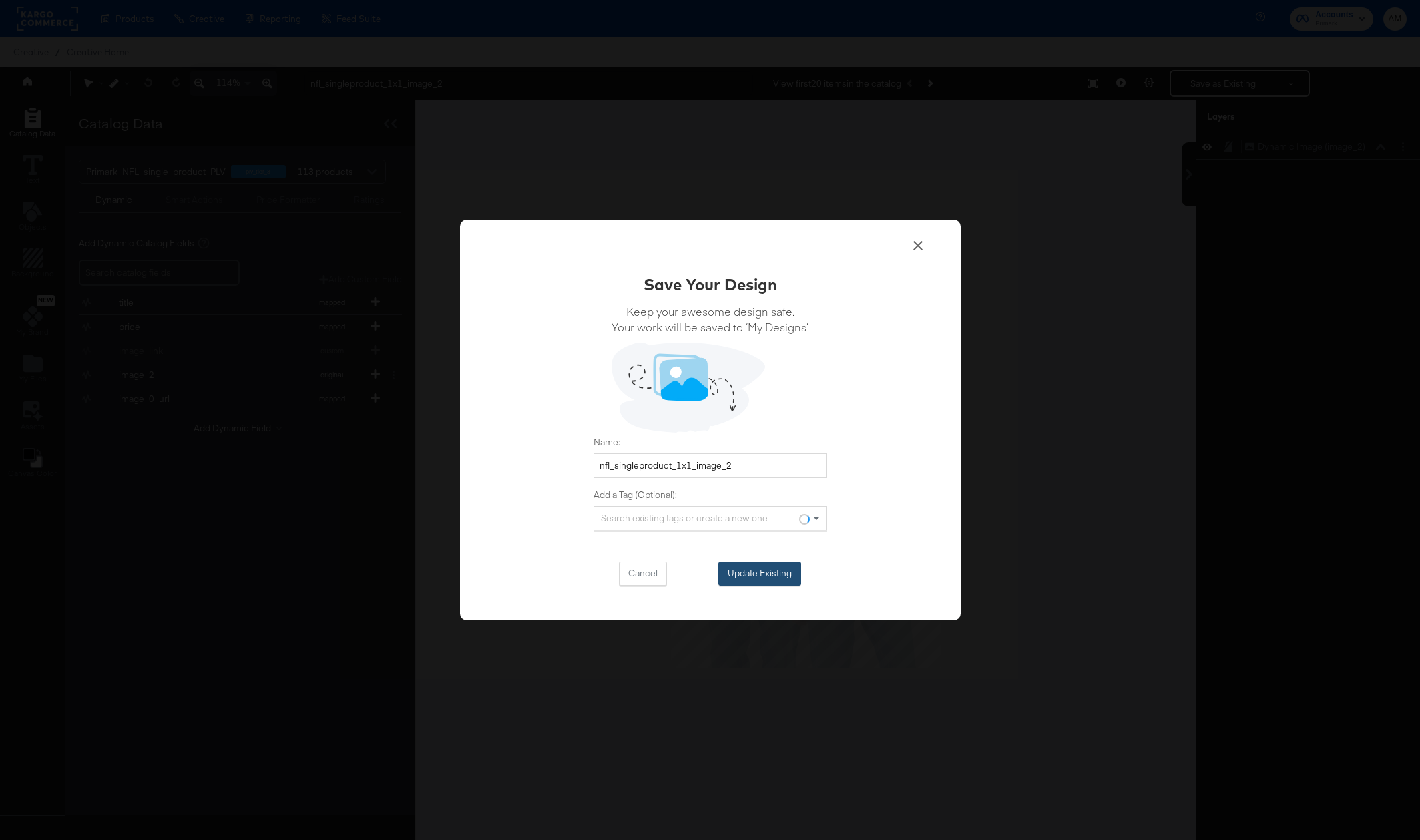
click at [751, 567] on button "Update Existing" at bounding box center [760, 573] width 83 height 24
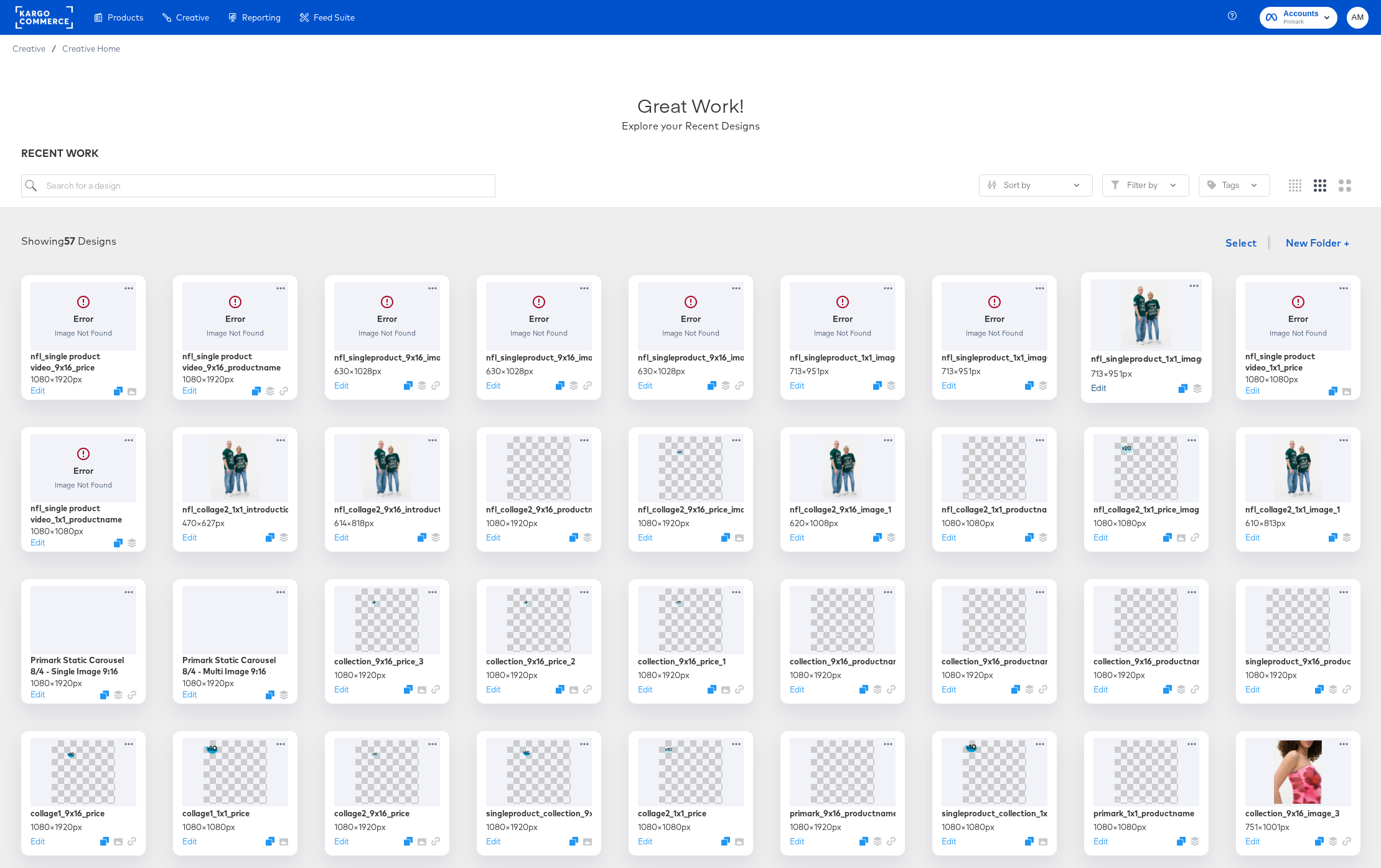
click at [1093, 387] on button "Edit" at bounding box center [1098, 387] width 15 height 11
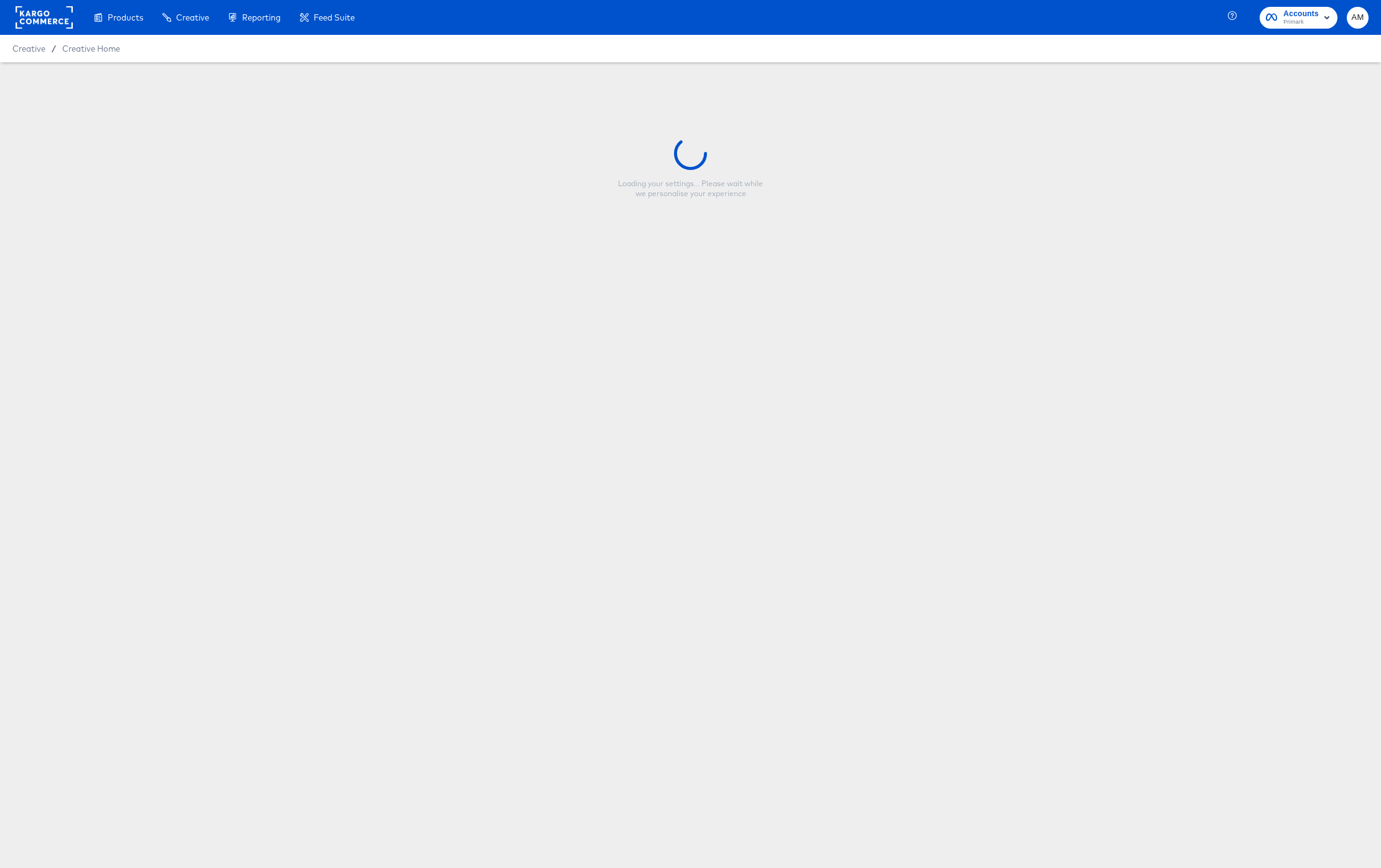
type input "nfl_singleproduct_1x1_image_1"
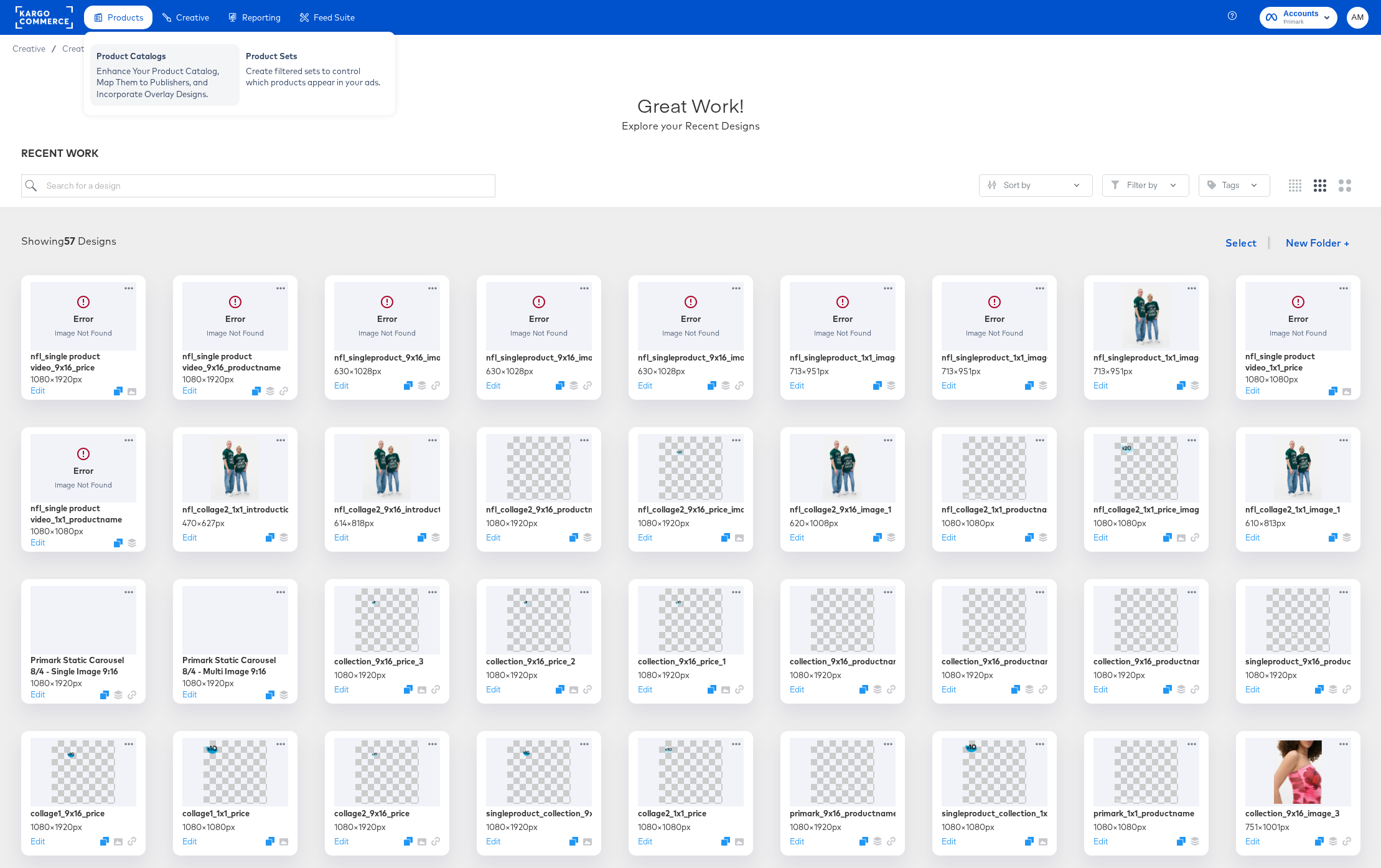
click at [128, 70] on div "Enhance Your Product Catalog, Map Them to Publishers, and Incorporate Overlay D…" at bounding box center [164, 82] width 137 height 35
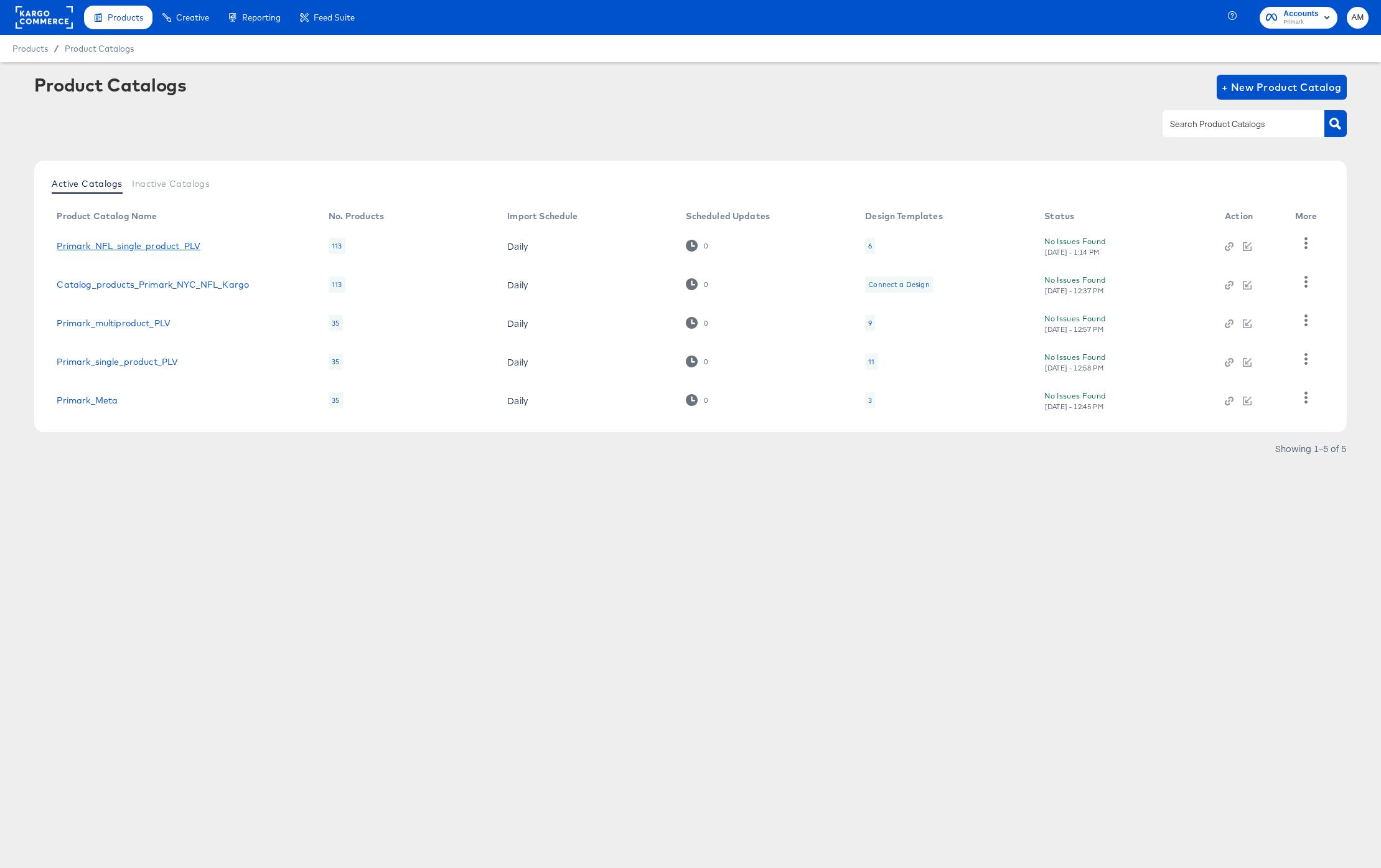
click at [171, 245] on link "Primark_NFL_single_product_PLV" at bounding box center [128, 246] width 143 height 10
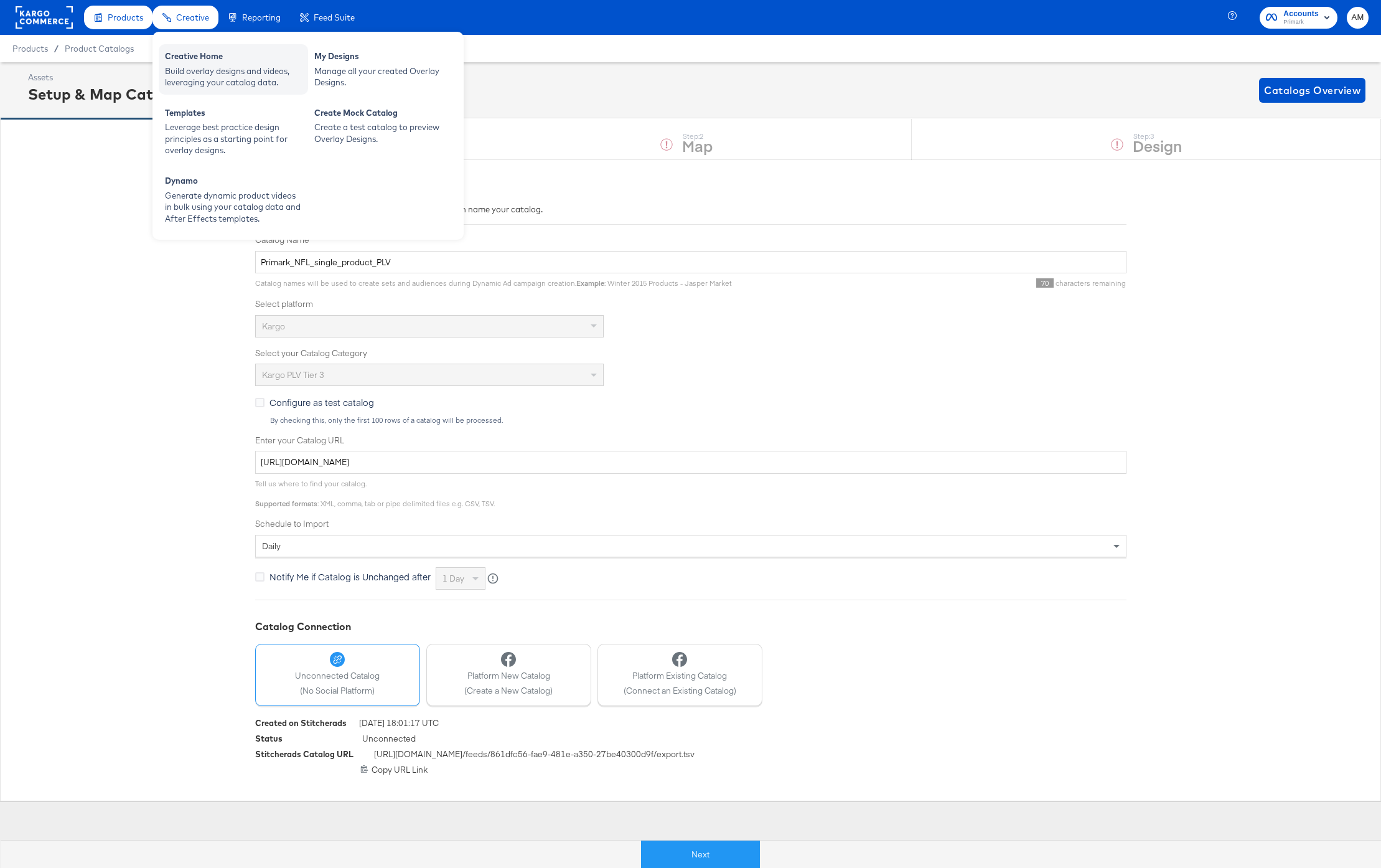
click at [202, 54] on div "Creative Home" at bounding box center [233, 57] width 137 height 15
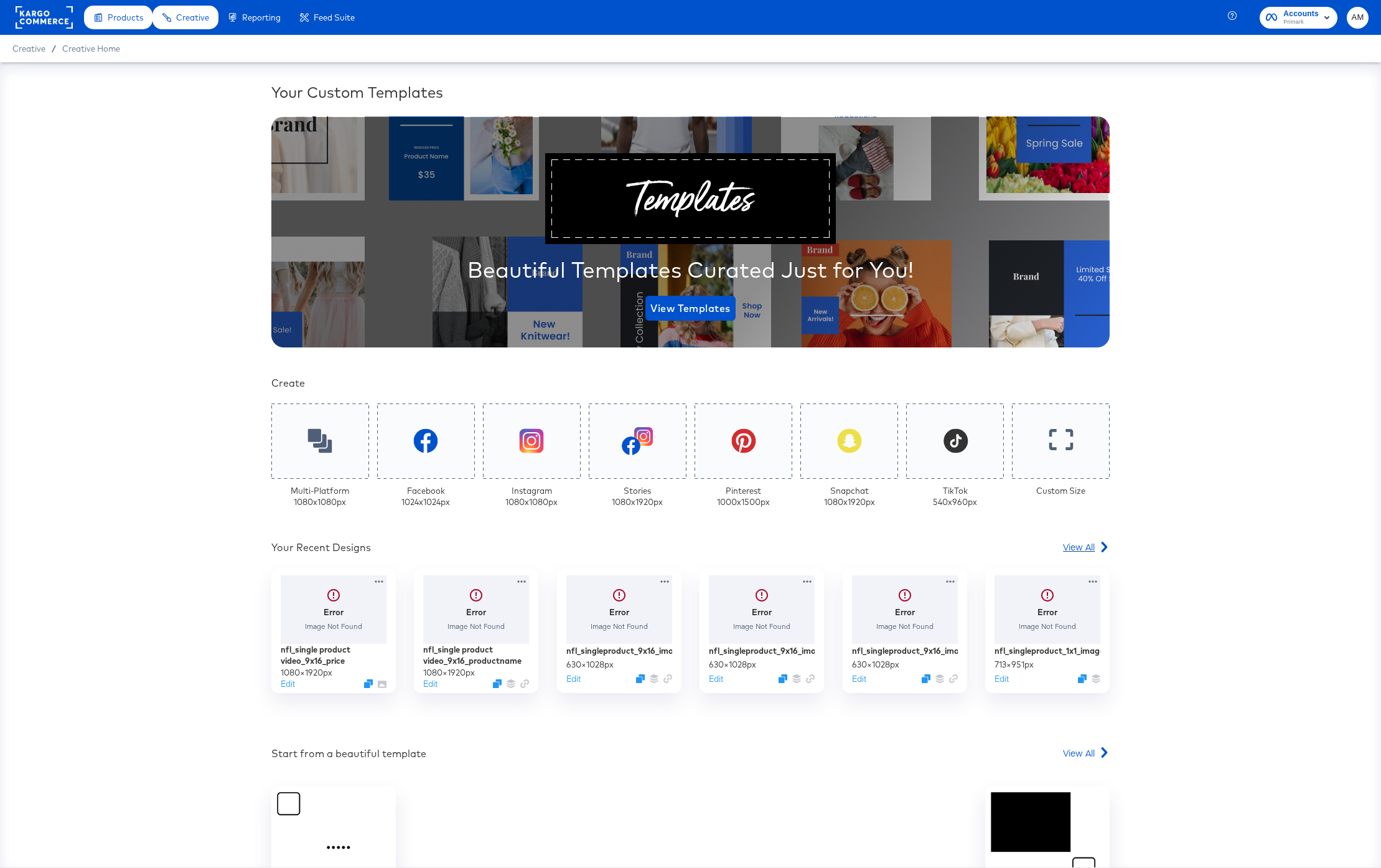
click at [1080, 548] on span "View All" at bounding box center [1079, 546] width 32 height 12
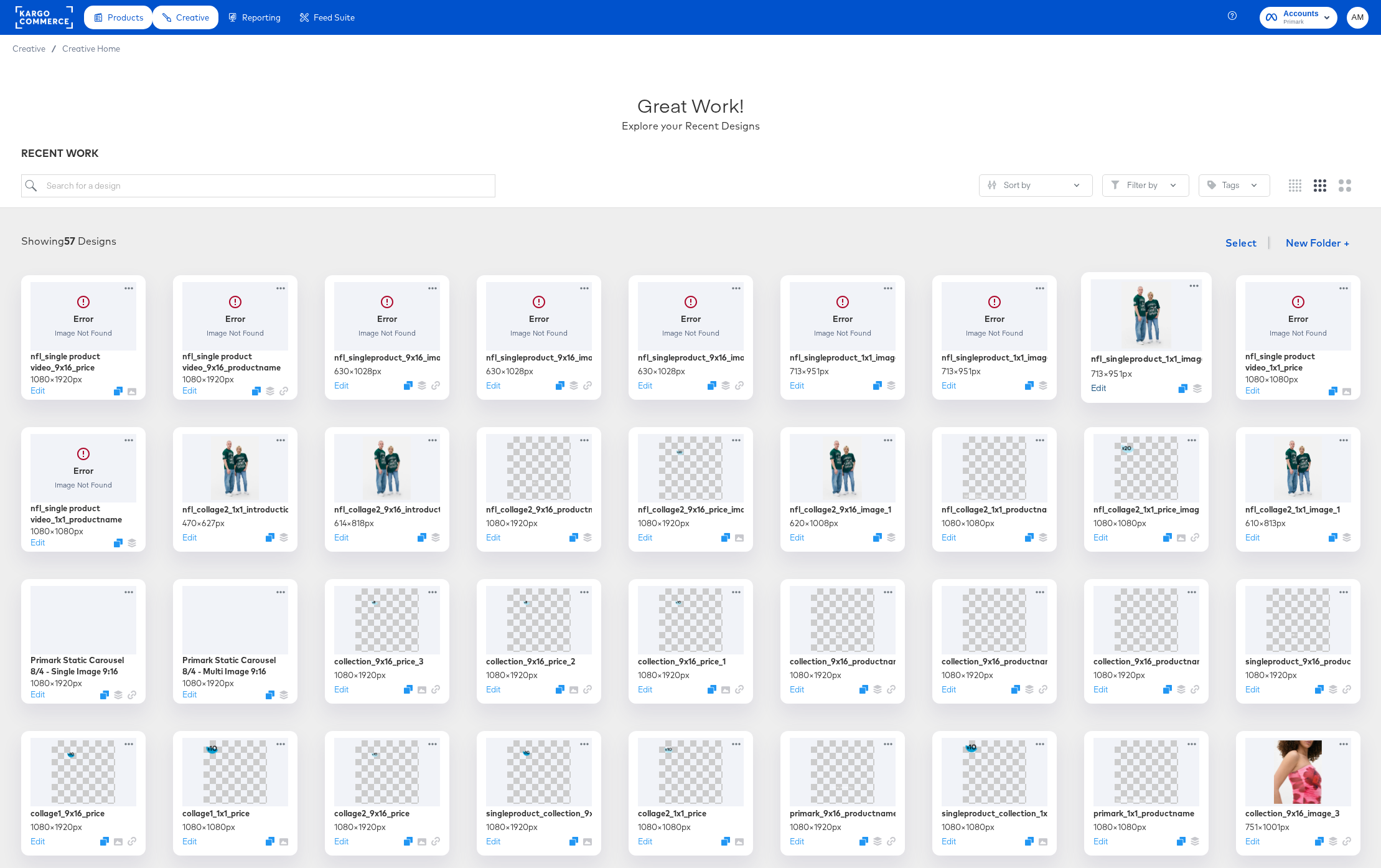
click at [1100, 388] on button "Edit" at bounding box center [1098, 387] width 15 height 11
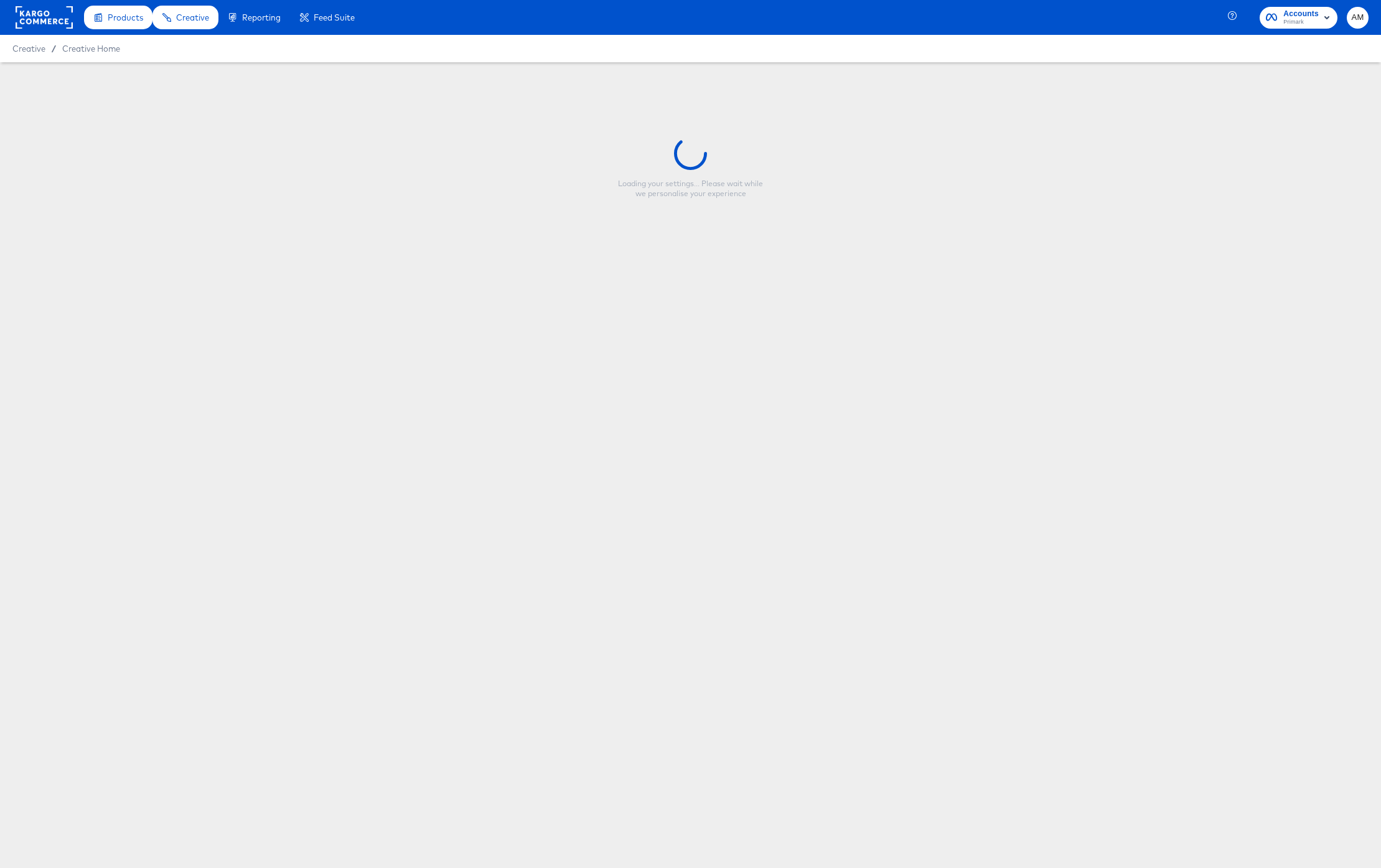
type input "nfl_singleproduct_1x1_image_1"
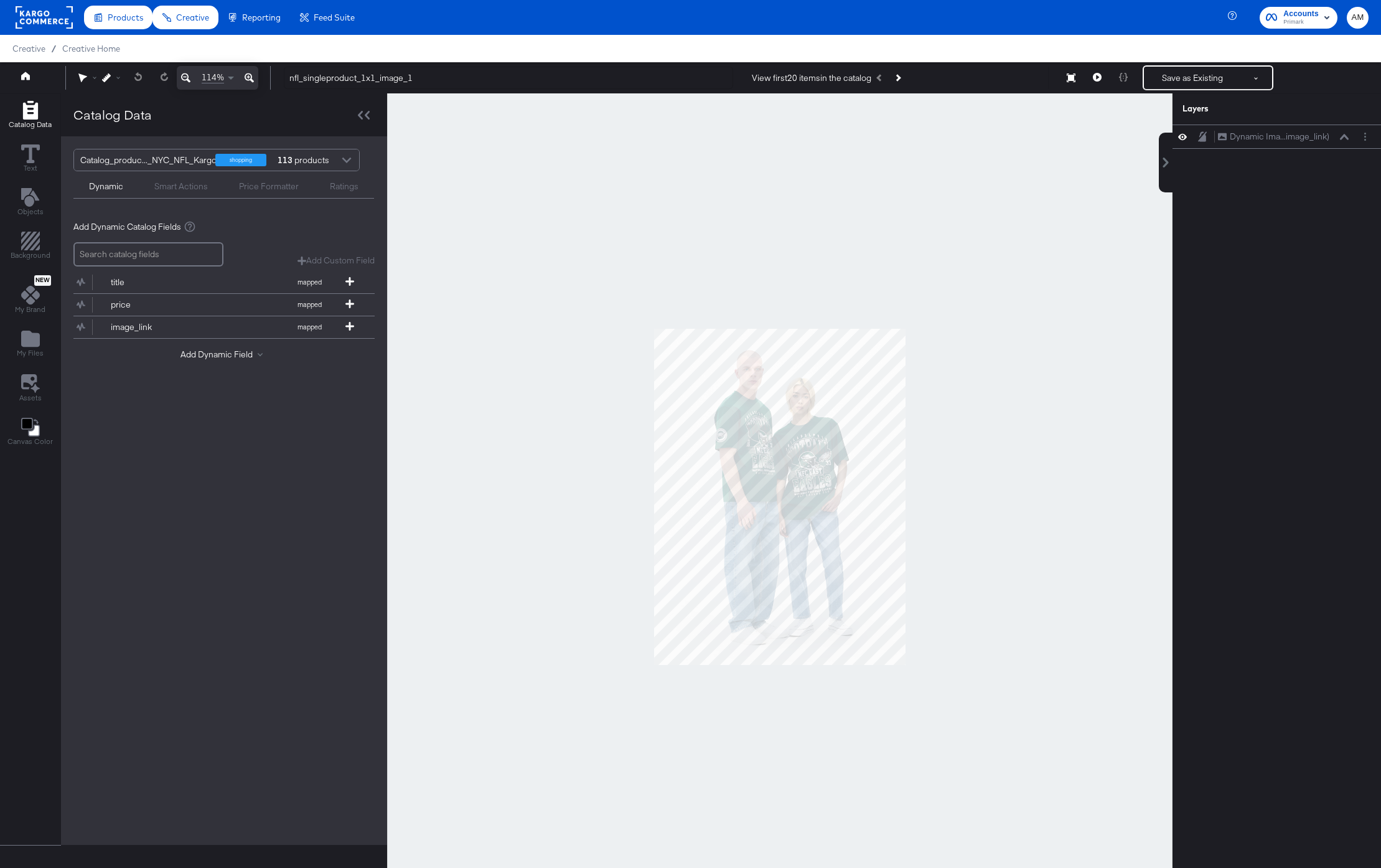
click at [344, 159] on div at bounding box center [347, 161] width 19 height 22
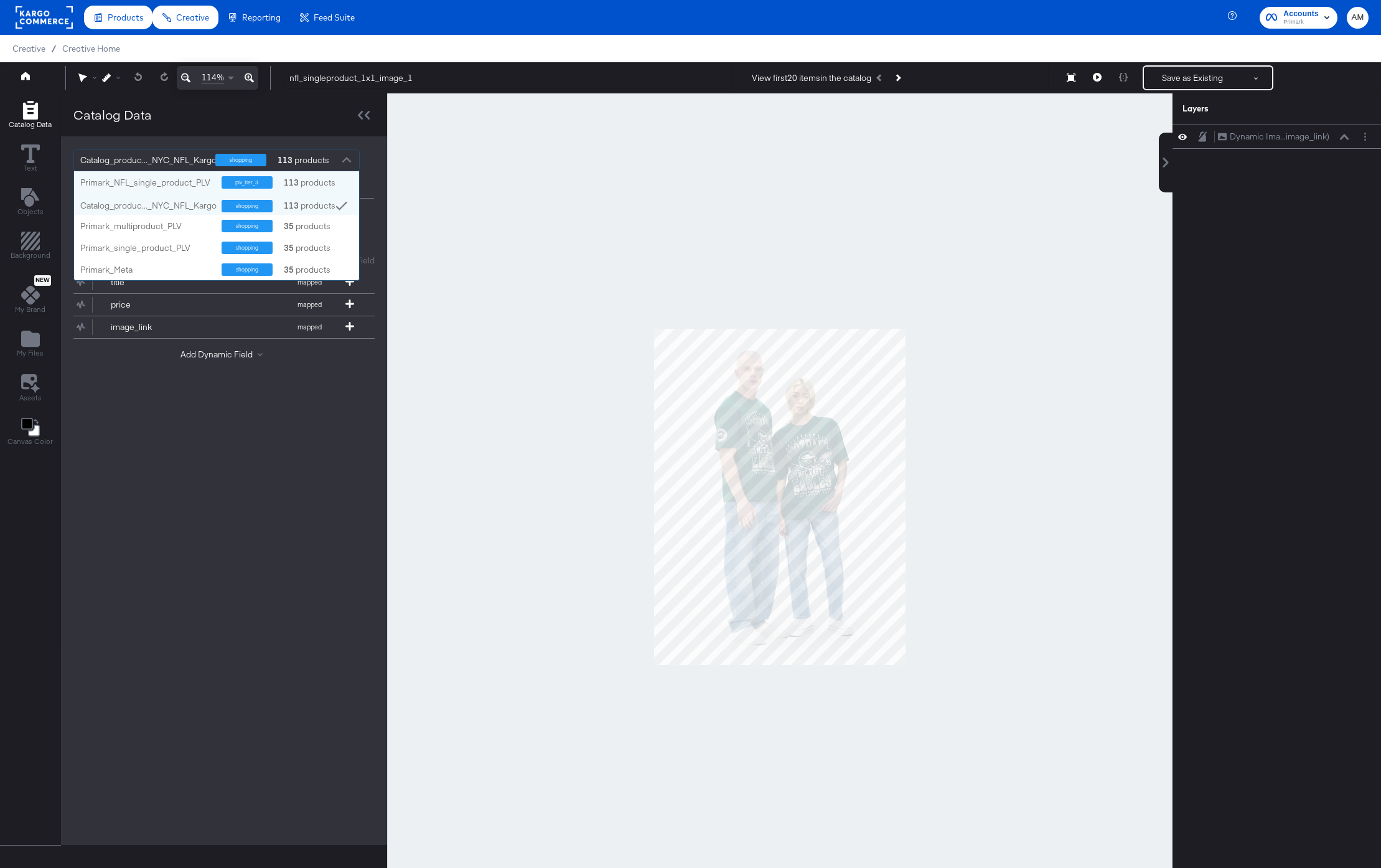
scroll to position [109, 285]
click at [181, 184] on div "Primark_NFL_single_product_PLV" at bounding box center [146, 182] width 132 height 11
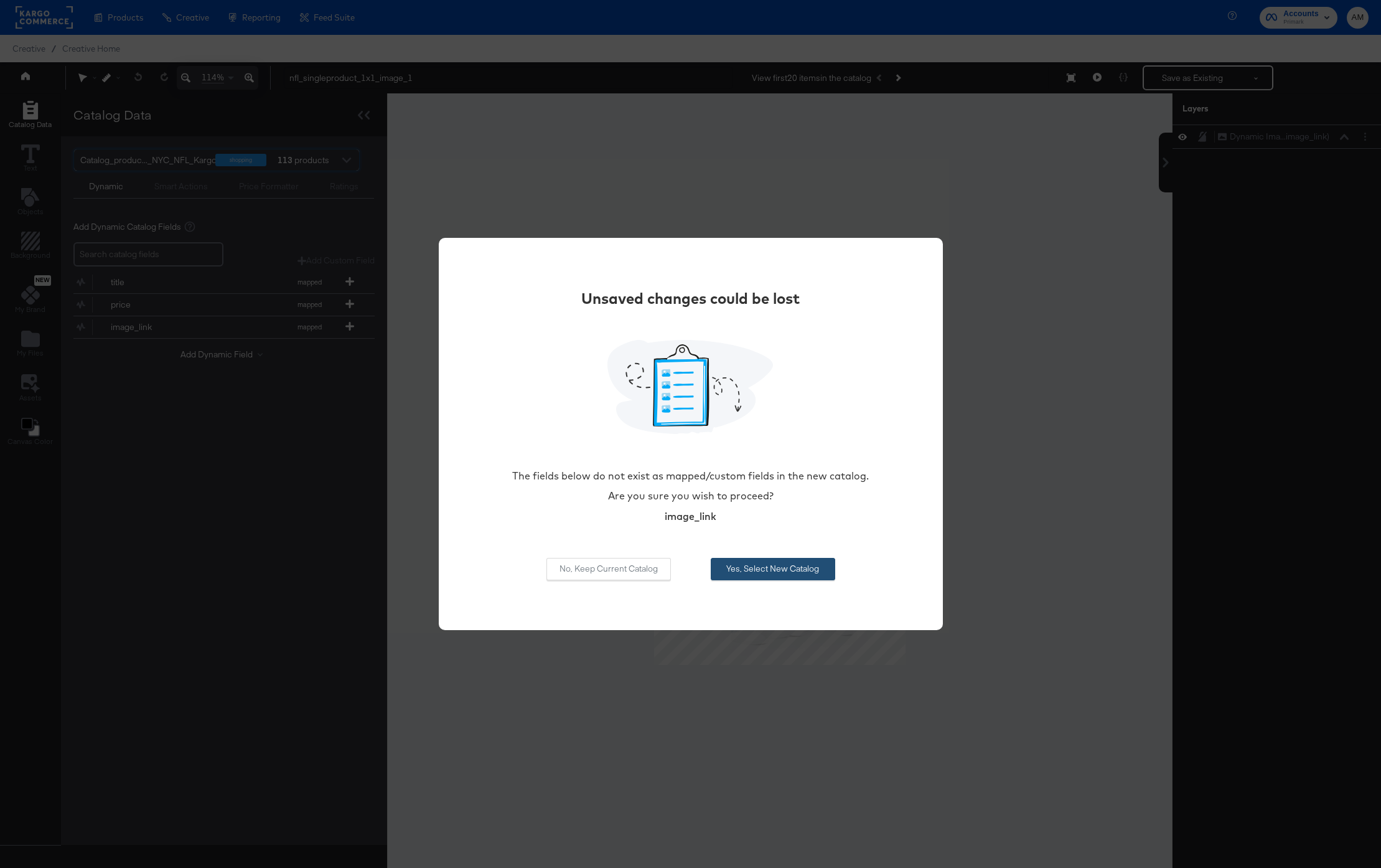
click at [738, 565] on button "Yes, Select New Catalog" at bounding box center [773, 568] width 125 height 22
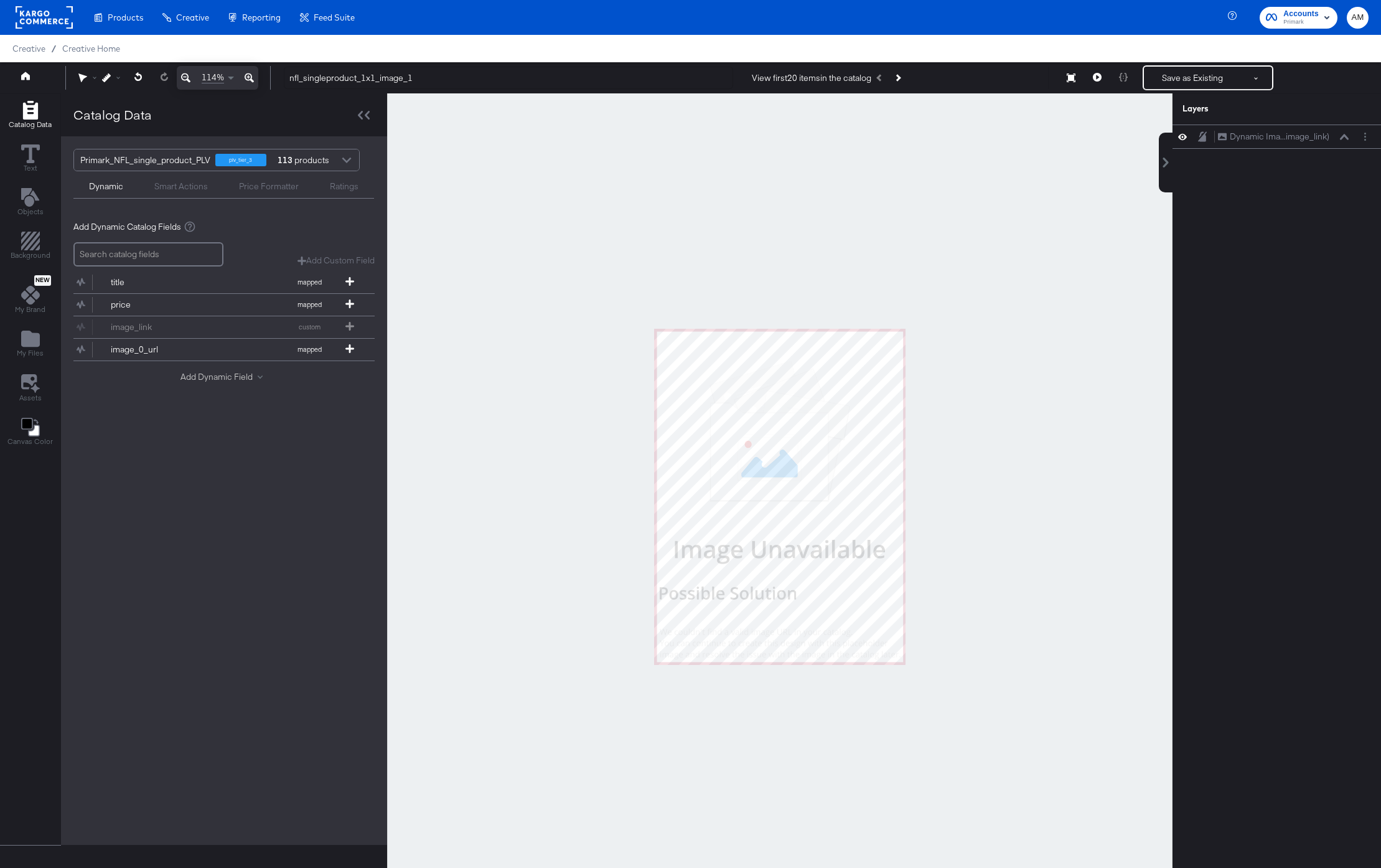
click at [245, 378] on button "Add Dynamic Field" at bounding box center [224, 377] width 87 height 11
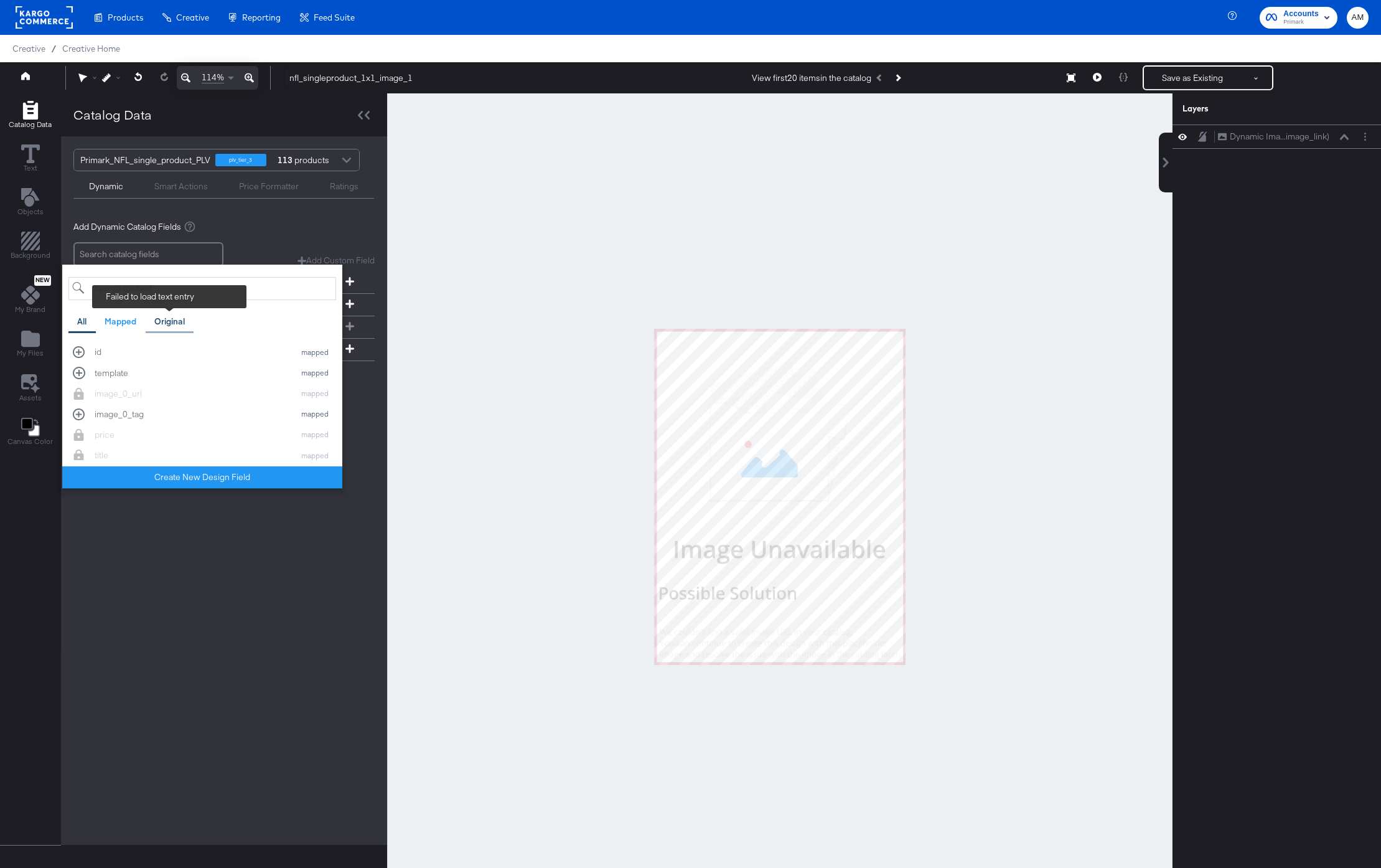
click at [173, 322] on div "Original" at bounding box center [169, 321] width 31 height 11
click at [77, 429] on div "image_2 original" at bounding box center [202, 430] width 259 height 11
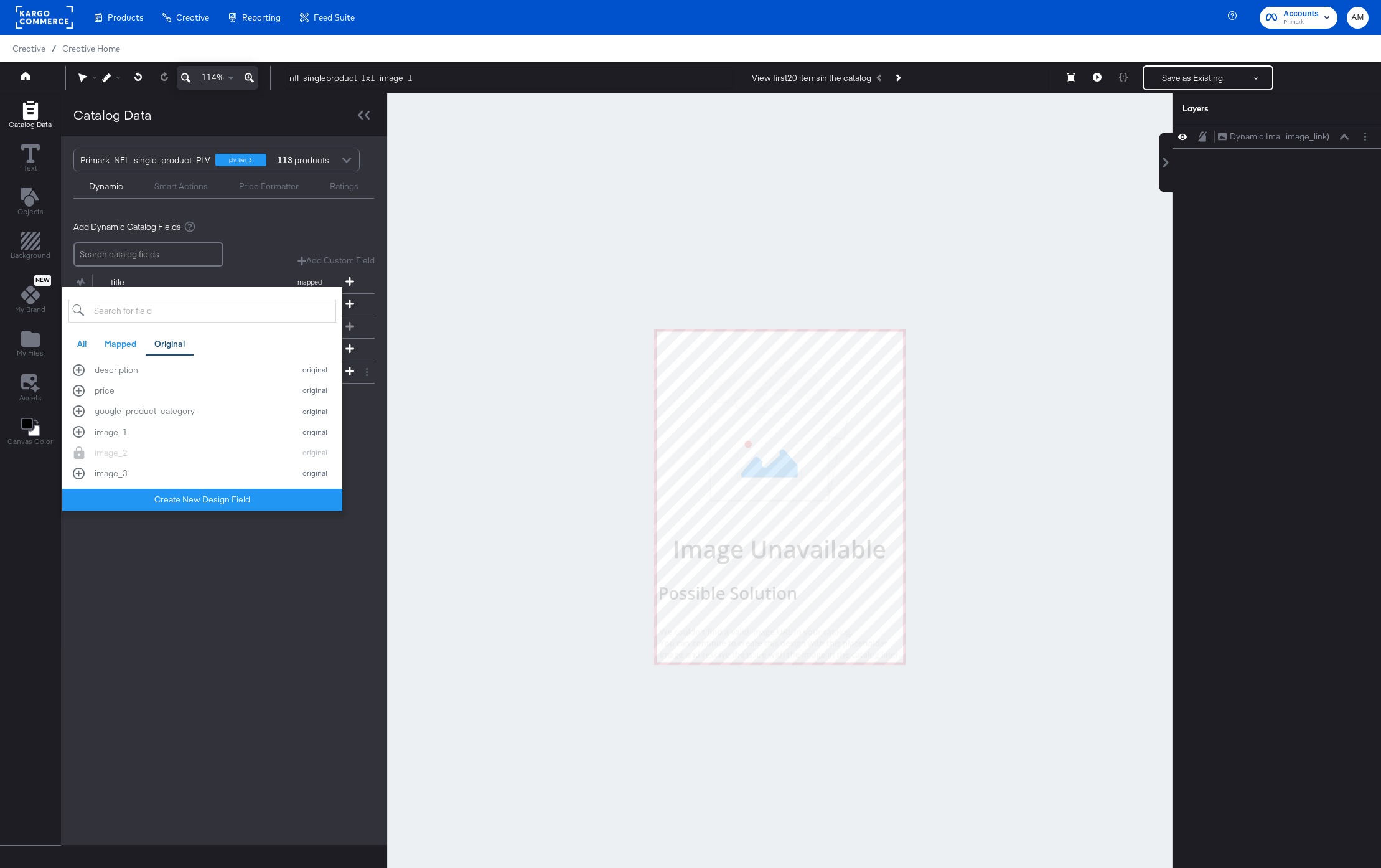
click at [228, 574] on div "Primark_NFL_single_product_PLV plv_tier_3 113 products Dynamic Smart Actions Pr…" at bounding box center [224, 490] width 326 height 708
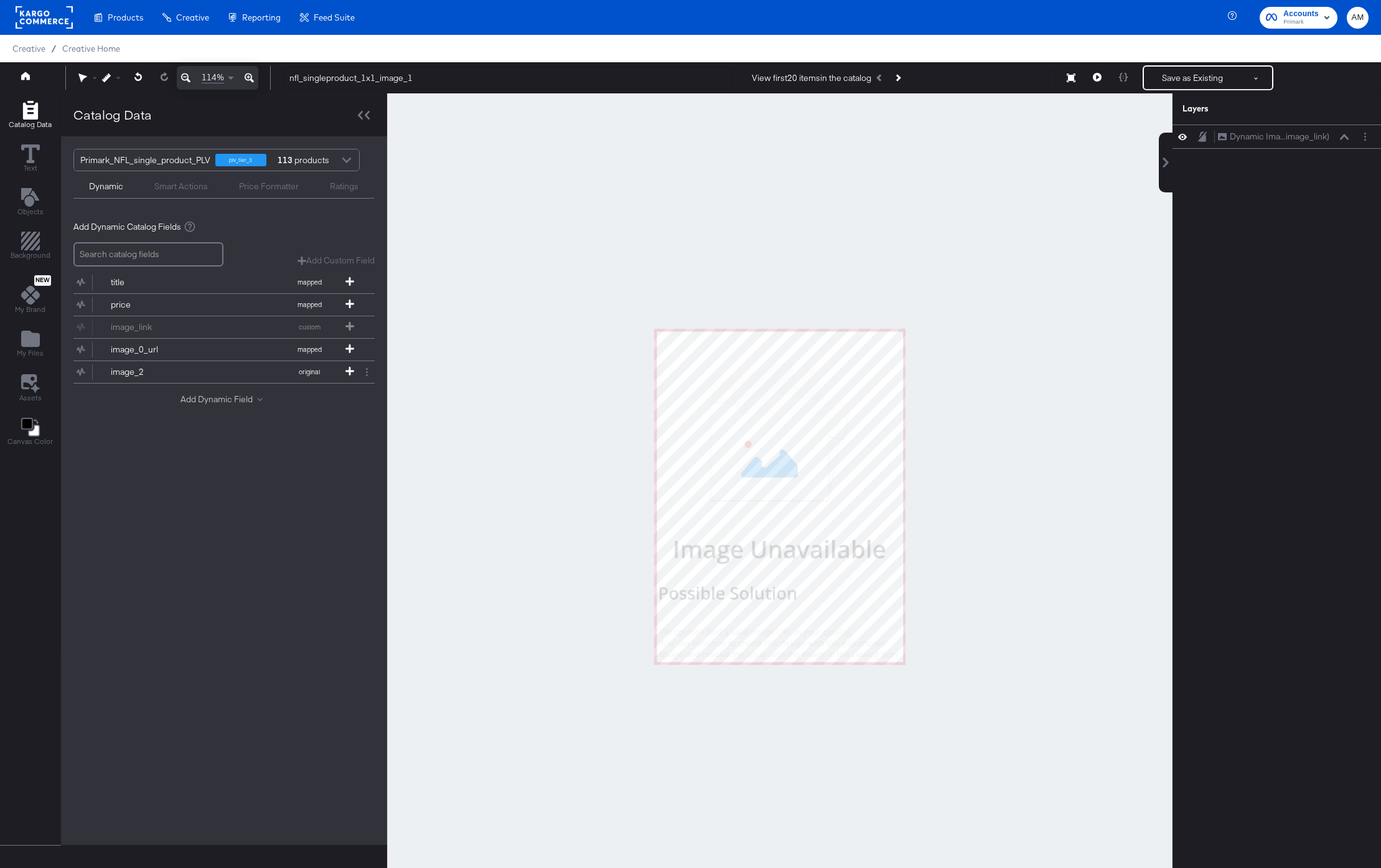
click at [220, 404] on button "Add Dynamic Field" at bounding box center [224, 399] width 87 height 11
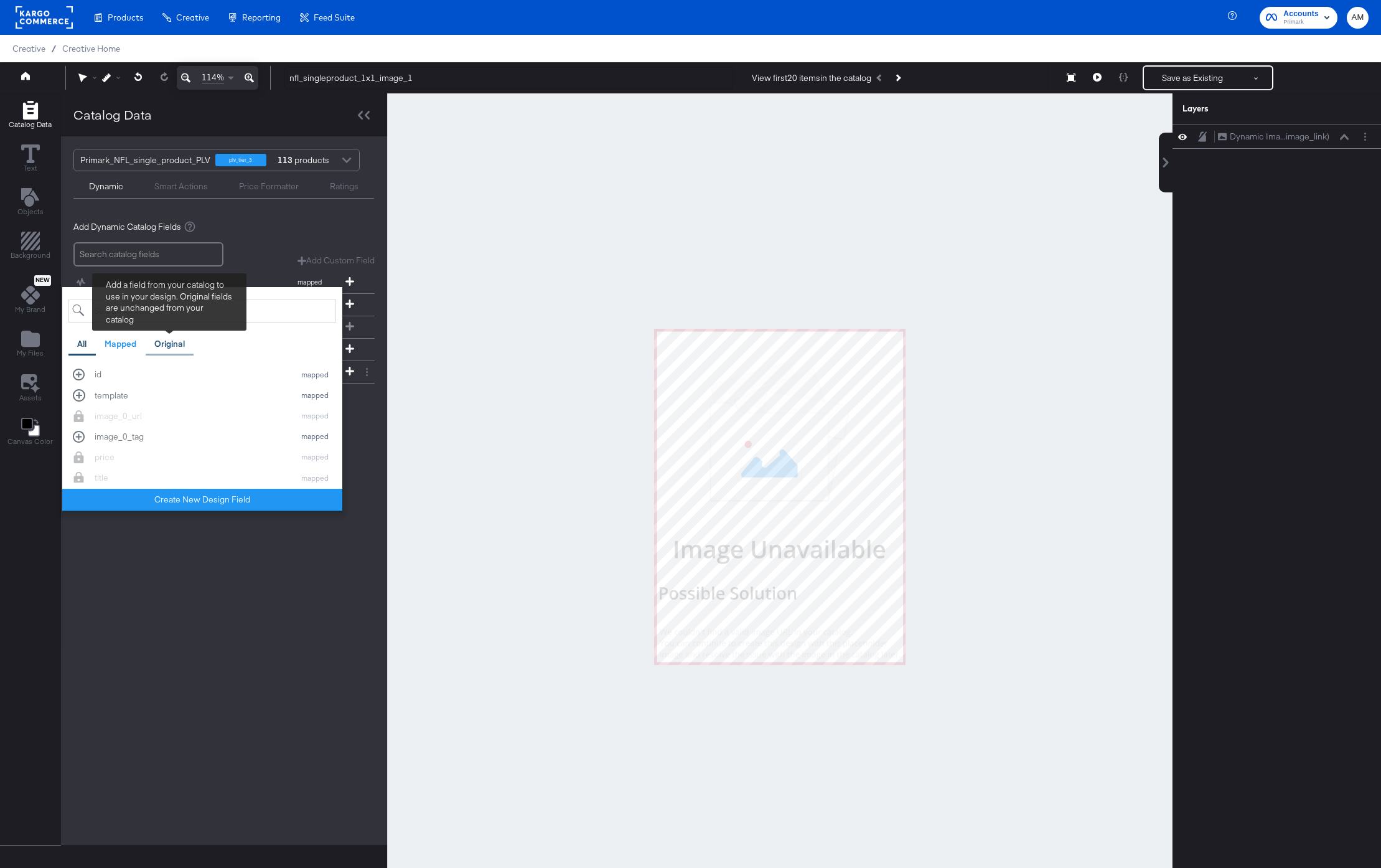
click at [169, 341] on div "Original" at bounding box center [169, 344] width 31 height 11
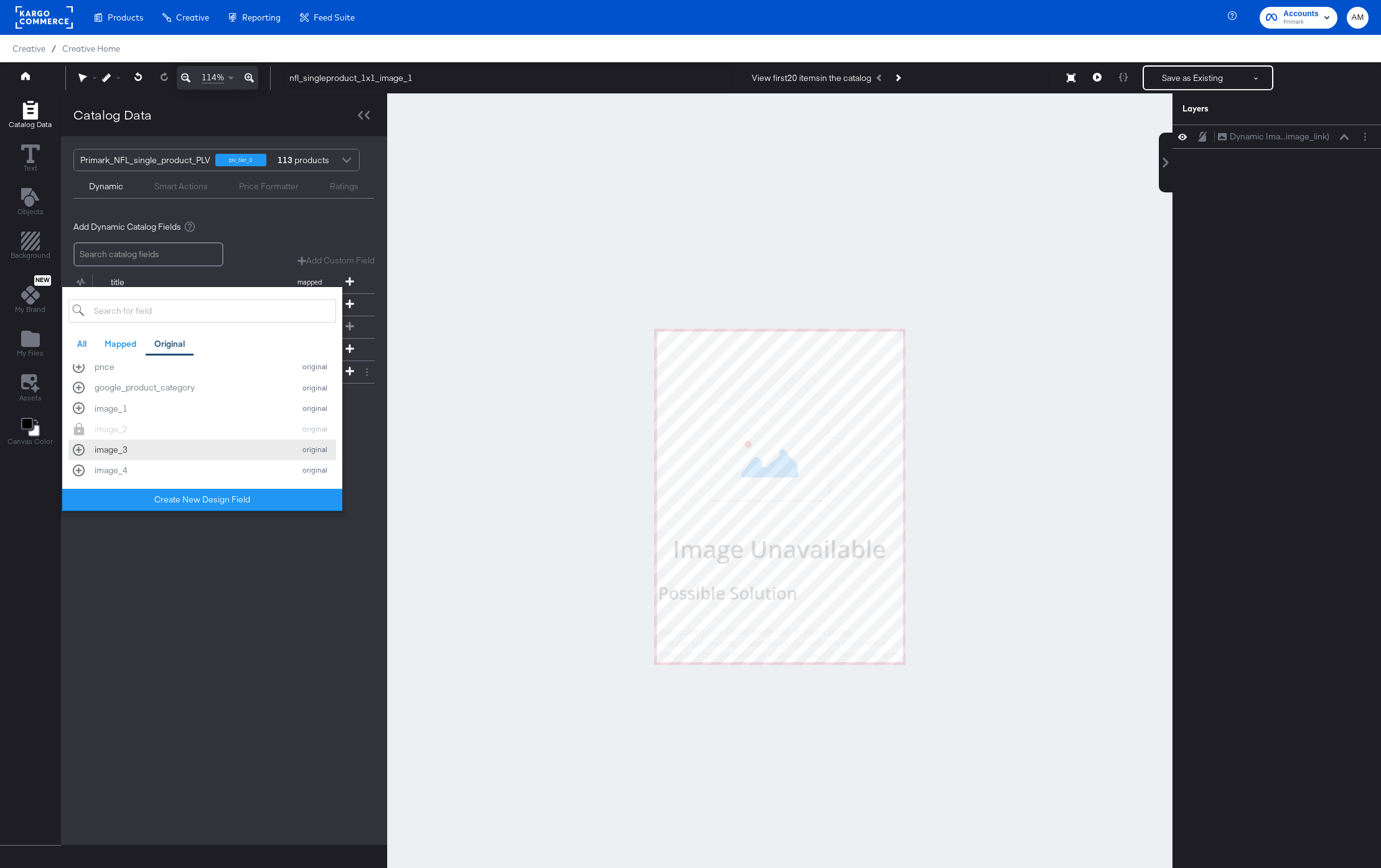
scroll to position [105, 0]
click at [78, 393] on div "image_1 original" at bounding box center [202, 394] width 259 height 11
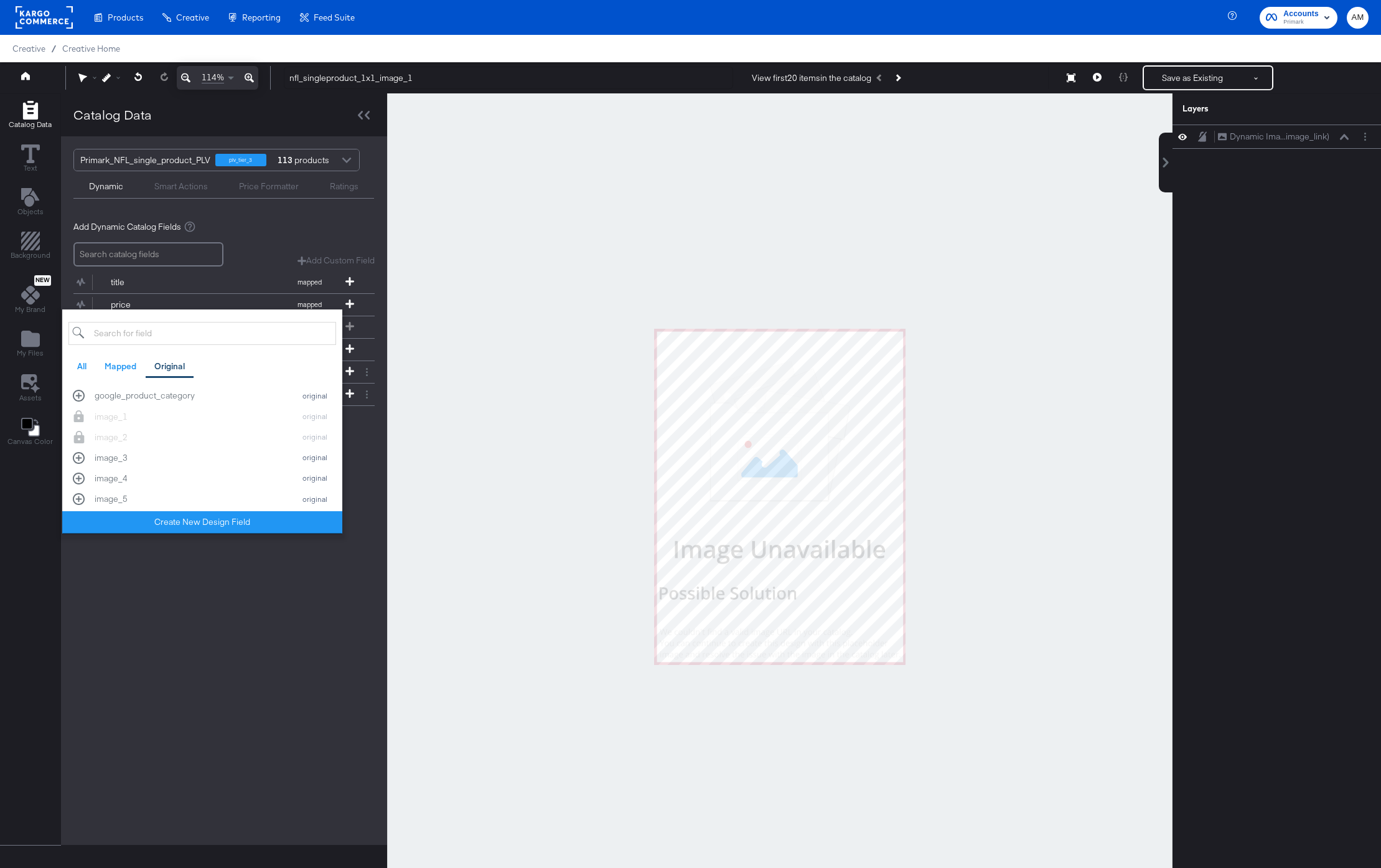
click at [236, 608] on div "Primark_NFL_single_product_PLV plv_tier_3 113 products Dynamic Smart Actions Pr…" at bounding box center [224, 490] width 326 height 708
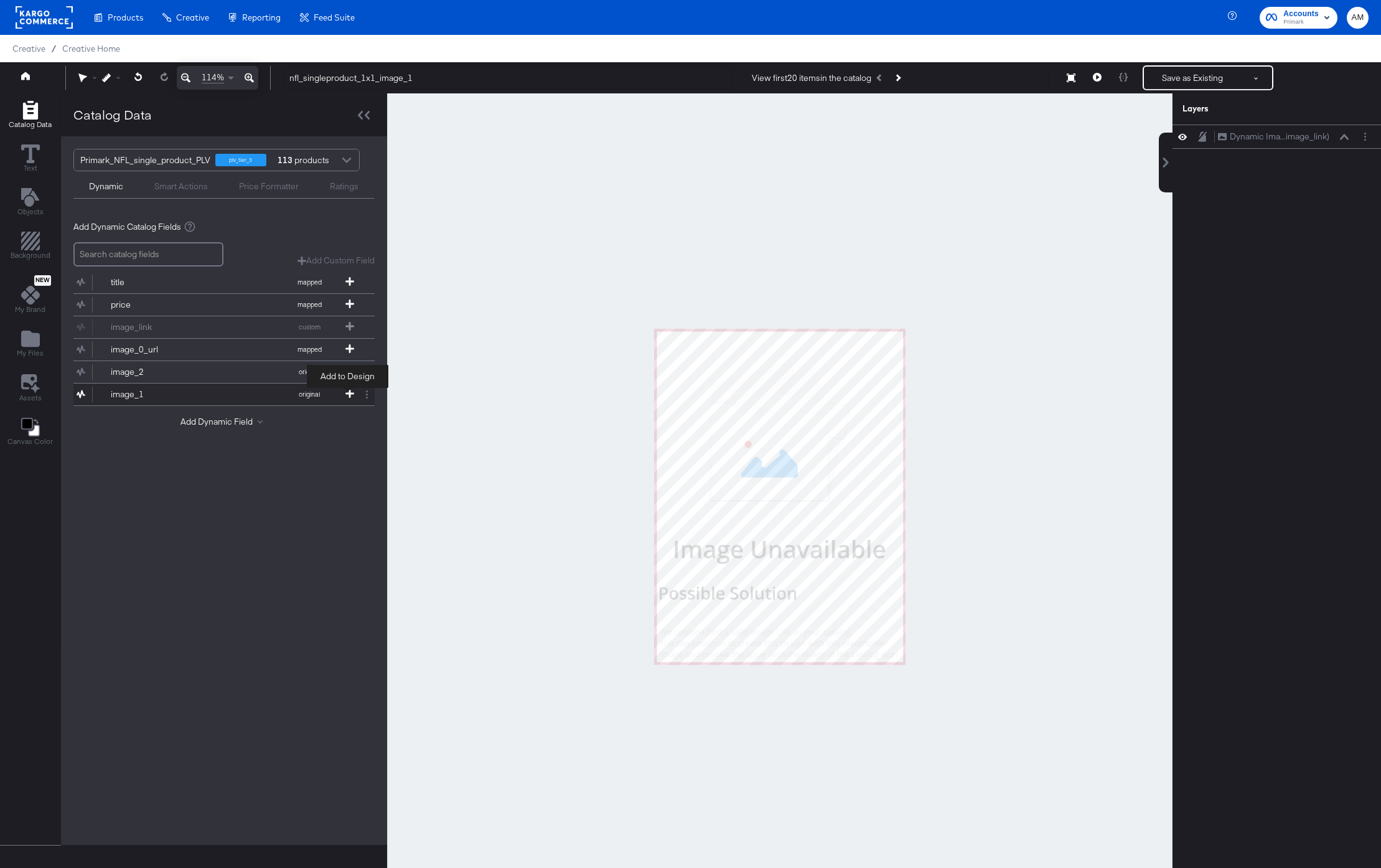
click at [347, 391] on icon at bounding box center [350, 393] width 9 height 9
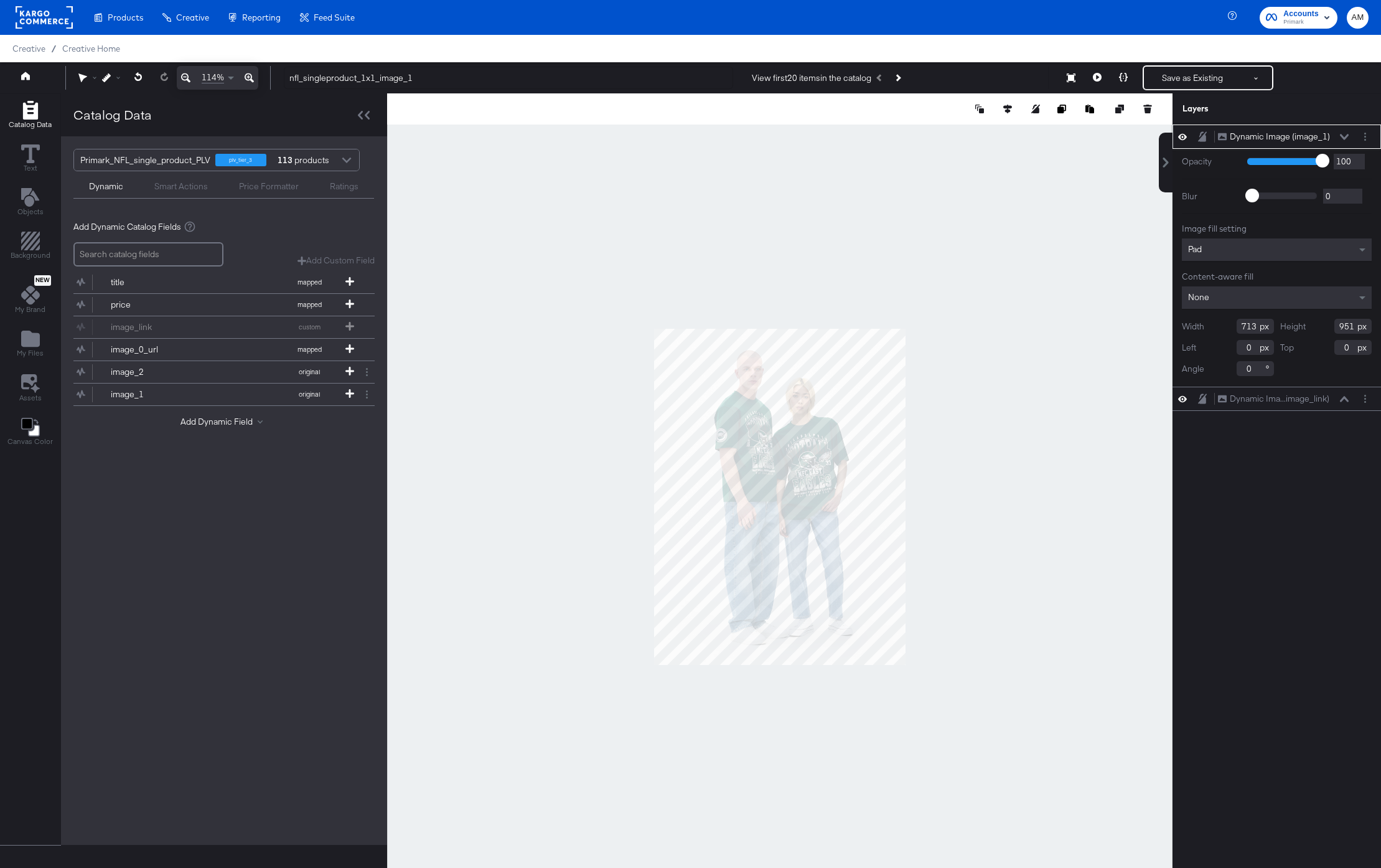
click at [1240, 247] on div "Pad" at bounding box center [1277, 249] width 190 height 22
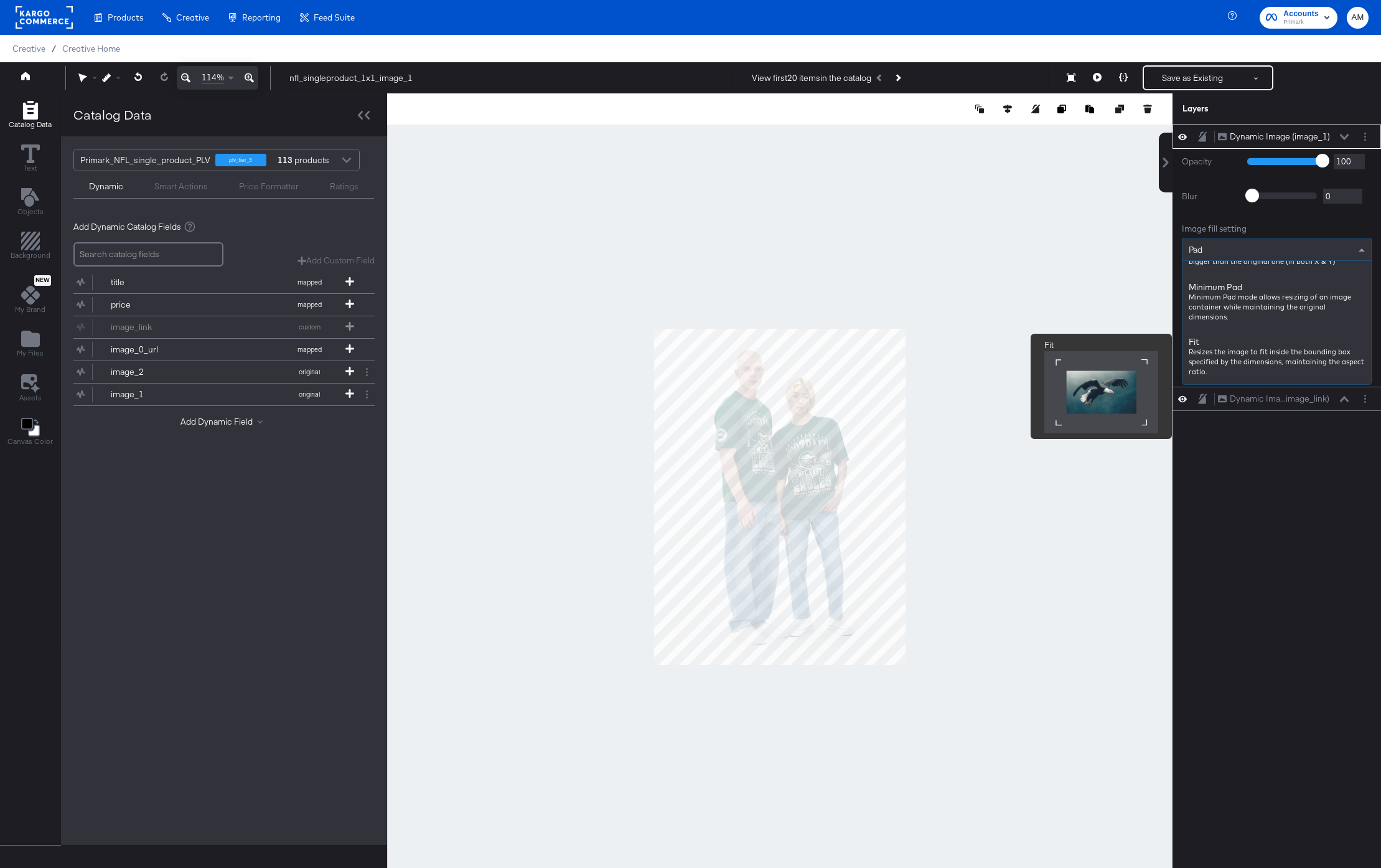
scroll to position [135, 0]
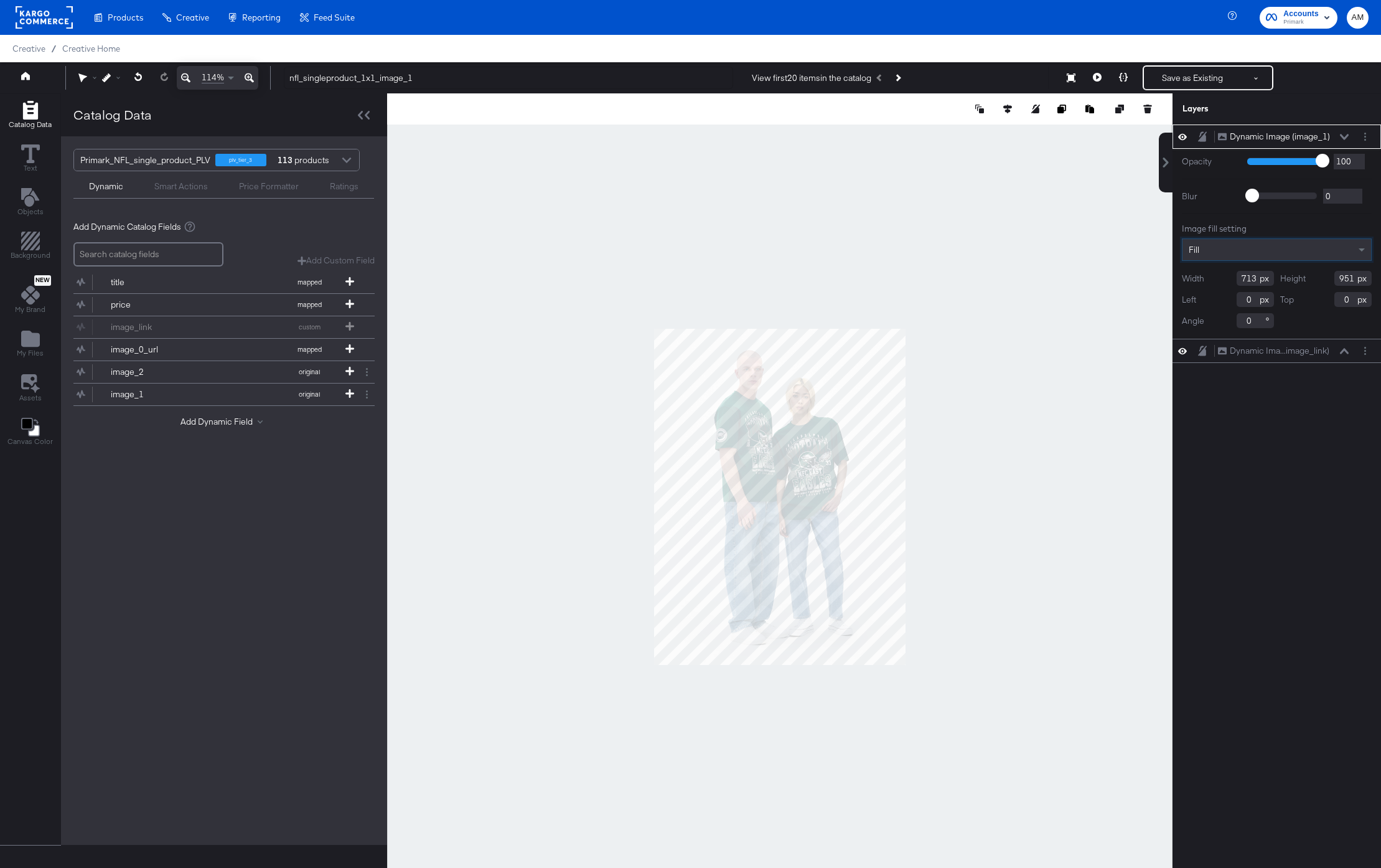
click at [1344, 138] on icon at bounding box center [1344, 137] width 9 height 6
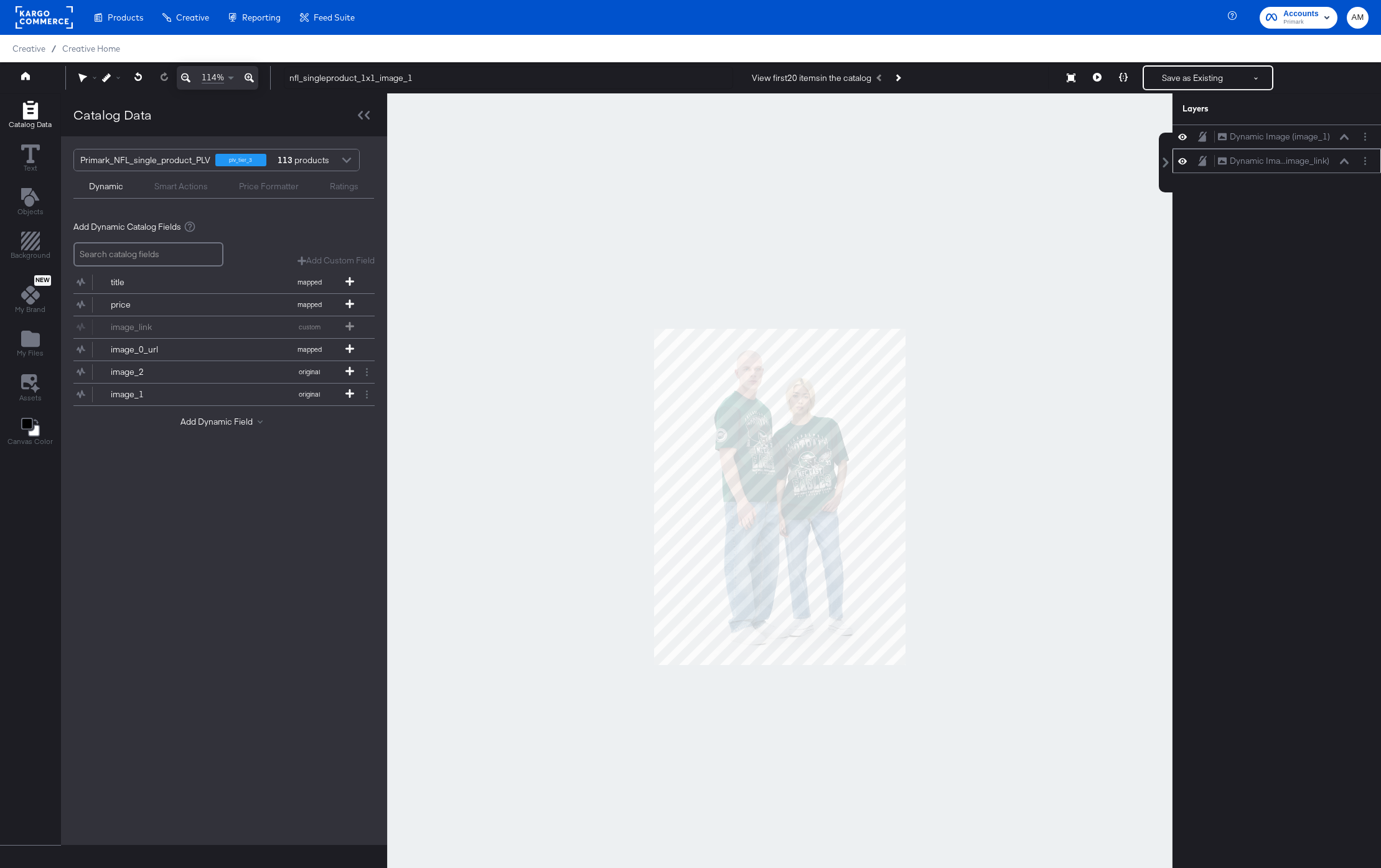
click at [1347, 162] on icon at bounding box center [1344, 161] width 9 height 6
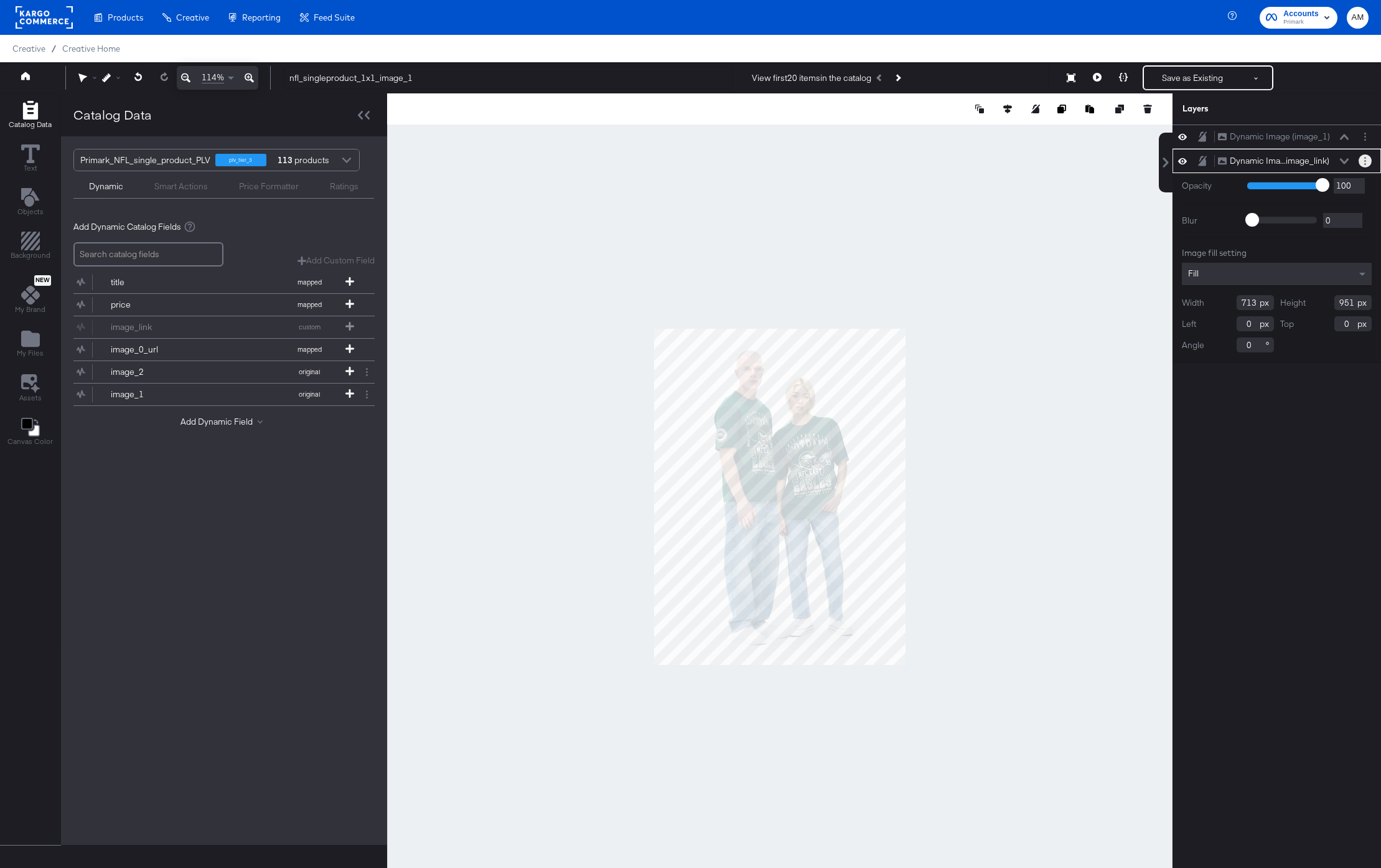
click at [1366, 158] on circle "Layer Options" at bounding box center [1365, 158] width 2 height 2
click at [1255, 251] on button "Delete" at bounding box center [1267, 250] width 27 height 13
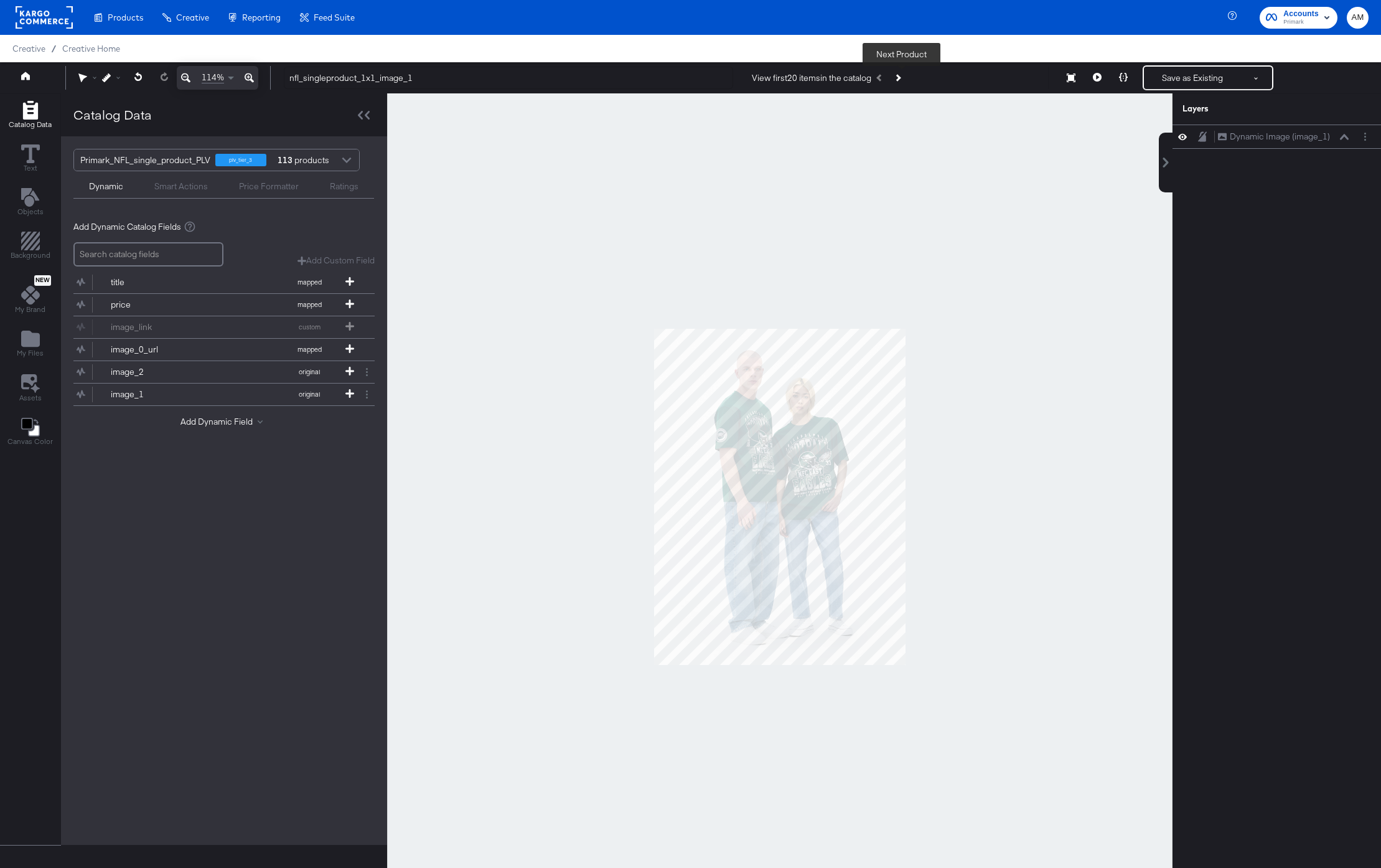
click at [900, 77] on icon "Next Product" at bounding box center [897, 77] width 7 height 7
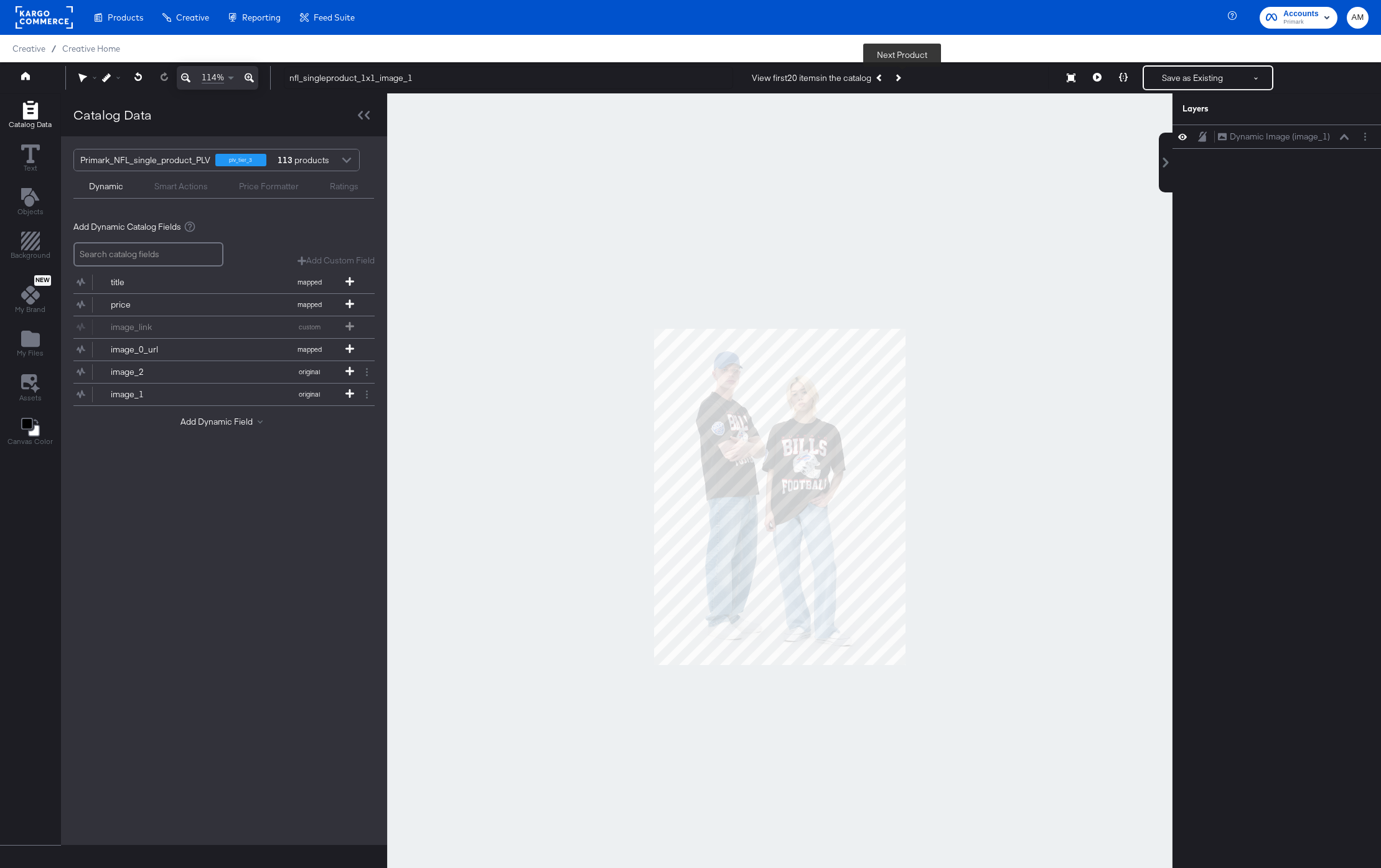
click at [901, 77] on icon "Next Product" at bounding box center [897, 77] width 7 height 7
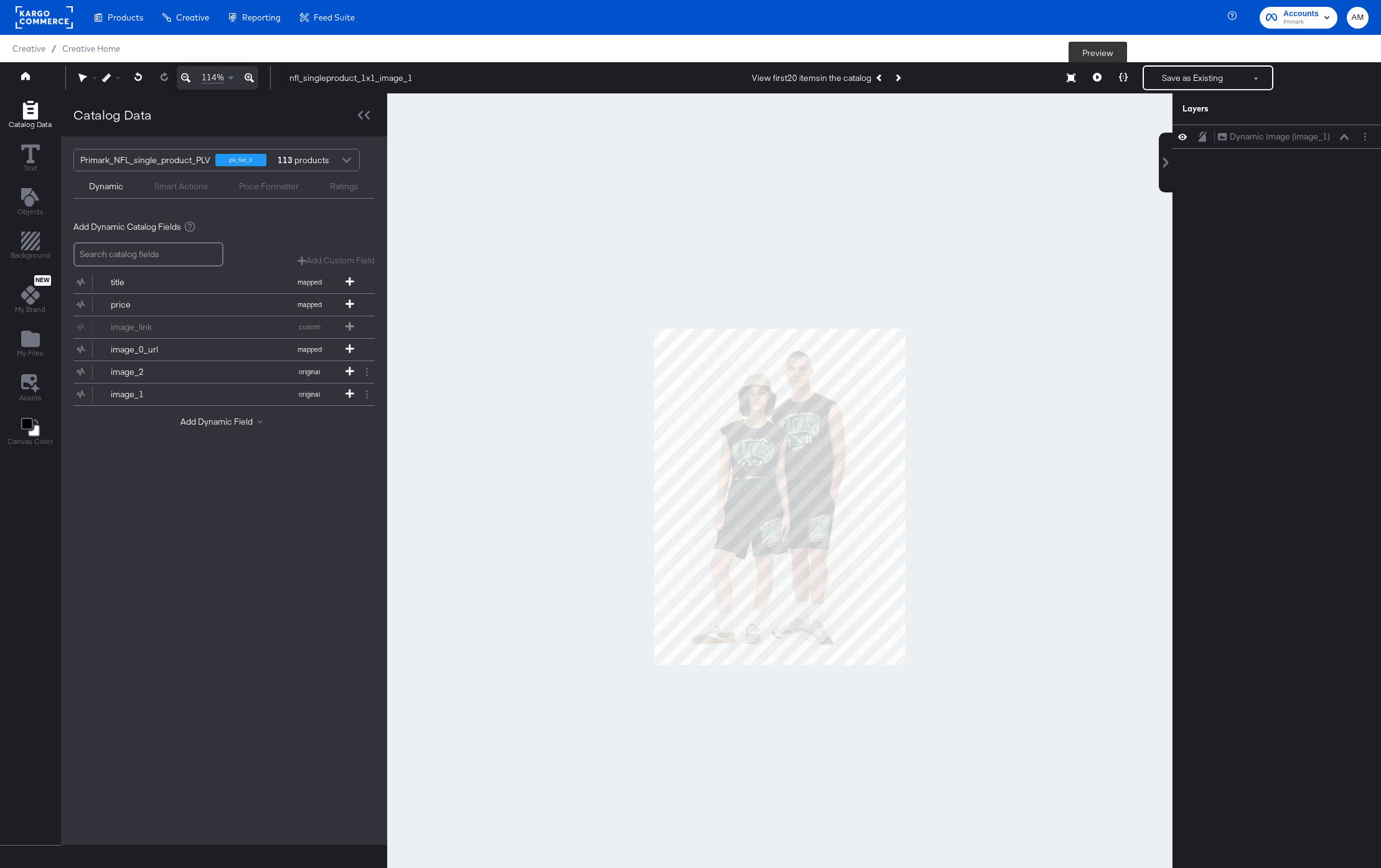
click at [1096, 77] on icon at bounding box center [1098, 77] width 9 height 9
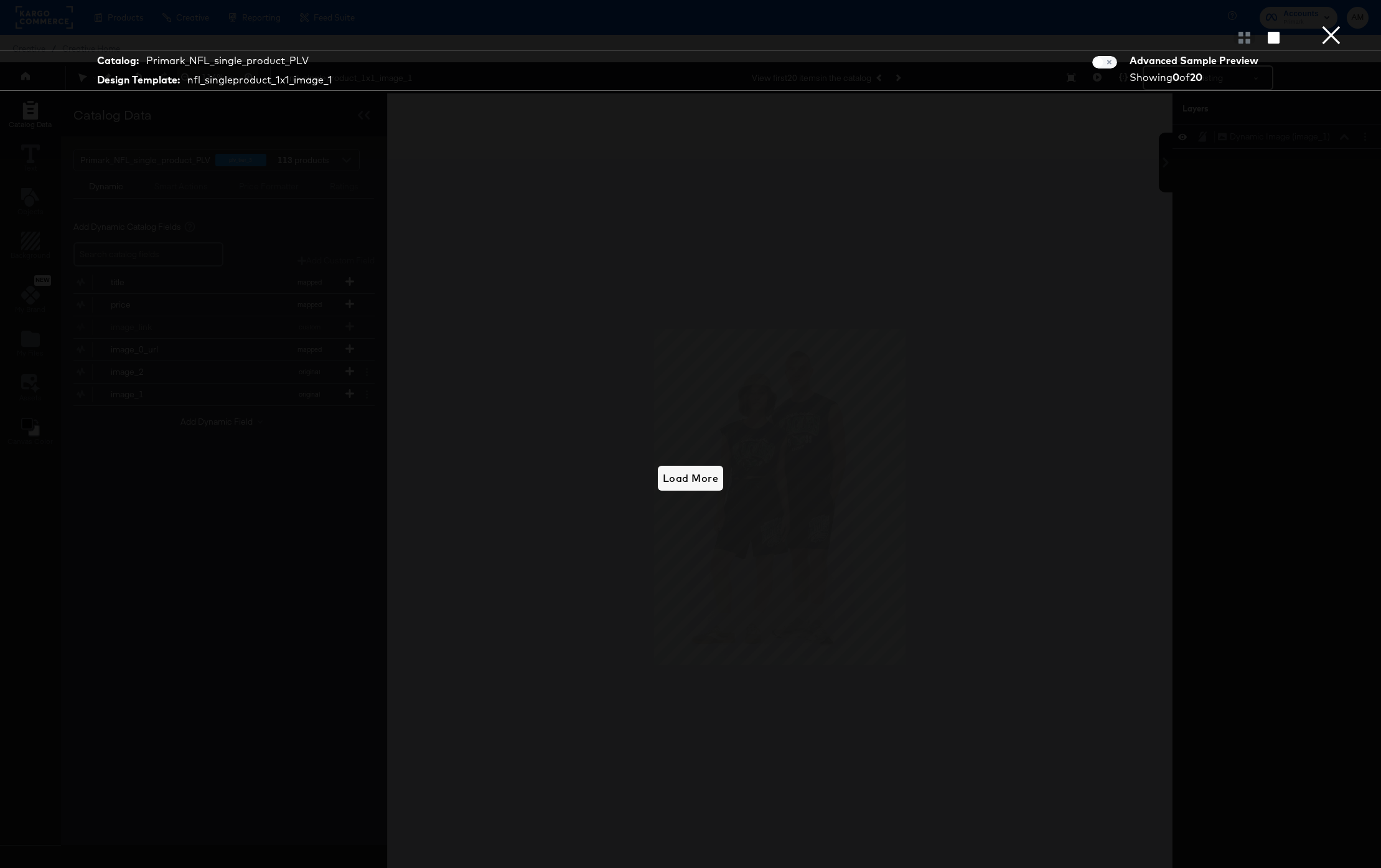
click at [1329, 25] on button "×" at bounding box center [1331, 12] width 25 height 25
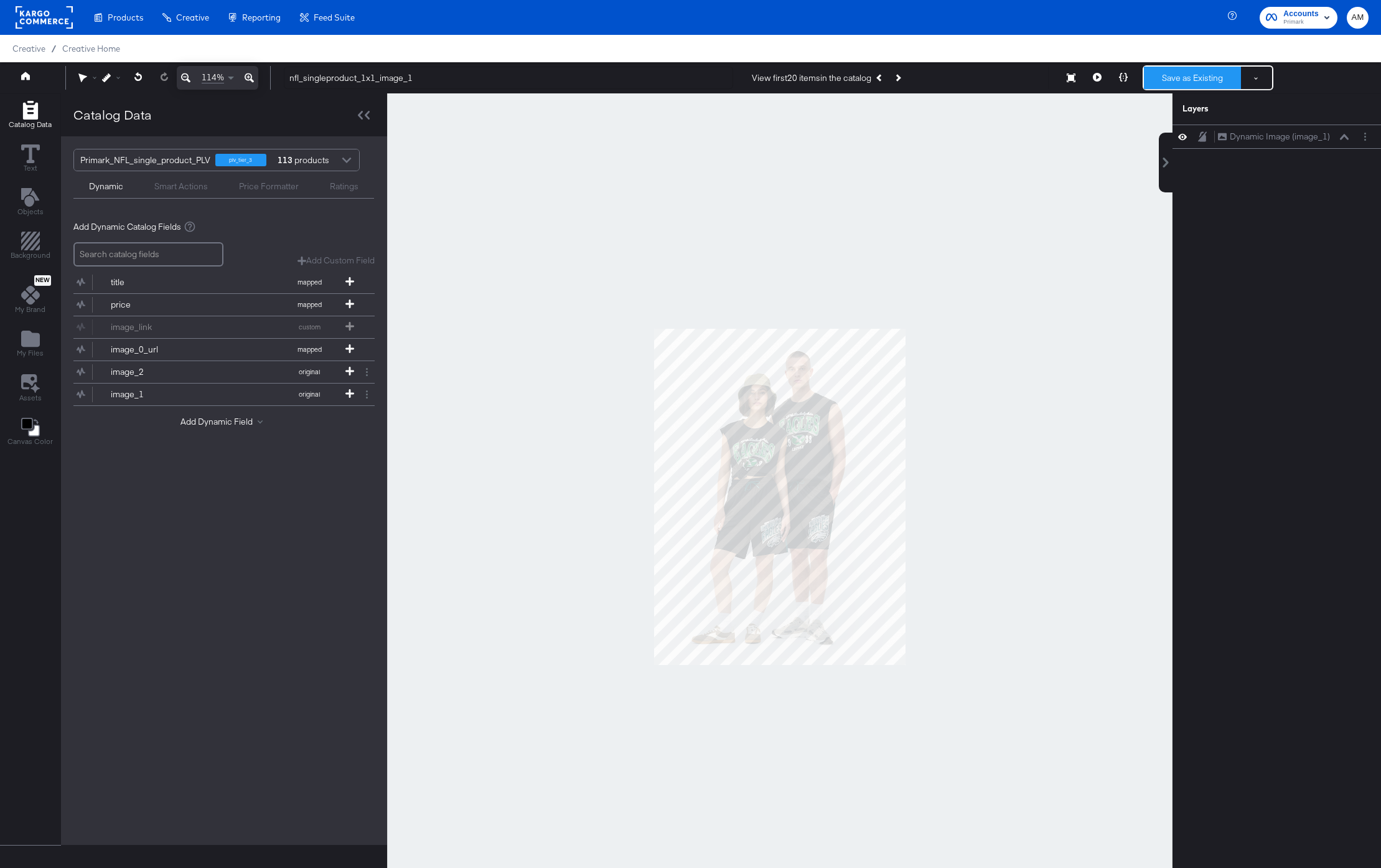
click at [1185, 80] on button "Save as Existing" at bounding box center [1192, 77] width 97 height 22
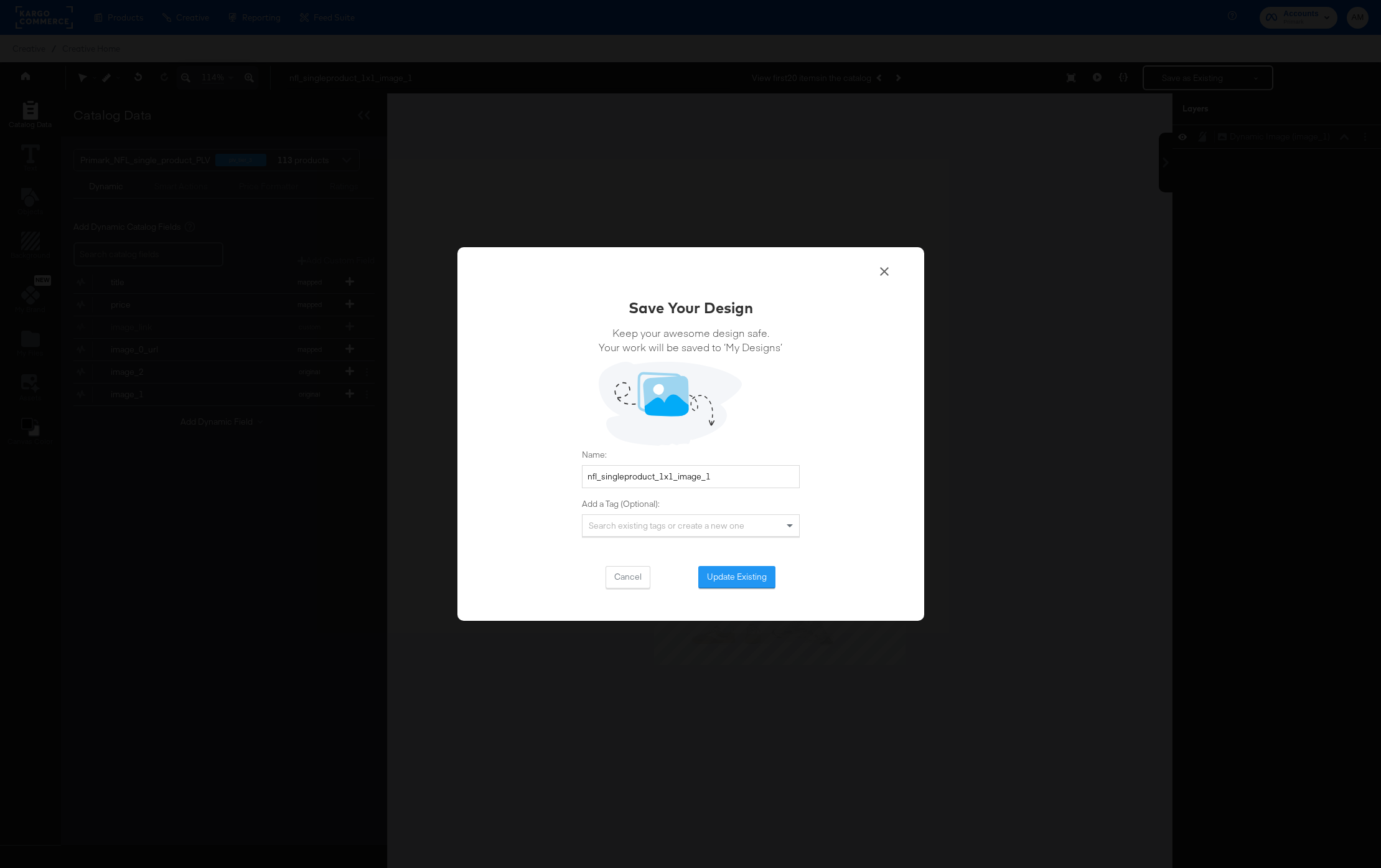
click at [738, 579] on button "Update Existing" at bounding box center [737, 577] width 77 height 22
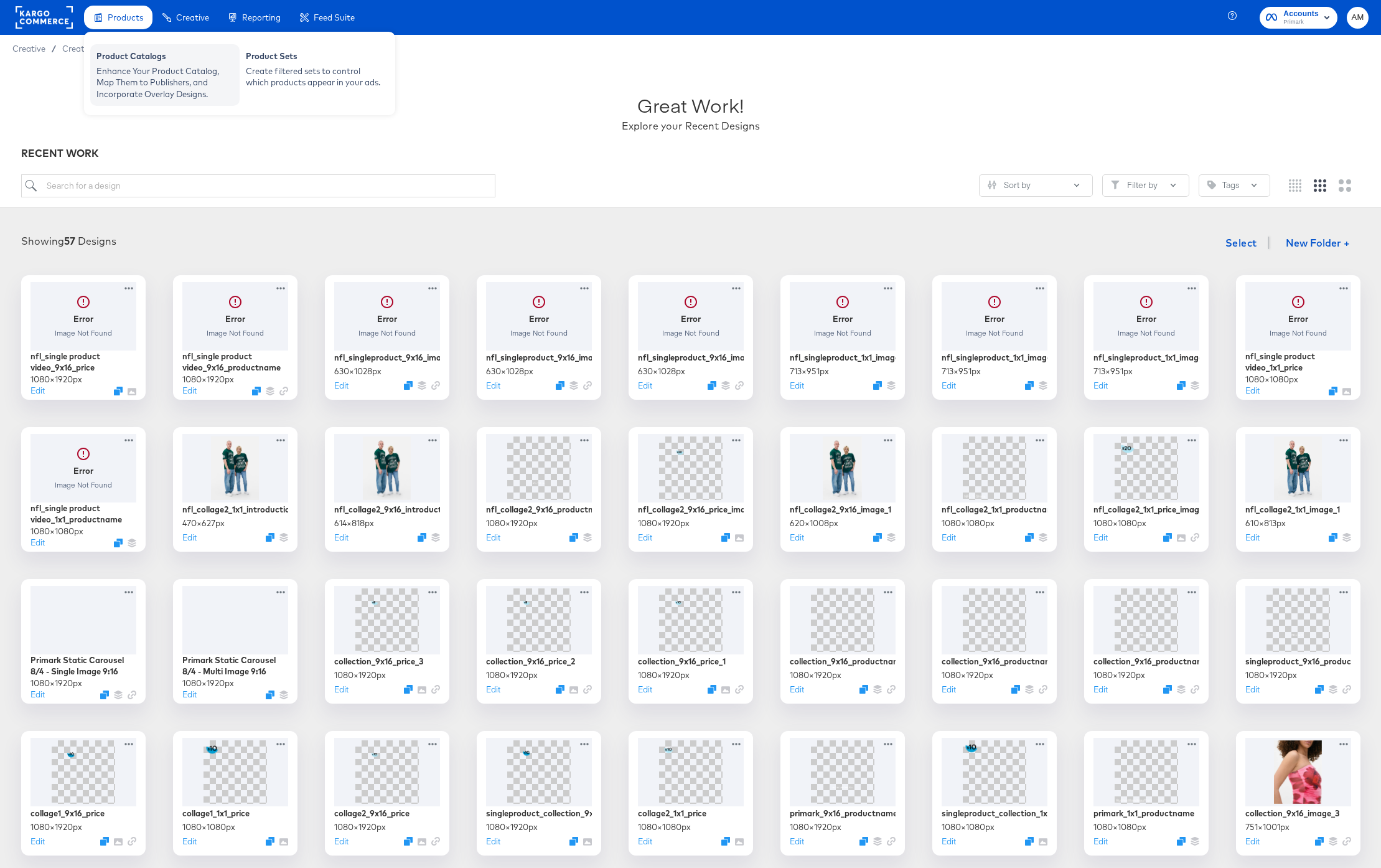
click at [133, 56] on div "Product Catalogs" at bounding box center [164, 57] width 137 height 15
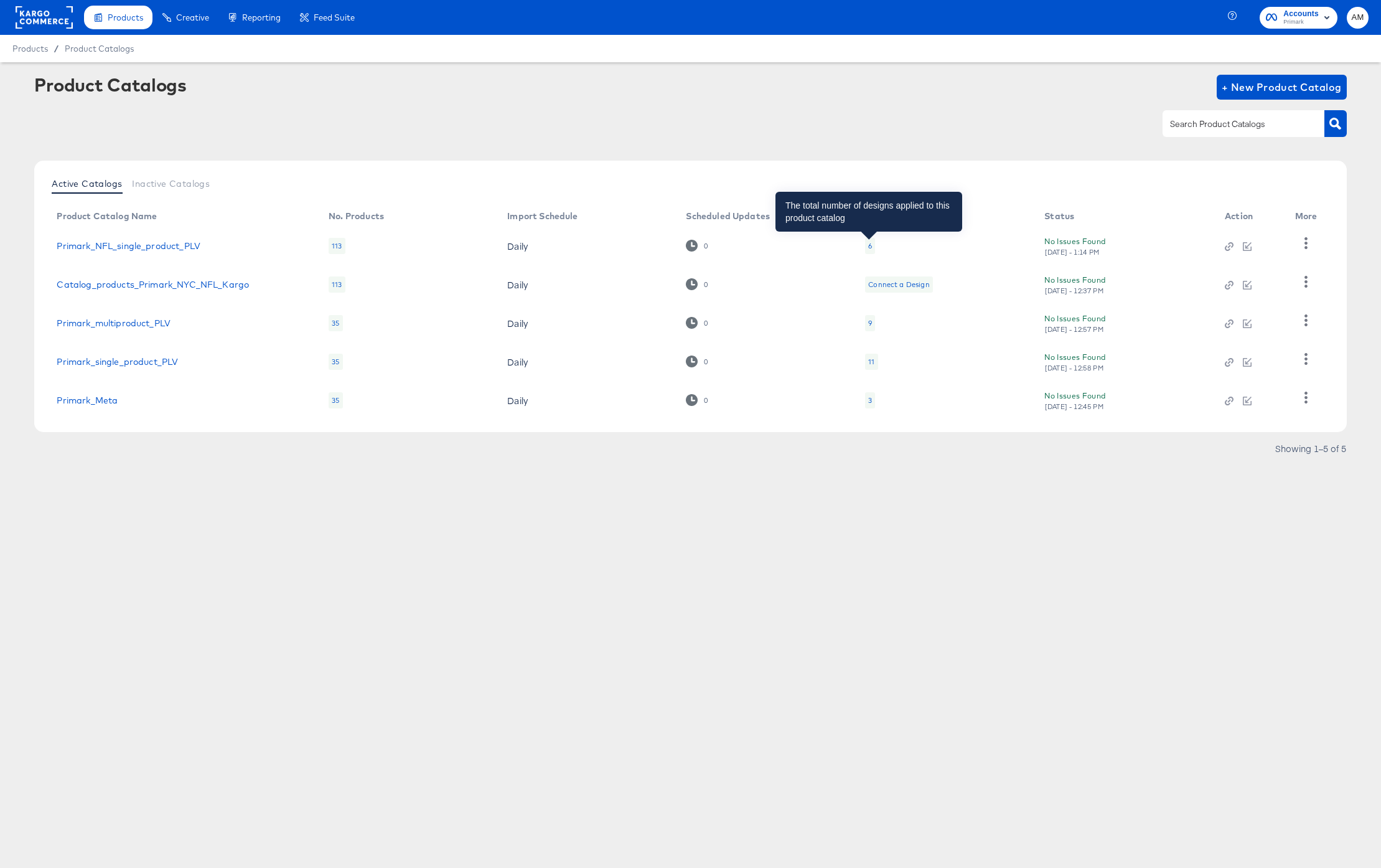
click at [868, 245] on div "6" at bounding box center [869, 246] width 4 height 10
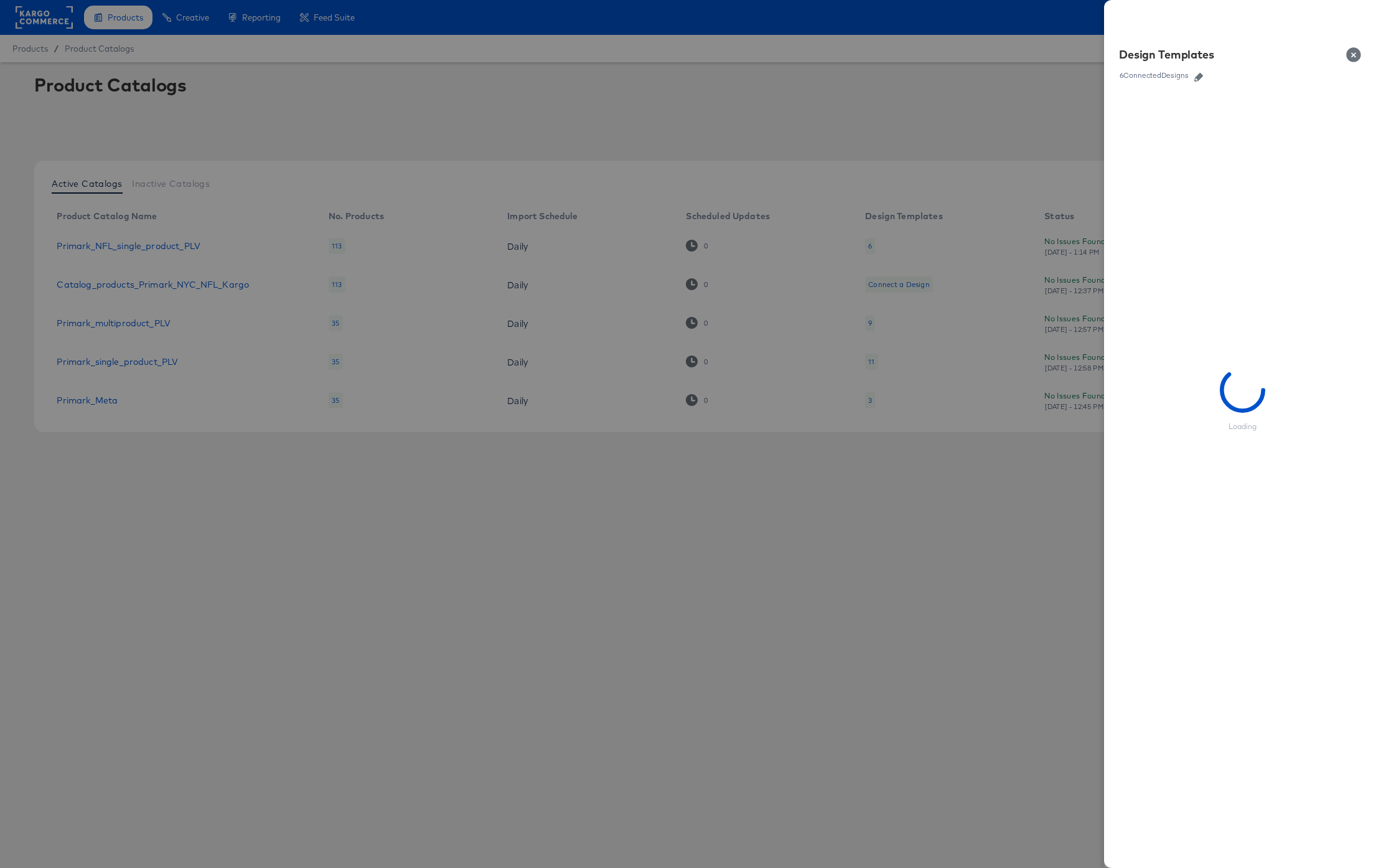
click at [1199, 78] on icon "button" at bounding box center [1199, 77] width 9 height 9
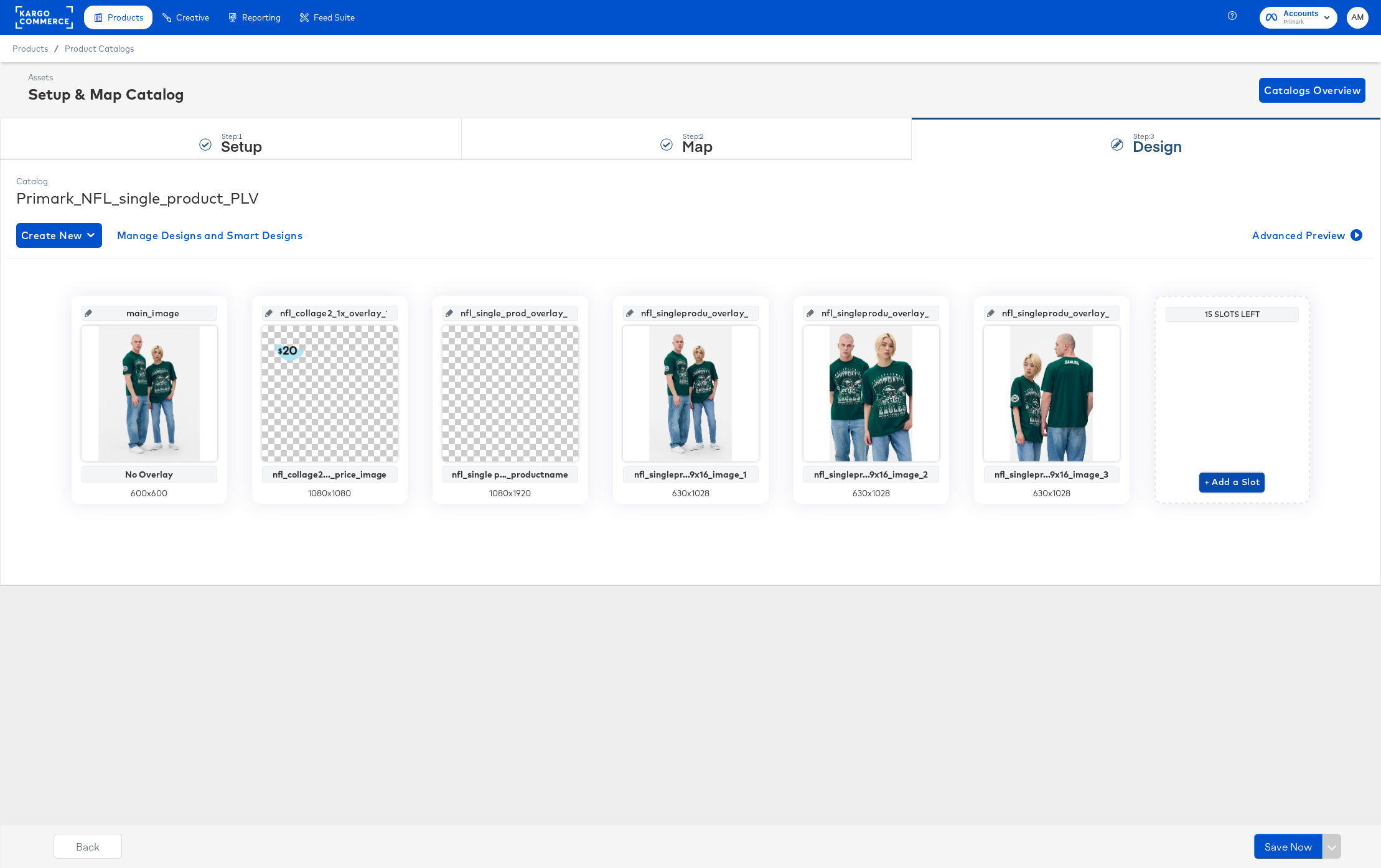
click at [1230, 479] on span "+ Add a Slot" at bounding box center [1232, 482] width 56 height 16
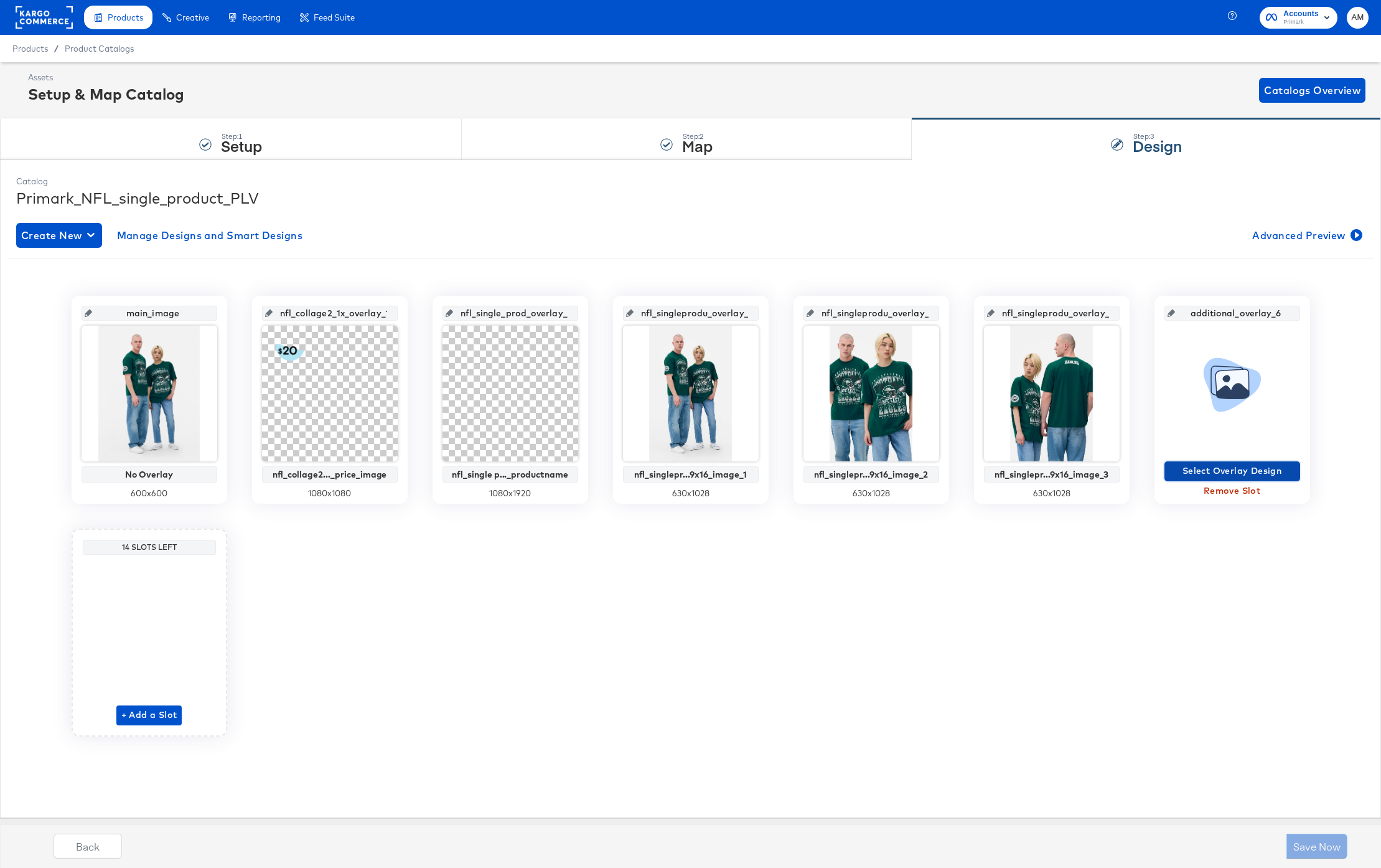
click at [1188, 468] on span "Select Overlay Design" at bounding box center [1232, 471] width 126 height 16
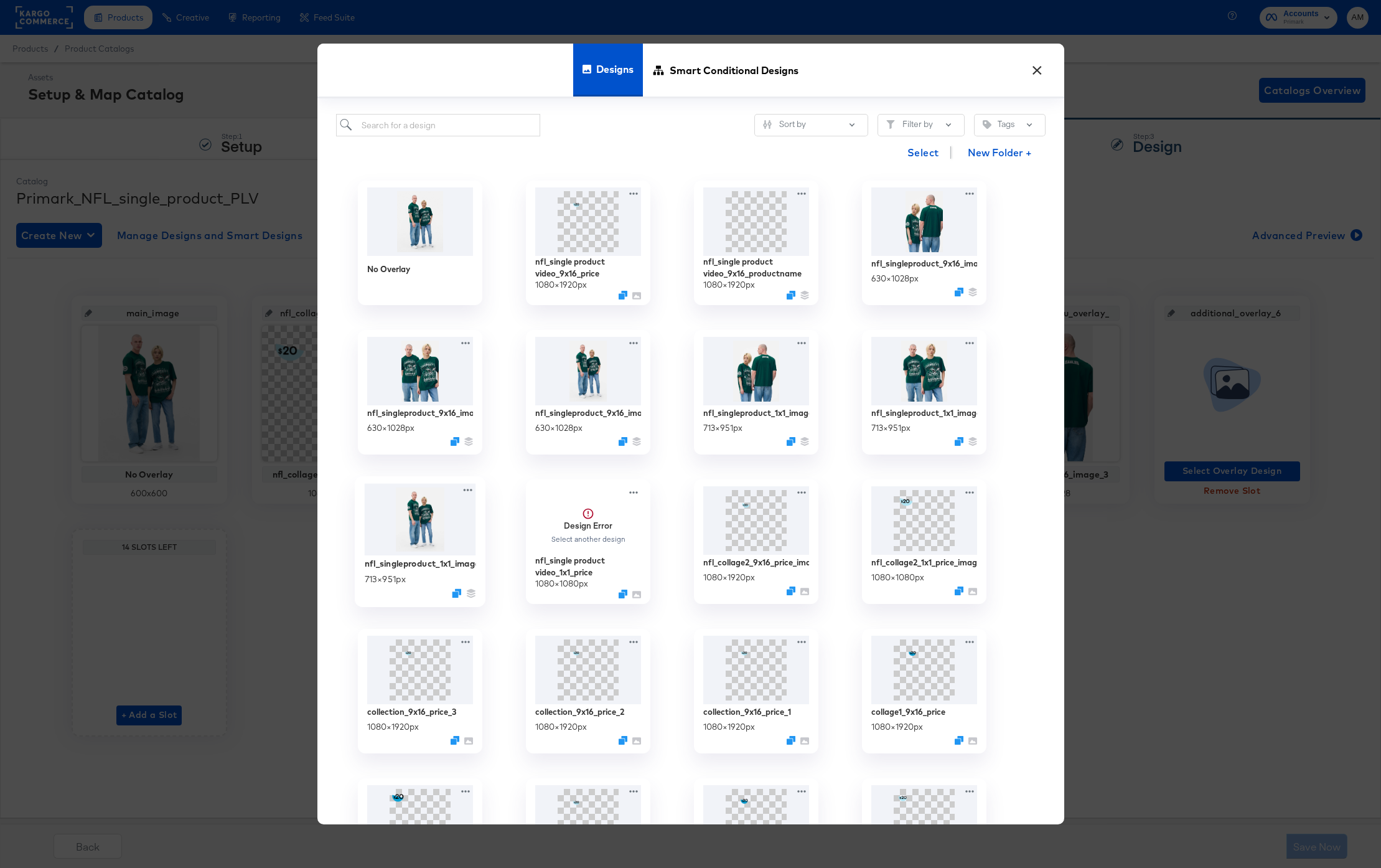
click at [424, 516] on img at bounding box center [420, 519] width 111 height 72
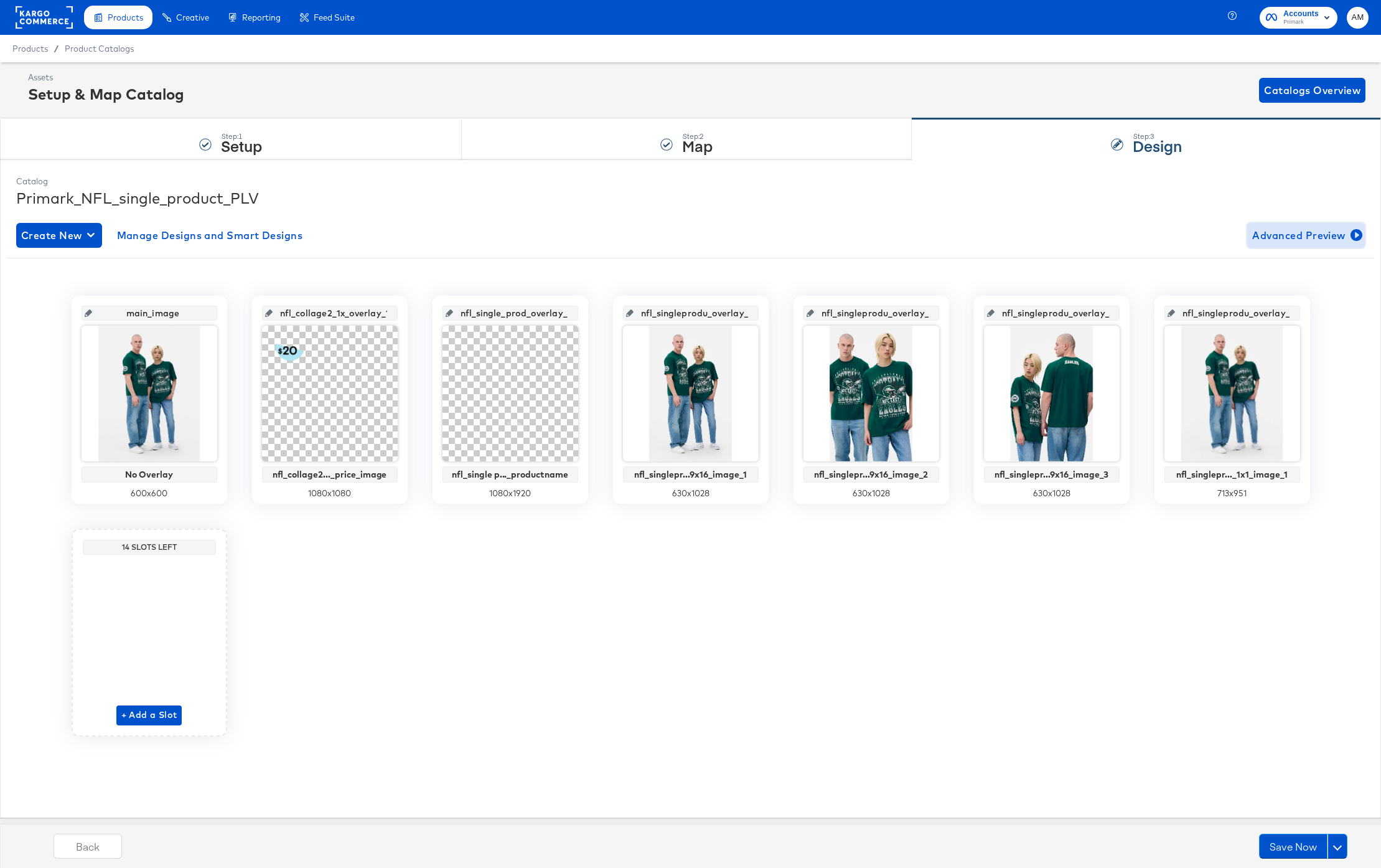
click at [1282, 234] on span "Advanced Preview" at bounding box center [1306, 235] width 108 height 17
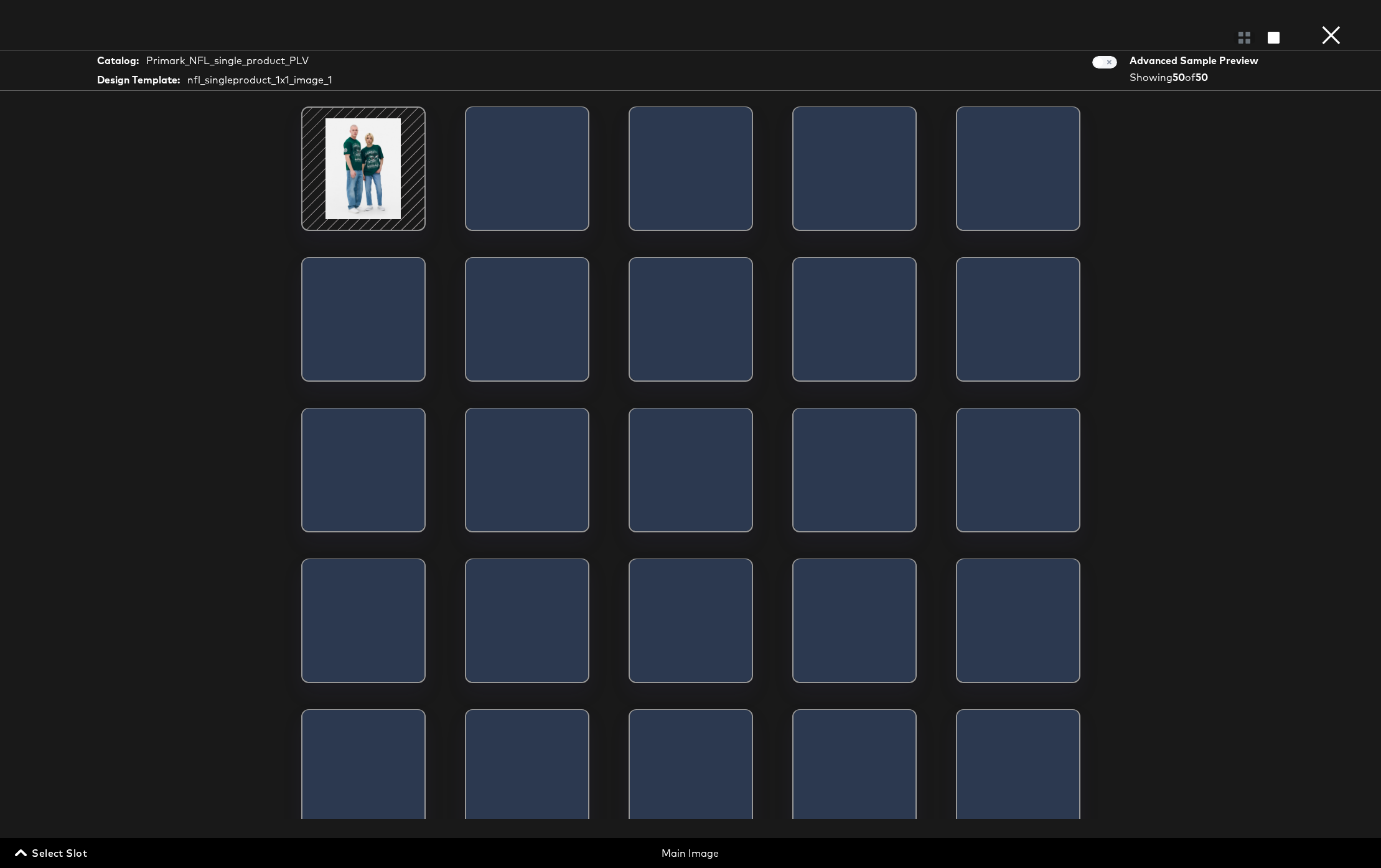
click at [38, 849] on span "Select Slot" at bounding box center [52, 853] width 70 height 17
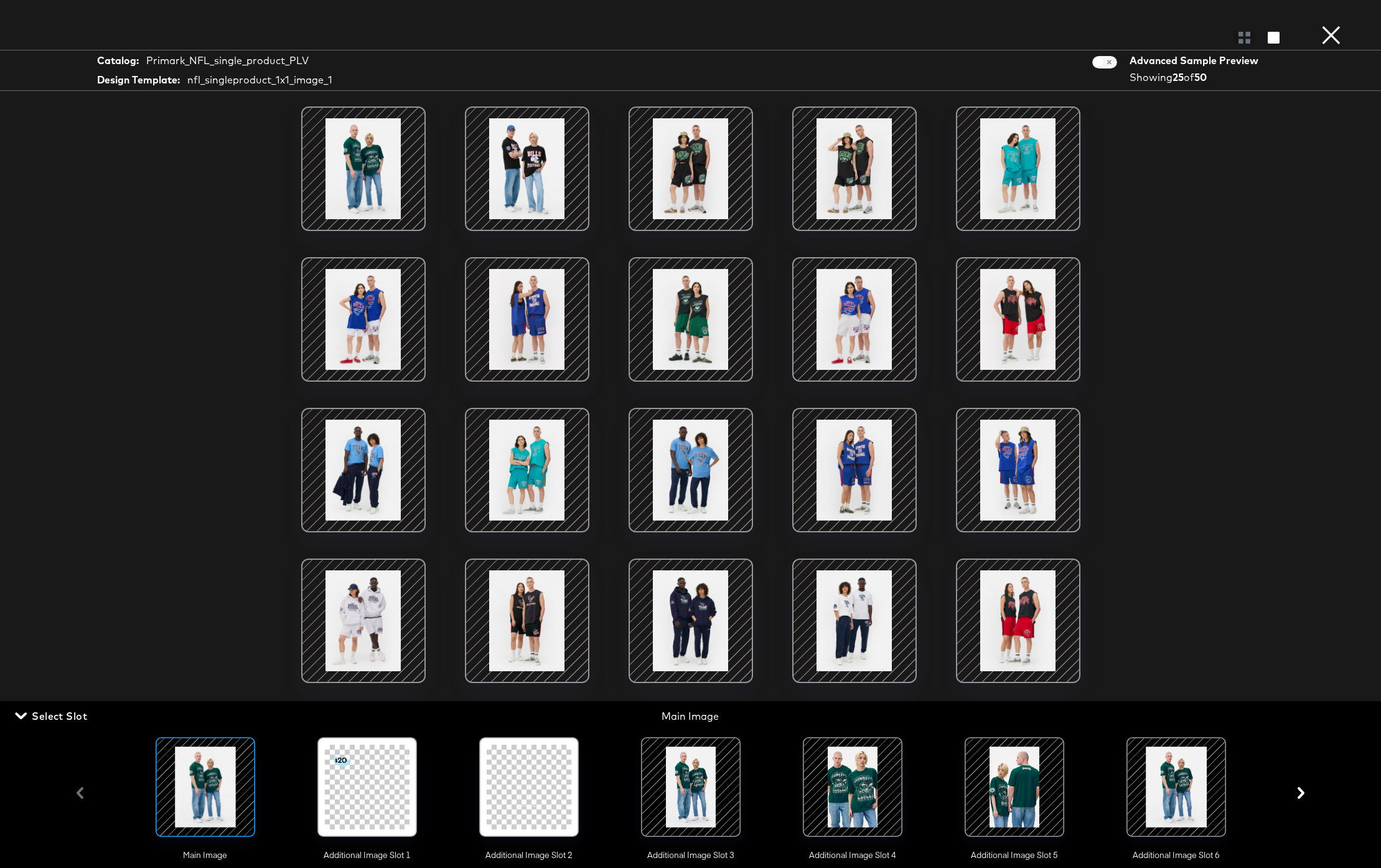
click at [1163, 783] on div at bounding box center [1177, 787] width 85 height 85
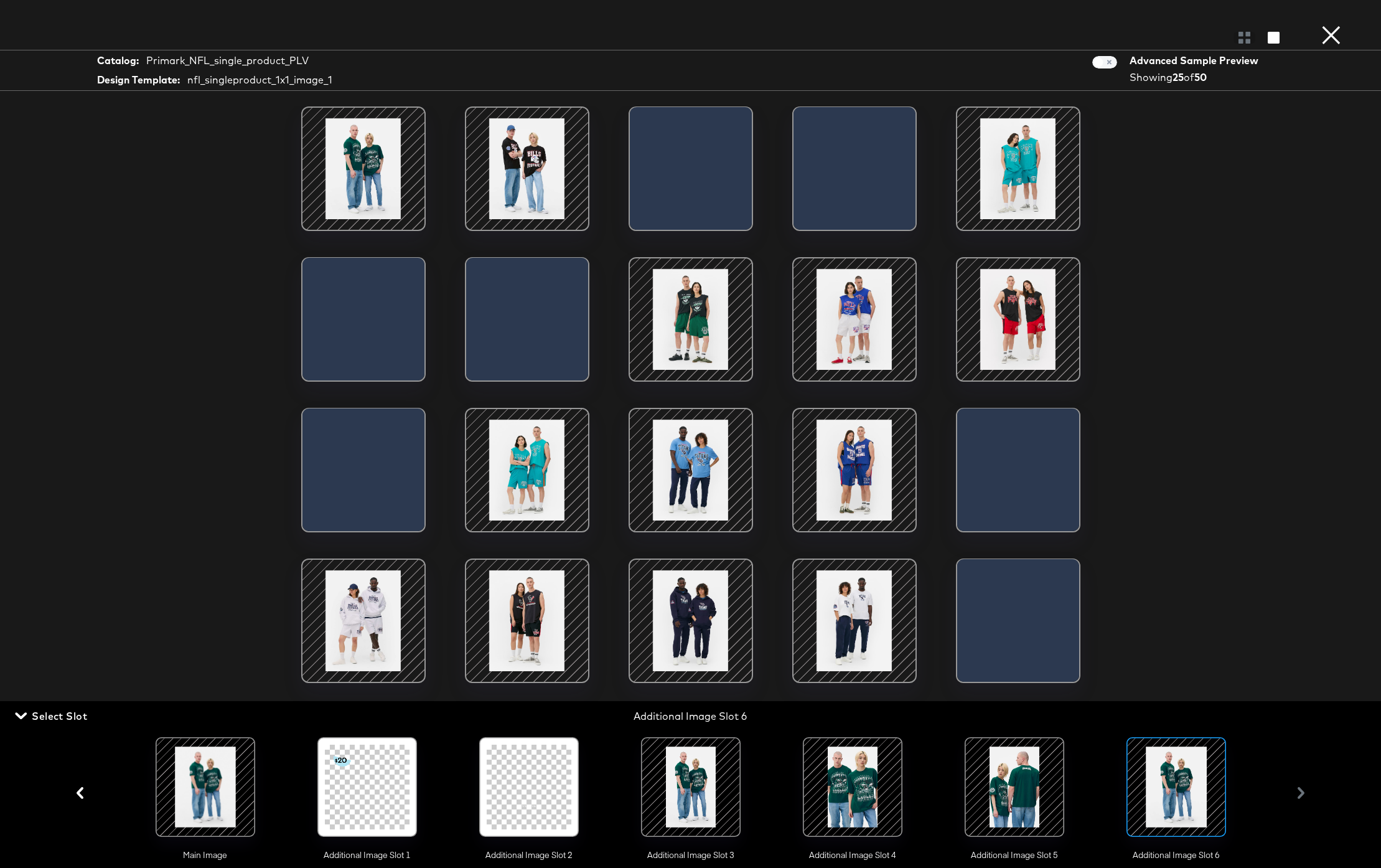
click at [1045, 786] on div at bounding box center [1014, 787] width 85 height 85
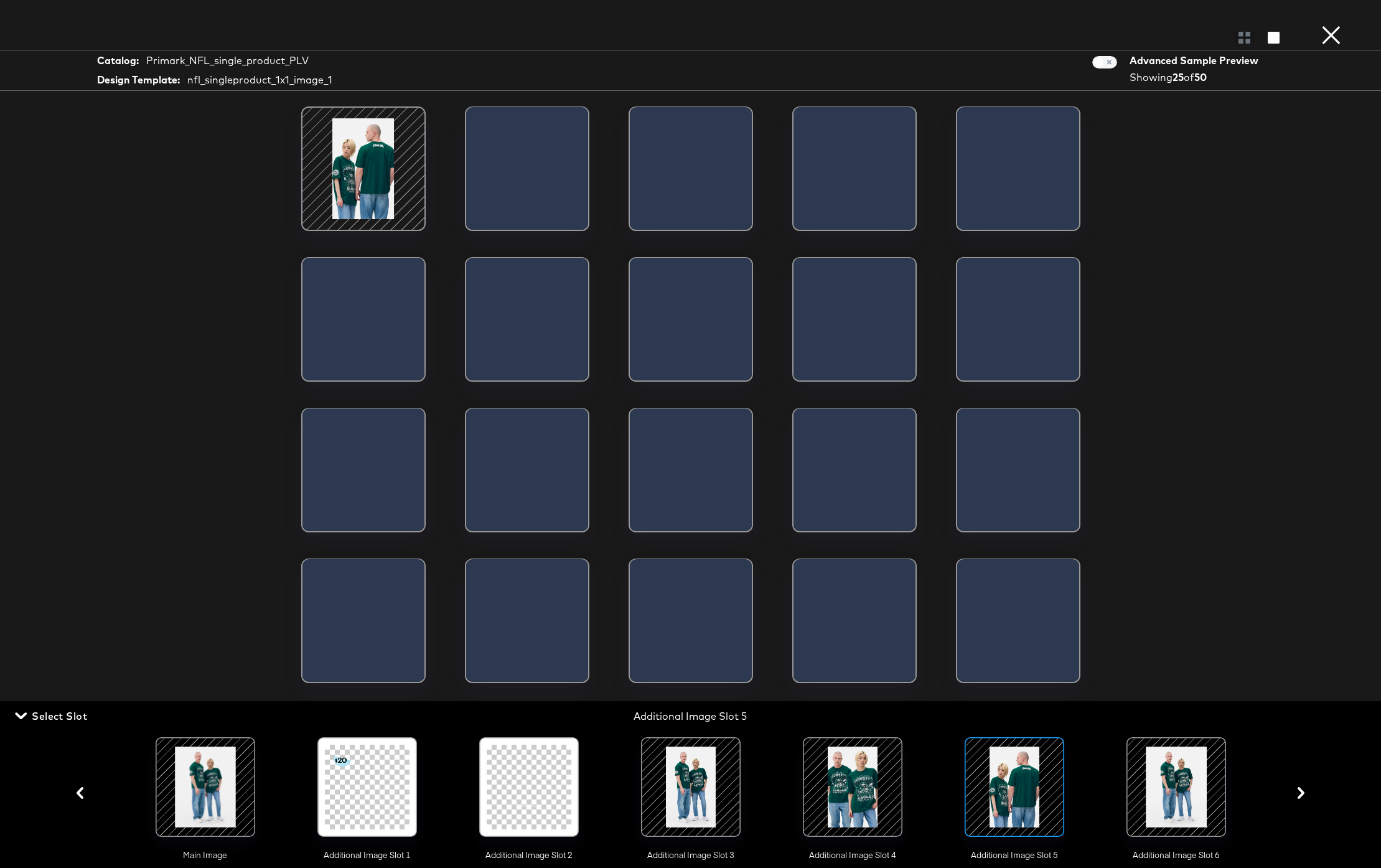
click at [867, 791] on div at bounding box center [853, 787] width 85 height 85
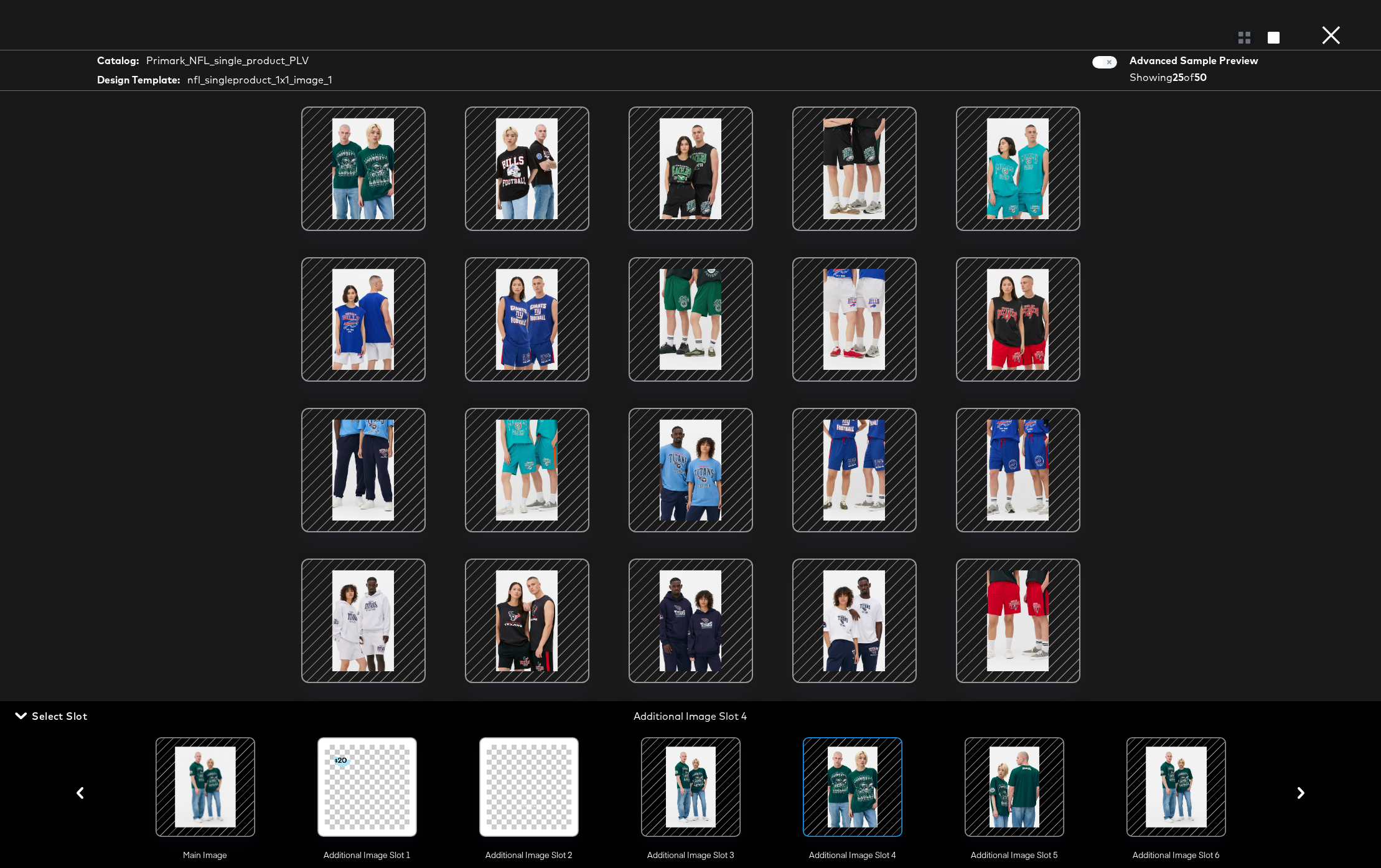
click at [1334, 25] on button "×" at bounding box center [1331, 12] width 25 height 25
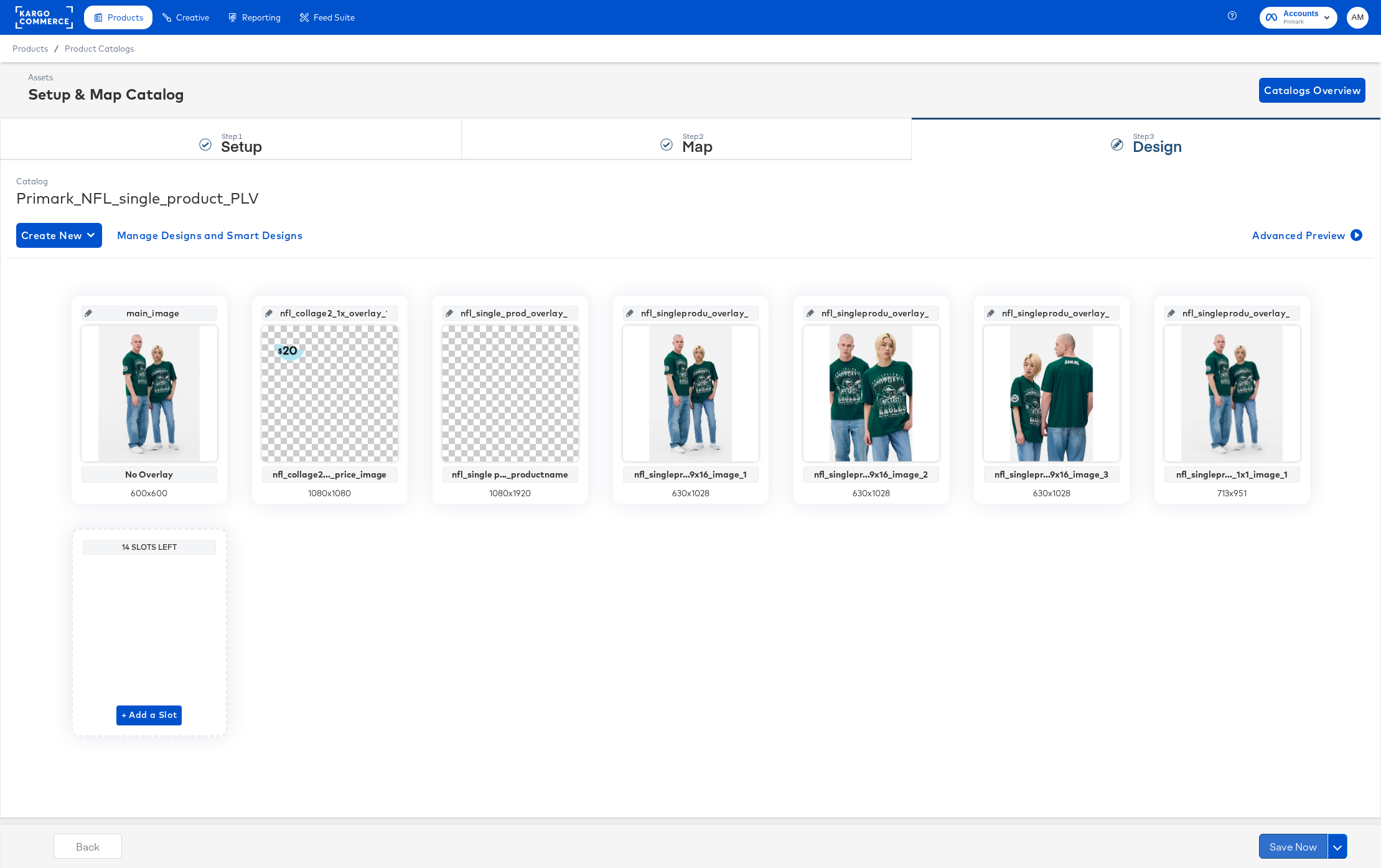
click at [1273, 850] on button "Save Now" at bounding box center [1293, 846] width 68 height 25
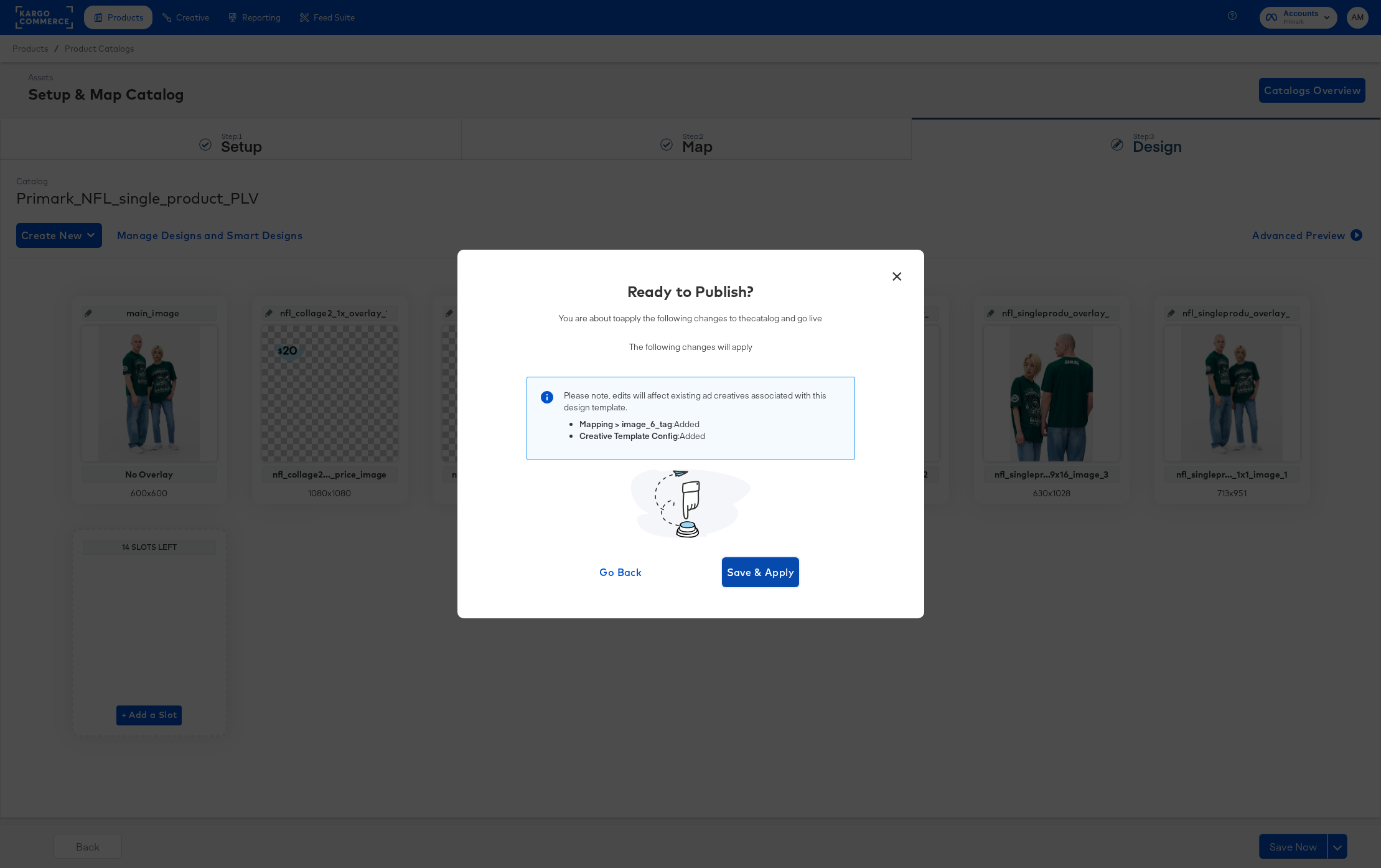
click at [745, 567] on span "Save & Apply" at bounding box center [760, 572] width 68 height 17
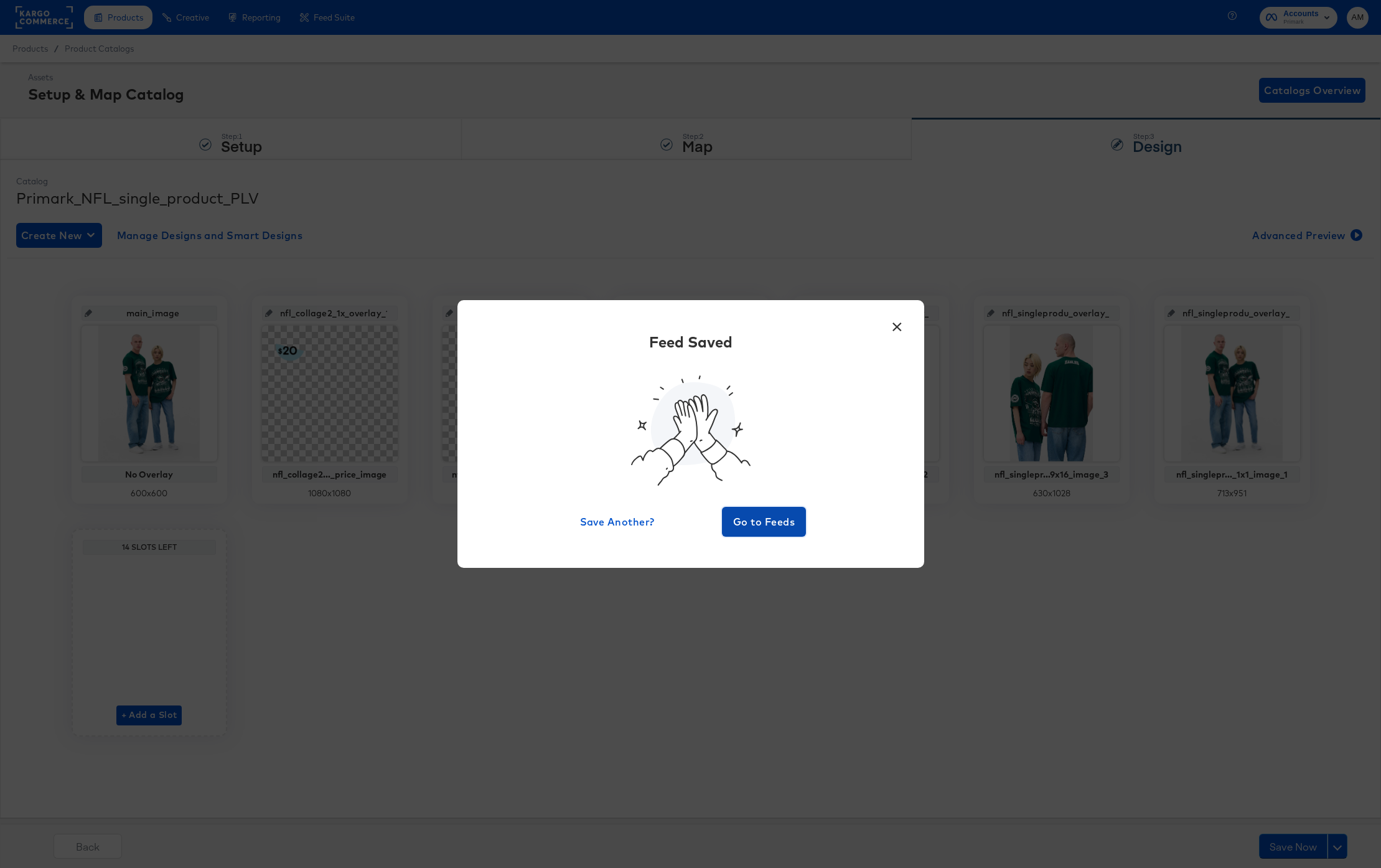
click at [764, 520] on span "Go to Feeds" at bounding box center [764, 522] width 75 height 17
